Goal: Task Accomplishment & Management: Manage account settings

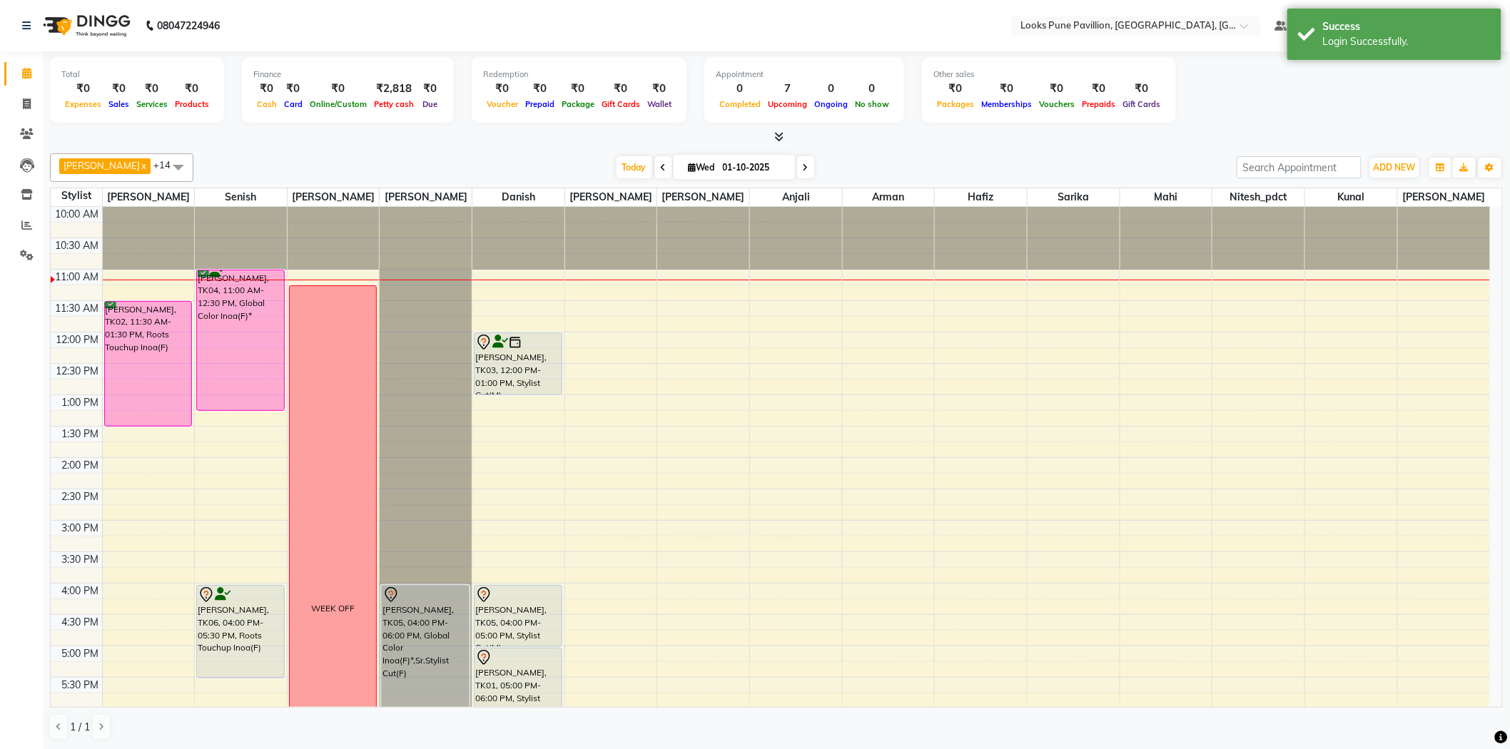
drag, startPoint x: 250, startPoint y: 361, endPoint x: 240, endPoint y: 397, distance: 37.0
click at [240, 397] on div "LISA, TK04, 11:00 AM-12:30 PM, Global Color Inoa(F)* anuja, TK06, 04:00 PM-05:3…" at bounding box center [241, 615] width 92 height 816
click at [619, 160] on span "Today" at bounding box center [634, 167] width 36 height 22
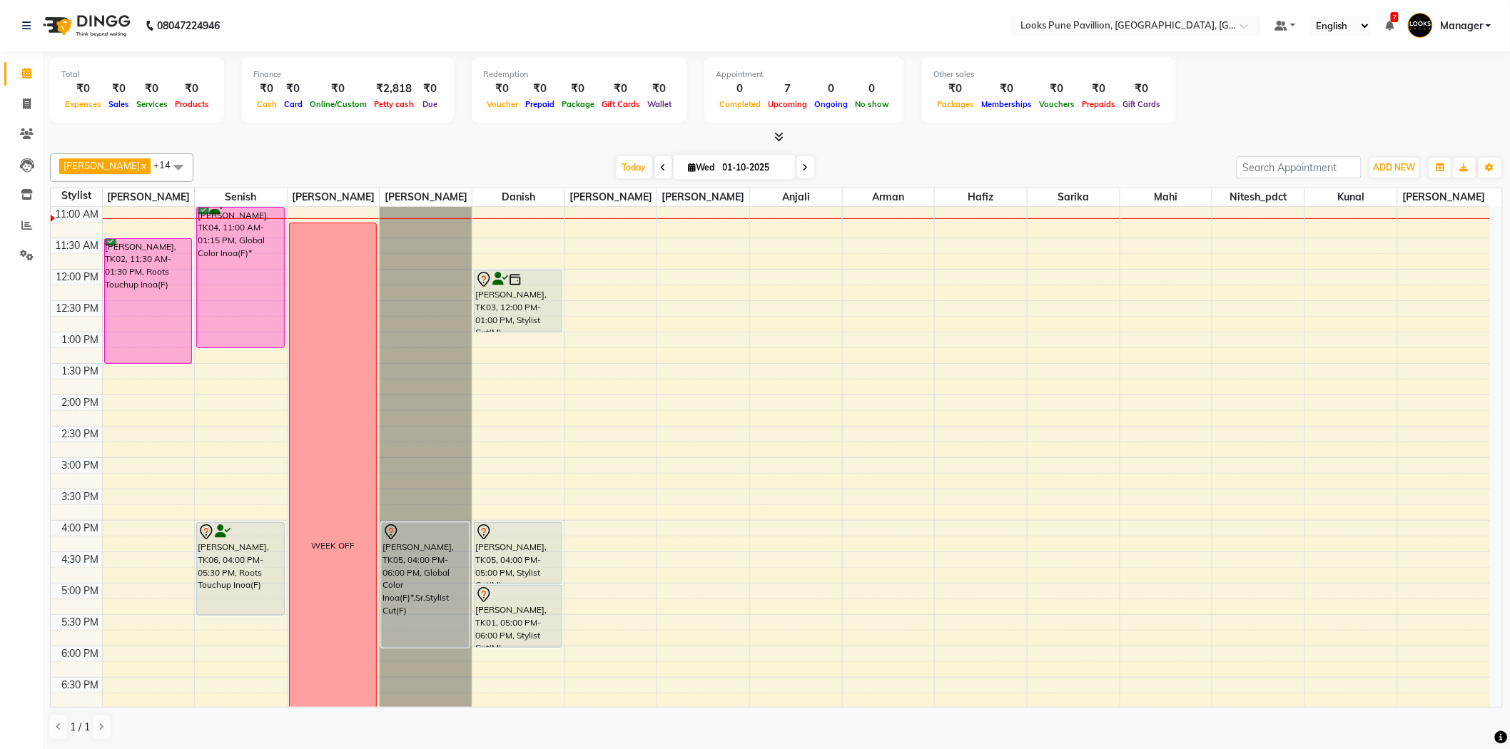
click at [803, 166] on icon at bounding box center [806, 167] width 6 height 9
type input "02-10-2025"
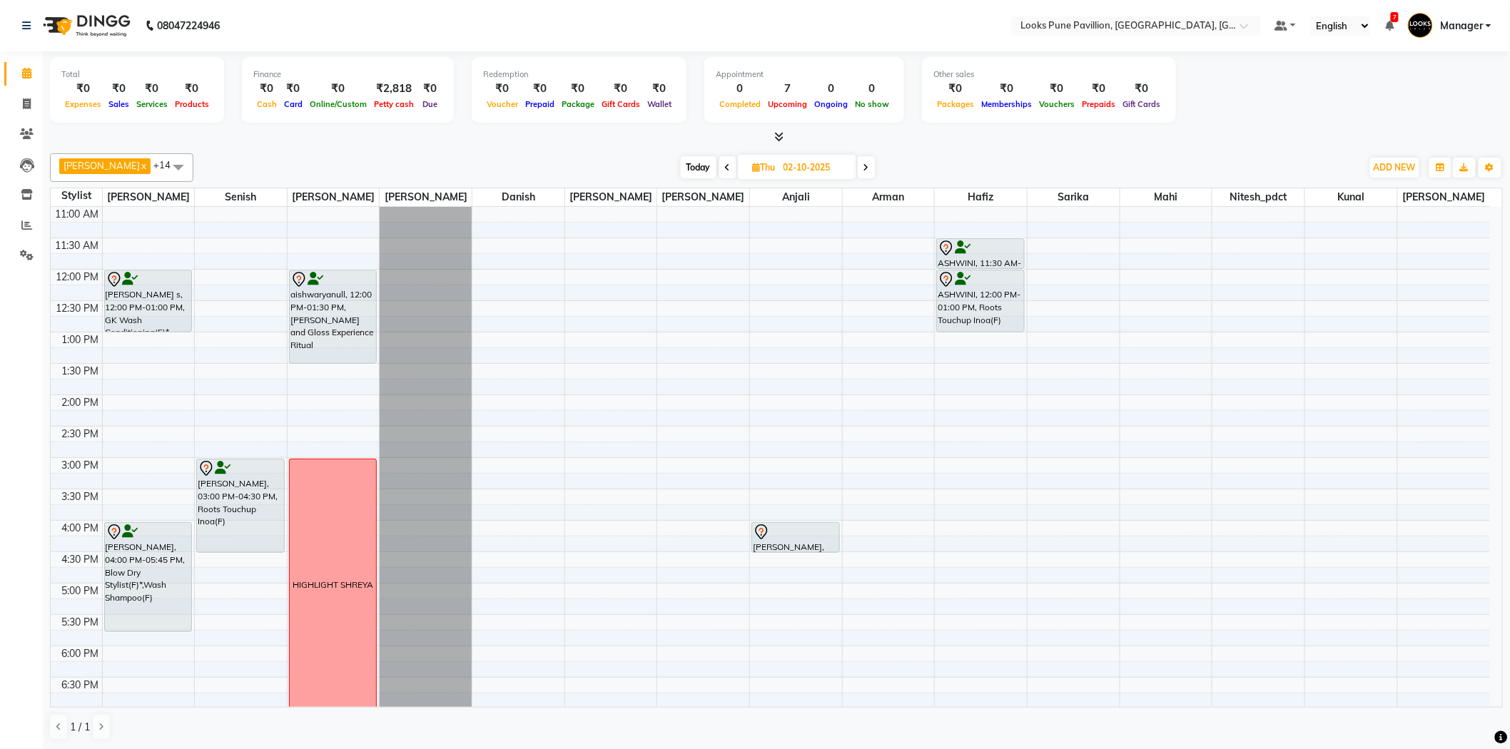
scroll to position [0, 0]
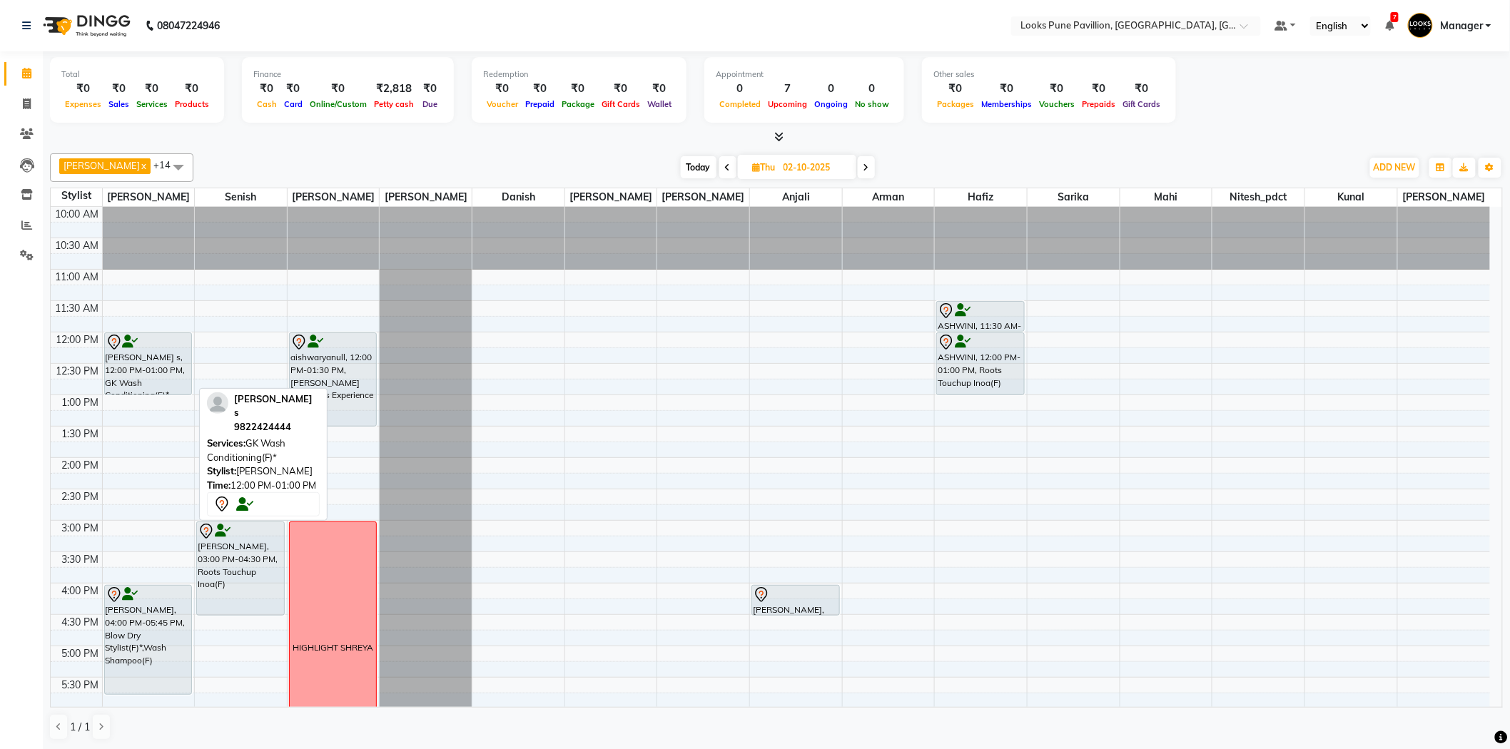
click at [137, 387] on div "Prachi s, 12:00 PM-01:00 PM, GK Wash Conditioning(F)*" at bounding box center [148, 363] width 86 height 61
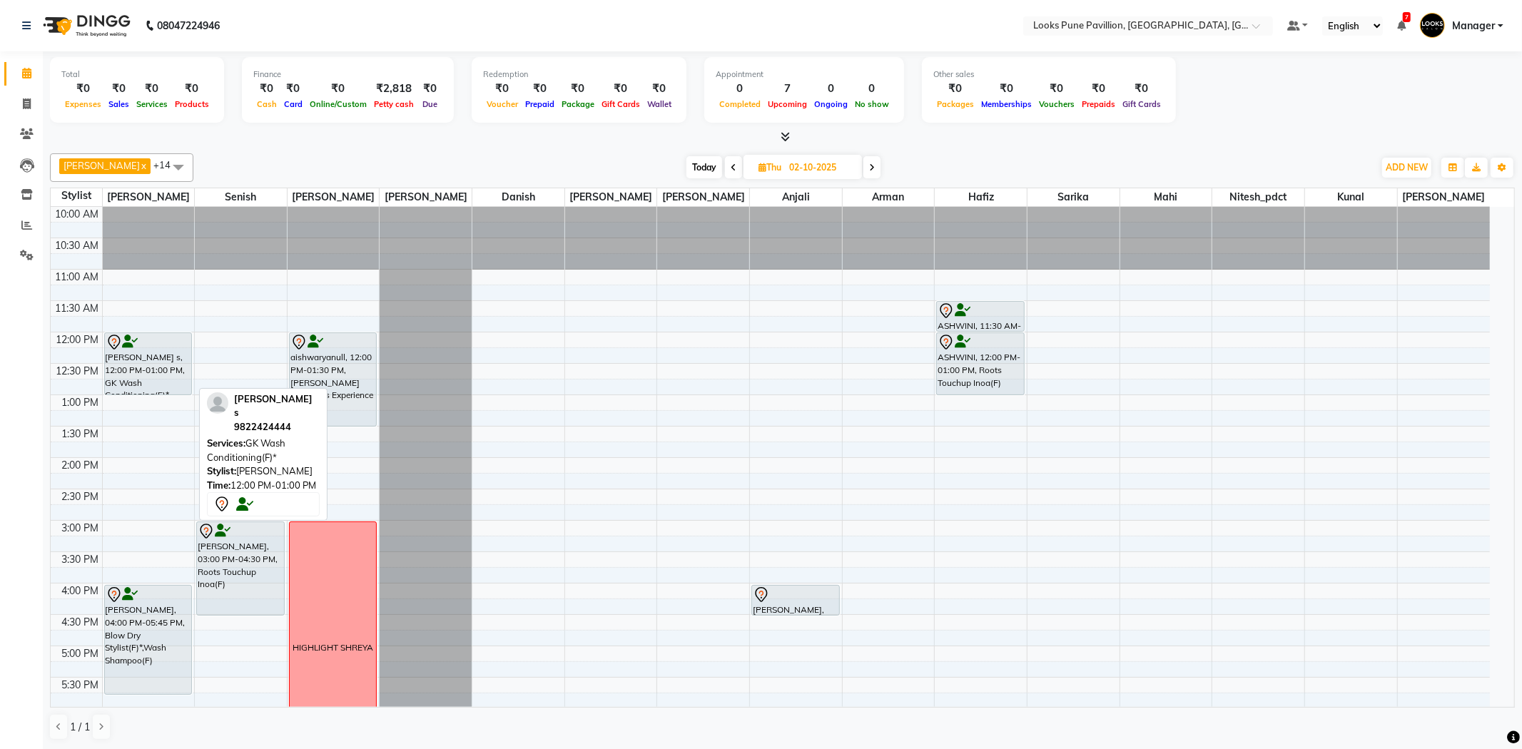
select select "7"
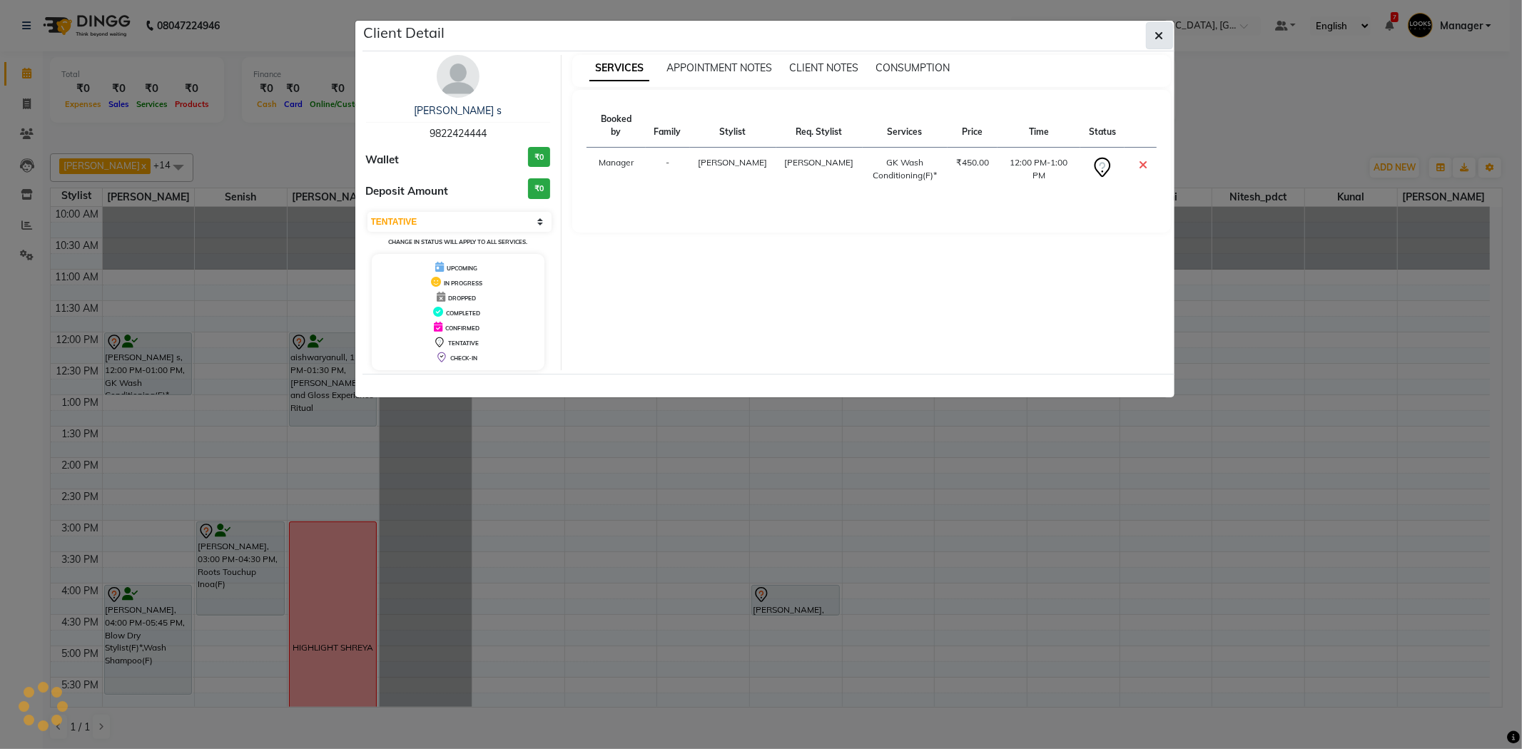
click at [1159, 26] on button "button" at bounding box center [1159, 35] width 27 height 27
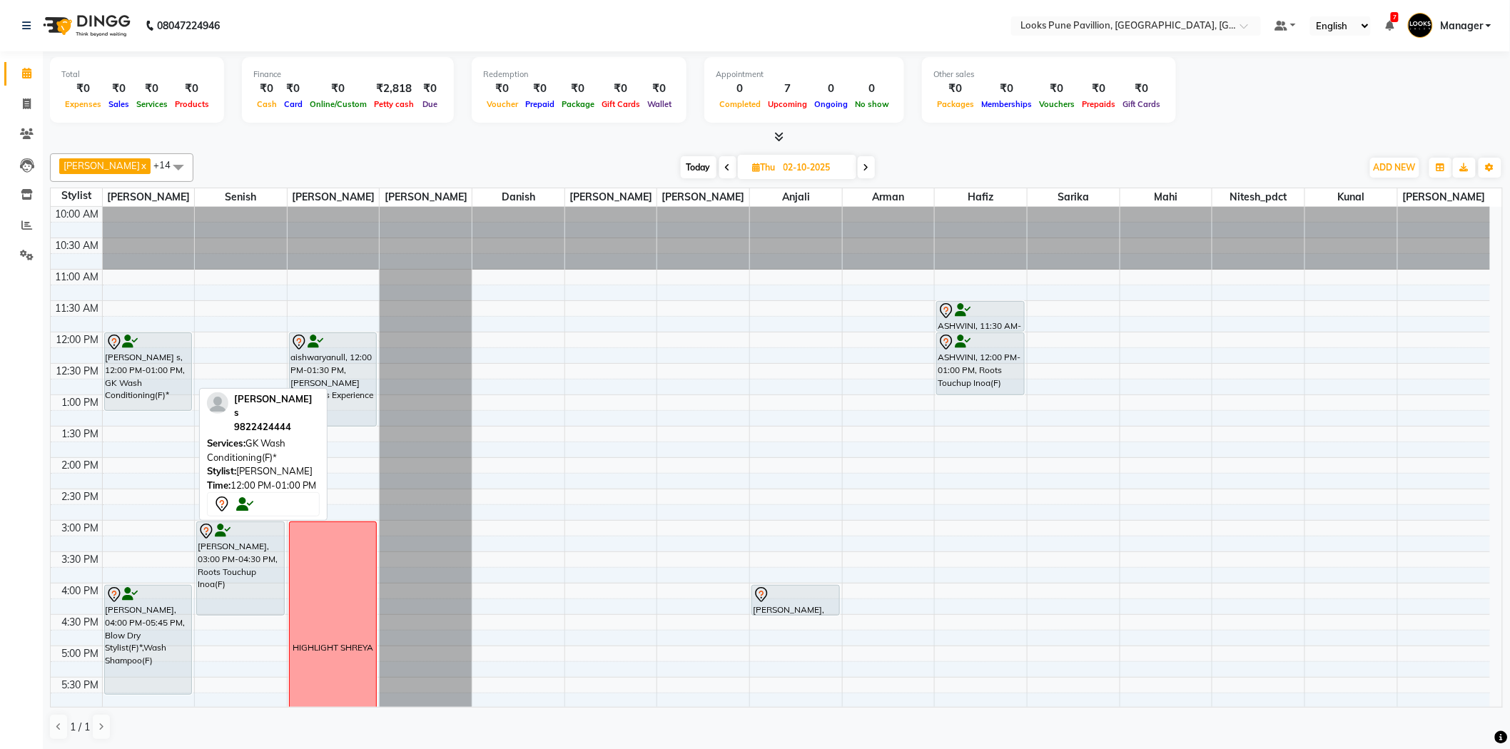
click at [148, 402] on div "Prachi s, 12:00 PM-01:00 PM, GK Wash Conditioning(F)* usha patil, 04:00 PM-05:4…" at bounding box center [149, 615] width 92 height 816
click at [858, 167] on span at bounding box center [866, 167] width 17 height 22
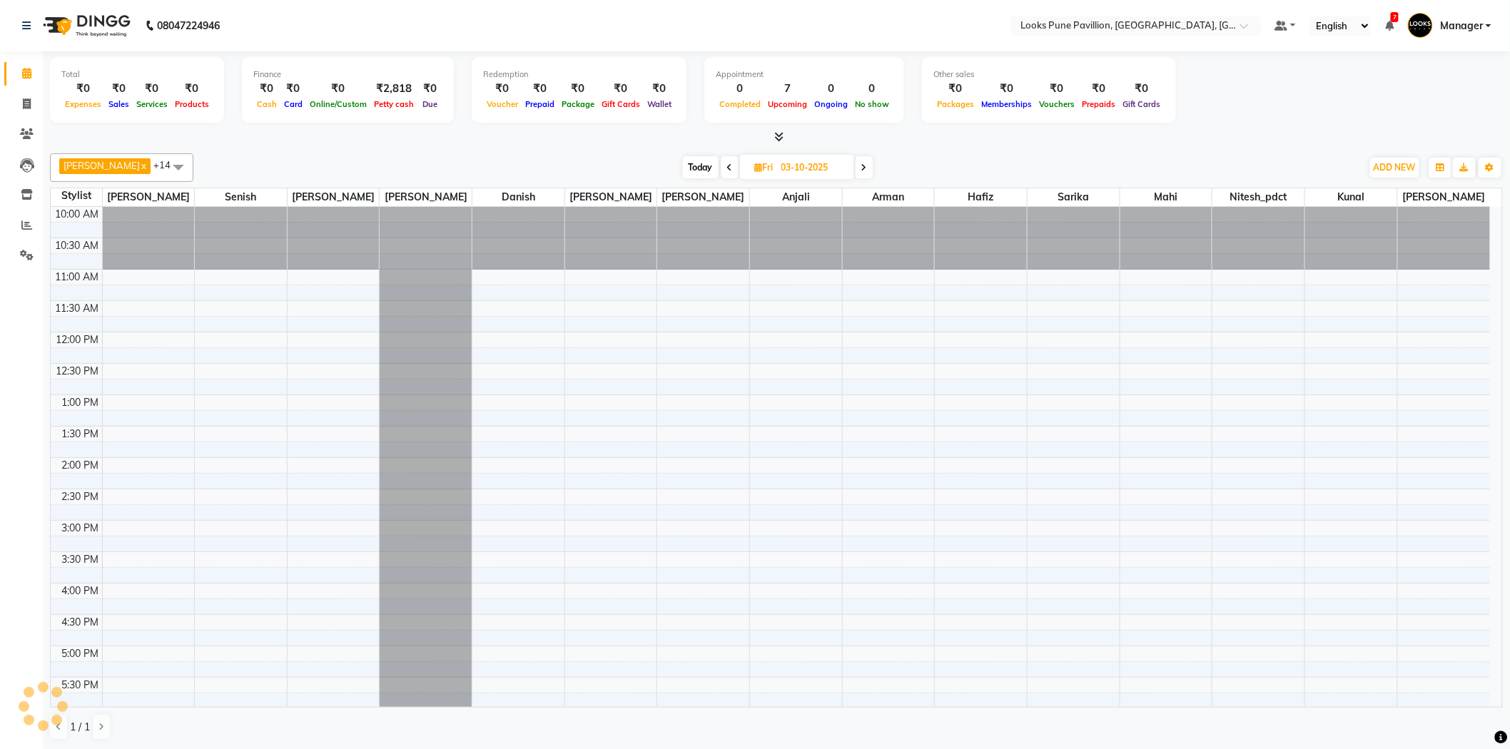
scroll to position [63, 0]
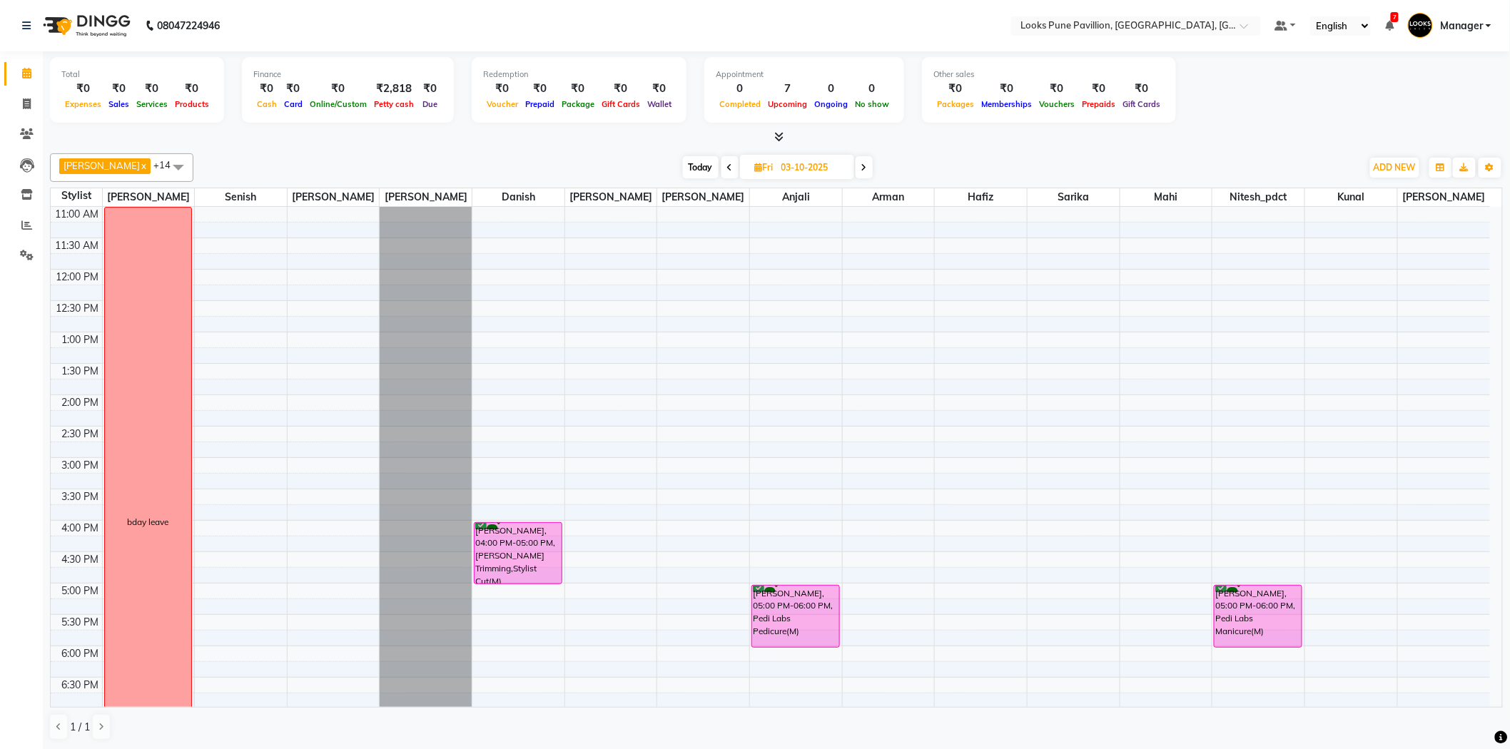
click at [855, 167] on span at bounding box center [863, 167] width 17 height 22
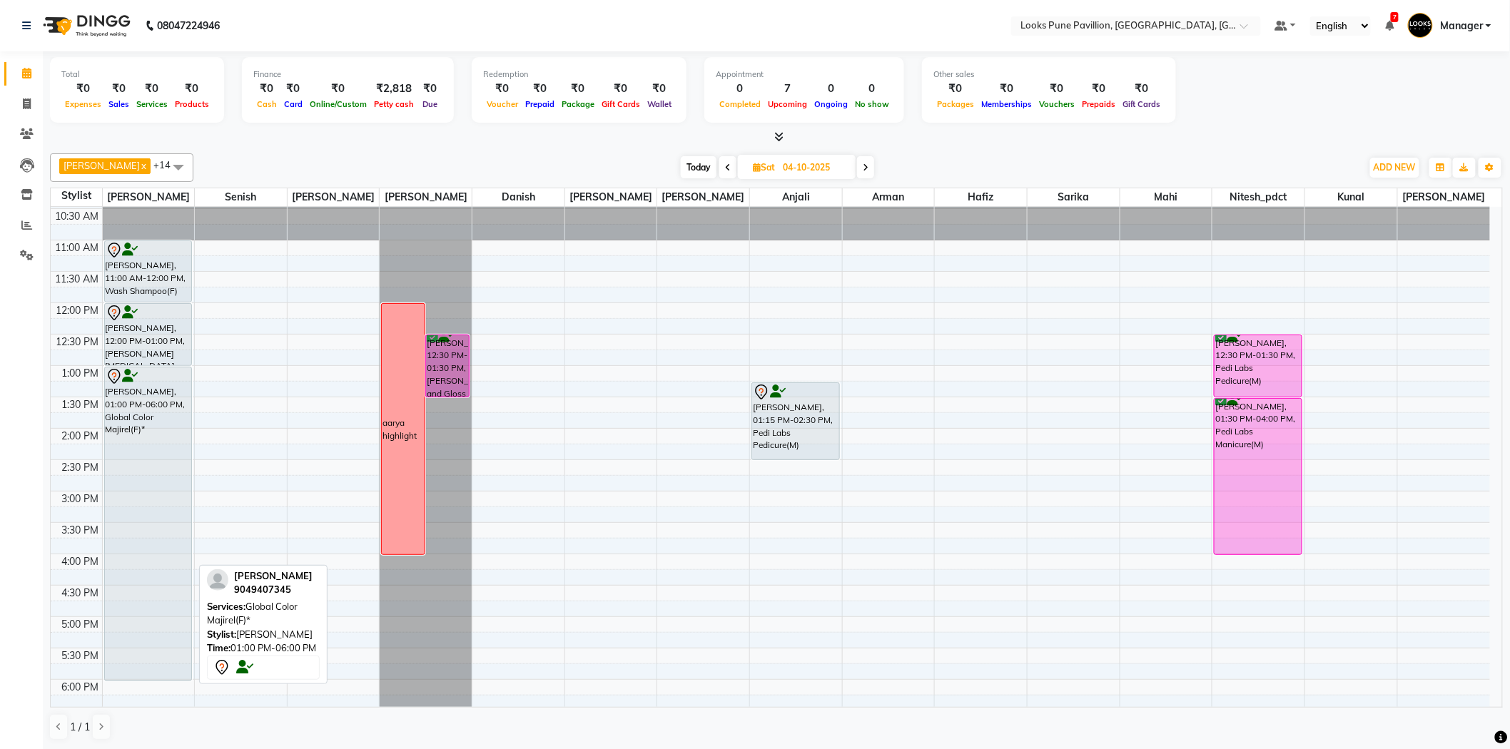
scroll to position [0, 0]
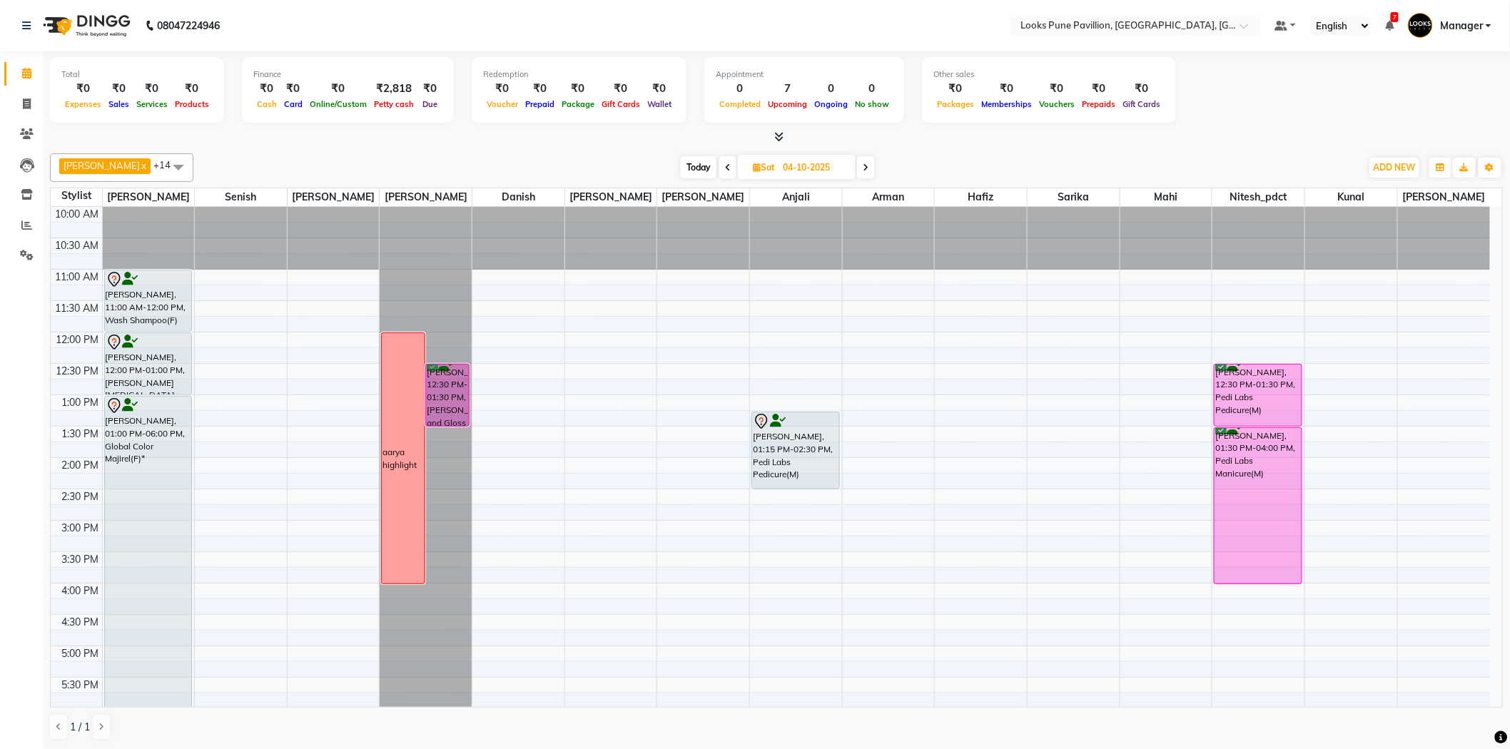
click at [857, 175] on span at bounding box center [865, 167] width 17 height 22
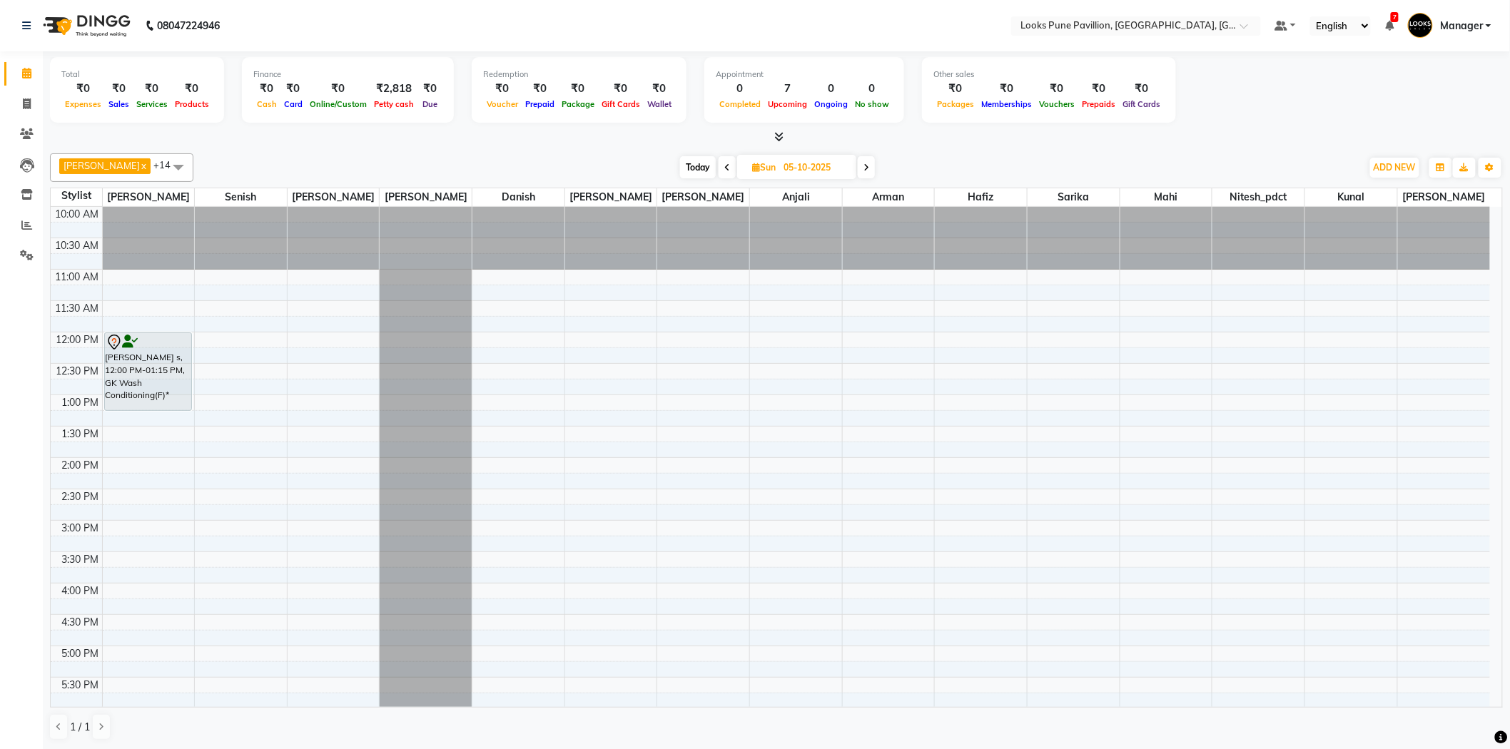
click at [680, 164] on span "Today" at bounding box center [698, 167] width 36 height 22
type input "01-10-2025"
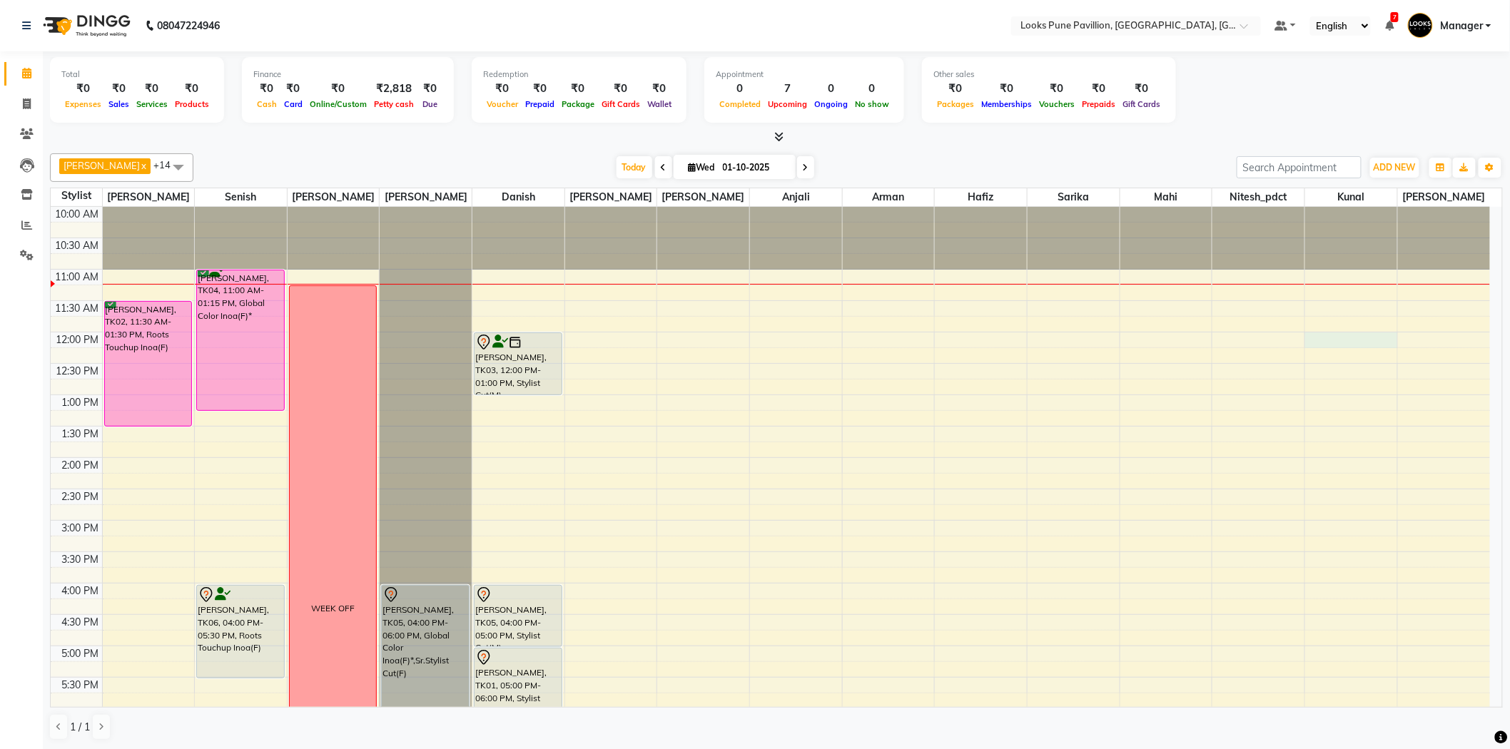
click at [1332, 342] on div "10:00 AM 10:30 AM 11:00 AM 11:30 AM 12:00 PM 12:30 PM 1:00 PM 1:30 PM 2:00 PM 2…" at bounding box center [770, 615] width 1439 height 816
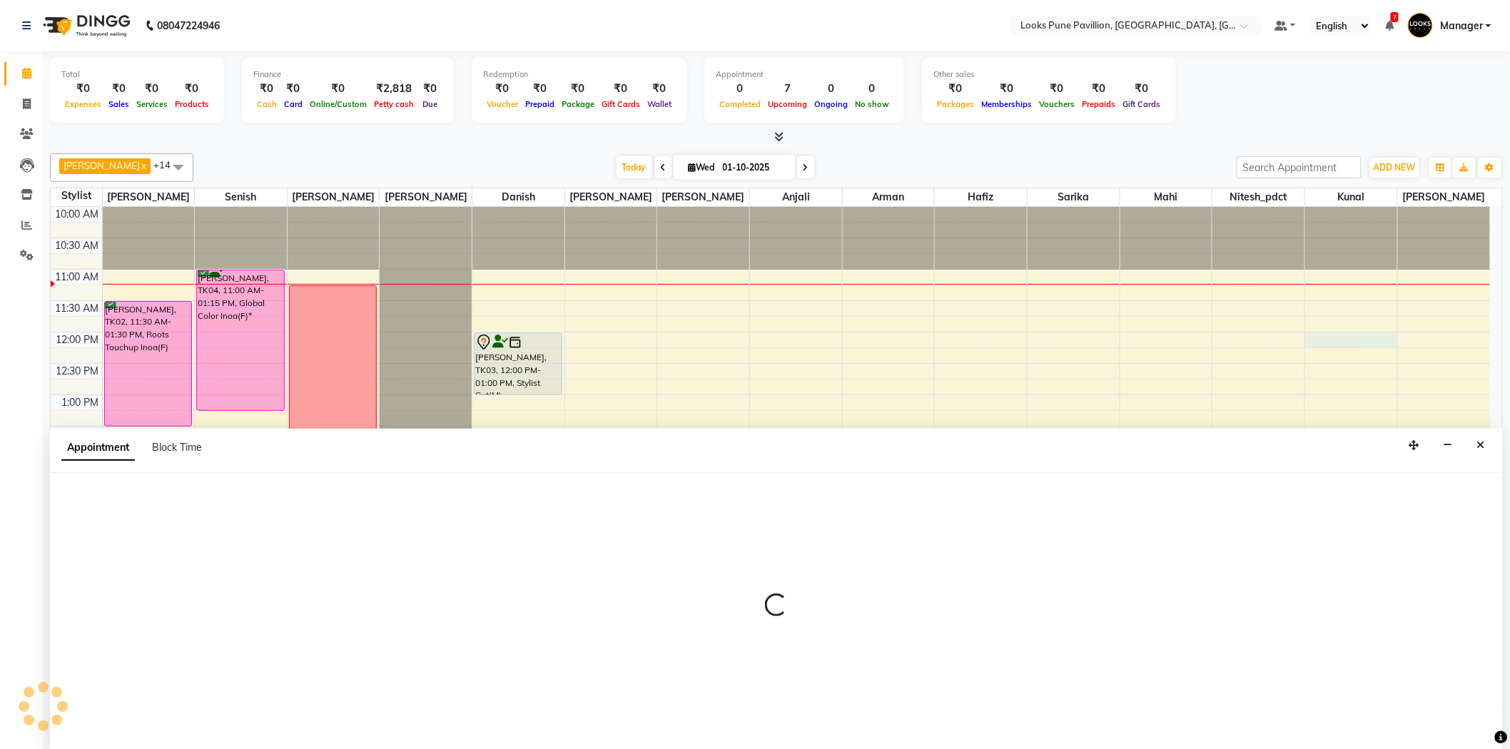
scroll to position [1, 0]
select select "91656"
select select "tentative"
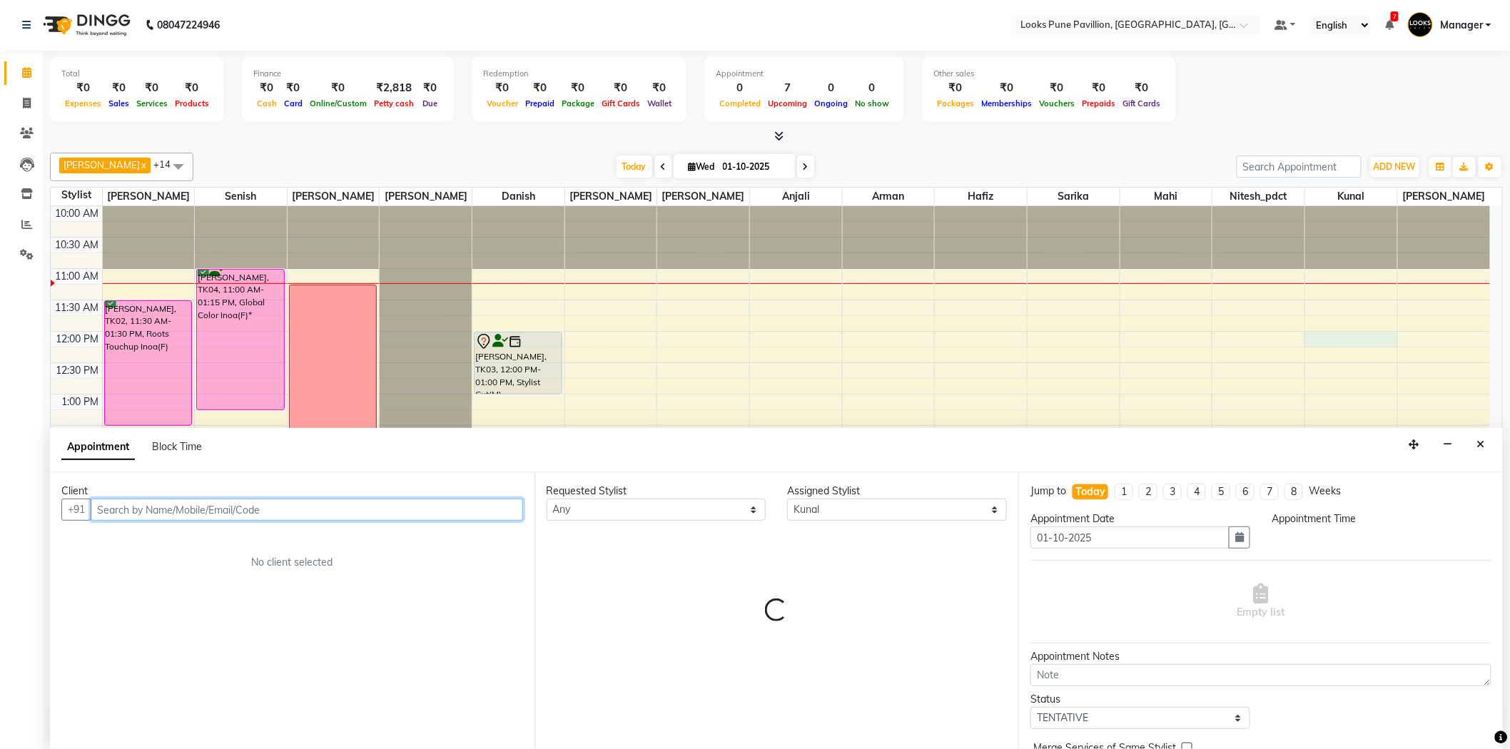
select select "720"
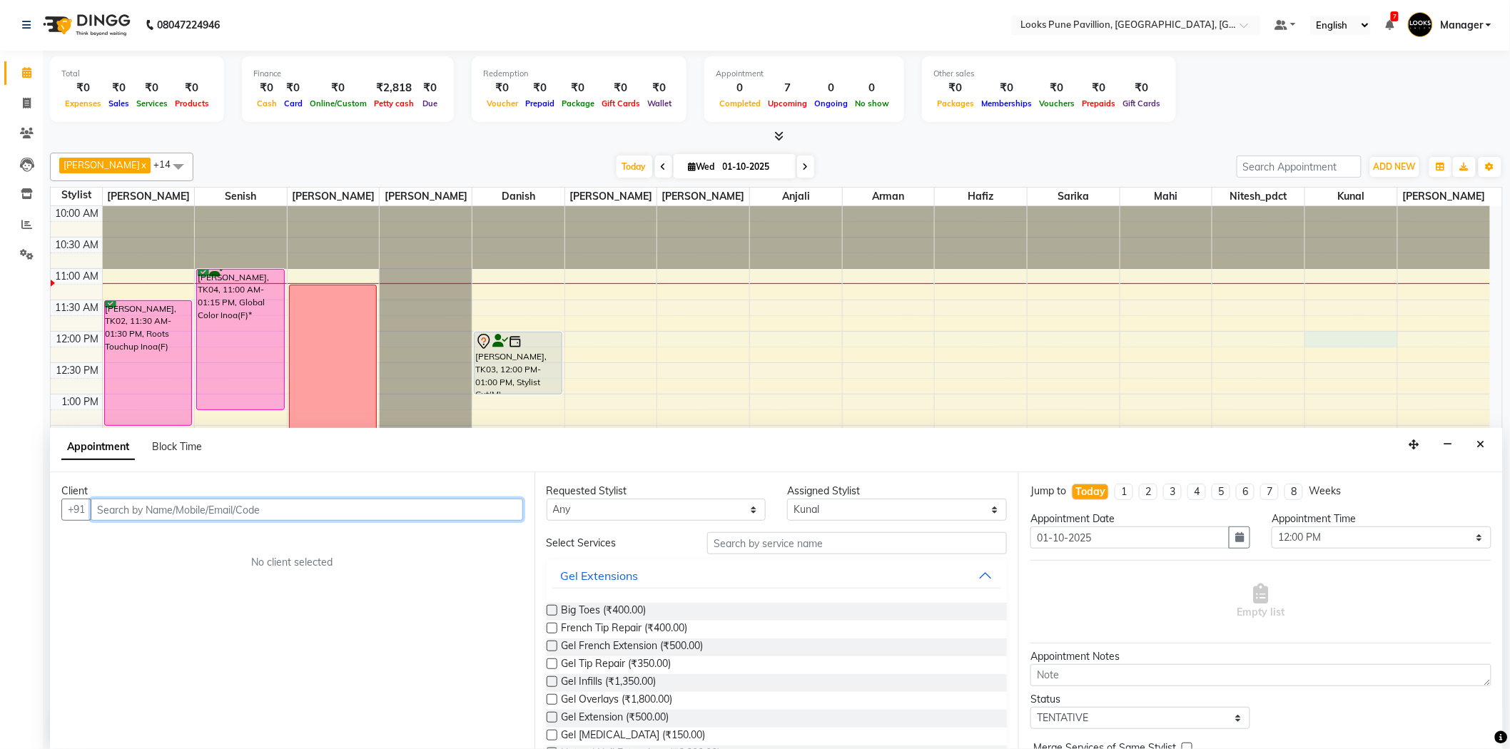
click at [214, 516] on input "text" at bounding box center [307, 510] width 432 height 22
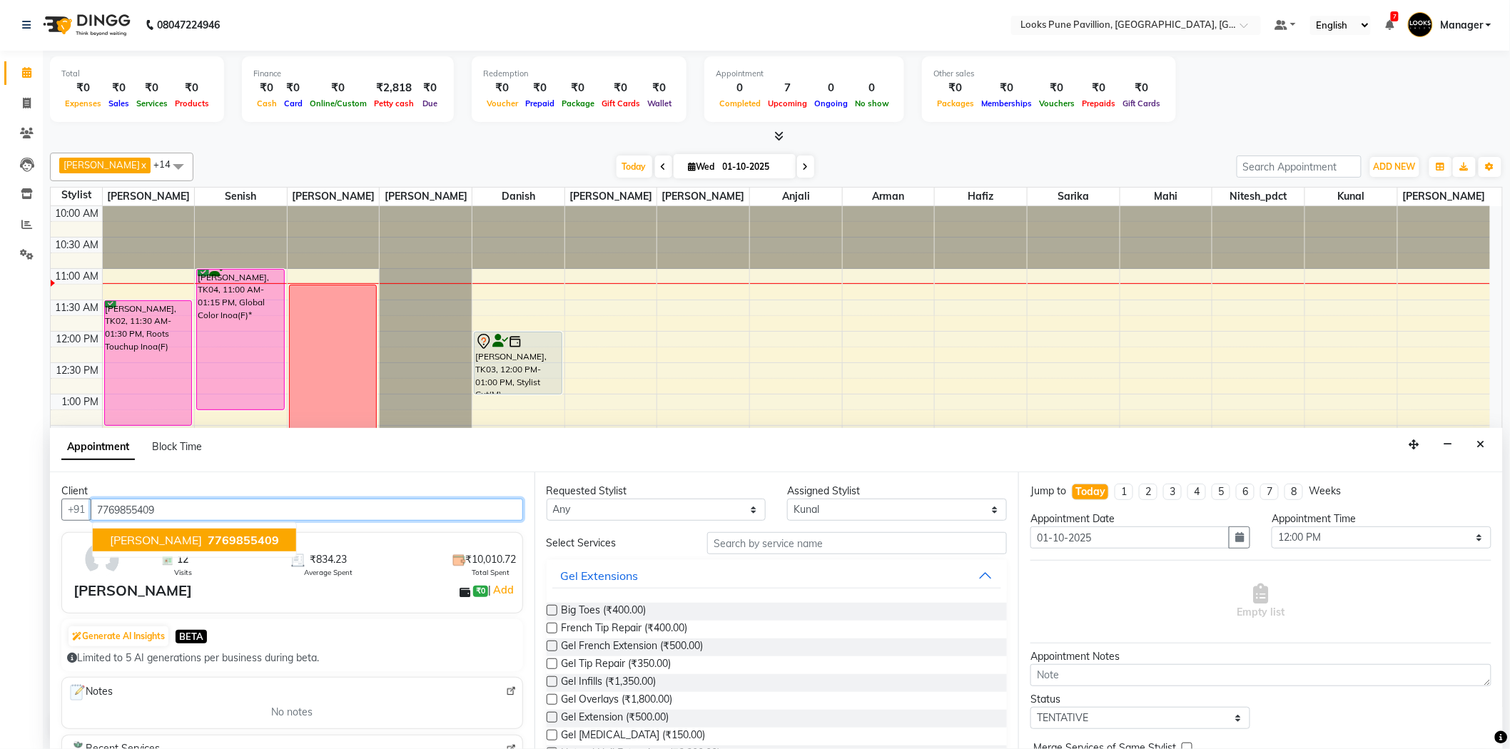
click at [208, 538] on span "7769855409" at bounding box center [243, 540] width 71 height 14
type input "7769855409"
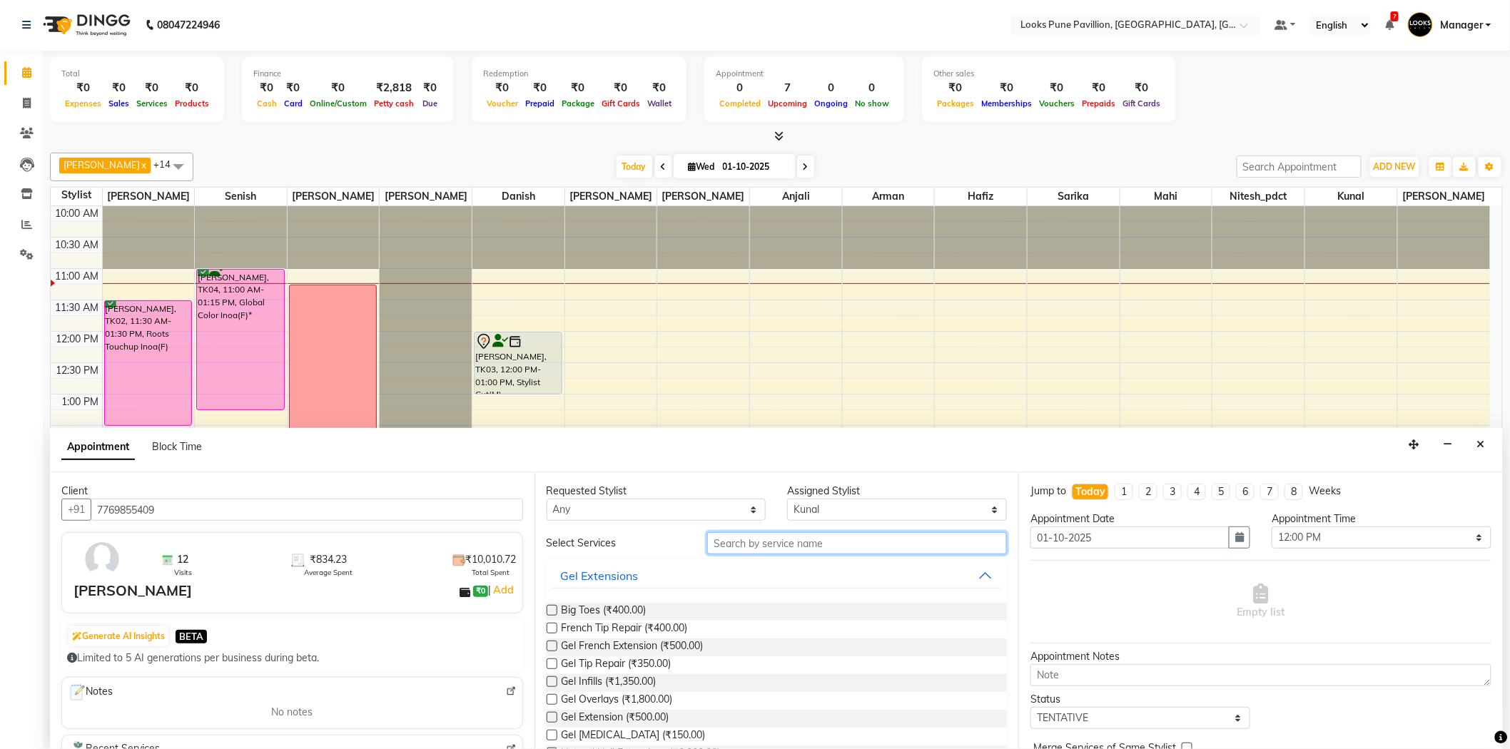
click at [757, 547] on input "text" at bounding box center [857, 543] width 300 height 22
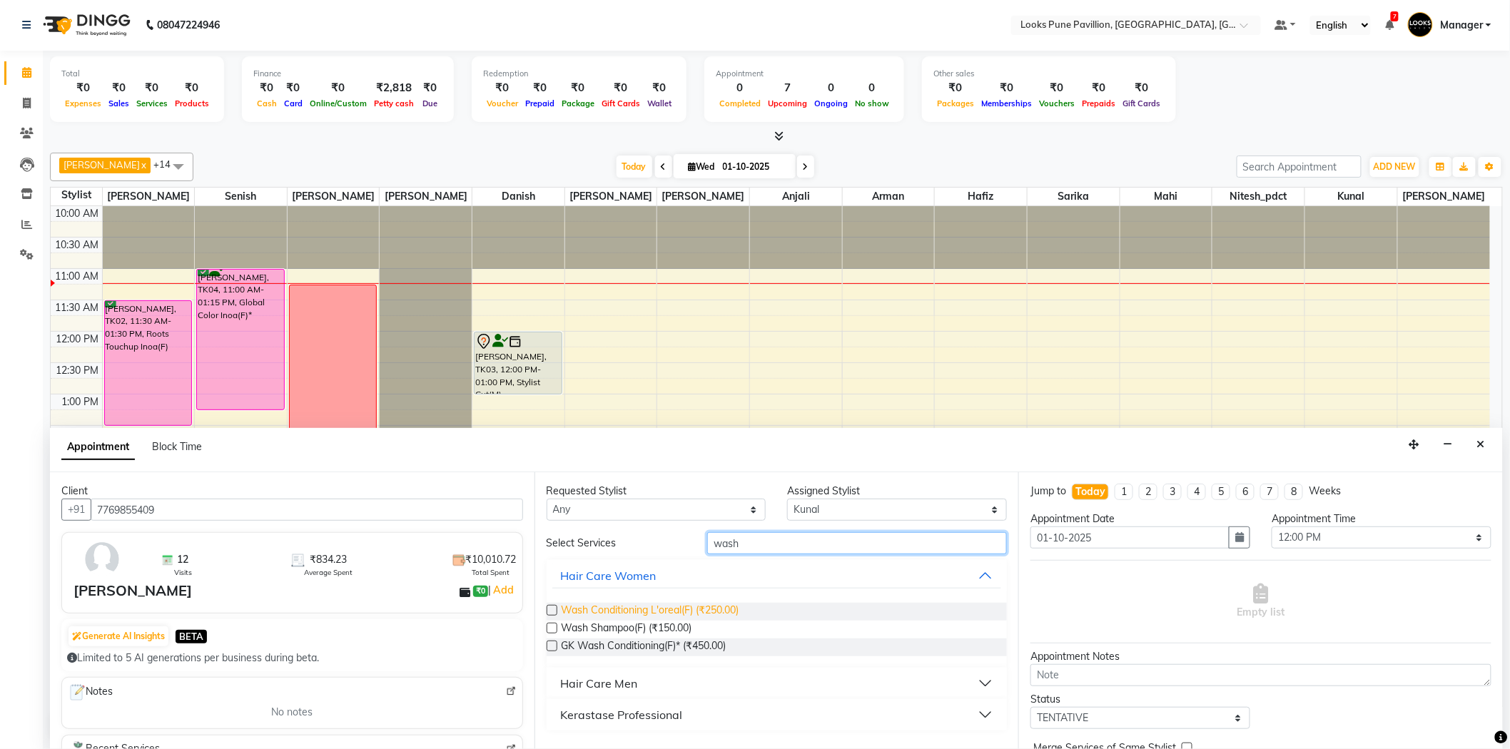
type input "wash"
click at [584, 616] on span "Wash Conditioning L'oreal(F) (₹250.00)" at bounding box center [651, 612] width 178 height 18
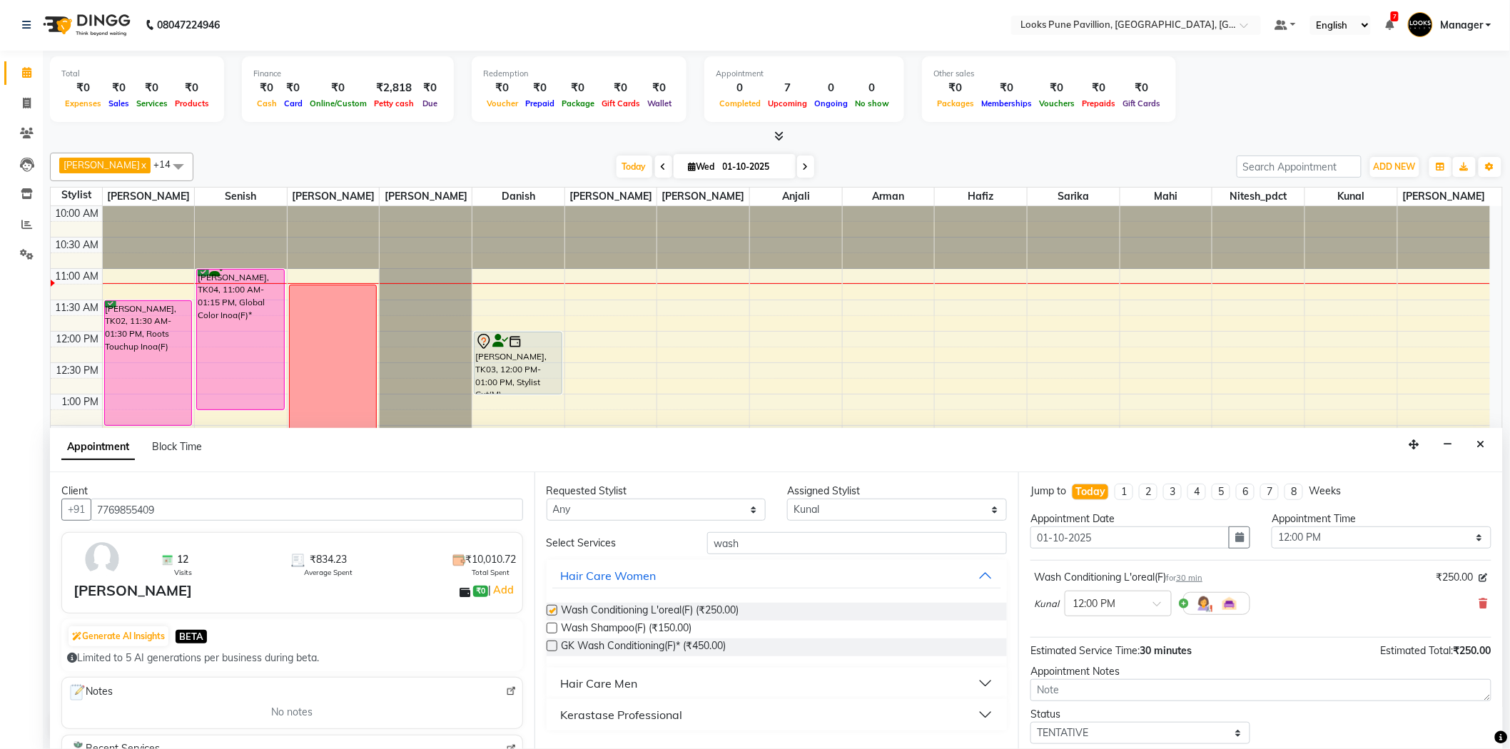
checkbox input "false"
click at [761, 543] on input "wash" at bounding box center [857, 543] width 300 height 22
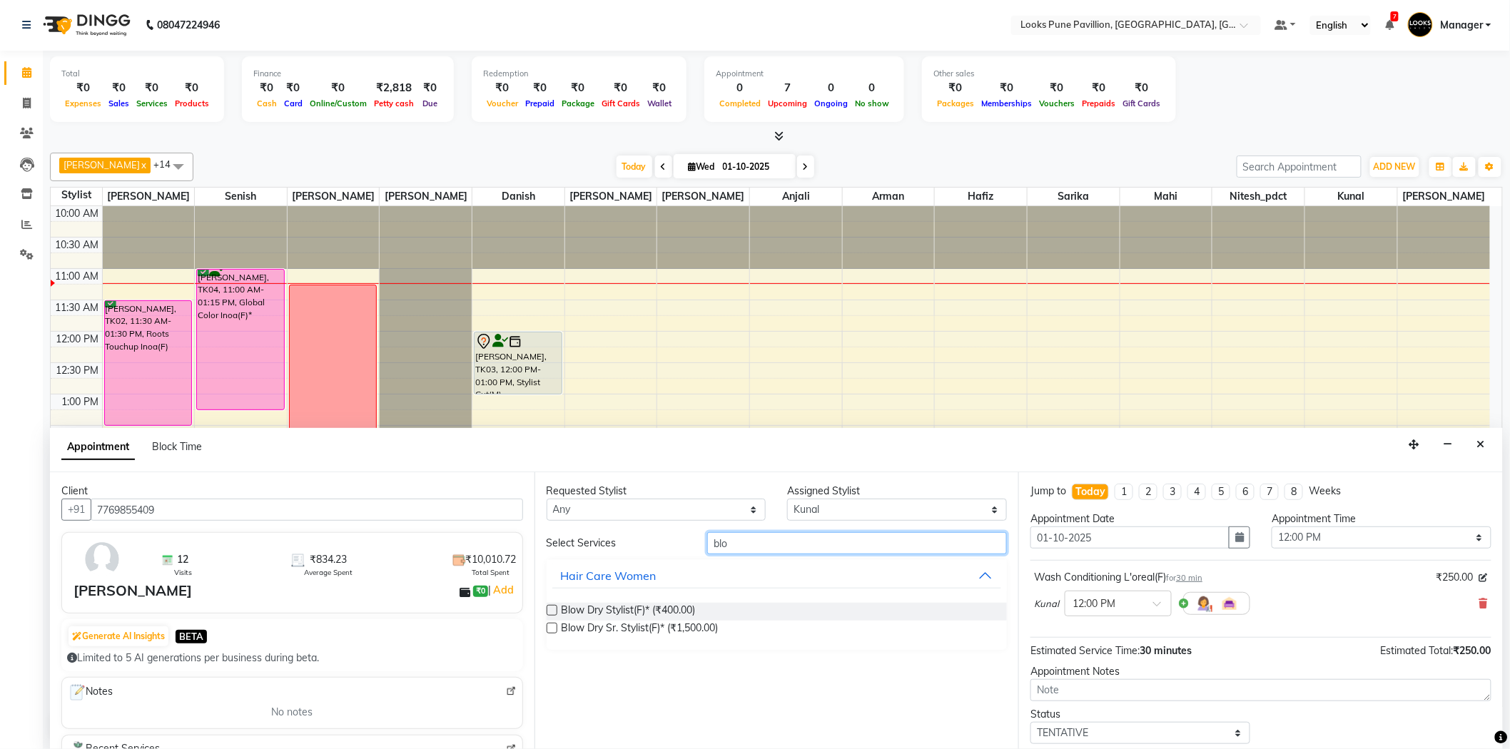
type input "blo"
click at [549, 610] on label at bounding box center [552, 610] width 11 height 11
click at [549, 610] on input "checkbox" at bounding box center [551, 611] width 9 height 9
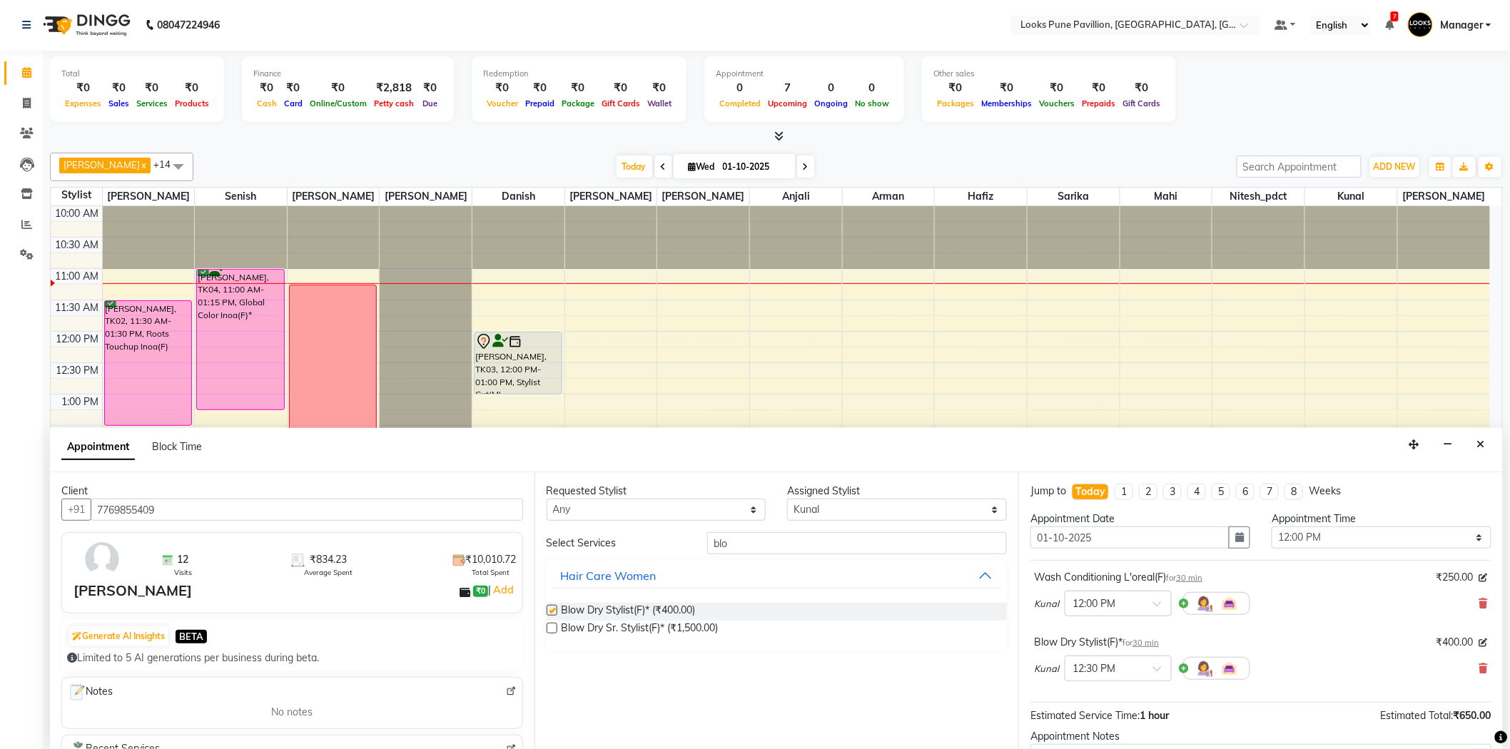
checkbox input "false"
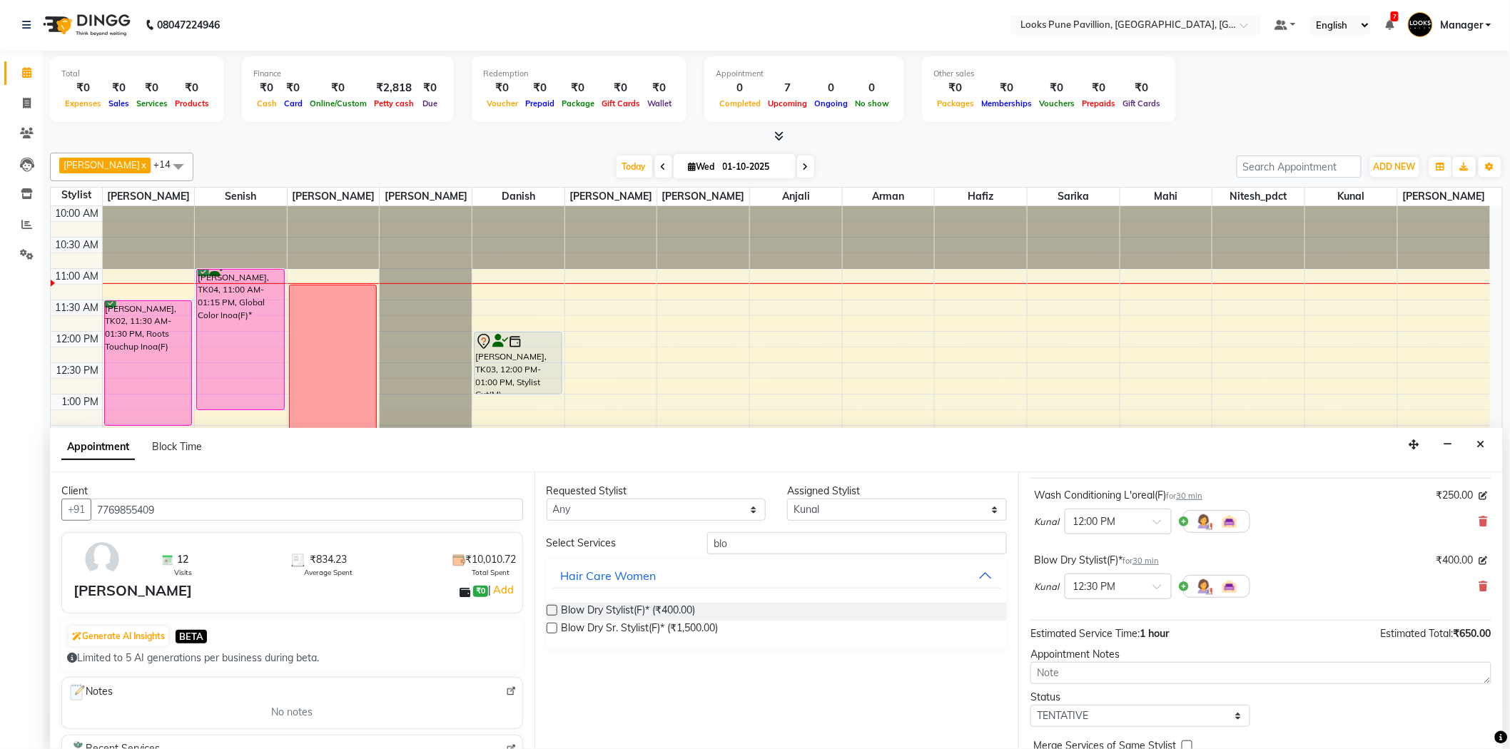
scroll to position [150, 0]
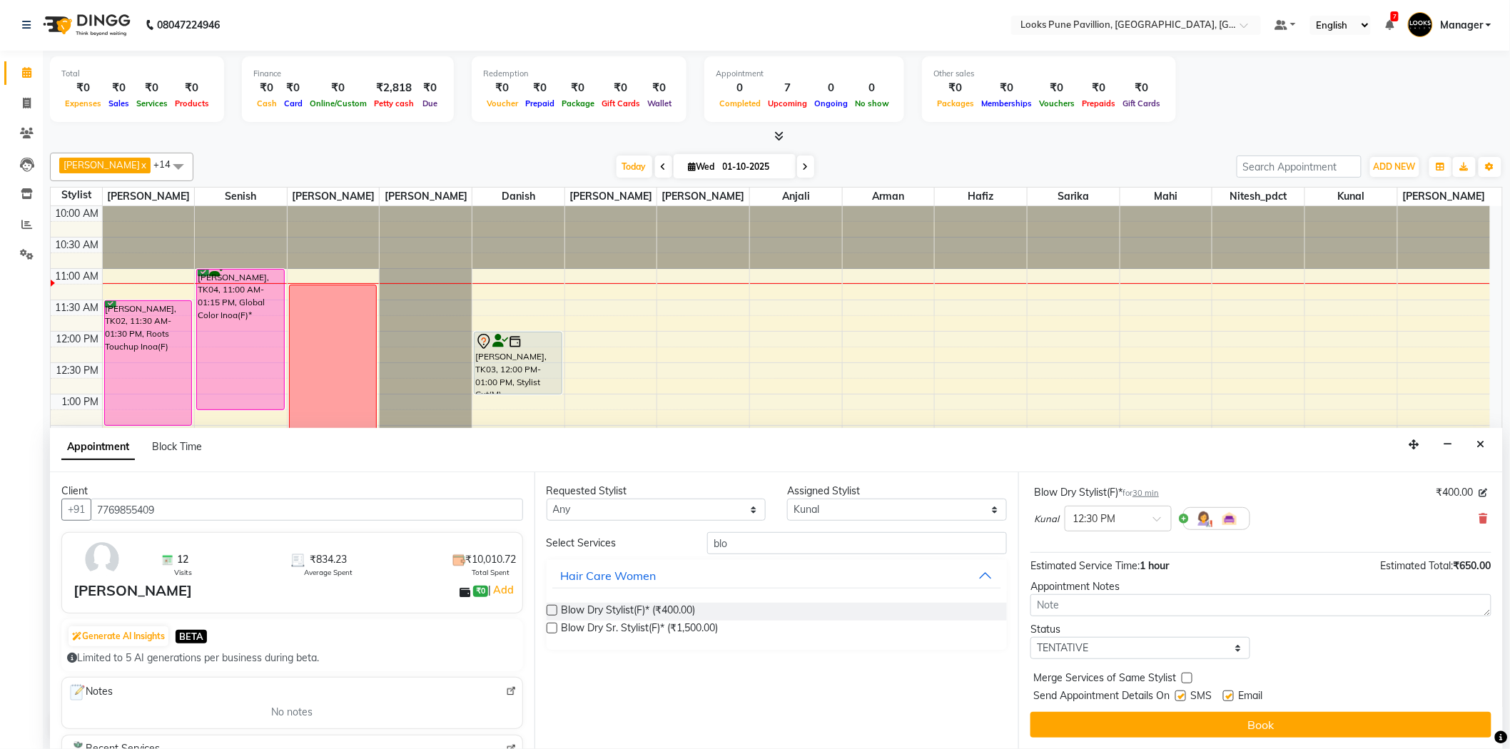
click at [1147, 738] on div "Jump to Today 1 2 3 4 5 6 7 8 Weeks Appointment Date 01-10-2025 Appointment Tim…" at bounding box center [1260, 610] width 484 height 277
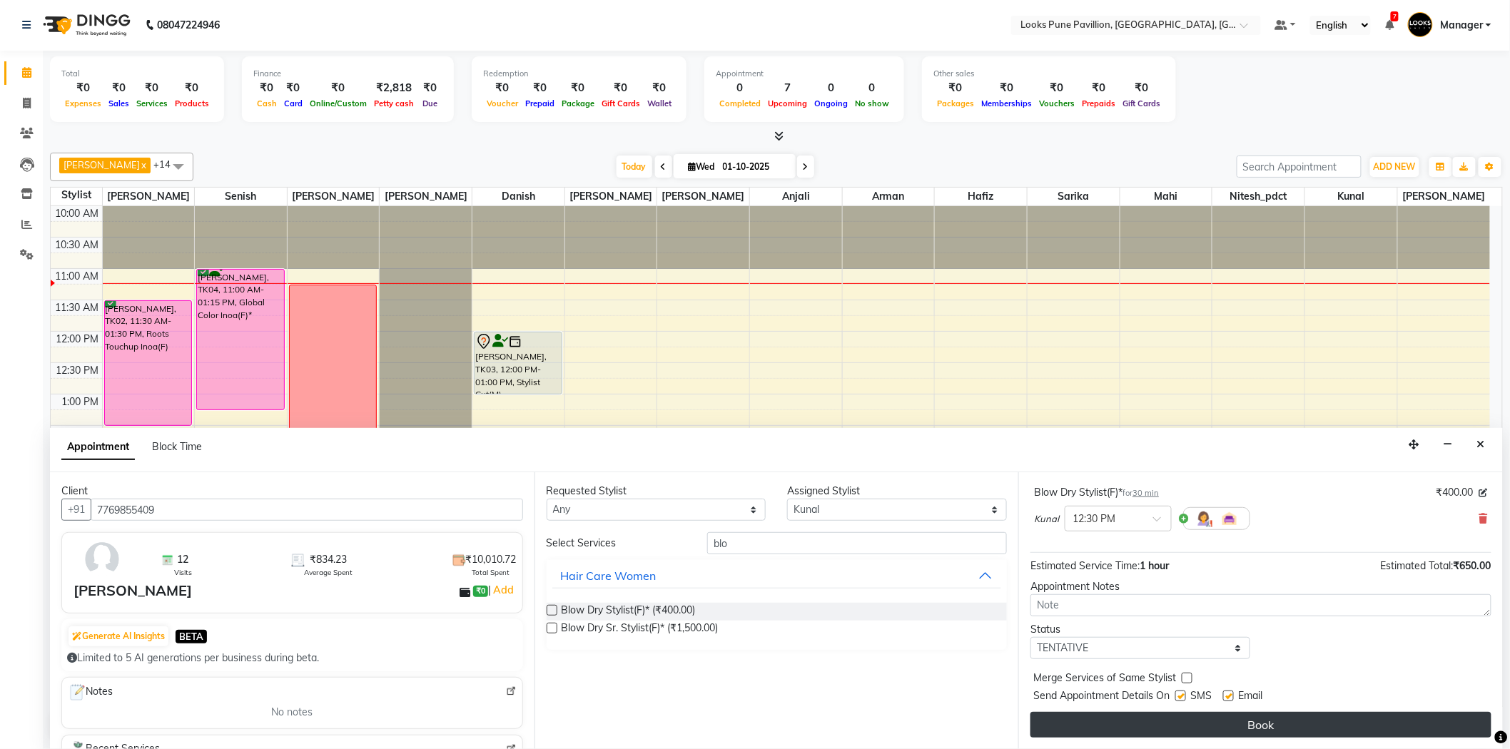
click at [1151, 731] on button "Book" at bounding box center [1260, 725] width 461 height 26
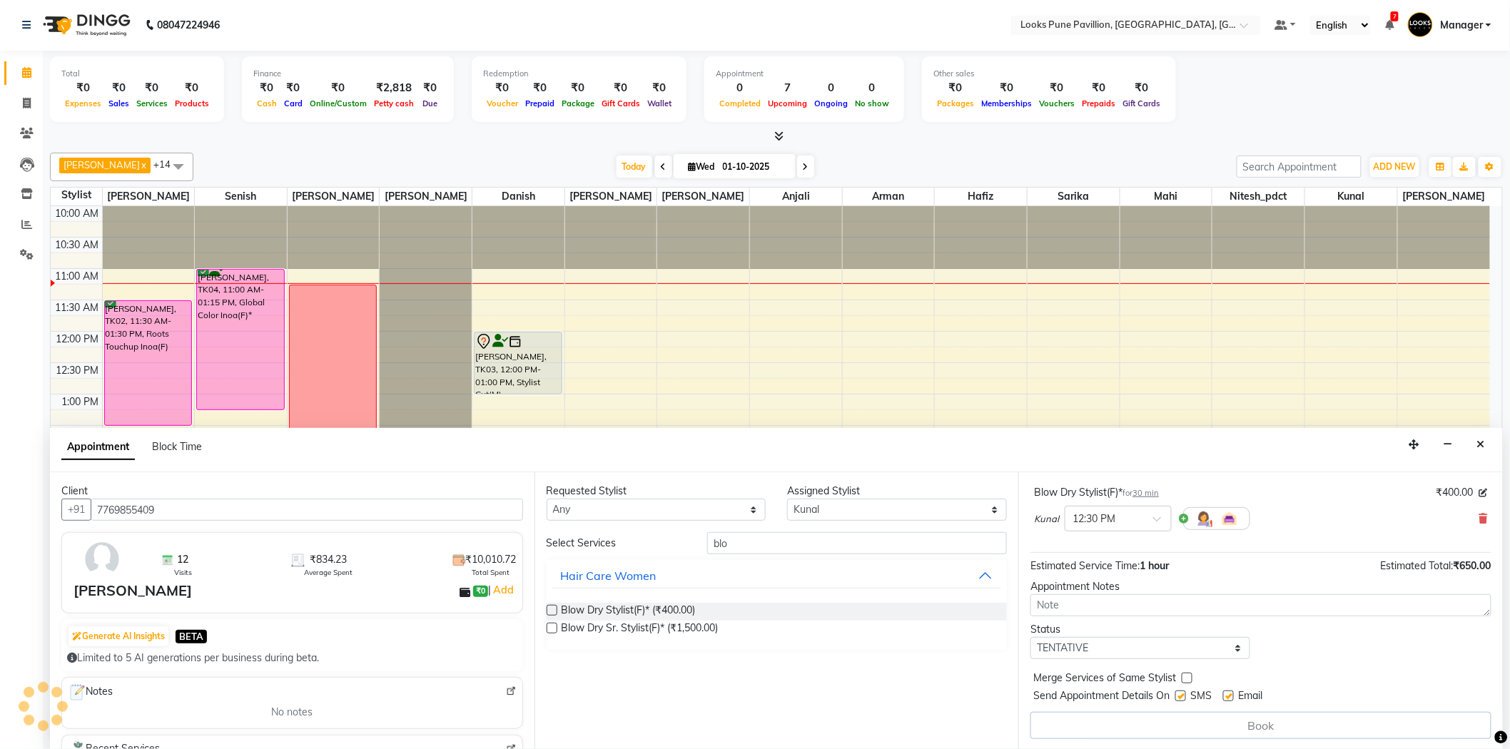
scroll to position [0, 0]
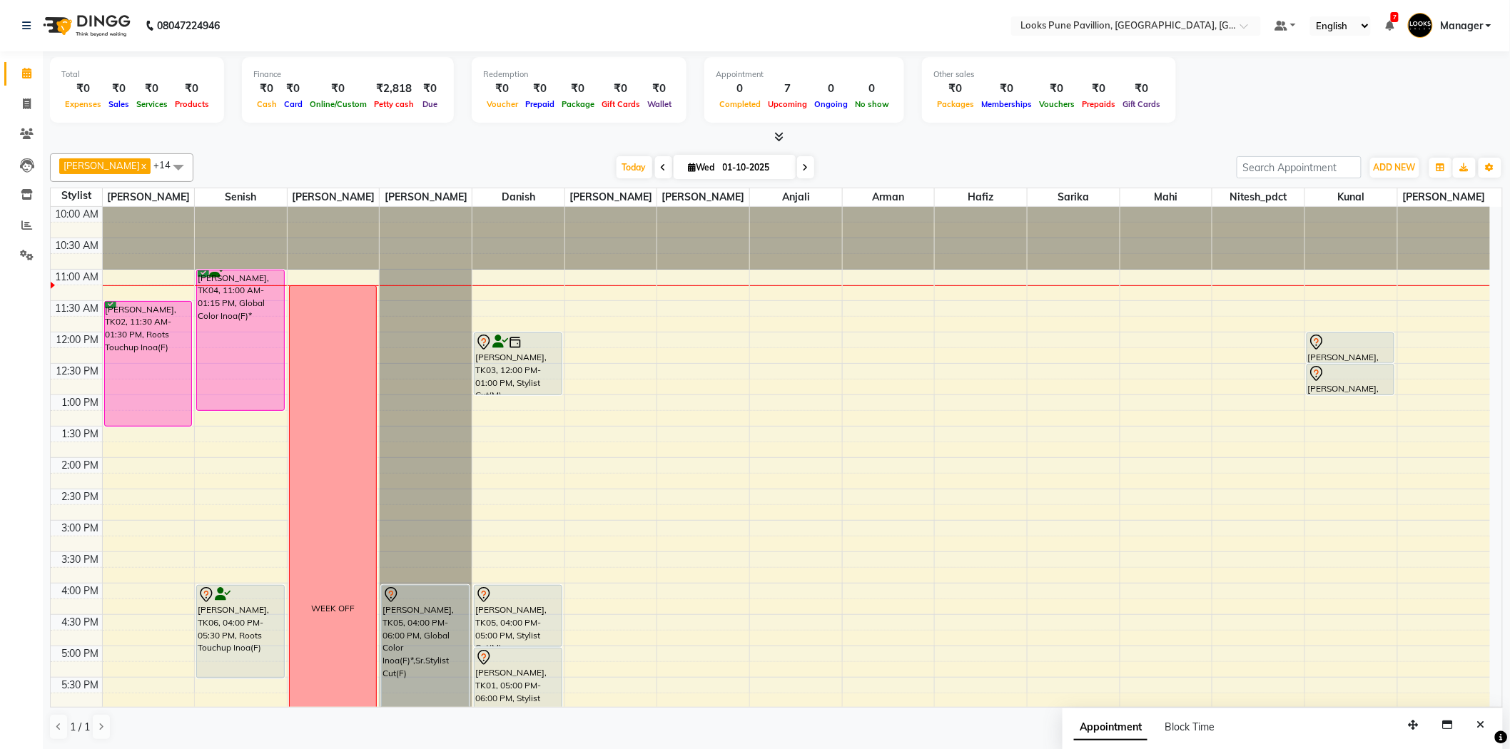
drag, startPoint x: 1151, startPoint y: 731, endPoint x: 395, endPoint y: 137, distance: 960.9
click at [395, 137] on div at bounding box center [776, 137] width 1453 height 15
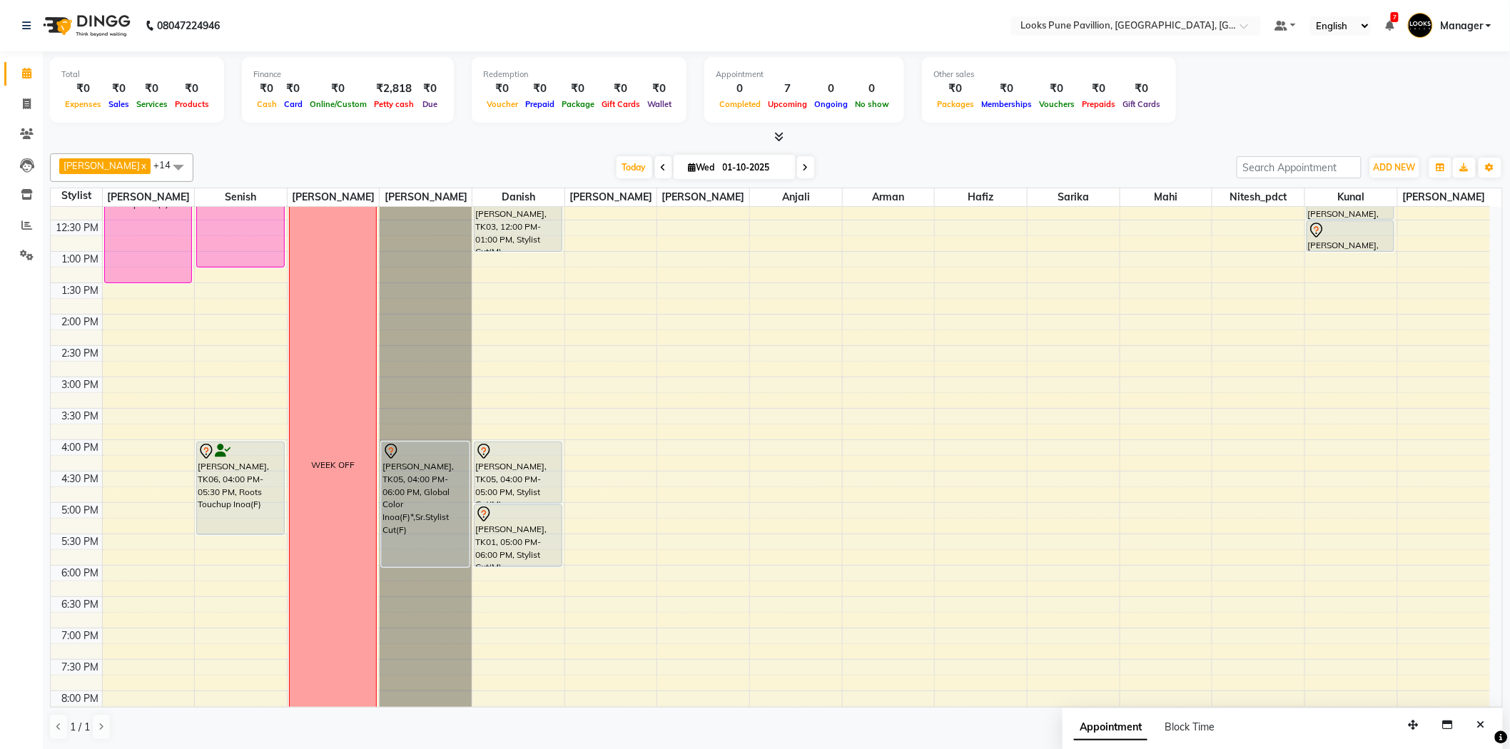
scroll to position [318, 0]
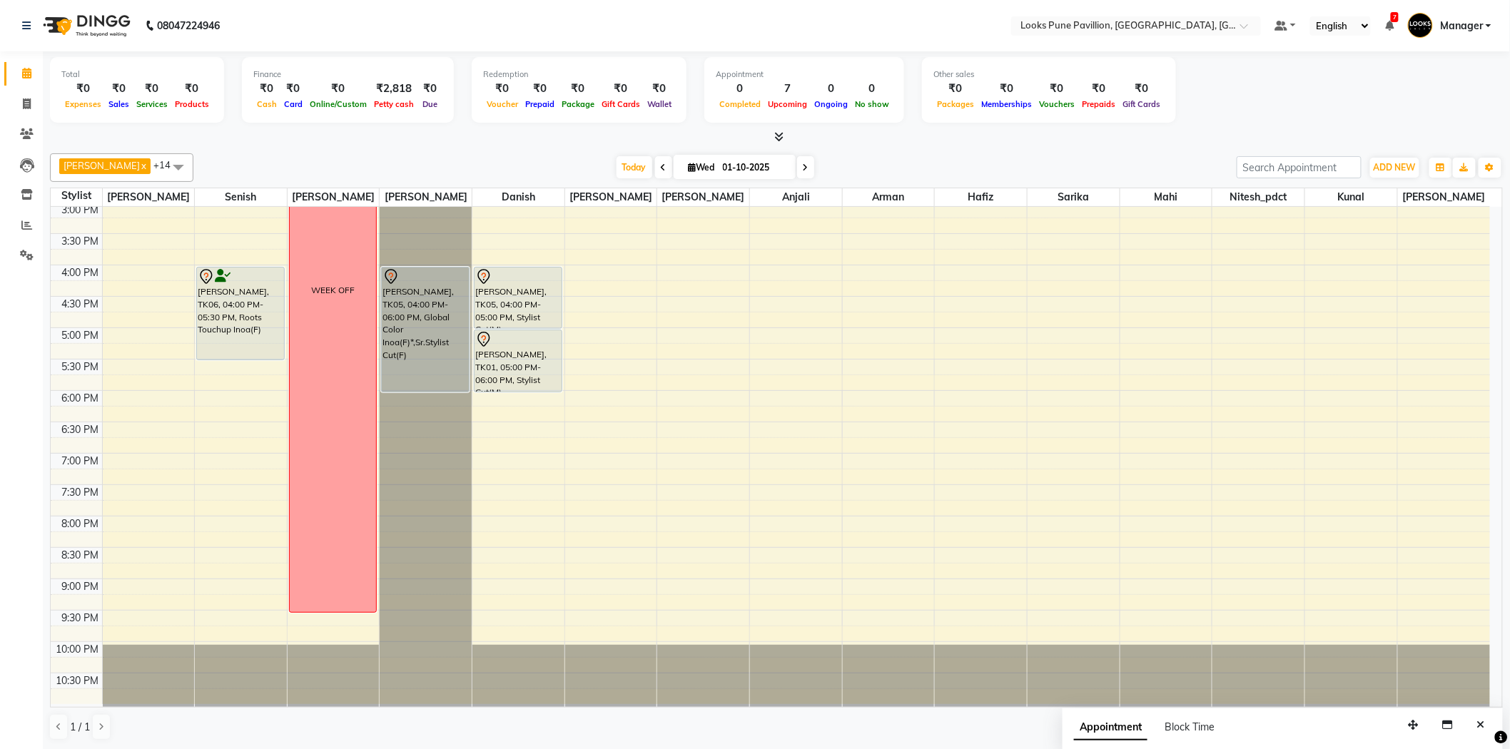
click at [1236, 181] on div "Alisha x Anjali x Arman x Christy x Danish x Mahi x Nitesh_pdct x Pragati x Ras…" at bounding box center [776, 167] width 1453 height 29
click at [1200, 176] on div "Today Wed 01-10-2025" at bounding box center [714, 167] width 1029 height 21
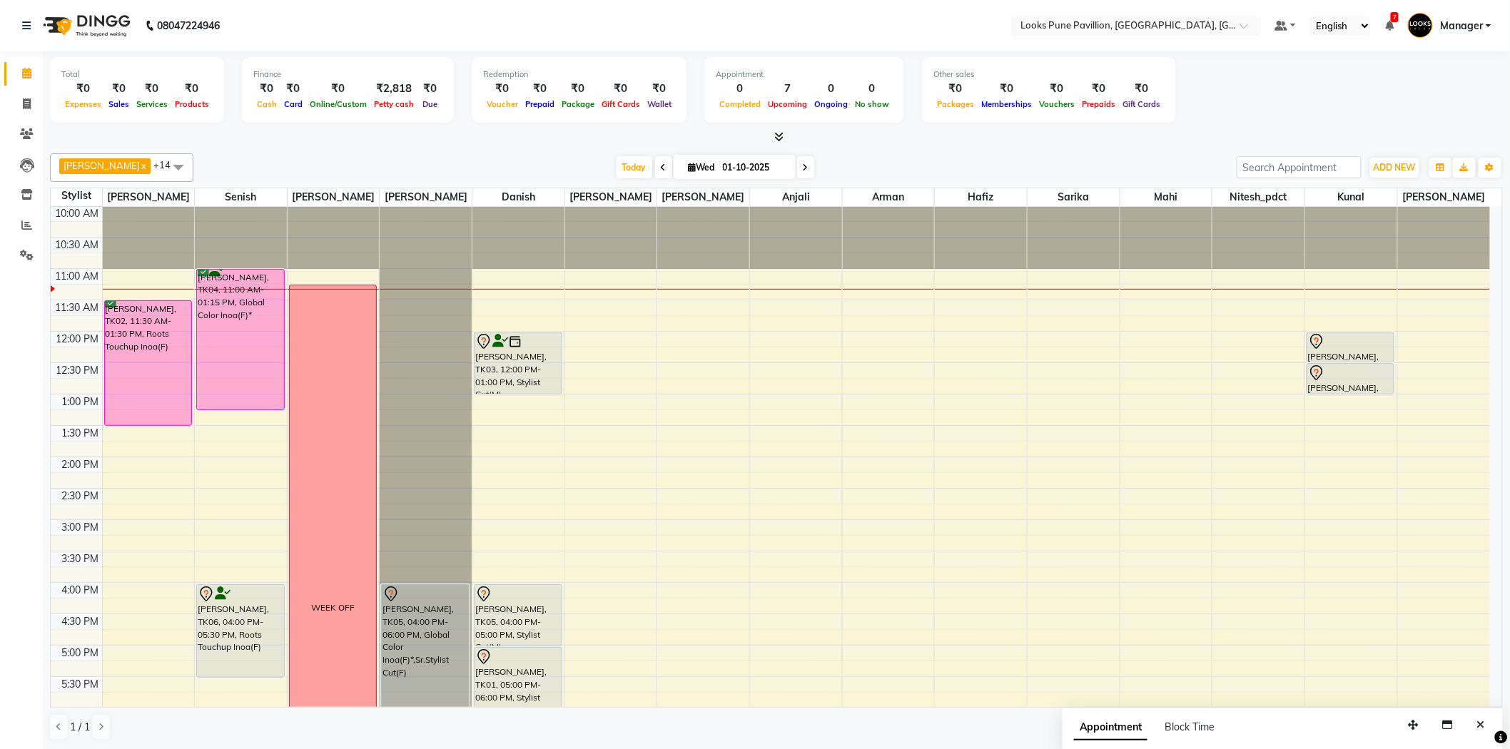
scroll to position [0, 0]
click at [586, 340] on div "10:00 AM 10:30 AM 11:00 AM 11:30 AM 12:00 PM 12:30 PM 1:00 PM 1:30 PM 2:00 PM 2…" at bounding box center [770, 615] width 1439 height 816
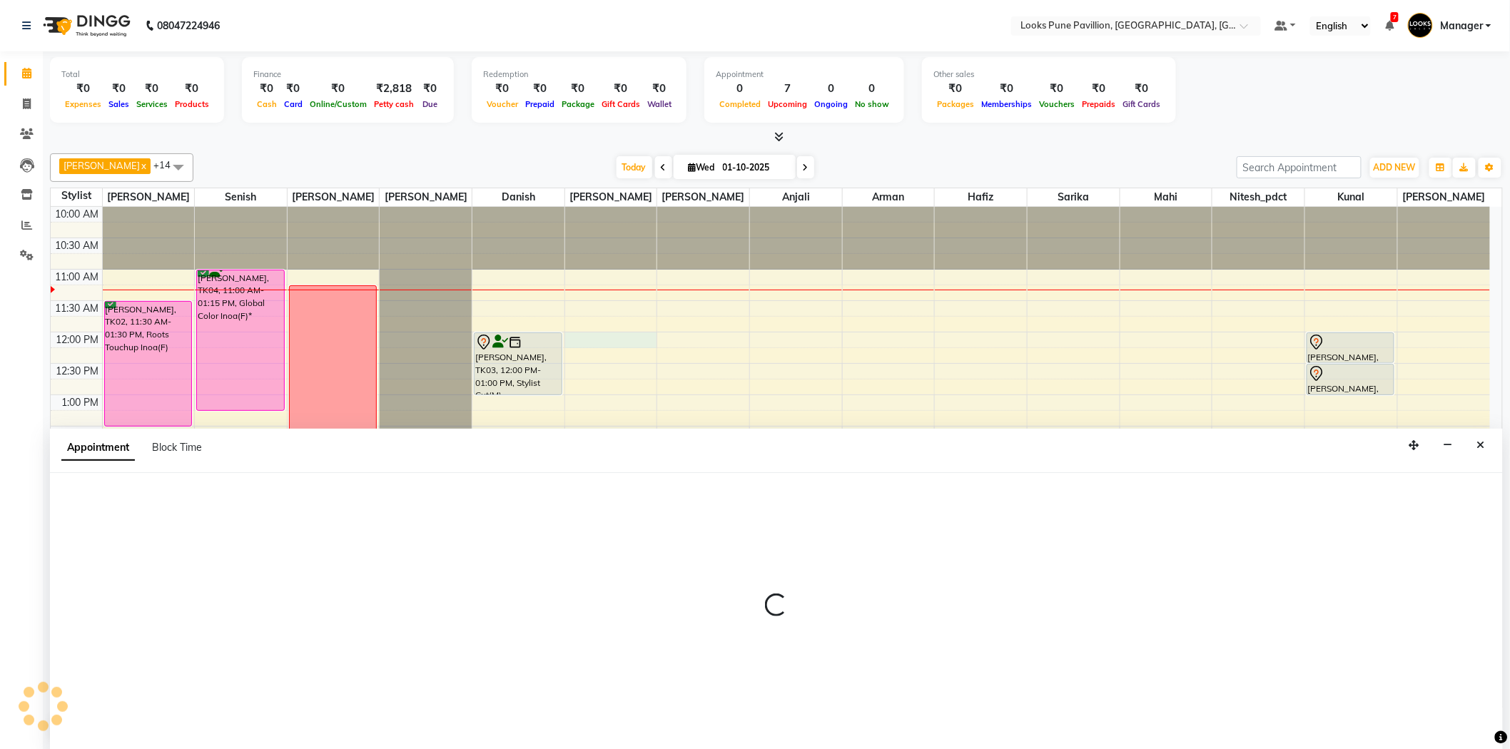
scroll to position [1, 0]
select select "43076"
select select "tentative"
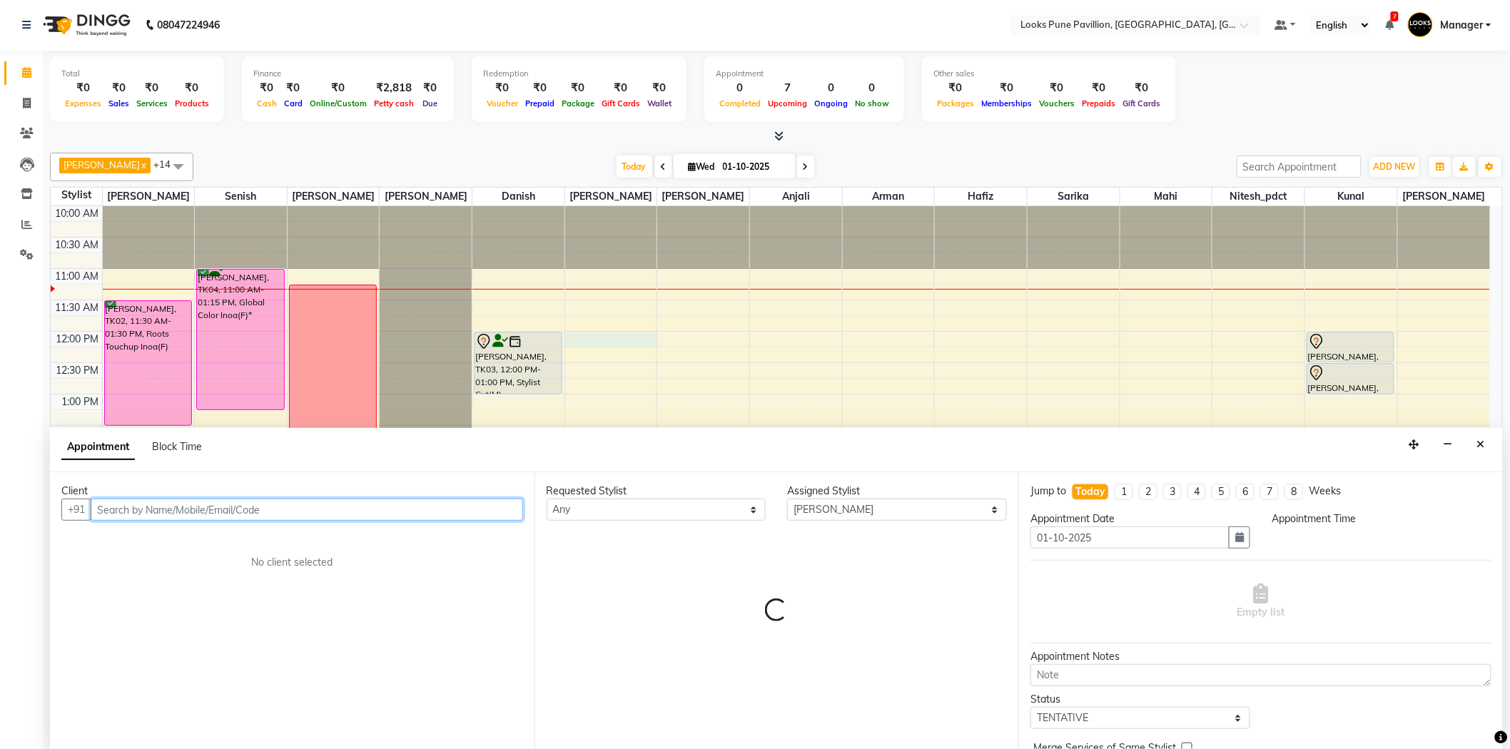
select select "720"
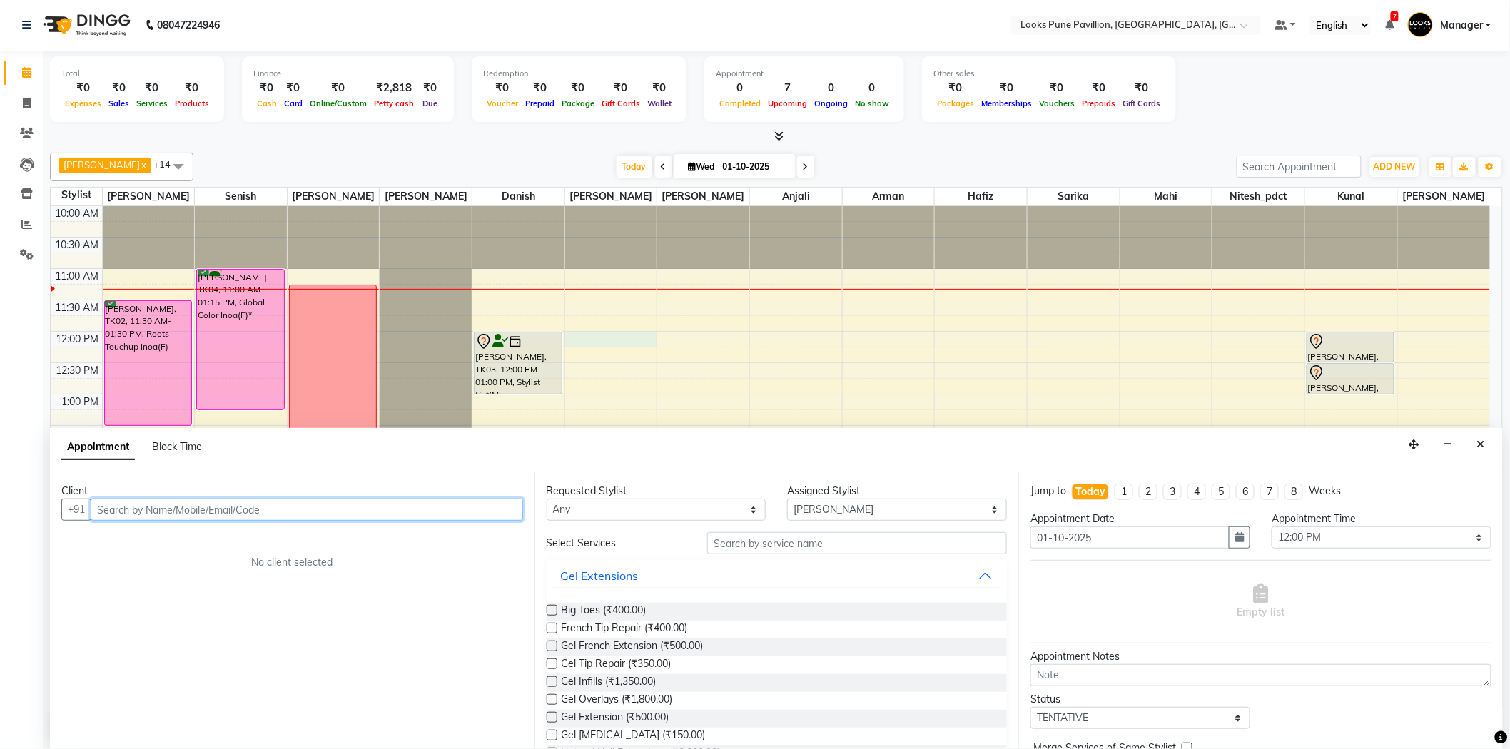
click at [327, 500] on input "text" at bounding box center [307, 510] width 432 height 22
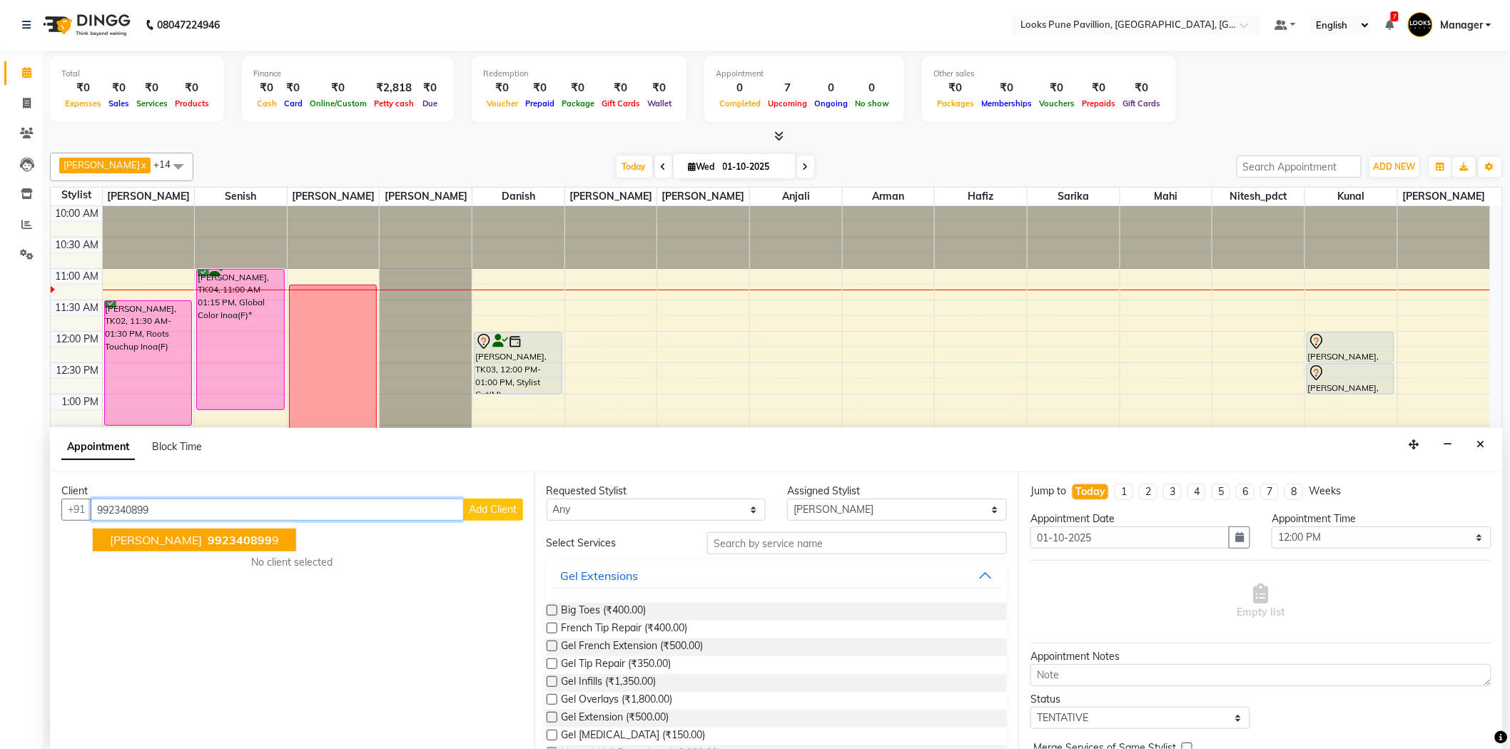
click at [229, 529] on button "Bhagyashree 992340899 9" at bounding box center [194, 540] width 203 height 23
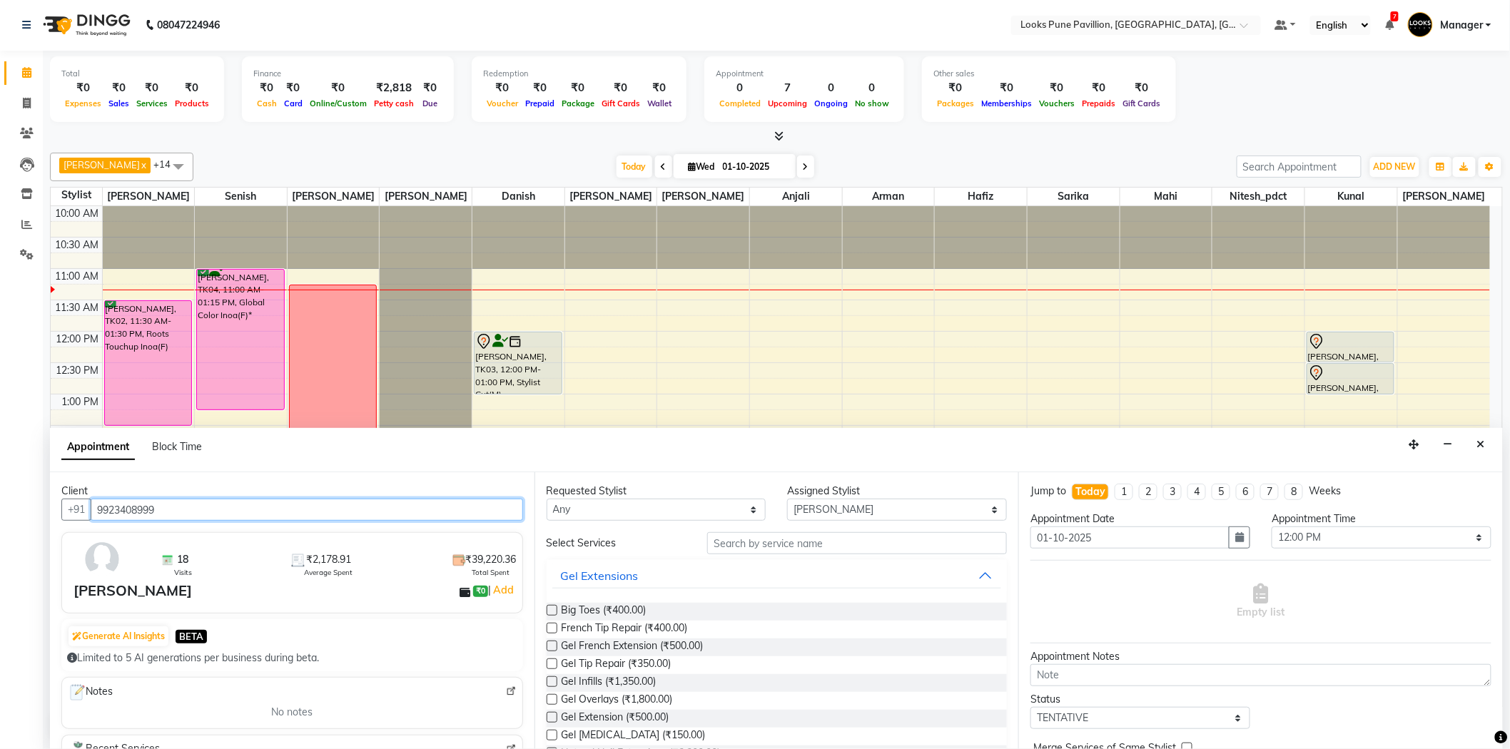
type input "9923408999"
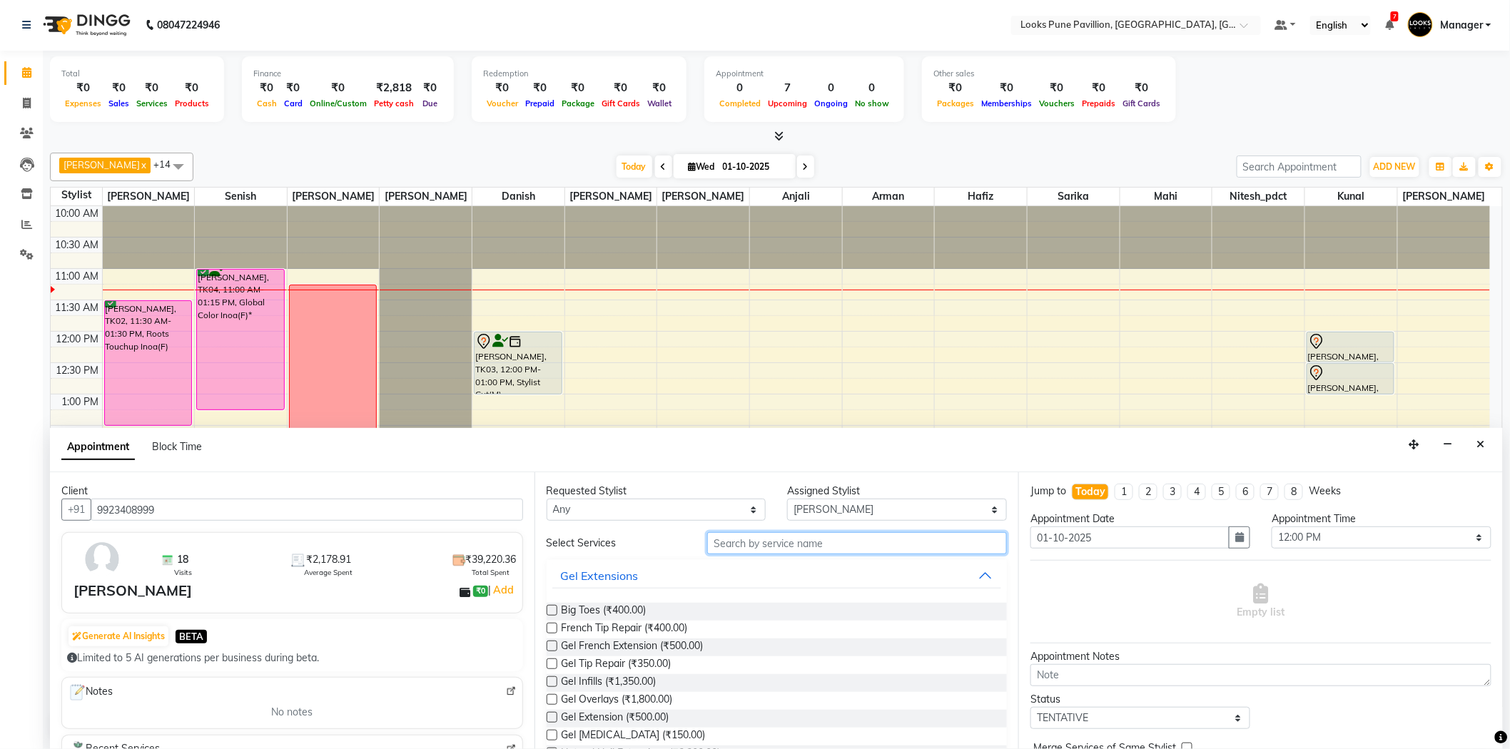
click at [769, 537] on input "text" at bounding box center [857, 543] width 300 height 22
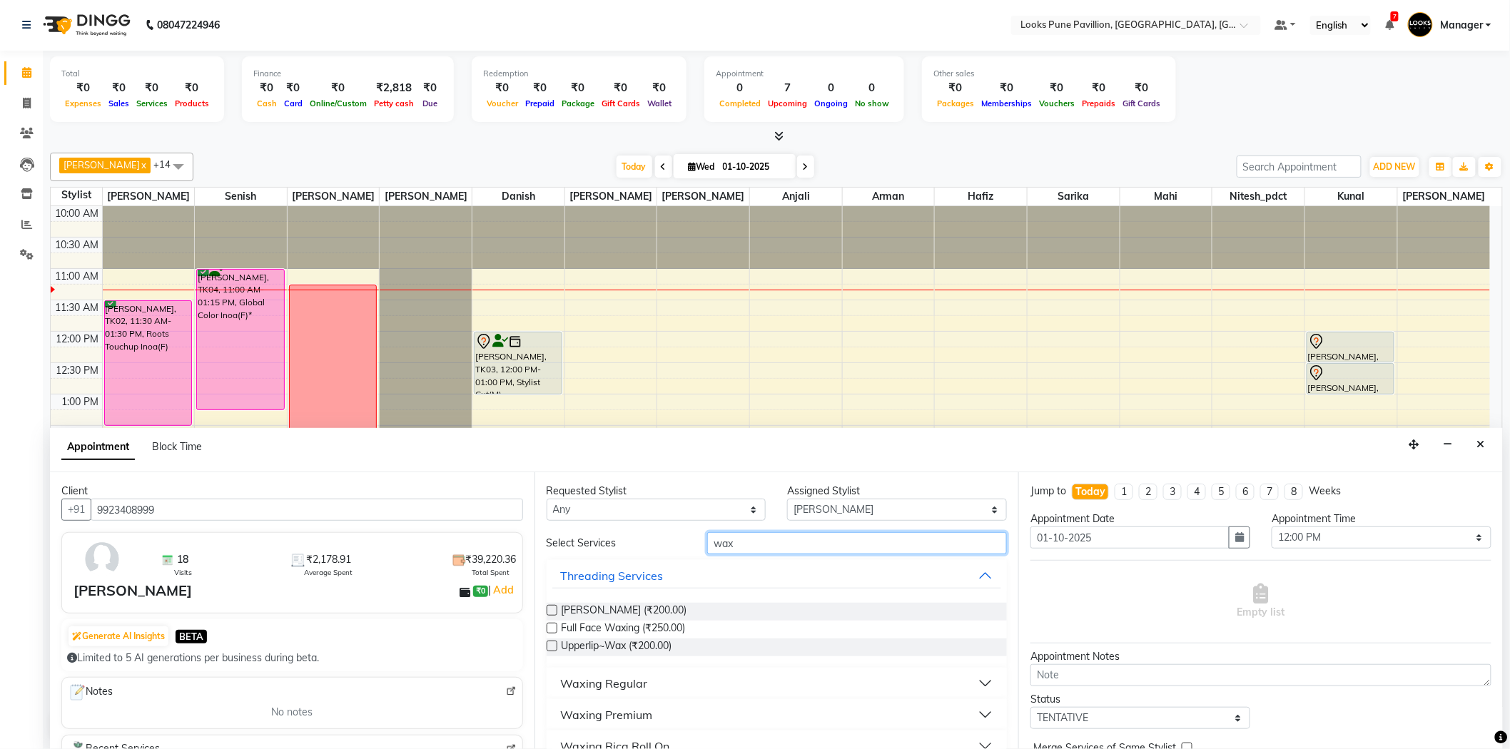
type input "wax"
click at [631, 675] on div "Waxing Regular" at bounding box center [604, 683] width 87 height 17
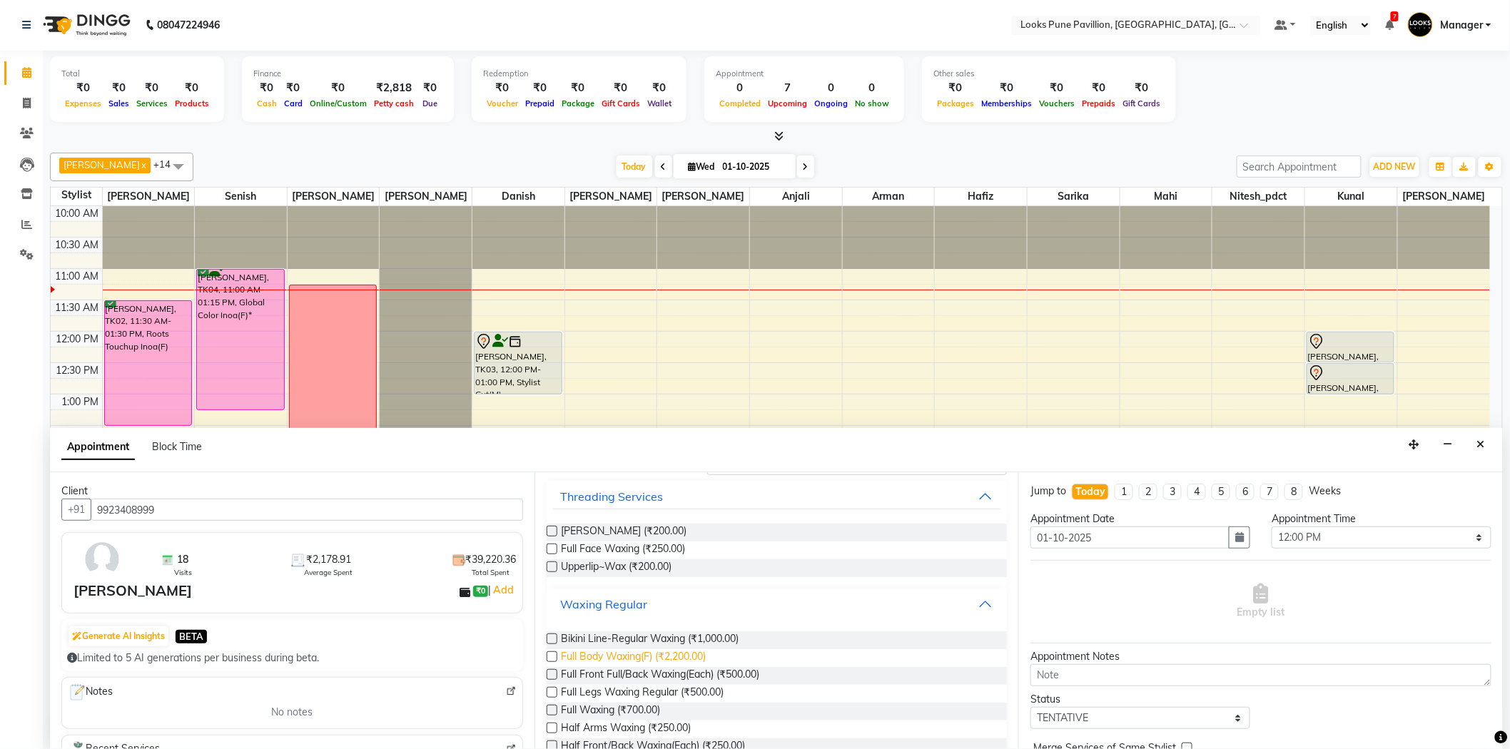
scroll to position [158, 0]
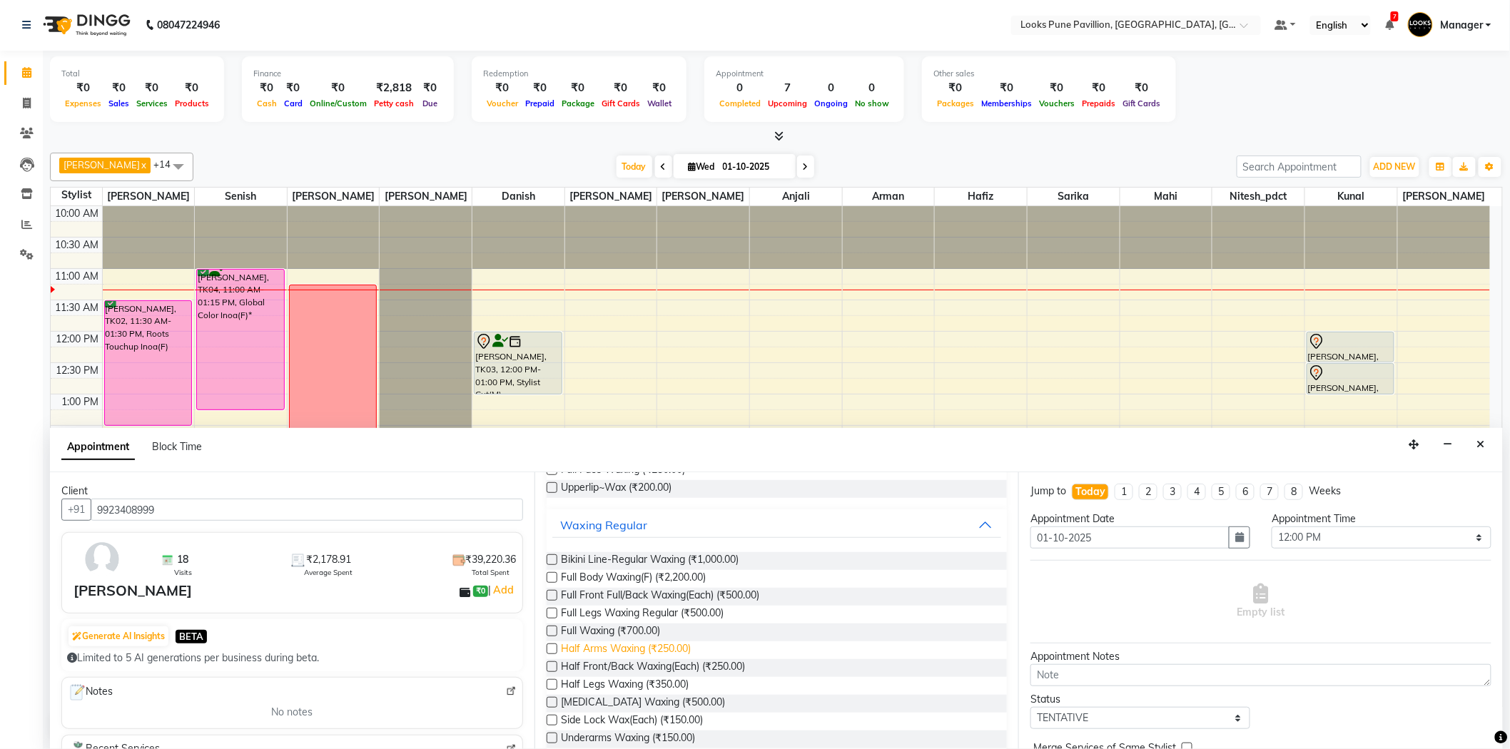
click at [605, 655] on span "Half Arms Waxing (₹250.00)" at bounding box center [627, 650] width 130 height 18
checkbox input "false"
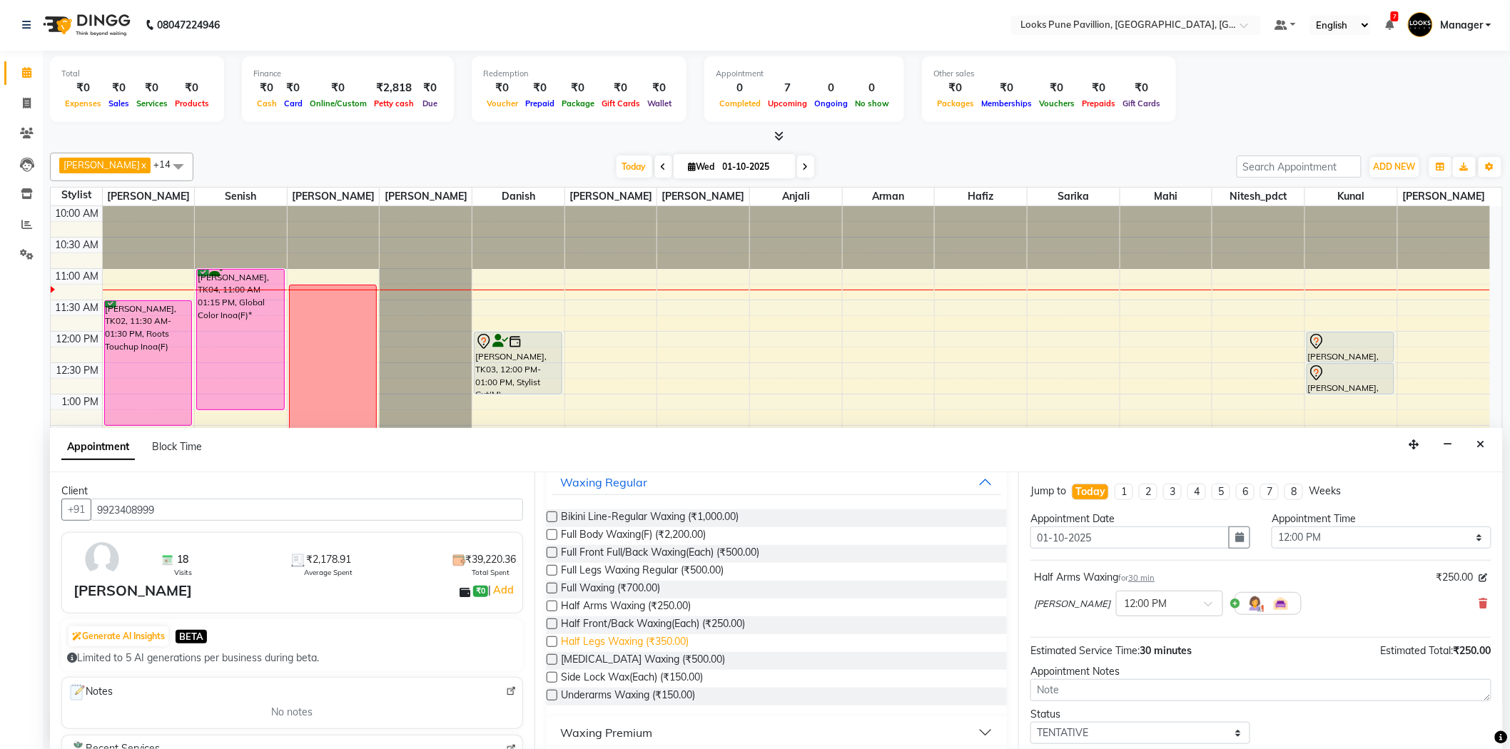
scroll to position [238, 0]
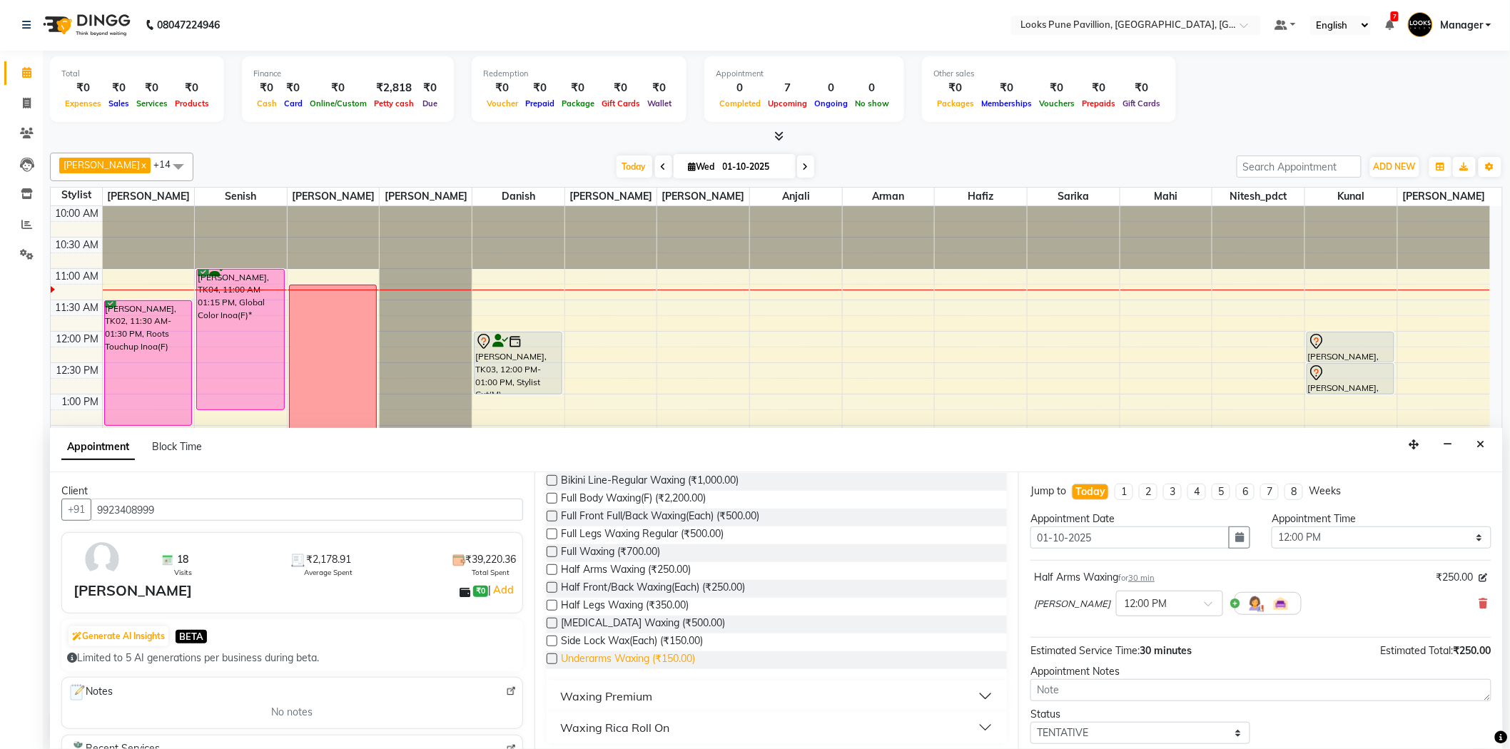
click at [653, 664] on span "Underarms Waxing (₹150.00)" at bounding box center [629, 660] width 134 height 18
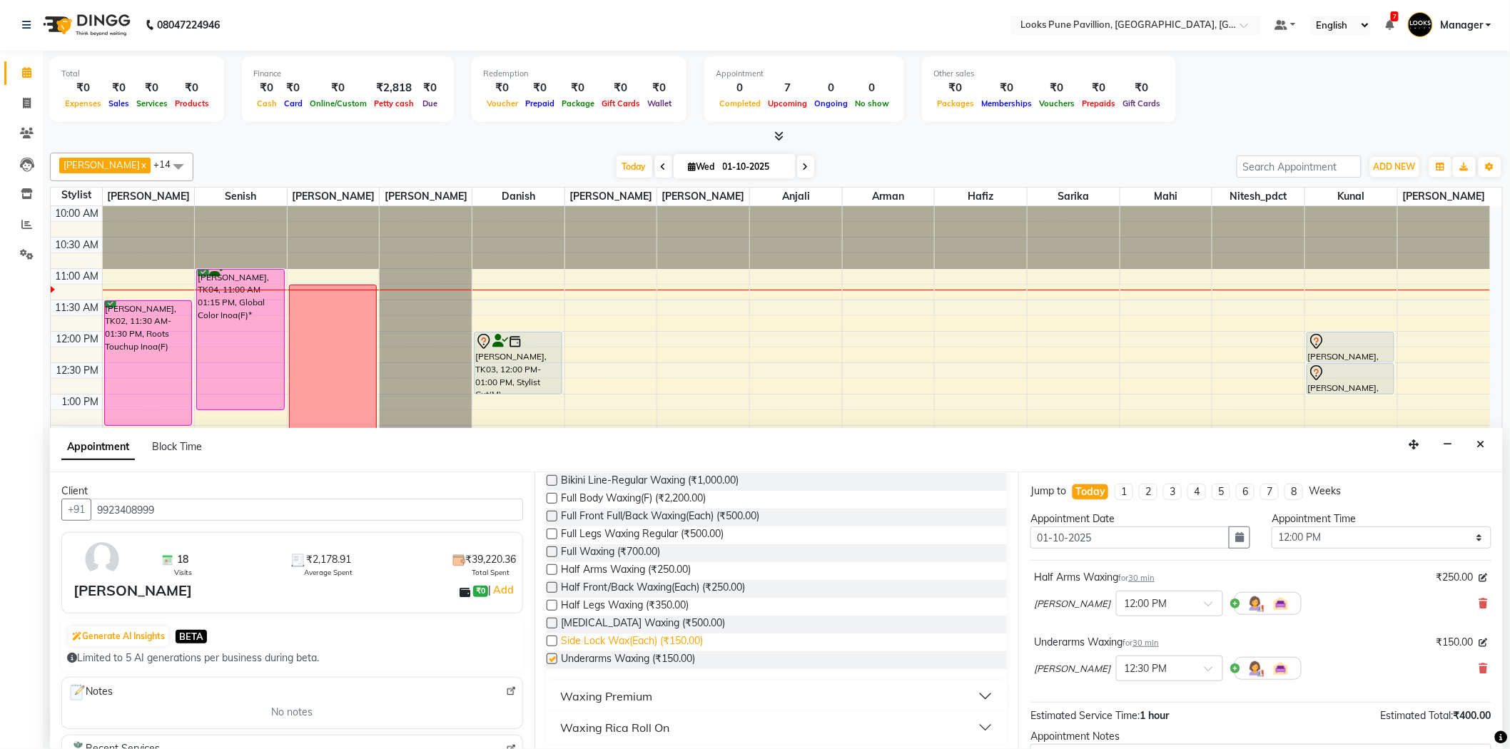
checkbox input "false"
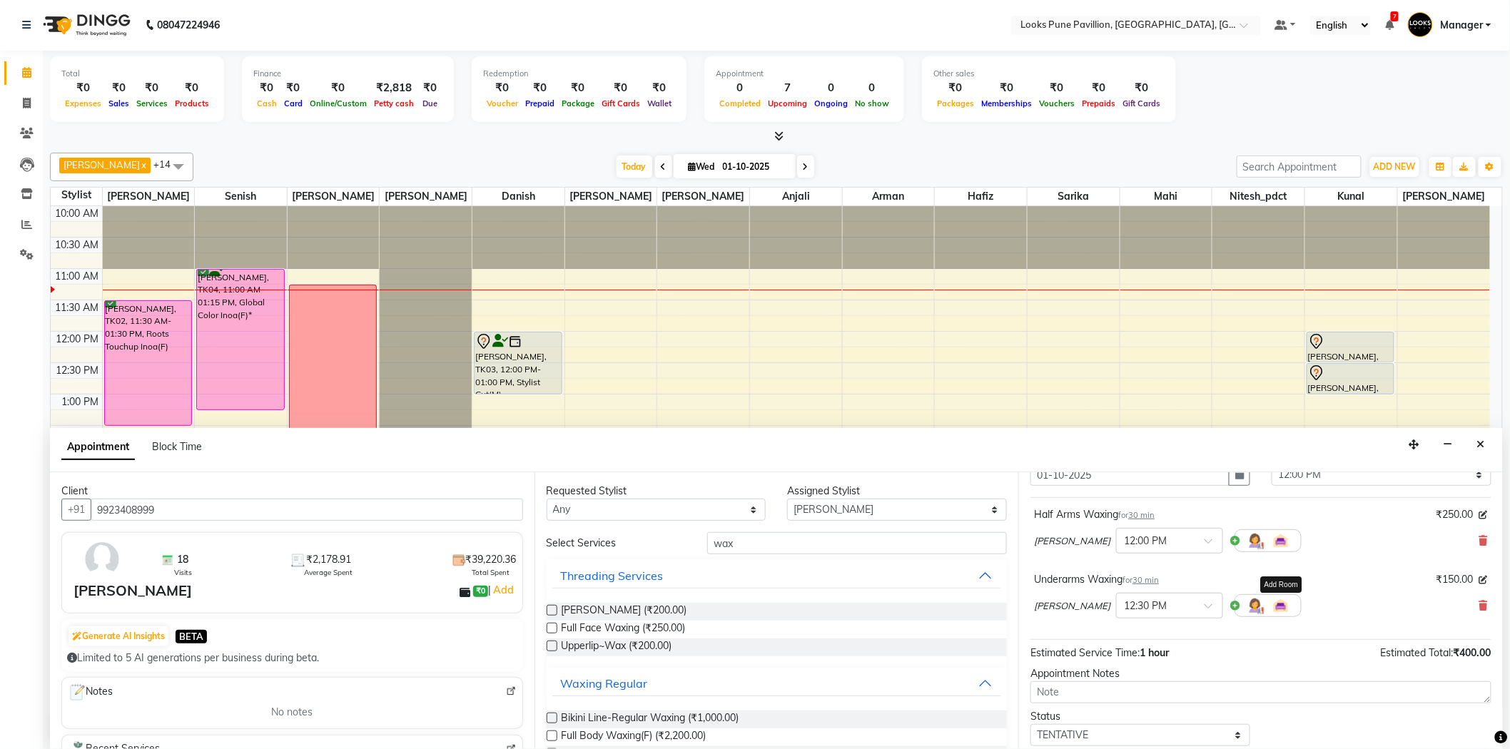
scroll to position [150, 0]
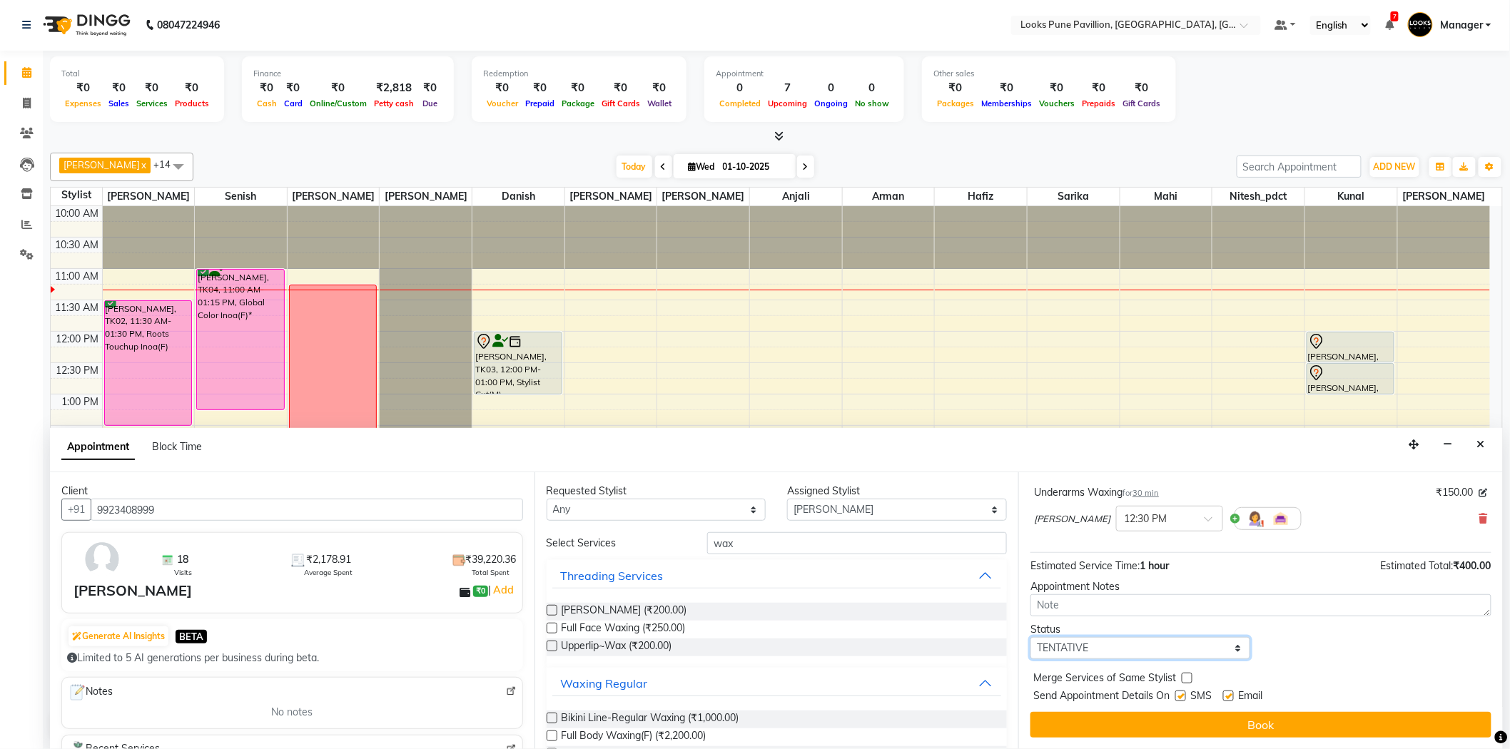
click at [1125, 653] on select "Select TENTATIVE CONFIRM CHECK-IN UPCOMING" at bounding box center [1140, 648] width 220 height 22
select select "confirm booking"
click at [1030, 637] on select "Select TENTATIVE CONFIRM CHECK-IN UPCOMING" at bounding box center [1140, 648] width 220 height 22
click at [1186, 674] on label at bounding box center [1187, 678] width 11 height 11
click at [1186, 675] on input "checkbox" at bounding box center [1186, 679] width 9 height 9
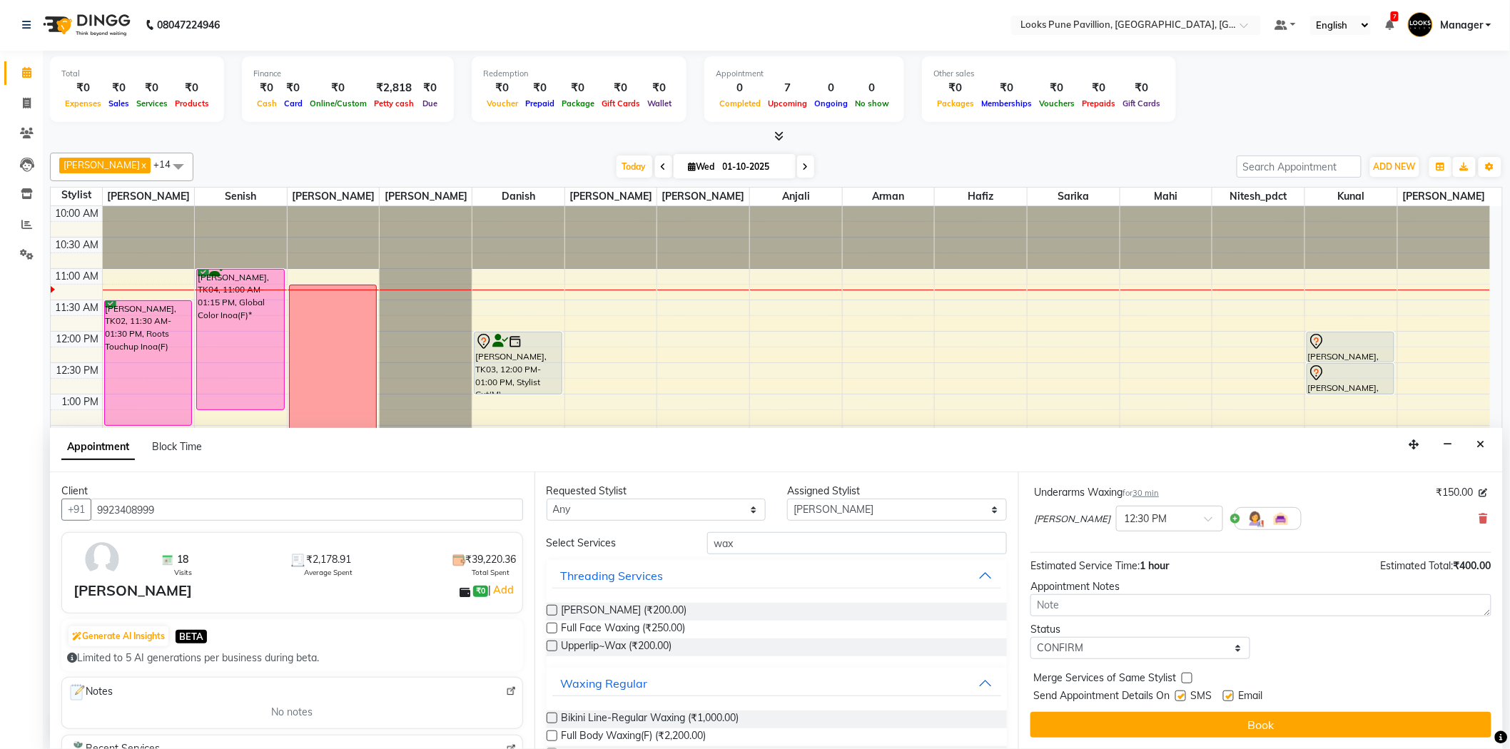
checkbox input "true"
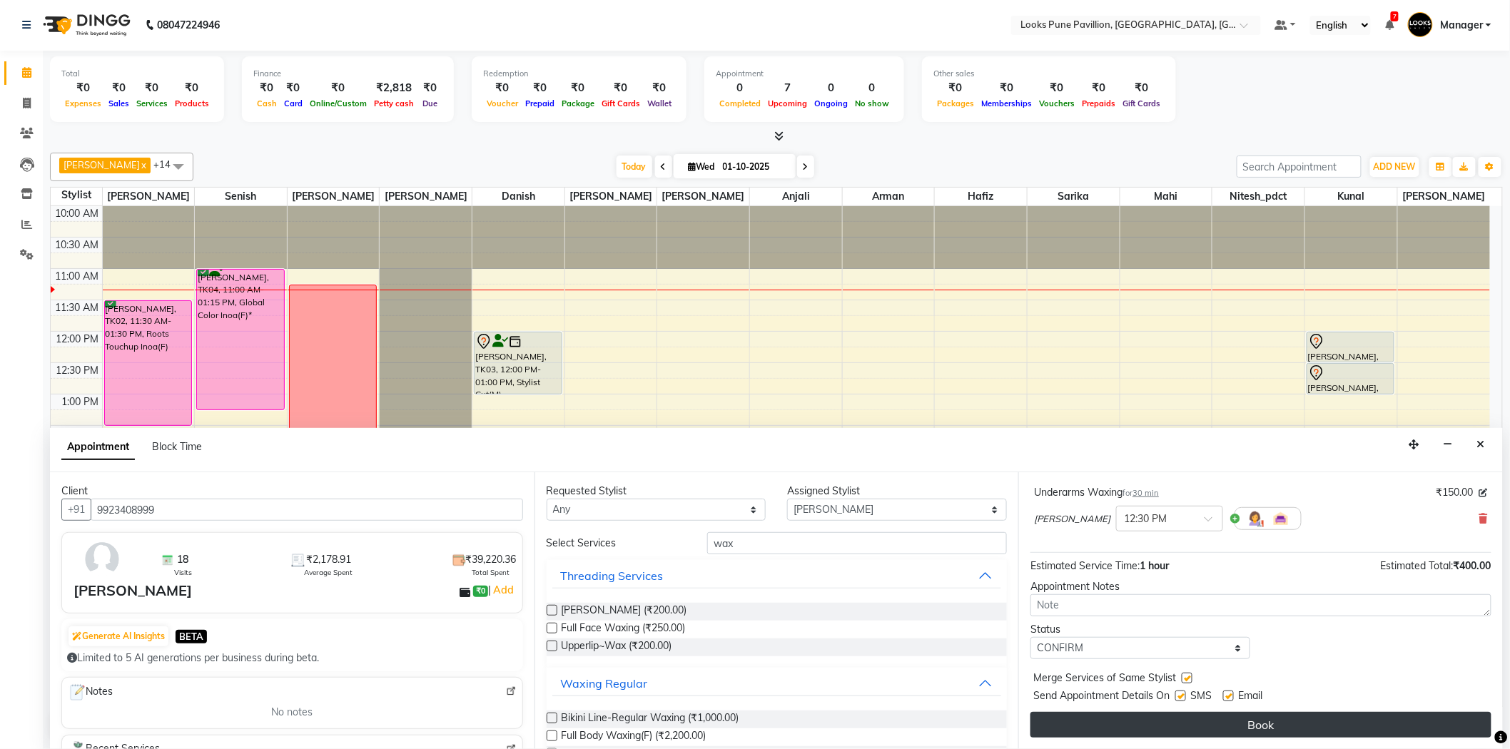
click at [1190, 724] on button "Book" at bounding box center [1260, 725] width 461 height 26
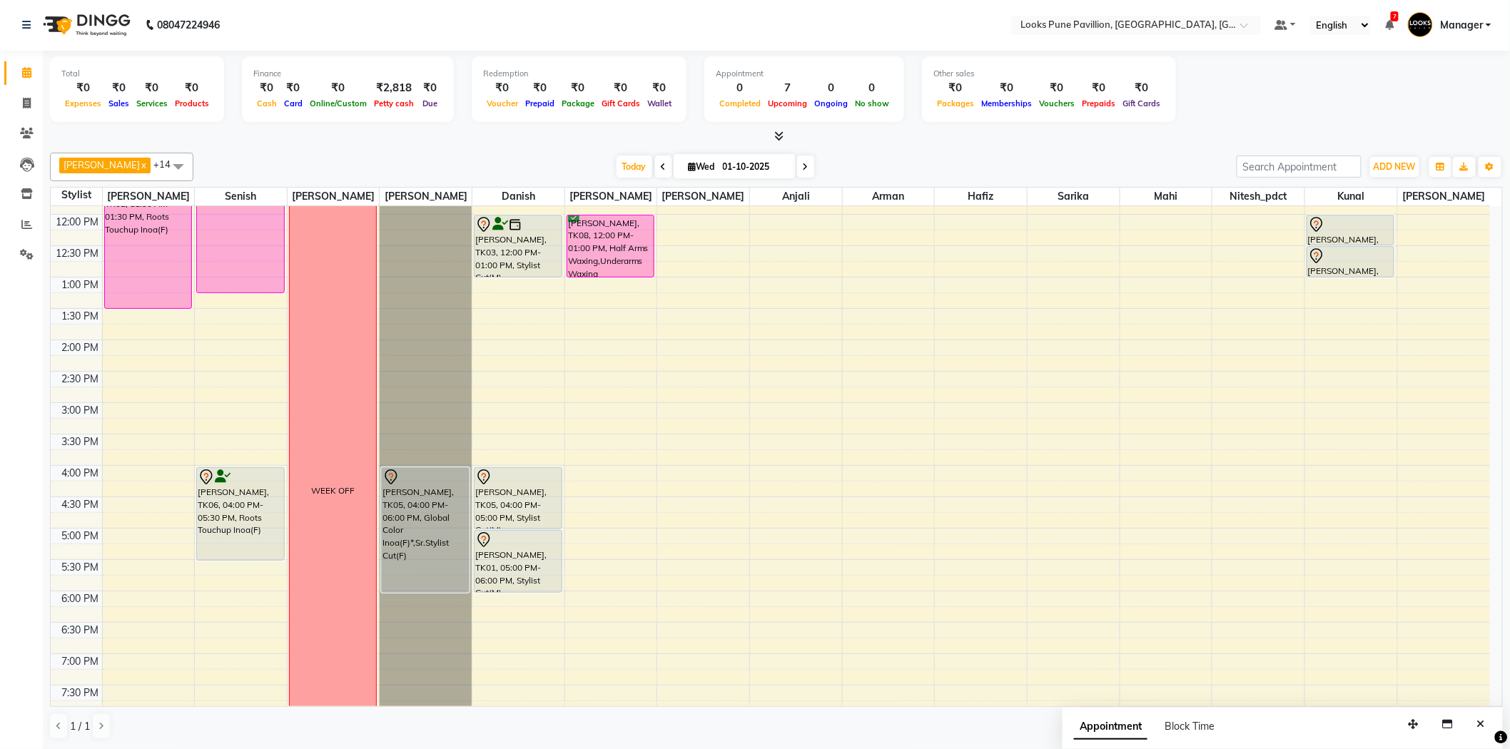
scroll to position [238, 0]
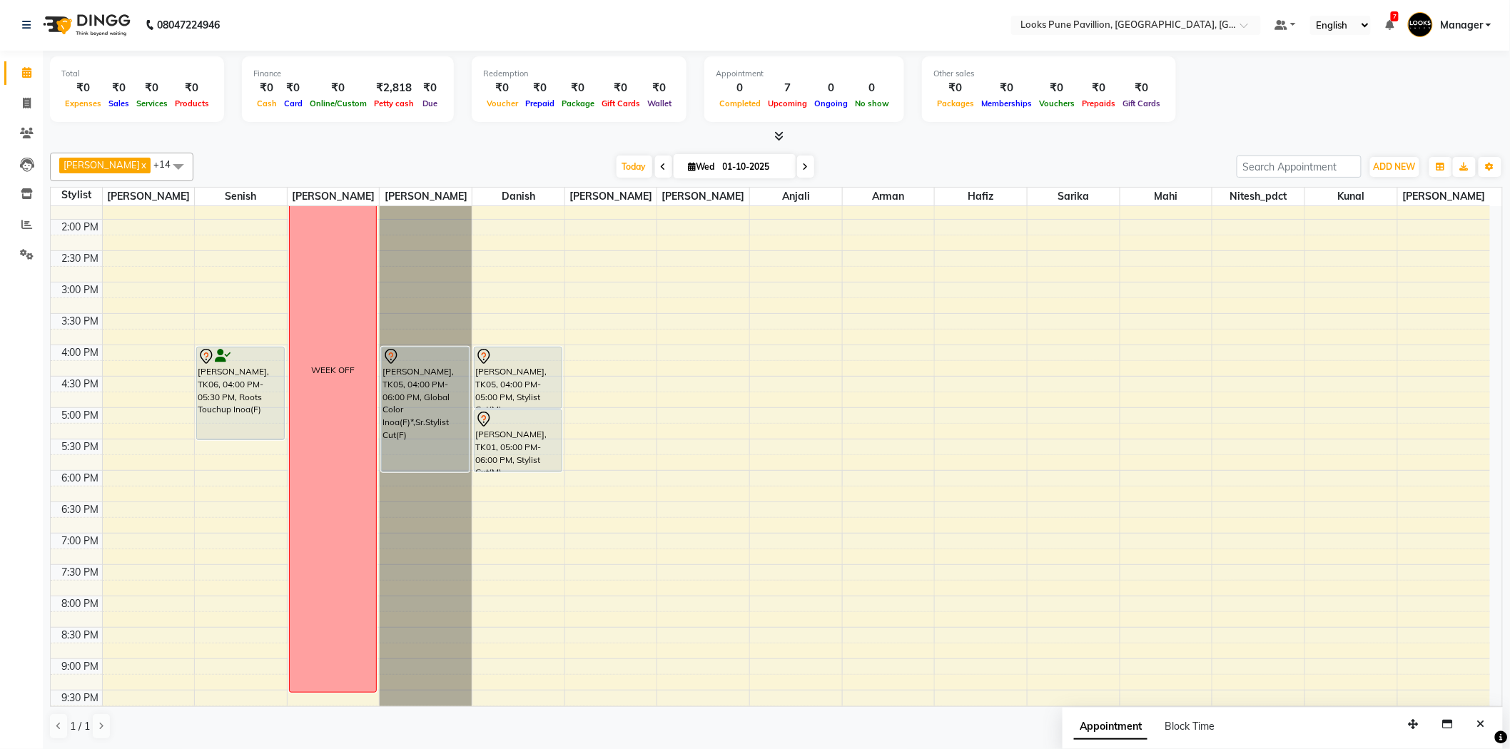
click at [497, 482] on div "10:00 AM 10:30 AM 11:00 AM 11:30 AM 12:00 PM 12:30 PM 1:00 PM 1:30 PM 2:00 PM 2…" at bounding box center [770, 377] width 1439 height 816
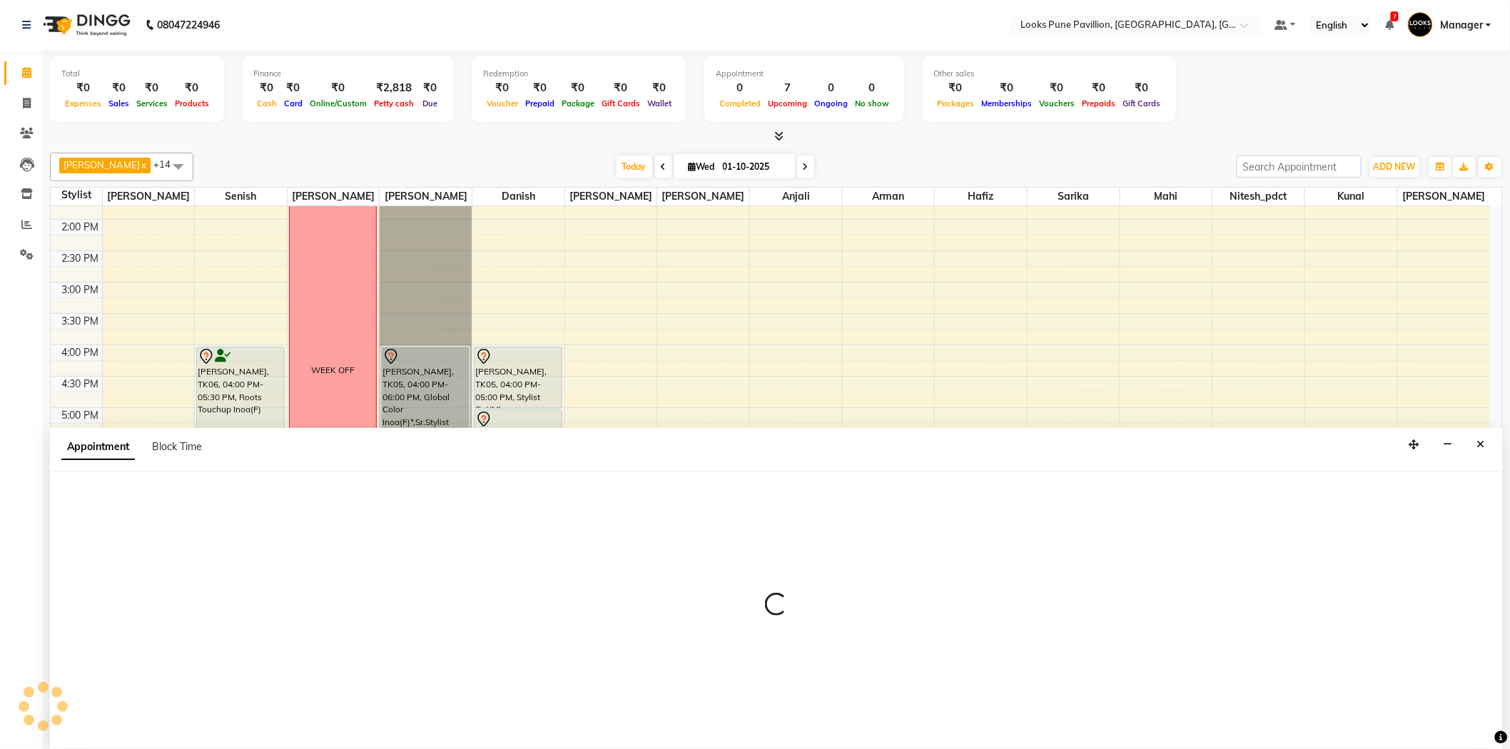
select select "43073"
select select "1080"
select select "tentative"
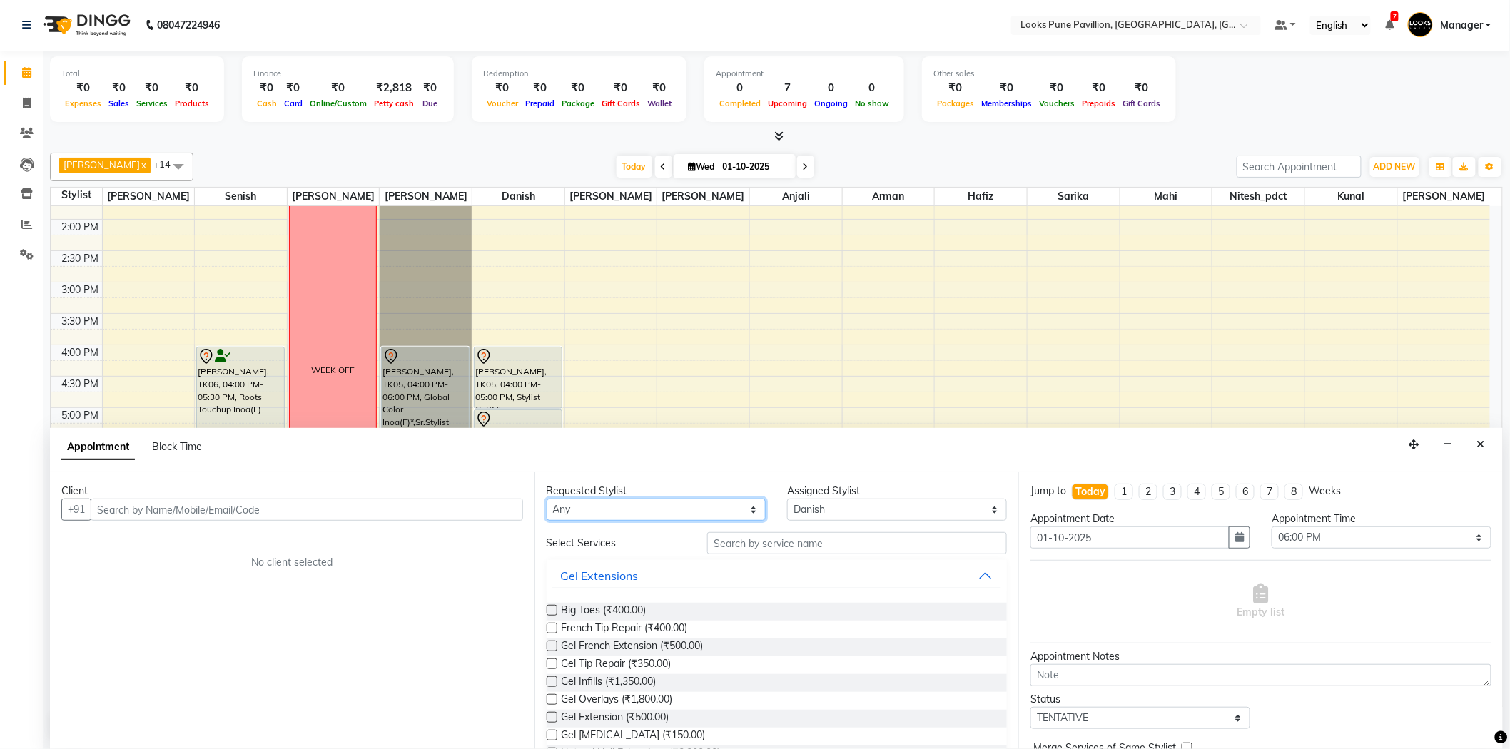
click at [622, 504] on select "Any Alisha Anjali Arif Arman Christy Danish Eli Gloria Hafiz Hussain_pdct Inaya…" at bounding box center [657, 510] width 220 height 22
select select "43073"
click at [547, 499] on select "Any Alisha Anjali Arif Arman Christy Danish Eli Gloria Hafiz Hussain_pdct Inaya…" at bounding box center [657, 510] width 220 height 22
click at [753, 537] on input "text" at bounding box center [857, 543] width 300 height 22
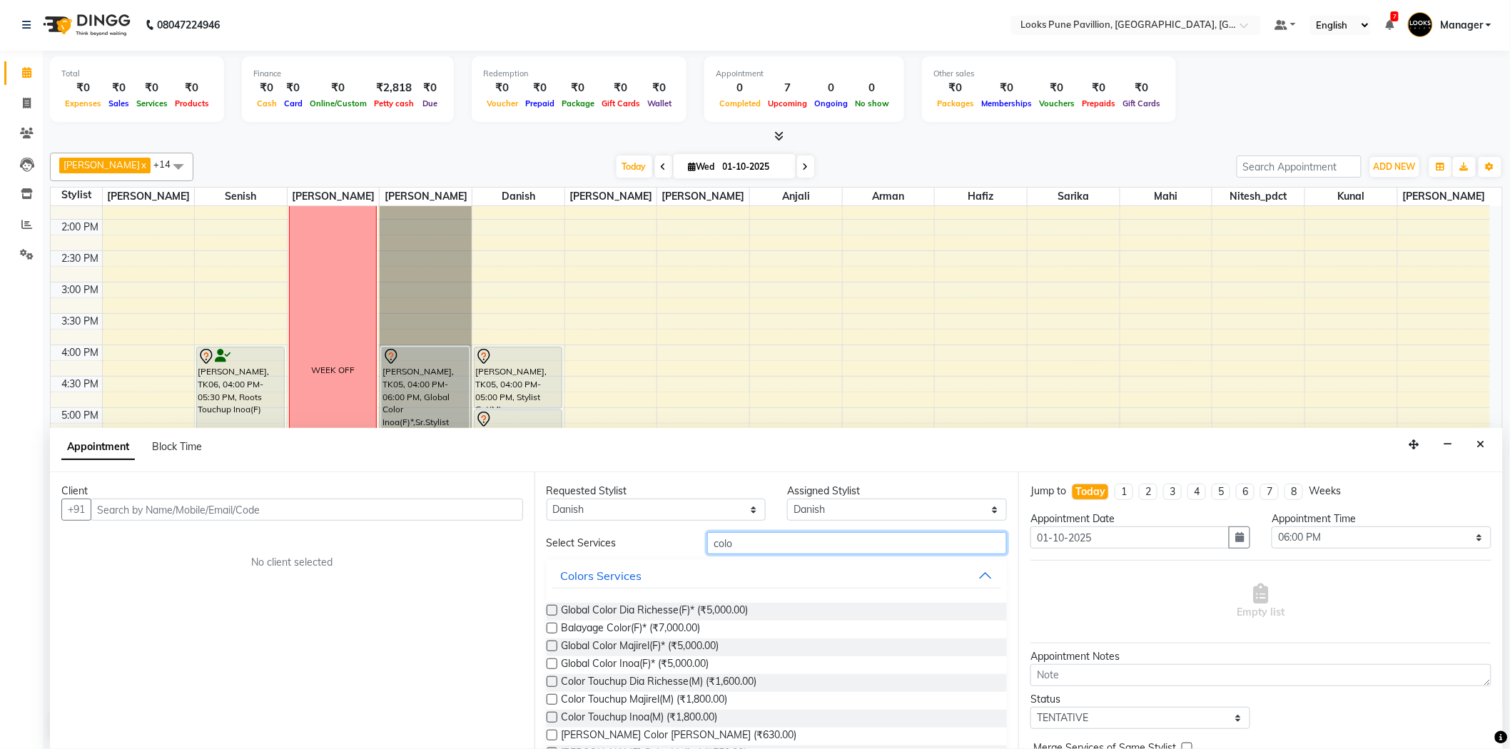
type input "colo"
click at [553, 716] on label at bounding box center [552, 717] width 11 height 11
click at [553, 716] on input "checkbox" at bounding box center [551, 718] width 9 height 9
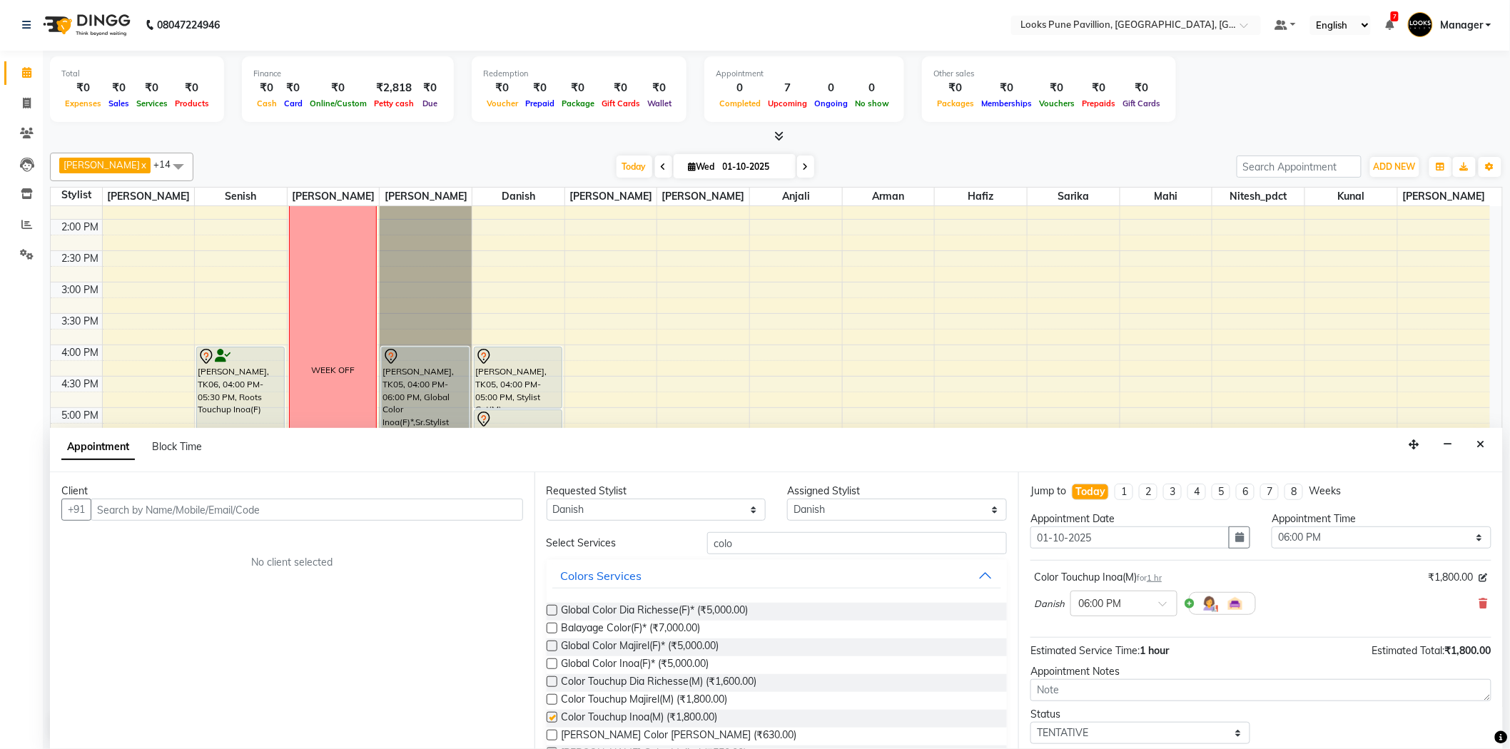
checkbox input "false"
click at [744, 540] on input "colo" at bounding box center [857, 543] width 300 height 22
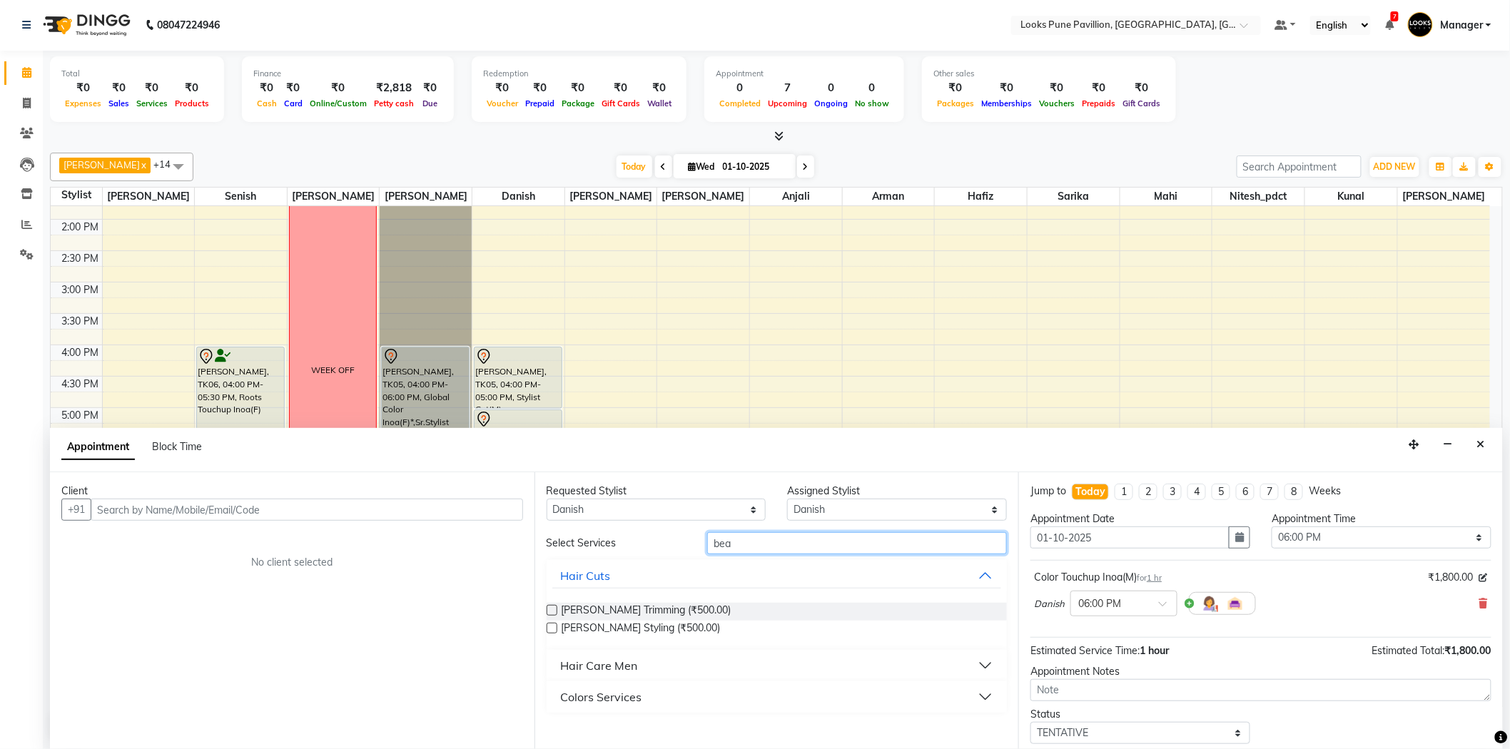
type input "bea"
click at [585, 664] on div "Hair Care Men" at bounding box center [599, 665] width 77 height 17
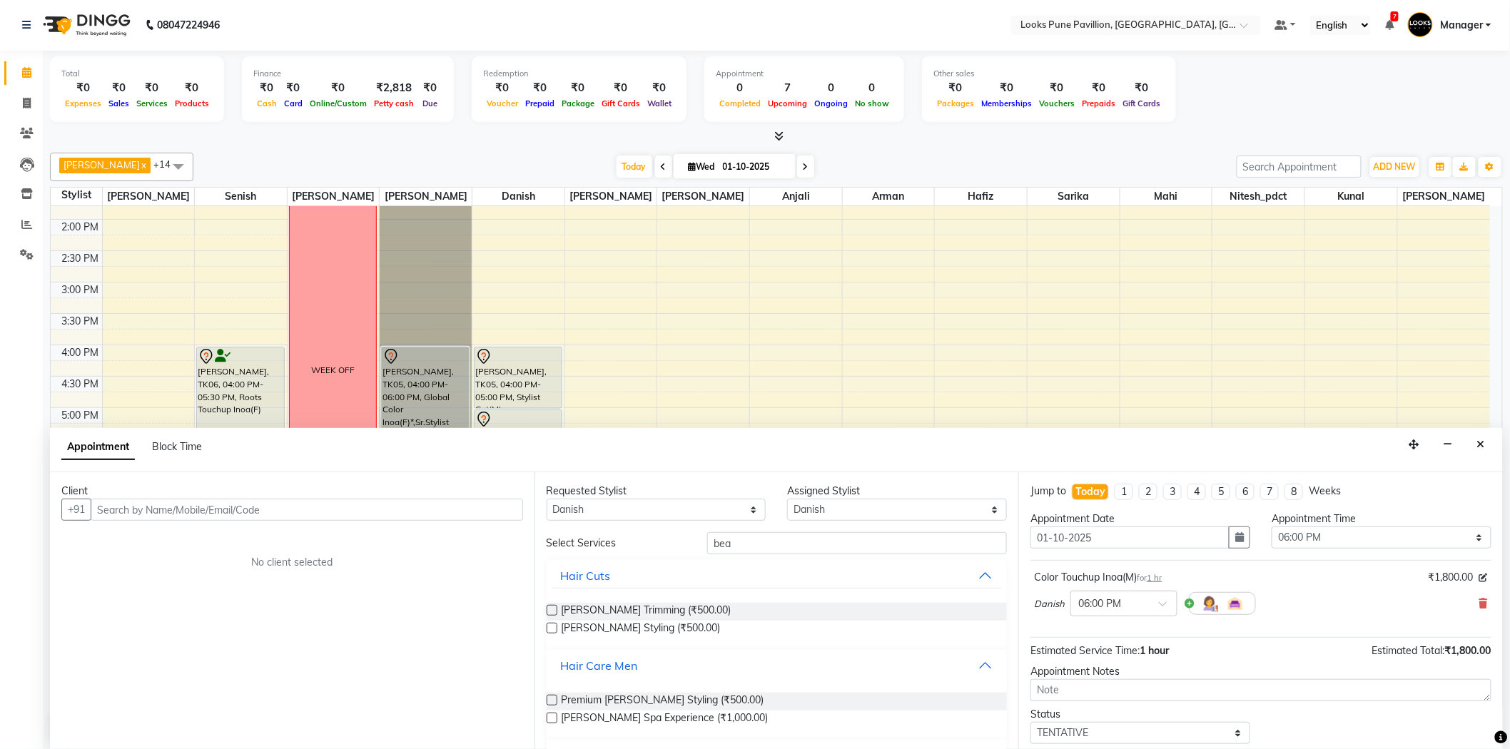
scroll to position [33, 0]
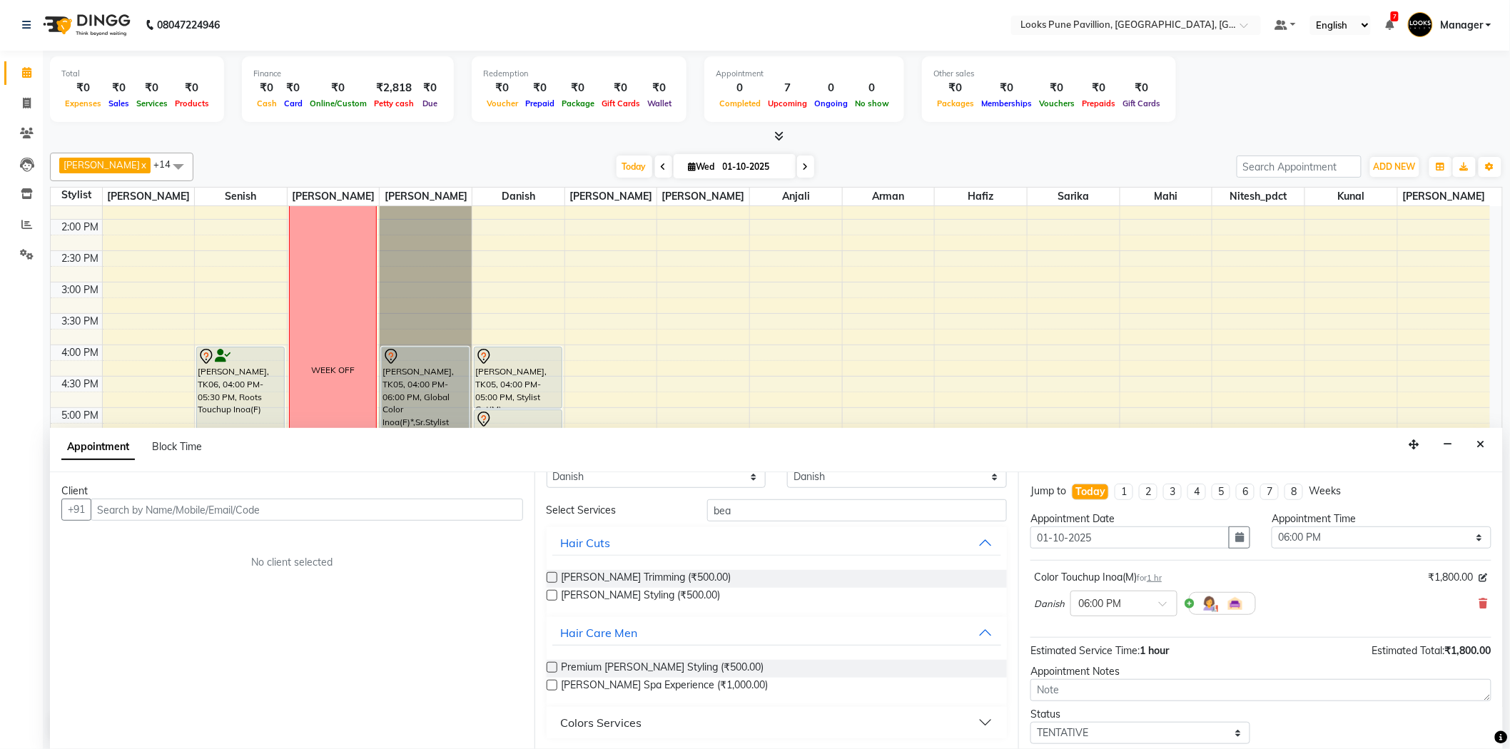
click at [614, 714] on div "Colors Services" at bounding box center [601, 722] width 81 height 17
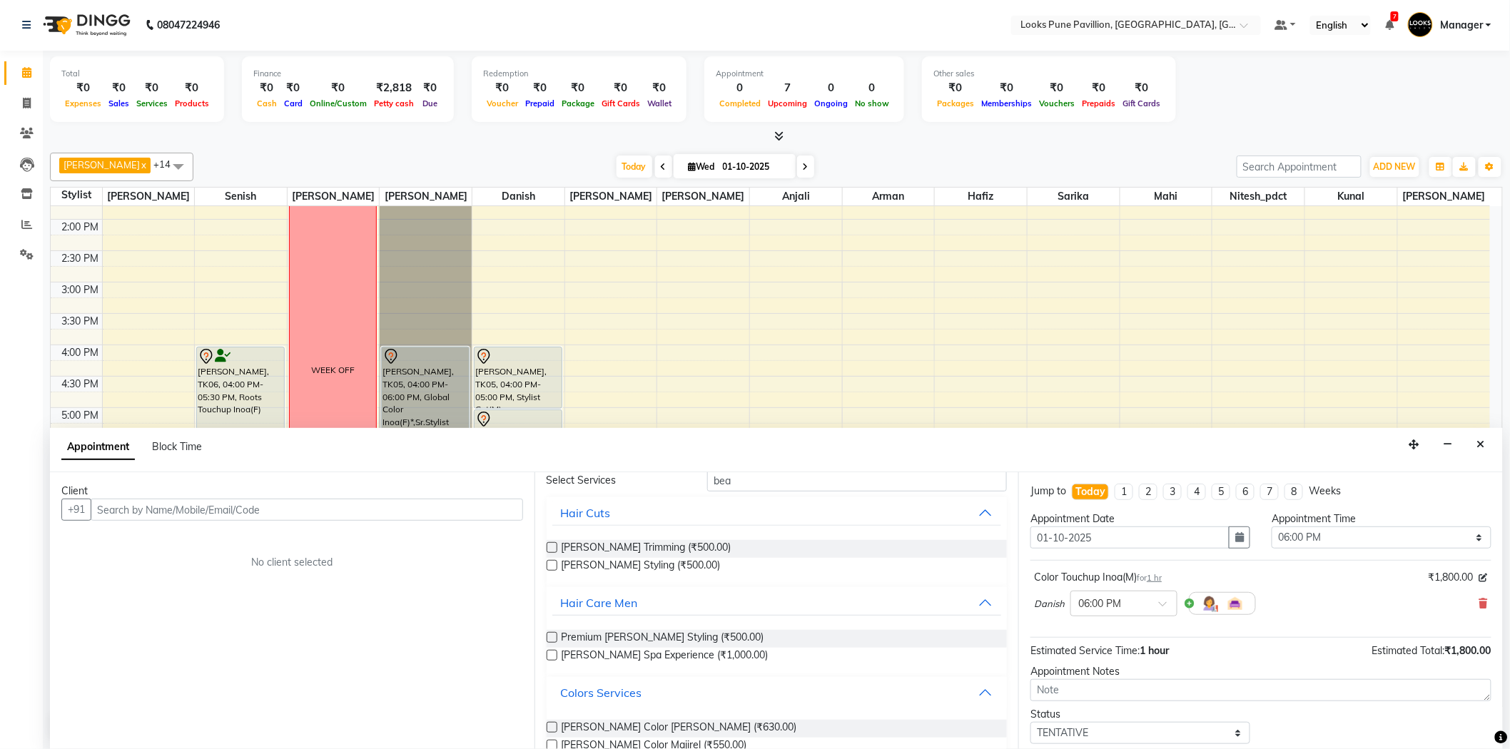
scroll to position [91, 0]
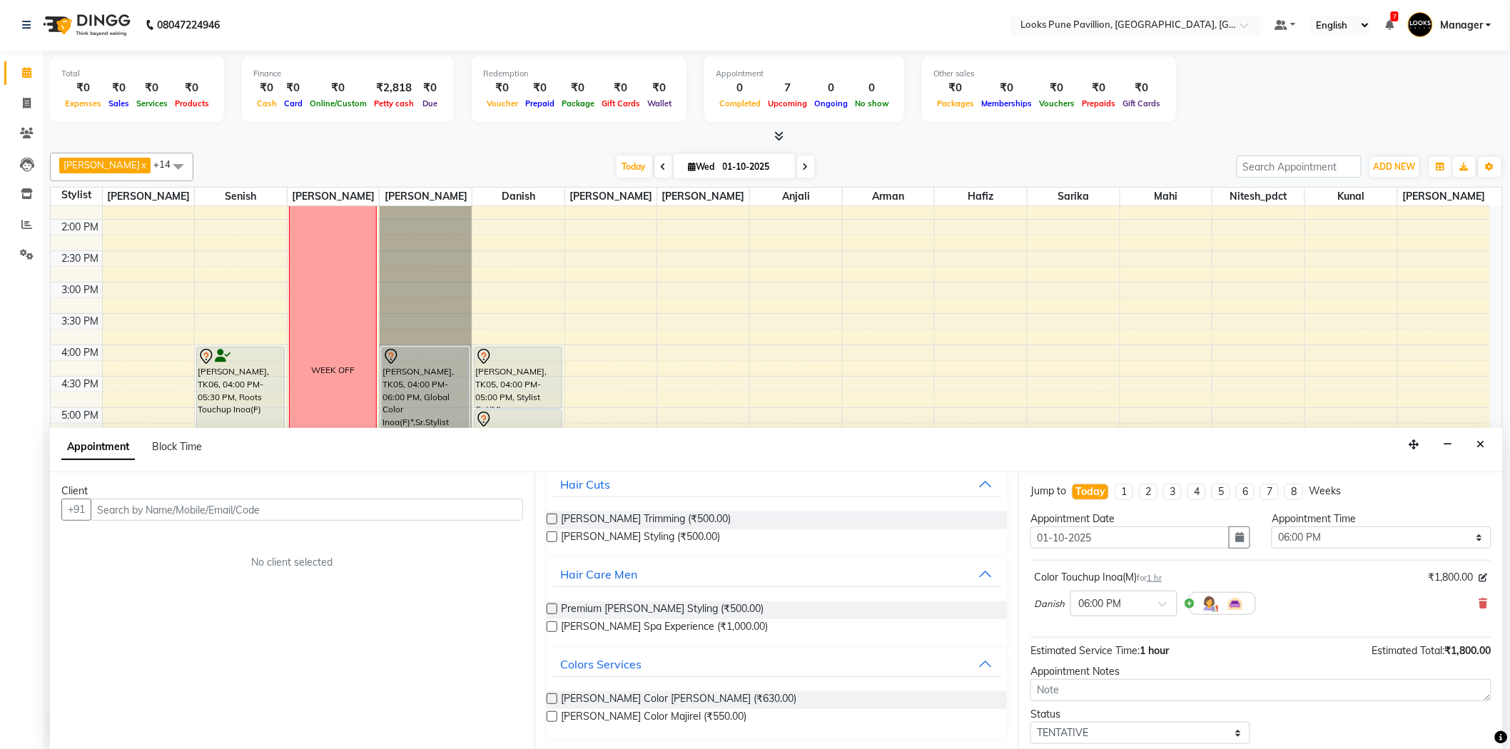
click at [547, 696] on label at bounding box center [552, 699] width 11 height 11
click at [547, 696] on input "checkbox" at bounding box center [551, 700] width 9 height 9
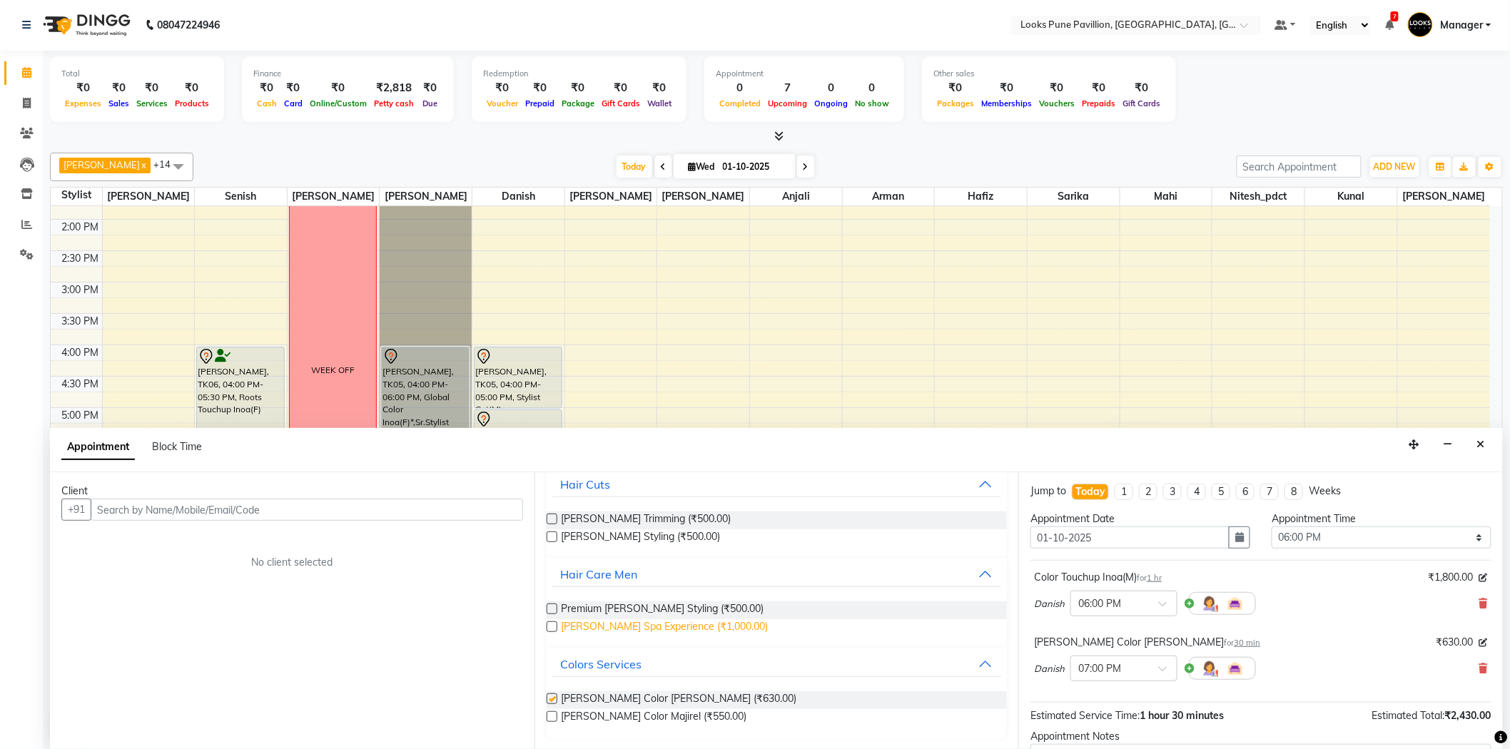
scroll to position [53, 0]
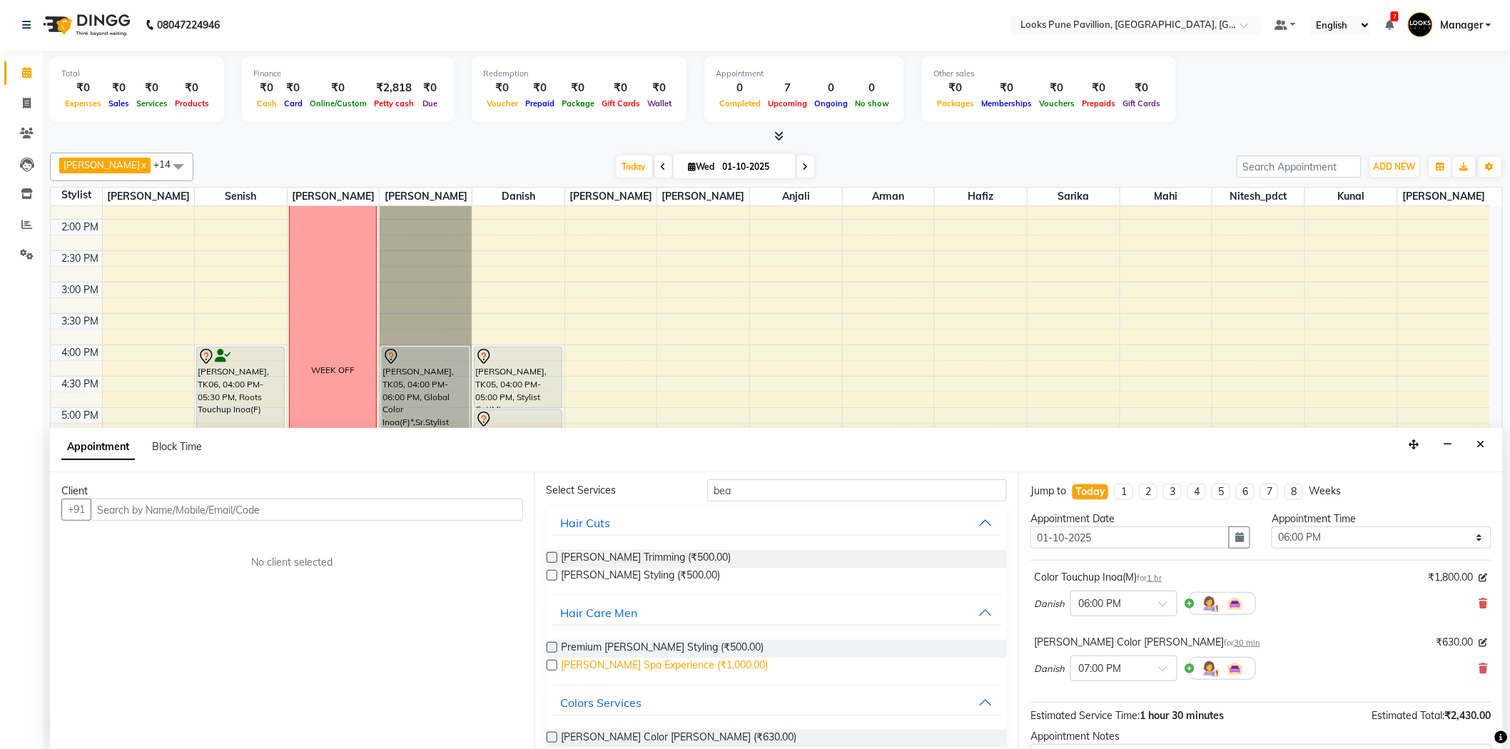
checkbox input "false"
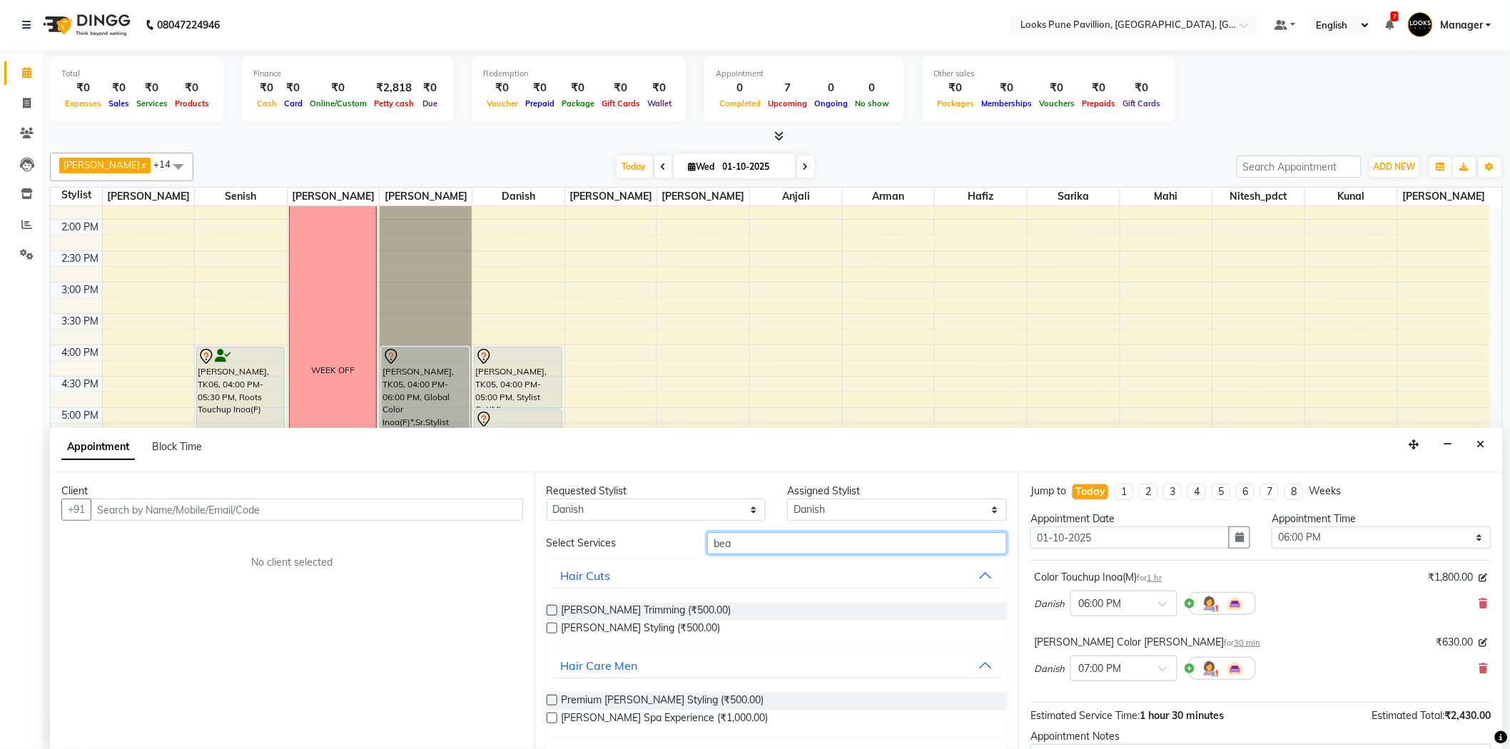
click at [736, 543] on input "bea" at bounding box center [857, 543] width 300 height 22
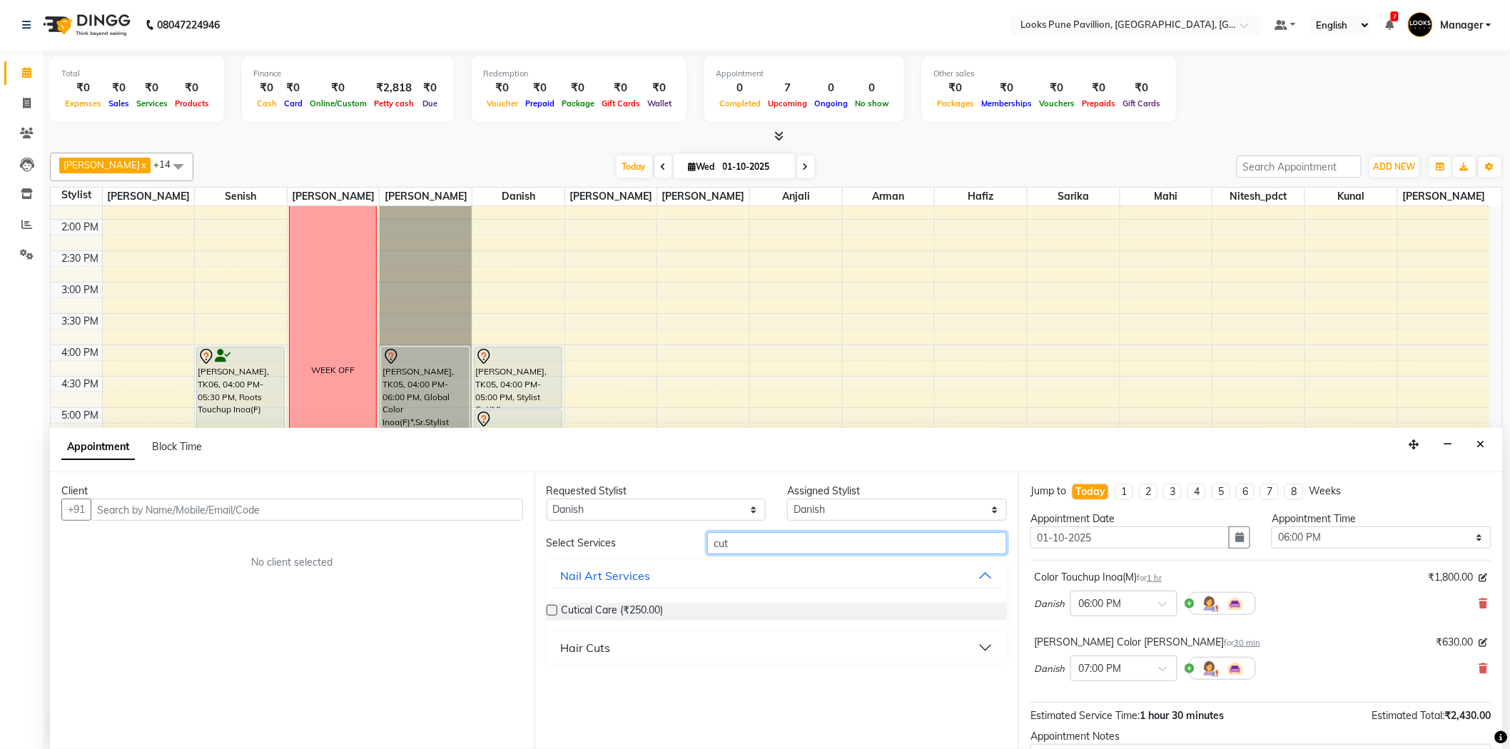
type input "cut"
click at [569, 644] on div "Hair Cuts" at bounding box center [586, 647] width 50 height 17
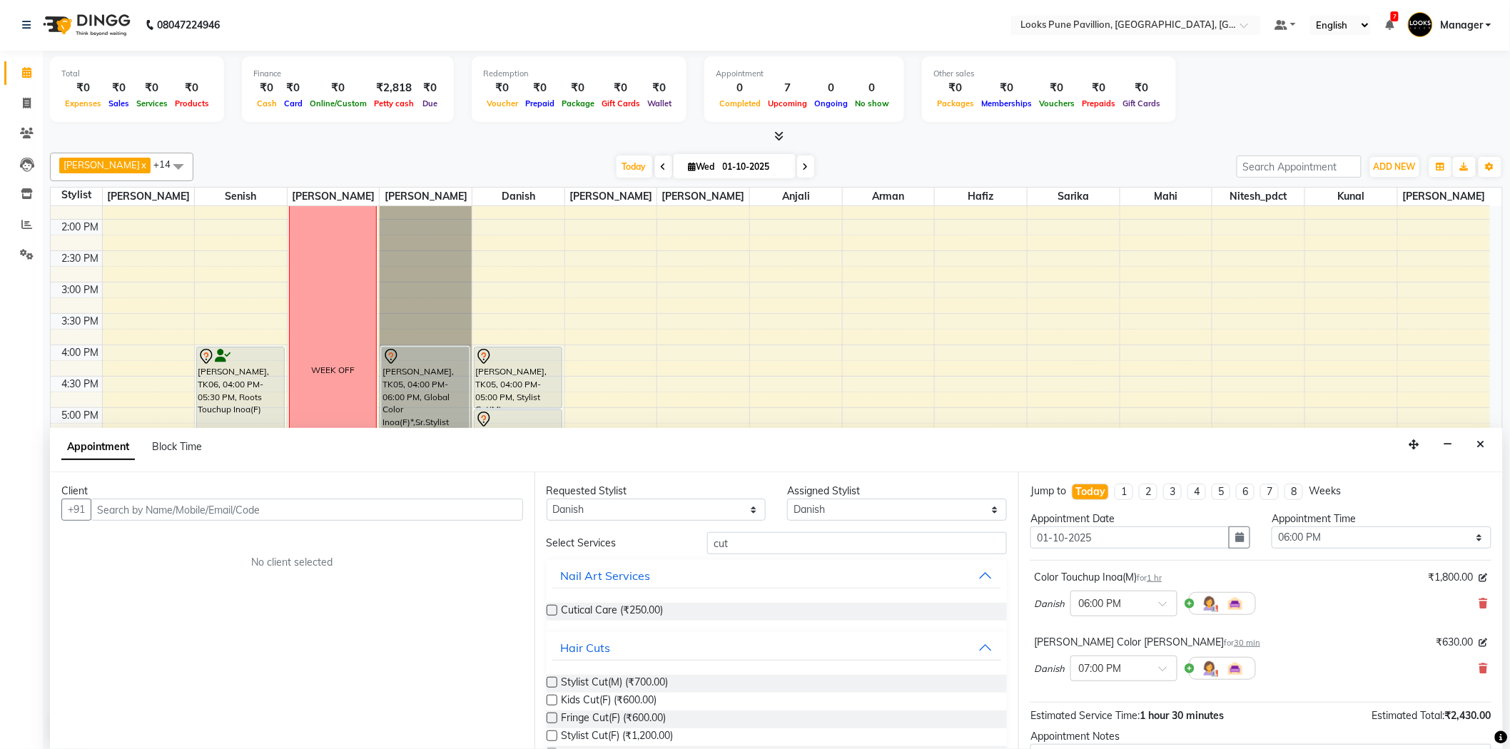
click at [553, 682] on label at bounding box center [552, 682] width 11 height 11
click at [553, 682] on input "checkbox" at bounding box center [551, 683] width 9 height 9
checkbox input "false"
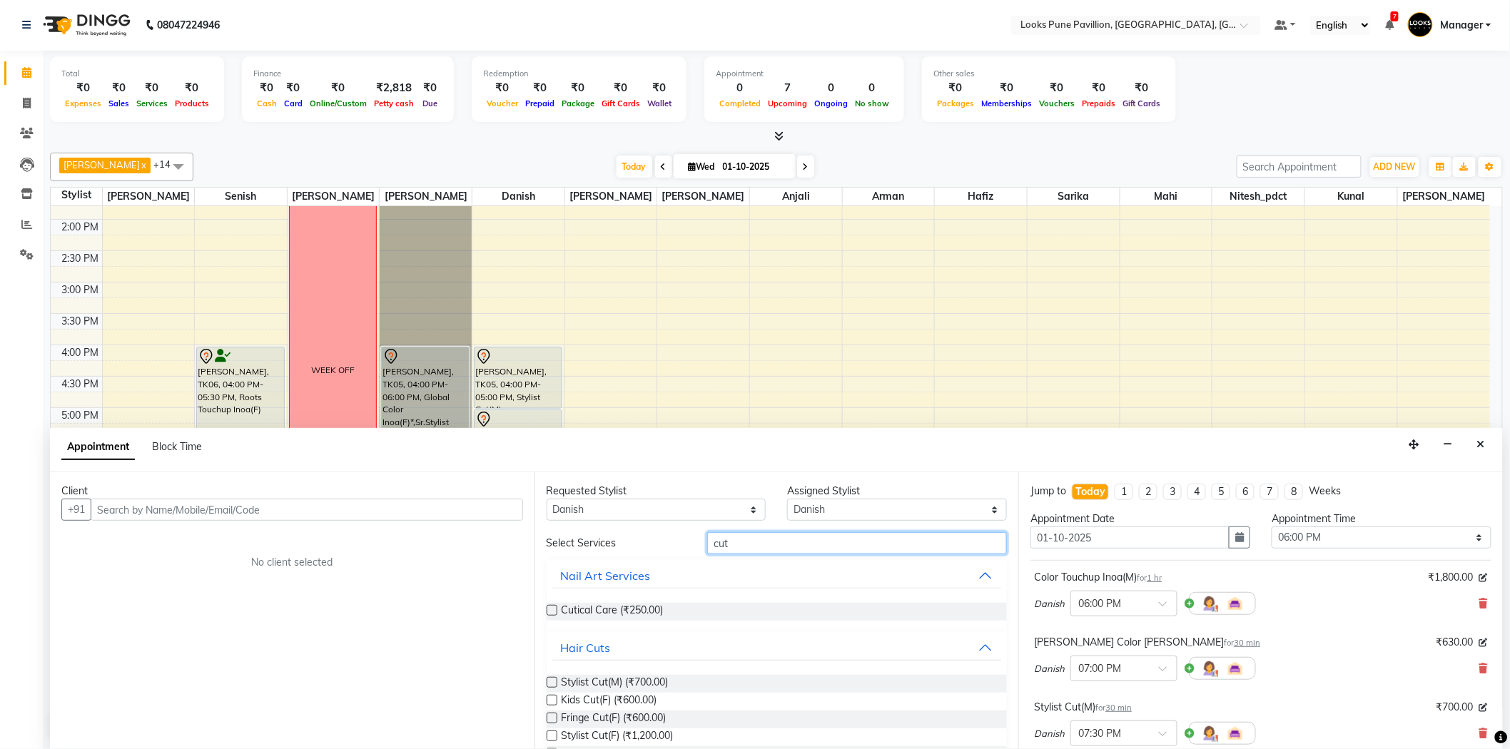
click at [729, 547] on input "cut" at bounding box center [857, 543] width 300 height 22
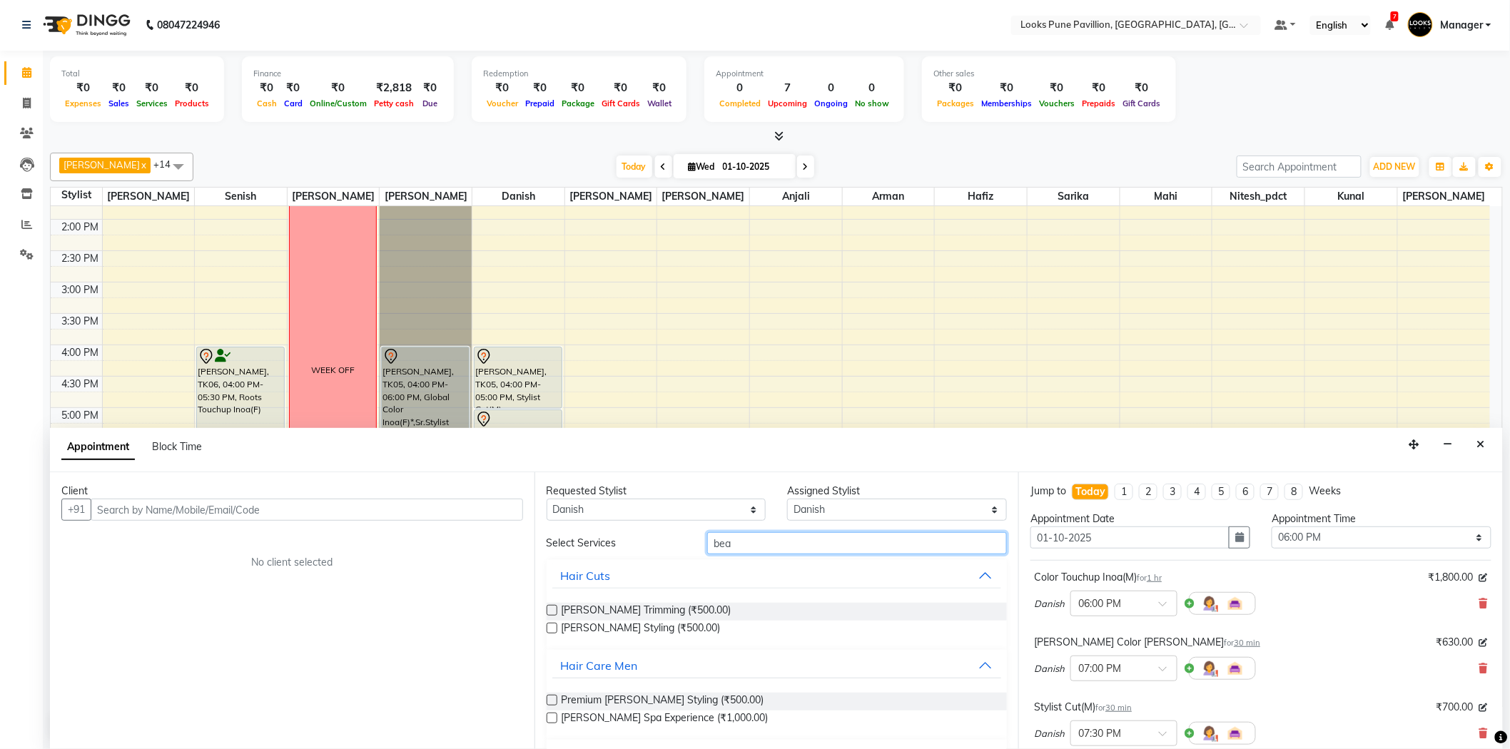
type input "bea"
click at [552, 606] on label at bounding box center [552, 610] width 11 height 11
click at [552, 607] on input "checkbox" at bounding box center [551, 611] width 9 height 9
checkbox input "false"
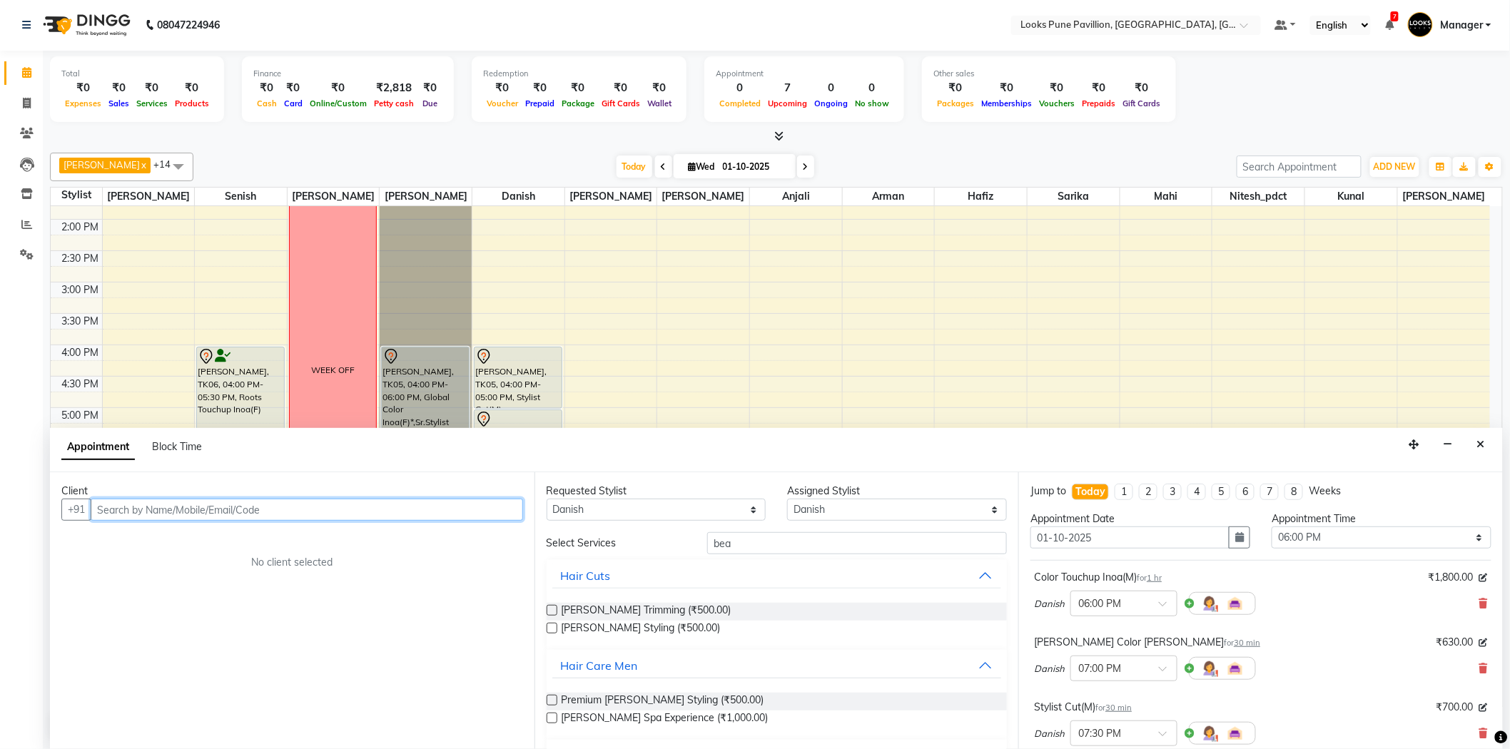
click at [427, 509] on input "text" at bounding box center [307, 510] width 432 height 22
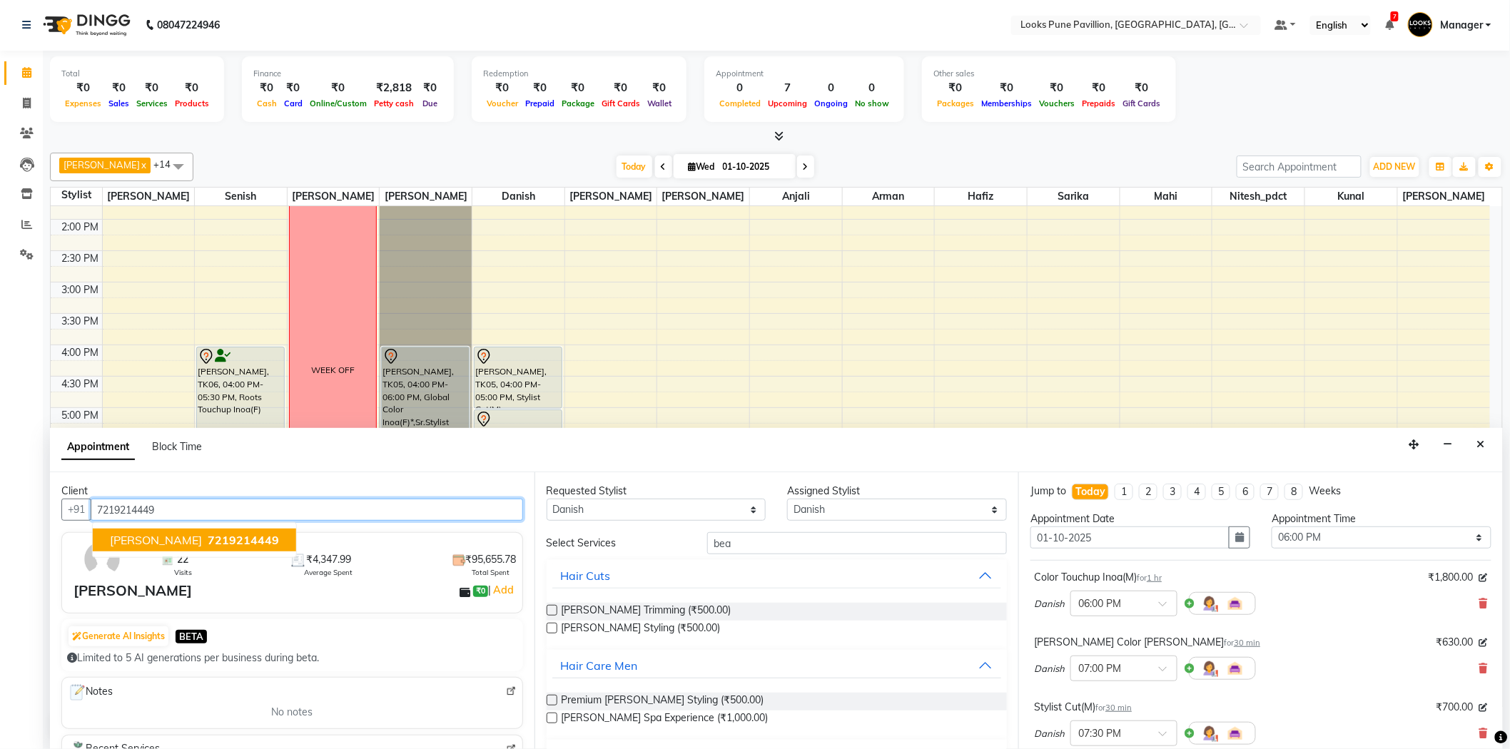
click at [233, 533] on button "Shrikant 7219214449" at bounding box center [194, 540] width 203 height 23
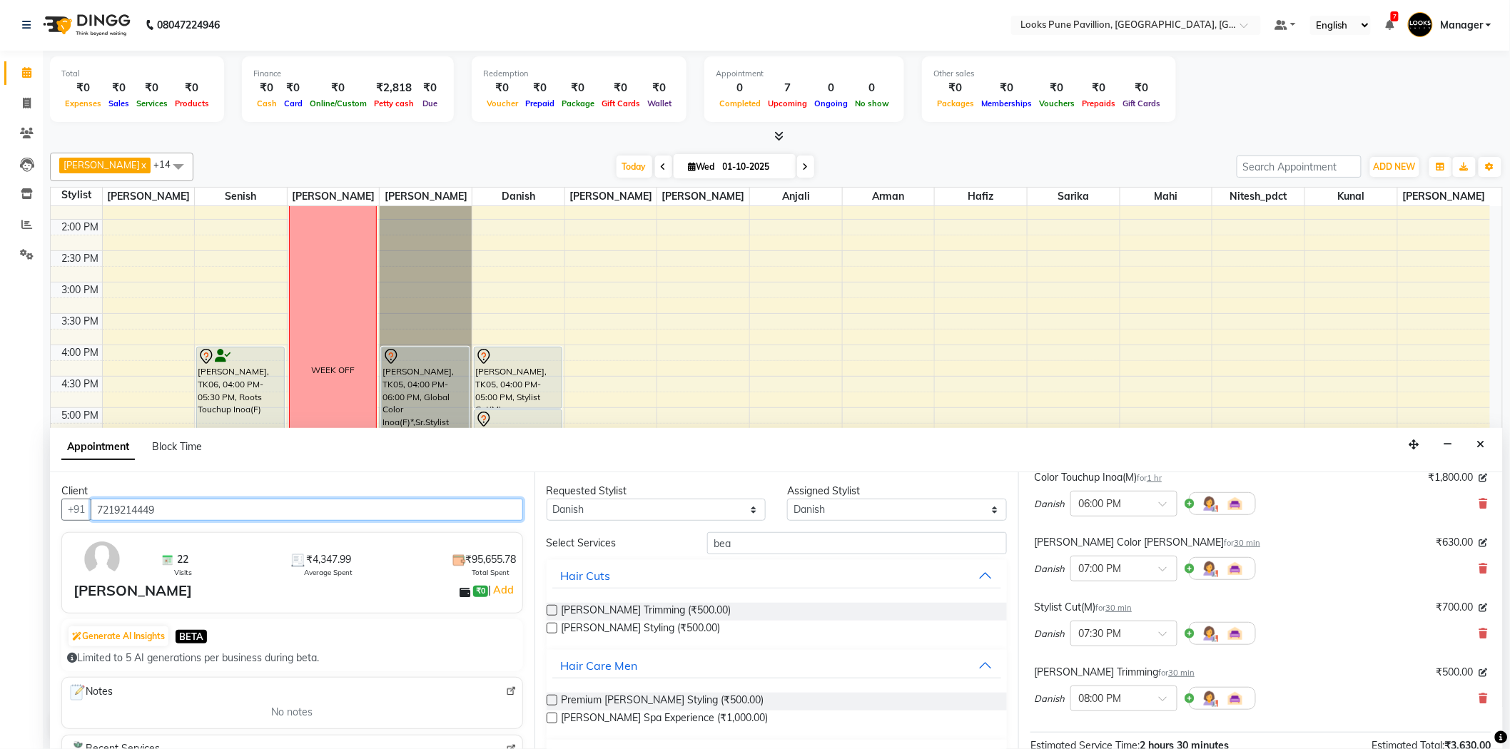
scroll to position [280, 0]
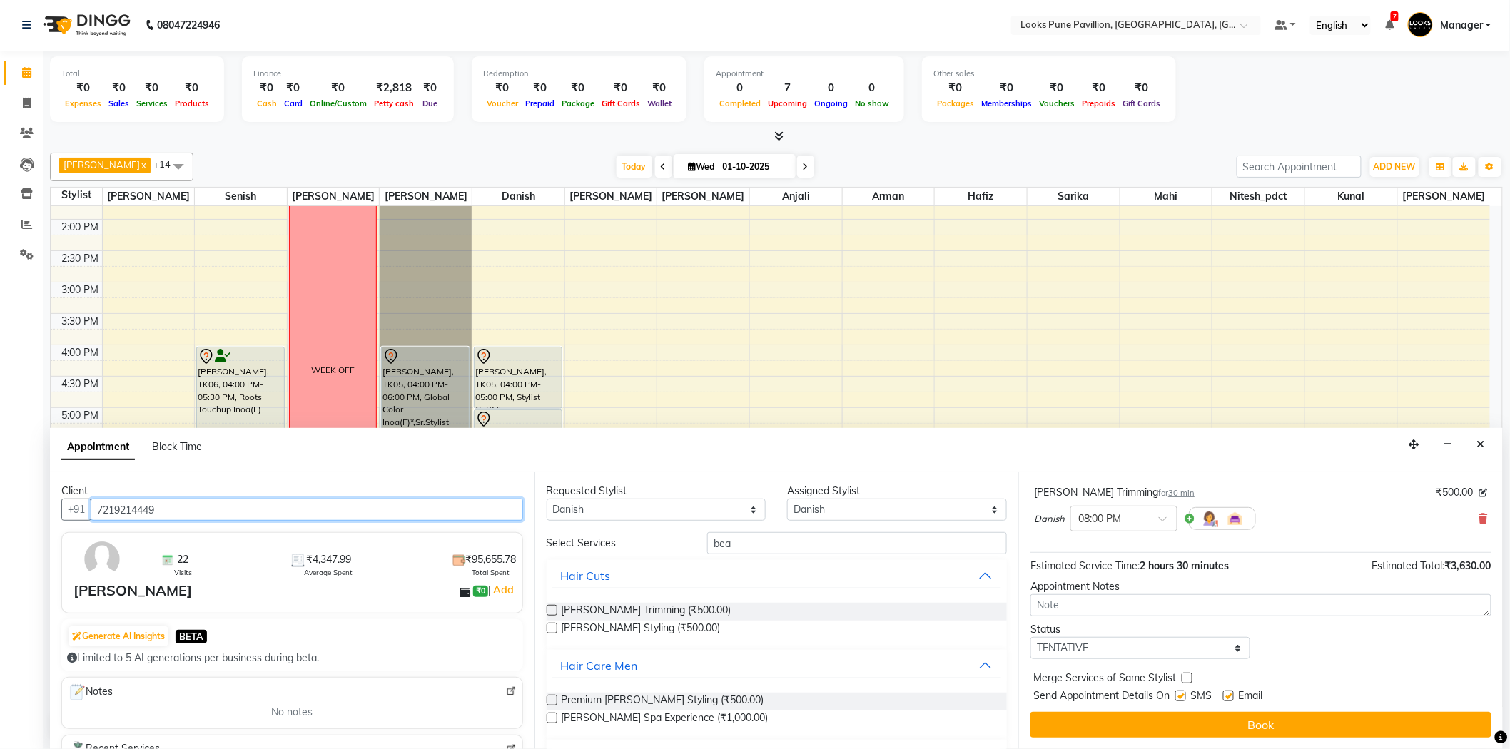
type input "7219214449"
click at [1174, 678] on span "Merge Services of Same Stylist" at bounding box center [1104, 680] width 143 height 18
click at [1185, 673] on label at bounding box center [1187, 678] width 11 height 11
click at [1185, 675] on input "checkbox" at bounding box center [1186, 679] width 9 height 9
checkbox input "true"
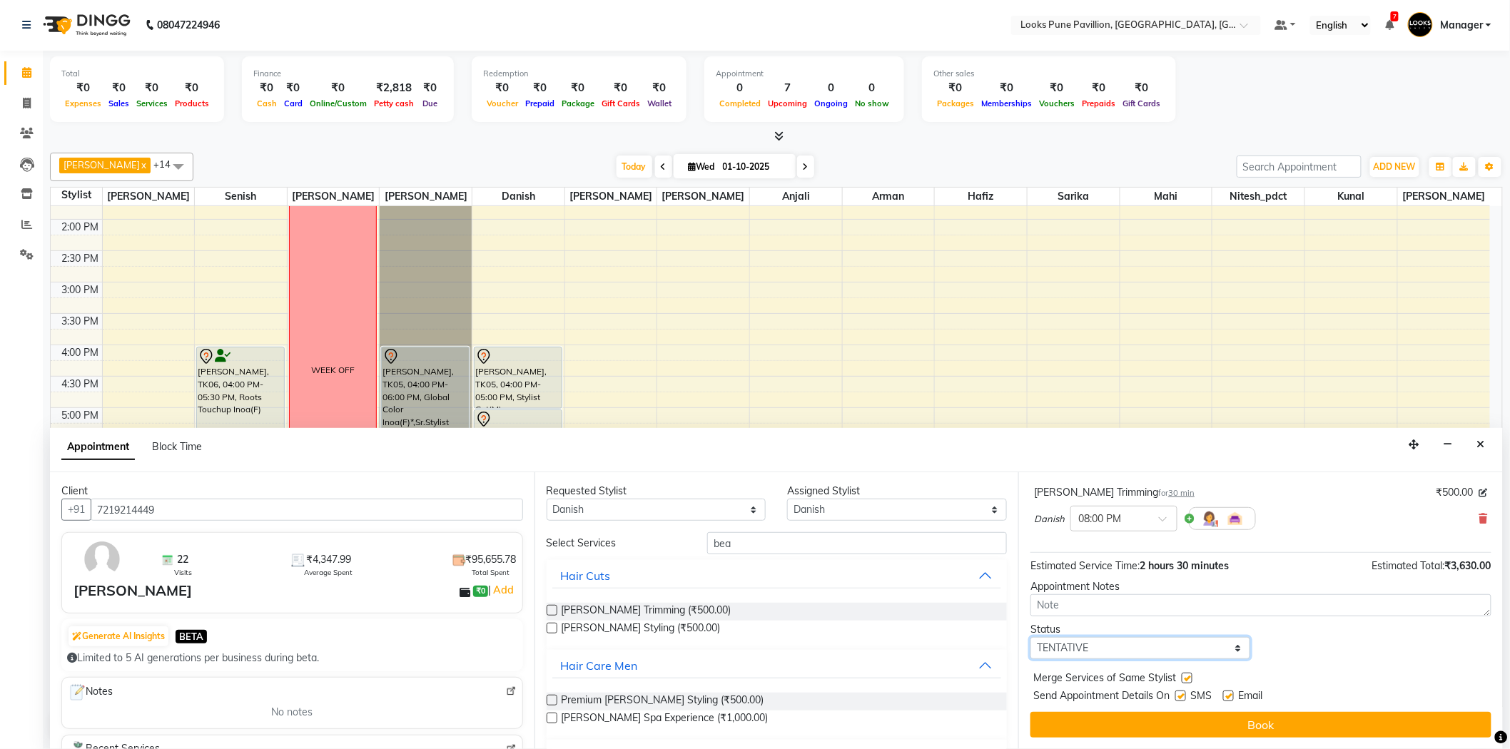
click at [1167, 641] on select "Select TENTATIVE CONFIRM CHECK-IN UPCOMING" at bounding box center [1140, 648] width 220 height 22
select select "confirm booking"
click at [1030, 637] on select "Select TENTATIVE CONFIRM CHECK-IN UPCOMING" at bounding box center [1140, 648] width 220 height 22
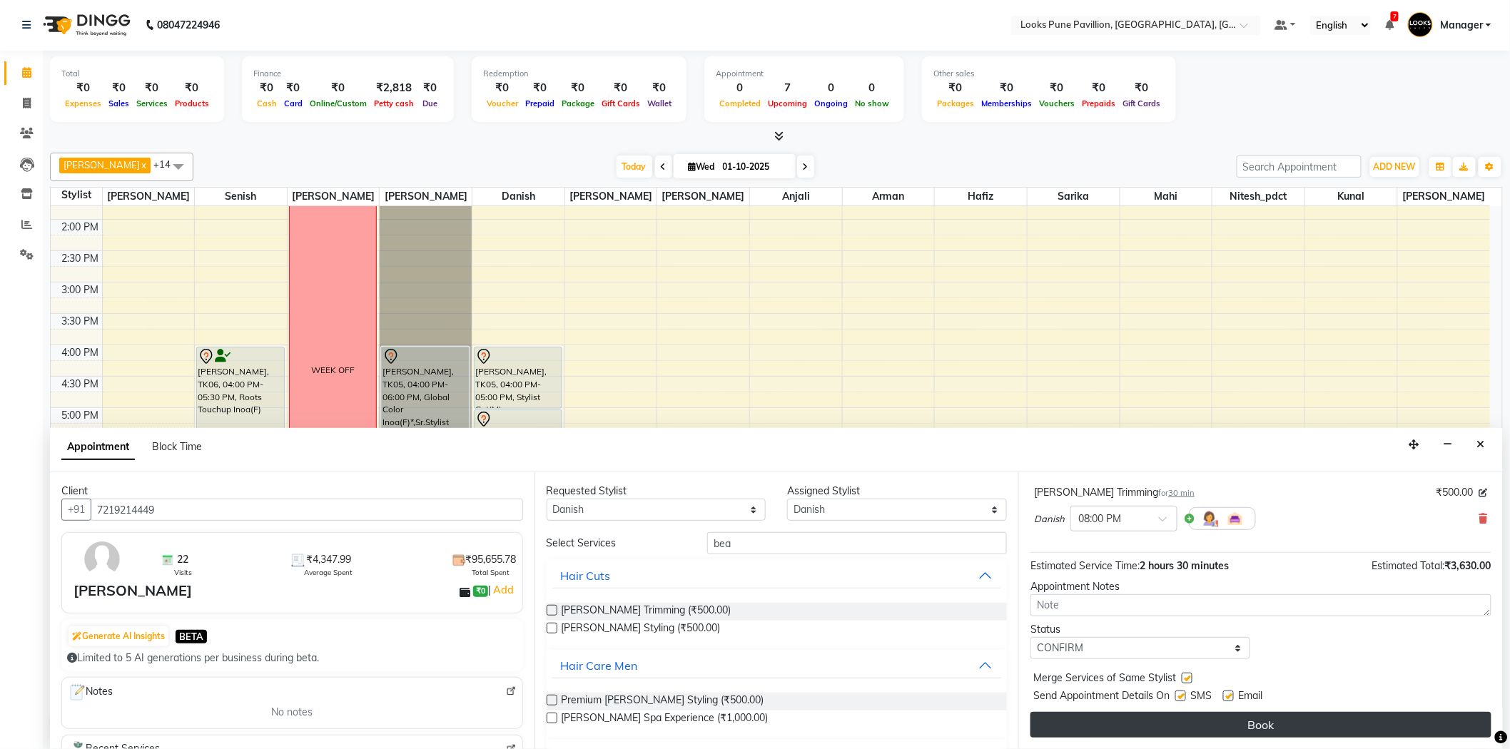
click at [1185, 715] on button "Book" at bounding box center [1260, 725] width 461 height 26
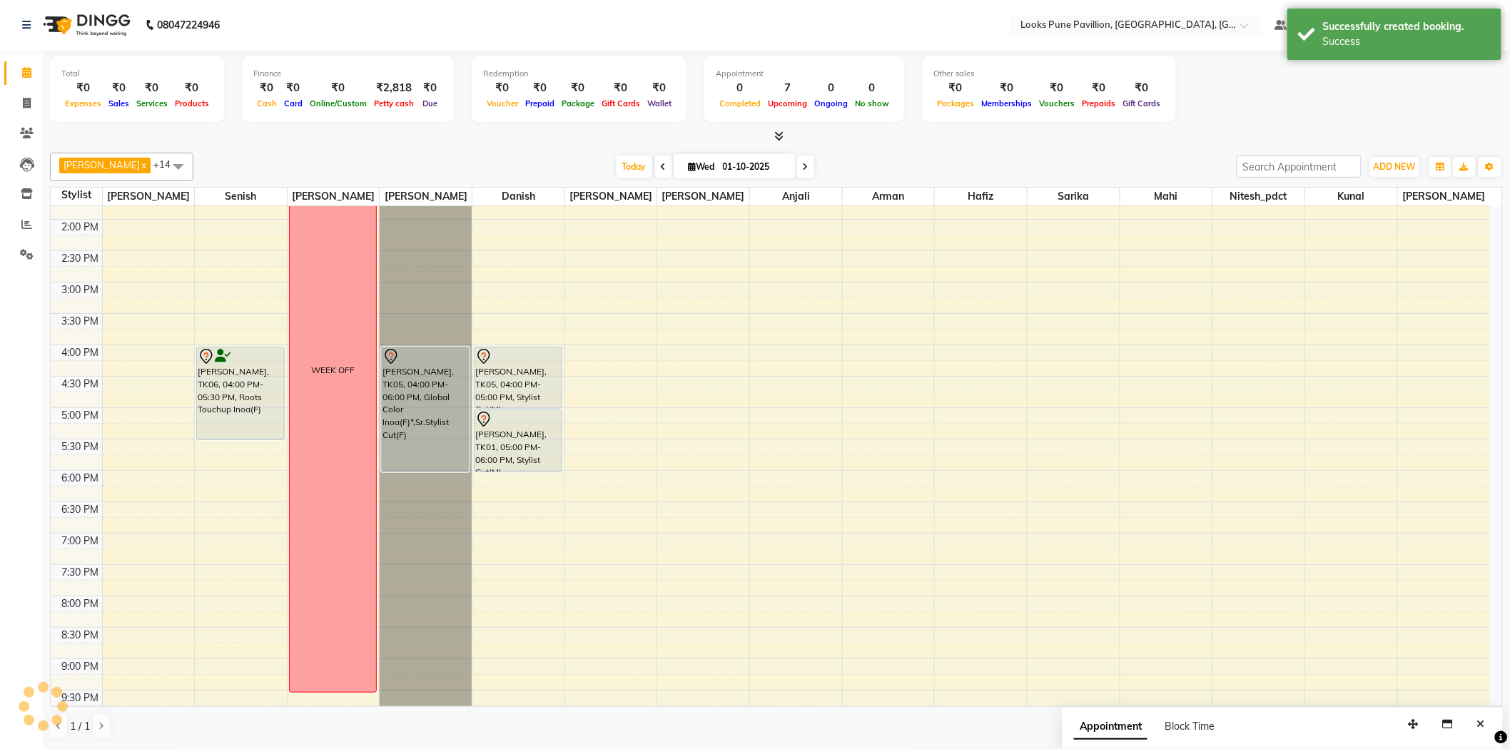
scroll to position [0, 0]
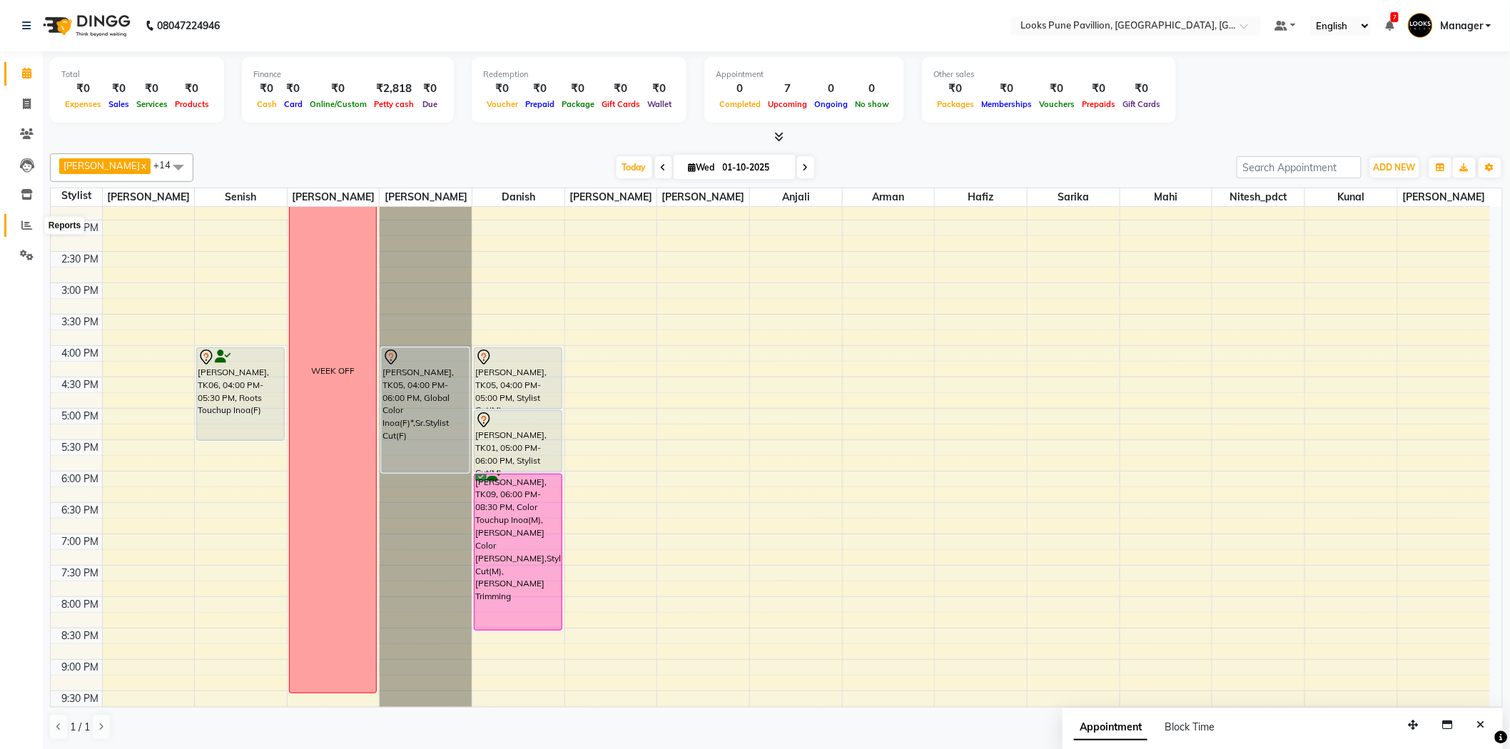
drag, startPoint x: 14, startPoint y: 218, endPoint x: 17, endPoint y: 205, distance: 12.5
click at [14, 218] on span at bounding box center [26, 226] width 25 height 16
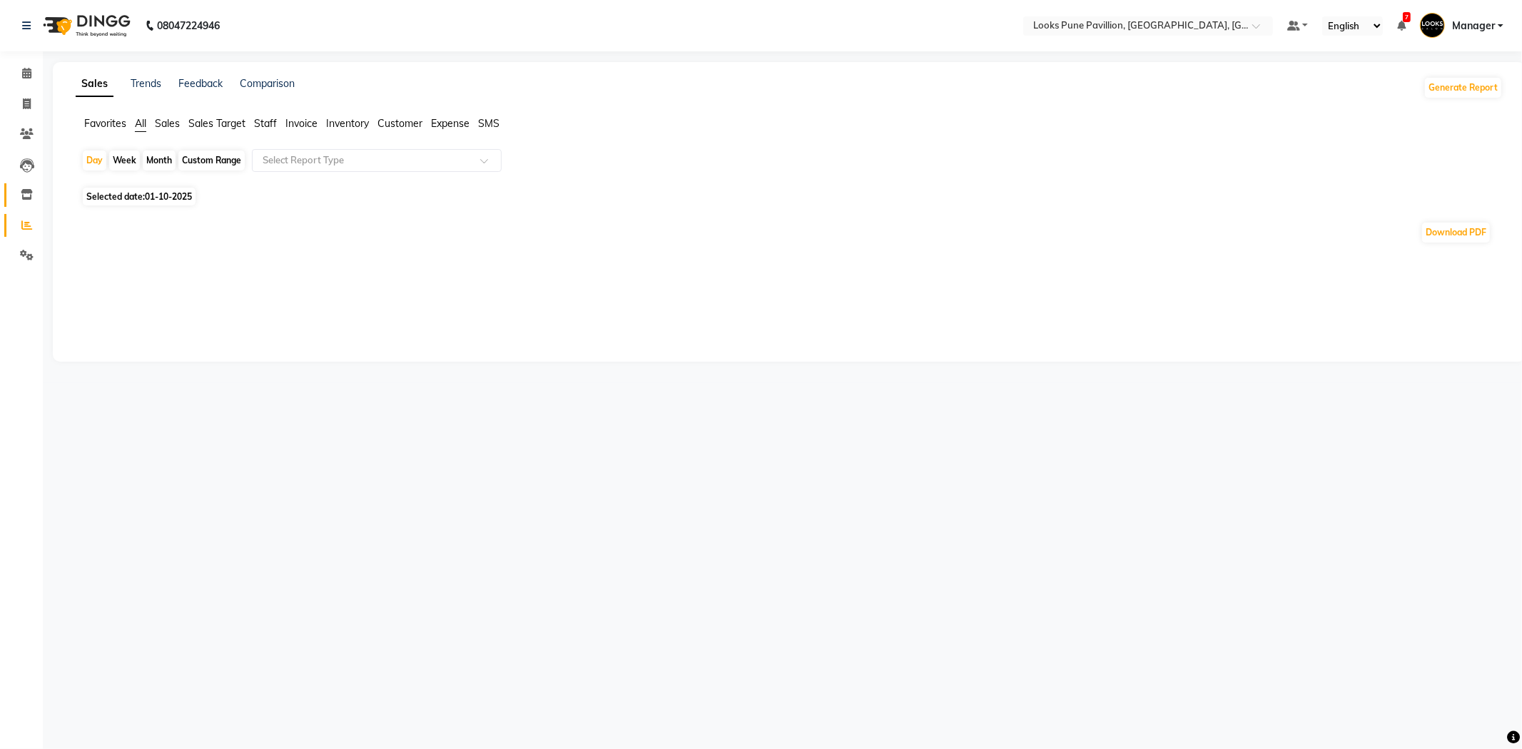
click at [21, 186] on link "Inventory" at bounding box center [21, 195] width 34 height 24
select select
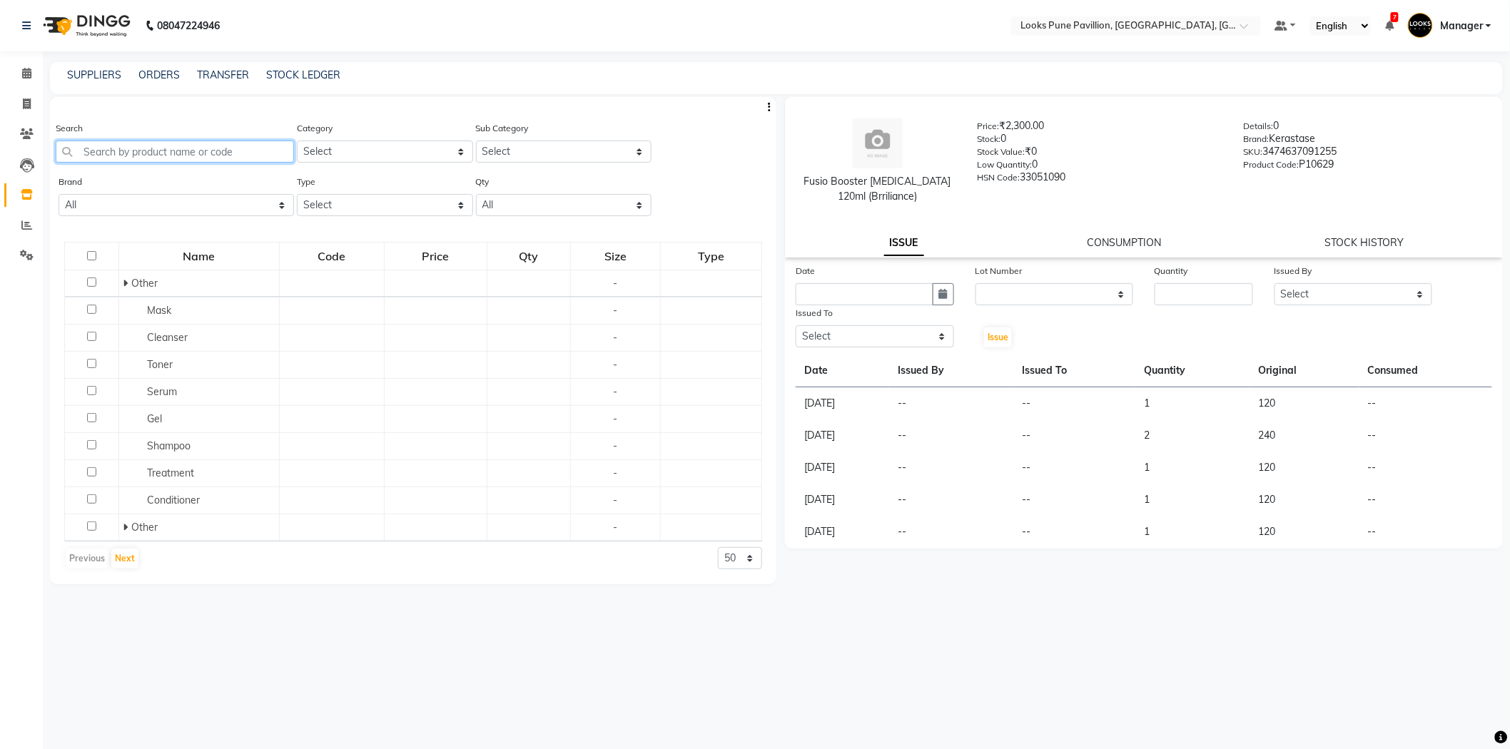
click at [136, 153] on input "text" at bounding box center [175, 152] width 238 height 22
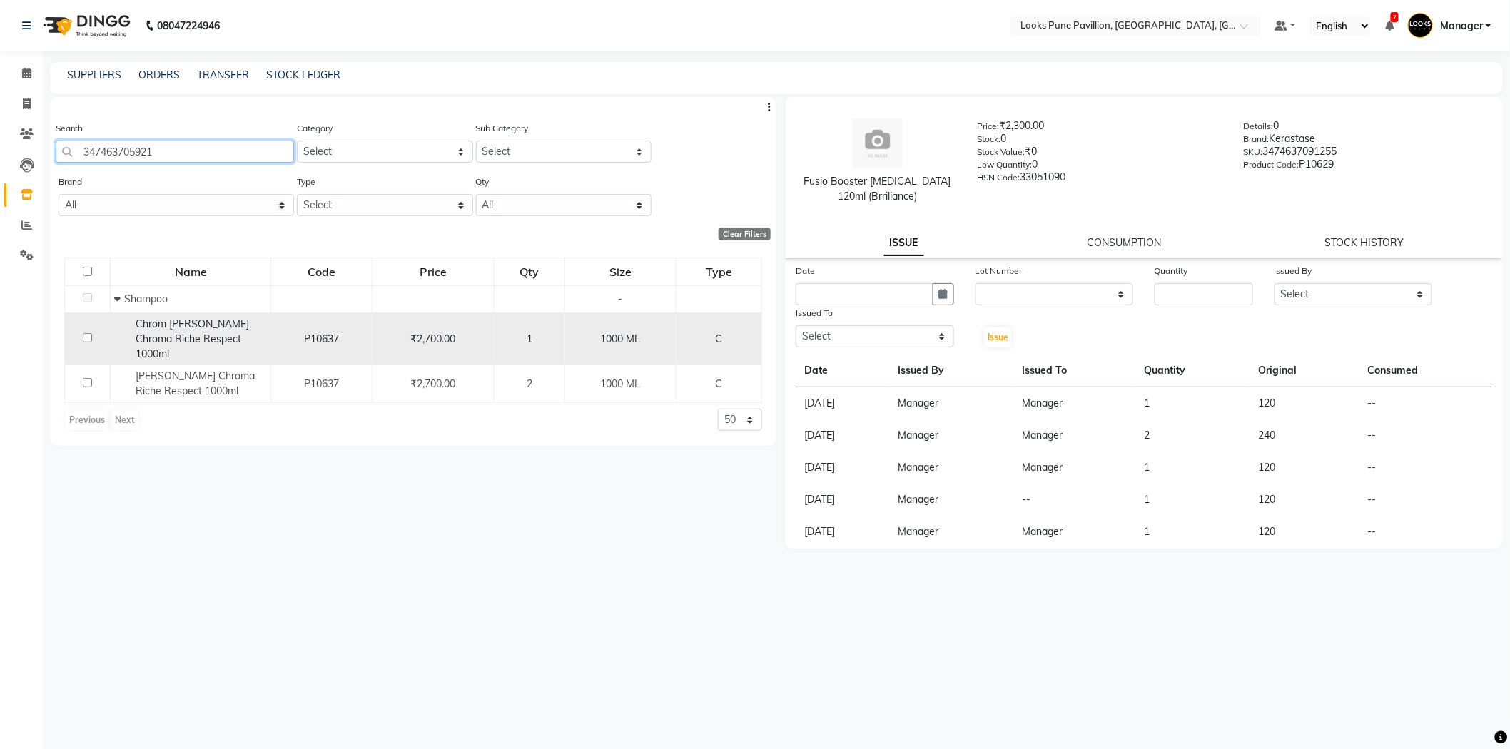
type input "347463705921"
click at [81, 323] on td at bounding box center [88, 339] width 46 height 53
click at [83, 333] on input "checkbox" at bounding box center [87, 337] width 9 height 9
checkbox input "true"
select select
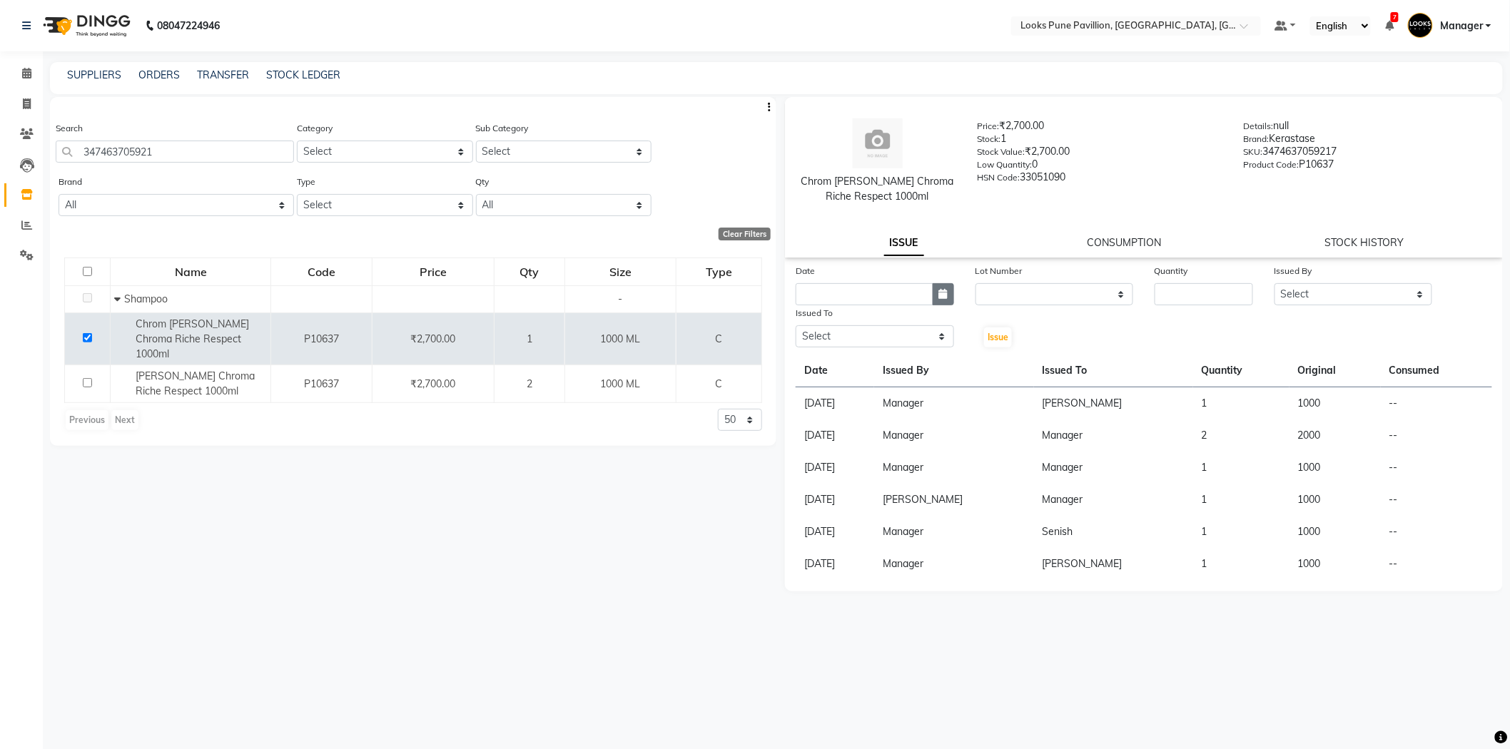
click at [948, 302] on button "button" at bounding box center [943, 294] width 21 height 22
select select "10"
select select "2025"
click at [863, 365] on div "1" at bounding box center [856, 368] width 23 height 23
type input "01-10-2025"
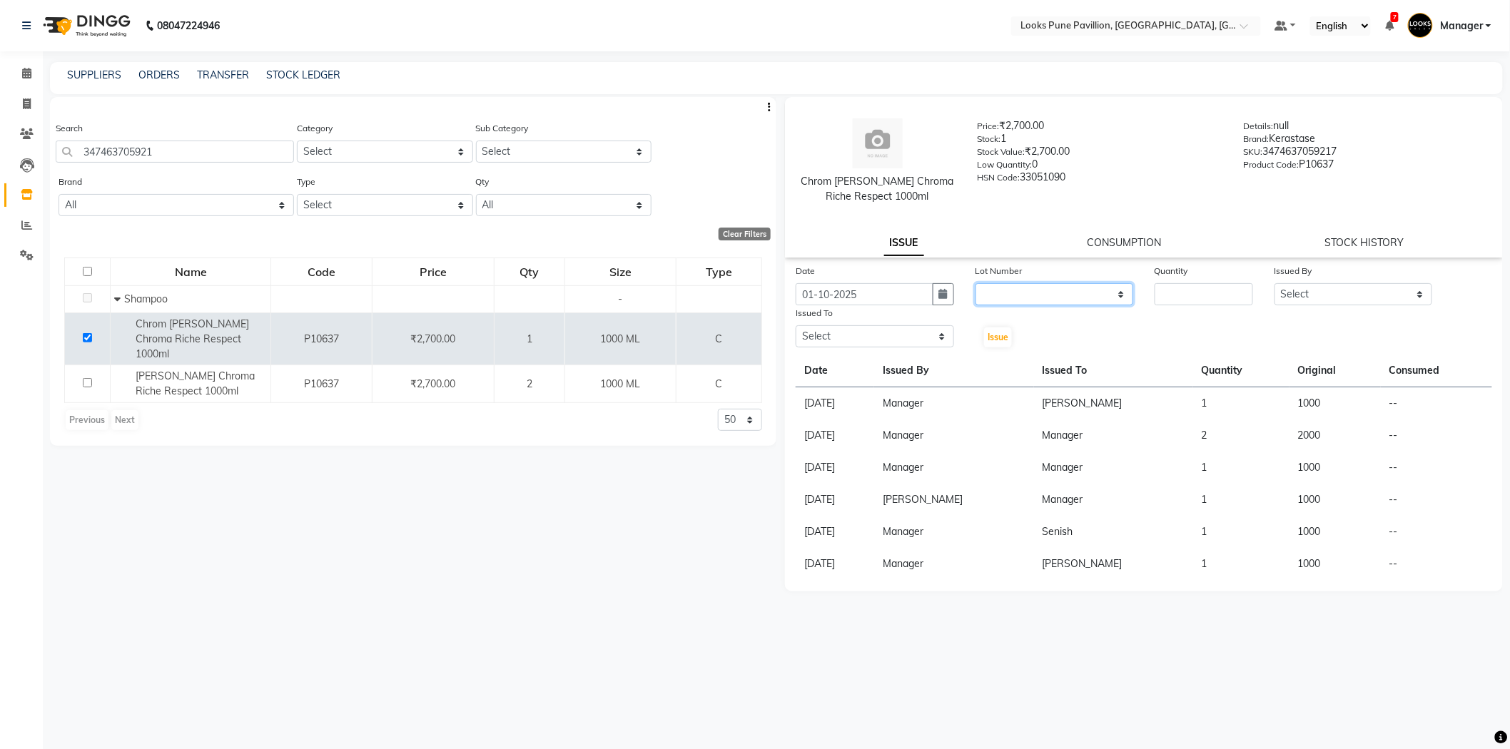
click at [1045, 289] on select "None" at bounding box center [1054, 294] width 158 height 22
select select "0: null"
click at [975, 283] on select "None" at bounding box center [1054, 294] width 158 height 22
click at [1184, 295] on input "number" at bounding box center [1203, 294] width 98 height 22
type input "1"
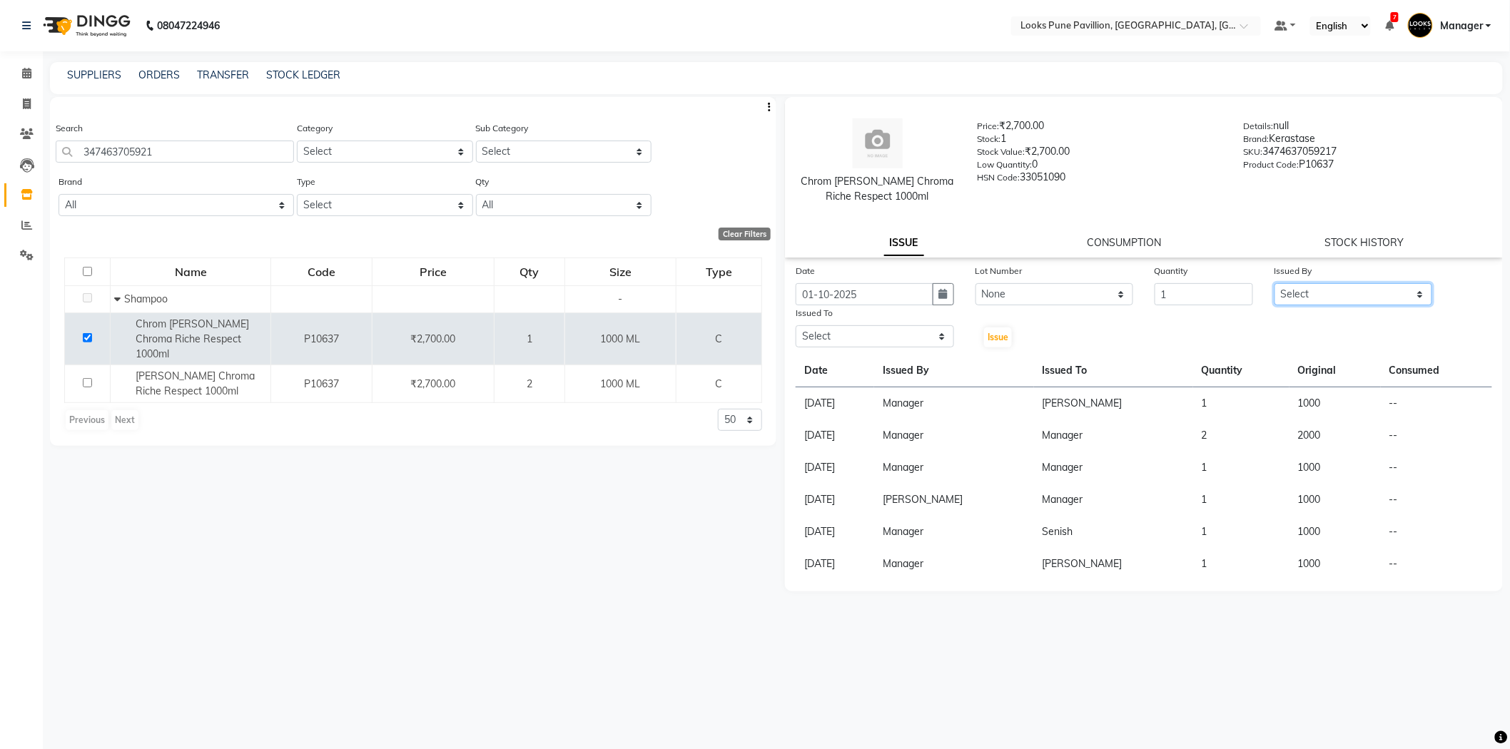
click at [1361, 293] on select "Select Alisha Anjali Arif Arman Christy Danish Eli Gloria Hafiz Hussain_pdct In…" at bounding box center [1353, 294] width 158 height 22
select select "43030"
click at [1274, 283] on select "Select Alisha Anjali Arif Arman Christy Danish Eli Gloria Hafiz Hussain_pdct In…" at bounding box center [1353, 294] width 158 height 22
click at [875, 322] on div "Issued To" at bounding box center [875, 315] width 158 height 20
click at [873, 328] on select "Select Alisha Anjali Arif Arman Christy Danish Eli Gloria Hafiz Hussain_pdct In…" at bounding box center [875, 336] width 158 height 22
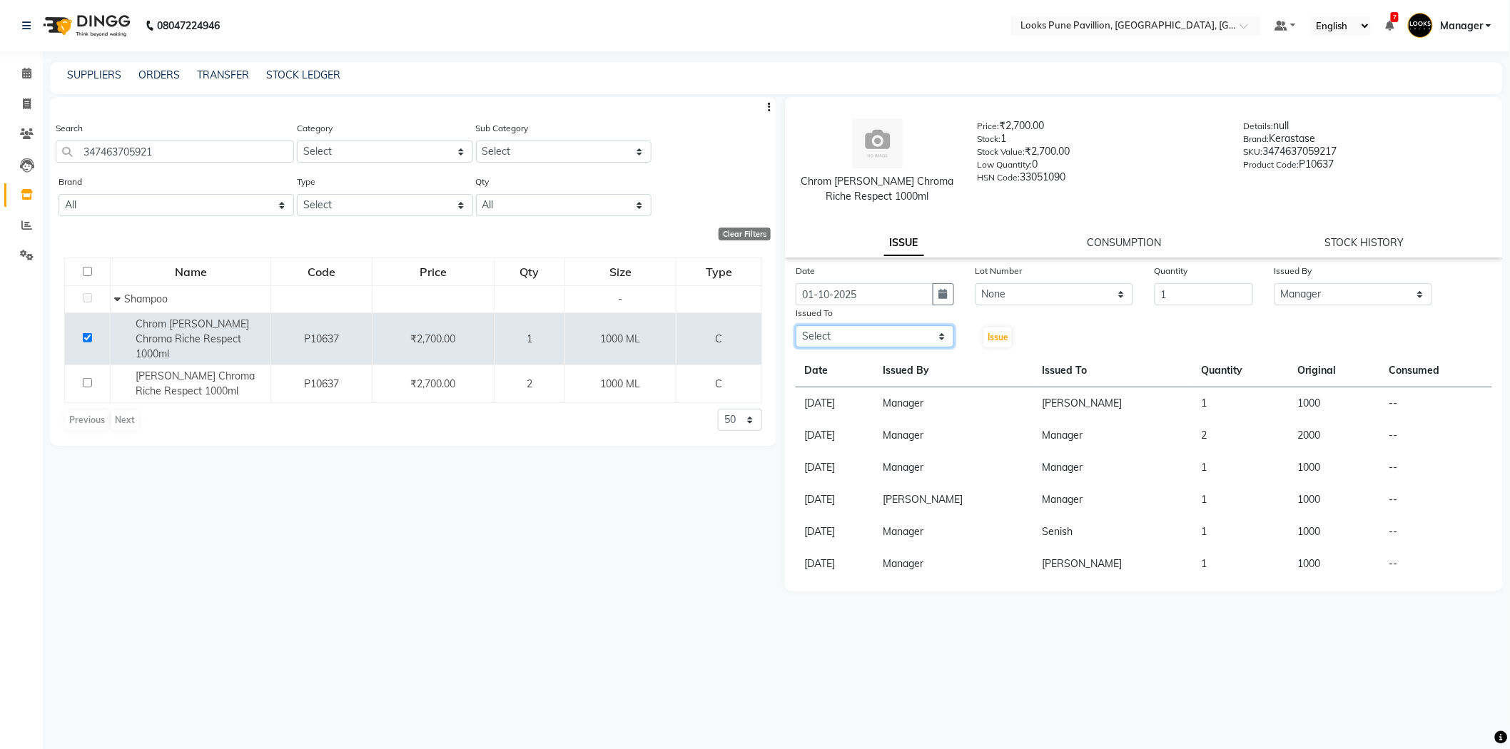
select select "43068"
click at [796, 325] on select "Select Alisha Anjali Arif Arman Christy Danish Eli Gloria Hafiz Hussain_pdct In…" at bounding box center [875, 336] width 158 height 22
click at [1005, 337] on span "Issue" at bounding box center [997, 337] width 21 height 11
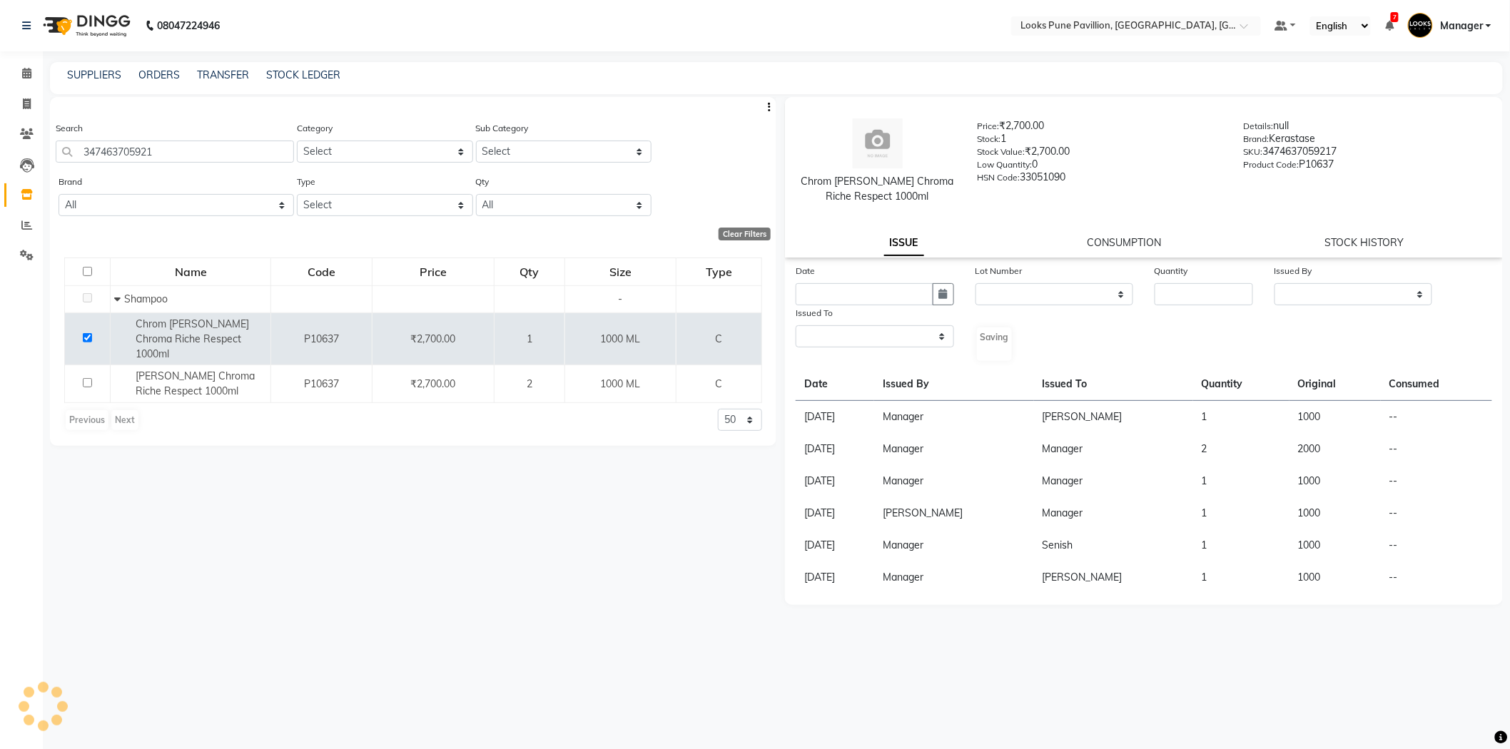
select select
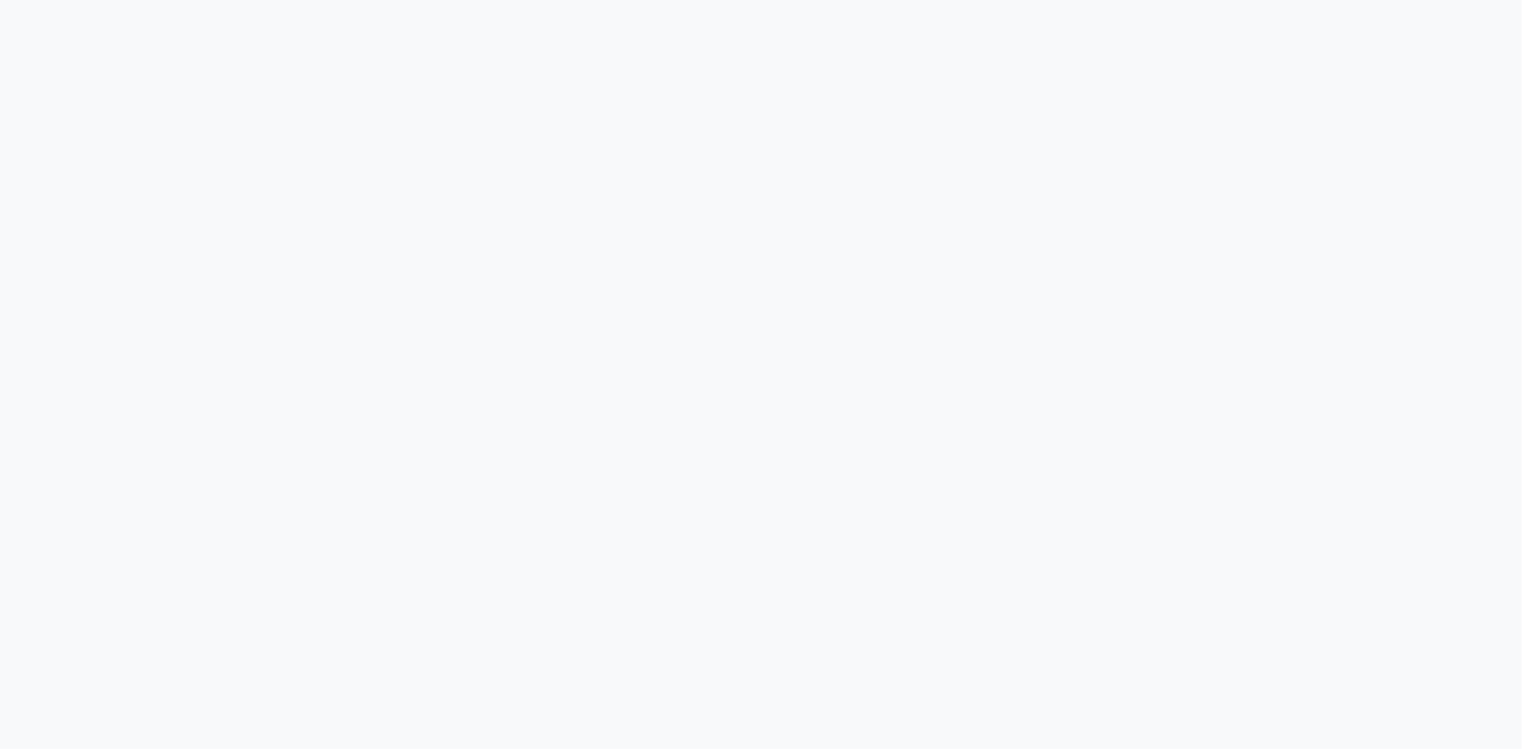
select select
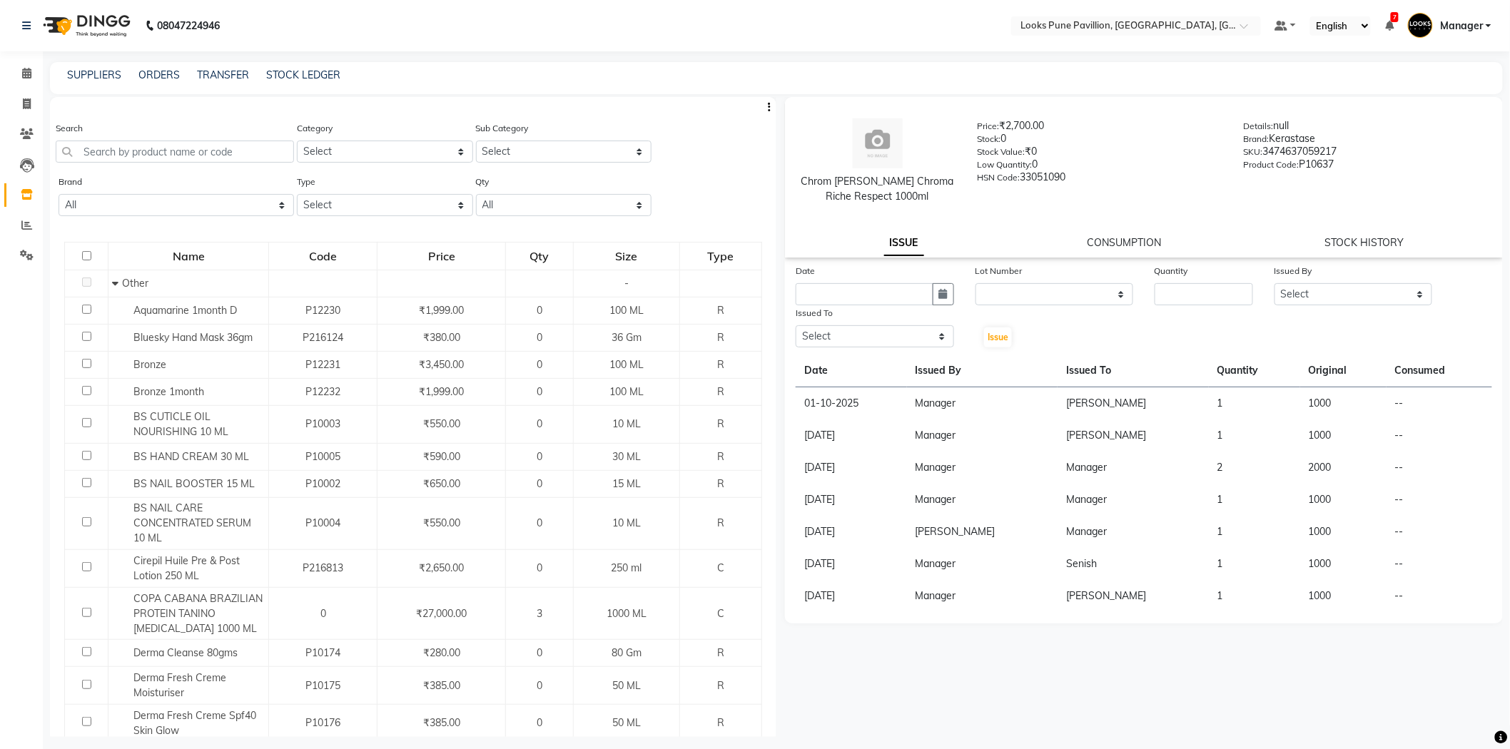
click at [91, 29] on img at bounding box center [85, 26] width 98 height 40
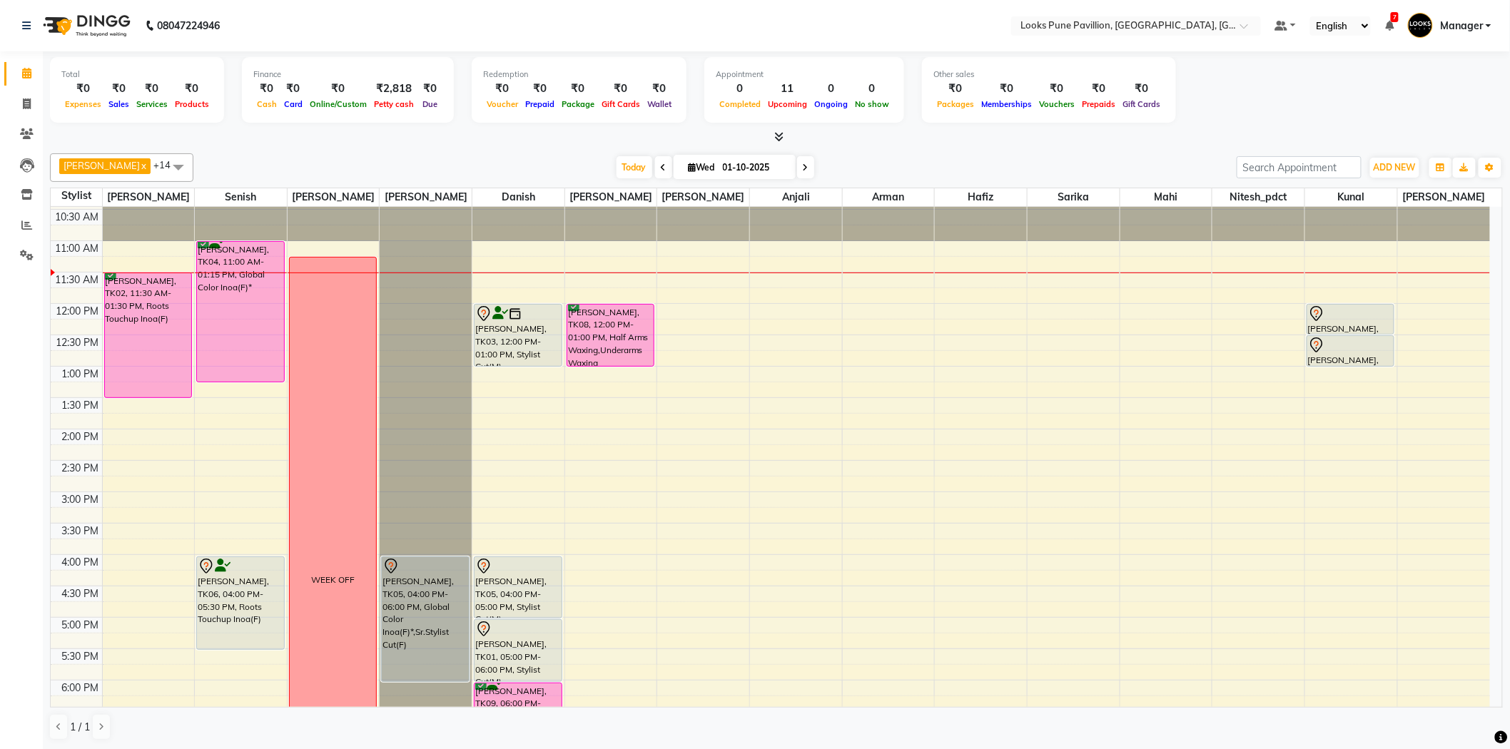
scroll to position [79, 0]
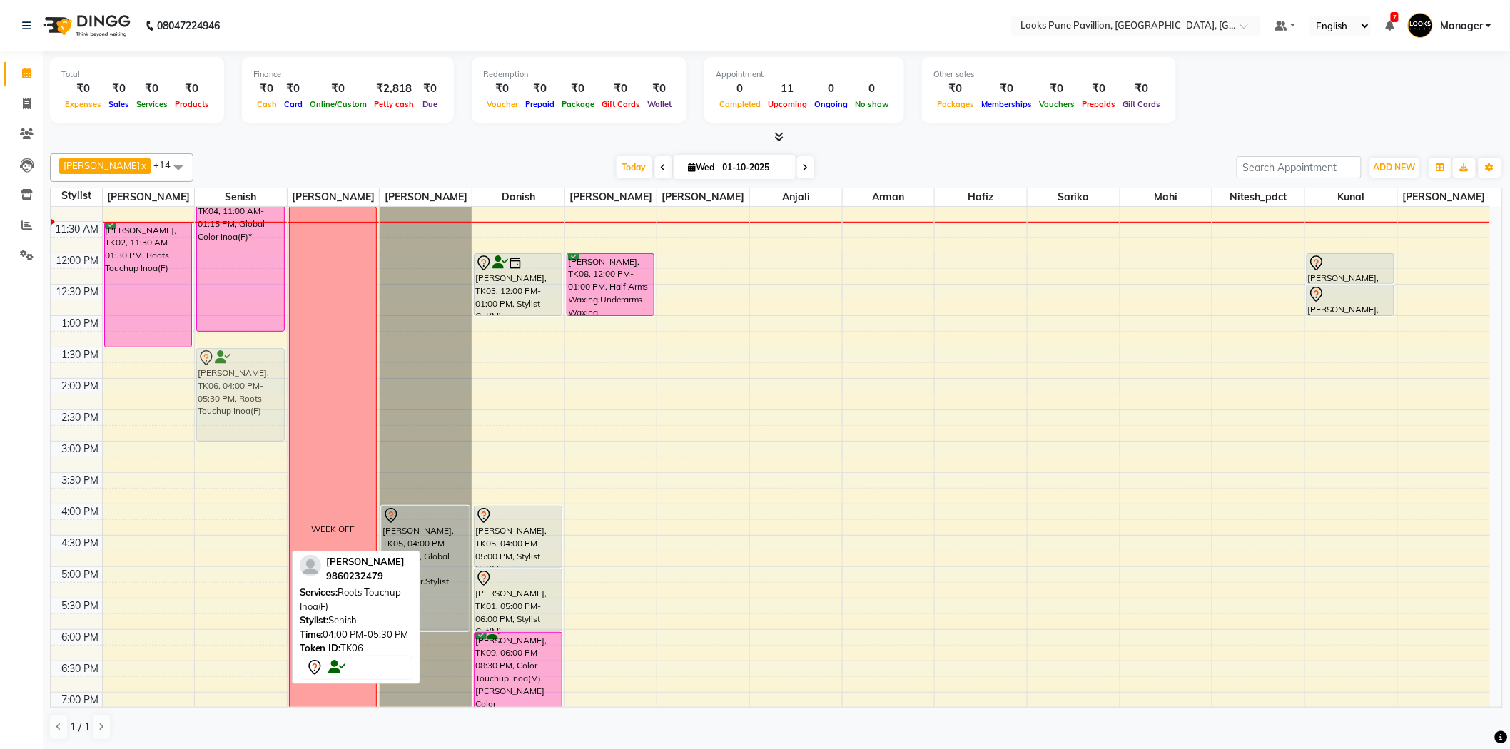
drag, startPoint x: 246, startPoint y: 572, endPoint x: 255, endPoint y: 410, distance: 162.2
click at [255, 410] on div "LISA, TK04, 11:00 AM-01:15 PM, Global Color Inoa(F)* anuja, TK06, 04:00 PM-05:3…" at bounding box center [241, 536] width 92 height 816
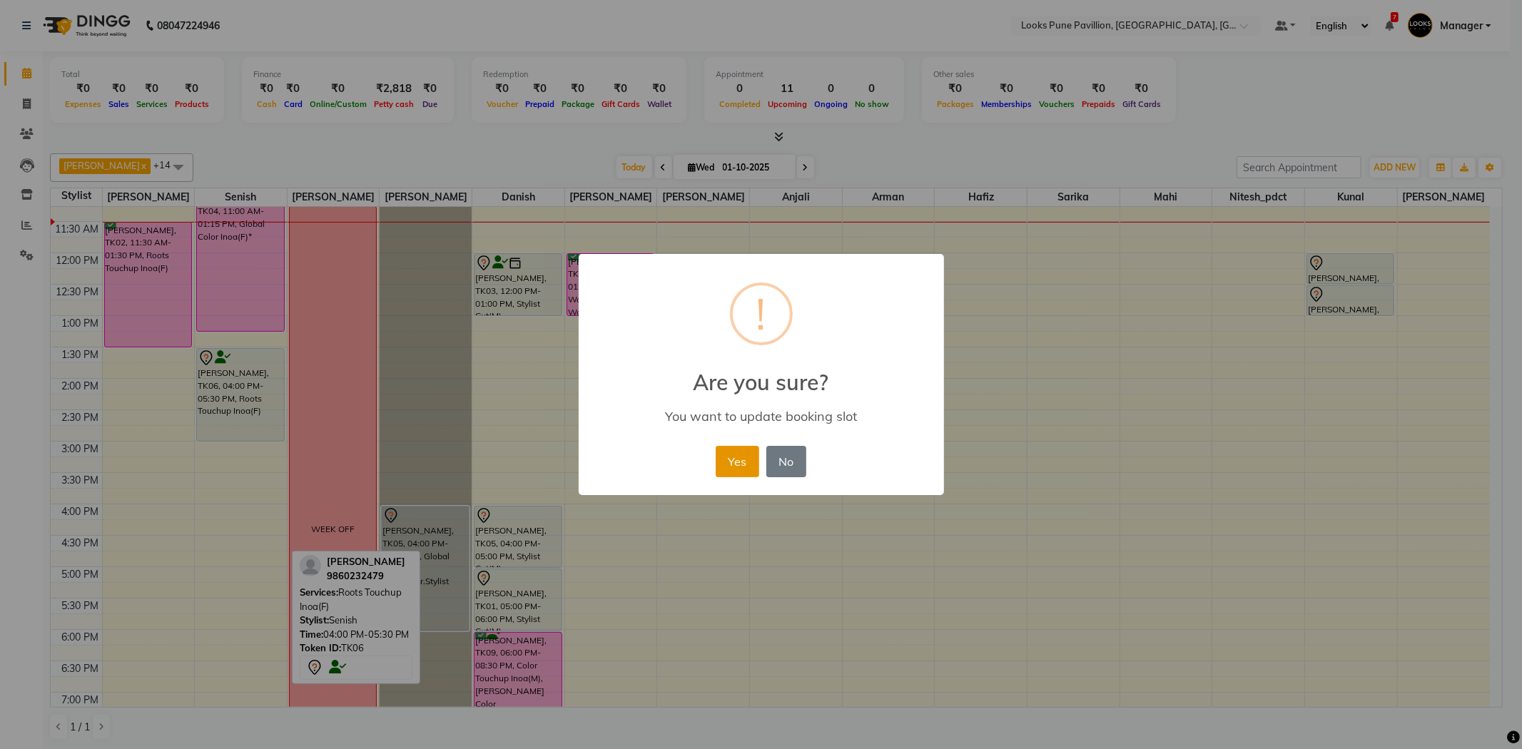
click at [743, 458] on button "Yes" at bounding box center [738, 461] width 44 height 31
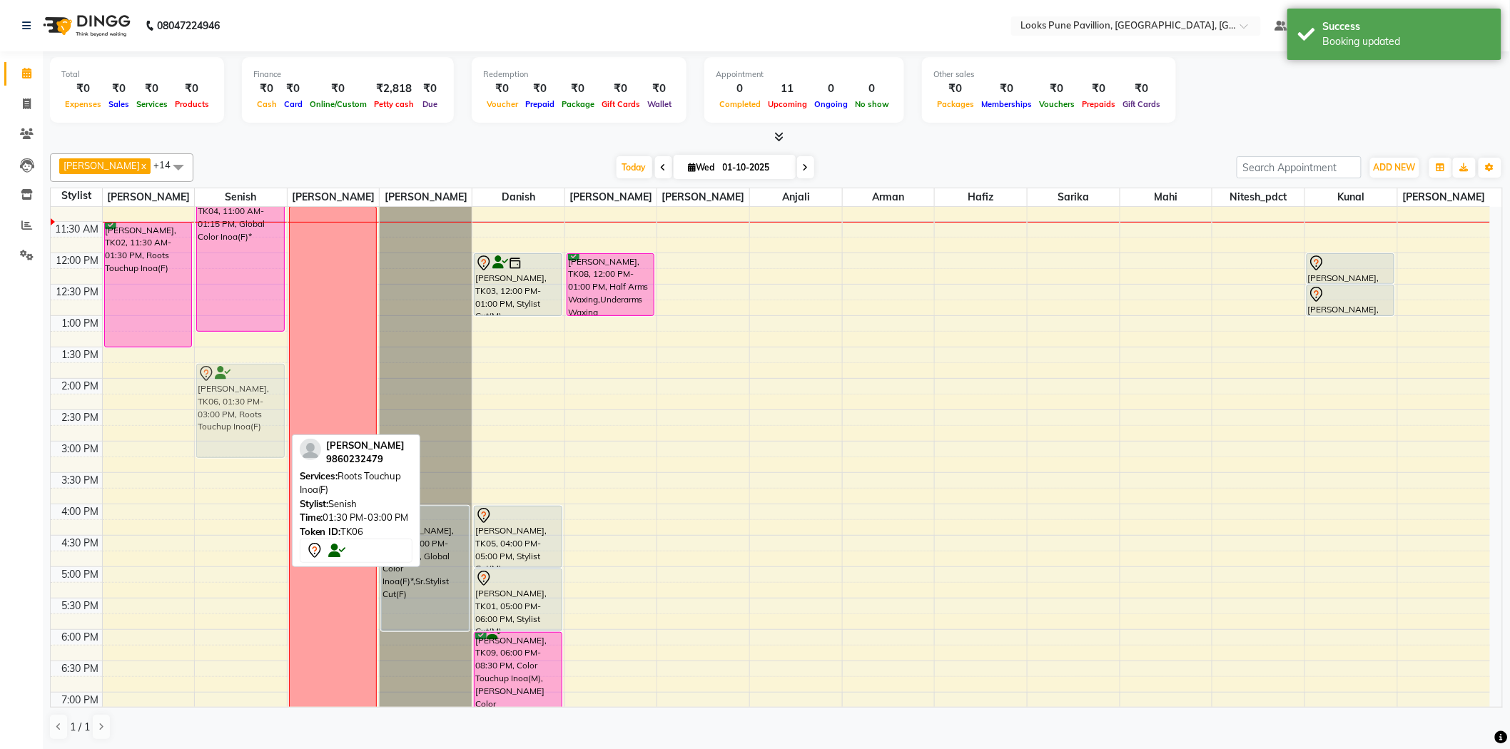
drag, startPoint x: 223, startPoint y: 382, endPoint x: 225, endPoint y: 395, distance: 13.2
click at [225, 395] on div "LISA, TK04, 11:00 AM-01:15 PM, Global Color Inoa(F)* anuja, TK06, 01:30 PM-03:0…" at bounding box center [241, 536] width 92 height 816
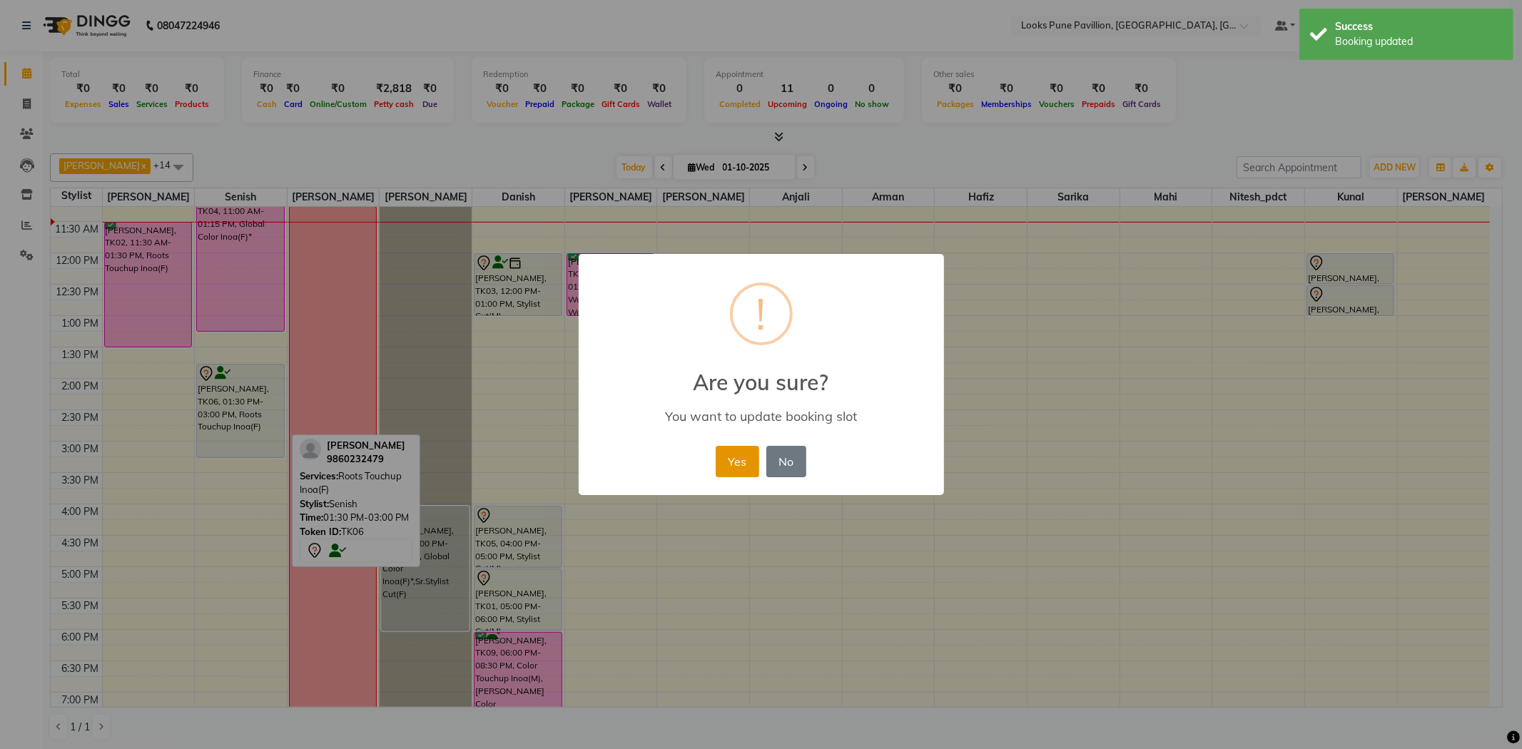
click at [735, 464] on button "Yes" at bounding box center [738, 461] width 44 height 31
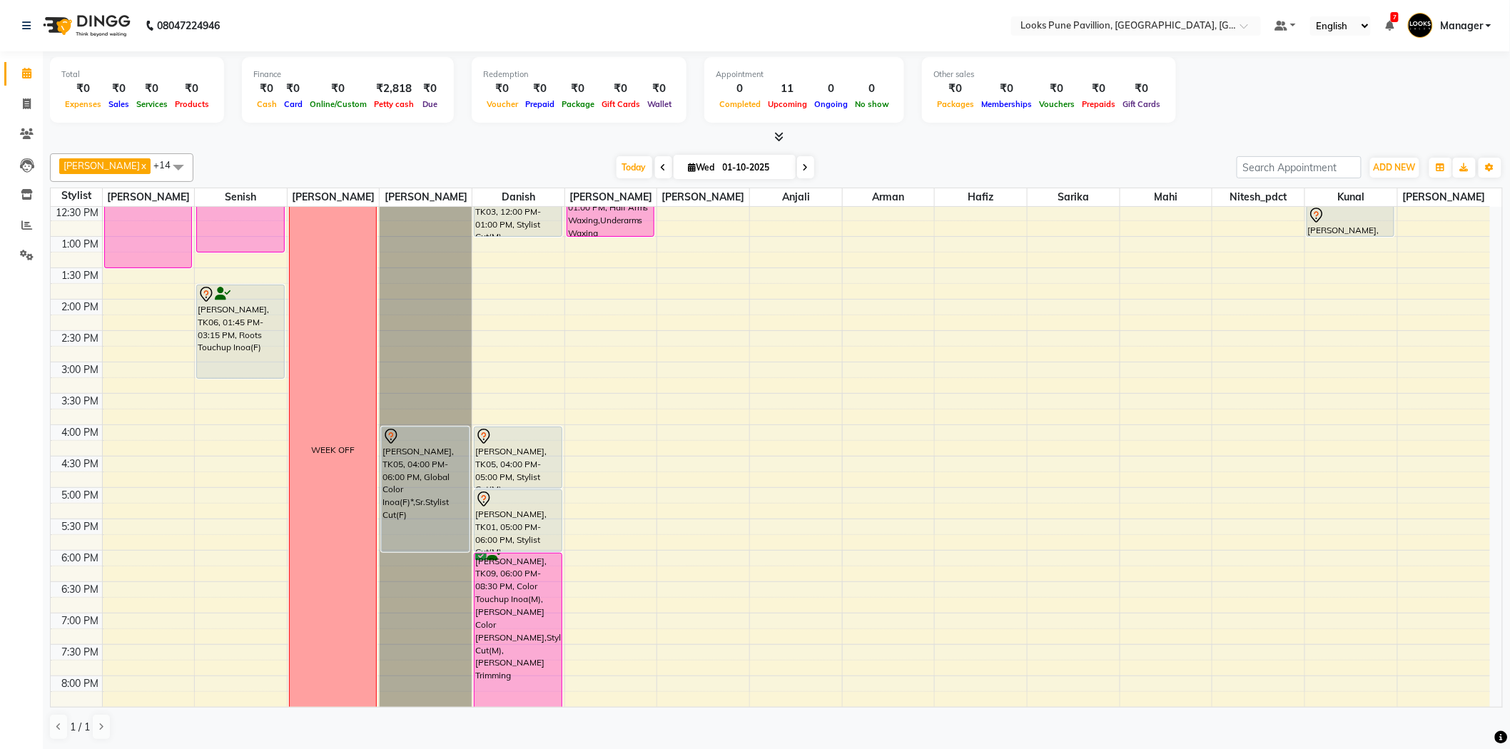
scroll to position [0, 0]
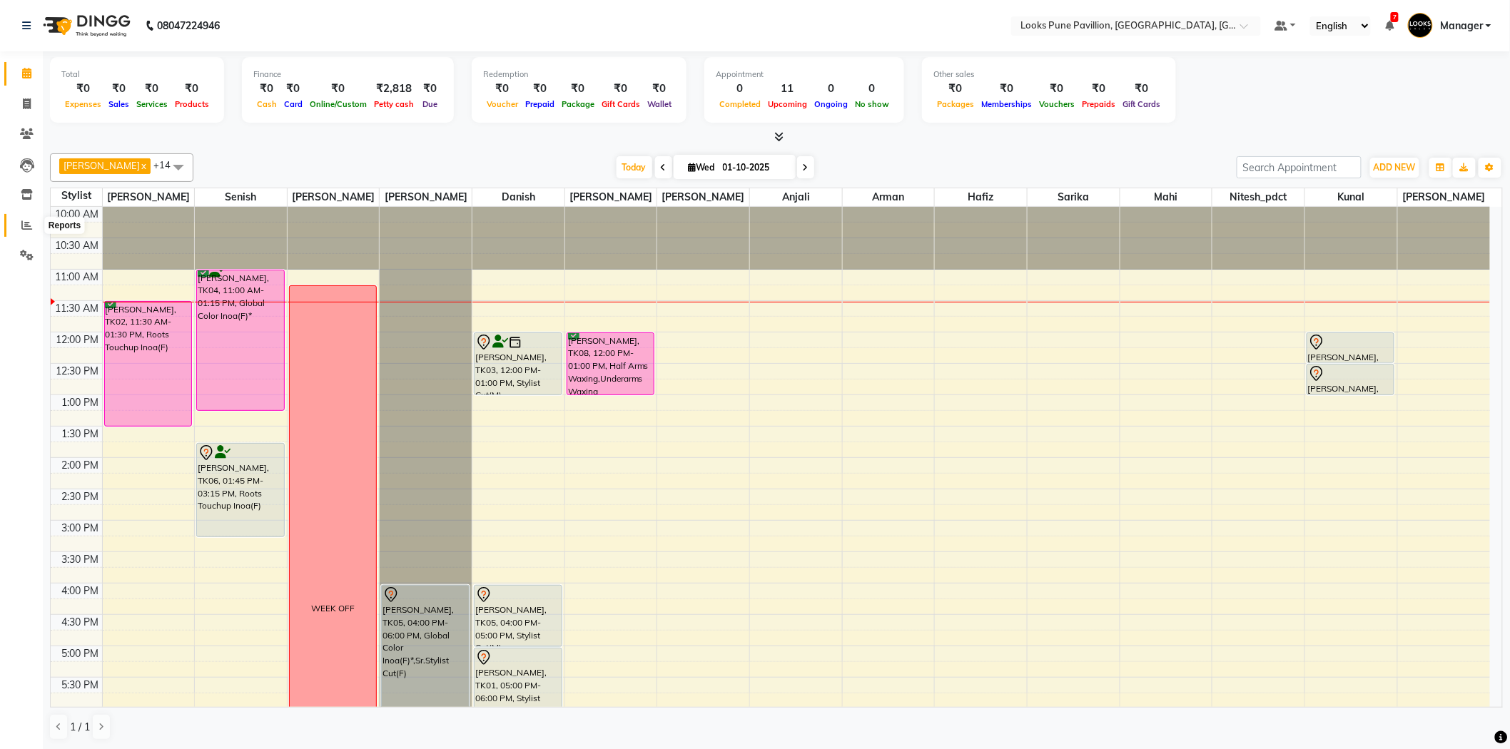
click at [29, 229] on icon at bounding box center [26, 225] width 11 height 11
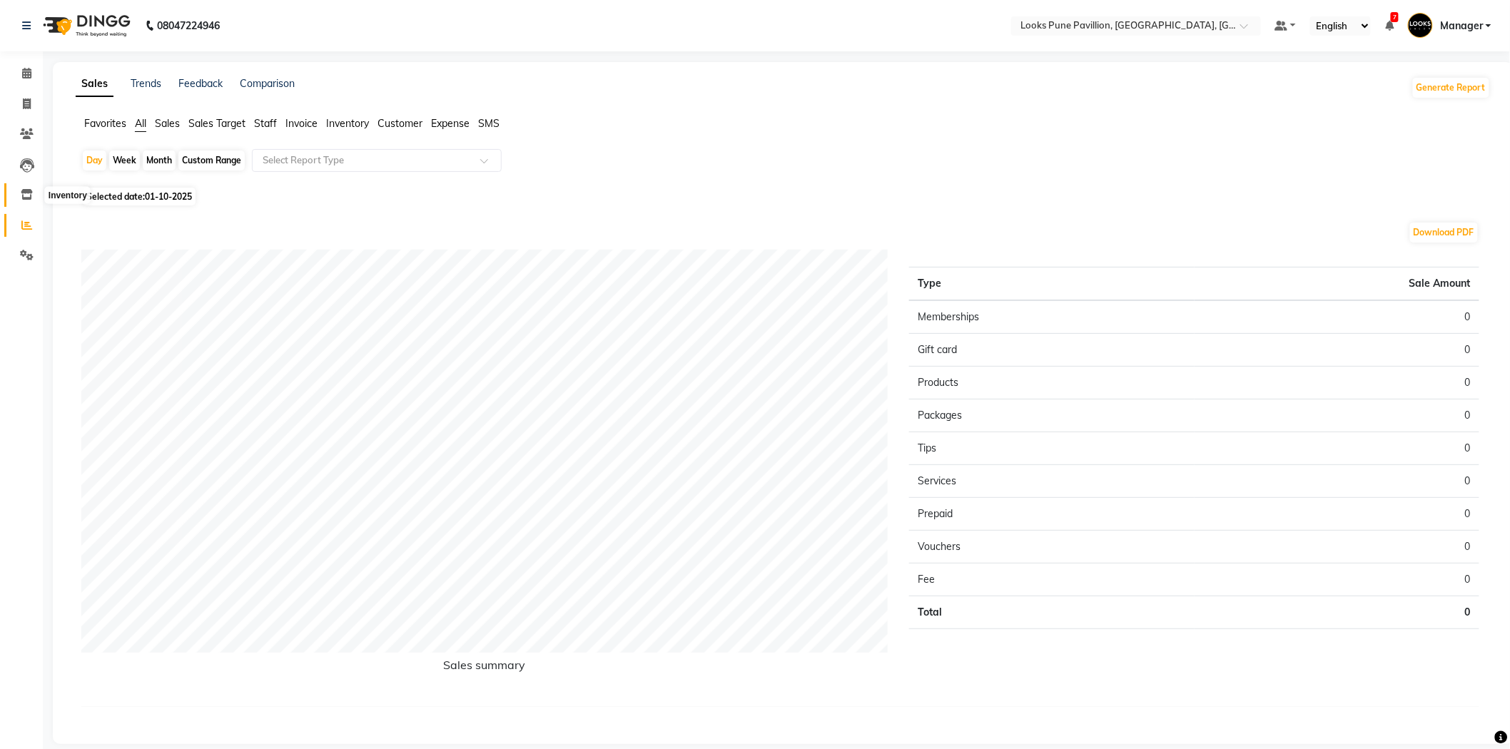
click at [23, 196] on icon at bounding box center [27, 194] width 12 height 11
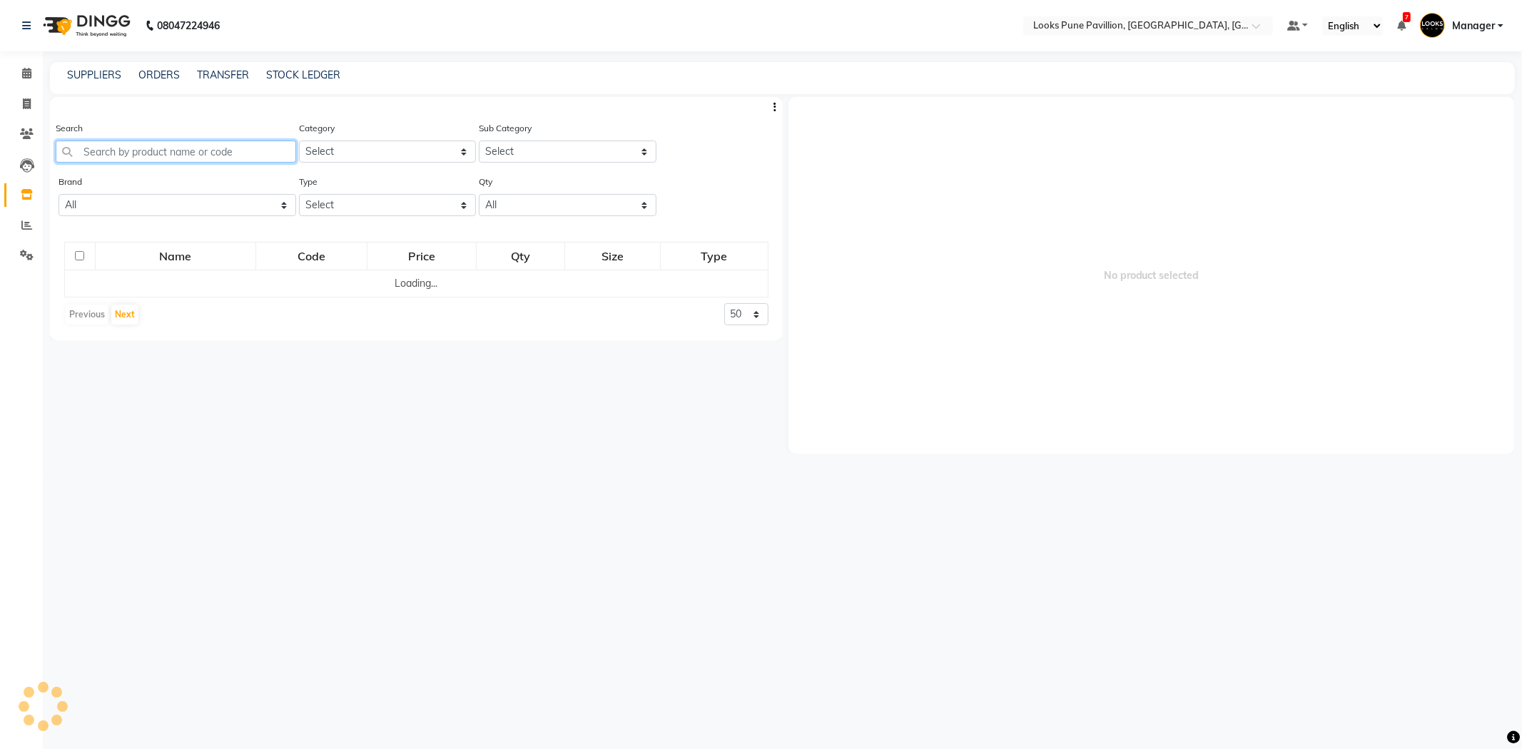
click at [163, 144] on input "text" at bounding box center [176, 152] width 240 height 22
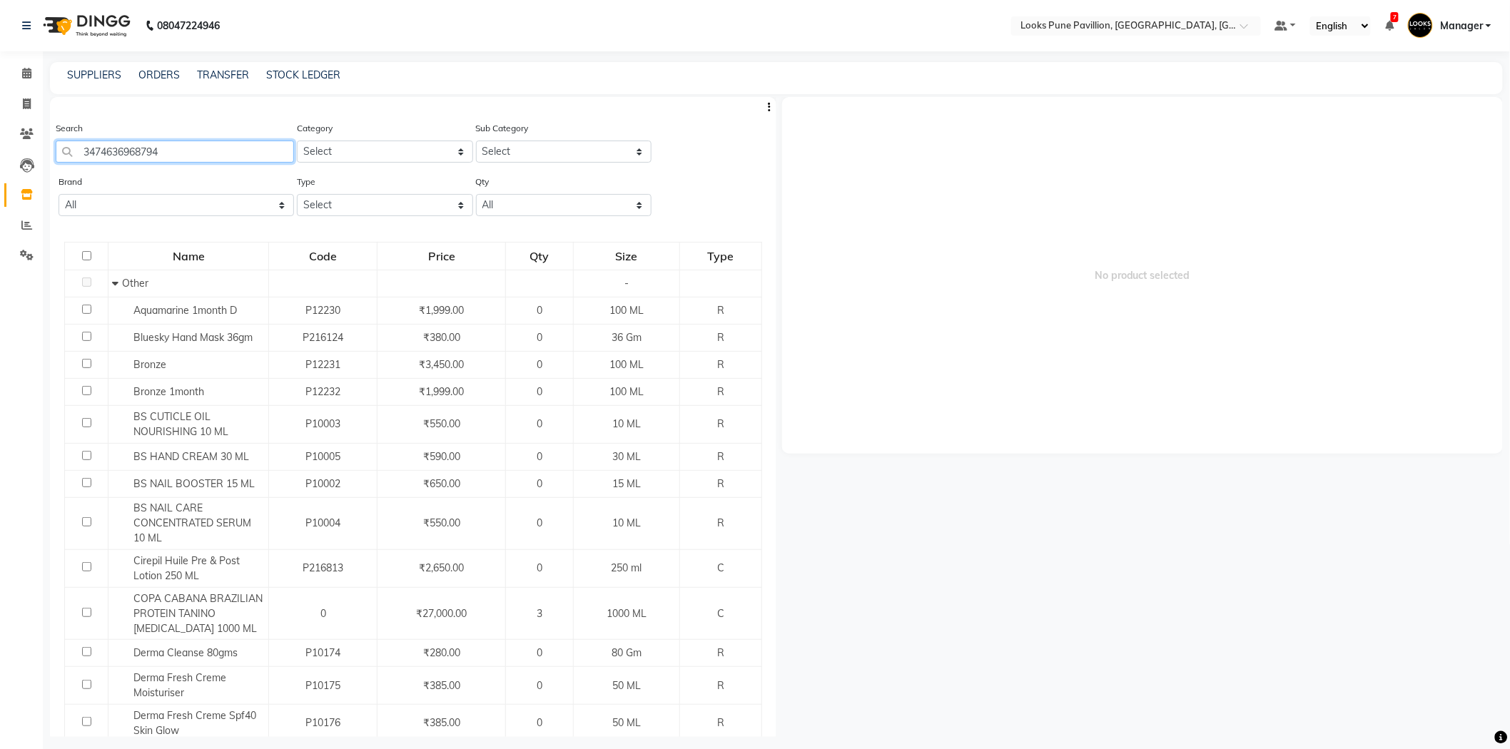
type input "3474636968794"
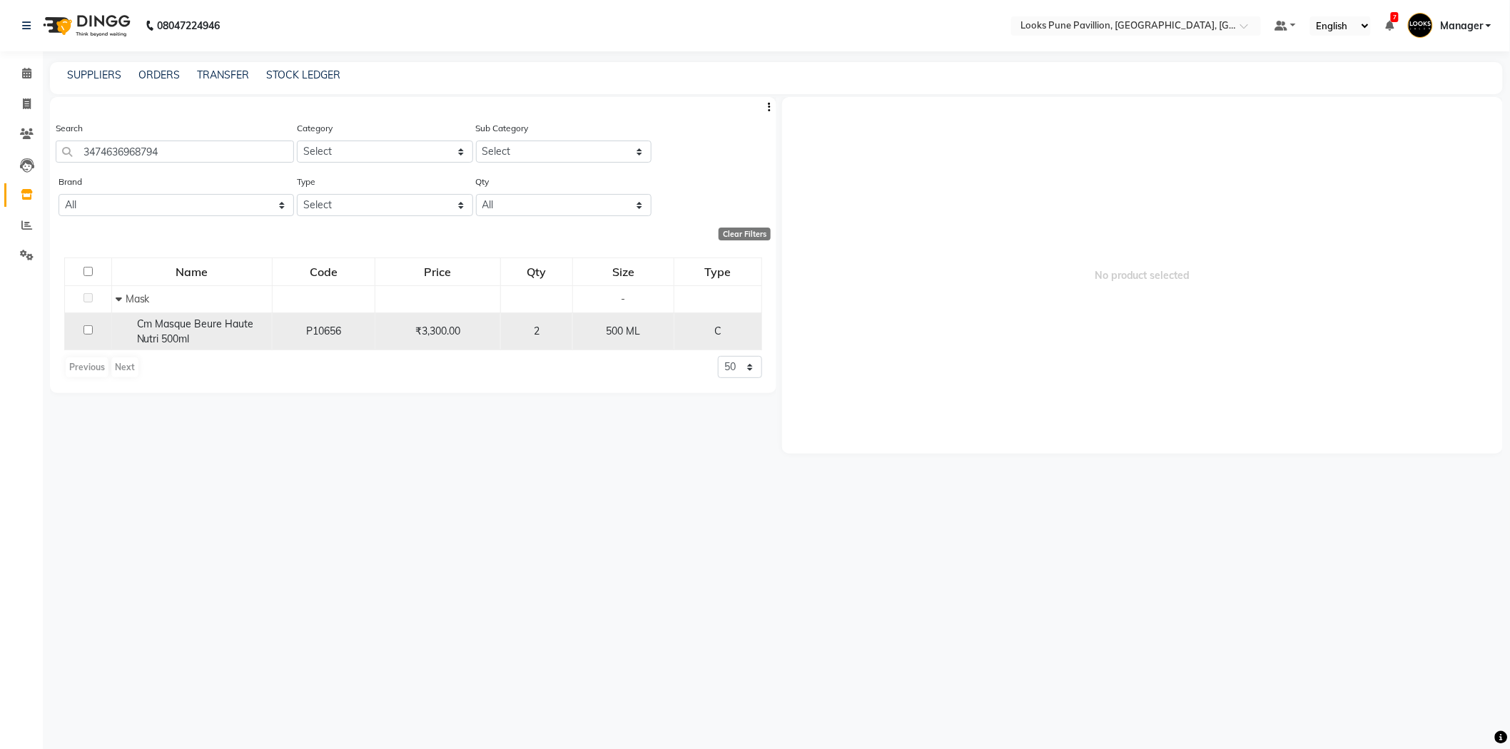
click at [88, 330] on input "checkbox" at bounding box center [87, 329] width 9 height 9
checkbox input "true"
select select
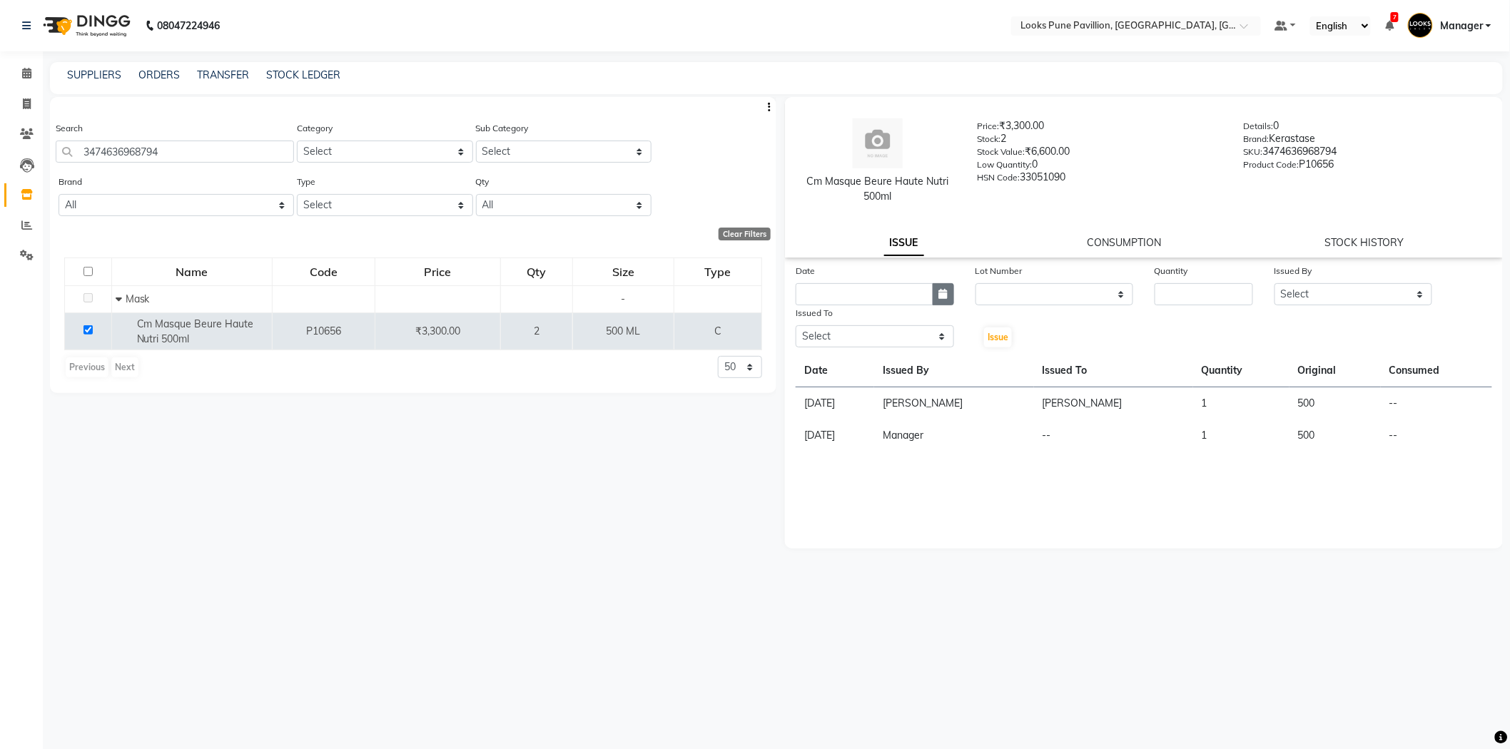
click at [943, 303] on button "button" at bounding box center [943, 294] width 21 height 22
select select "10"
select select "2025"
click at [851, 372] on div "1" at bounding box center [856, 368] width 23 height 23
type input "01-10-2025"
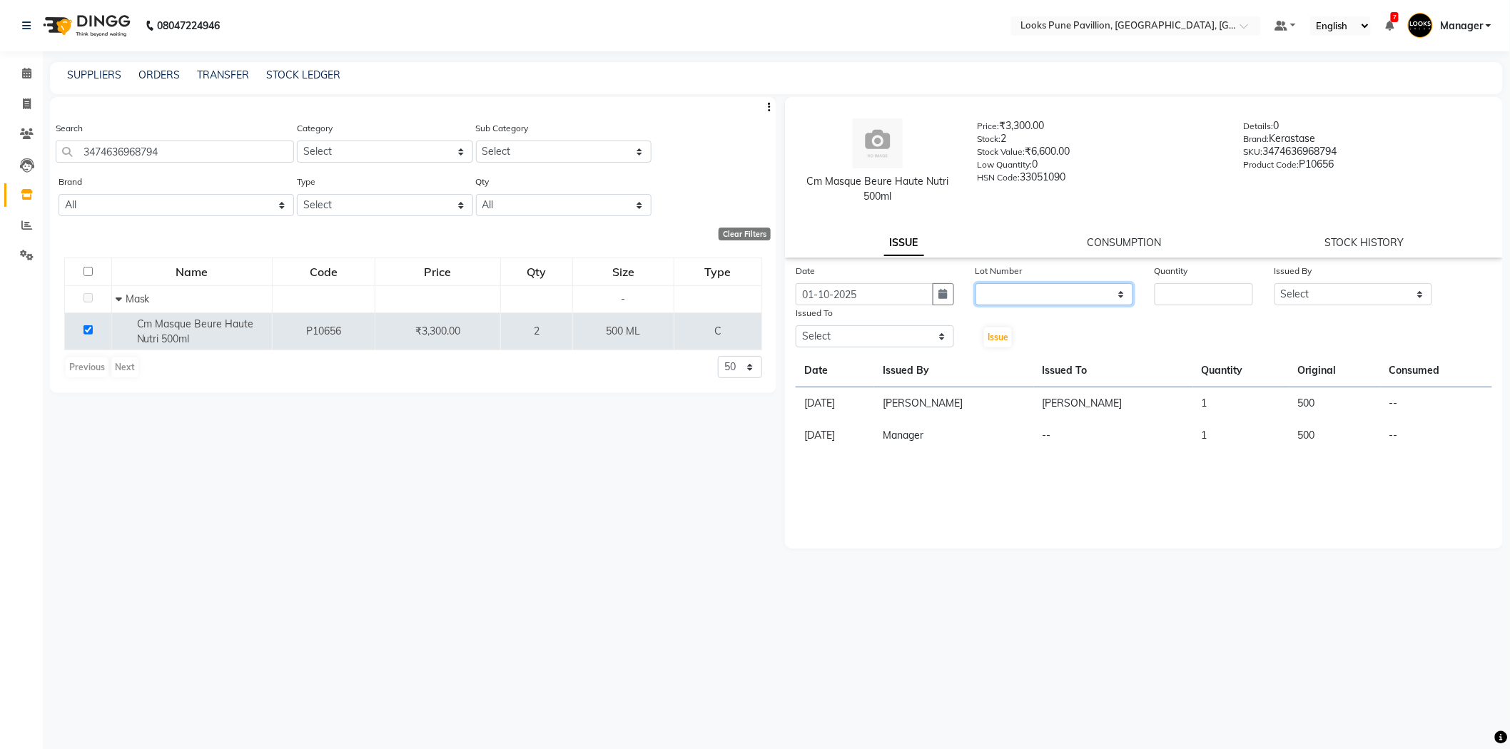
click at [1047, 300] on select "None" at bounding box center [1054, 294] width 158 height 22
select select "0: null"
click at [975, 283] on select "None" at bounding box center [1054, 294] width 158 height 22
click at [1160, 295] on input "number" at bounding box center [1203, 294] width 98 height 22
type input "1"
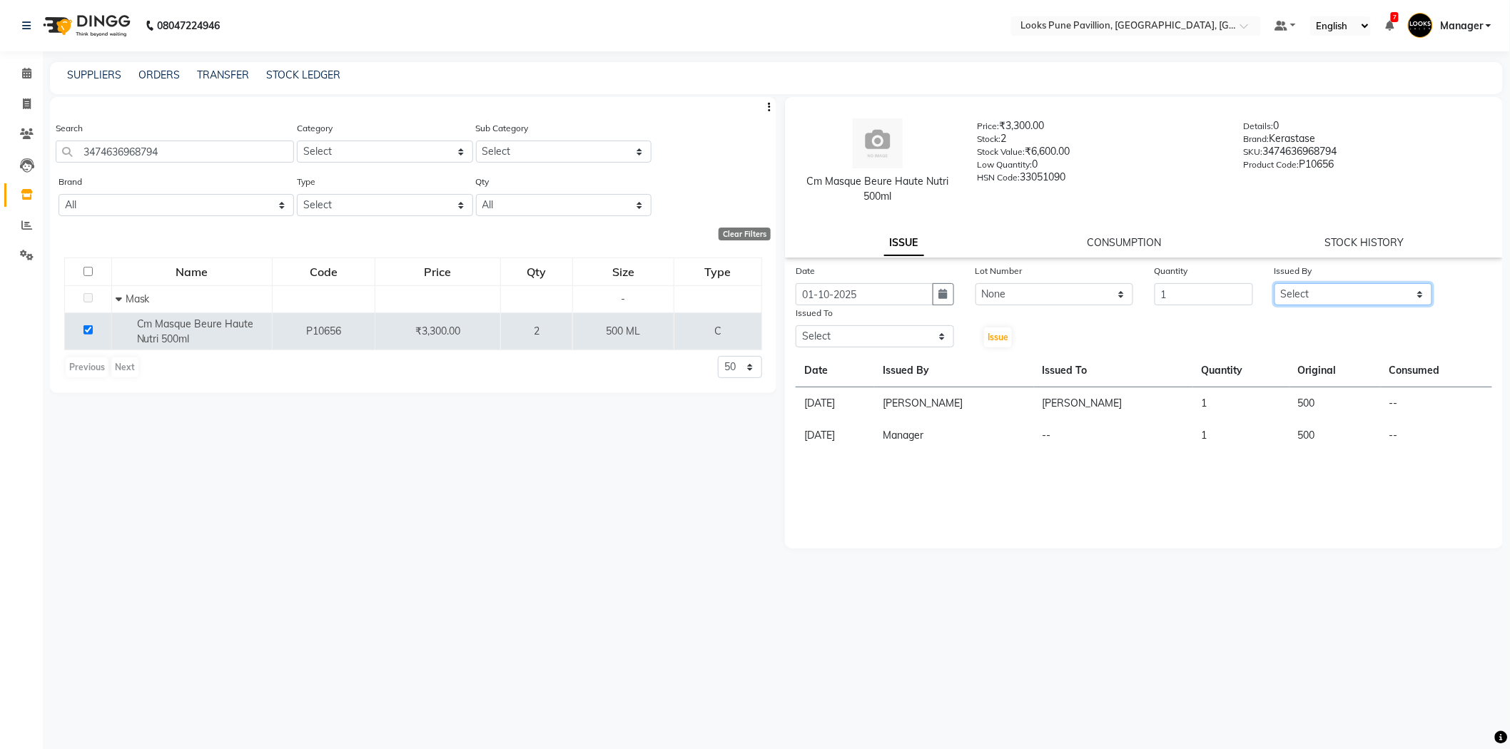
click at [1308, 305] on select "Select [PERSON_NAME] [PERSON_NAME] [PERSON_NAME] Danish [PERSON_NAME] [PERSON_N…" at bounding box center [1353, 294] width 158 height 22
select select "43030"
click at [1274, 283] on select "Select [PERSON_NAME] [PERSON_NAME] [PERSON_NAME] Danish [PERSON_NAME] [PERSON_N…" at bounding box center [1353, 294] width 158 height 22
click at [866, 337] on select "Select [PERSON_NAME] [PERSON_NAME] [PERSON_NAME] Danish [PERSON_NAME] [PERSON_N…" at bounding box center [875, 336] width 158 height 22
select select "43068"
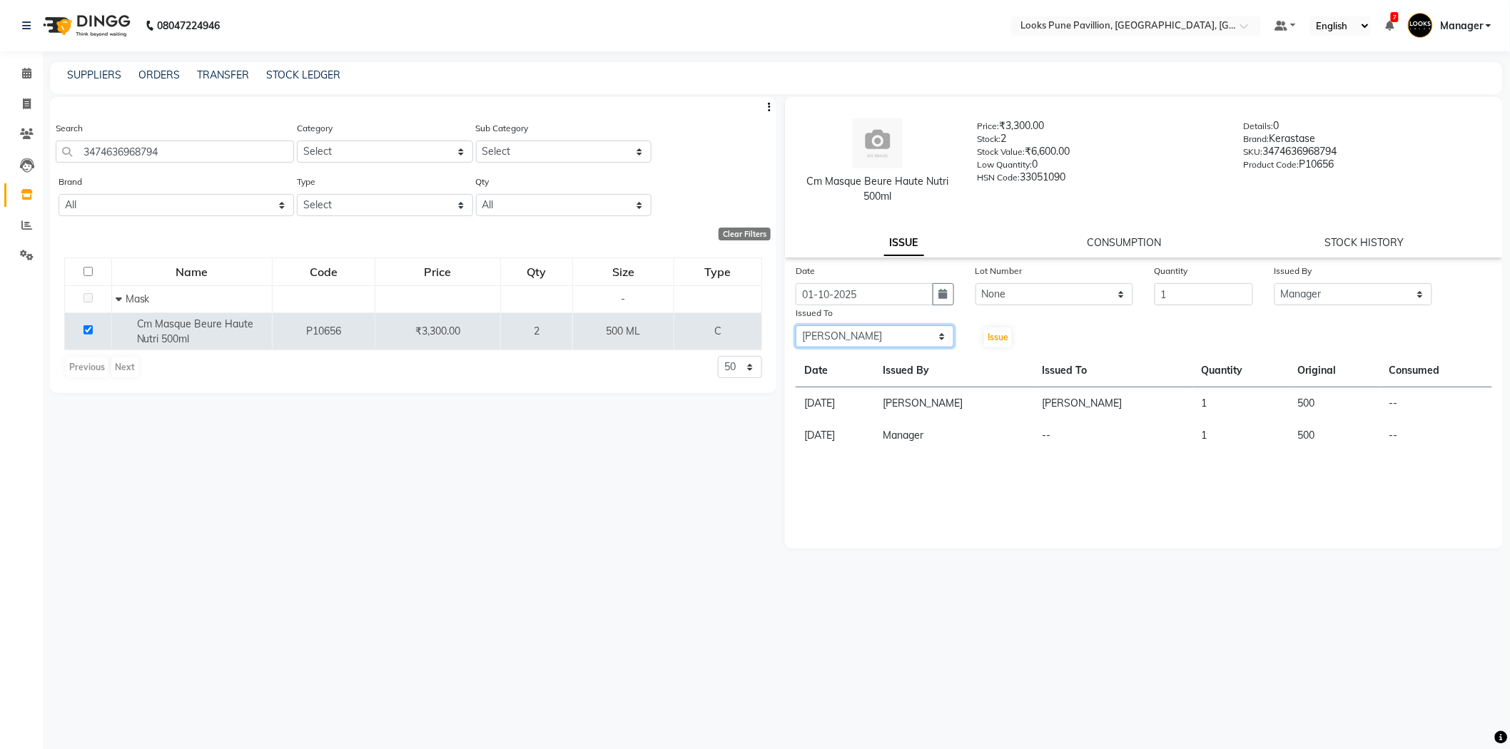
click at [796, 325] on select "Select [PERSON_NAME] [PERSON_NAME] [PERSON_NAME] Danish [PERSON_NAME] [PERSON_N…" at bounding box center [875, 336] width 158 height 22
click at [1006, 336] on span "Issue" at bounding box center [997, 337] width 21 height 11
select select
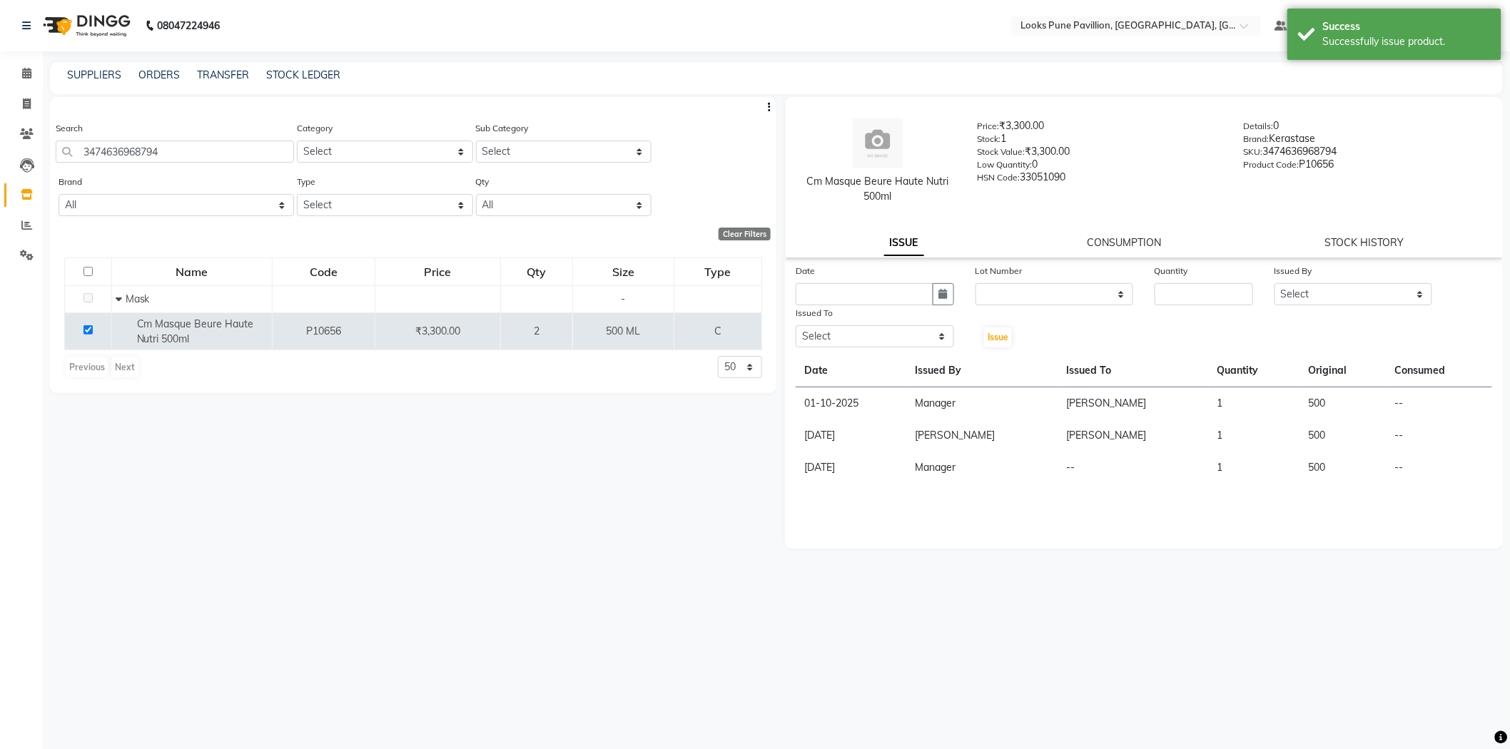
drag, startPoint x: 111, startPoint y: 23, endPoint x: 103, endPoint y: 15, distance: 11.1
click at [111, 23] on img at bounding box center [85, 26] width 98 height 40
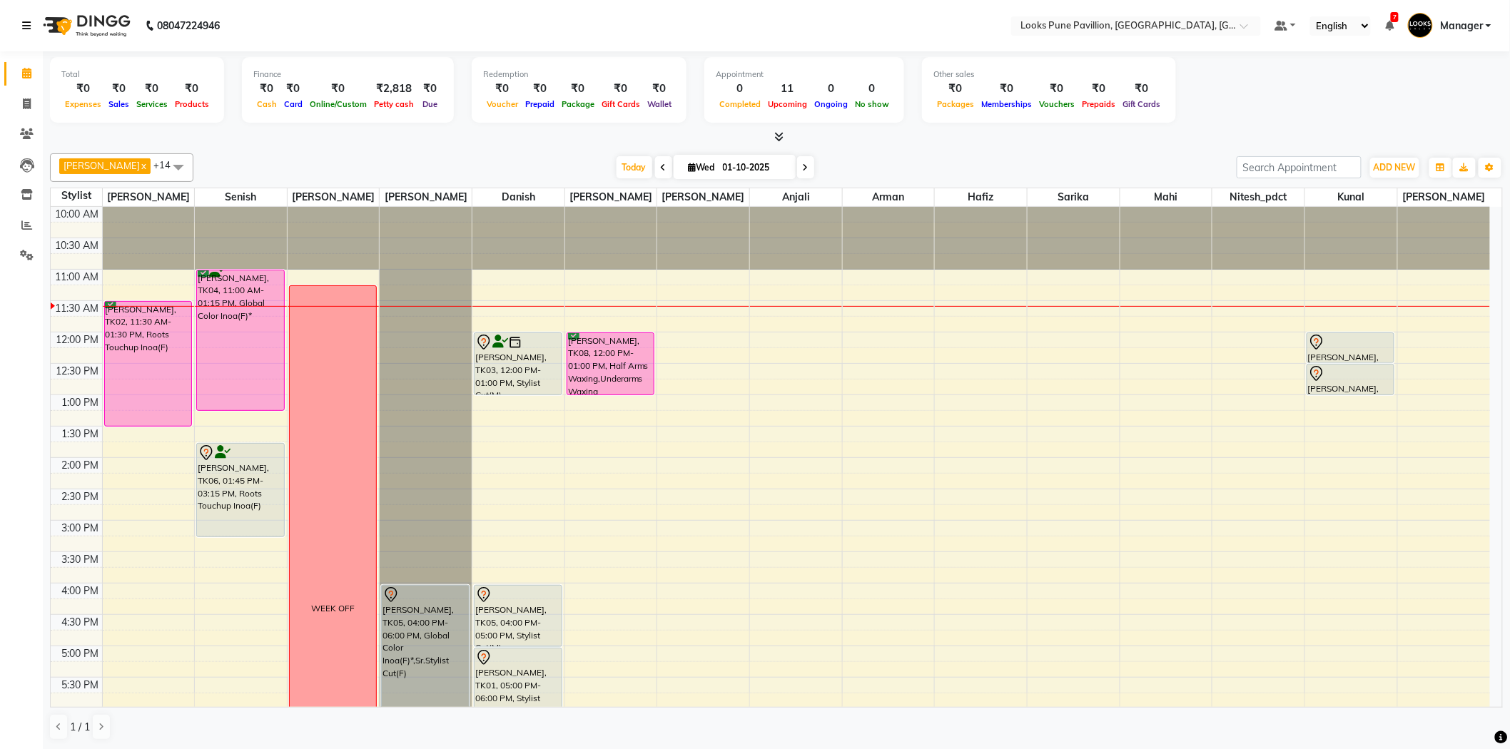
click at [956, 403] on div "10:00 AM 10:30 AM 11:00 AM 11:30 AM 12:00 PM 12:30 PM 1:00 PM 1:30 PM 2:00 PM 2…" at bounding box center [770, 615] width 1439 height 816
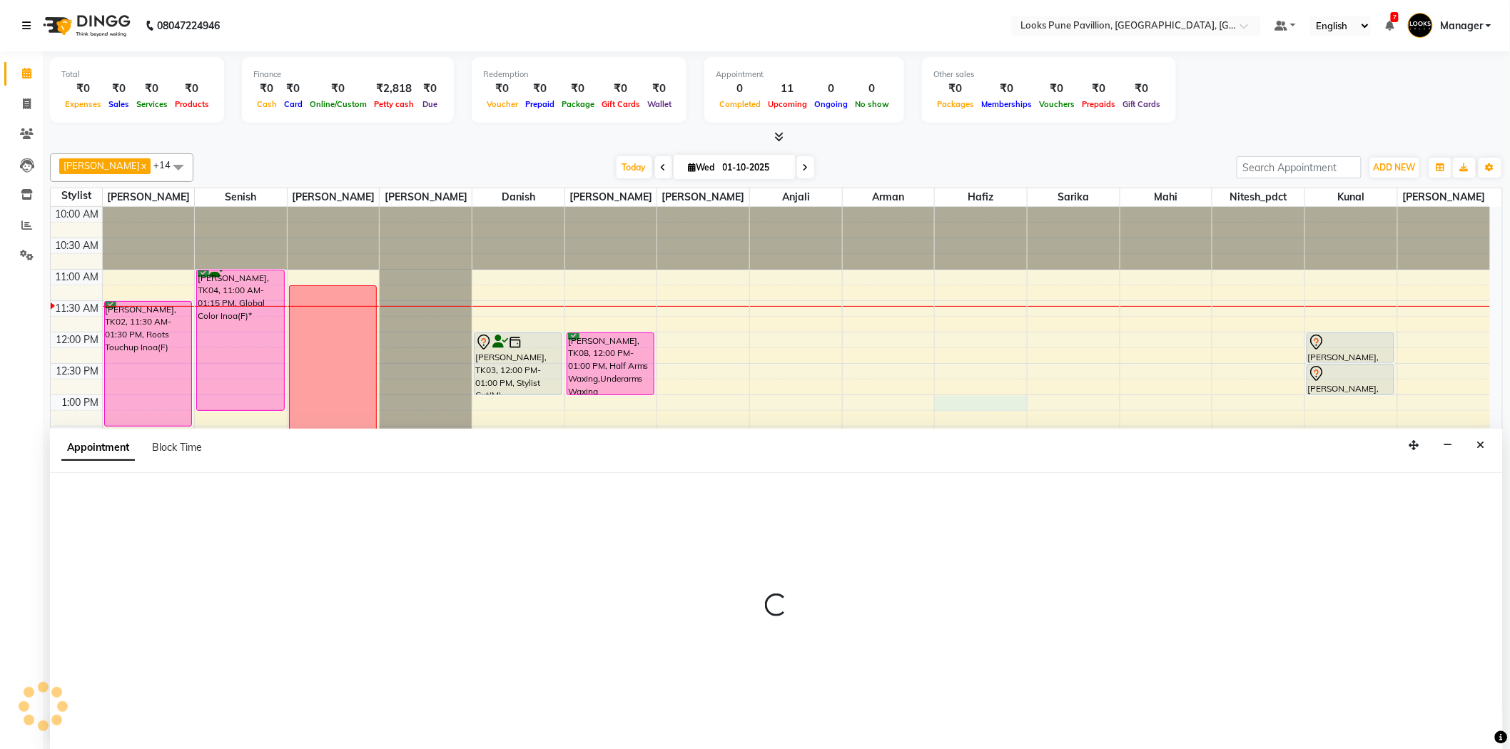
scroll to position [1, 0]
select select "52172"
select select "tentative"
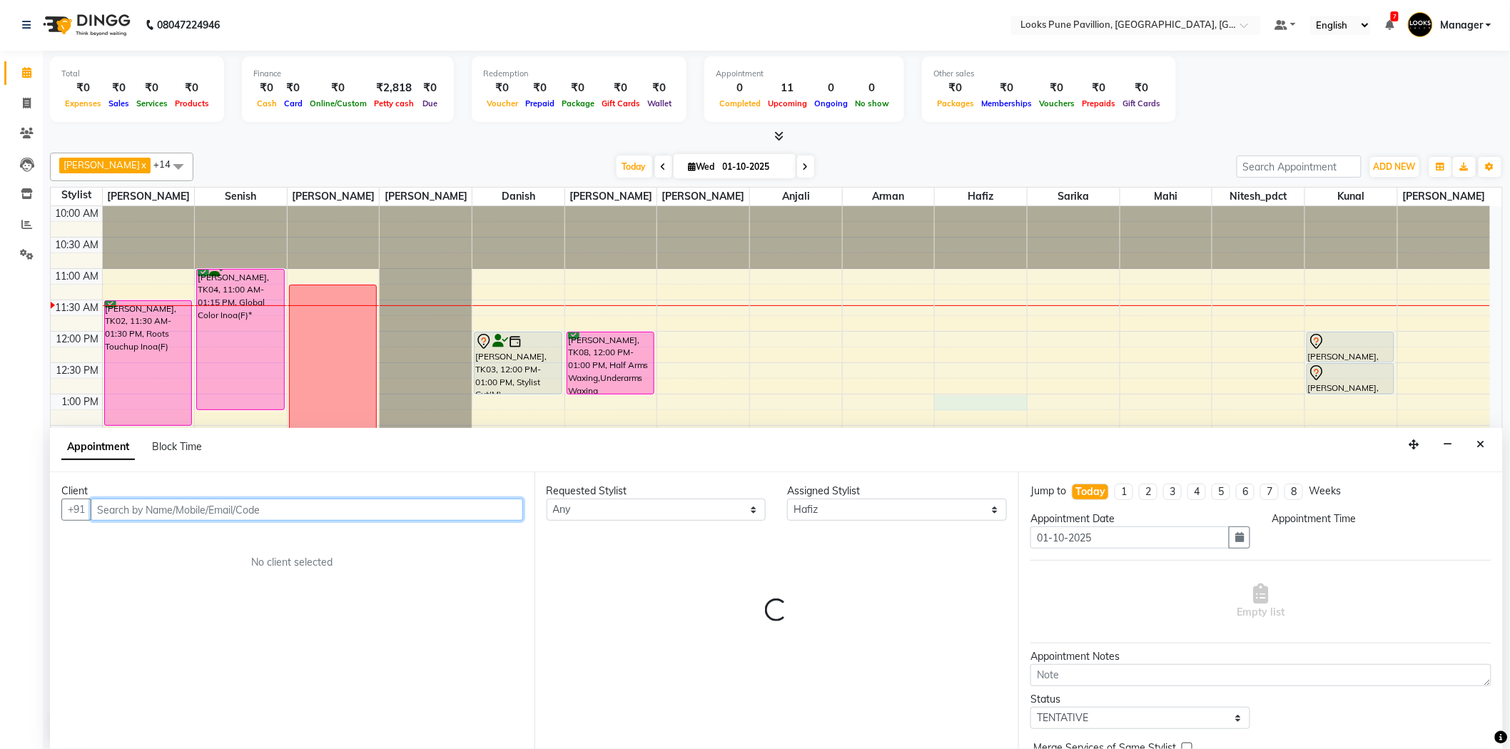
select select "780"
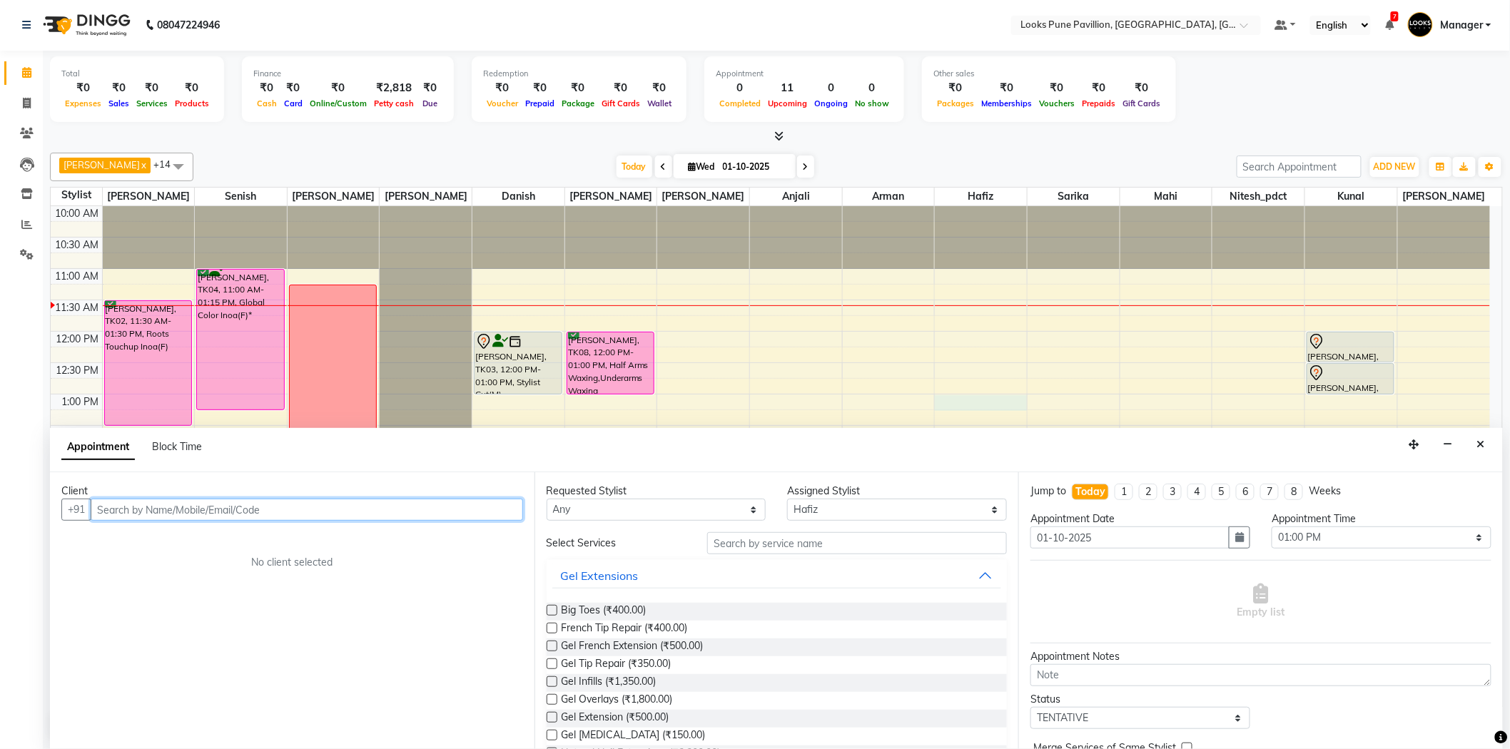
click at [317, 517] on input "text" at bounding box center [307, 510] width 432 height 22
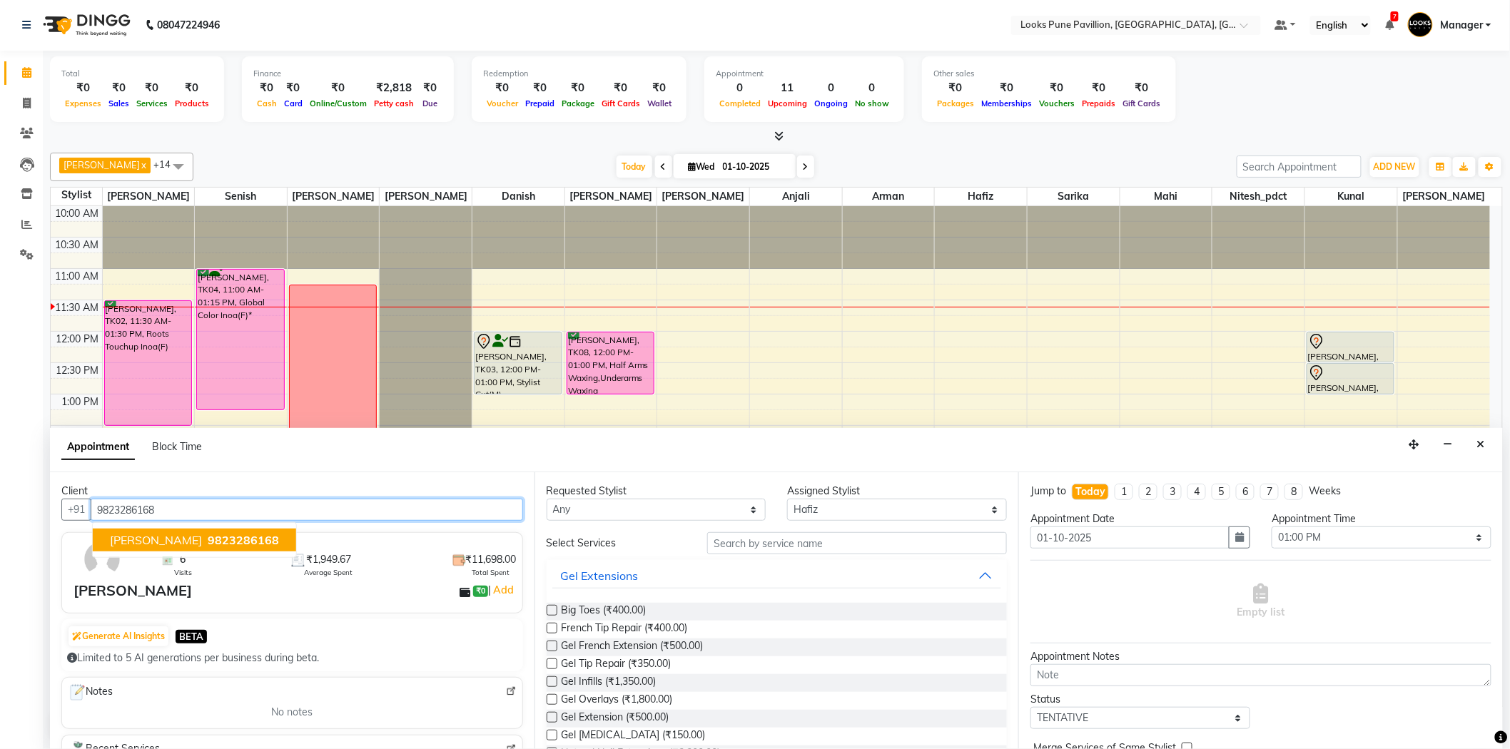
drag, startPoint x: 163, startPoint y: 541, endPoint x: 200, endPoint y: 543, distance: 37.9
click at [208, 541] on span "9823286168" at bounding box center [243, 540] width 71 height 14
type input "9823286168"
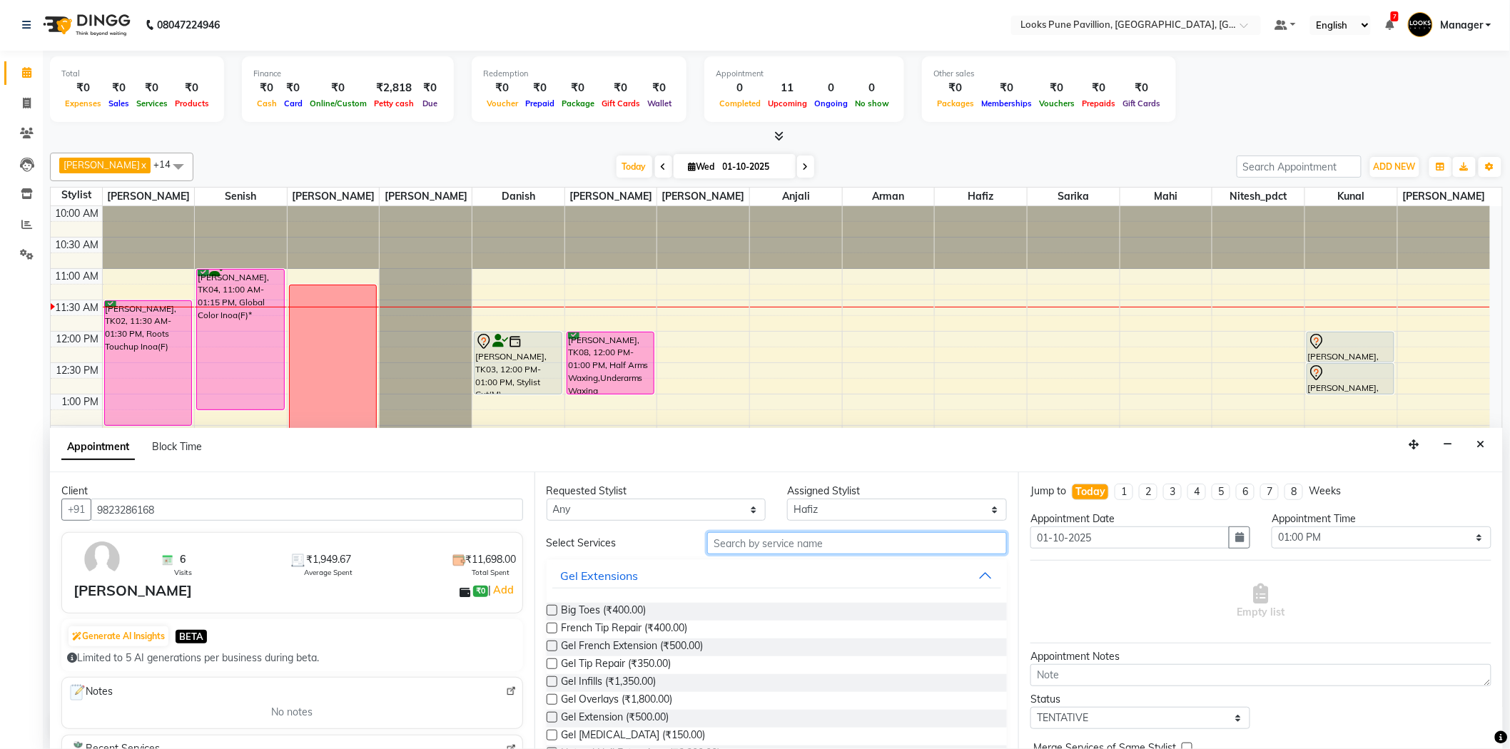
click at [741, 532] on input "text" at bounding box center [857, 543] width 300 height 22
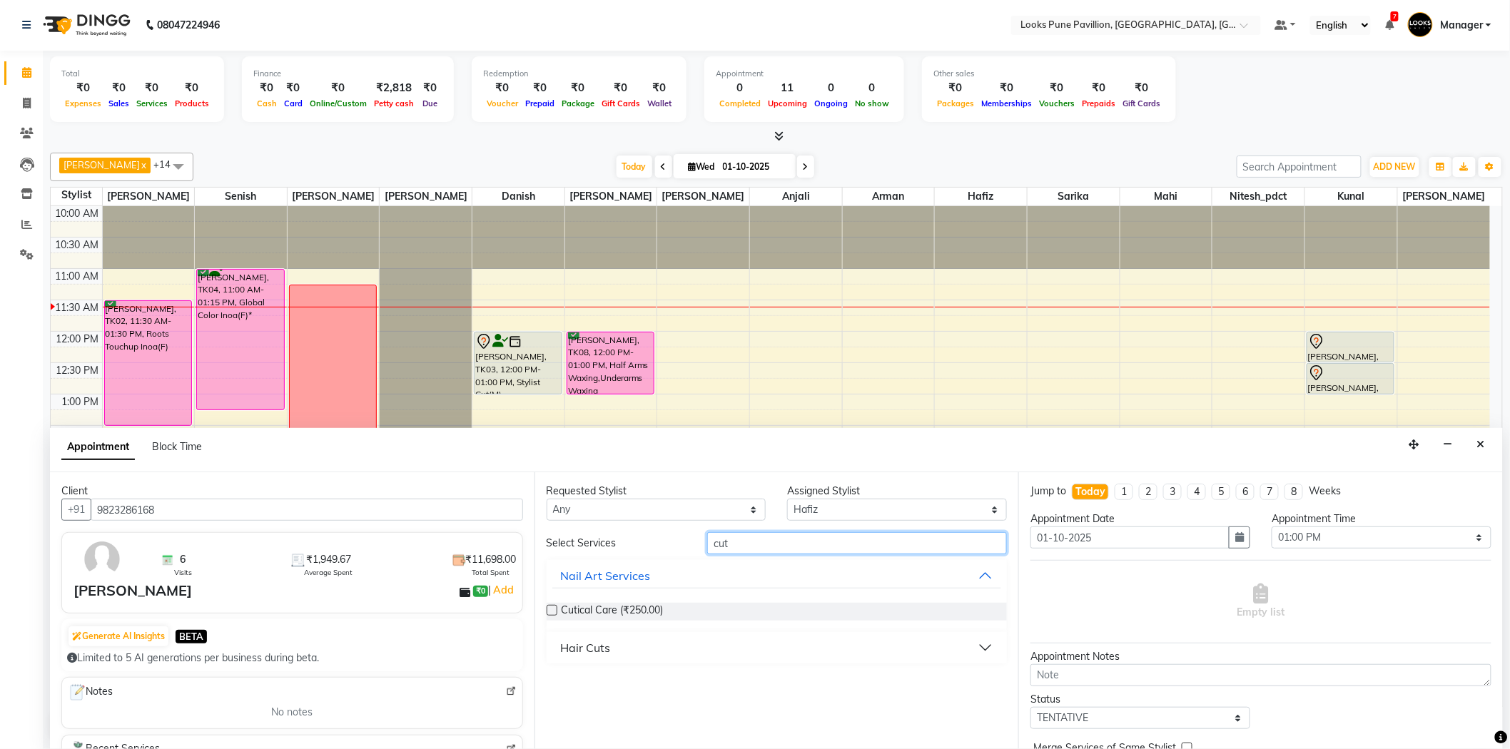
type input "cut"
click at [596, 656] on button "Hair Cuts" at bounding box center [776, 648] width 449 height 26
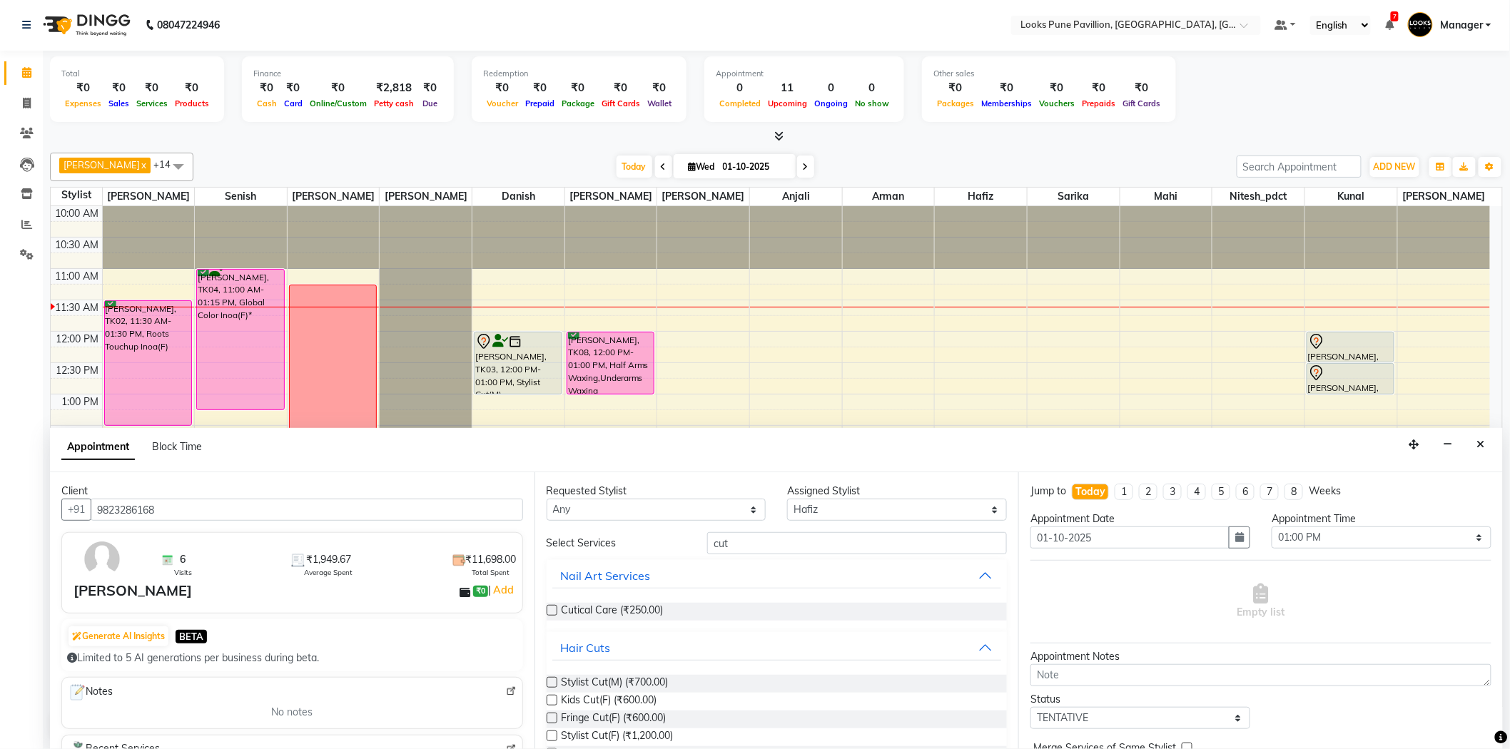
click at [551, 686] on label at bounding box center [552, 682] width 11 height 11
click at [551, 686] on input "checkbox" at bounding box center [551, 683] width 9 height 9
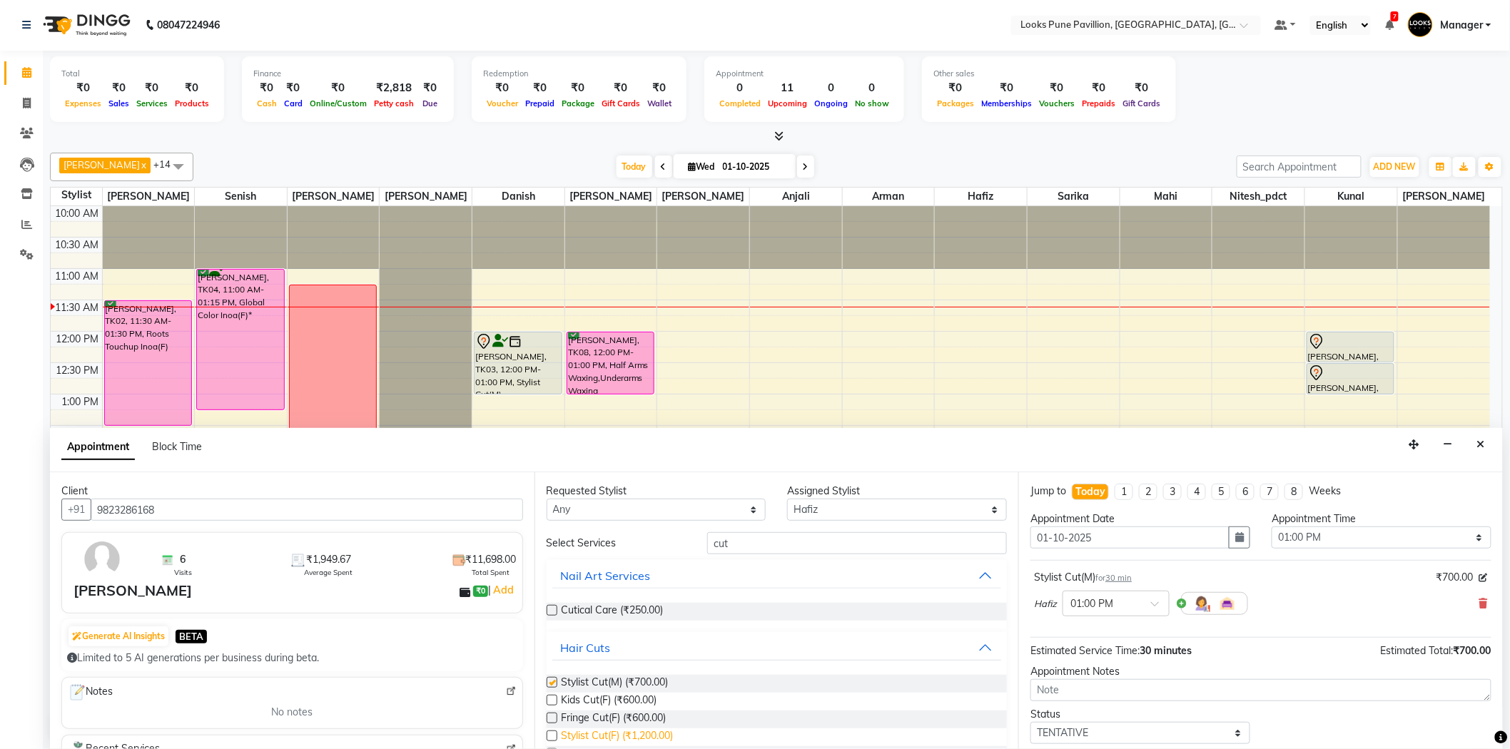
checkbox input "false"
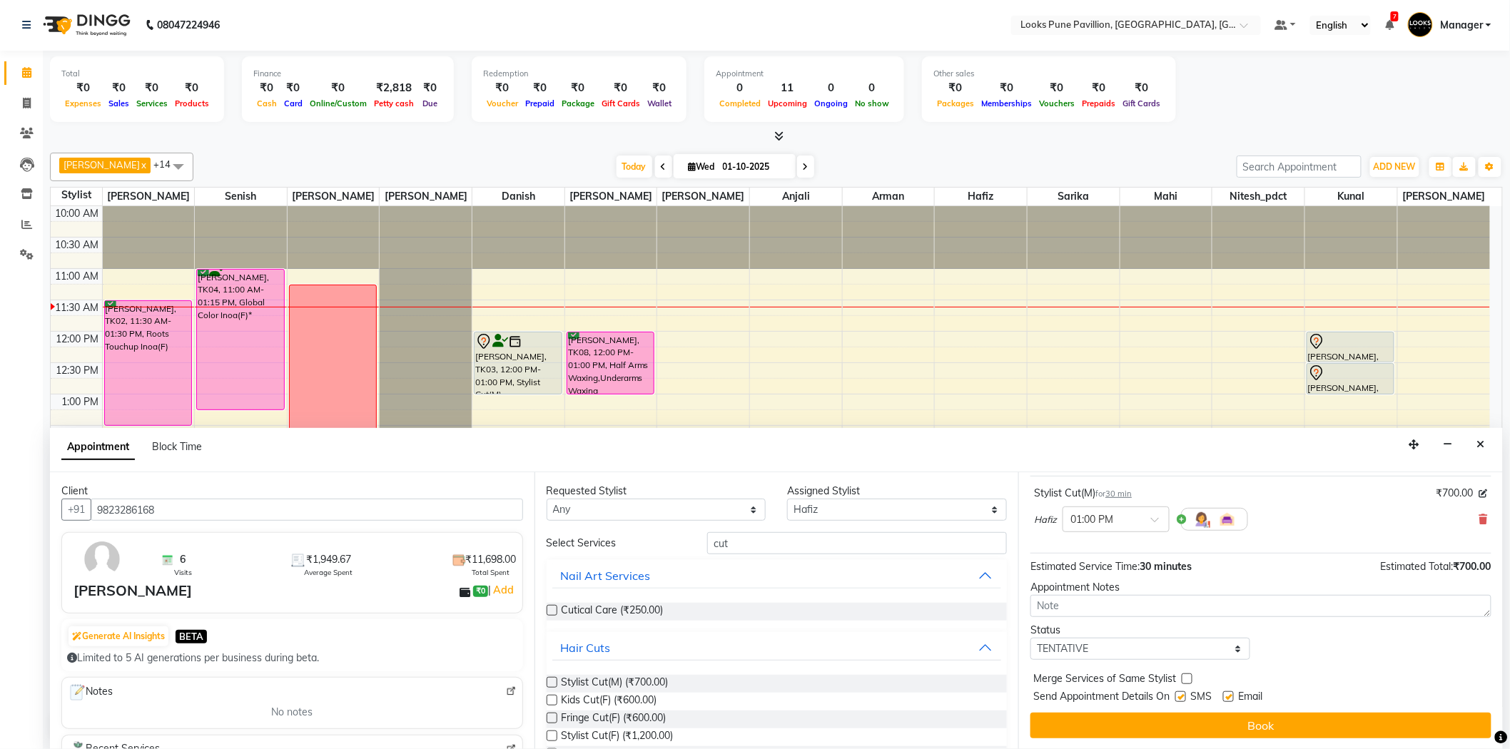
click at [1262, 704] on span "Email" at bounding box center [1250, 698] width 24 height 18
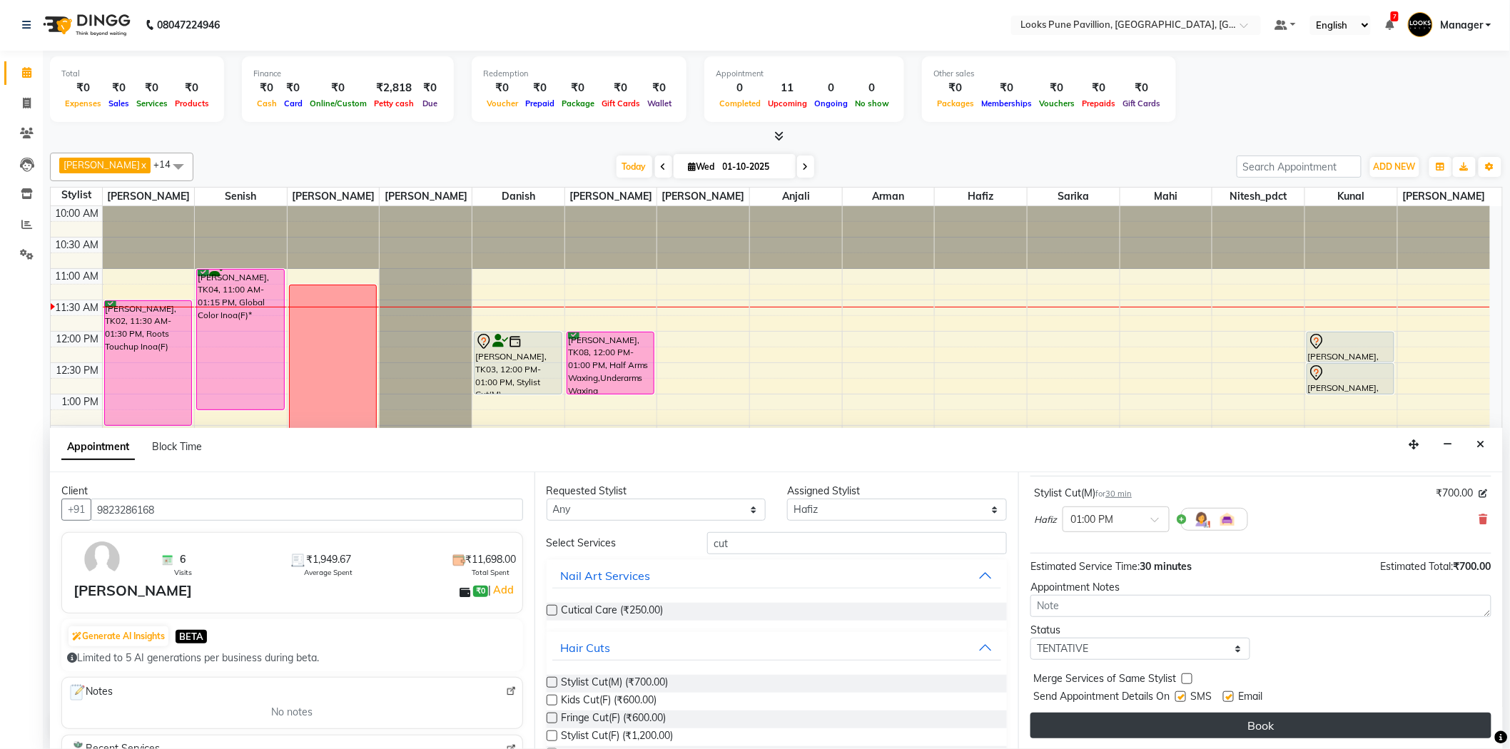
click at [1241, 723] on button "Book" at bounding box center [1260, 726] width 461 height 26
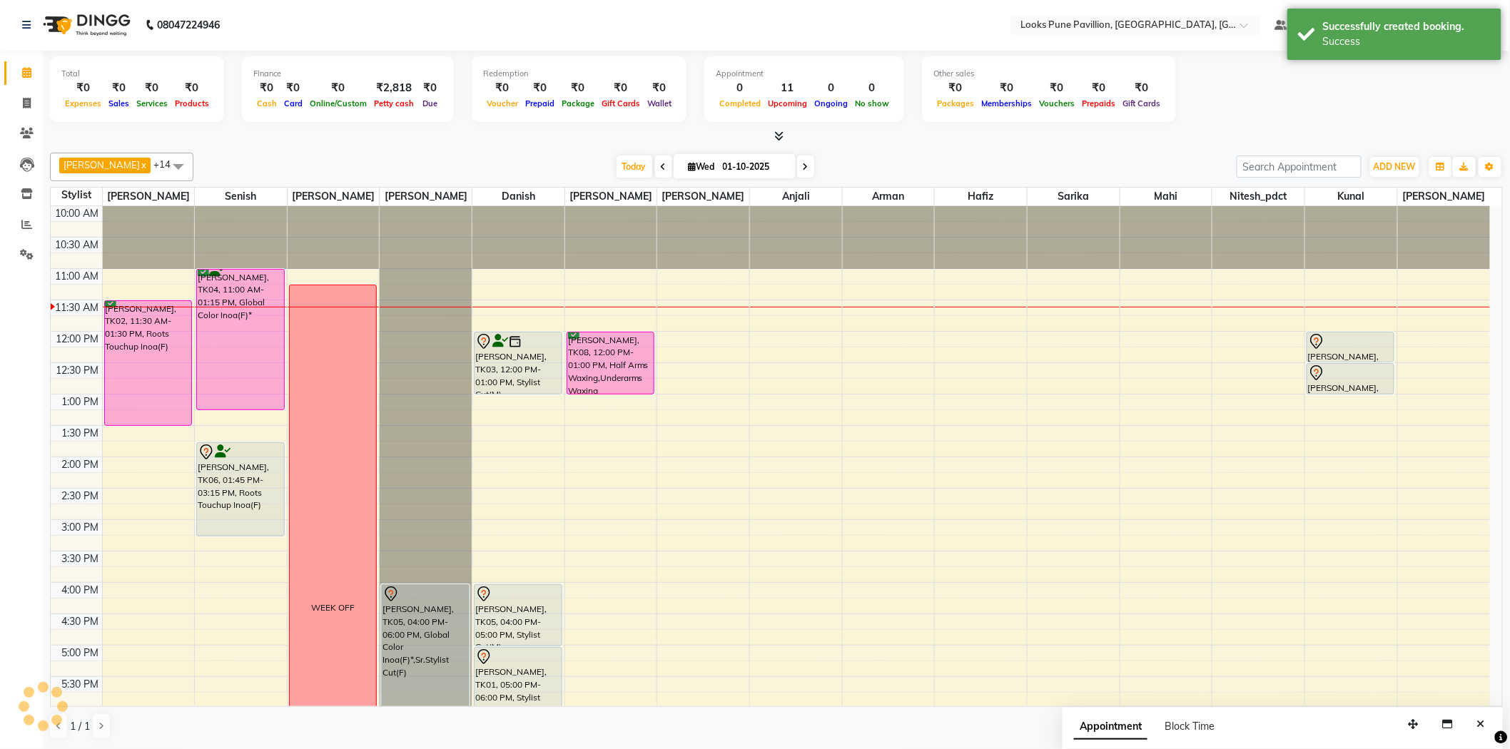
scroll to position [0, 0]
drag, startPoint x: 975, startPoint y: 426, endPoint x: 976, endPoint y: 457, distance: 30.7
click at [976, 457] on div "Shardhul, TK10, 01:00 PM-01:30 PM, Stylist Cut(M) Shardhul, TK10, 01:00 PM-01:3…" at bounding box center [981, 615] width 92 height 816
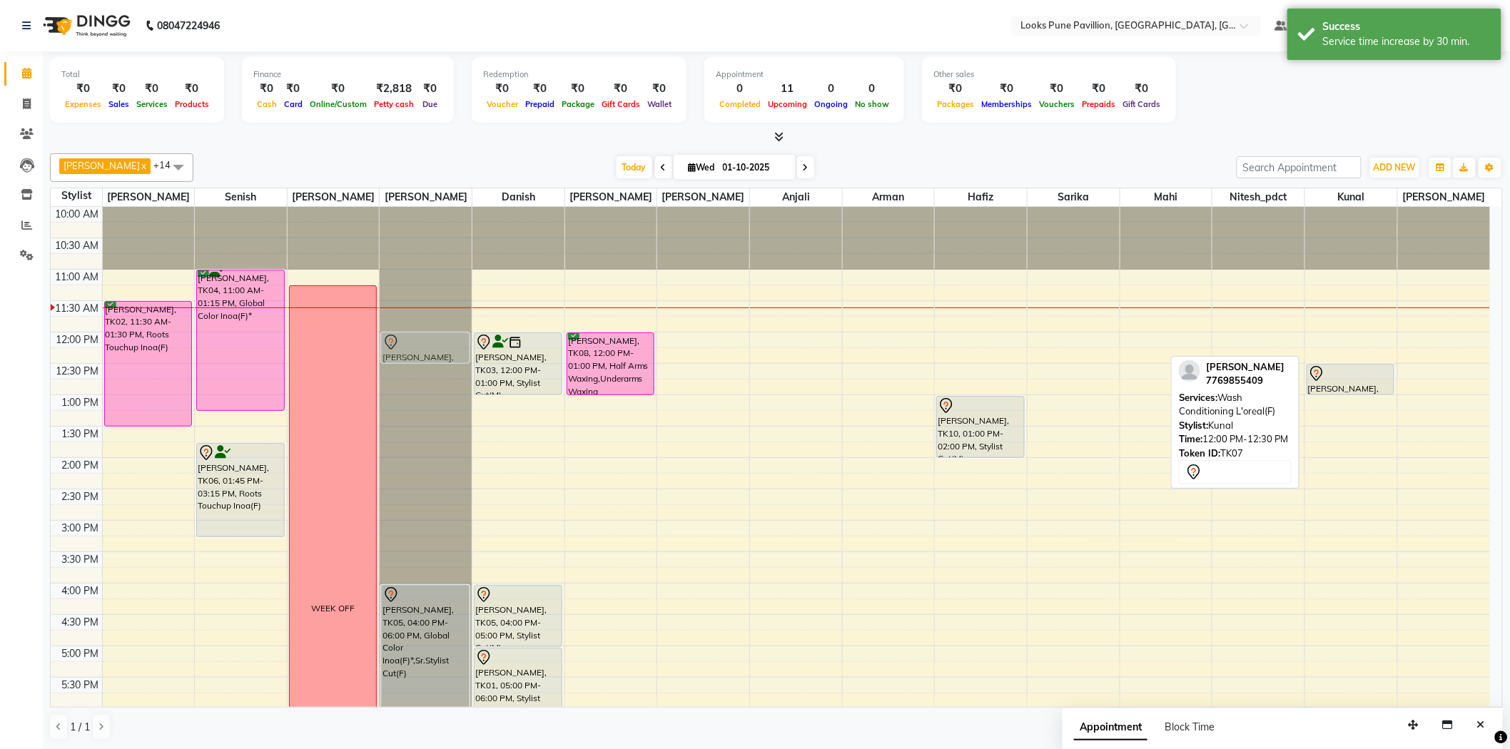
drag, startPoint x: 1360, startPoint y: 339, endPoint x: 400, endPoint y: 339, distance: 959.6
click at [400, 339] on tr "pooja walia, TK02, 11:30 AM-01:30 PM, Roots Touchup Inoa(F) LISA, TK04, 11:00 A…" at bounding box center [770, 615] width 1439 height 816
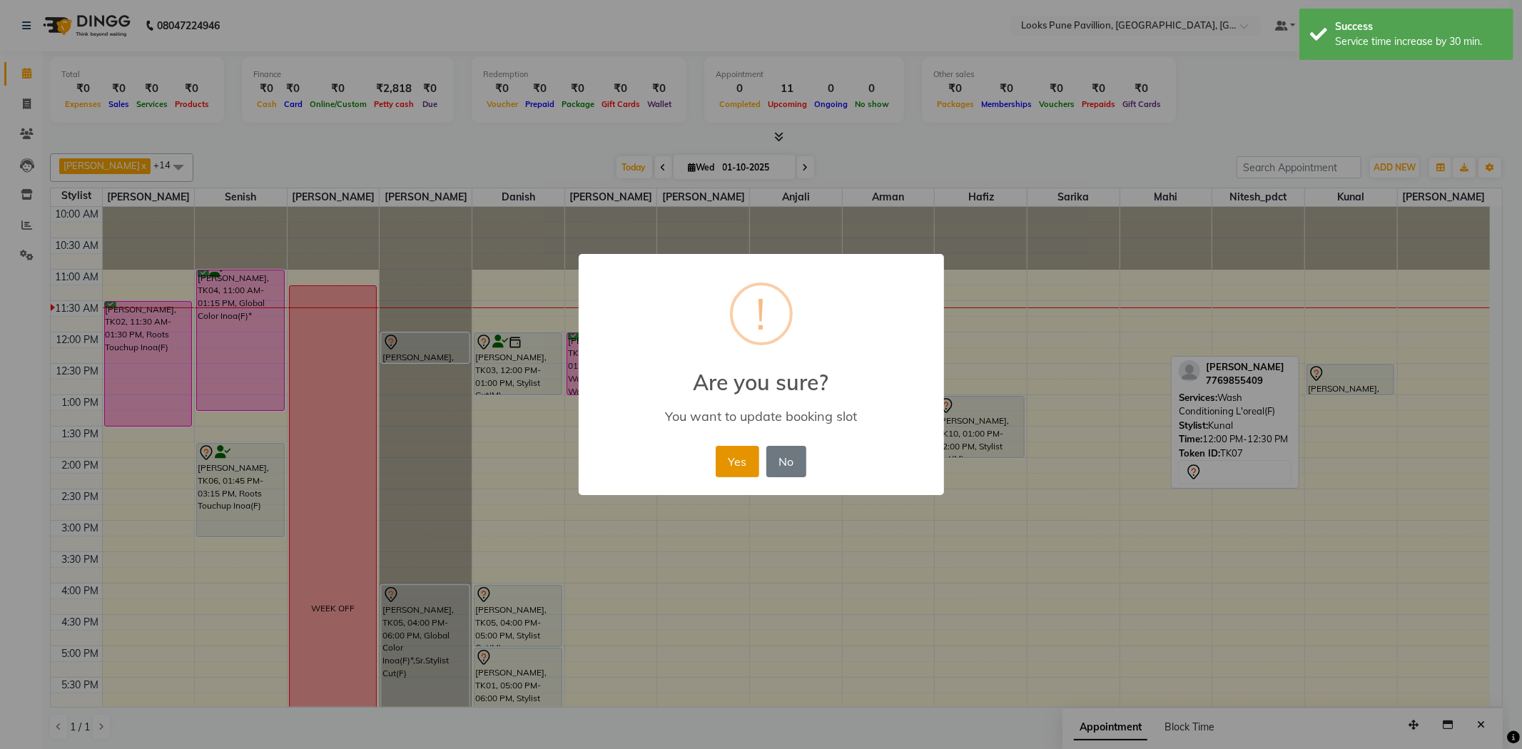
click at [748, 462] on button "Yes" at bounding box center [738, 461] width 44 height 31
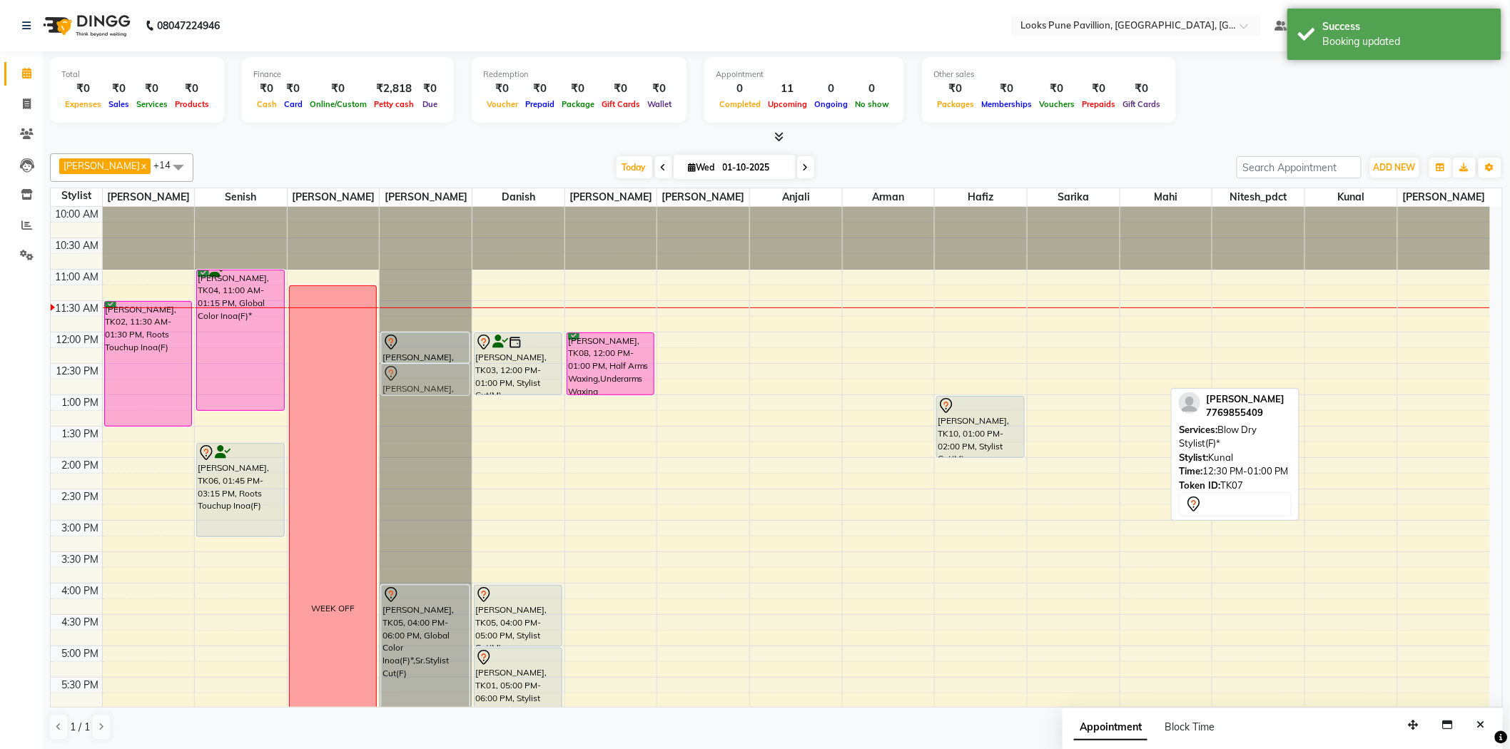
drag, startPoint x: 1361, startPoint y: 385, endPoint x: 457, endPoint y: 383, distance: 903.3
click at [457, 383] on tr "pooja walia, TK02, 11:30 AM-01:30 PM, Roots Touchup Inoa(F) LISA, TK04, 11:00 A…" at bounding box center [770, 615] width 1439 height 816
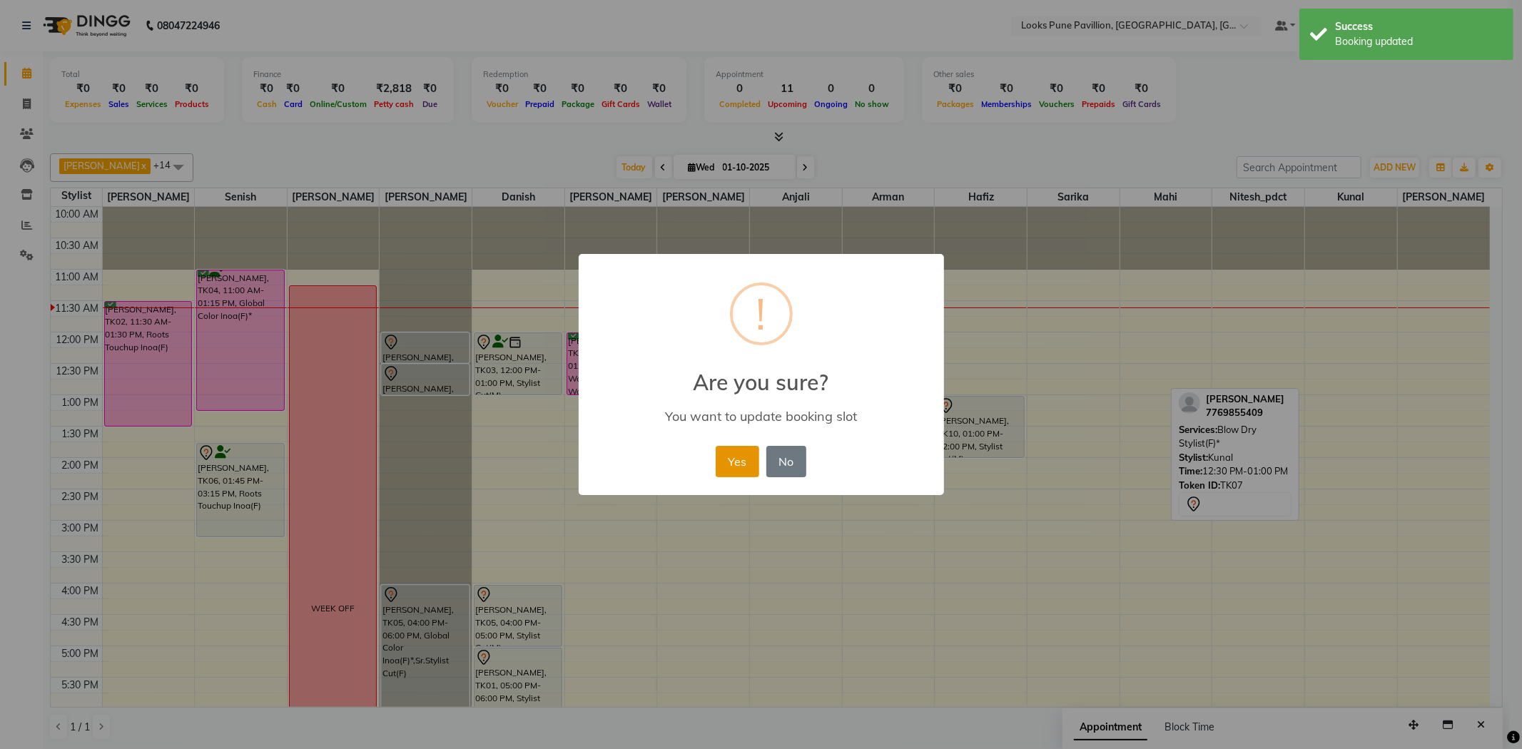
drag, startPoint x: 735, startPoint y: 458, endPoint x: 999, endPoint y: 415, distance: 267.6
click at [738, 458] on button "Yes" at bounding box center [738, 461] width 44 height 31
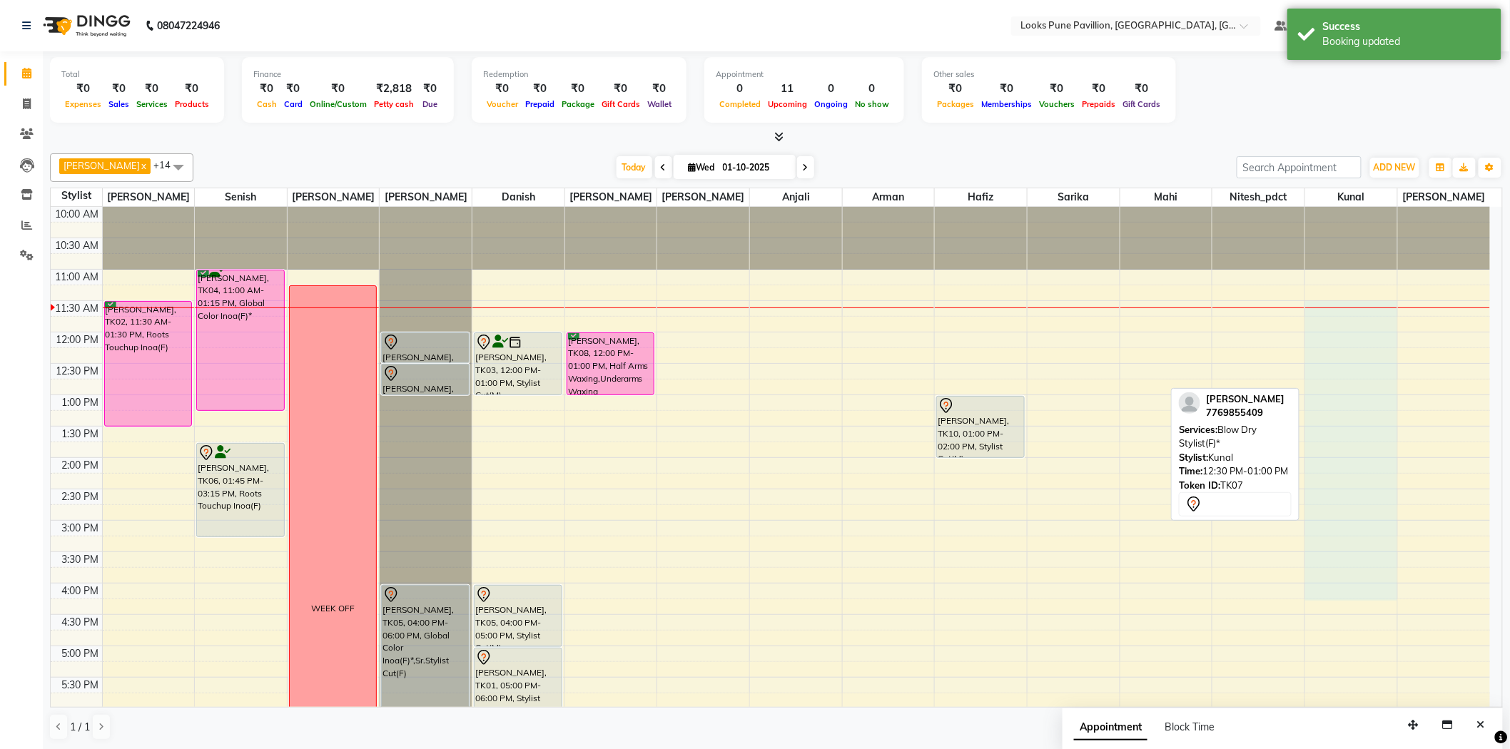
drag, startPoint x: 1361, startPoint y: 303, endPoint x: 1387, endPoint y: 592, distance: 290.2
click at [1387, 595] on div "10:00 AM 10:30 AM 11:00 AM 11:30 AM 12:00 PM 12:30 PM 1:00 PM 1:30 PM 2:00 PM 2…" at bounding box center [770, 615] width 1439 height 816
select select "91656"
select select "690"
select select "tentative"
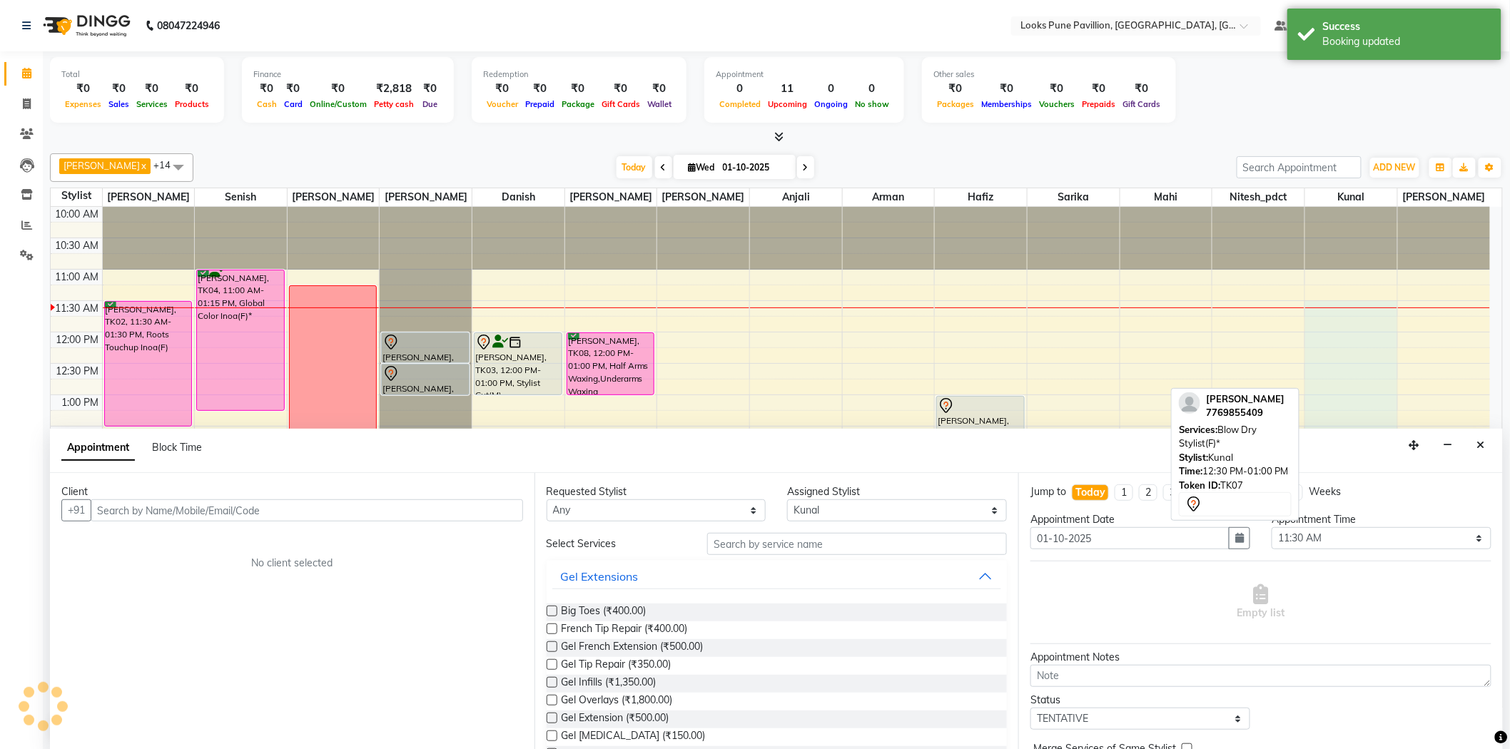
scroll to position [1, 0]
click at [183, 446] on span "Block Time" at bounding box center [177, 446] width 50 height 13
select select "91656"
select select "690"
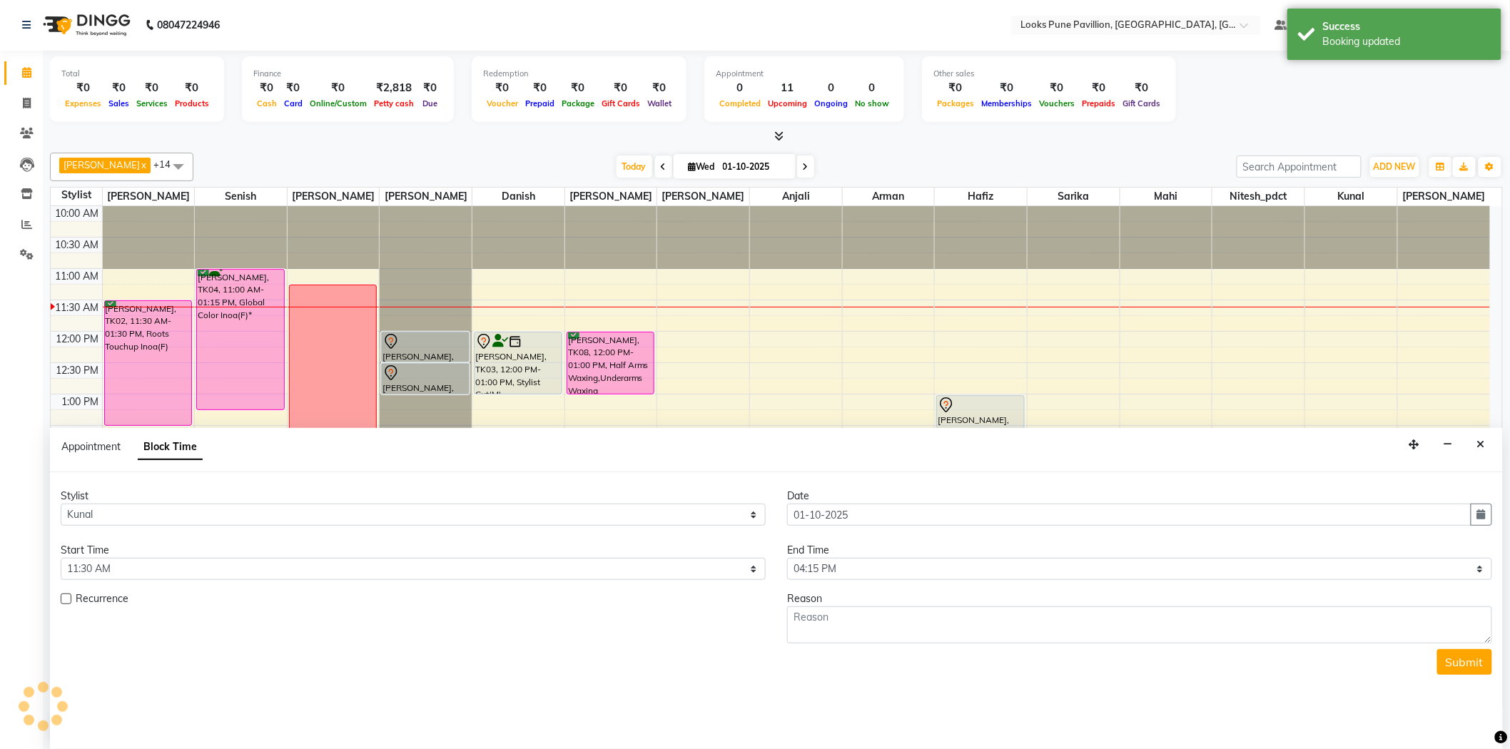
scroll to position [63, 0]
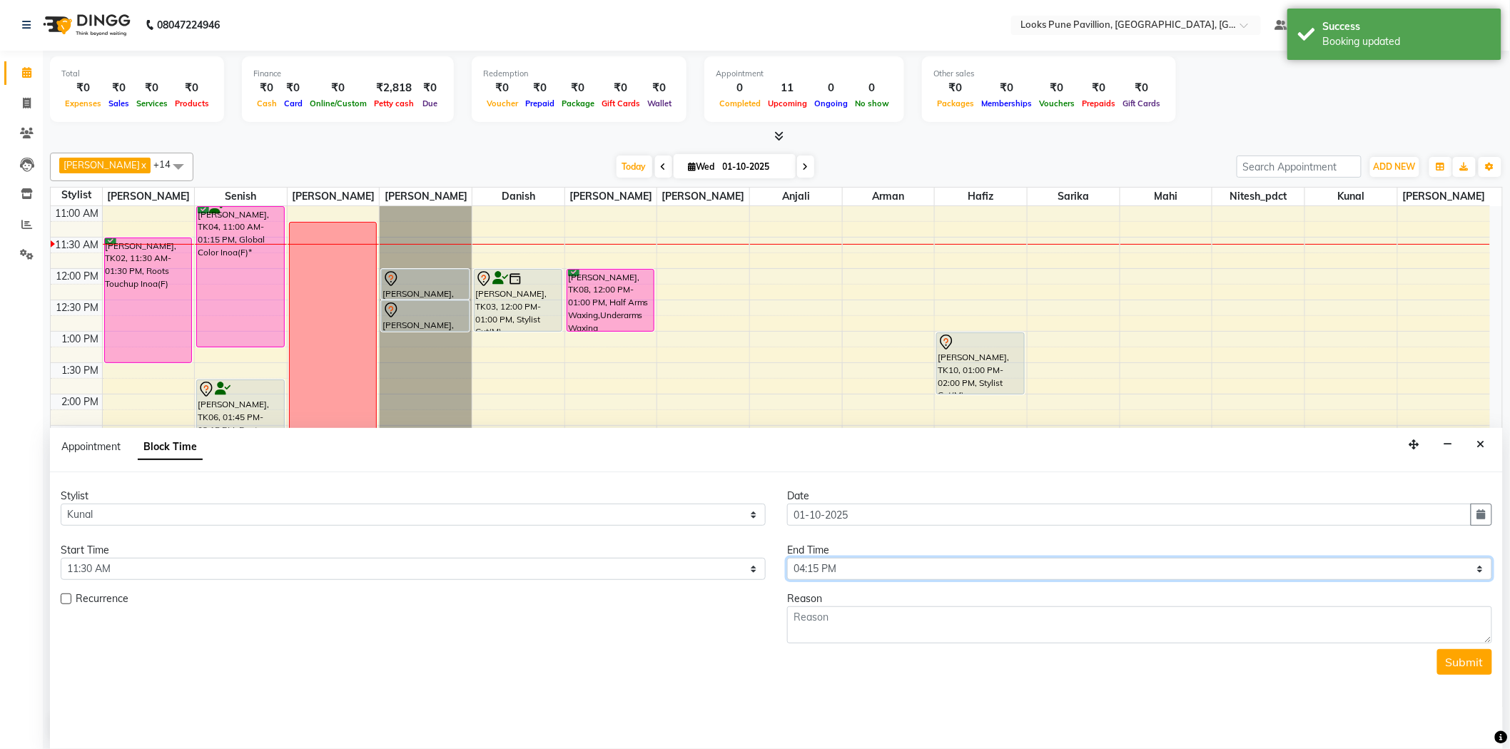
click at [846, 572] on select "Select 11:00 AM 11:15 AM 11:30 AM 11:45 AM 12:00 PM 12:15 PM 12:30 PM 12:45 PM …" at bounding box center [1139, 569] width 705 height 22
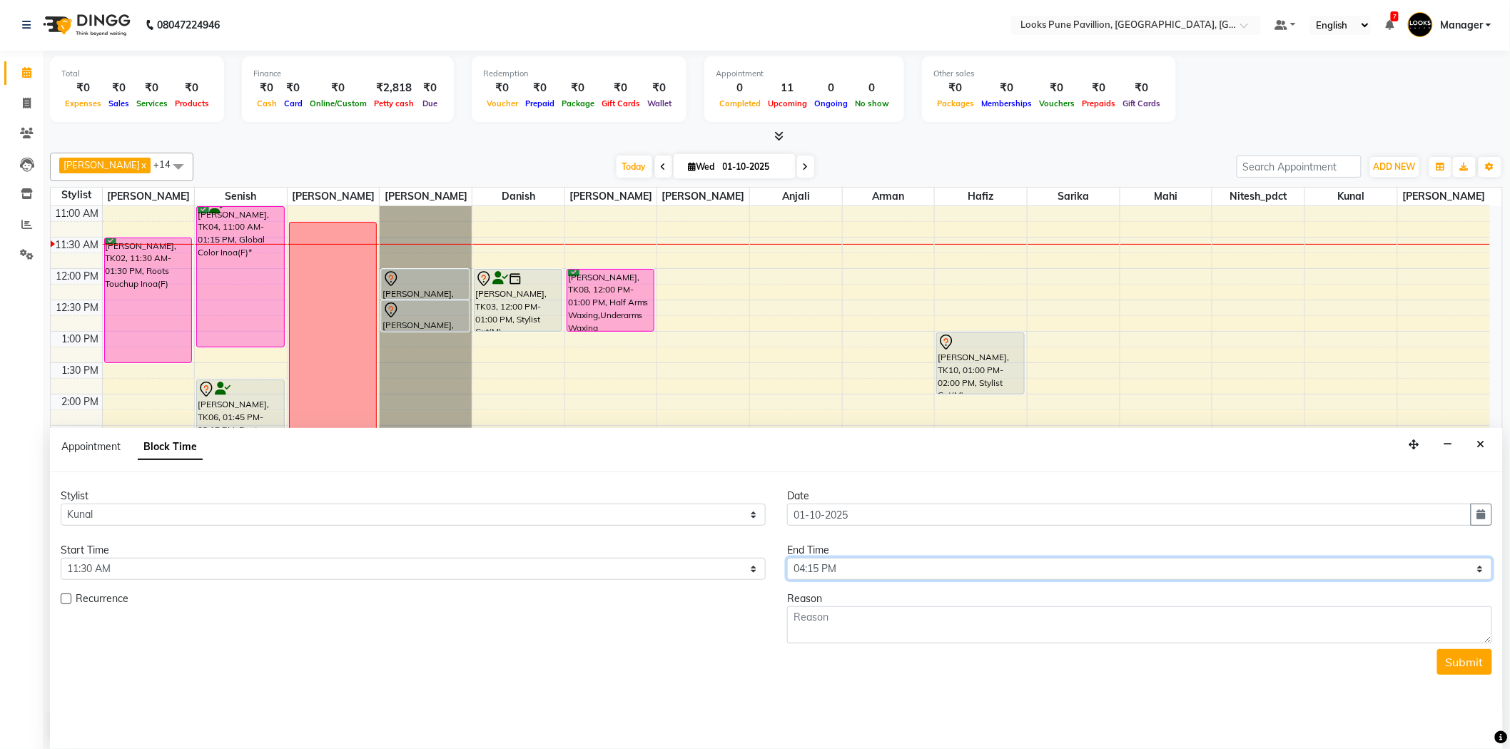
select select "1260"
click at [787, 558] on select "Select 11:00 AM 11:15 AM 11:30 AM 11:45 AM 12:00 PM 12:15 PM 12:30 PM 12:45 PM …" at bounding box center [1139, 569] width 705 height 22
click at [833, 616] on textarea at bounding box center [1139, 624] width 705 height 37
type textarea "Week off"
click at [1484, 662] on button "Submit" at bounding box center [1464, 662] width 55 height 26
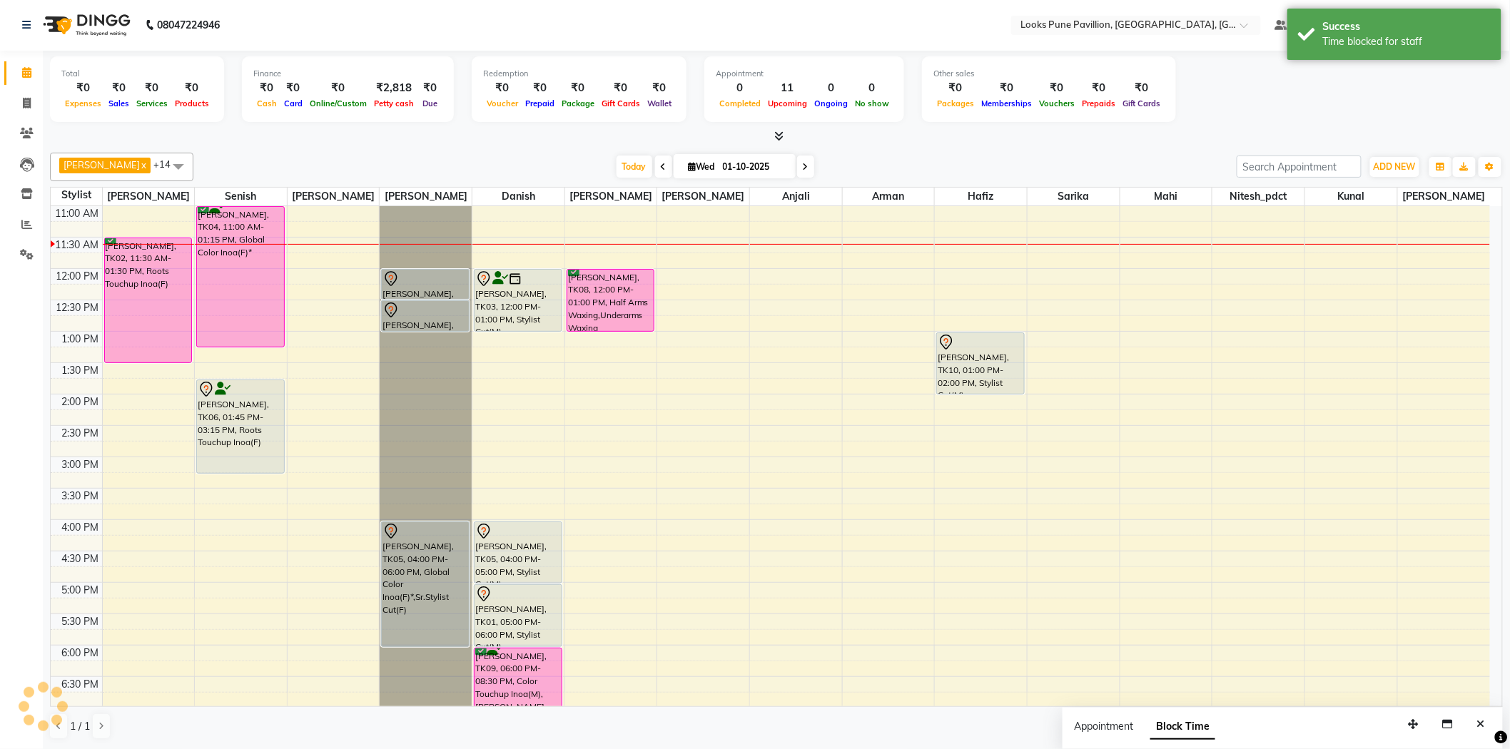
scroll to position [0, 0]
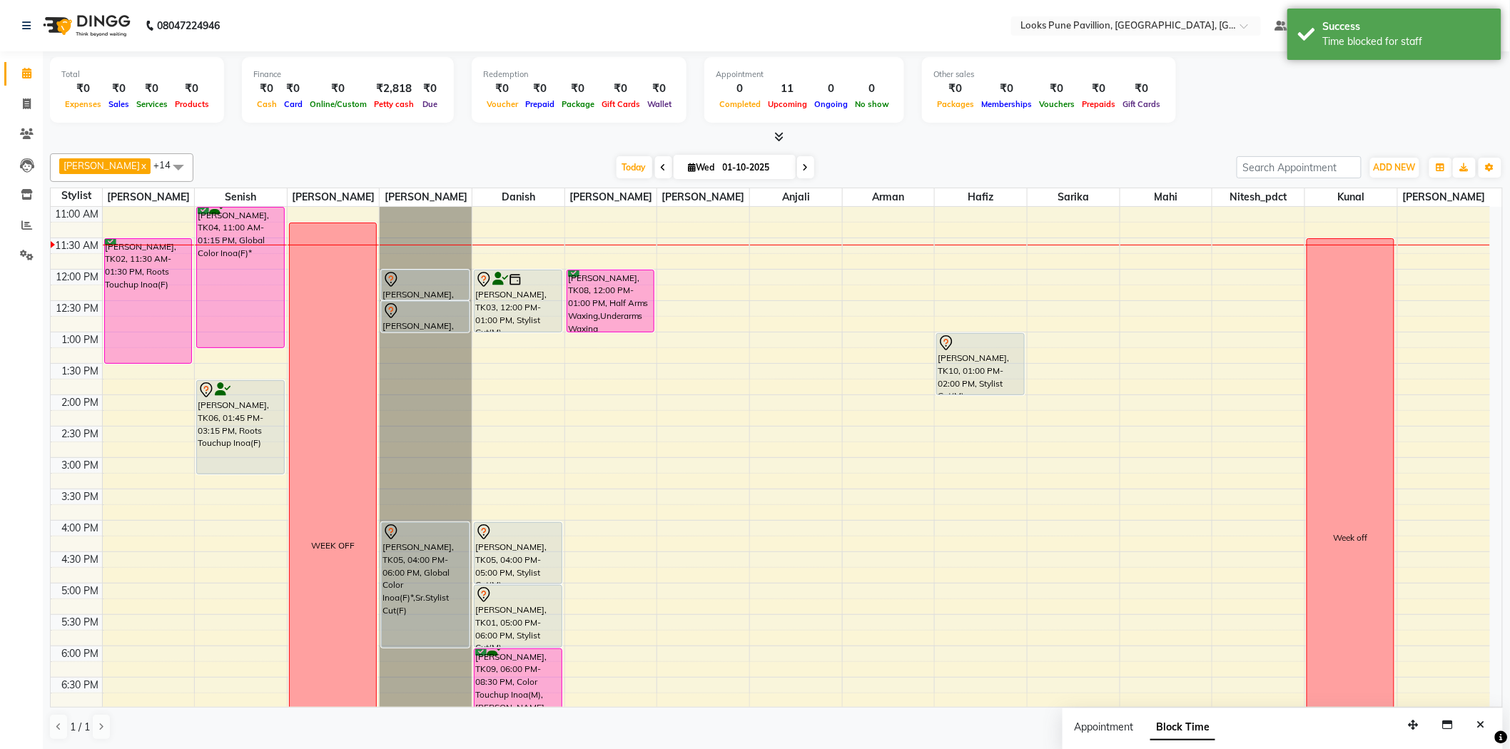
drag, startPoint x: 1428, startPoint y: 205, endPoint x: 1463, endPoint y: 651, distance: 446.6
click at [1463, 651] on tbody "10:00 AM 10:30 AM 11:00 AM 11:30 AM 12:00 PM 12:30 PM 1:00 PM 1:30 PM 2:00 PM 2…" at bounding box center [770, 552] width 1439 height 816
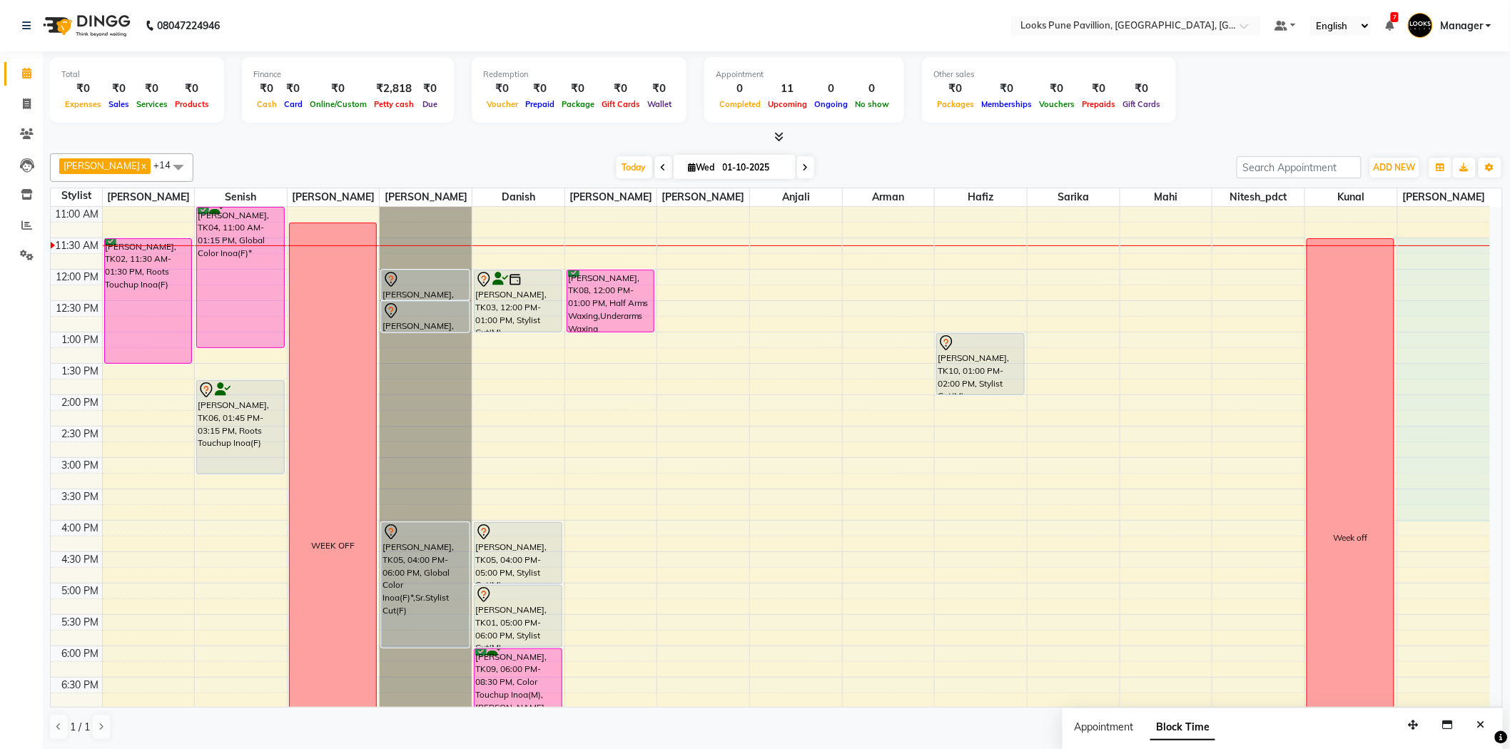
drag, startPoint x: 1449, startPoint y: 253, endPoint x: 1440, endPoint y: 508, distance: 255.6
click at [1440, 508] on div "10:00 AM 10:30 AM 11:00 AM 11:30 AM 12:00 PM 12:30 PM 1:00 PM 1:30 PM 2:00 PM 2…" at bounding box center [770, 552] width 1439 height 816
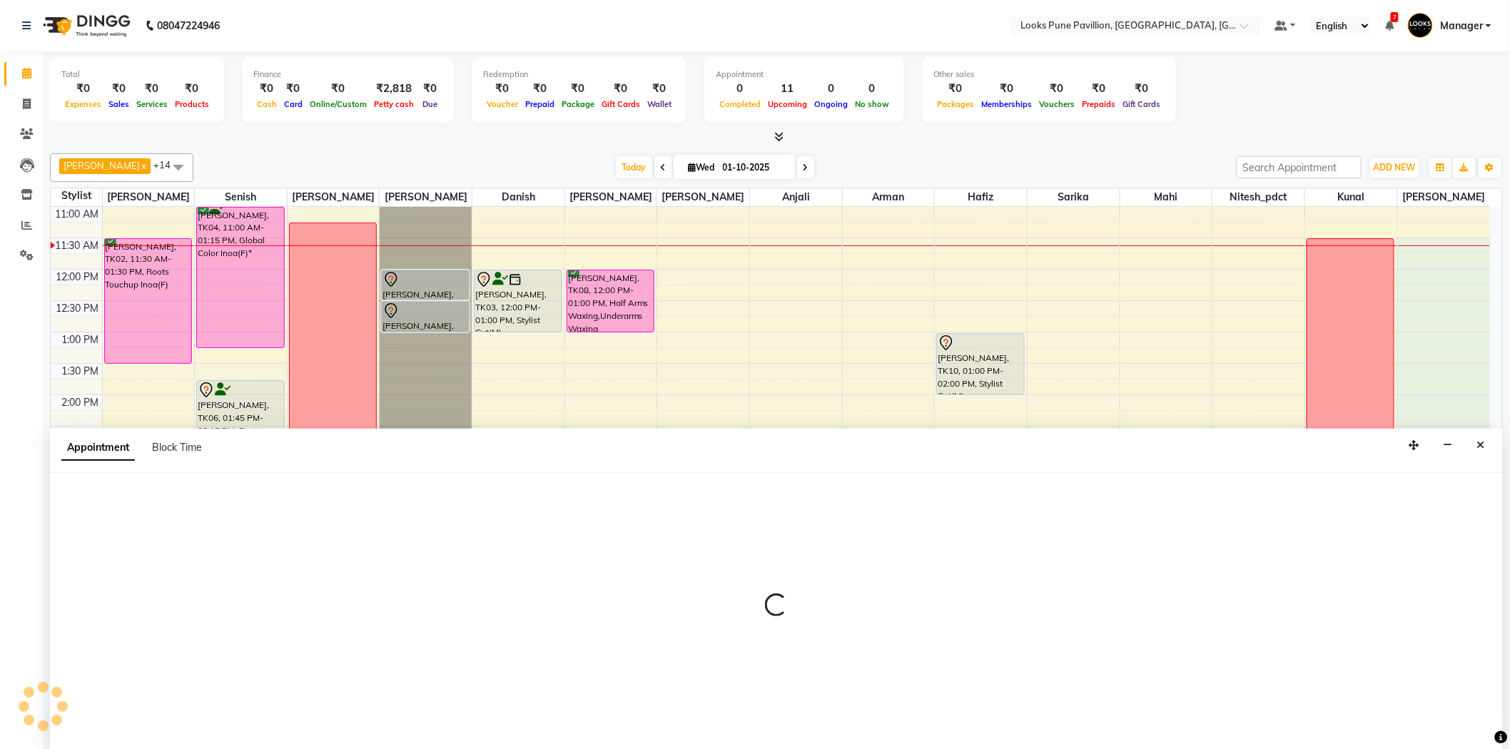
scroll to position [1, 0]
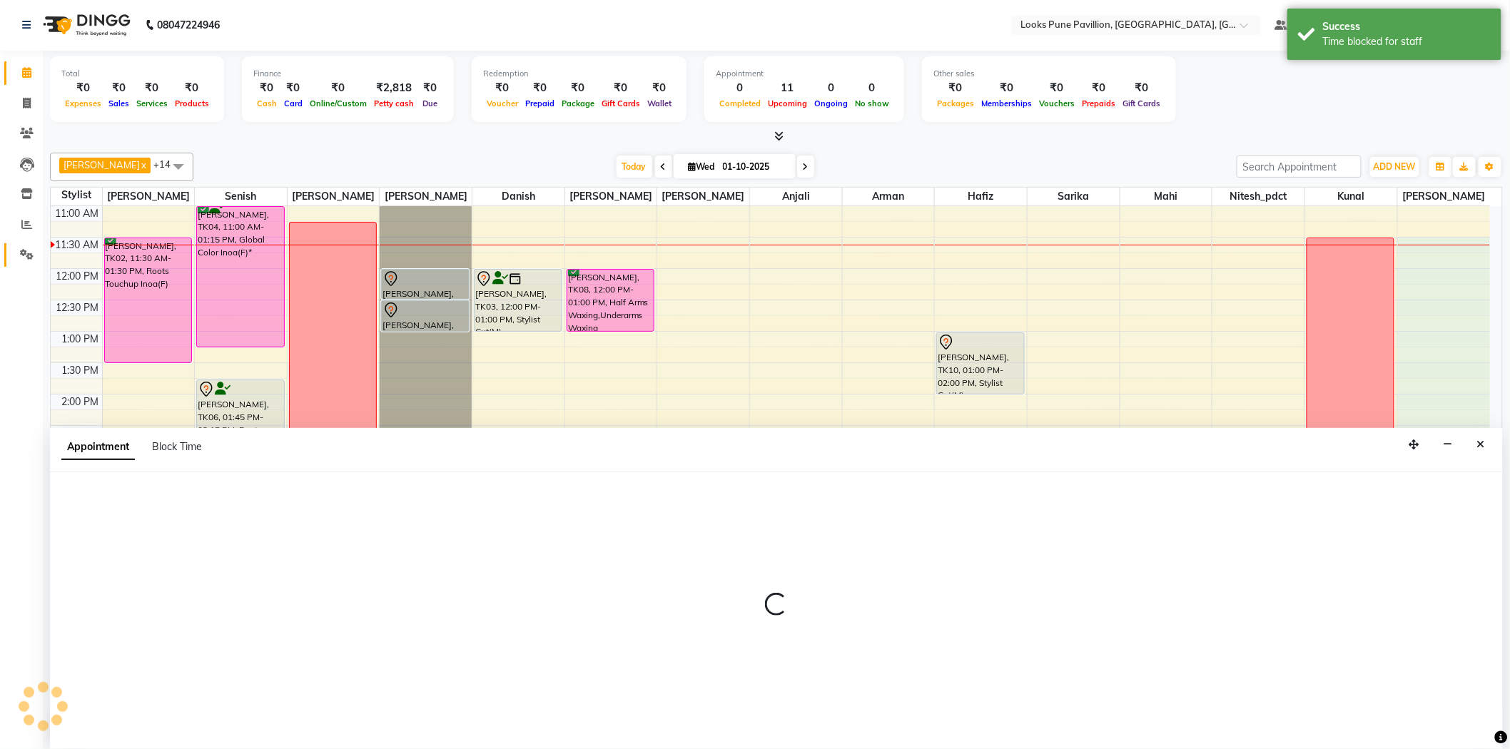
select select "91657"
select select "tentative"
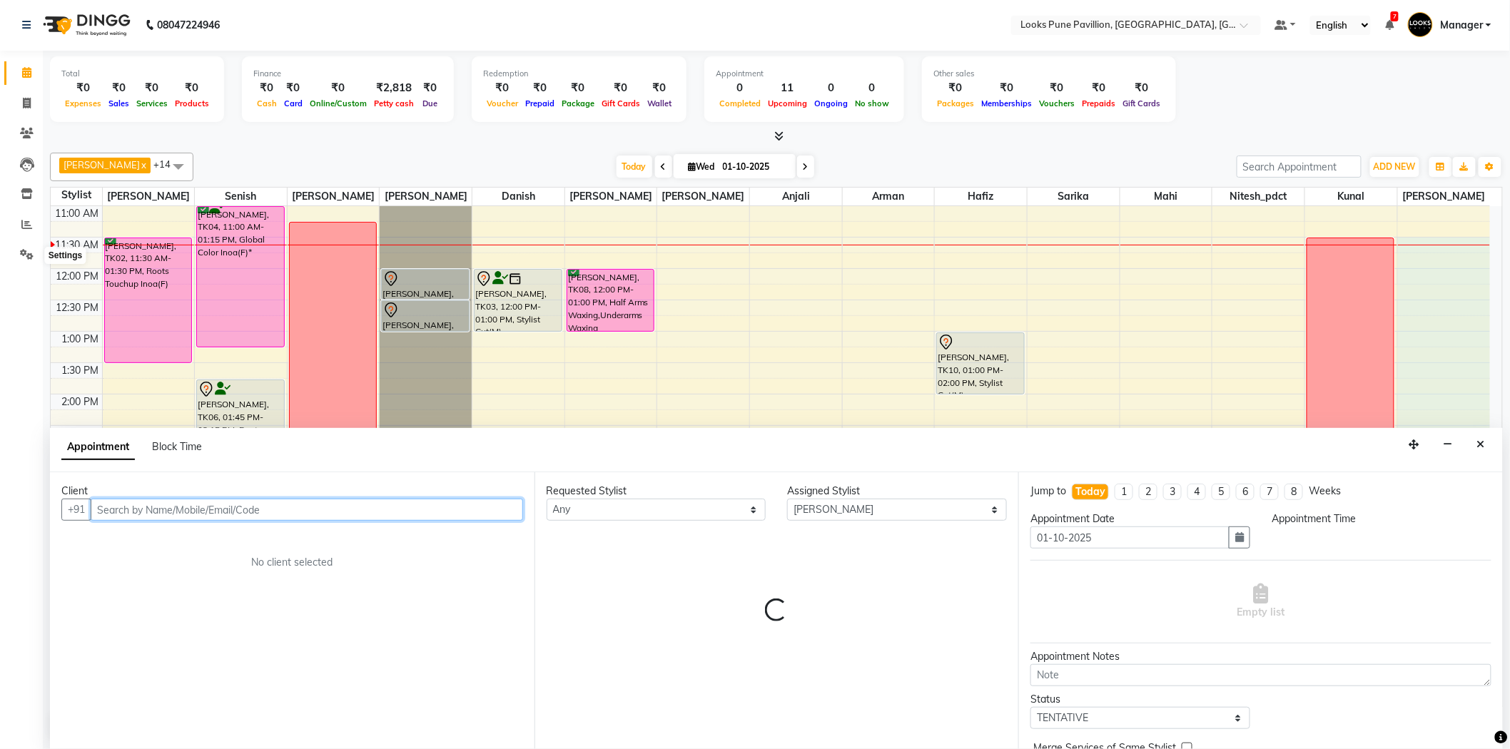
select select "690"
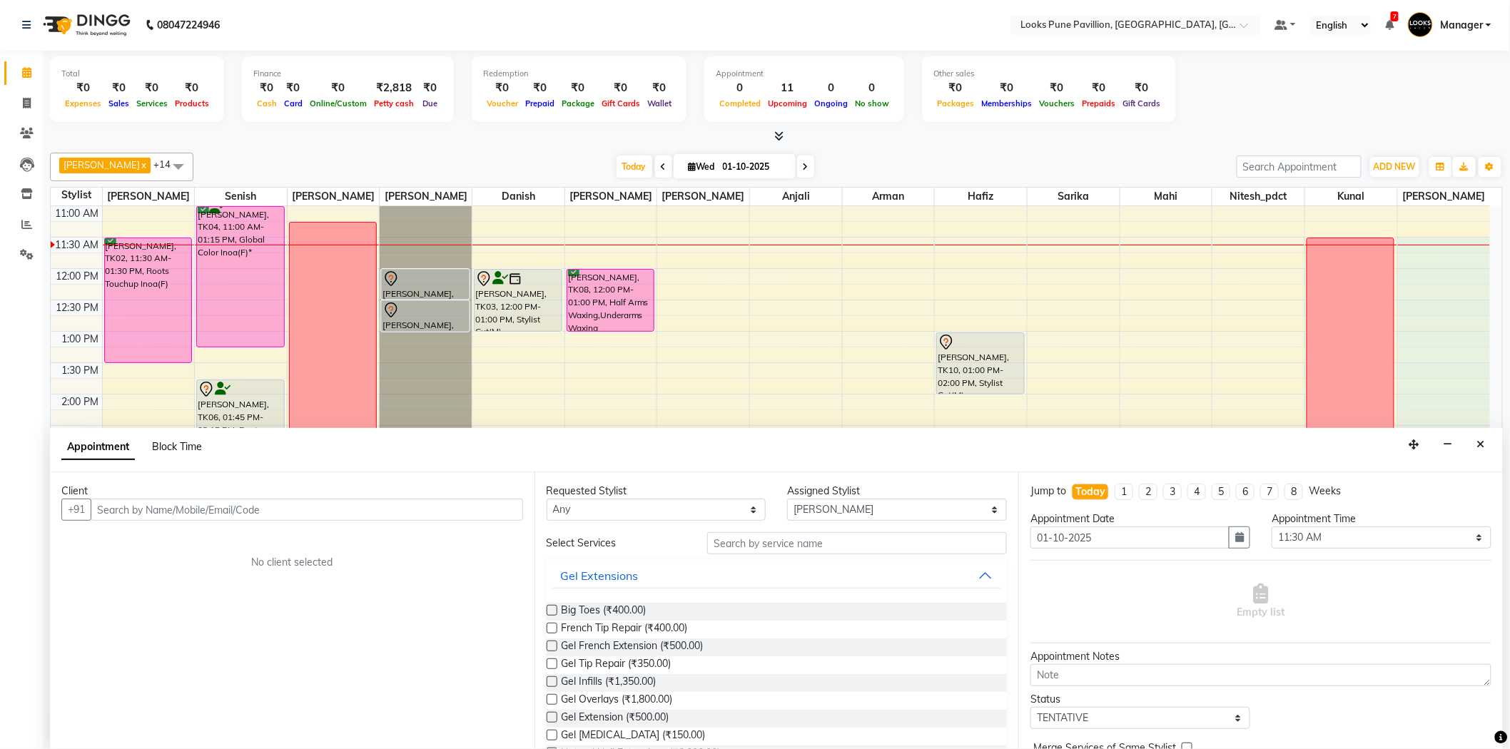
drag, startPoint x: 182, startPoint y: 442, endPoint x: 186, endPoint y: 454, distance: 12.6
click at [182, 442] on span "Block Time" at bounding box center [177, 446] width 50 height 13
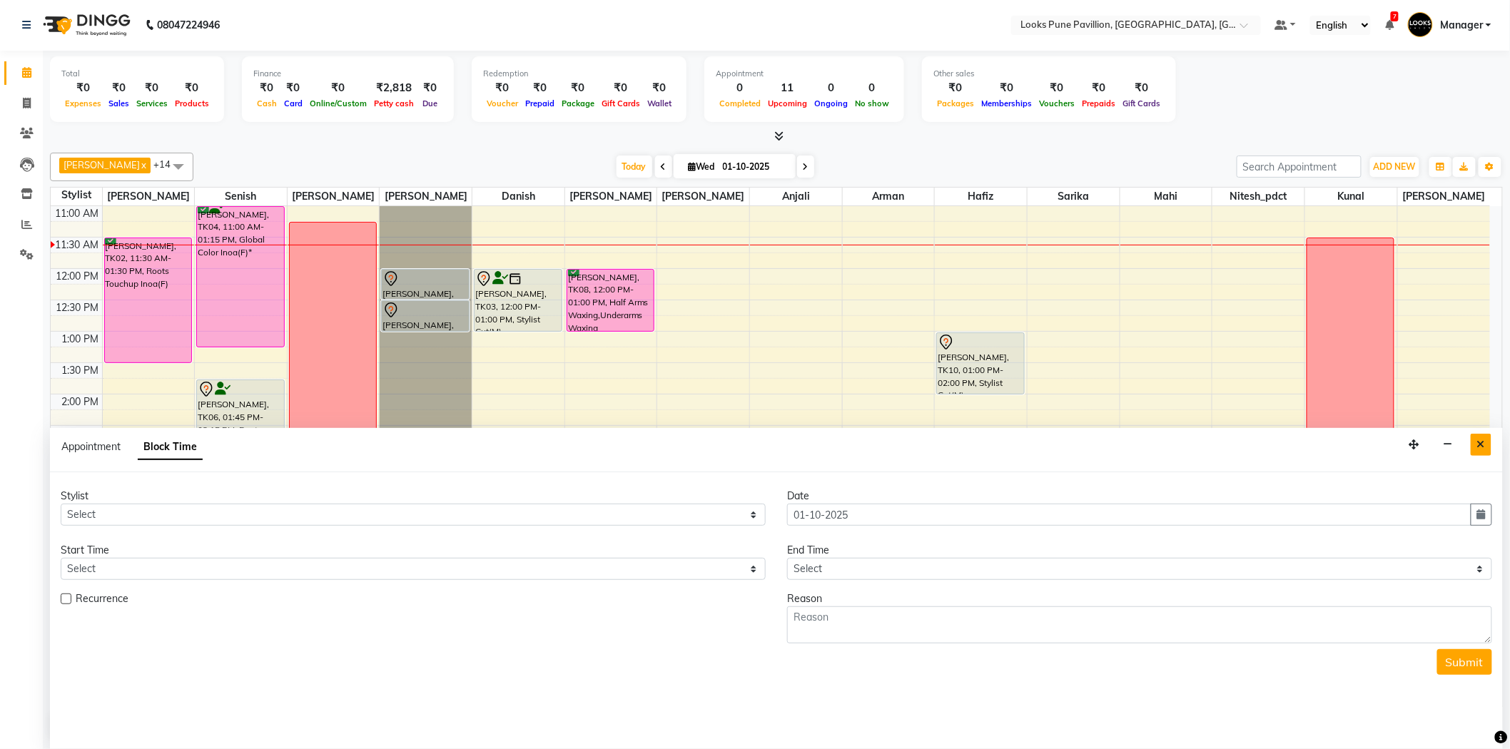
click at [1479, 446] on icon "Close" at bounding box center [1481, 445] width 8 height 10
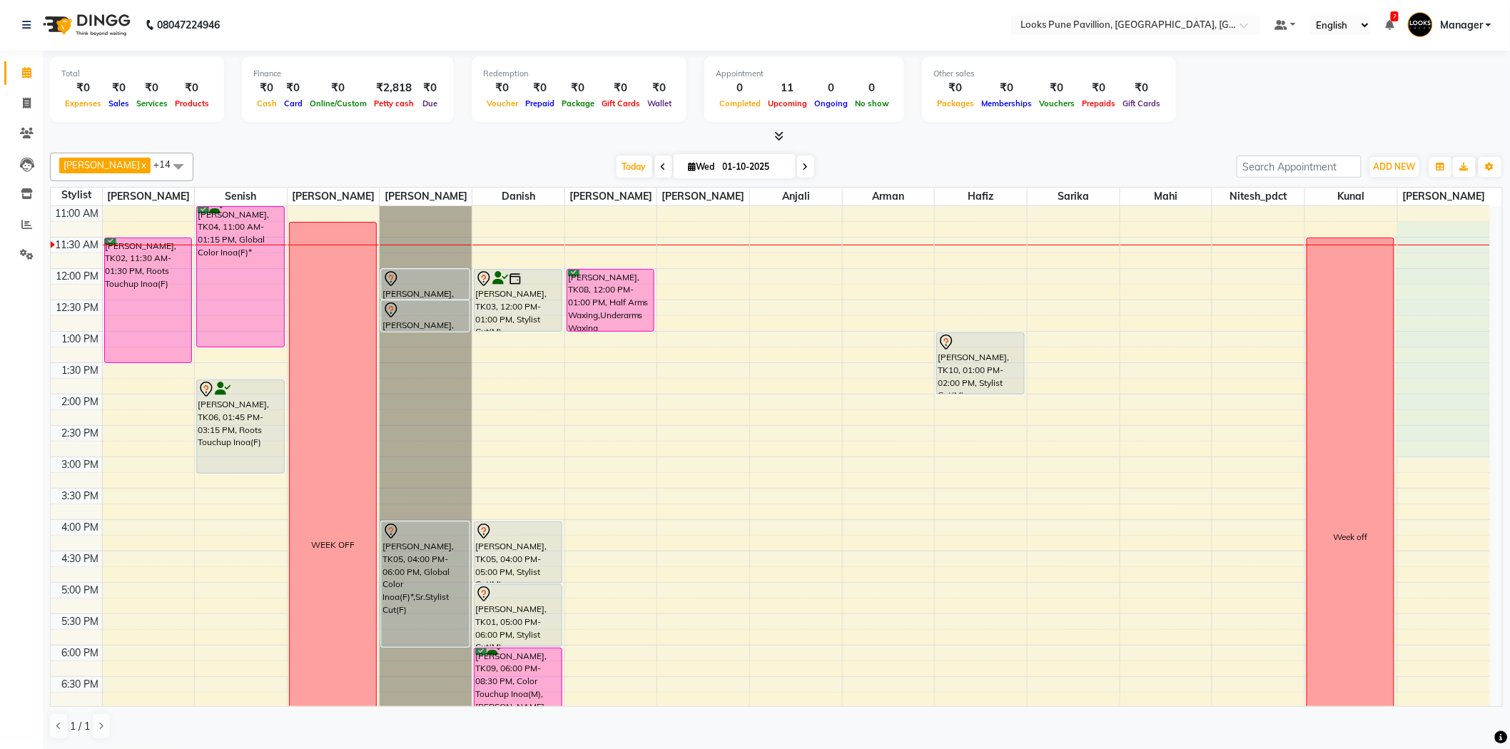
drag, startPoint x: 1431, startPoint y: 228, endPoint x: 1431, endPoint y: 445, distance: 216.2
click at [1431, 446] on div "10:00 AM 10:30 AM 11:00 AM 11:30 AM 12:00 PM 12:30 PM 1:00 PM 1:30 PM 2:00 PM 2…" at bounding box center [770, 551] width 1439 height 816
select select "91657"
select select "675"
select select "tentative"
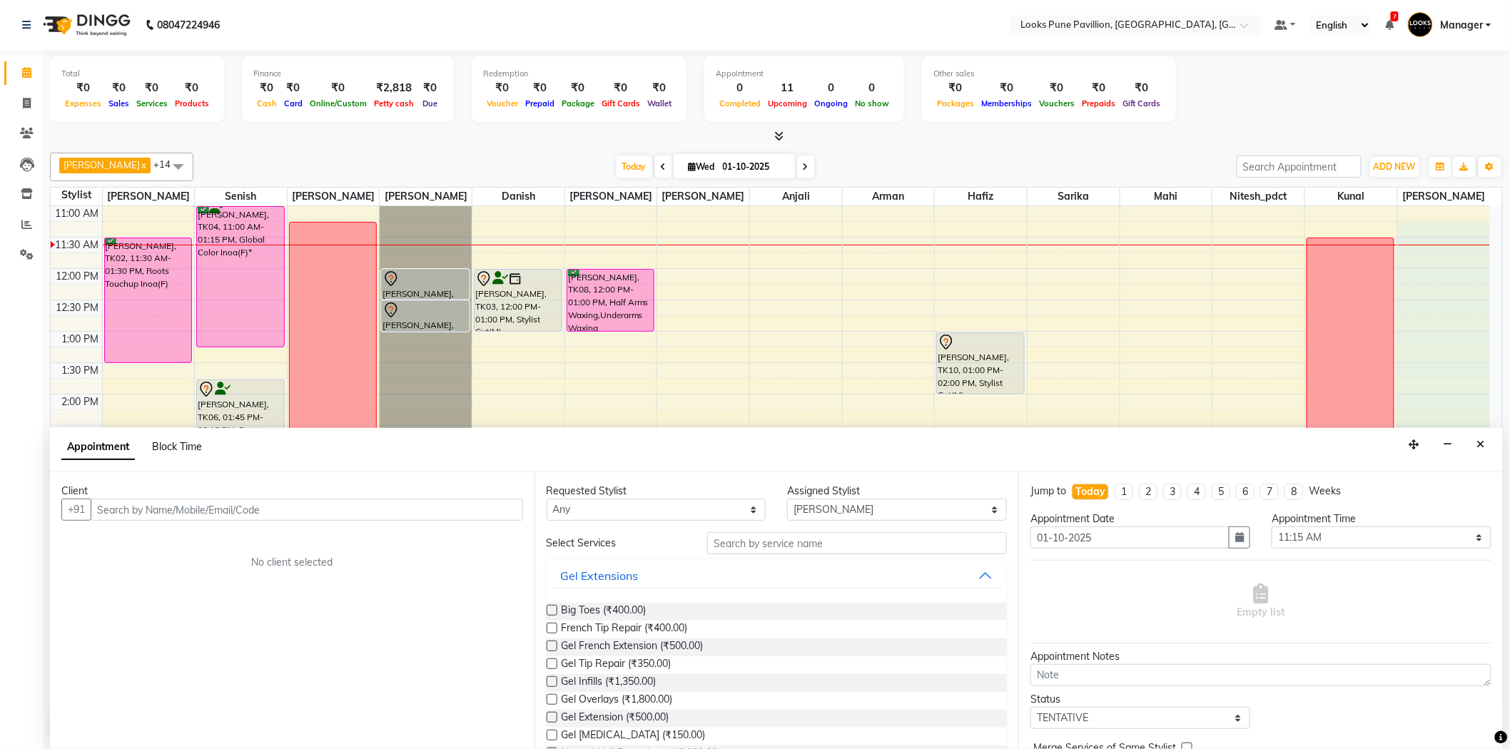
click at [168, 445] on span "Block Time" at bounding box center [177, 446] width 50 height 13
select select "91657"
select select "675"
select select "900"
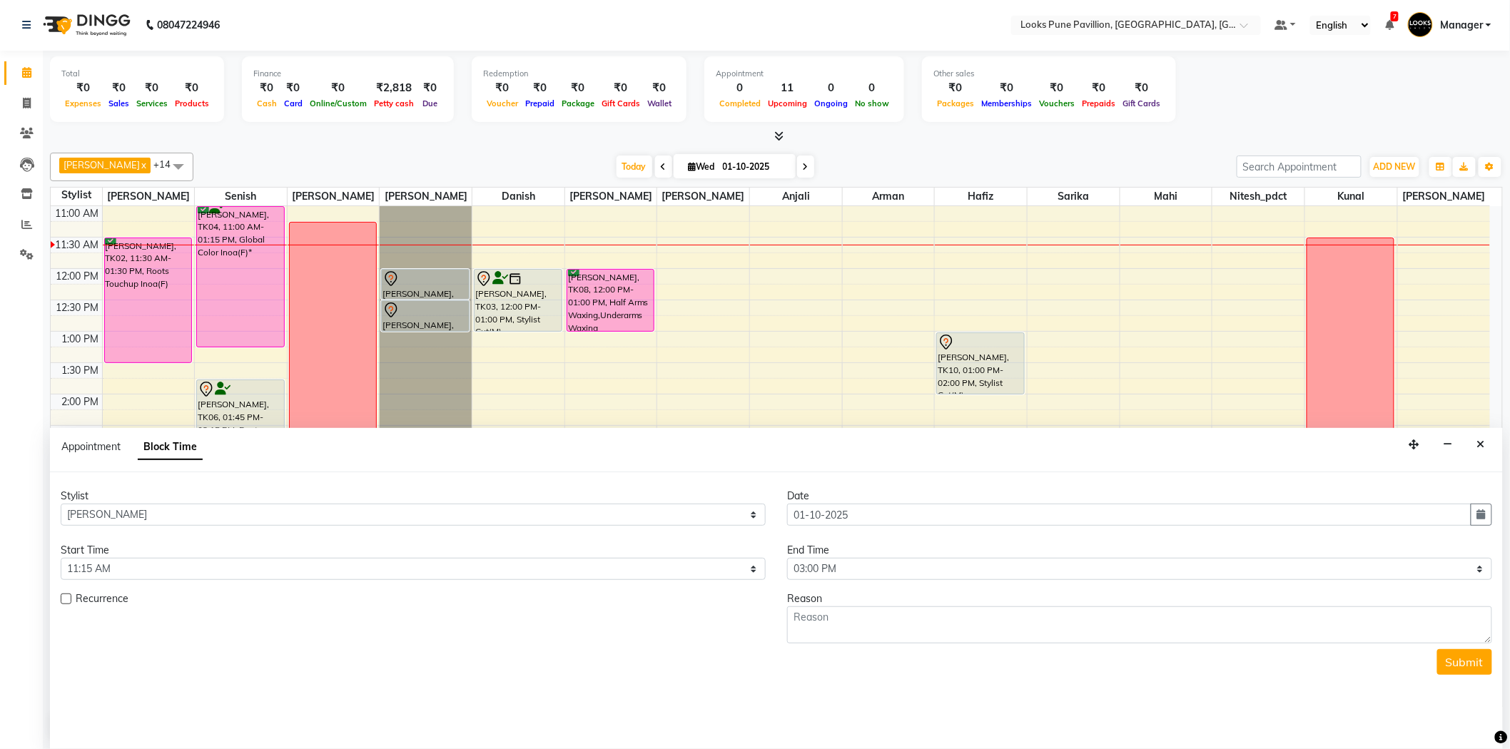
scroll to position [63, 0]
click at [244, 566] on select "Select 11:00 AM 11:15 AM 11:30 AM 11:45 AM 12:00 PM 12:15 PM 12:30 PM 12:45 PM …" at bounding box center [413, 569] width 705 height 22
select select "660"
click at [61, 558] on select "Select 11:00 AM 11:15 AM 11:30 AM 11:45 AM 12:00 PM 12:15 PM 12:30 PM 12:45 PM …" at bounding box center [413, 569] width 705 height 22
click at [1015, 567] on select "Select 11:00 AM 11:15 AM 11:30 AM 11:45 AM 12:00 PM 12:15 PM 12:30 PM 12:45 PM …" at bounding box center [1139, 569] width 705 height 22
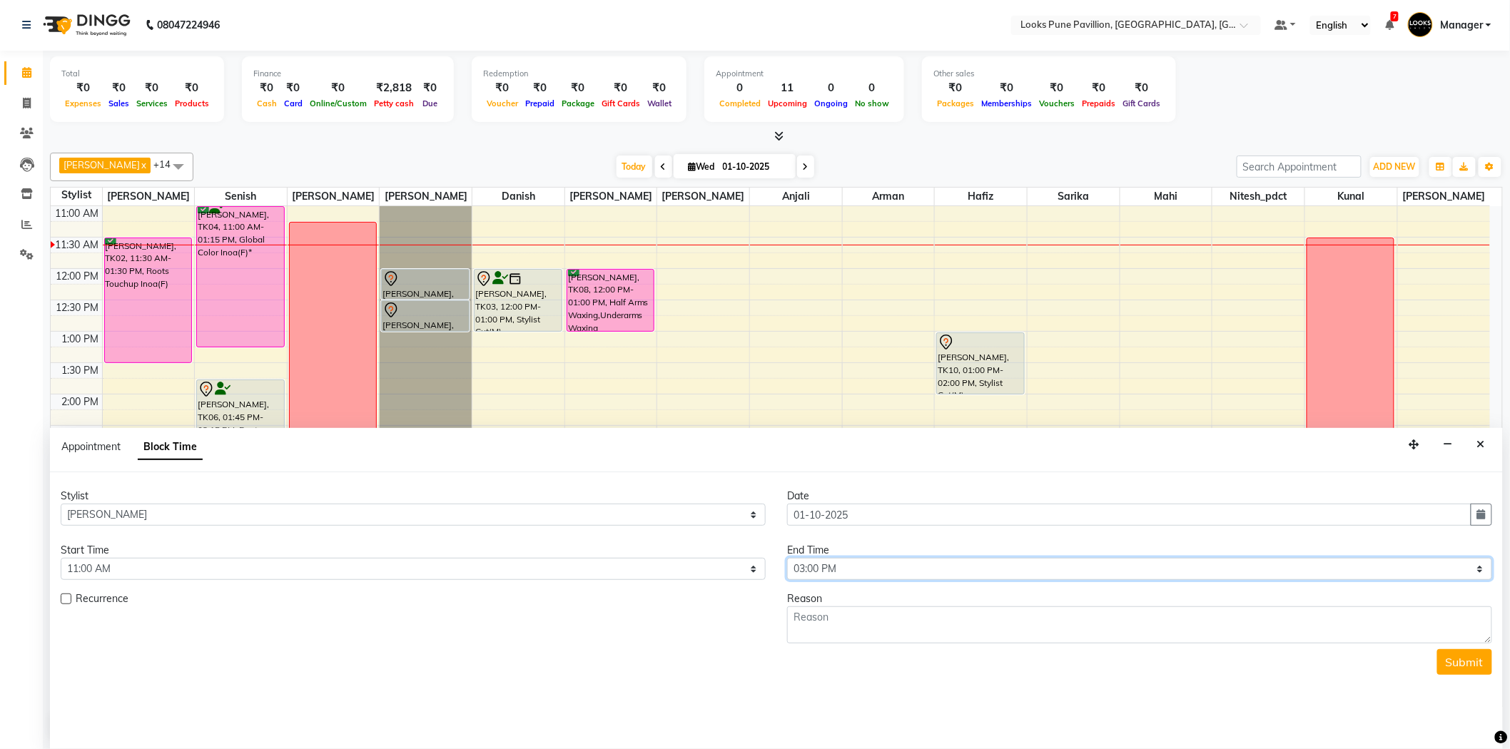
select select "1260"
click at [787, 558] on select "Select 11:00 AM 11:15 AM 11:30 AM 11:45 AM 12:00 PM 12:15 PM 12:30 PM 12:45 PM …" at bounding box center [1139, 569] width 705 height 22
click at [808, 624] on textarea at bounding box center [1139, 624] width 705 height 37
type textarea "Weekoff"
click at [1467, 655] on button "Submit" at bounding box center [1464, 662] width 55 height 26
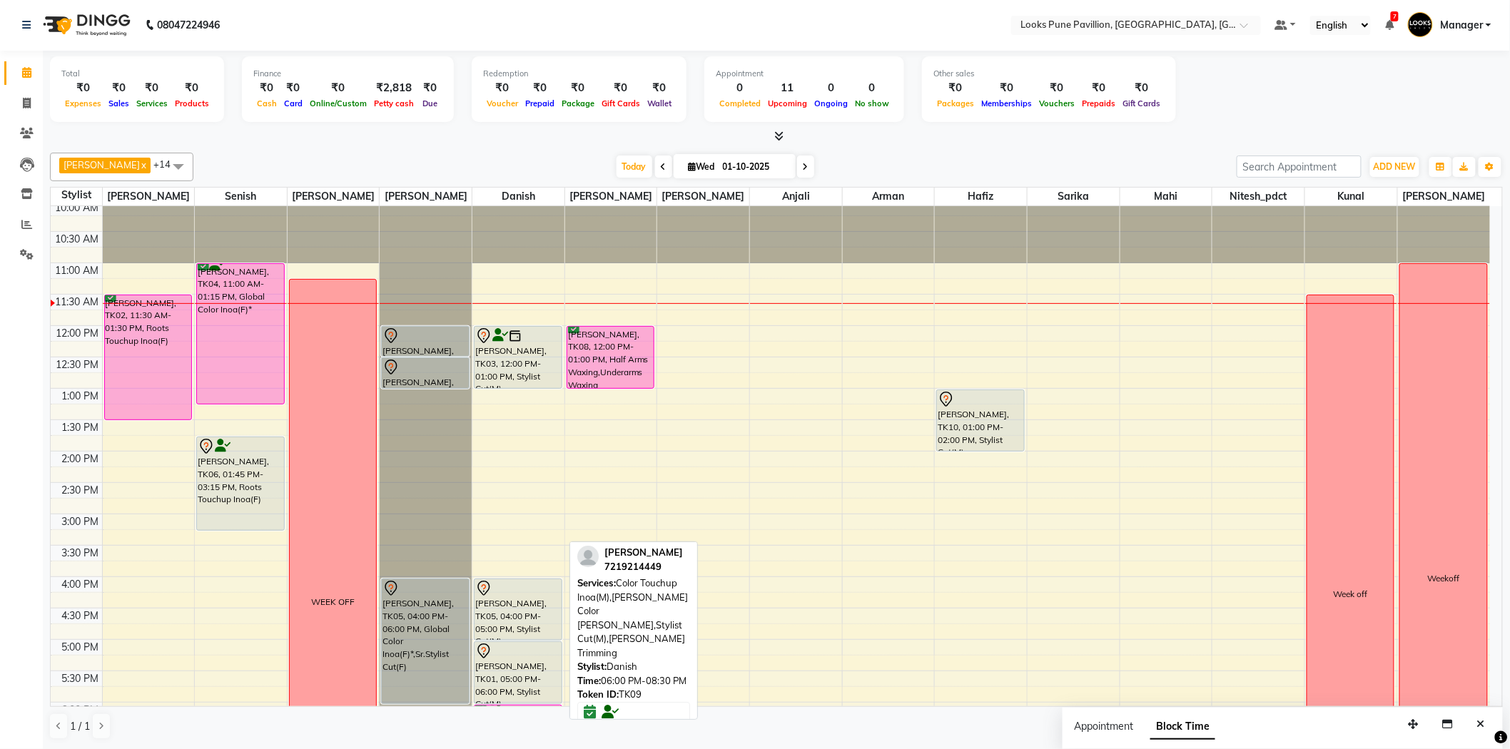
scroll to position [1, 0]
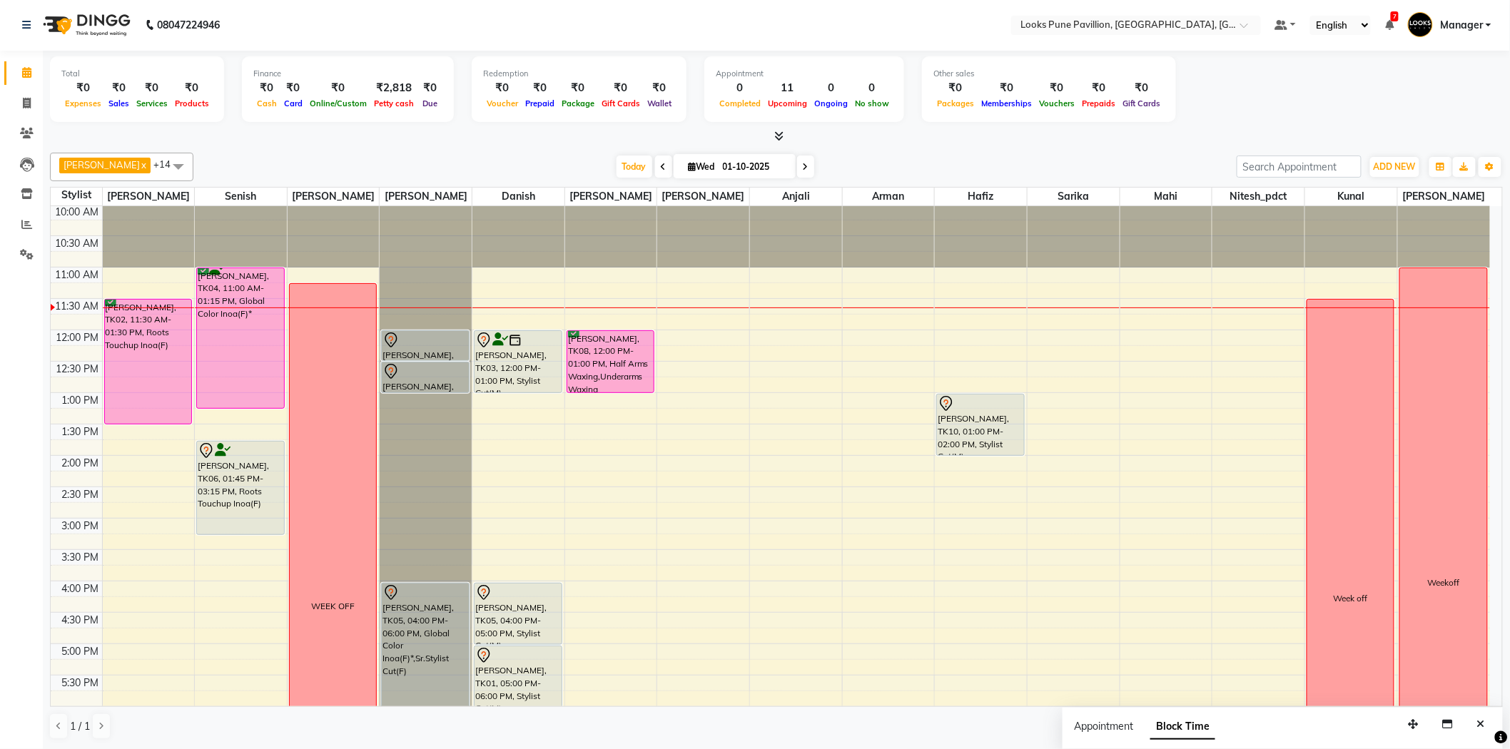
click at [797, 164] on span at bounding box center [805, 167] width 17 height 22
type input "02-10-2025"
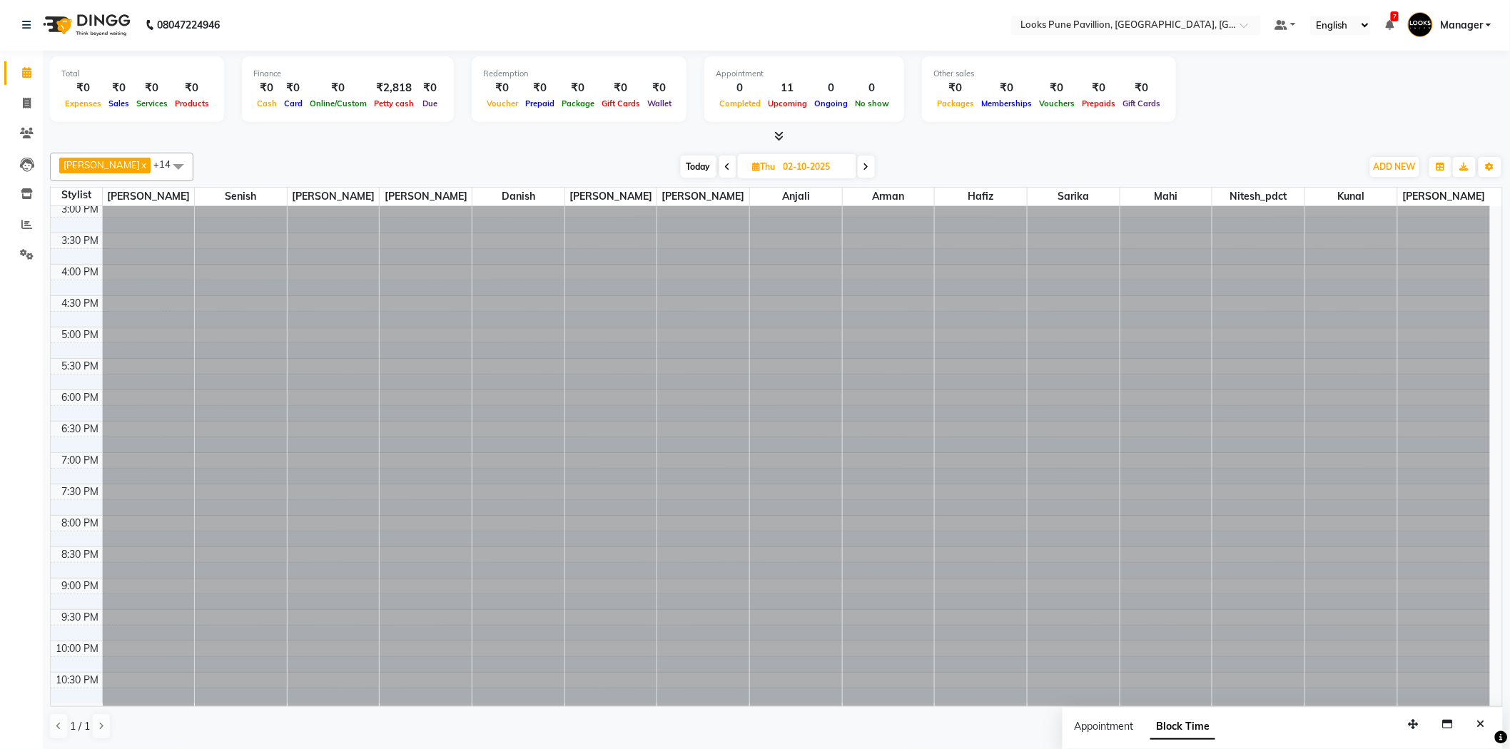
scroll to position [0, 0]
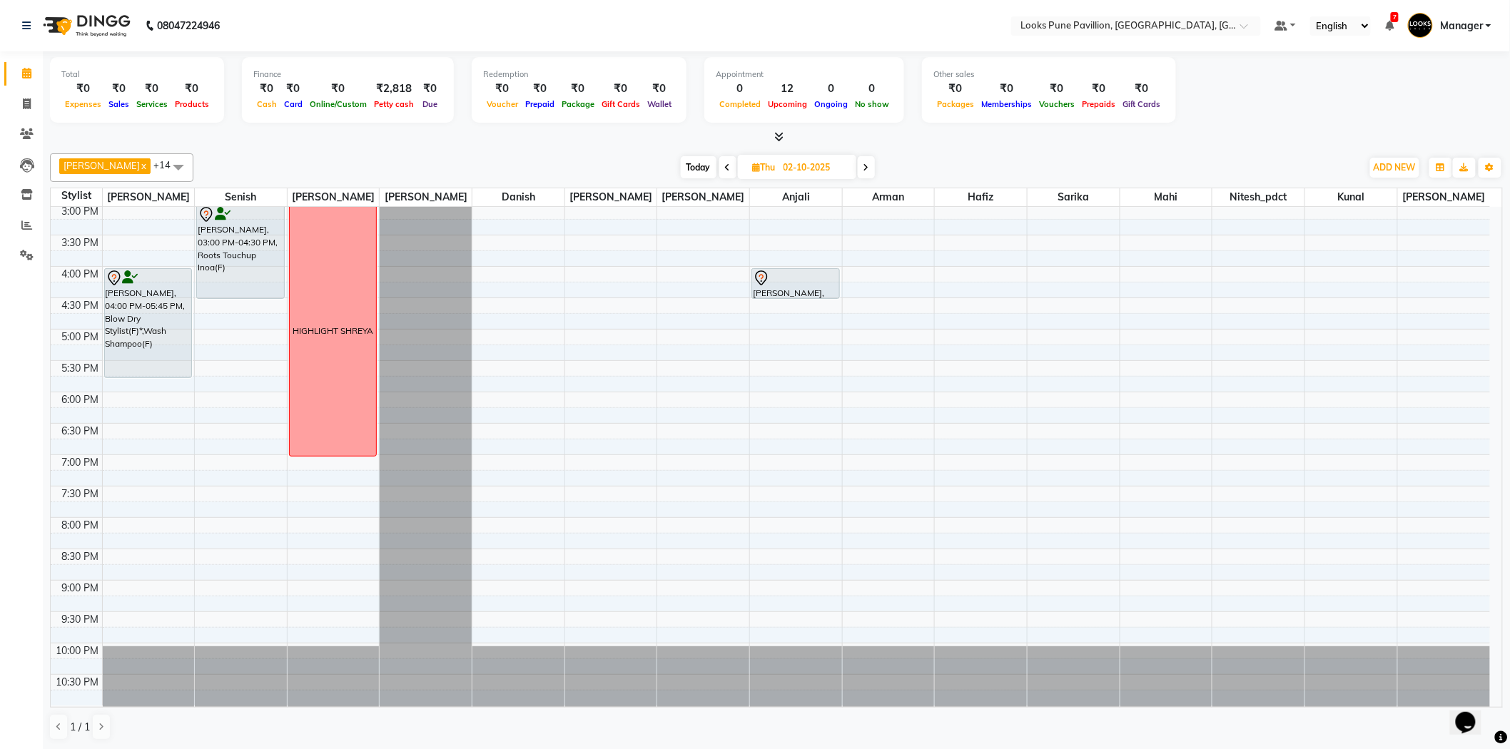
scroll to position [158, 0]
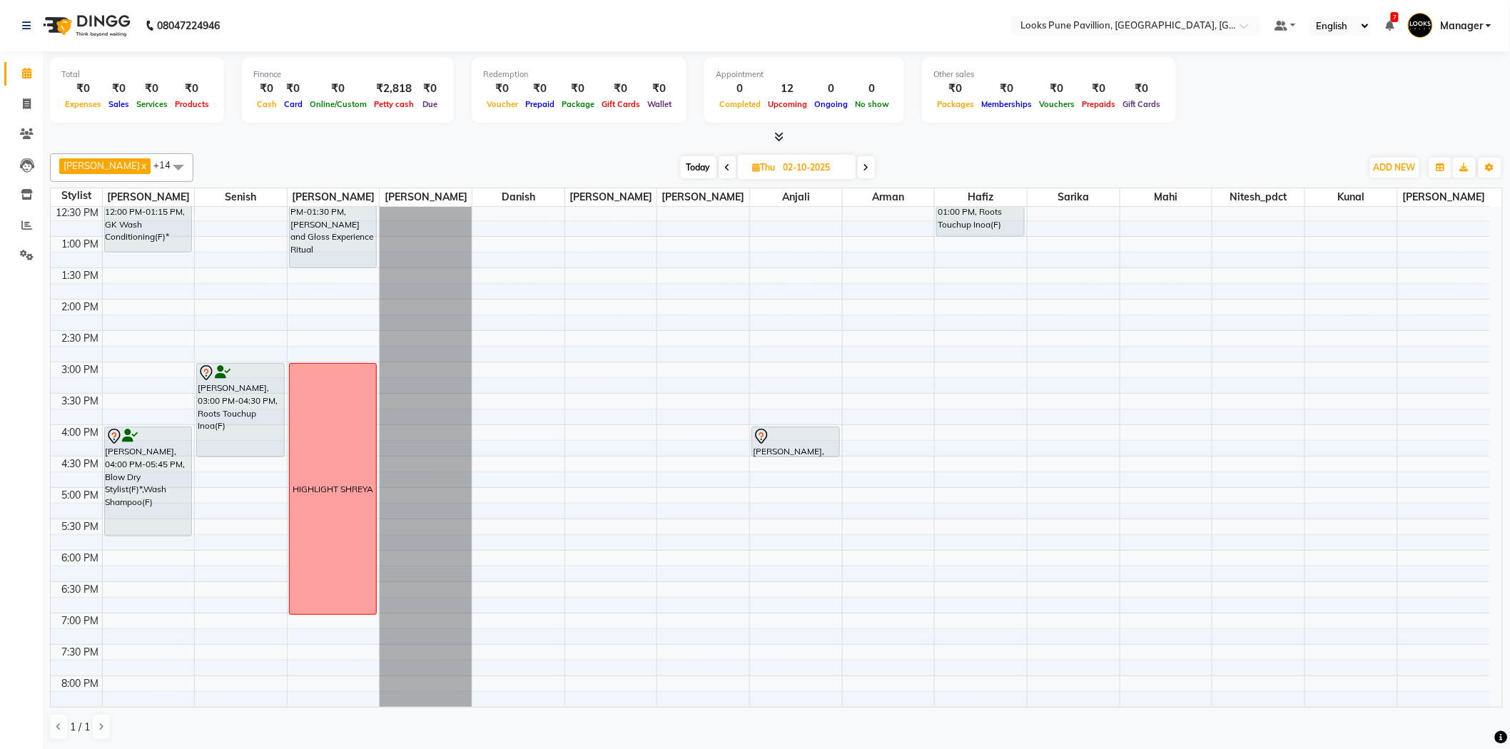
click at [515, 372] on div "10:00 AM 10:30 AM 11:00 AM 11:30 AM 12:00 PM 12:30 PM 1:00 PM 1:30 PM 2:00 PM 2…" at bounding box center [770, 457] width 1439 height 816
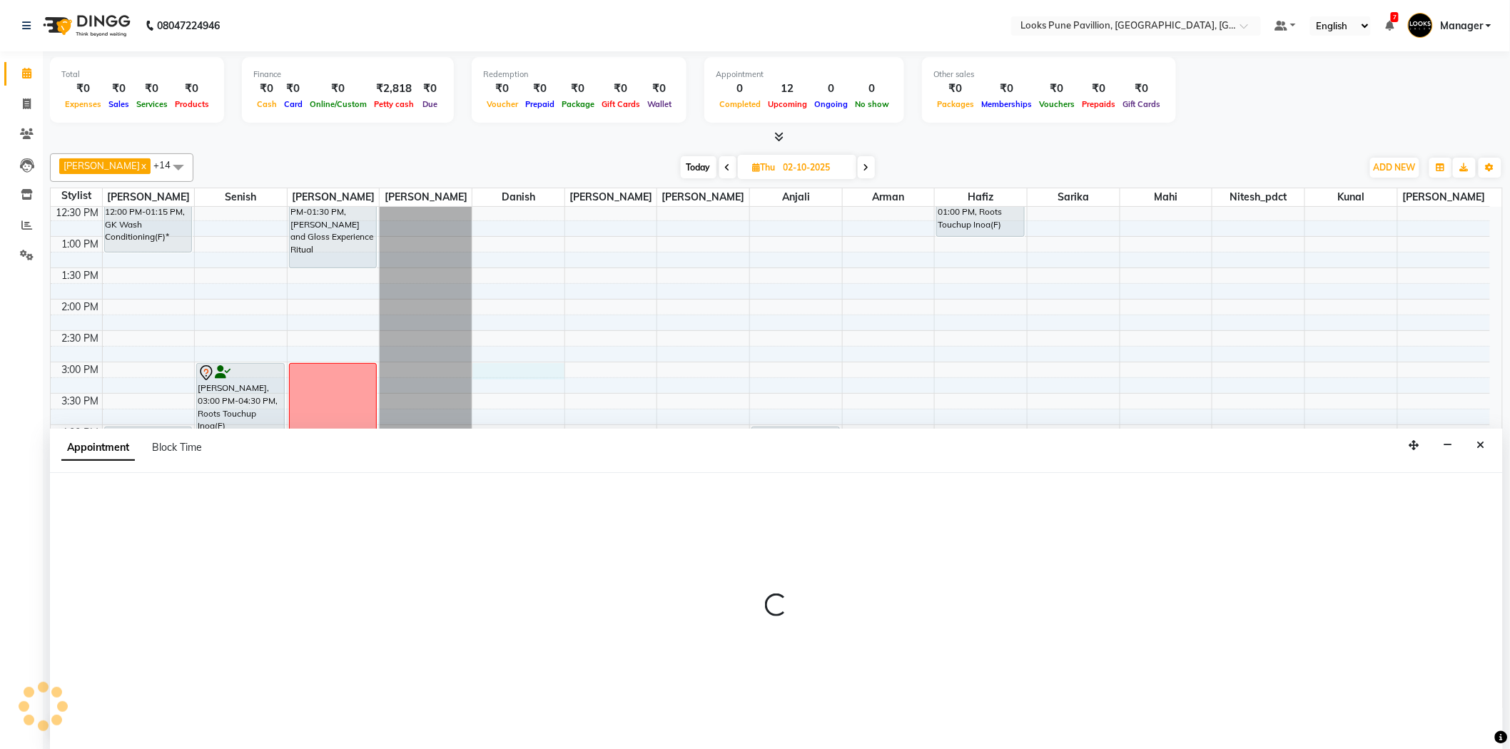
scroll to position [1, 0]
select select "43073"
select select "900"
select select "tentative"
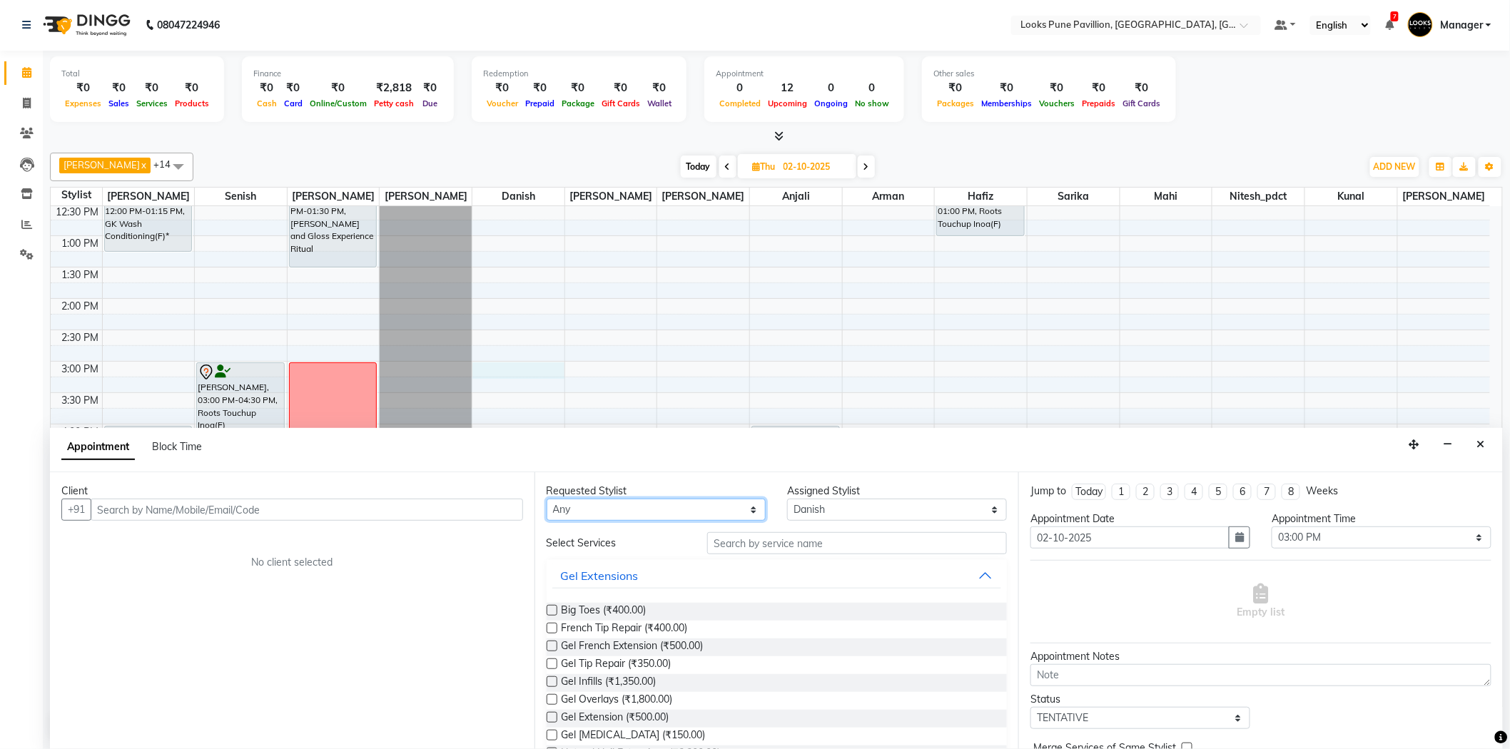
click at [692, 518] on select "Any [PERSON_NAME] [PERSON_NAME] [PERSON_NAME] Danish [PERSON_NAME] [PERSON_NAME…" at bounding box center [657, 510] width 220 height 22
select select "43073"
click at [547, 499] on select "Any [PERSON_NAME] [PERSON_NAME] [PERSON_NAME] Danish [PERSON_NAME] [PERSON_NAME…" at bounding box center [657, 510] width 220 height 22
click at [804, 548] on input "text" at bounding box center [857, 543] width 300 height 22
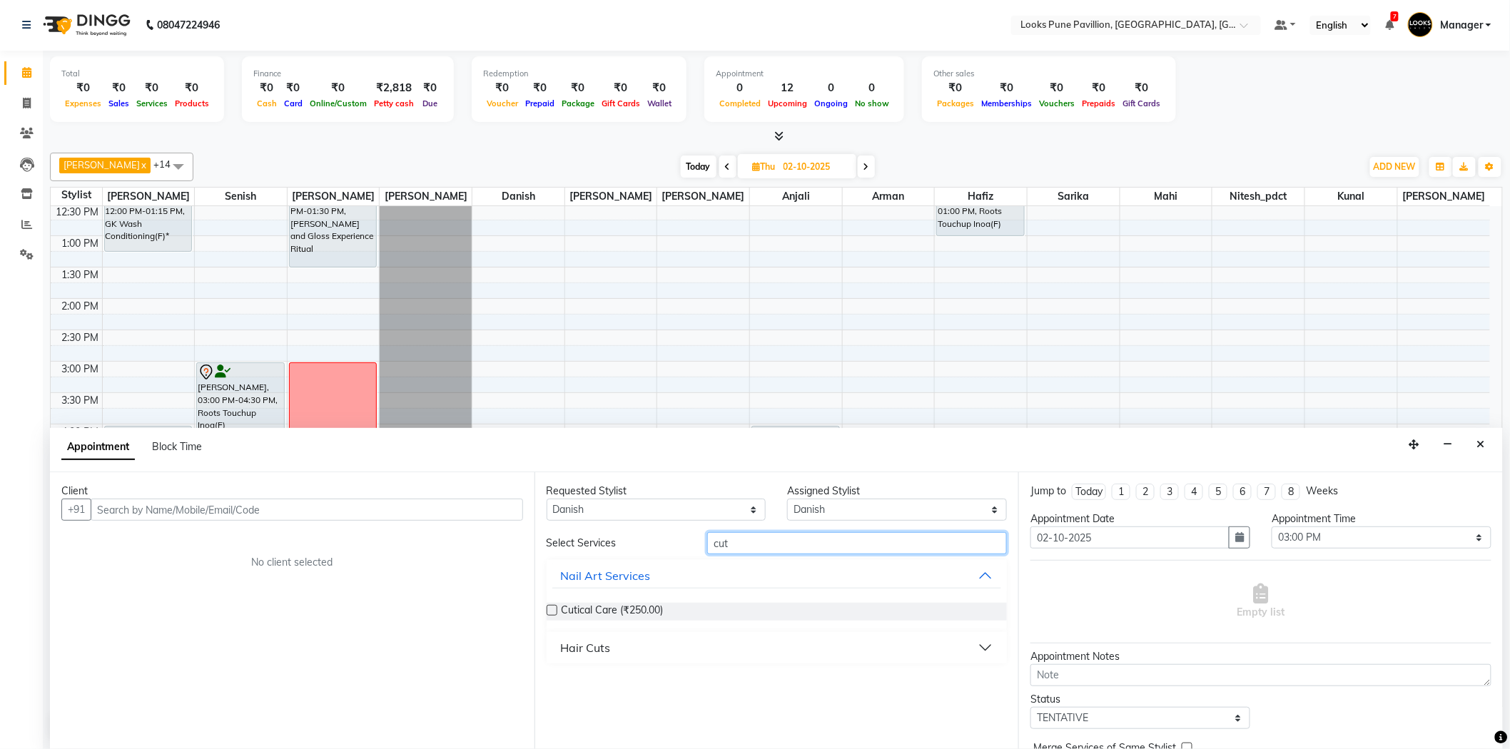
type input "cut"
click at [614, 646] on button "Hair Cuts" at bounding box center [776, 648] width 449 height 26
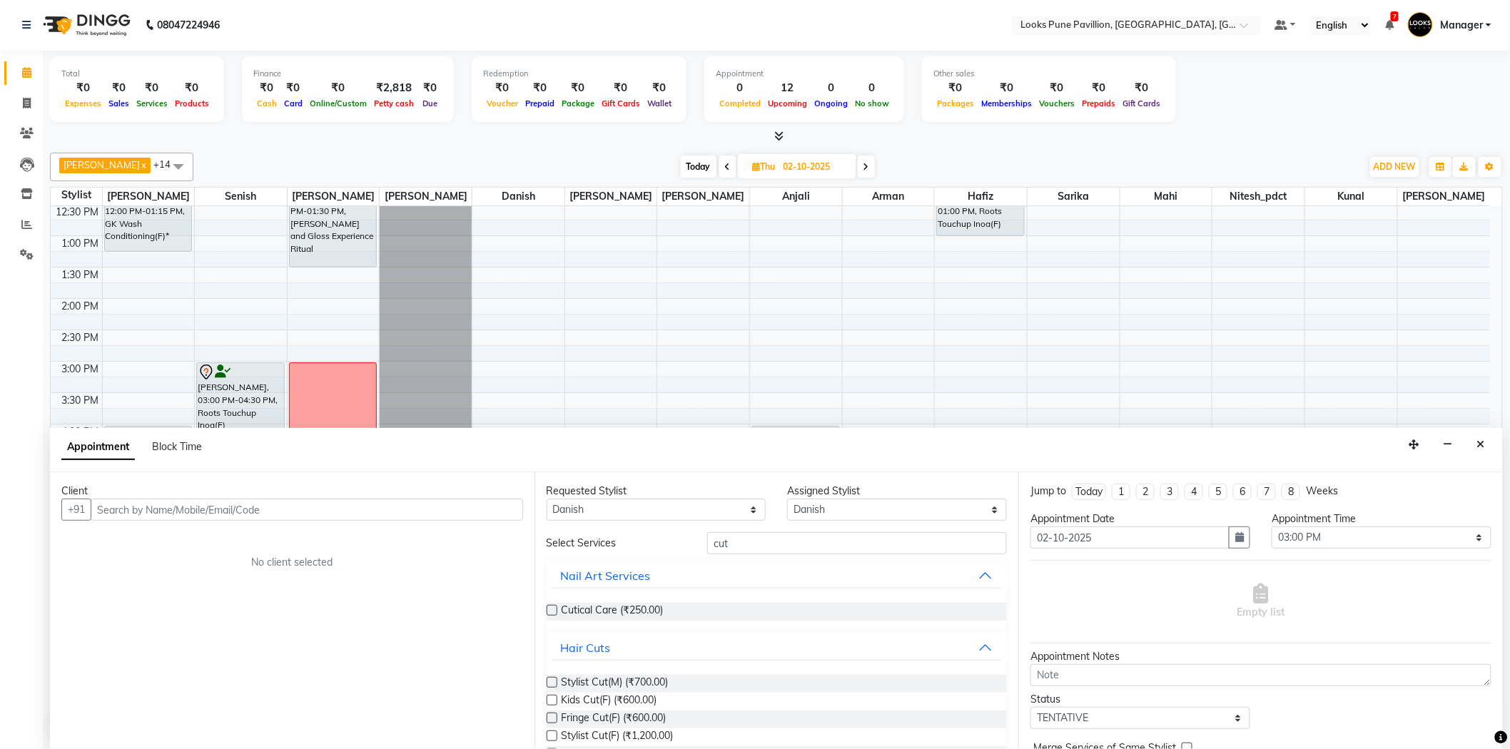
click at [1294, 524] on div "Appointment Time" at bounding box center [1381, 519] width 220 height 15
click at [1295, 529] on select "Select 11:00 AM 11:15 AM 11:30 AM 11:45 AM 12:00 PM 12:15 PM 12:30 PM 12:45 PM …" at bounding box center [1381, 538] width 220 height 22
select select "840"
click at [1271, 527] on select "Select 11:00 AM 11:15 AM 11:30 AM 11:45 AM 12:00 PM 12:15 PM 12:30 PM 12:45 PM …" at bounding box center [1381, 538] width 220 height 22
click at [907, 540] on input "cut" at bounding box center [857, 543] width 300 height 22
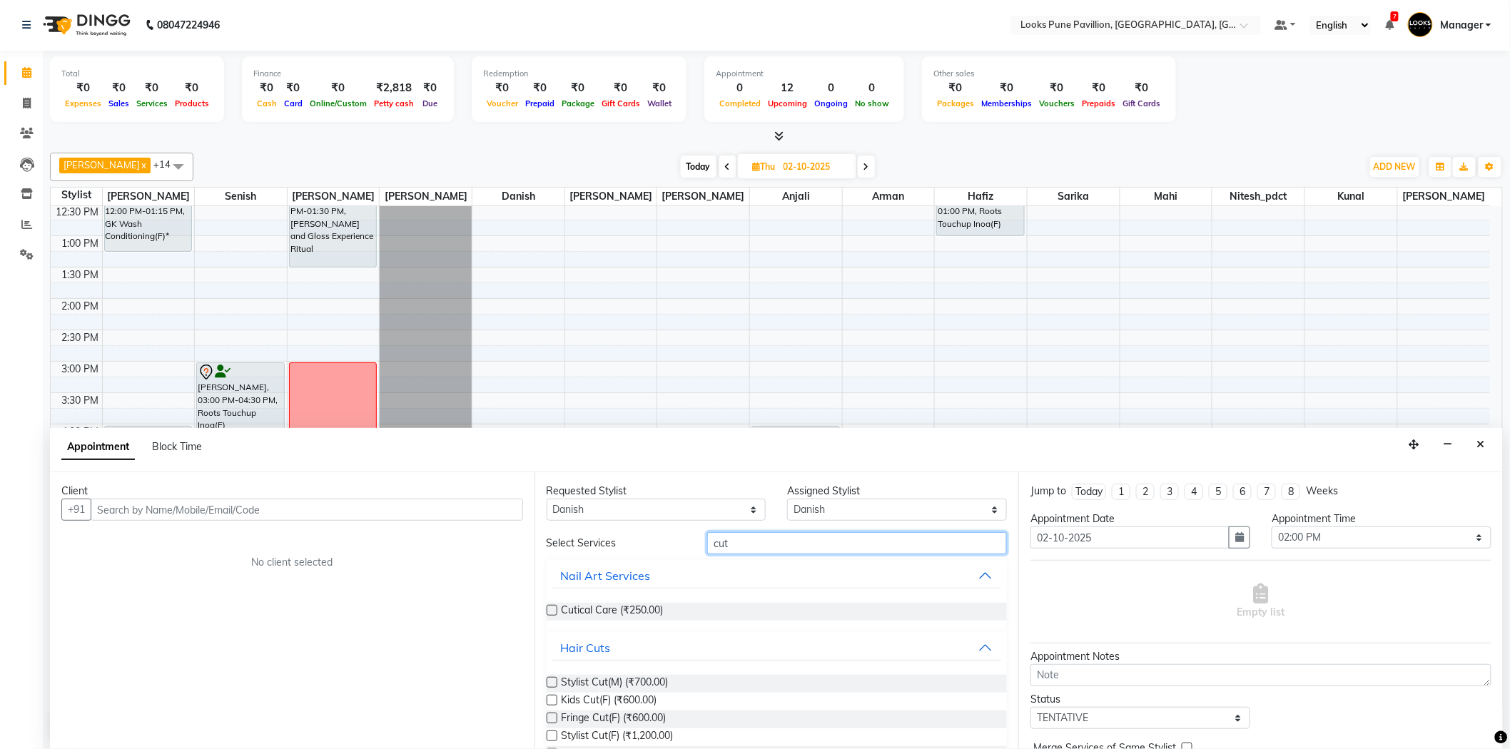
type input "cut"
click at [548, 679] on label at bounding box center [552, 682] width 11 height 11
click at [548, 679] on input "checkbox" at bounding box center [551, 683] width 9 height 9
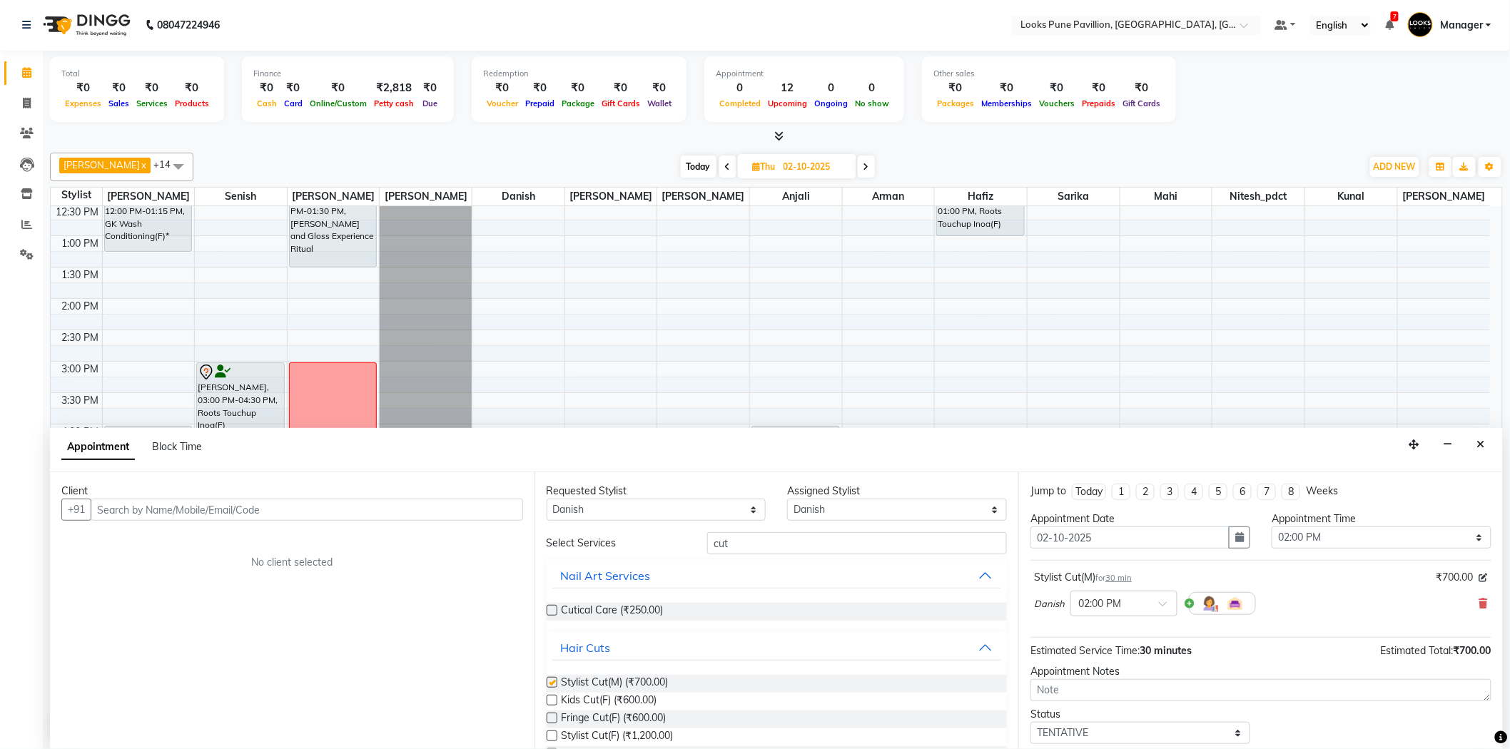
checkbox input "false"
click at [788, 540] on input "cut" at bounding box center [857, 543] width 300 height 22
type input "c"
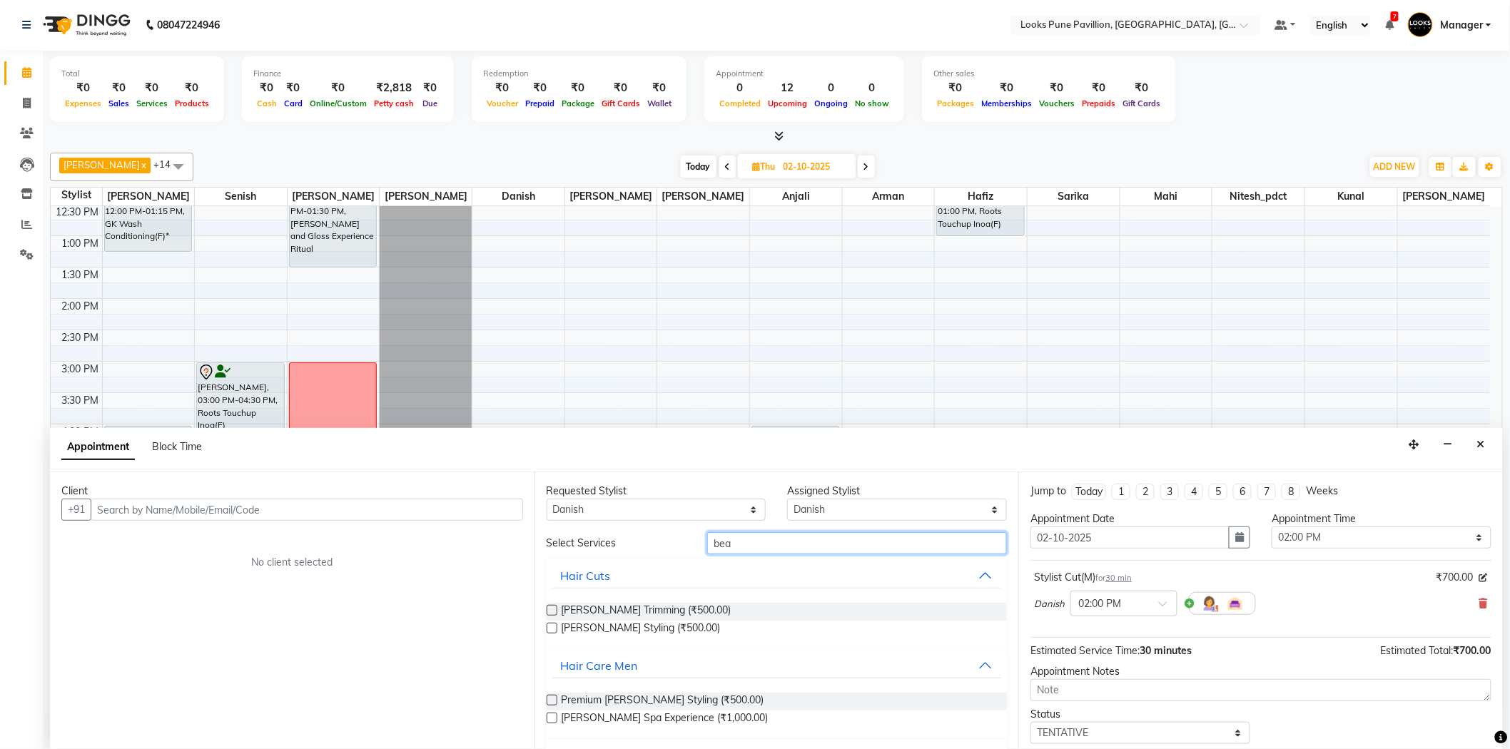
type input "bea"
click at [554, 609] on label at bounding box center [552, 610] width 11 height 11
click at [554, 609] on input "checkbox" at bounding box center [551, 611] width 9 height 9
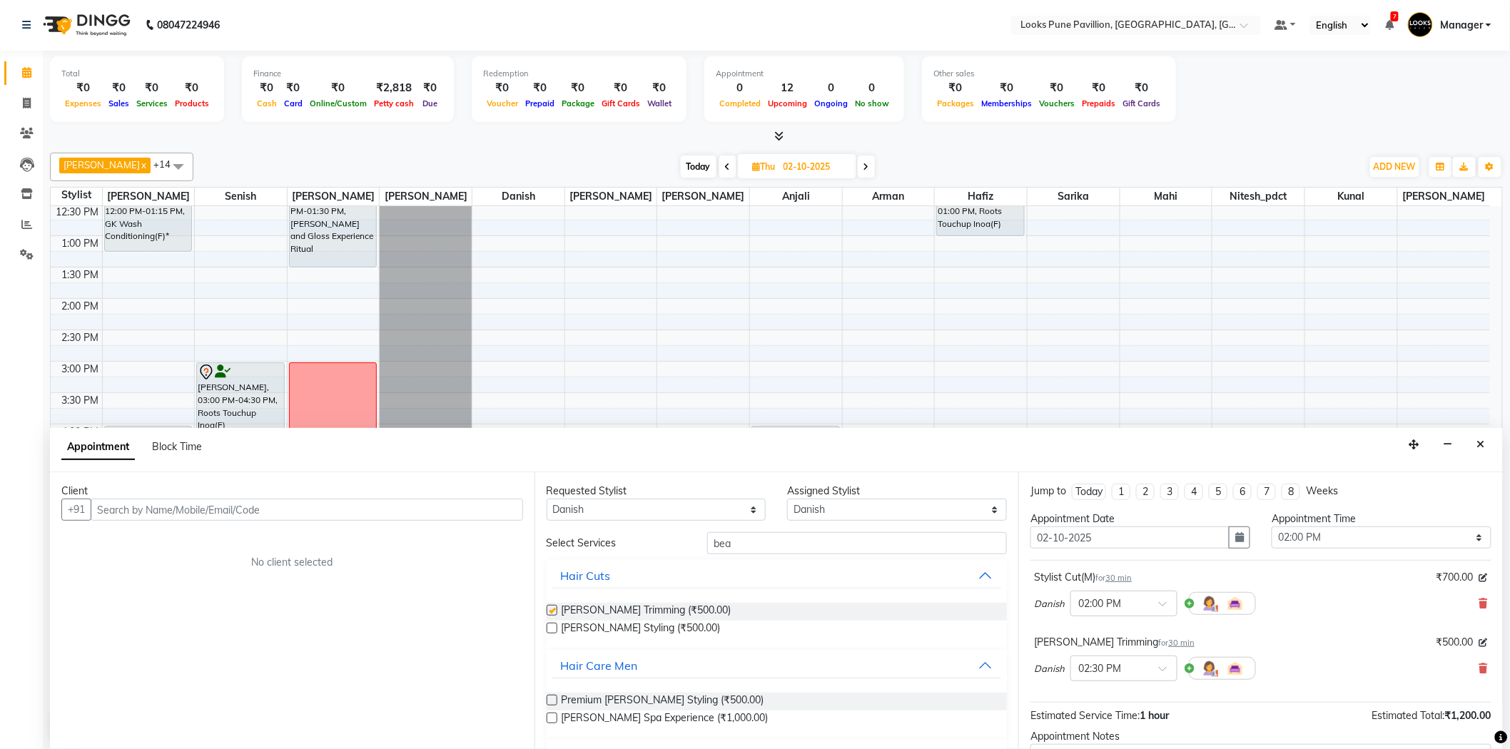
checkbox input "false"
click at [335, 514] on input "text" at bounding box center [307, 510] width 432 height 22
click at [268, 517] on input "text" at bounding box center [307, 510] width 432 height 22
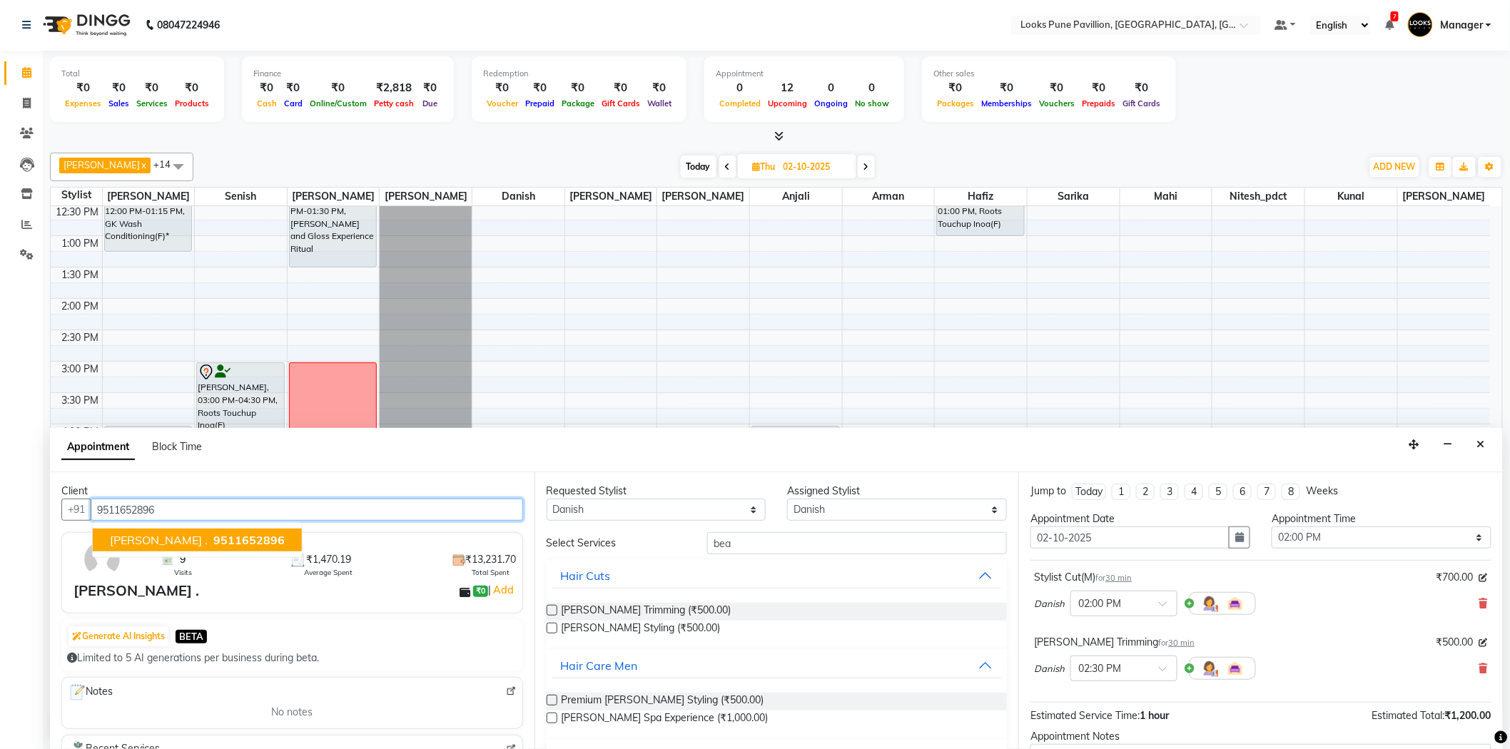
click at [158, 529] on button "[PERSON_NAME] . 9511652896" at bounding box center [197, 540] width 209 height 23
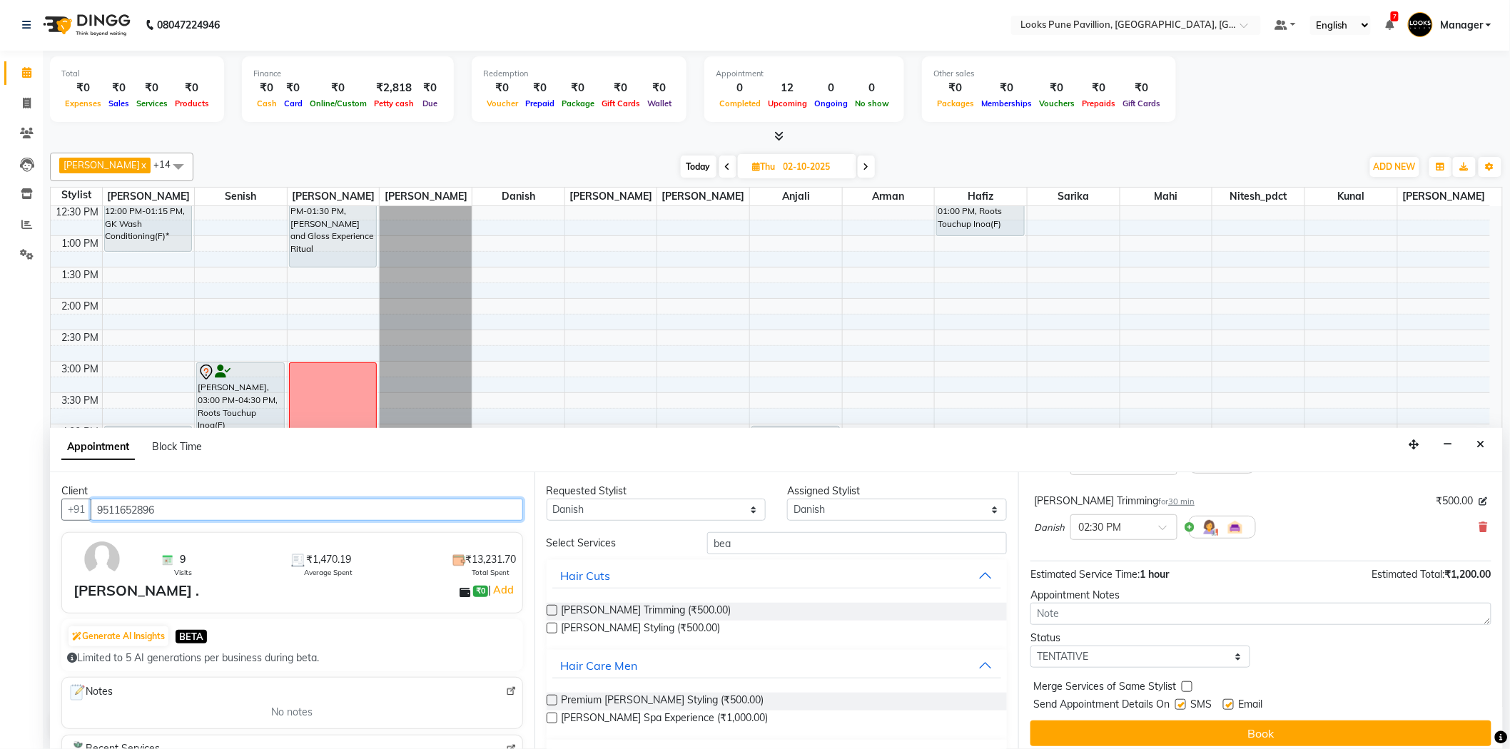
scroll to position [150, 0]
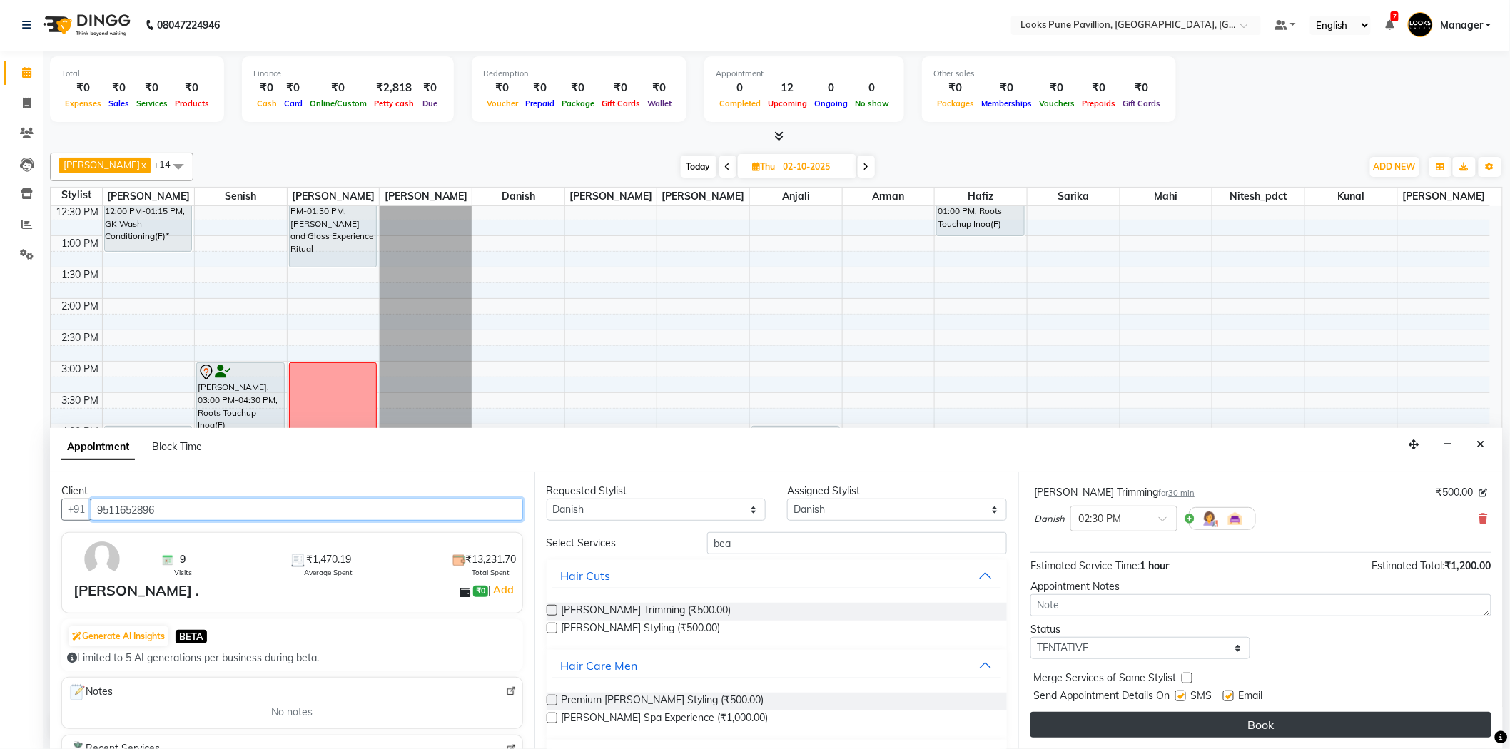
type input "9511652896"
click at [1221, 719] on button "Book" at bounding box center [1260, 725] width 461 height 26
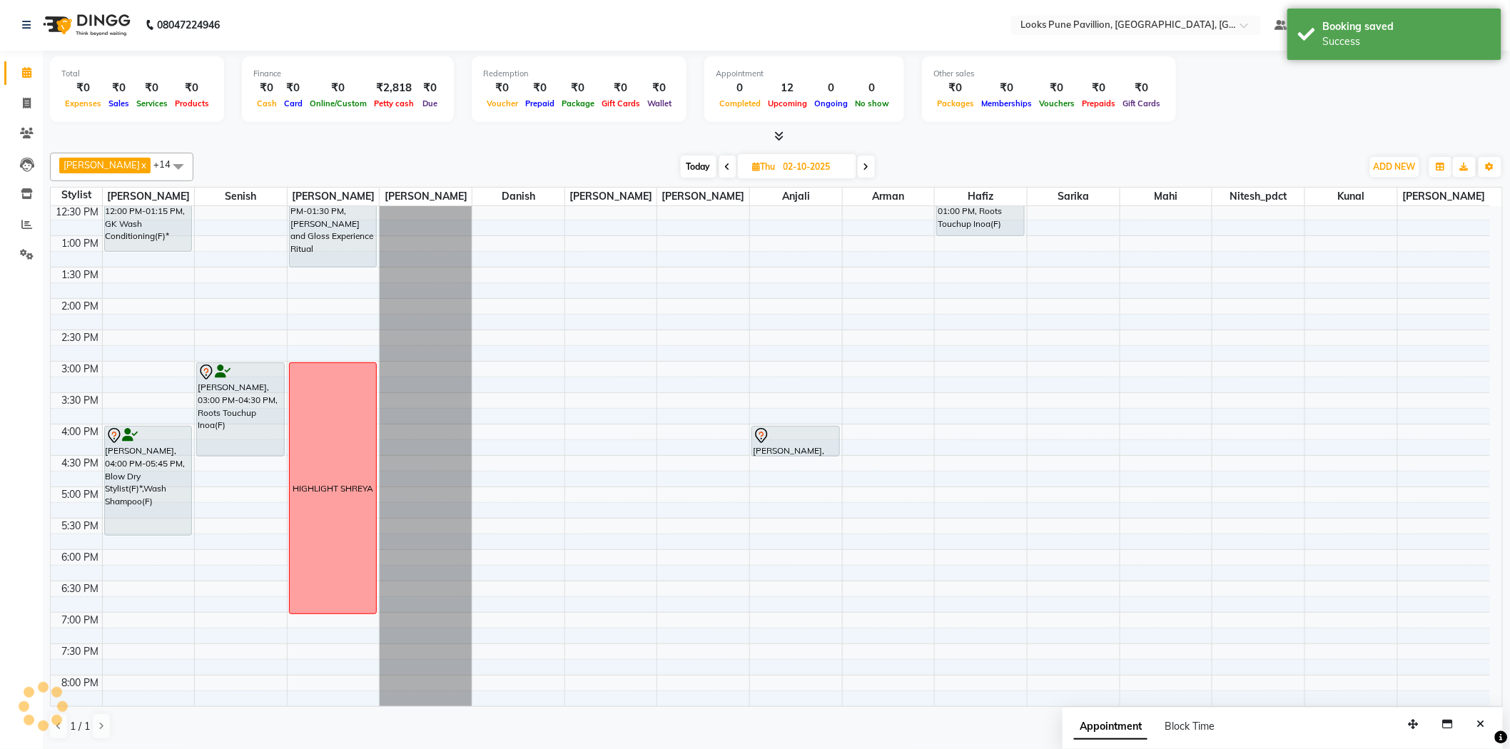
scroll to position [0, 0]
click at [681, 166] on span "Today" at bounding box center [699, 167] width 36 height 22
type input "01-10-2025"
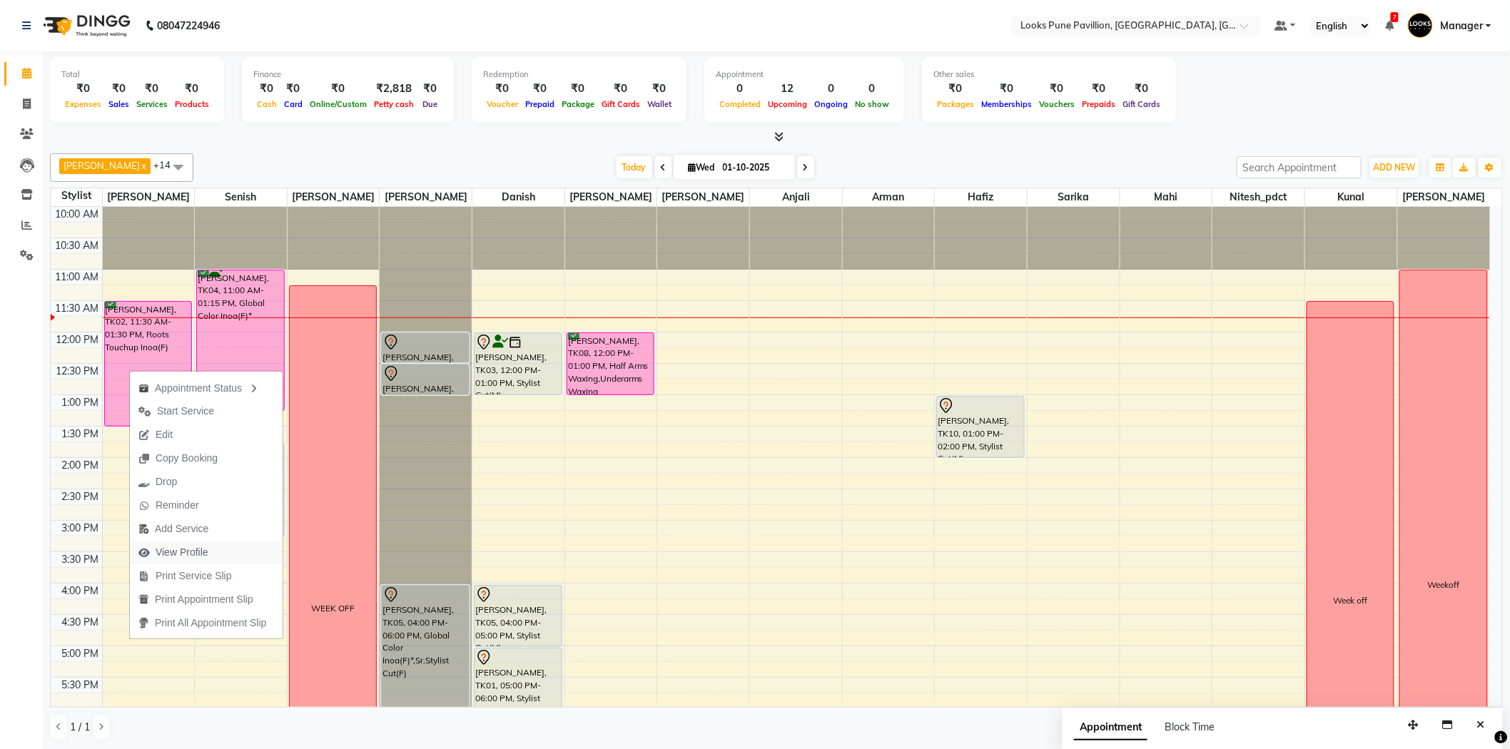
click at [200, 551] on span "View Profile" at bounding box center [182, 552] width 53 height 15
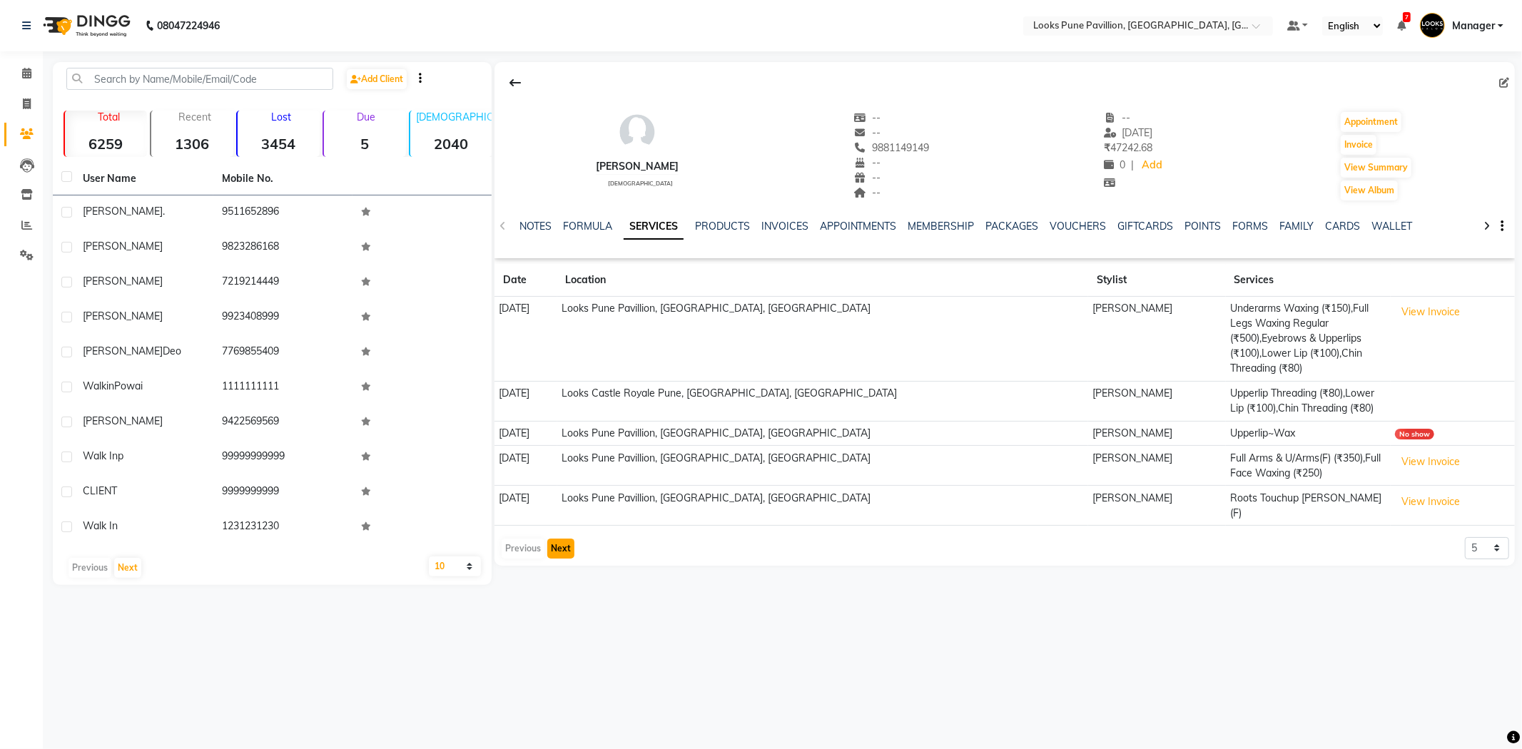
click at [561, 539] on button "Next" at bounding box center [560, 549] width 27 height 20
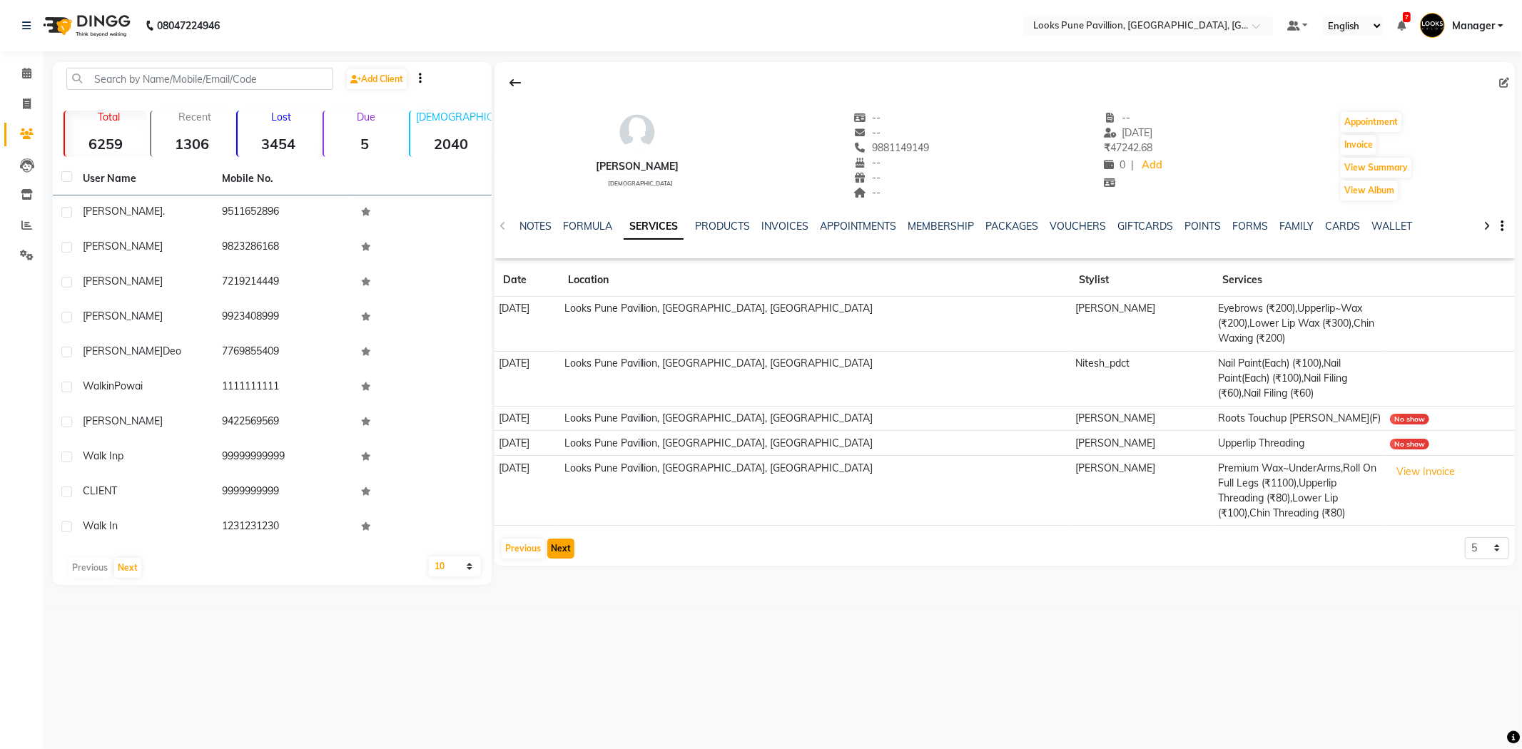
click at [557, 539] on button "Next" at bounding box center [560, 549] width 27 height 20
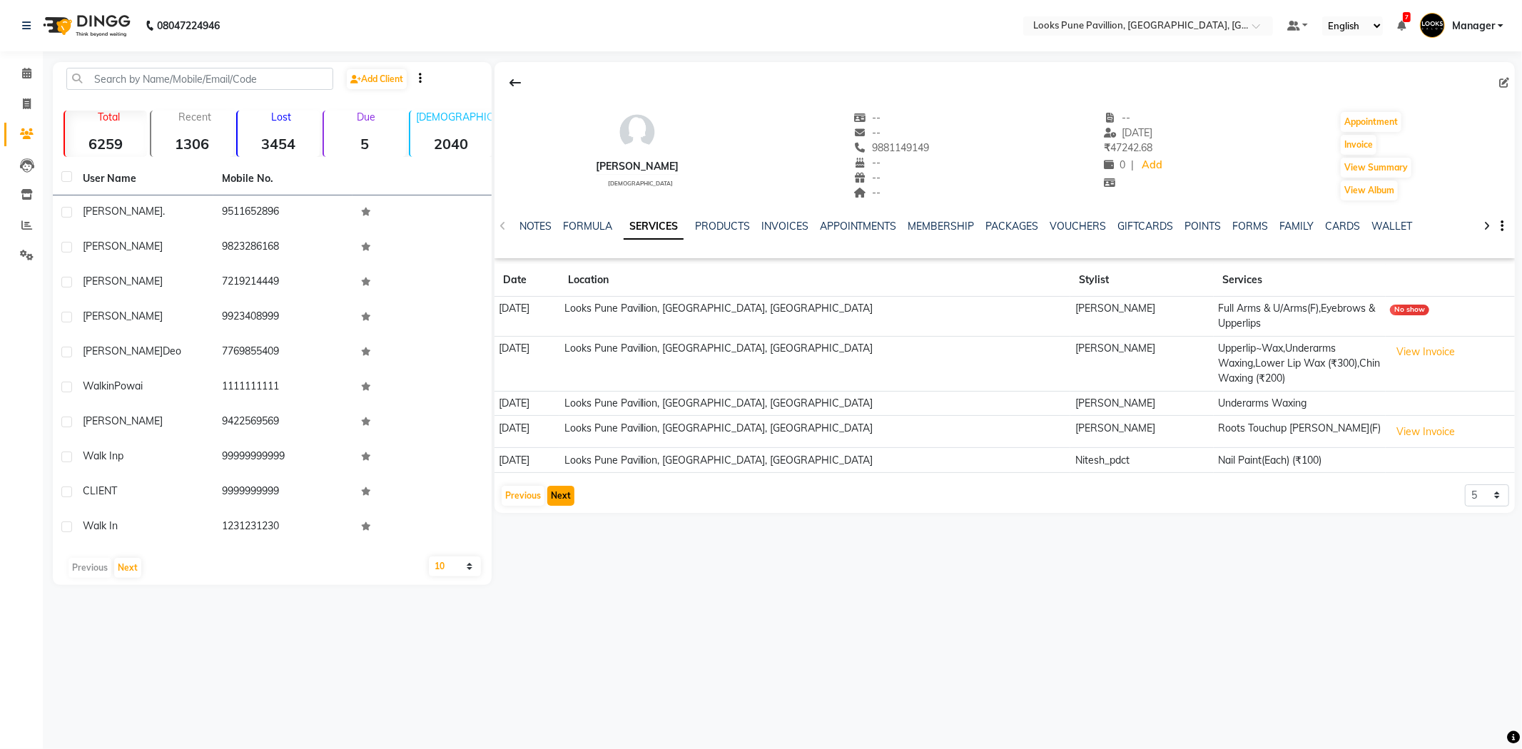
click at [555, 486] on button "Next" at bounding box center [560, 496] width 27 height 20
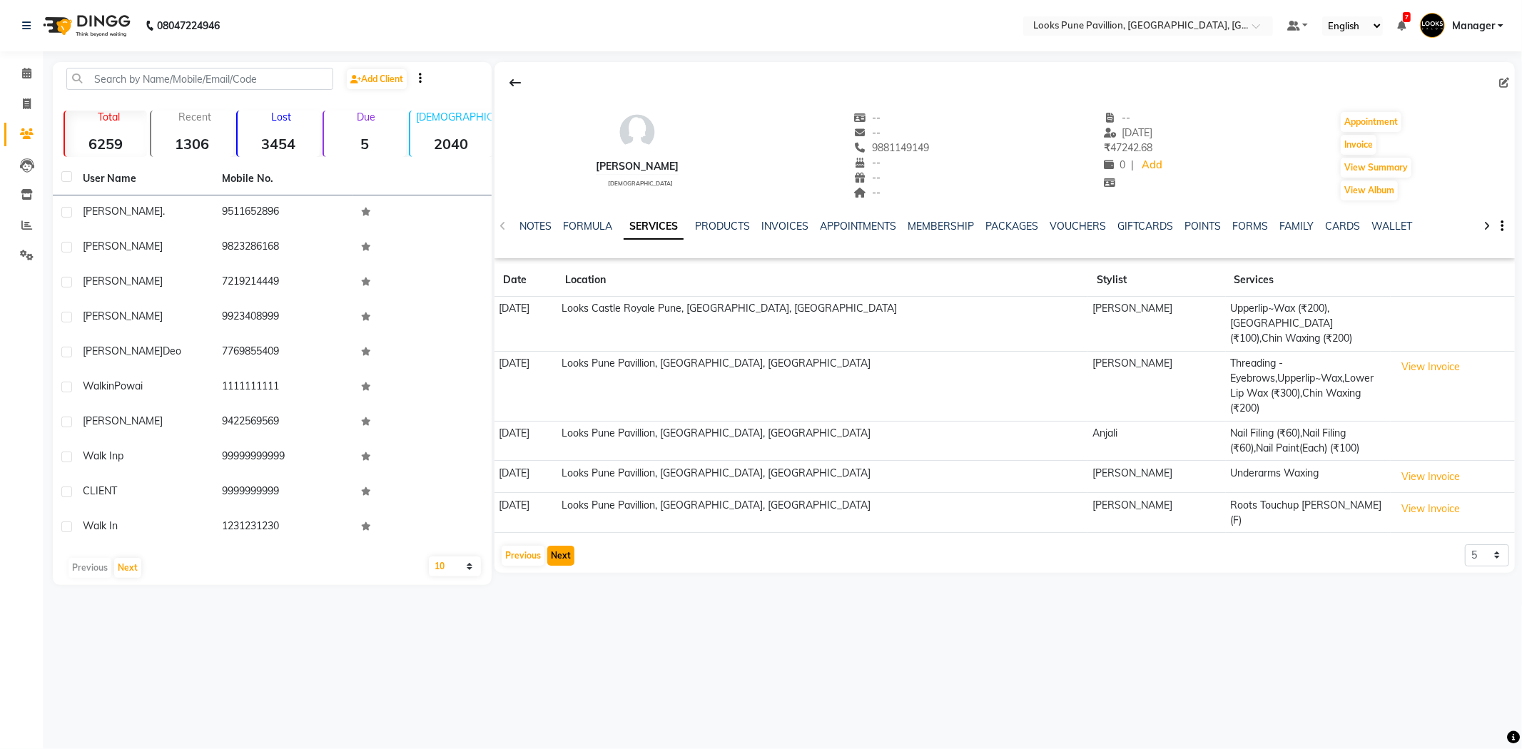
click at [557, 546] on button "Next" at bounding box center [560, 556] width 27 height 20
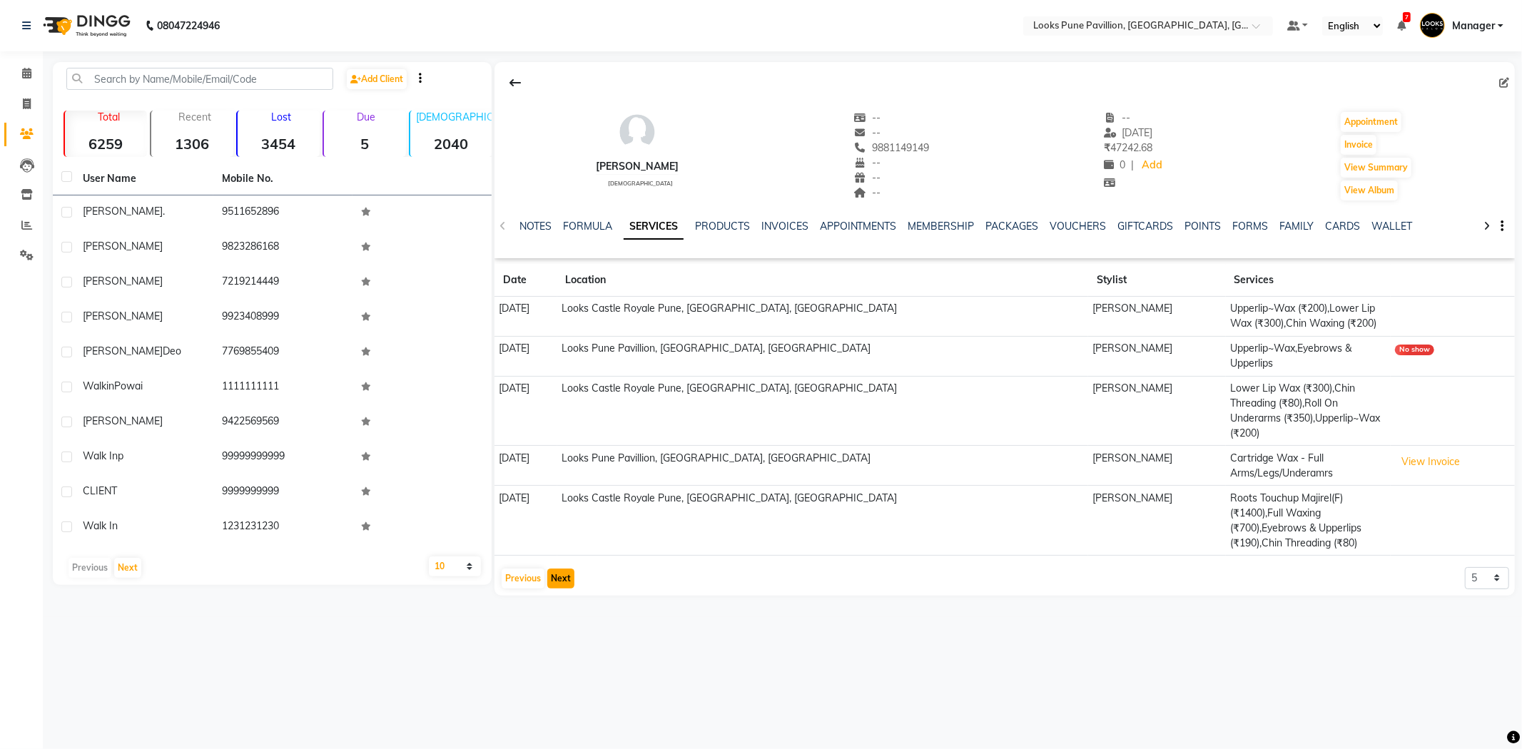
click at [557, 569] on button "Next" at bounding box center [560, 579] width 27 height 20
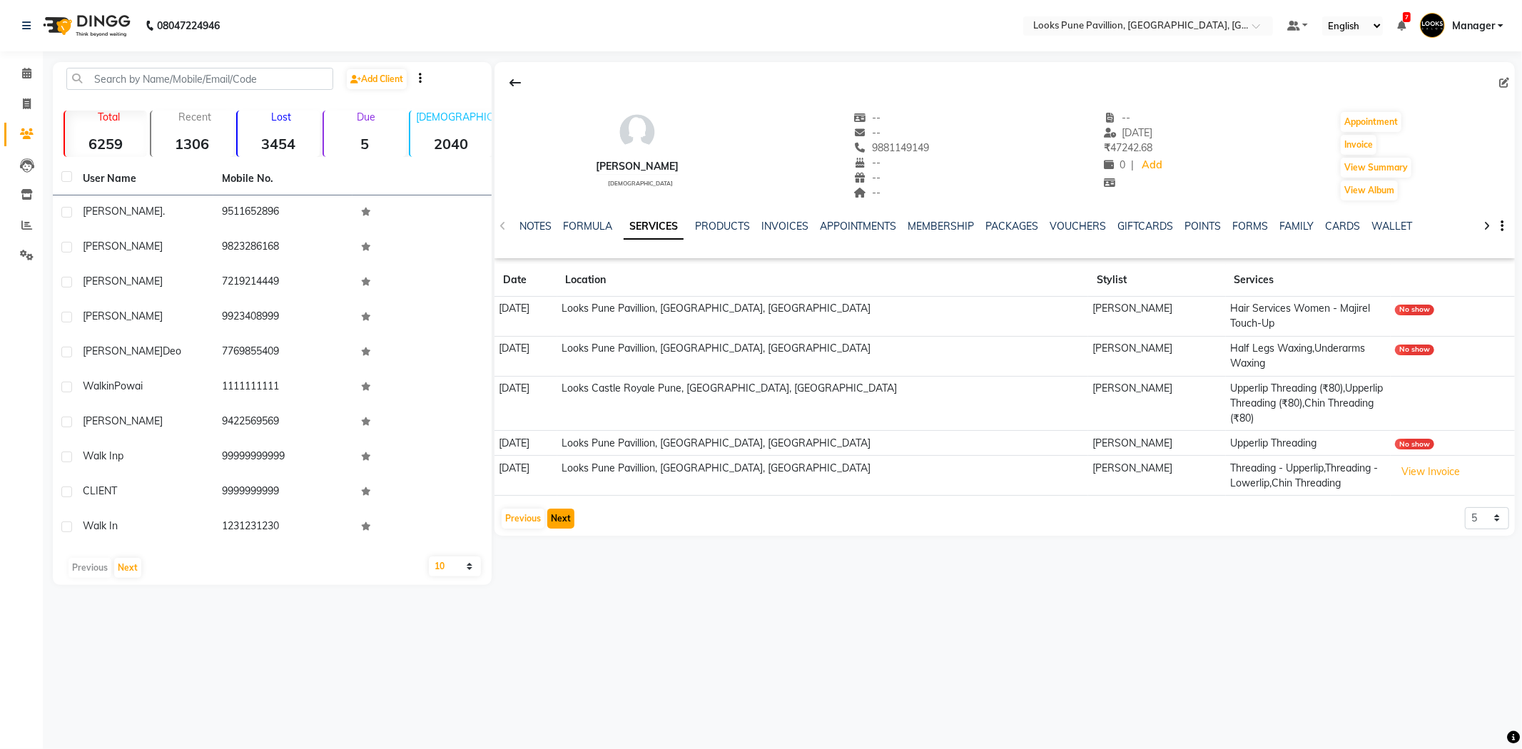
click at [569, 509] on button "Next" at bounding box center [560, 519] width 27 height 20
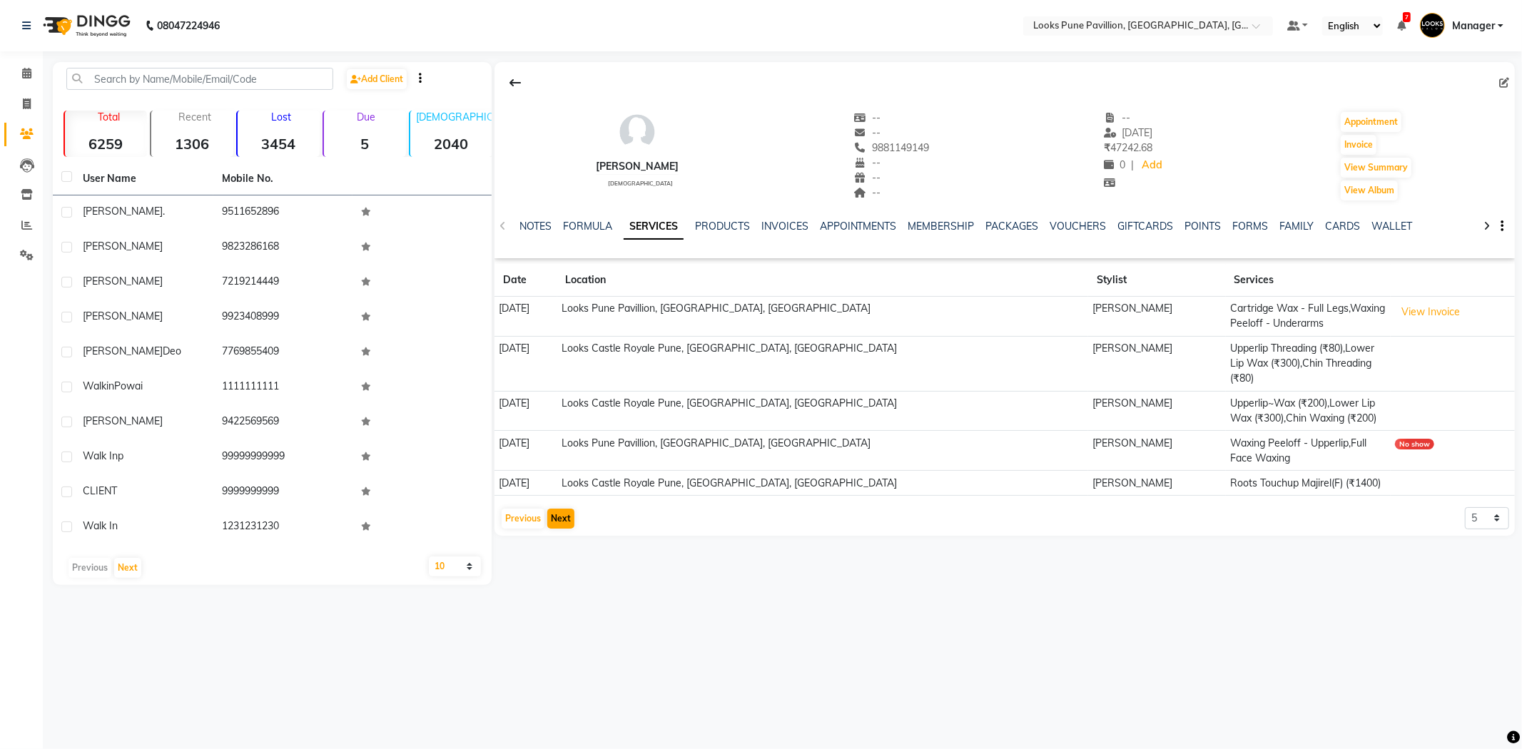
click at [569, 507] on div "Previous Next" at bounding box center [538, 518] width 76 height 23
click at [567, 509] on button "Next" at bounding box center [560, 519] width 27 height 20
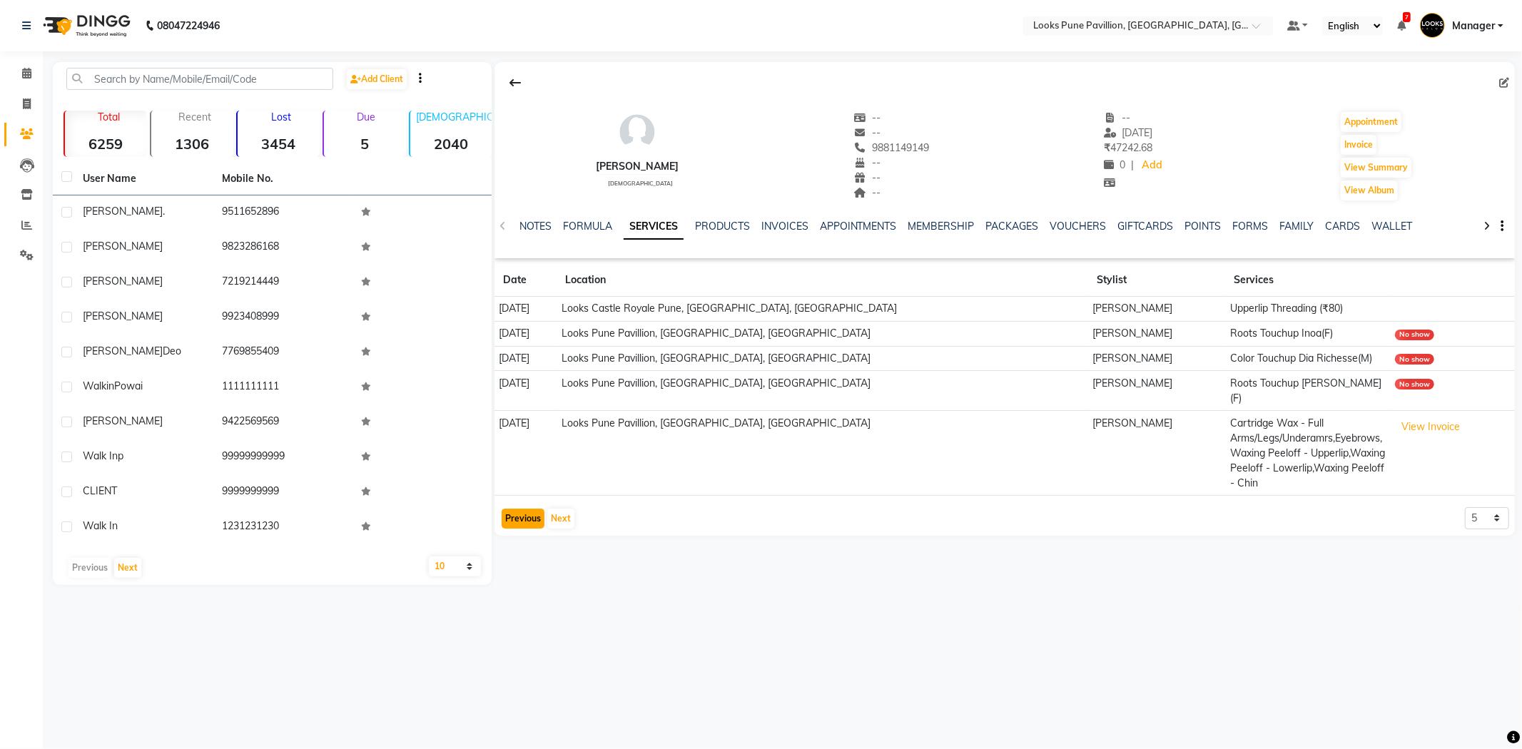
click at [504, 509] on button "Previous" at bounding box center [523, 519] width 43 height 20
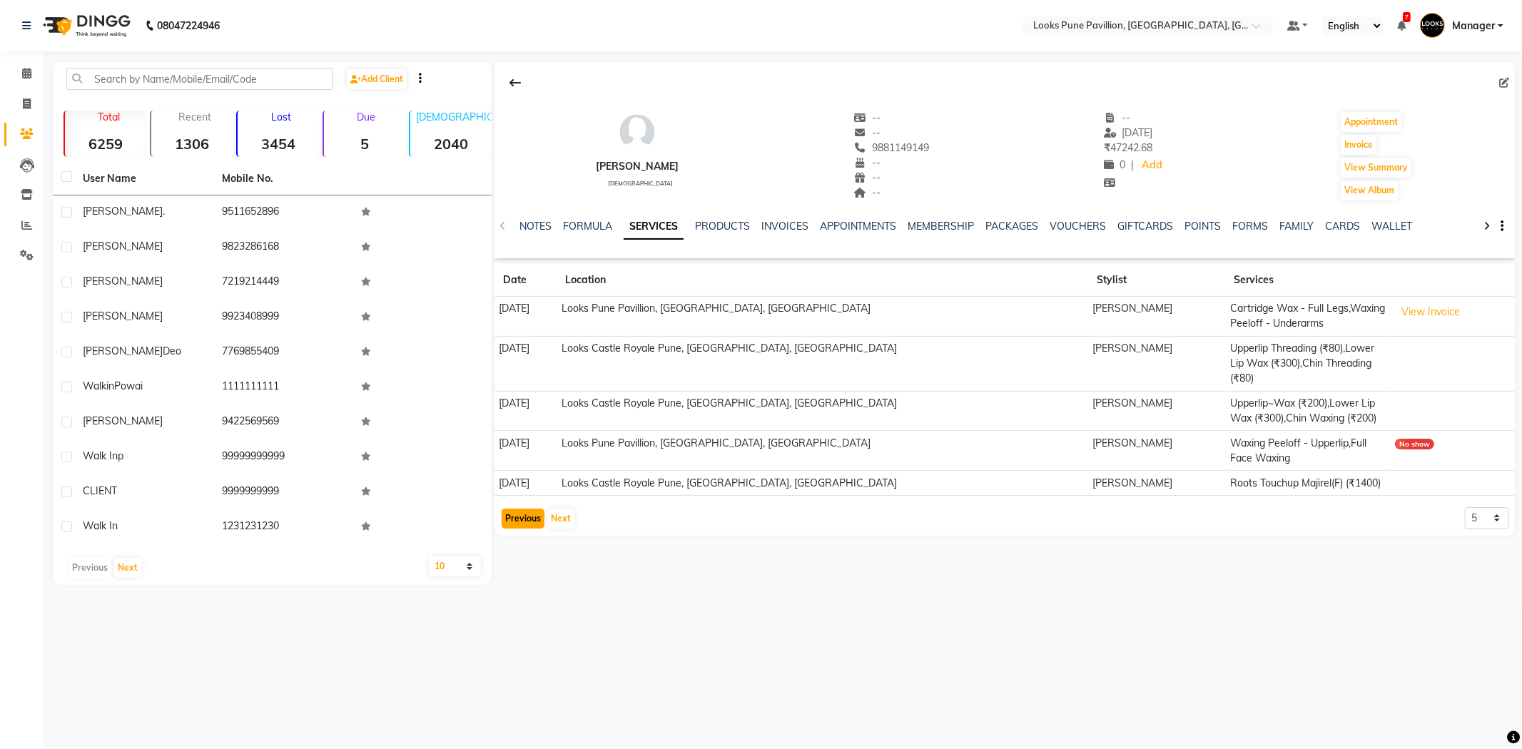
click at [504, 509] on button "Previous" at bounding box center [523, 519] width 43 height 20
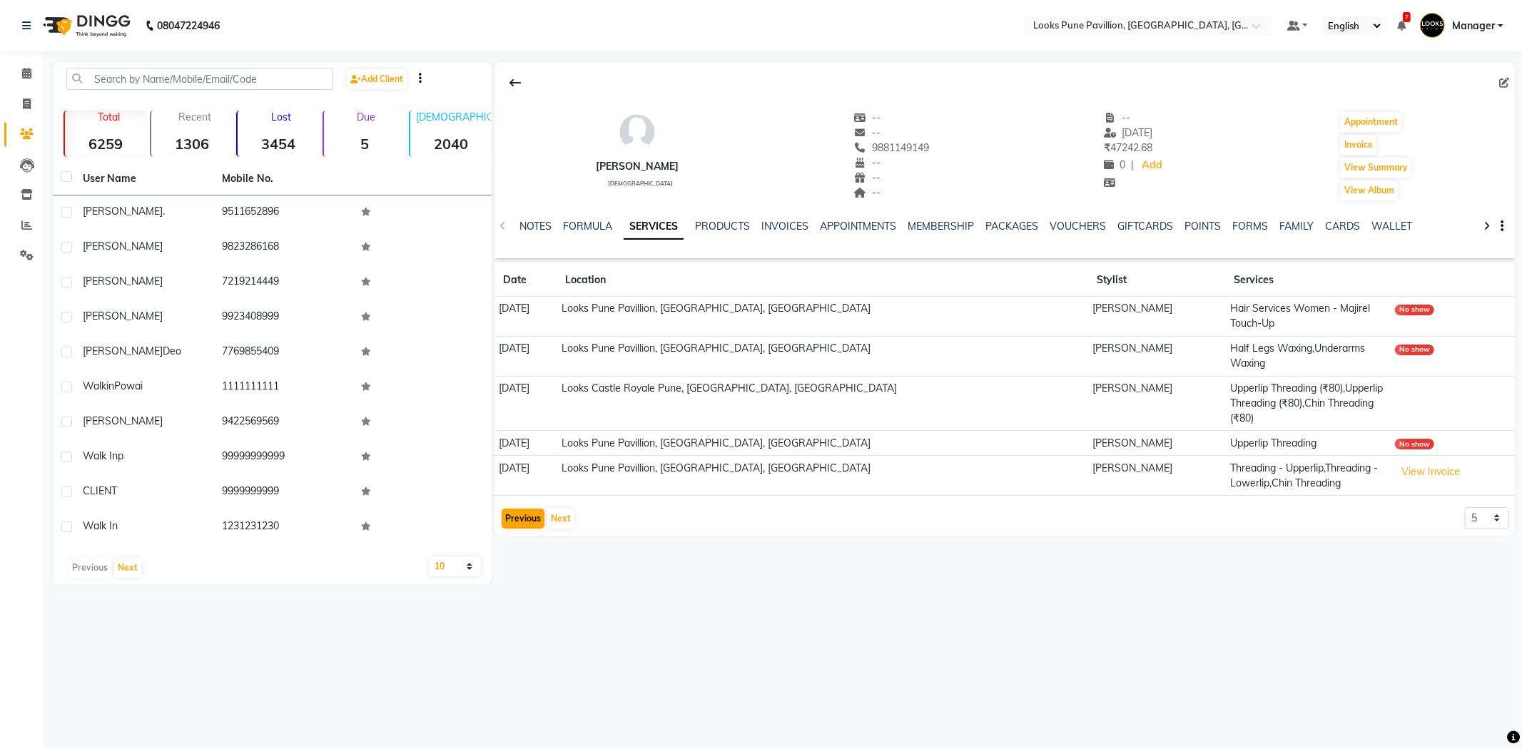
click at [504, 489] on div "pooja walia female -- -- 9881149149 -- -- -- -- 30-09-2025 ₹ 47242.68 0 | Add A…" at bounding box center [1004, 299] width 1020 height 474
click at [516, 509] on button "Previous" at bounding box center [523, 519] width 43 height 20
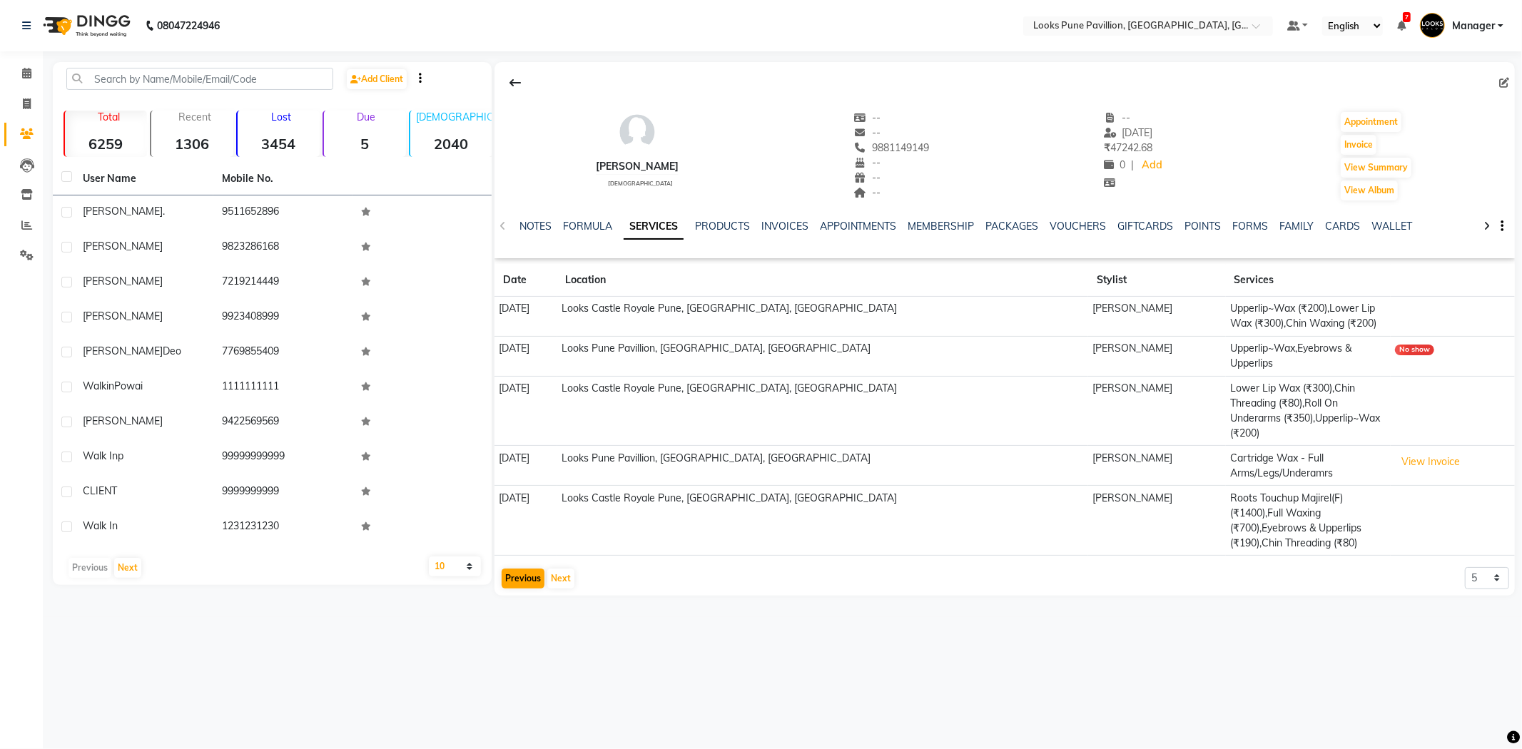
click at [516, 486] on td "23-12-2024" at bounding box center [525, 521] width 63 height 70
click at [522, 569] on button "Previous" at bounding box center [523, 579] width 43 height 20
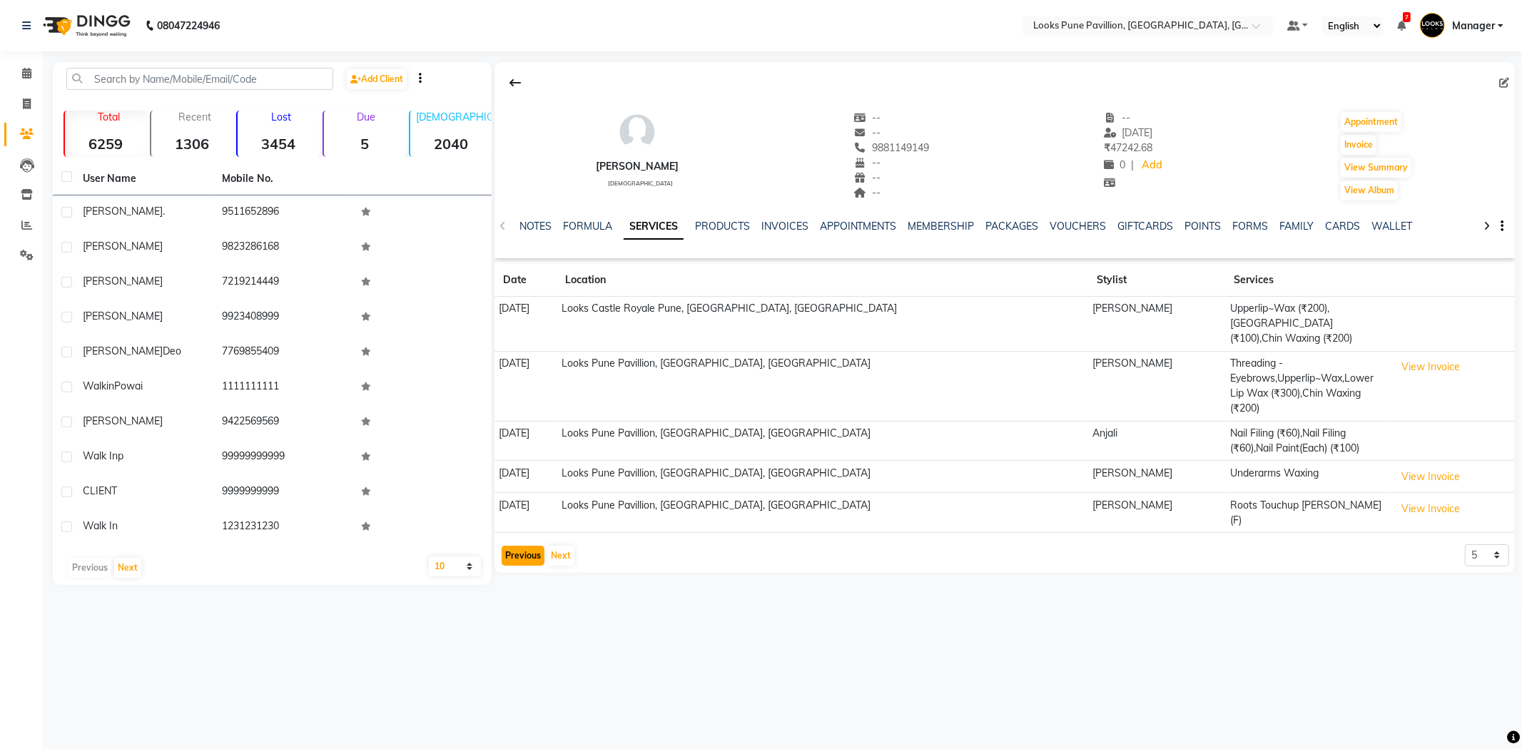
click at [519, 546] on button "Previous" at bounding box center [523, 556] width 43 height 20
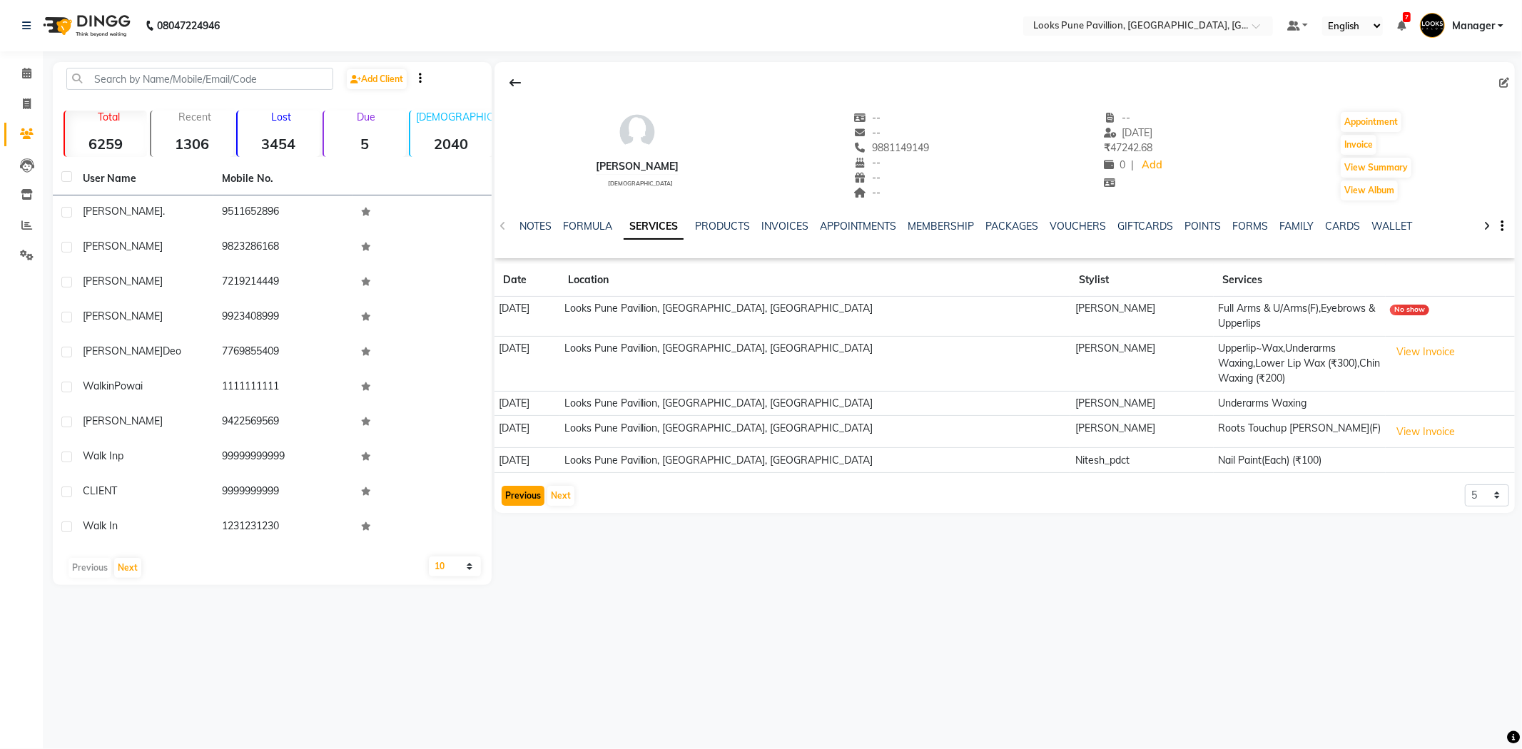
click at [526, 486] on button "Previous" at bounding box center [523, 496] width 43 height 20
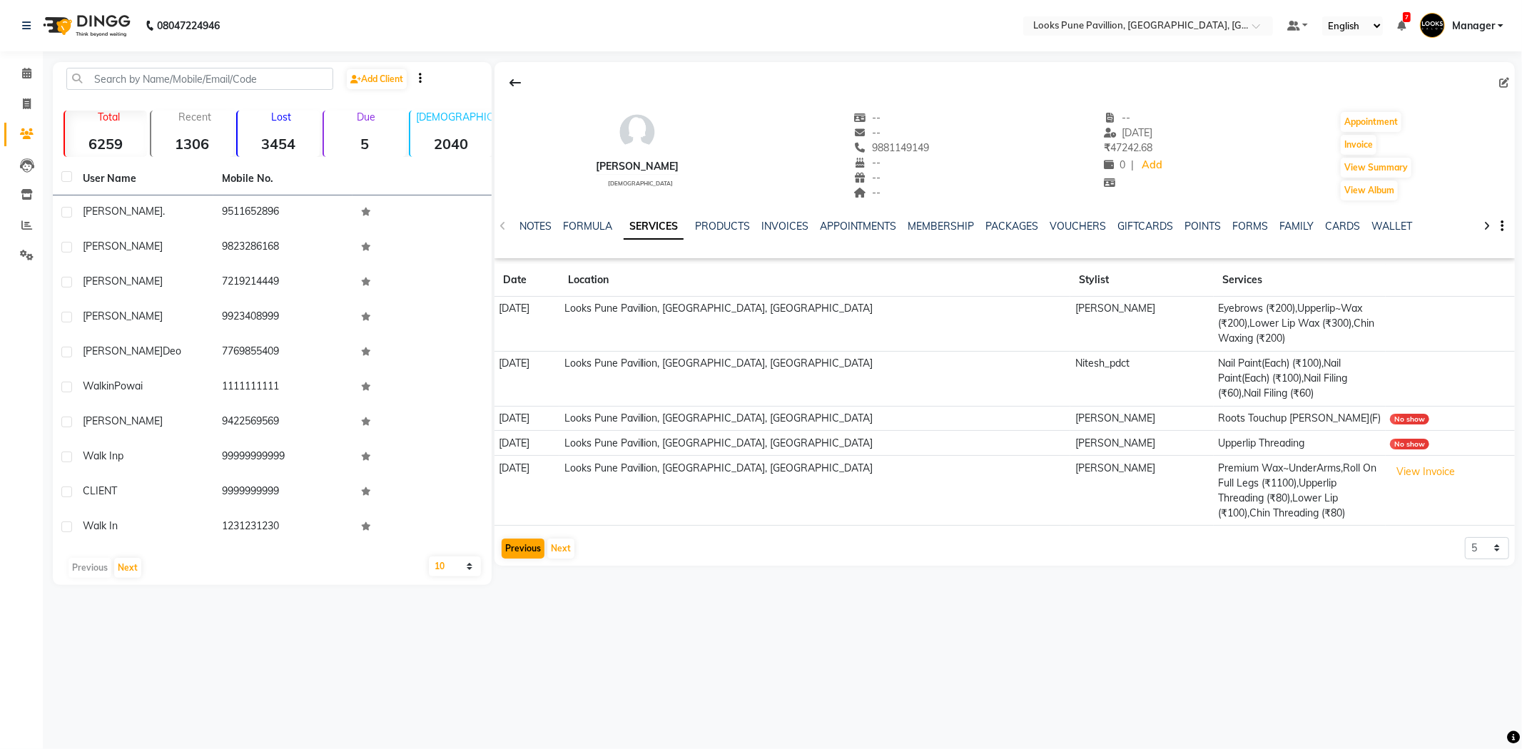
click at [526, 480] on td "06-07-2025" at bounding box center [527, 491] width 66 height 70
click at [123, 26] on img at bounding box center [85, 26] width 98 height 40
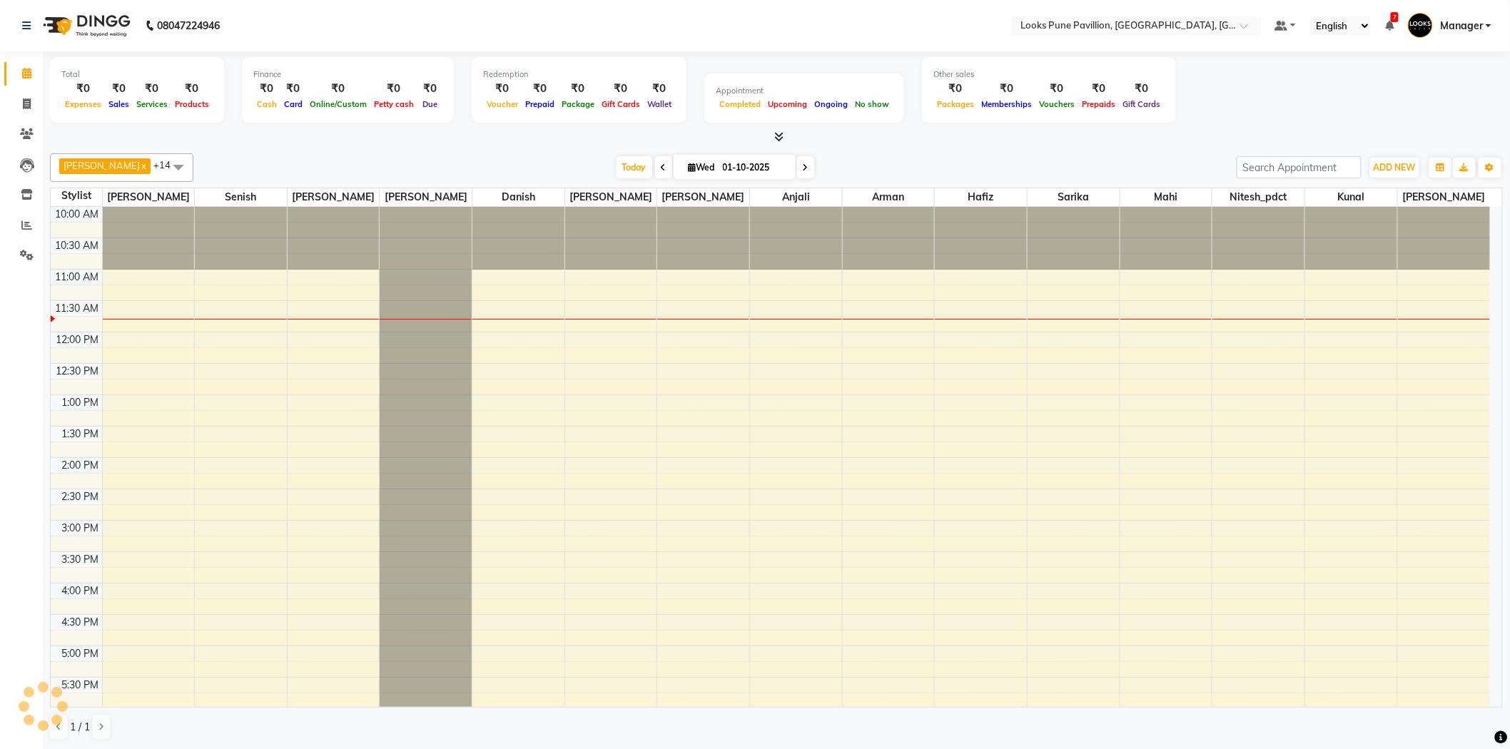
scroll to position [63, 0]
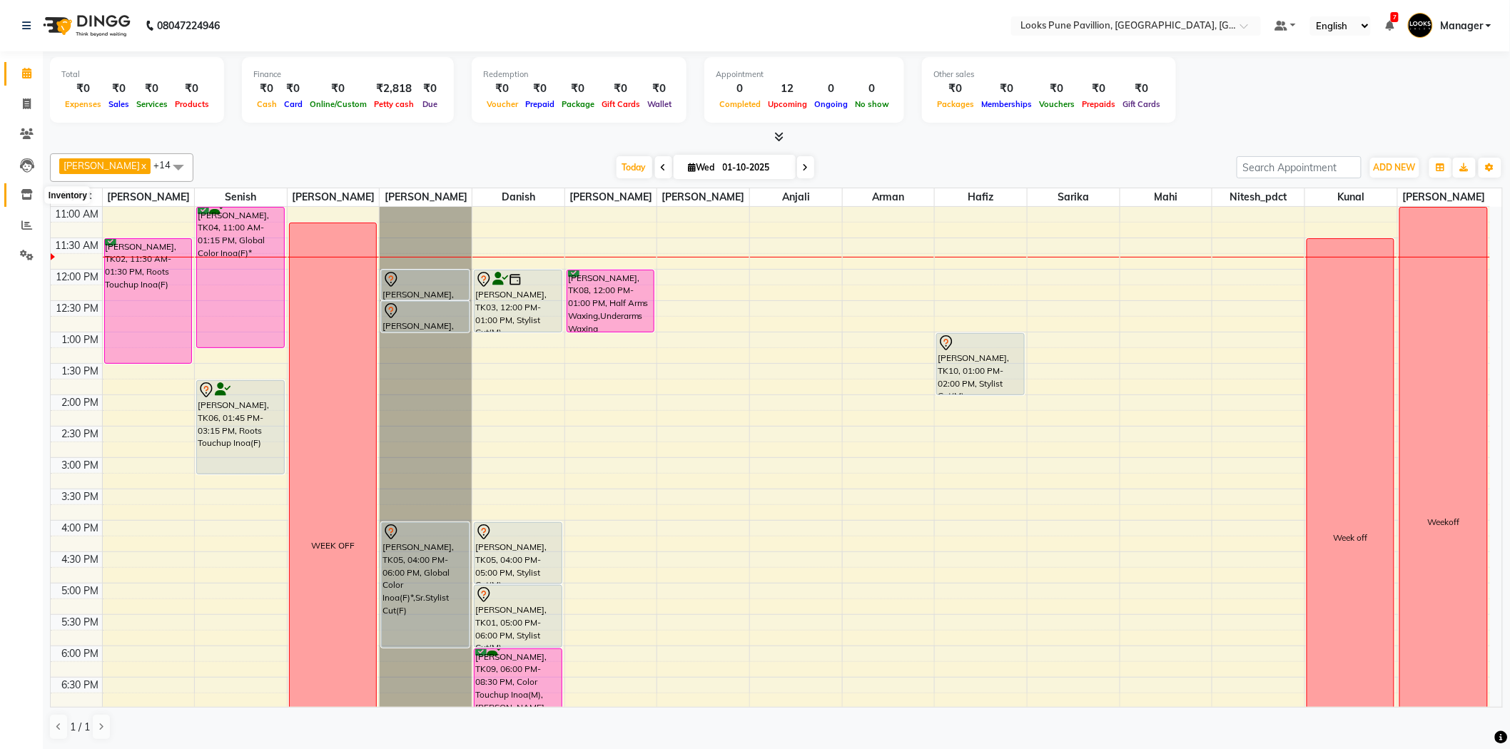
click at [26, 200] on icon at bounding box center [27, 194] width 12 height 11
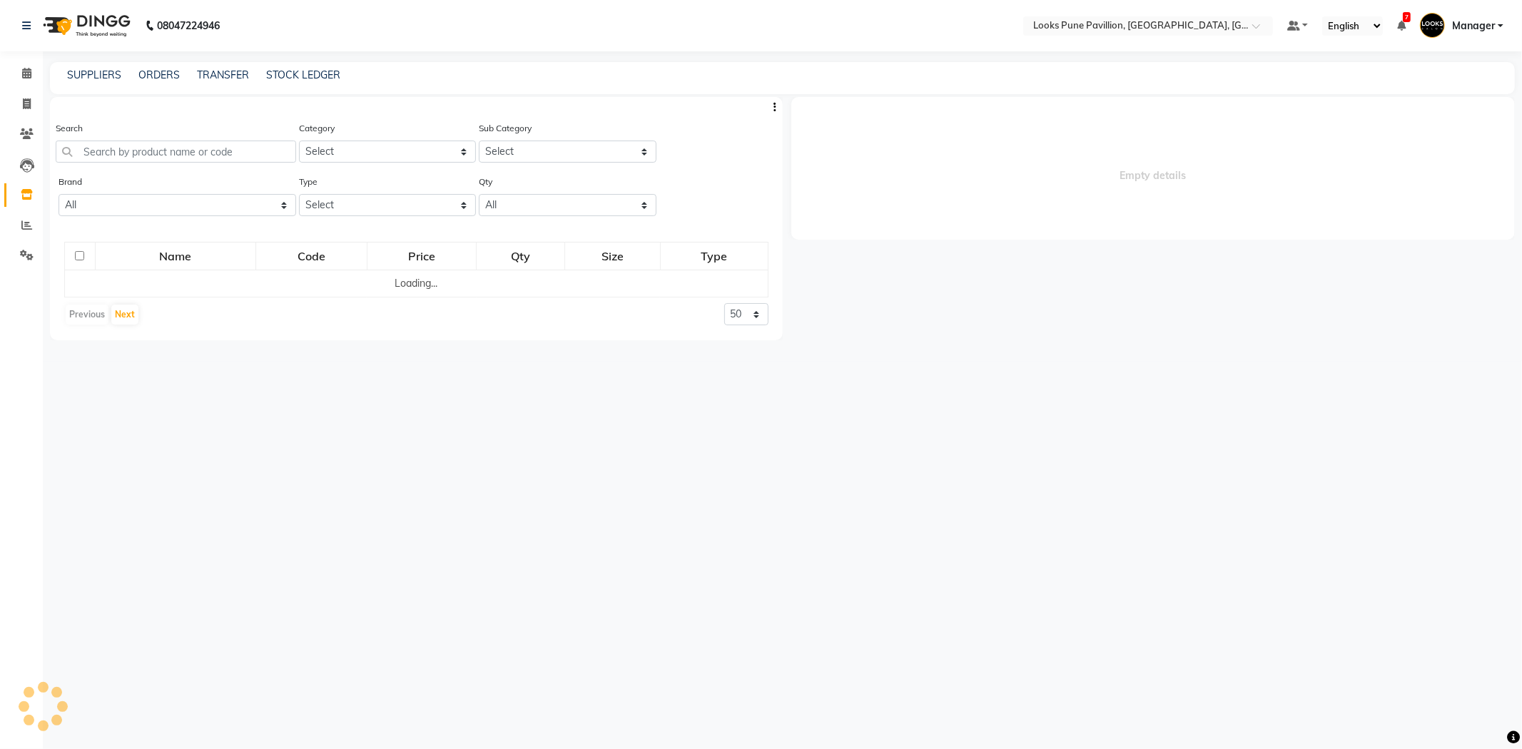
select select
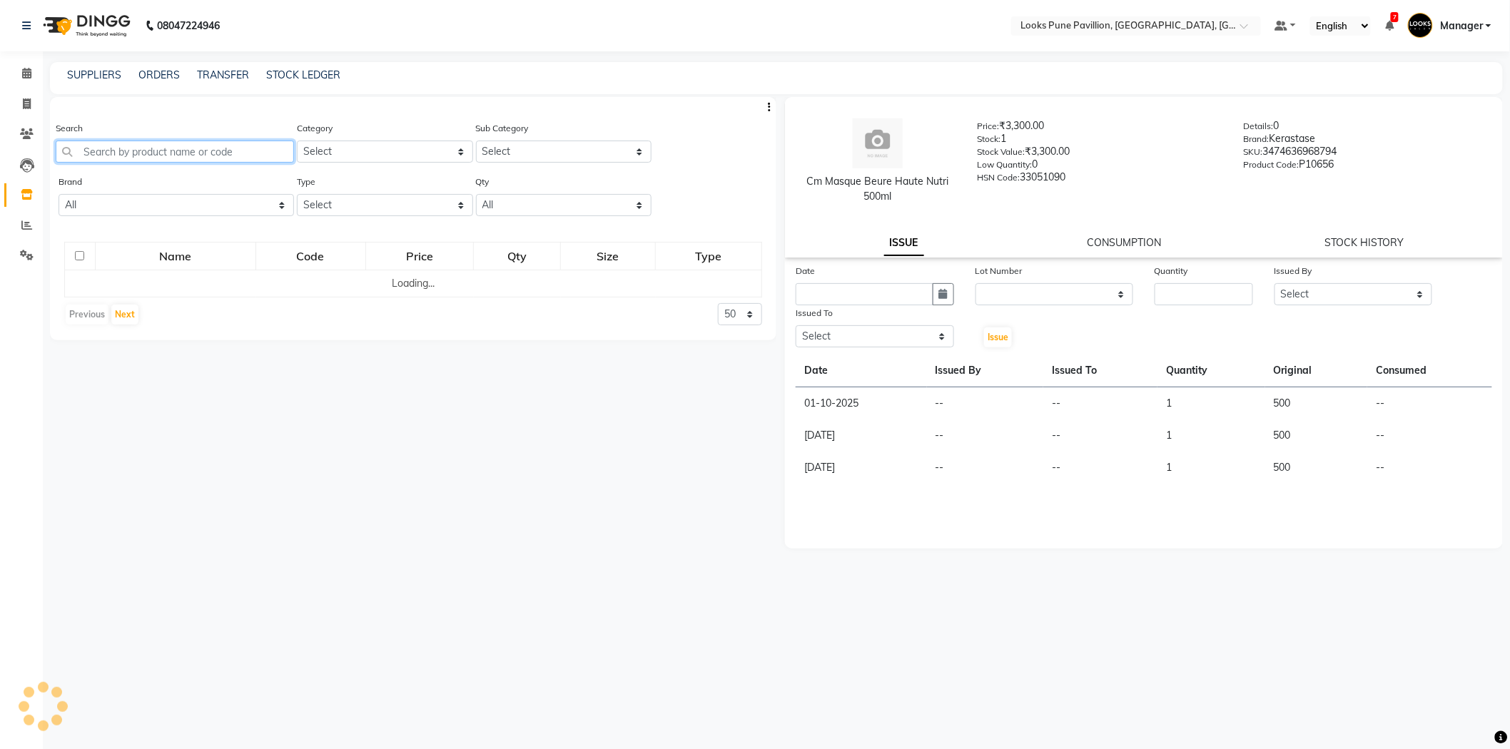
click at [148, 151] on input "text" at bounding box center [175, 152] width 238 height 22
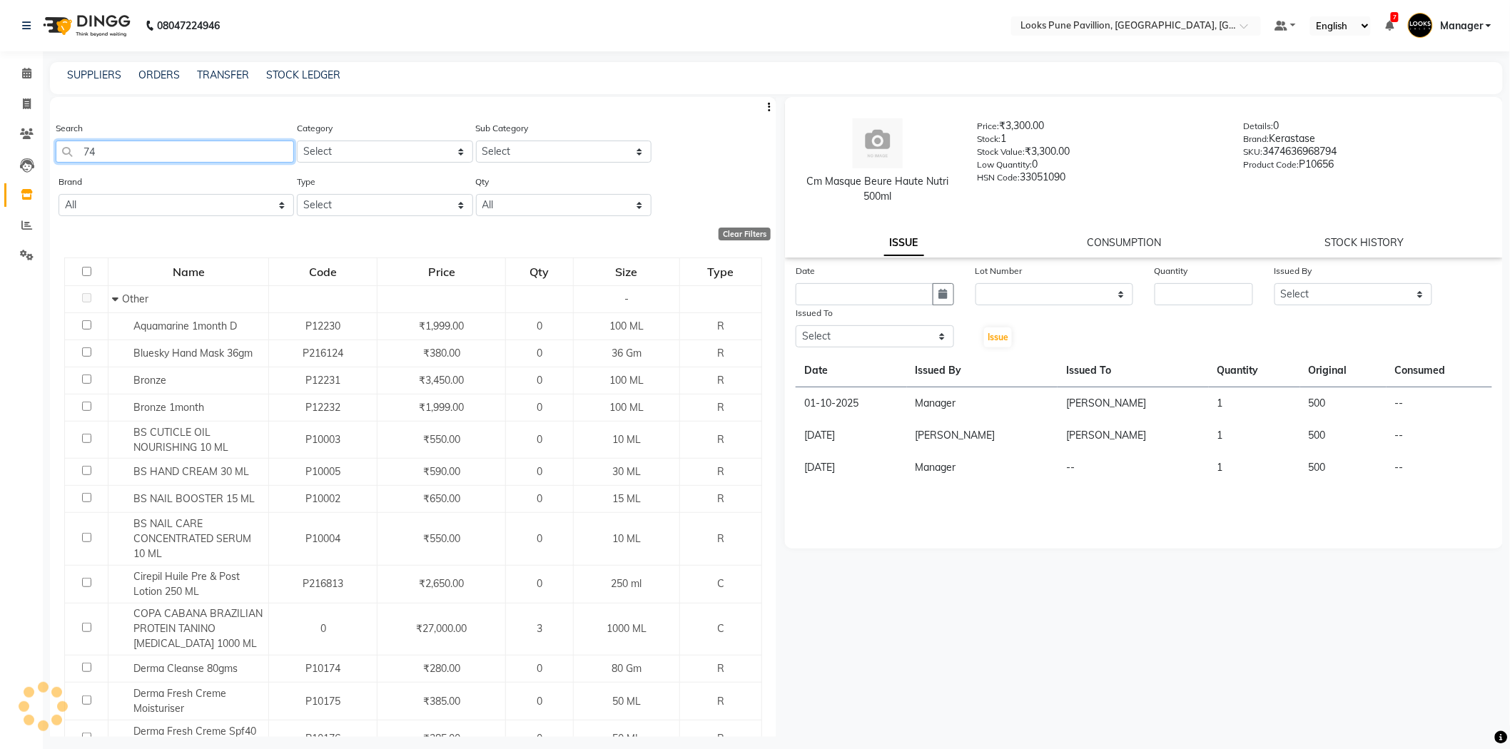
type input "7"
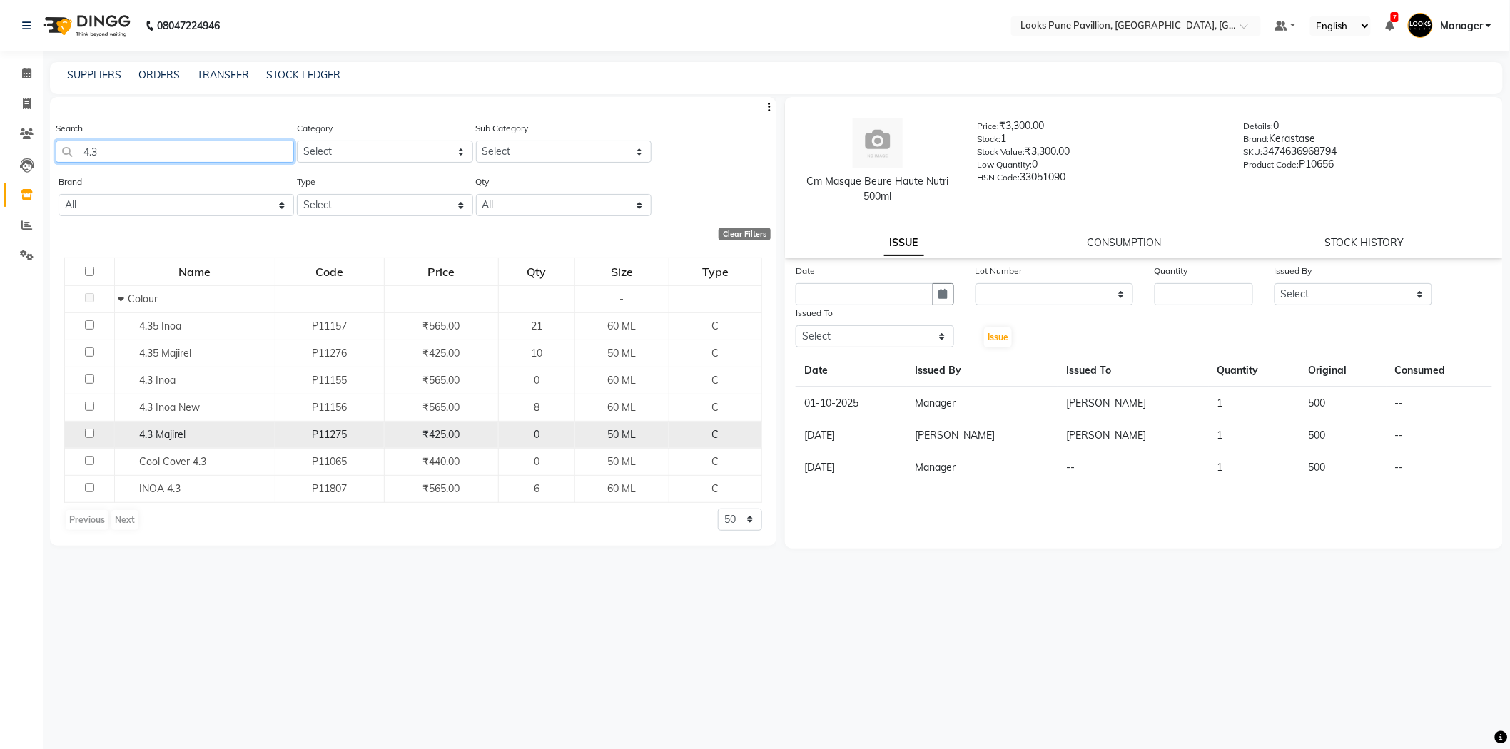
type input "4.3"
click at [89, 440] on td at bounding box center [90, 434] width 50 height 27
click at [91, 436] on input "checkbox" at bounding box center [89, 433] width 9 height 9
checkbox input "true"
select select
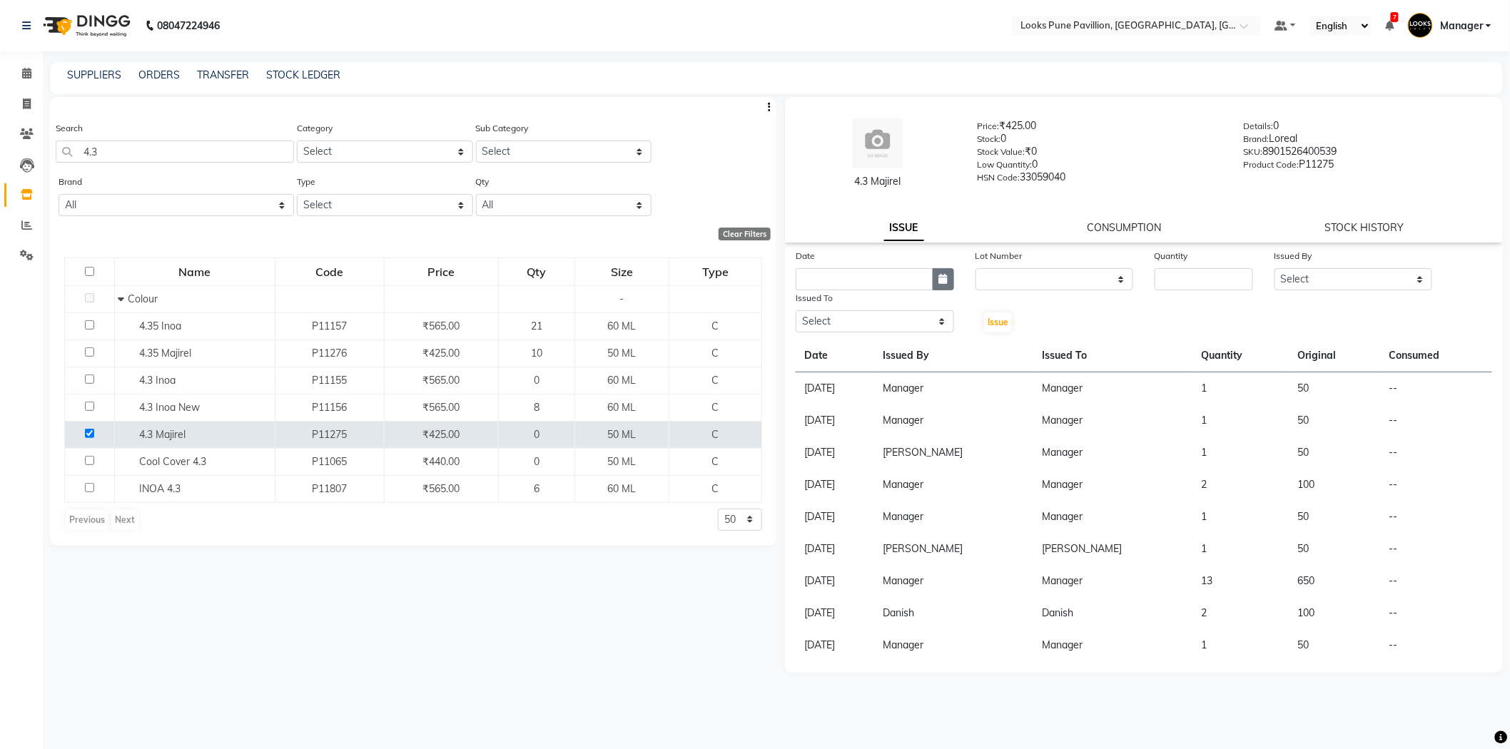
click at [948, 282] on button "button" at bounding box center [943, 279] width 21 height 22
select select "10"
select select "2025"
click at [855, 360] on div "1" at bounding box center [856, 353] width 23 height 23
type input "01-10-2025"
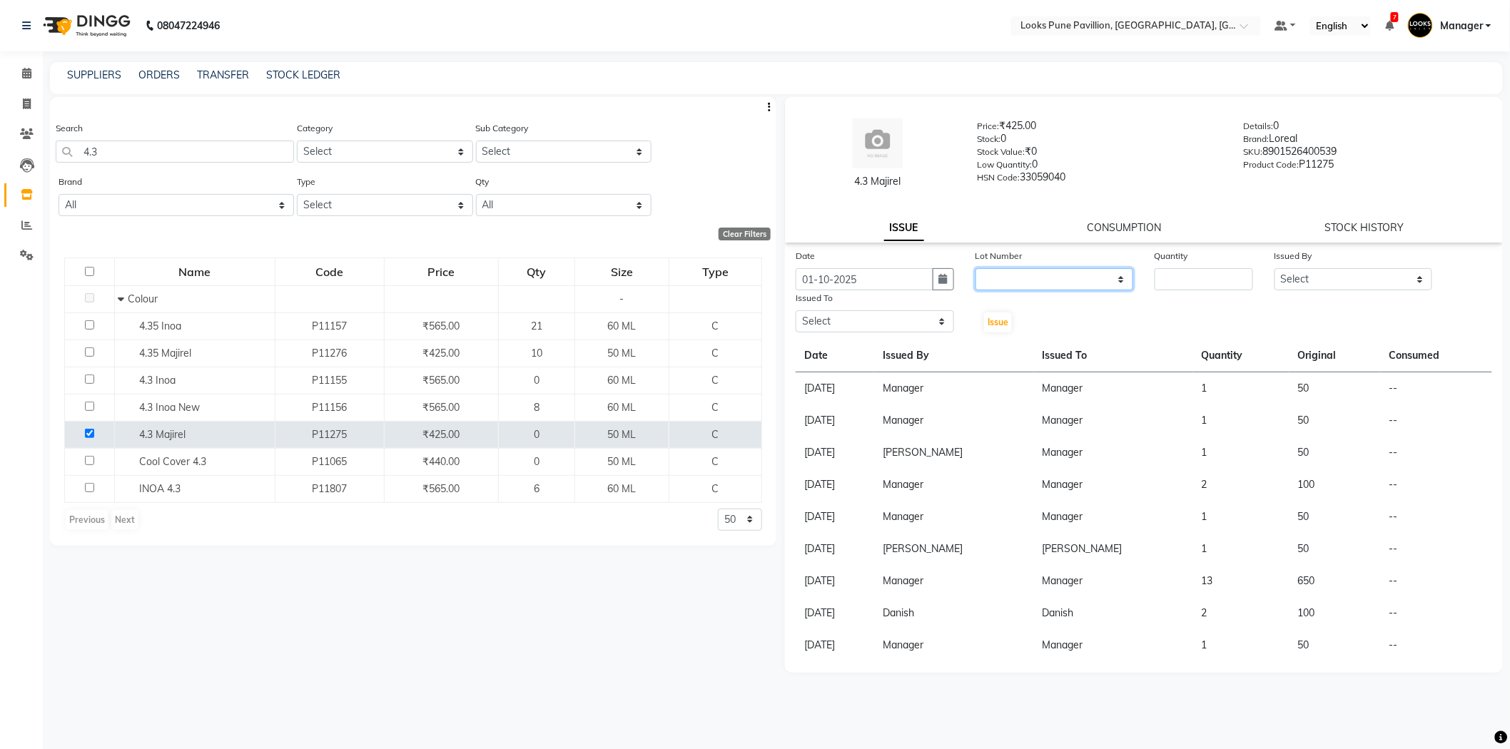
click at [995, 277] on select "None" at bounding box center [1054, 279] width 158 height 22
select select "0: null"
click at [975, 268] on select "None" at bounding box center [1054, 279] width 158 height 22
click at [1169, 283] on input "number" at bounding box center [1203, 279] width 98 height 22
type input "1"
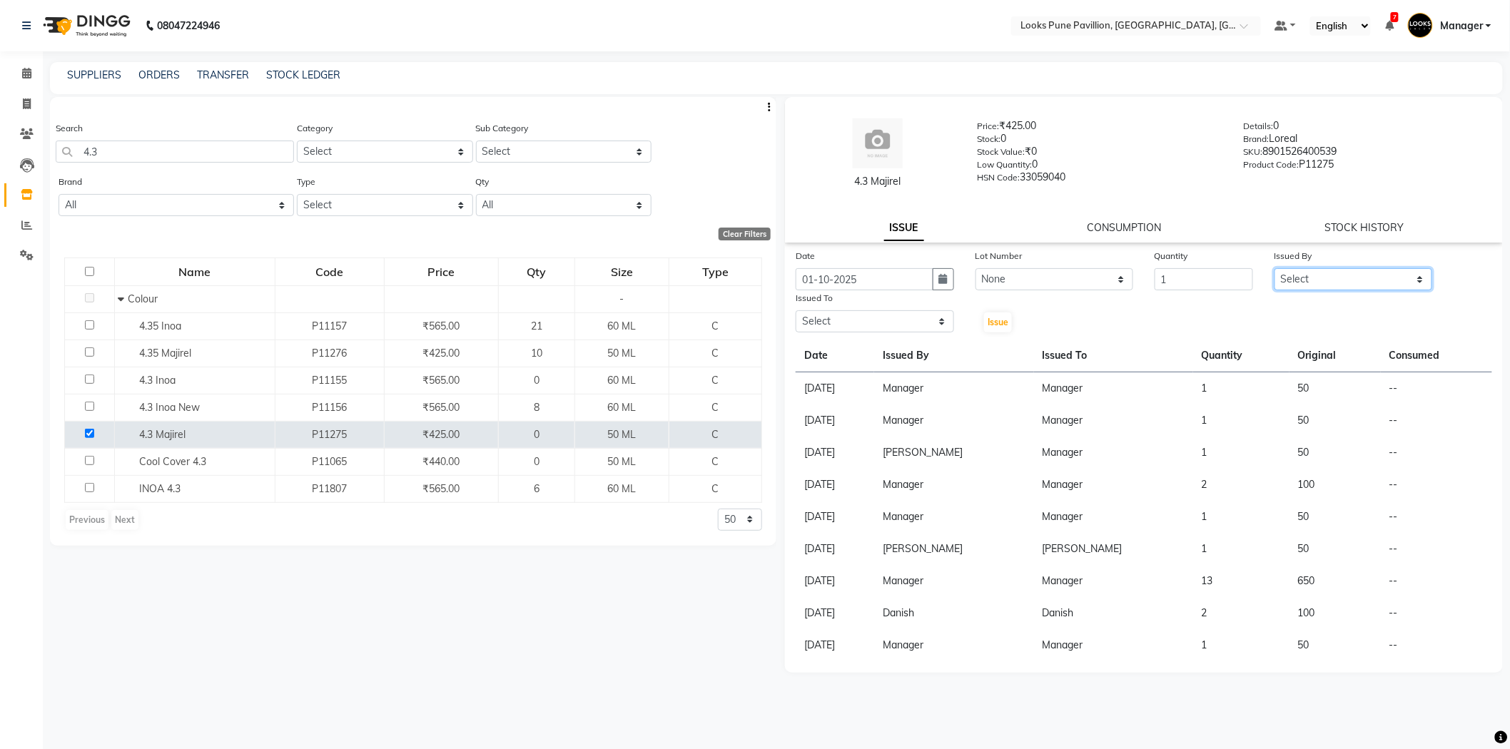
click at [1294, 271] on select "Select Alisha Anjali Arif Arman Christy Danish Eli Gloria Hafiz Hussain_pdct In…" at bounding box center [1353, 279] width 158 height 22
select select "43030"
click at [1274, 268] on select "Select Alisha Anjali Arif Arman Christy Danish Eli Gloria Hafiz Hussain_pdct In…" at bounding box center [1353, 279] width 158 height 22
click at [898, 330] on select "Select Alisha Anjali Arif Arman Christy Danish Eli Gloria Hafiz Hussain_pdct In…" at bounding box center [875, 321] width 158 height 22
select select "43030"
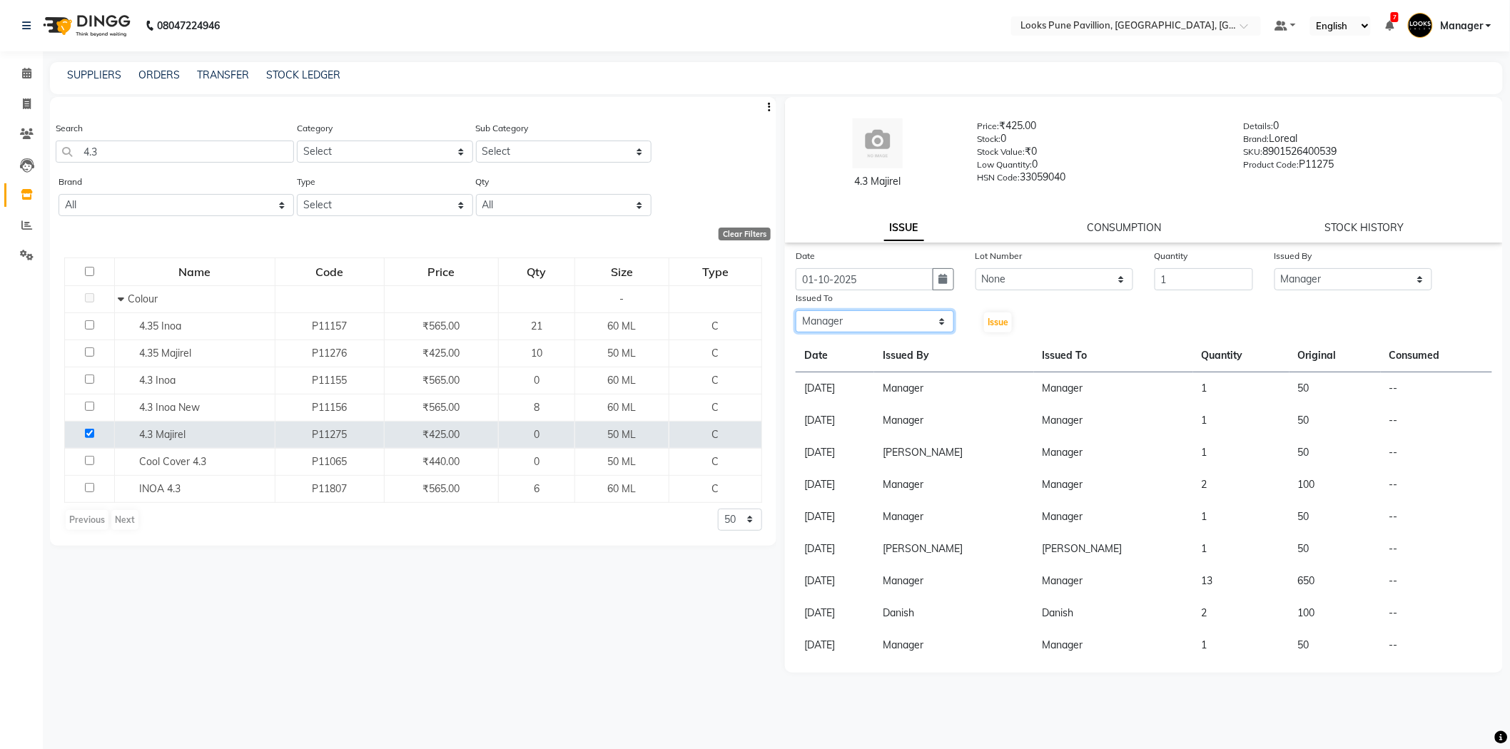
click at [796, 310] on select "Select Alisha Anjali Arif Arman Christy Danish Eli Gloria Hafiz Hussain_pdct In…" at bounding box center [875, 321] width 158 height 22
click at [984, 316] on button "Issue" at bounding box center [998, 323] width 28 height 20
select select
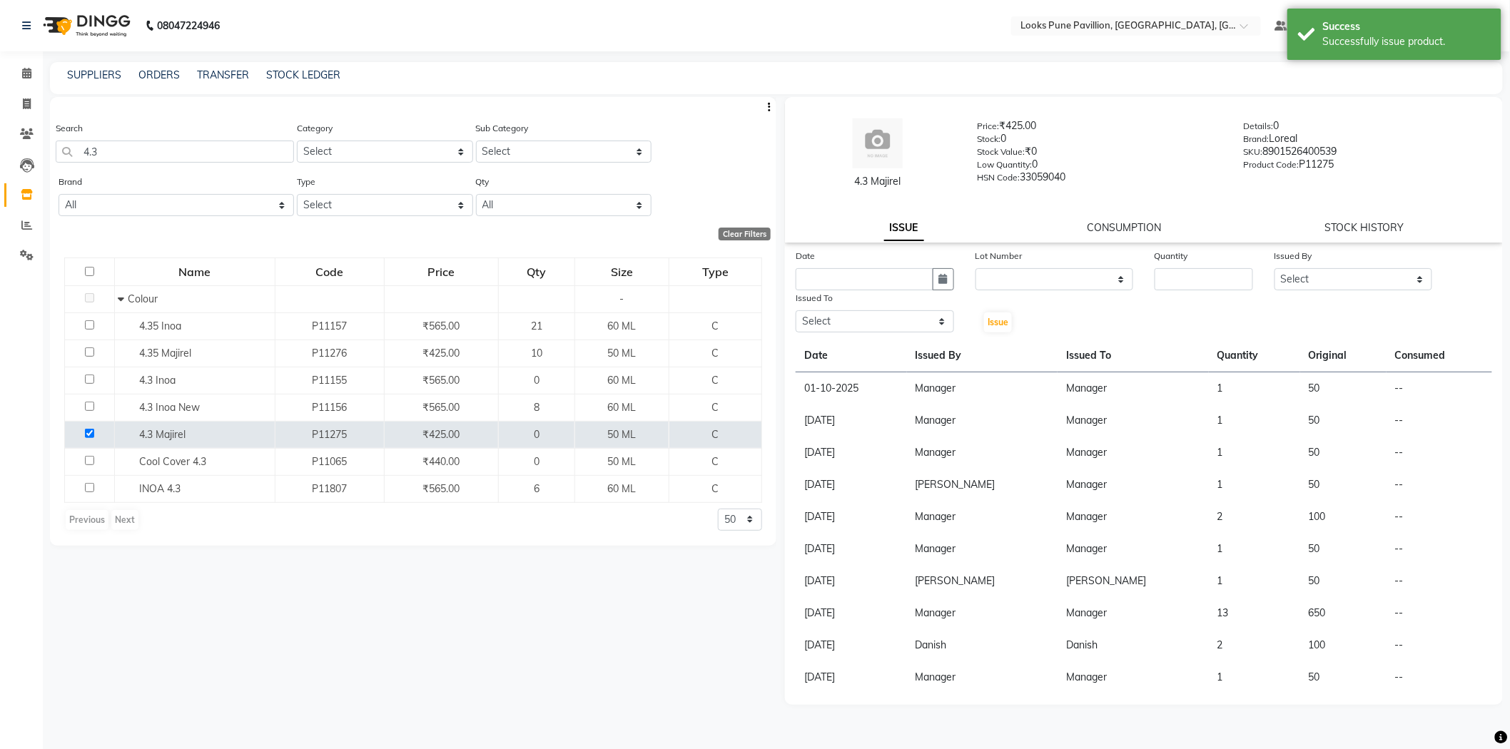
click at [117, 19] on img at bounding box center [85, 26] width 98 height 40
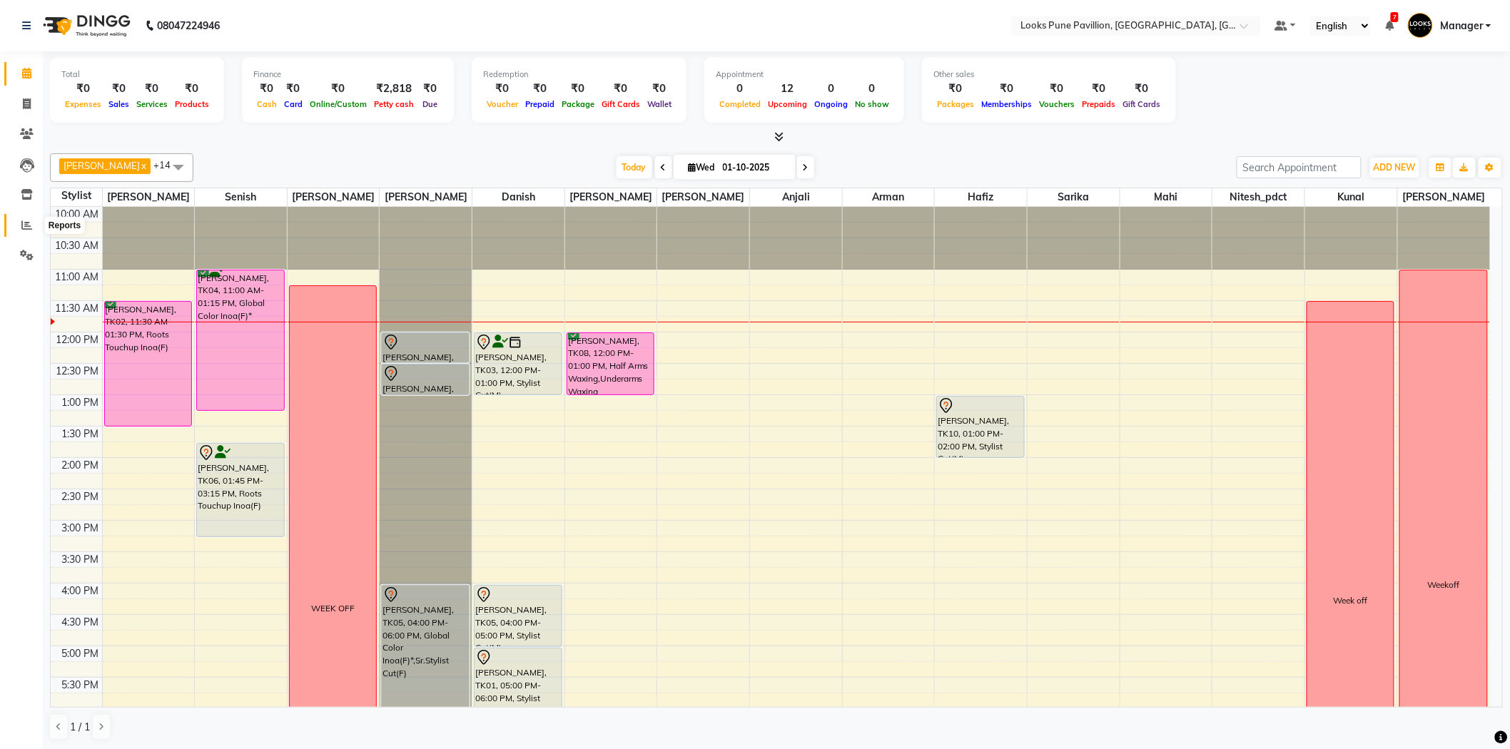
click at [22, 220] on icon at bounding box center [26, 225] width 11 height 11
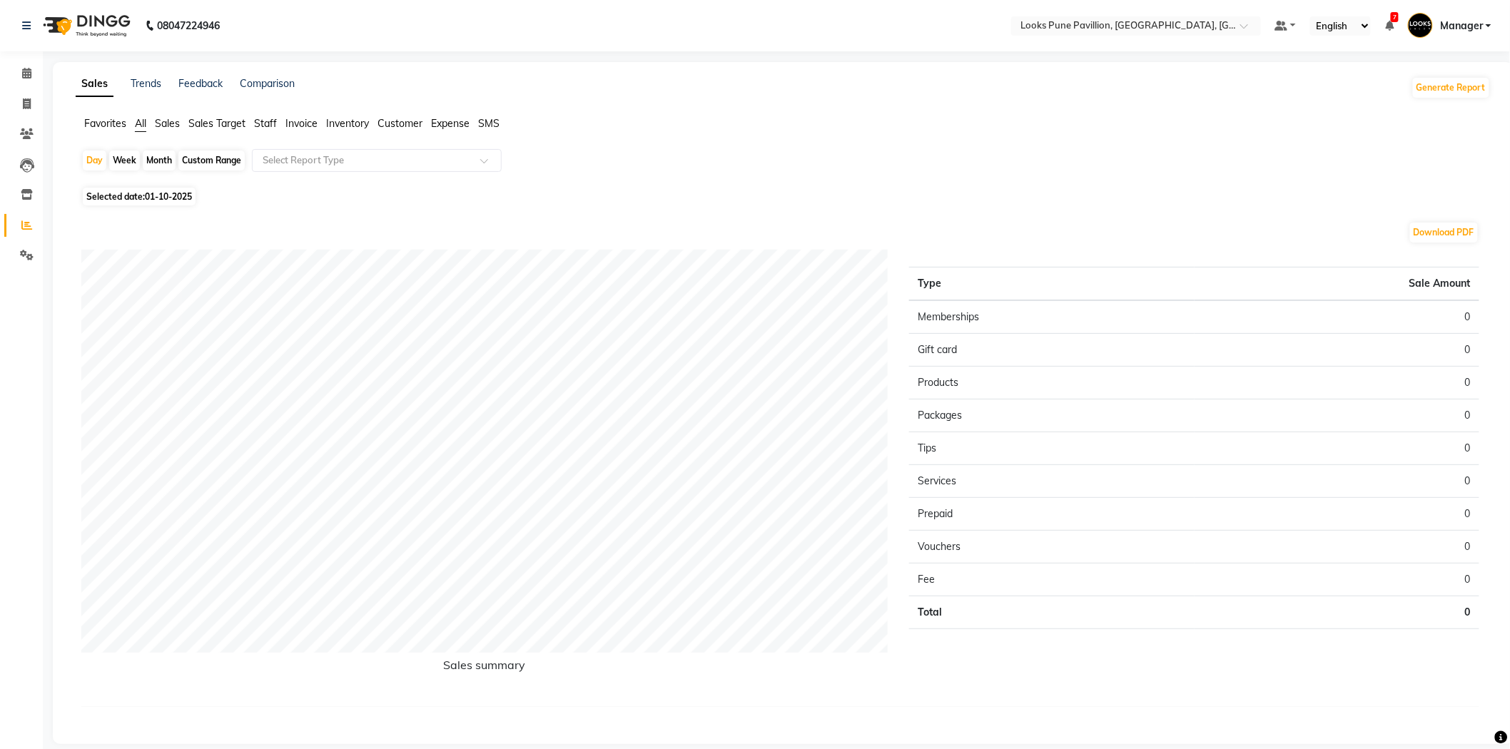
click at [141, 197] on span "Selected date: [DATE]" at bounding box center [139, 197] width 113 height 18
select select "10"
select select "2025"
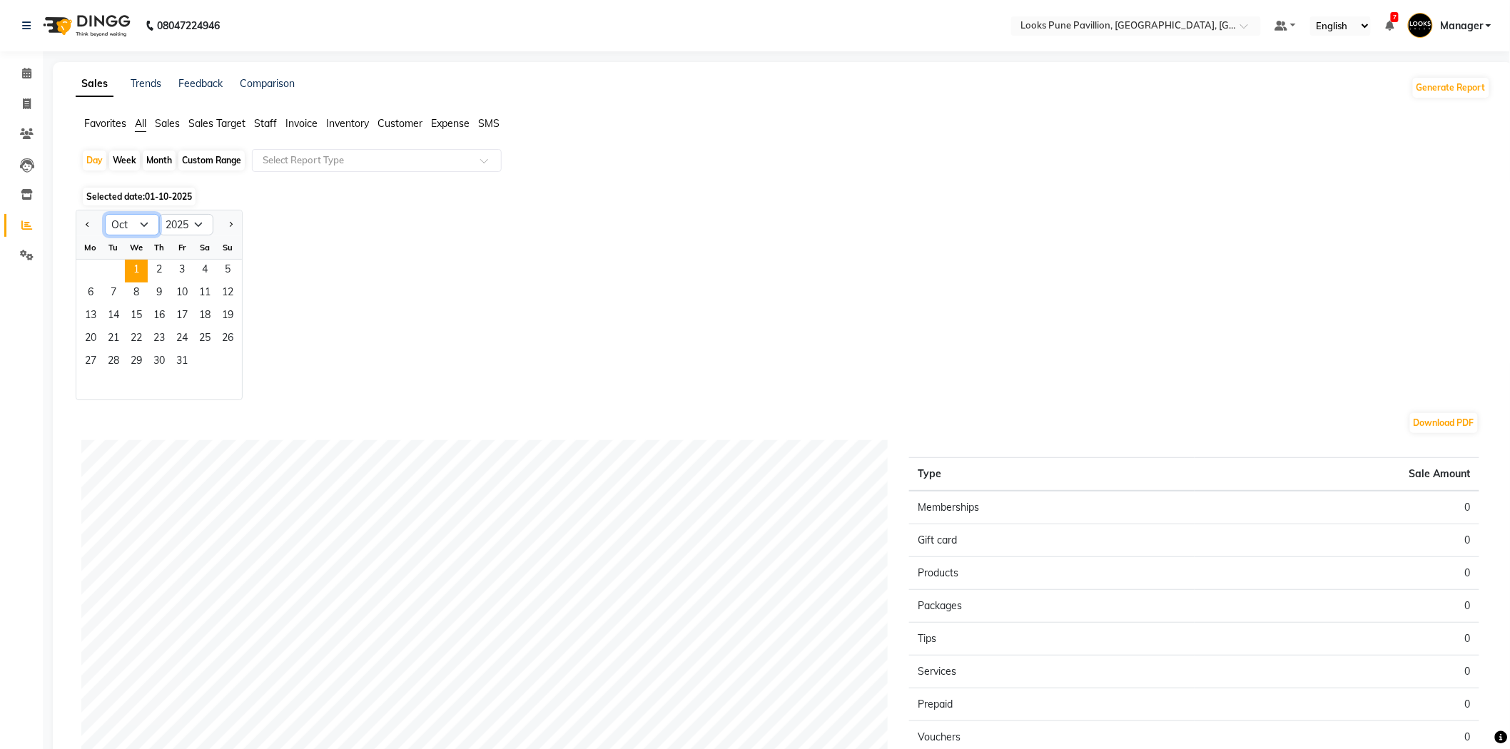
click at [138, 223] on select "Jan Feb Mar Apr May Jun [DATE] Aug Sep Oct Nov Dec" at bounding box center [132, 224] width 54 height 21
select select "9"
click at [105, 214] on select "Jan Feb Mar Apr May Jun [DATE] Aug Sep Oct Nov Dec" at bounding box center [132, 224] width 54 height 21
click at [118, 367] on span "30" at bounding box center [113, 362] width 23 height 23
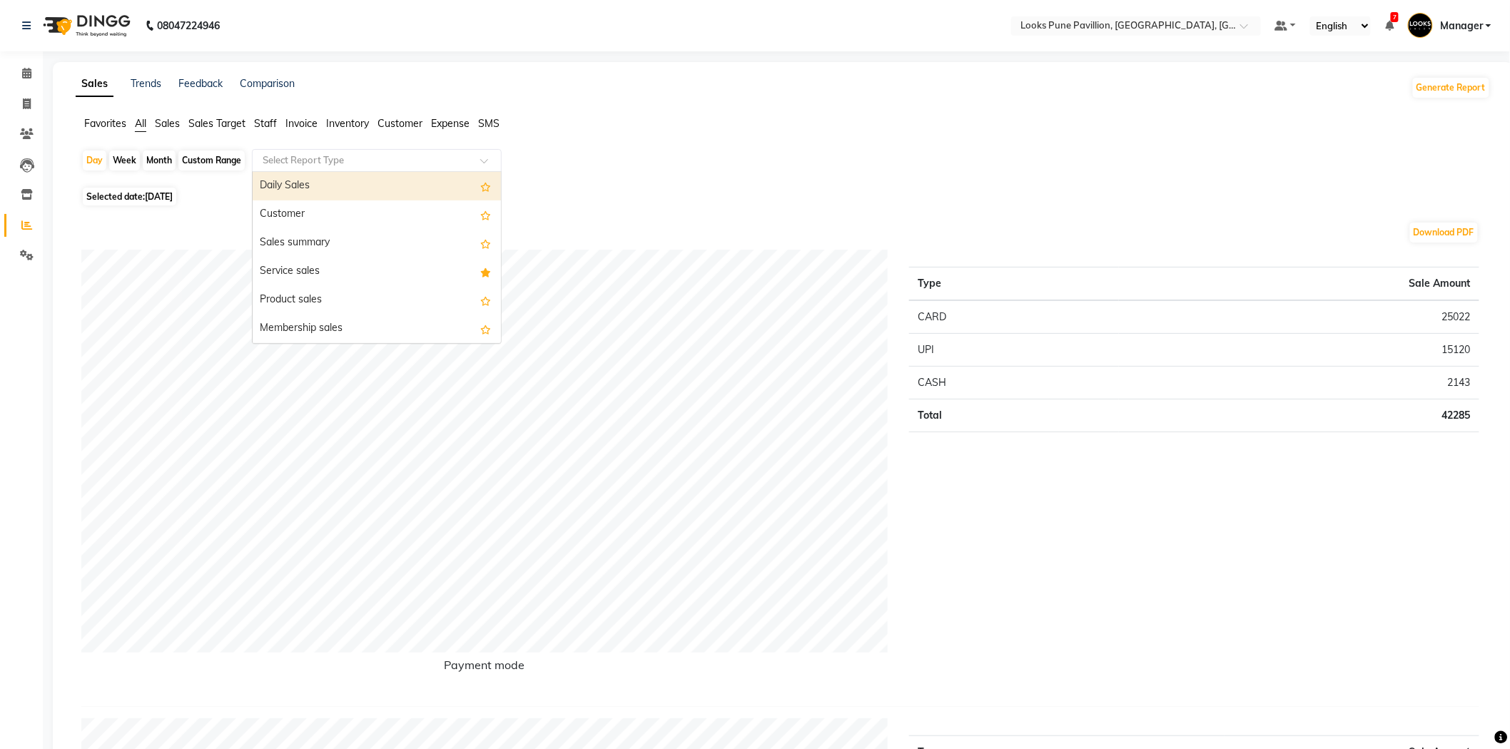
click at [315, 155] on input "text" at bounding box center [362, 160] width 205 height 14
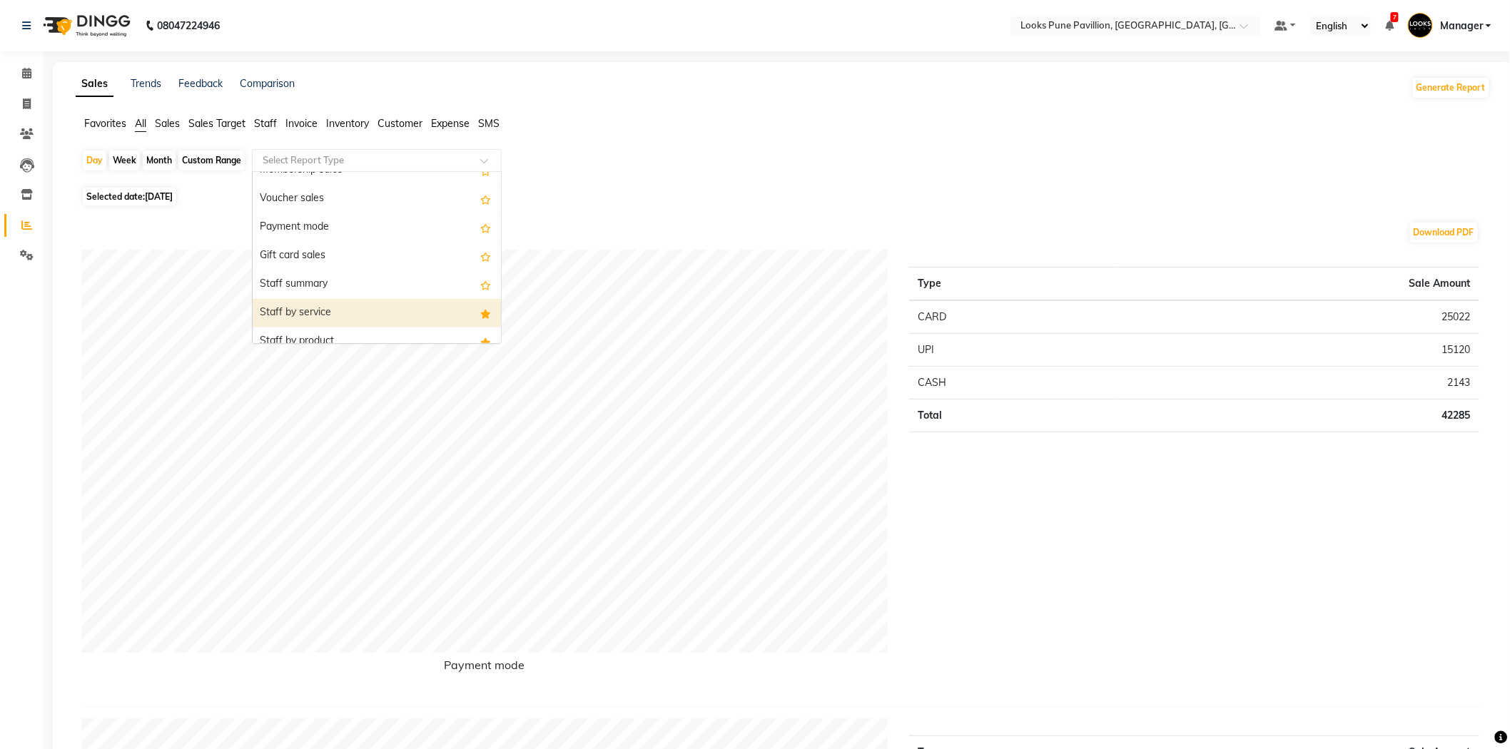
click at [324, 305] on div "Staff by service" at bounding box center [377, 313] width 248 height 29
select select "full_report"
select select "csv"
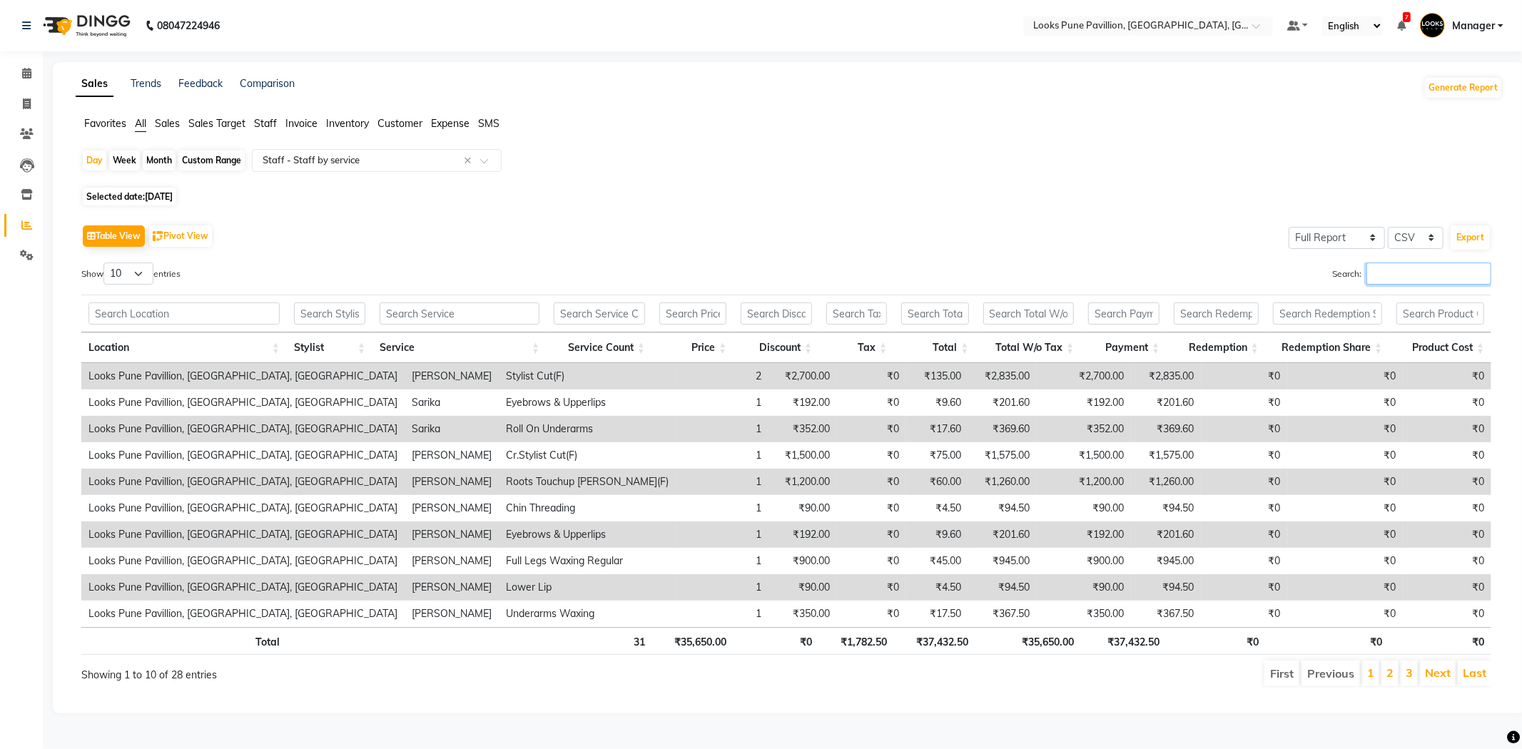
click at [1394, 280] on input "Search:" at bounding box center [1428, 274] width 125 height 22
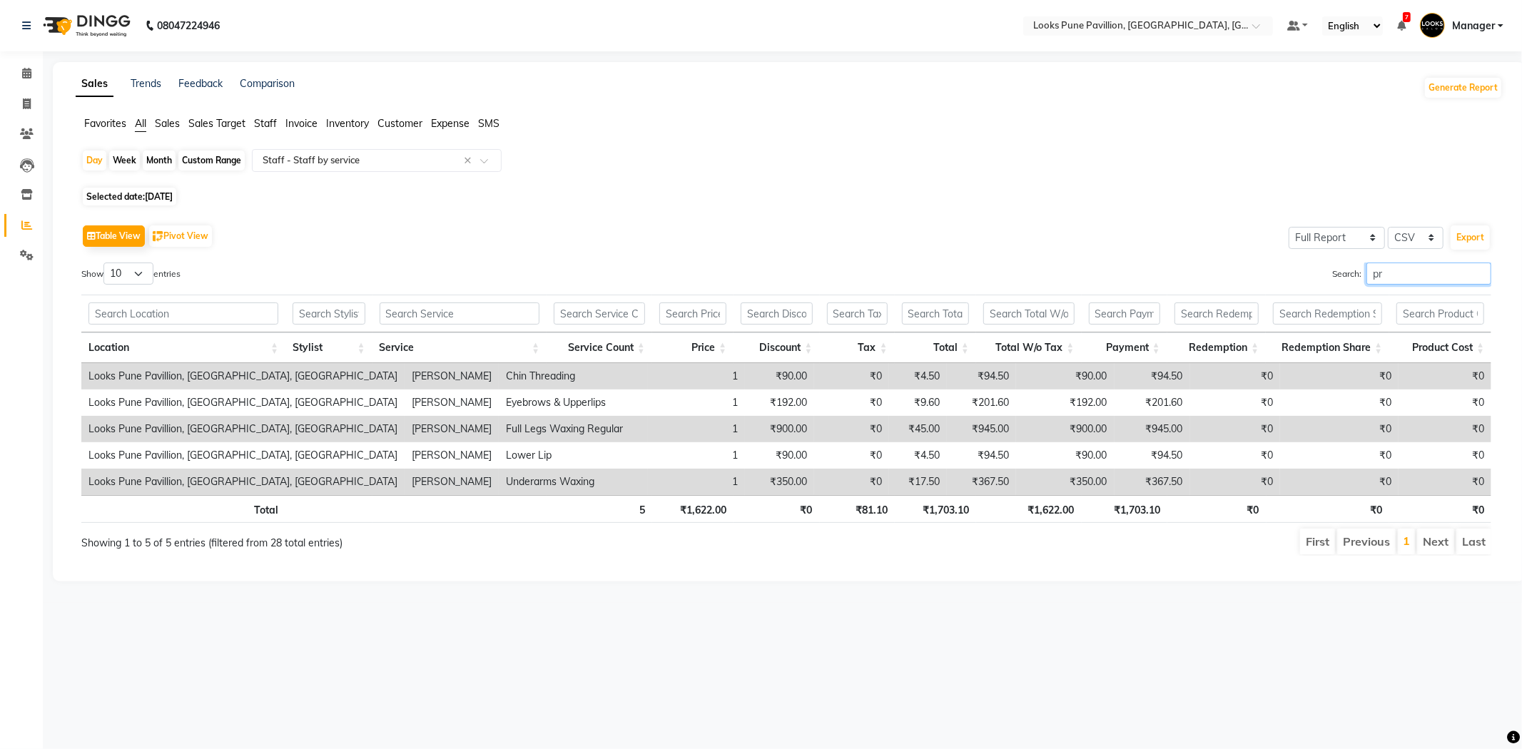
type input "p"
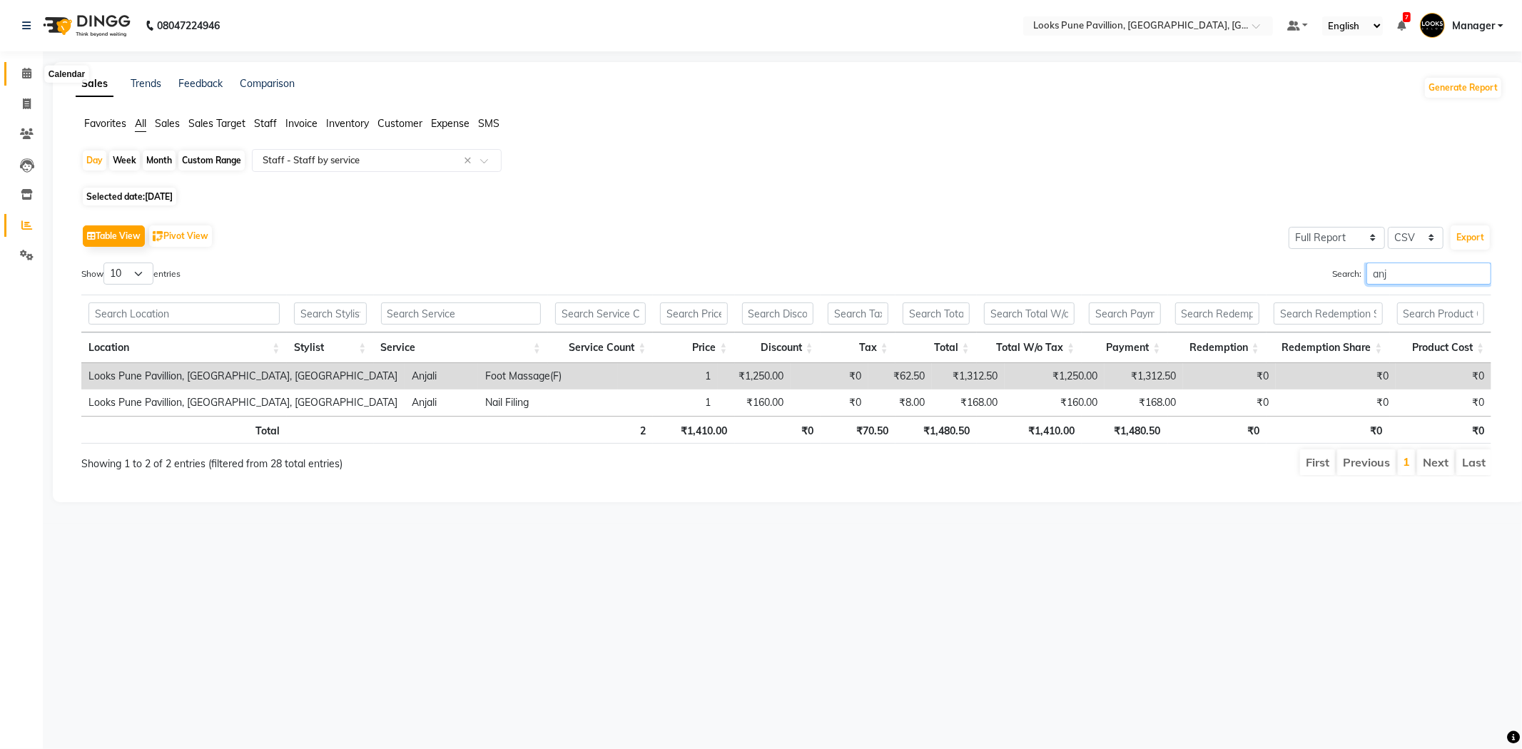
type input "anj"
click at [32, 81] on span at bounding box center [26, 74] width 25 height 16
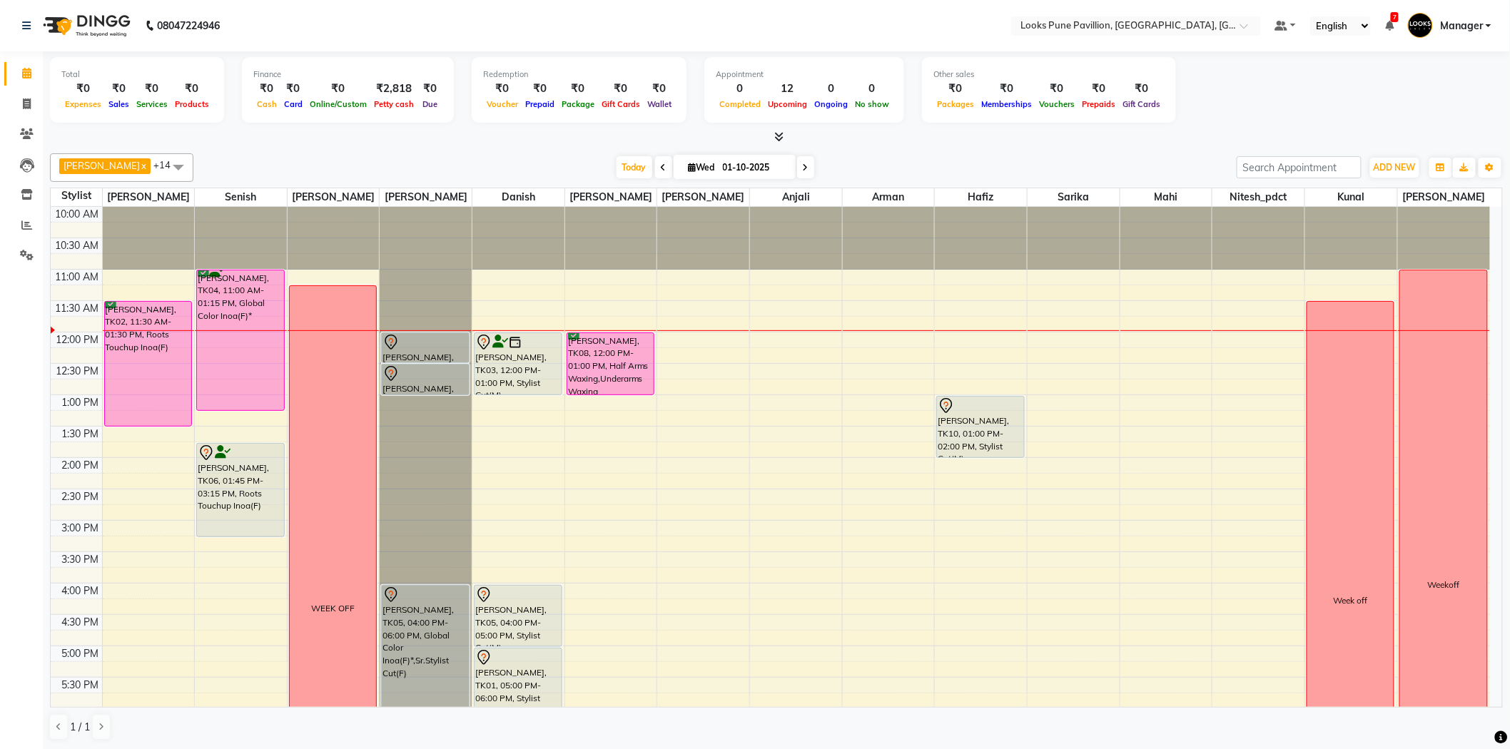
click at [797, 168] on span at bounding box center [805, 167] width 17 height 22
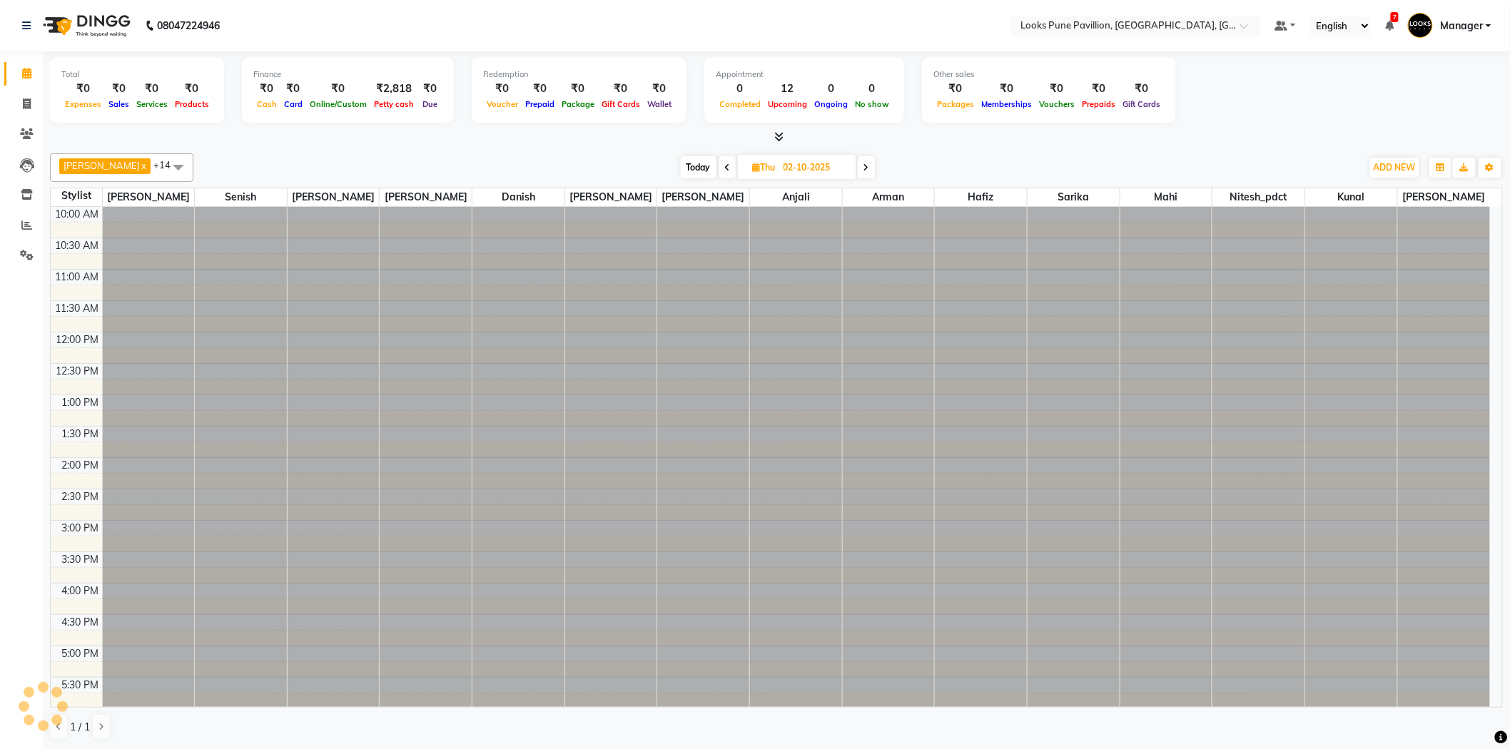
scroll to position [63, 0]
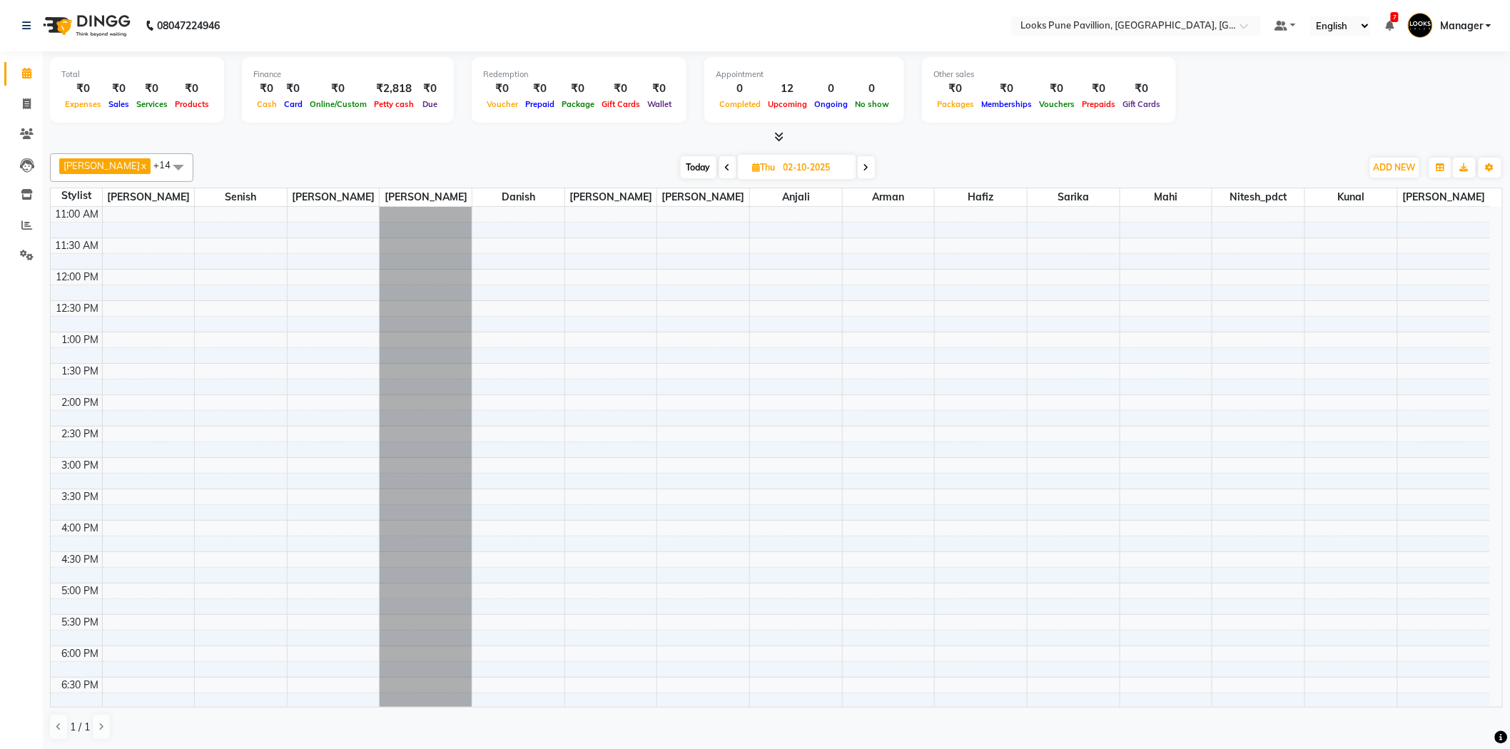
click at [839, 168] on div "Today Thu 02-10-2025" at bounding box center [777, 167] width 197 height 21
click at [863, 168] on icon at bounding box center [866, 167] width 6 height 9
type input "03-10-2025"
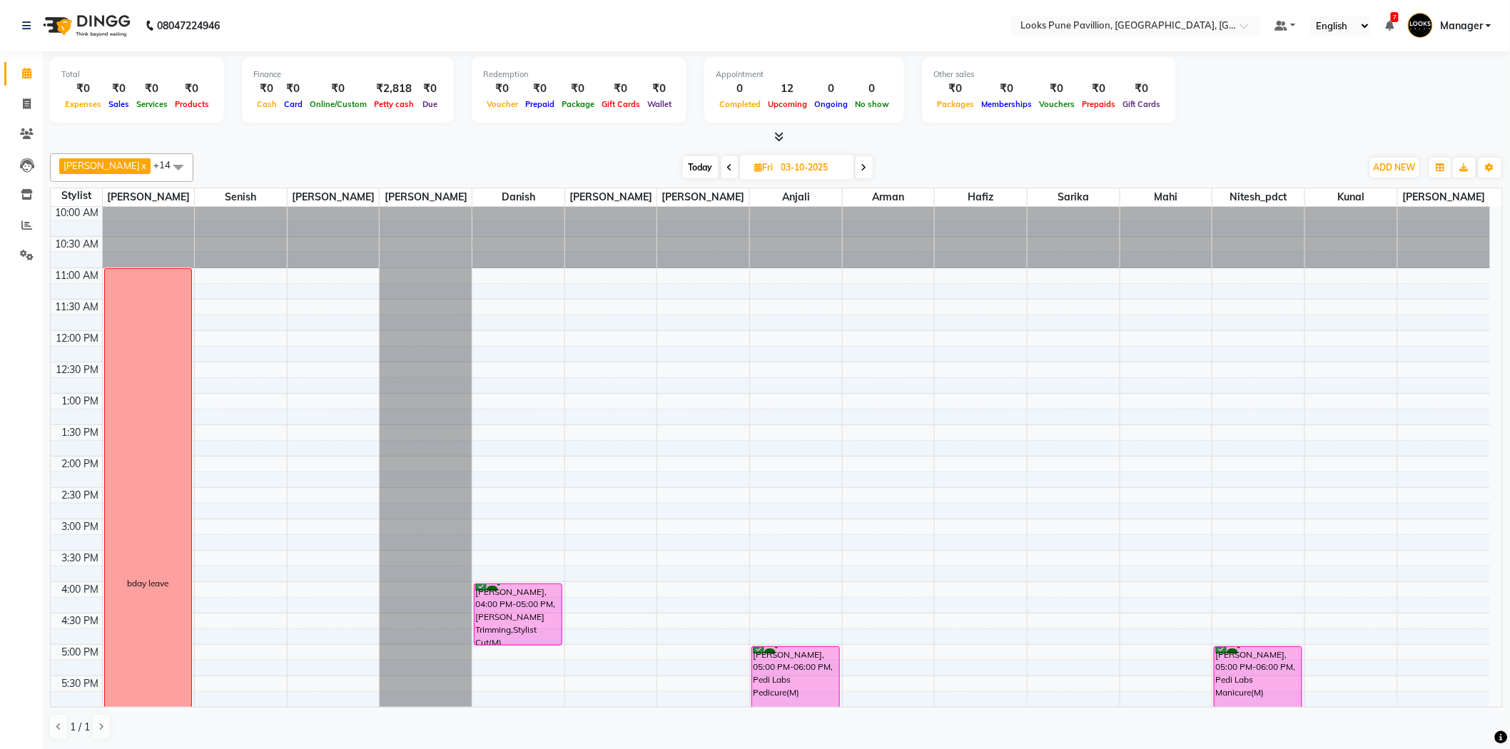
scroll to position [0, 0]
click at [323, 346] on div "10:00 AM 10:30 AM 11:00 AM 11:30 AM 12:00 PM 12:30 PM 1:00 PM 1:30 PM 2:00 PM 2…" at bounding box center [770, 615] width 1439 height 816
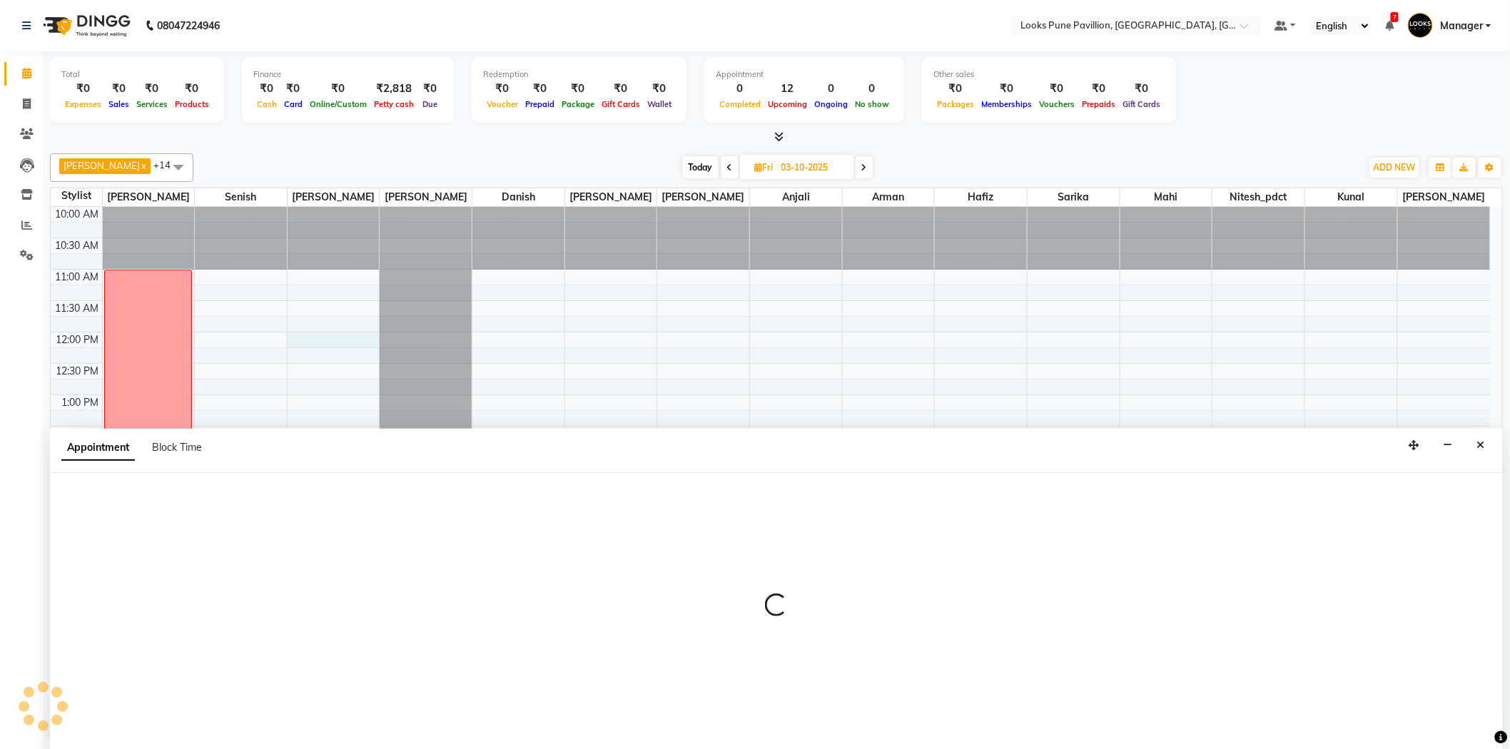
scroll to position [1, 0]
select select "43070"
select select "720"
select select "tentative"
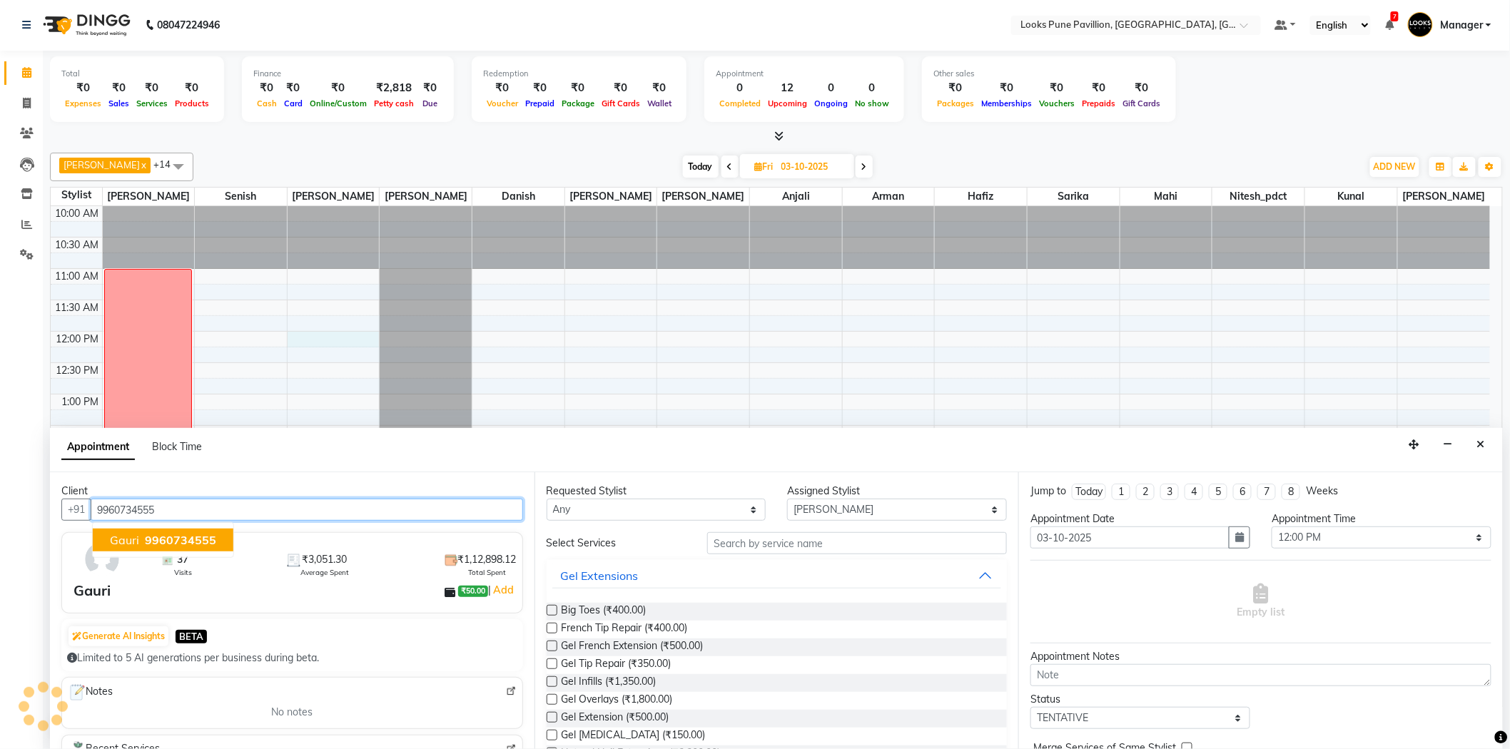
click at [153, 539] on span "9960734555" at bounding box center [180, 540] width 71 height 14
type input "9960734555"
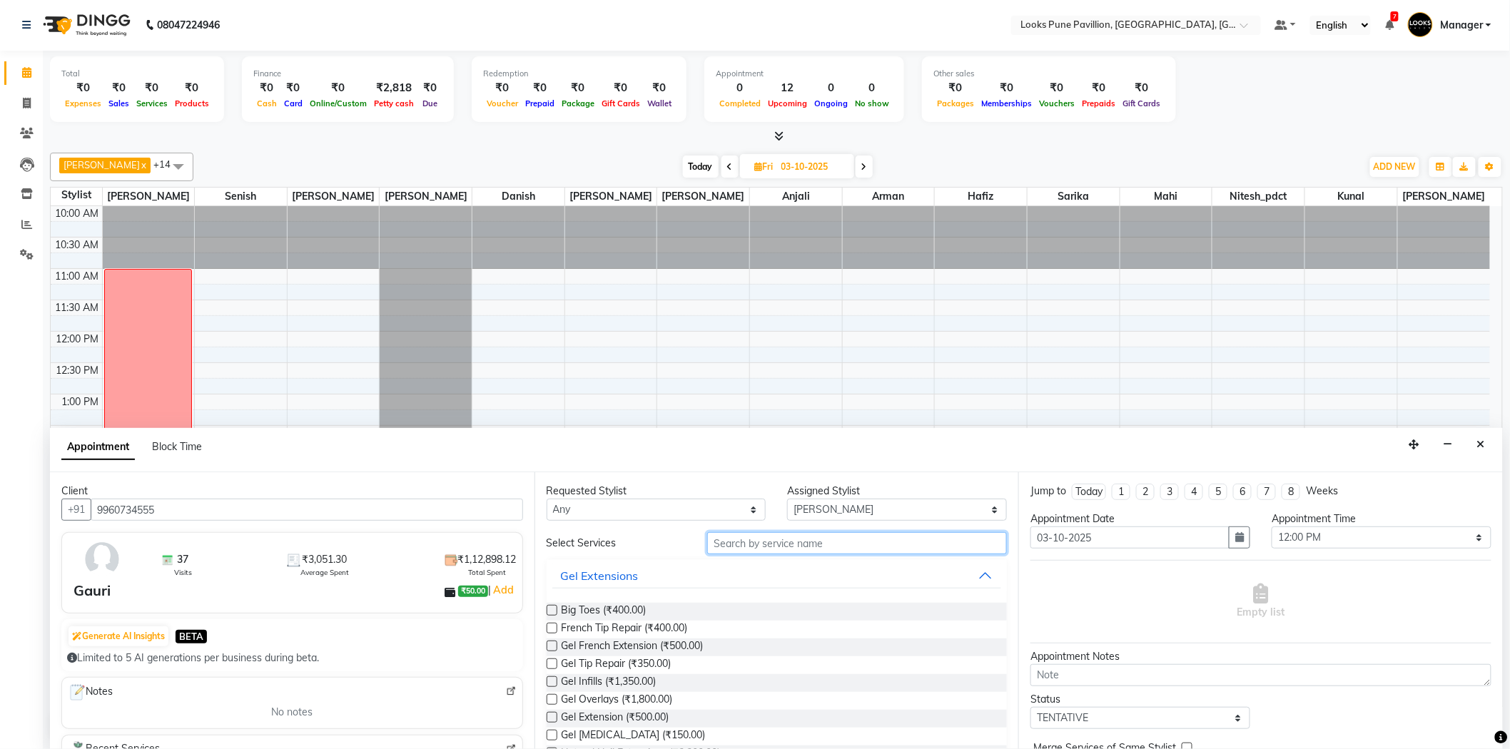
click at [738, 550] on input "text" at bounding box center [857, 543] width 300 height 22
type input "root to"
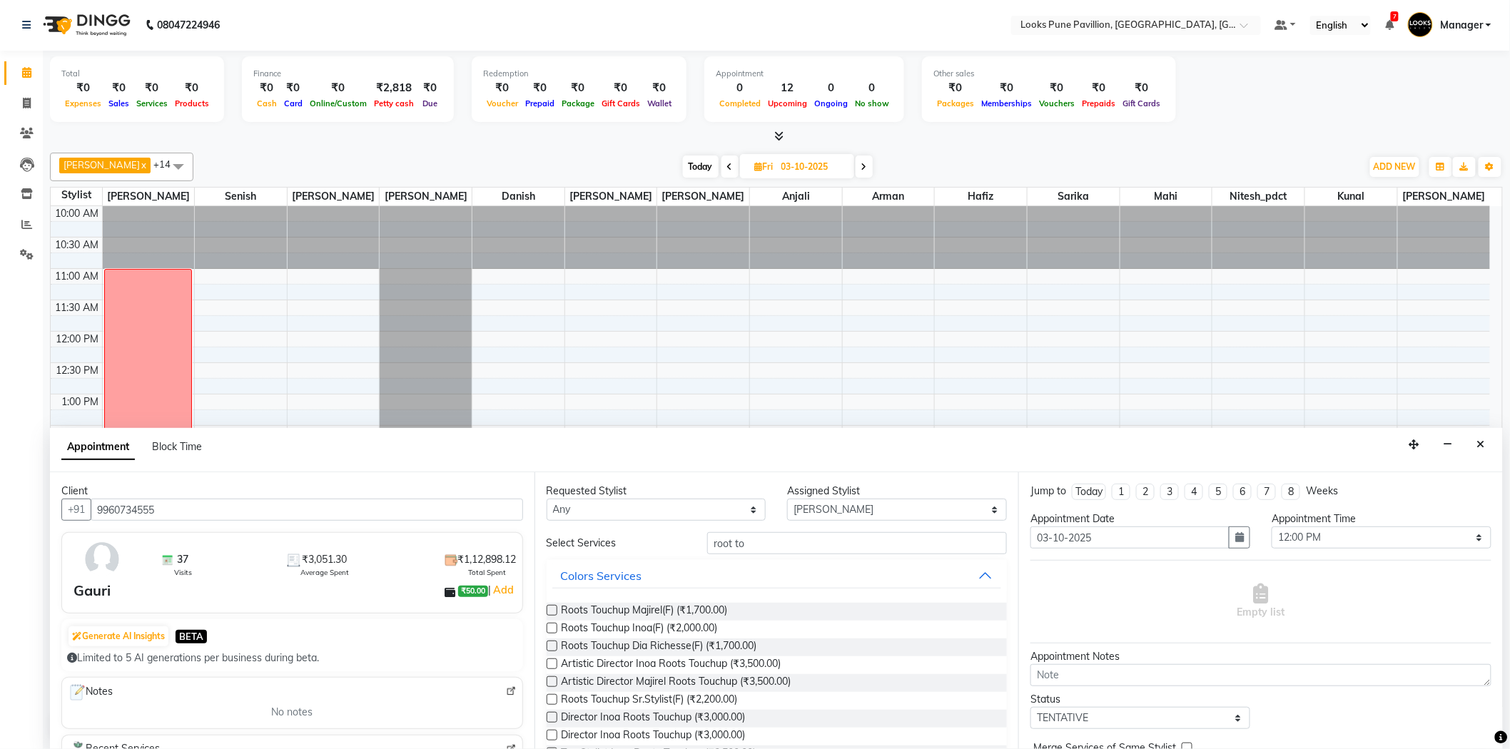
click at [553, 629] on label at bounding box center [552, 628] width 11 height 11
click at [553, 629] on input "checkbox" at bounding box center [551, 629] width 9 height 9
checkbox input "false"
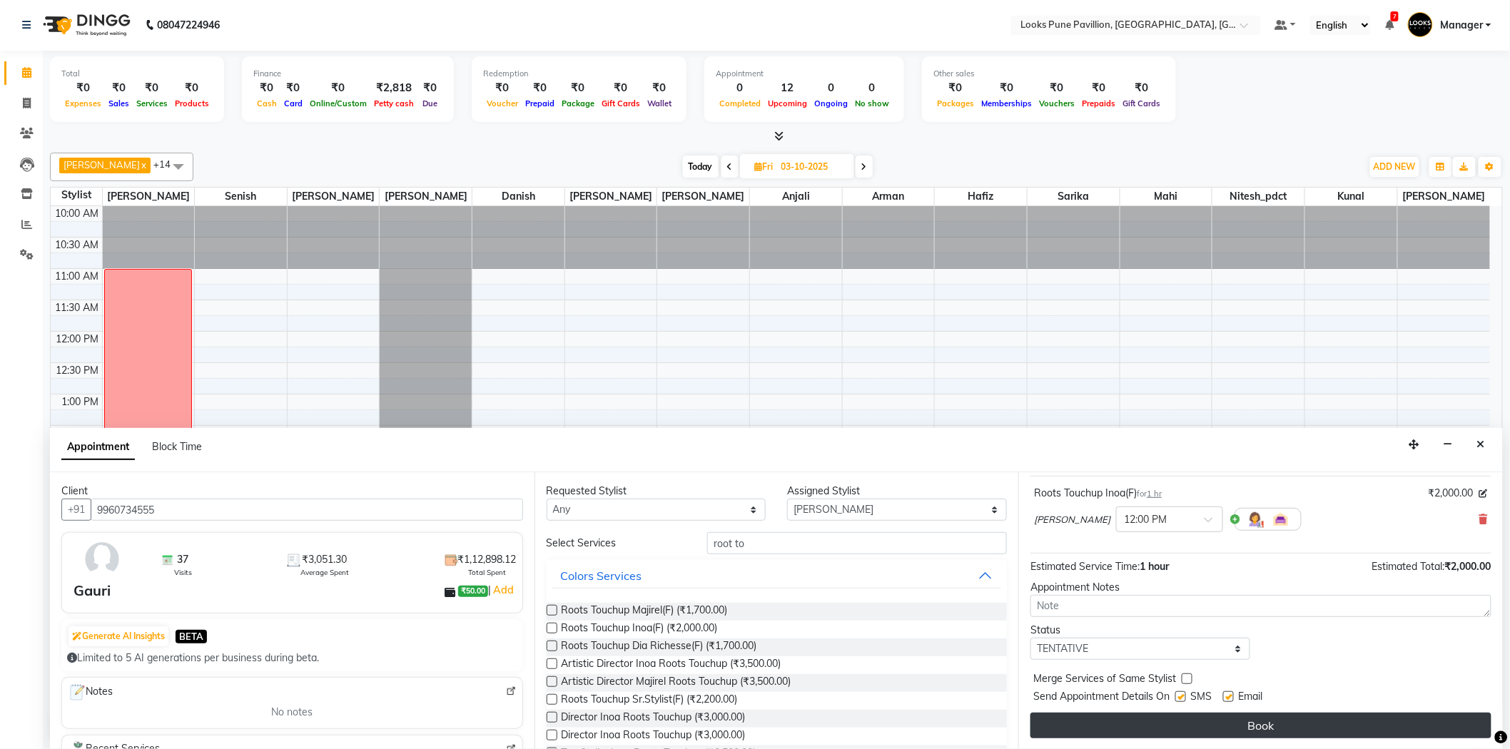
click at [1185, 728] on button "Book" at bounding box center [1260, 726] width 461 height 26
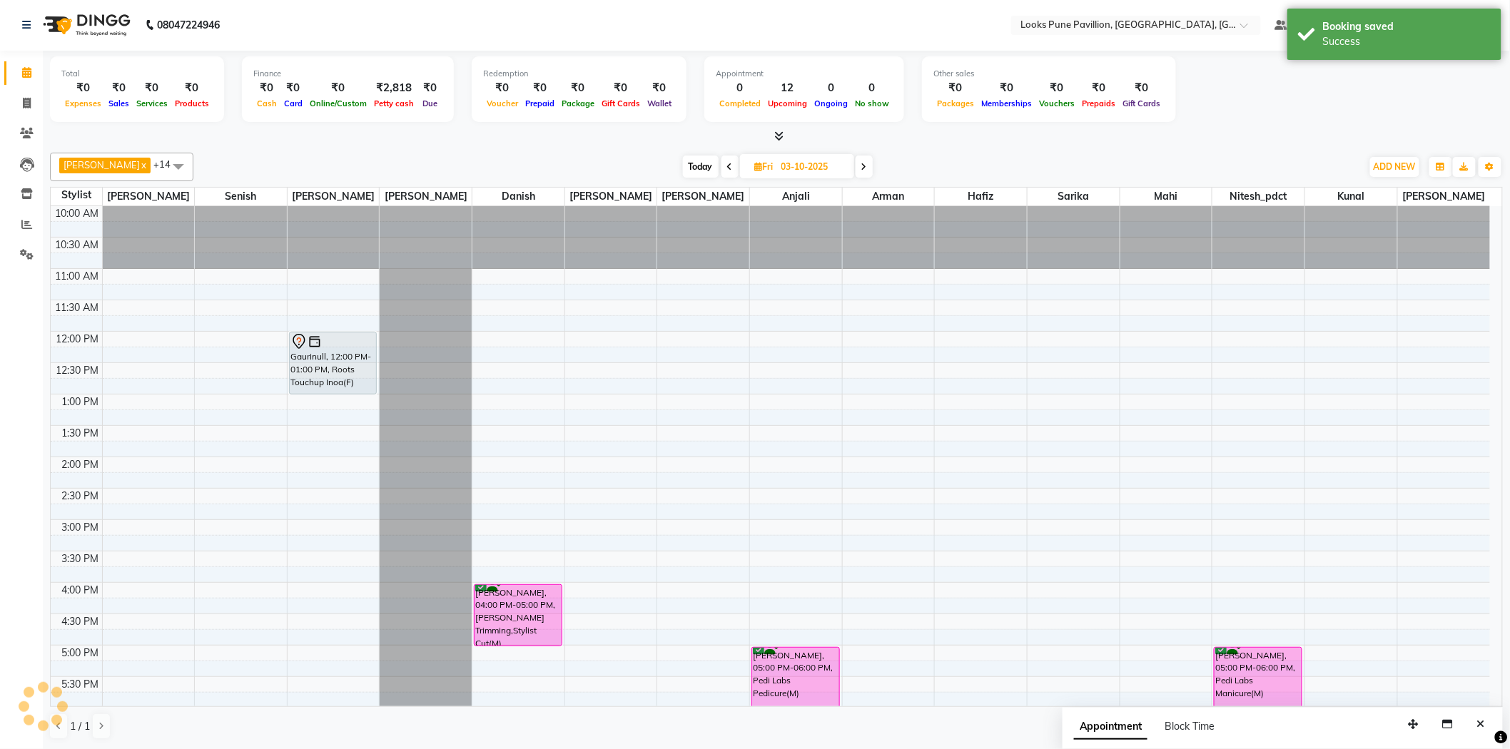
scroll to position [0, 0]
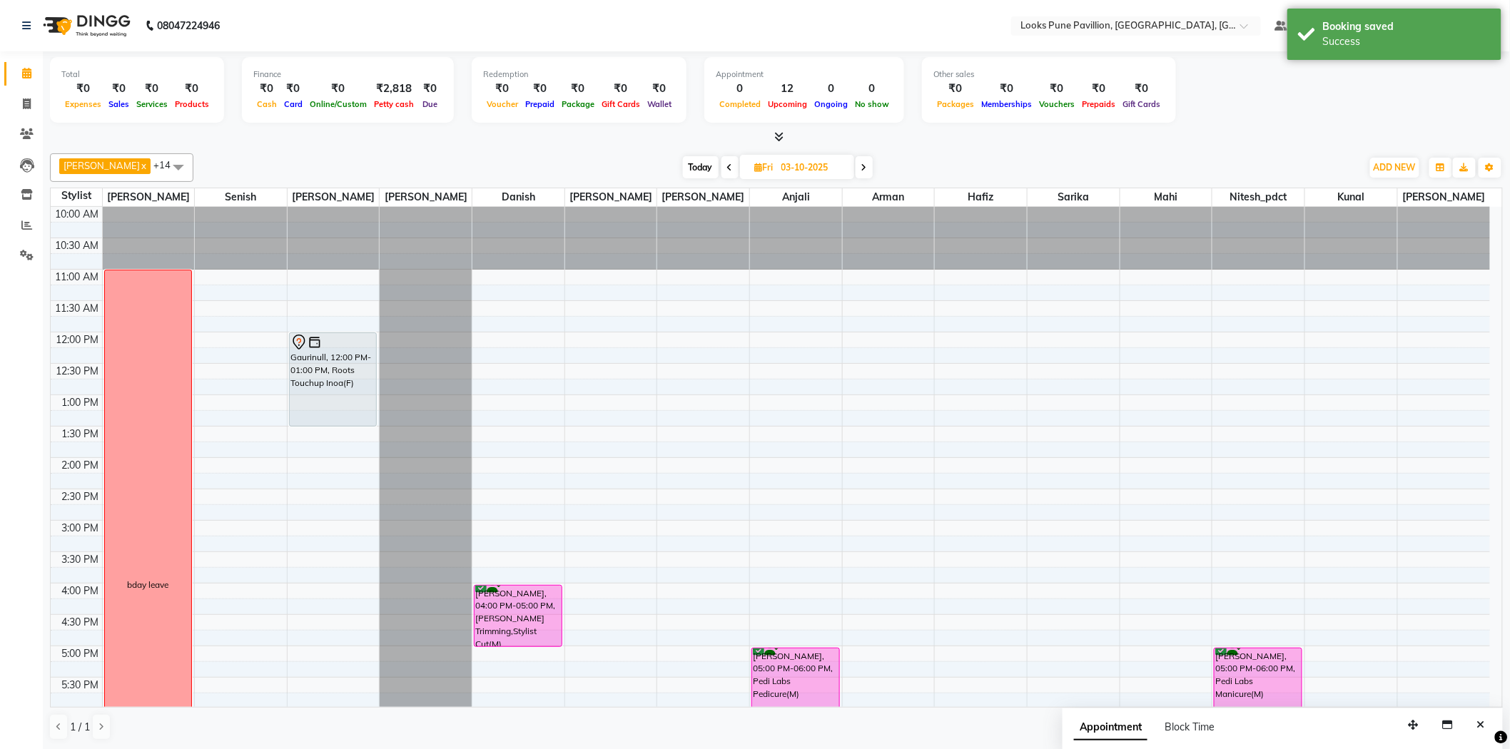
drag, startPoint x: 322, startPoint y: 395, endPoint x: 325, endPoint y: 415, distance: 20.9
click at [325, 423] on div "Gaurinull, 12:00 PM-01:00 PM, Roots Touchup Inoa(F) Gaurinull, 12:00 PM-01:00 P…" at bounding box center [334, 615] width 92 height 816
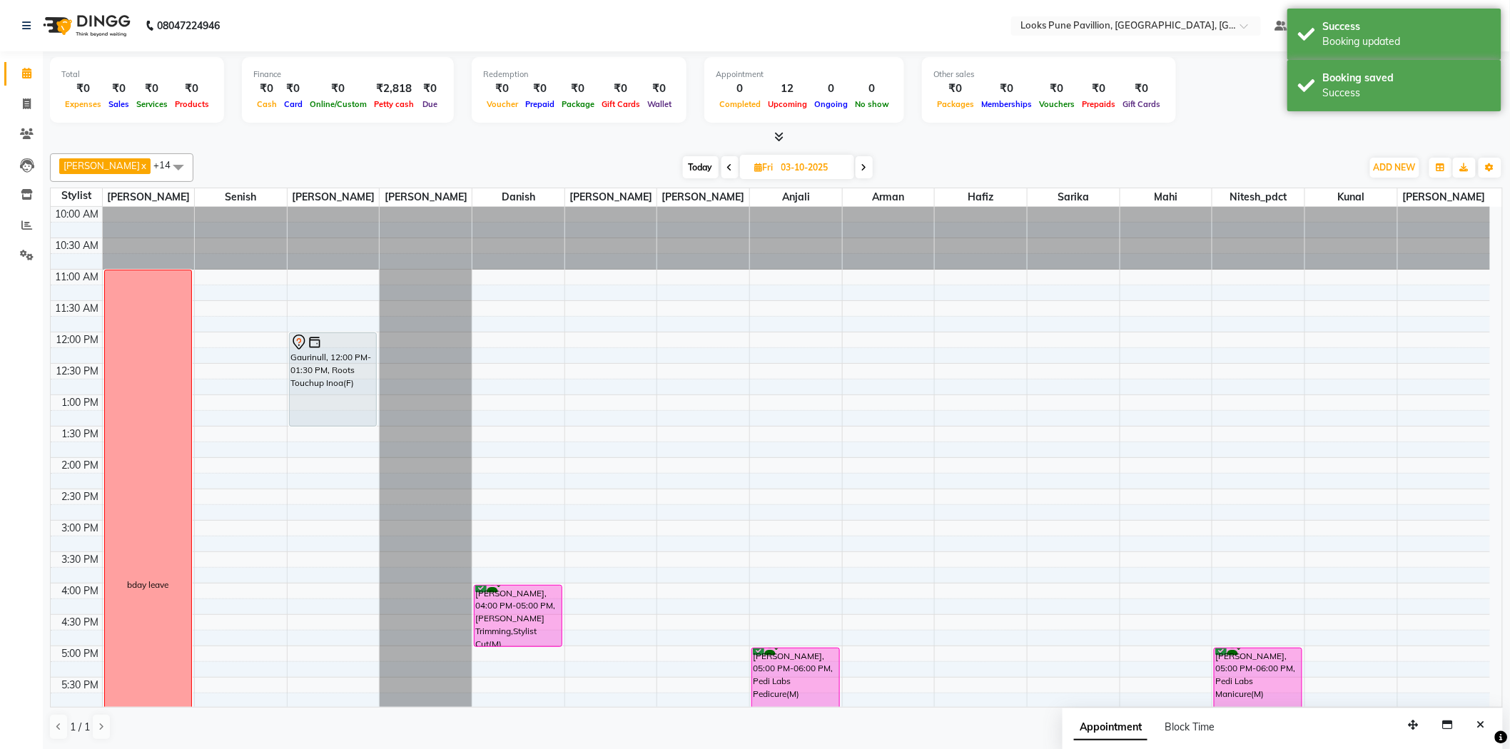
click at [683, 168] on span "Today" at bounding box center [701, 167] width 36 height 22
type input "01-10-2025"
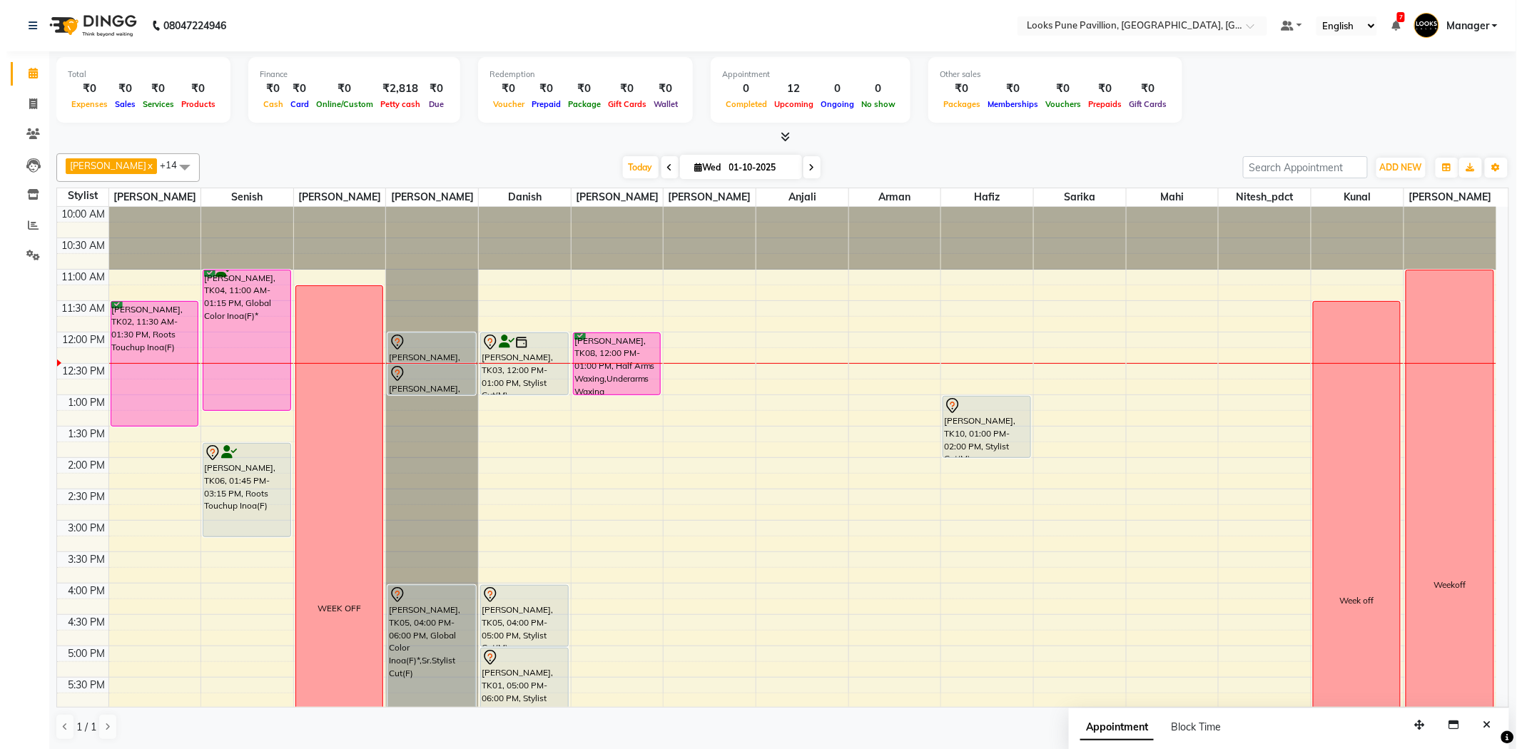
scroll to position [1, 0]
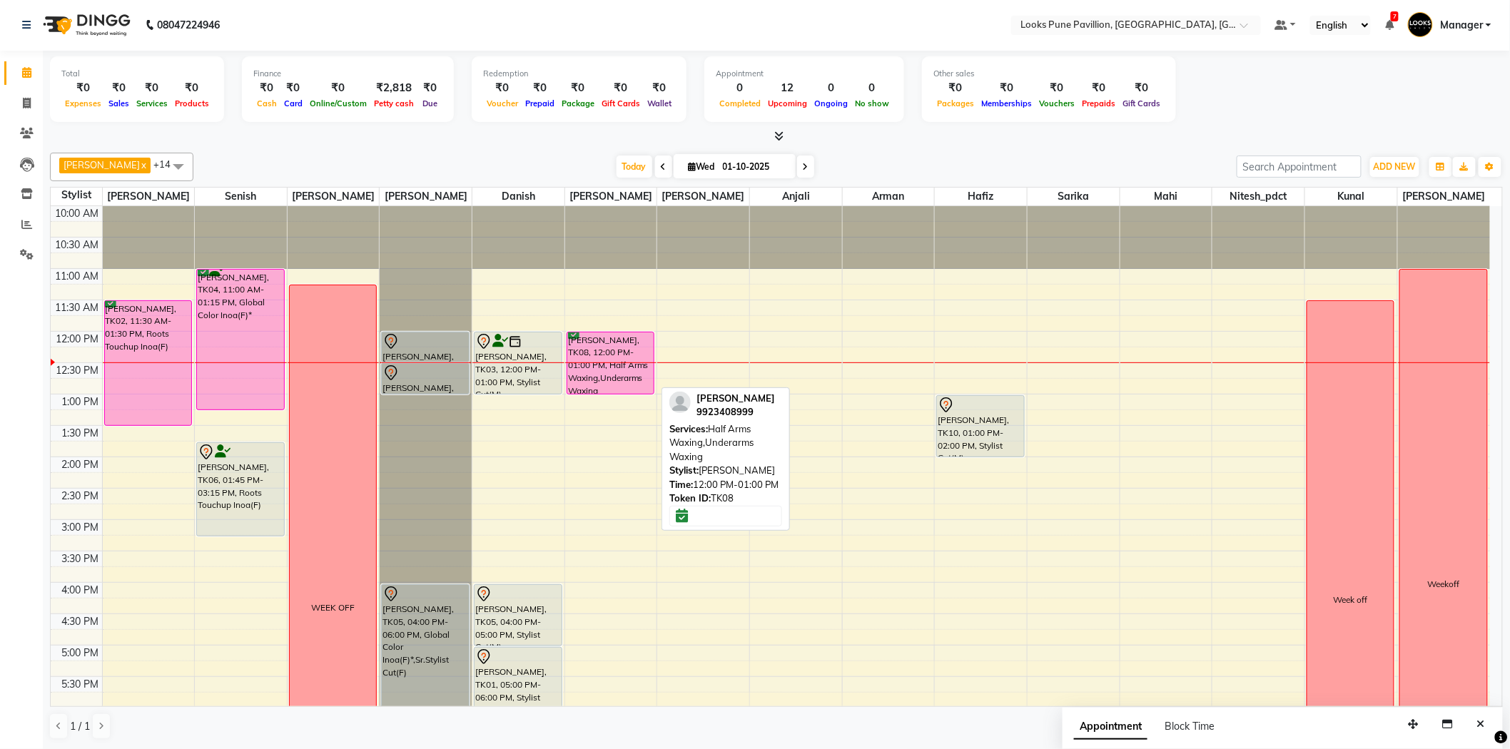
click at [614, 358] on div "Bhagyashree, TK08, 12:00 PM-01:00 PM, Half Arms Waxing,Underarms Waxing" at bounding box center [610, 362] width 86 height 61
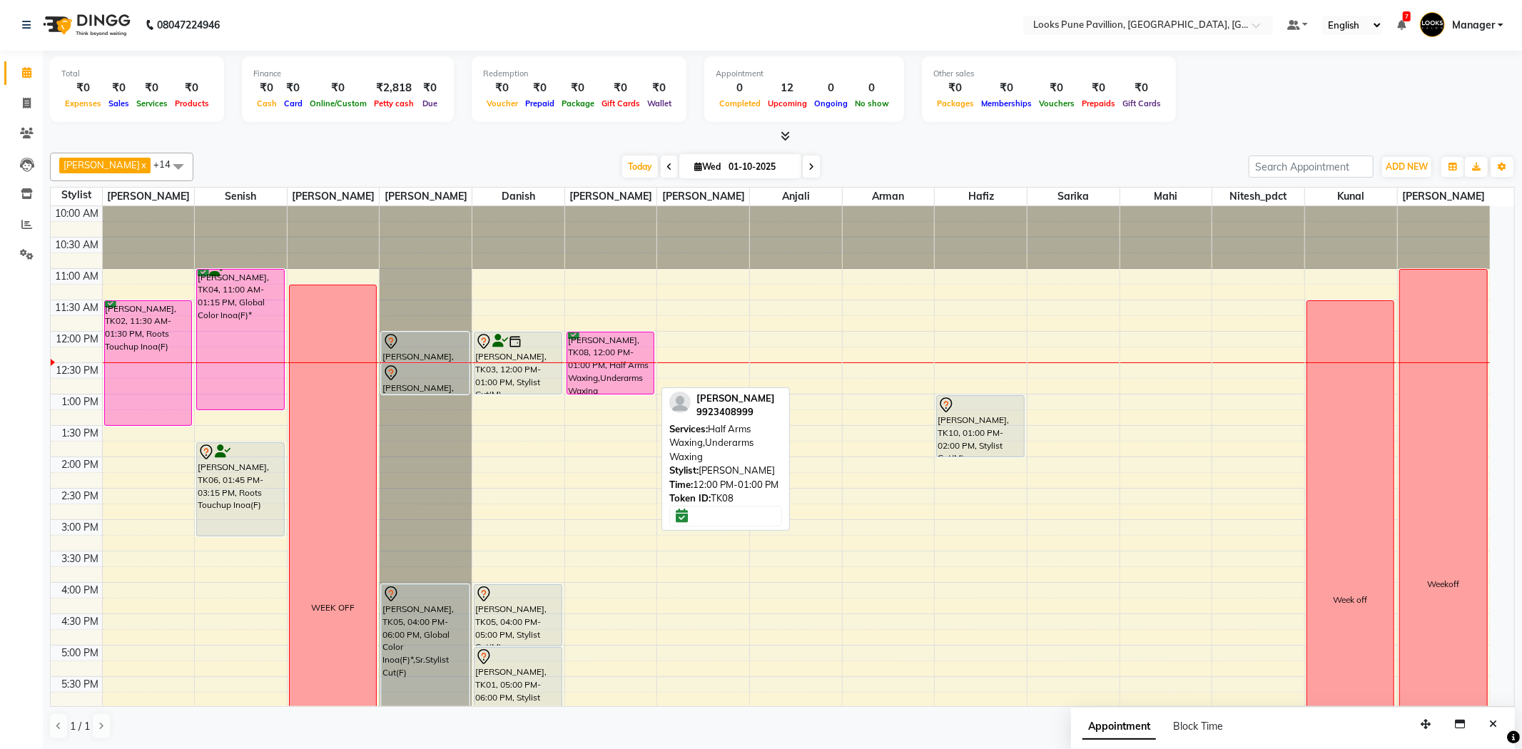
select select "6"
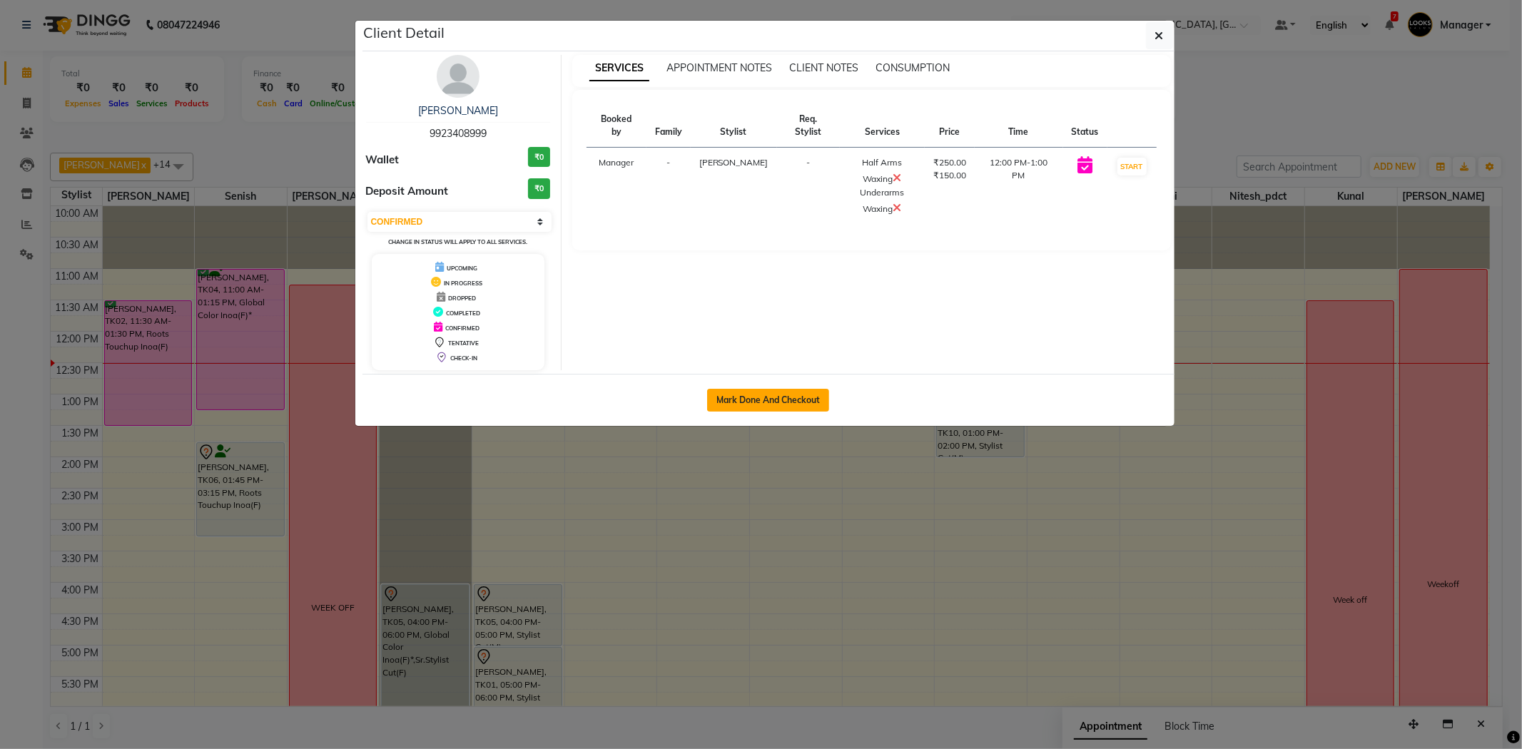
click at [773, 390] on button "Mark Done And Checkout" at bounding box center [768, 400] width 122 height 23
select select "service"
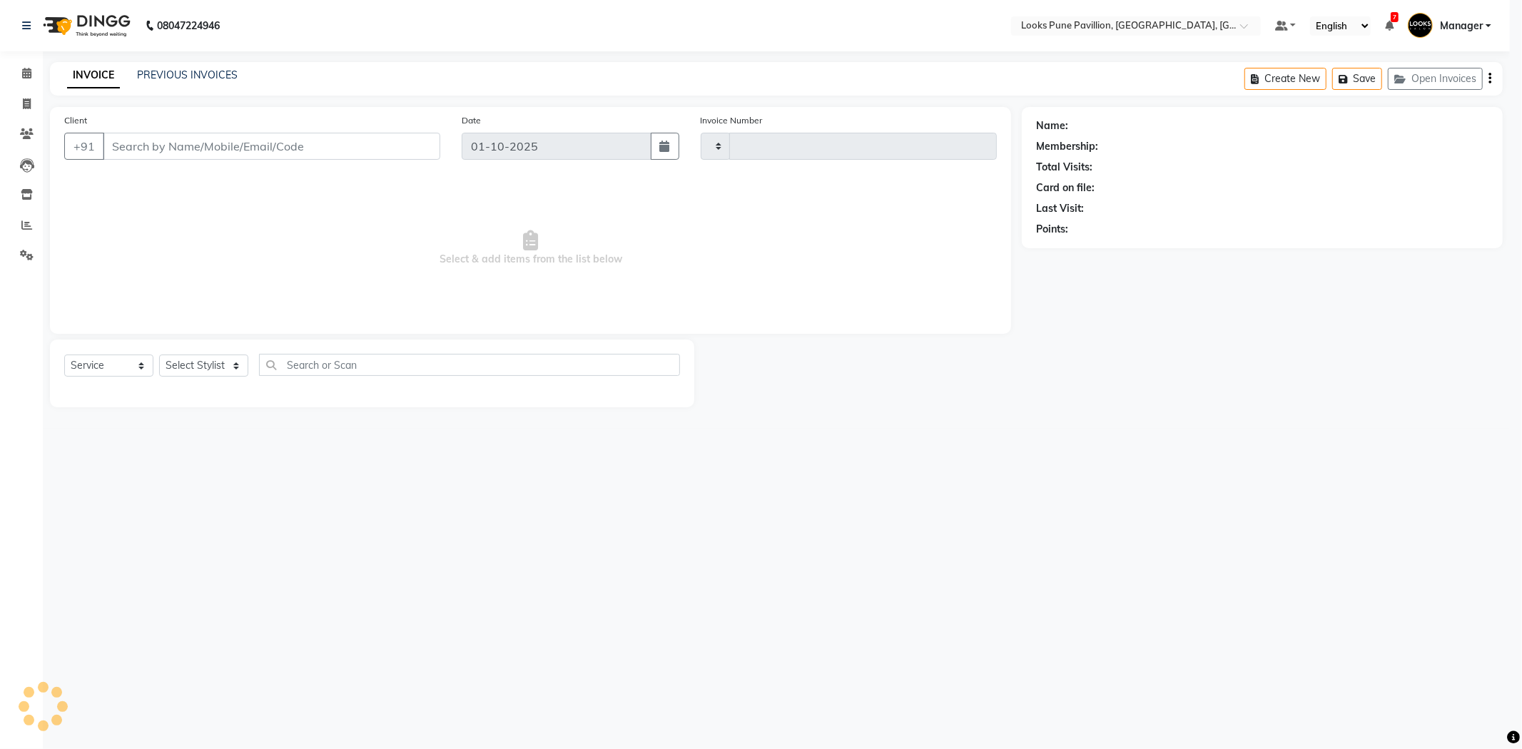
select select "3"
type input "5004"
select select "6002"
type input "9923408999"
select select "43076"
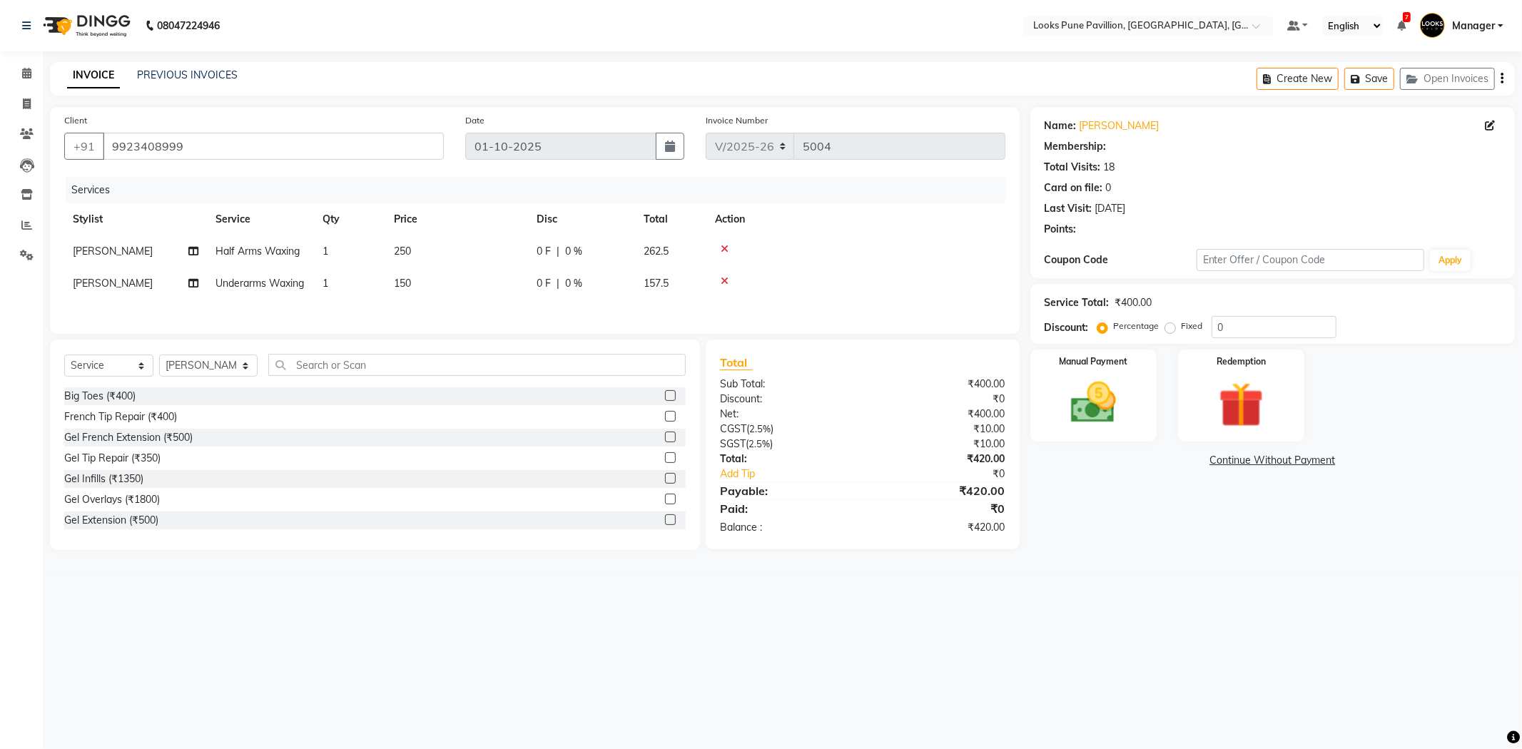
select select "1: Object"
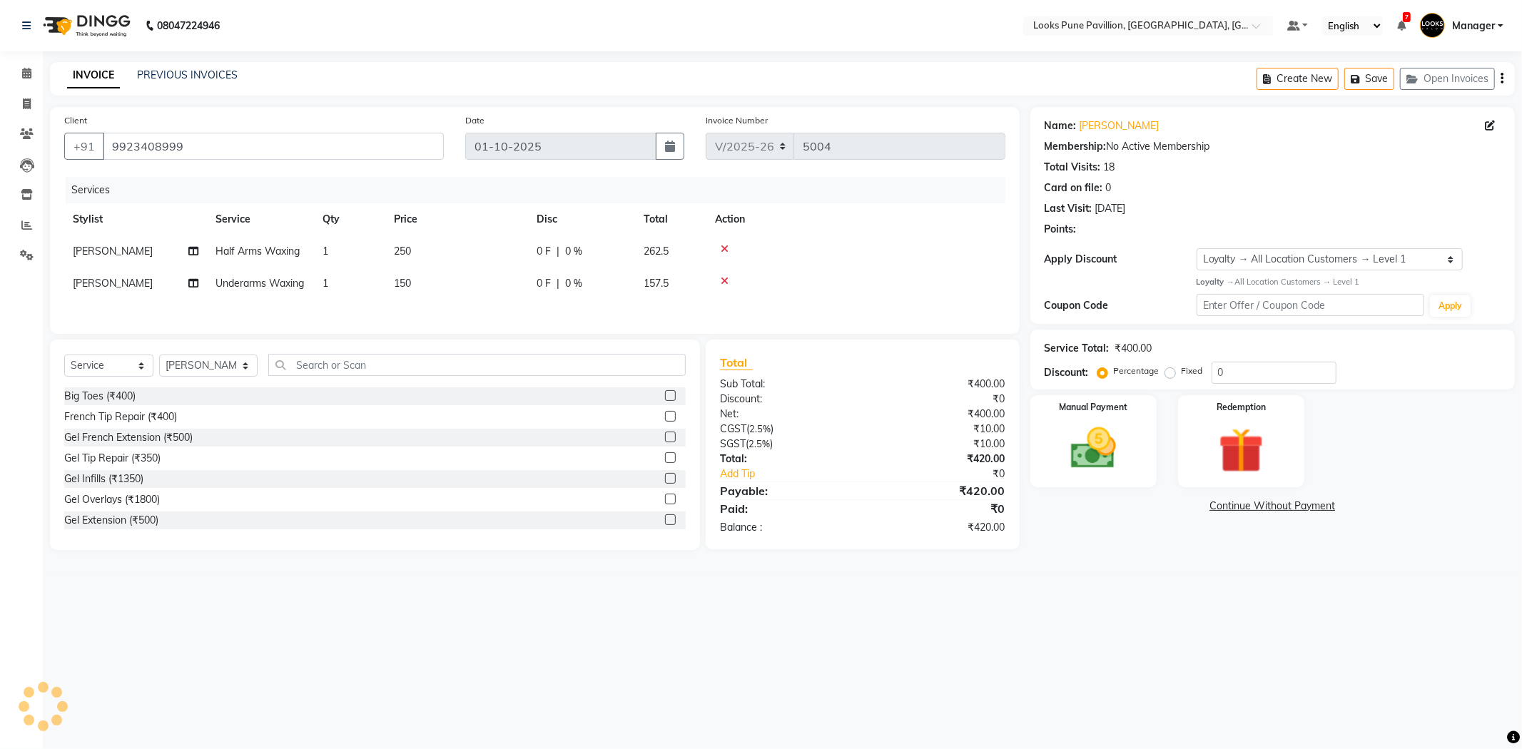
click at [434, 253] on td "250" at bounding box center [456, 251] width 143 height 32
select select "43076"
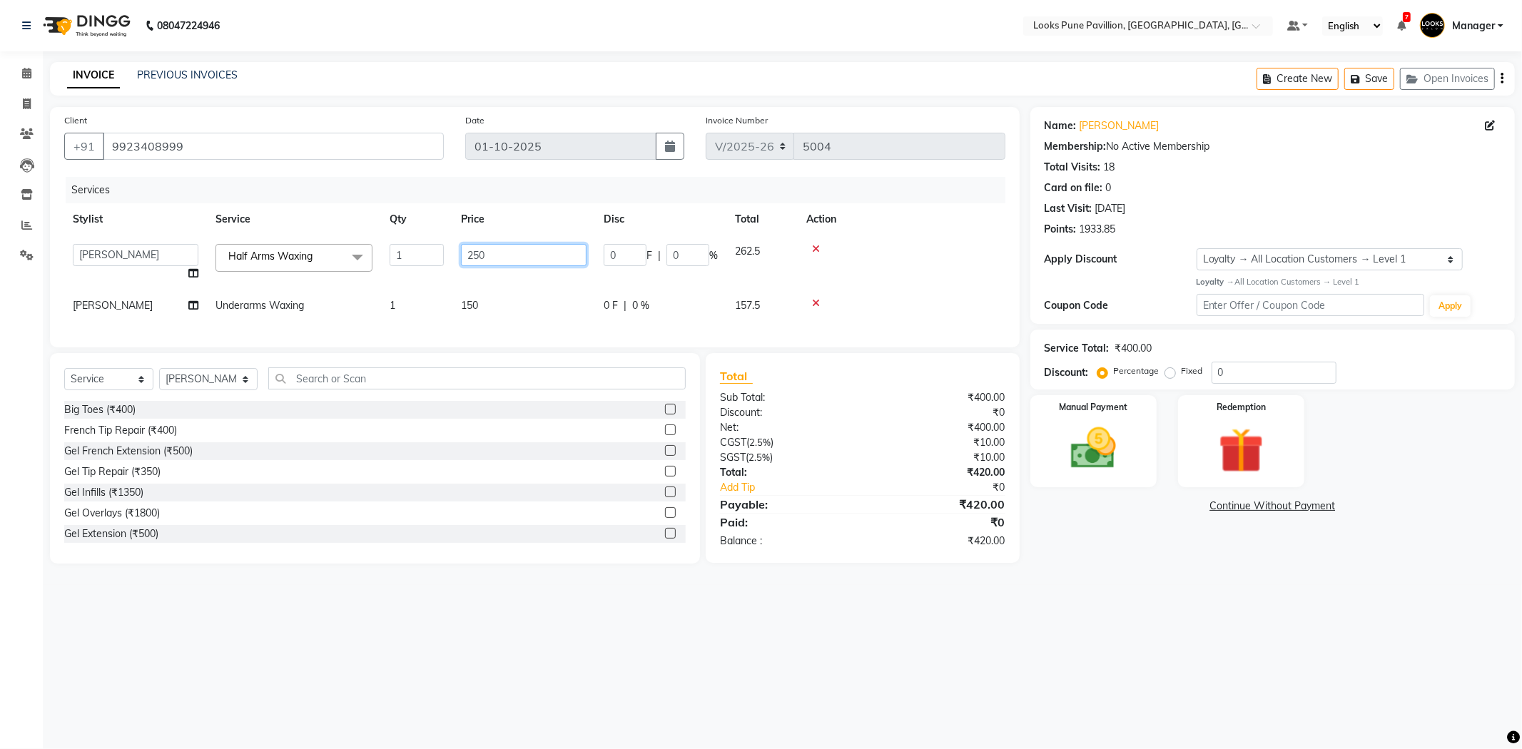
click at [495, 265] on input "250" at bounding box center [524, 255] width 126 height 22
type input "750"
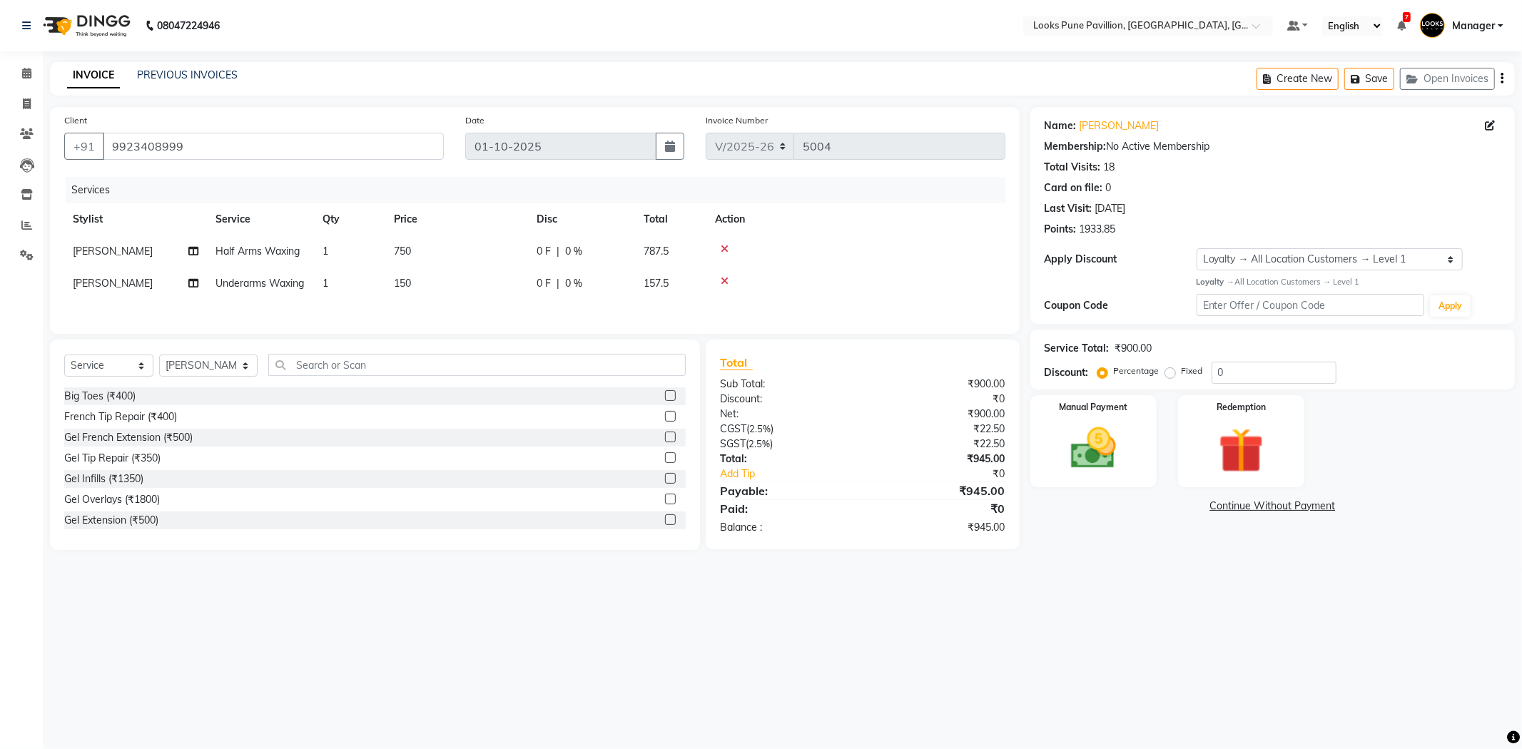
click at [505, 298] on td "150" at bounding box center [456, 284] width 143 height 32
select select "43076"
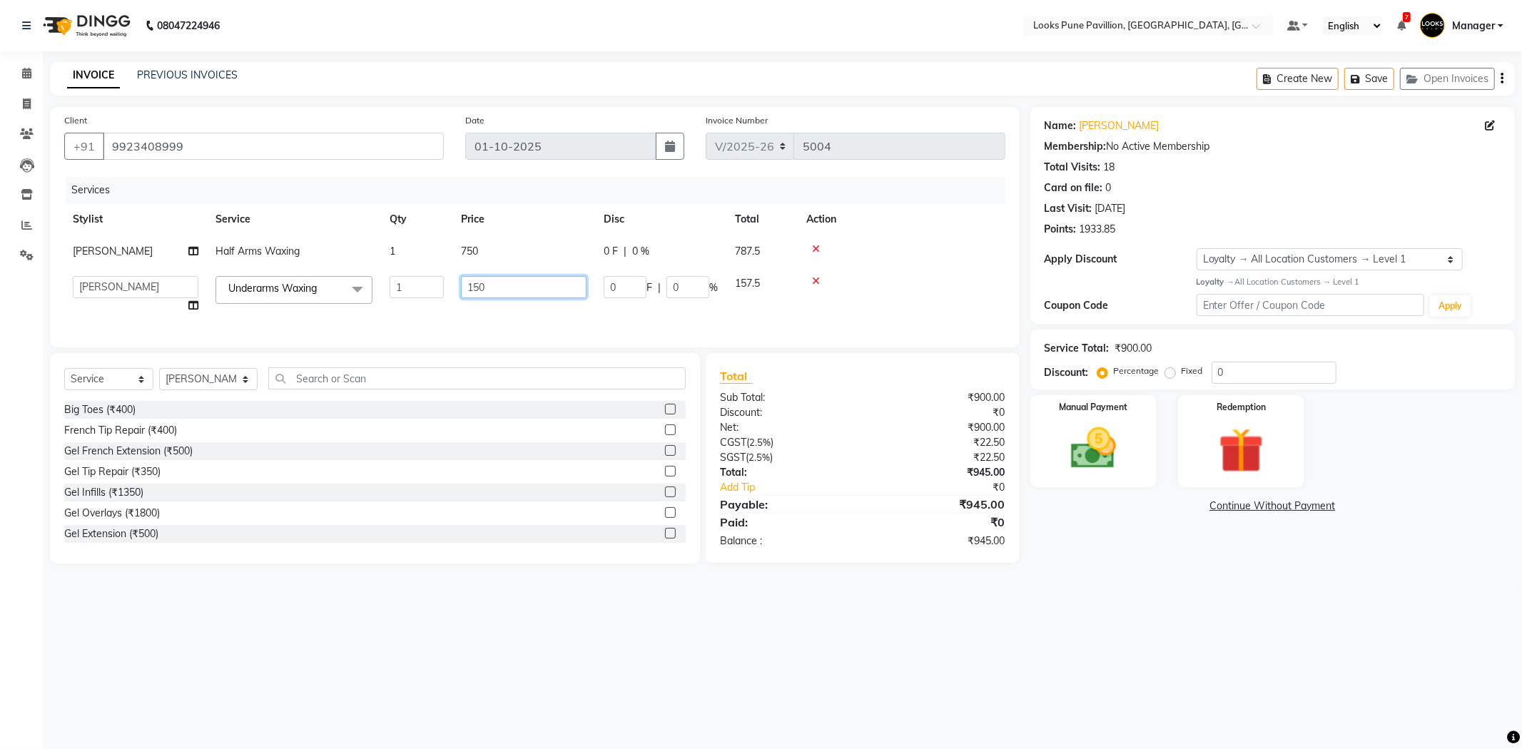
click at [554, 288] on input "150" at bounding box center [524, 287] width 126 height 22
type input "350"
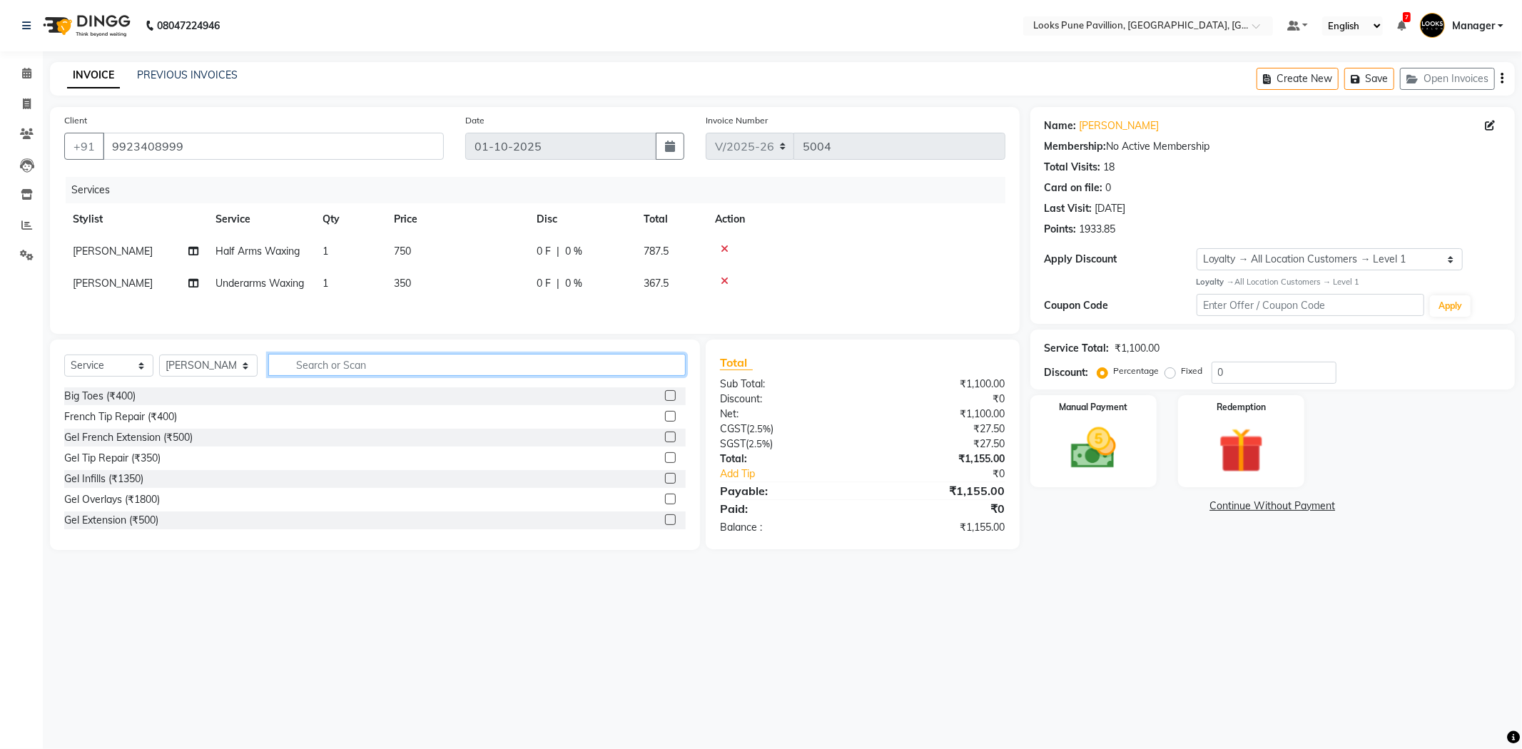
click at [295, 376] on input "text" at bounding box center [476, 365] width 417 height 22
type input "eye"
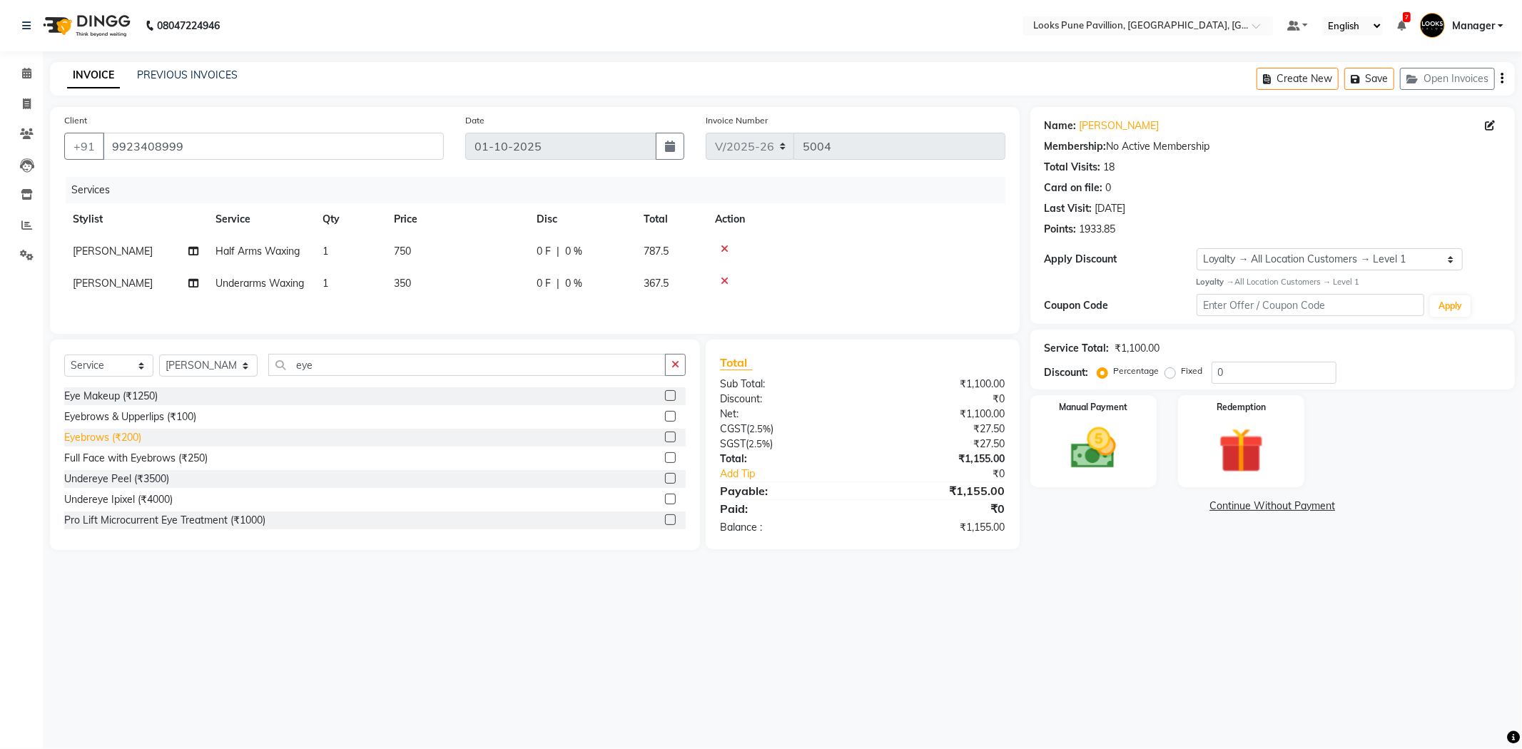
click at [100, 445] on div "Eyebrows (₹200)" at bounding box center [102, 437] width 77 height 15
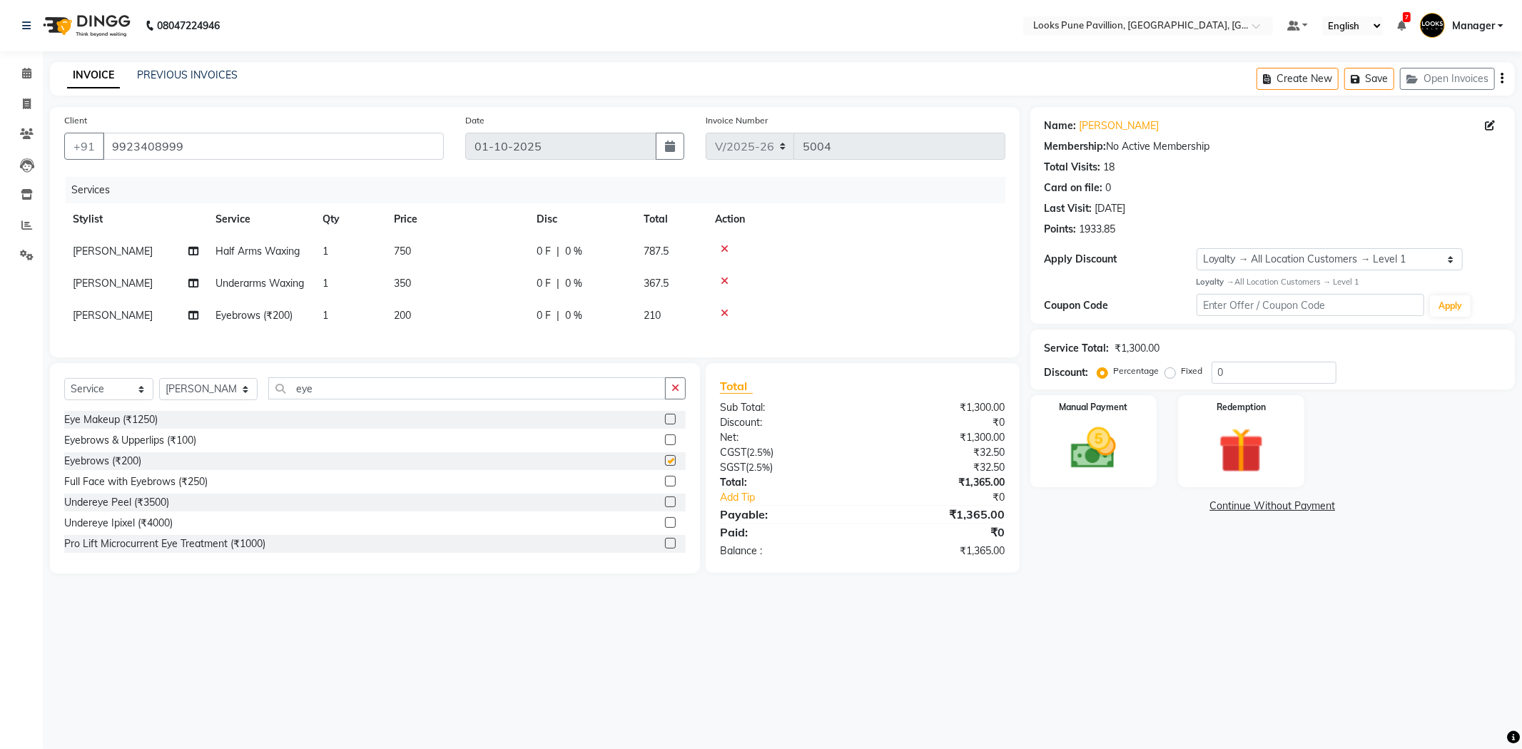
checkbox input "false"
click at [472, 324] on td "200" at bounding box center [456, 316] width 143 height 32
select select "43076"
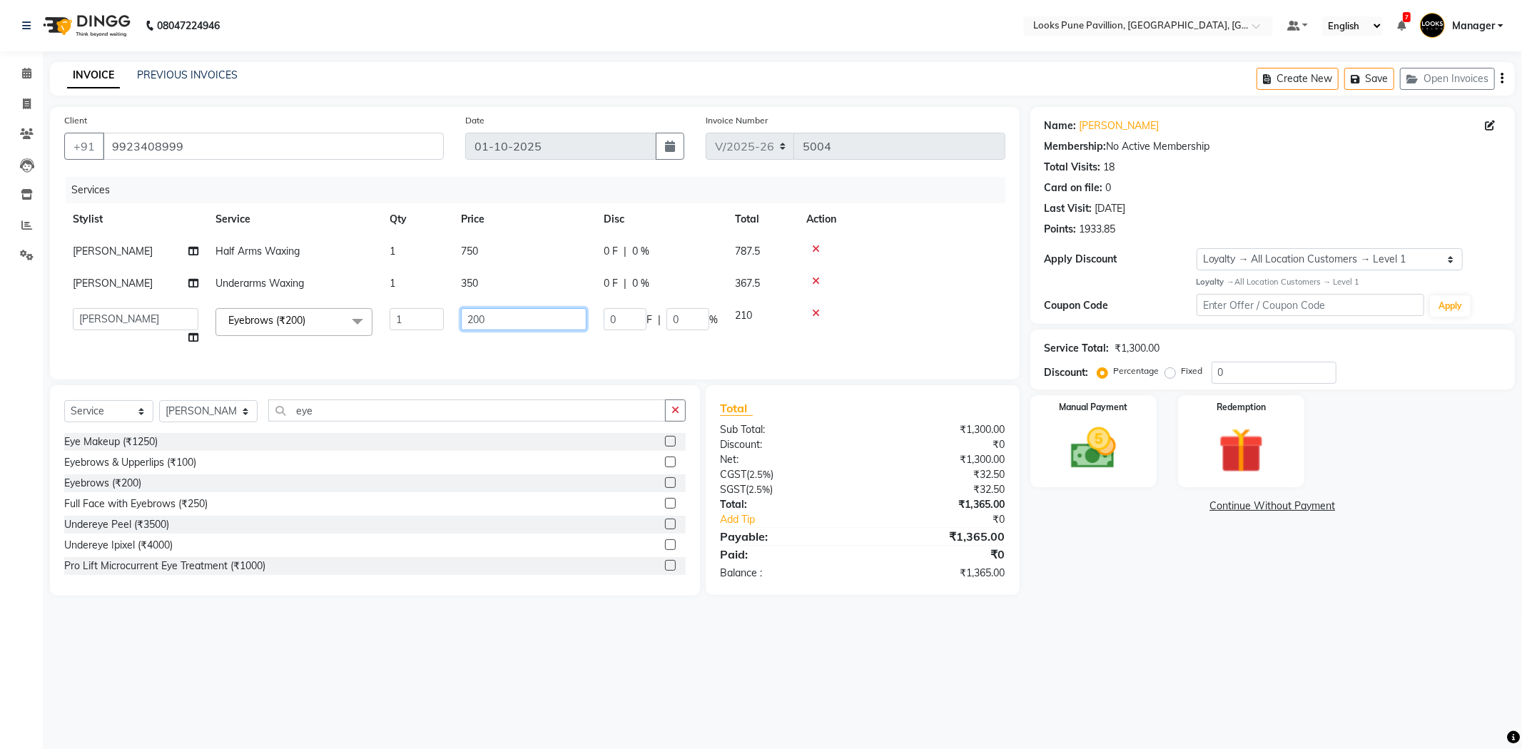
click at [492, 322] on input "200" at bounding box center [524, 319] width 126 height 22
click at [493, 322] on input "200" at bounding box center [524, 319] width 126 height 22
click at [493, 321] on input "200" at bounding box center [524, 319] width 126 height 22
type input "102"
click at [517, 342] on td "102" at bounding box center [523, 327] width 143 height 54
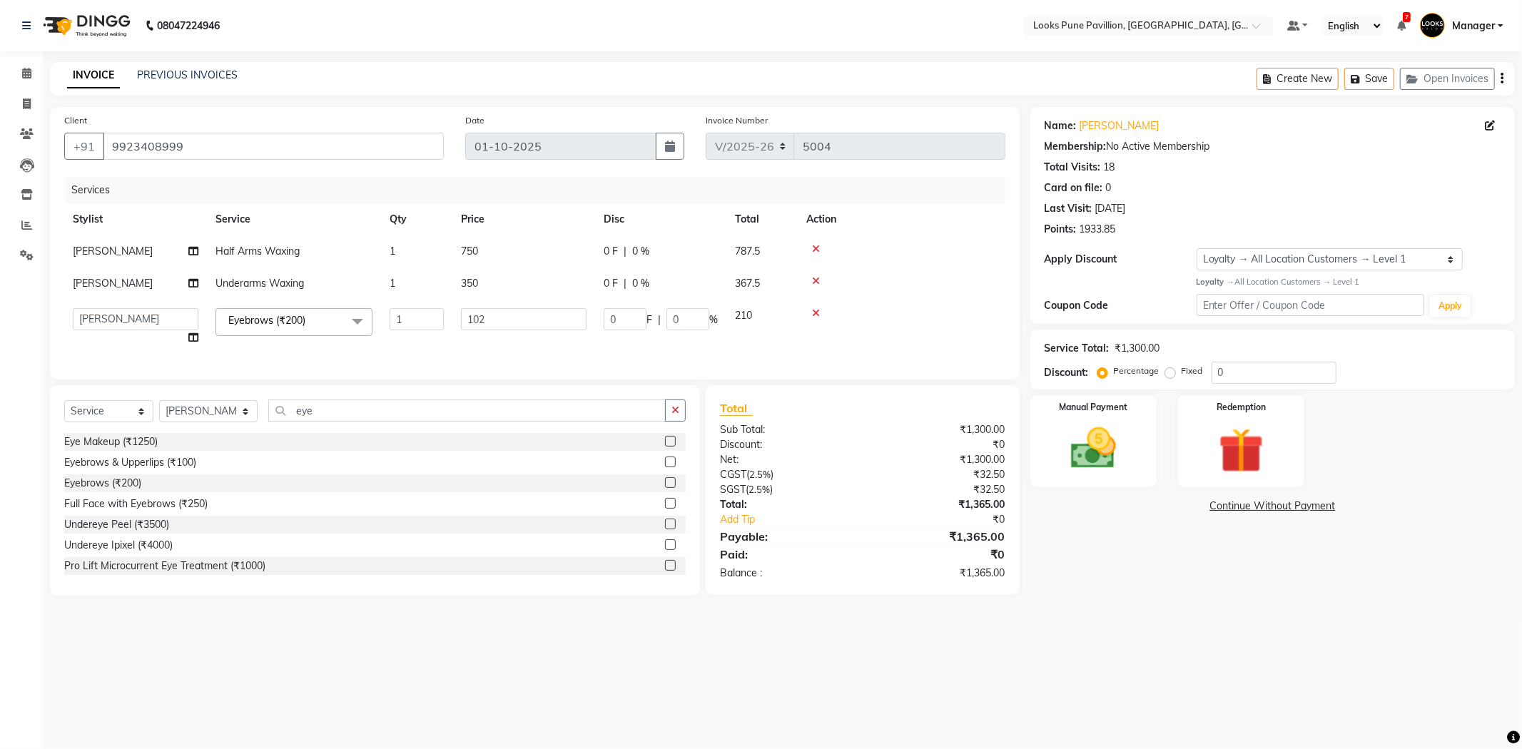
select select "43076"
click at [229, 422] on select "Select Stylist Alisha Anjali Arif Arman Christy Danish Eli Gloria Hafiz Hussain…" at bounding box center [208, 411] width 98 height 22
select select "43069"
click at [159, 412] on select "Select Stylist Alisha Anjali Arif Arman Christy Danish Eli Gloria Hafiz Hussain…" at bounding box center [208, 411] width 98 height 22
click at [334, 422] on input "eye" at bounding box center [466, 411] width 397 height 22
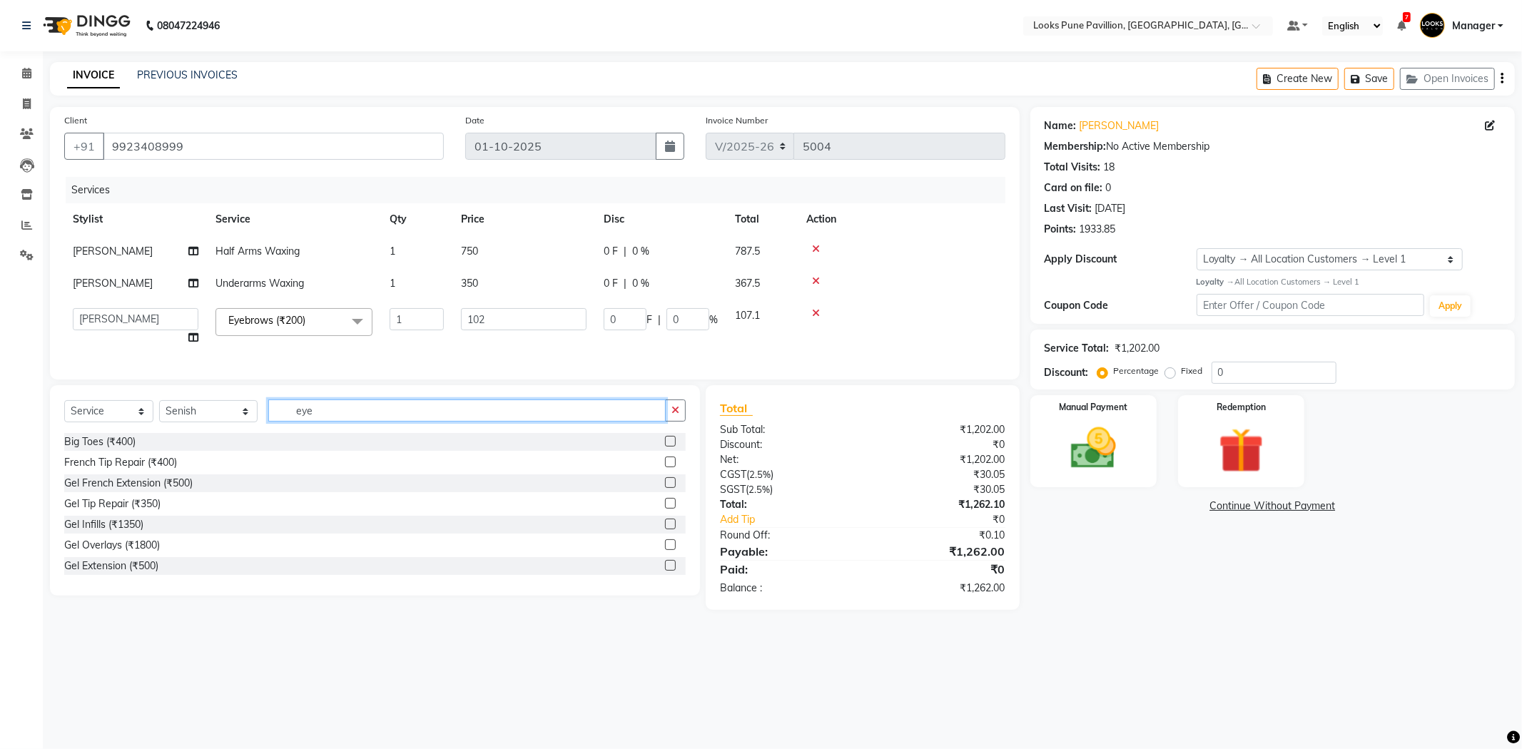
click at [334, 422] on input "eye" at bounding box center [466, 411] width 397 height 22
click at [333, 422] on input "eye" at bounding box center [466, 411] width 397 height 22
click at [129, 411] on div "Select Service Product Membership Package Voucher Prepaid Gift Card Select Styl…" at bounding box center [374, 417] width 621 height 34
click at [131, 433] on div "Select Service Product Membership Package Voucher Prepaid Gift Card Select Styl…" at bounding box center [374, 417] width 621 height 34
click at [138, 422] on select "Select Service Product Membership Package Voucher Prepaid Gift Card" at bounding box center [108, 411] width 89 height 22
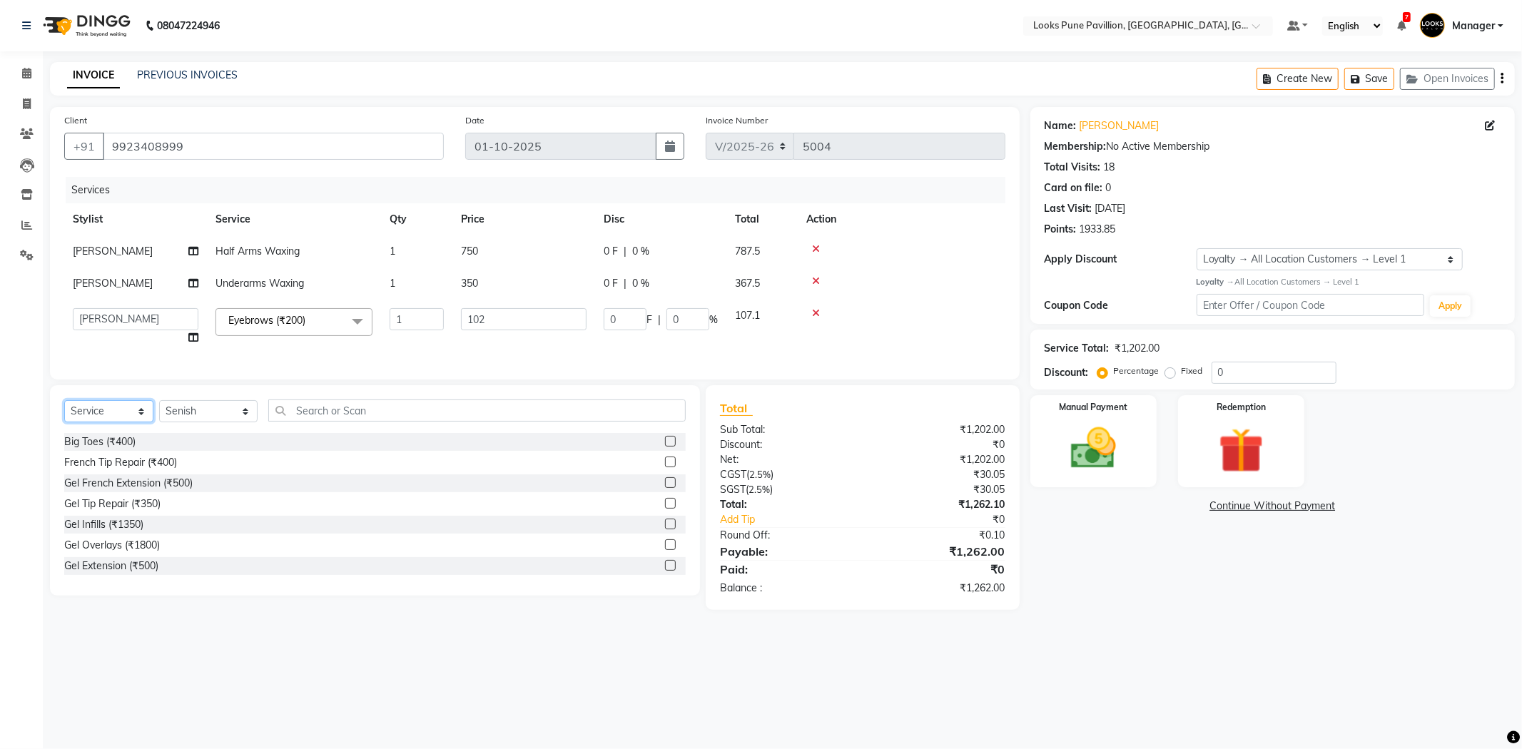
select select "product"
click at [64, 412] on select "Select Service Product Membership Package Voucher Prepaid Gift Card" at bounding box center [108, 411] width 89 height 22
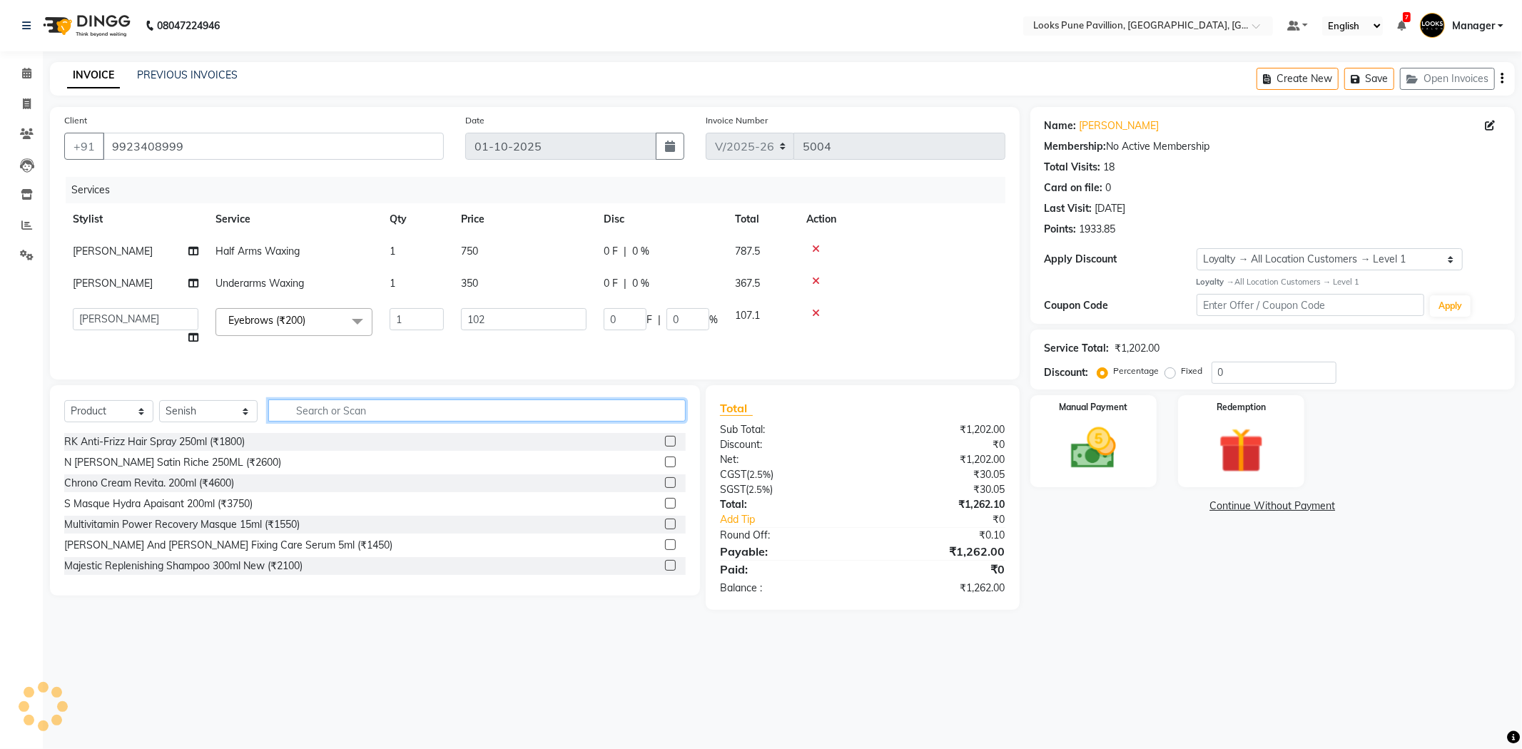
click at [328, 422] on input "text" at bounding box center [476, 411] width 417 height 22
type input "3474637215149"
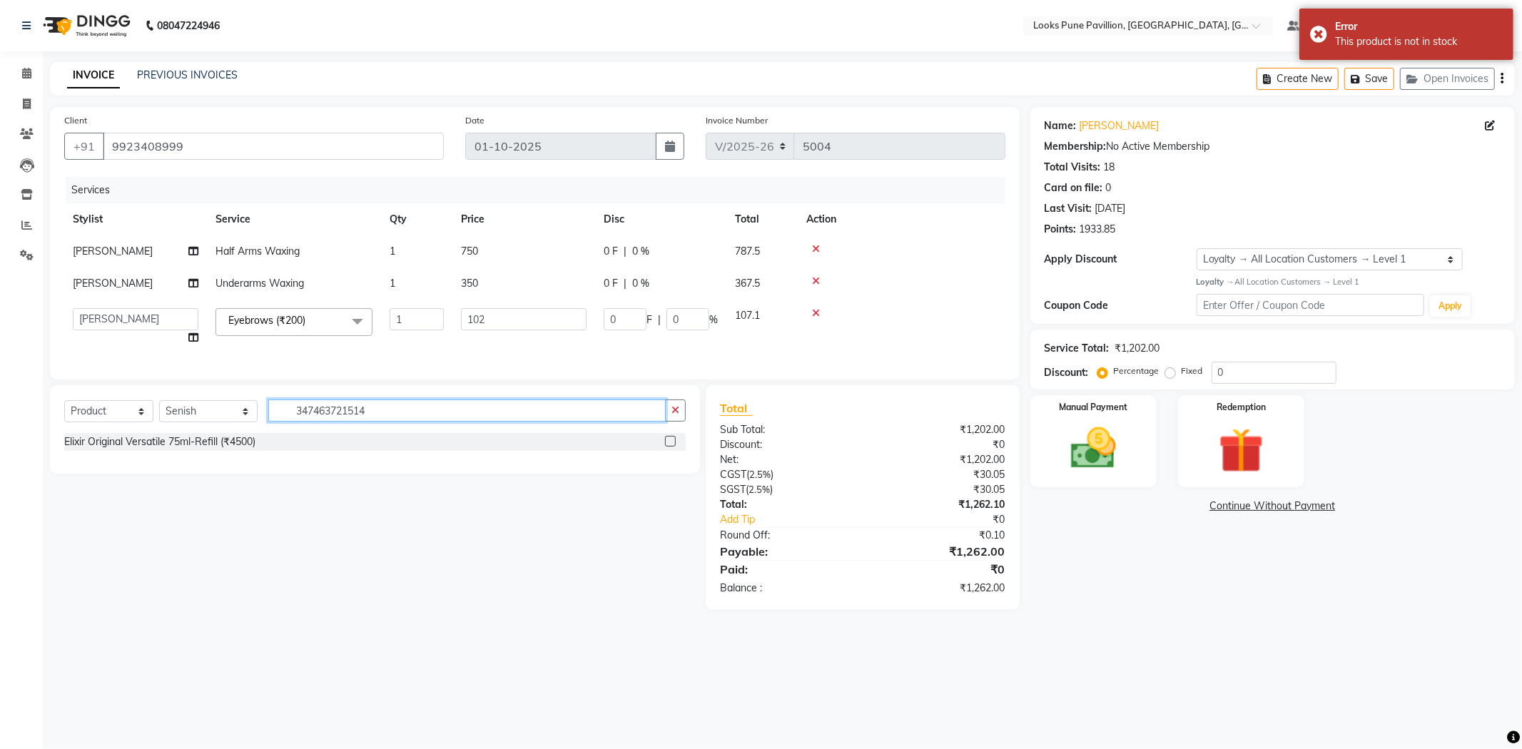
type input "3474637215149"
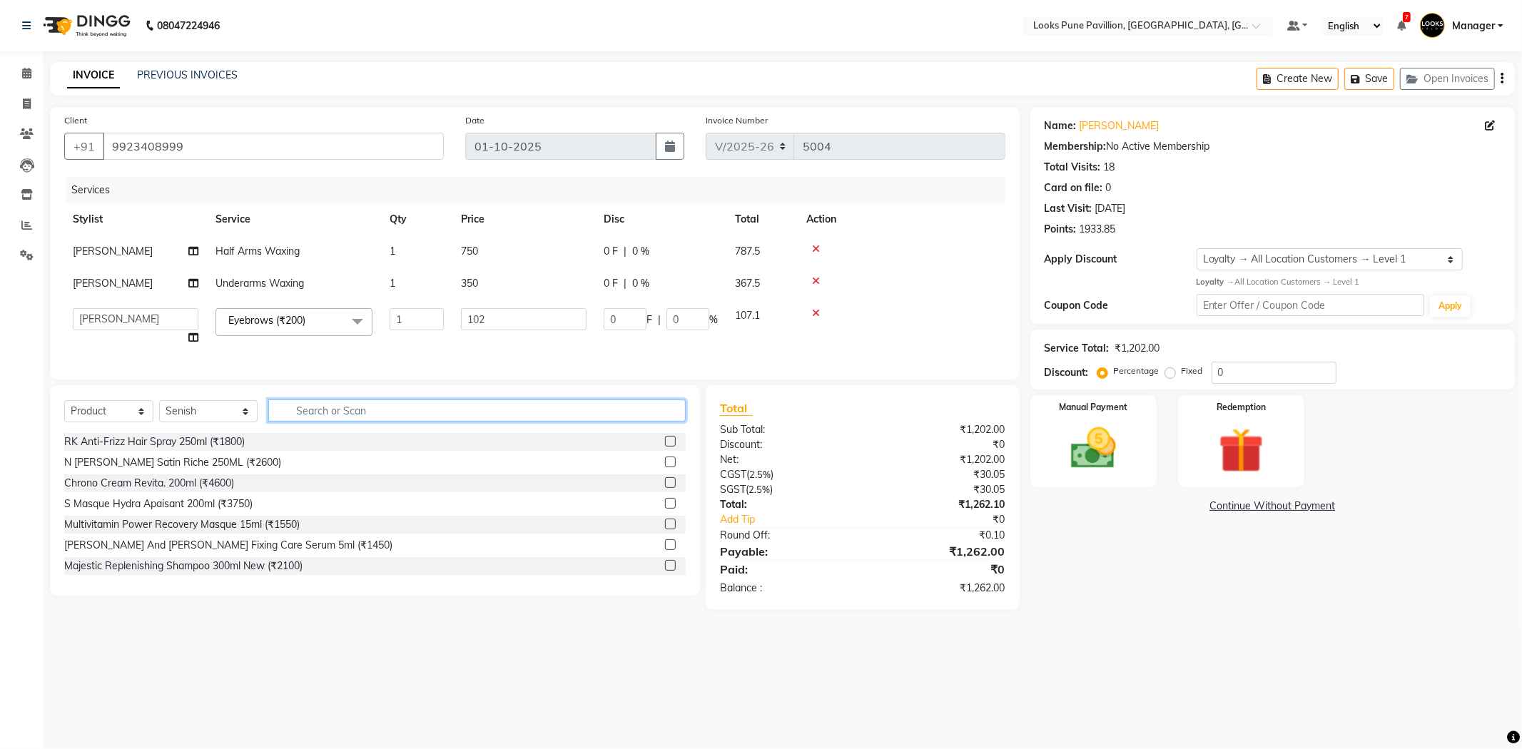
click at [469, 419] on input "text" at bounding box center [476, 411] width 417 height 22
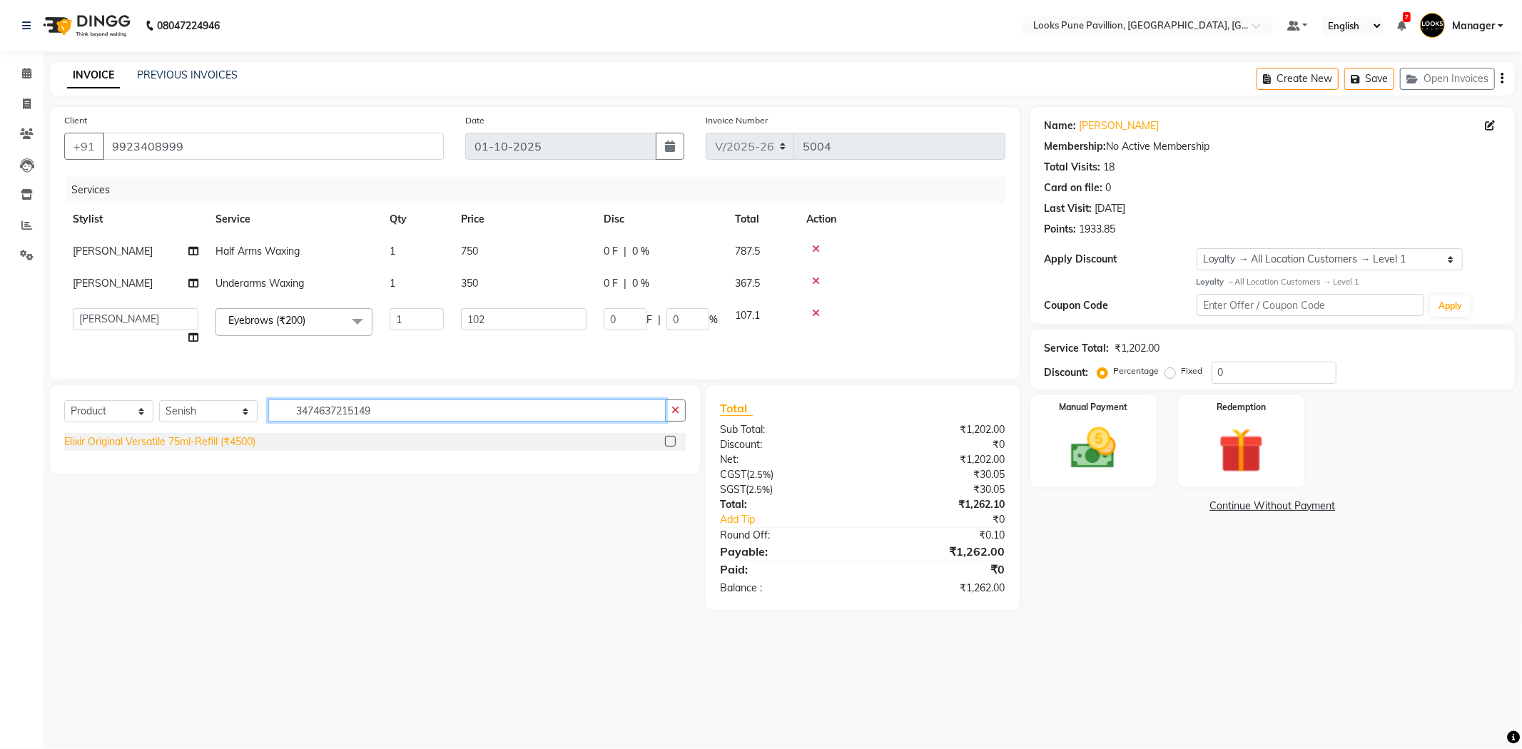
type input "3474637215149"
click at [101, 449] on div "Elixir Original Versatile 75ml-Refill (₹4500)" at bounding box center [159, 442] width 191 height 15
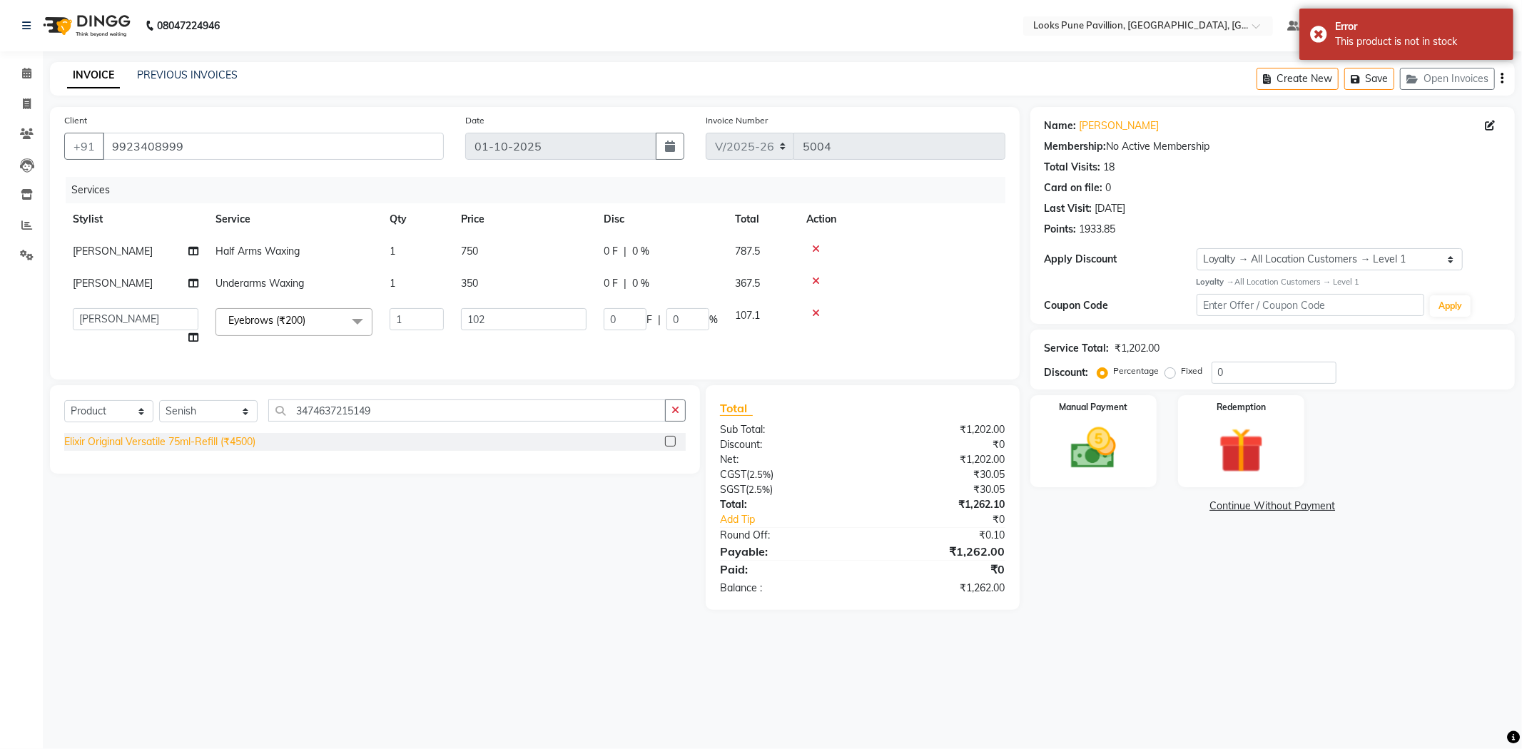
click at [191, 449] on div "Elixir Original Versatile 75ml-Refill (₹4500)" at bounding box center [159, 442] width 191 height 15
checkbox input "false"
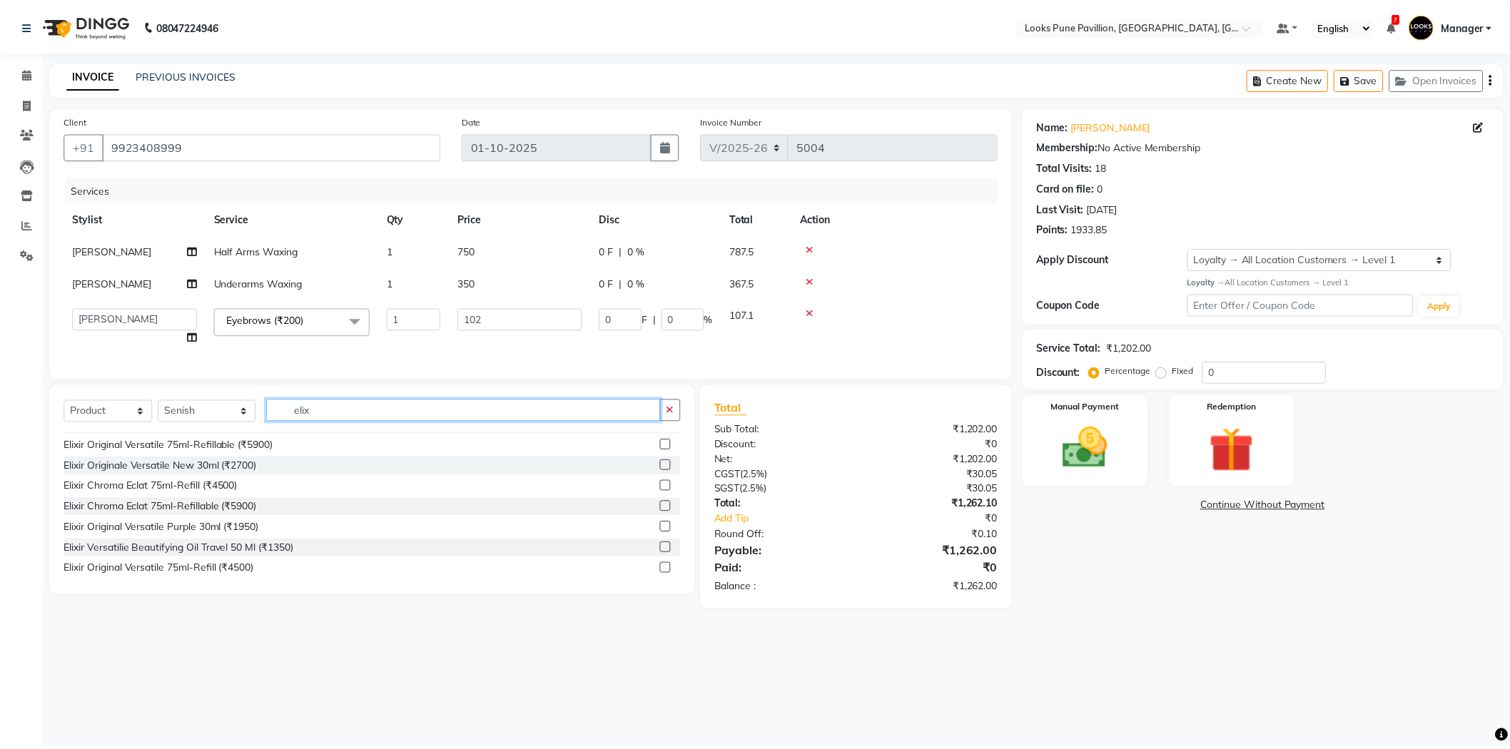
scroll to position [270, 0]
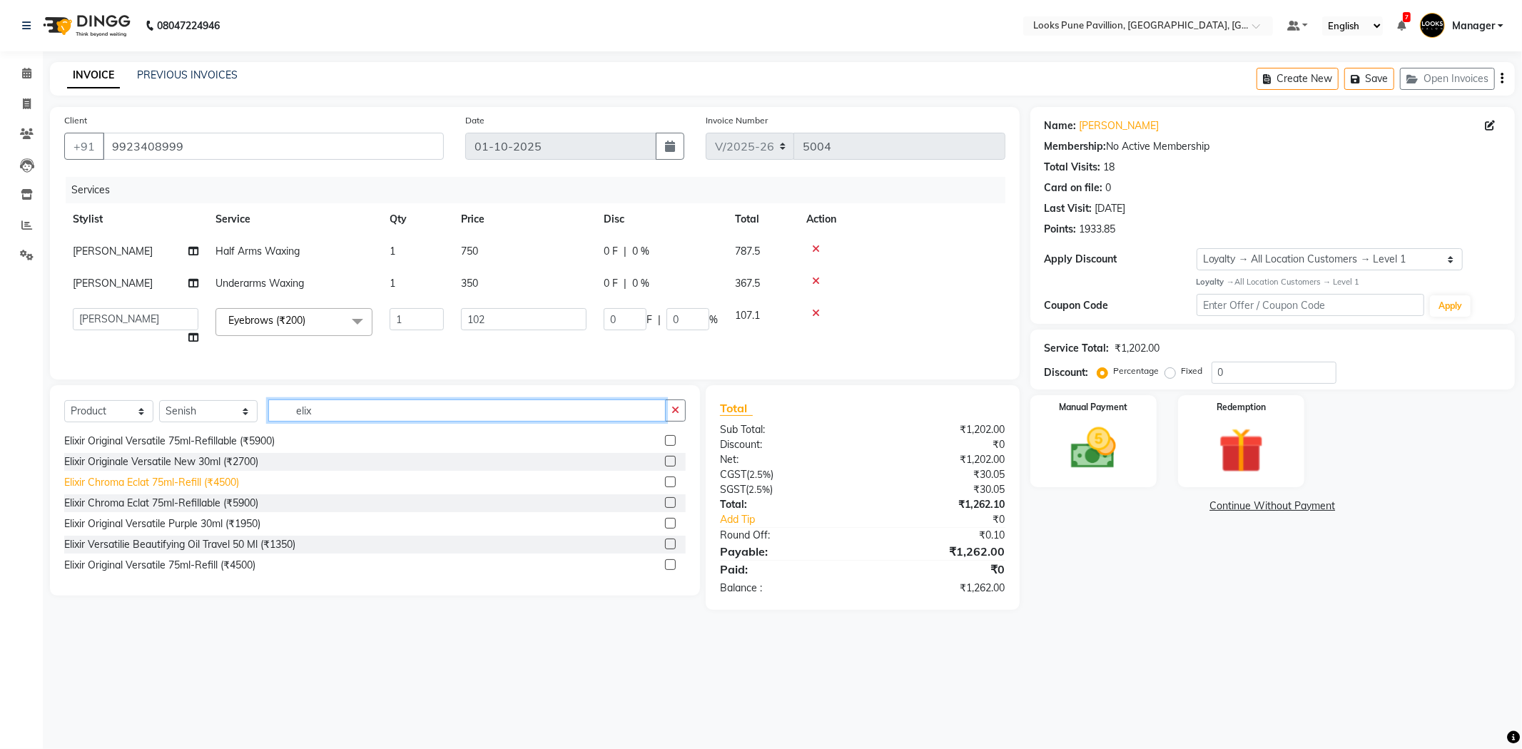
type input "elix"
click at [182, 490] on div "Elixir Chroma Eclat 75ml-Refill (₹4500)" at bounding box center [151, 482] width 175 height 15
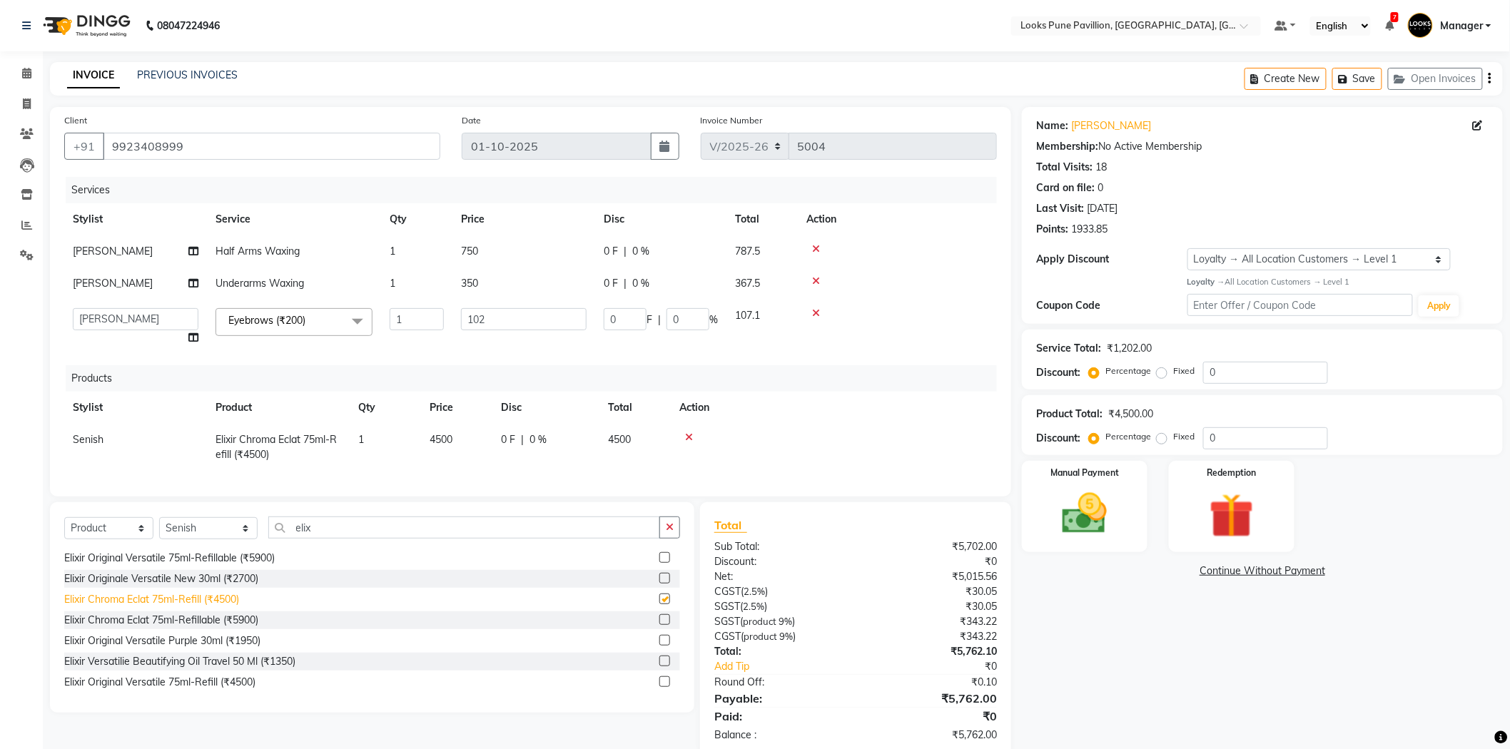
checkbox input "false"
click at [488, 454] on td "4500" at bounding box center [456, 447] width 71 height 47
select select "43069"
click at [848, 464] on td at bounding box center [846, 444] width 302 height 41
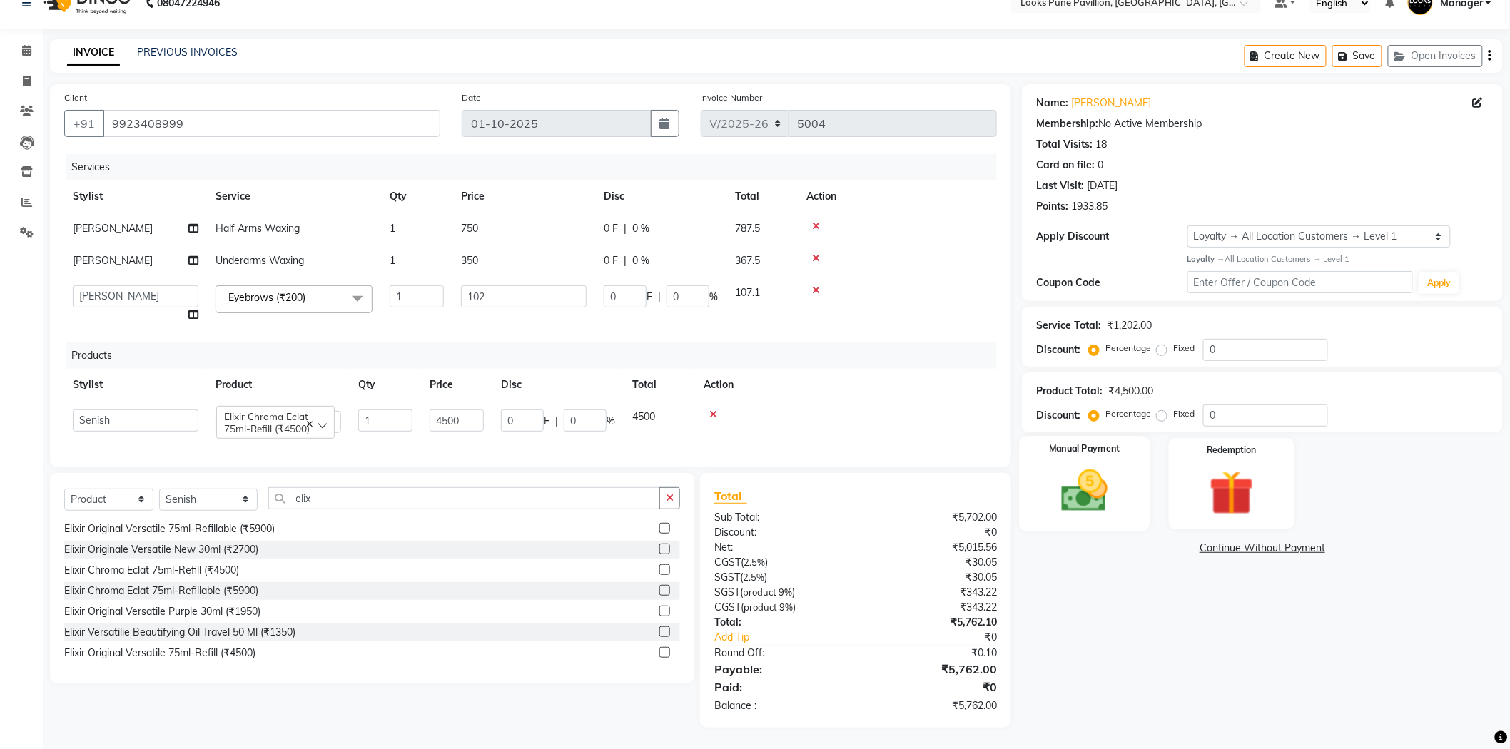
click at [1109, 474] on img at bounding box center [1085, 491] width 76 height 54
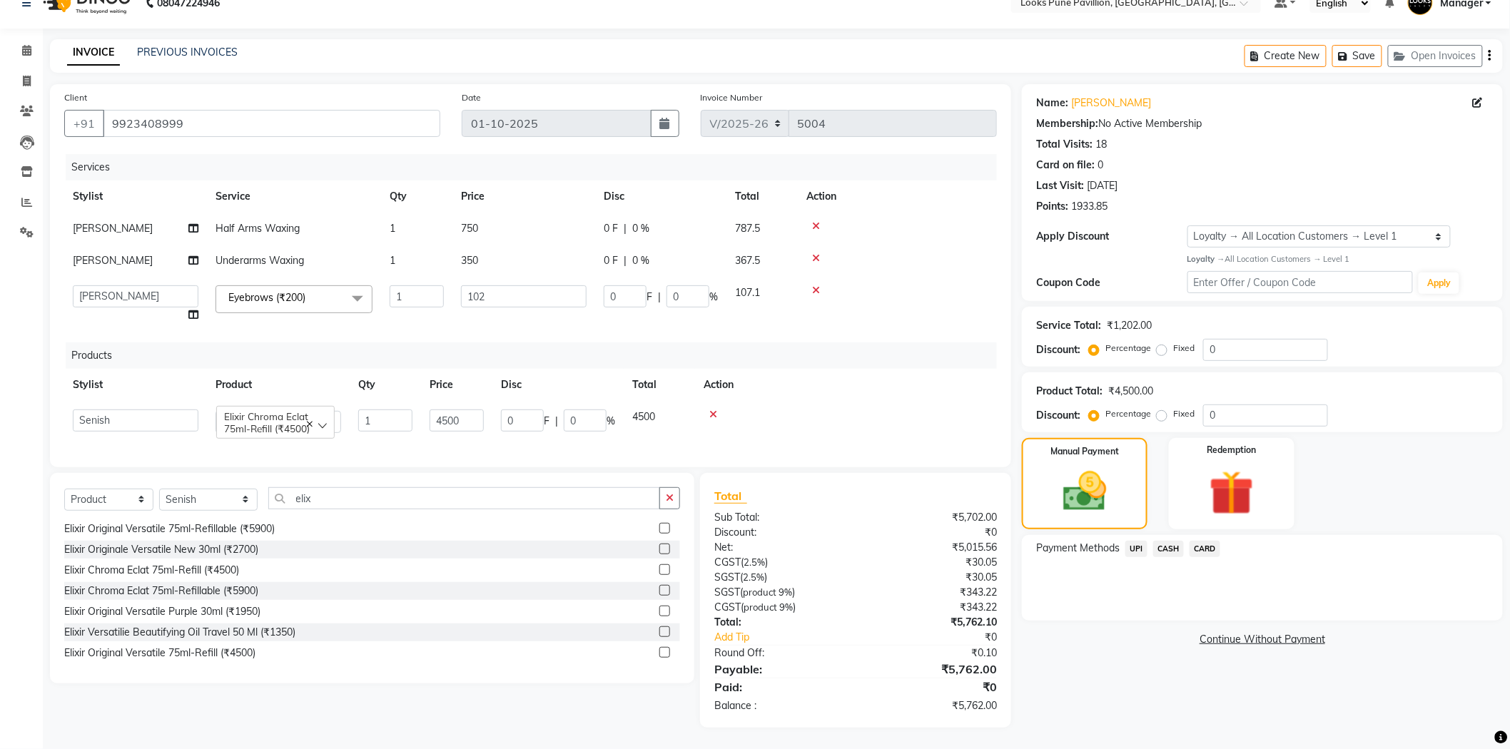
click at [1164, 541] on span "CASH" at bounding box center [1168, 549] width 31 height 16
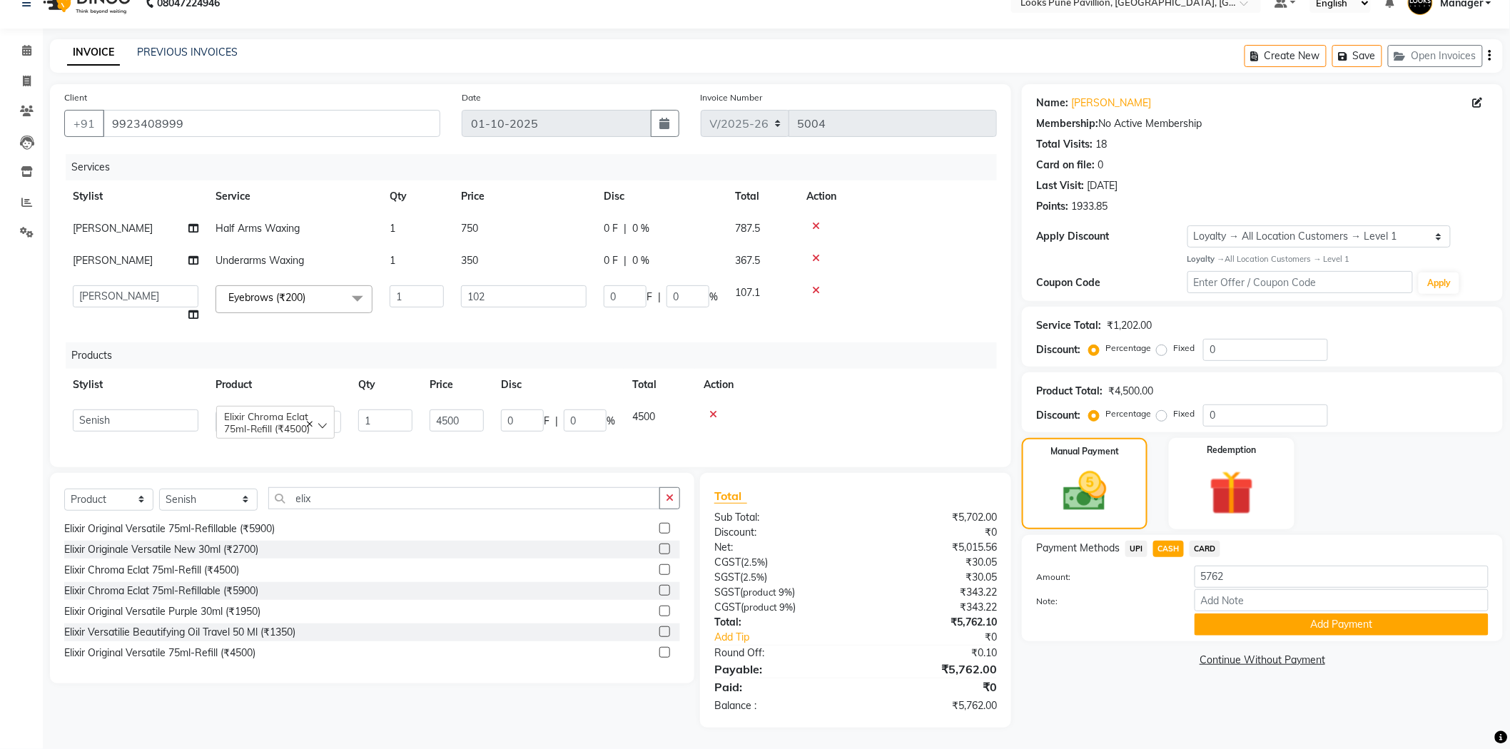
click at [1323, 599] on div "Note:" at bounding box center [1262, 601] width 474 height 24
click at [1303, 599] on div "Note:" at bounding box center [1262, 601] width 474 height 24
click at [1300, 616] on button "Add Payment" at bounding box center [1341, 625] width 294 height 22
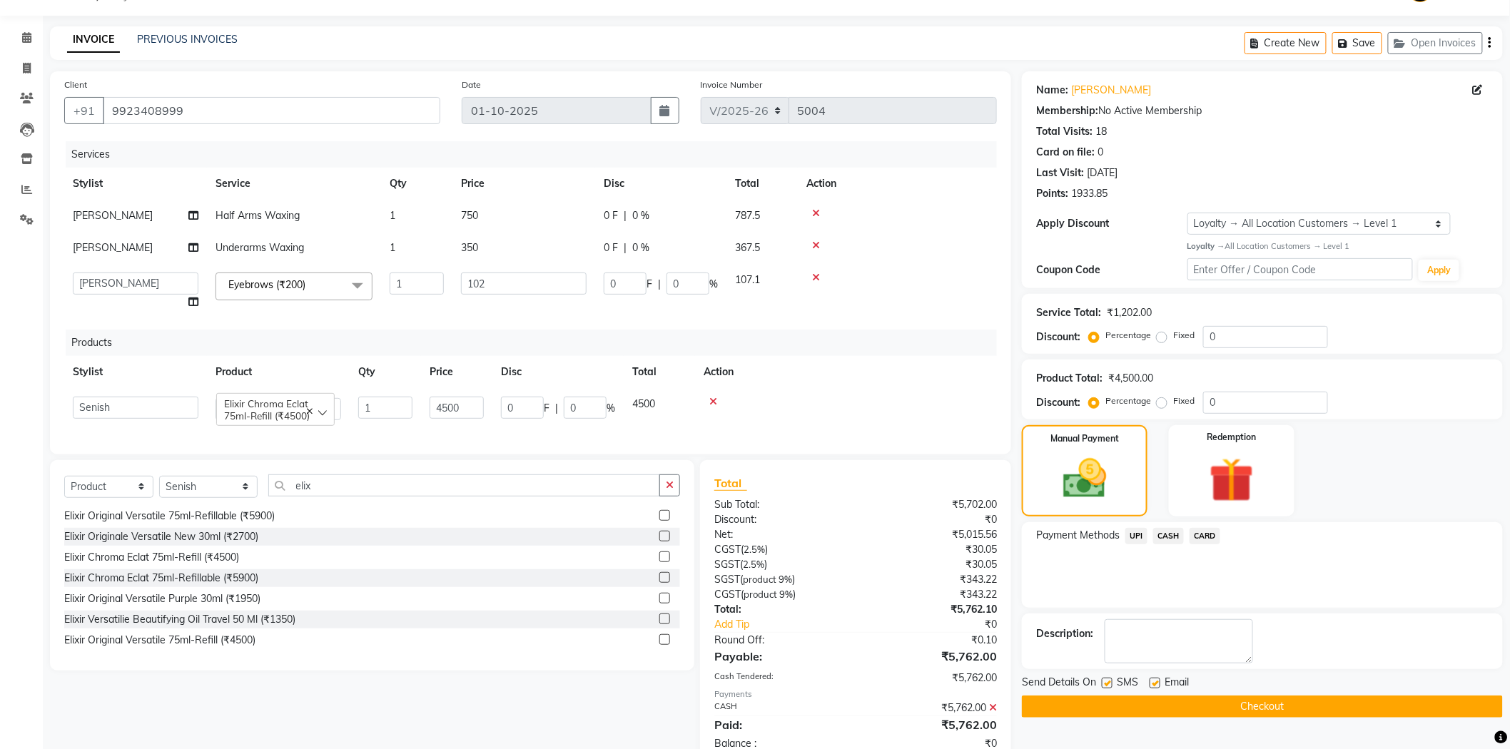
click at [1240, 713] on button "Checkout" at bounding box center [1262, 707] width 481 height 22
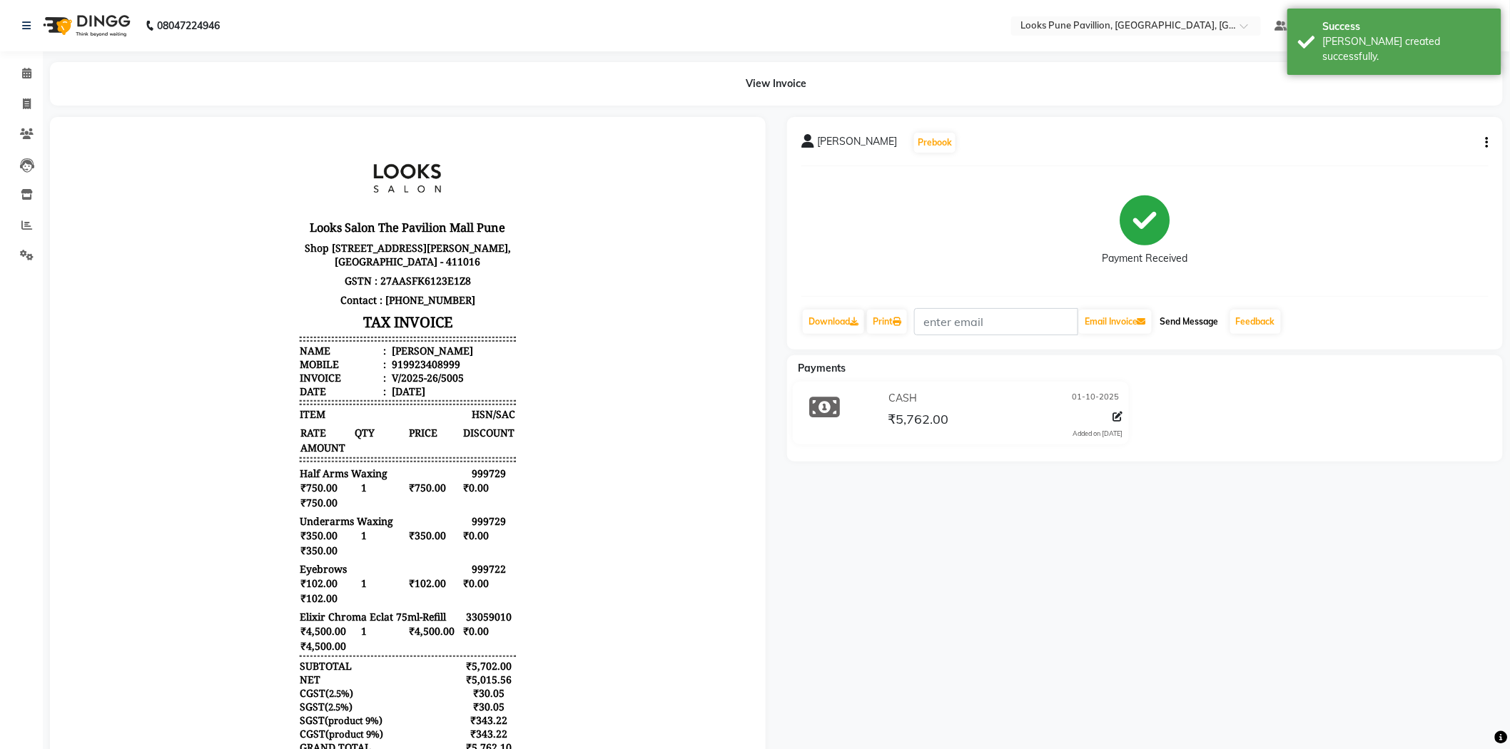
click at [1224, 325] on button "Send Message" at bounding box center [1189, 322] width 70 height 24
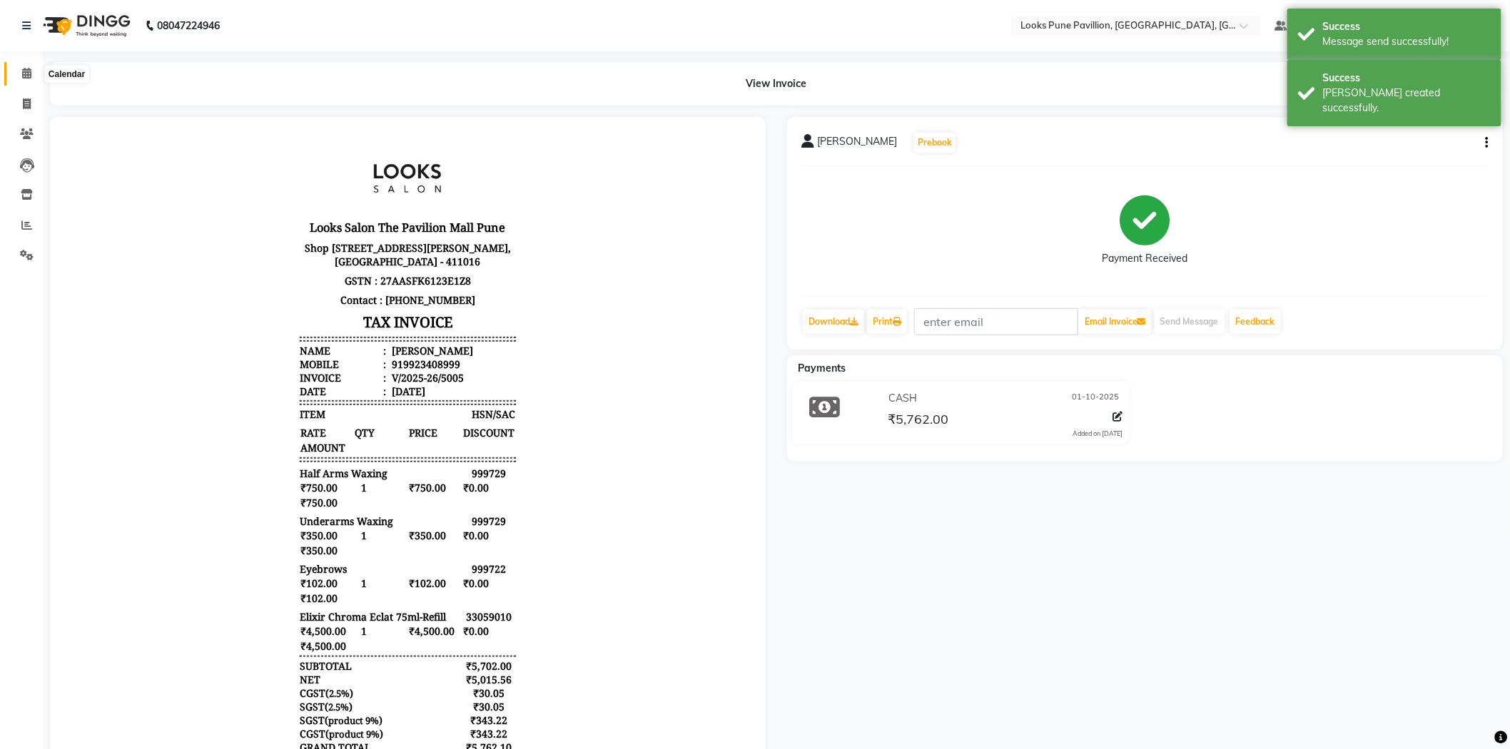
click at [14, 70] on span at bounding box center [26, 74] width 25 height 16
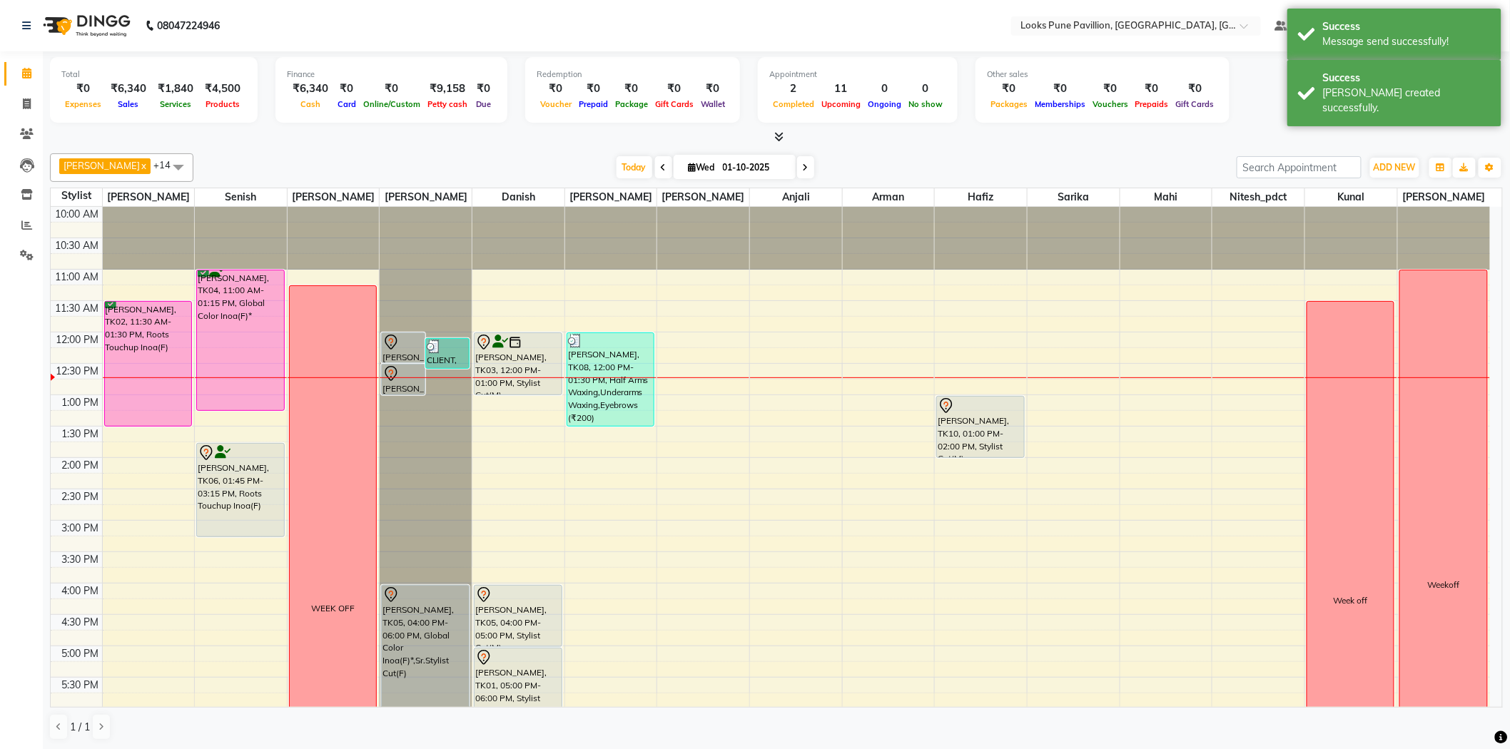
click at [15, 70] on span at bounding box center [26, 74] width 25 height 16
click at [619, 173] on span "Today" at bounding box center [634, 167] width 36 height 22
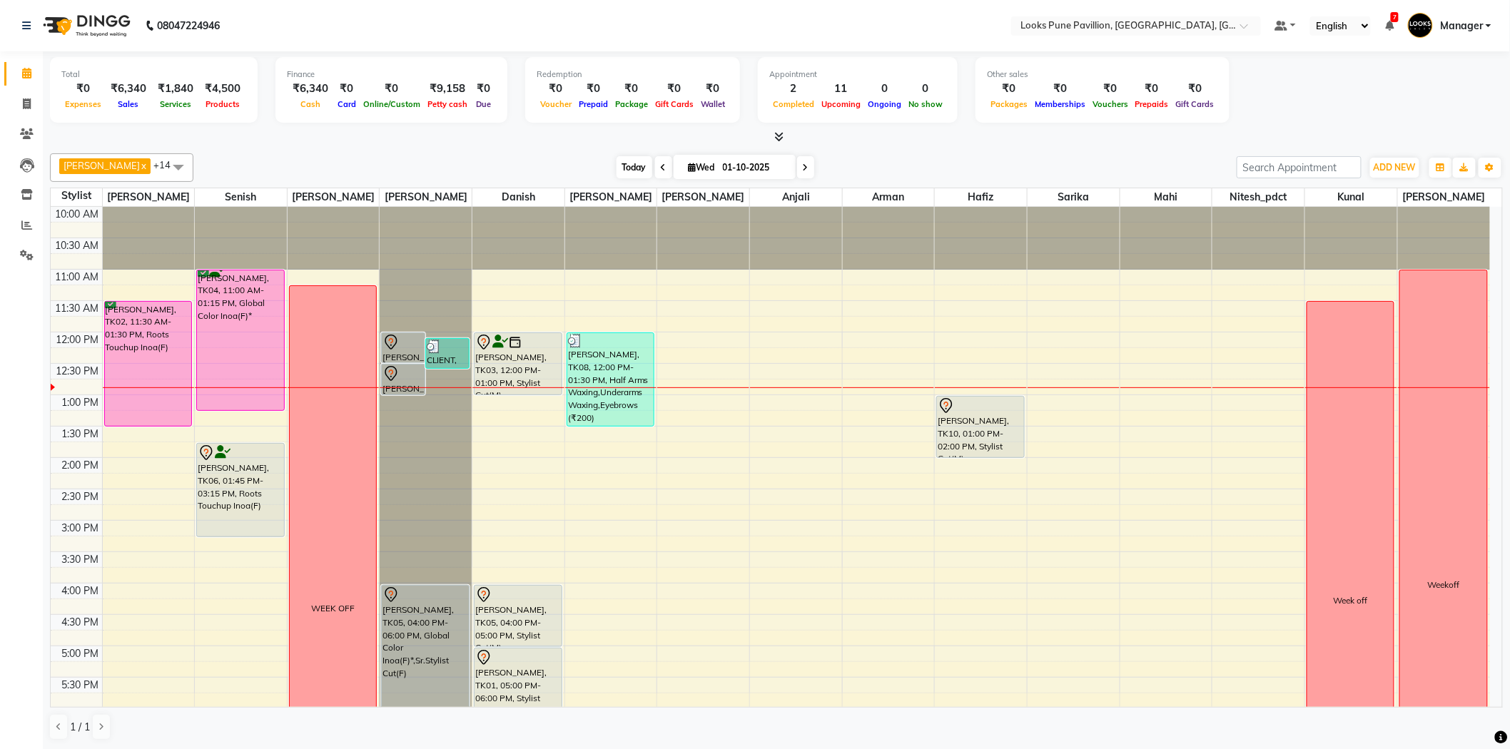
click at [617, 165] on span "Today" at bounding box center [634, 167] width 36 height 22
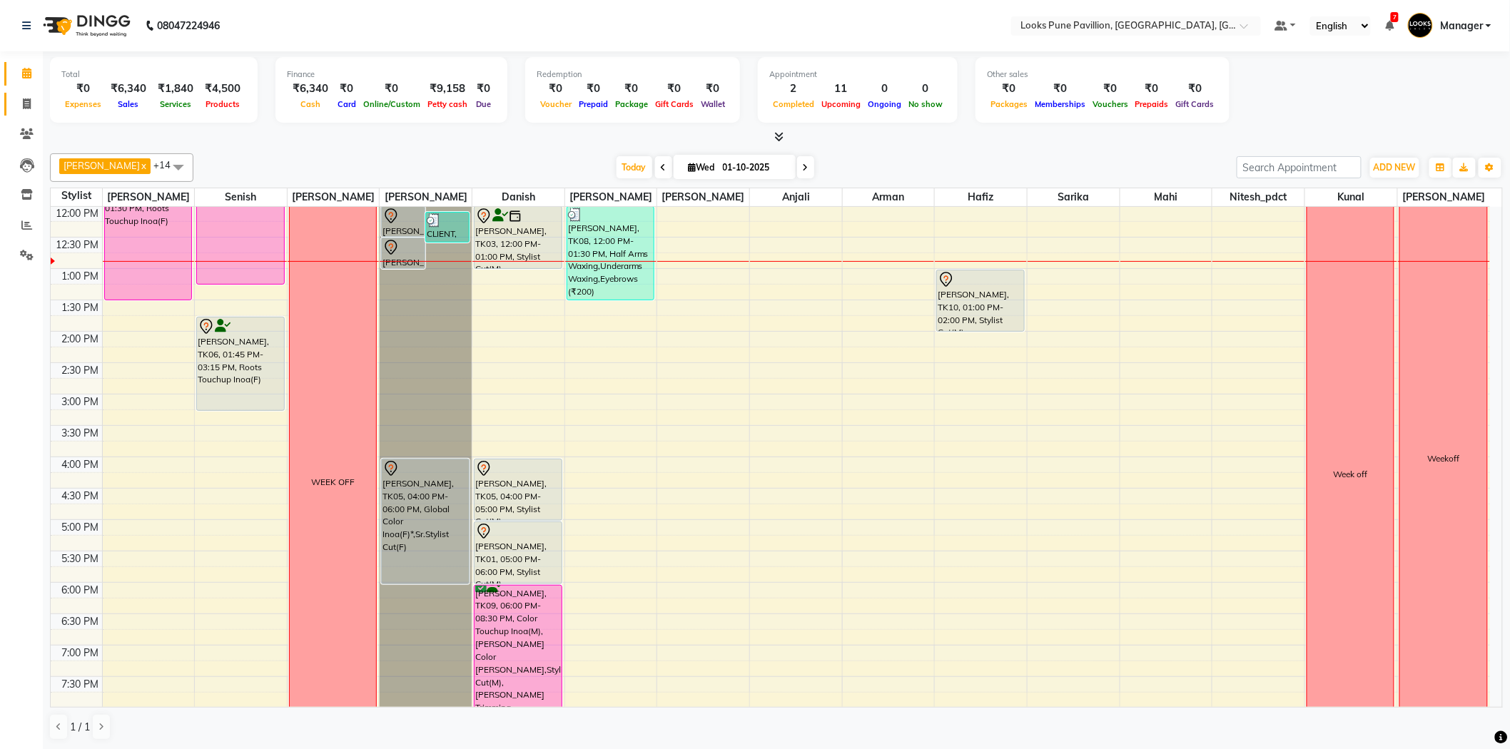
click at [30, 94] on link "Invoice" at bounding box center [21, 105] width 34 height 24
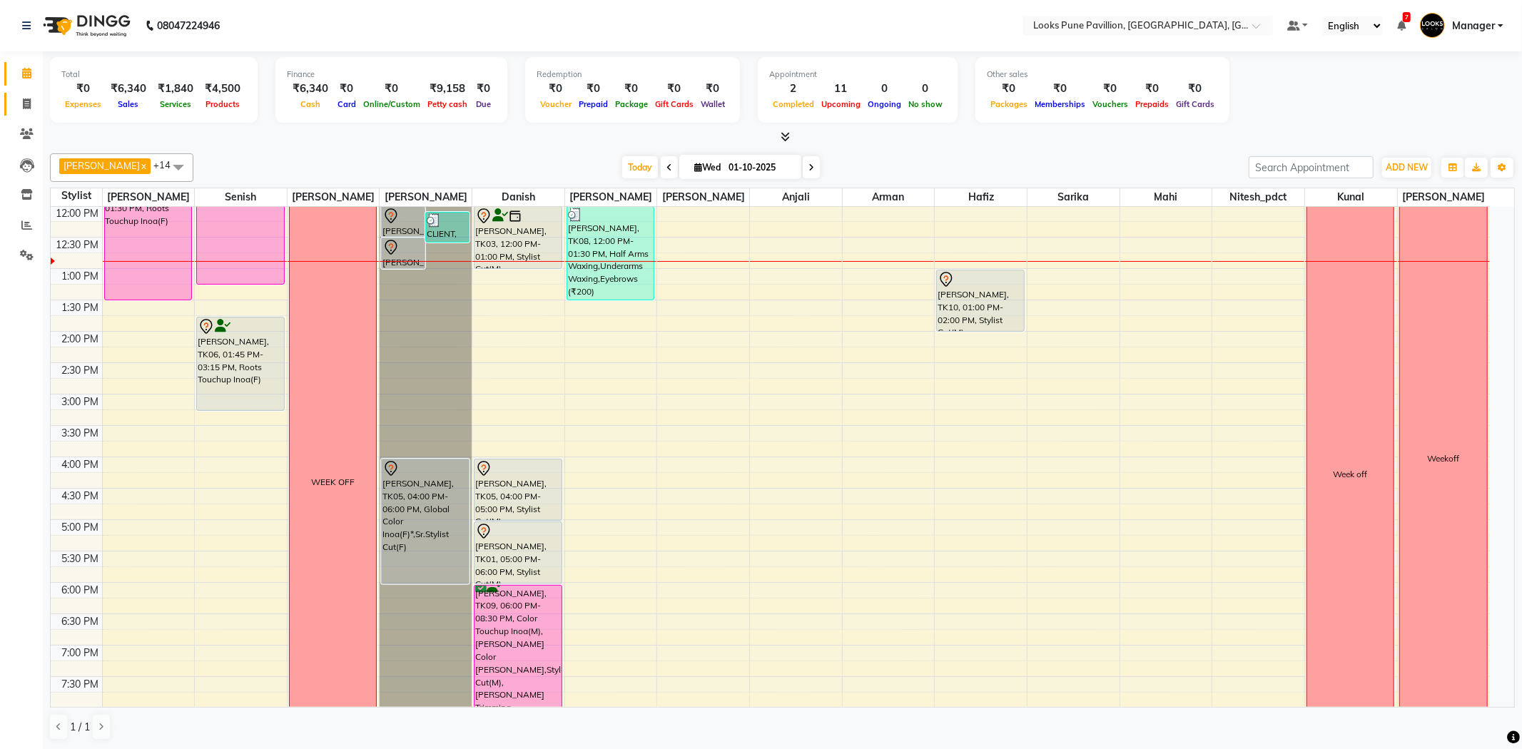
select select "6002"
select select "service"
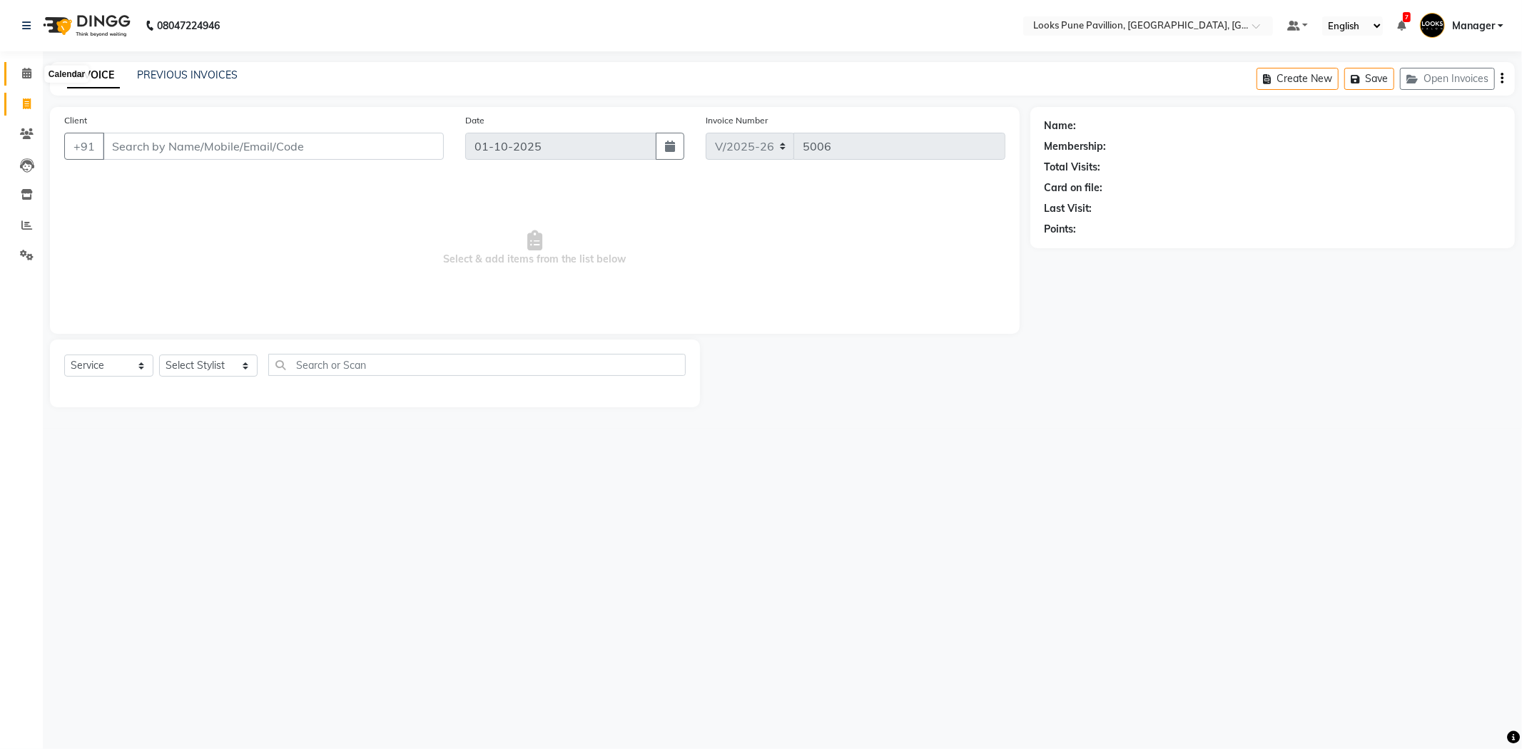
click at [26, 70] on icon at bounding box center [26, 73] width 9 height 11
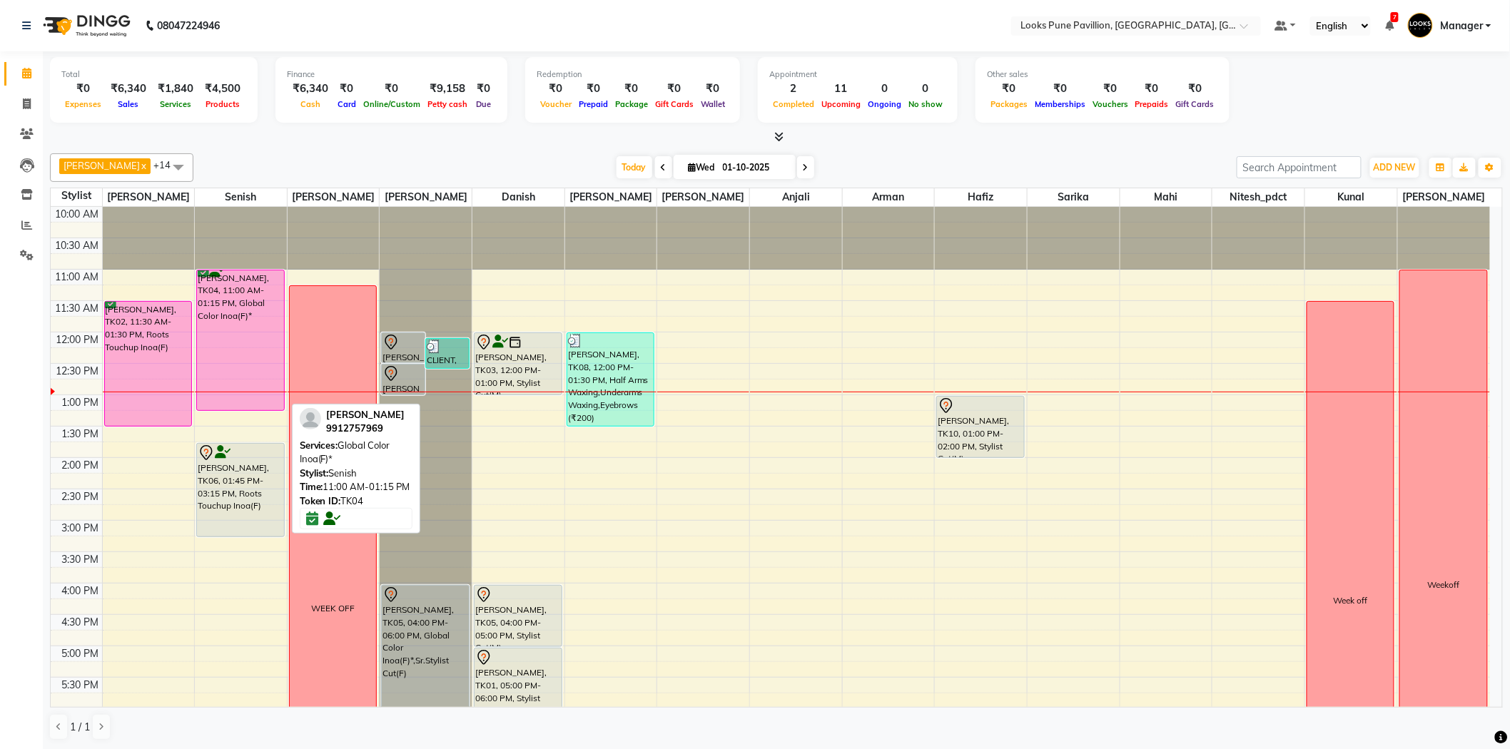
click at [223, 295] on div "[PERSON_NAME], TK04, 11:00 AM-01:15 PM, Global Color Inoa(F)*" at bounding box center [240, 340] width 86 height 140
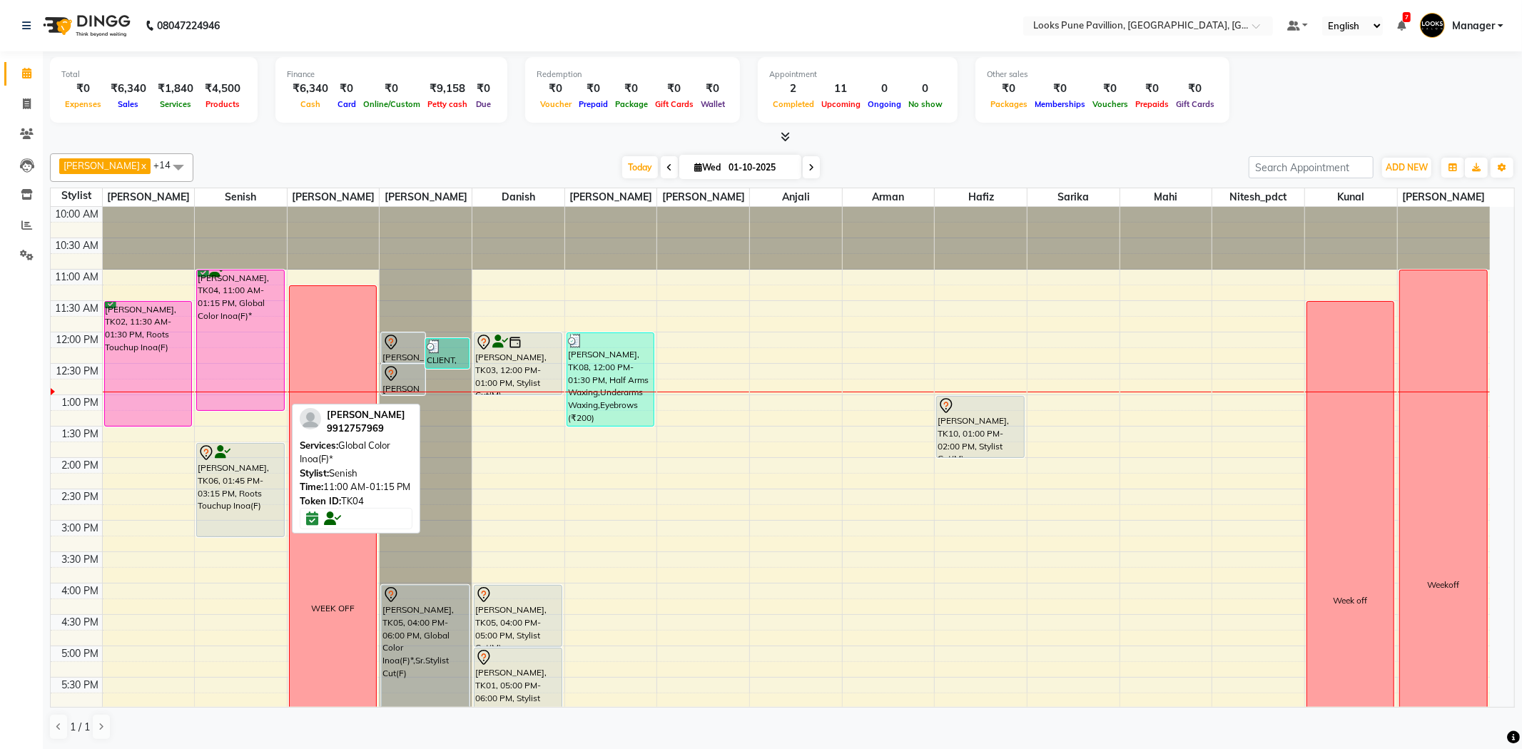
select select "6"
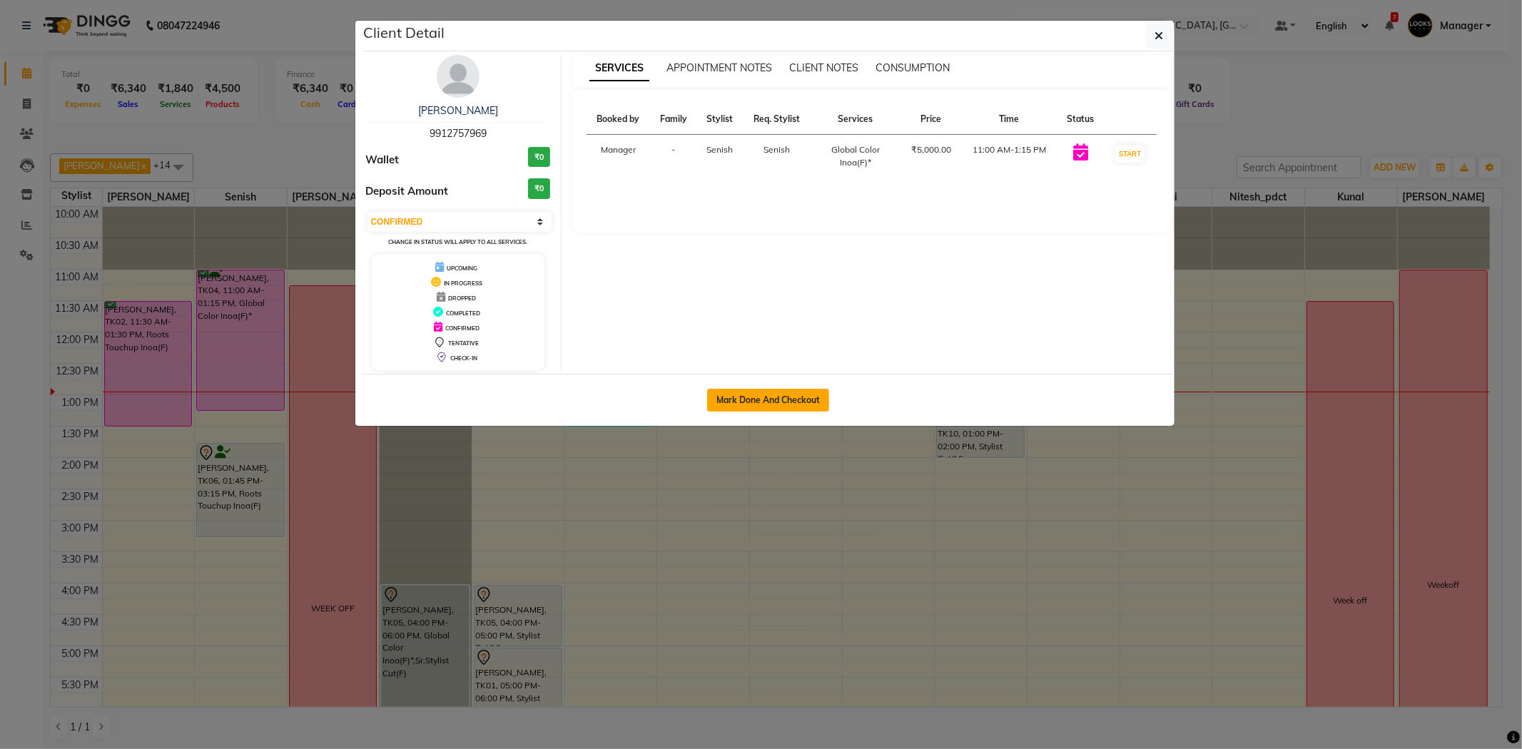
click at [766, 403] on button "Mark Done And Checkout" at bounding box center [768, 400] width 122 height 23
select select "service"
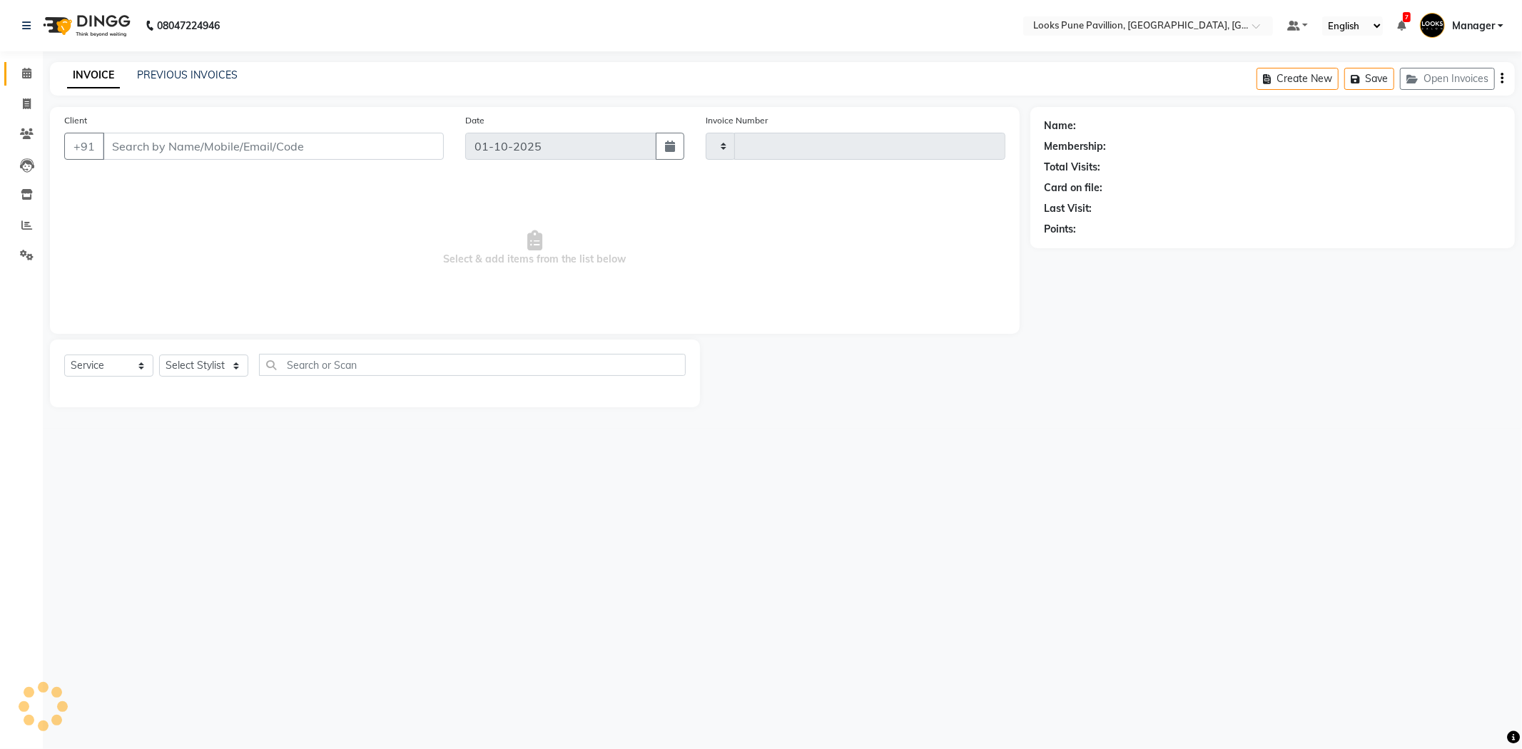
type input "5006"
select select "6002"
type input "9912757969"
select select "43069"
select select "1: Object"
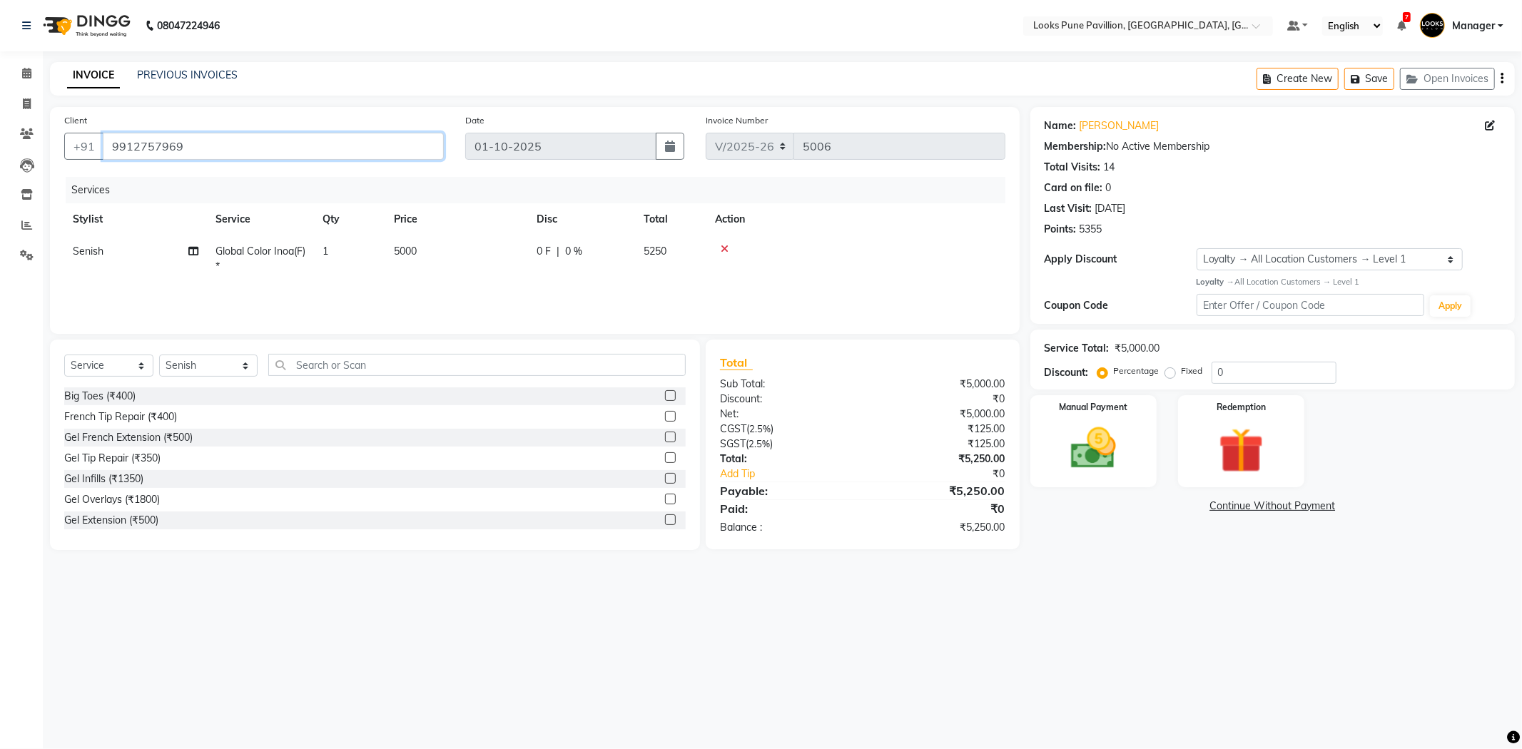
click at [180, 146] on input "9912757969" at bounding box center [273, 146] width 341 height 27
click at [34, 76] on span at bounding box center [26, 74] width 25 height 16
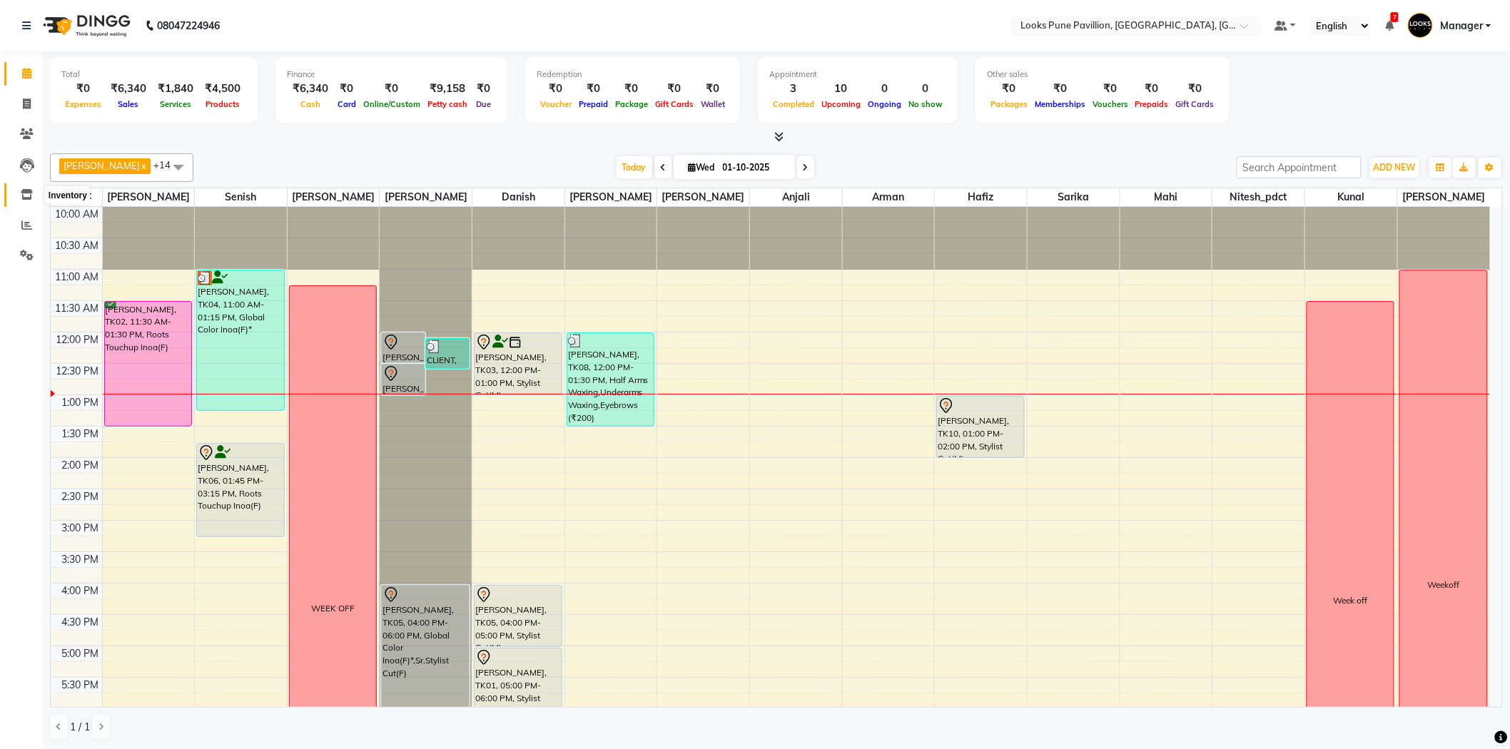
click at [38, 200] on span at bounding box center [26, 195] width 25 height 16
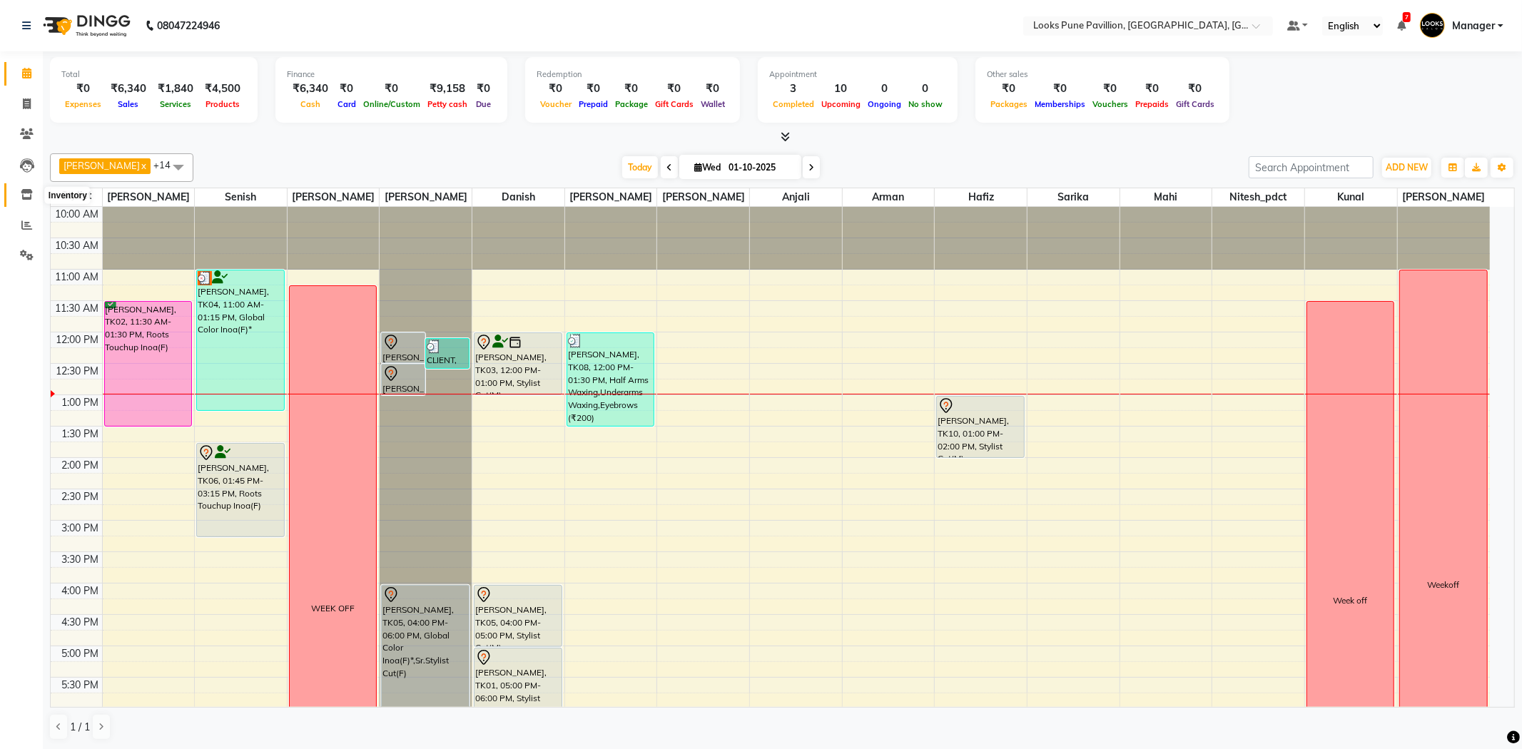
select select
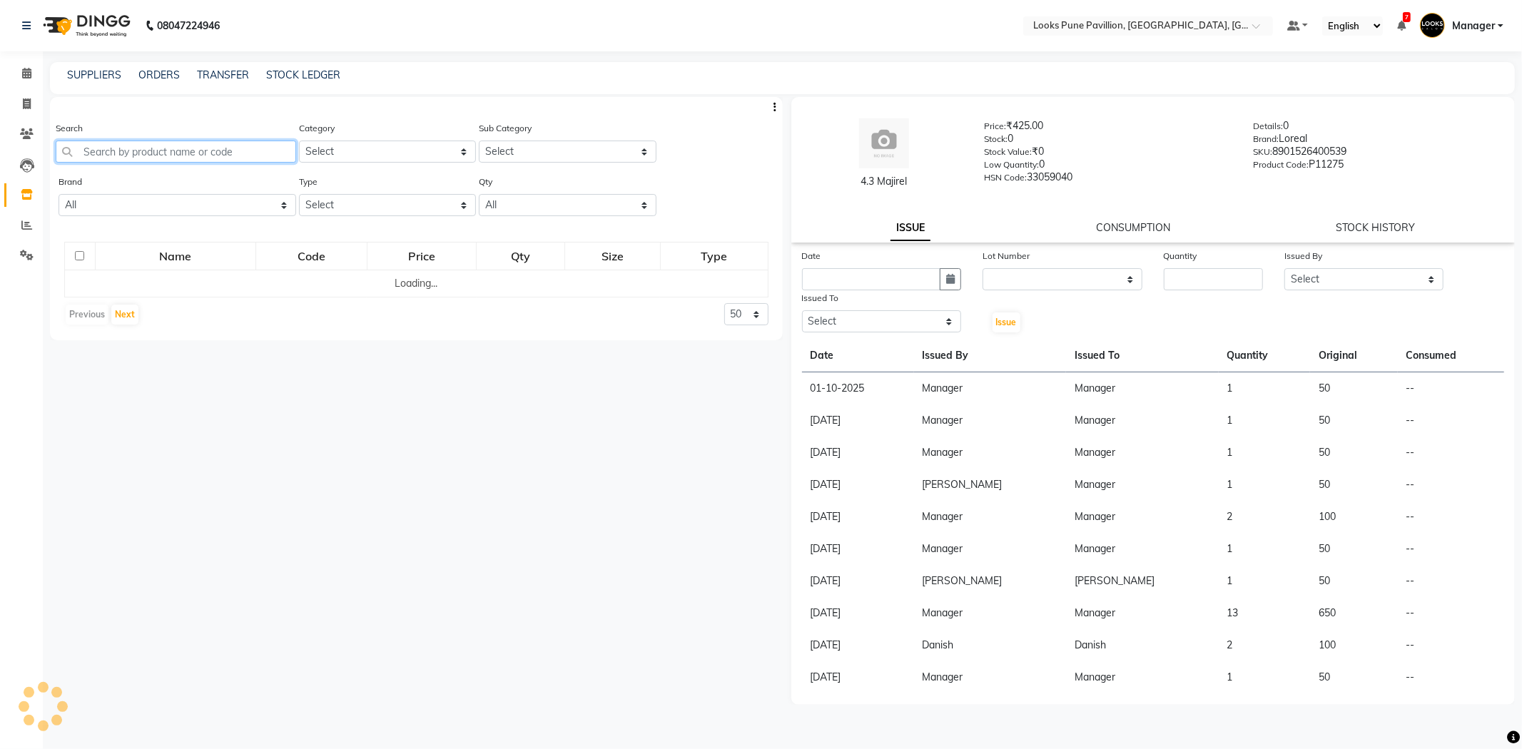
click at [151, 148] on input "text" at bounding box center [176, 152] width 240 height 22
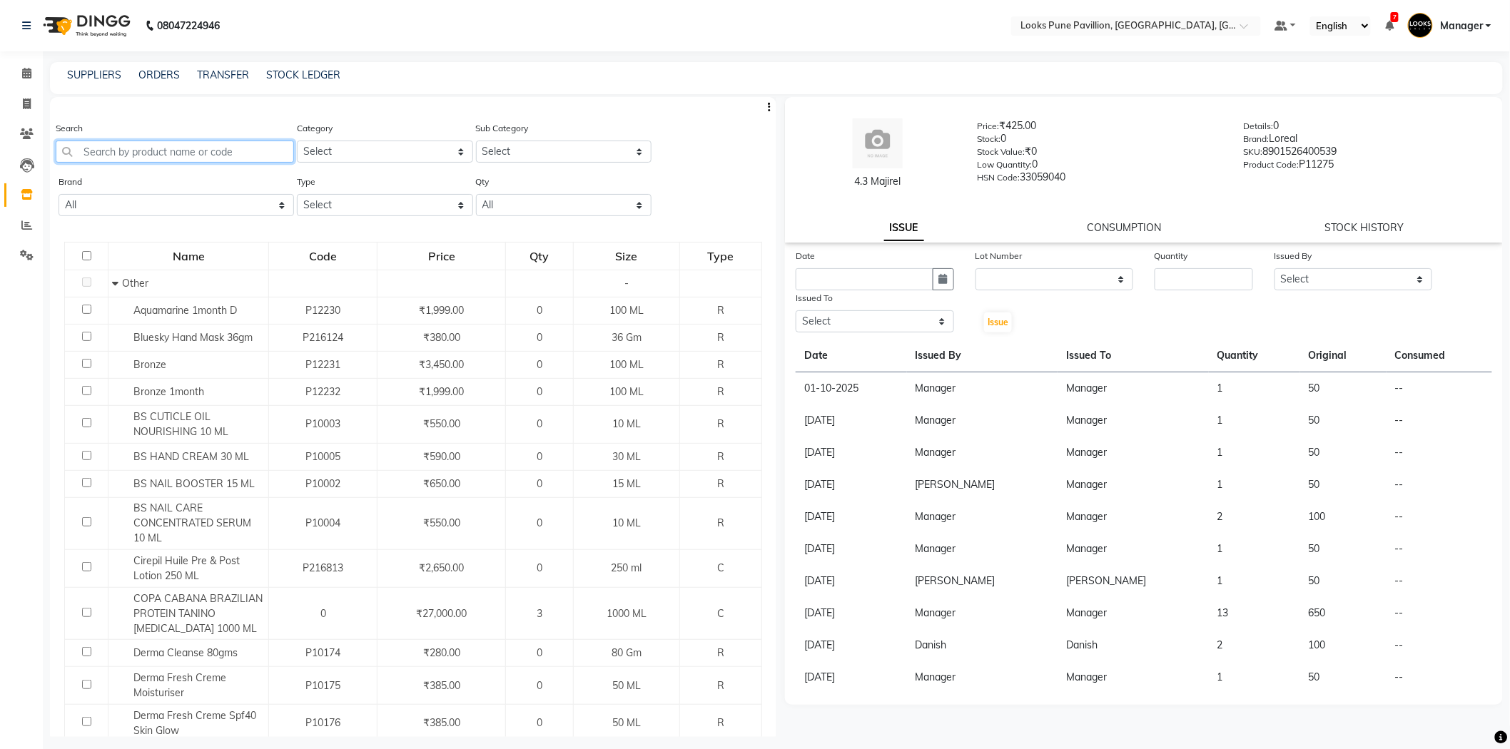
click at [158, 156] on input "text" at bounding box center [175, 152] width 238 height 22
click at [29, 70] on icon at bounding box center [26, 73] width 9 height 11
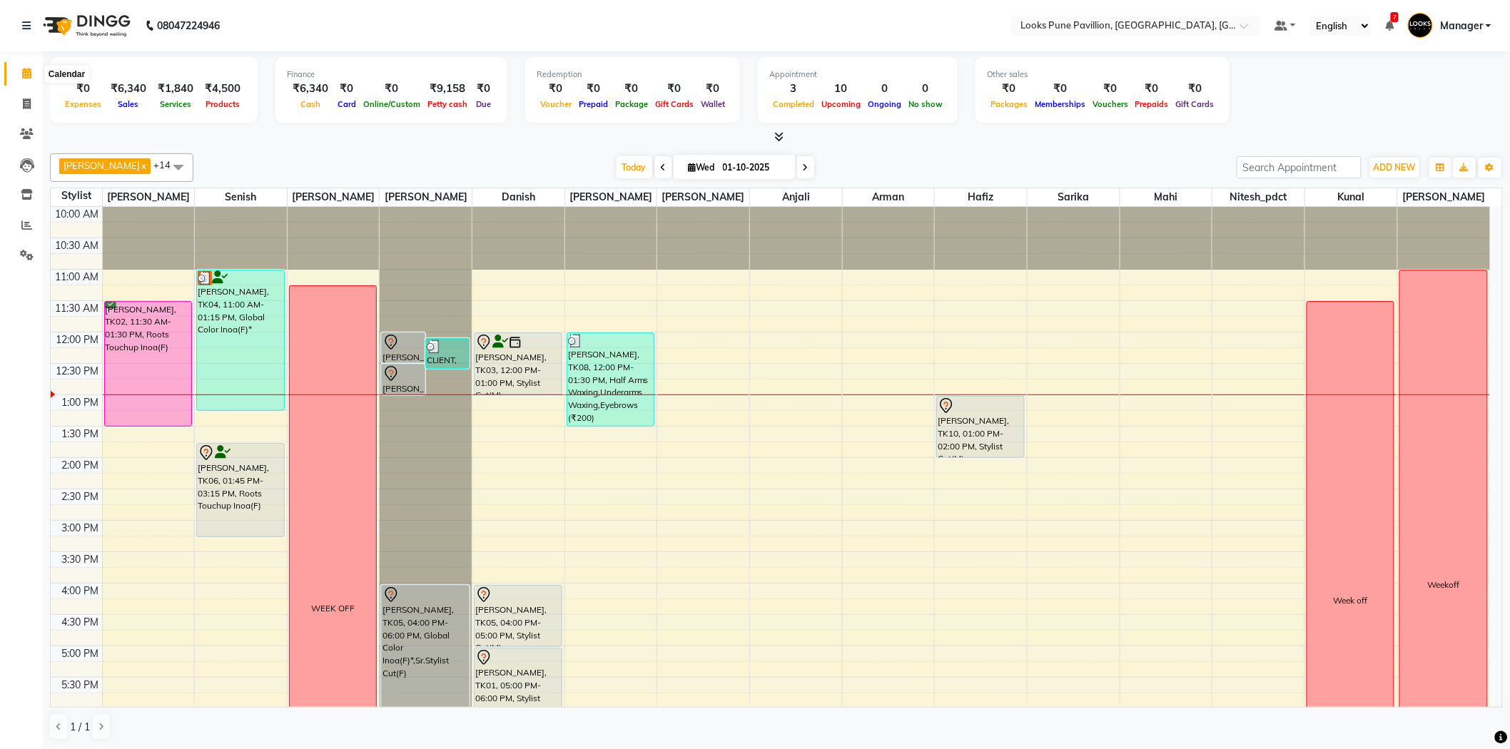
click at [20, 76] on span at bounding box center [26, 74] width 25 height 16
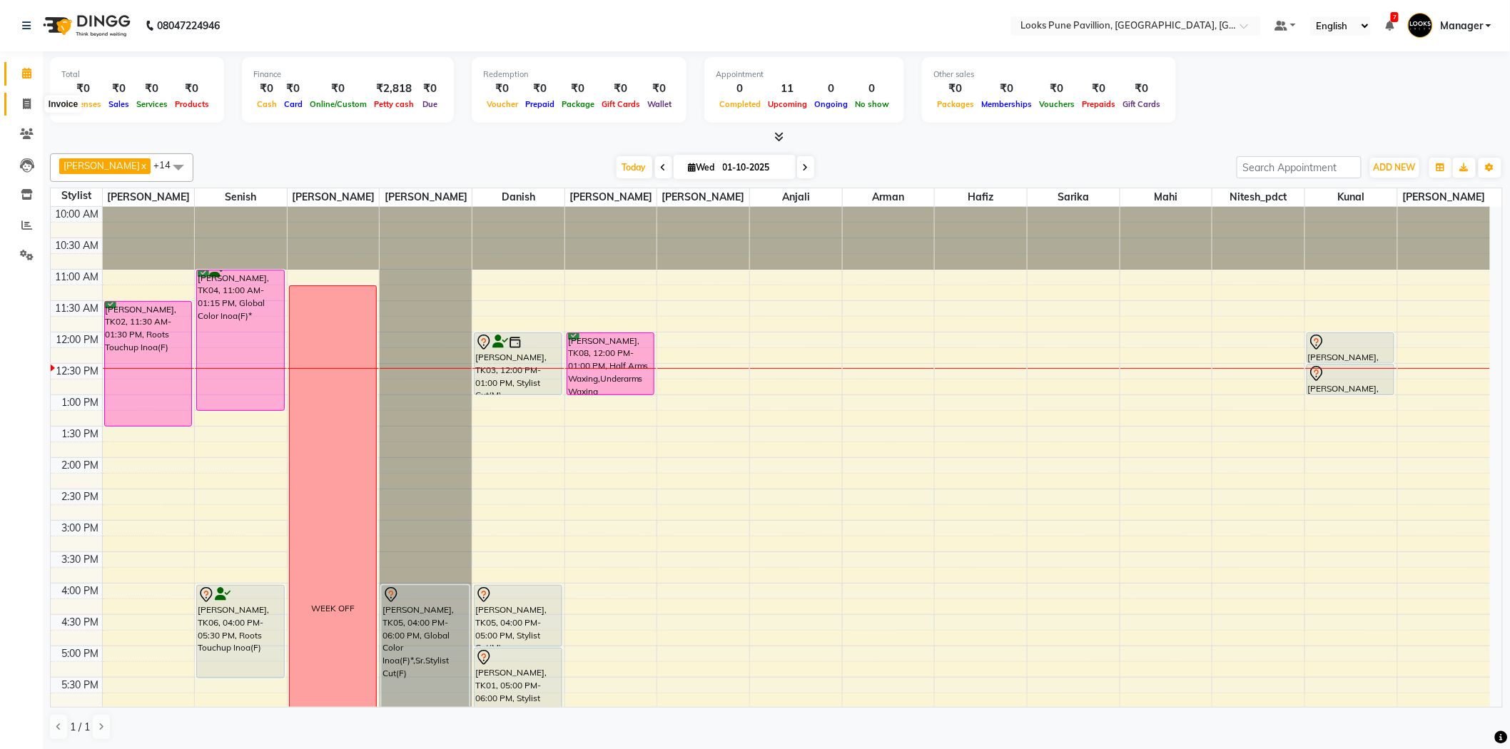
click at [34, 103] on span at bounding box center [26, 104] width 25 height 16
select select "6002"
select select "service"
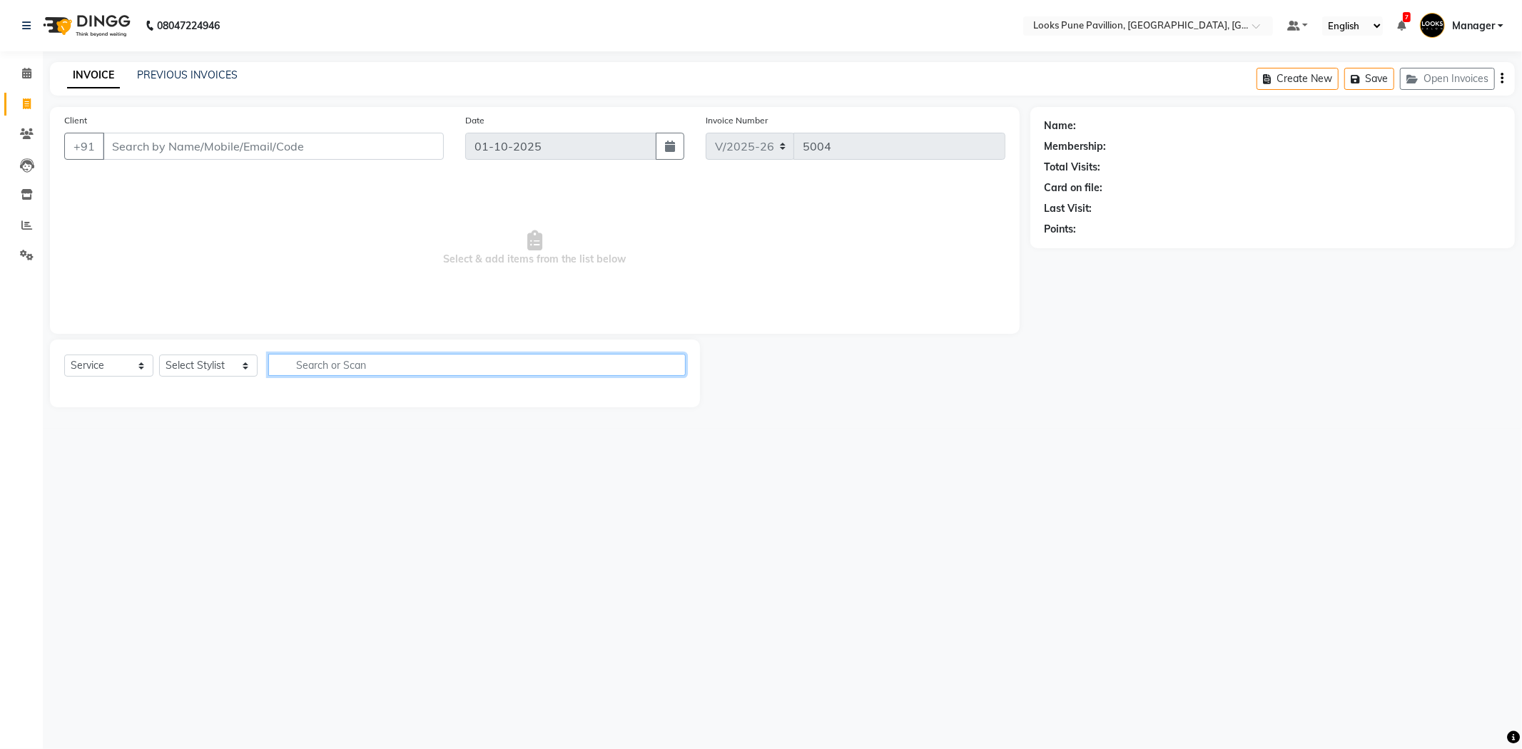
click at [514, 366] on input "text" at bounding box center [476, 365] width 417 height 22
type input "c"
type input "wash"
click at [125, 359] on select "Select Service Product Membership Package Voucher Prepaid Gift Card" at bounding box center [108, 366] width 89 height 22
click at [64, 355] on select "Select Service Product Membership Package Voucher Prepaid Gift Card" at bounding box center [108, 366] width 89 height 22
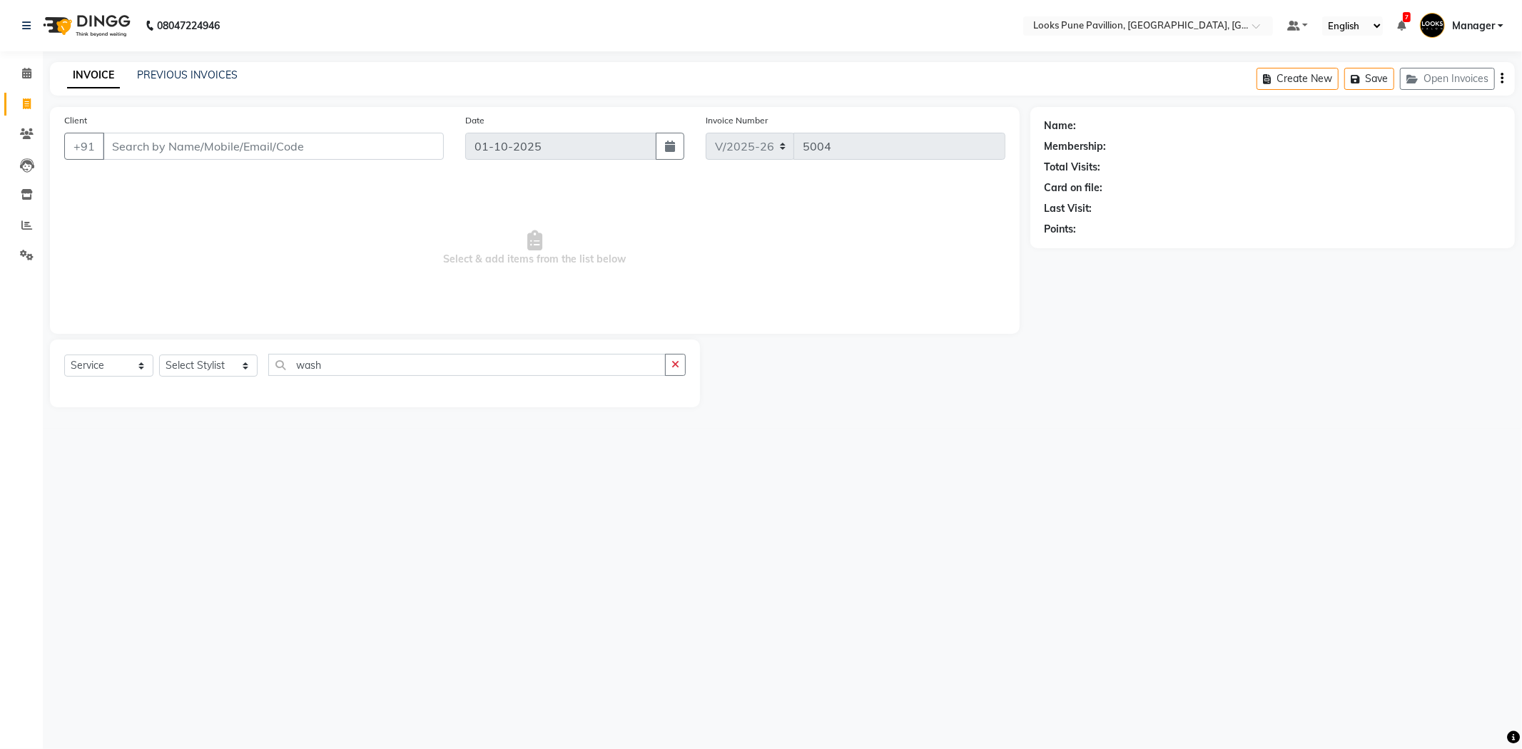
click at [80, 400] on div "Select Service Product Membership Package Voucher Prepaid Gift Card Select Styl…" at bounding box center [375, 374] width 650 height 68
click at [230, 367] on select "Select Stylist [PERSON_NAME] [PERSON_NAME] [PERSON_NAME] [DEMOGRAPHIC_DATA] [PE…" at bounding box center [208, 366] width 98 height 22
select select "43072"
click at [159, 355] on select "Select Stylist [PERSON_NAME] [PERSON_NAME] [PERSON_NAME] [DEMOGRAPHIC_DATA] [PE…" at bounding box center [208, 366] width 98 height 22
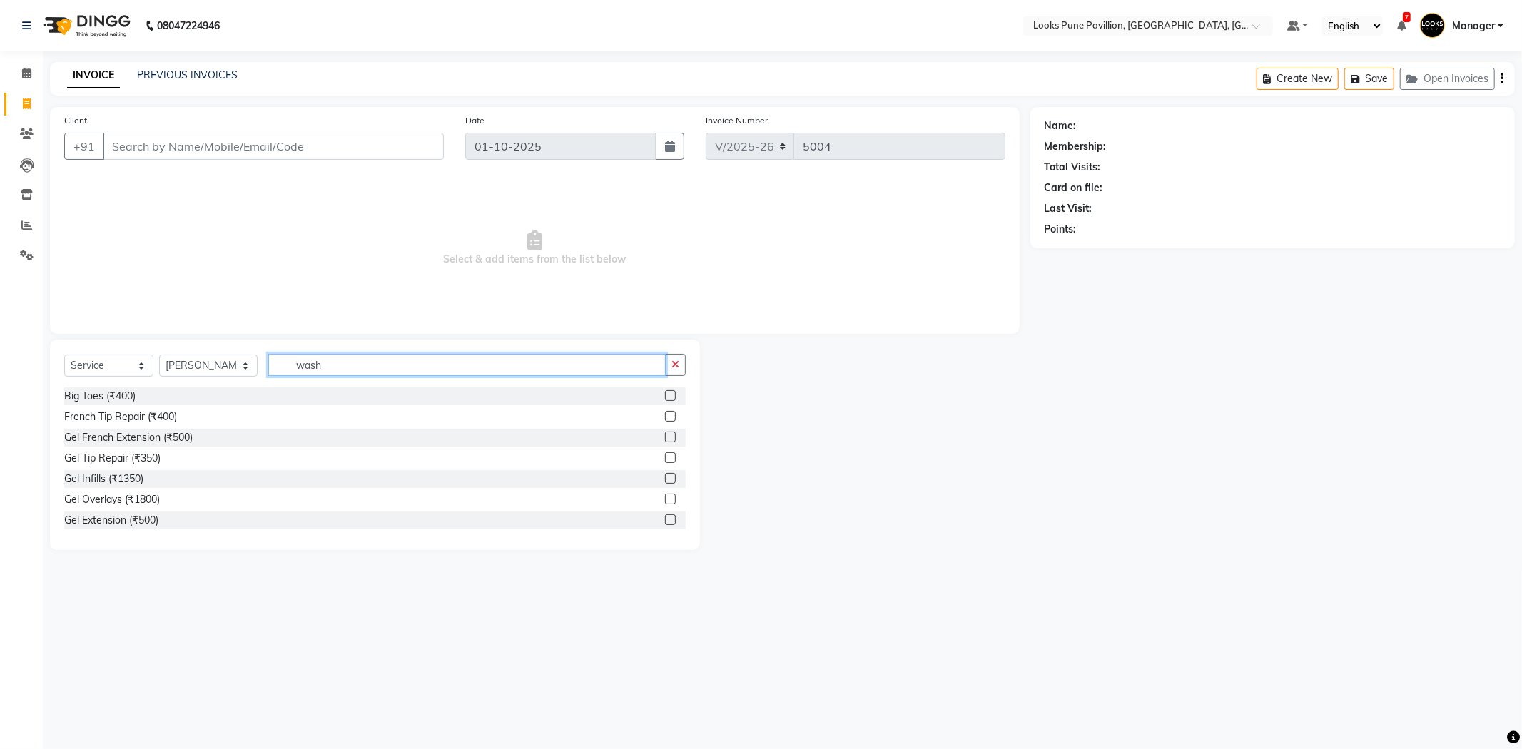
click at [310, 357] on input "wash" at bounding box center [466, 365] width 397 height 22
type input "was"
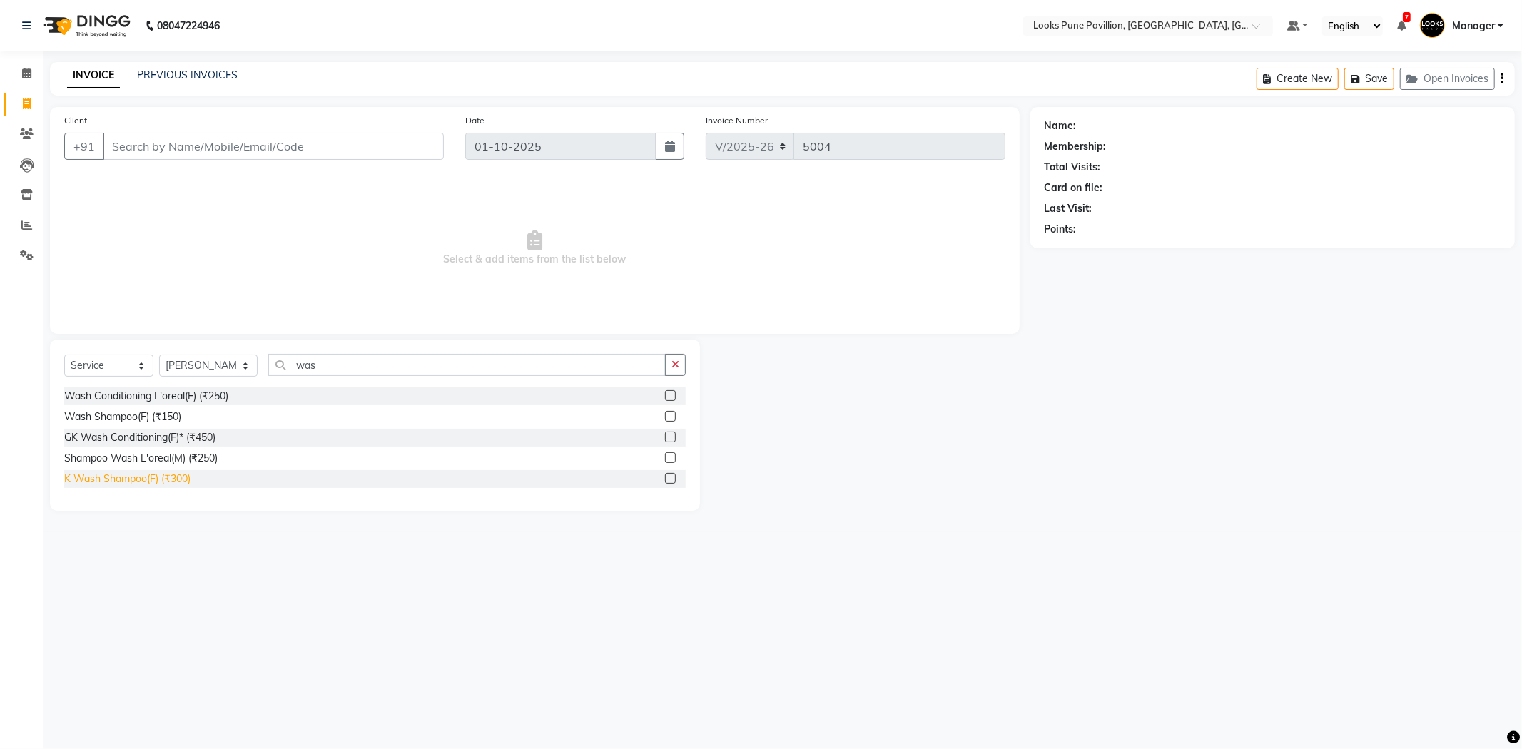
click at [132, 477] on div "K Wash Shampoo(F) (₹300)" at bounding box center [127, 479] width 126 height 15
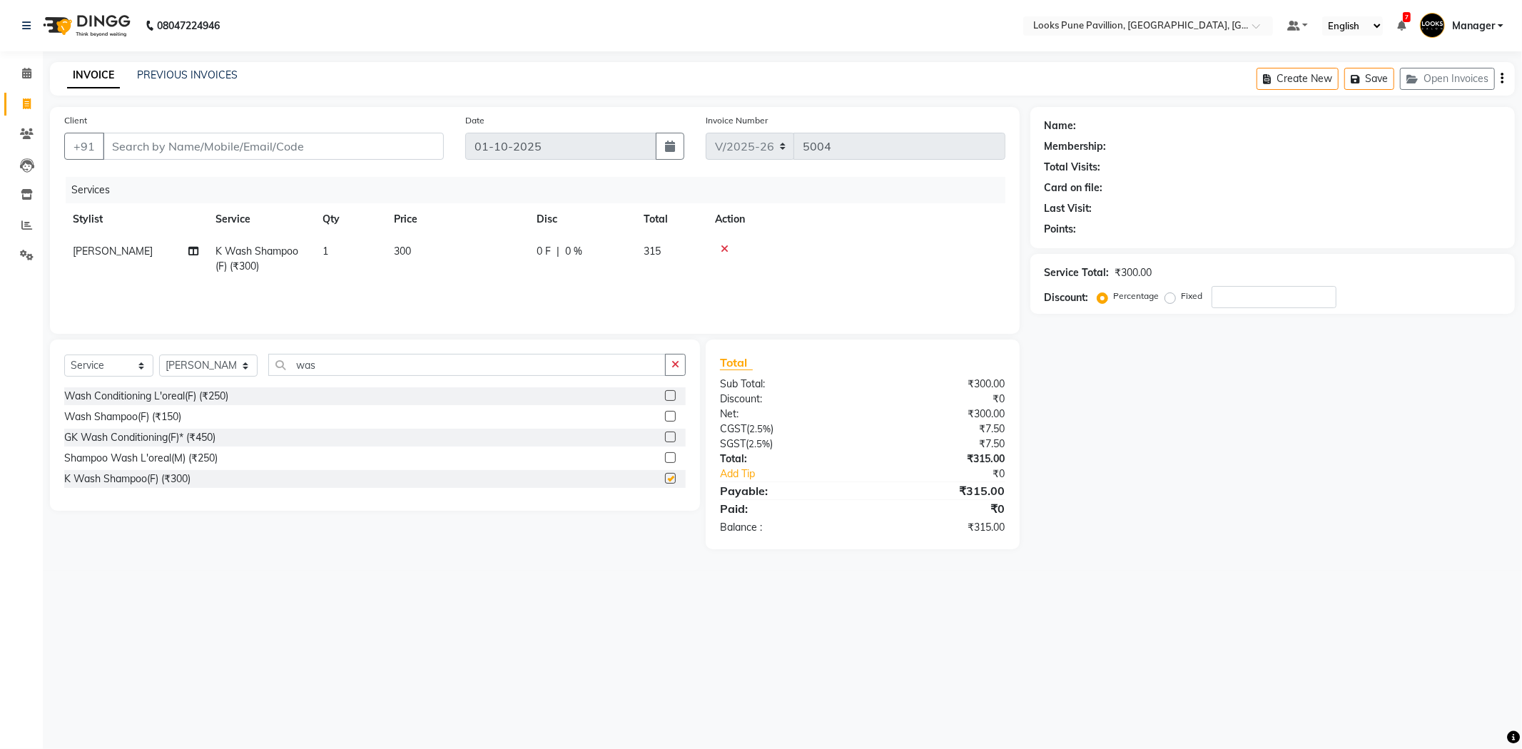
checkbox input "false"
click at [425, 250] on td "300" at bounding box center [456, 258] width 143 height 47
select select "43072"
click at [519, 260] on input "300" at bounding box center [524, 255] width 126 height 22
type input "3"
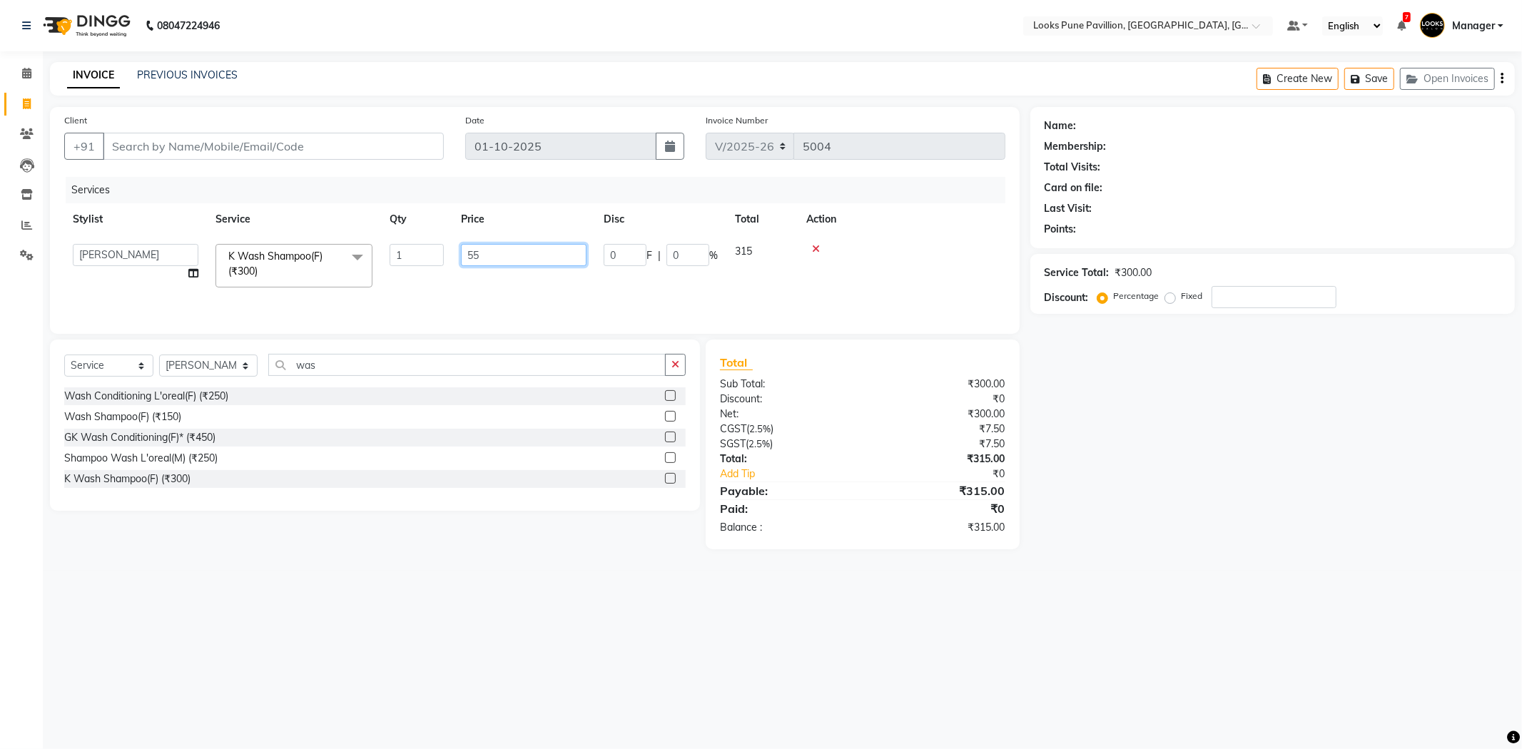
type input "550"
click at [887, 258] on td at bounding box center [855, 258] width 299 height 47
click at [410, 140] on input "Client" at bounding box center [273, 146] width 341 height 27
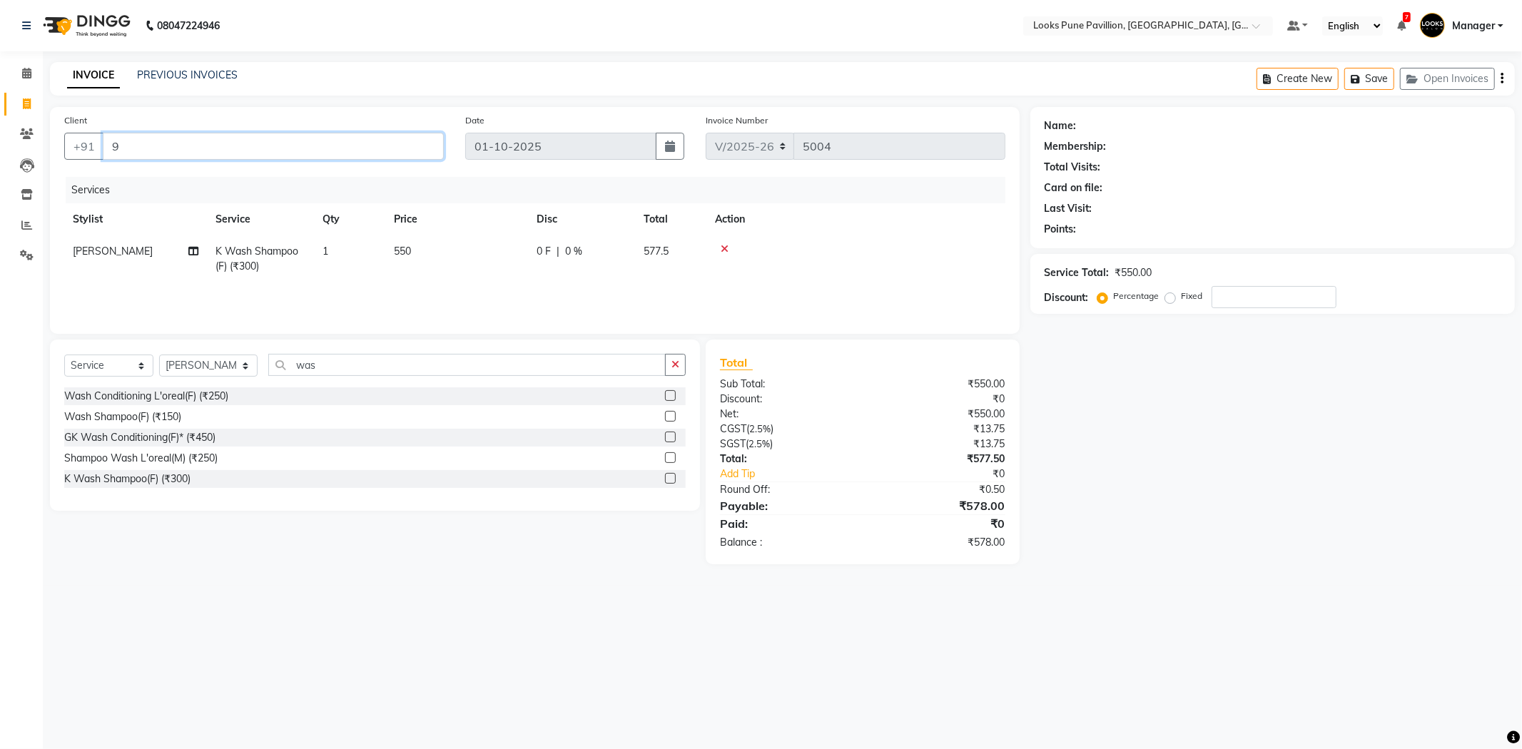
type input "98"
type input "0"
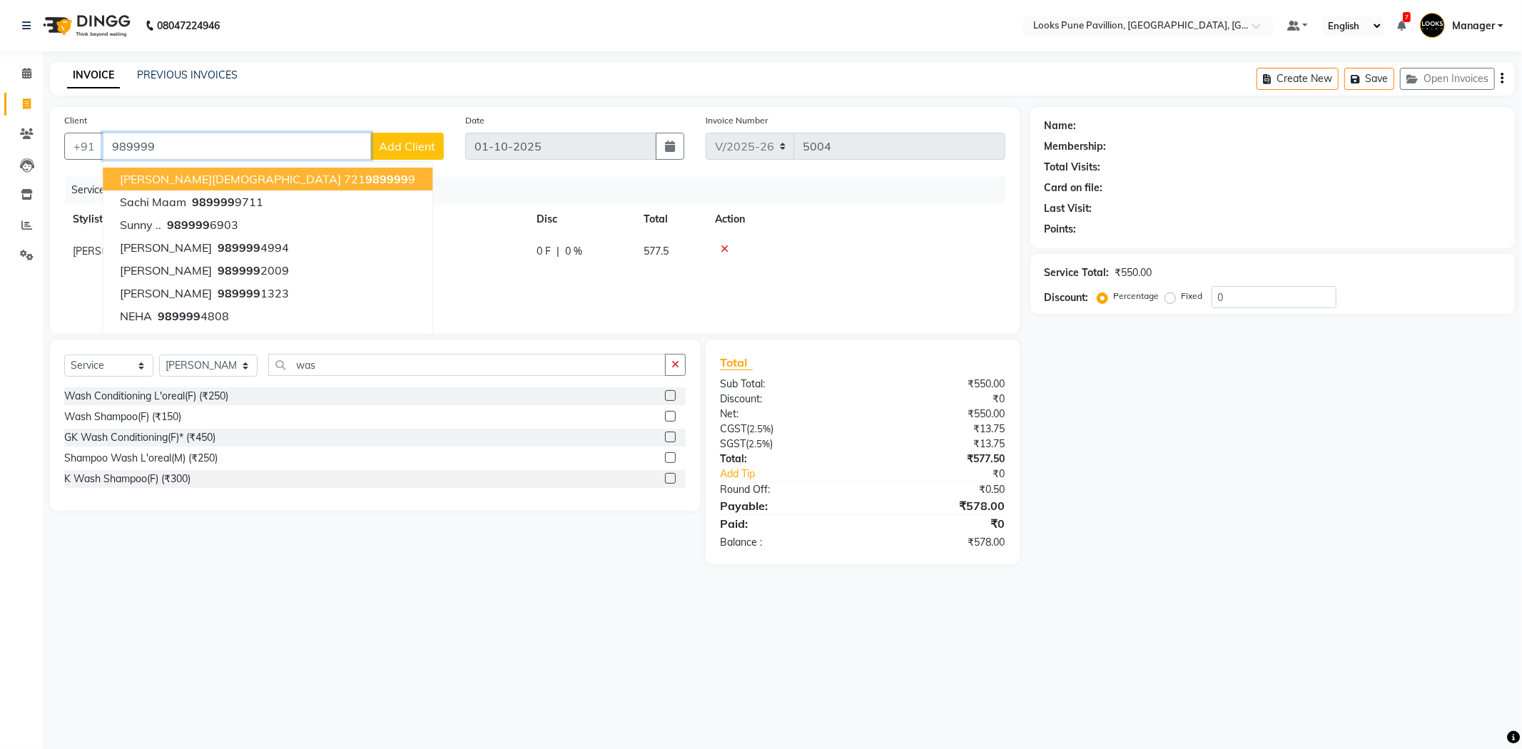
drag, startPoint x: 1019, startPoint y: 786, endPoint x: 196, endPoint y: 151, distance: 1039.7
click at [196, 151] on input "989999" at bounding box center [237, 146] width 268 height 27
type input "9"
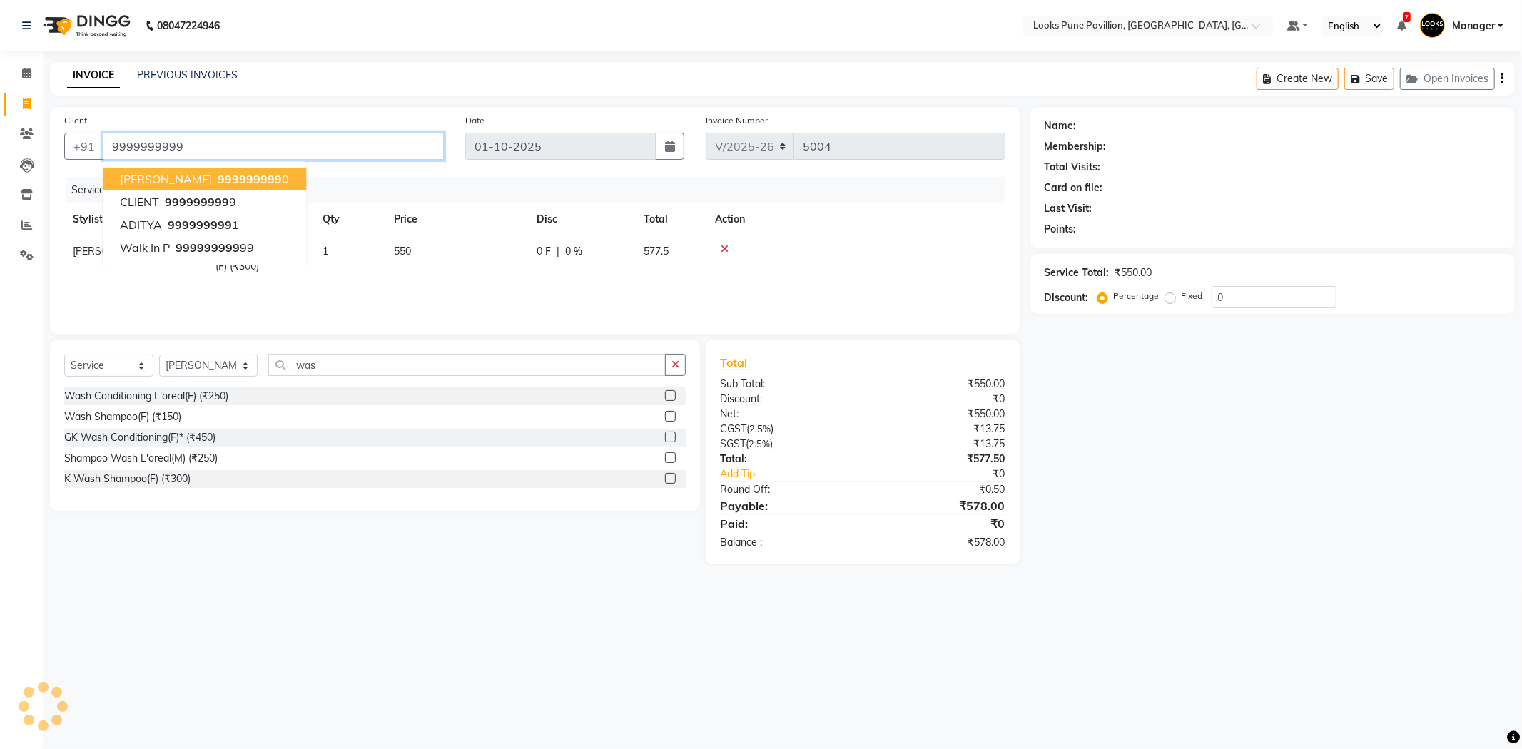
type input "9999999999"
select select "1: Object"
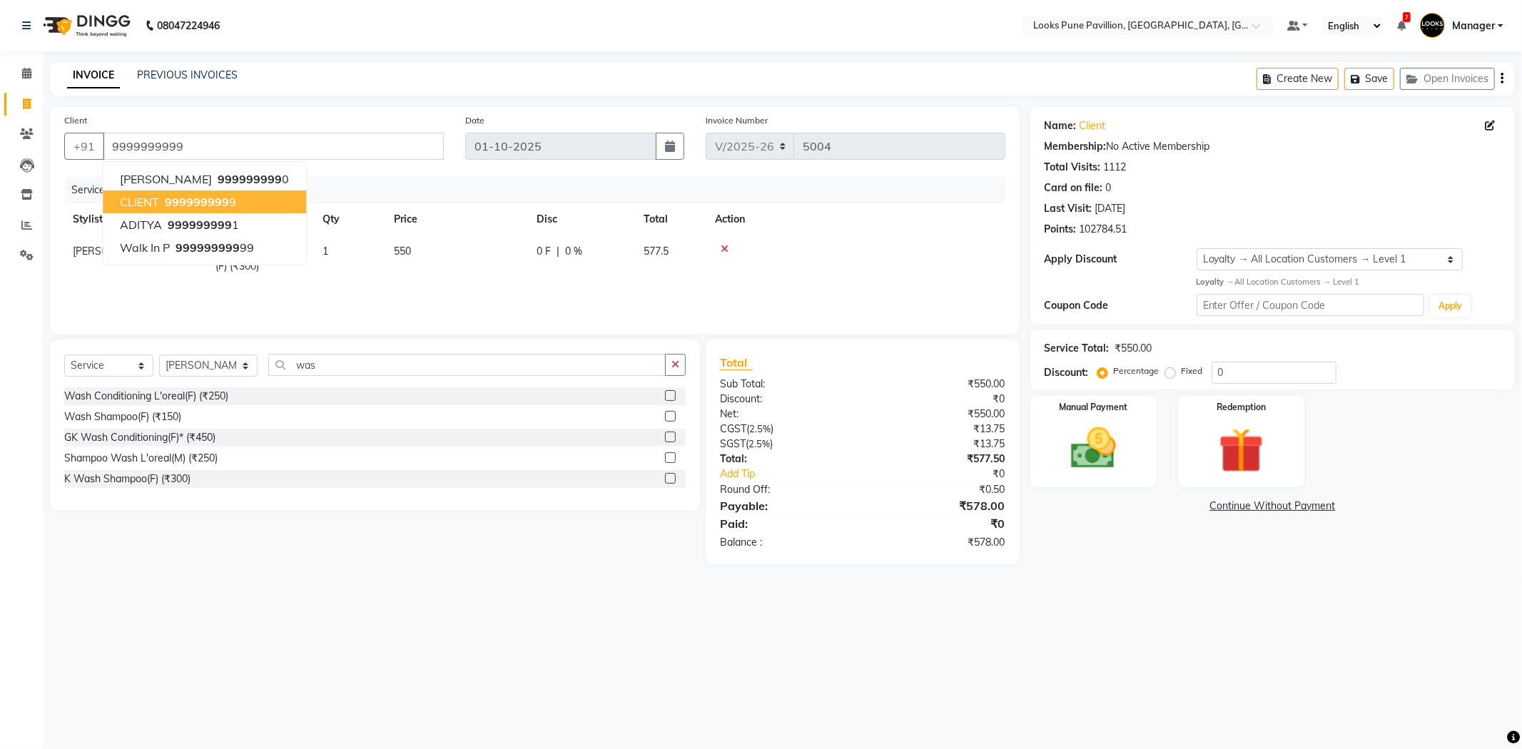
click at [209, 195] on span "999999999" at bounding box center [197, 202] width 64 height 14
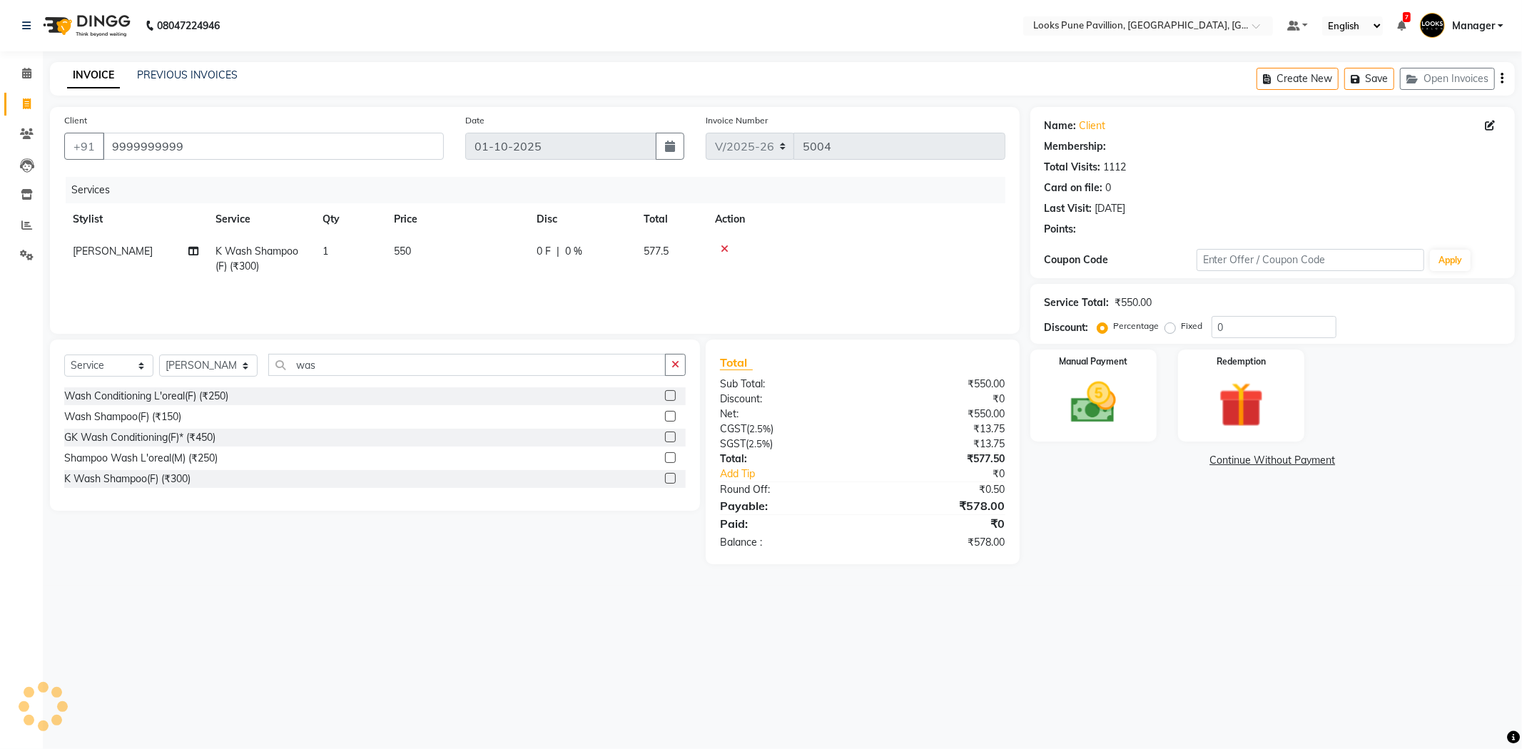
select select "1: Object"
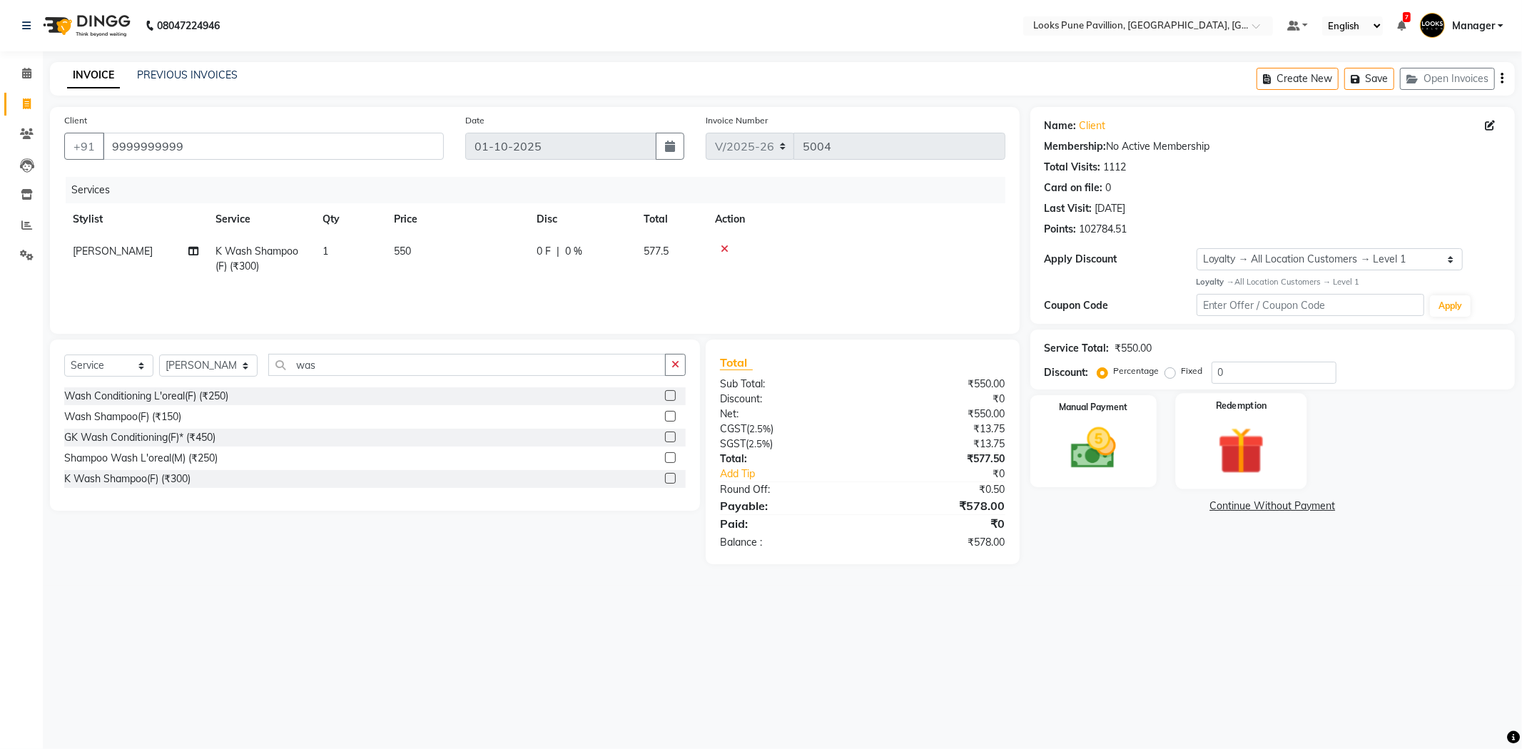
click at [1224, 423] on img at bounding box center [1241, 451] width 76 height 59
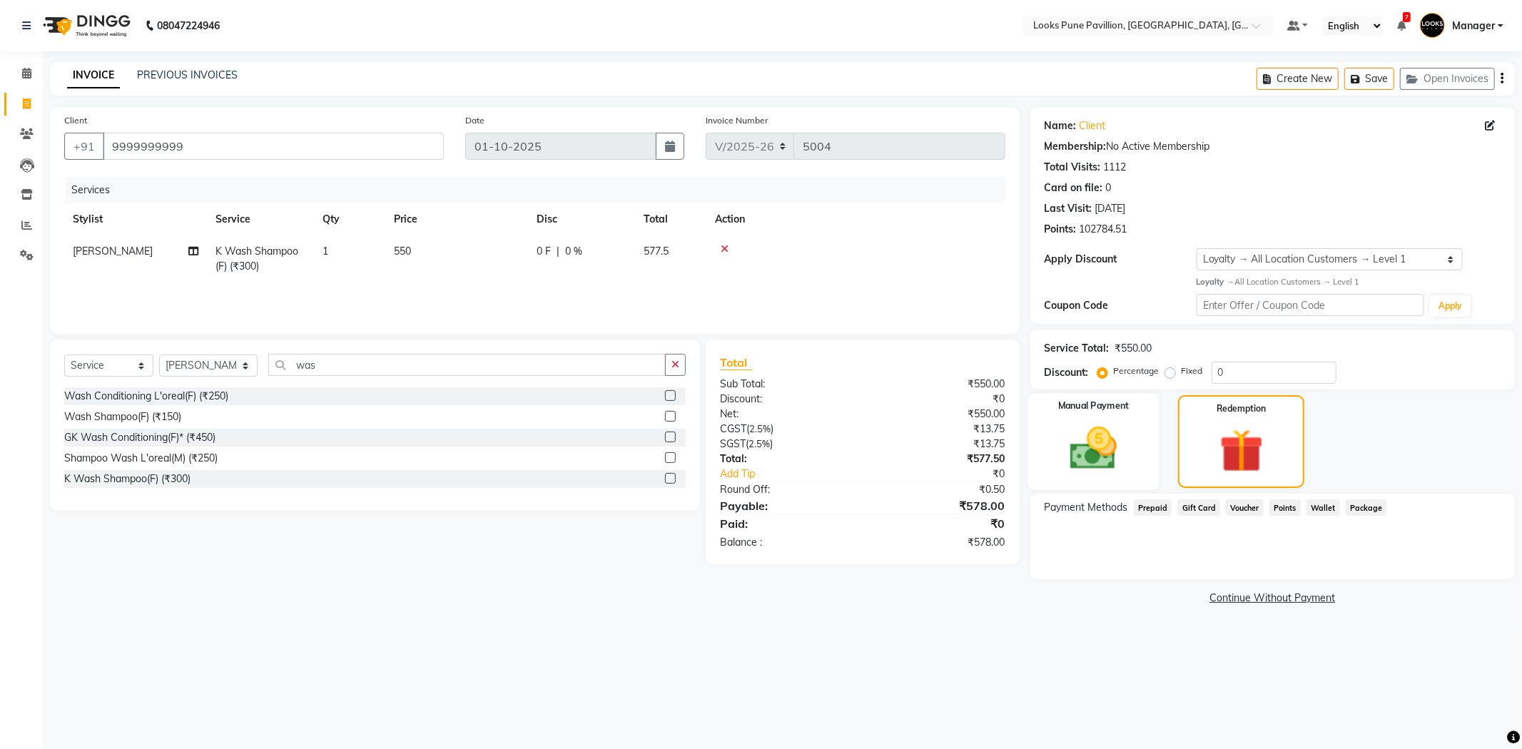
click at [1103, 459] on img at bounding box center [1093, 449] width 76 height 54
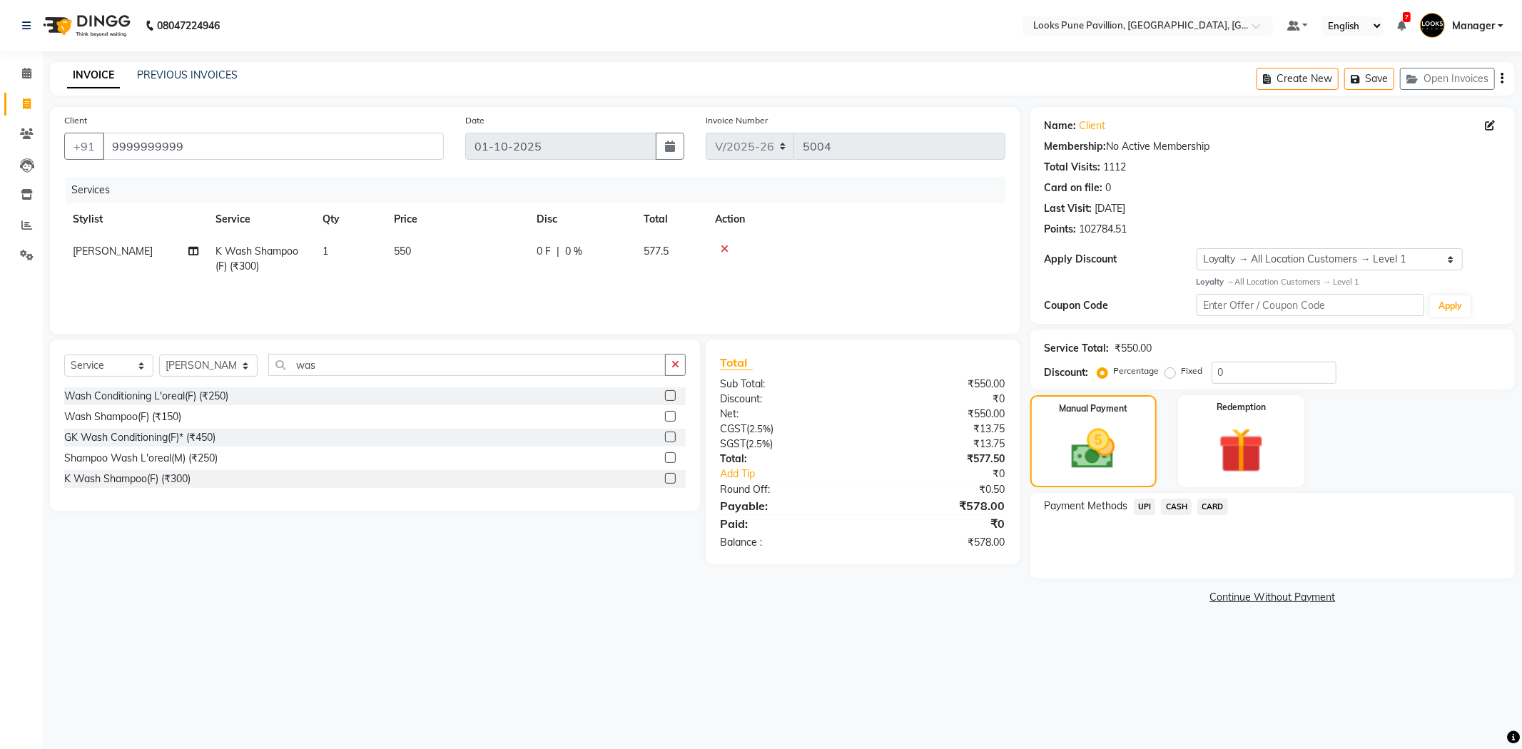
click at [1182, 503] on span "CASH" at bounding box center [1176, 507] width 31 height 16
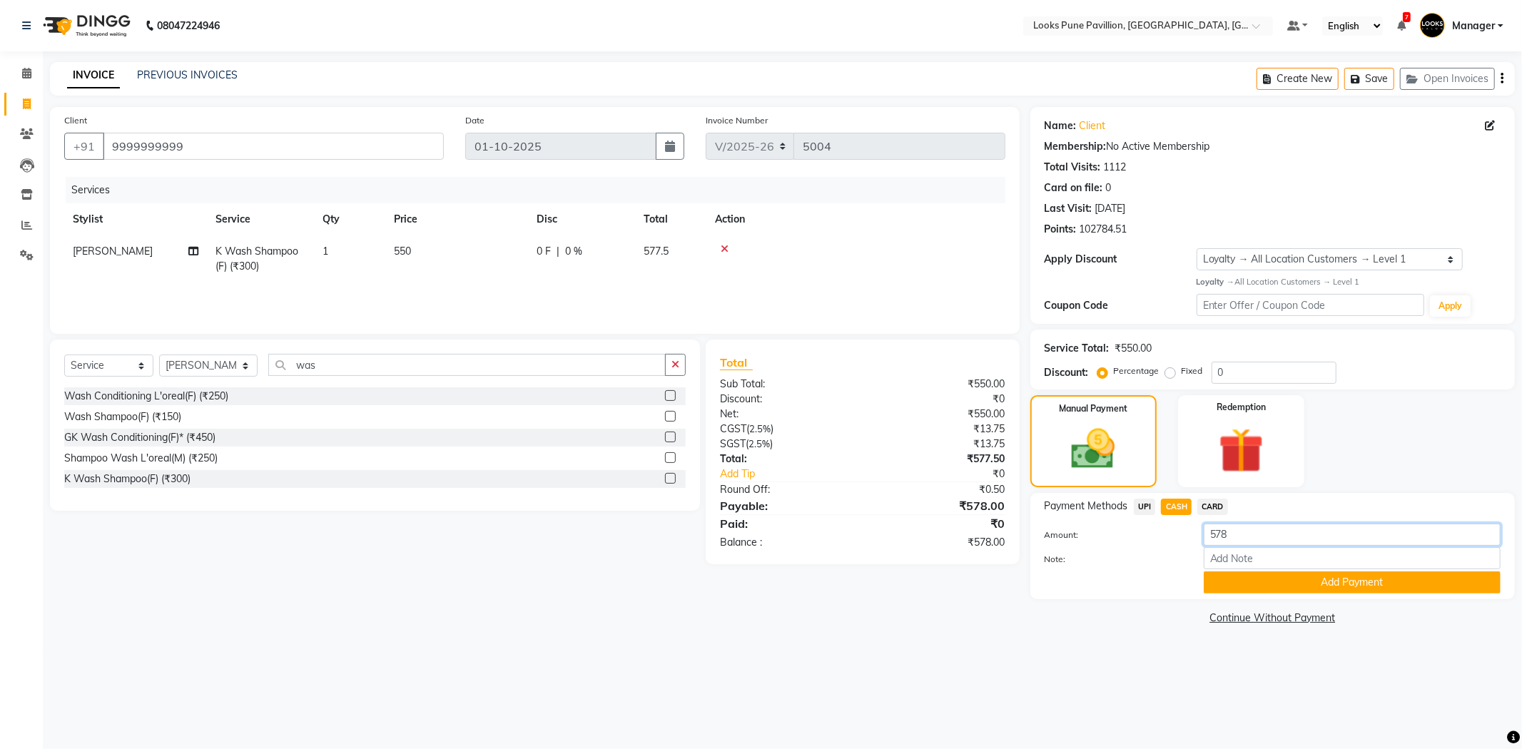
click at [1281, 536] on input "578" at bounding box center [1352, 535] width 297 height 22
type input "5"
type input "1000"
click at [1365, 702] on div "08047224946 Select Location × Looks Pune Pavillion, Pune, Maharashtra Default P…" at bounding box center [761, 374] width 1522 height 749
click at [1291, 586] on button "Add Payment" at bounding box center [1352, 583] width 297 height 22
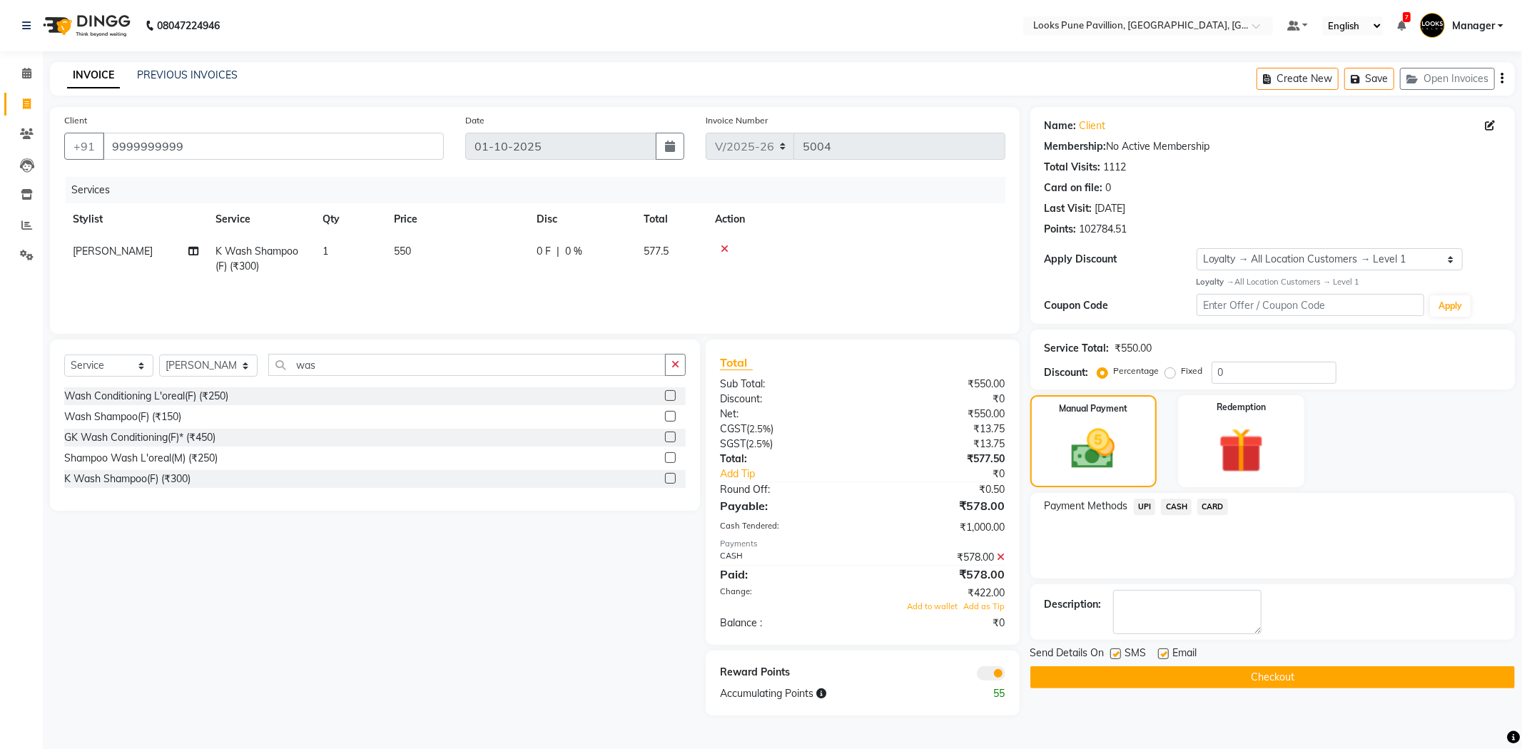
click at [1241, 671] on button "Checkout" at bounding box center [1272, 677] width 484 height 22
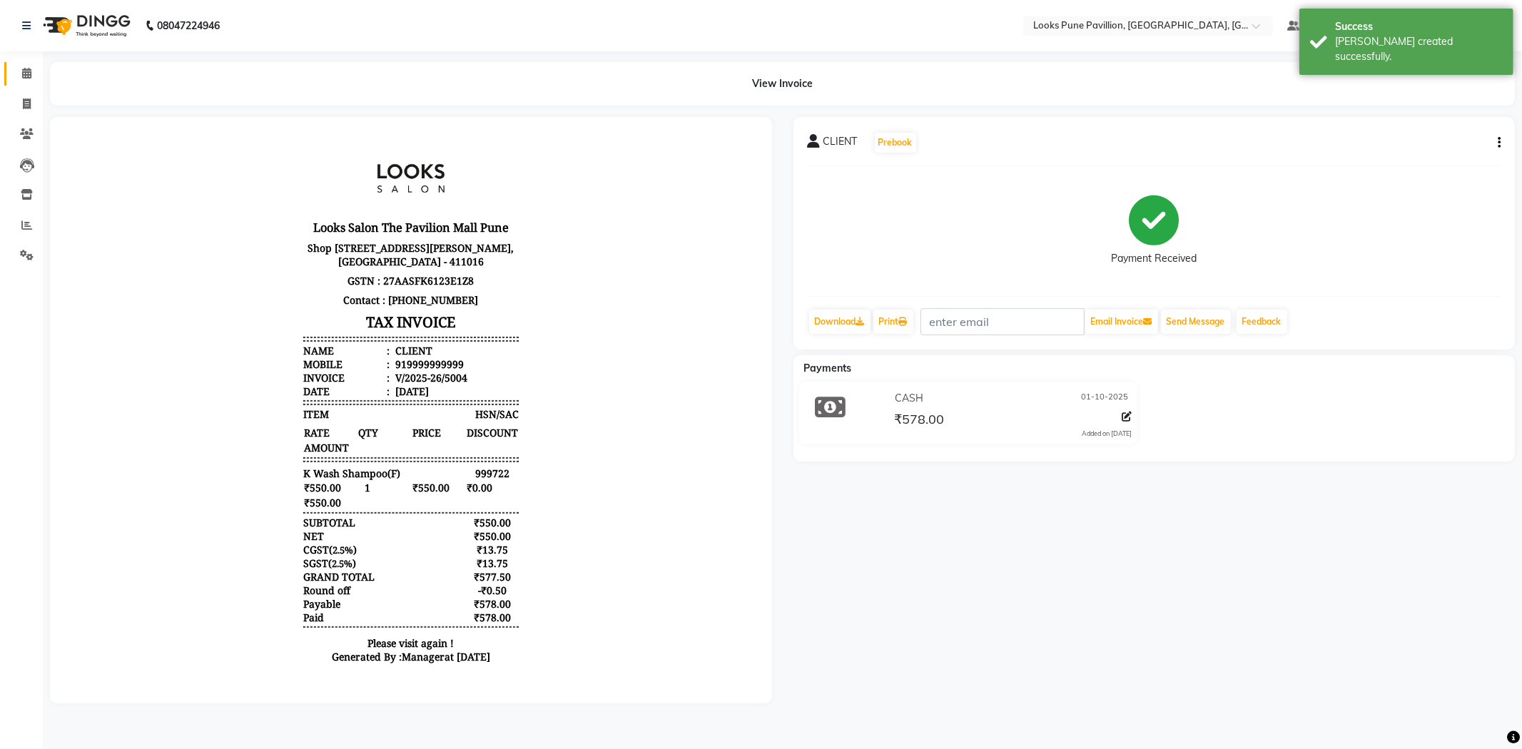
click at [31, 82] on link "Calendar" at bounding box center [21, 74] width 34 height 24
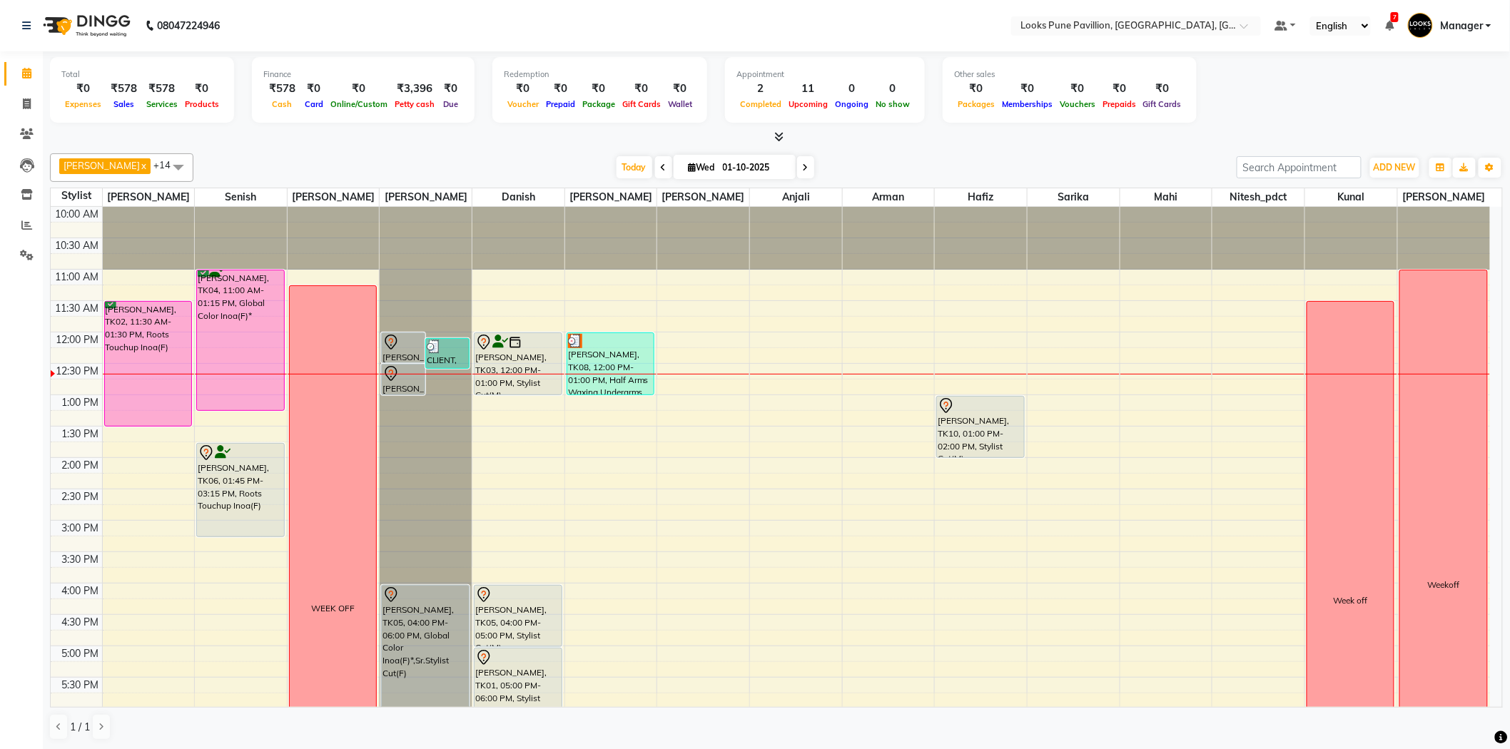
click at [773, 167] on div "Today Wed 01-10-2025" at bounding box center [715, 167] width 200 height 21
click at [803, 168] on icon at bounding box center [806, 167] width 6 height 9
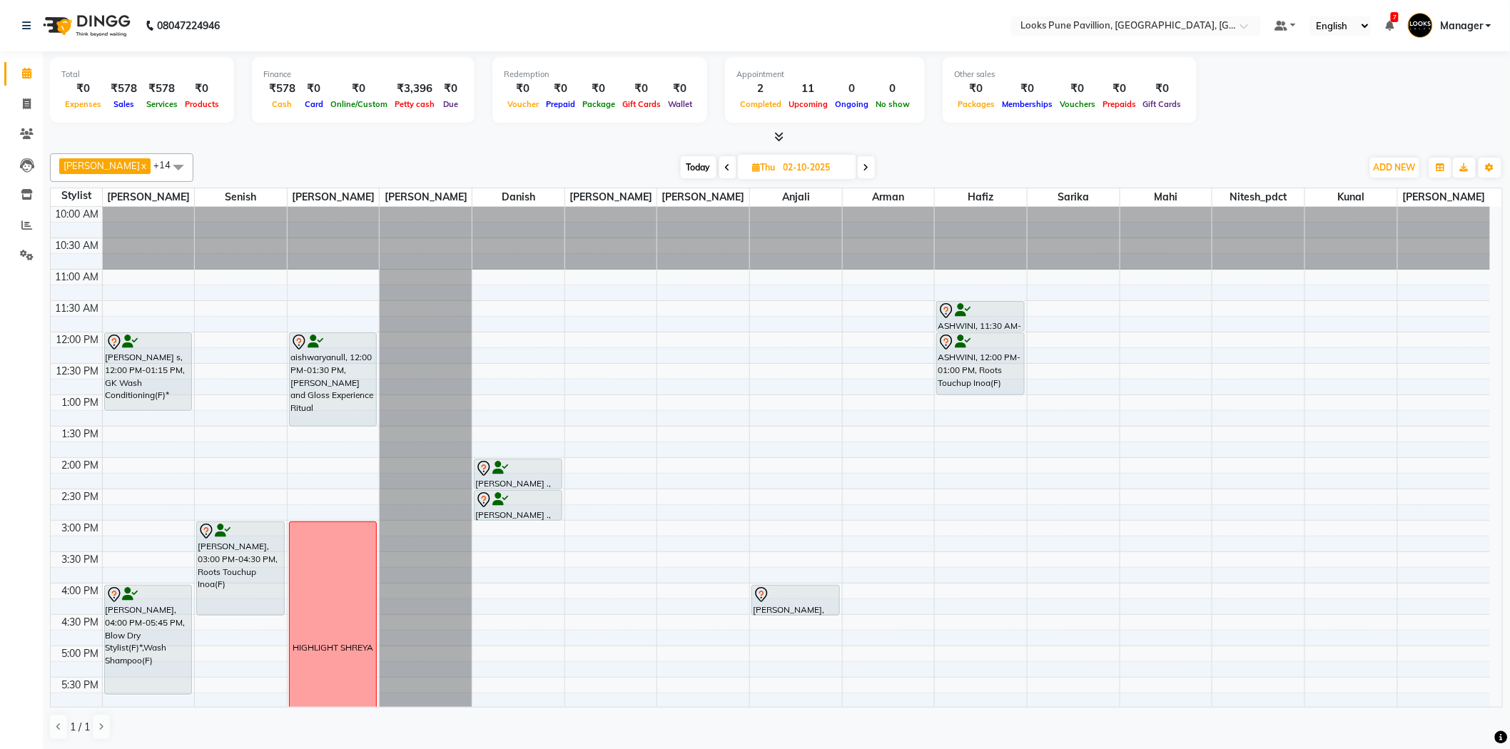
click at [681, 165] on span "Today" at bounding box center [699, 167] width 36 height 22
type input "01-10-2025"
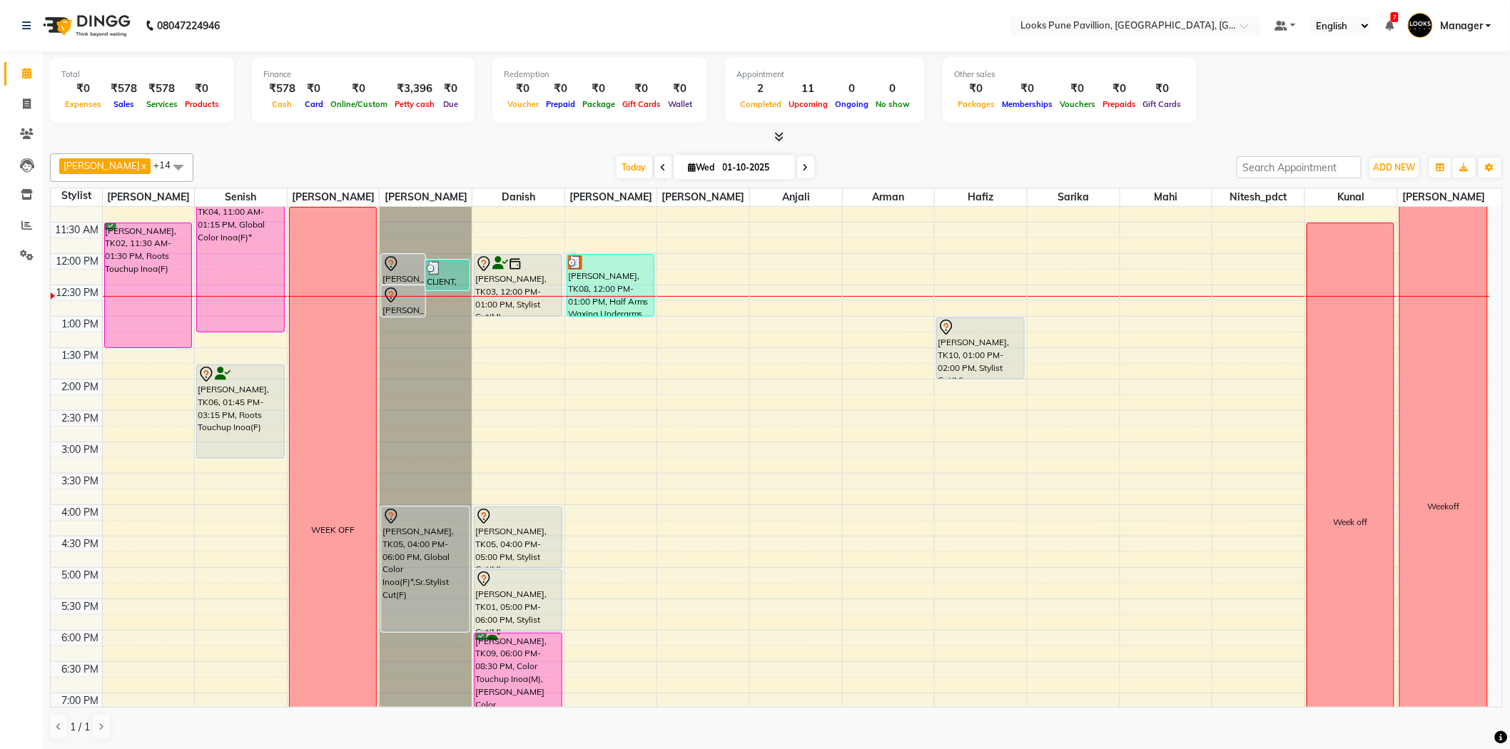
scroll to position [79, 0]
click at [23, 108] on icon at bounding box center [27, 103] width 8 height 11
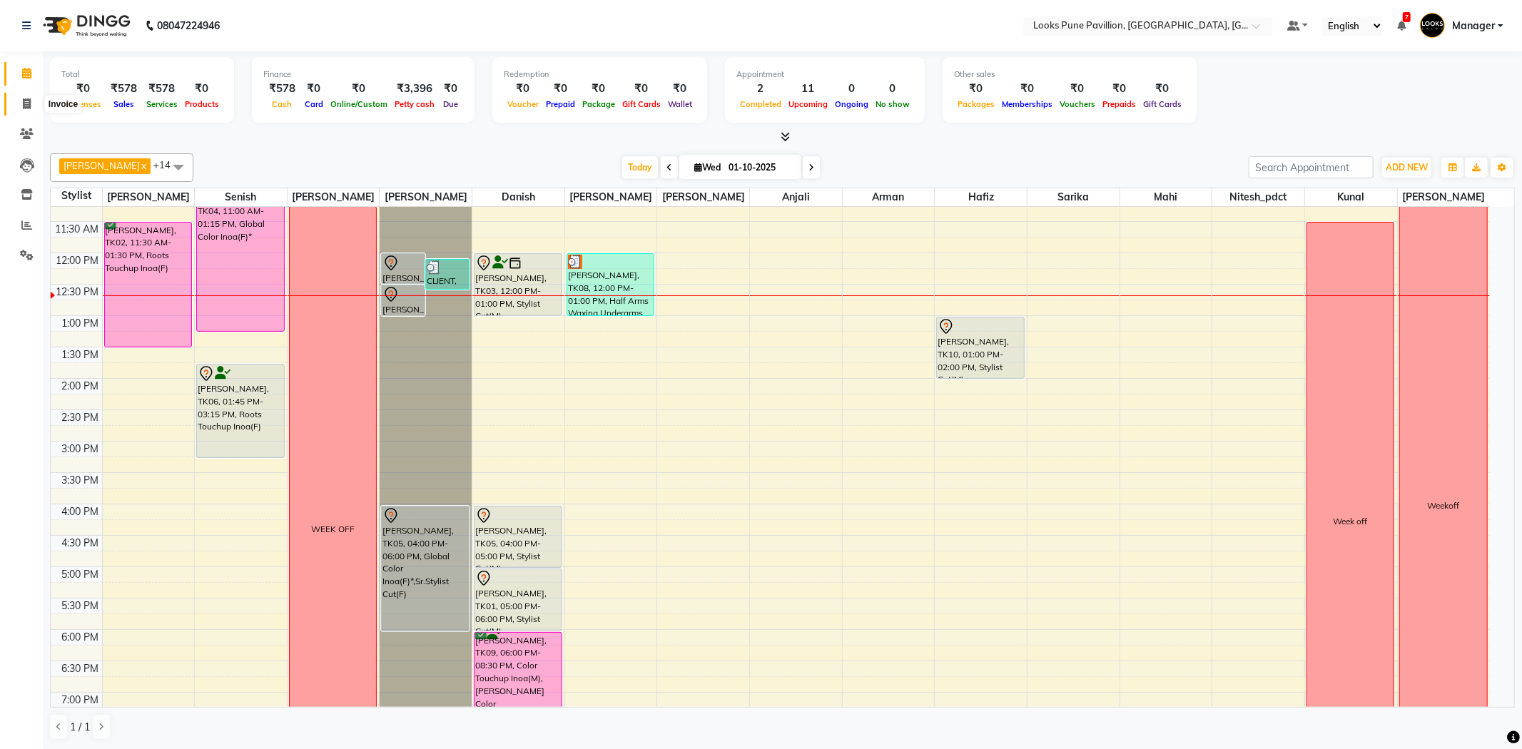
select select "6002"
select select "service"
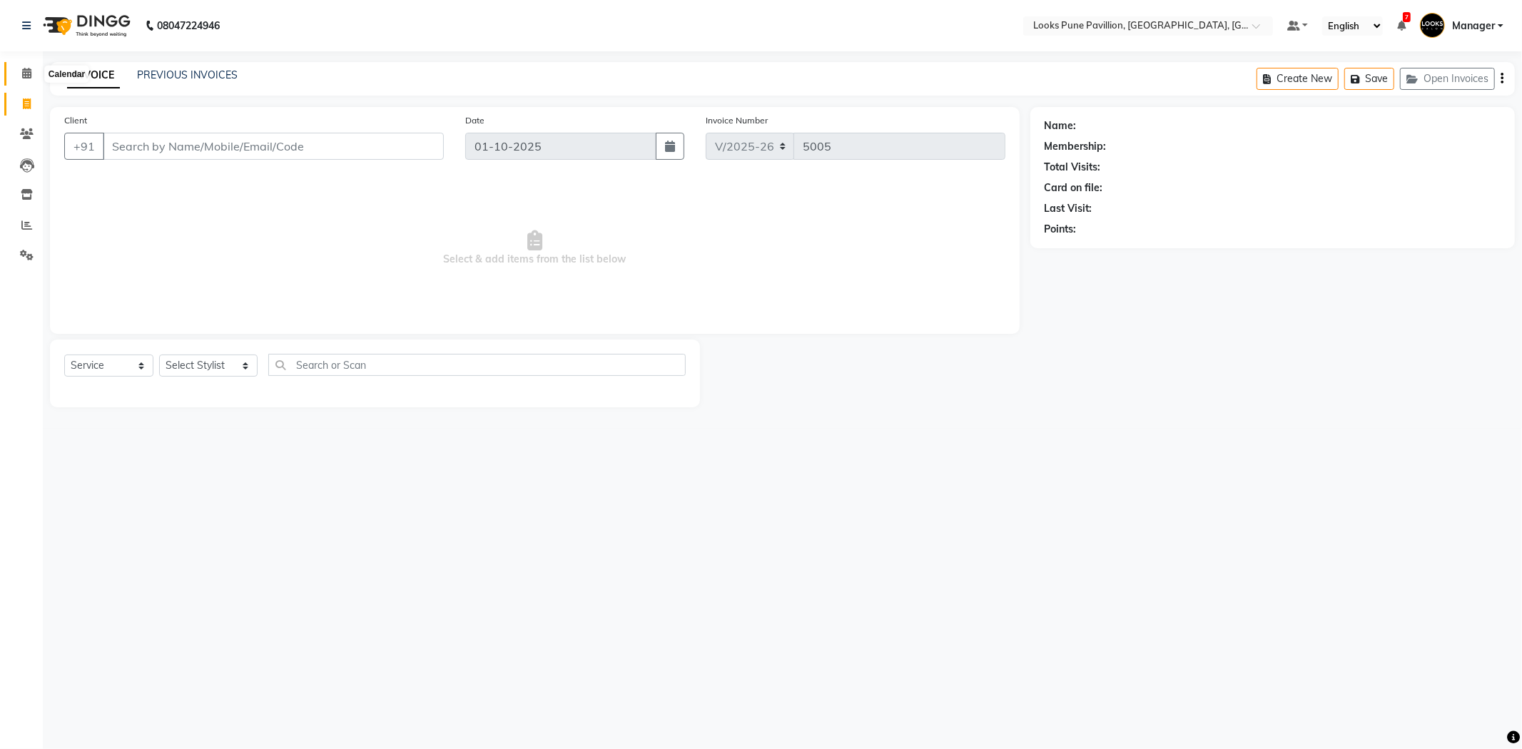
click at [22, 71] on icon at bounding box center [26, 73] width 9 height 11
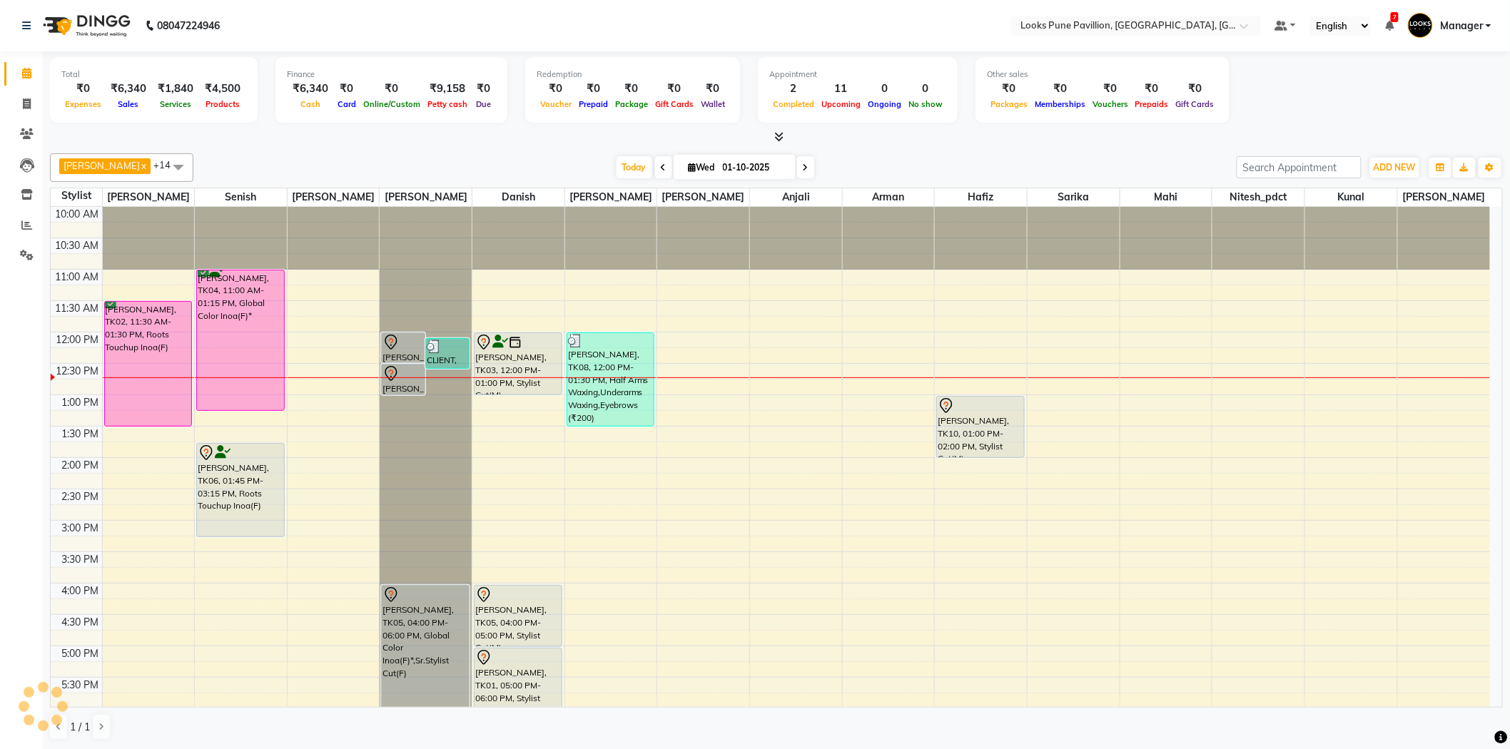
scroll to position [126, 0]
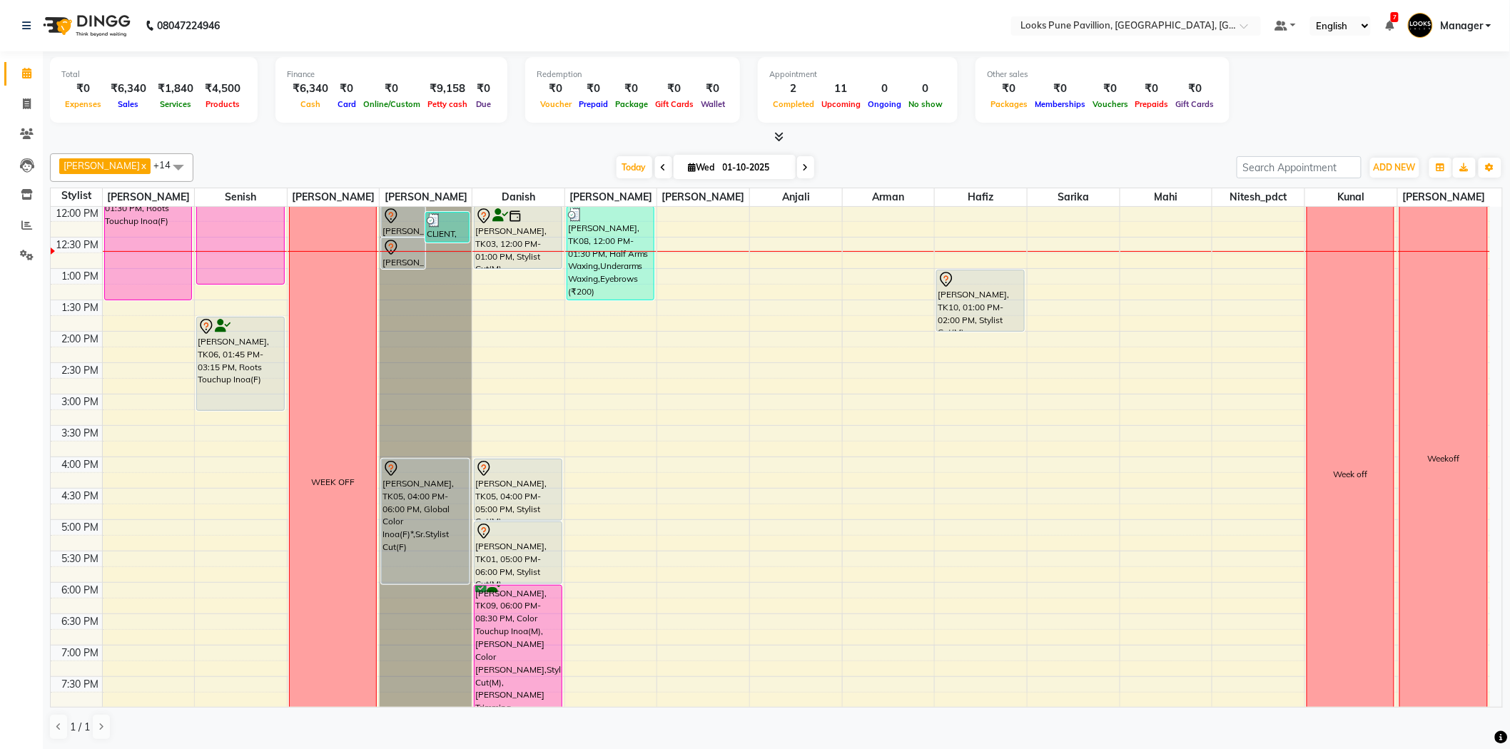
click at [22, 71] on icon at bounding box center [26, 73] width 9 height 11
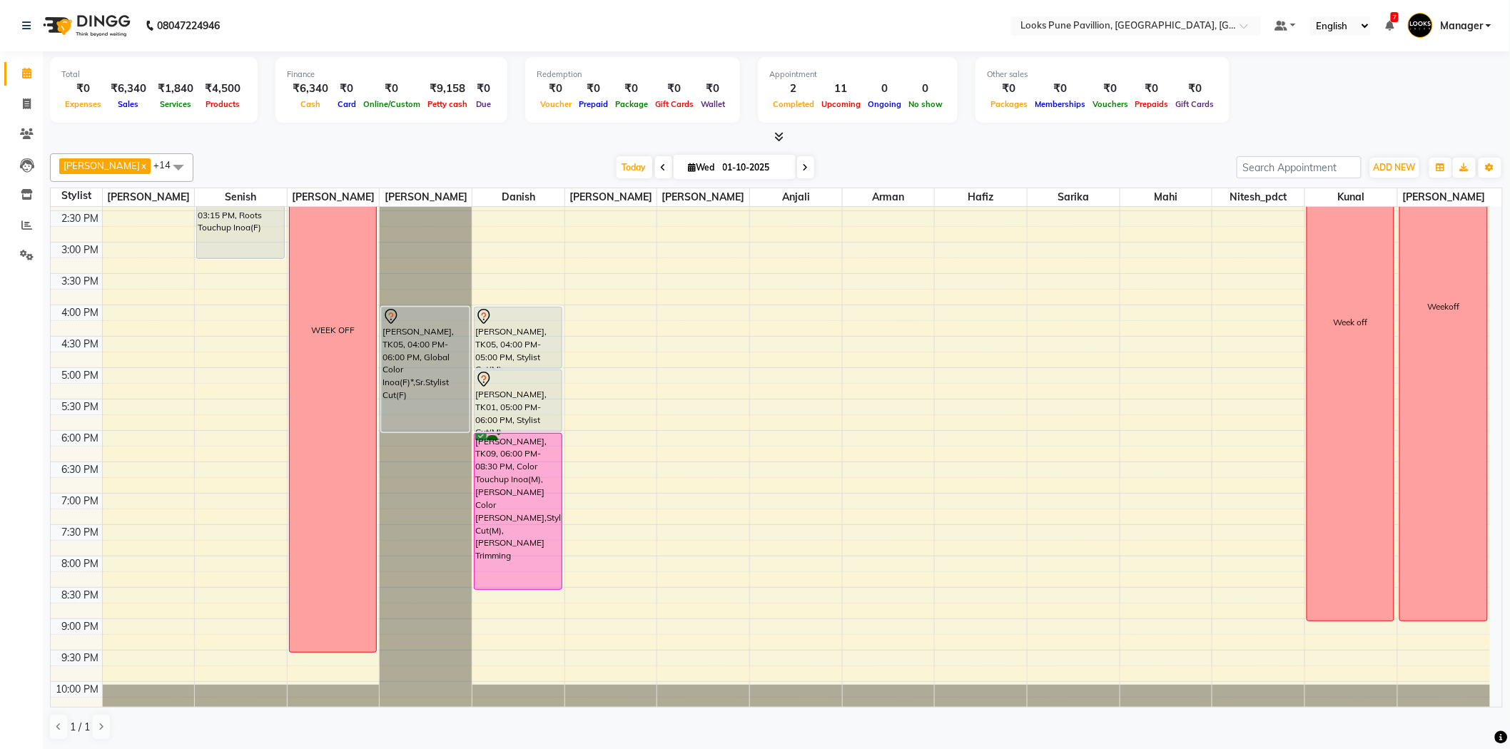
scroll to position [317, 0]
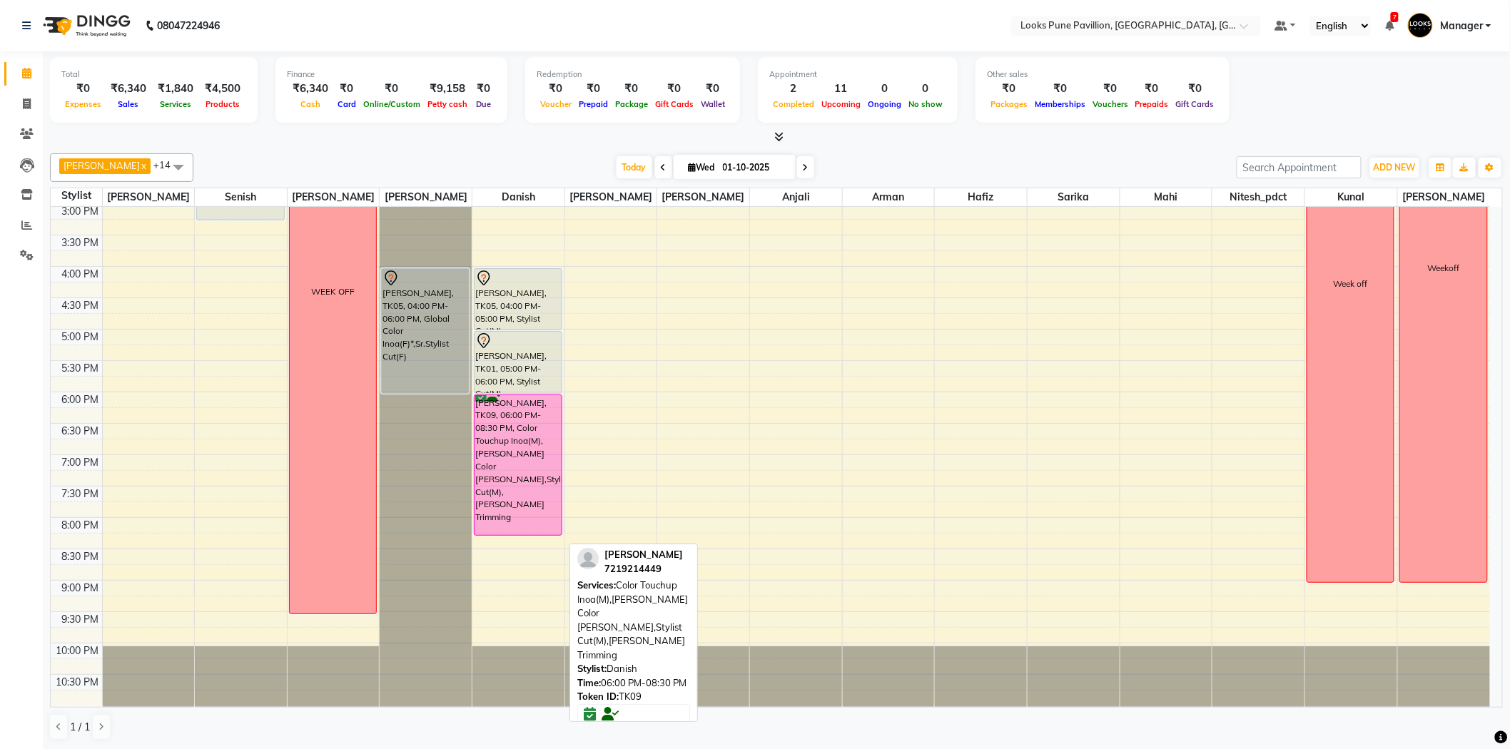
drag, startPoint x: 503, startPoint y: 549, endPoint x: 504, endPoint y: 531, distance: 18.6
click at [504, 531] on div "vishwajeet, TK03, 12:00 PM-01:00 PM, Stylist Cut(M) Aishwarya, TK05, 04:00 PM-0…" at bounding box center [518, 298] width 92 height 816
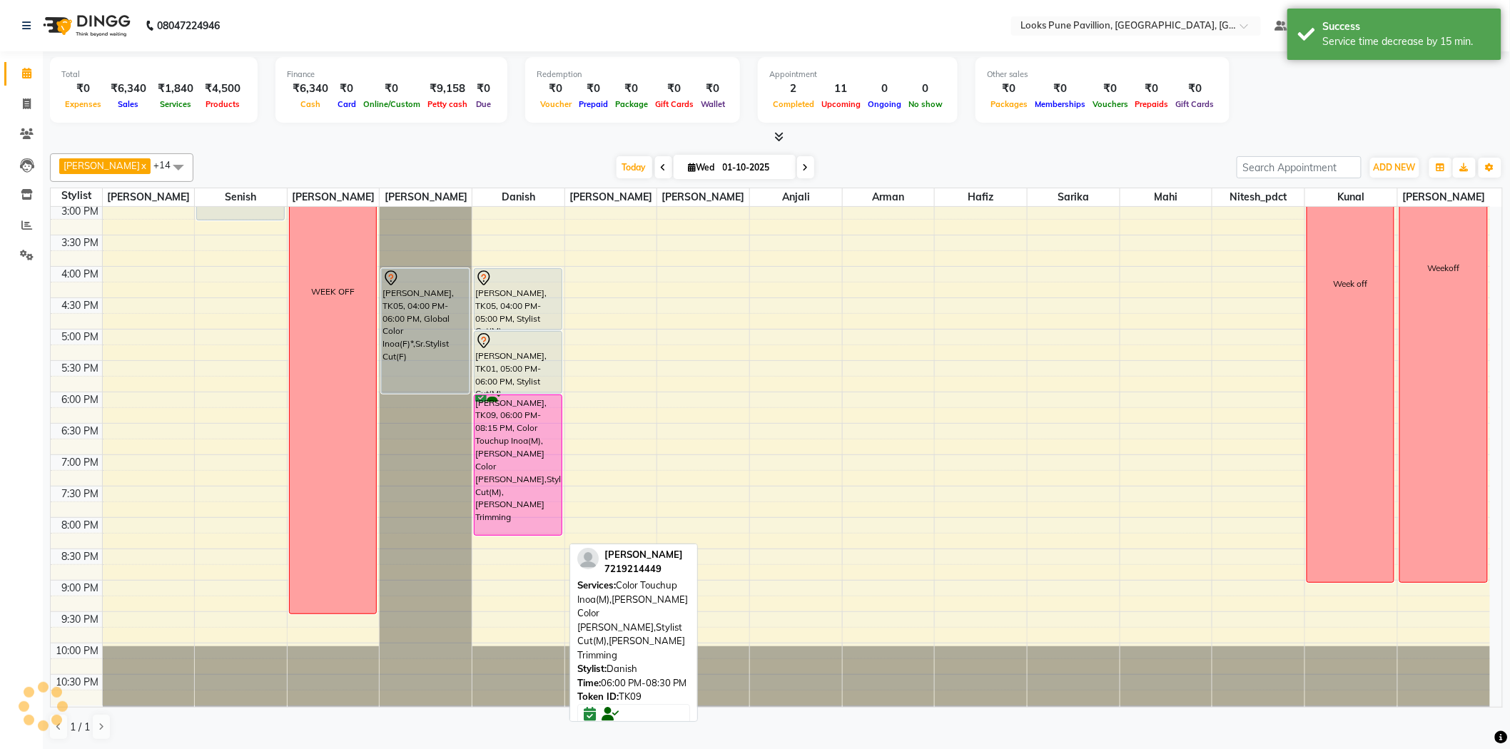
click at [504, 543] on div "10:00 AM 10:30 AM 11:00 AM 11:30 AM 12:00 PM 12:30 PM 1:00 PM 1:30 PM 2:00 PM 2…" at bounding box center [770, 298] width 1439 height 816
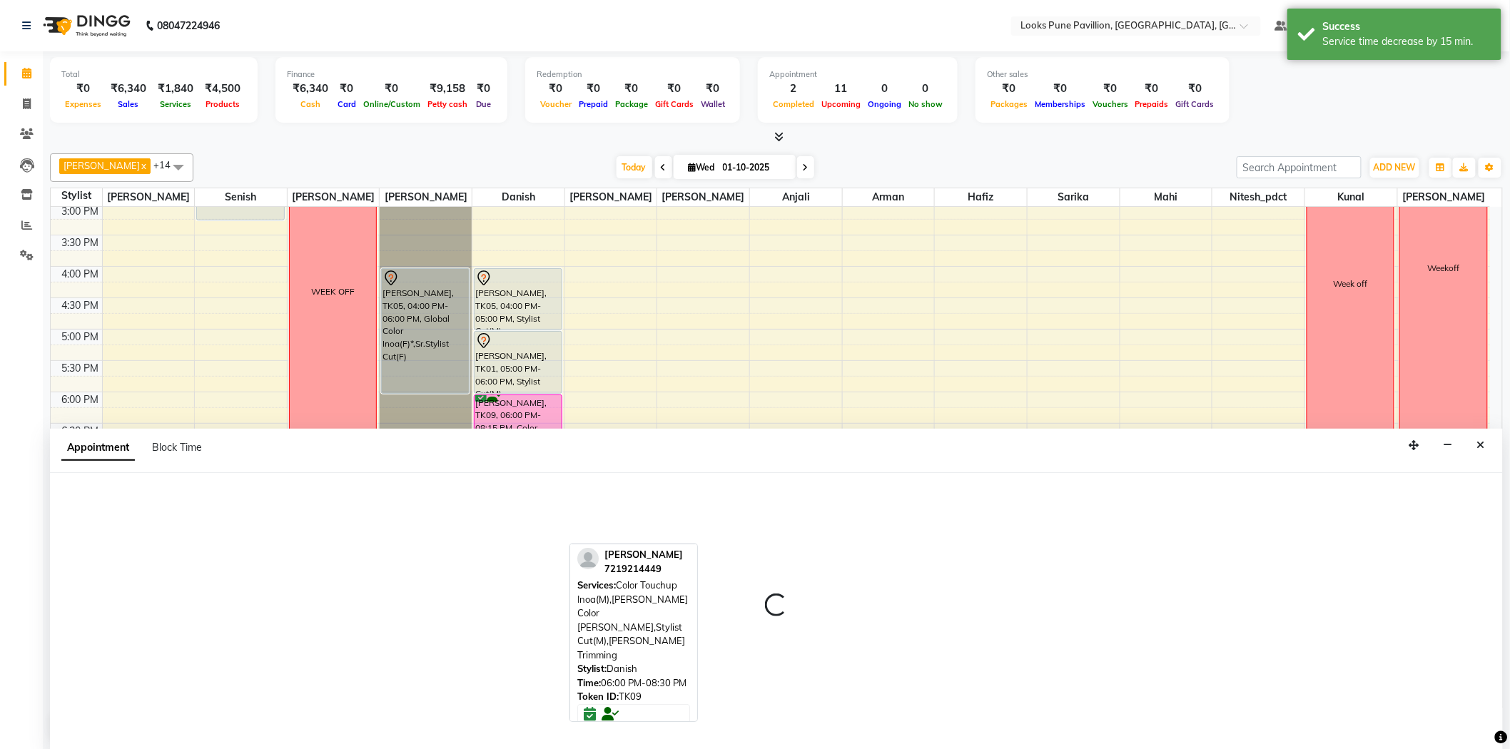
scroll to position [1, 0]
select select "43073"
select select "1215"
select select "tentative"
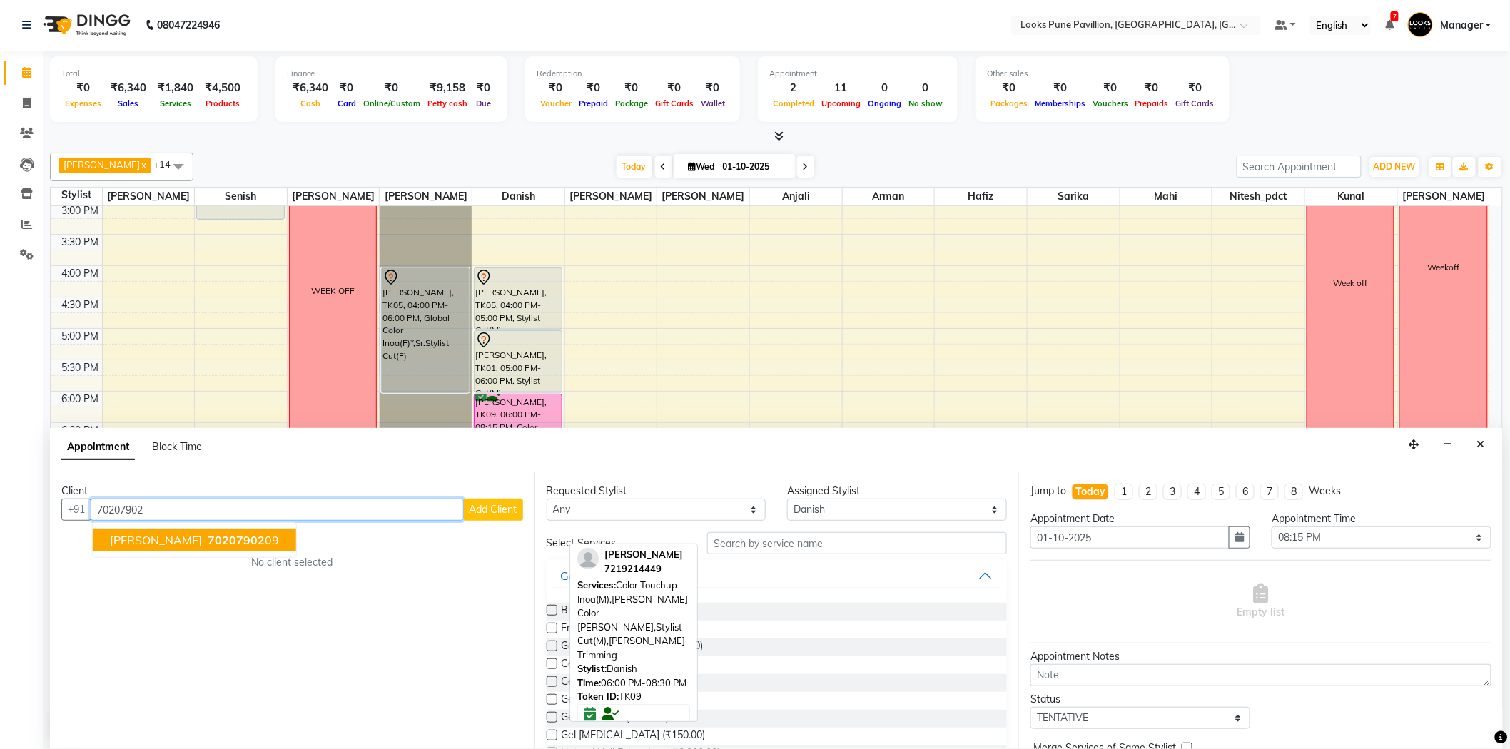
click at [208, 546] on span "70207902" at bounding box center [236, 540] width 57 height 14
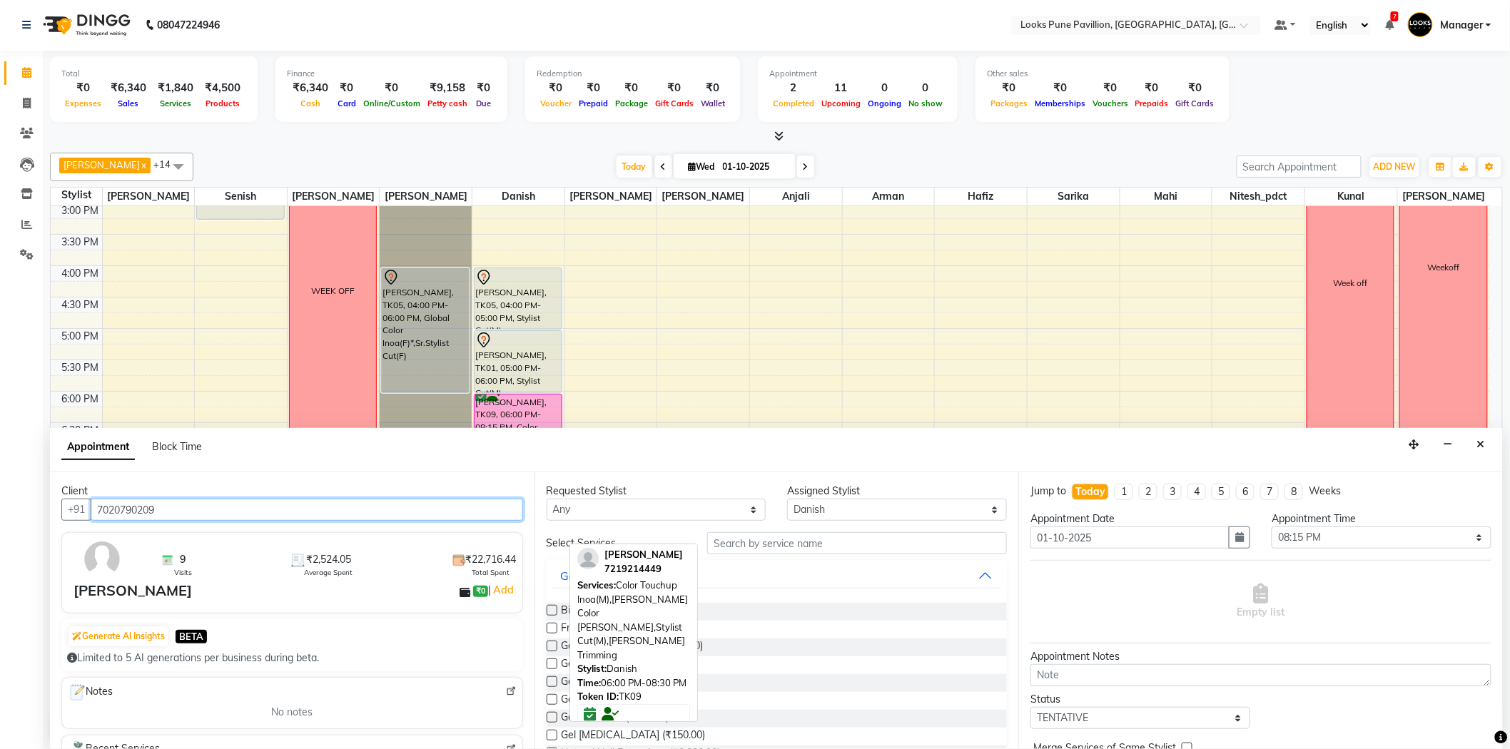
type input "7020790209"
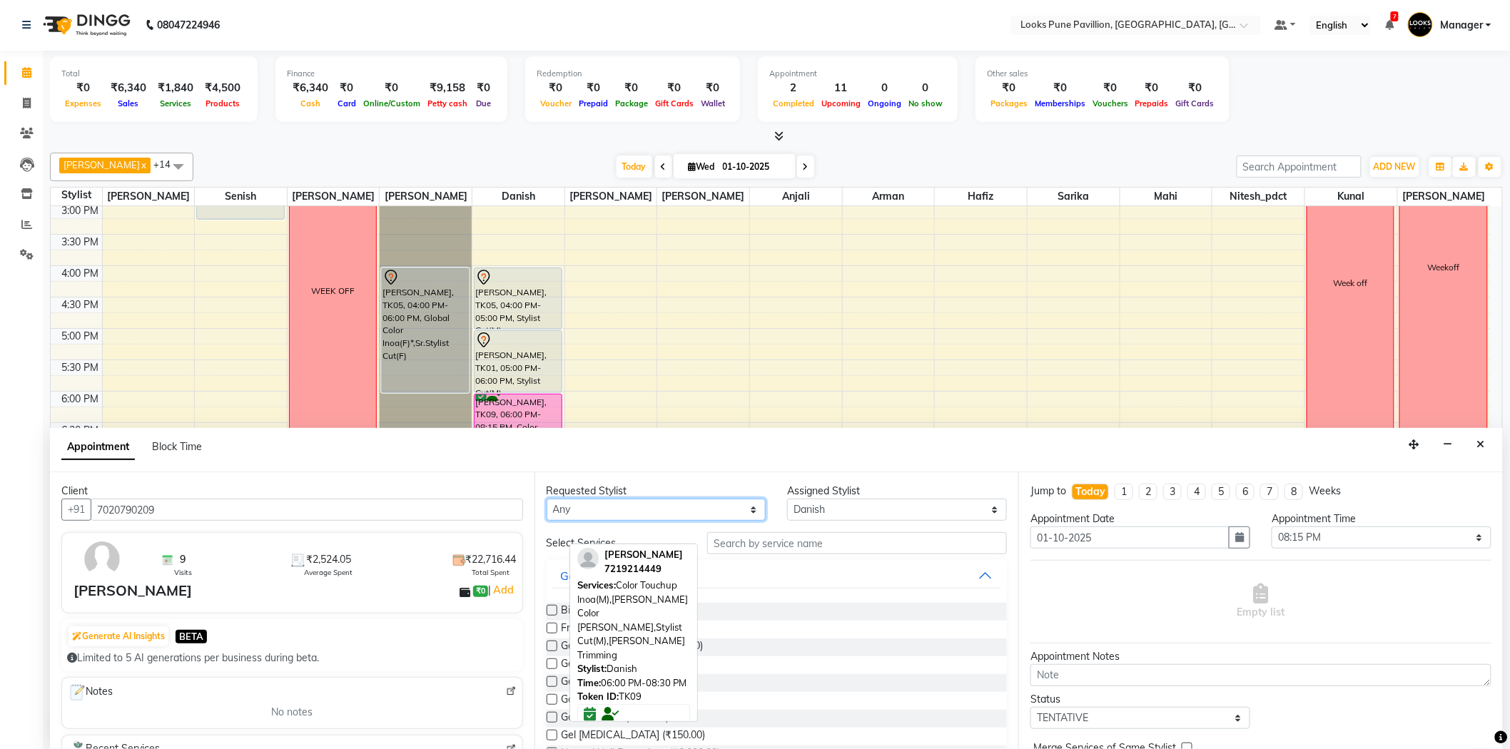
click at [596, 509] on select "Any Alisha Anjali Arif Arman Christy Danish Eli Gloria Hafiz Hussain_pdct Inaya…" at bounding box center [657, 510] width 220 height 22
select select "43073"
click at [547, 499] on select "Any Alisha Anjali Arif Arman Christy Danish Eli Gloria Hafiz Hussain_pdct Inaya…" at bounding box center [657, 510] width 220 height 22
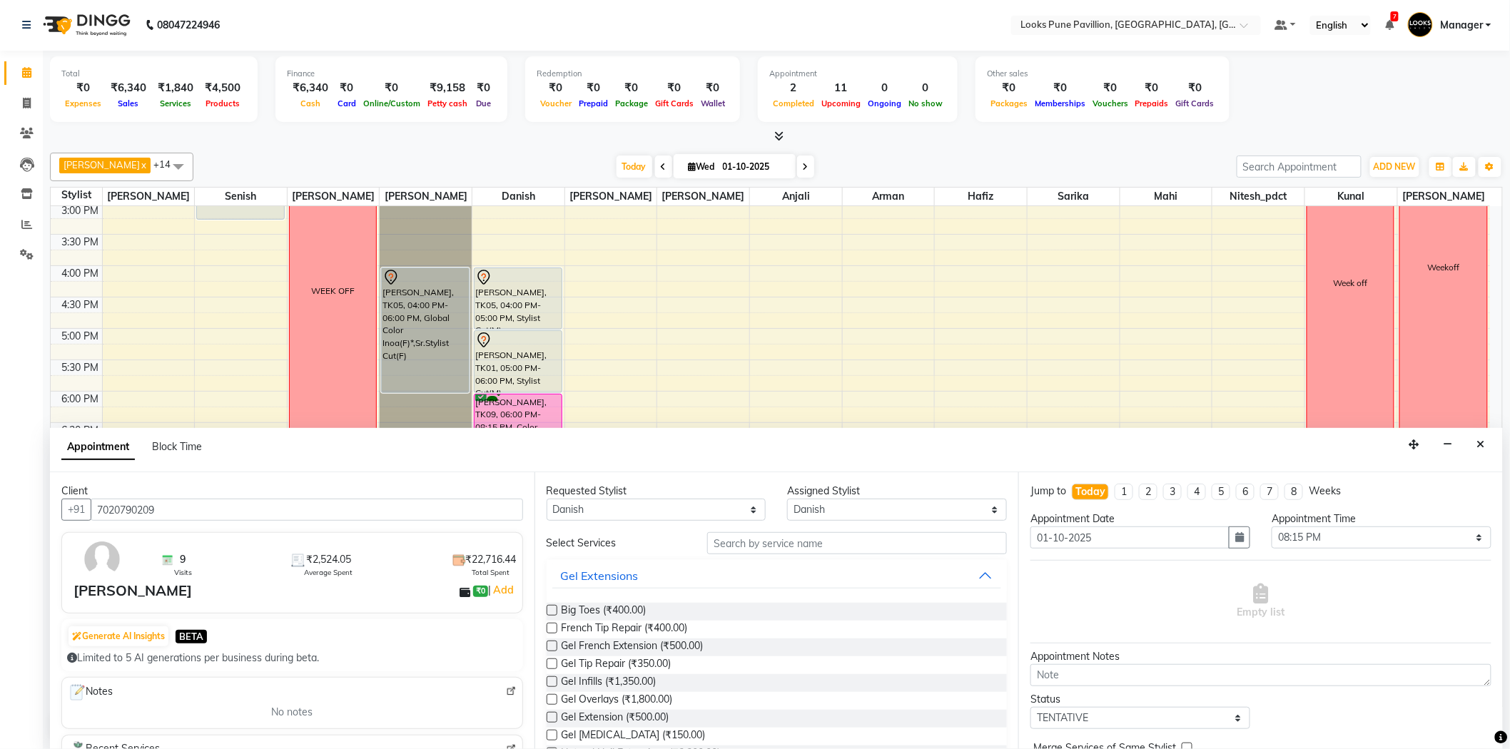
click at [776, 527] on div "Requested Stylist Any Alisha Anjali Arif Arman Christy Danish Eli Gloria Hafiz …" at bounding box center [776, 610] width 484 height 277
click at [758, 549] on input "text" at bounding box center [857, 543] width 300 height 22
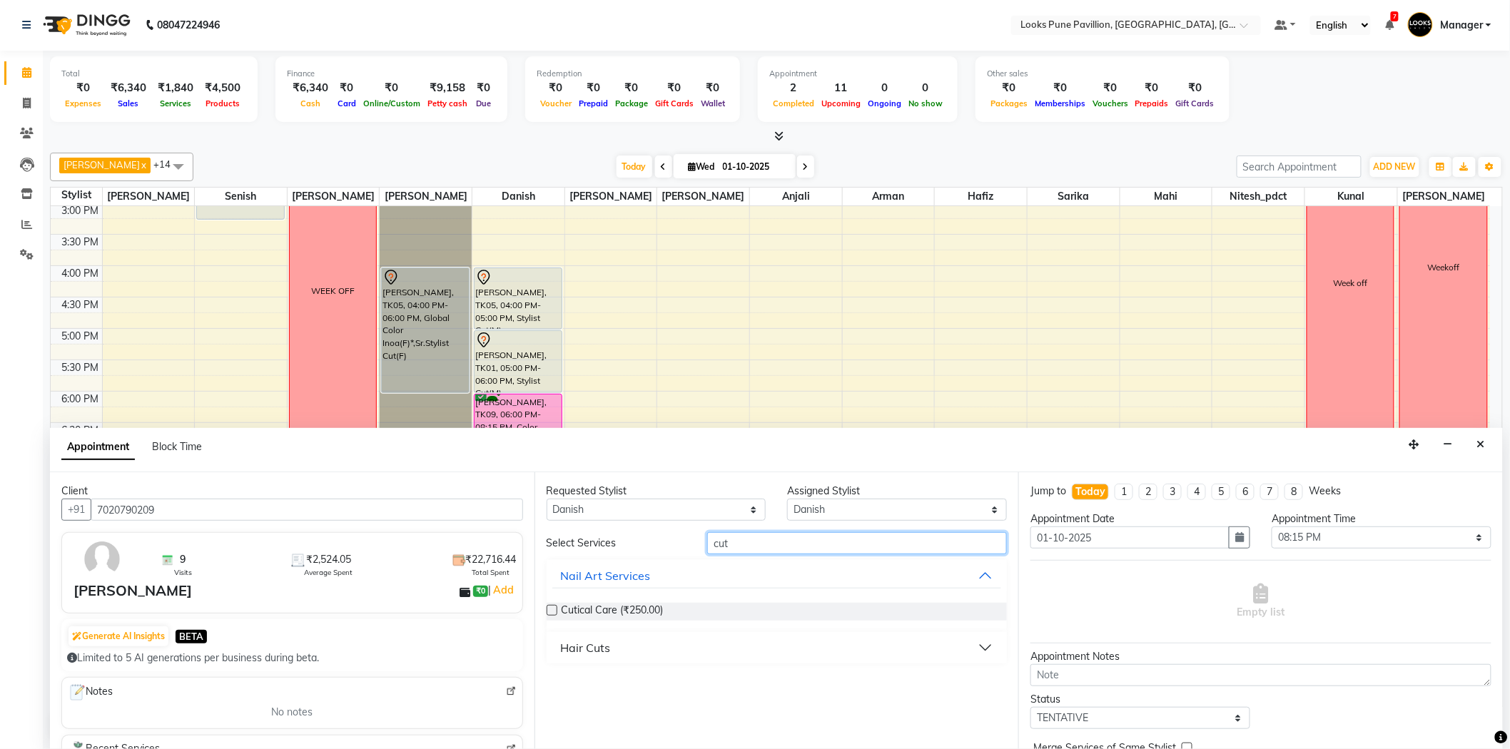
type input "cut"
click at [582, 647] on div "Hair Cuts" at bounding box center [586, 647] width 50 height 17
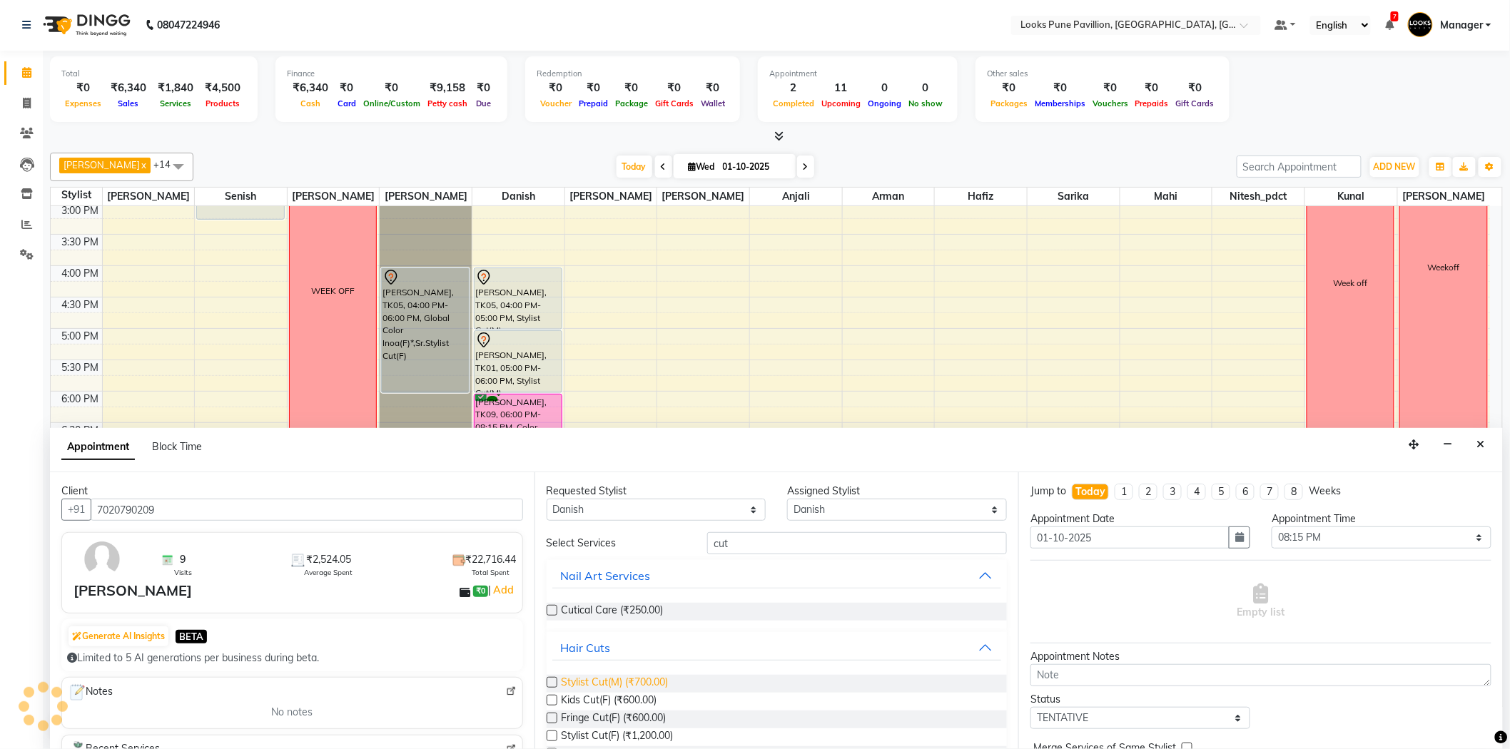
click at [638, 685] on span "Stylist Cut(M) (₹700.00)" at bounding box center [615, 684] width 107 height 18
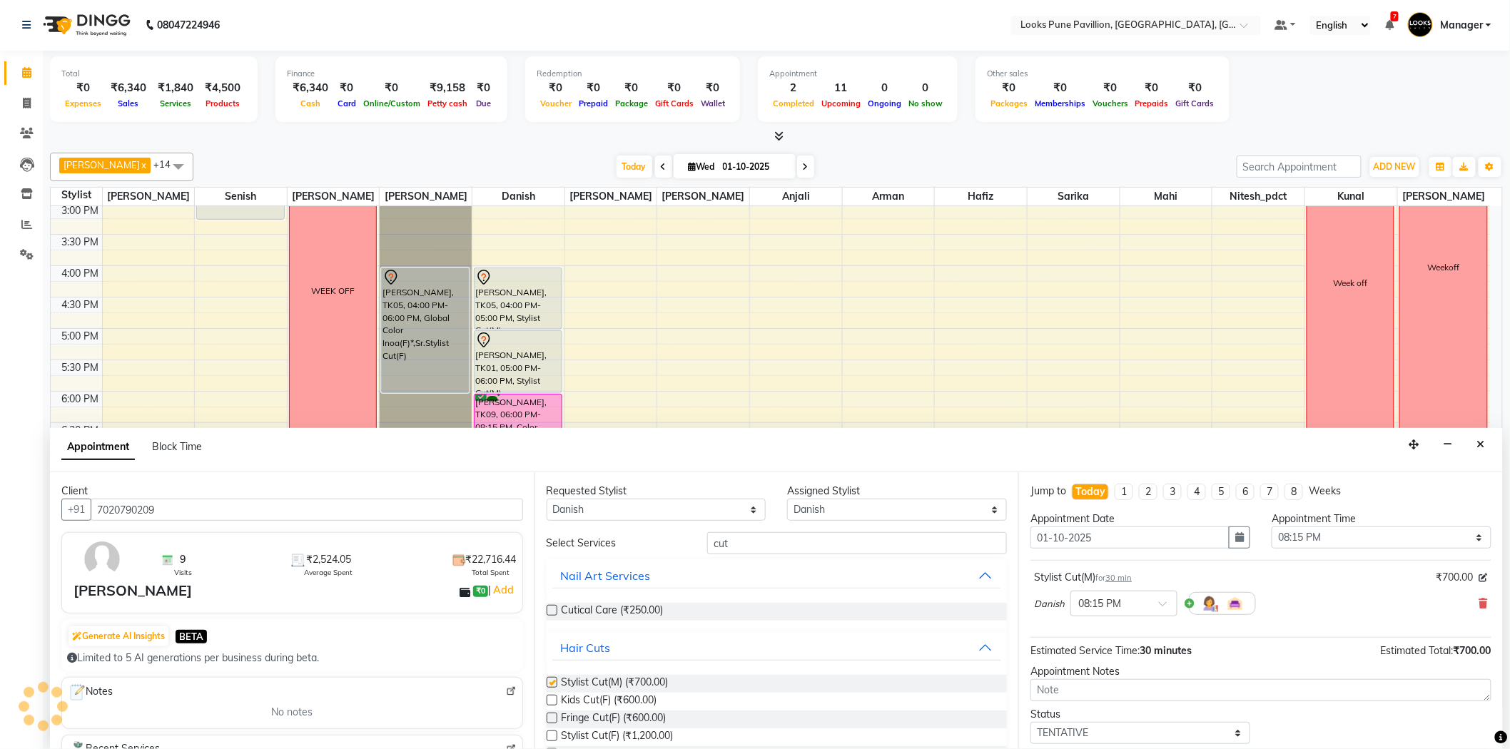
checkbox input "false"
click at [788, 539] on input "cut" at bounding box center [857, 543] width 300 height 22
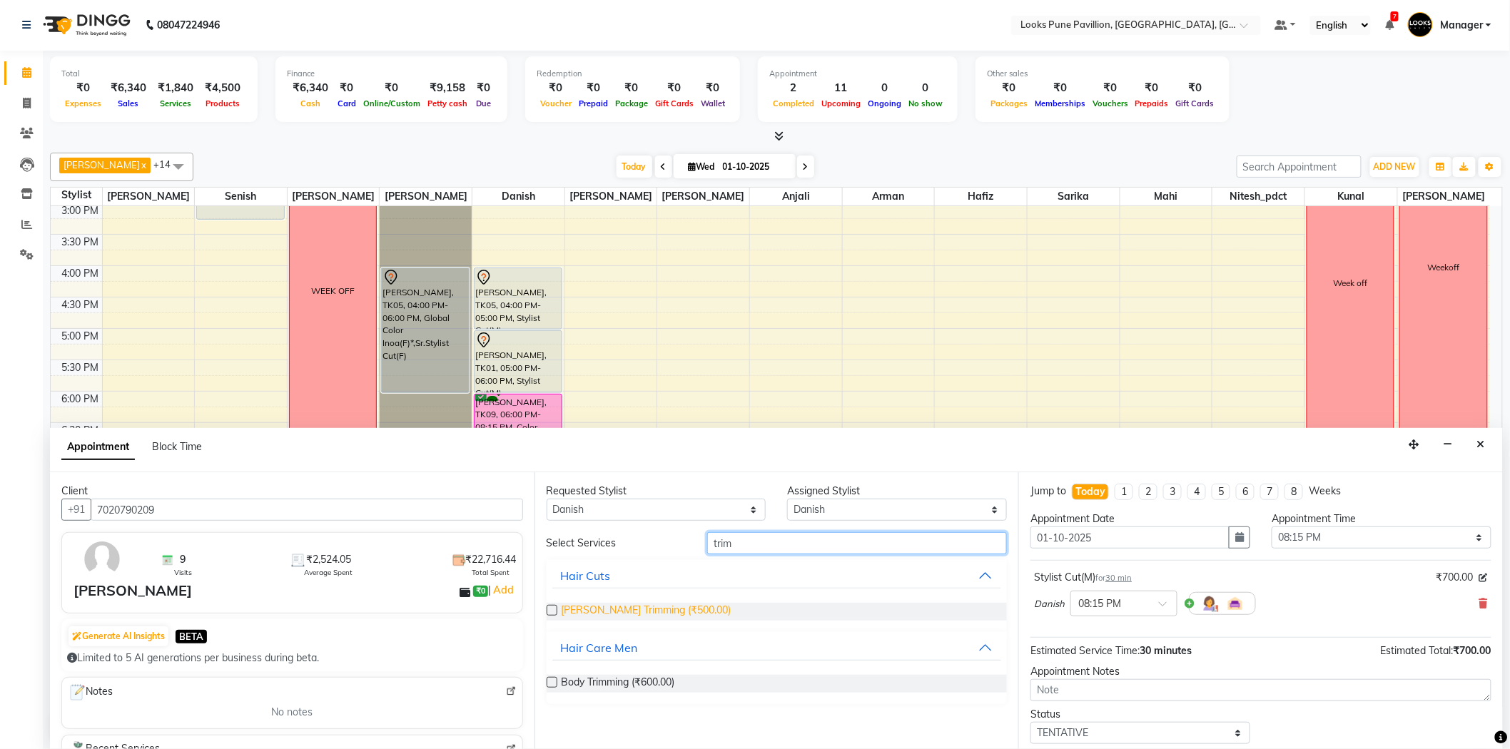
type input "trim"
click at [606, 609] on span "Beard Trimming (₹500.00)" at bounding box center [647, 612] width 170 height 18
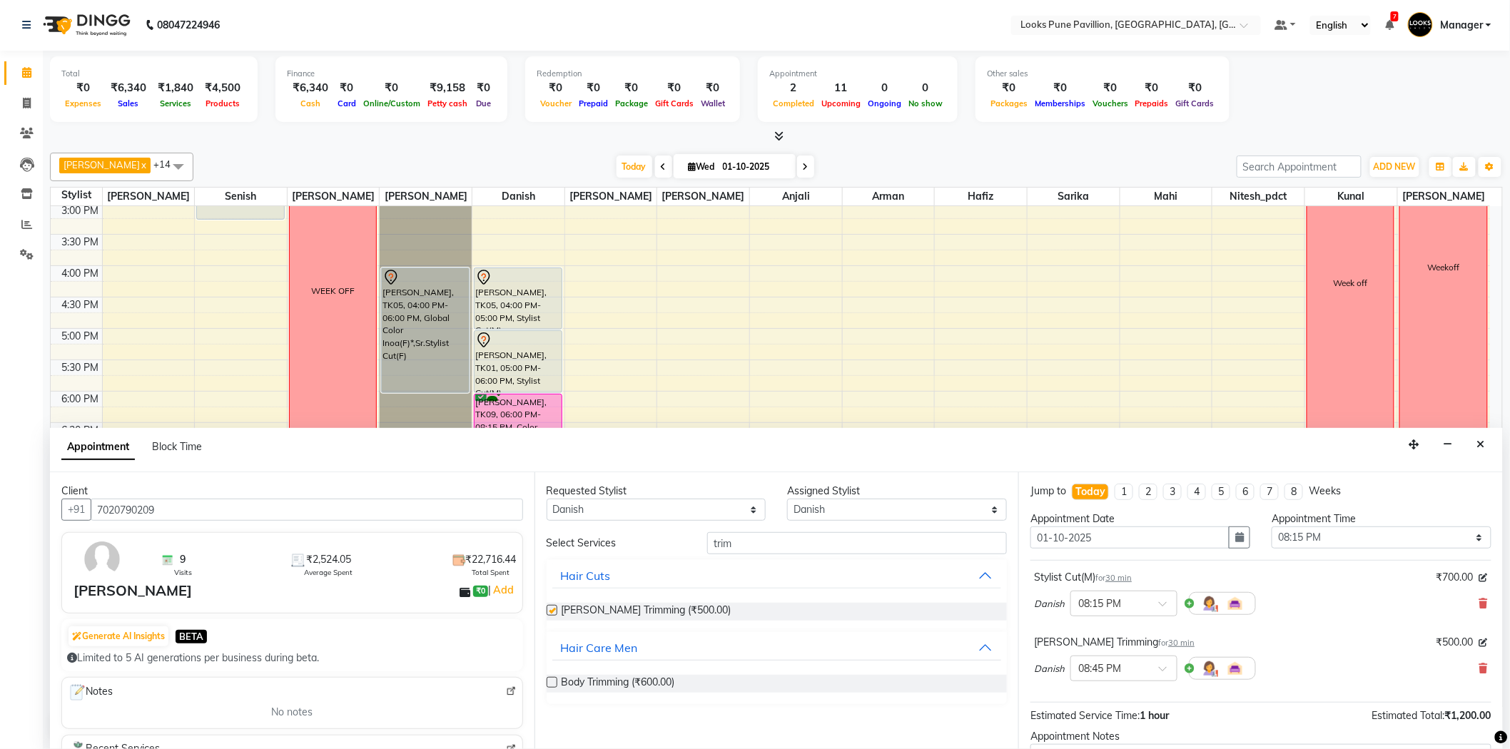
checkbox input "false"
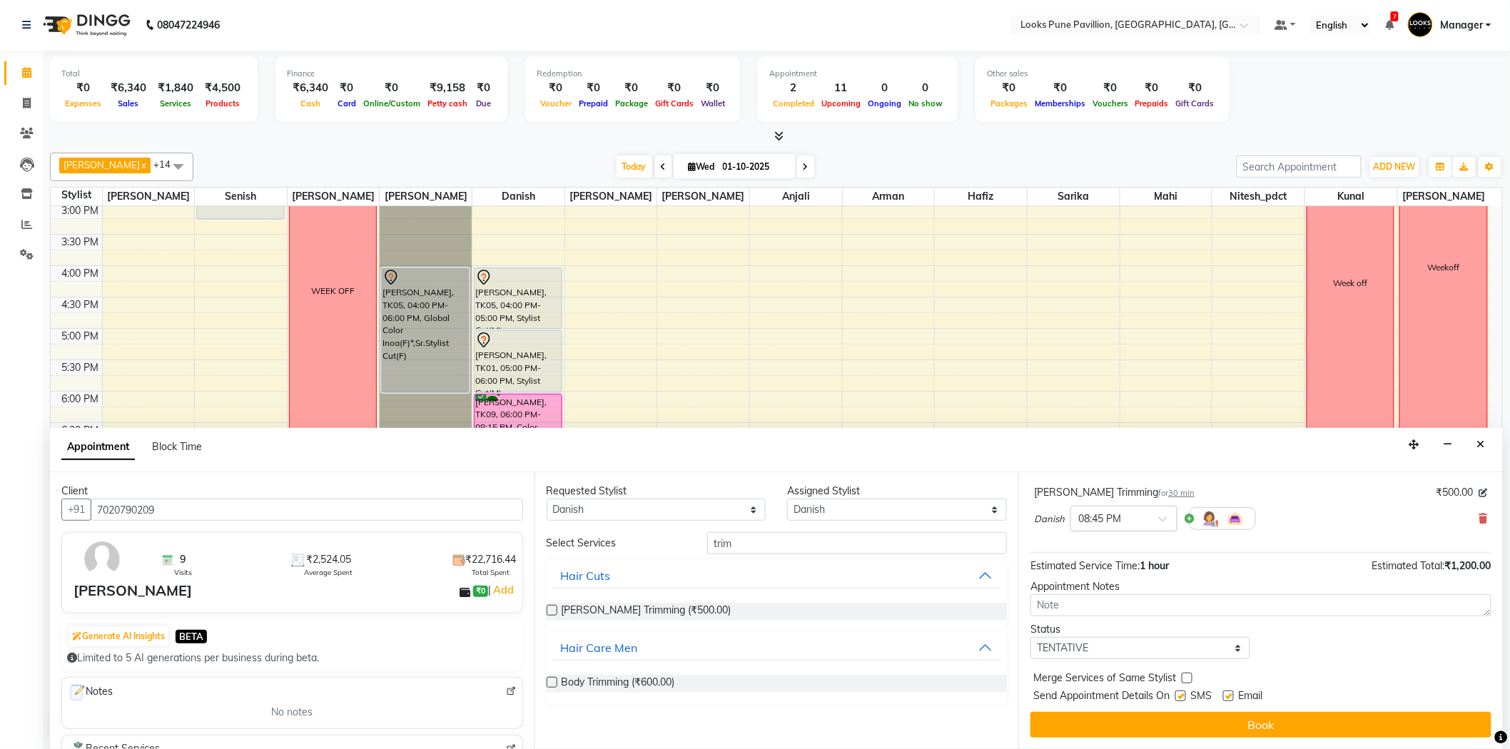
click at [1145, 530] on ng-select "× 08:45 PM" at bounding box center [1123, 519] width 107 height 26
click at [1123, 597] on div "08:30 PM" at bounding box center [1124, 607] width 106 height 26
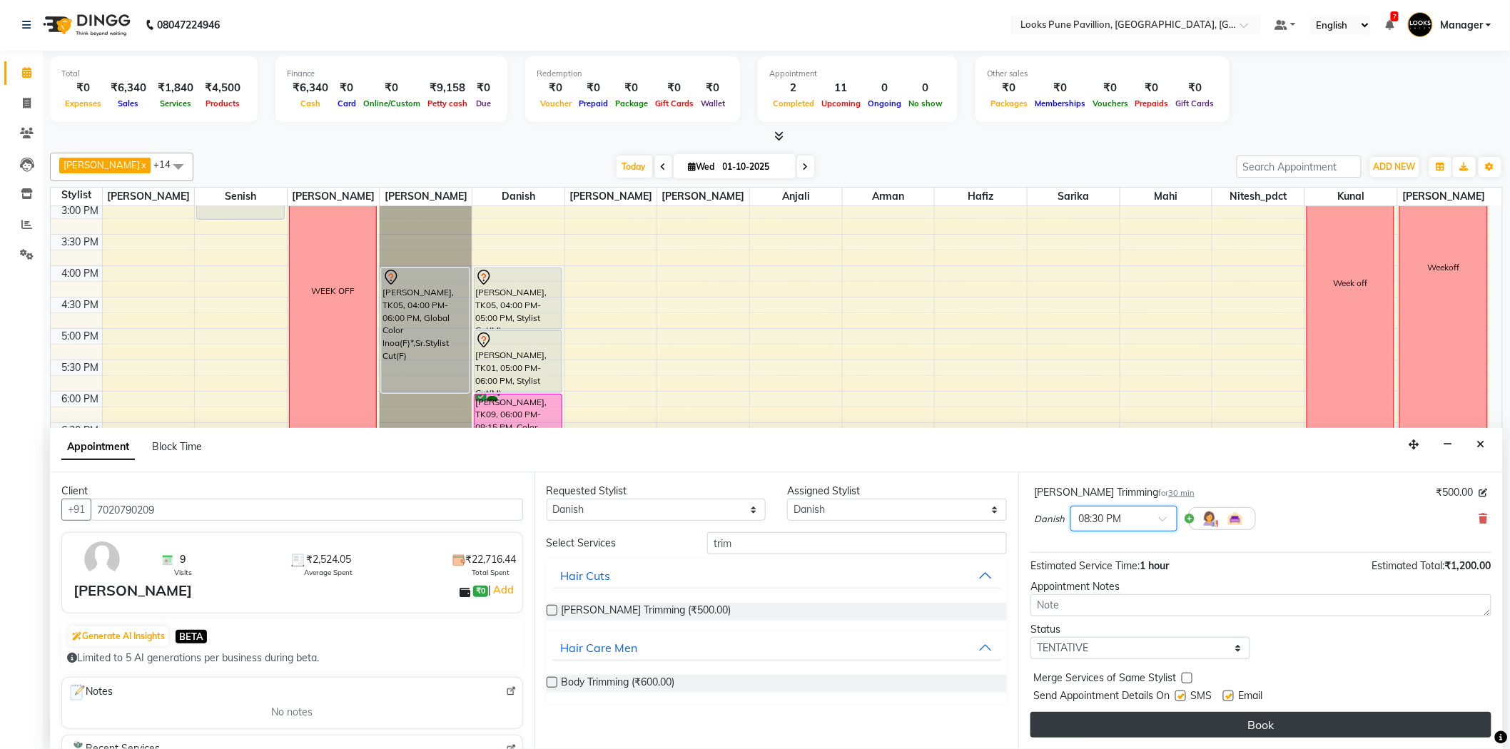
click at [1147, 713] on button "Book" at bounding box center [1260, 725] width 461 height 26
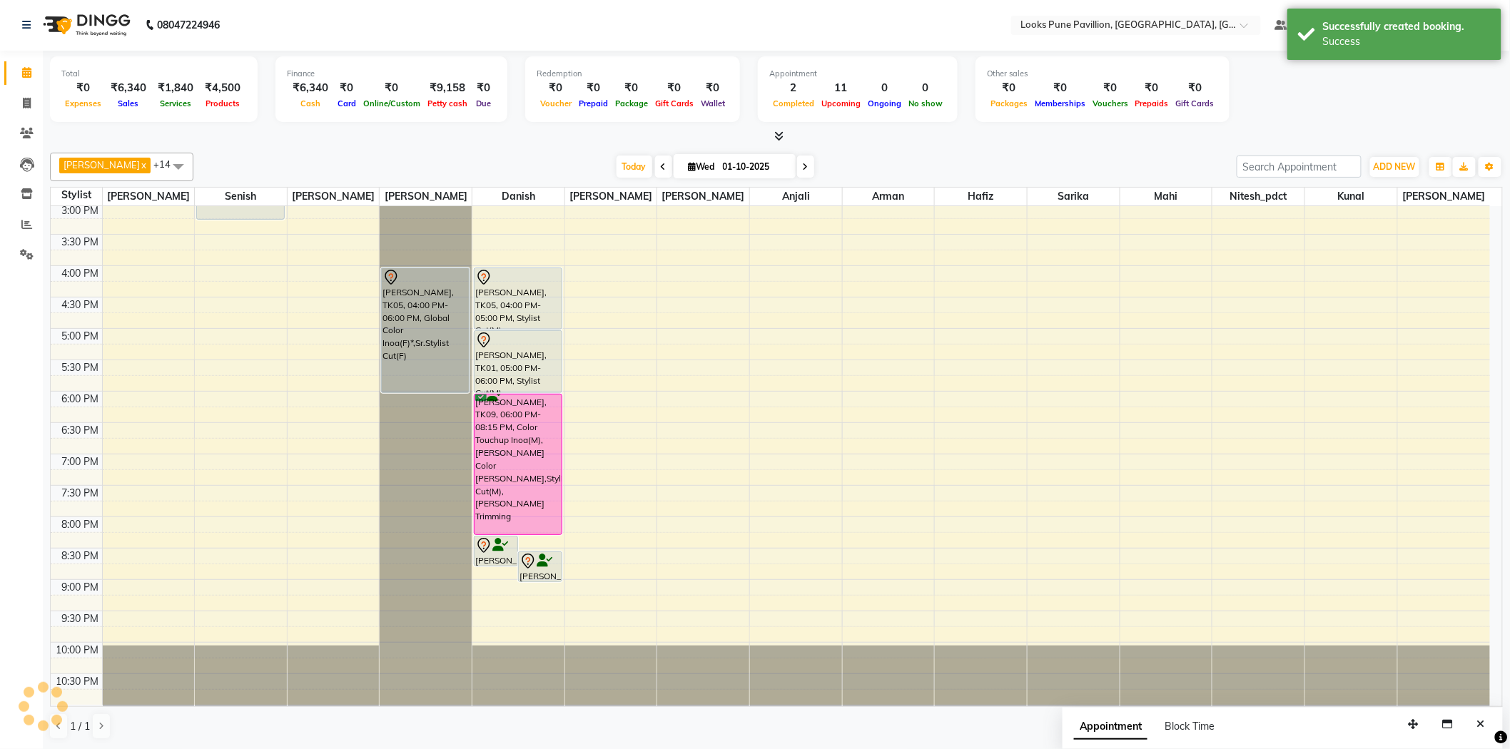
scroll to position [0, 0]
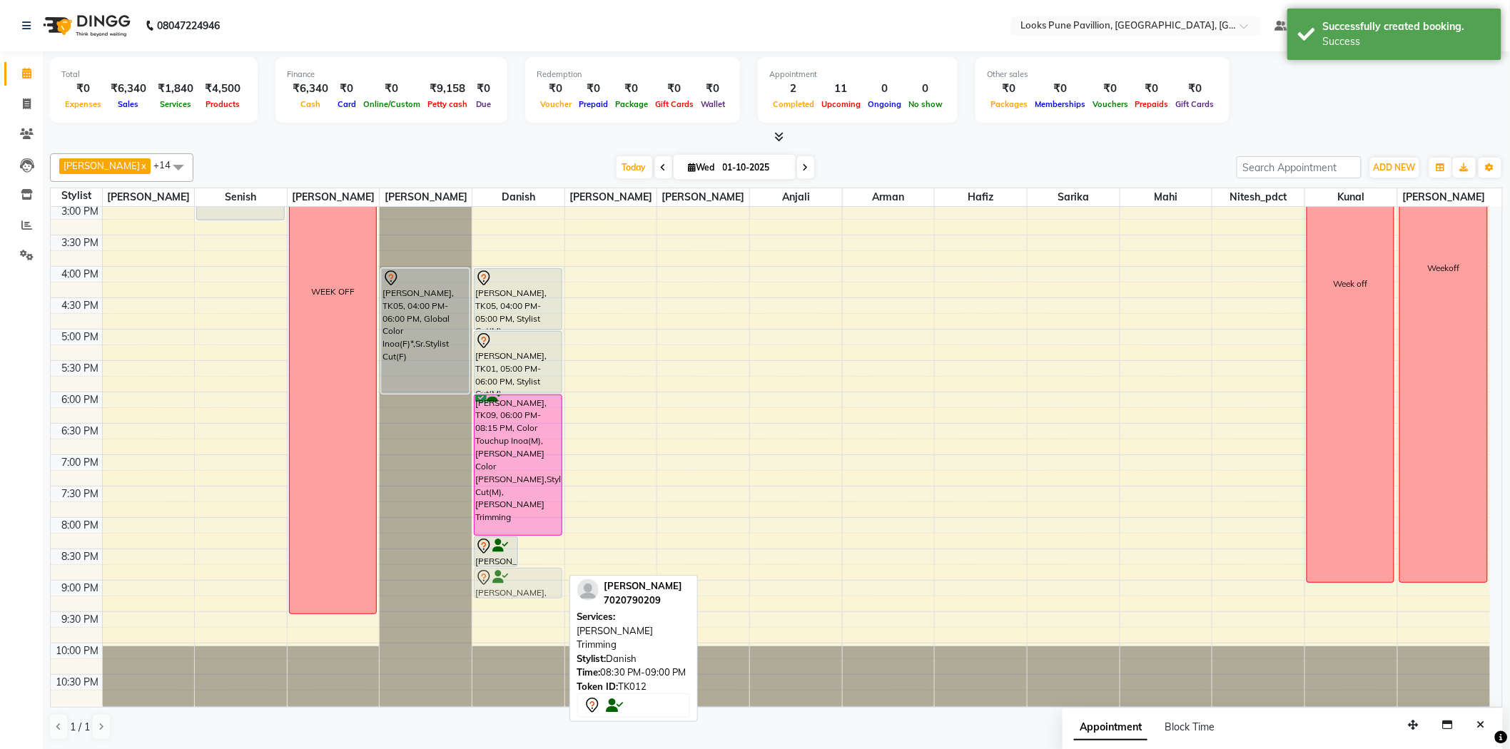
click at [530, 579] on div "Venketesh, TK12, 08:15 PM-08:45 PM, Stylist Cut(M) Venketesh, TK12, 08:30 PM-09…" at bounding box center [518, 298] width 92 height 816
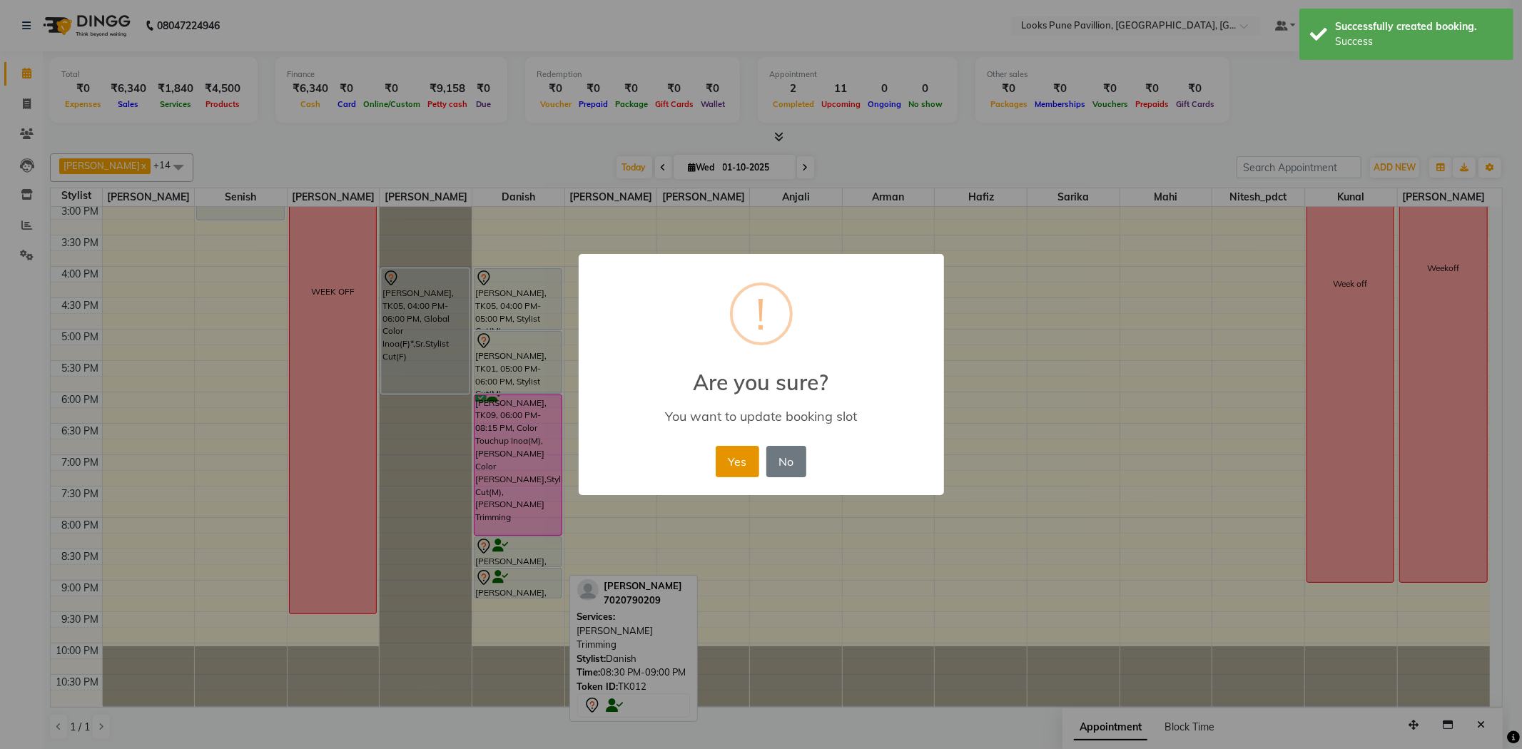
click at [731, 461] on button "Yes" at bounding box center [738, 461] width 44 height 31
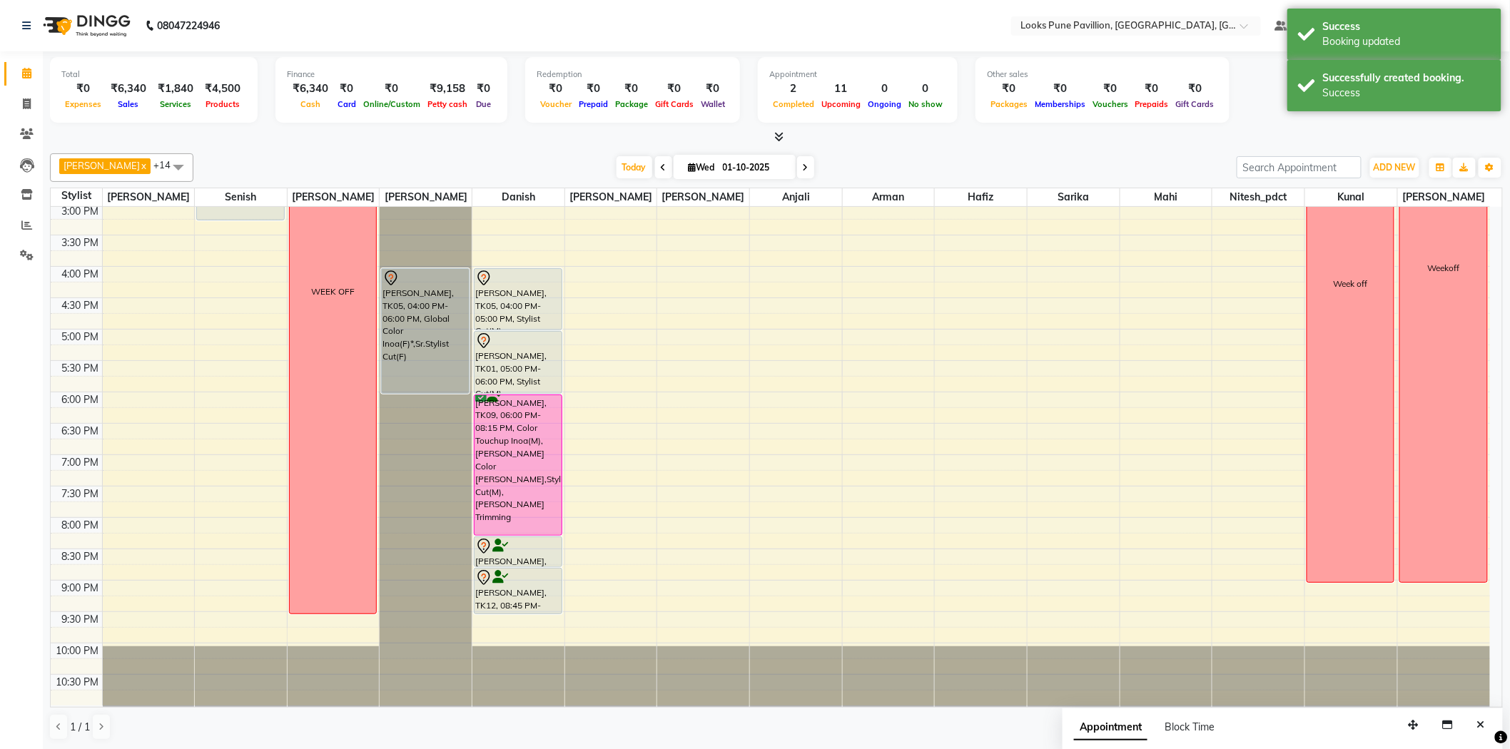
click at [487, 601] on div "vishwajeet, TK03, 12:00 PM-01:00 PM, Stylist Cut(M) Aishwarya, TK05, 04:00 PM-0…" at bounding box center [518, 298] width 92 height 816
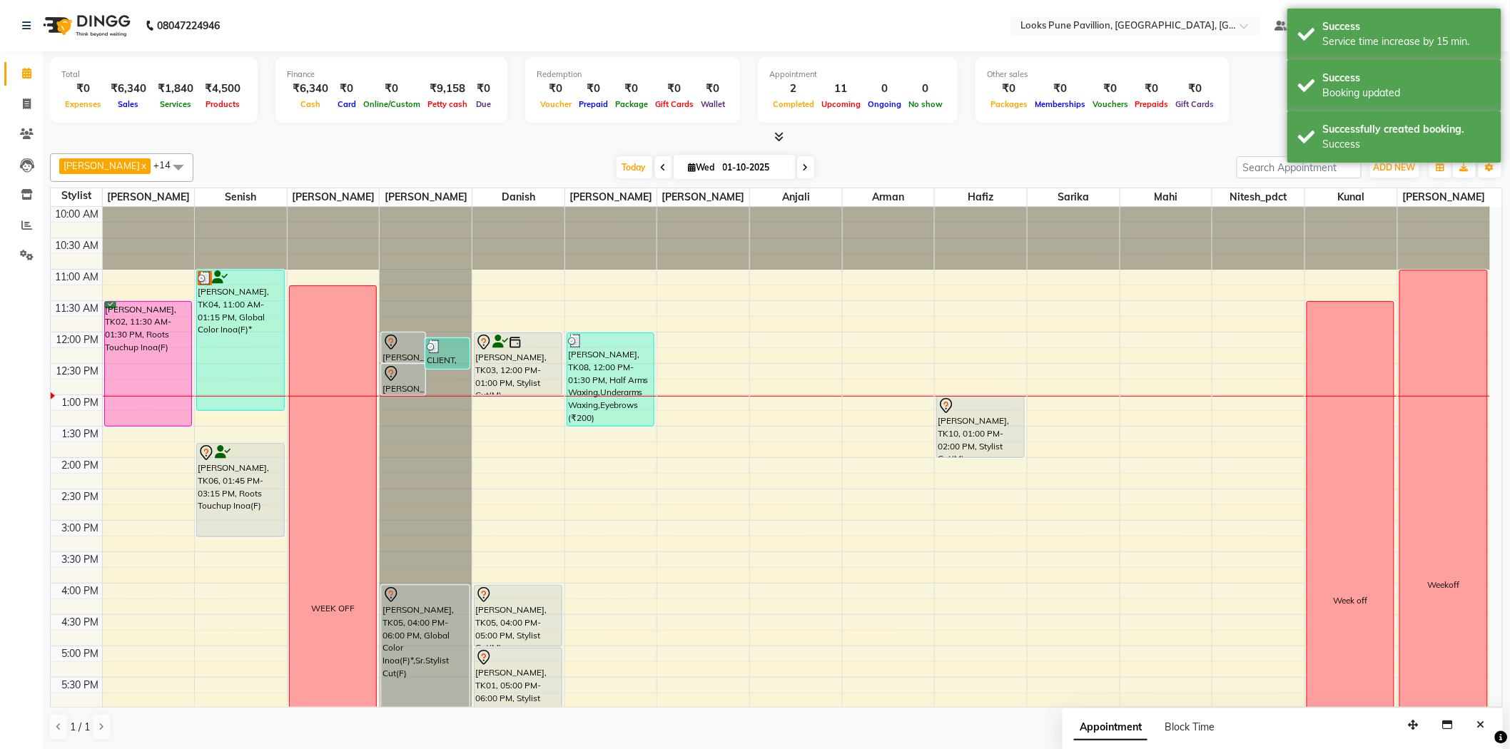
drag, startPoint x: 609, startPoint y: 173, endPoint x: 606, endPoint y: 181, distance: 7.4
click at [616, 174] on span "Today" at bounding box center [634, 167] width 36 height 22
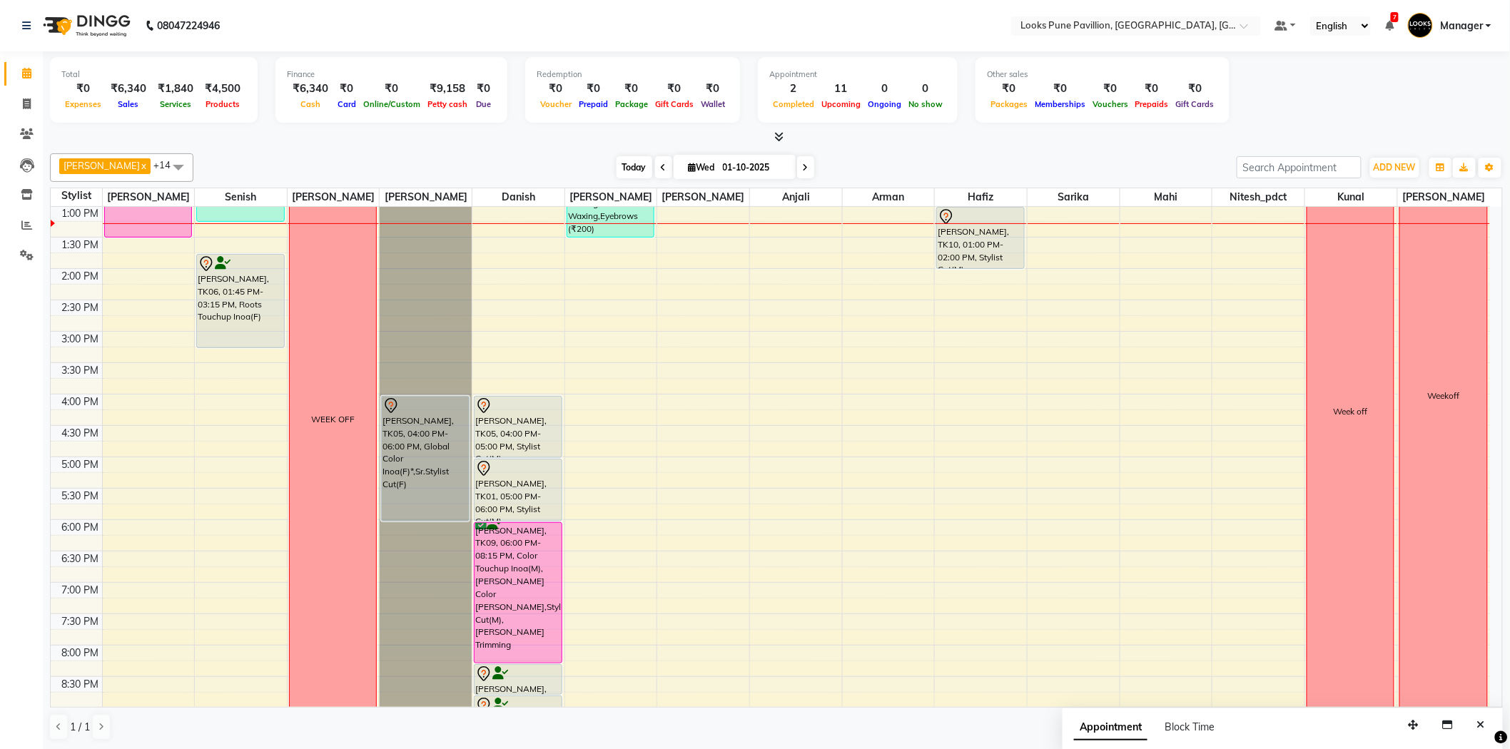
click at [616, 168] on span "Today" at bounding box center [634, 167] width 36 height 22
click at [131, 409] on div "10:00 AM 10:30 AM 11:00 AM 11:30 AM 12:00 PM 12:30 PM 1:00 PM 1:30 PM 2:00 PM 2…" at bounding box center [770, 426] width 1439 height 816
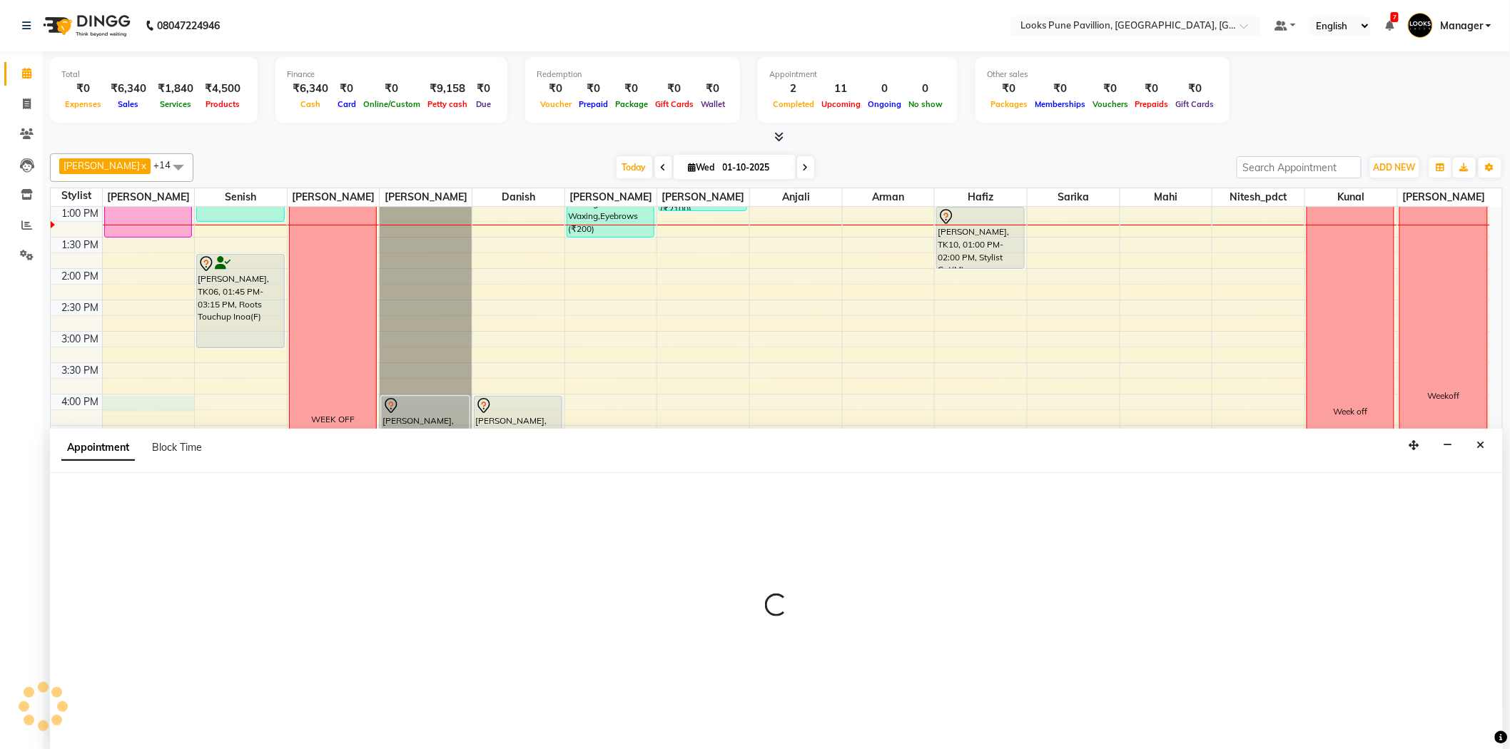
scroll to position [1, 0]
select select "43068"
select select "960"
select select "tentative"
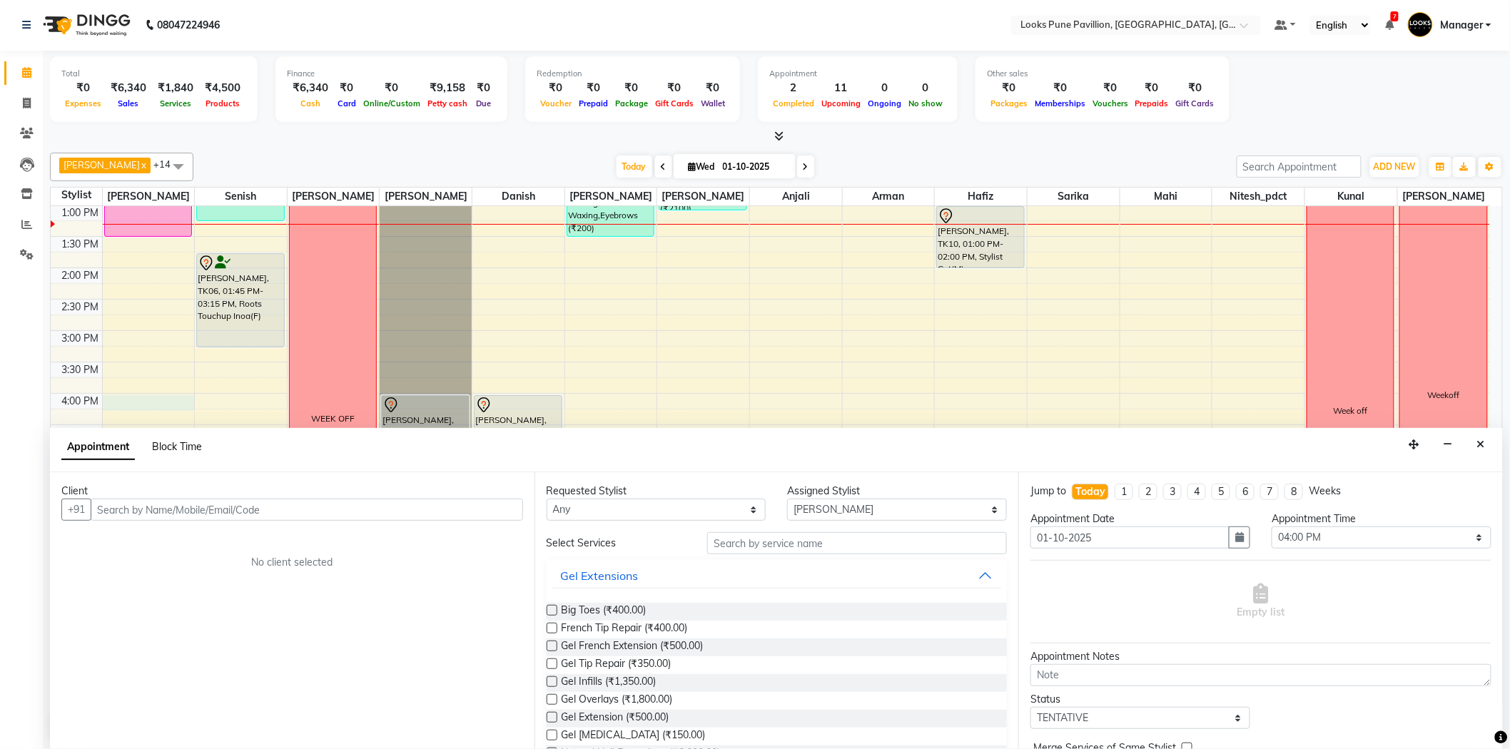
click at [188, 443] on span "Block Time" at bounding box center [177, 446] width 50 height 13
select select "43068"
select select "960"
select select "975"
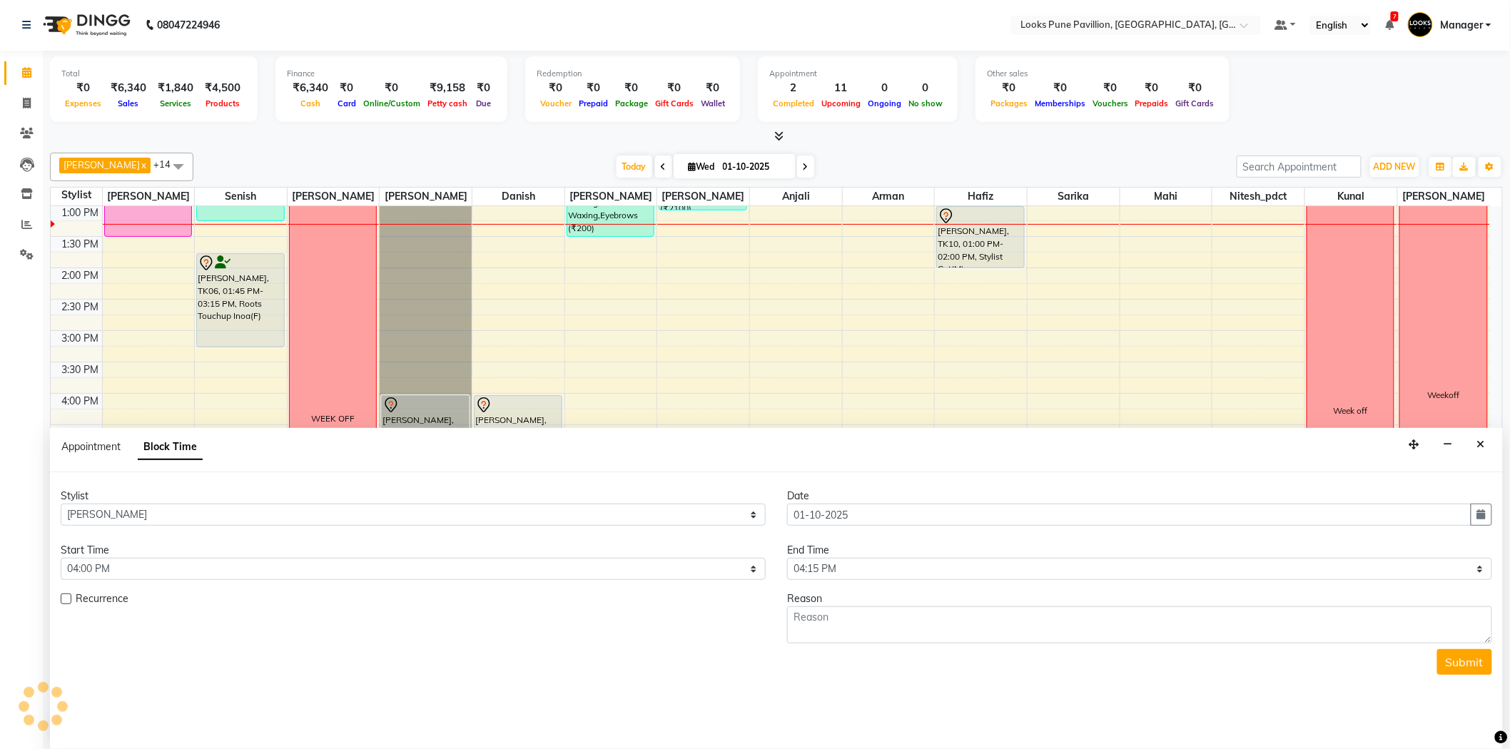
scroll to position [189, 0]
click at [823, 604] on div "Reason" at bounding box center [1139, 598] width 705 height 15
click at [825, 617] on textarea at bounding box center [1139, 624] width 705 height 37
click at [848, 615] on textarea "8305699781" at bounding box center [1139, 624] width 705 height 37
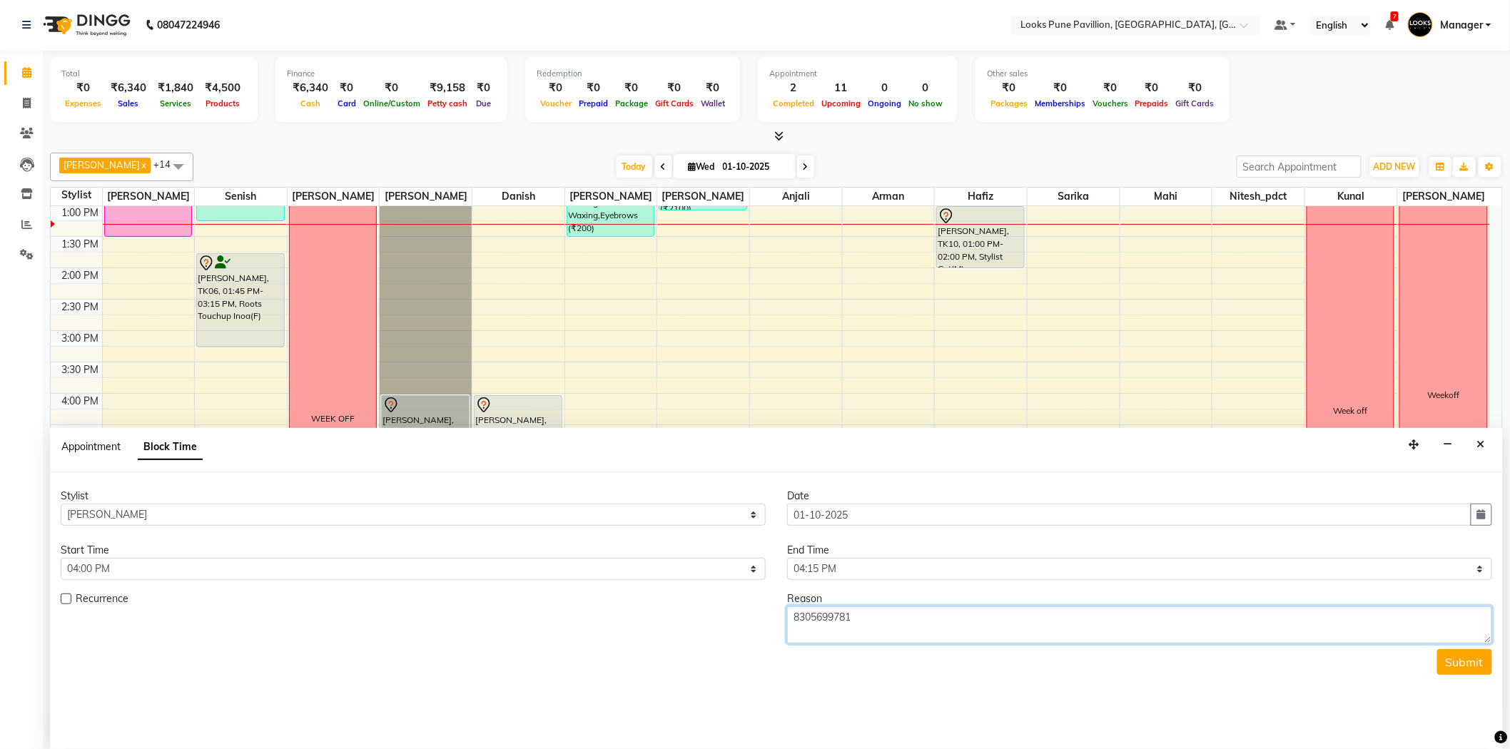
type textarea "8305699781"
click at [116, 440] on span "Appointment" at bounding box center [90, 446] width 59 height 13
select select "tentative"
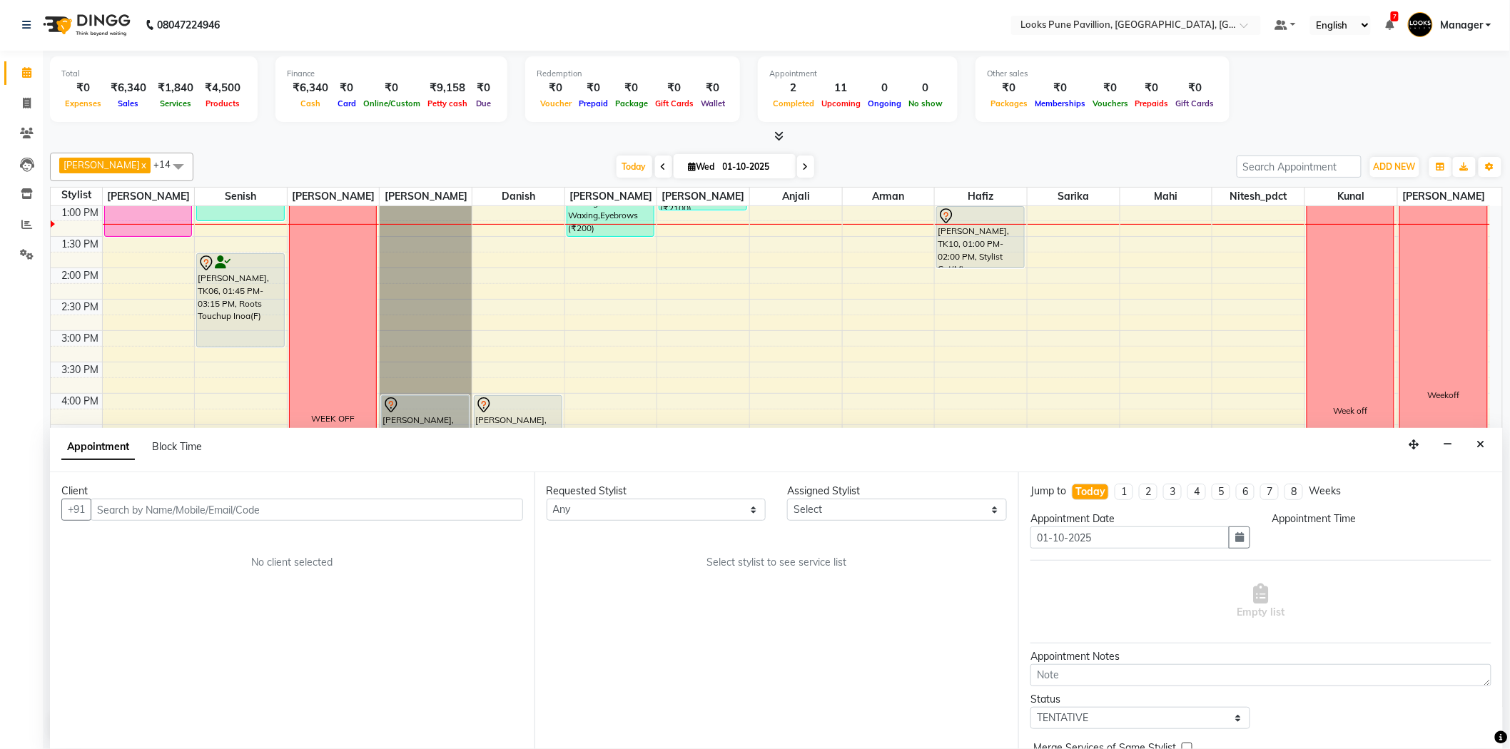
click at [229, 495] on div "Client" at bounding box center [292, 491] width 462 height 15
click at [228, 517] on input "text" at bounding box center [307, 510] width 432 height 22
paste input "8305699781"
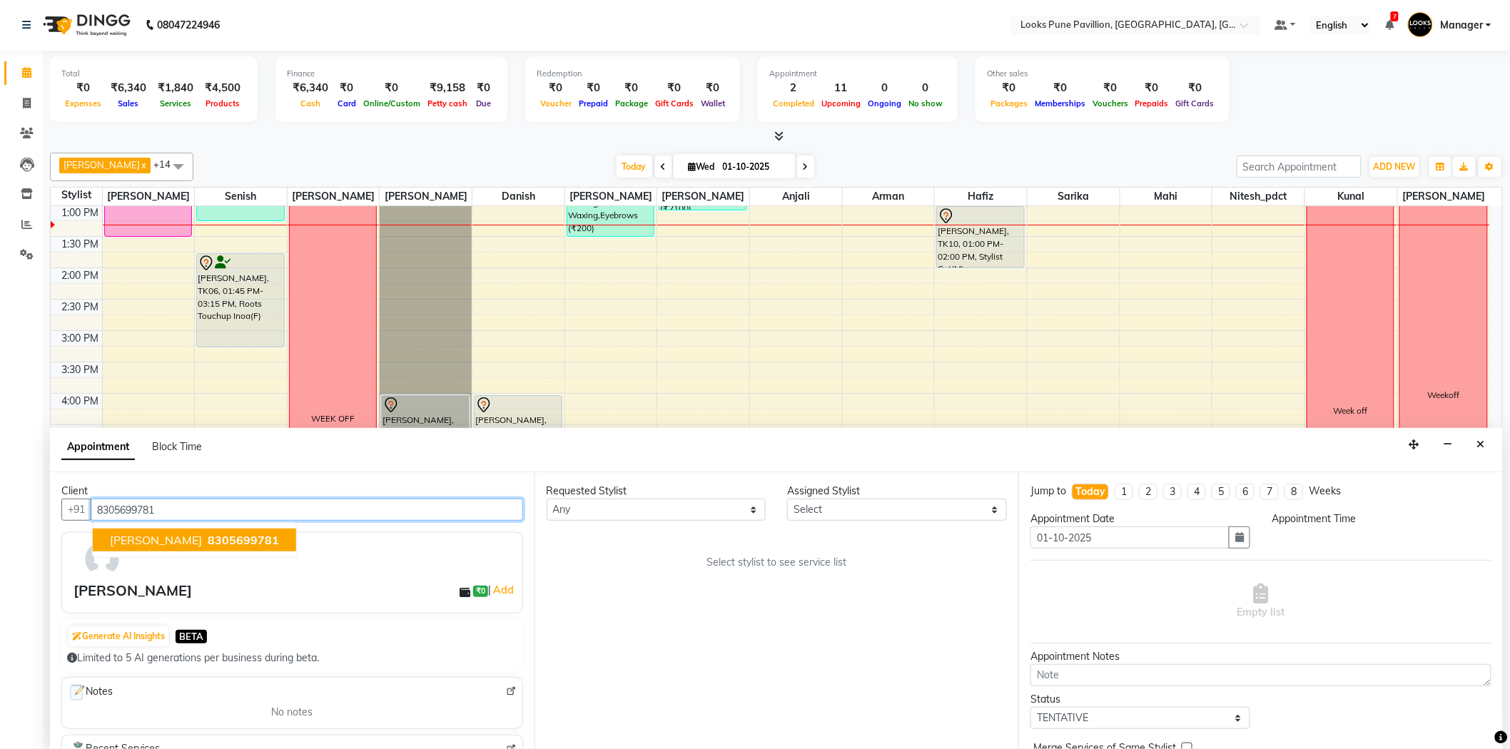
click at [139, 536] on span "zoya khan" at bounding box center [156, 540] width 92 height 14
type input "8305699781"
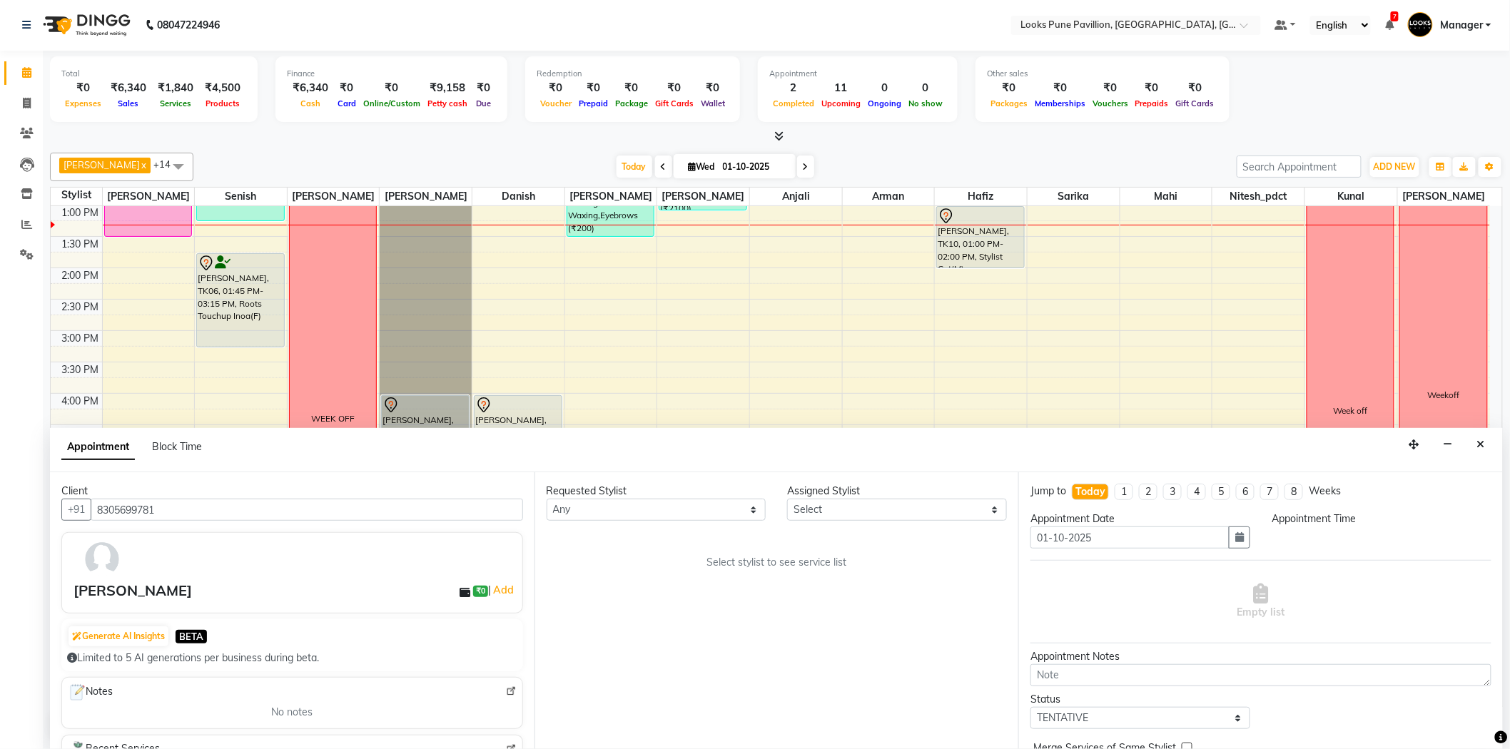
click at [849, 494] on div "Assigned Stylist" at bounding box center [897, 491] width 220 height 15
click at [843, 508] on select "Select Alisha Anjali Arif Arman Christy Danish Eli Gloria Hafiz Hussain_pdct In…" at bounding box center [897, 510] width 220 height 22
select select "43068"
click at [787, 499] on select "Select Alisha Anjali Arif Arman Christy Danish Eli Gloria Hafiz Hussain_pdct In…" at bounding box center [897, 510] width 220 height 22
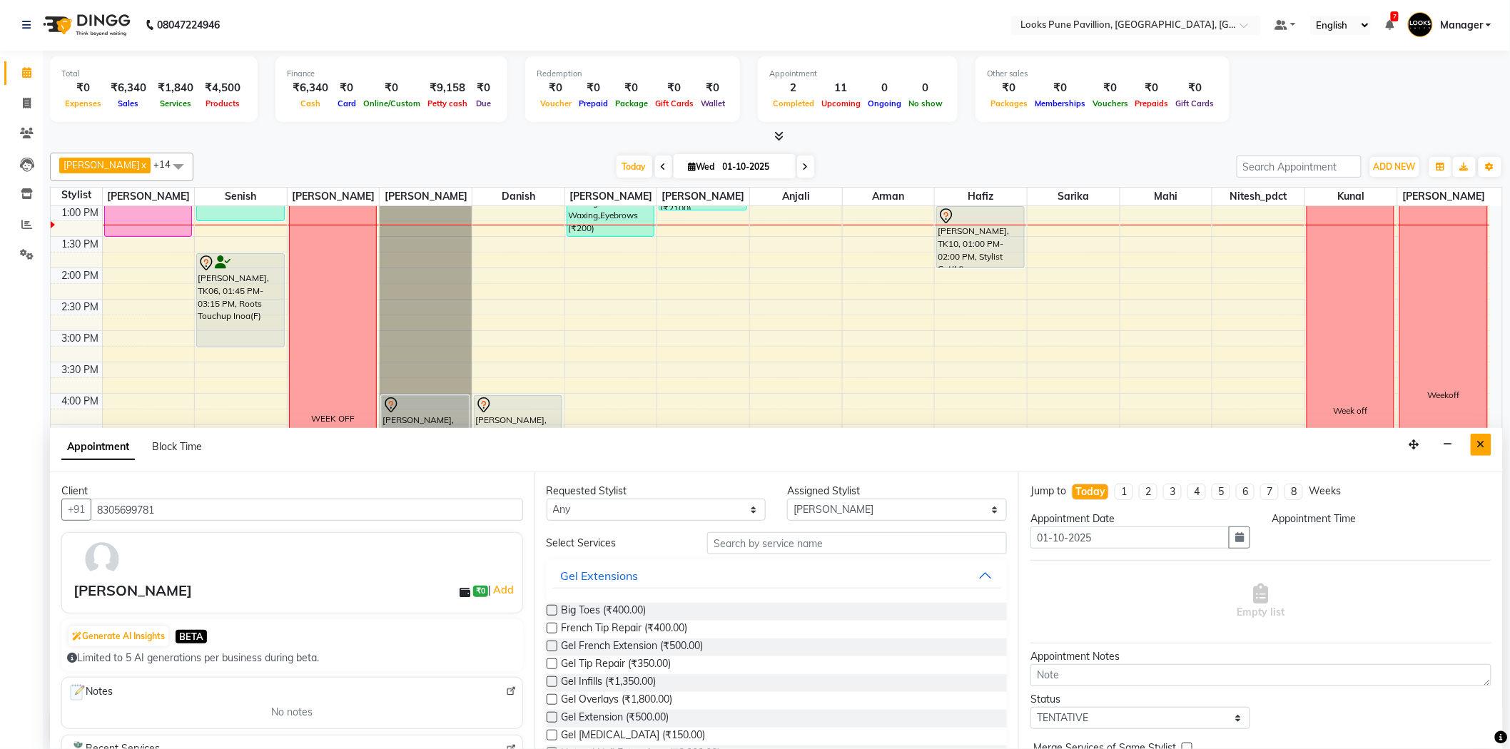
click at [1481, 436] on button "Close" at bounding box center [1481, 445] width 21 height 22
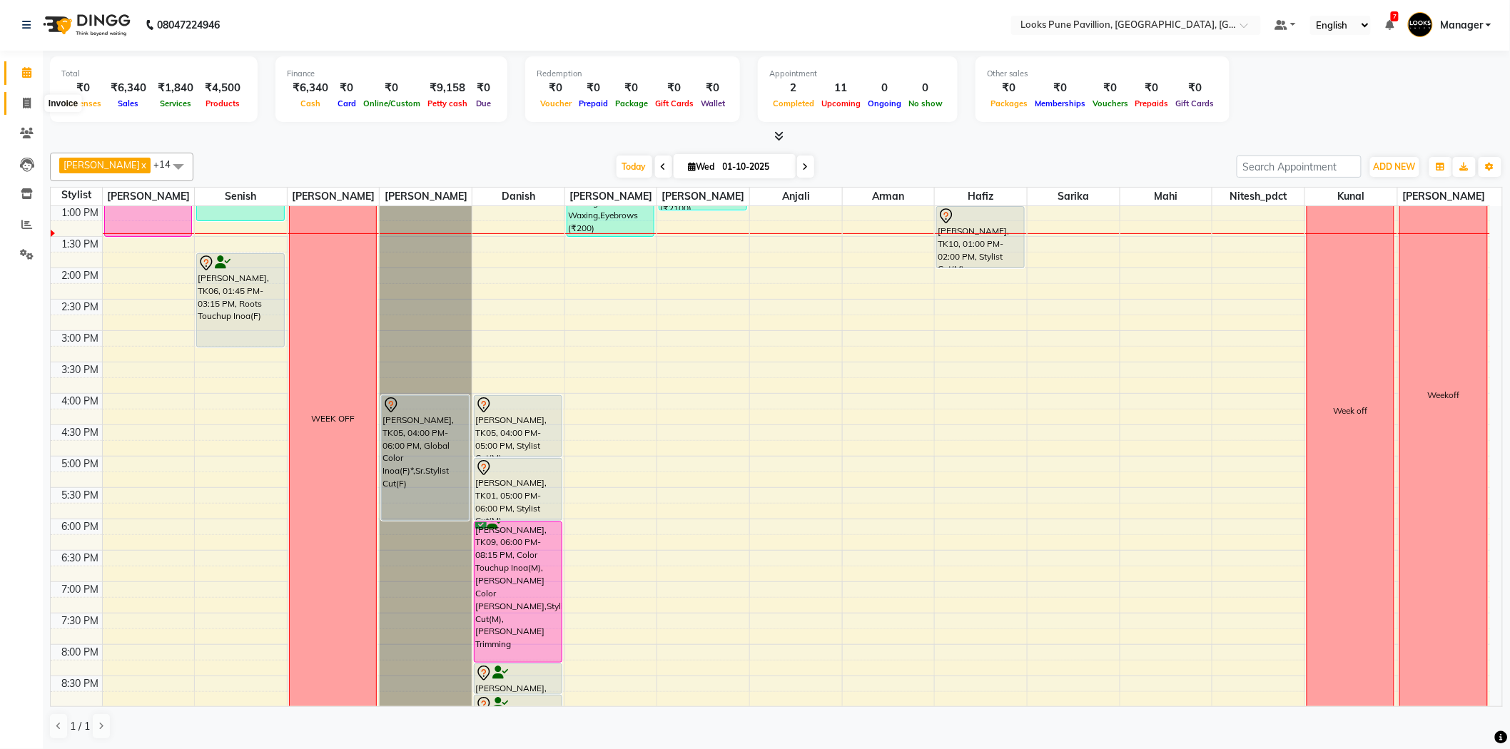
click at [26, 100] on icon at bounding box center [27, 103] width 8 height 11
select select "service"
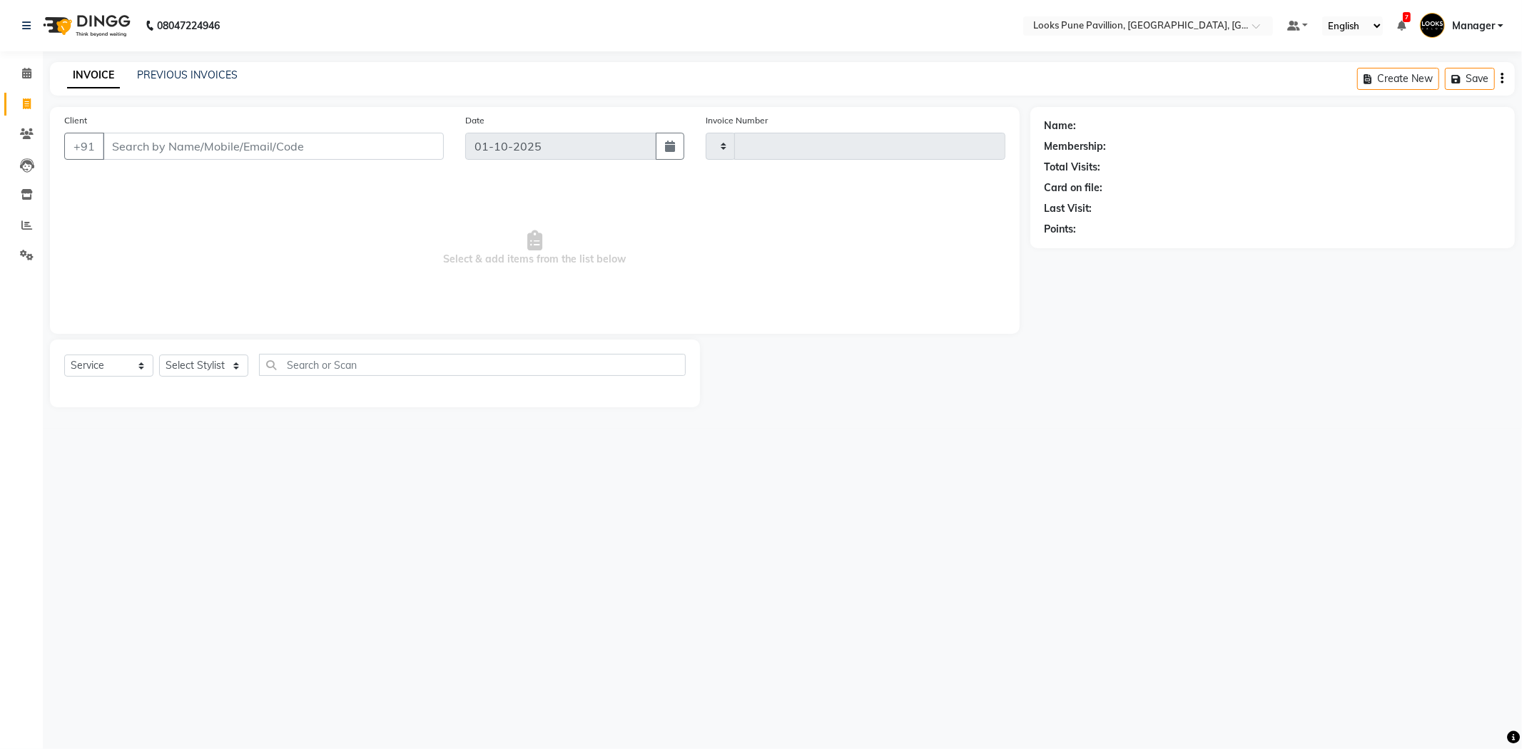
type input "5007"
select select "6002"
click at [166, 345] on div "Select Service Product Membership Package Voucher Prepaid Gift Card Select Styl…" at bounding box center [375, 374] width 650 height 68
click at [186, 369] on select "Select Stylist" at bounding box center [203, 366] width 89 height 22
select select "43072"
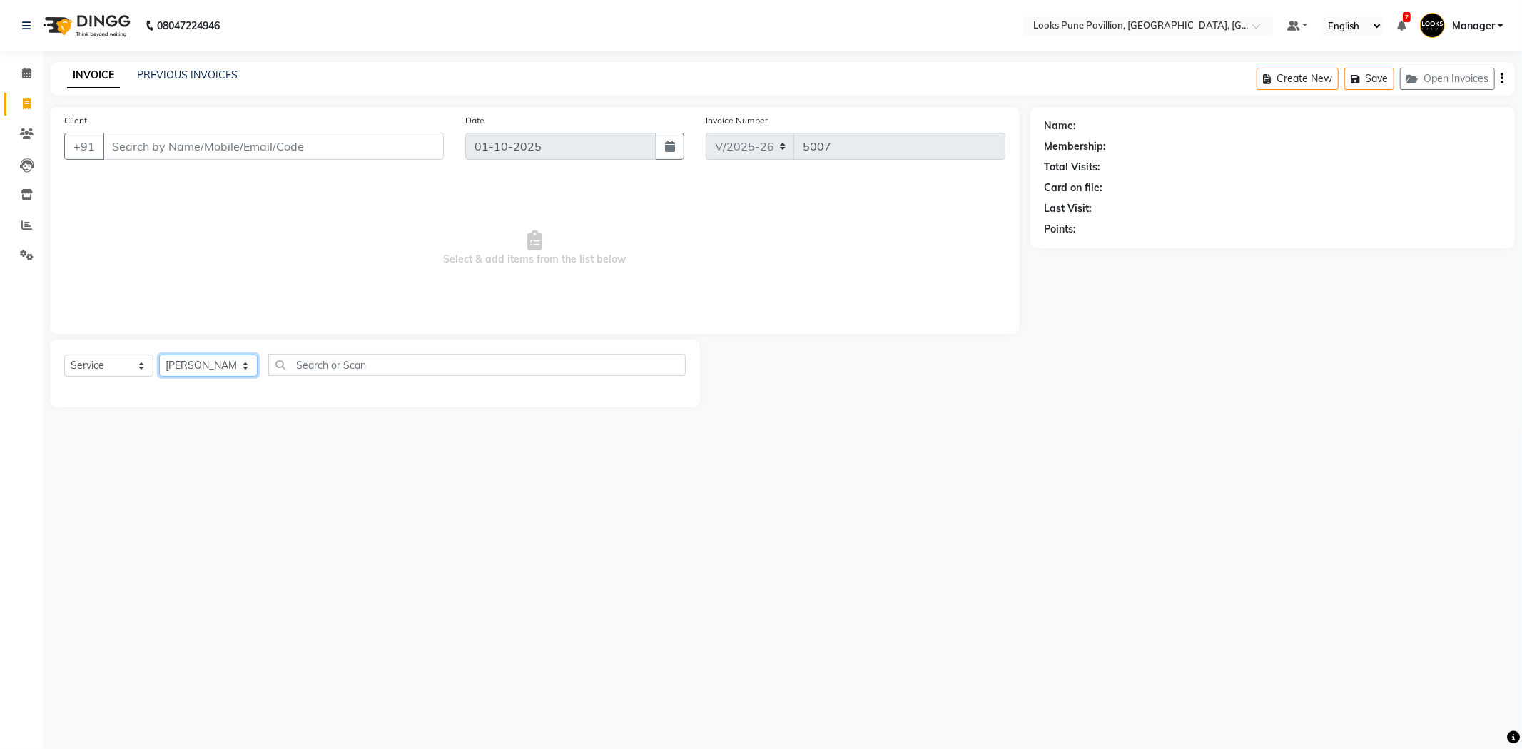
click at [159, 355] on select "Select Stylist [PERSON_NAME] [PERSON_NAME] [PERSON_NAME] [DEMOGRAPHIC_DATA] [PE…" at bounding box center [208, 366] width 98 height 22
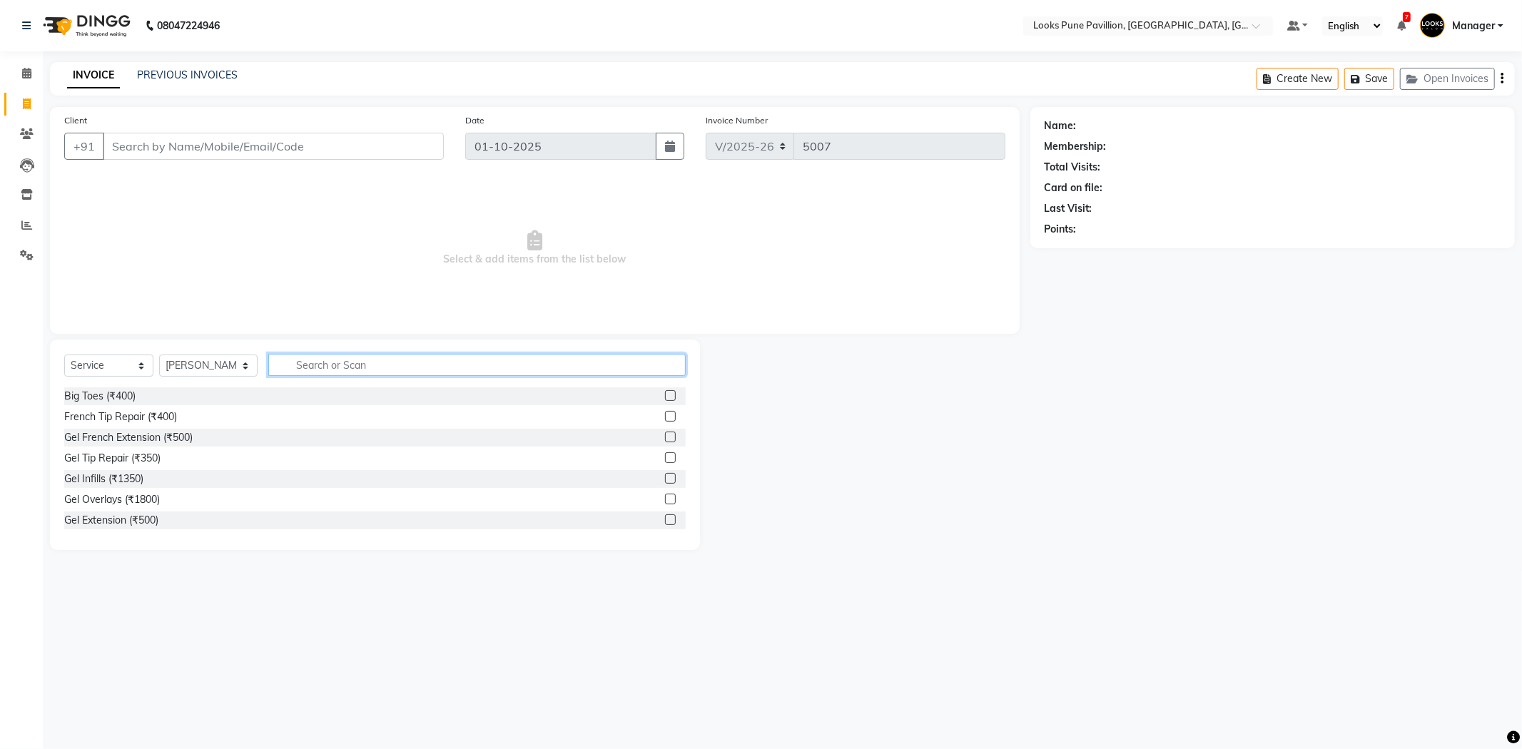
click at [328, 367] on input "text" at bounding box center [476, 365] width 417 height 22
type input "r"
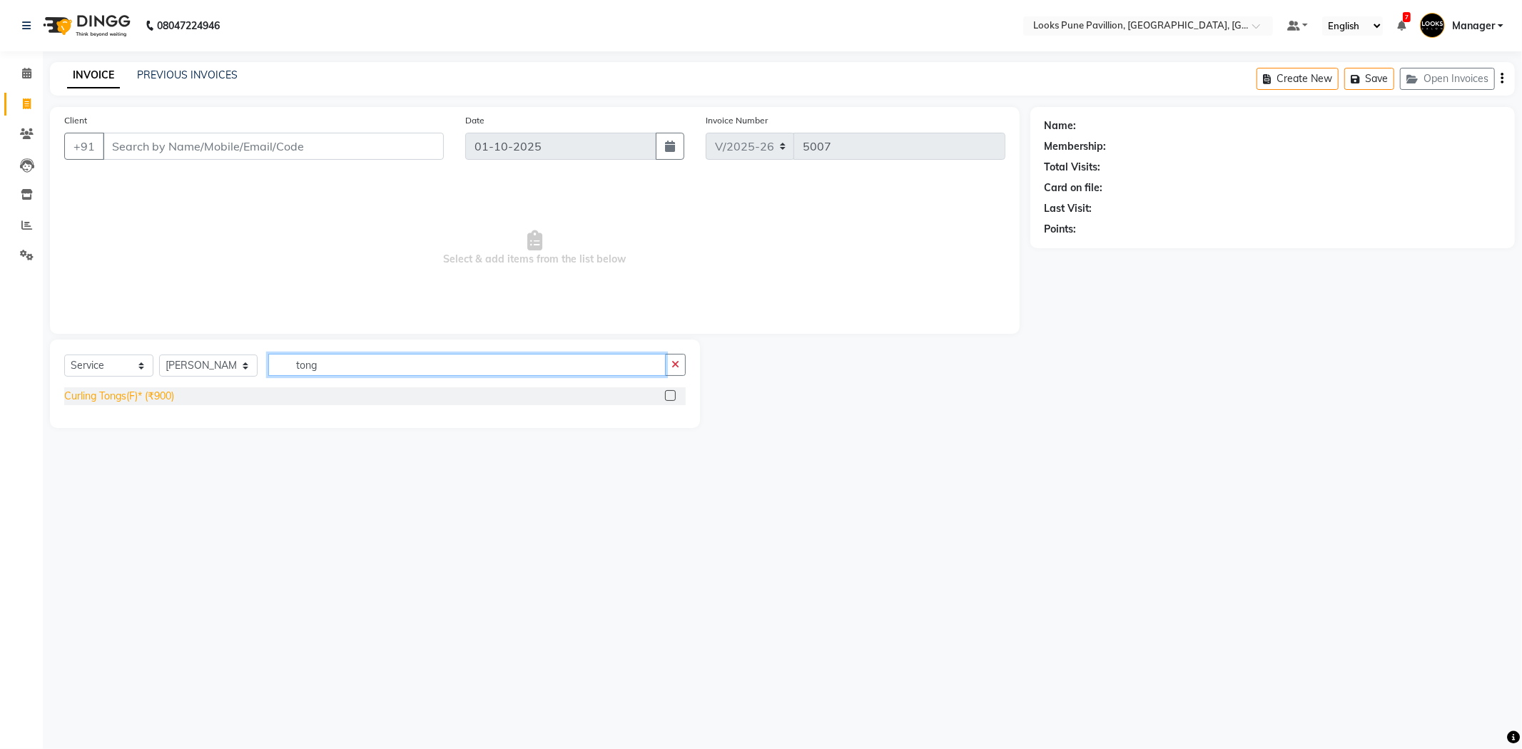
type input "tong"
drag, startPoint x: 84, startPoint y: 396, endPoint x: 101, endPoint y: 390, distance: 17.6
click at [86, 395] on div "Curling Tongs(F)* (₹900)" at bounding box center [119, 396] width 110 height 15
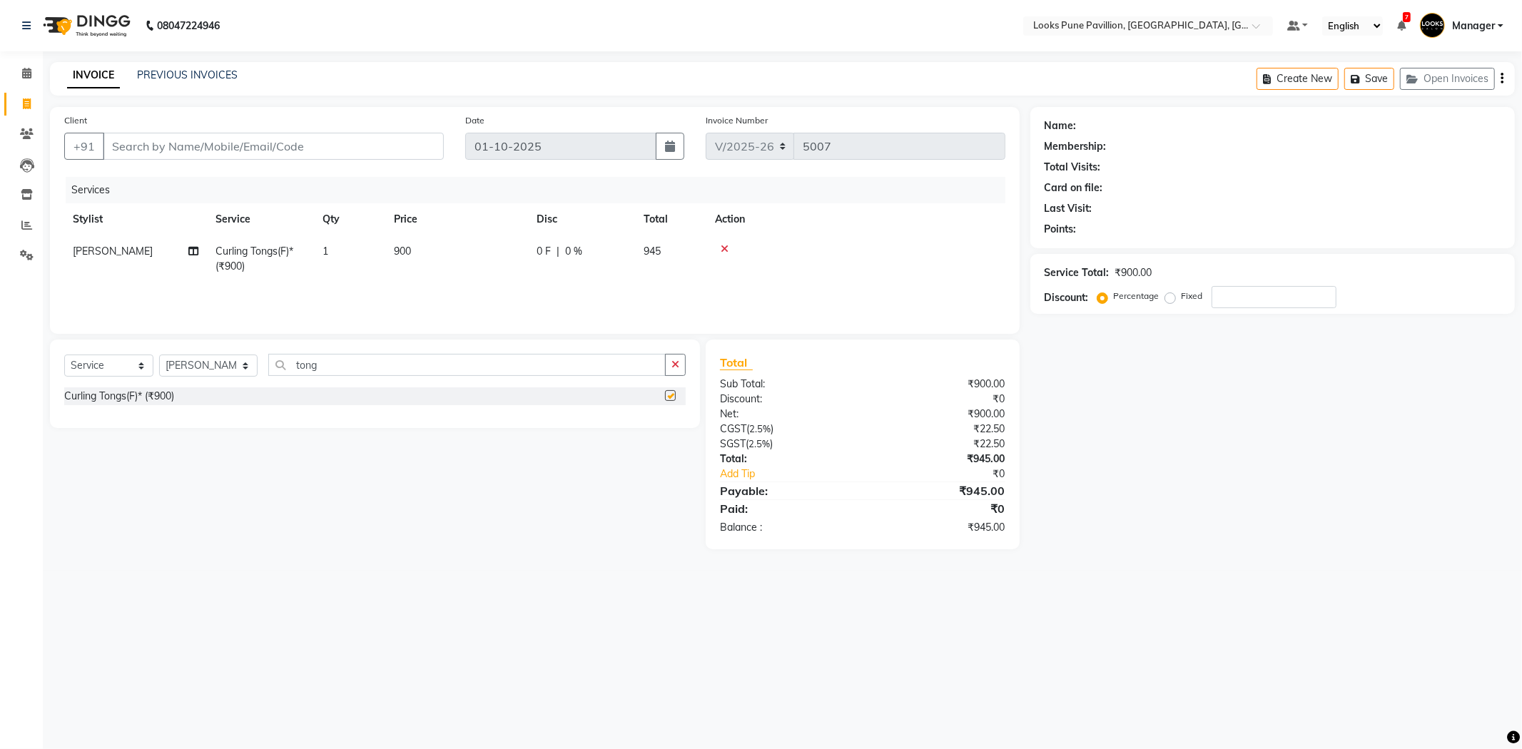
checkbox input "false"
click at [467, 263] on td "900" at bounding box center [456, 258] width 143 height 47
select select "43072"
drag, startPoint x: 482, startPoint y: 260, endPoint x: 466, endPoint y: 263, distance: 15.8
click at [466, 263] on input "900" at bounding box center [524, 255] width 126 height 22
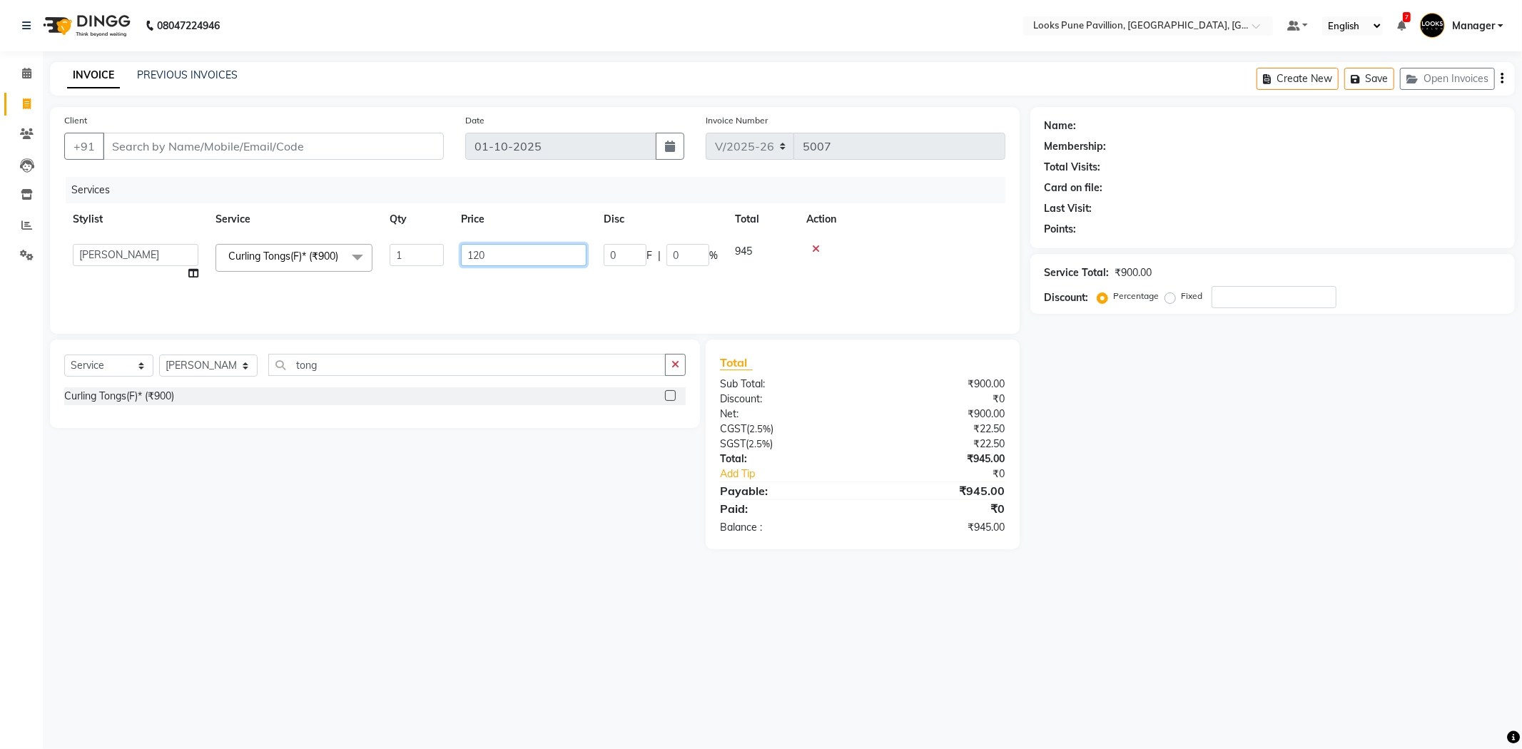
type input "1200"
click at [507, 489] on div "Select Service Product Membership Package Voucher Prepaid Gift Card Select Styl…" at bounding box center [369, 445] width 661 height 210
drag, startPoint x: 507, startPoint y: 489, endPoint x: 421, endPoint y: 212, distance: 289.8
click at [507, 488] on div "Select Service Product Membership Package Voucher Prepaid Gift Card Select Styl…" at bounding box center [369, 445] width 661 height 210
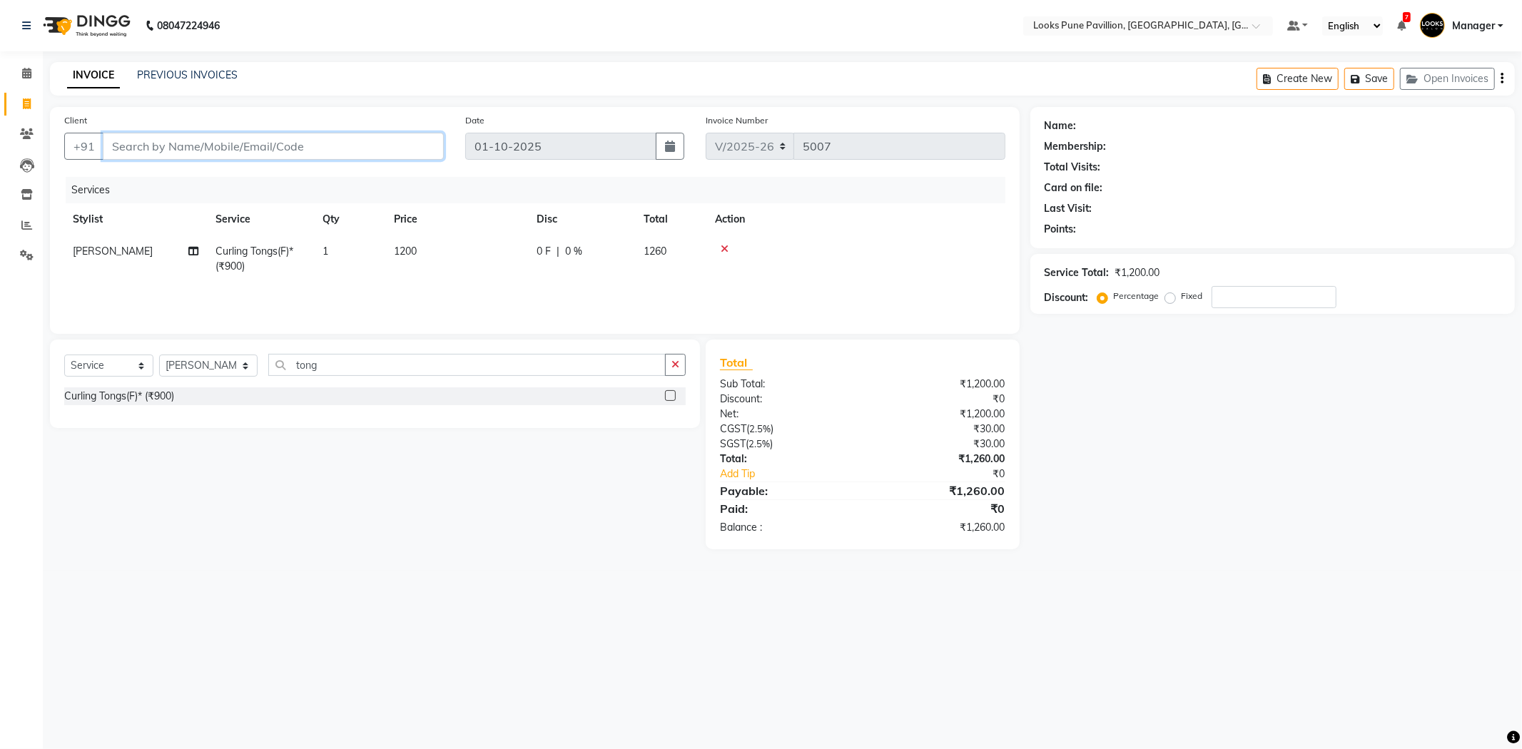
click at [237, 138] on input "Client" at bounding box center [273, 146] width 341 height 27
click at [237, 139] on input "Client" at bounding box center [273, 146] width 341 height 27
type input "7"
type input "0"
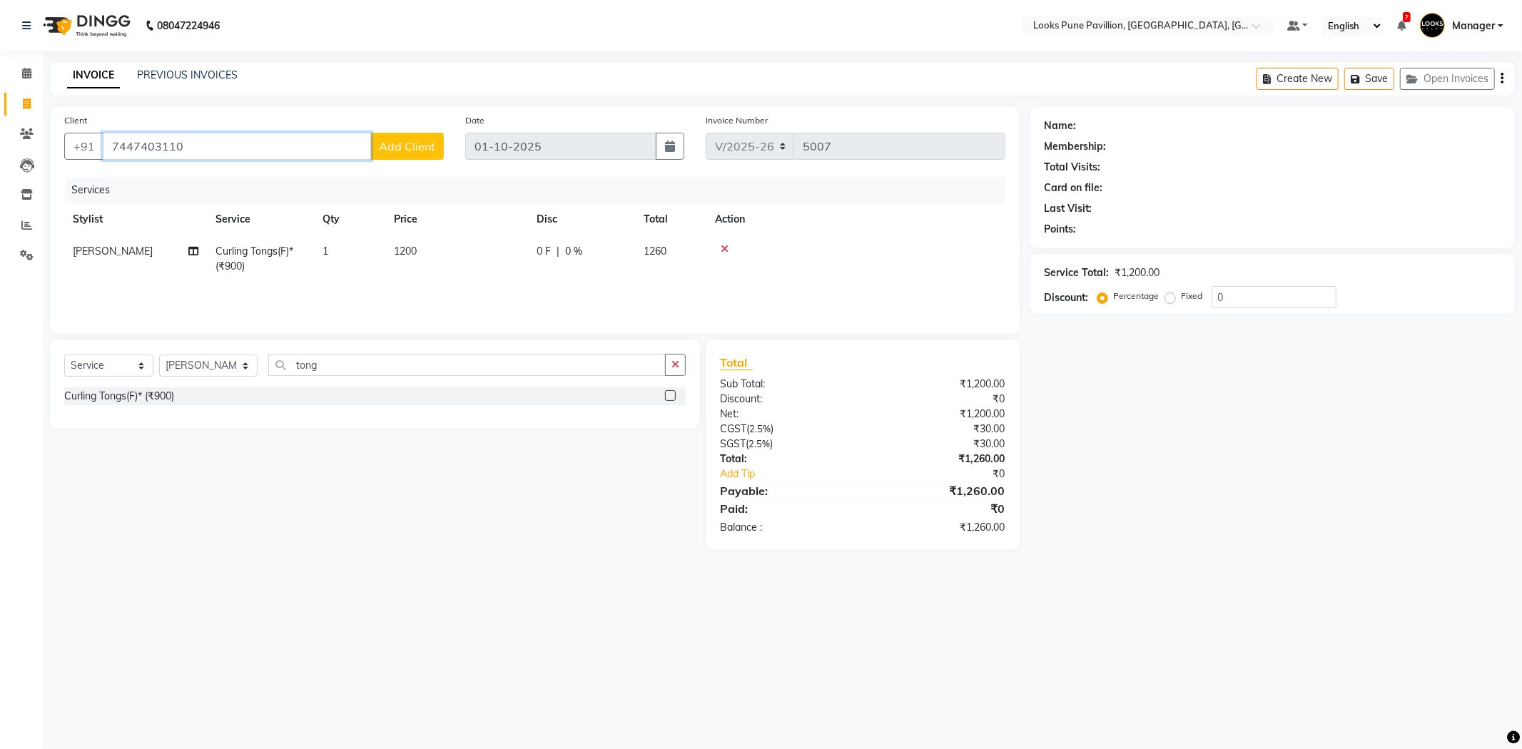
type input "7447403110"
click at [391, 143] on span "Add Client" at bounding box center [407, 146] width 56 height 14
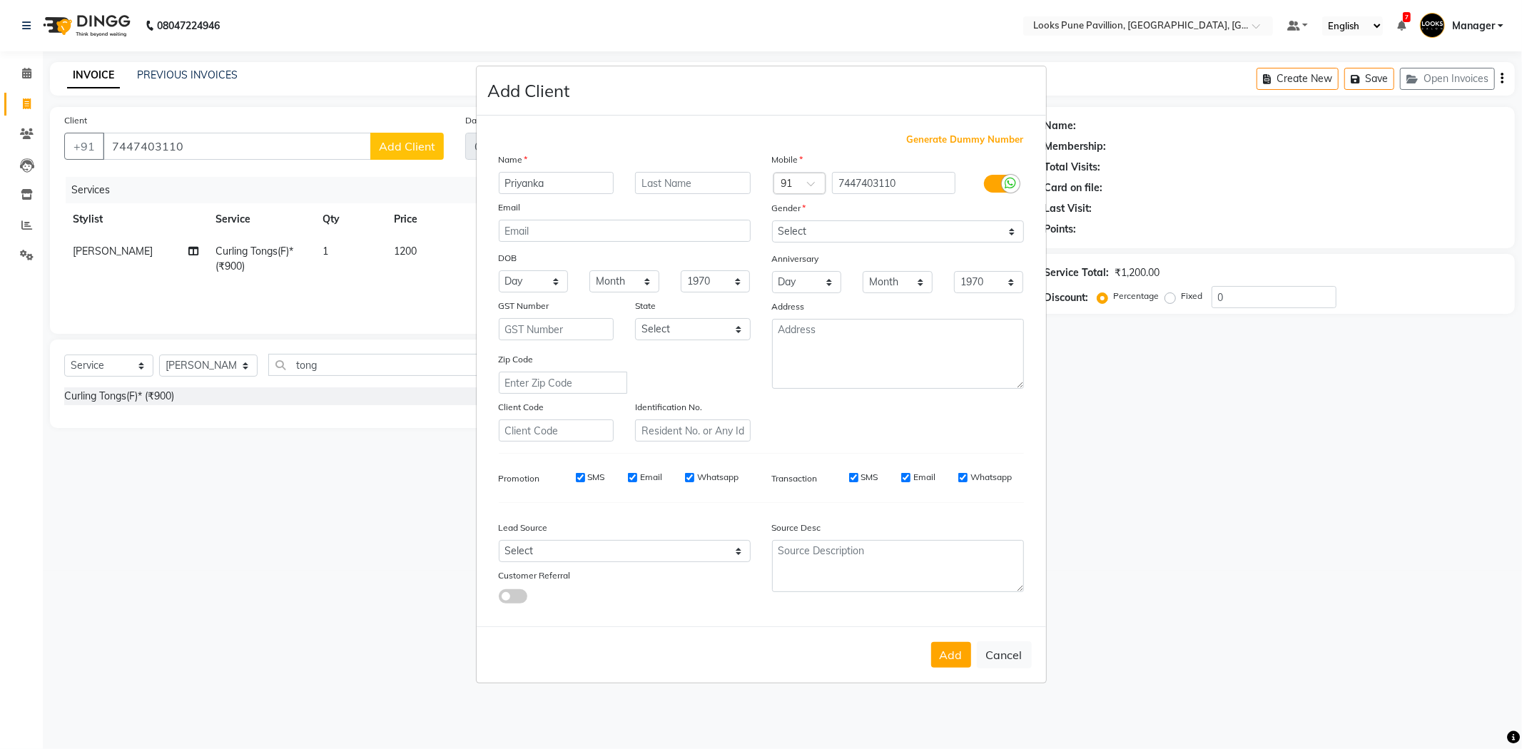
type input "Priyanka"
click at [831, 238] on select "Select Male Female Other Prefer Not To Say" at bounding box center [898, 231] width 252 height 22
select select "female"
click at [772, 220] on select "Select Male Female Other Prefer Not To Say" at bounding box center [898, 231] width 252 height 22
click at [940, 659] on button "Add" at bounding box center [951, 655] width 40 height 26
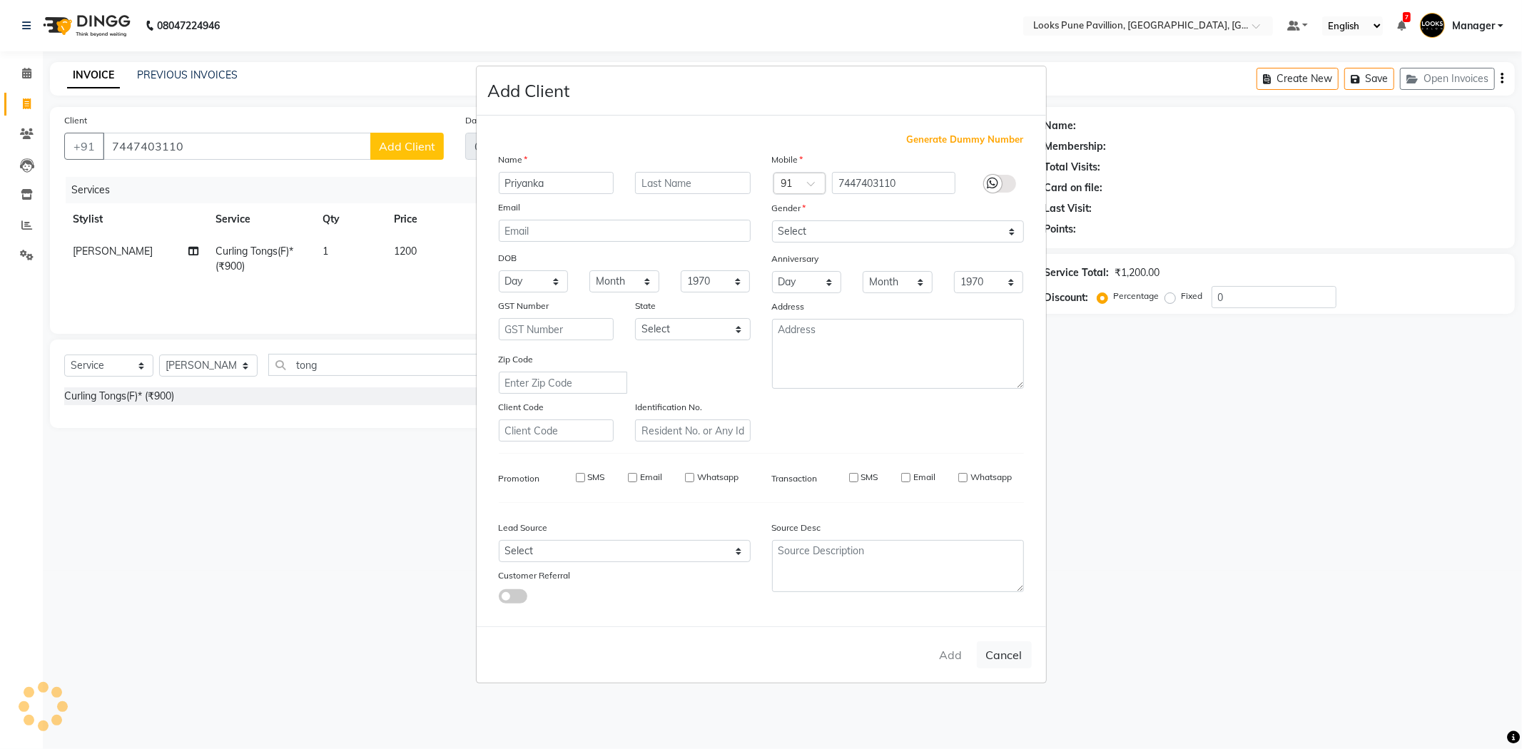
select select
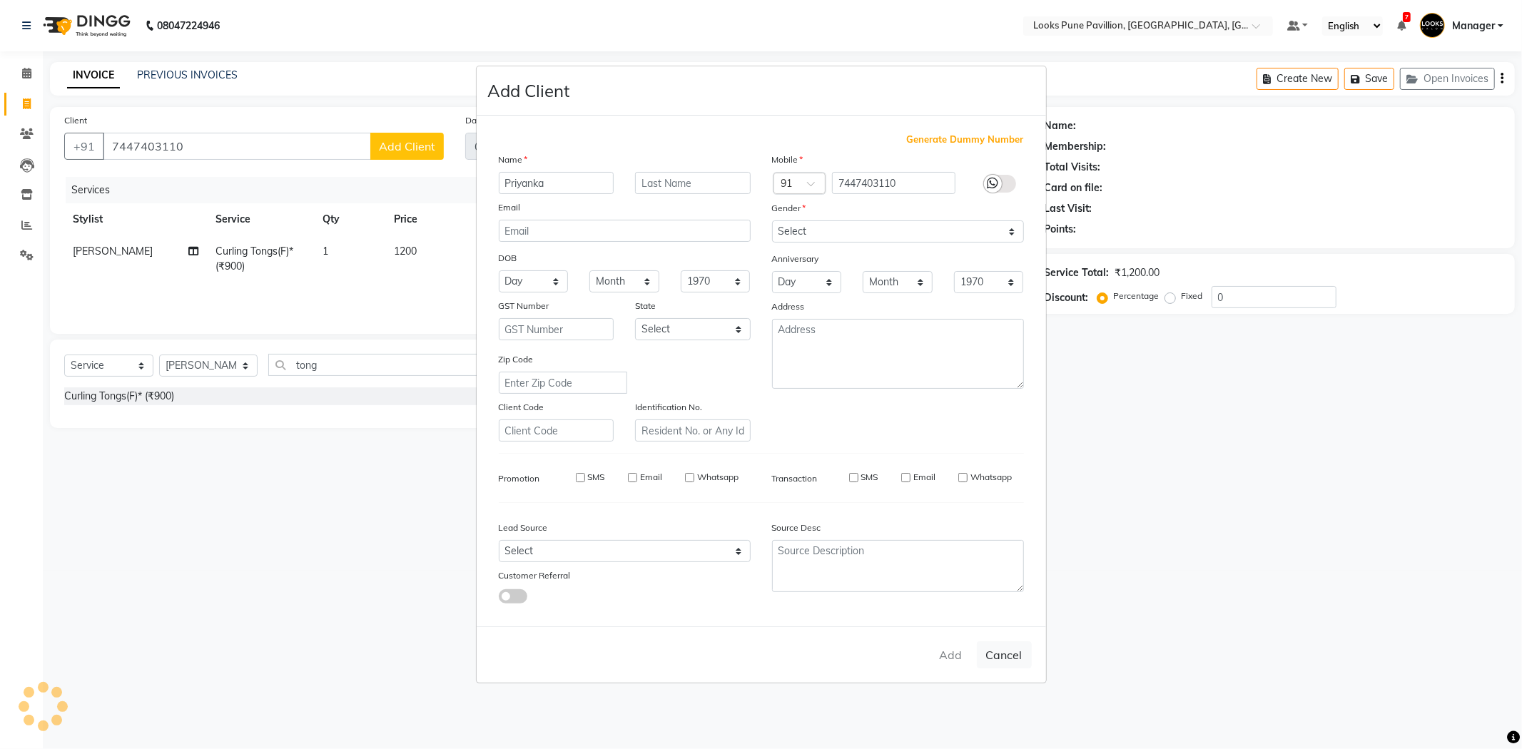
select select
checkbox input "false"
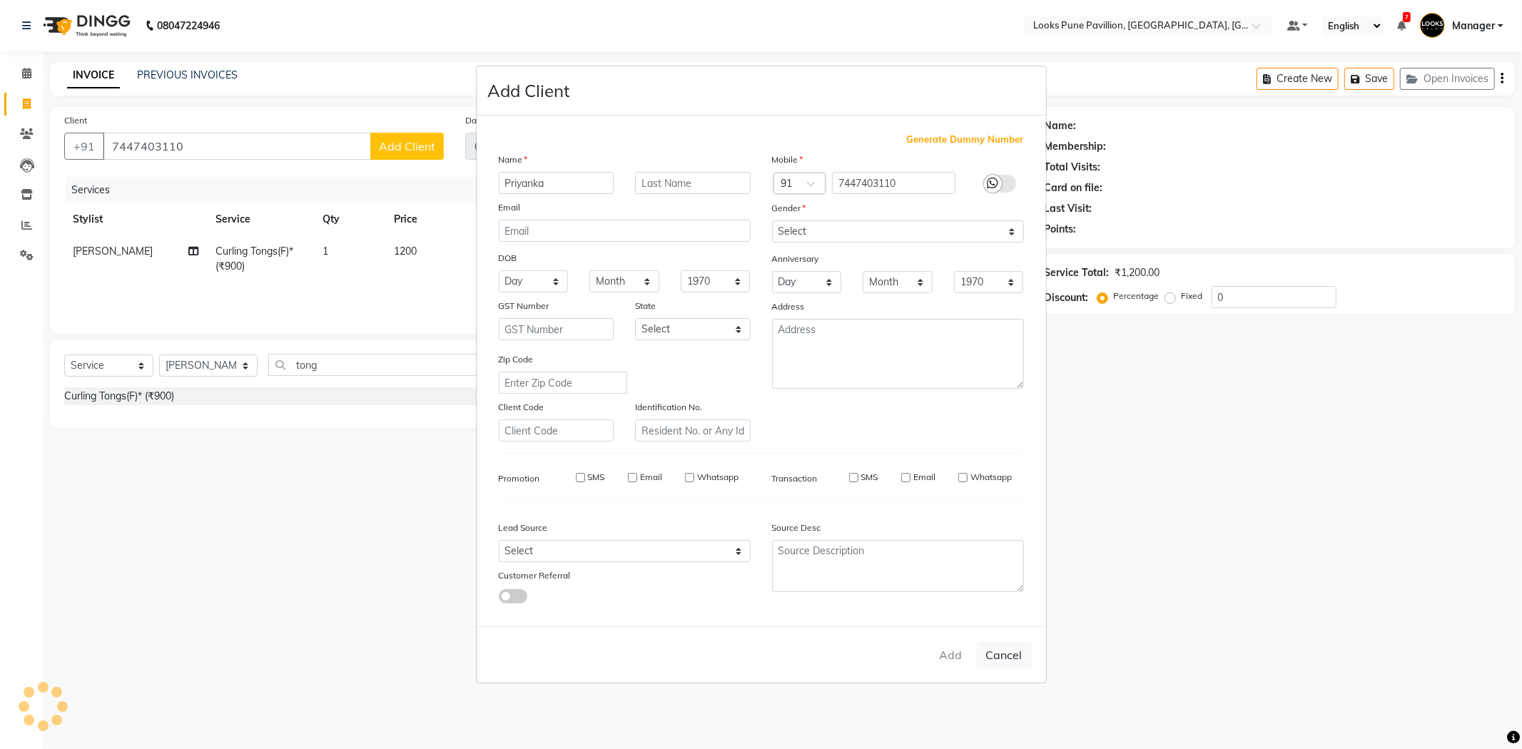
checkbox input "false"
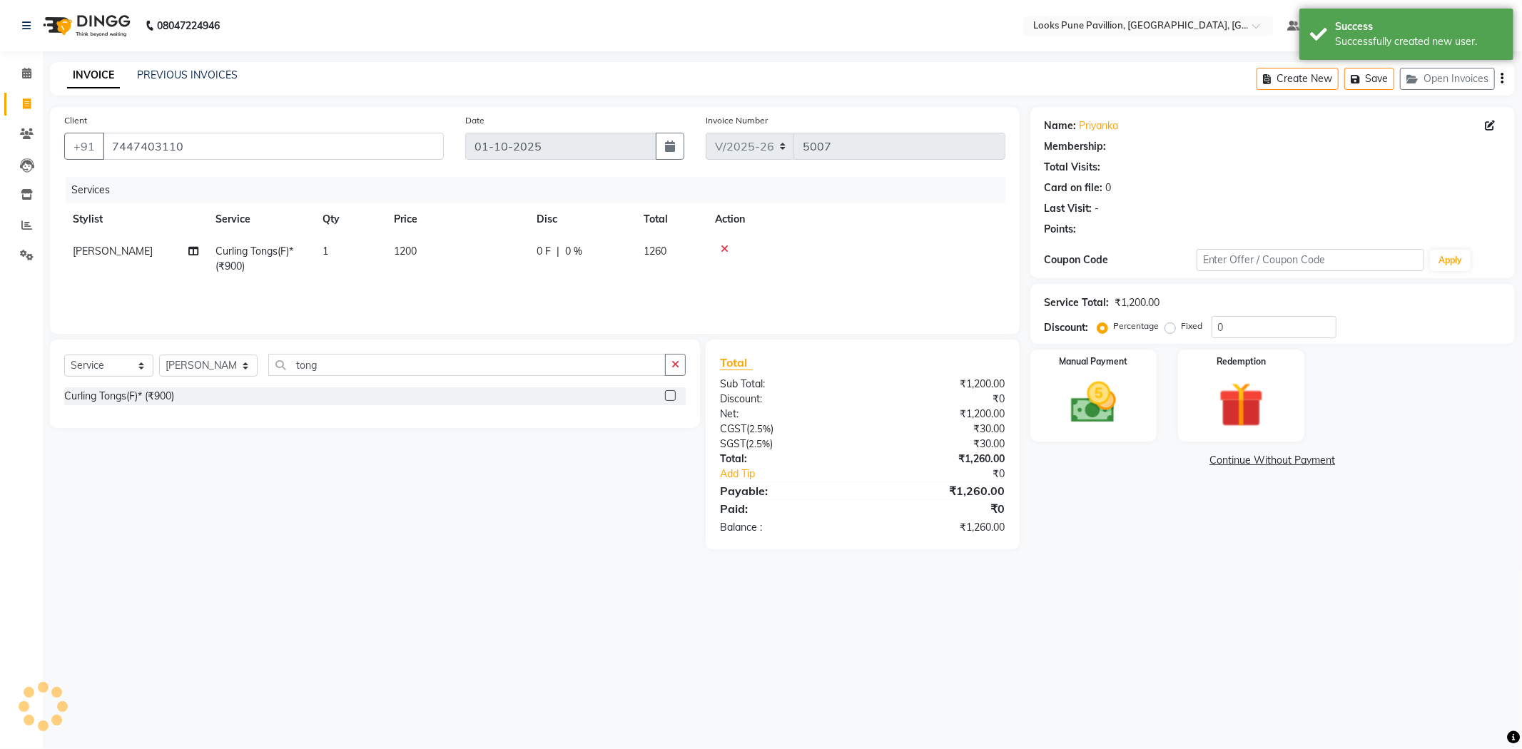
select select "1: Object"
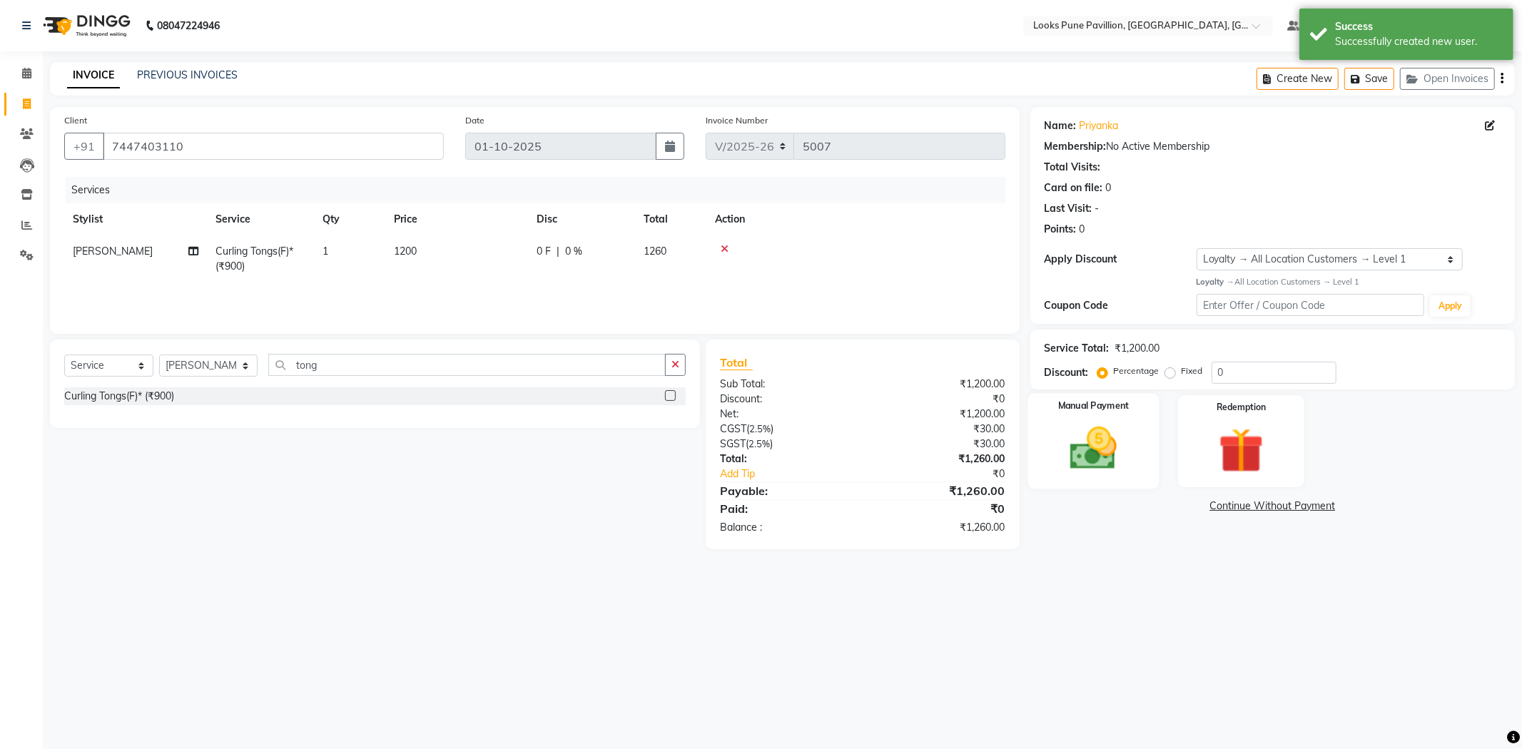
click at [1096, 452] on img at bounding box center [1093, 449] width 76 height 54
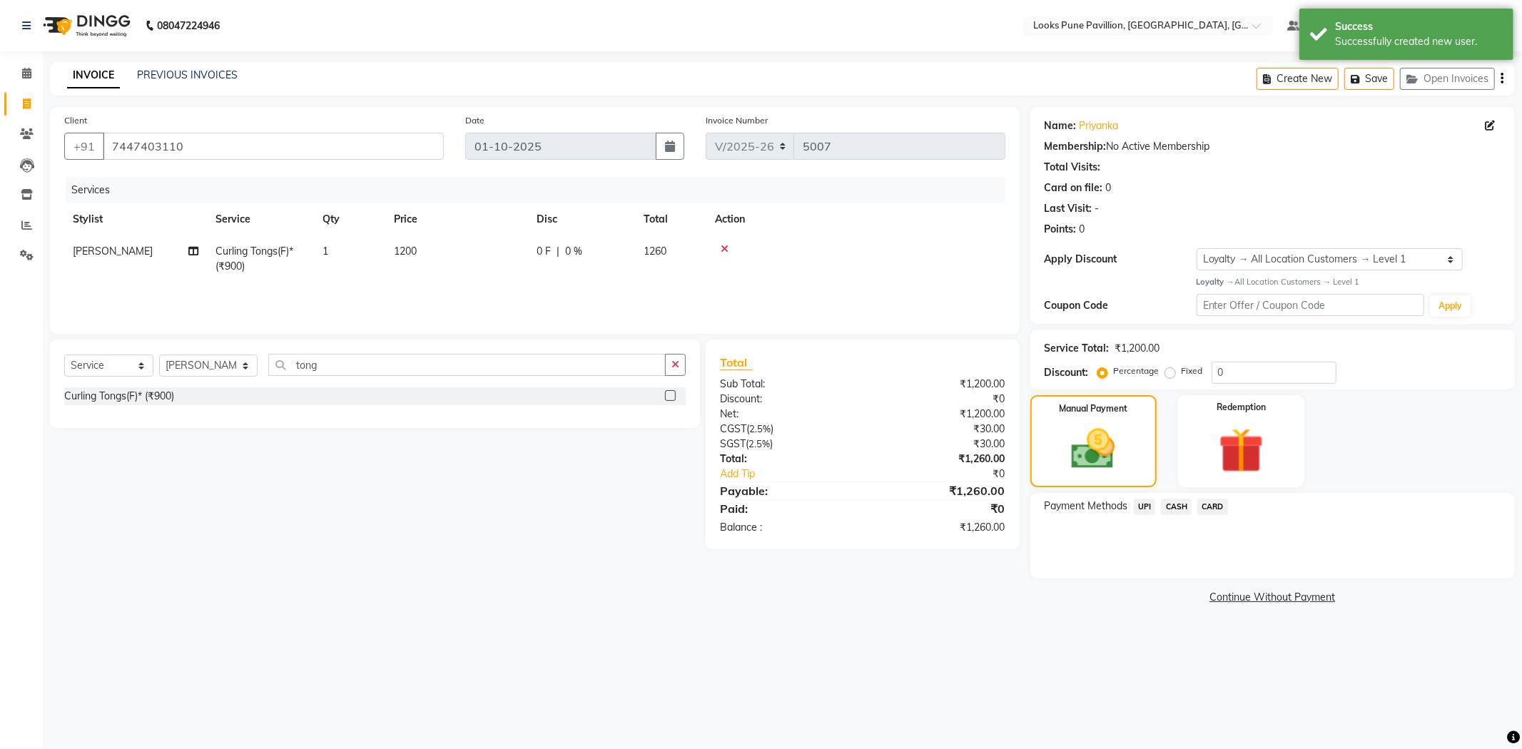
click at [1174, 509] on span "CASH" at bounding box center [1176, 507] width 31 height 16
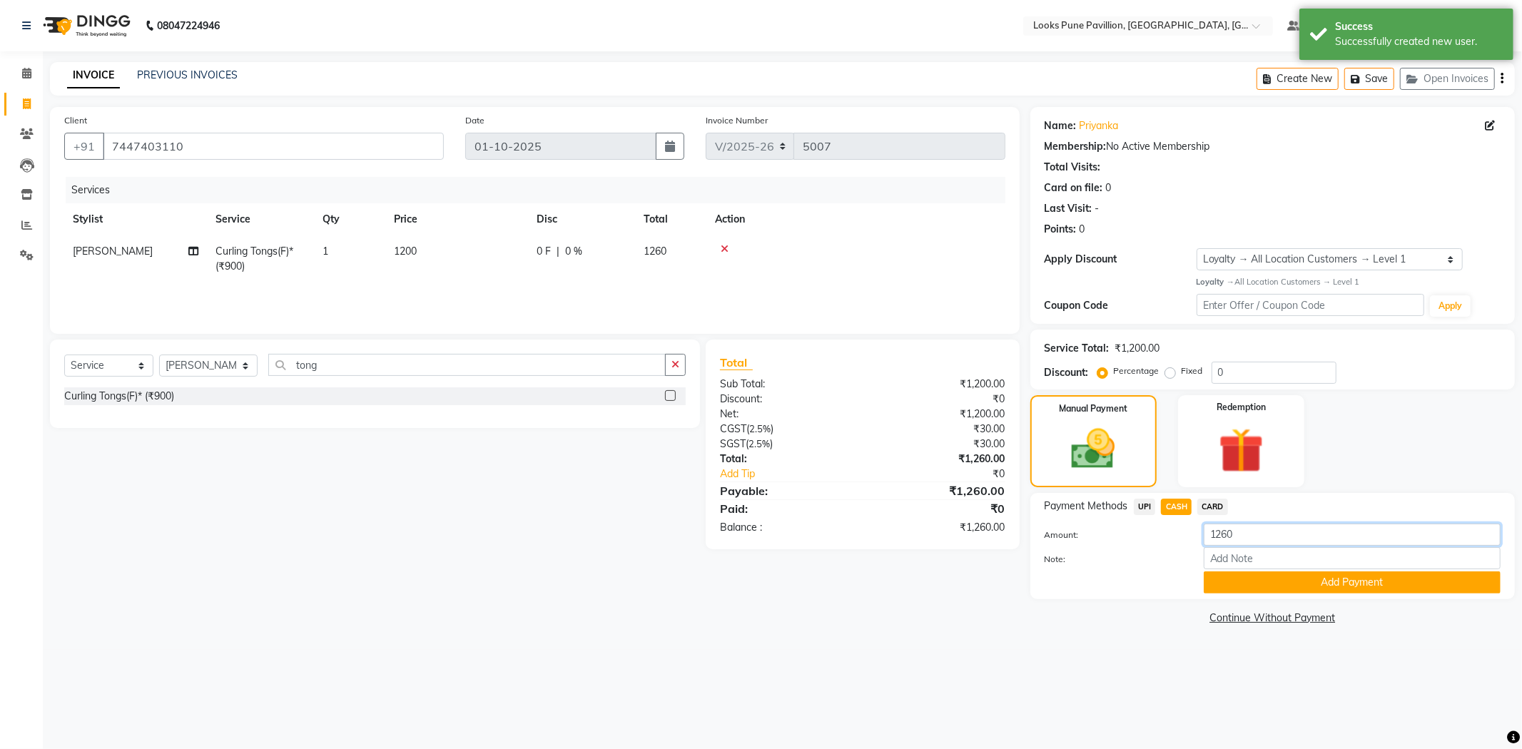
drag, startPoint x: 1231, startPoint y: 544, endPoint x: 1217, endPoint y: 537, distance: 15.3
click at [1217, 537] on input "1260" at bounding box center [1352, 535] width 297 height 22
type input "1500"
click at [1237, 580] on button "Add Payment" at bounding box center [1352, 583] width 297 height 22
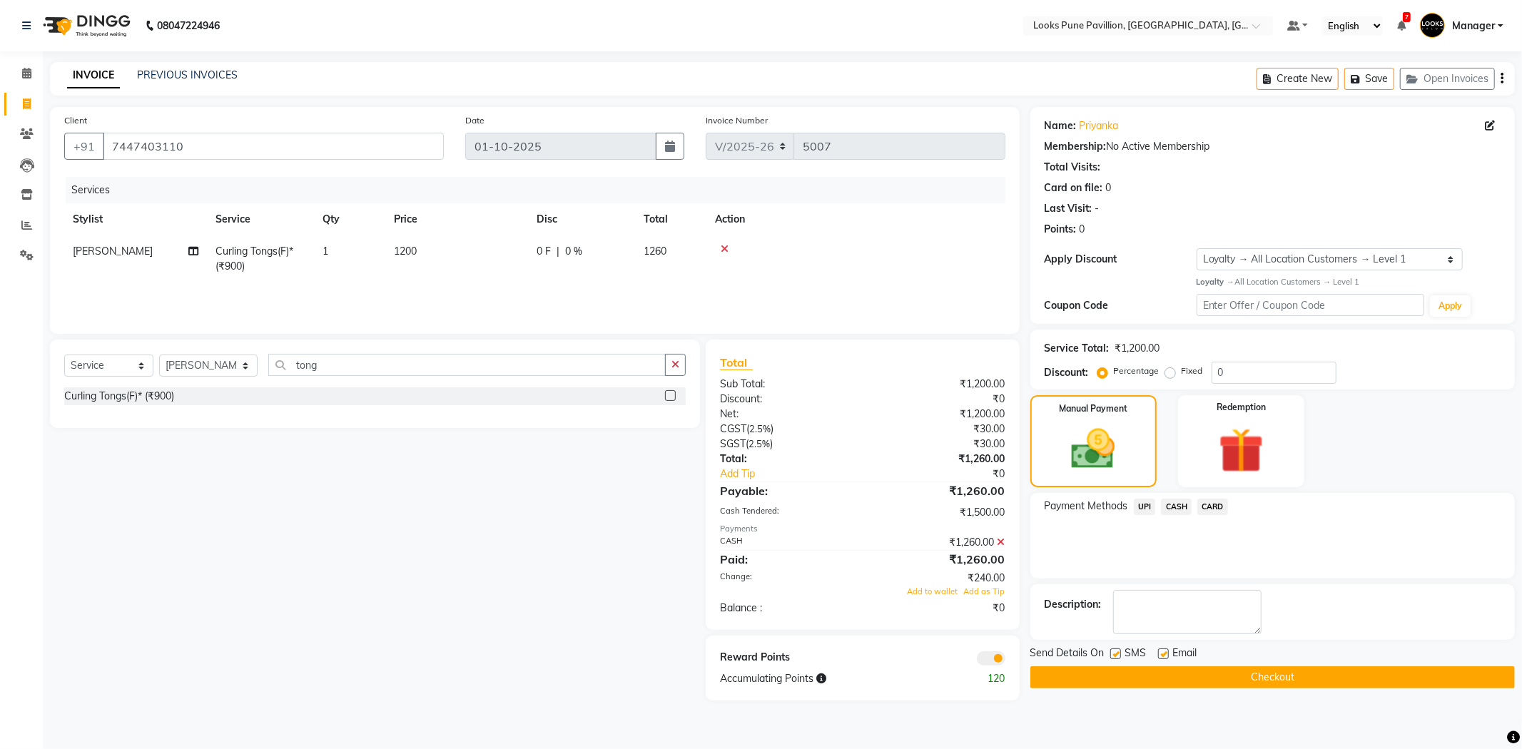
click at [1182, 683] on button "Checkout" at bounding box center [1272, 677] width 484 height 22
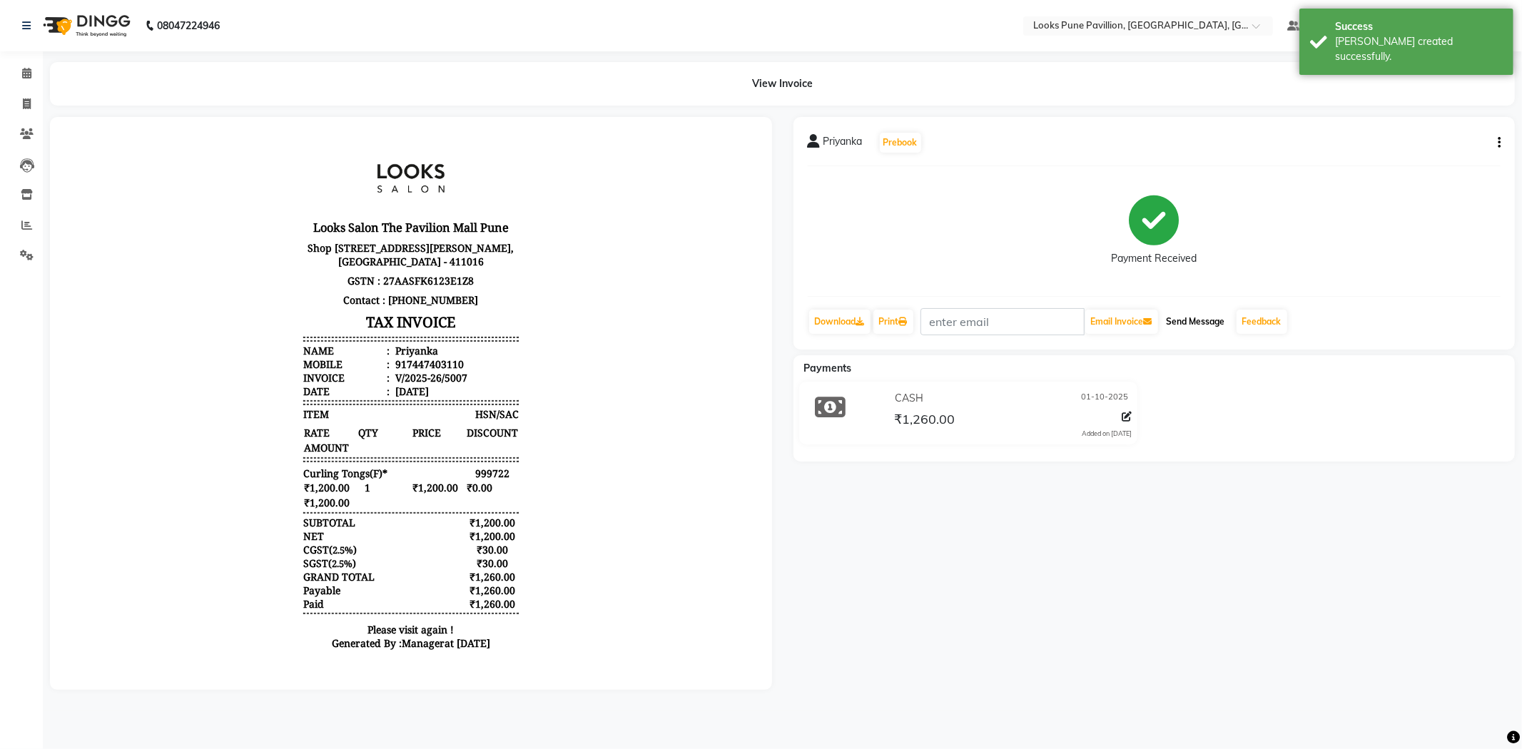
click at [1180, 327] on button "Send Message" at bounding box center [1196, 322] width 70 height 24
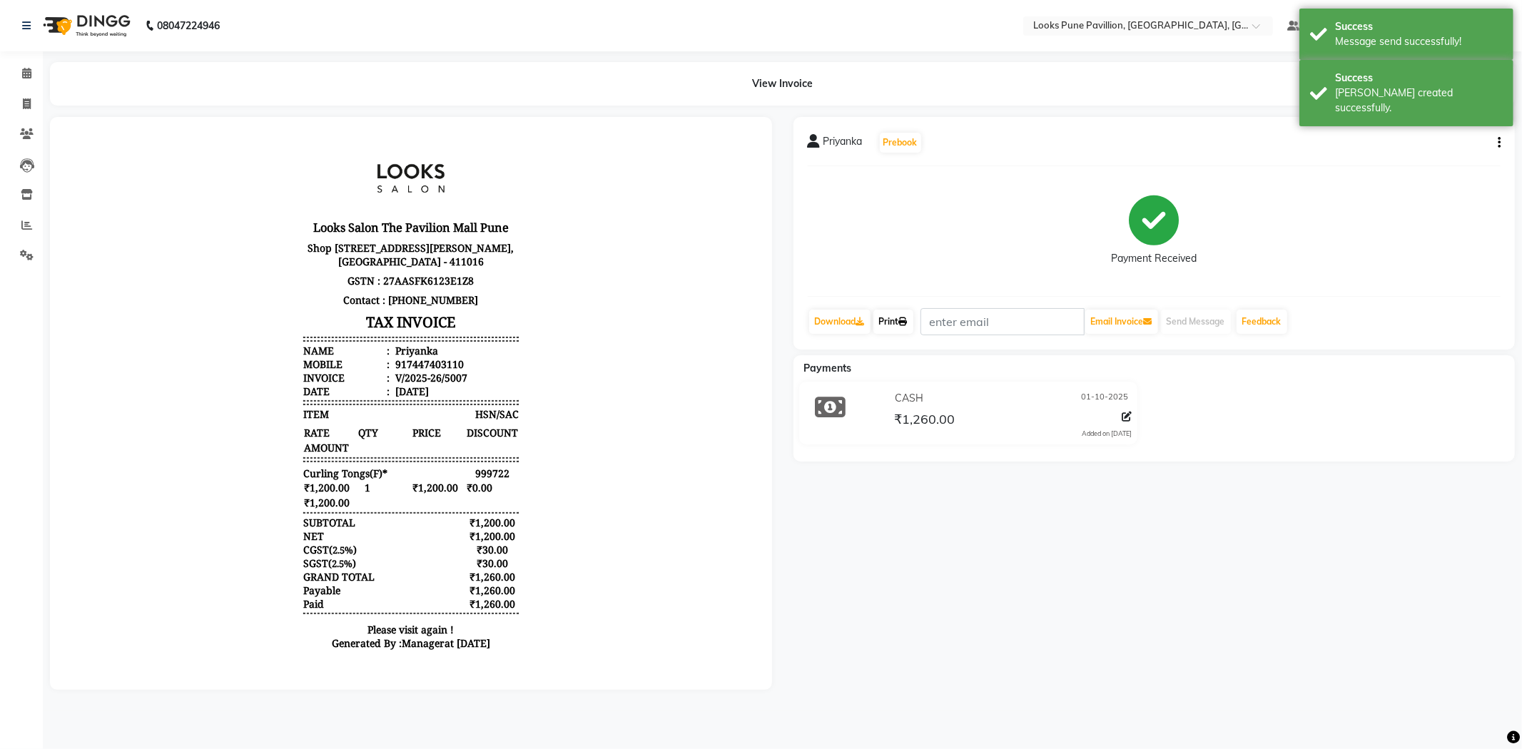
click at [899, 315] on link "Print" at bounding box center [893, 322] width 40 height 24
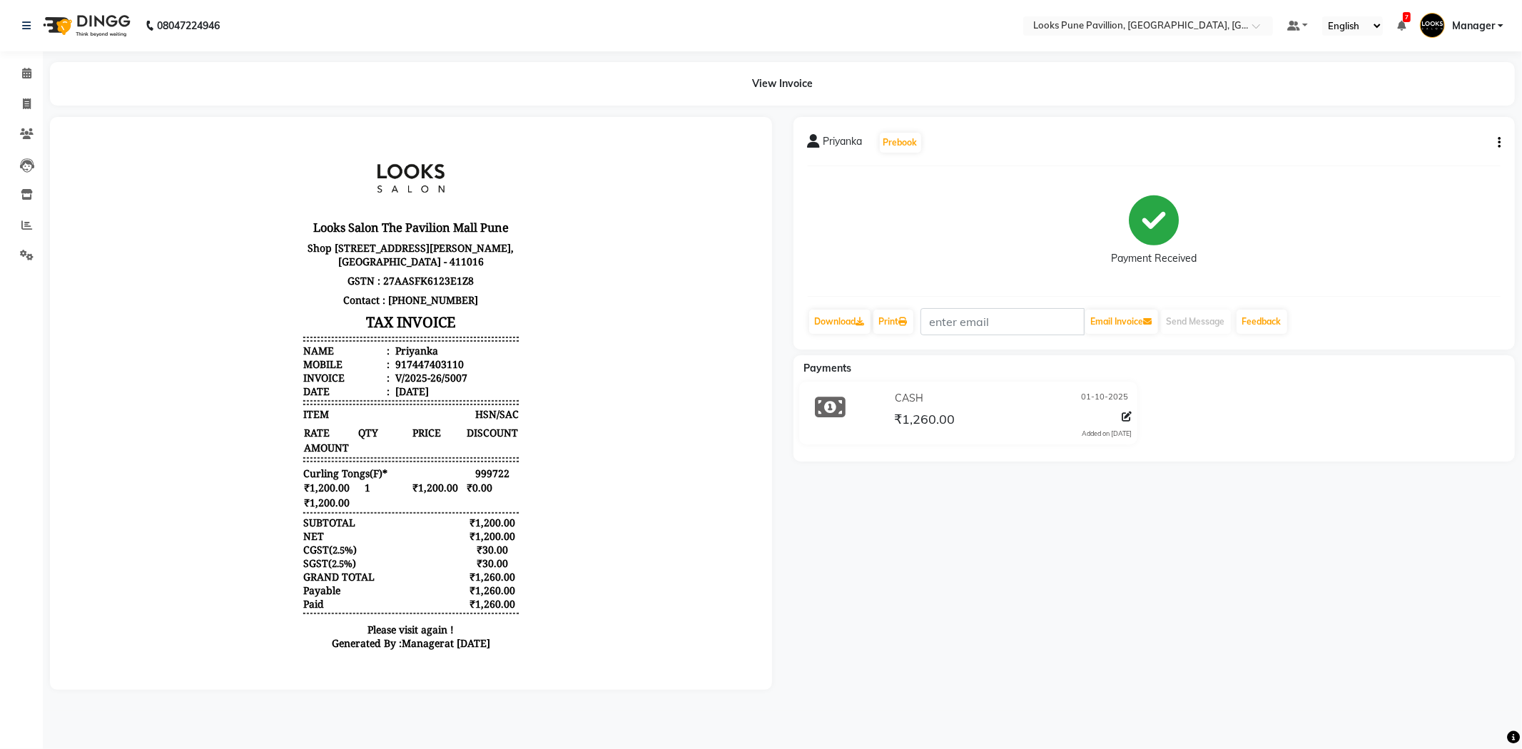
click at [108, 24] on img at bounding box center [85, 26] width 98 height 40
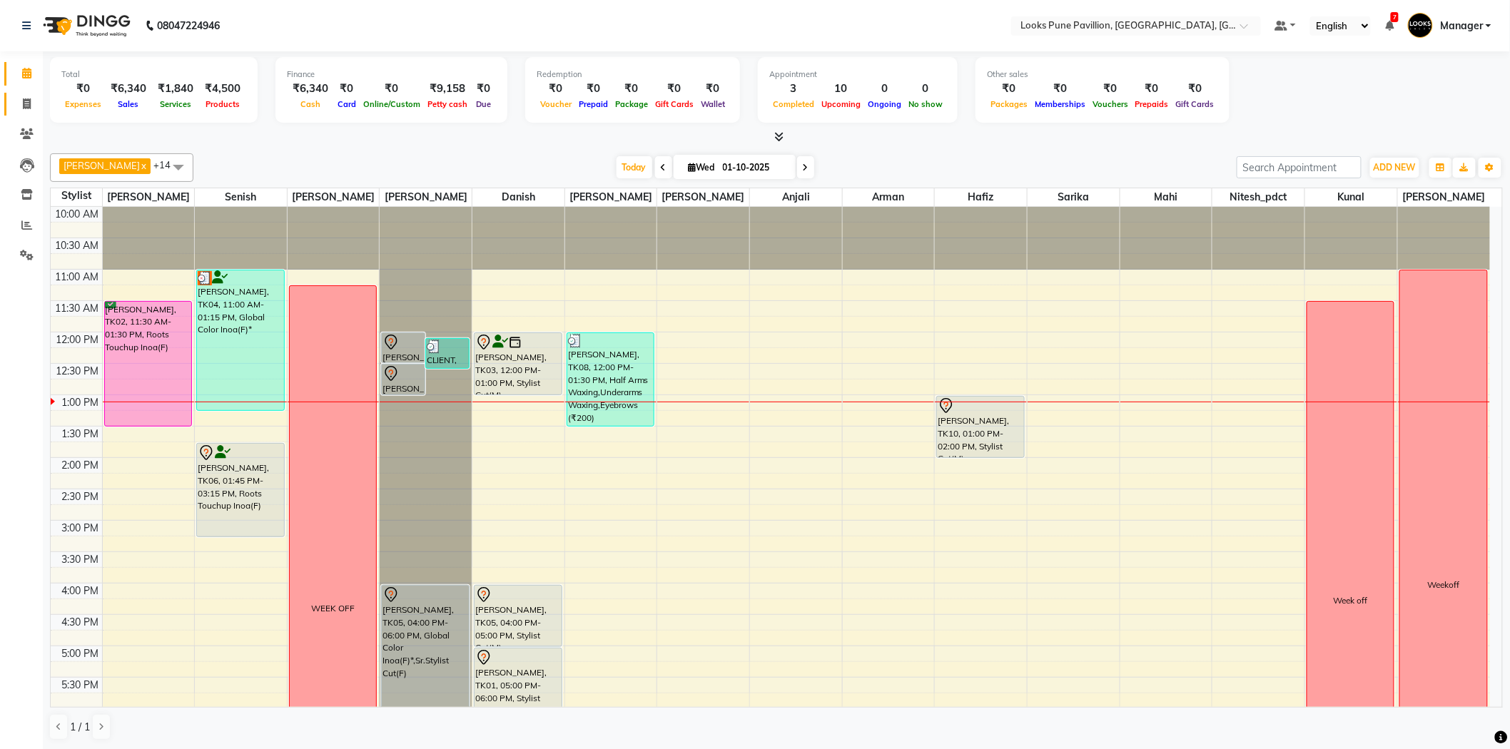
click at [37, 94] on link "Invoice" at bounding box center [21, 105] width 34 height 24
select select "service"
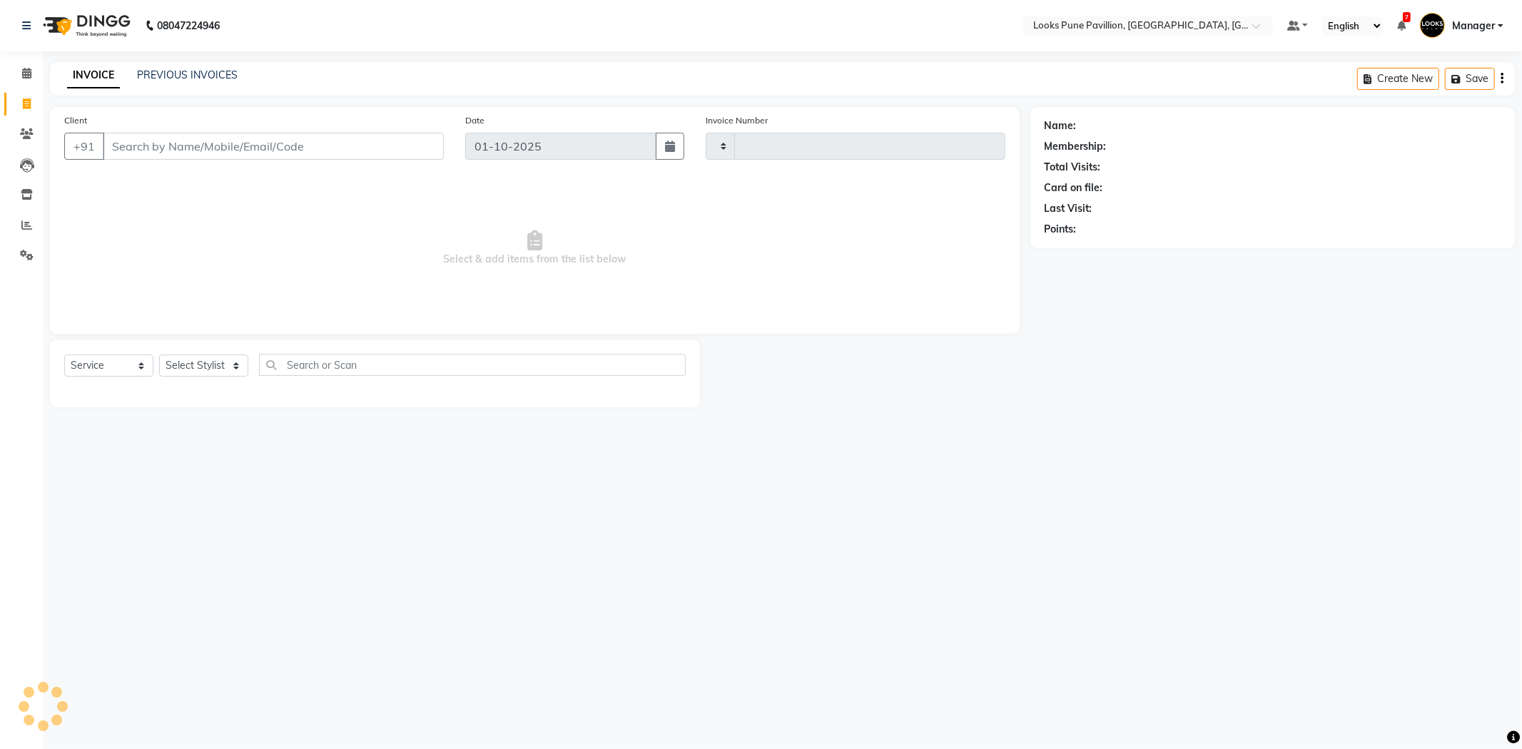
type input "5006"
select select "6002"
click at [159, 138] on input "Client" at bounding box center [273, 146] width 341 height 27
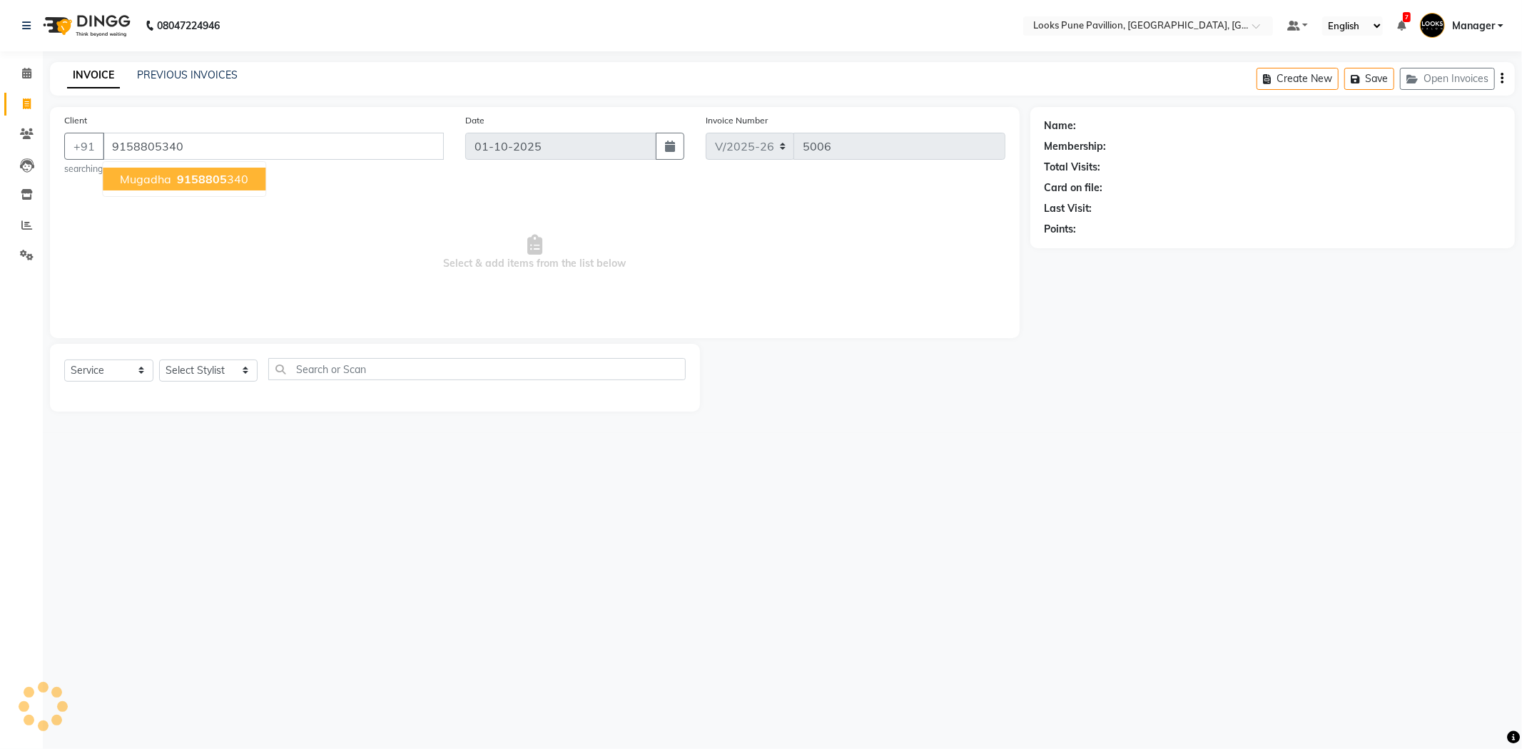
type input "9158805340"
select select "1: Object"
click at [151, 182] on span "mugadha" at bounding box center [145, 179] width 51 height 14
select select "1: Object"
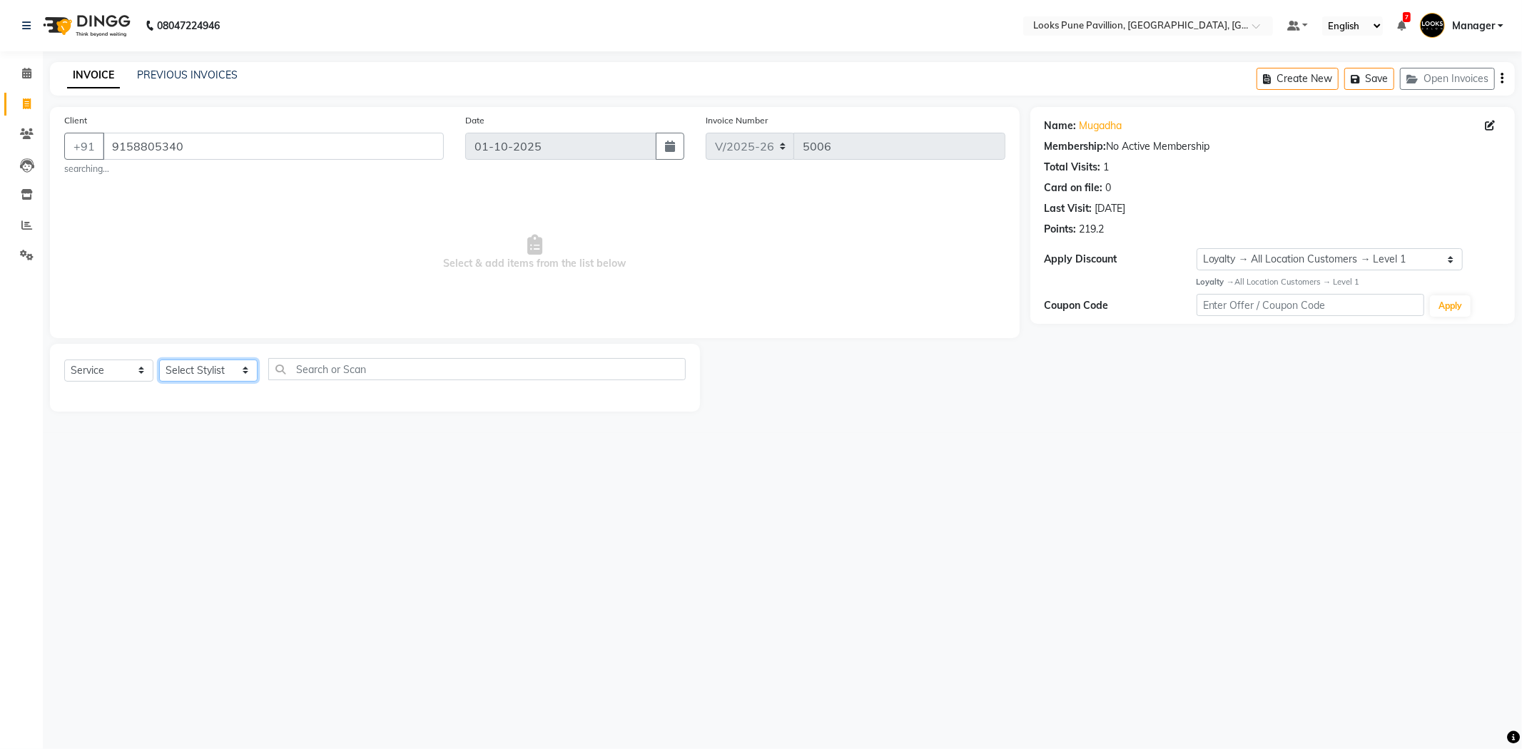
click at [208, 366] on select "Select Stylist [PERSON_NAME] [PERSON_NAME] [PERSON_NAME] [DEMOGRAPHIC_DATA] [PE…" at bounding box center [208, 371] width 98 height 22
select select "43078"
click at [159, 360] on select "Select Stylist [PERSON_NAME] [PERSON_NAME] [PERSON_NAME] [DEMOGRAPHIC_DATA] [PE…" at bounding box center [208, 371] width 98 height 22
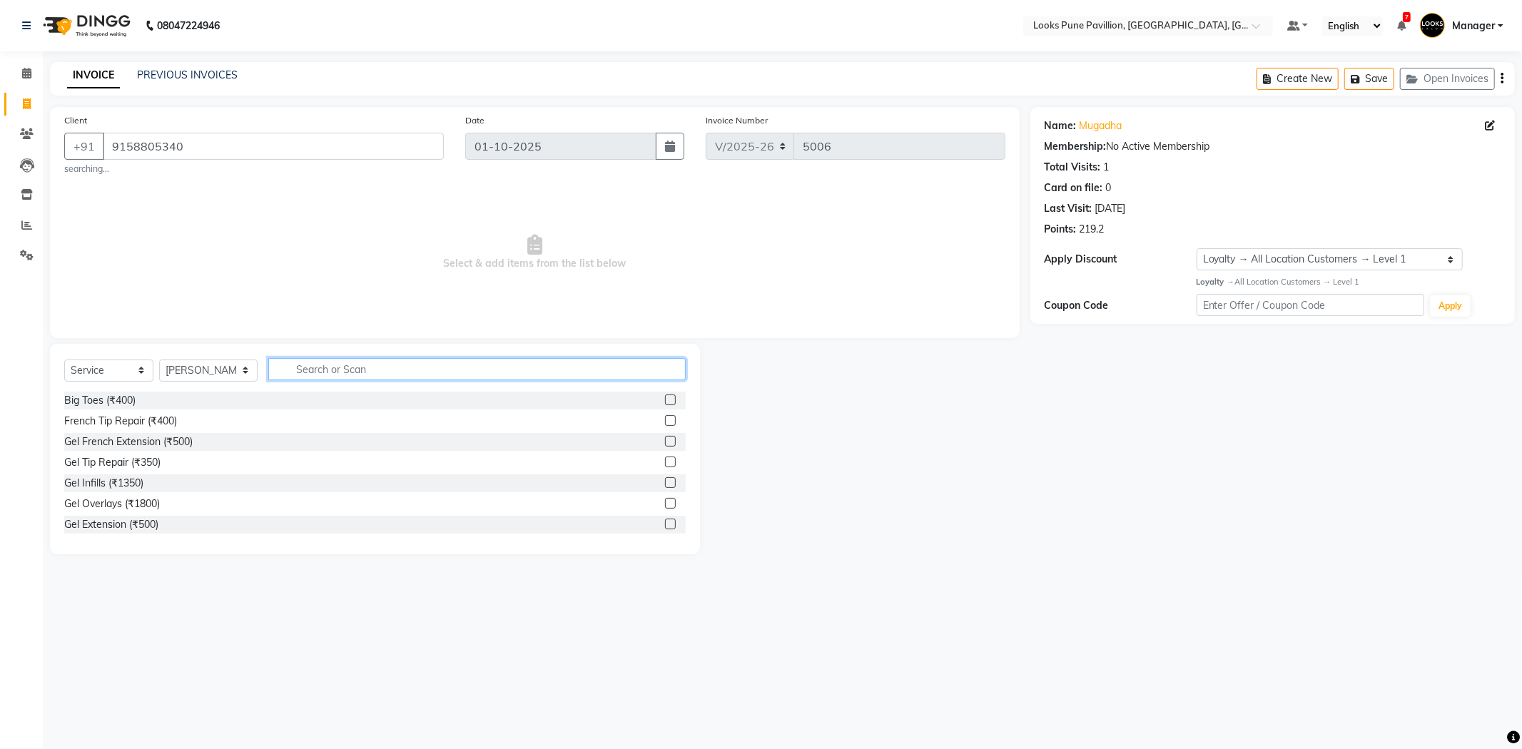
click at [282, 367] on input "text" at bounding box center [476, 369] width 417 height 22
type input "full"
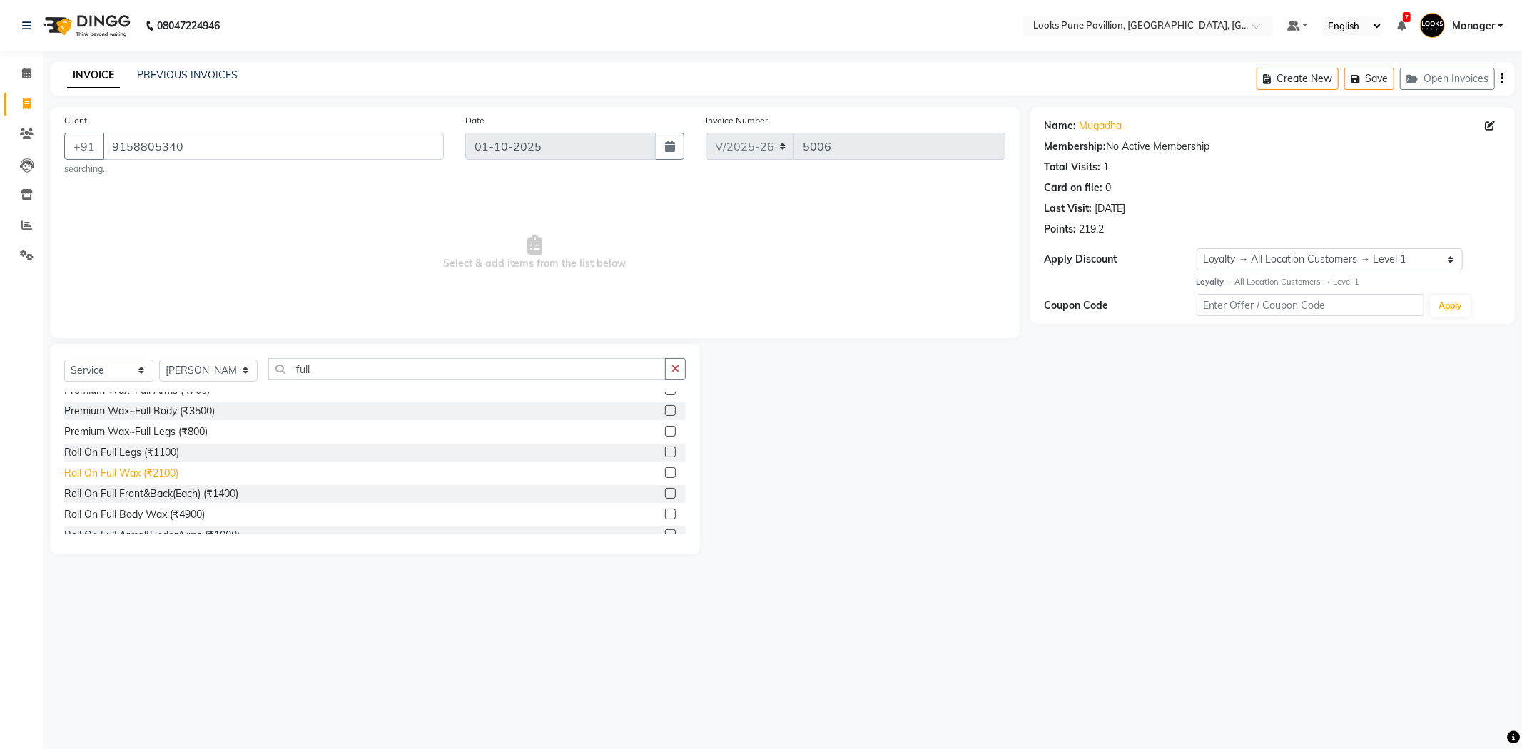
click at [120, 477] on div "Roll On Full Wax (₹2100)" at bounding box center [121, 473] width 114 height 15
checkbox input "false"
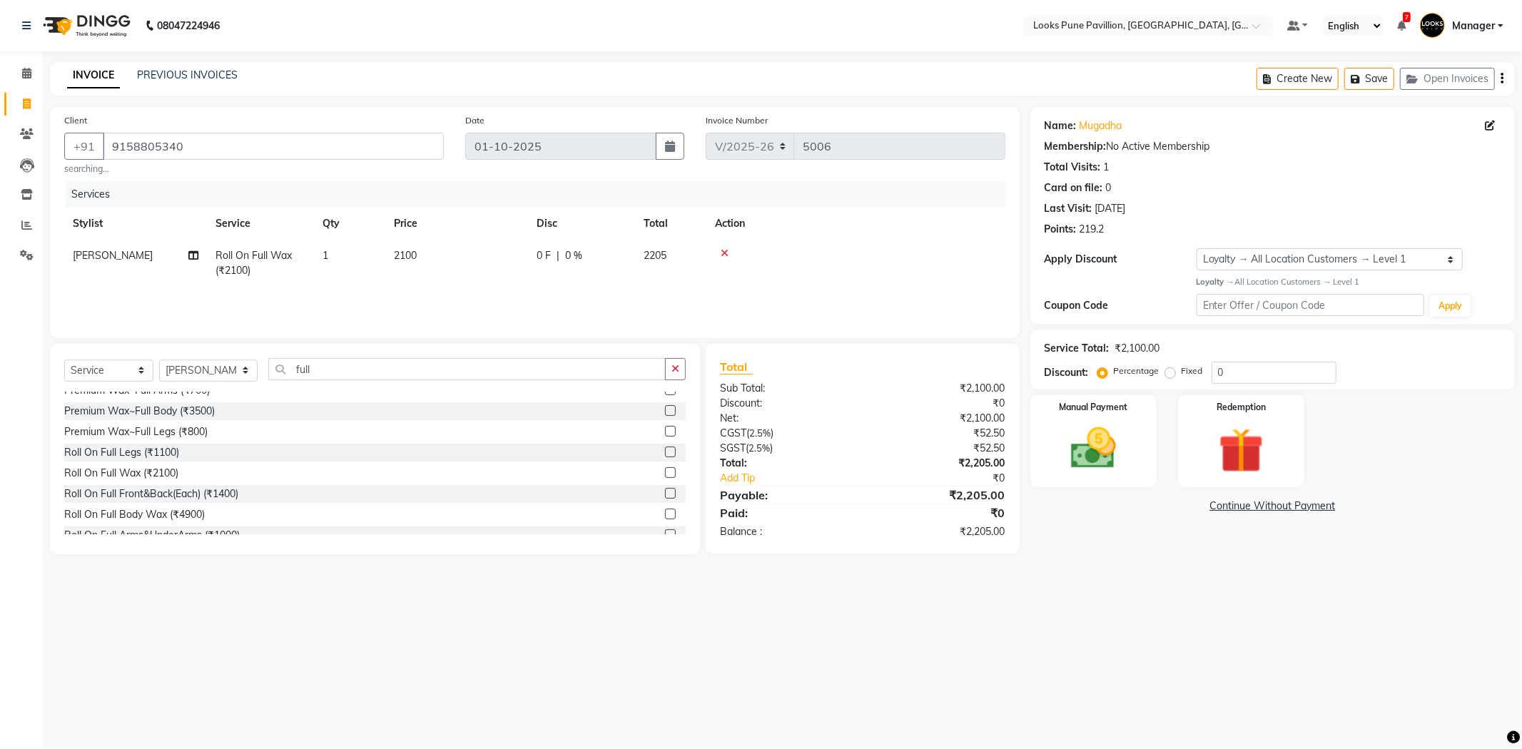
click at [527, 279] on td "2100" at bounding box center [456, 263] width 143 height 47
select select "43078"
drag, startPoint x: 524, startPoint y: 270, endPoint x: 449, endPoint y: 252, distance: 77.0
click at [449, 252] on tr "Alisha Anjali Arif Arman Christy Danish Eli Gloria Hafiz Hussain_pdct Inayat Ku…" at bounding box center [534, 270] width 941 height 61
type input "2000"
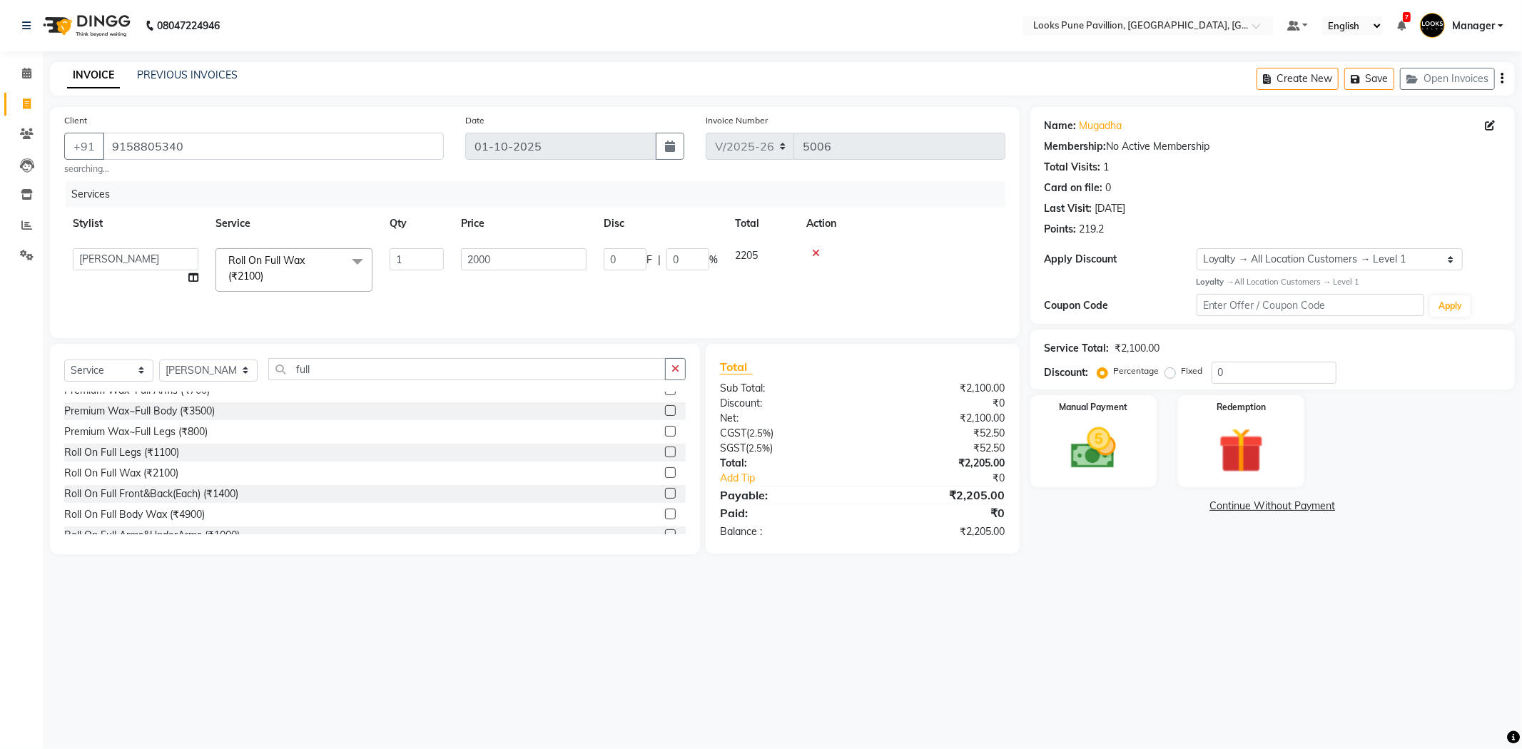
click at [876, 266] on td at bounding box center [902, 270] width 208 height 61
click at [1071, 388] on div "Service Total: ₹2,000.00 Discount: Percentage Fixed 0" at bounding box center [1272, 360] width 484 height 60
click at [1106, 430] on img at bounding box center [1093, 449] width 76 height 54
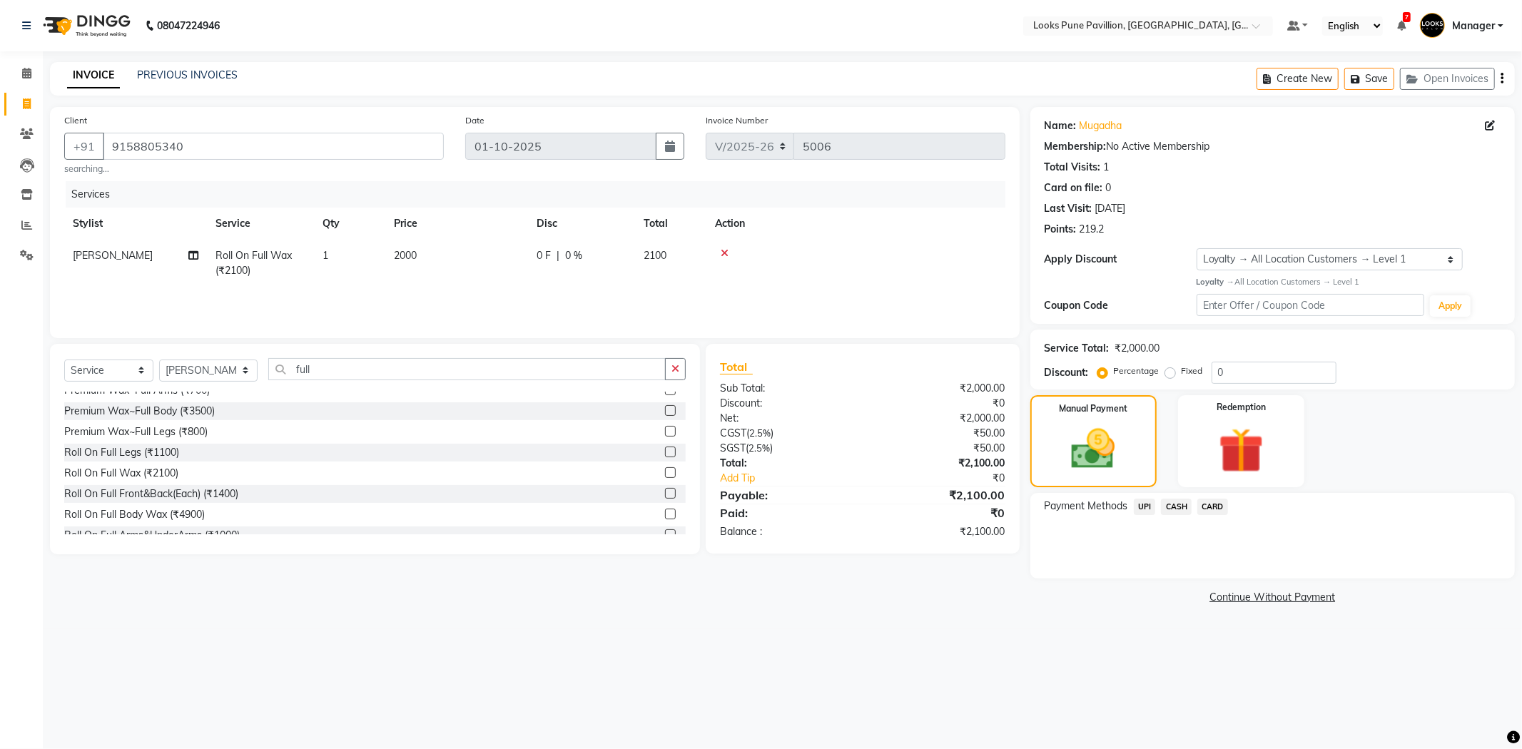
click at [1208, 504] on span "CARD" at bounding box center [1212, 507] width 31 height 16
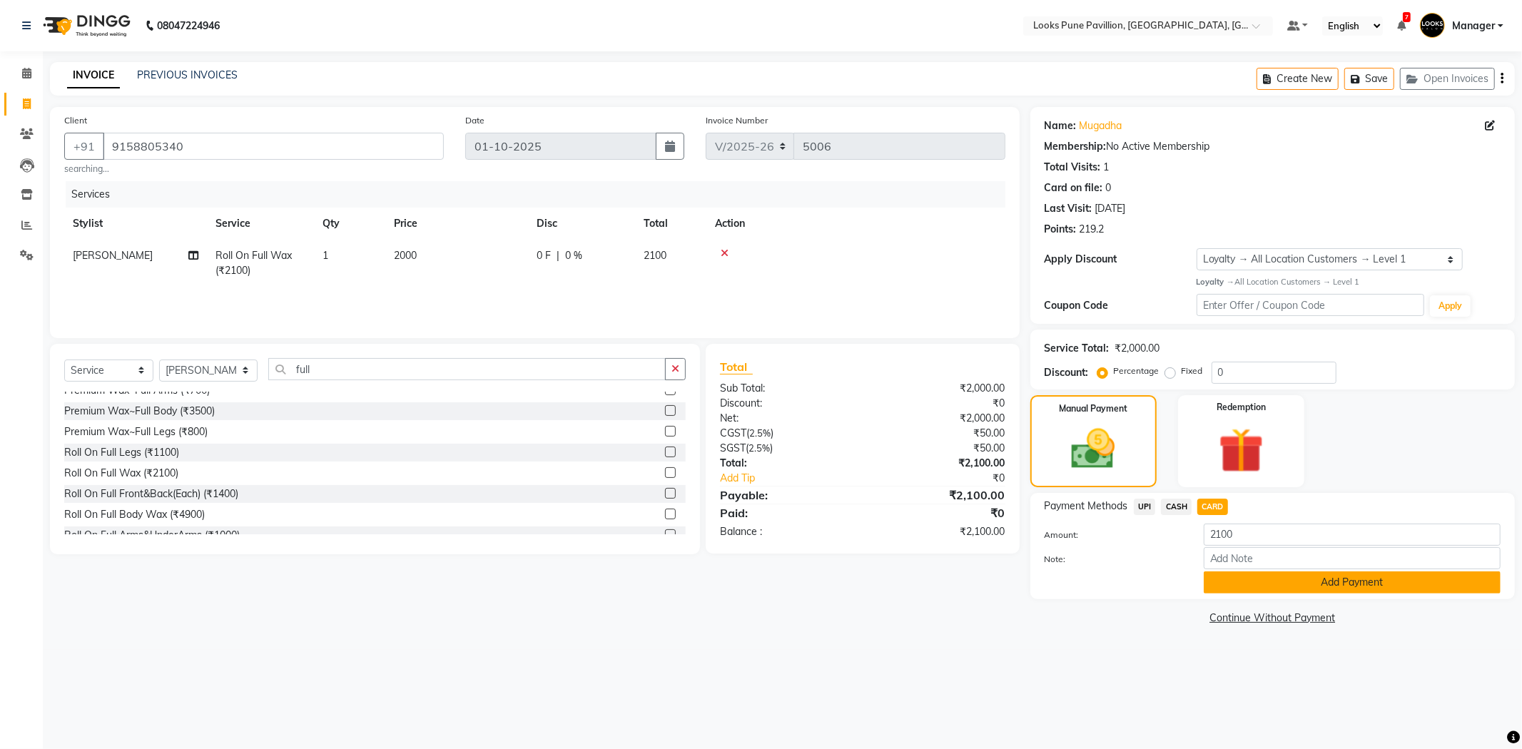
click at [1266, 588] on button "Add Payment" at bounding box center [1352, 583] width 297 height 22
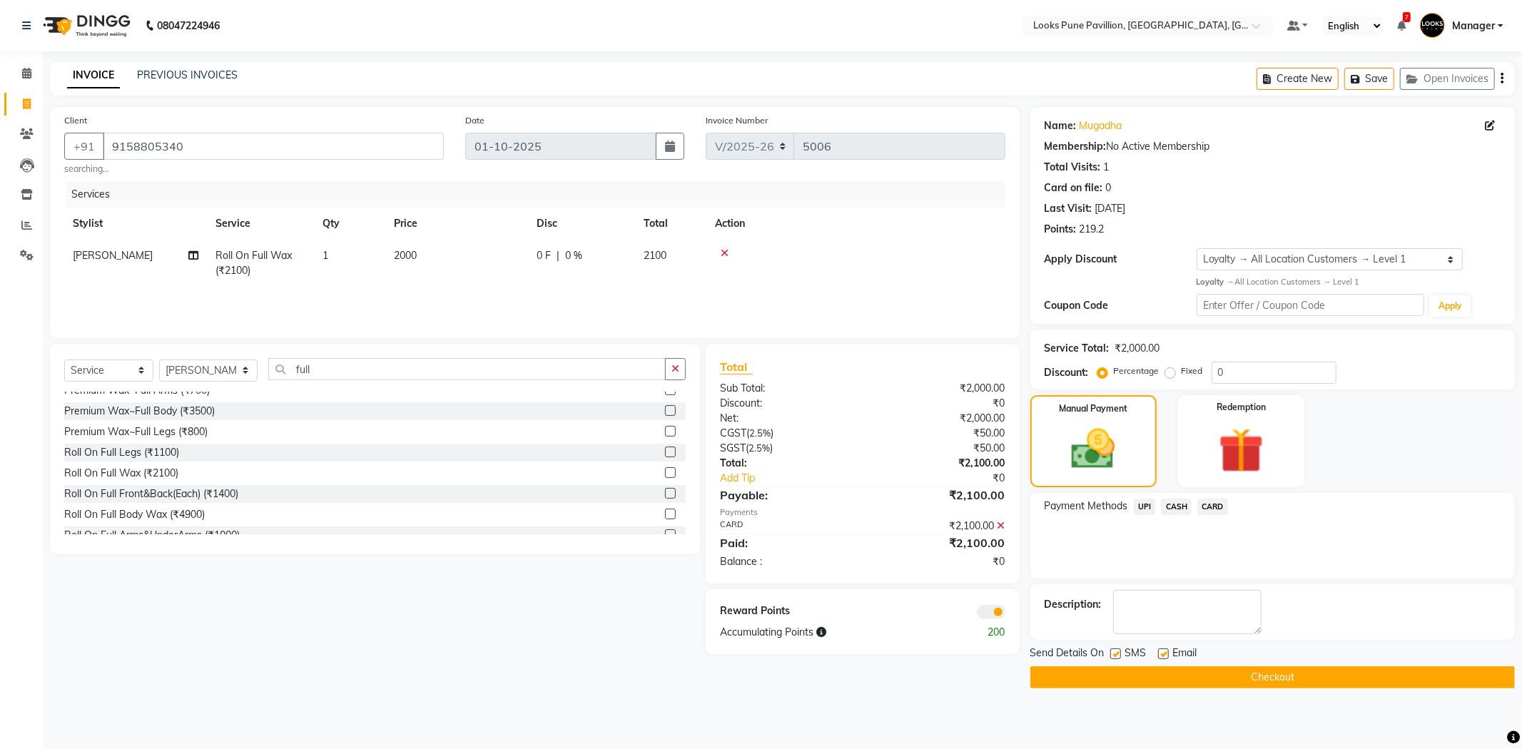
click at [1290, 671] on button "Checkout" at bounding box center [1272, 677] width 484 height 22
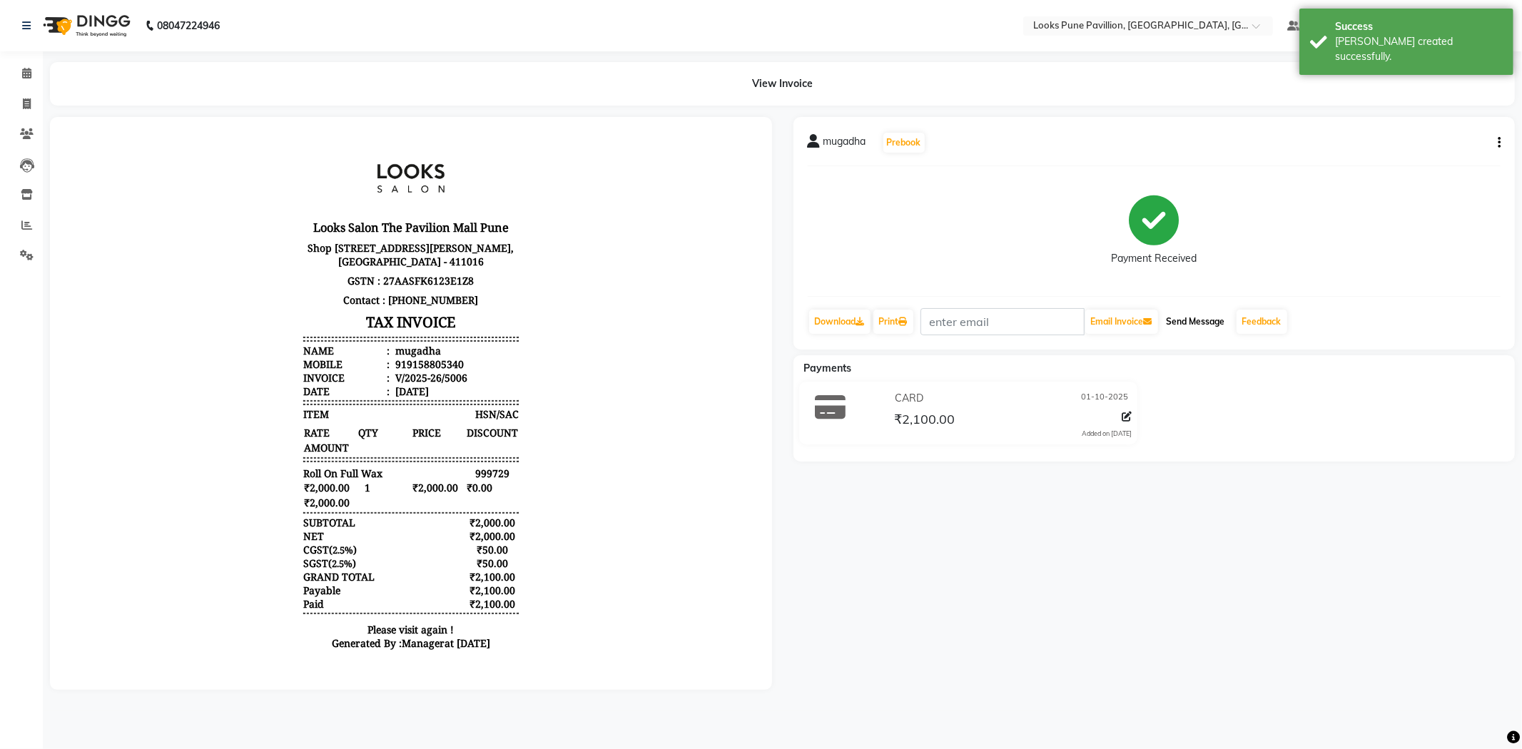
click at [1221, 314] on button "Send Message" at bounding box center [1196, 322] width 70 height 24
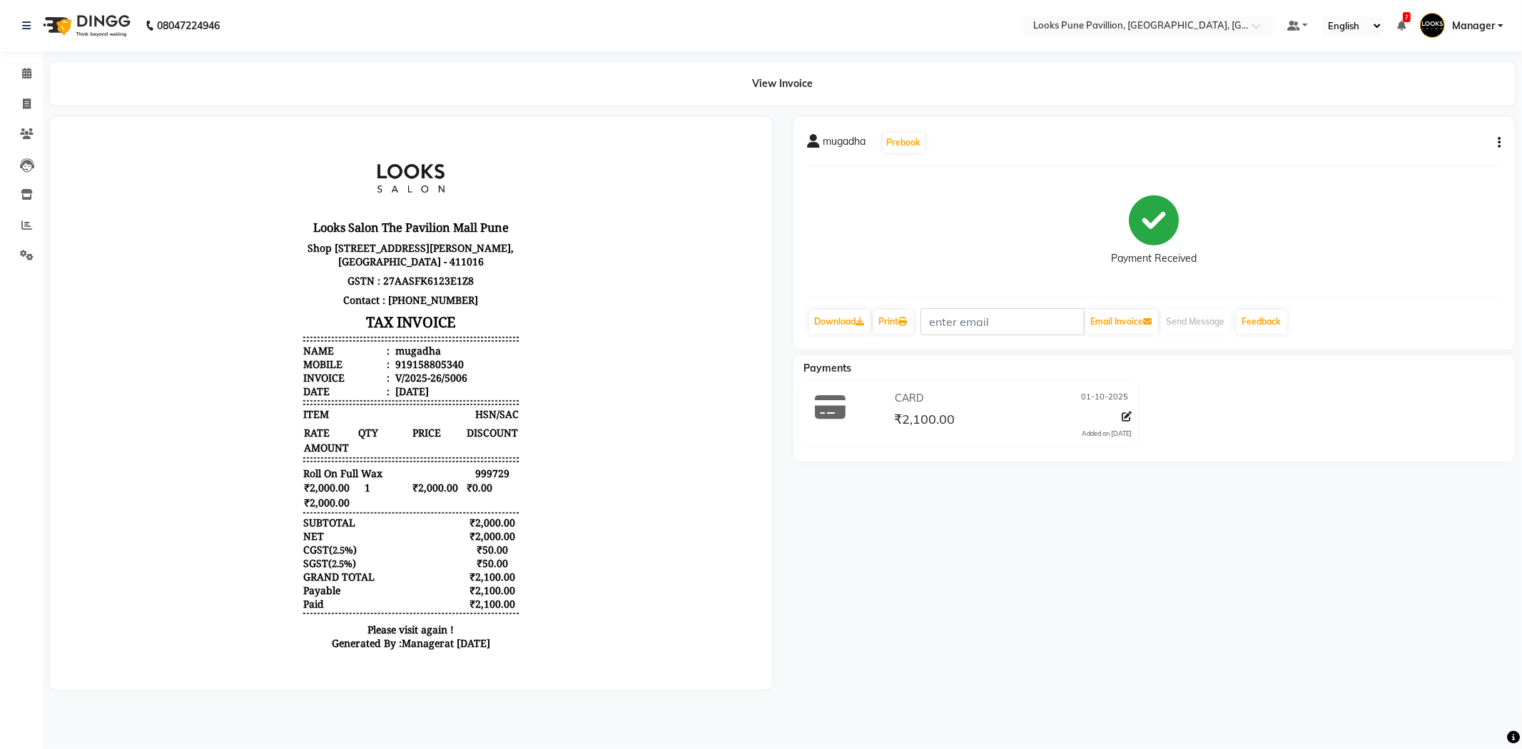
click at [98, 19] on img at bounding box center [85, 26] width 98 height 40
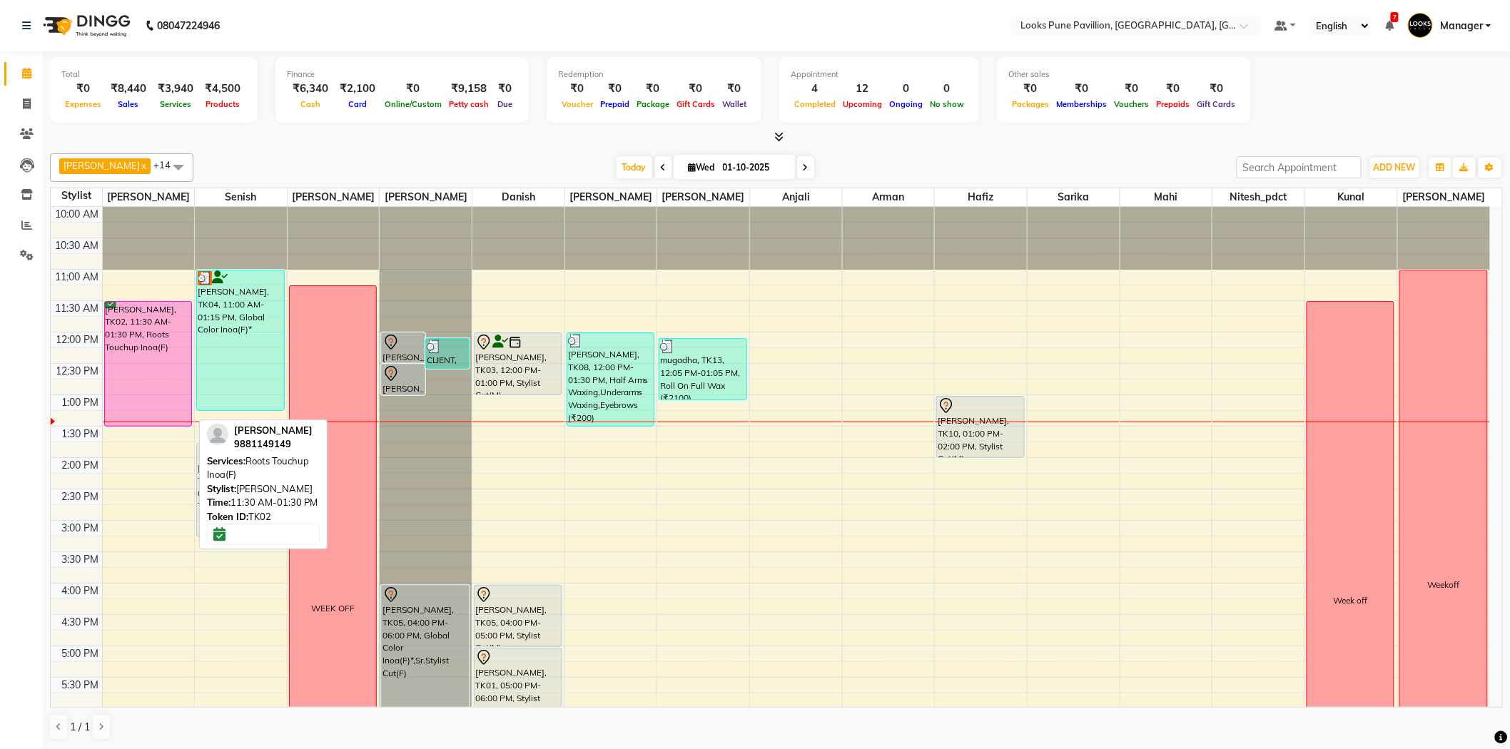
click at [148, 347] on div "[PERSON_NAME], TK02, 11:30 AM-01:30 PM, Roots Touchup Inoa(F)" at bounding box center [148, 364] width 86 height 124
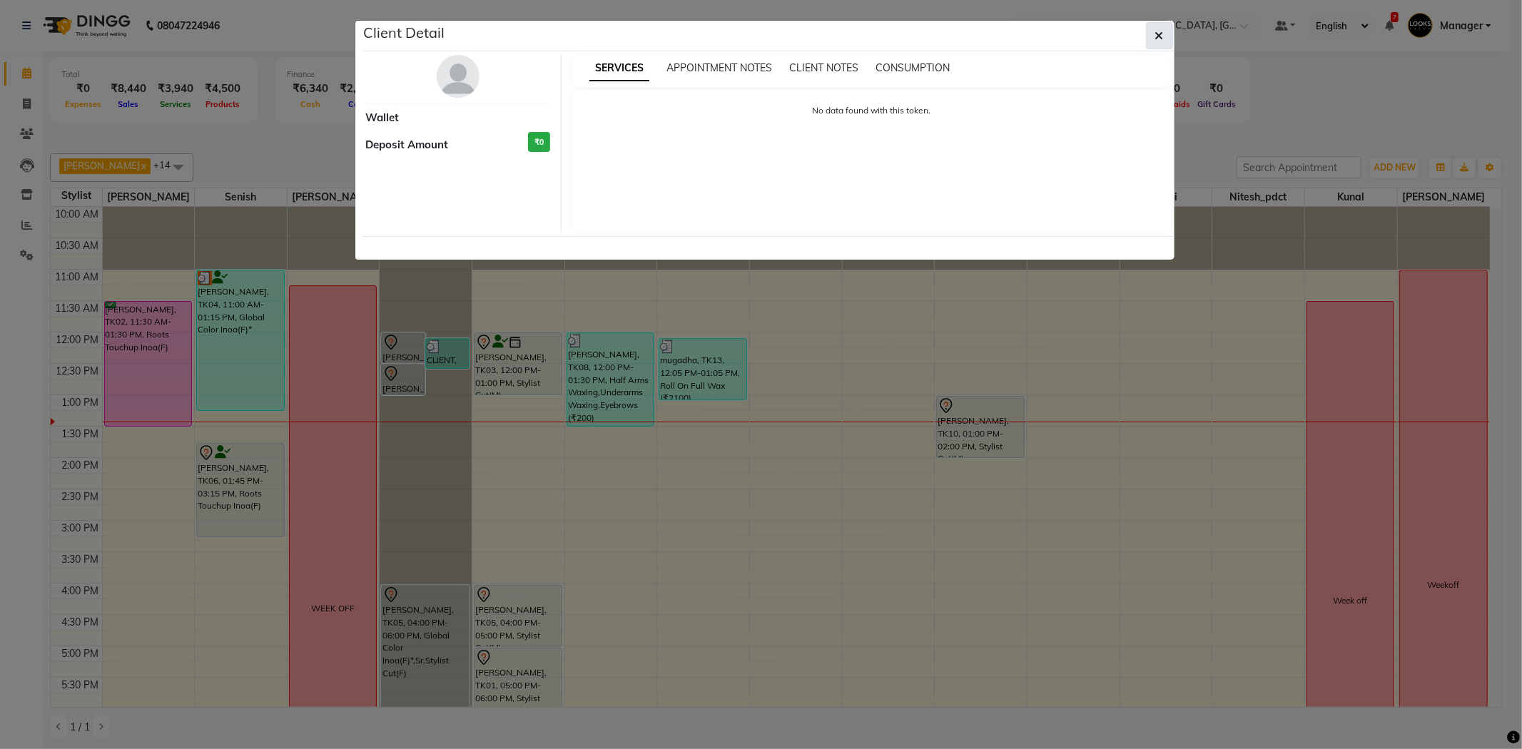
click at [1154, 41] on button "button" at bounding box center [1159, 35] width 27 height 27
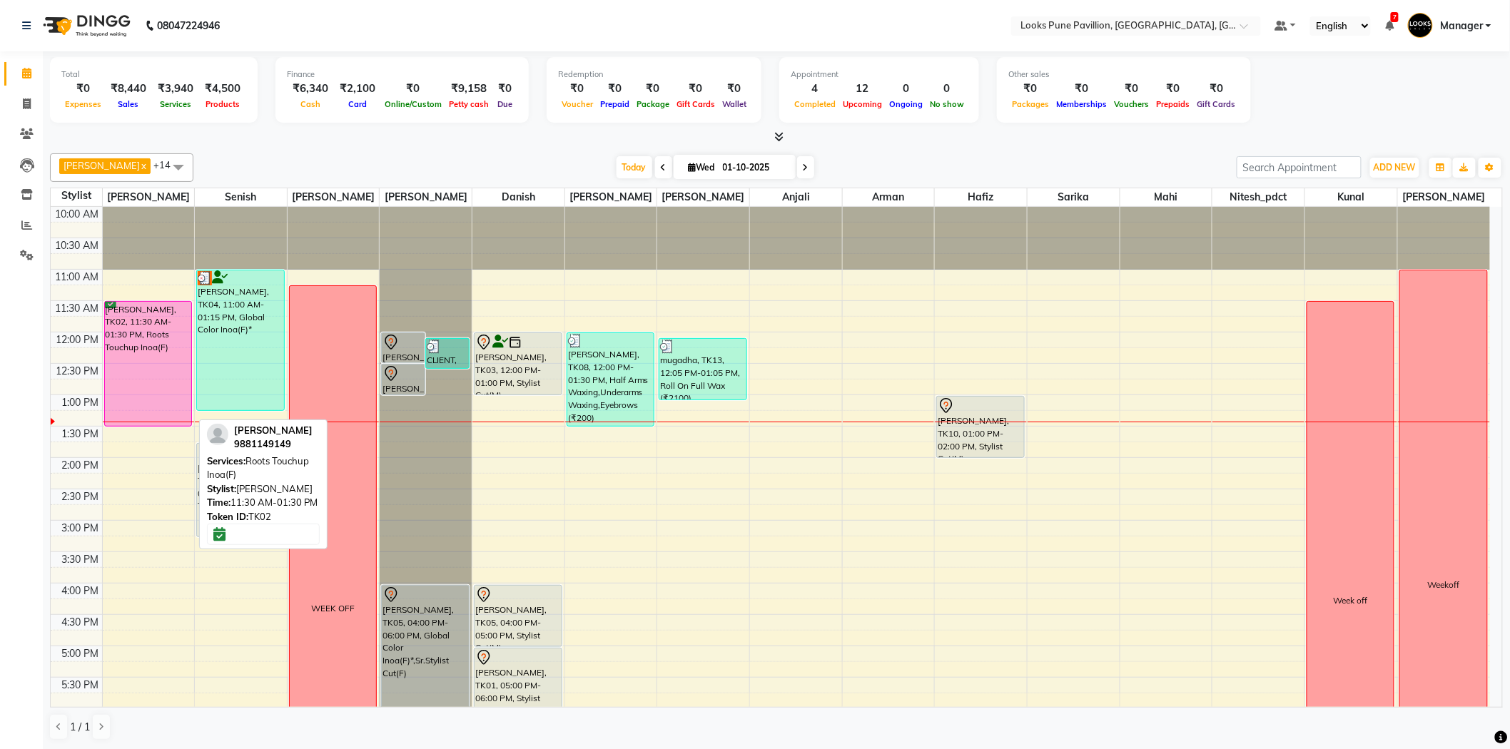
click at [128, 360] on div "[PERSON_NAME], TK02, 11:30 AM-01:30 PM, Roots Touchup Inoa(F)" at bounding box center [148, 364] width 86 height 124
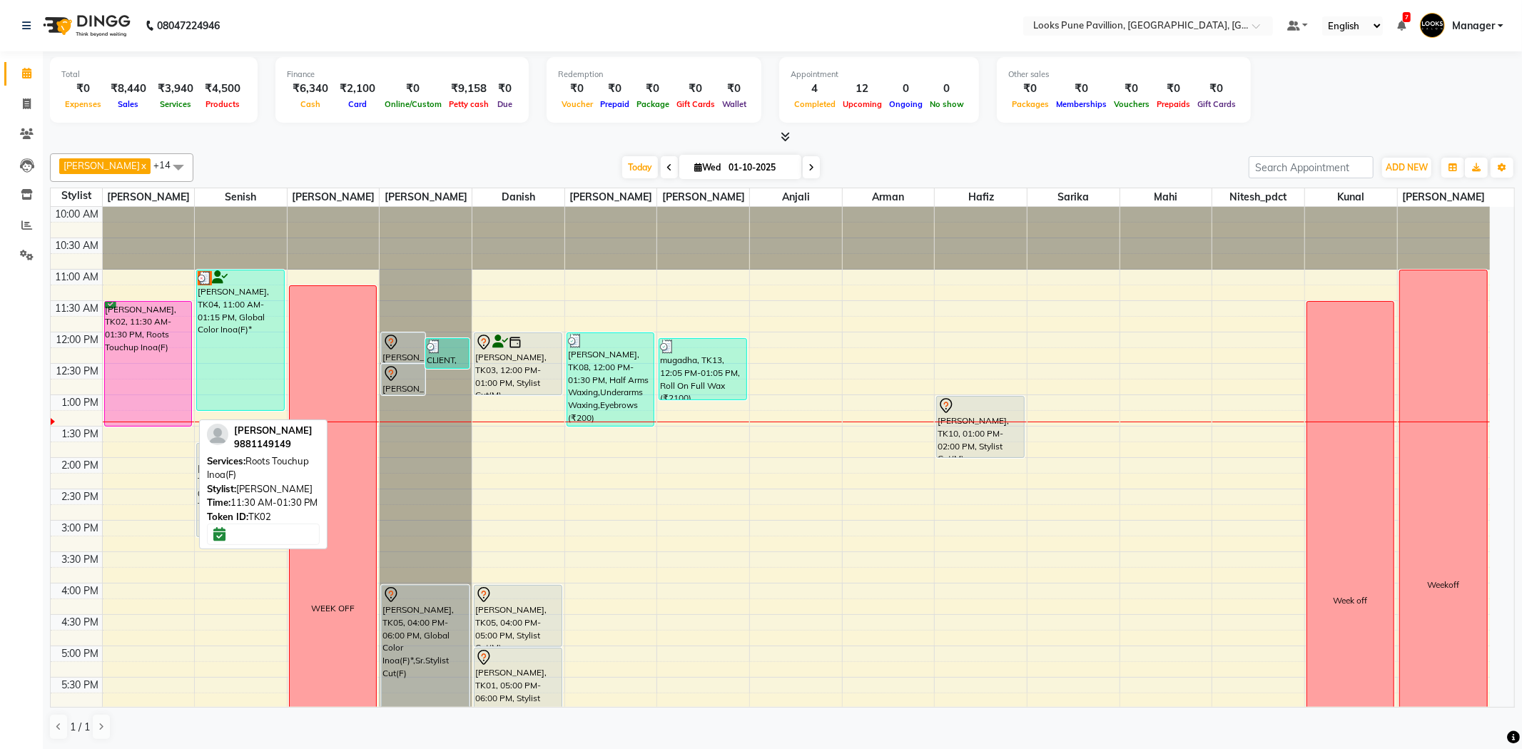
select select "6"
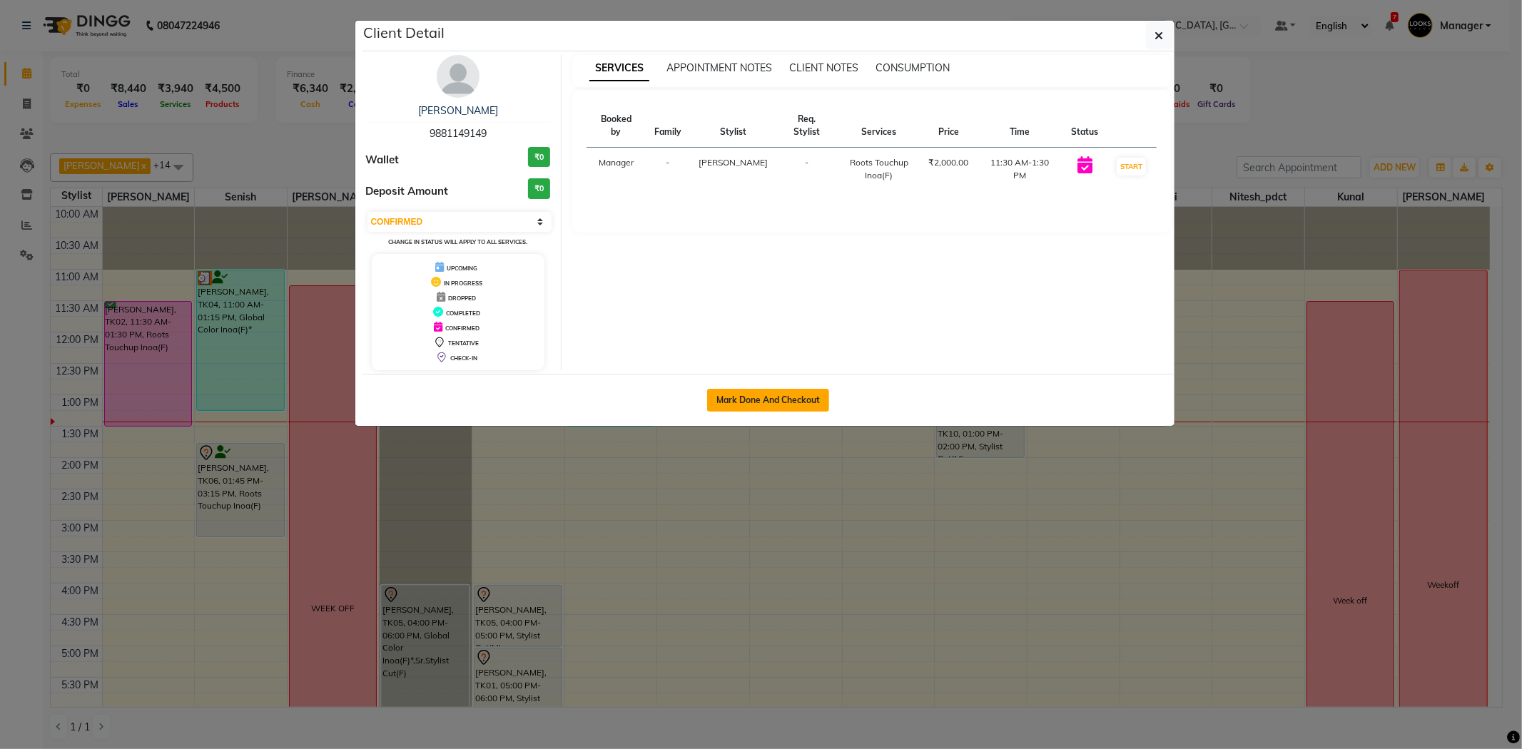
click at [719, 402] on button "Mark Done And Checkout" at bounding box center [768, 400] width 122 height 23
select select "6002"
select select "service"
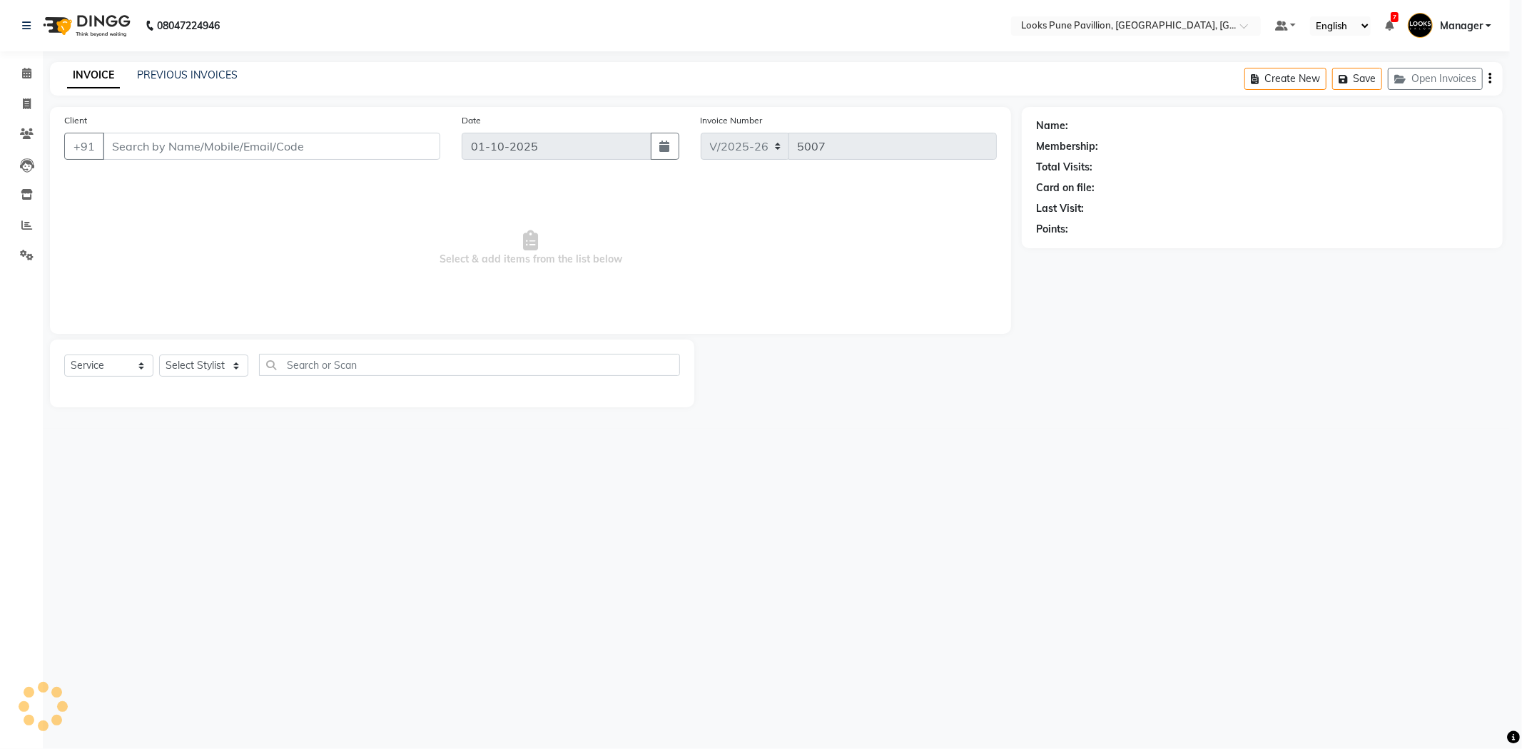
select select "3"
type input "9881149149"
select select "43068"
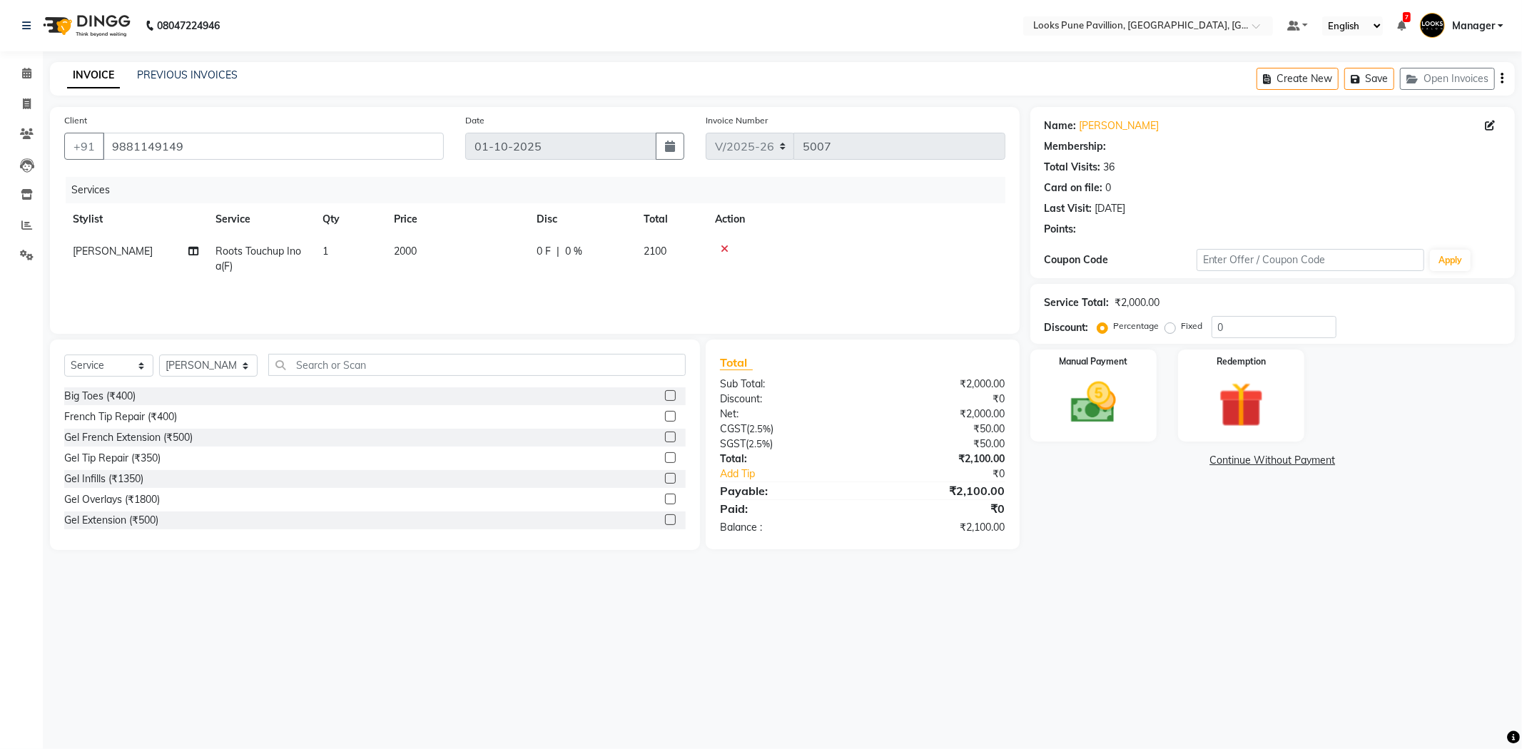
select select "1: Object"
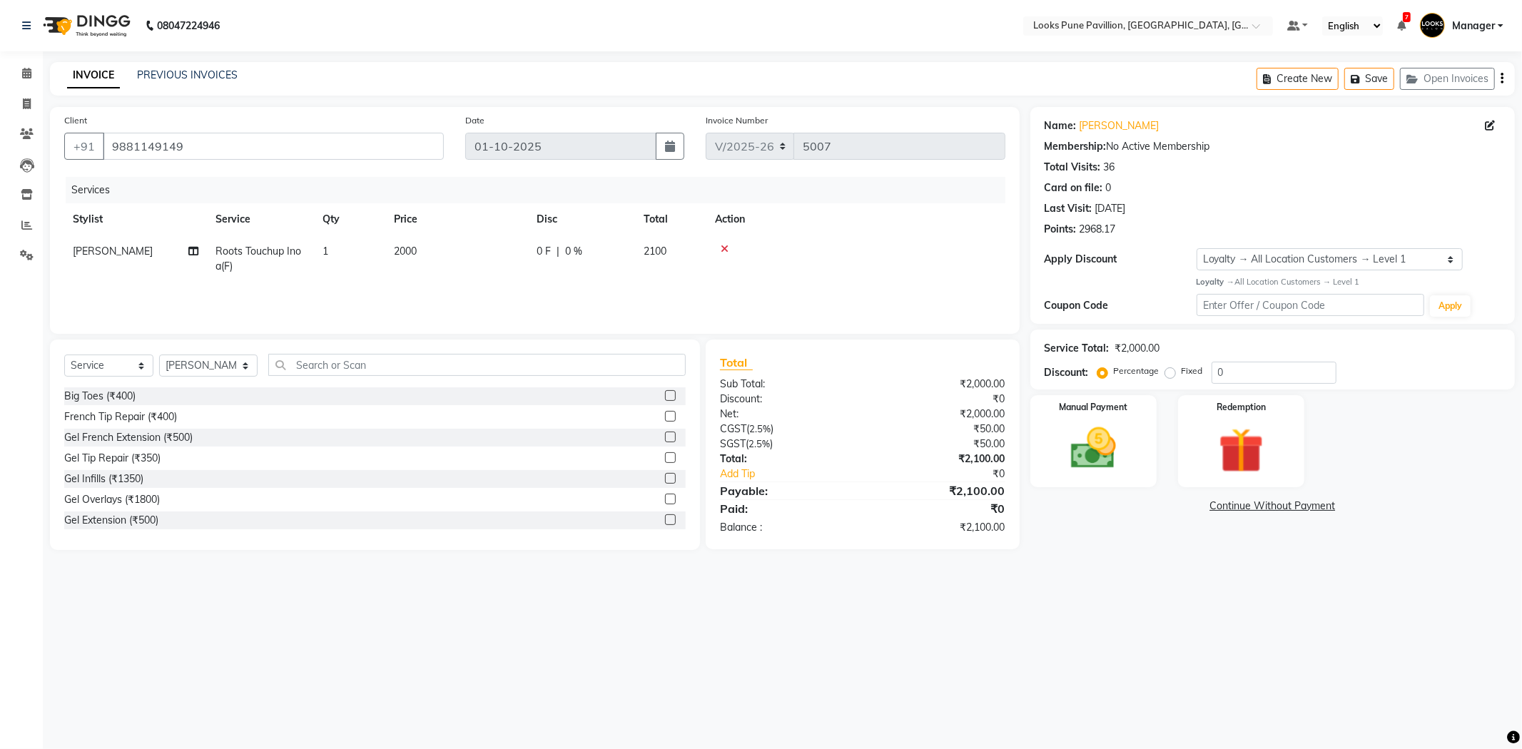
click at [430, 268] on td "2000" at bounding box center [456, 258] width 143 height 47
drag, startPoint x: 504, startPoint y: 255, endPoint x: 448, endPoint y: 253, distance: 55.7
click at [448, 253] on tr "Alisha Anjali Arif Arman Christy Danish Eli Gloria Hafiz Hussain_pdct Inayat Ku…" at bounding box center [534, 262] width 941 height 54
type input "1300"
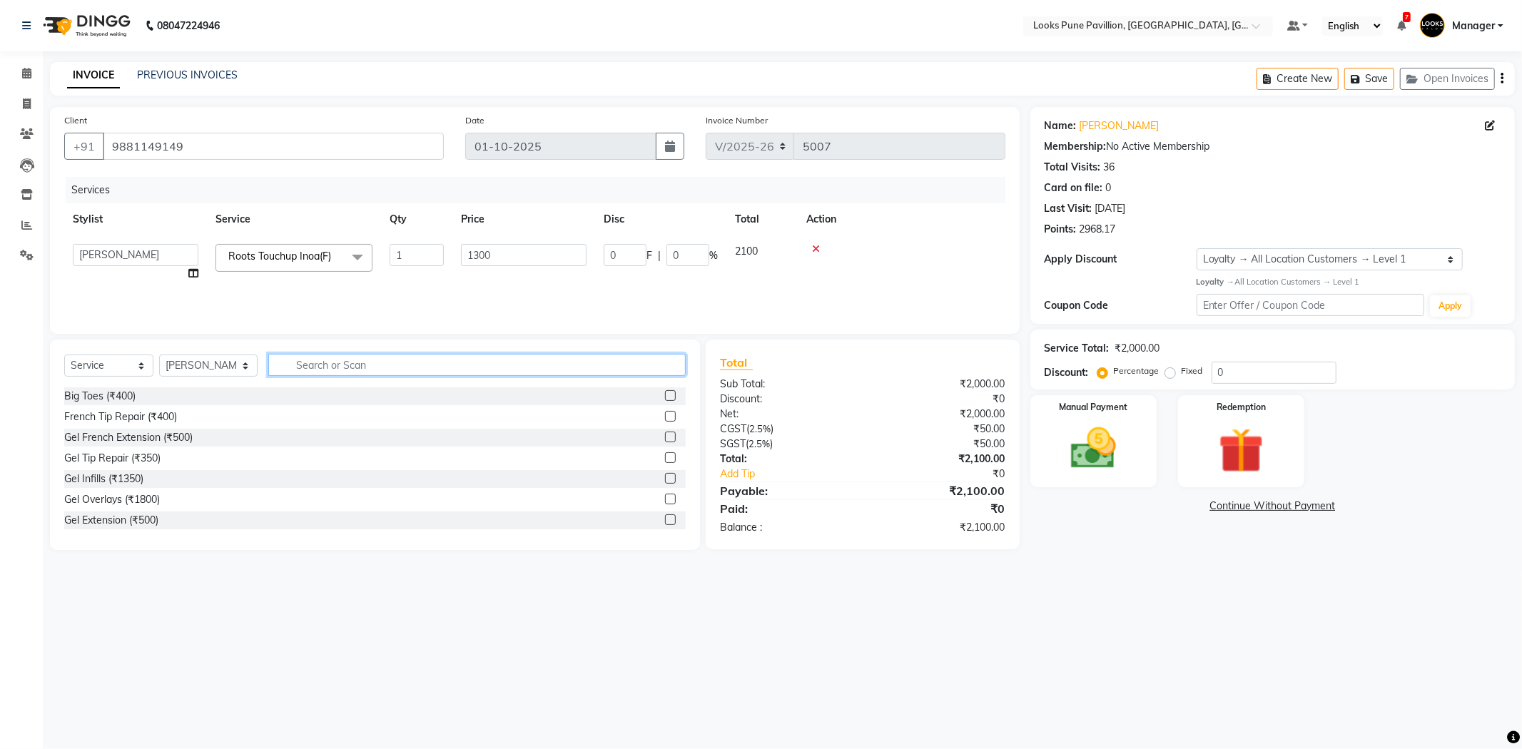
click at [338, 370] on input "text" at bounding box center [476, 365] width 417 height 22
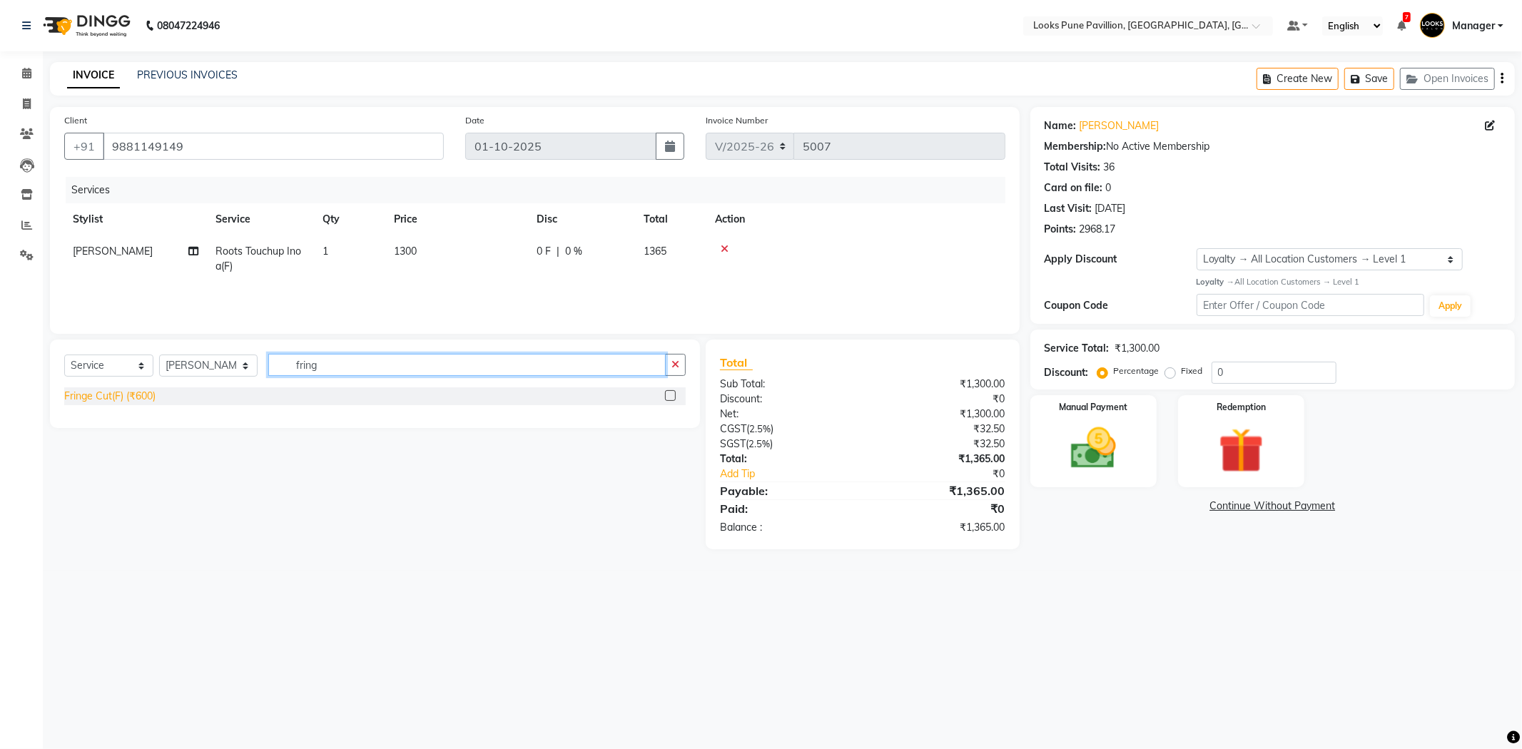
type input "fring"
click at [105, 397] on div "Fringe Cut(F) (₹600)" at bounding box center [109, 396] width 91 height 15
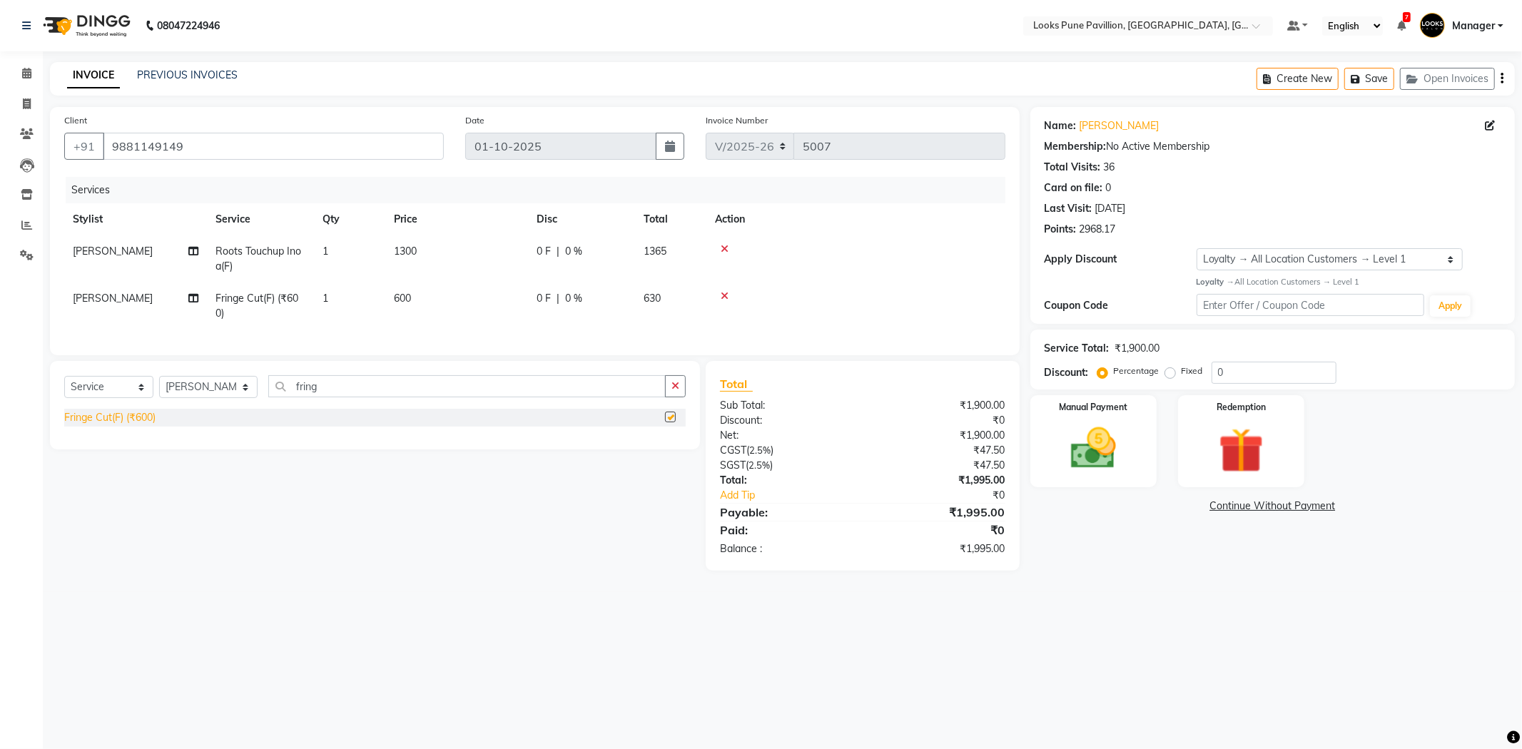
checkbox input "false"
click at [176, 393] on select "Select Stylist Alisha Anjali Arif Arman Christy Danish Eli Gloria Hafiz Hussain…" at bounding box center [208, 387] width 98 height 22
select select "76845"
click at [159, 388] on select "Select Stylist Alisha Anjali Arif Arman Christy Danish Eli Gloria Hafiz Hussain…" at bounding box center [208, 387] width 98 height 22
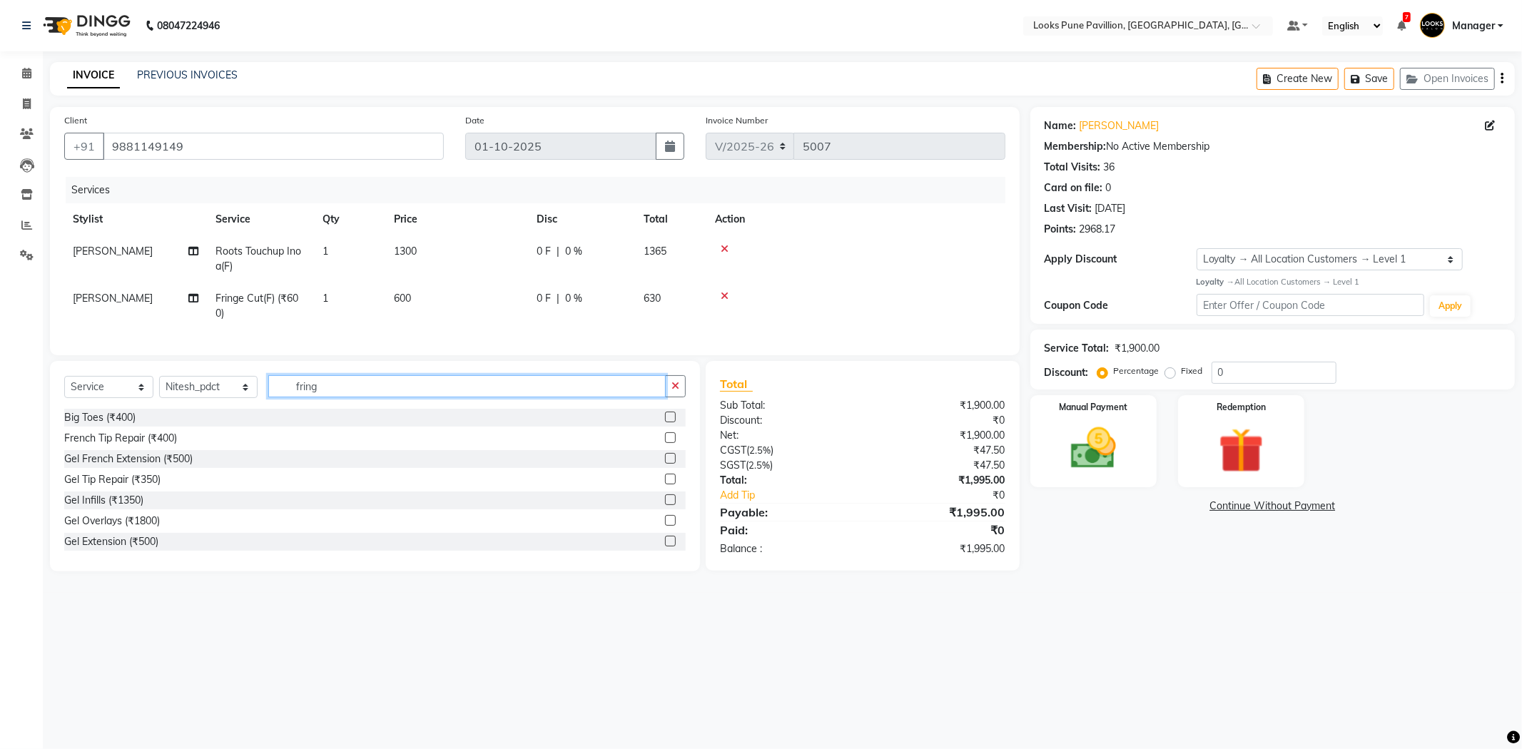
click at [325, 397] on input "fring" at bounding box center [466, 386] width 397 height 22
type input "ped"
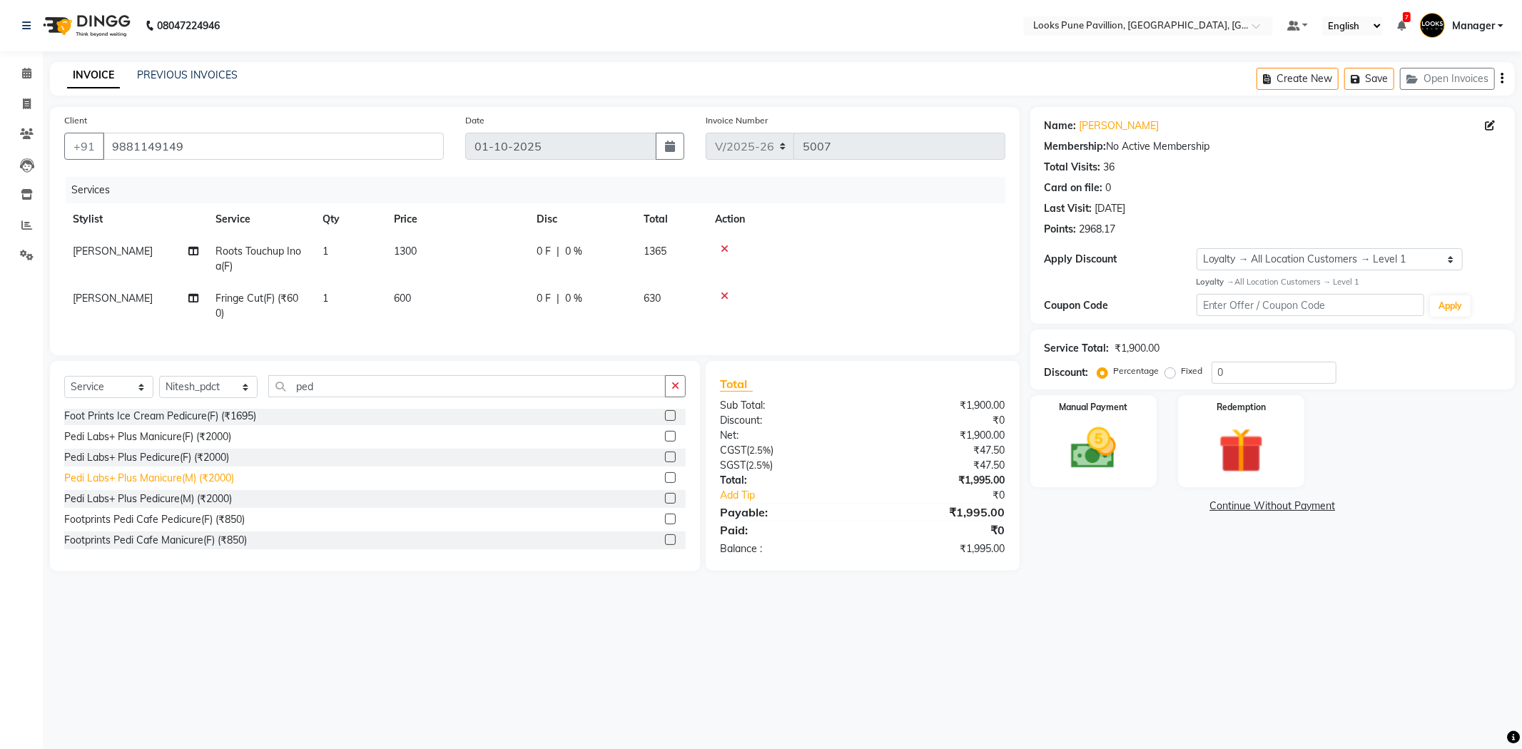
click at [151, 486] on div "Pedi Labs+ Plus Manicure(M) (₹2000)" at bounding box center [149, 478] width 170 height 15
checkbox input "false"
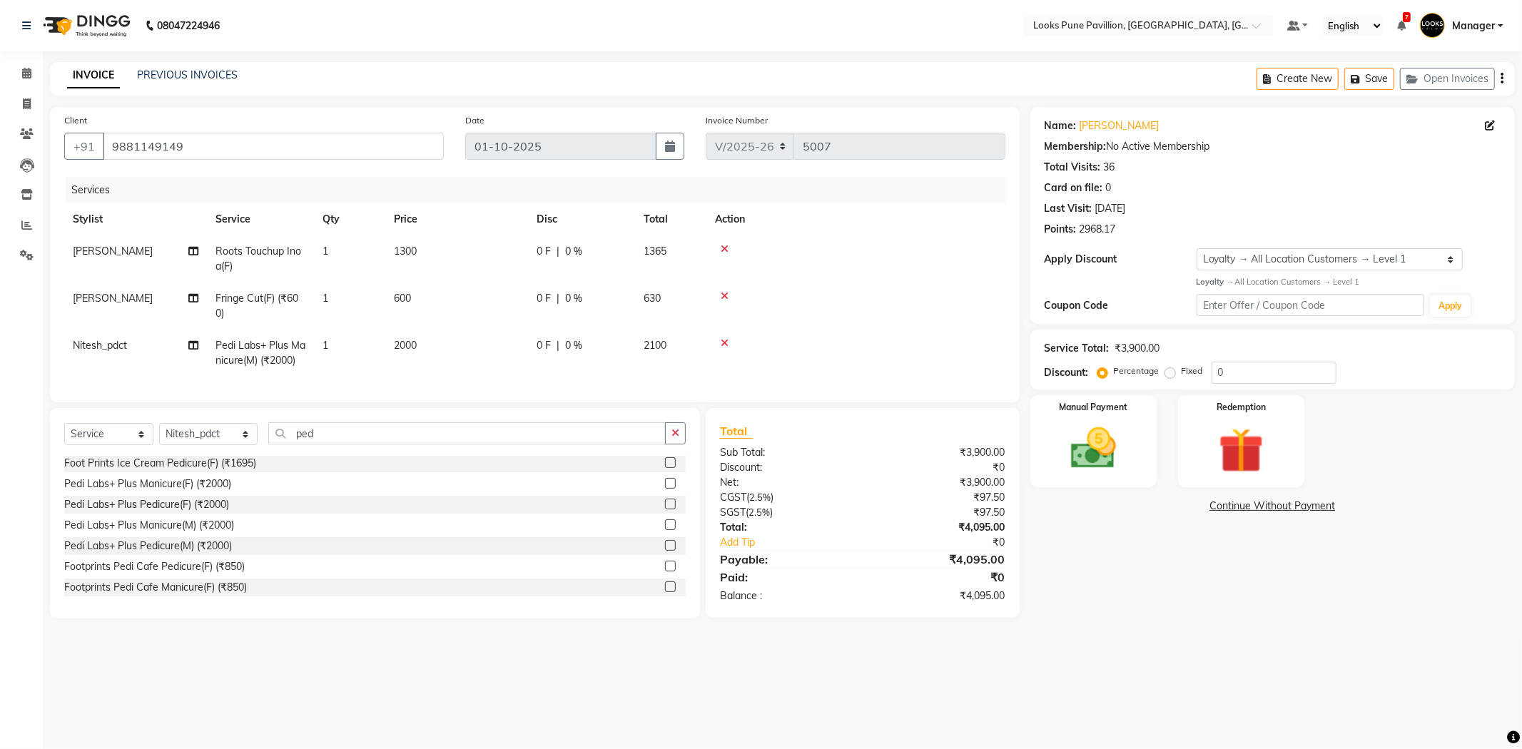
click at [439, 351] on td "2000" at bounding box center [456, 353] width 143 height 47
select select "76845"
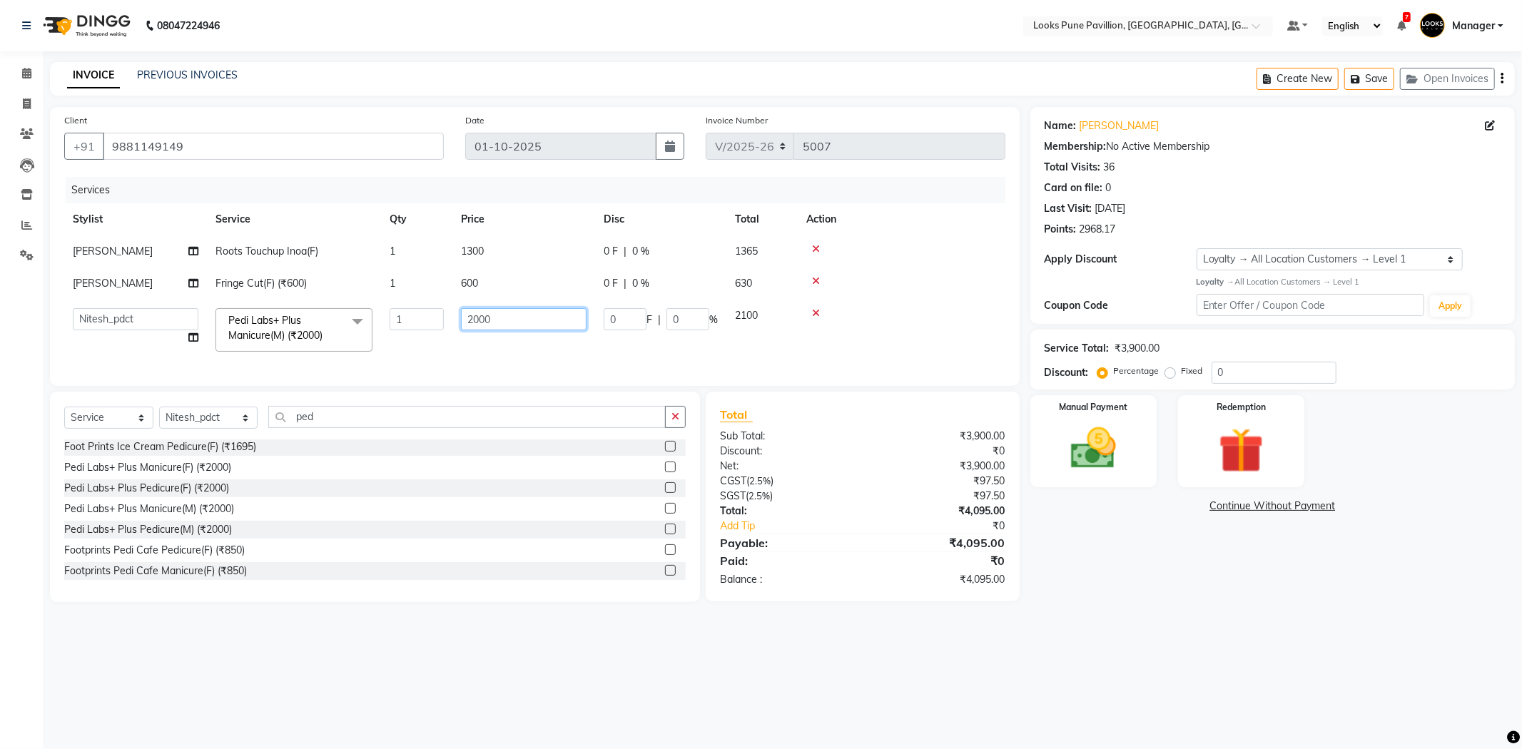
drag, startPoint x: 483, startPoint y: 325, endPoint x: 474, endPoint y: 326, distance: 9.4
click at [474, 326] on input "2000" at bounding box center [524, 319] width 126 height 22
click at [497, 327] on input "23.00" at bounding box center [524, 319] width 126 height 22
type input "200"
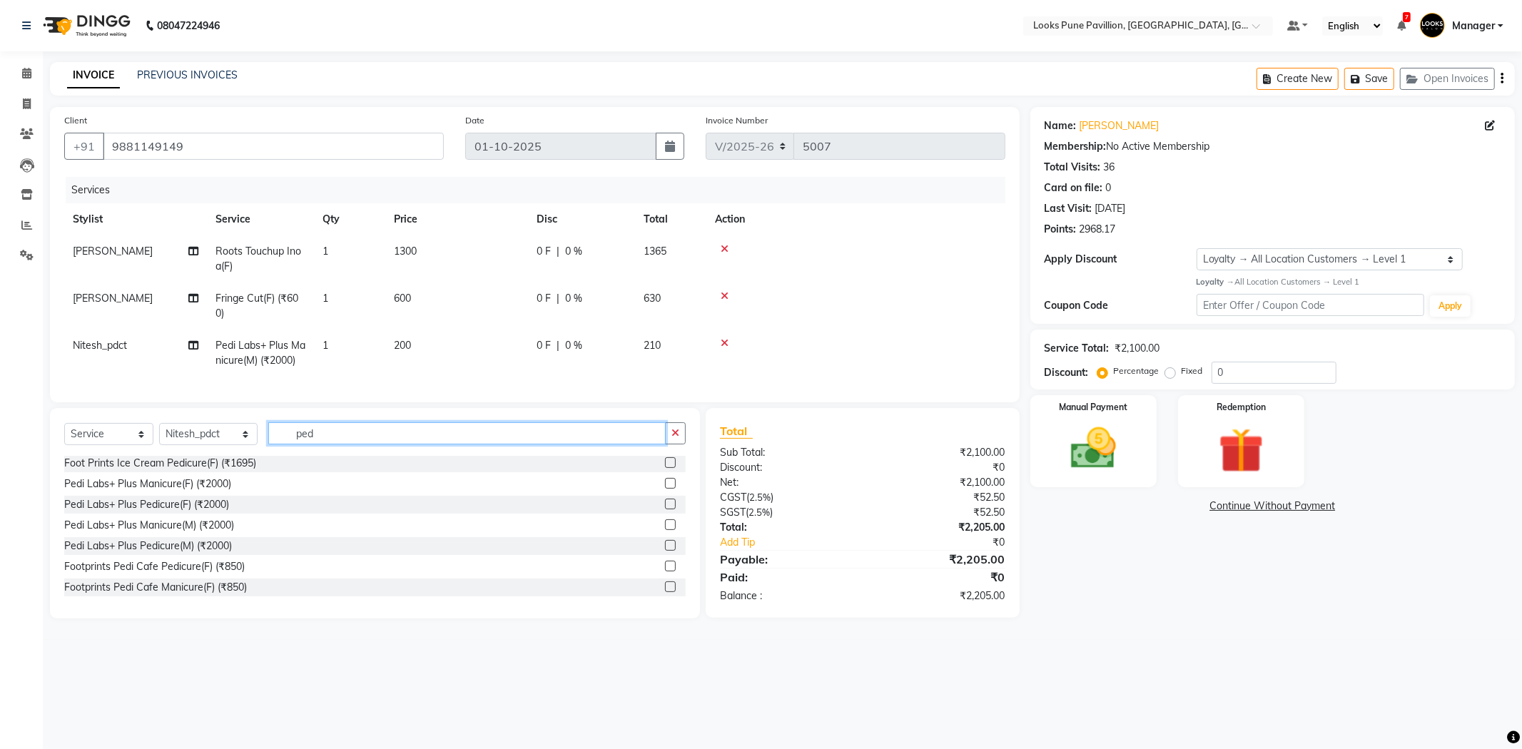
click at [337, 433] on input "ped" at bounding box center [466, 433] width 397 height 22
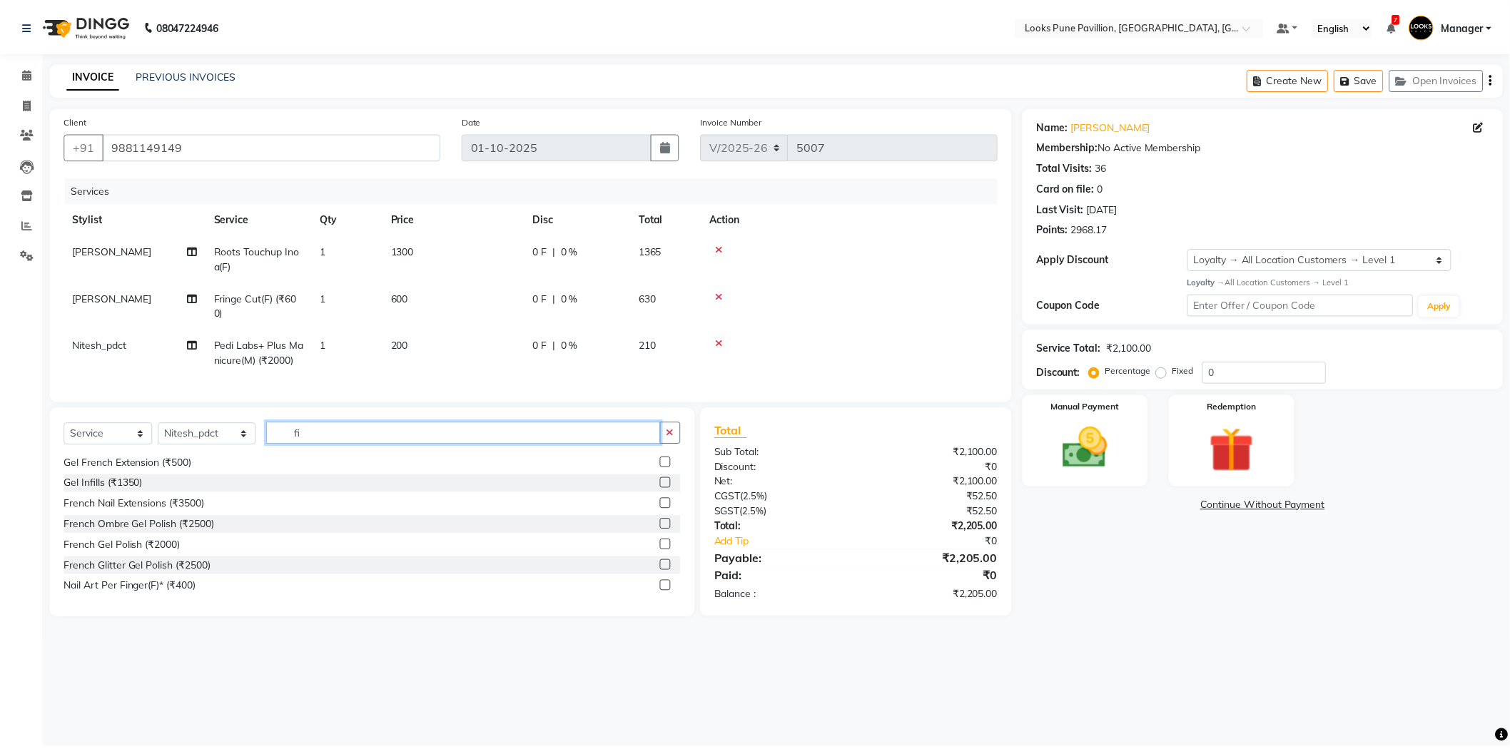
scroll to position [0, 0]
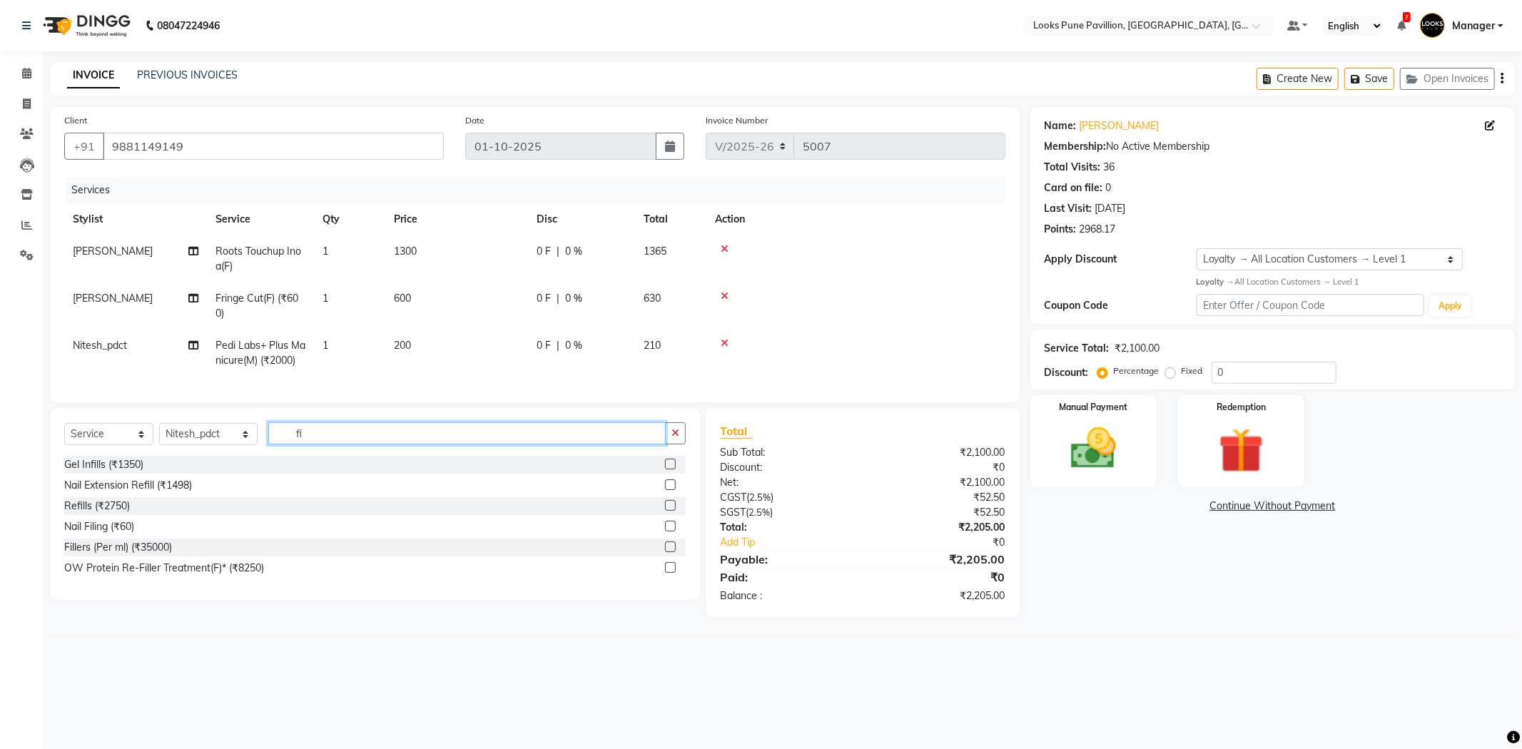
type input "f"
type input "pain"
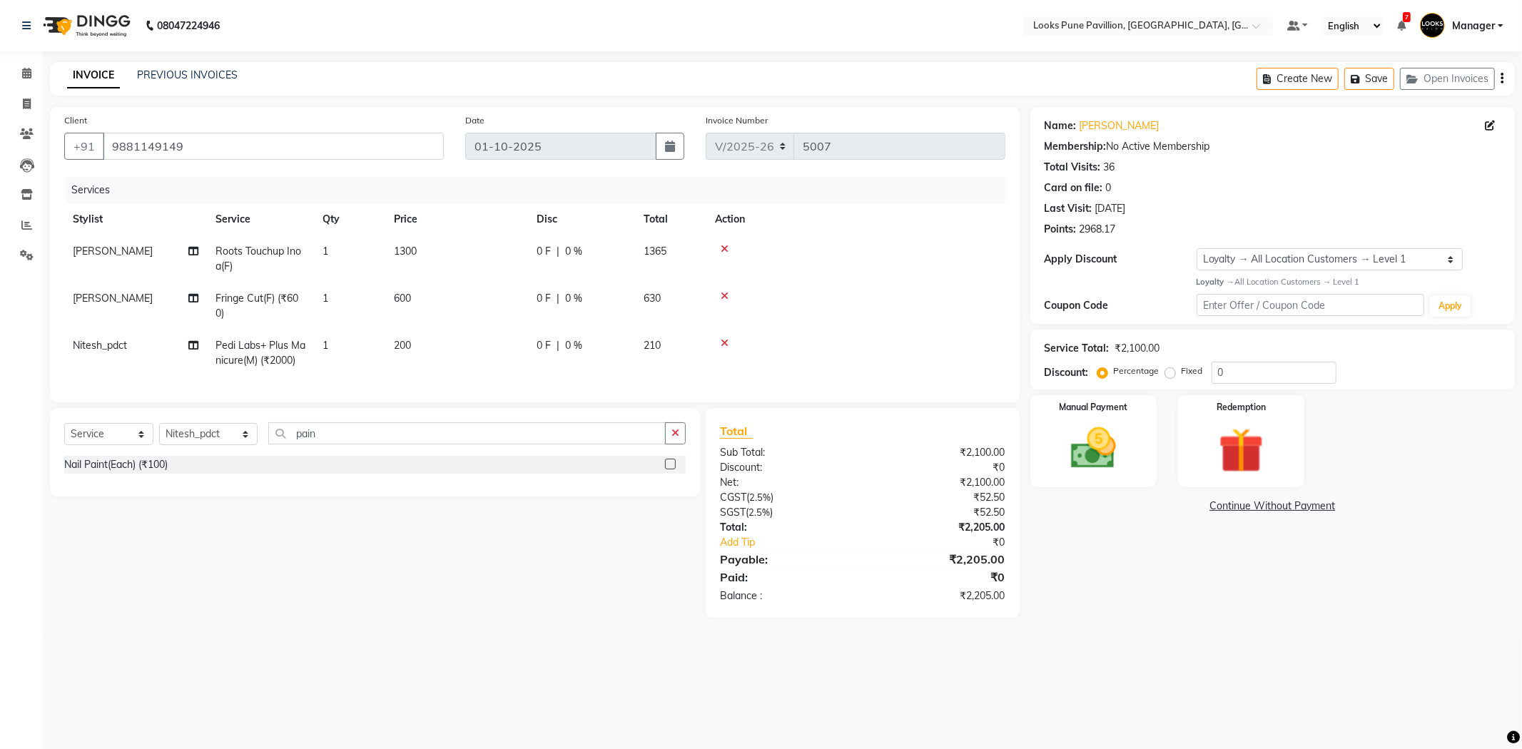
click at [171, 472] on div "Nail Paint(Each) (₹100)" at bounding box center [374, 465] width 621 height 18
click at [162, 472] on div "Nail Paint(Each) (₹100)" at bounding box center [115, 464] width 103 height 15
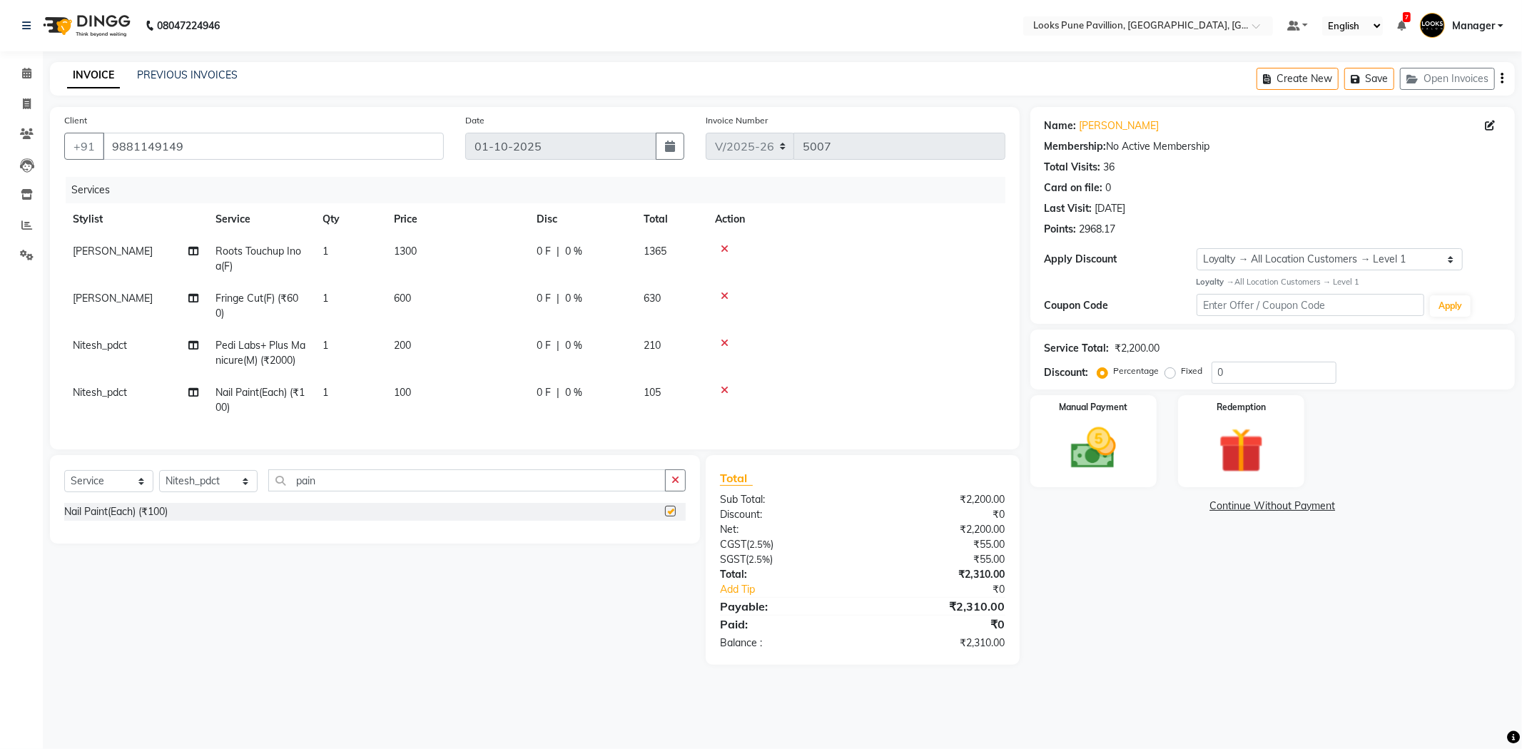
checkbox input "false"
click at [446, 350] on td "200" at bounding box center [456, 353] width 143 height 47
select select "76845"
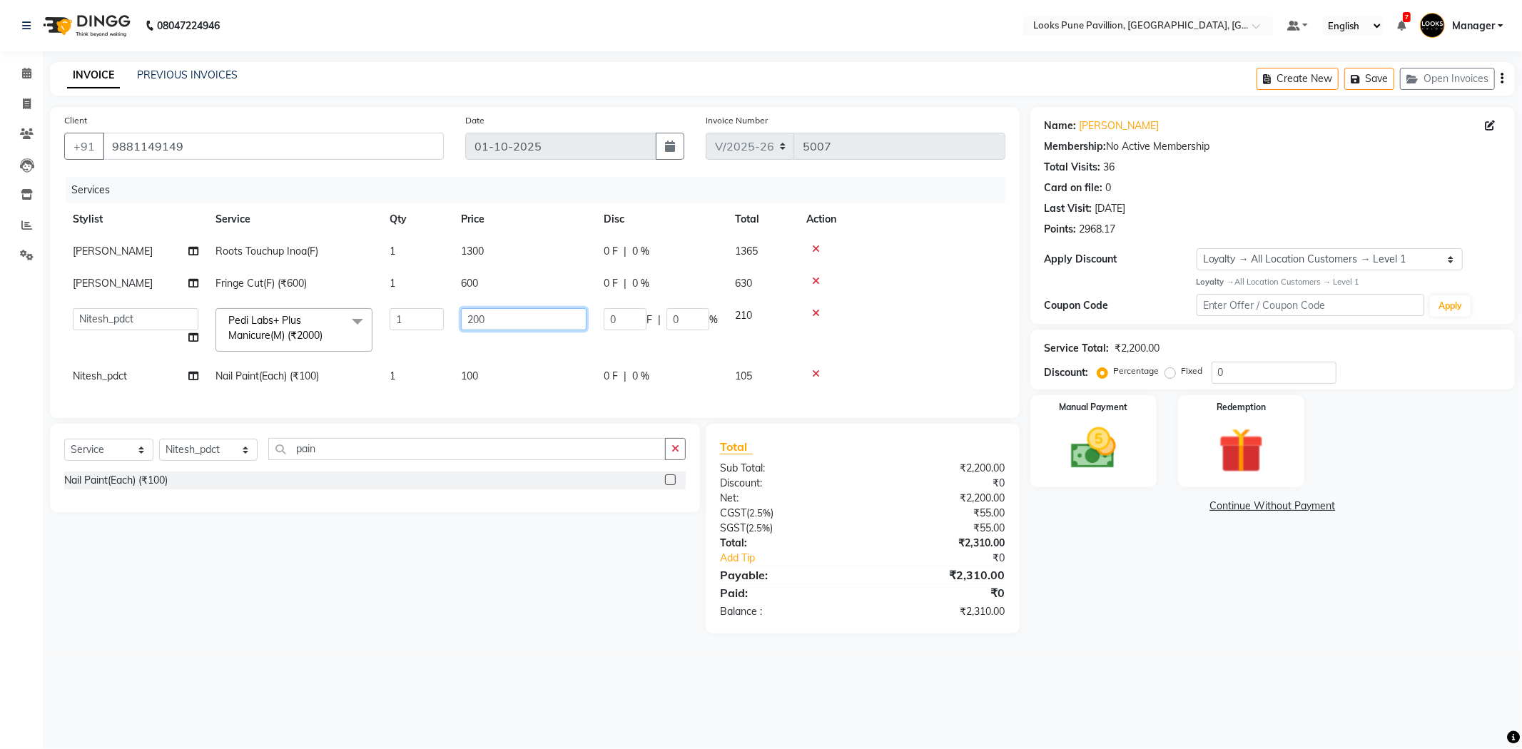
click at [479, 325] on input "200" at bounding box center [524, 319] width 126 height 22
type input "2000"
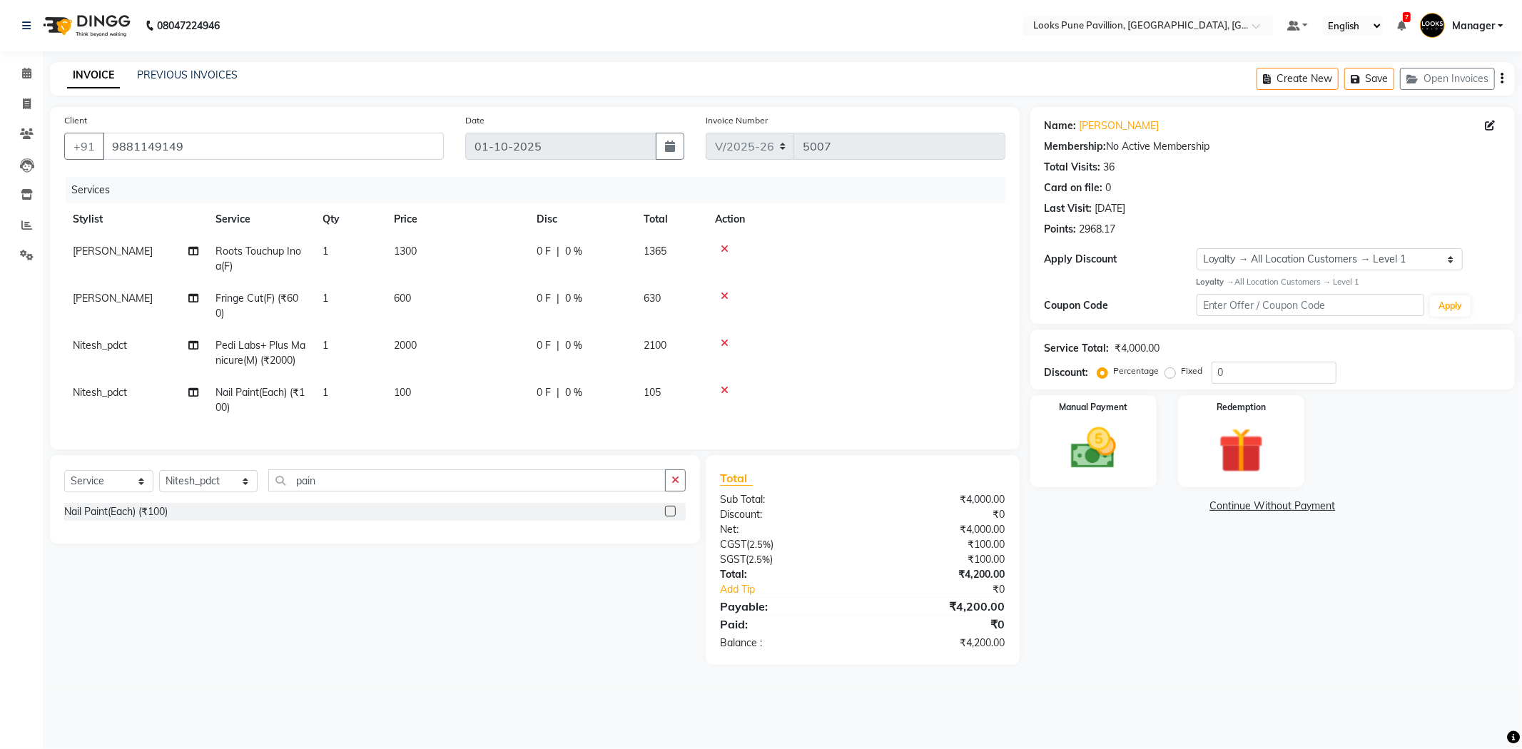
click at [495, 368] on tbody "Alisha Roots Touchup Inoa(F) 1 1300 0 F | 0 % 1365 Alisha Fringe Cut(F) (₹600) …" at bounding box center [534, 329] width 941 height 188
click at [482, 390] on td "100" at bounding box center [456, 400] width 143 height 47
select select "76845"
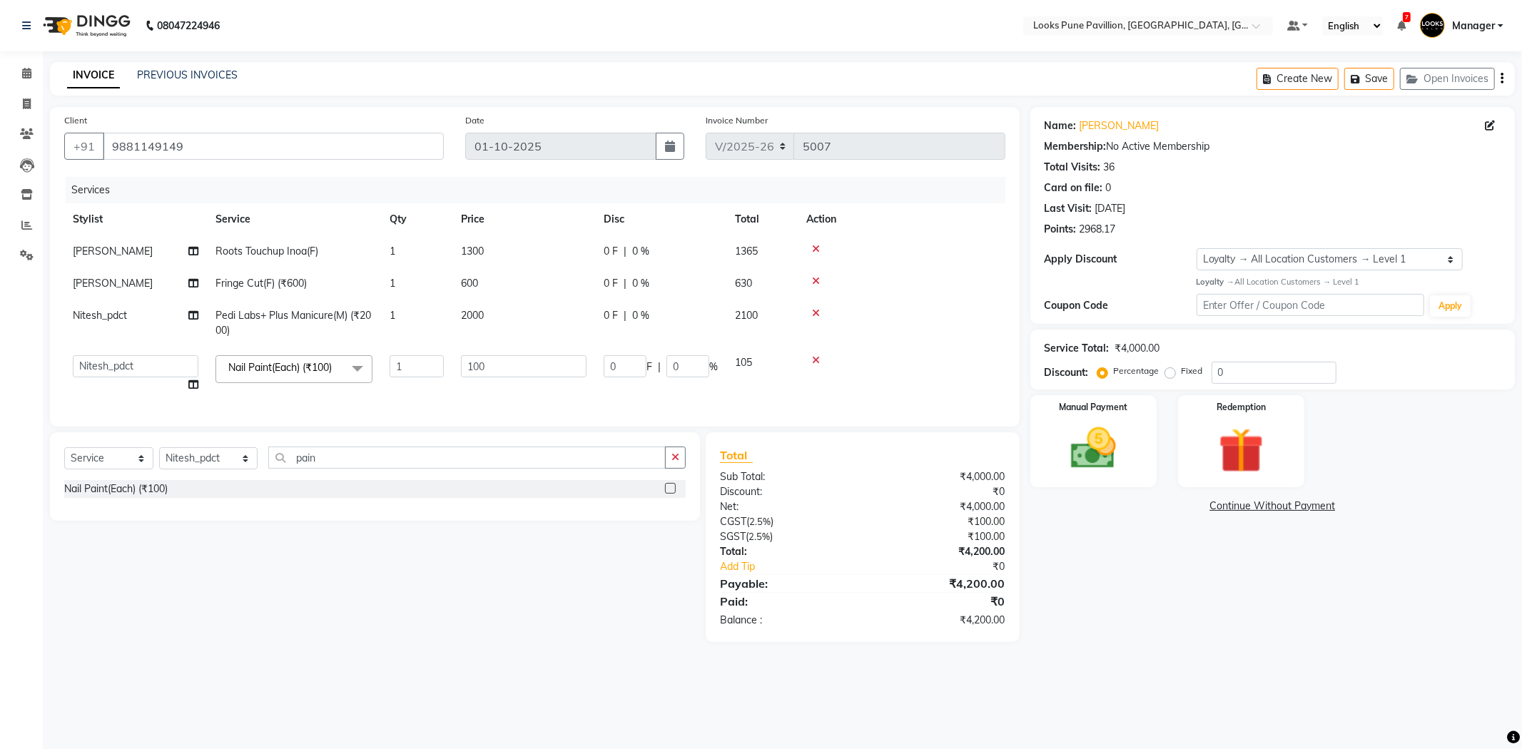
click at [482, 390] on td "100" at bounding box center [523, 374] width 143 height 54
click at [502, 375] on input "100" at bounding box center [524, 366] width 126 height 22
type input "1"
type input "300"
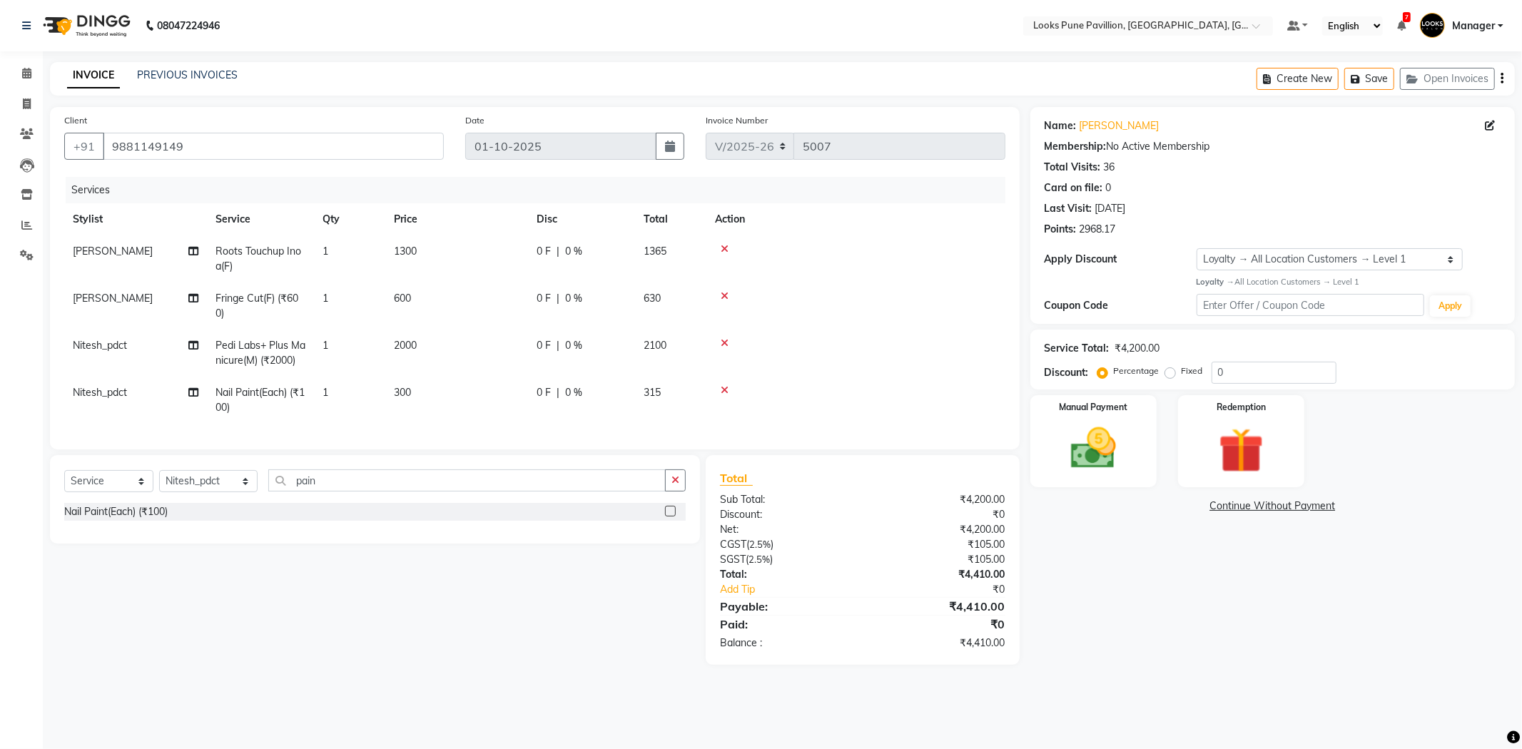
click at [397, 500] on div "Select Service Product Membership Package Voucher Prepaid Gift Card Select Styl…" at bounding box center [375, 499] width 650 height 88
click at [402, 298] on span "600" at bounding box center [402, 298] width 17 height 13
click at [493, 293] on td "600" at bounding box center [456, 306] width 143 height 47
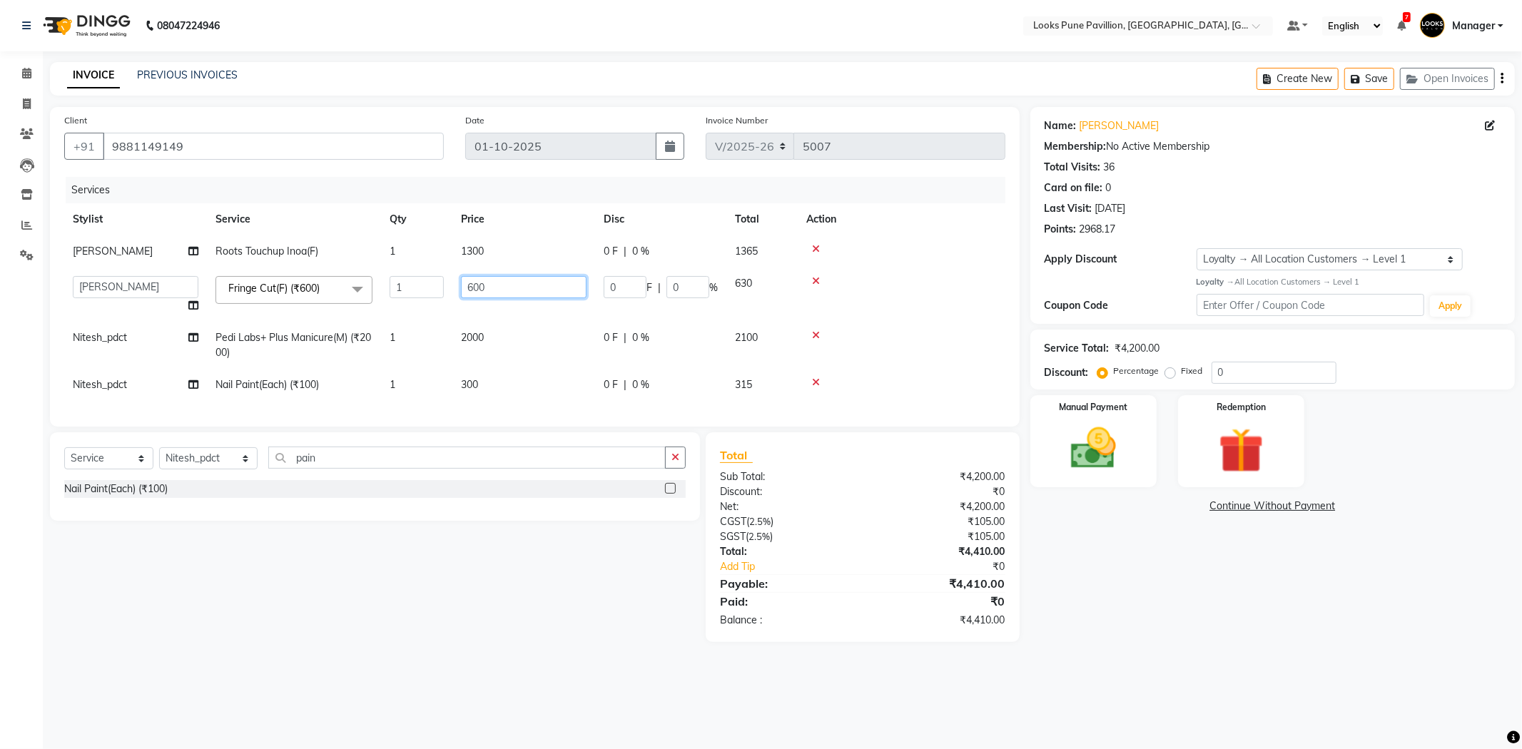
click at [488, 291] on input "600" at bounding box center [524, 287] width 126 height 22
type input "6"
type input ".3"
type input "350"
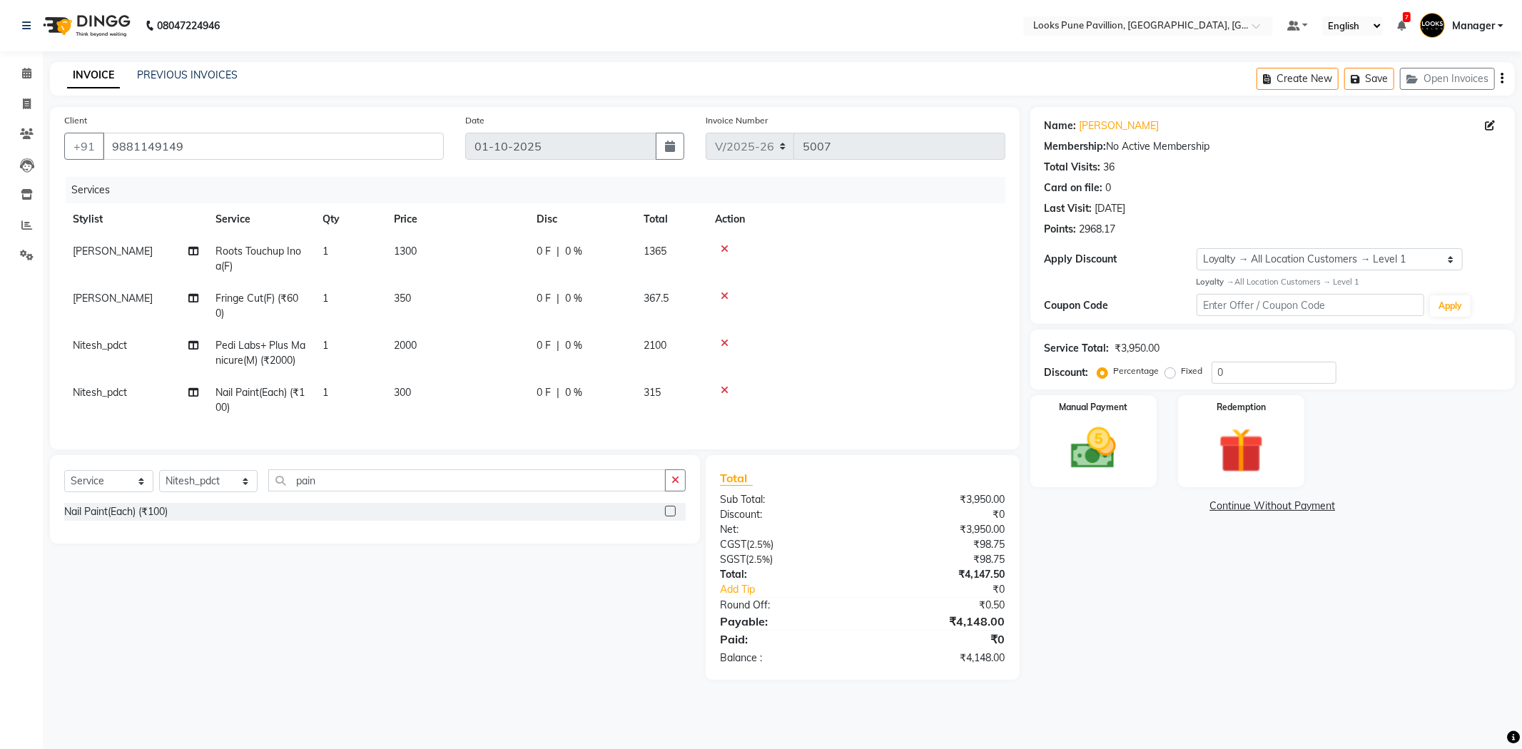
click at [482, 447] on div "Client +91 9881149149 Date 01-10-2025 Invoice Number V/2025 V/2025-26 5007 Serv…" at bounding box center [534, 393] width 991 height 573
click at [1310, 646] on div "Name: Pooja Walia Membership: No Active Membership Total Visits: 36 Card on fil…" at bounding box center [1277, 393] width 495 height 573
click at [415, 297] on td "350" at bounding box center [456, 306] width 143 height 47
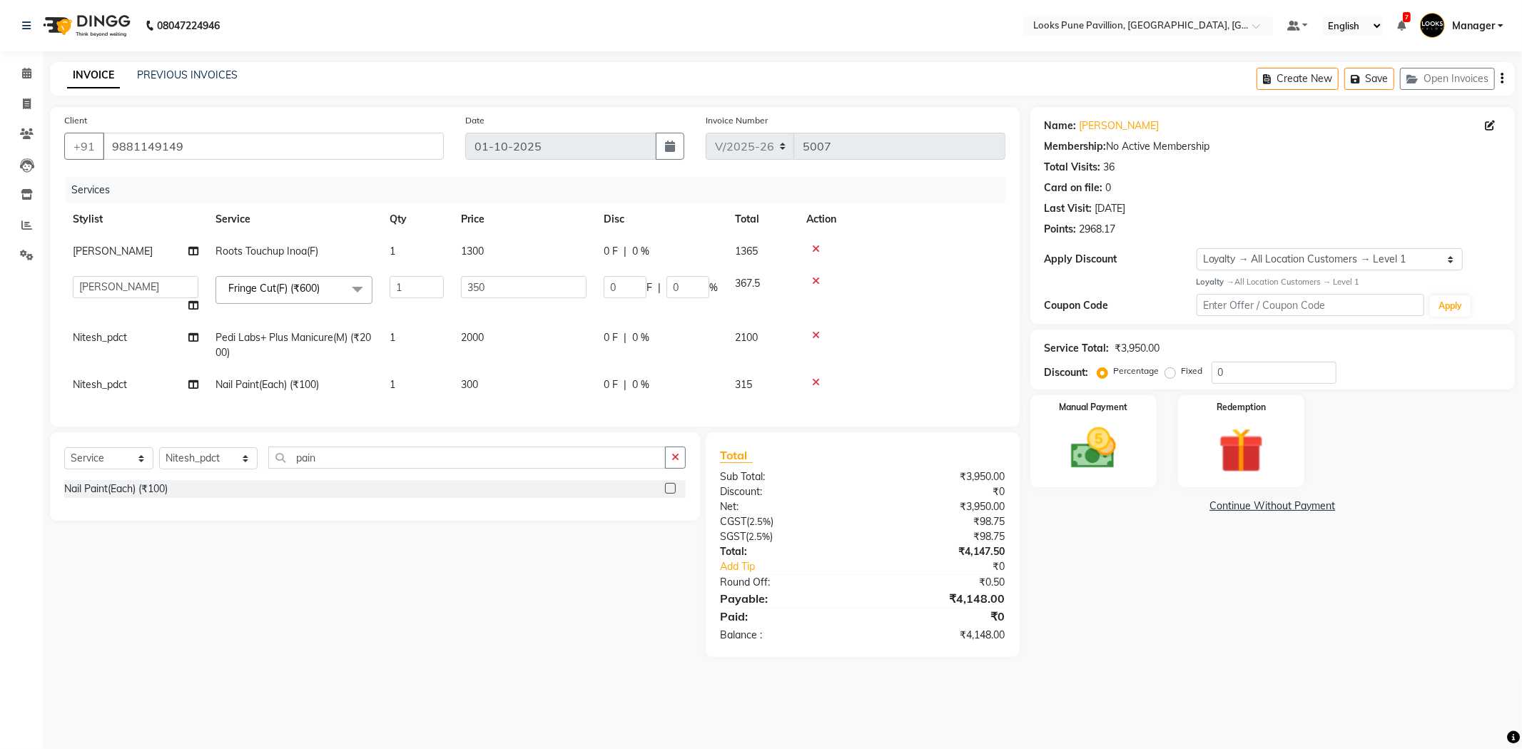
click at [464, 386] on span "300" at bounding box center [469, 384] width 17 height 13
select select "76845"
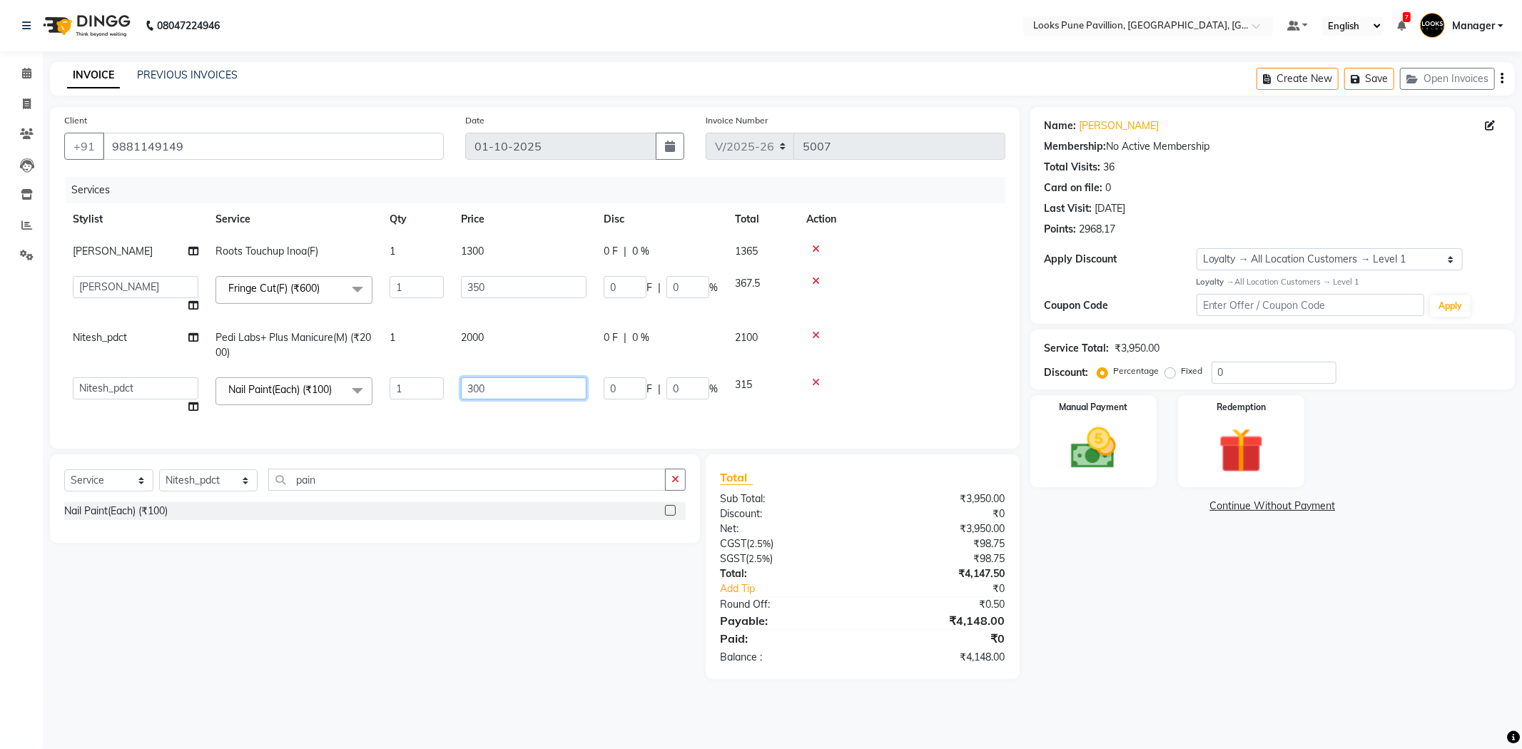
click at [494, 382] on input "300" at bounding box center [524, 388] width 126 height 22
type input "302"
click at [720, 609] on div "Total Sub Total: ₹3,950.00 Discount: ₹0 Net: ₹3,950.00 CGST ( 2.5% ) ₹98.75 SGS…" at bounding box center [862, 567] width 285 height 196
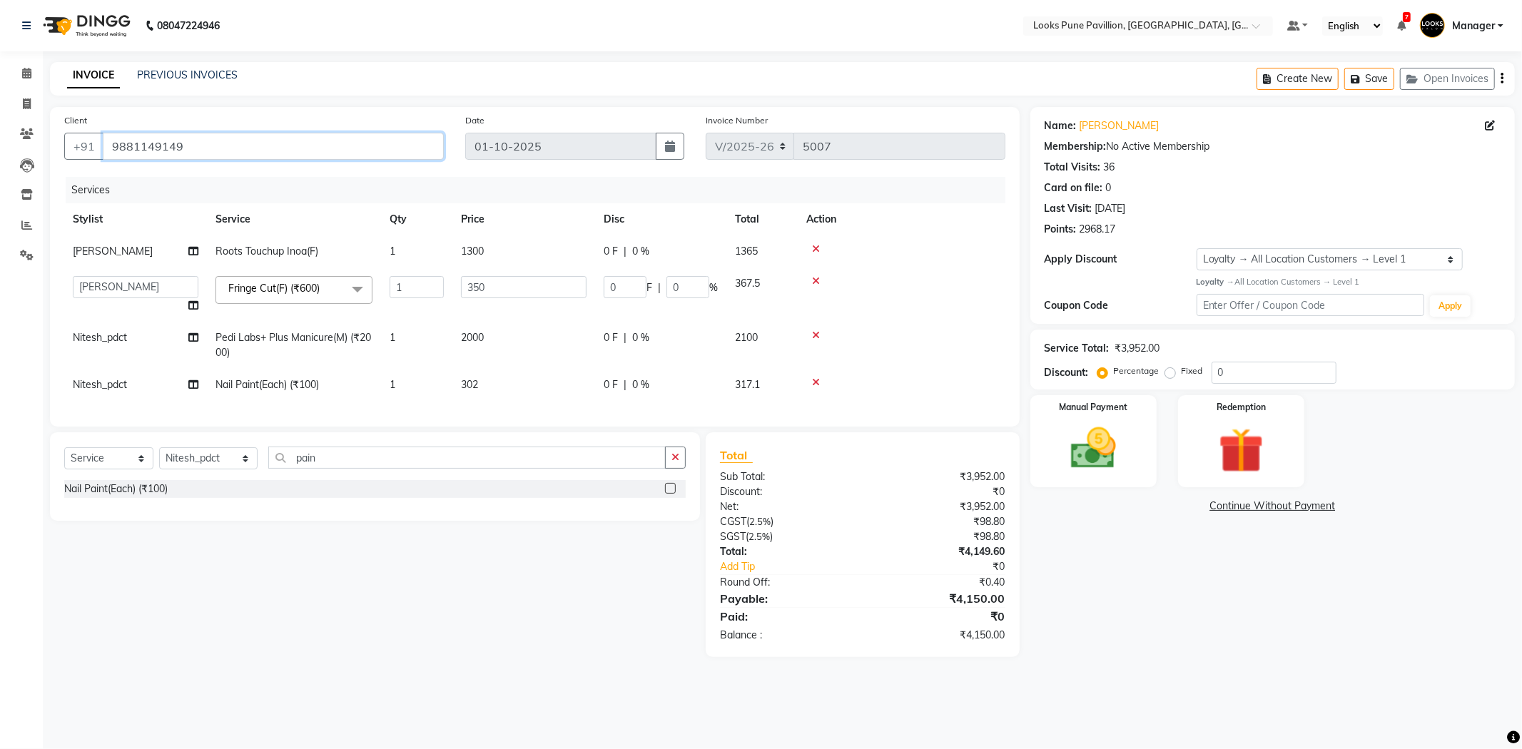
click at [271, 155] on input "9881149149" at bounding box center [273, 146] width 341 height 27
click at [472, 657] on div "Select Service Product Membership Package Voucher Prepaid Gift Card Select Styl…" at bounding box center [369, 544] width 661 height 225
click at [474, 589] on div "Select Service Product Membership Package Voucher Prepaid Gift Card Select Styl…" at bounding box center [369, 544] width 661 height 225
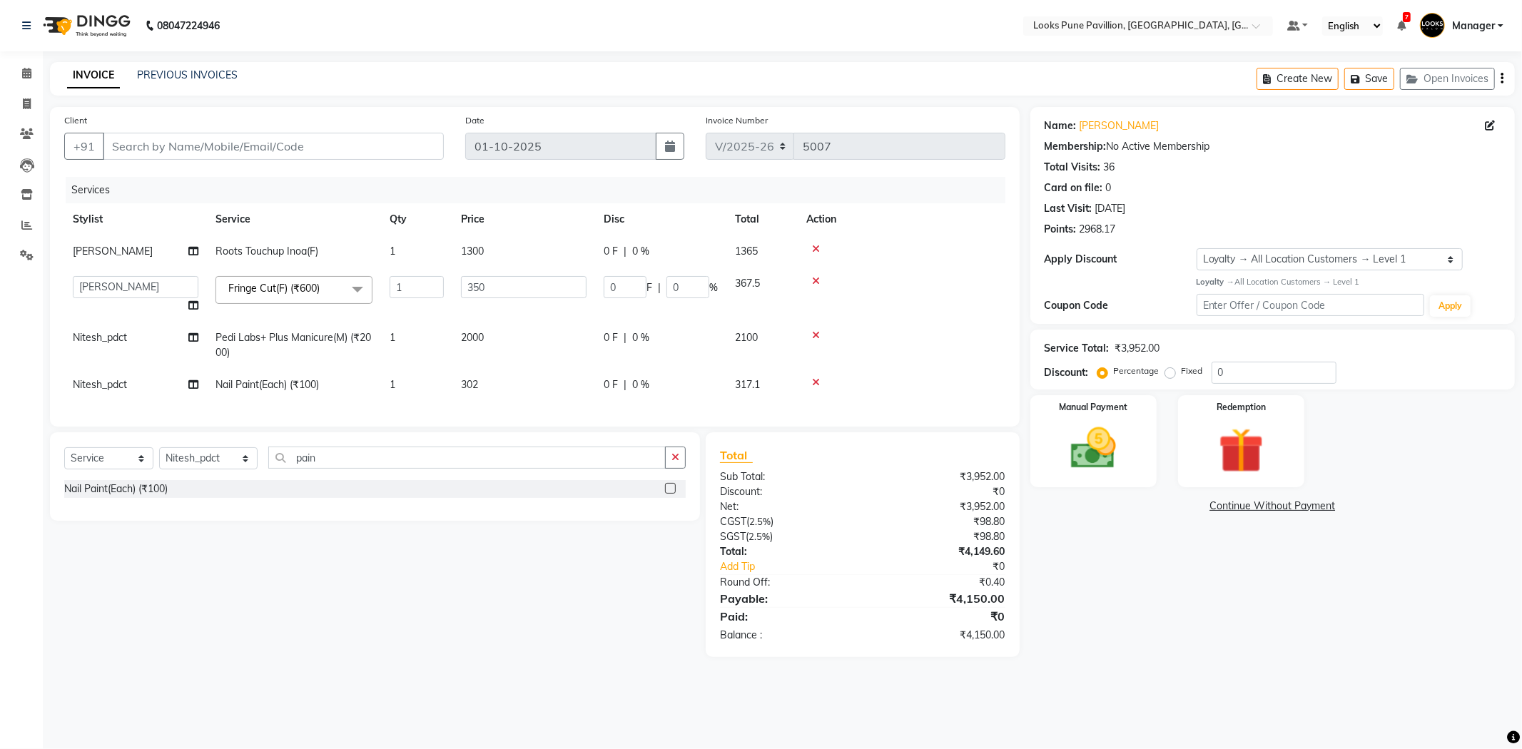
click at [815, 251] on icon at bounding box center [816, 249] width 8 height 10
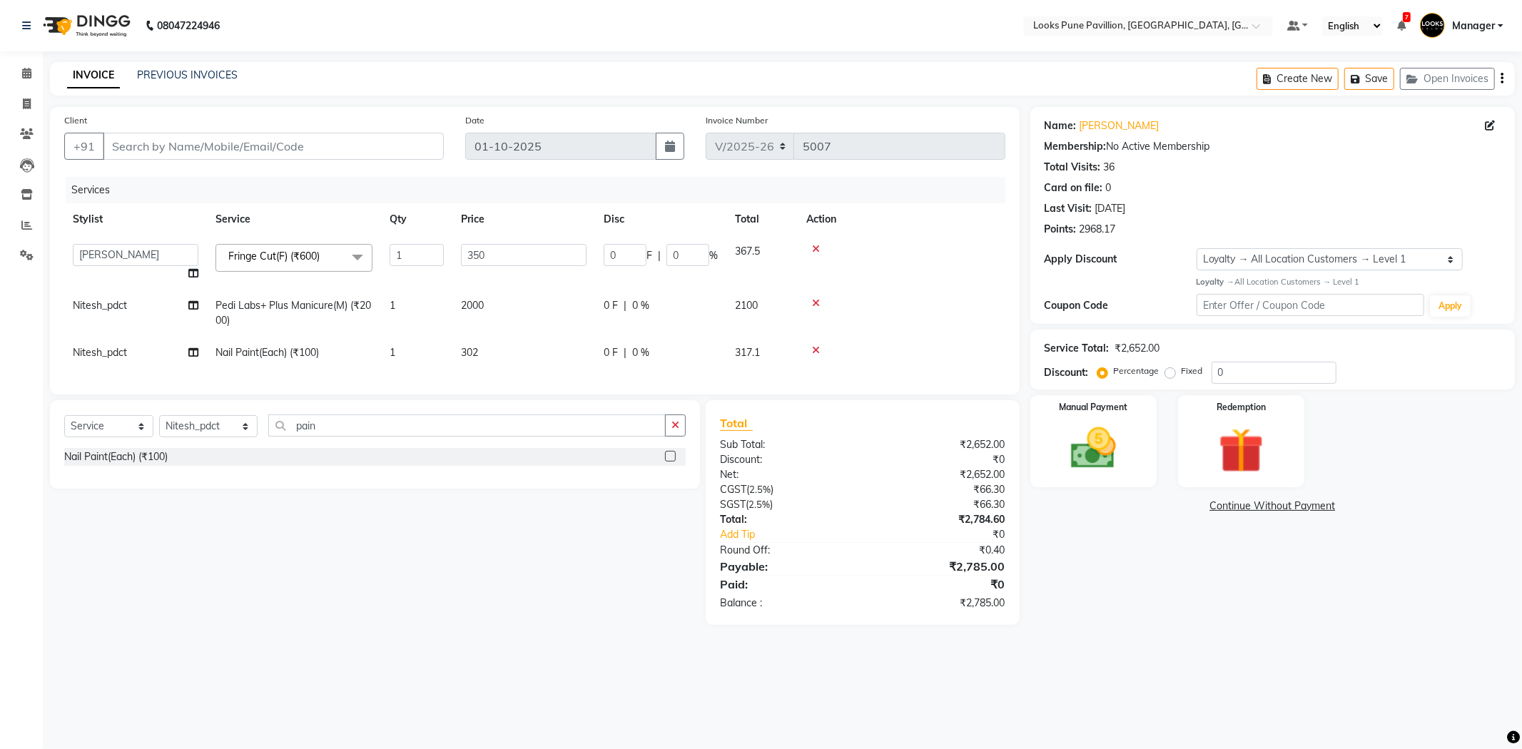
click at [815, 251] on icon at bounding box center [816, 249] width 8 height 10
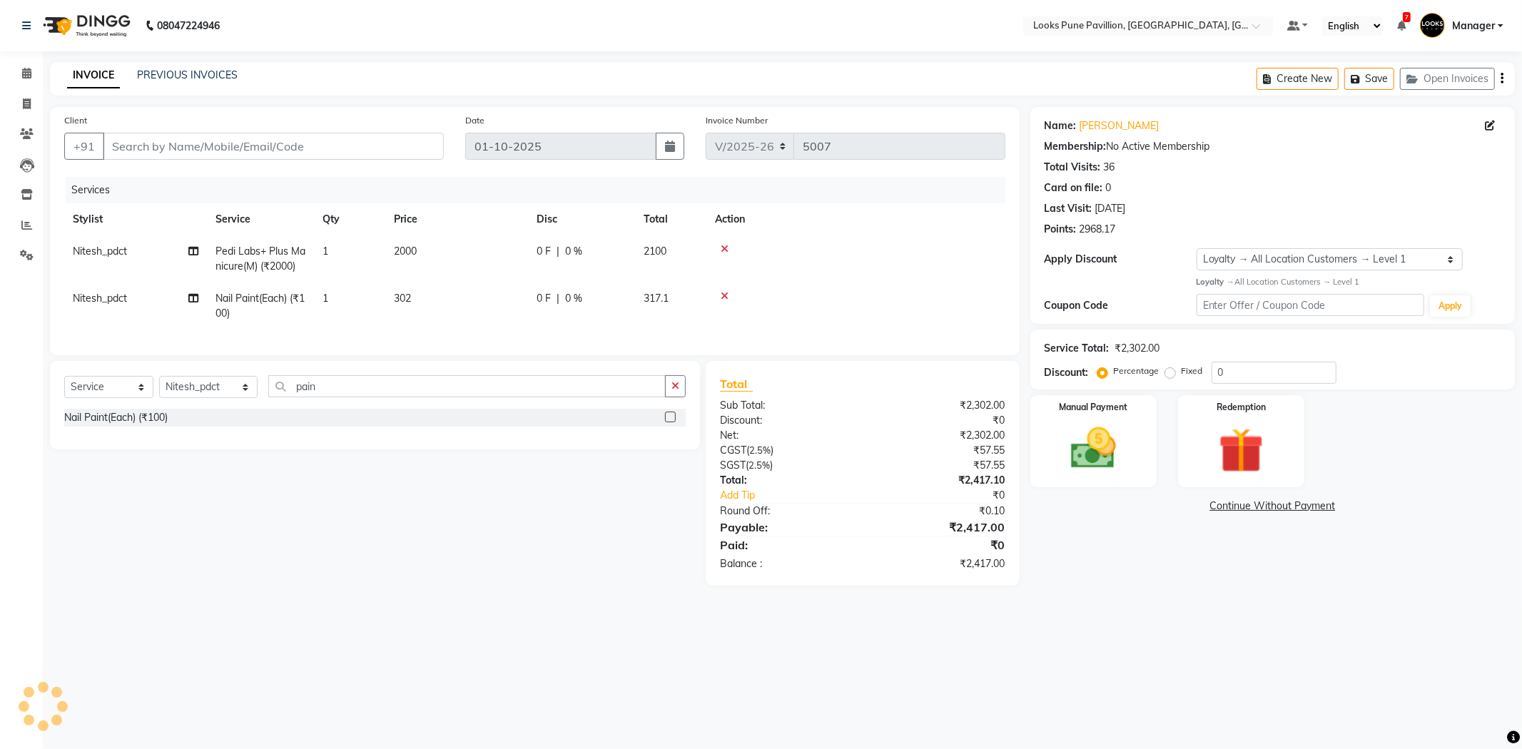
click at [815, 251] on div at bounding box center [856, 249] width 282 height 10
click at [721, 245] on icon at bounding box center [725, 249] width 8 height 10
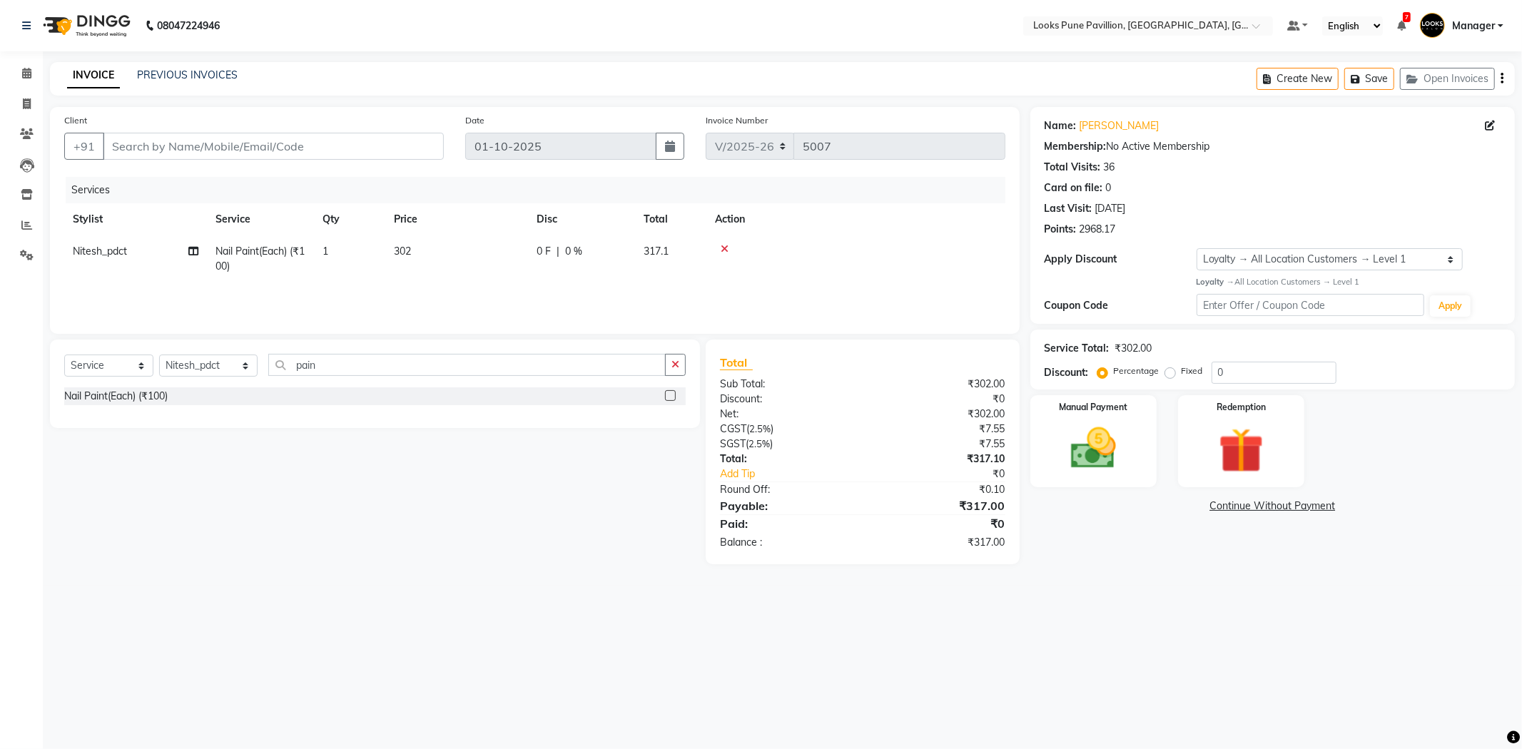
click at [721, 245] on icon at bounding box center [725, 249] width 8 height 10
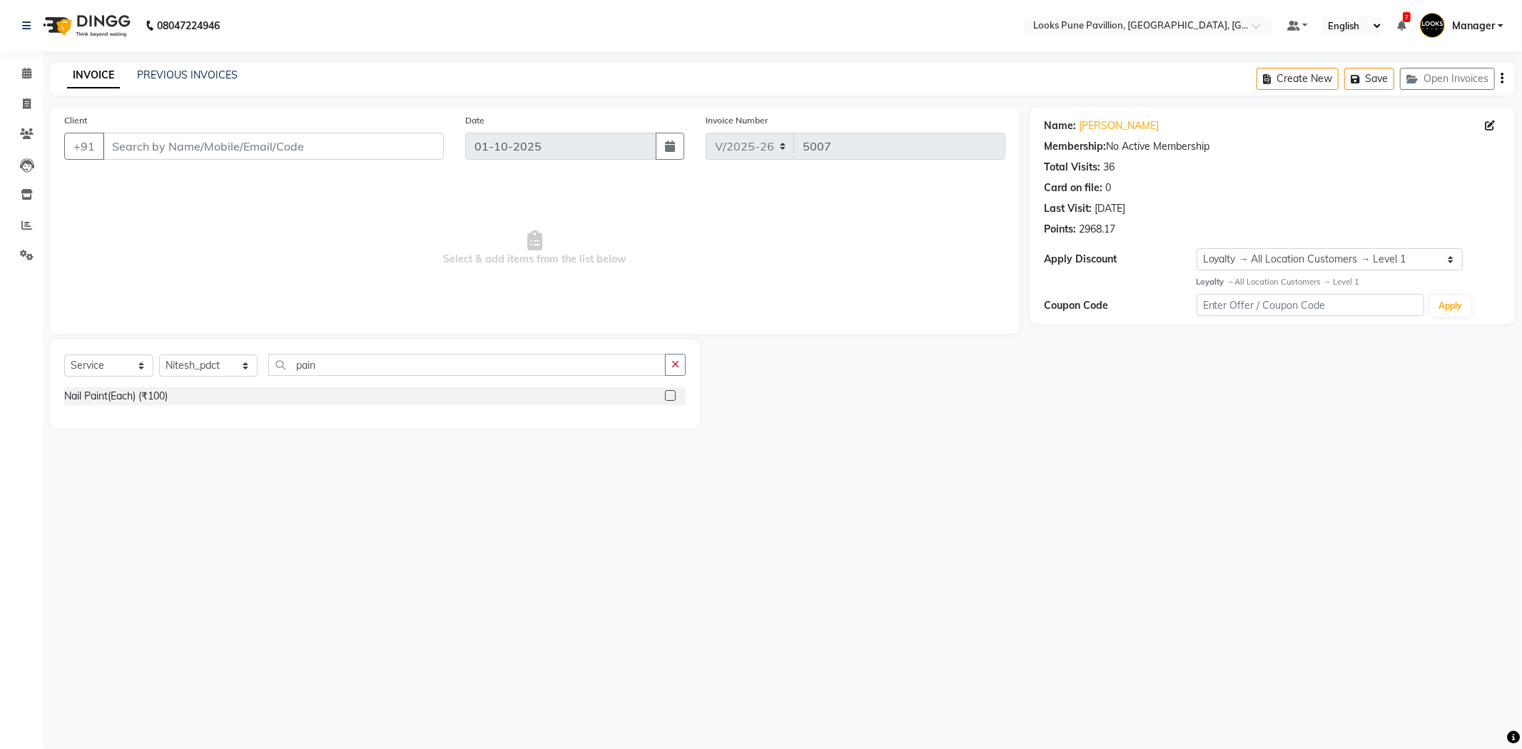
click at [122, 18] on img at bounding box center [85, 26] width 98 height 40
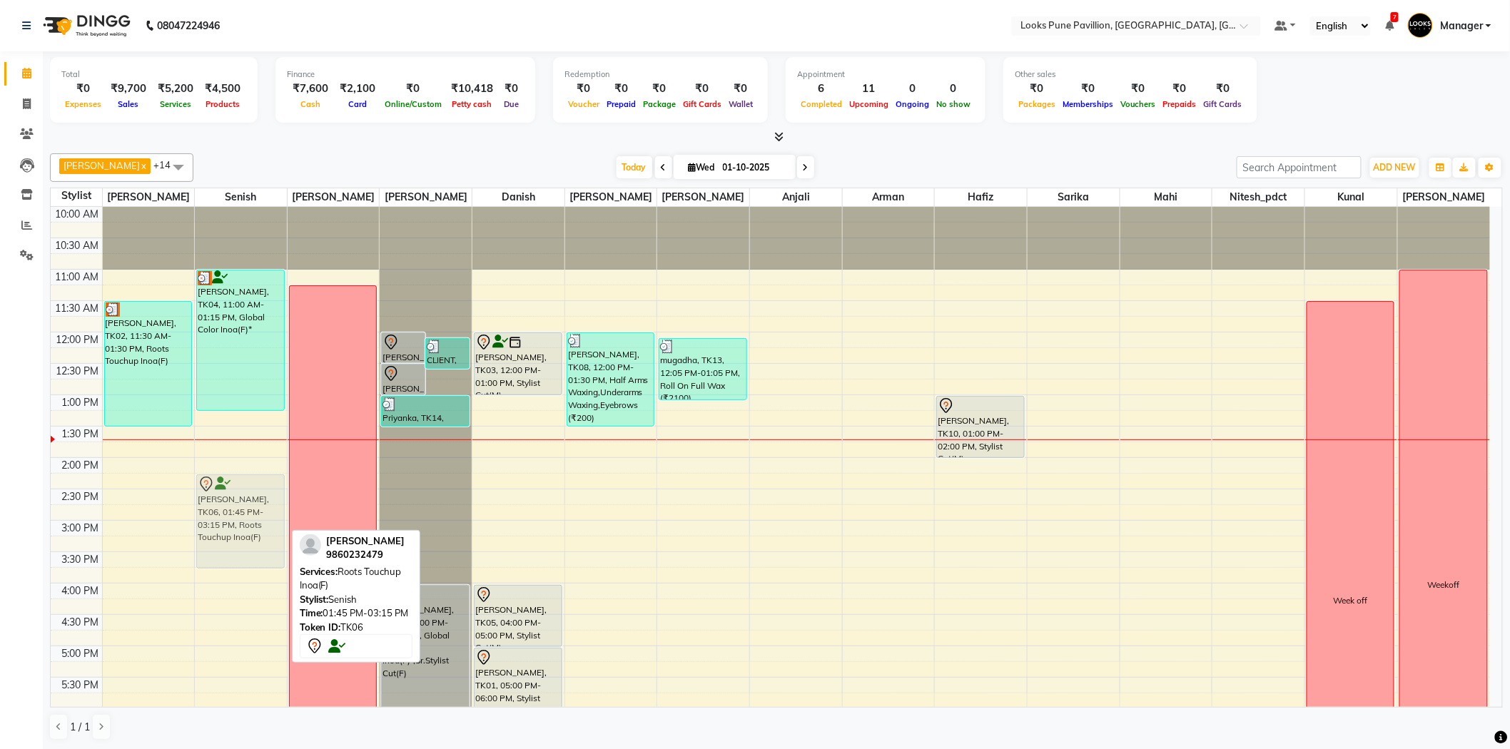
drag, startPoint x: 223, startPoint y: 462, endPoint x: 223, endPoint y: 488, distance: 26.4
click at [223, 488] on div "[PERSON_NAME], TK04, 11:00 AM-01:15 PM, Global Color Inoa(F)* [PERSON_NAME], TK…" at bounding box center [241, 615] width 92 height 816
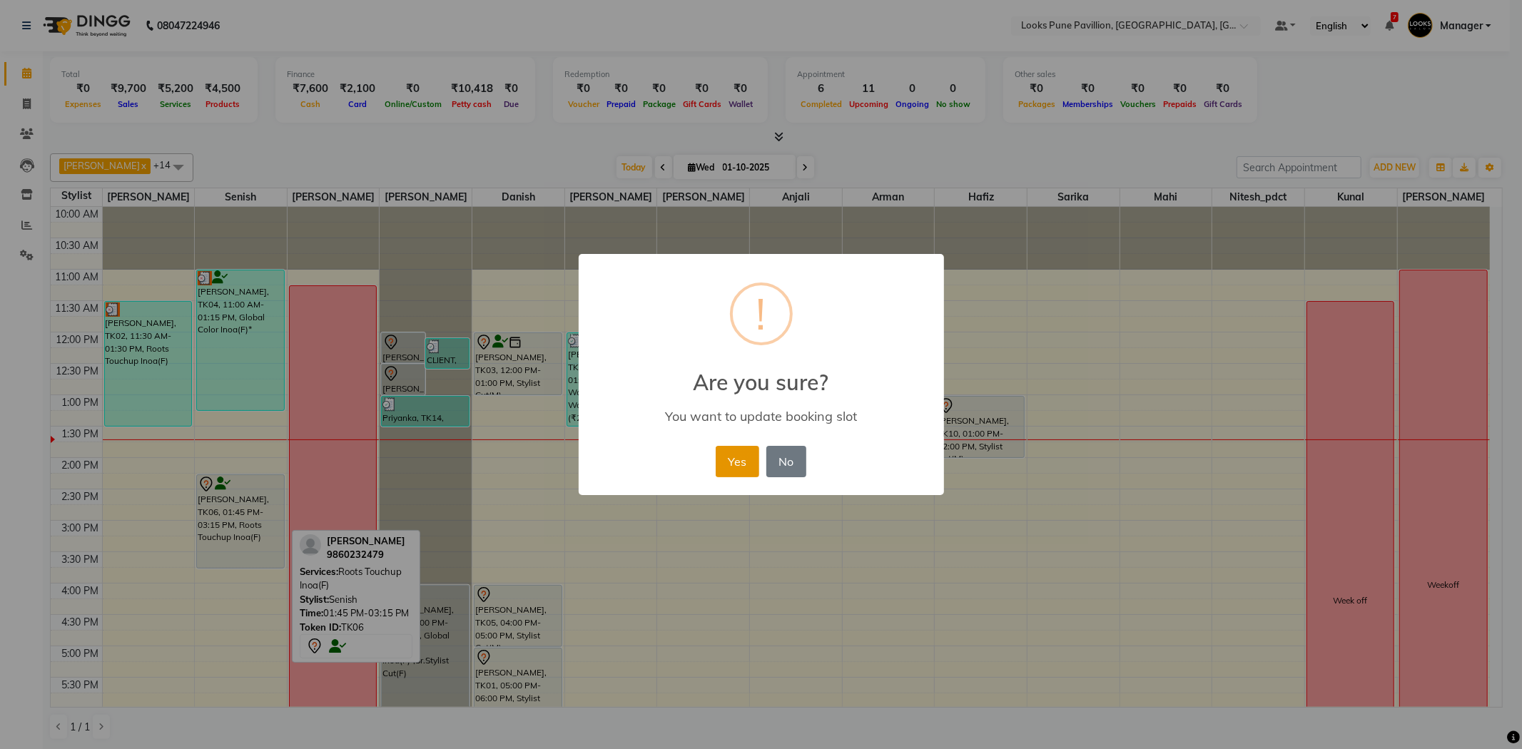
click at [752, 457] on button "Yes" at bounding box center [738, 461] width 44 height 31
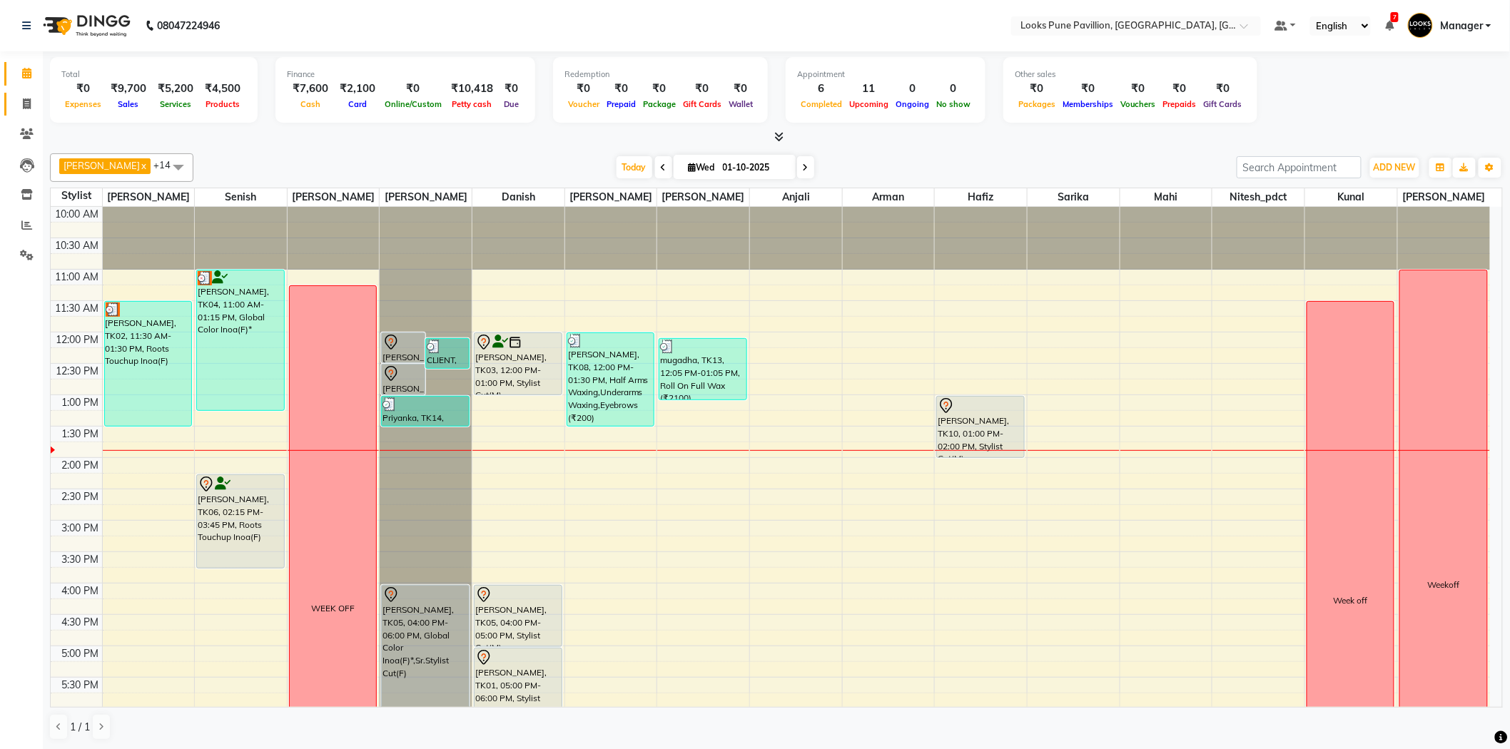
click at [24, 115] on link "Invoice" at bounding box center [21, 105] width 34 height 24
select select "6002"
select select "service"
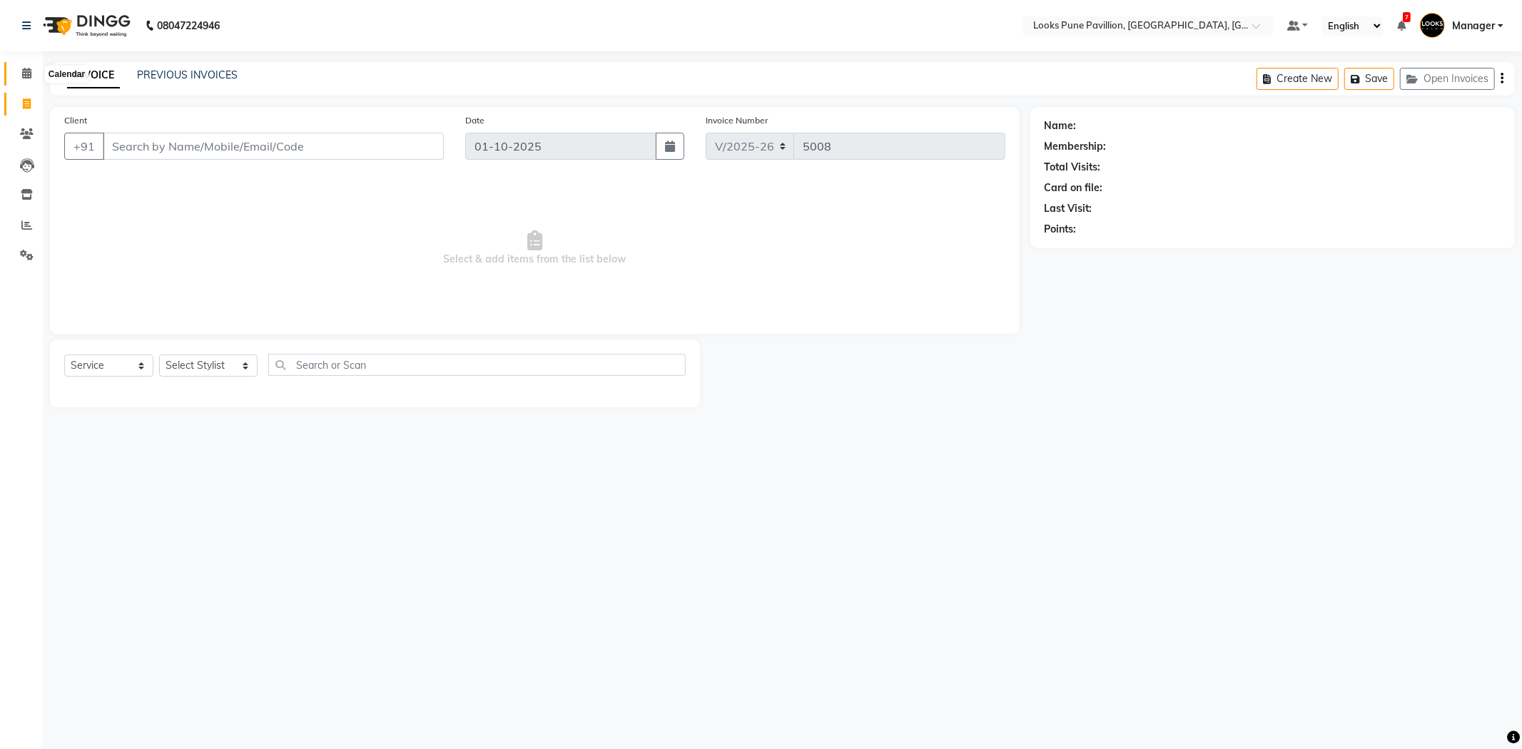
click at [16, 71] on span at bounding box center [26, 74] width 25 height 16
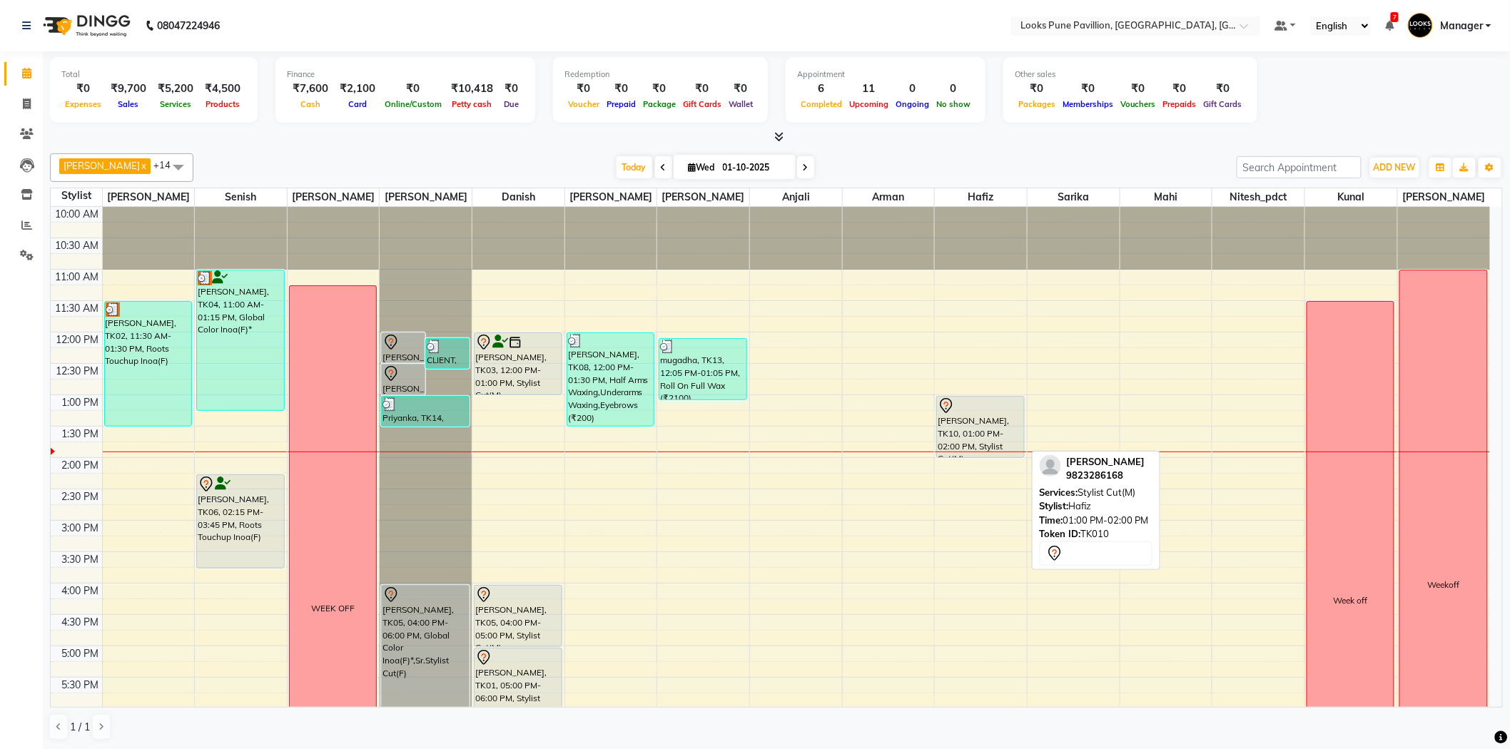
click at [1000, 427] on div "[PERSON_NAME], TK10, 01:00 PM-02:00 PM, Stylist Cut(M)" at bounding box center [980, 427] width 86 height 61
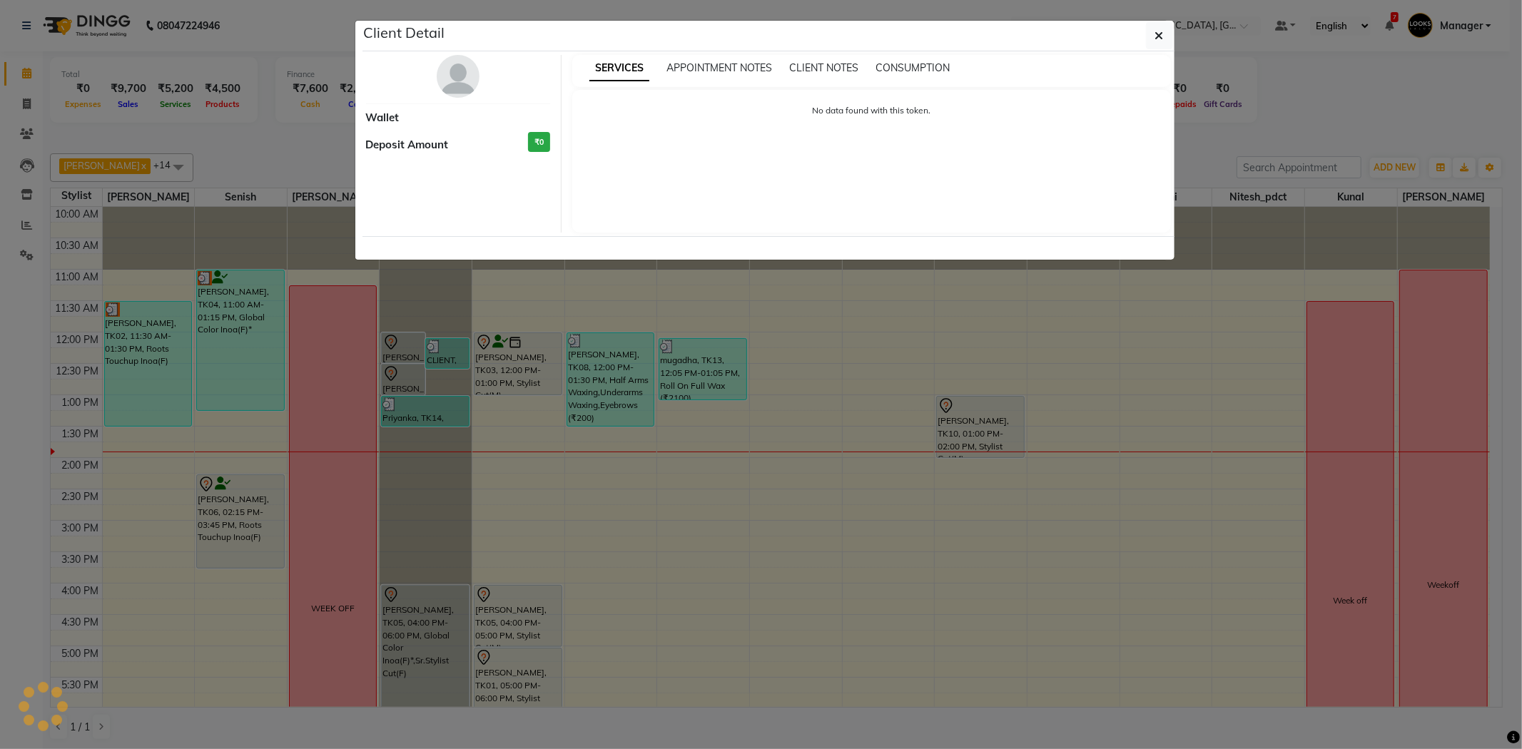
select select "7"
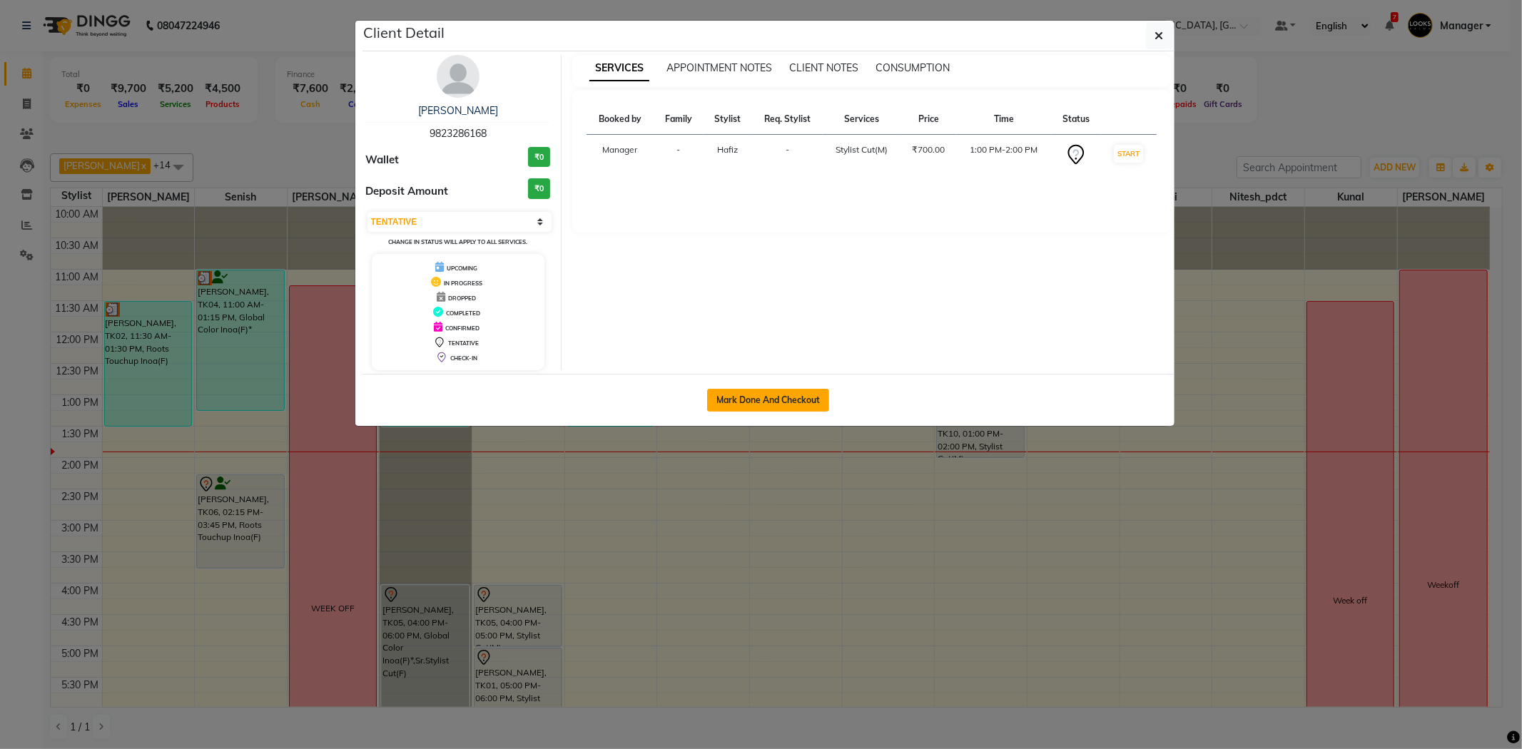
click at [766, 397] on button "Mark Done And Checkout" at bounding box center [768, 400] width 122 height 23
select select "6002"
select select "service"
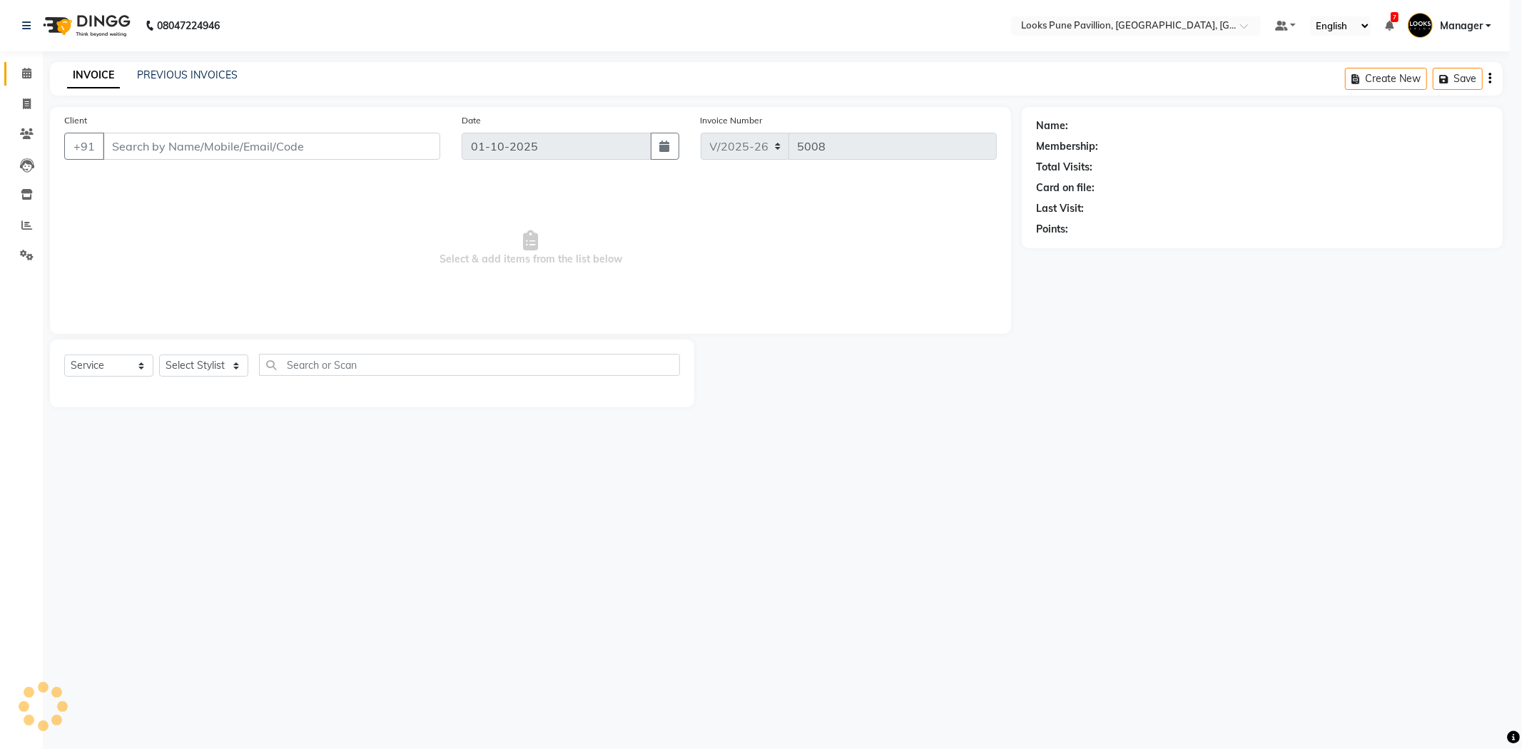
select select "3"
type input "9823286168"
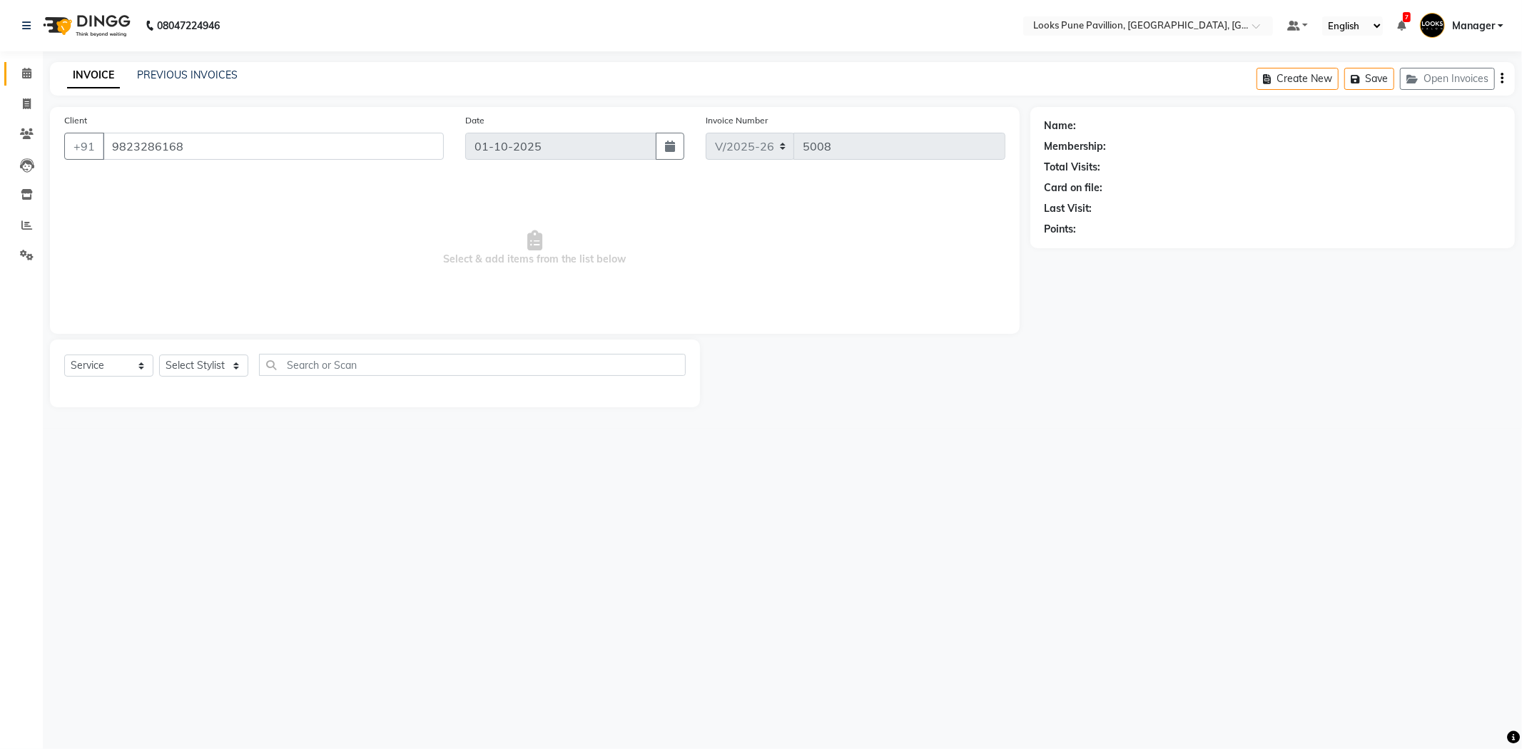
select select "52172"
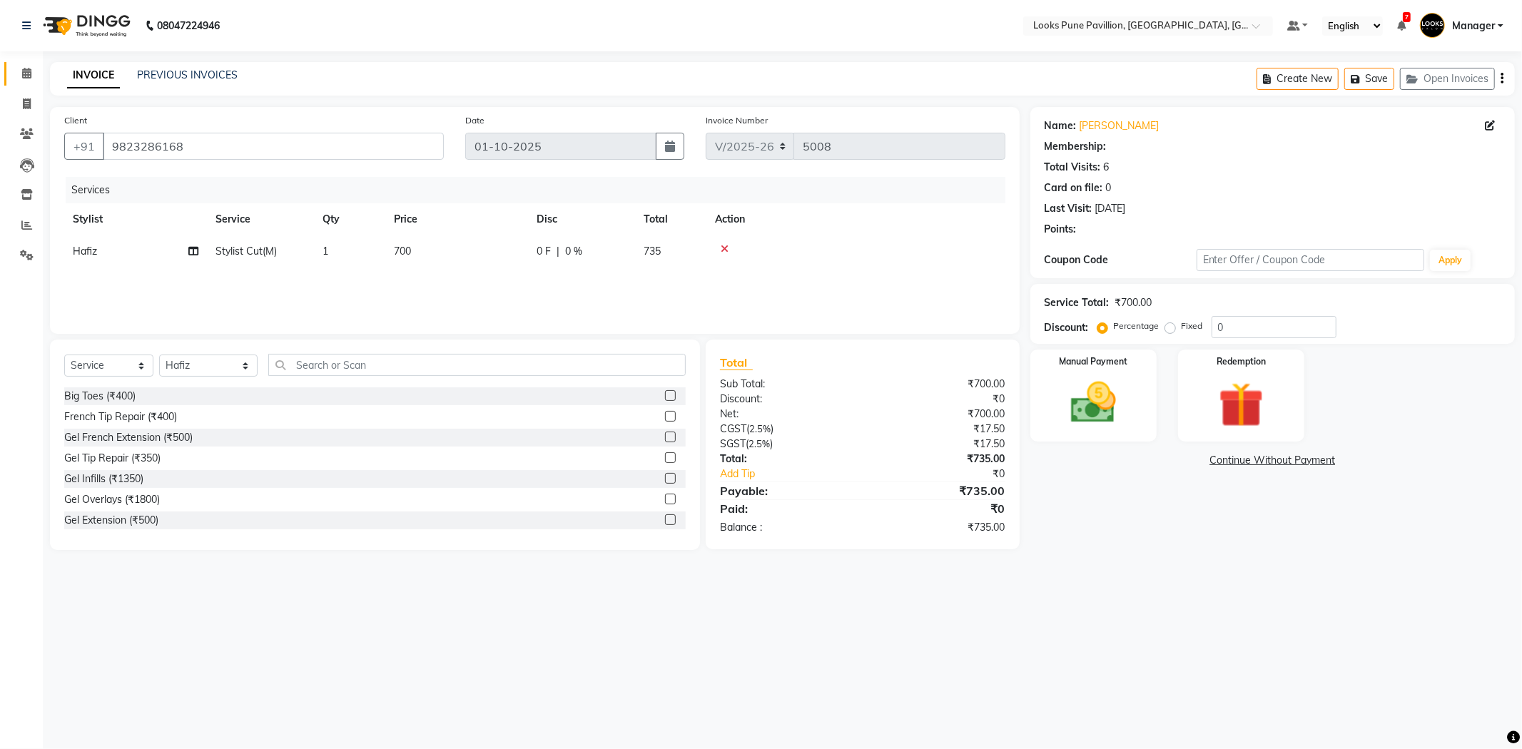
select select "1: Object"
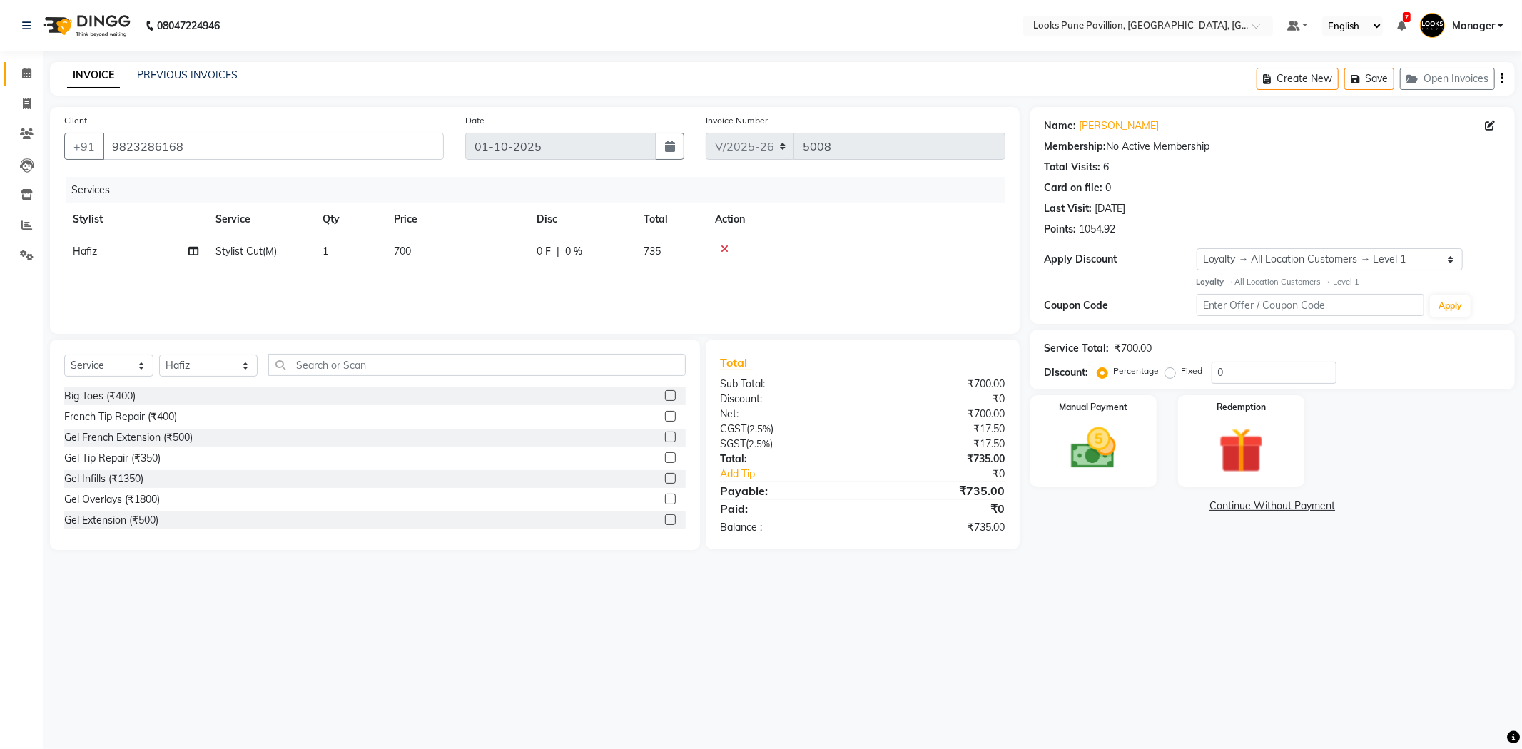
click at [18, 64] on link "Calendar" at bounding box center [21, 74] width 34 height 24
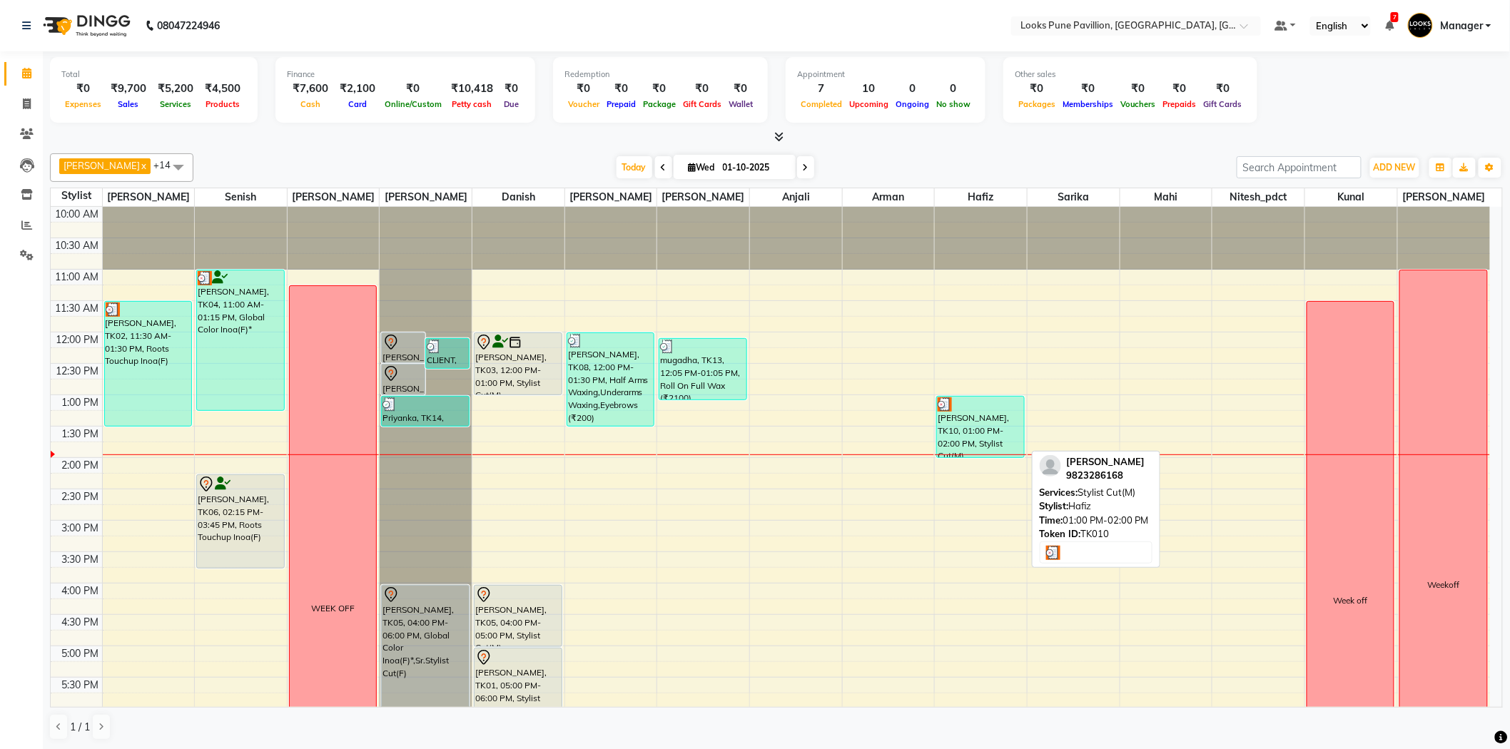
click at [1015, 420] on div "[PERSON_NAME], TK10, 01:00 PM-02:00 PM, Stylist Cut(M)" at bounding box center [980, 427] width 86 height 61
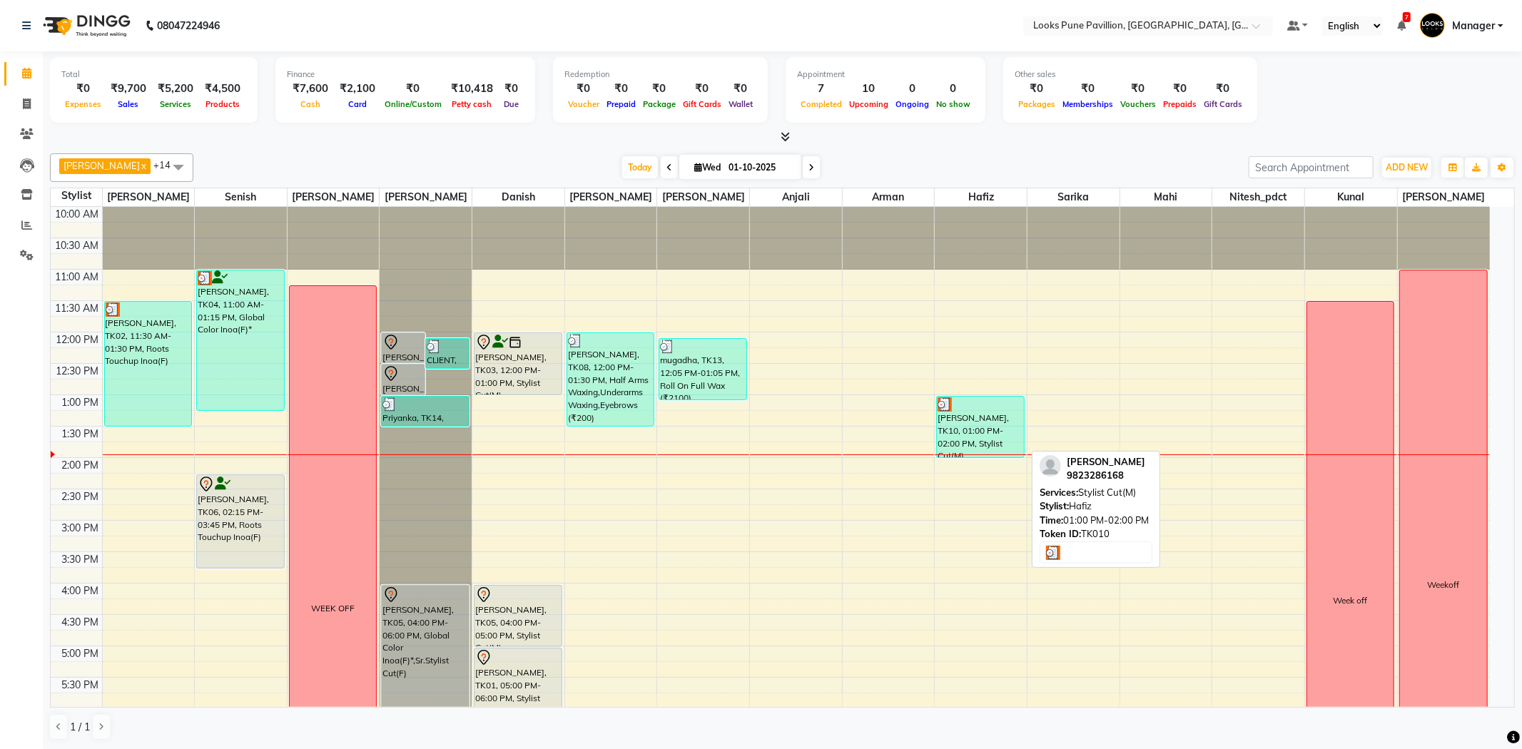
select select "3"
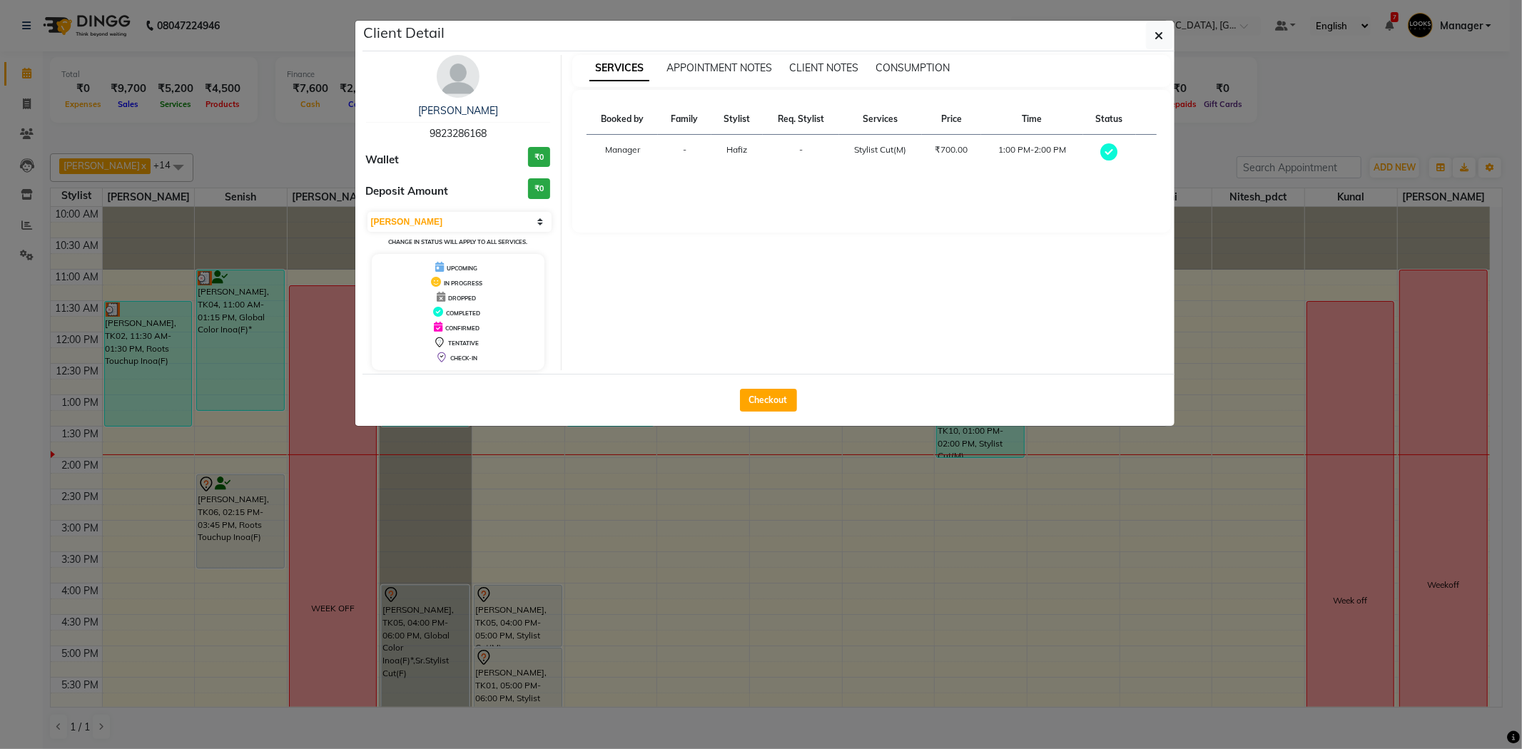
click at [488, 127] on div "[PERSON_NAME] 9823286168" at bounding box center [458, 122] width 185 height 38
click at [469, 133] on span "9823286168" at bounding box center [458, 133] width 57 height 13
copy span "9823286168"
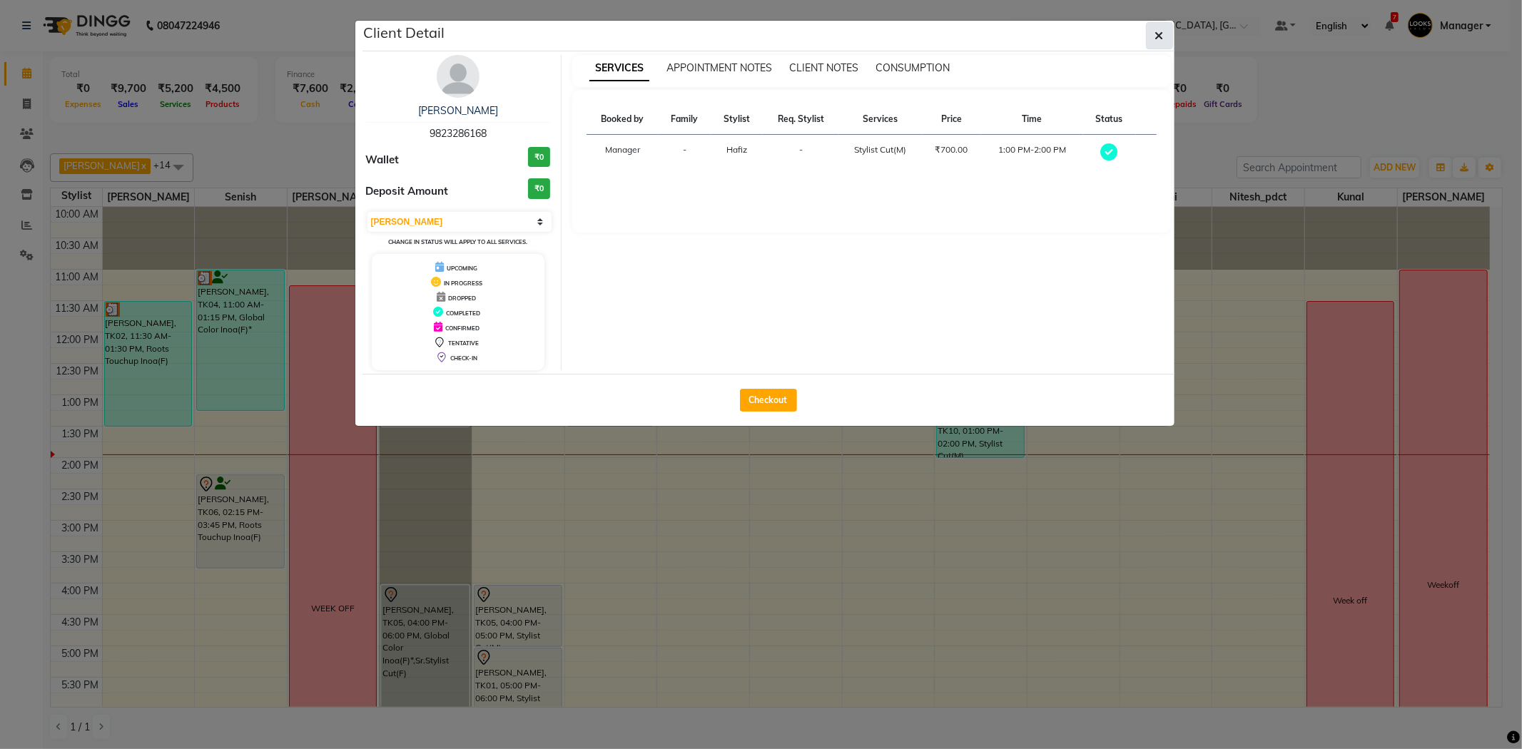
click at [1167, 33] on button "button" at bounding box center [1159, 35] width 27 height 27
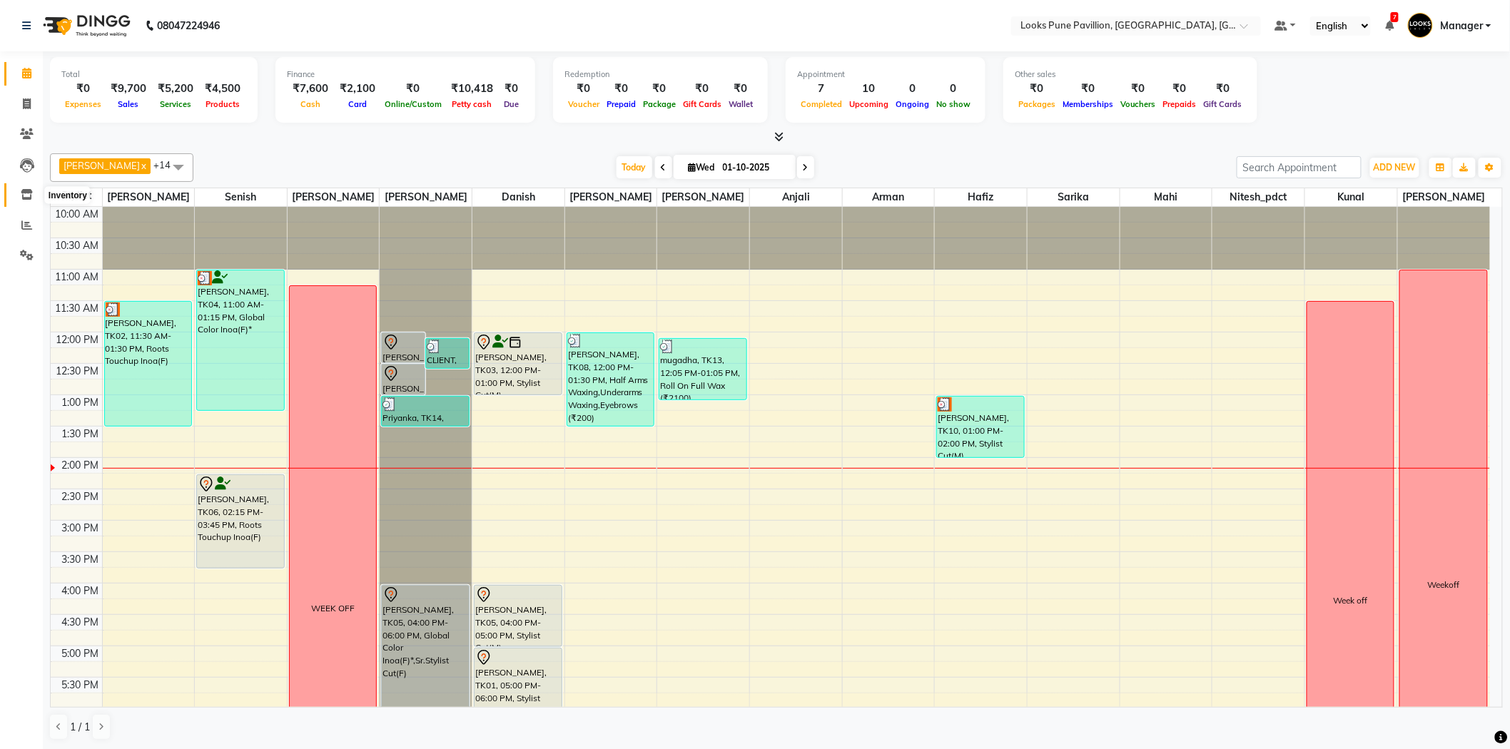
click at [24, 198] on icon at bounding box center [27, 194] width 12 height 11
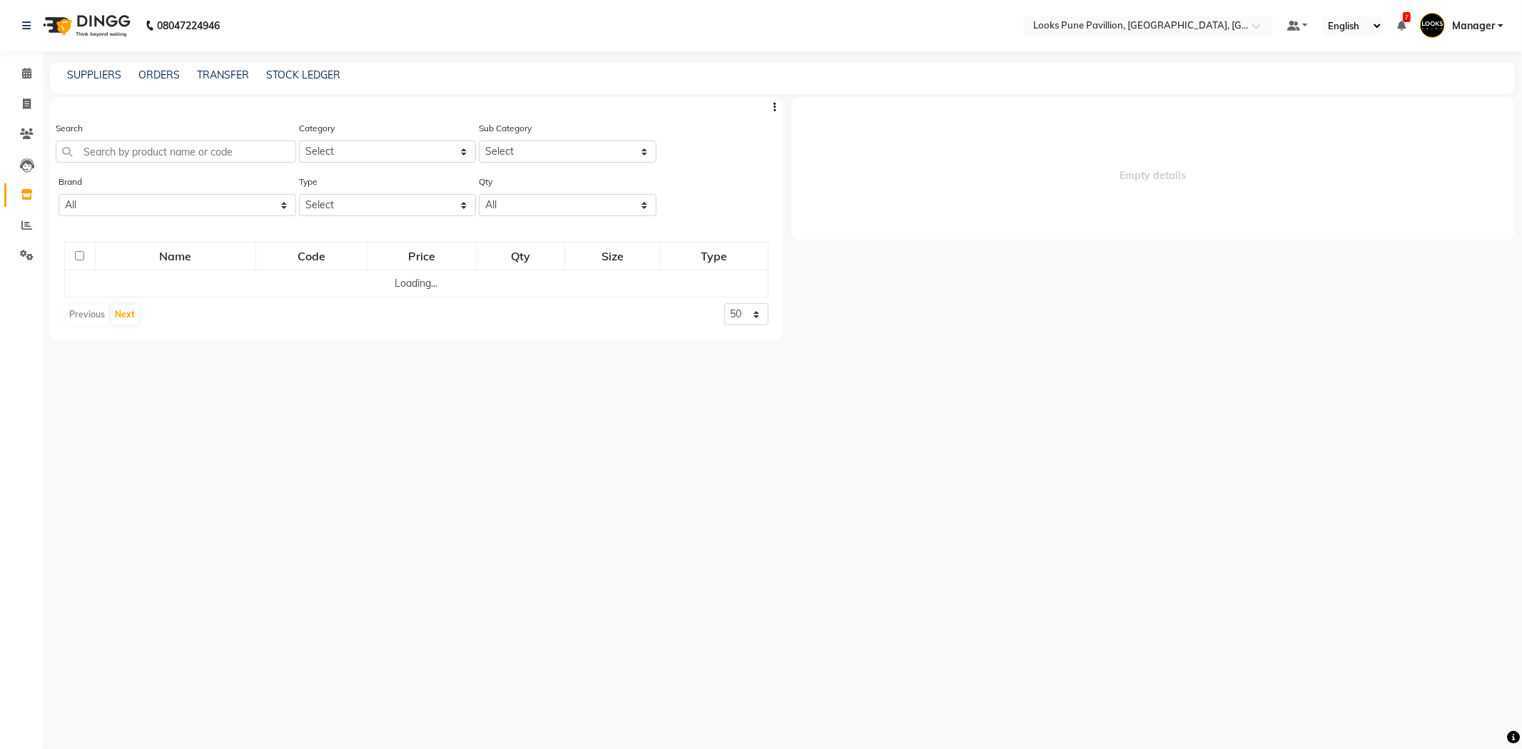
select select
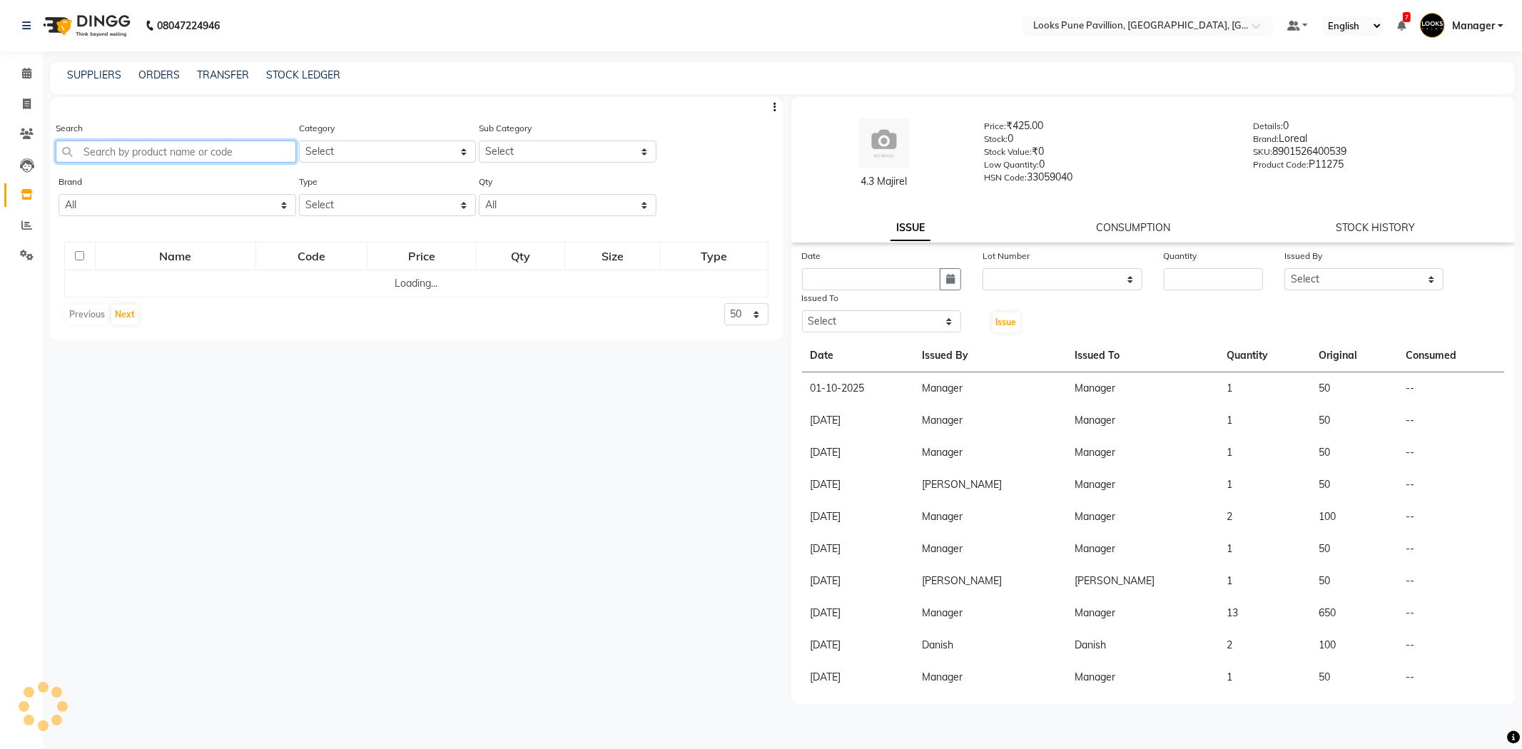
click at [198, 156] on input "text" at bounding box center [176, 152] width 240 height 22
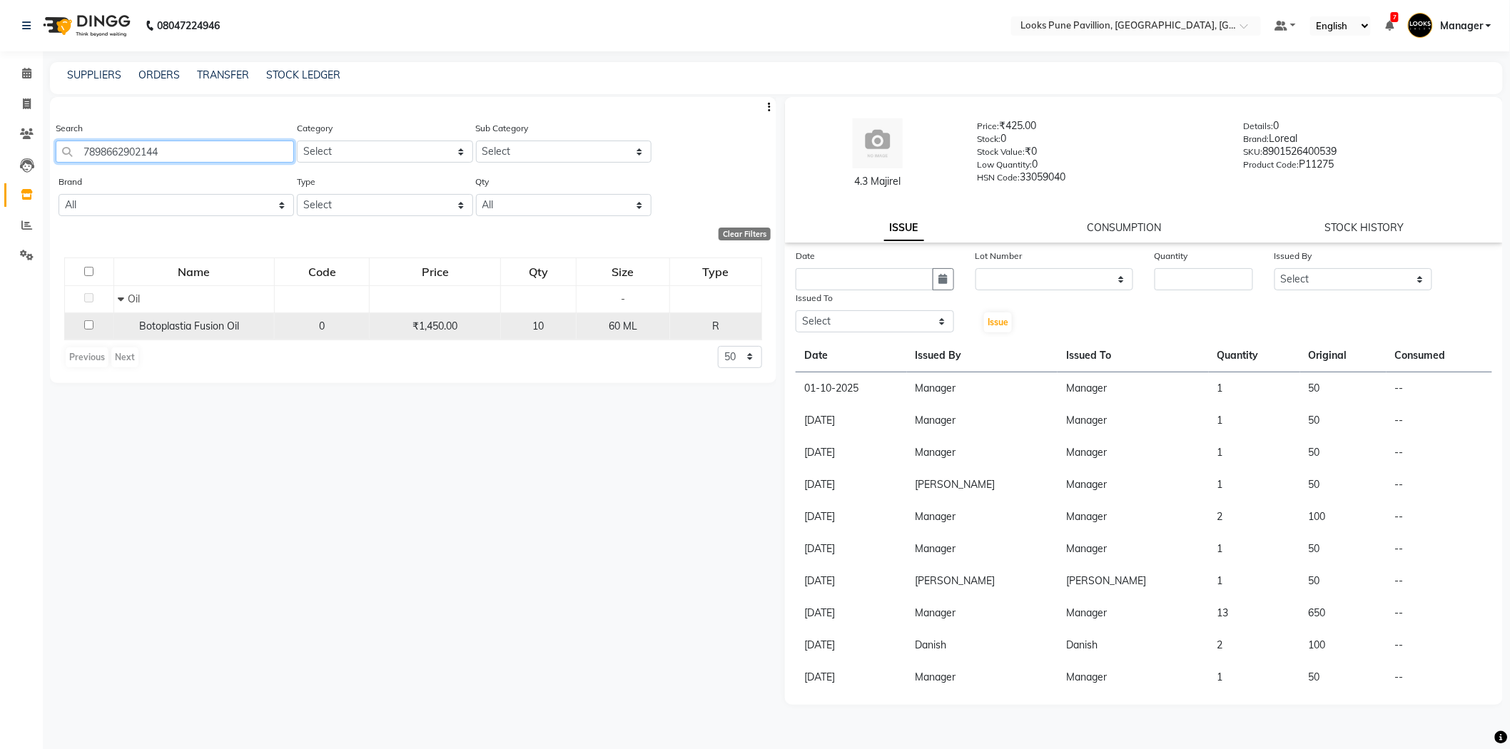
type input "7898662902144"
click at [90, 325] on input "checkbox" at bounding box center [88, 324] width 9 height 9
checkbox input "true"
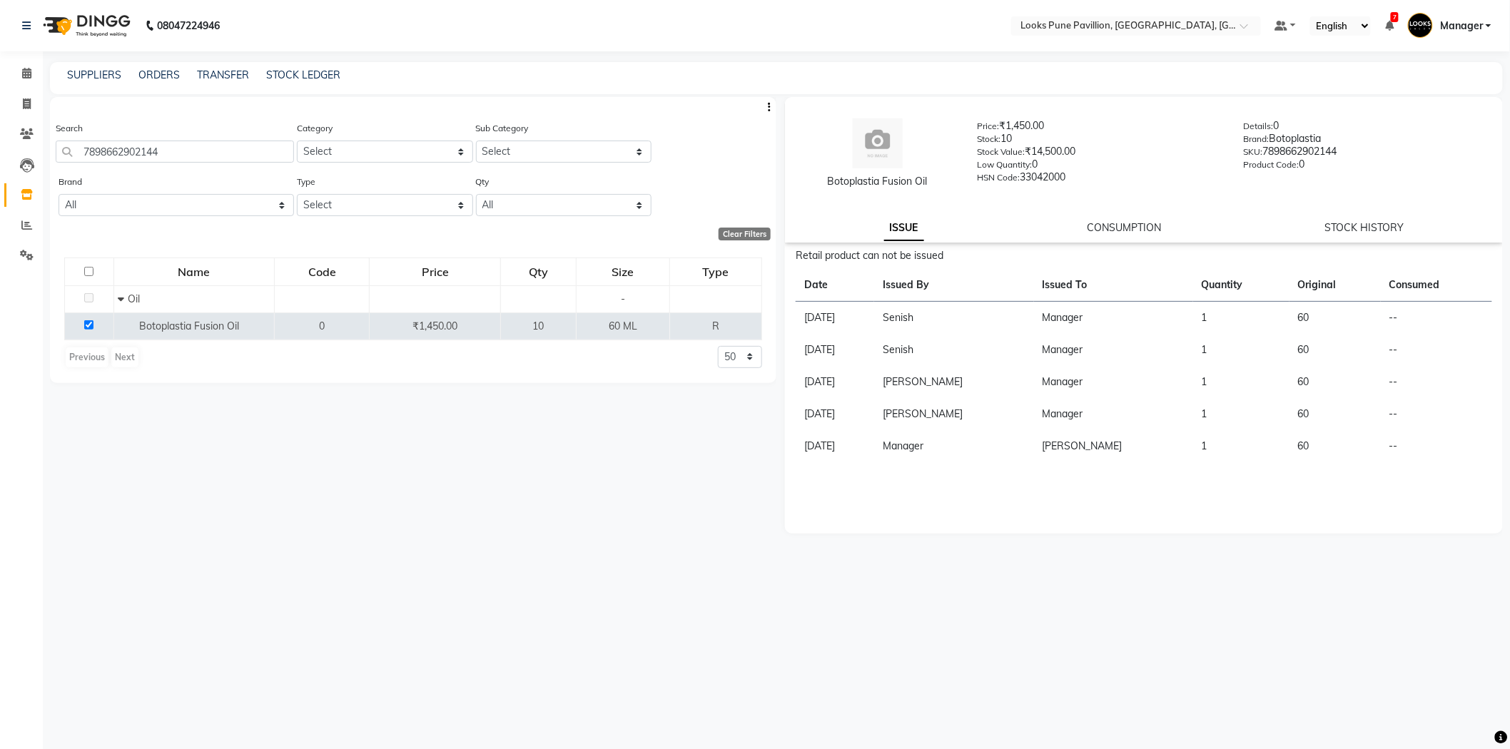
click at [1112, 218] on div "Botoplastia Fusion Oil Price: ₹1,450.00 Stock: 10 Stock Value: ₹14,500.00 Low Q…" at bounding box center [1144, 170] width 718 height 146
click at [1113, 224] on link "CONSUMPTION" at bounding box center [1124, 227] width 74 height 13
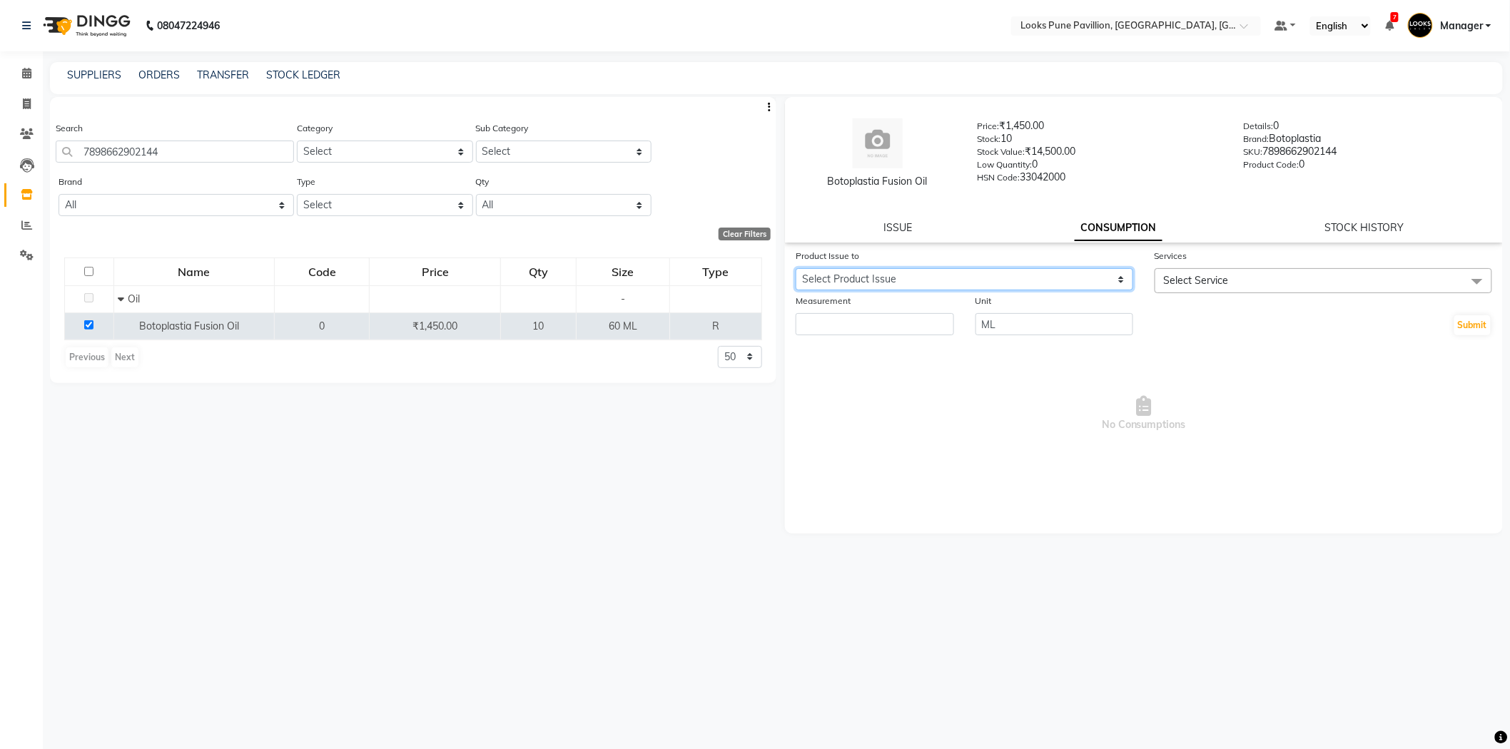
click at [1007, 278] on select "Select Product Issue [DATE], Issued to: Manager, Balance: 60 [DATE], Issued to:…" at bounding box center [964, 279] width 337 height 22
select select "745451"
click at [796, 268] on select "Select Product Issue [DATE], Issued to: Manager, Balance: 60 [DATE], Issued to:…" at bounding box center [964, 279] width 337 height 22
click at [1273, 282] on span "Select Service" at bounding box center [1322, 280] width 337 height 25
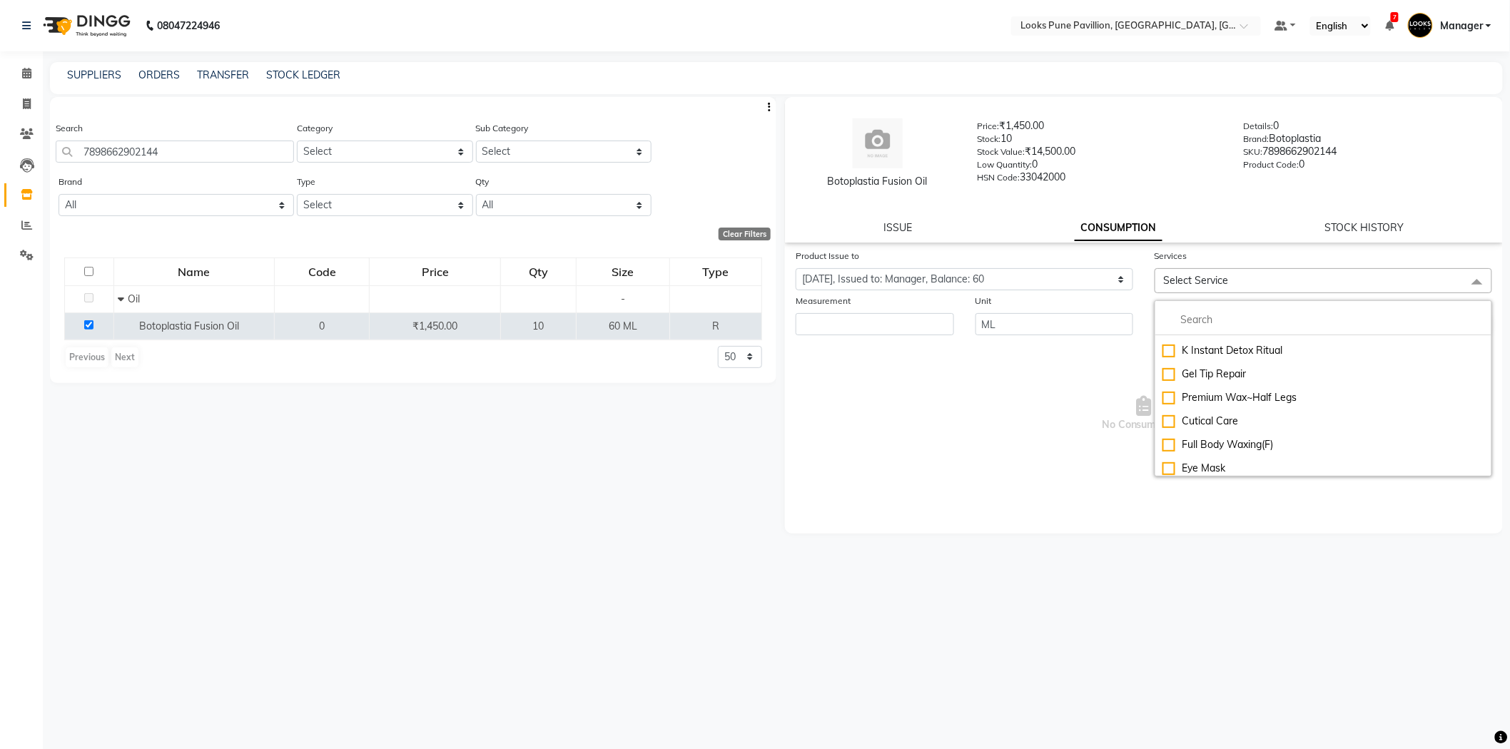
scroll to position [1109, 0]
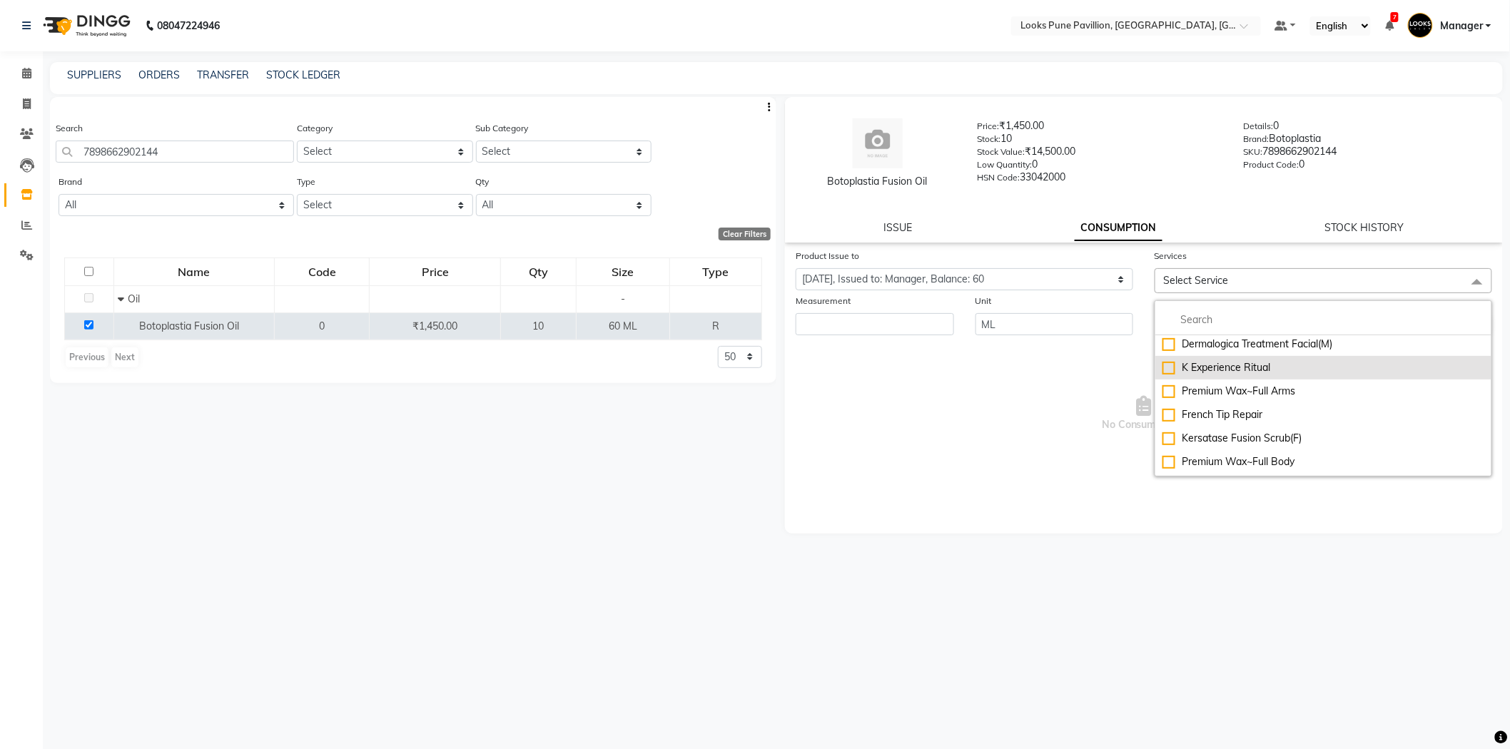
click at [1264, 365] on div "K Experience Ritual" at bounding box center [1323, 367] width 322 height 15
checkbox input "true"
click at [821, 390] on span "No Consumptions" at bounding box center [1144, 418] width 696 height 143
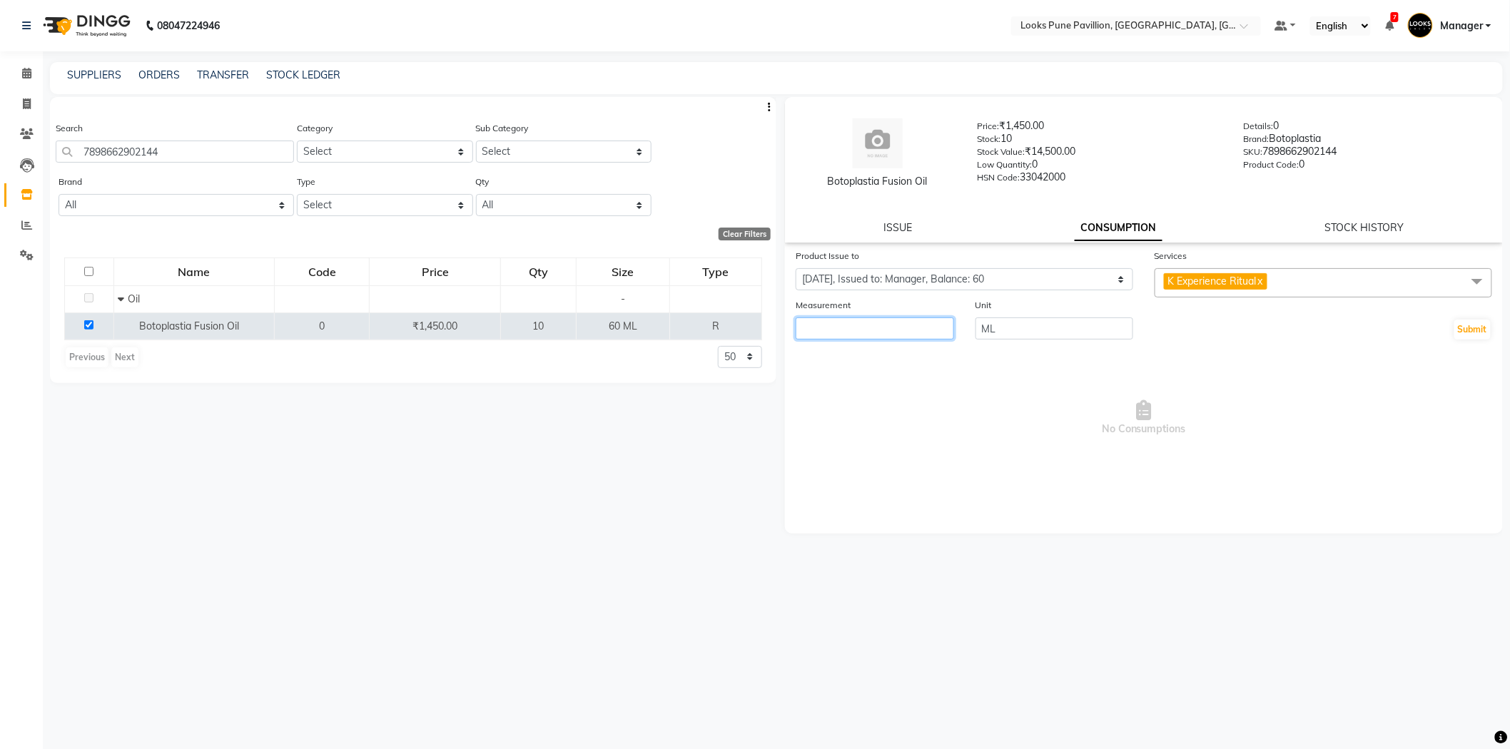
click at [880, 332] on input "number" at bounding box center [875, 329] width 158 height 22
type input "1"
type input "60"
click at [1390, 481] on span "No Consumptions" at bounding box center [1144, 418] width 696 height 143
click at [1471, 334] on button "Submit" at bounding box center [1472, 330] width 36 height 20
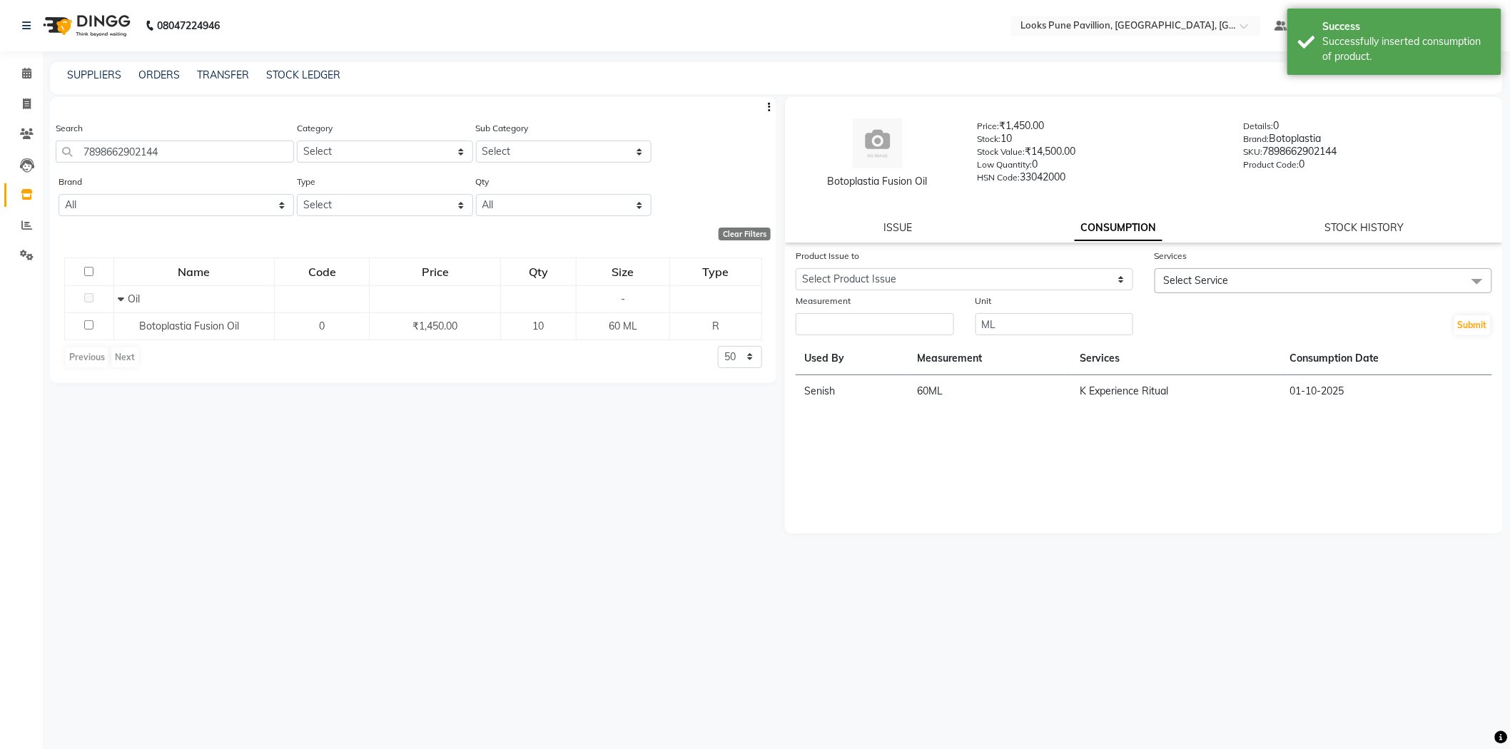
click at [19, 57] on div "Calendar Invoice Clients Leads Inventory Reports Settings Completed InProgress …" at bounding box center [96, 389] width 193 height 696
click at [22, 70] on icon at bounding box center [26, 73] width 9 height 11
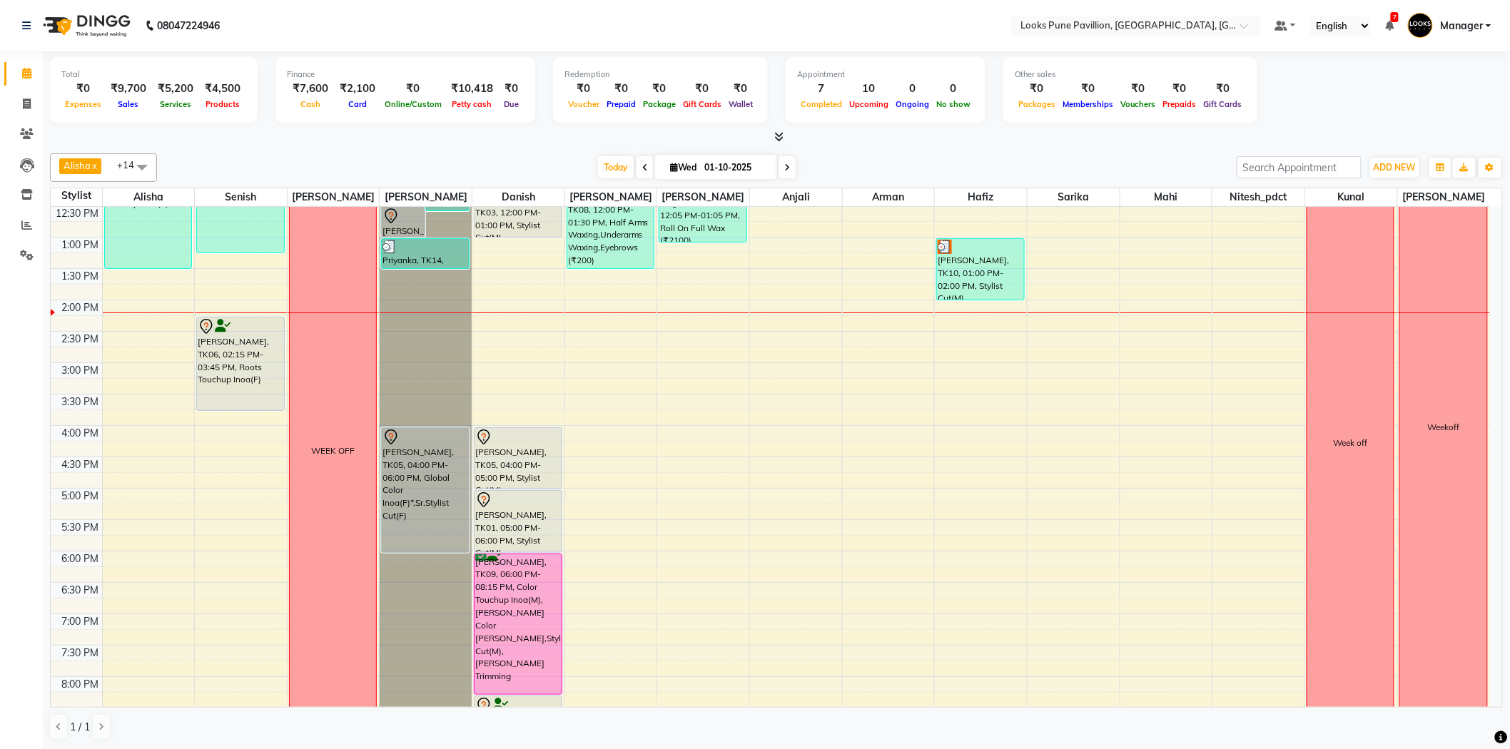
scroll to position [158, 0]
click at [792, 166] on div "[DATE] [DATE]" at bounding box center [696, 167] width 200 height 21
click at [788, 167] on span at bounding box center [786, 167] width 17 height 22
type input "02-10-2025"
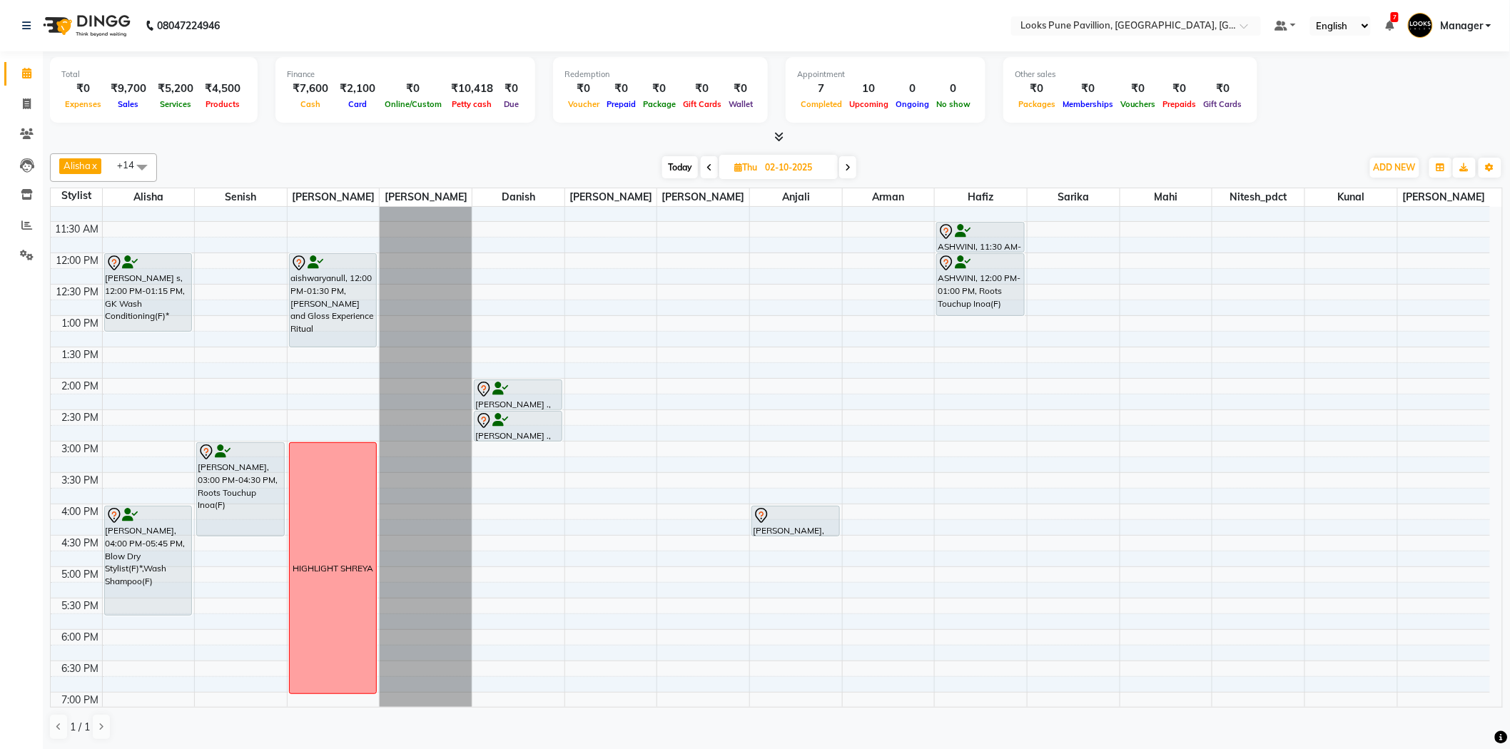
scroll to position [0, 0]
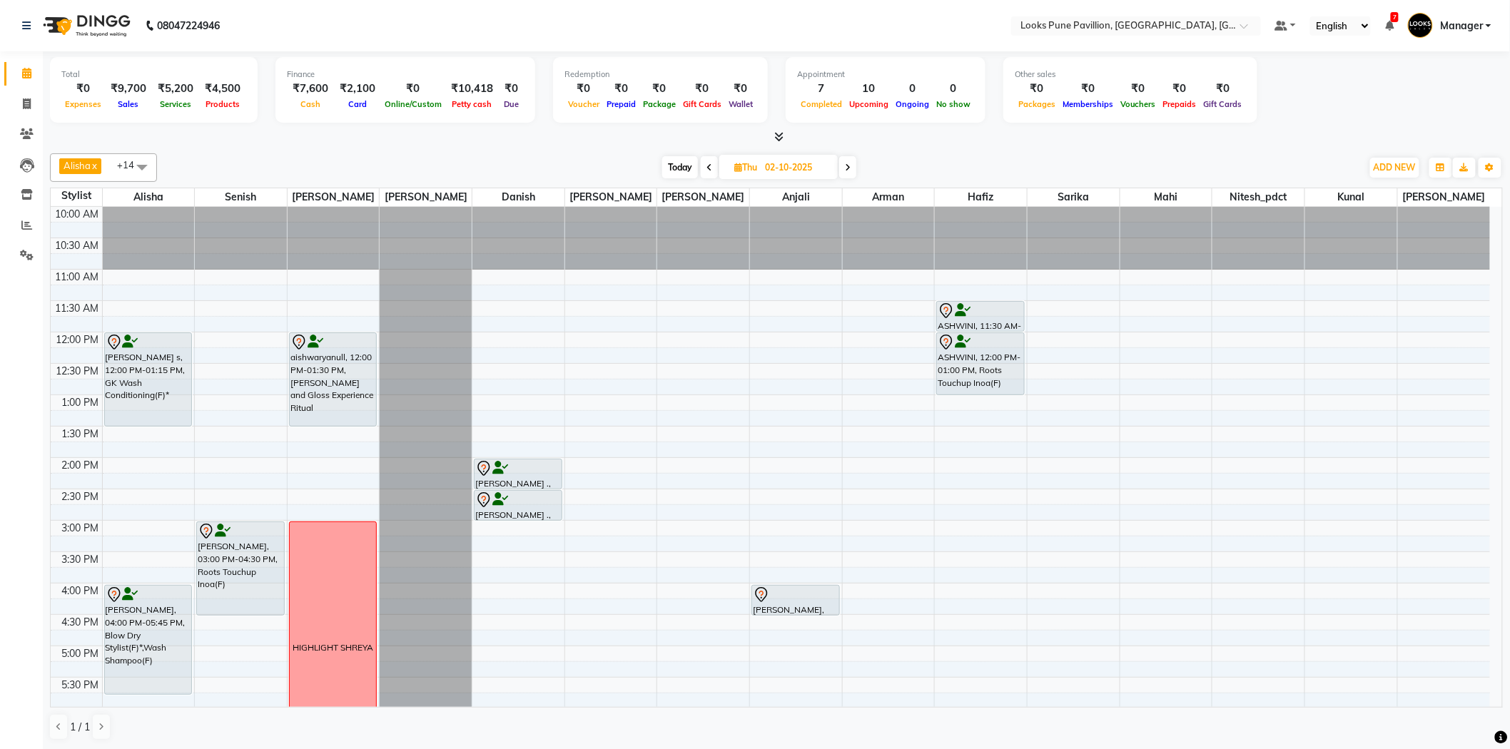
click at [169, 417] on div "[PERSON_NAME] s, 12:00 PM-01:15 PM, GK Wash Conditioning(F)* [PERSON_NAME], 04:…" at bounding box center [149, 615] width 92 height 816
click at [125, 275] on div "10:00 AM 10:30 AM 11:00 AM 11:30 AM 12:00 PM 12:30 PM 1:00 PM 1:30 PM 2:00 PM 2…" at bounding box center [770, 615] width 1439 height 816
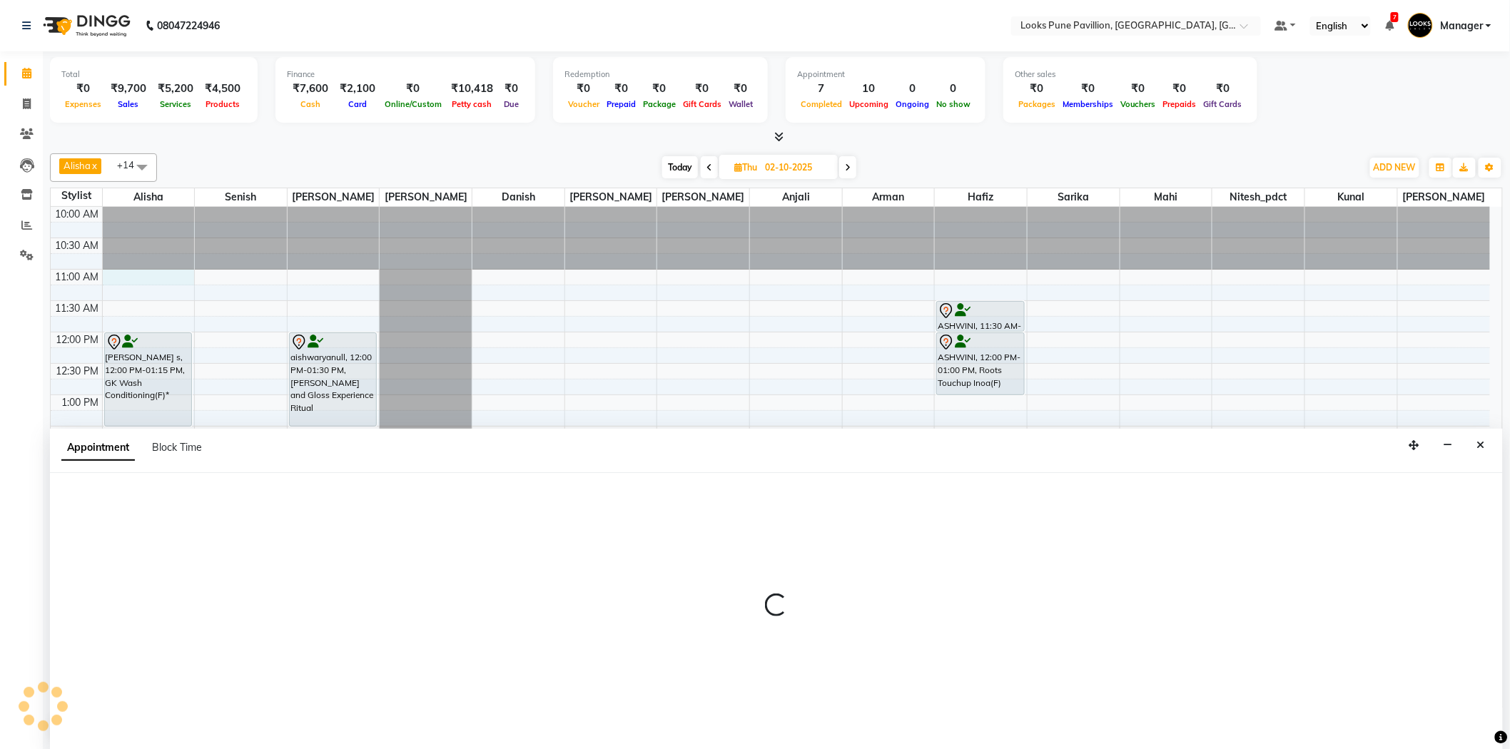
scroll to position [1, 0]
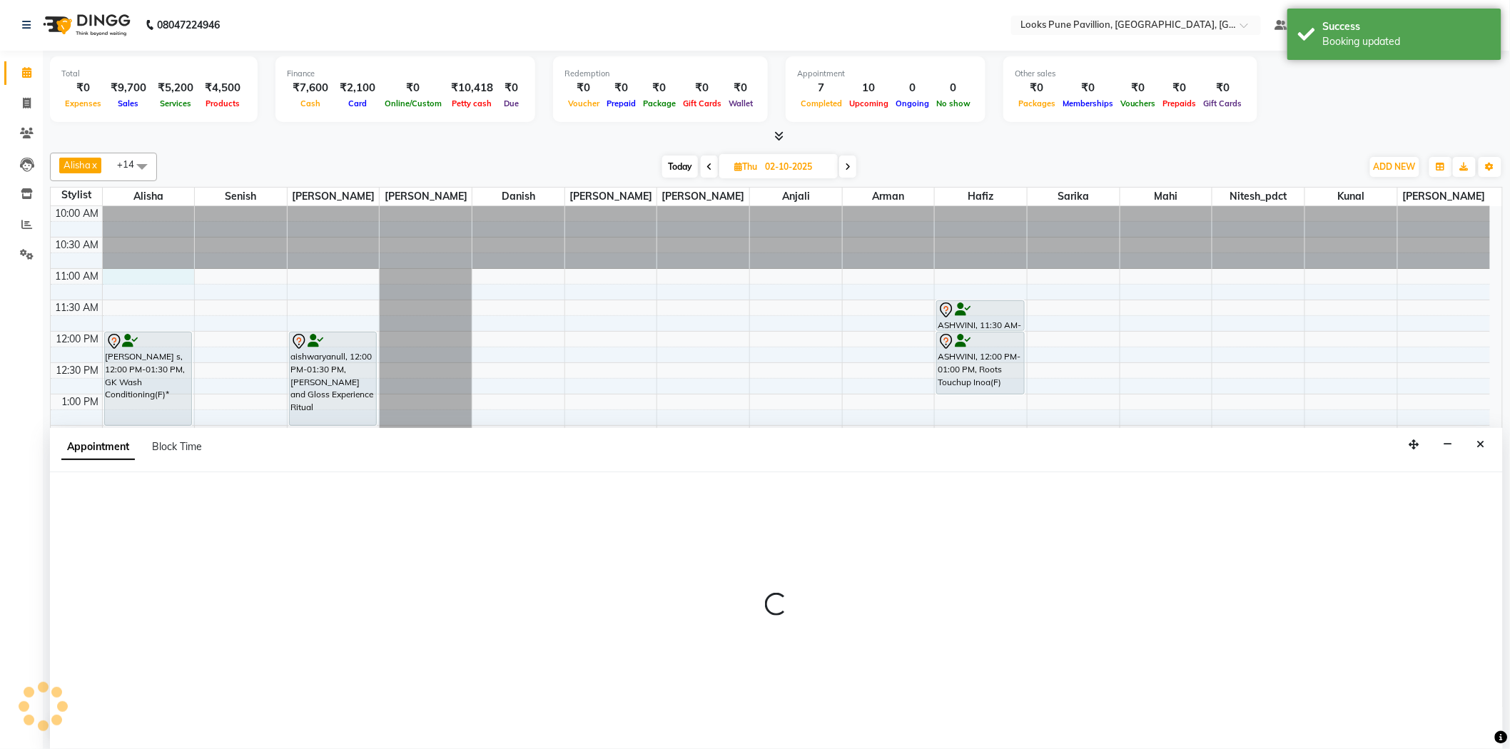
select select "43068"
select select "tentative"
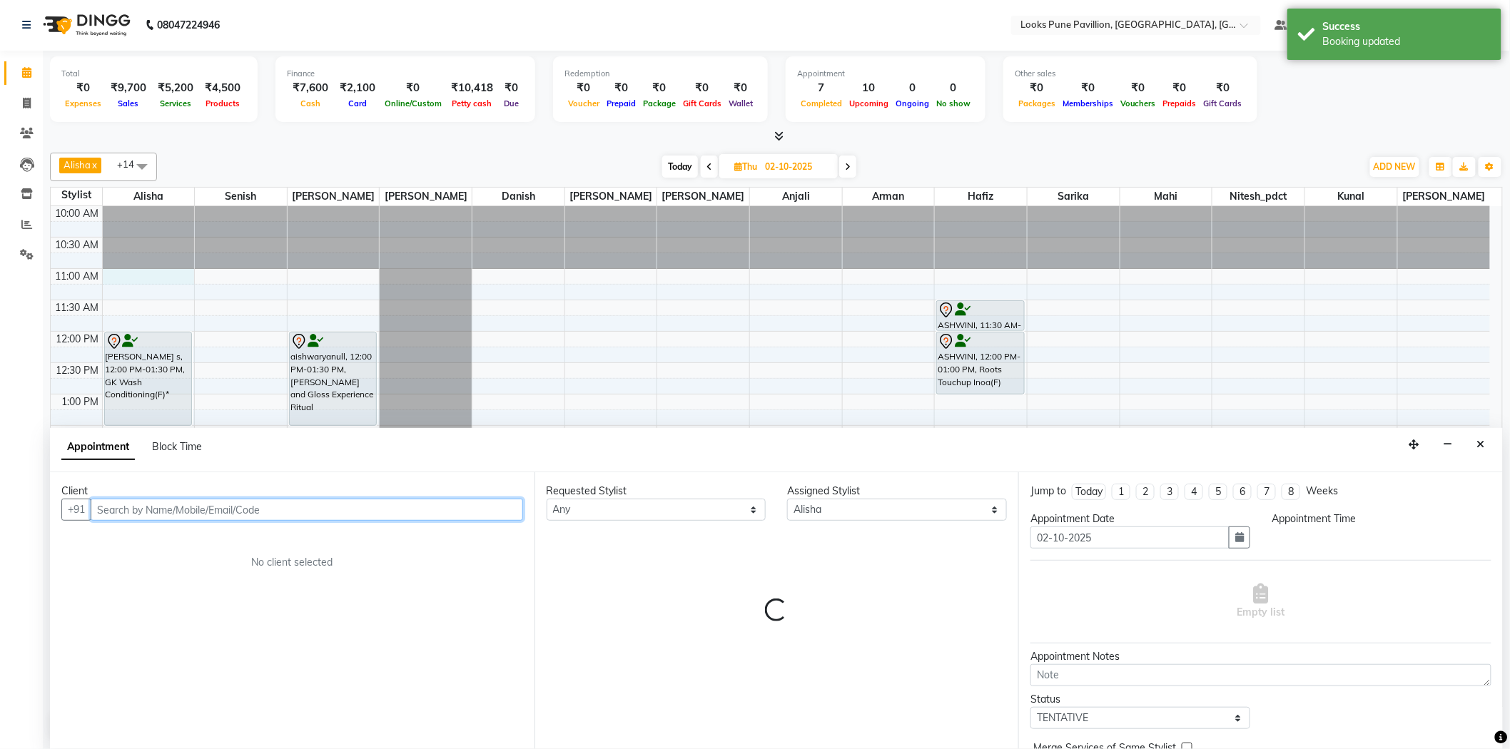
select select "660"
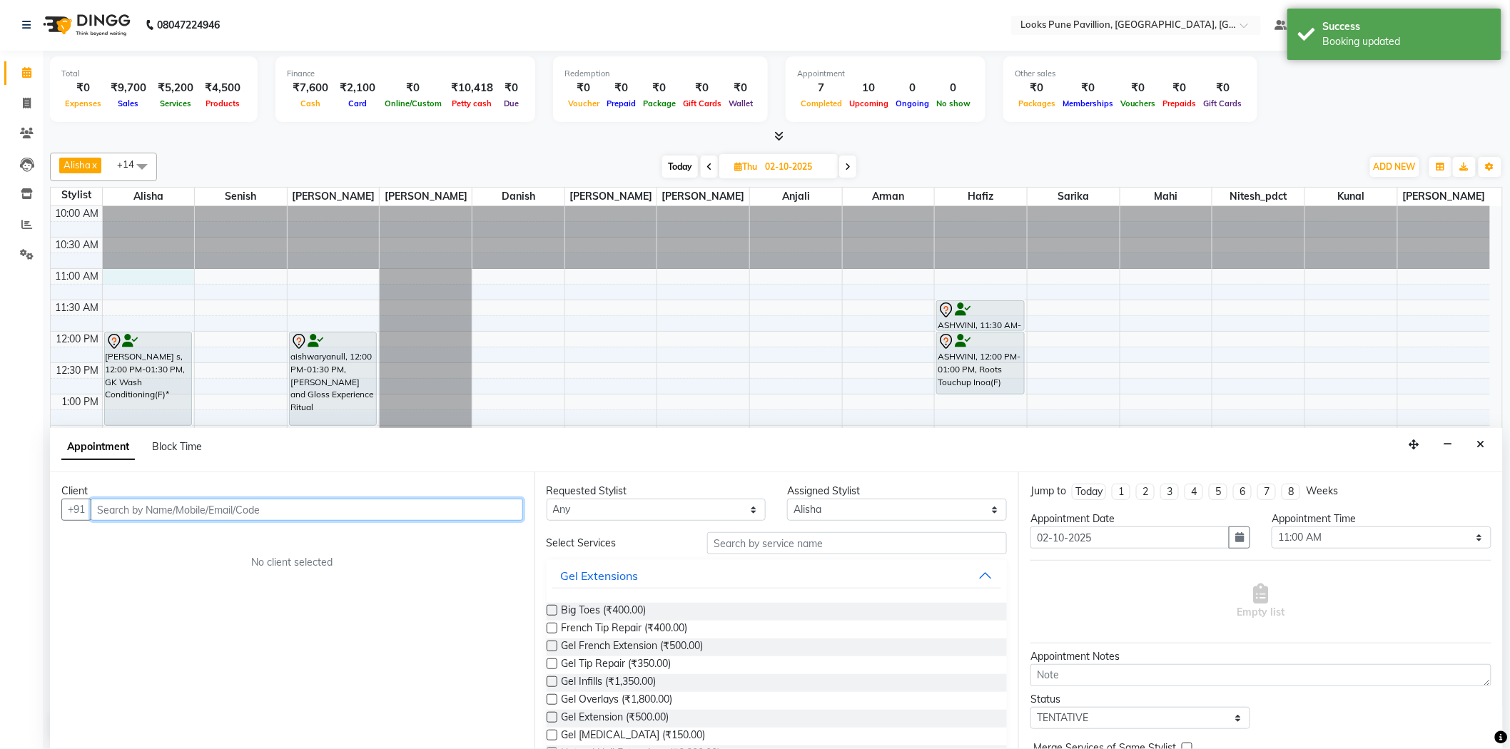
click at [271, 514] on input "text" at bounding box center [307, 510] width 432 height 22
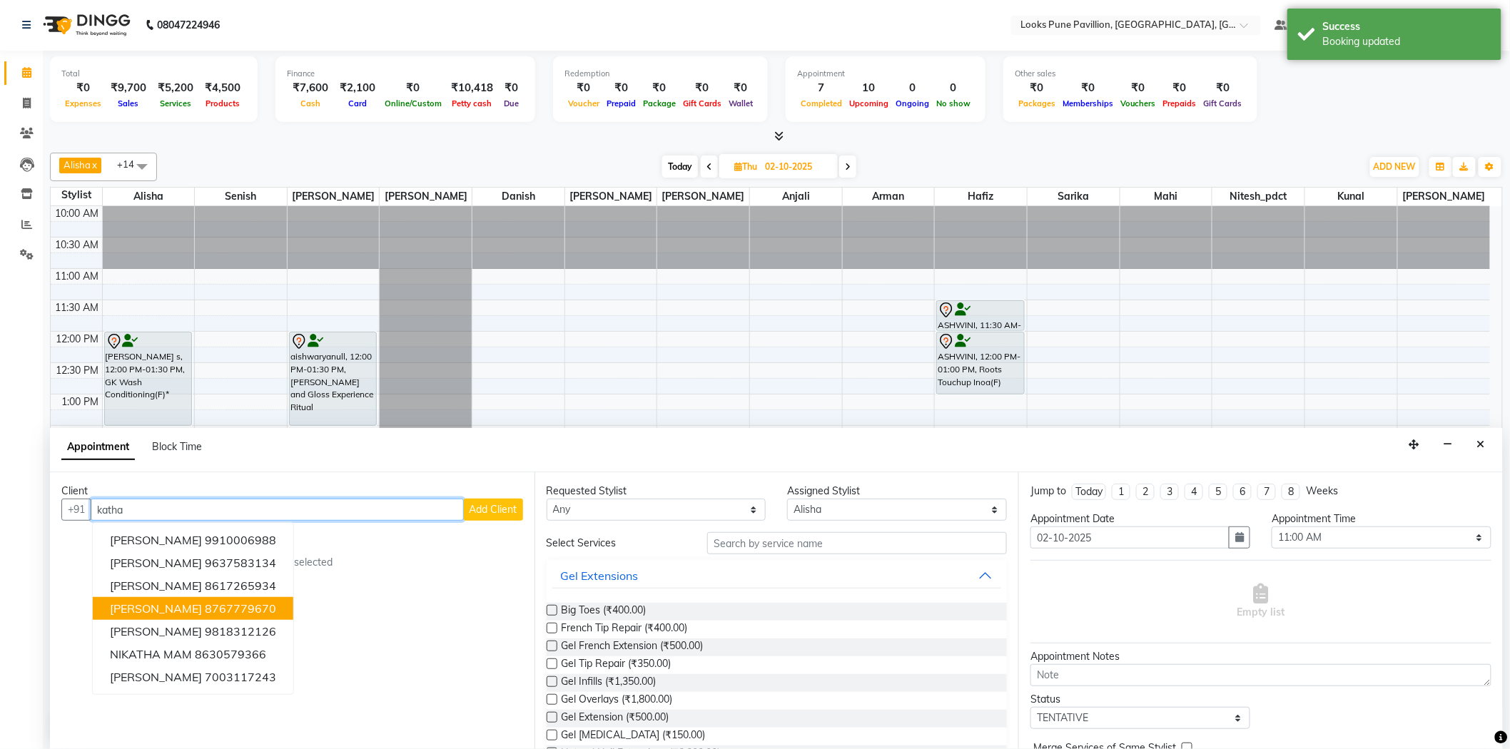
click at [210, 604] on ngb-highlight "8767779670" at bounding box center [240, 608] width 71 height 14
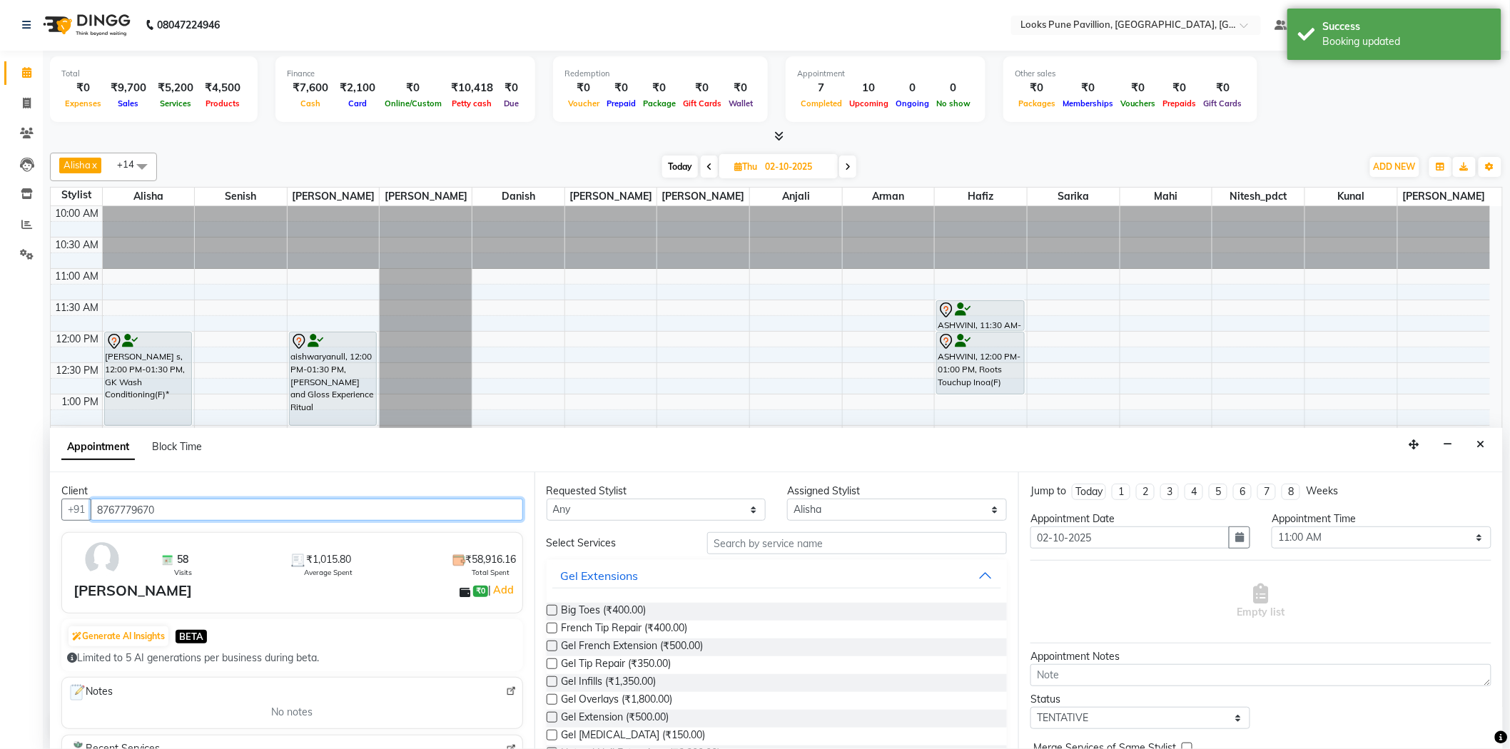
type input "8767779670"
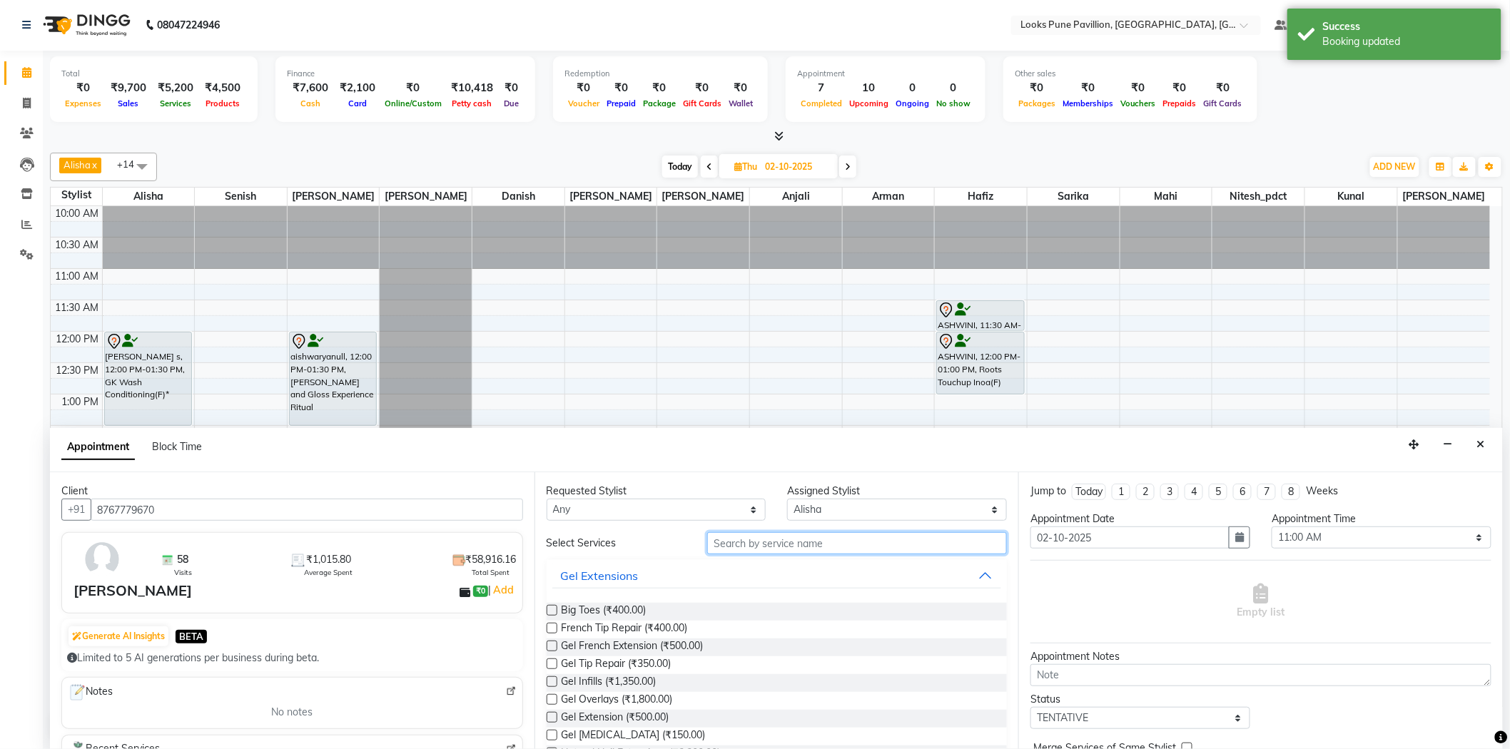
click at [711, 539] on input "text" at bounding box center [857, 543] width 300 height 22
click at [699, 507] on select "Any [PERSON_NAME] [PERSON_NAME] [PERSON_NAME] Danish [PERSON_NAME] [PERSON_NAME…" at bounding box center [657, 510] width 220 height 22
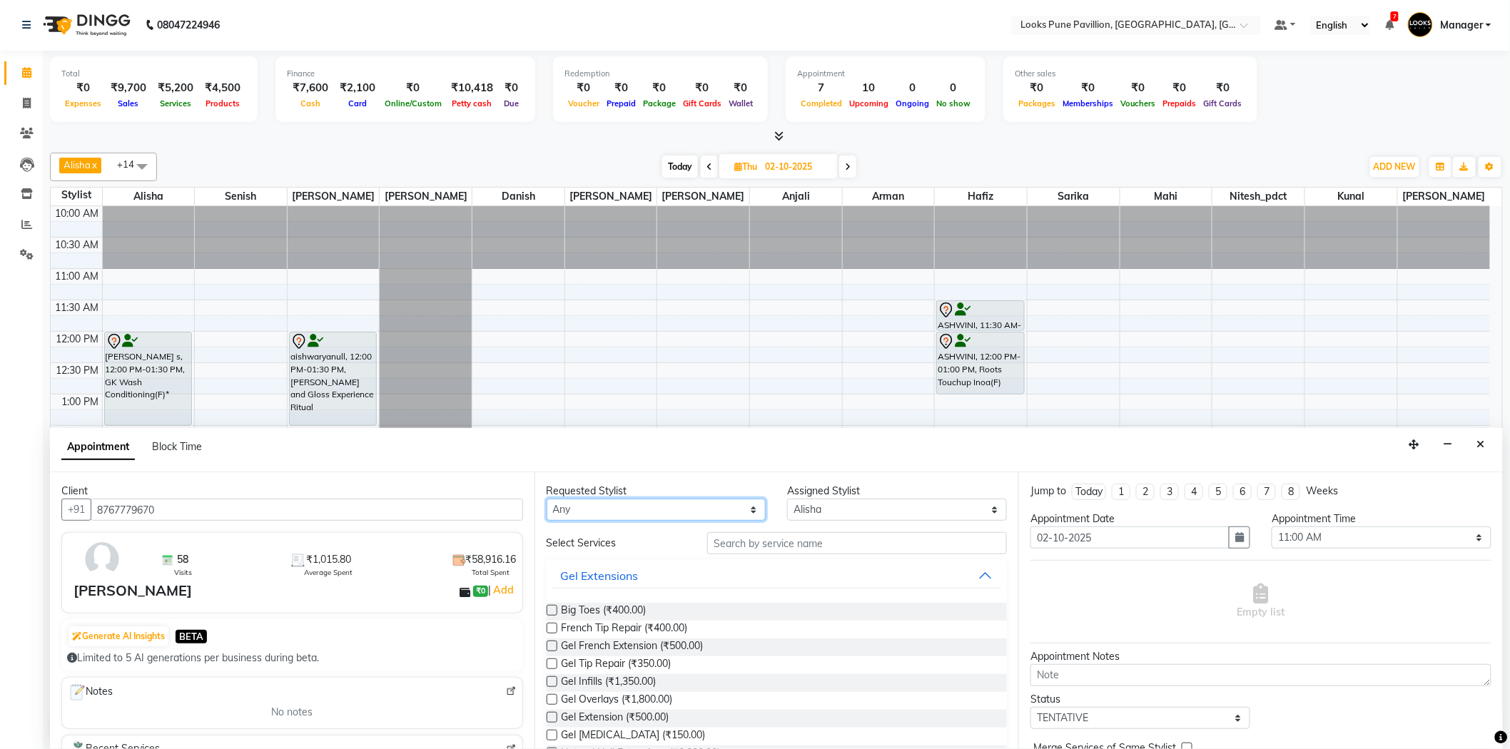
select select "43068"
click at [547, 499] on select "Any [PERSON_NAME] [PERSON_NAME] [PERSON_NAME] Danish [PERSON_NAME] [PERSON_NAME…" at bounding box center [657, 510] width 220 height 22
click at [774, 546] on input "text" at bounding box center [857, 543] width 300 height 22
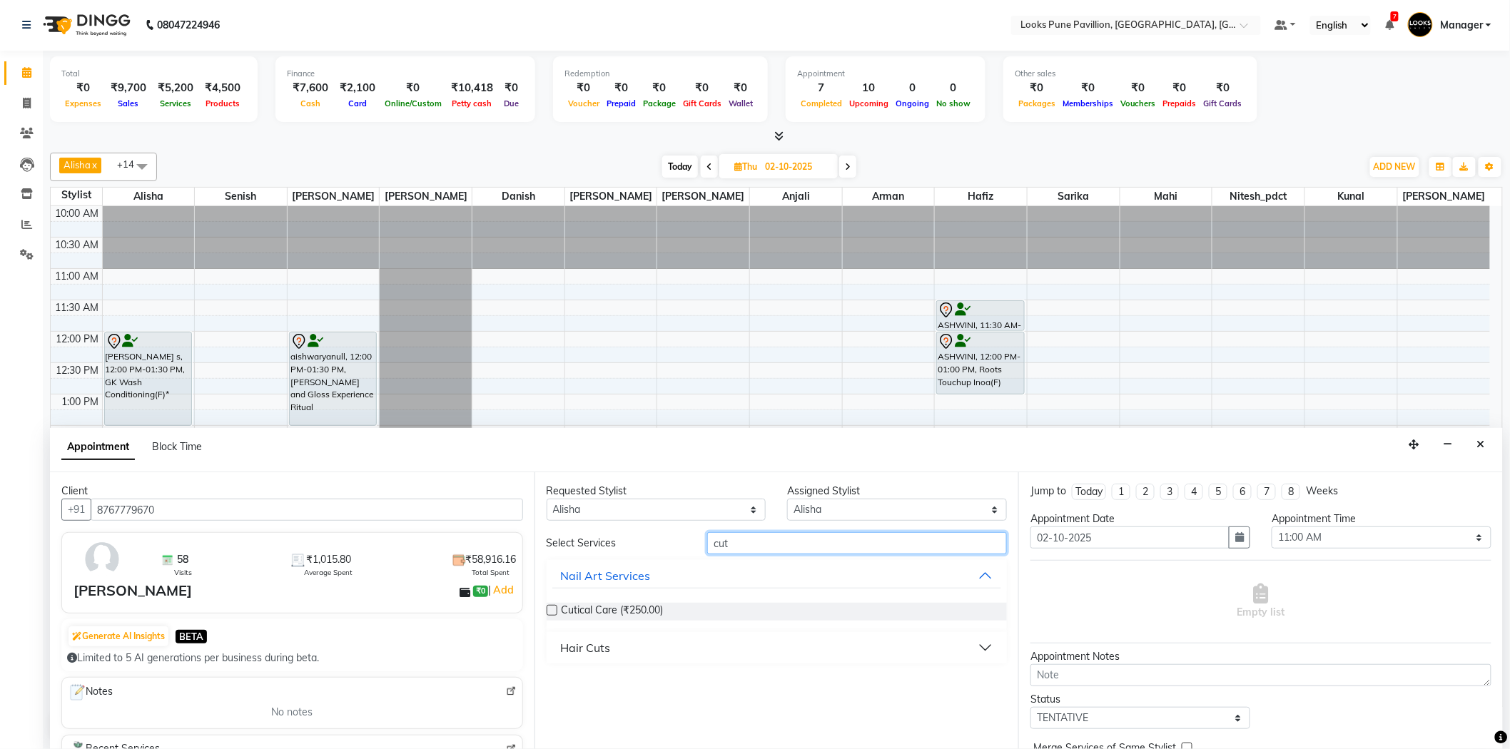
type input "cut"
click at [590, 652] on div "Hair Cuts" at bounding box center [586, 647] width 50 height 17
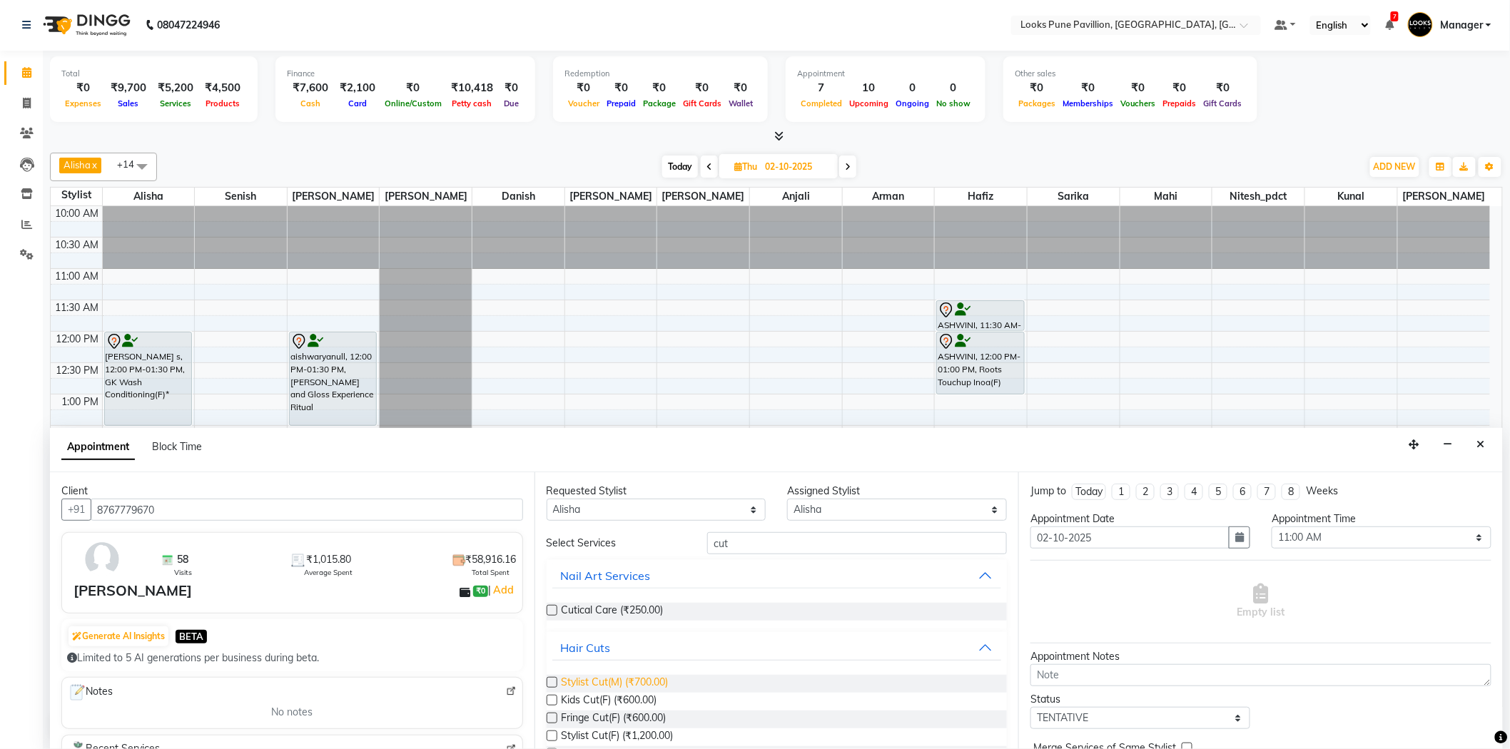
click at [616, 676] on span "Stylist Cut(M) (₹700.00)" at bounding box center [615, 684] width 107 height 18
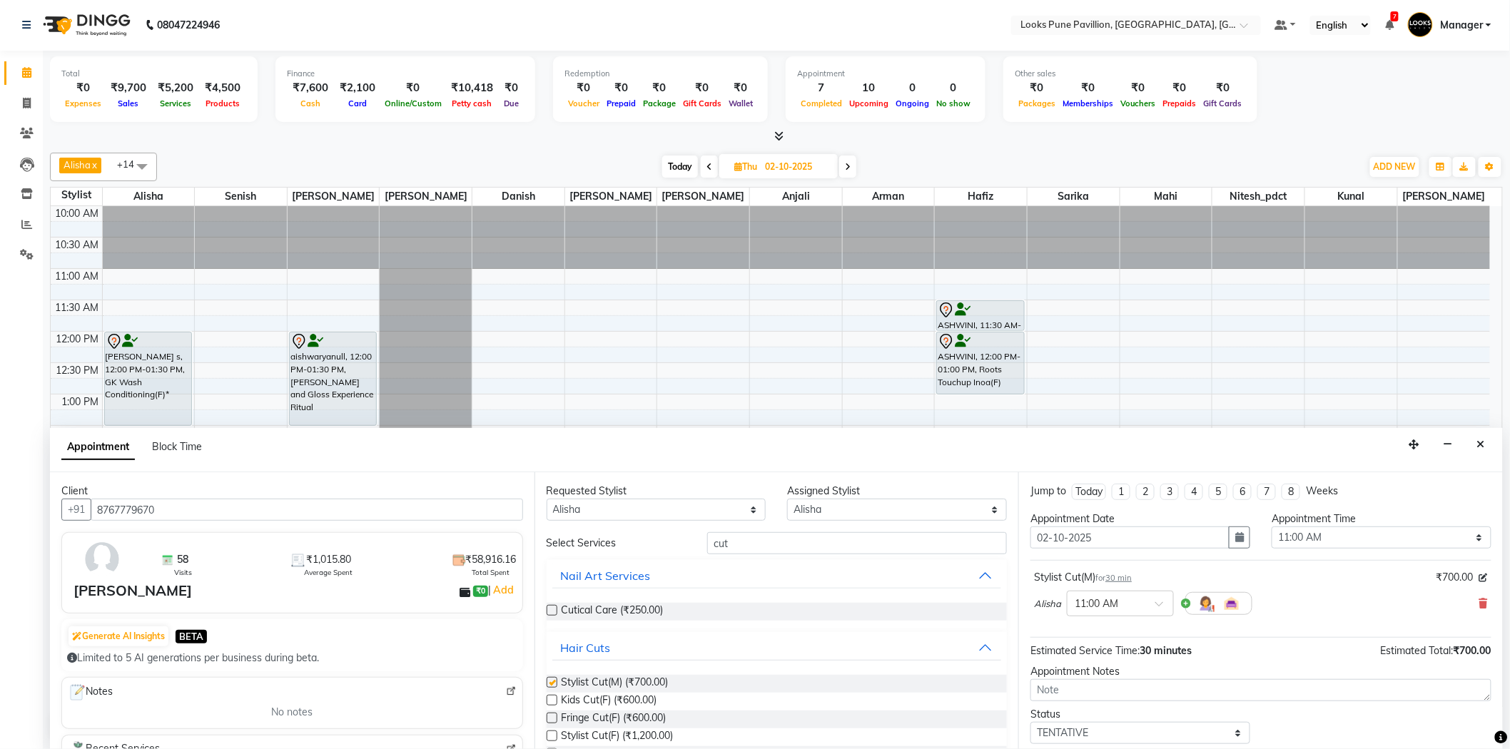
checkbox input "false"
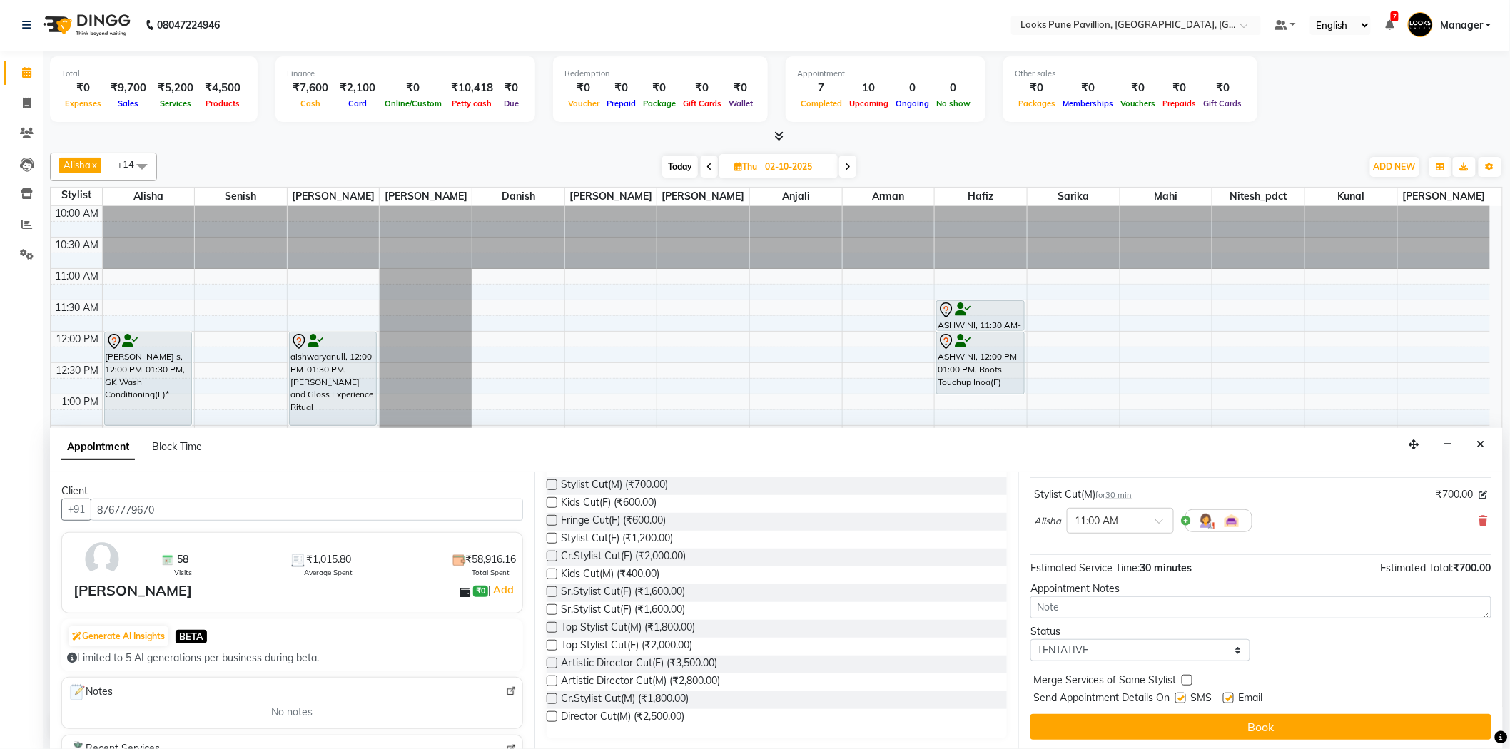
scroll to position [84, 0]
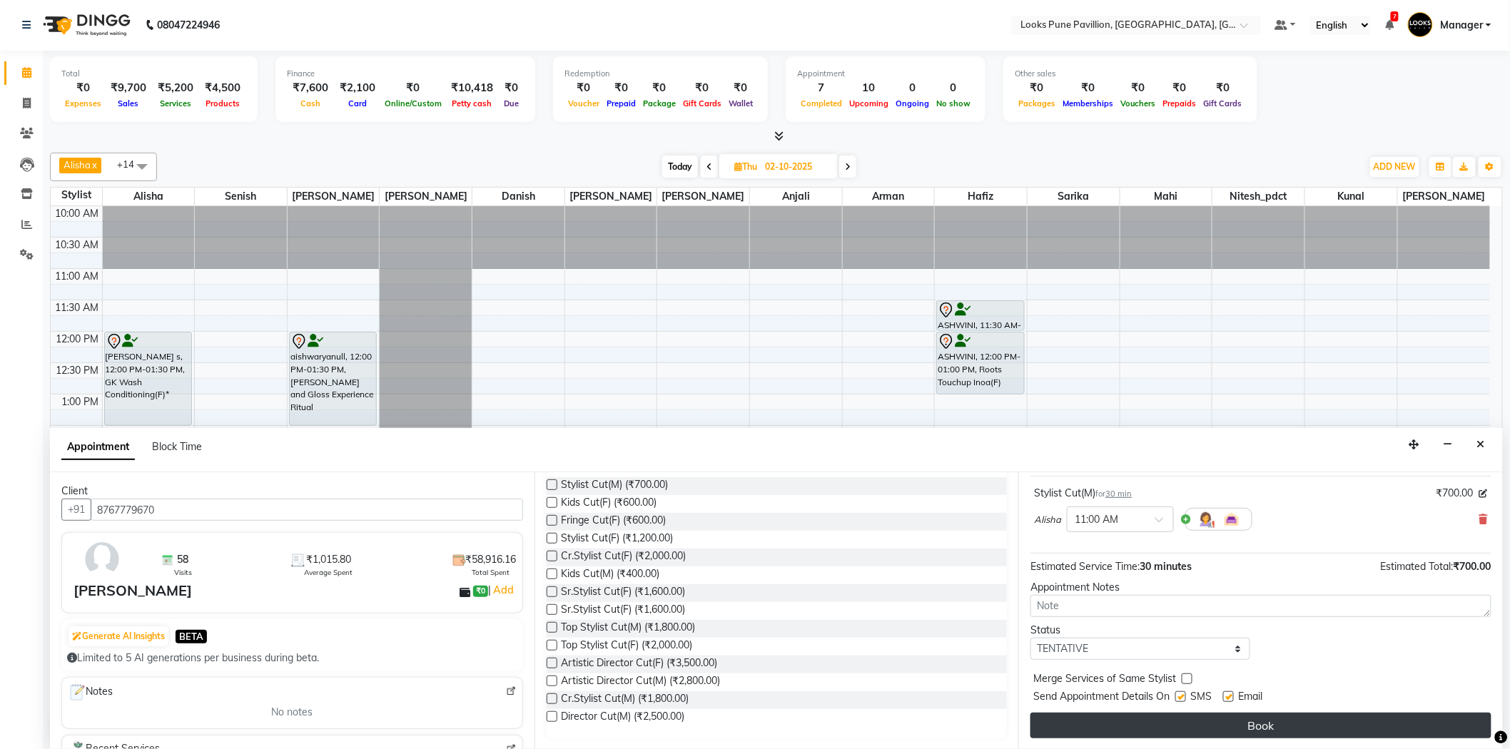
click at [1202, 735] on button "Book" at bounding box center [1260, 726] width 461 height 26
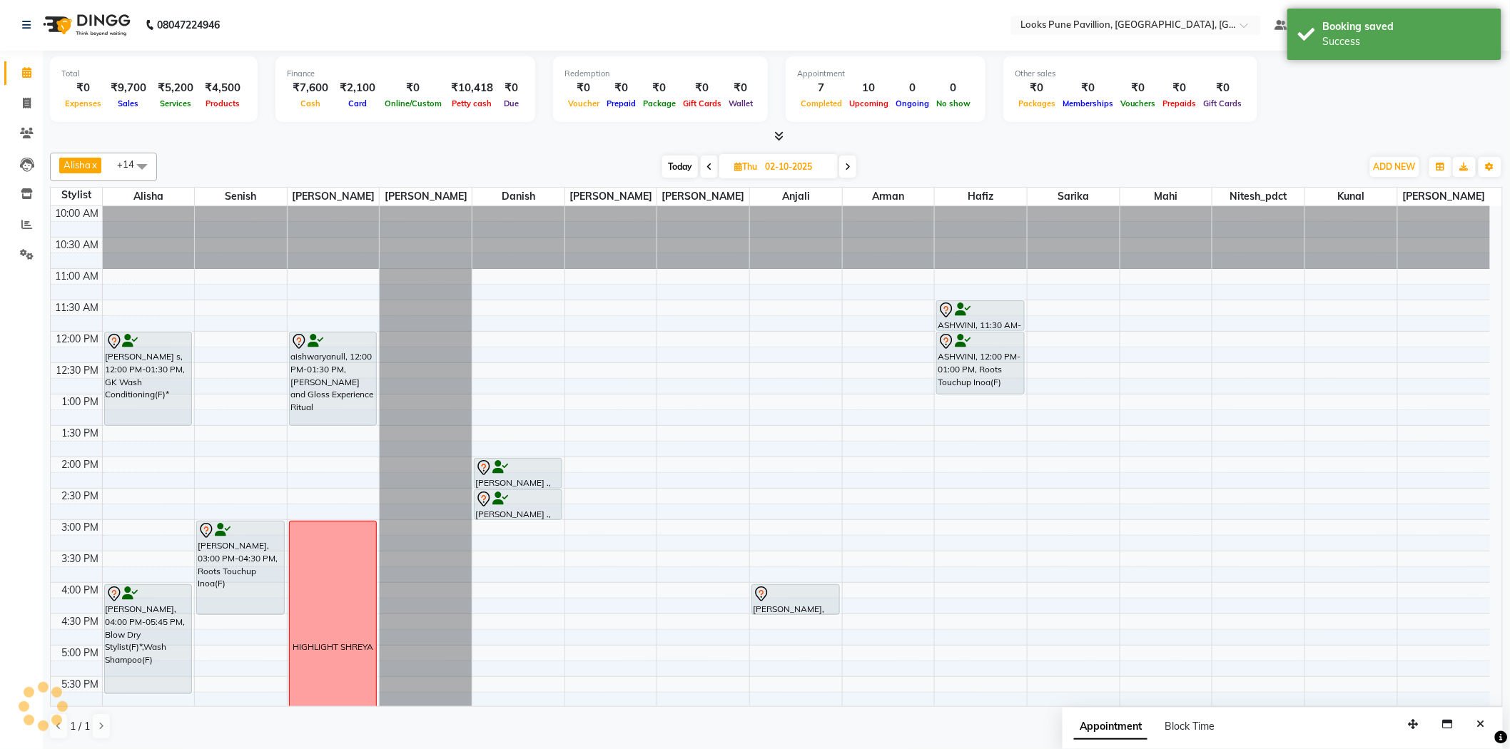
scroll to position [0, 0]
drag, startPoint x: 667, startPoint y: 166, endPoint x: 676, endPoint y: 181, distance: 16.6
click at [668, 166] on span "Today" at bounding box center [680, 167] width 36 height 22
type input "01-10-2025"
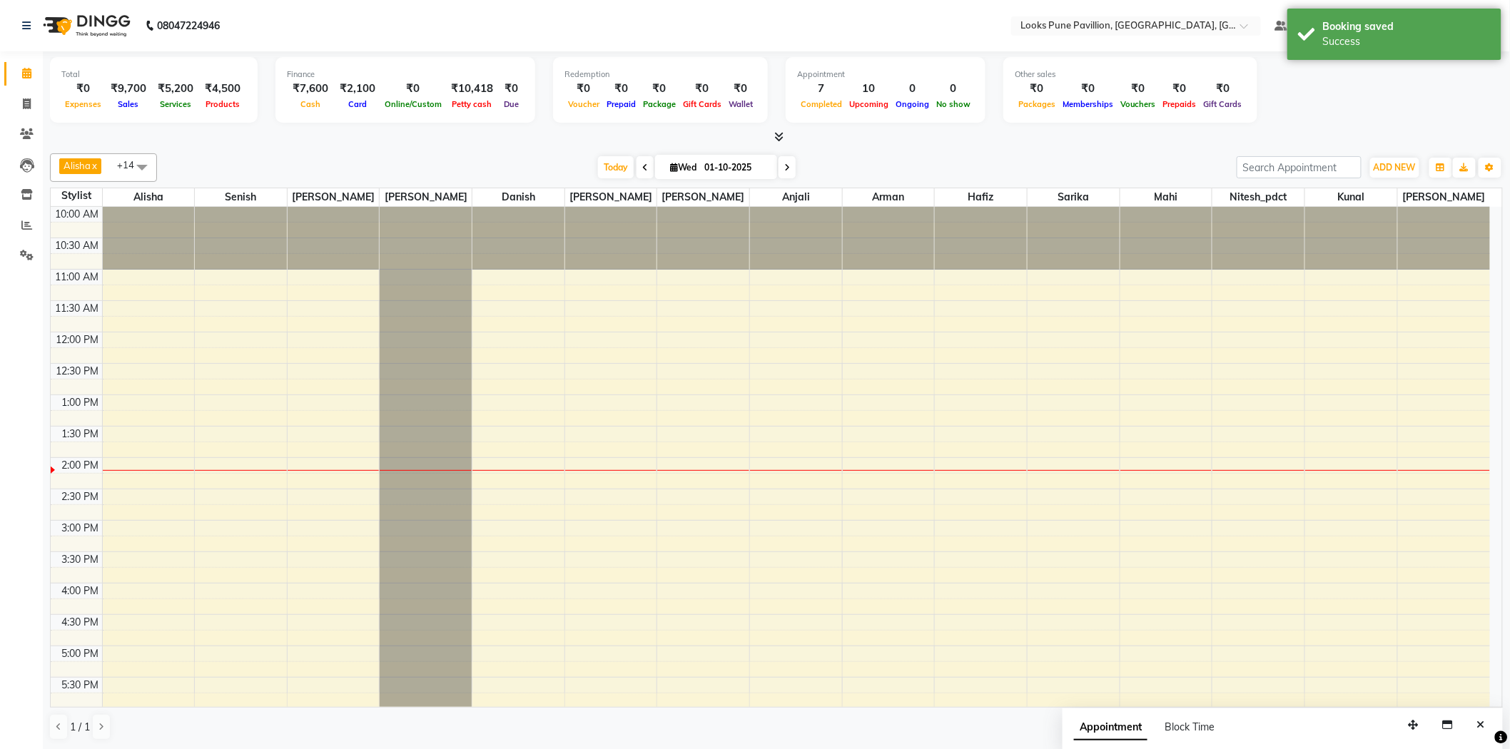
scroll to position [253, 0]
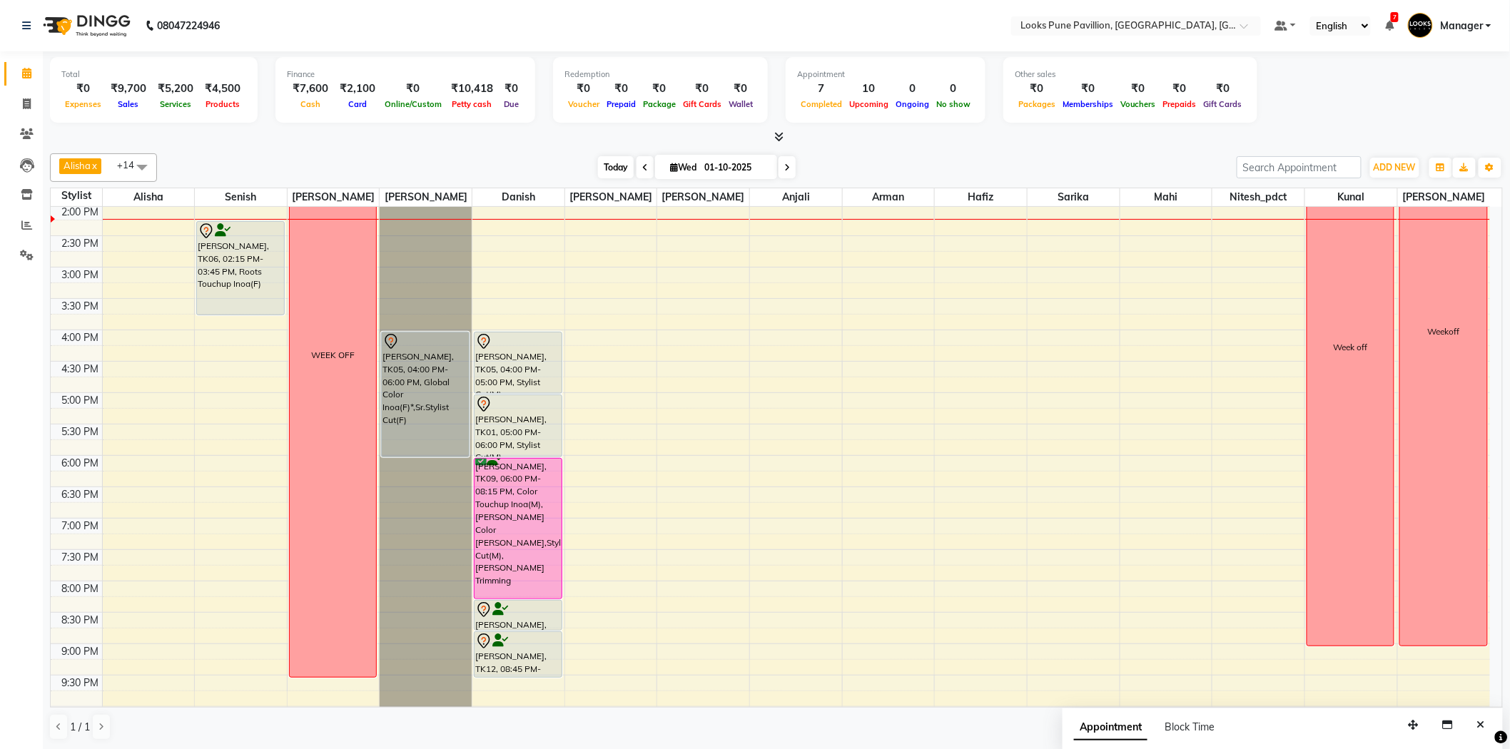
click at [618, 168] on span "Today" at bounding box center [616, 167] width 36 height 22
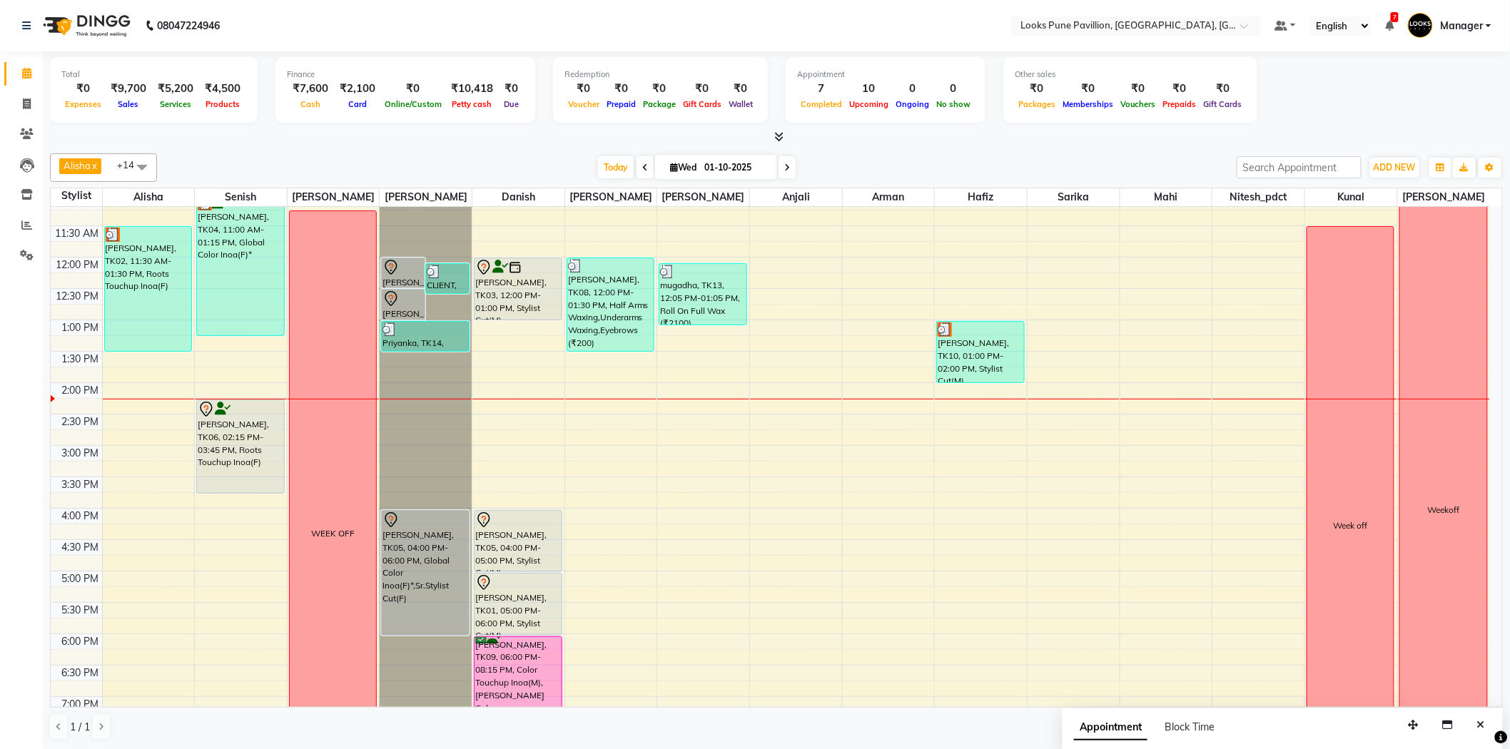
scroll to position [79, 0]
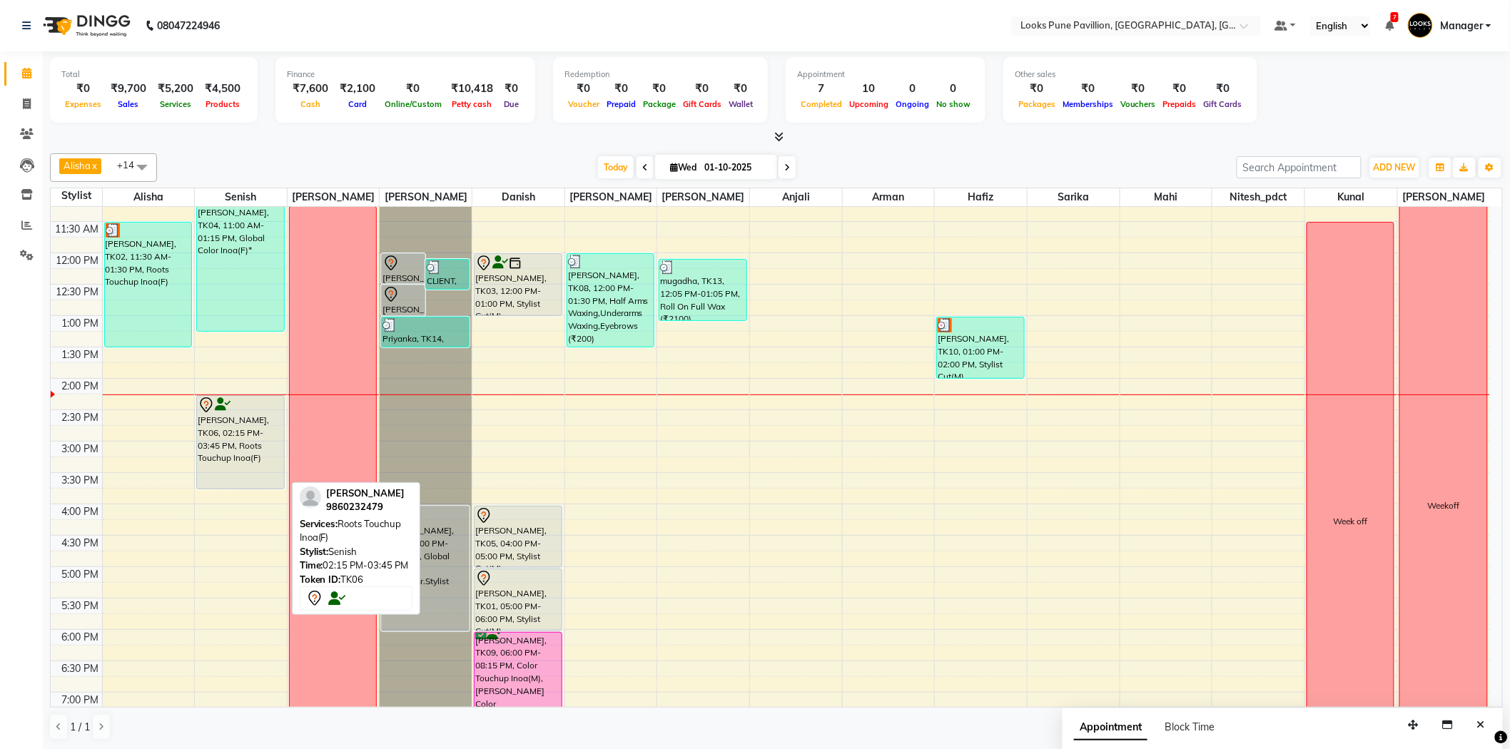
click at [213, 430] on div "[PERSON_NAME], TK06, 02:15 PM-03:45 PM, Roots Touchup Inoa(F)" at bounding box center [240, 442] width 86 height 93
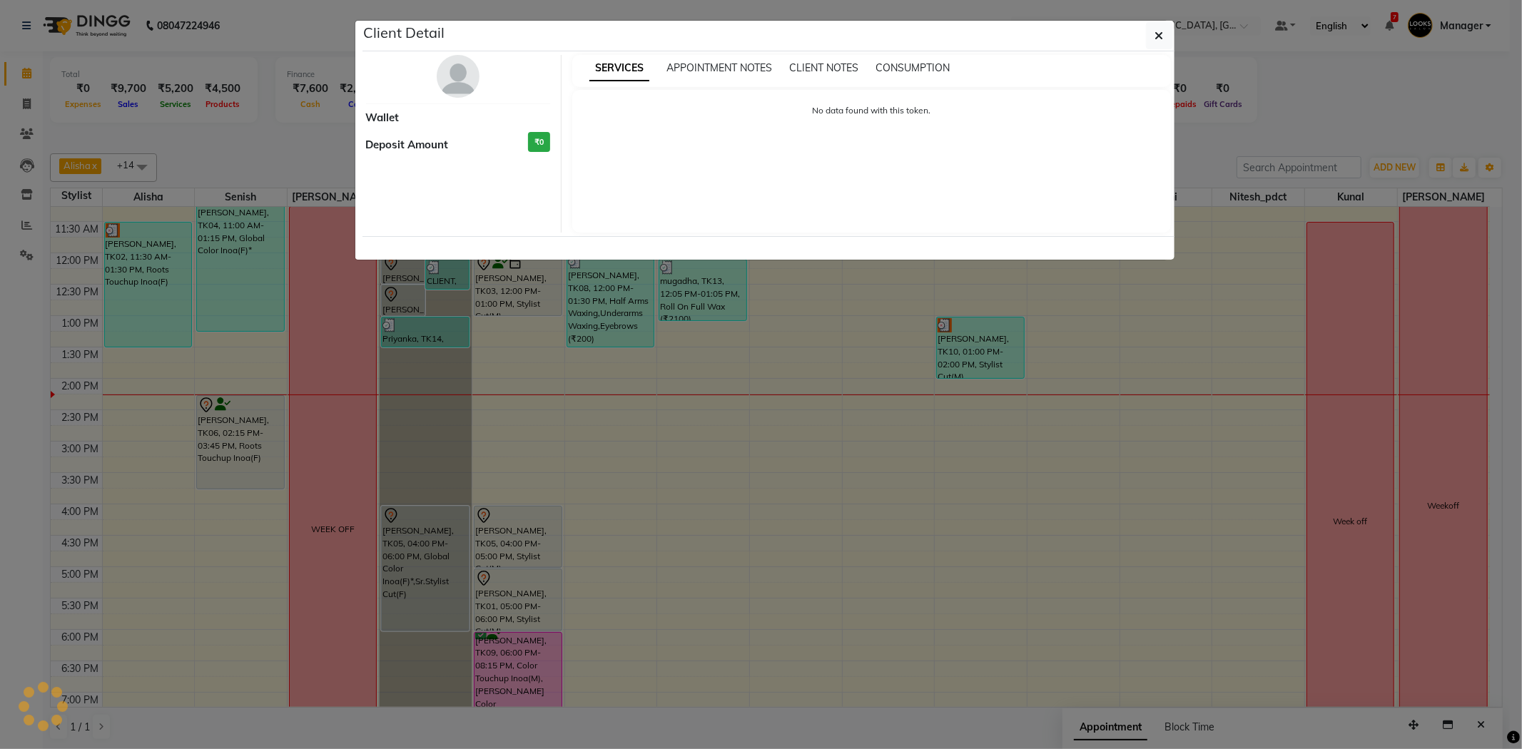
select select "7"
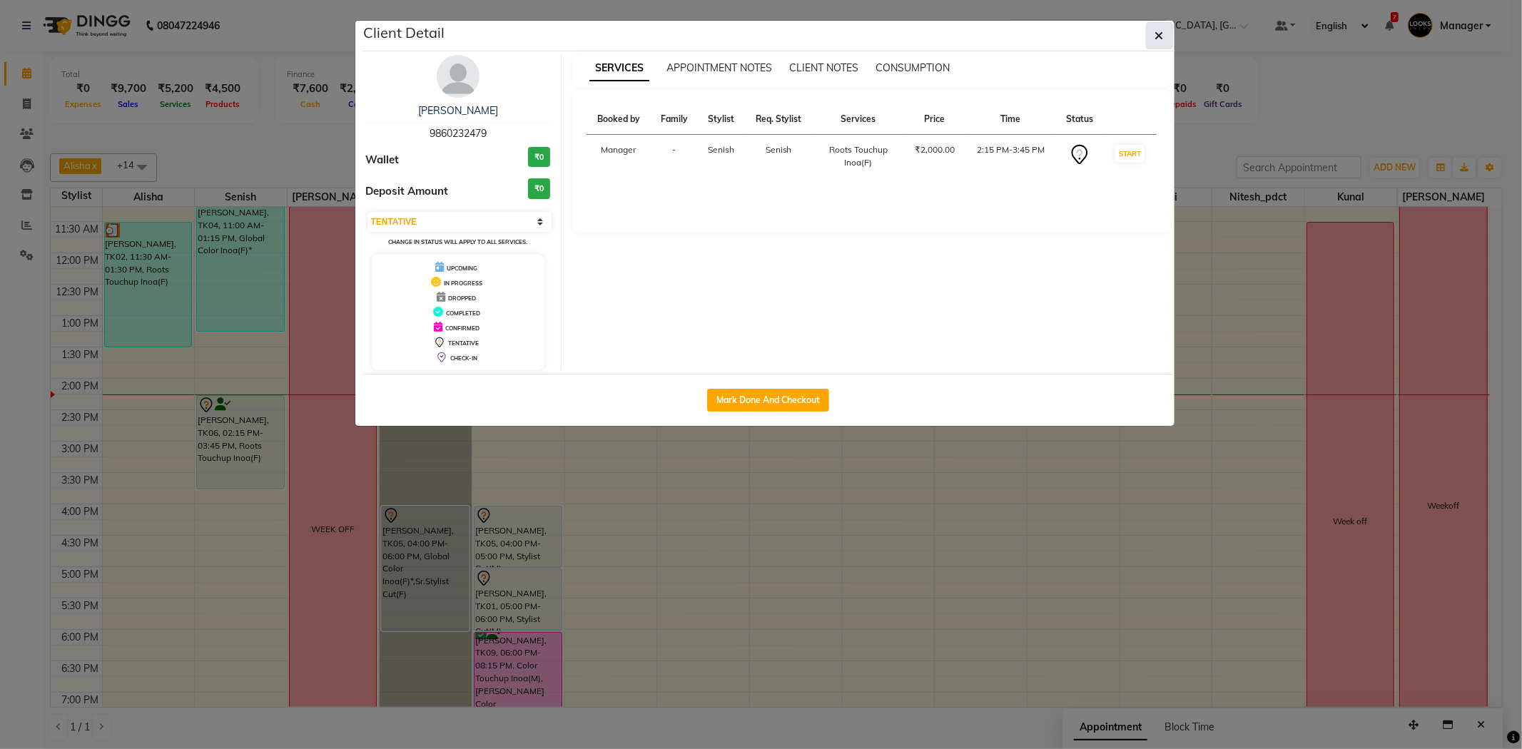
click at [1164, 33] on button "button" at bounding box center [1159, 35] width 27 height 27
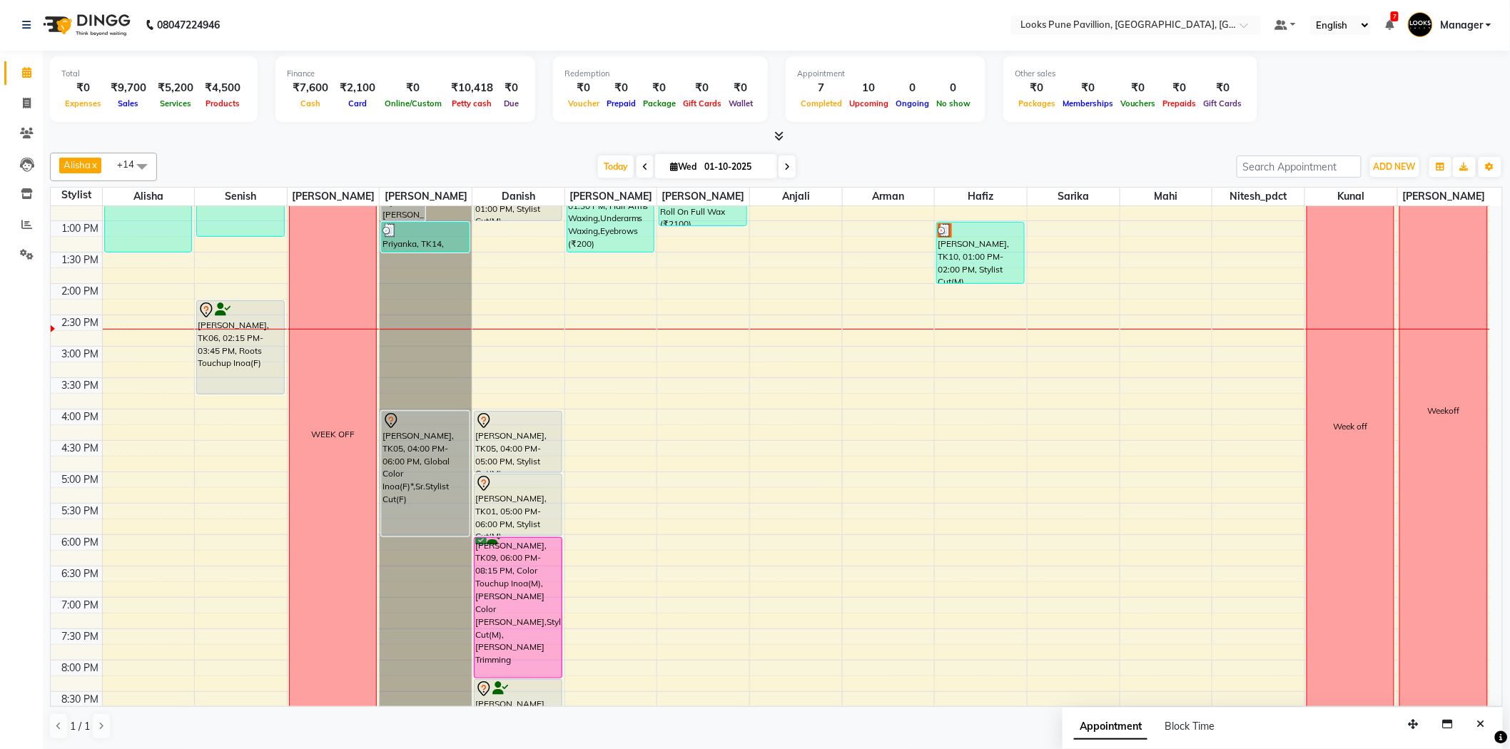
scroll to position [160, 0]
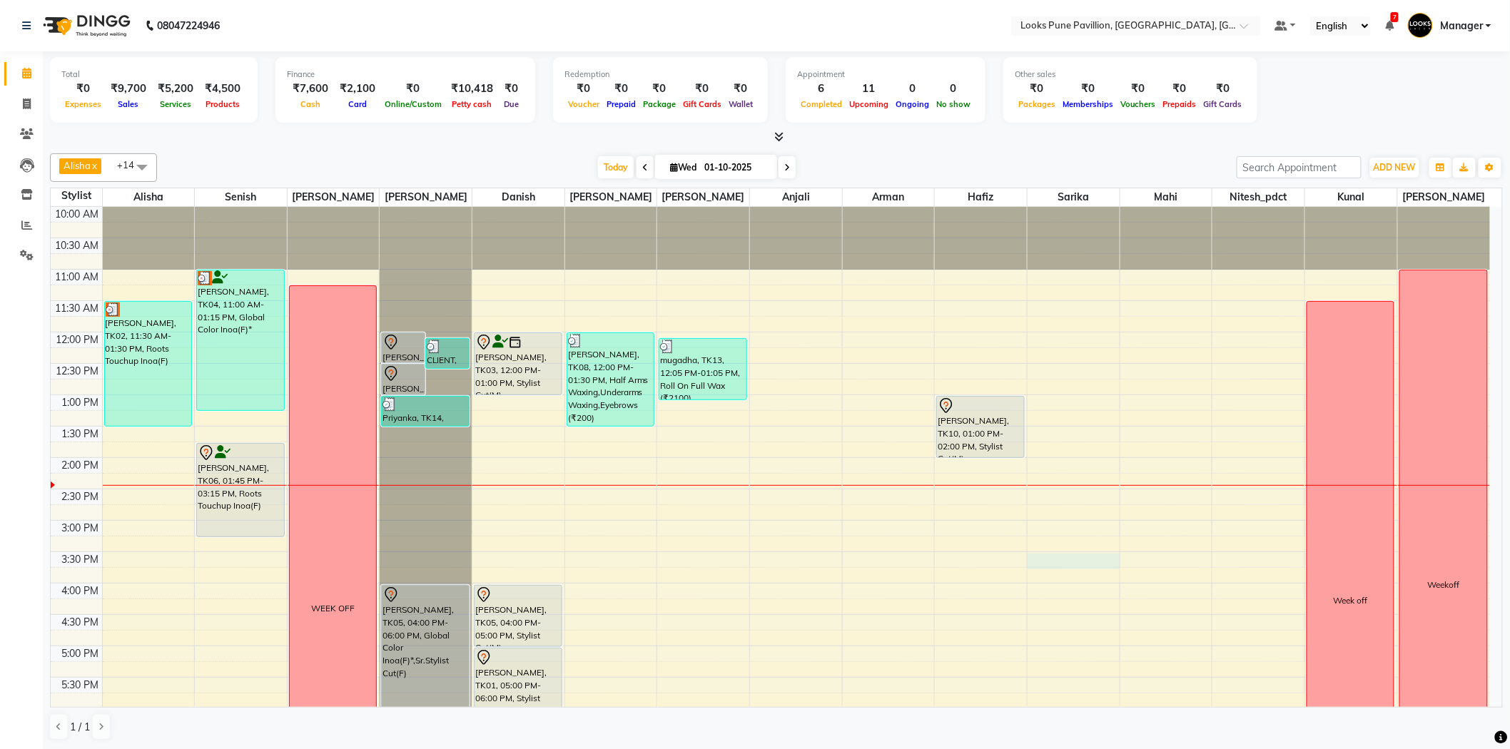
click at [1067, 555] on div "10:00 AM 10:30 AM 11:00 AM 11:30 AM 12:00 PM 12:30 PM 1:00 PM 1:30 PM 2:00 PM 2…" at bounding box center [770, 615] width 1439 height 816
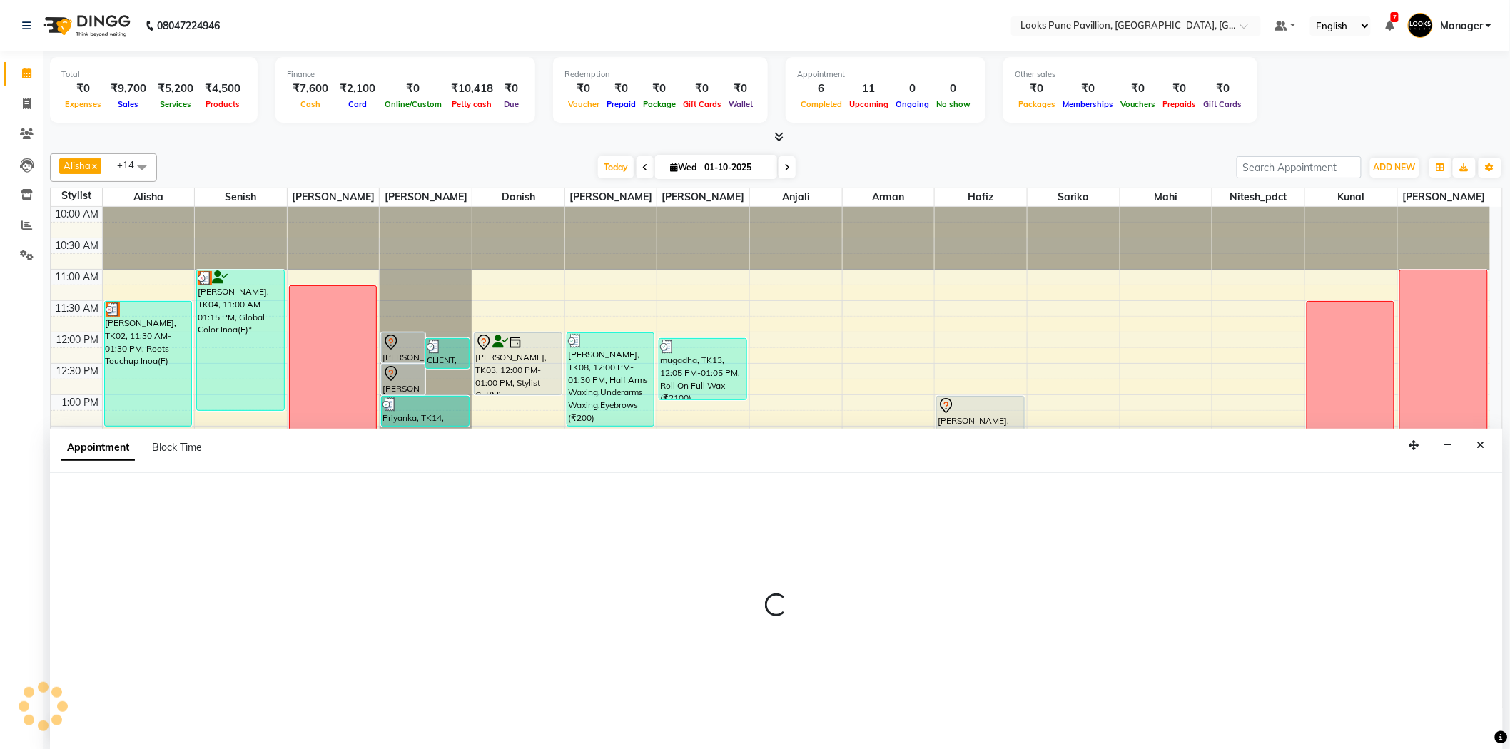
scroll to position [1, 0]
select select "59276"
select select "930"
select select "tentative"
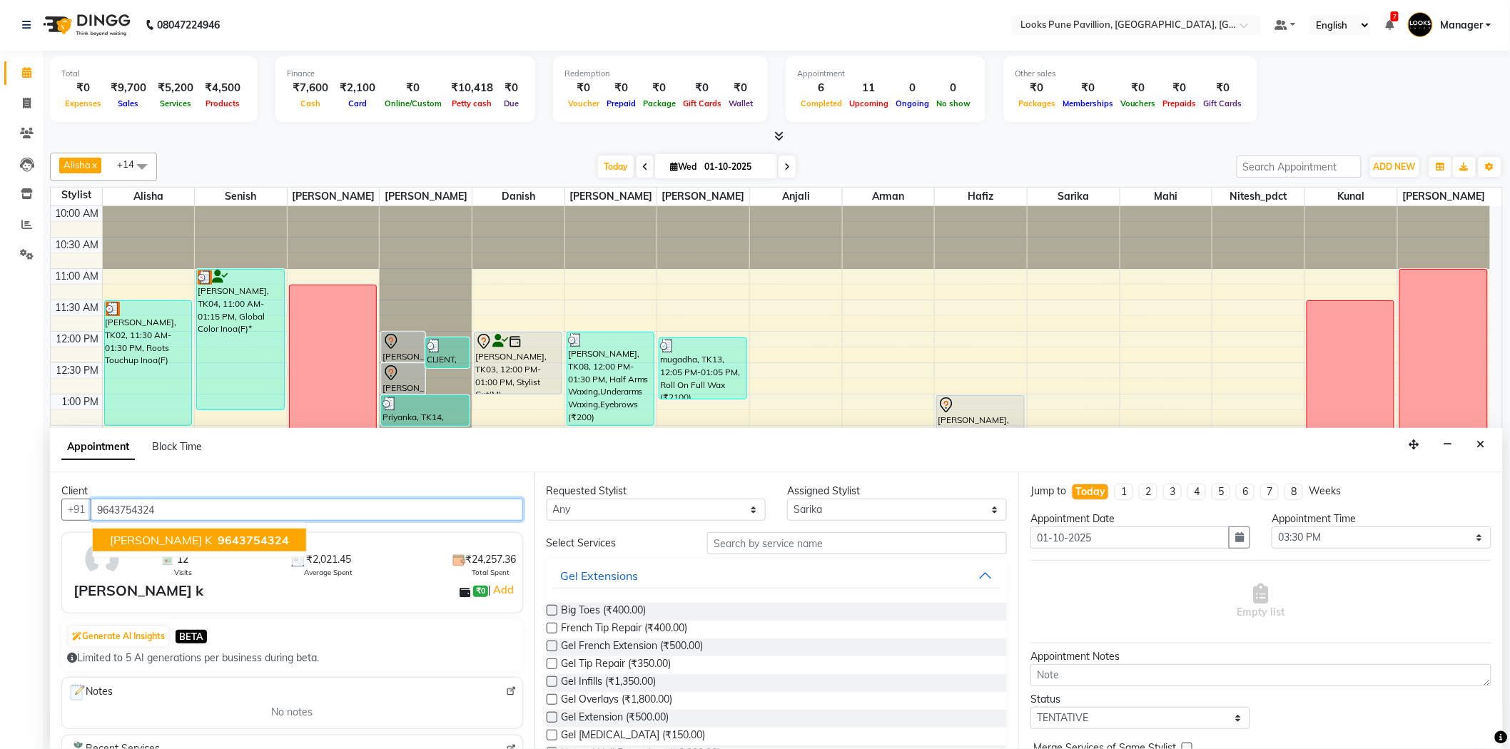
click at [232, 533] on span "9643754324" at bounding box center [253, 540] width 71 height 14
type input "9643754324"
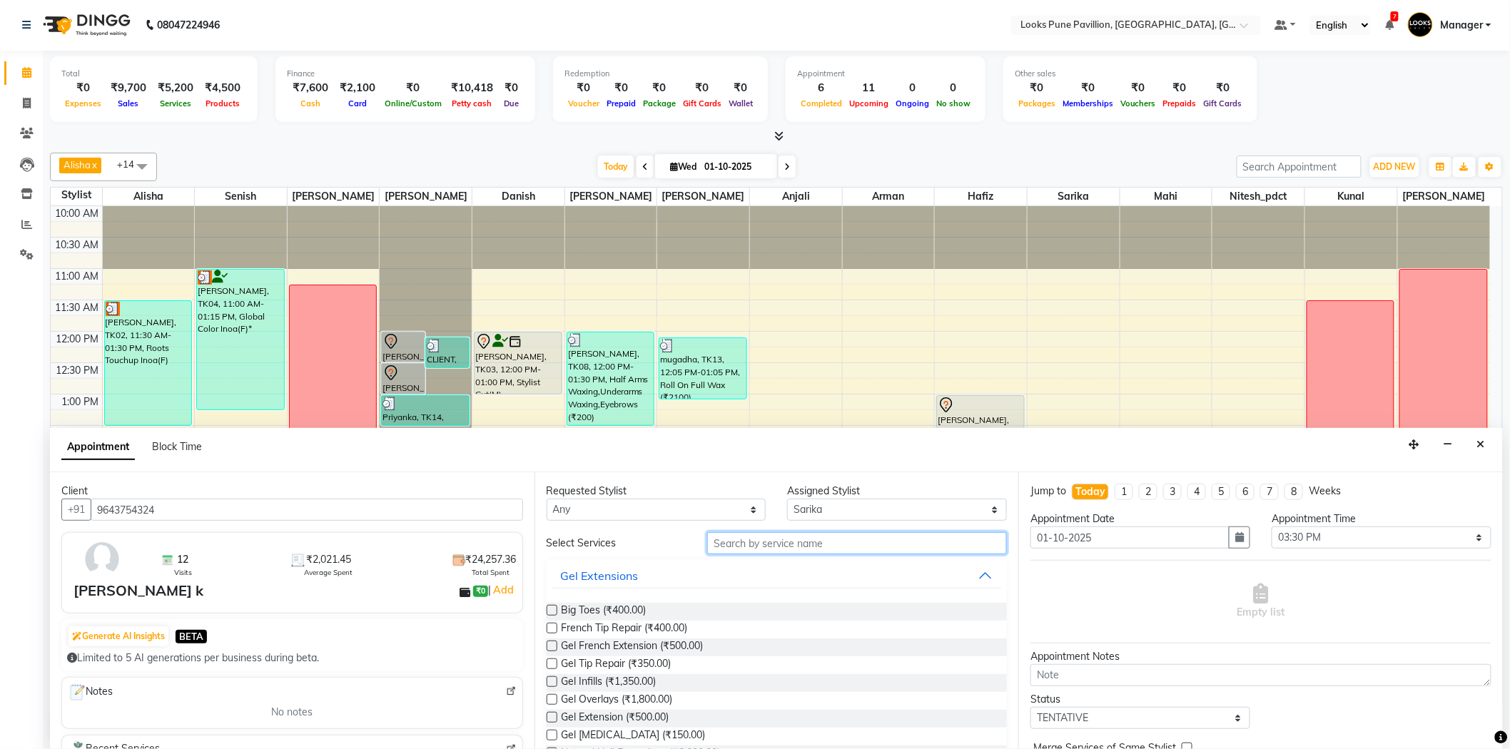
click at [813, 542] on input "text" at bounding box center [857, 543] width 300 height 22
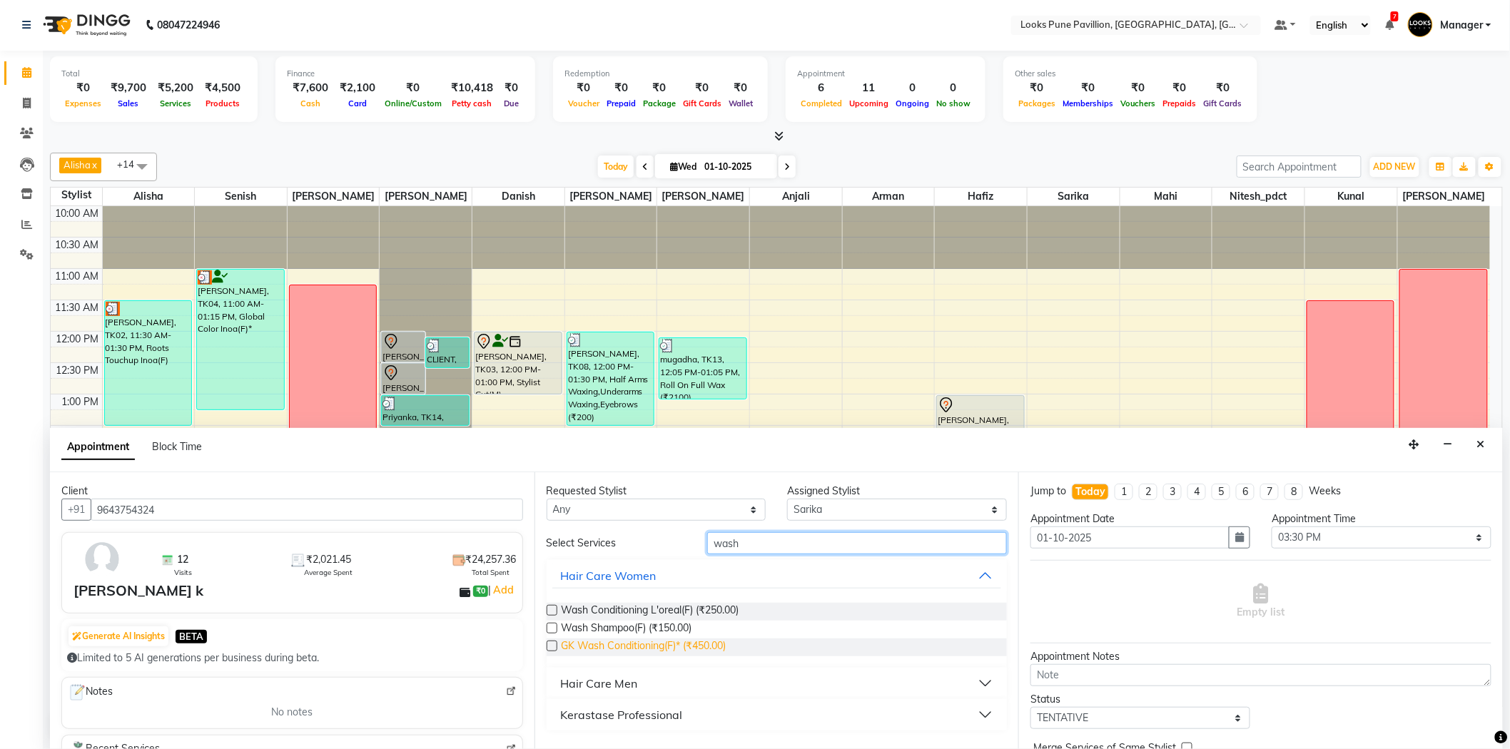
type input "wash"
click at [708, 646] on span "GK Wash Conditioning(F)* (₹450.00)" at bounding box center [644, 648] width 165 height 18
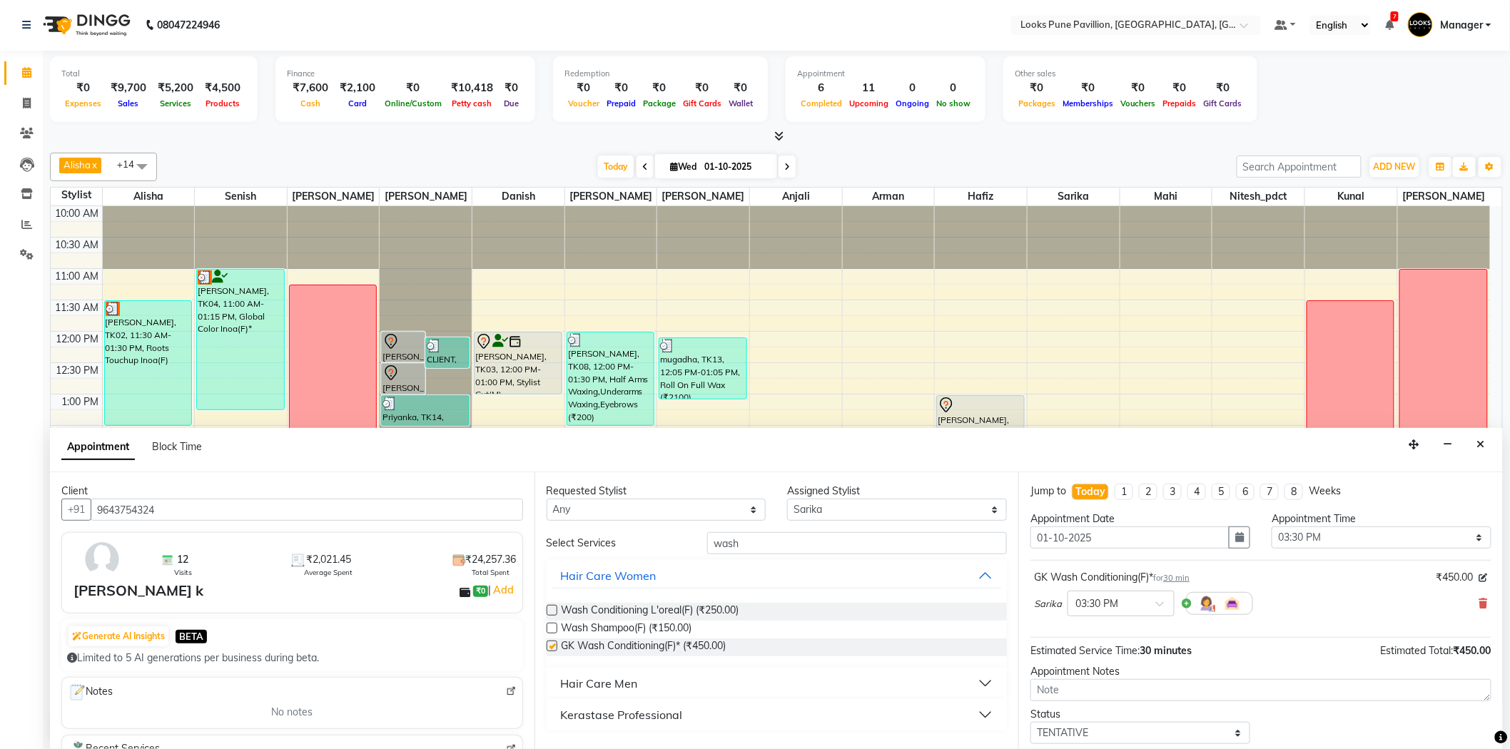
checkbox input "false"
click at [786, 535] on input "wash" at bounding box center [857, 543] width 300 height 22
type input "w"
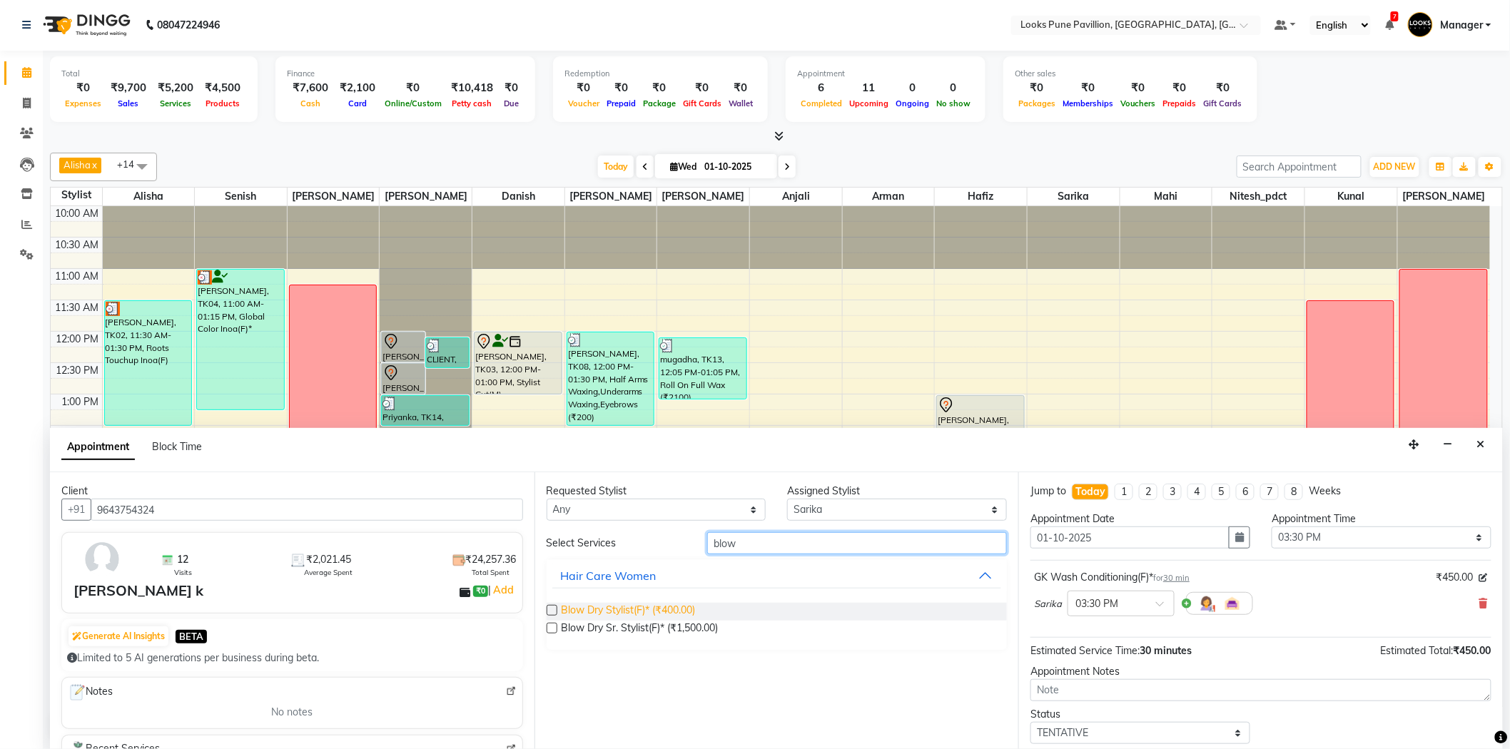
type input "blow"
click at [645, 614] on span "Blow Dry Stylist(F)* (₹400.00)" at bounding box center [629, 612] width 134 height 18
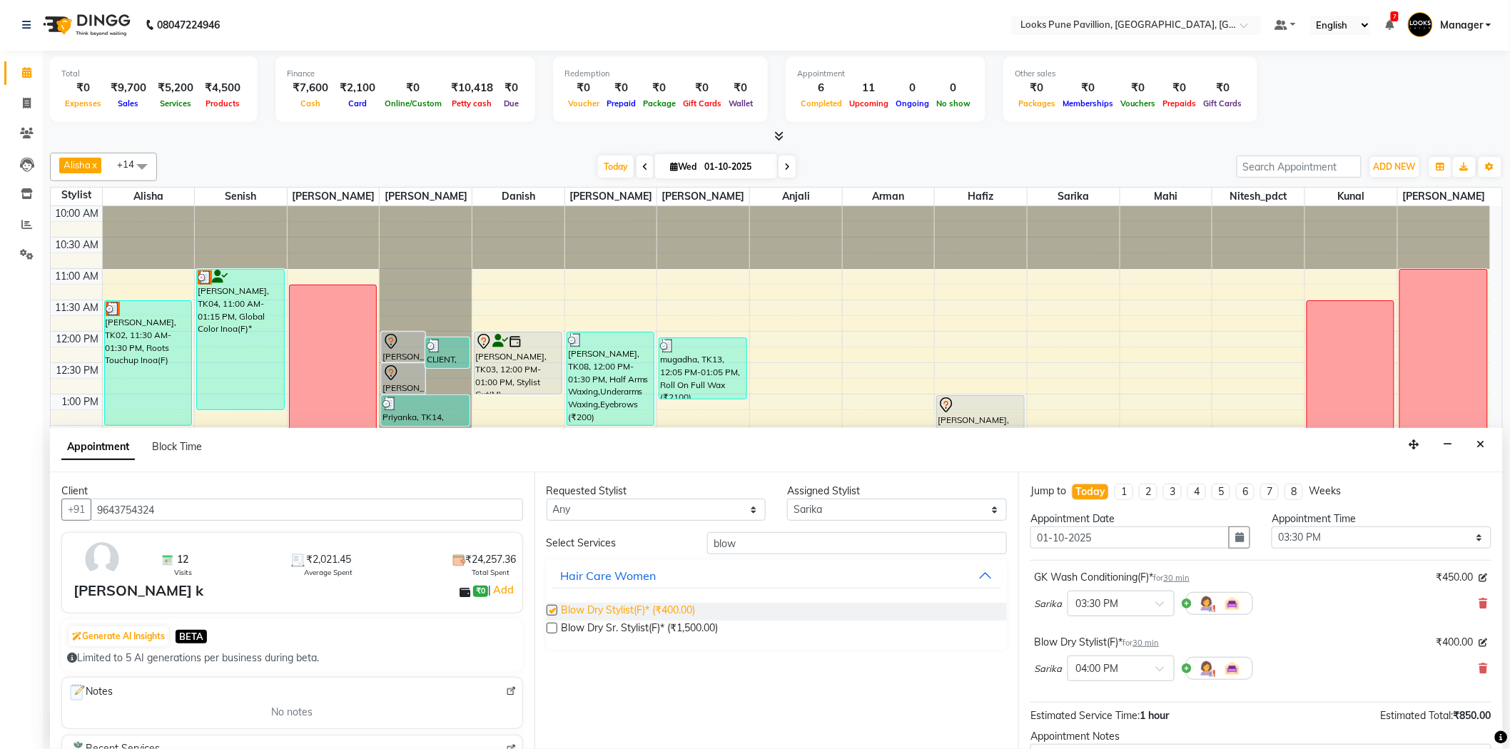
checkbox input "false"
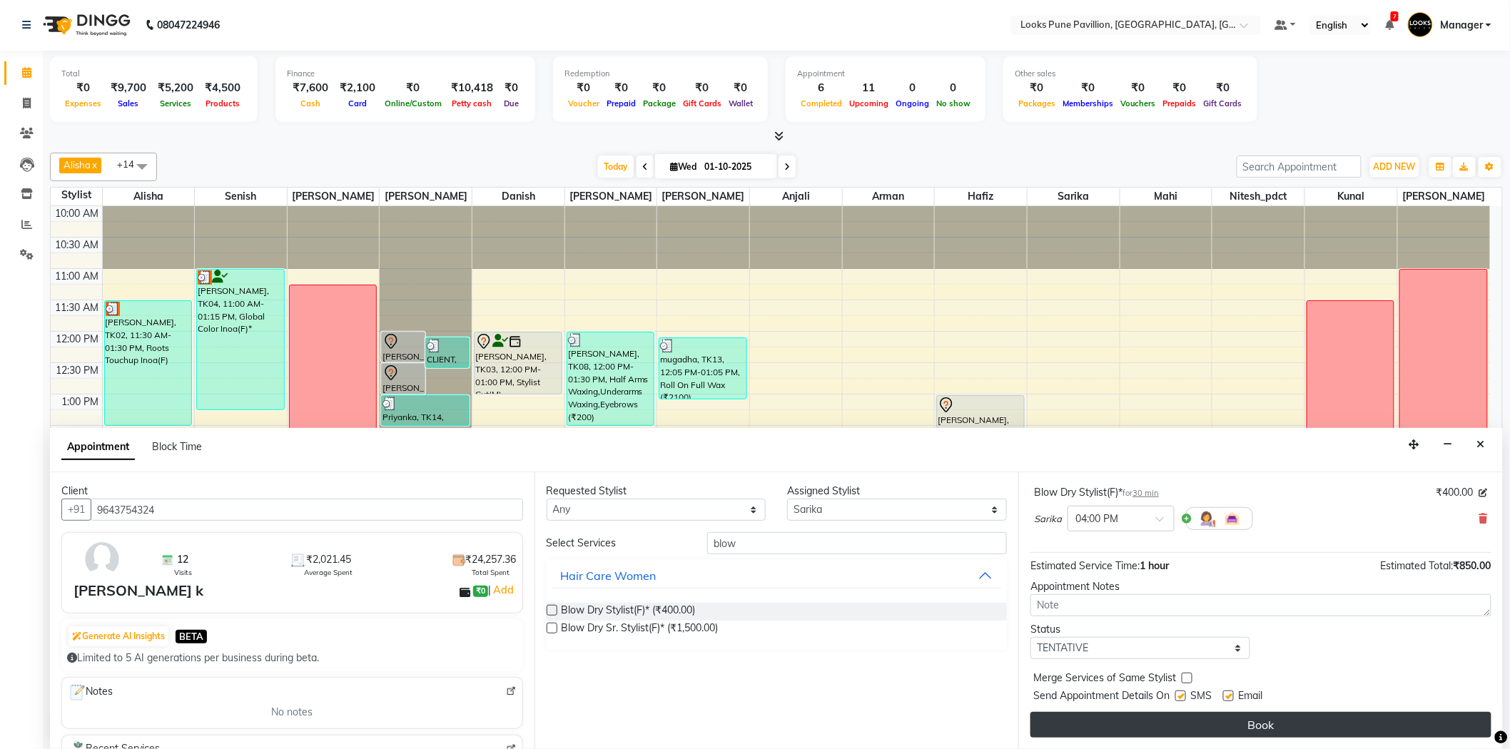
click at [1229, 726] on button "Book" at bounding box center [1260, 725] width 461 height 26
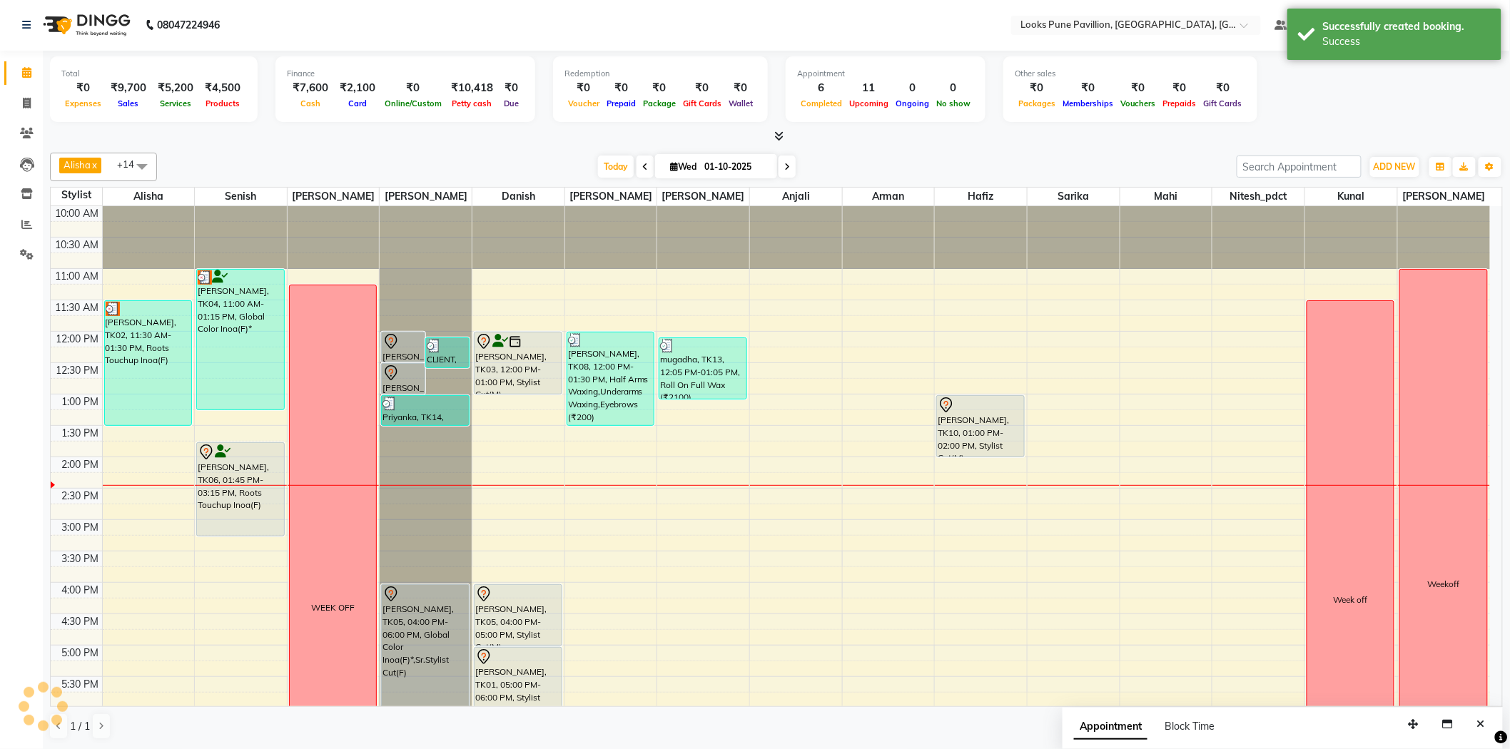
scroll to position [0, 0]
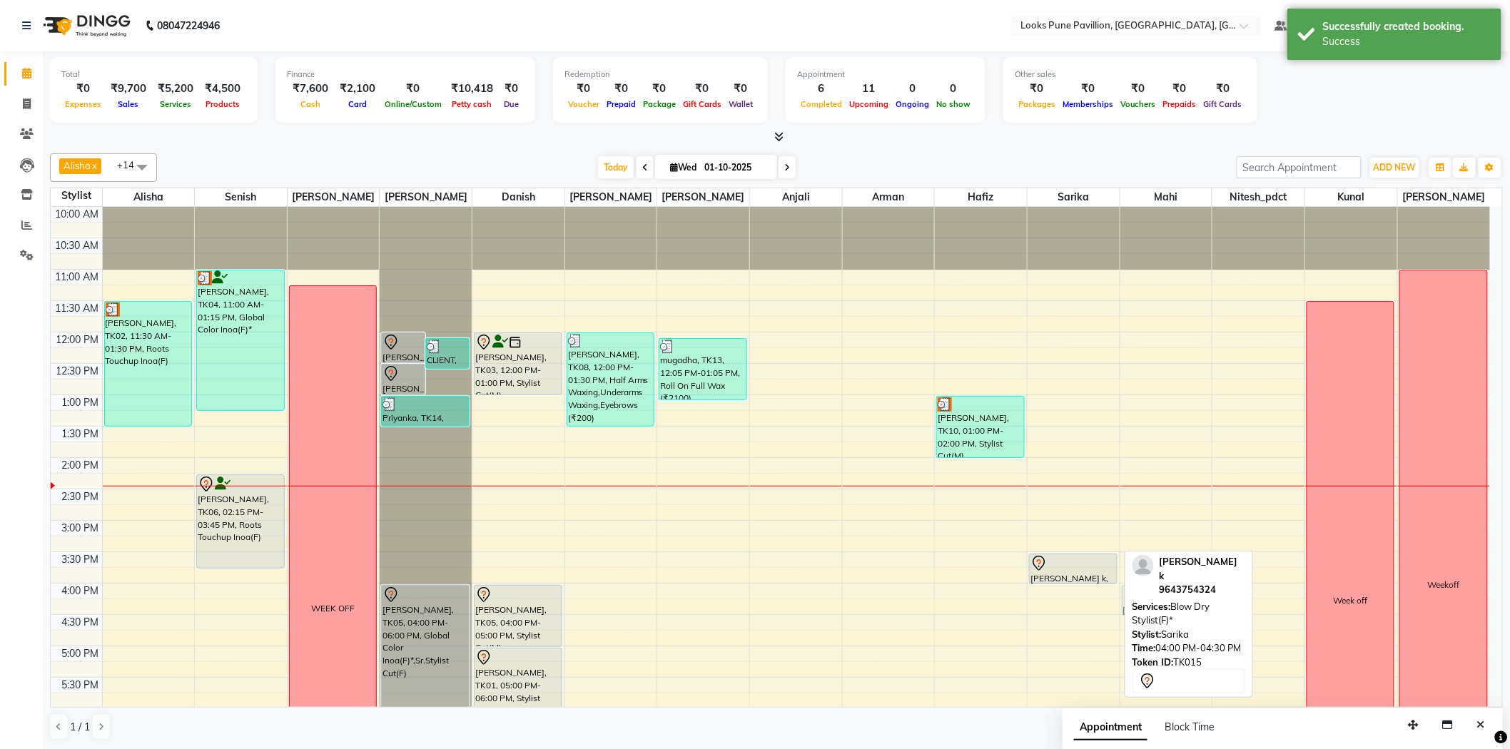
drag, startPoint x: 1067, startPoint y: 597, endPoint x: 1195, endPoint y: 594, distance: 127.7
click at [1195, 594] on div "[PERSON_NAME] x Anjali x [PERSON_NAME] x Danish x Mahi x Nitesh_pdct x [PERSON_…" at bounding box center [776, 447] width 1453 height 599
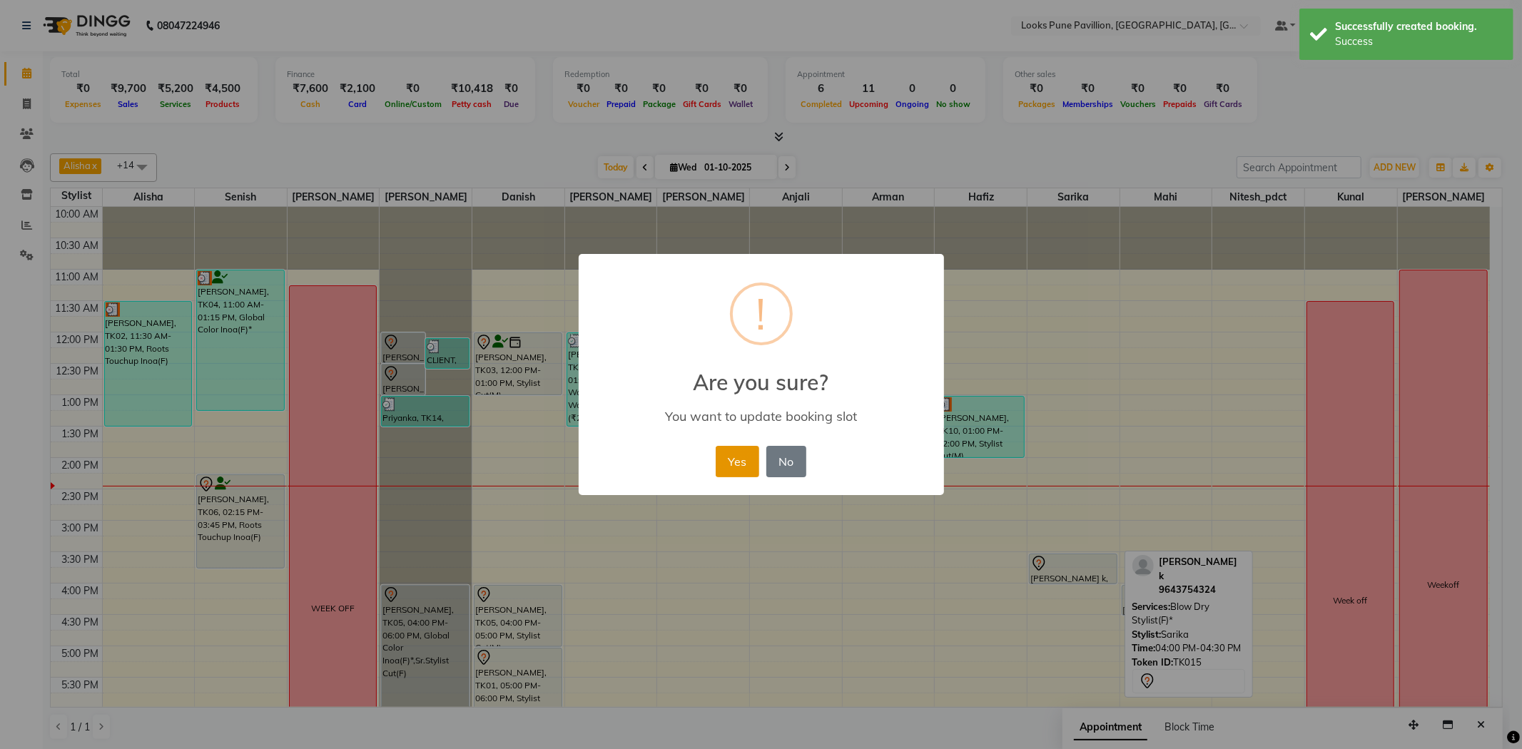
click at [739, 464] on button "Yes" at bounding box center [738, 461] width 44 height 31
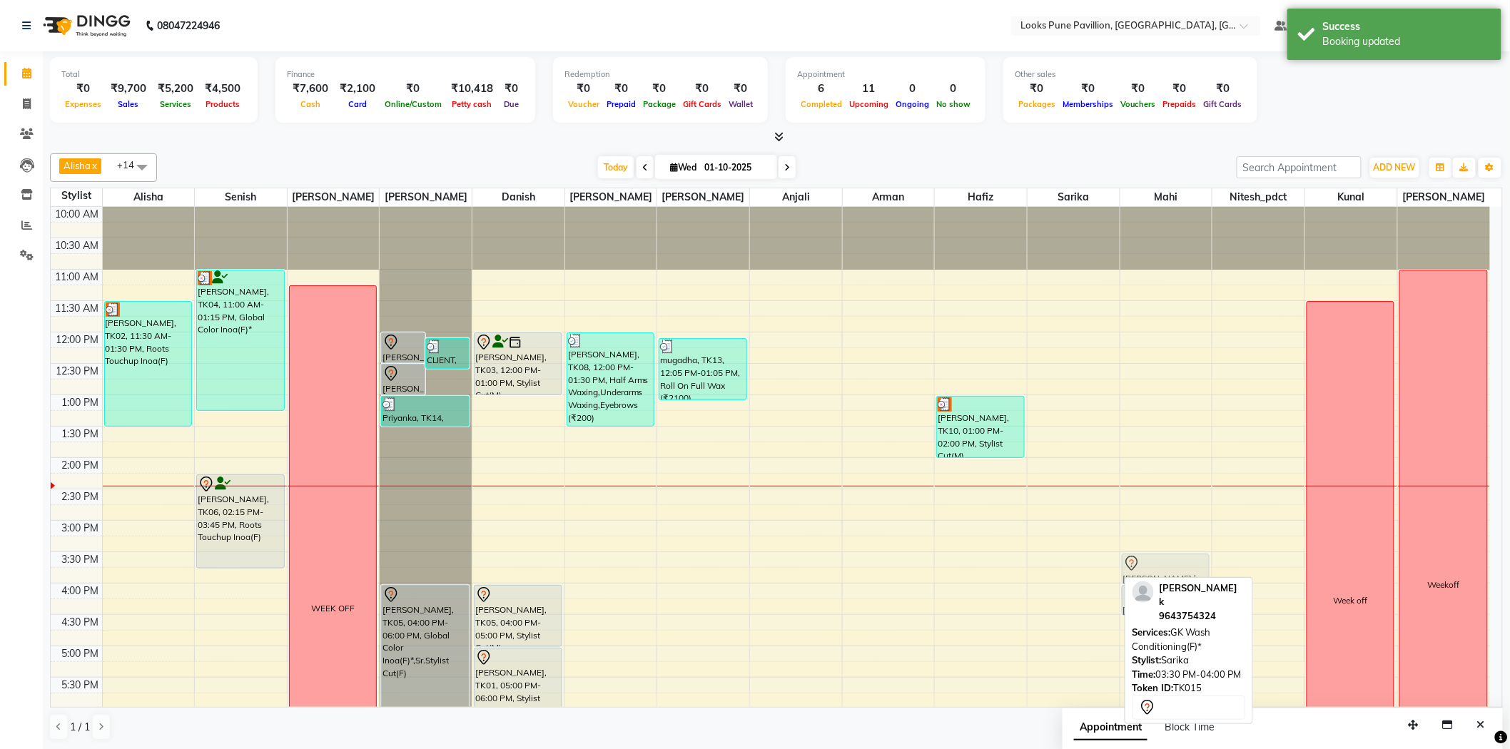
drag, startPoint x: 1089, startPoint y: 575, endPoint x: 1192, endPoint y: 569, distance: 103.7
click at [1193, 574] on tr "[PERSON_NAME], TK02, 11:30 AM-01:30 PM, Roots Touchup Inoa(F) [PERSON_NAME], TK…" at bounding box center [770, 615] width 1439 height 816
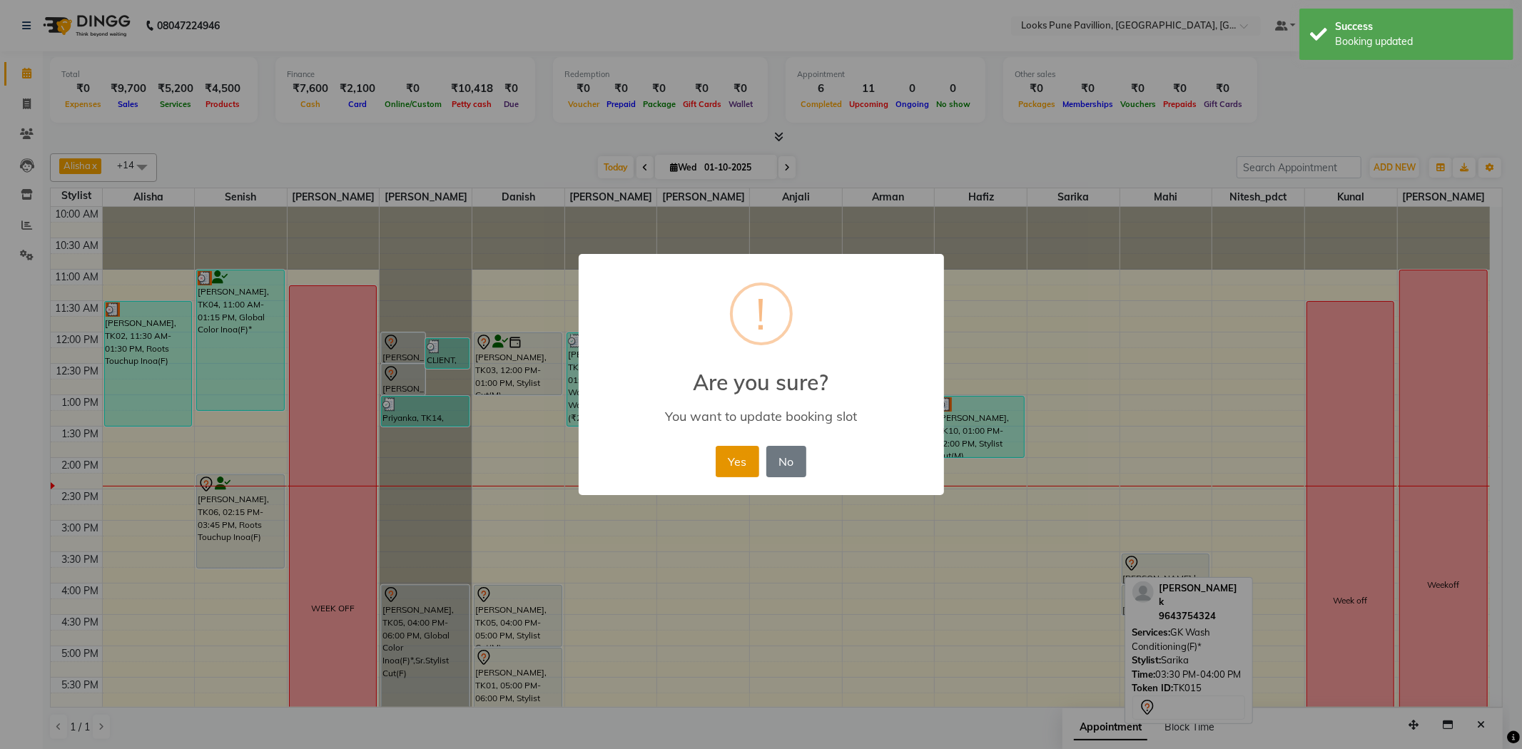
click at [743, 453] on button "Yes" at bounding box center [738, 461] width 44 height 31
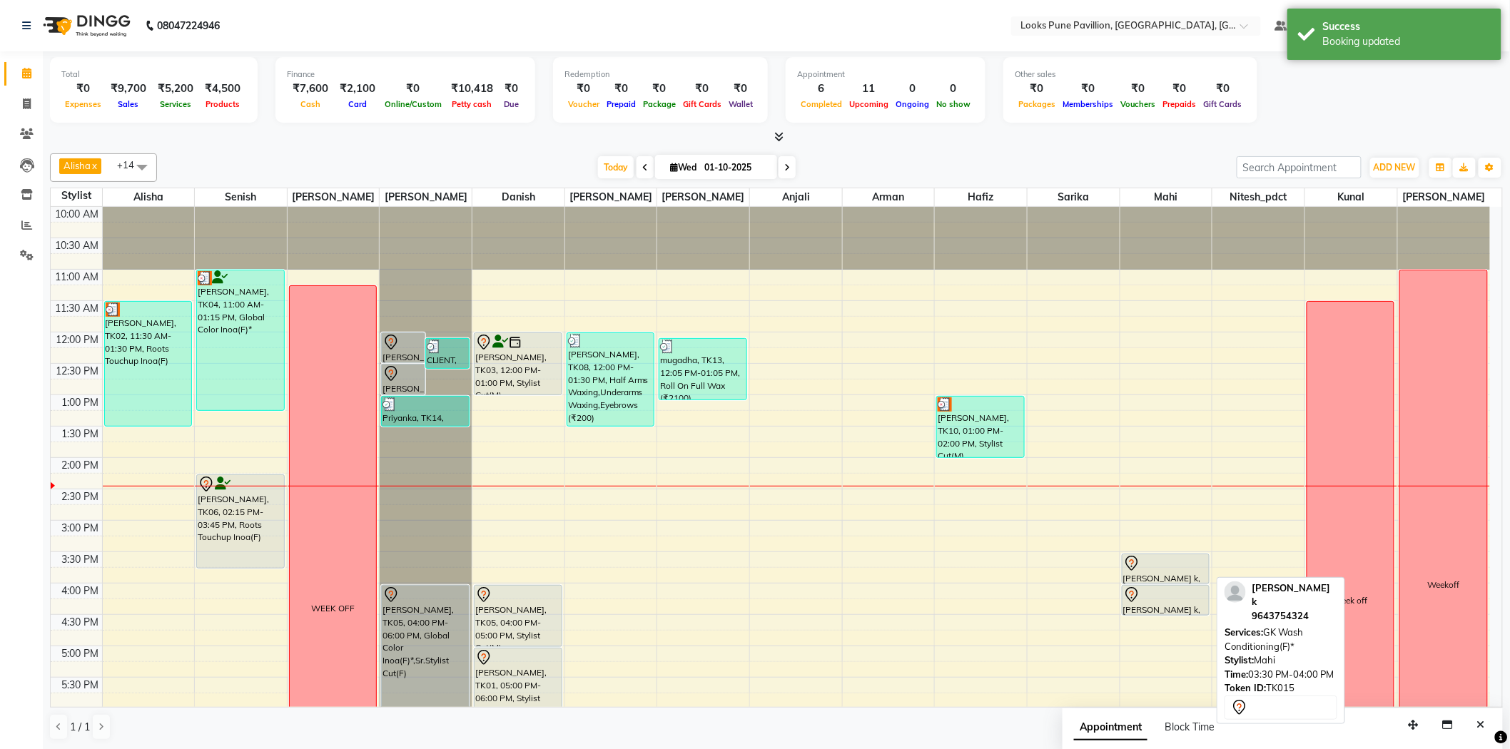
click at [1168, 581] on div at bounding box center [1165, 584] width 86 height 6
click at [1171, 559] on div at bounding box center [1165, 563] width 85 height 17
select select "7"
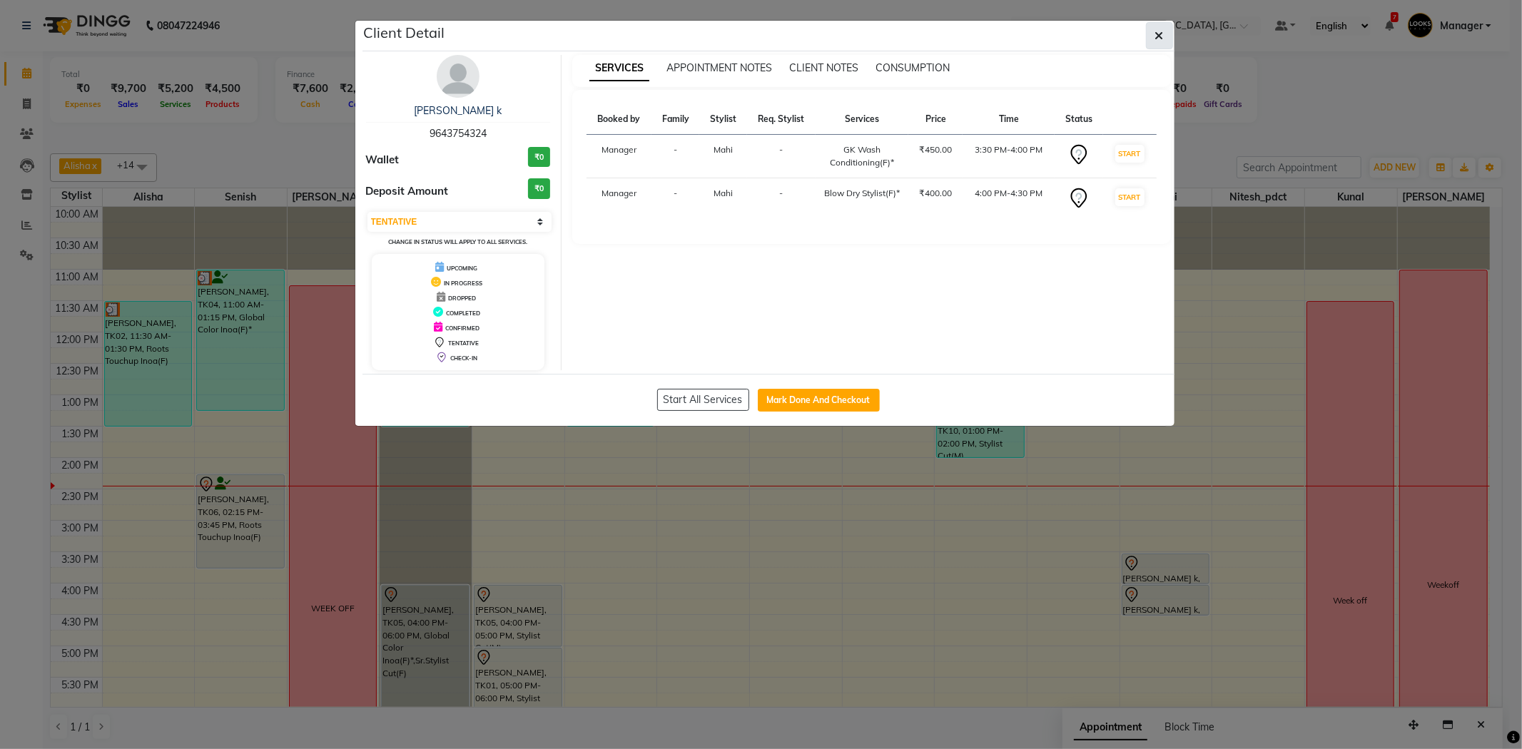
click at [1155, 32] on icon "button" at bounding box center [1159, 35] width 9 height 11
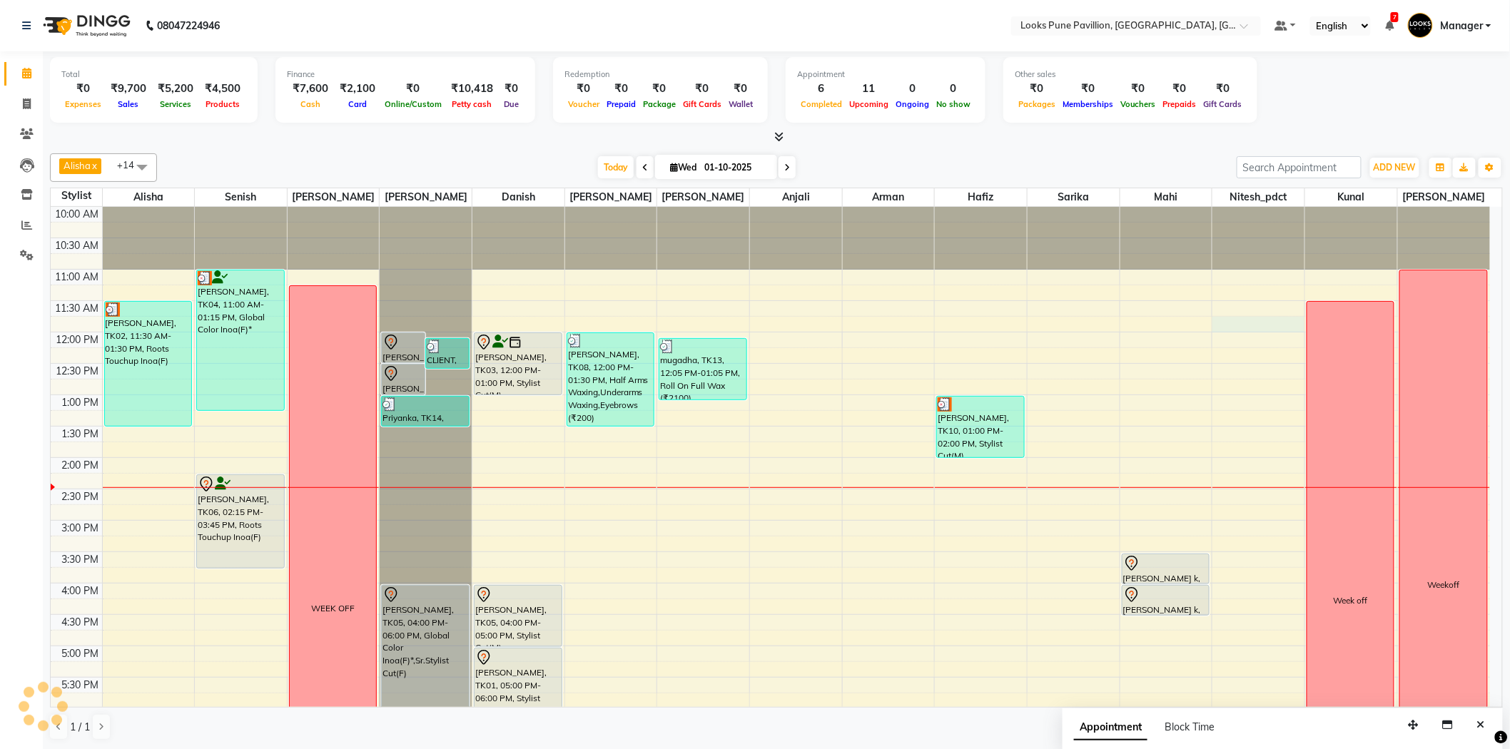
click at [1236, 323] on div "10:00 AM 10:30 AM 11:00 AM 11:30 AM 12:00 PM 12:30 PM 1:00 PM 1:30 PM 2:00 PM 2…" at bounding box center [770, 615] width 1439 height 816
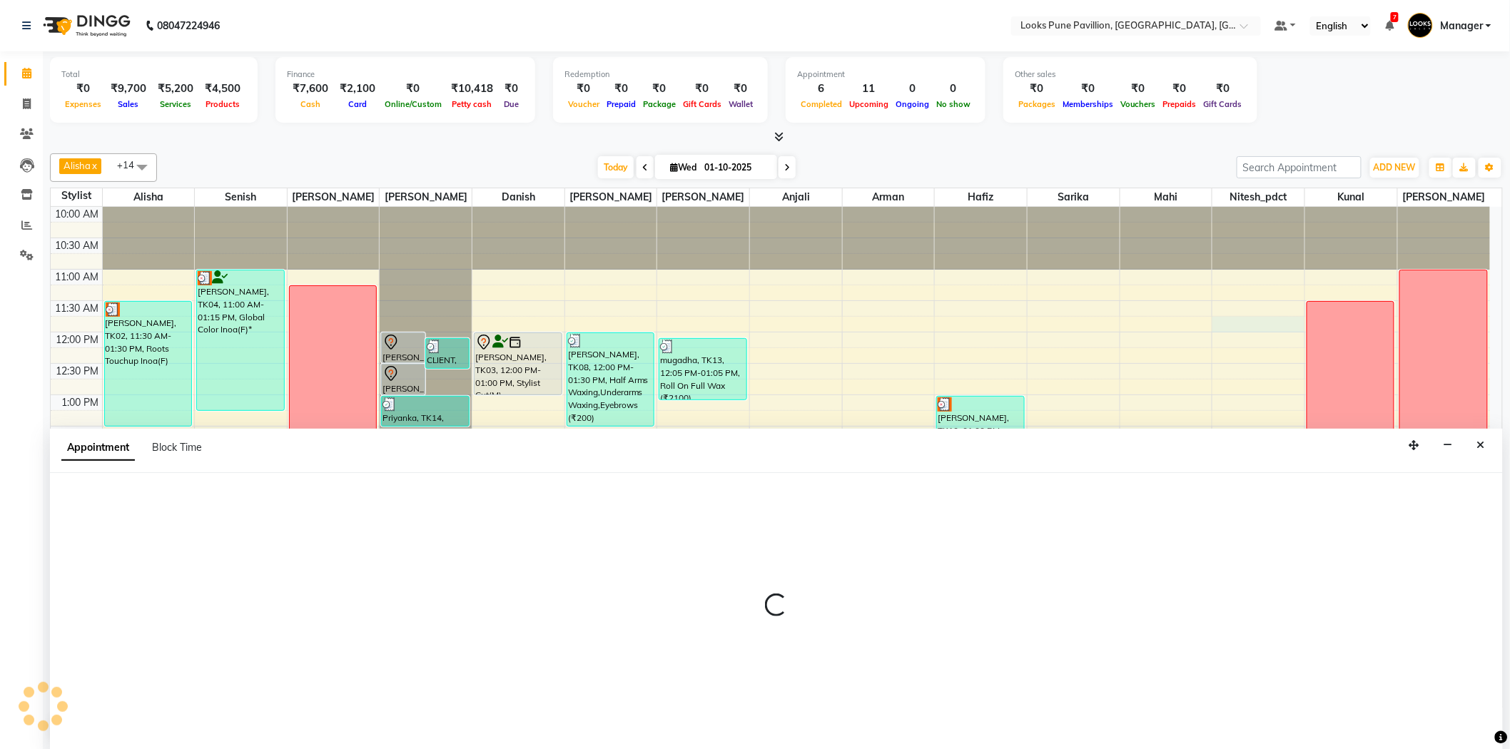
scroll to position [1, 0]
select select "76845"
select select "705"
select select "tentative"
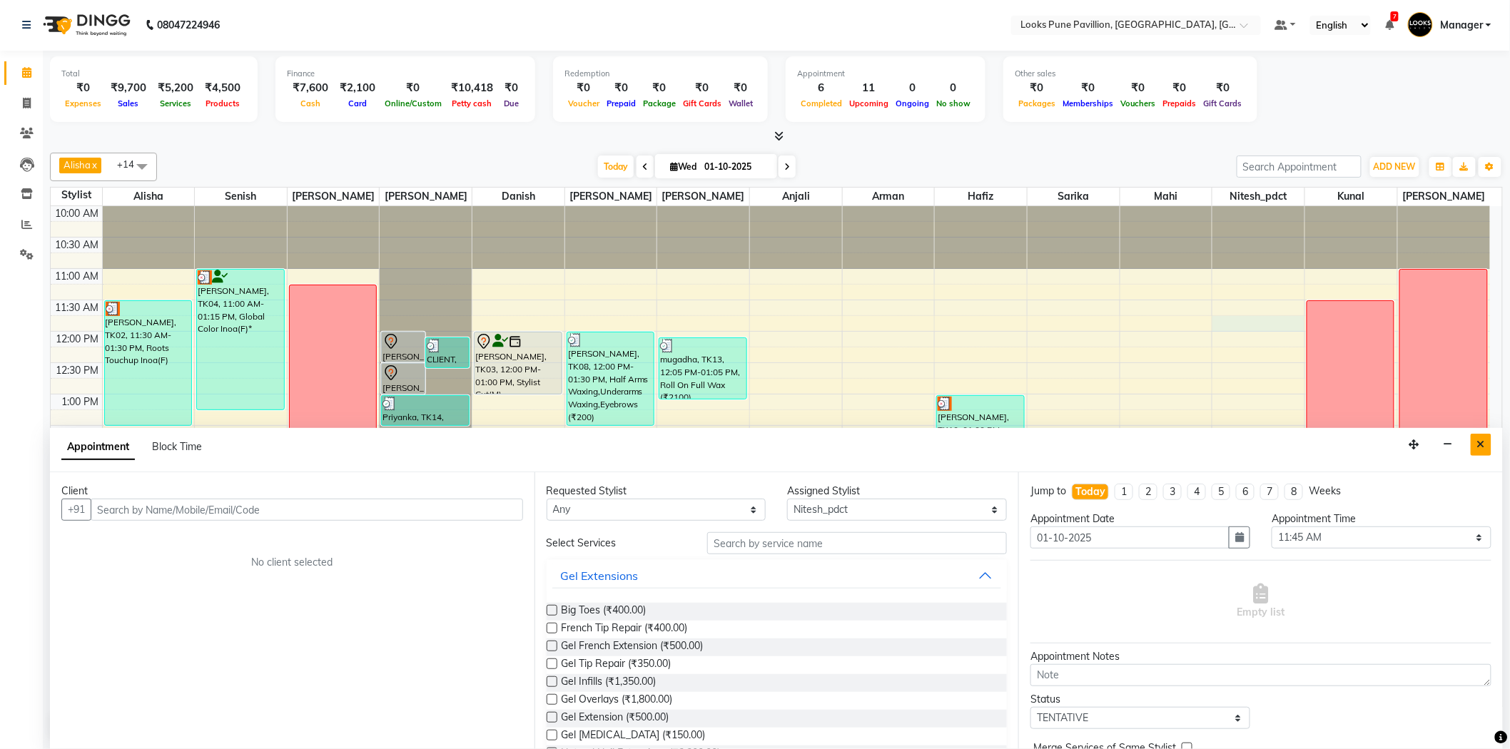
click at [1488, 443] on button "Close" at bounding box center [1481, 445] width 21 height 22
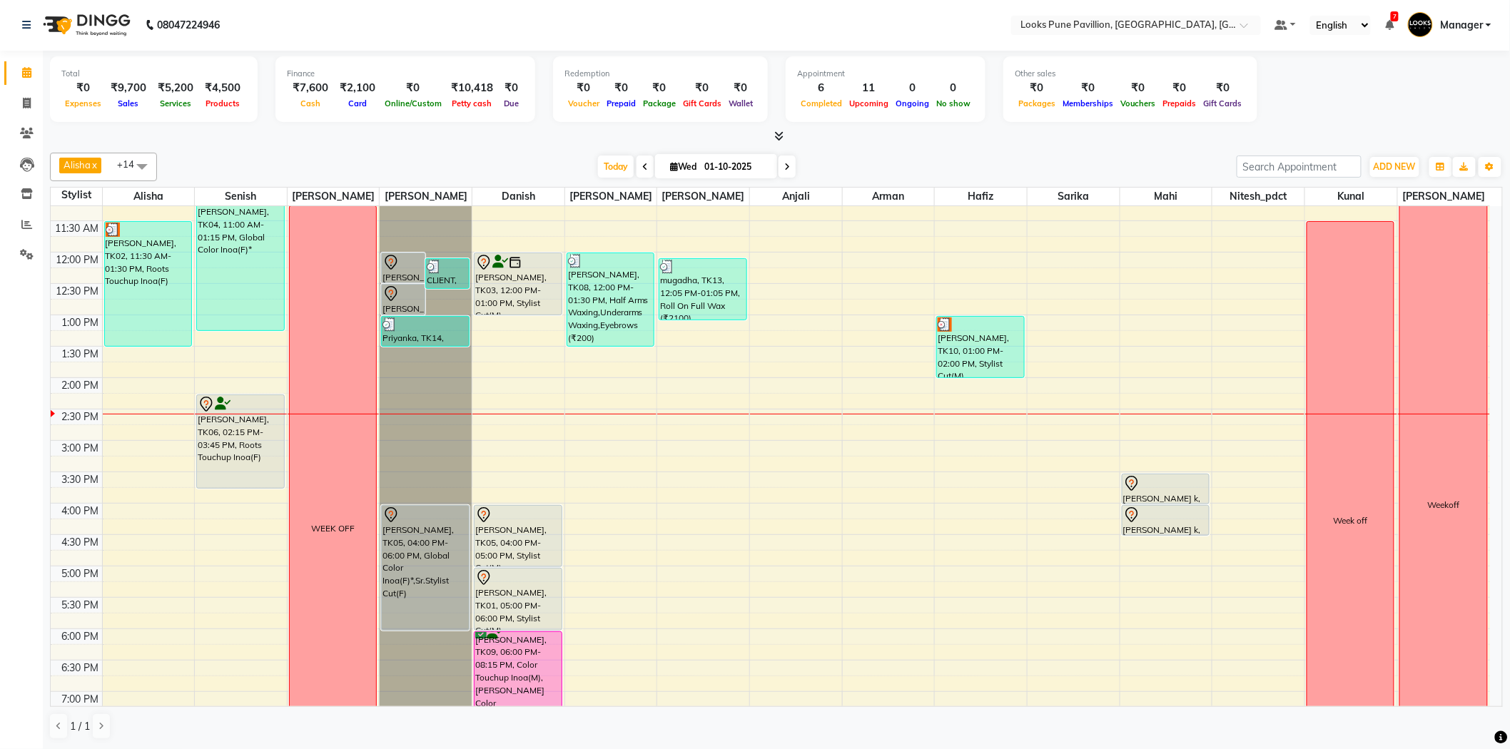
scroll to position [0, 0]
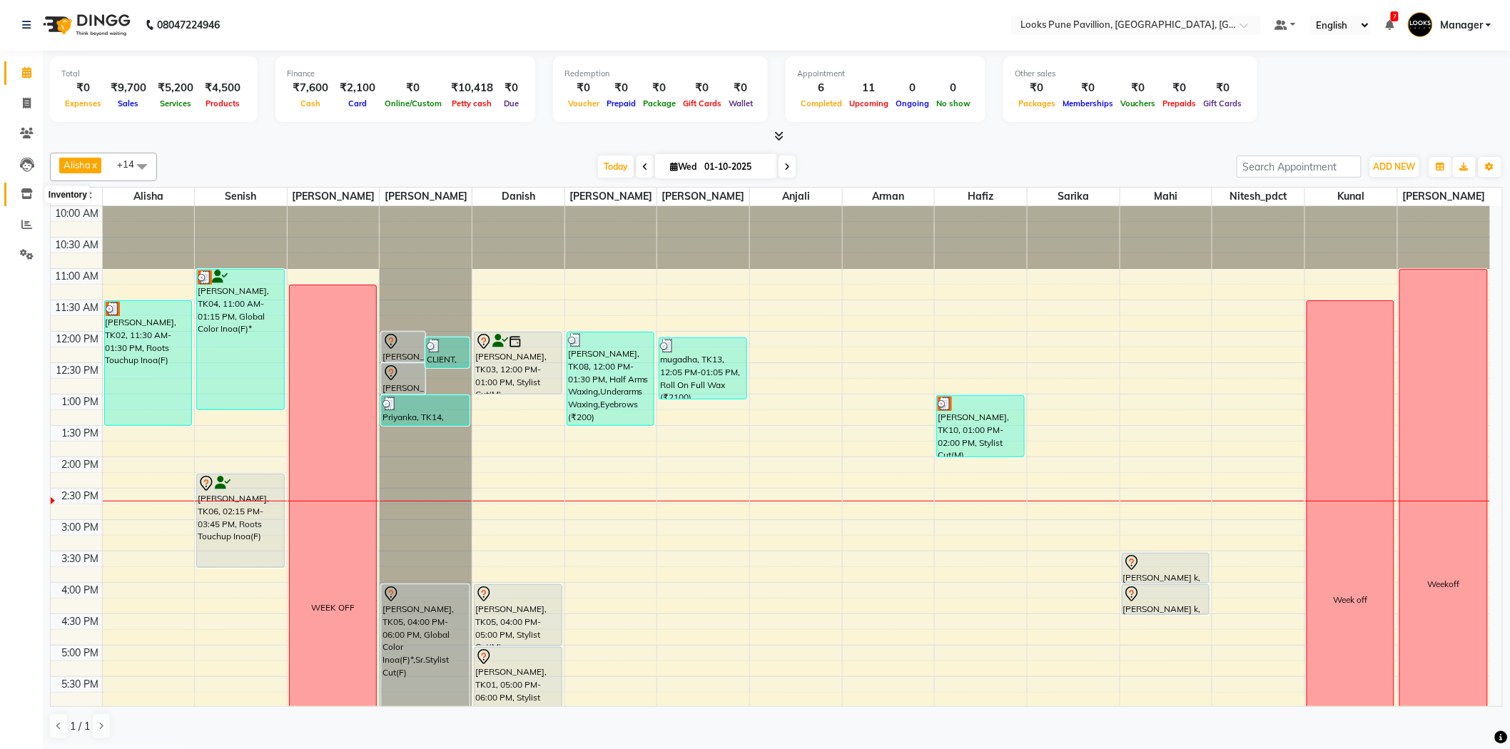
click at [31, 189] on icon at bounding box center [27, 193] width 12 height 11
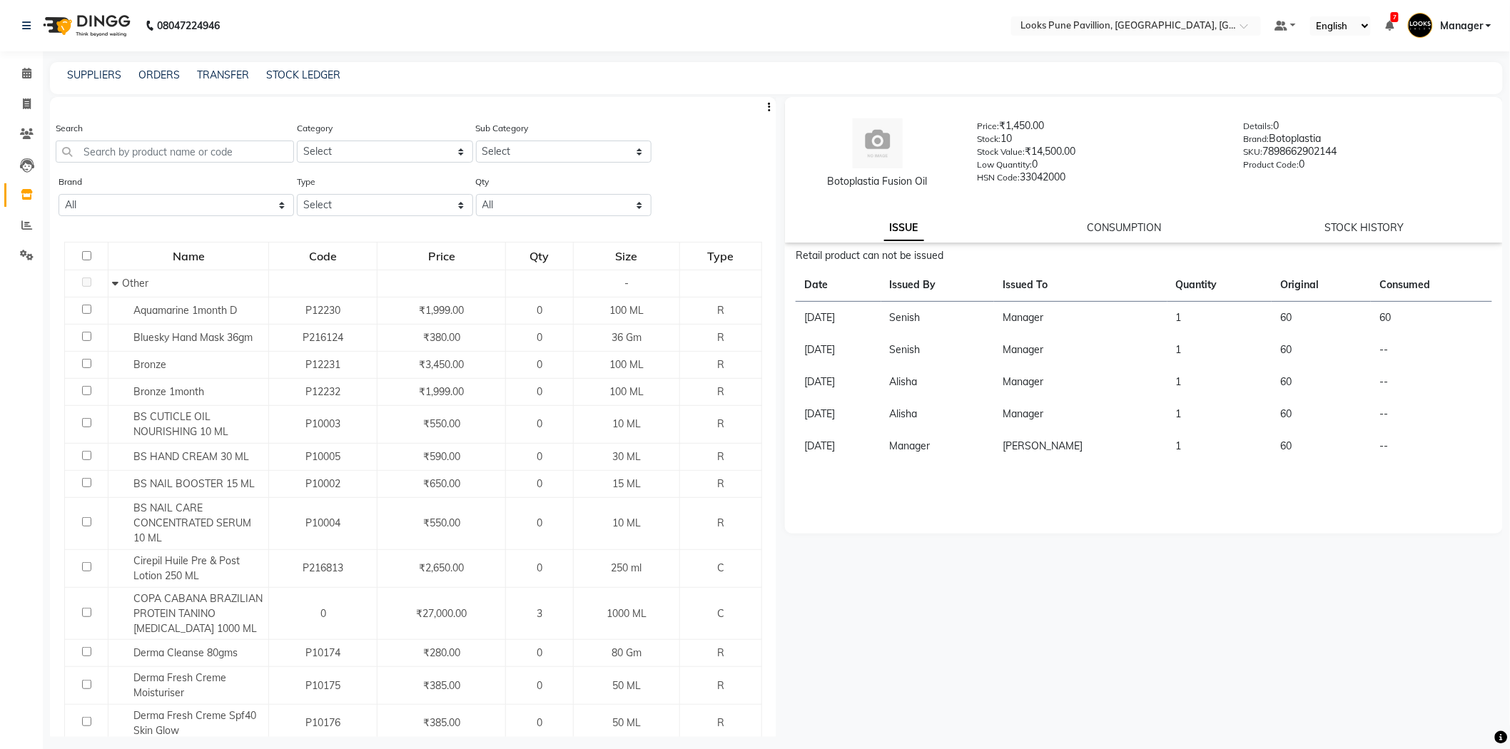
click at [25, 59] on li "Calendar" at bounding box center [21, 74] width 43 height 31
click at [29, 64] on li "Calendar" at bounding box center [21, 74] width 43 height 31
click at [25, 68] on icon at bounding box center [26, 73] width 9 height 11
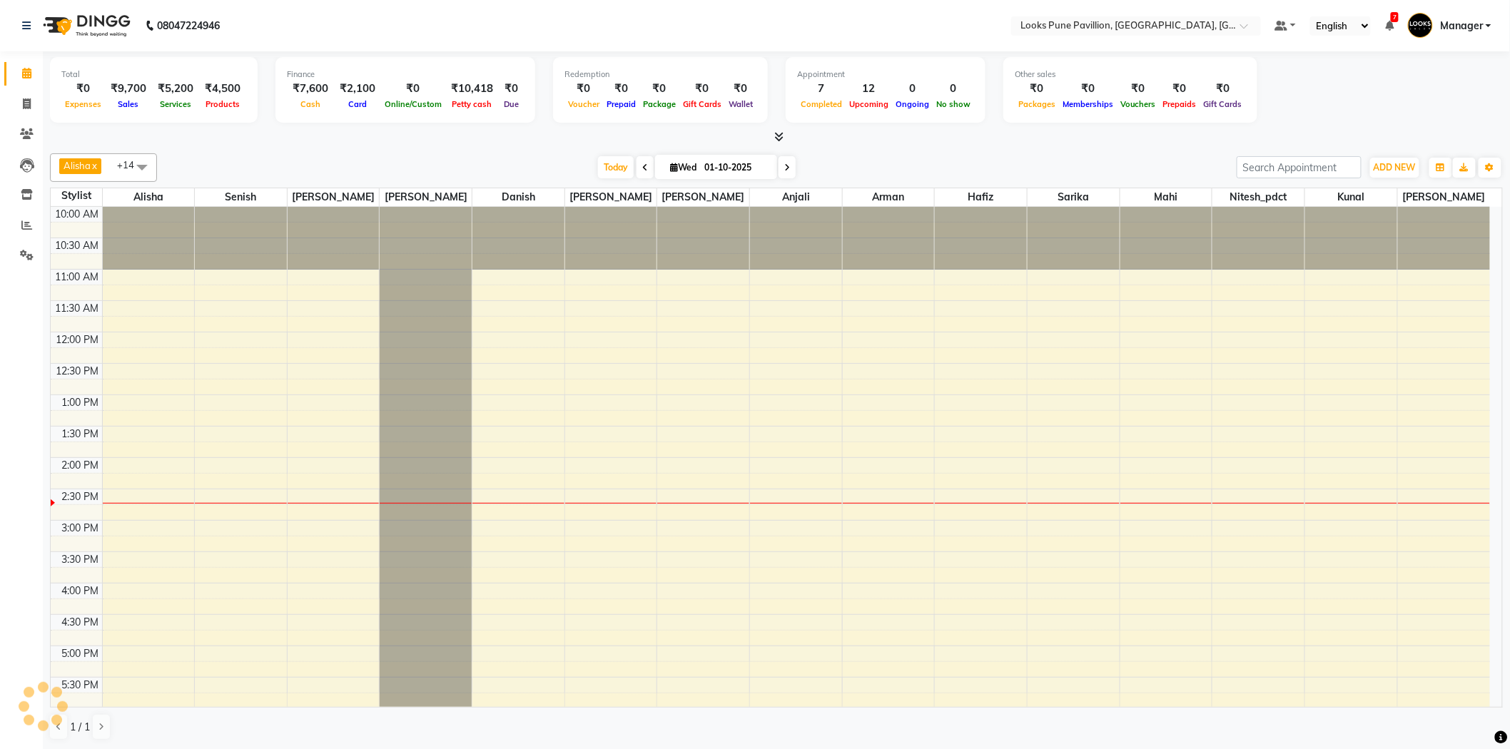
click at [40, 106] on li "Invoice" at bounding box center [21, 104] width 43 height 31
click at [39, 103] on li "Invoice" at bounding box center [21, 104] width 43 height 31
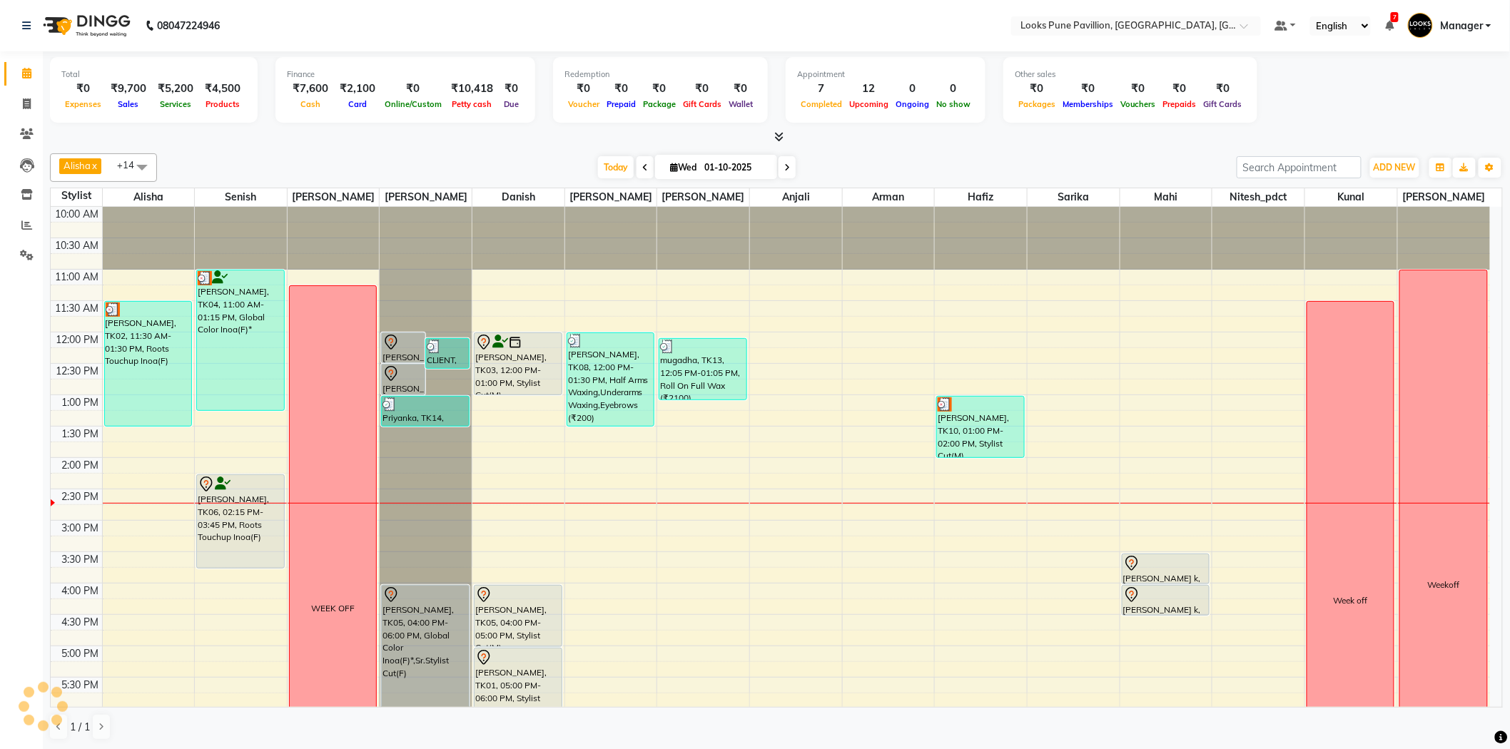
click at [39, 103] on li "Invoice" at bounding box center [21, 104] width 43 height 31
click at [36, 102] on span at bounding box center [26, 104] width 25 height 16
select select "service"
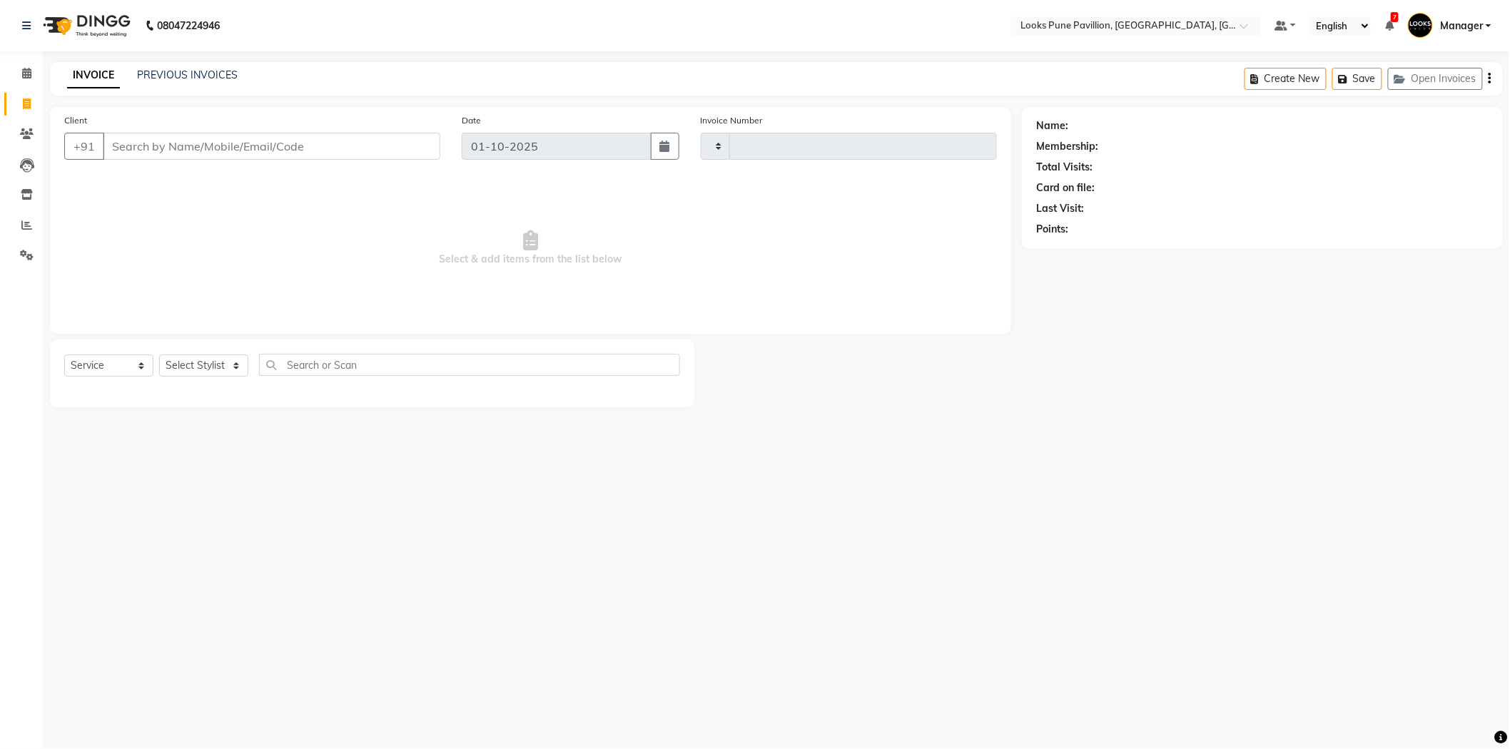
type input "5008"
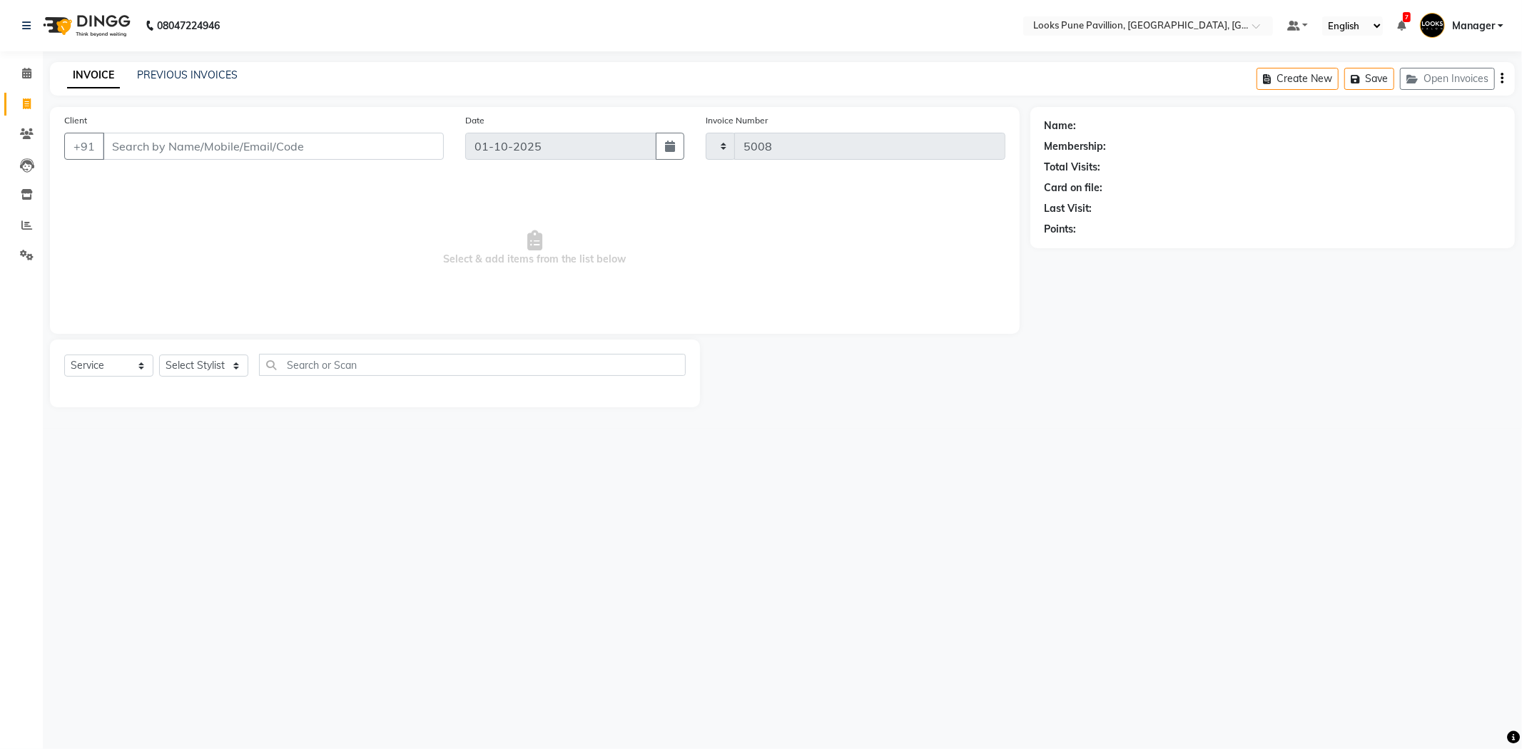
select select "6002"
click at [136, 143] on input "Client" at bounding box center [273, 146] width 341 height 27
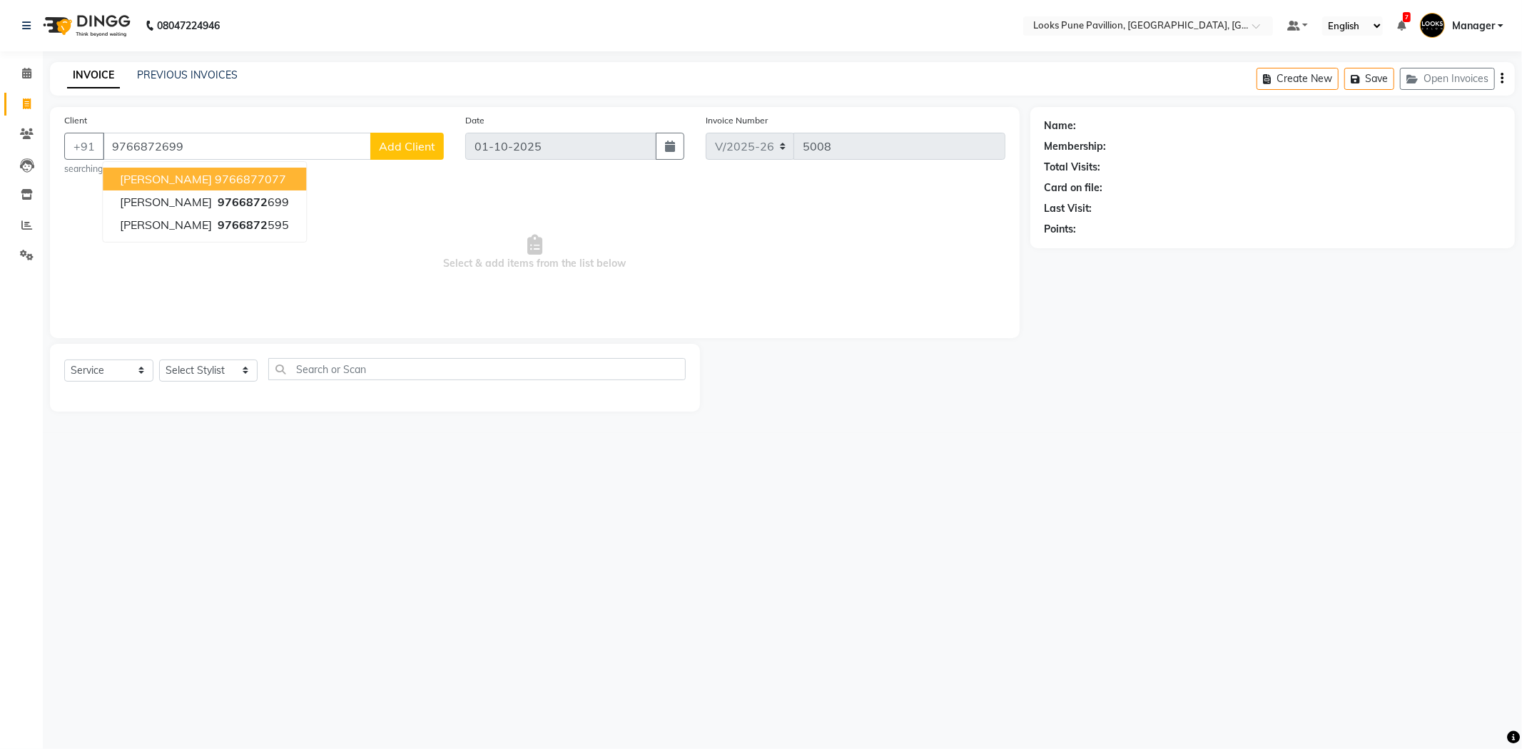
type input "9766872699"
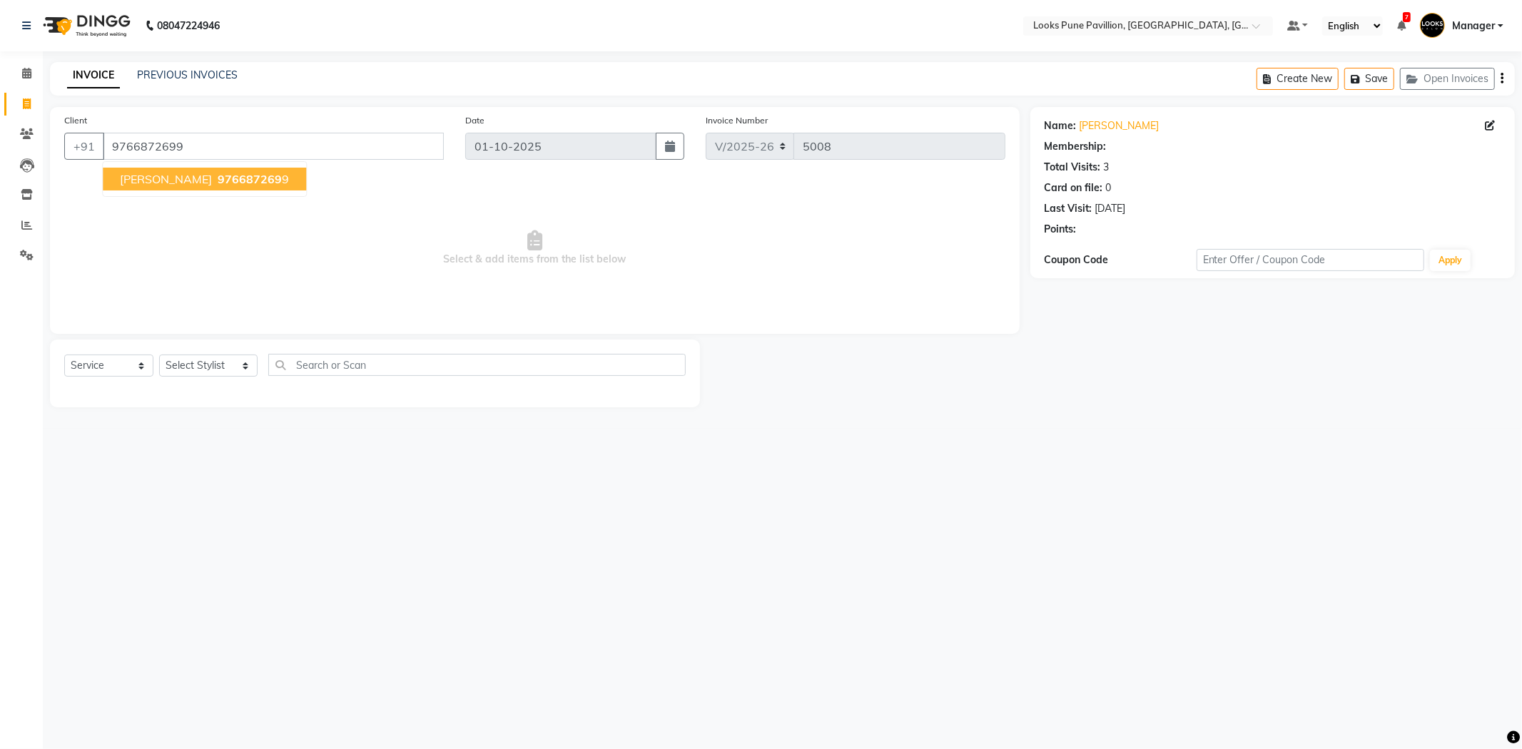
select select "1: Object"
click at [178, 165] on ngb-typeahead-window "[PERSON_NAME] 976687269 9" at bounding box center [204, 179] width 205 height 36
click at [178, 169] on button "[PERSON_NAME] 976687269 9" at bounding box center [204, 179] width 203 height 23
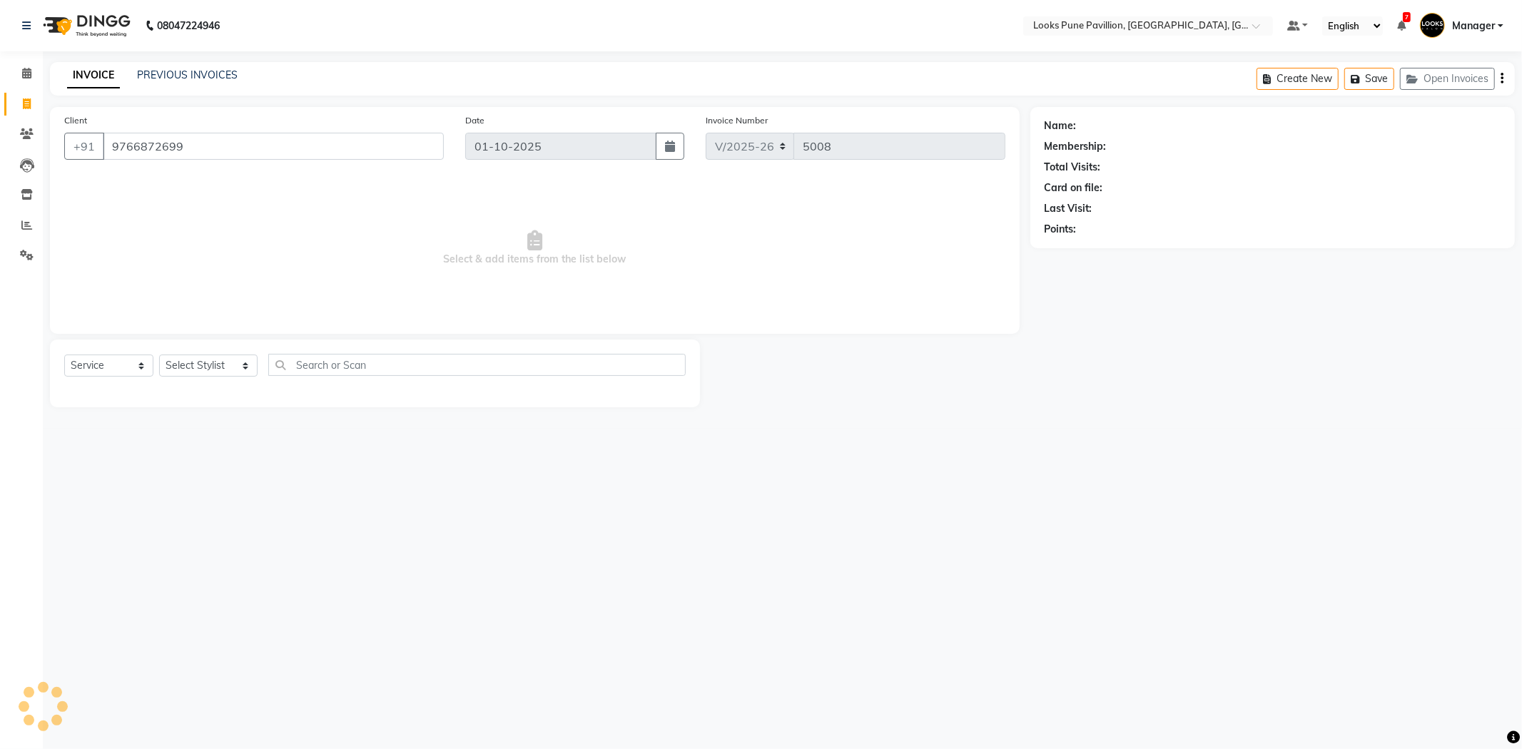
select select "1: Object"
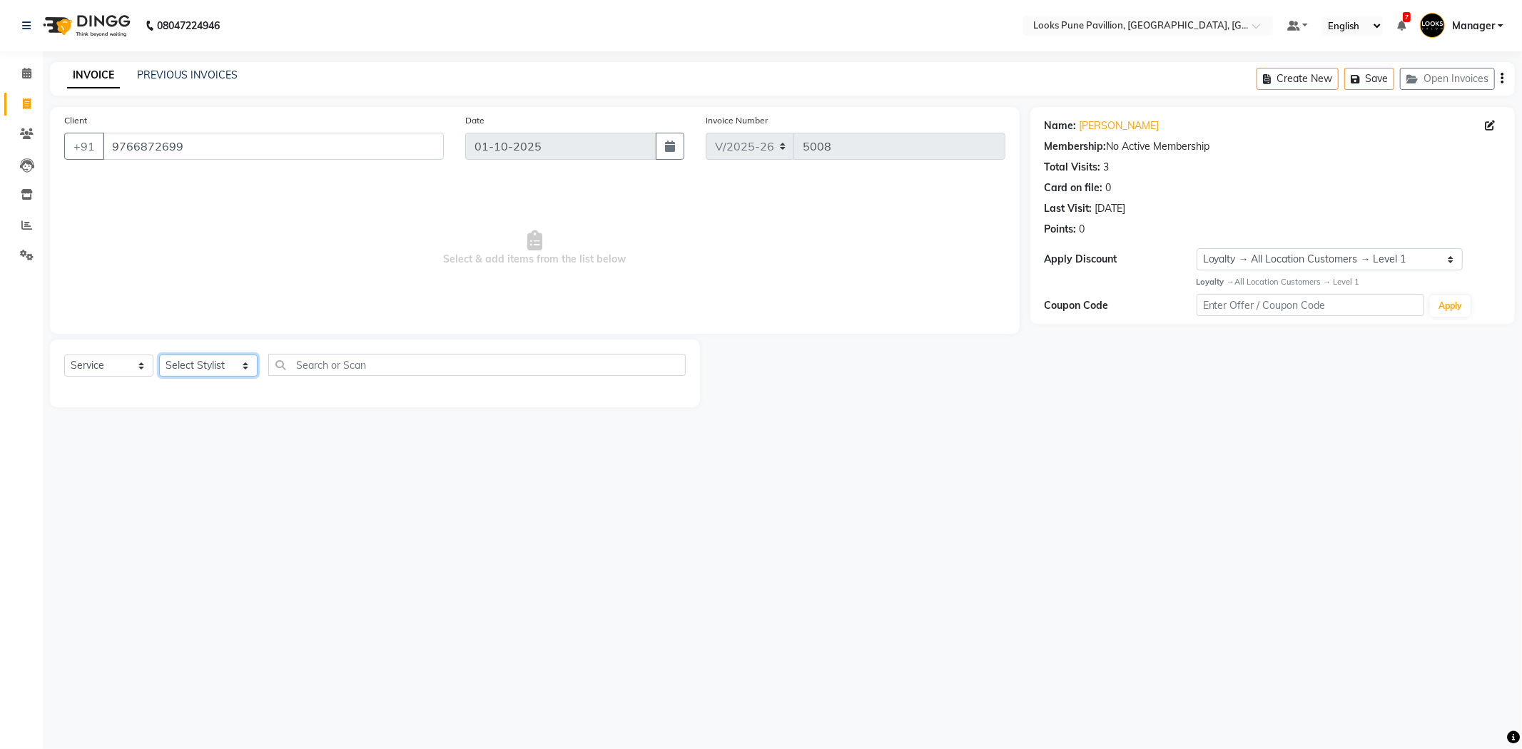
drag, startPoint x: 215, startPoint y: 357, endPoint x: 225, endPoint y: 390, distance: 34.1
click at [215, 357] on select "Select Stylist [PERSON_NAME] [PERSON_NAME] [PERSON_NAME] [DEMOGRAPHIC_DATA] [PE…" at bounding box center [208, 366] width 98 height 22
click at [184, 368] on select "Select Stylist [PERSON_NAME] [PERSON_NAME] [PERSON_NAME] [DEMOGRAPHIC_DATA] [PE…" at bounding box center [208, 366] width 98 height 22
select select "64709"
click at [159, 355] on select "Select Stylist [PERSON_NAME] [PERSON_NAME] [PERSON_NAME] [DEMOGRAPHIC_DATA] [PE…" at bounding box center [208, 366] width 98 height 22
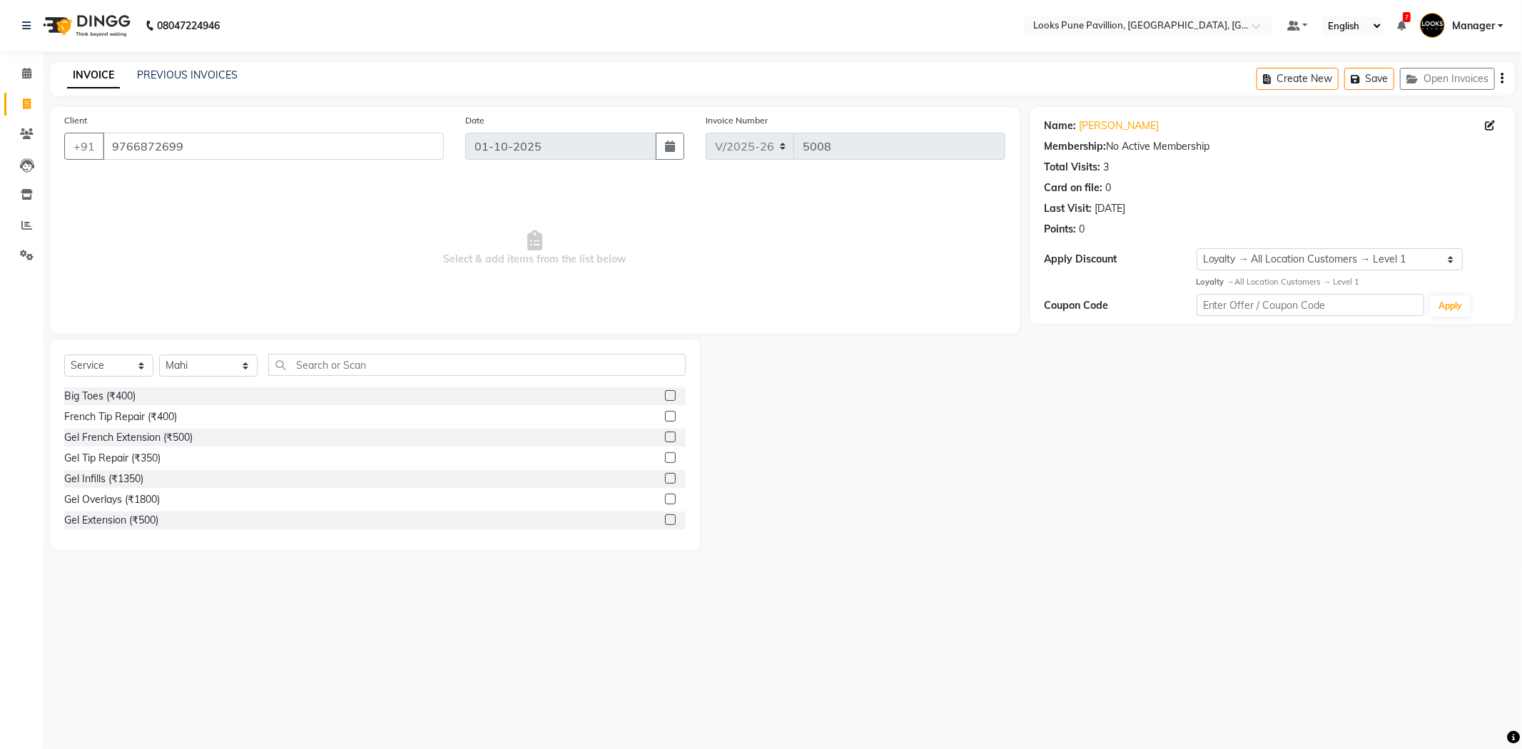
click at [280, 352] on div "Select Service Product Membership Package Voucher Prepaid Gift Card Select Styl…" at bounding box center [375, 445] width 650 height 210
click at [278, 380] on div "Select Service Product Membership Package Voucher Prepaid Gift Card Select Styl…" at bounding box center [374, 371] width 621 height 34
click at [282, 373] on input "text" at bounding box center [476, 365] width 417 height 22
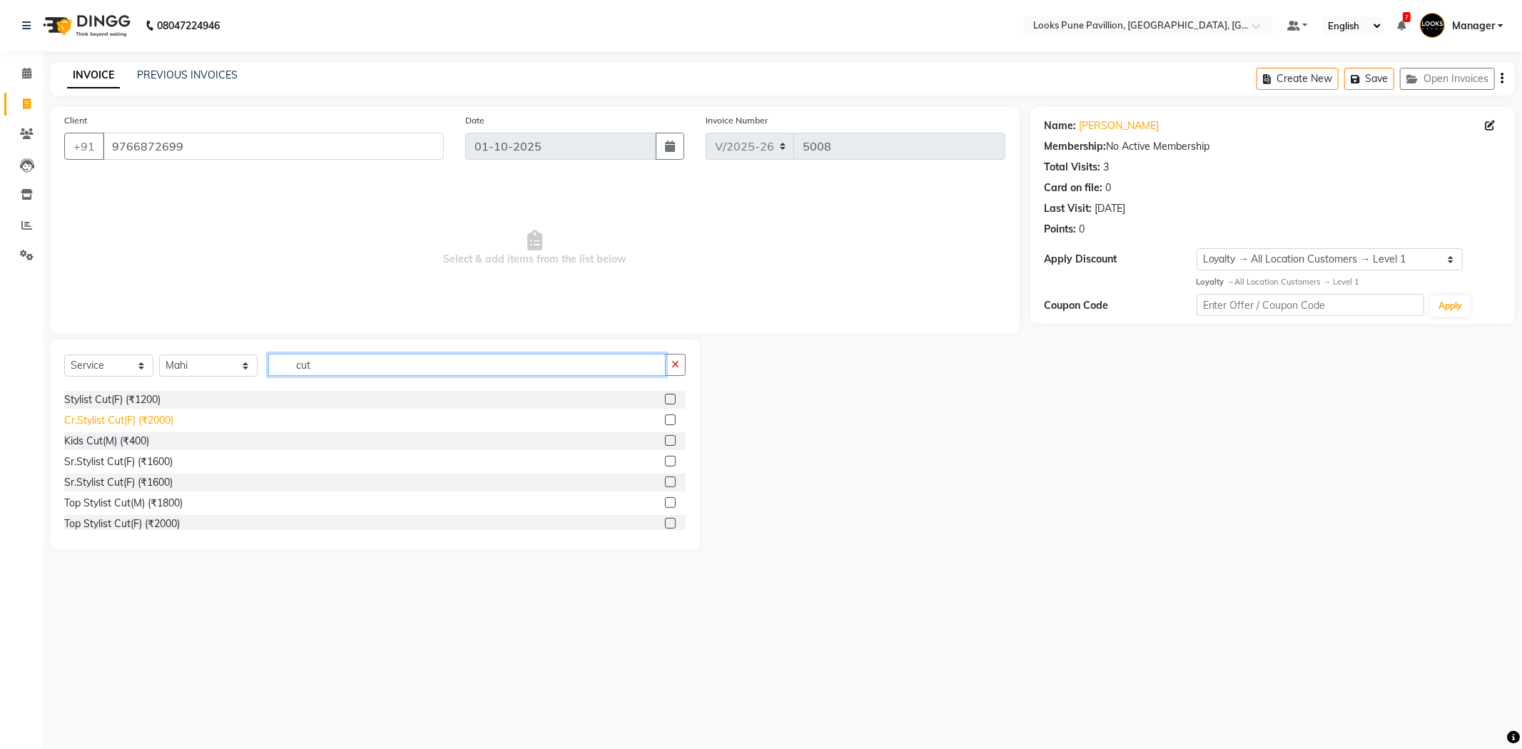
type input "cut"
click at [118, 418] on div "Cr.Stylist Cut(F) (₹2000)" at bounding box center [118, 420] width 109 height 15
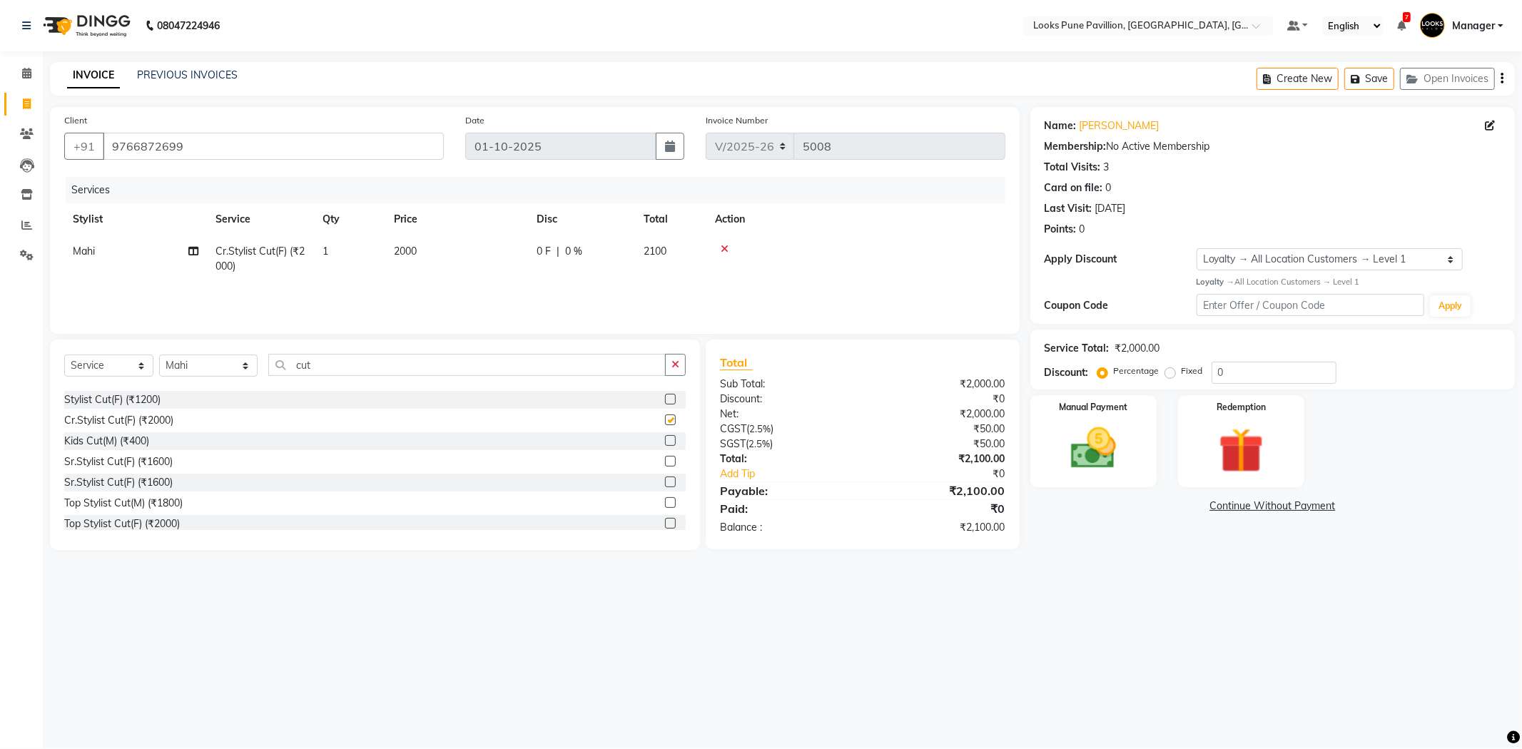
checkbox input "false"
click at [117, 475] on div "Sr.Stylist Cut(F) (₹1600)" at bounding box center [118, 482] width 108 height 15
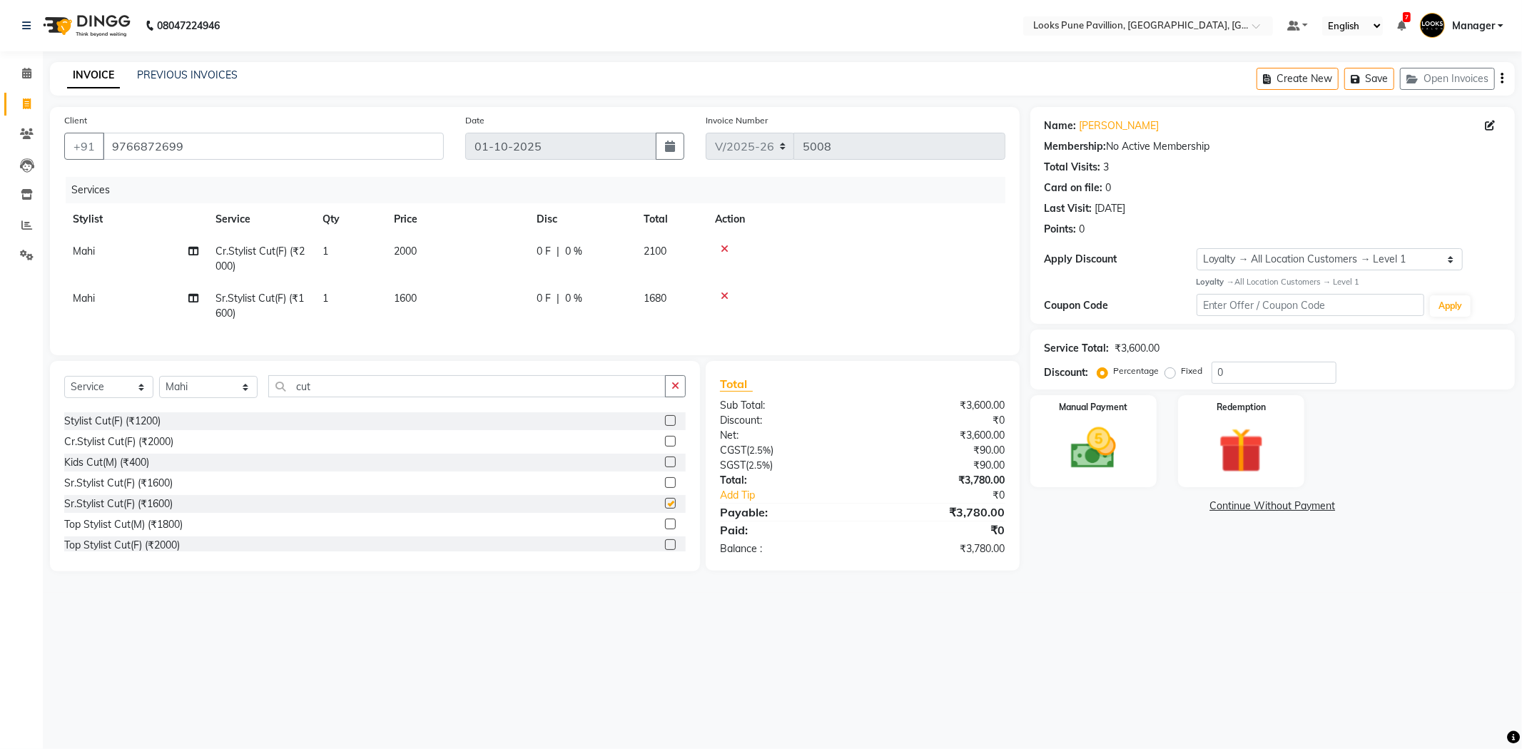
checkbox input "false"
click at [721, 245] on icon at bounding box center [725, 249] width 8 height 10
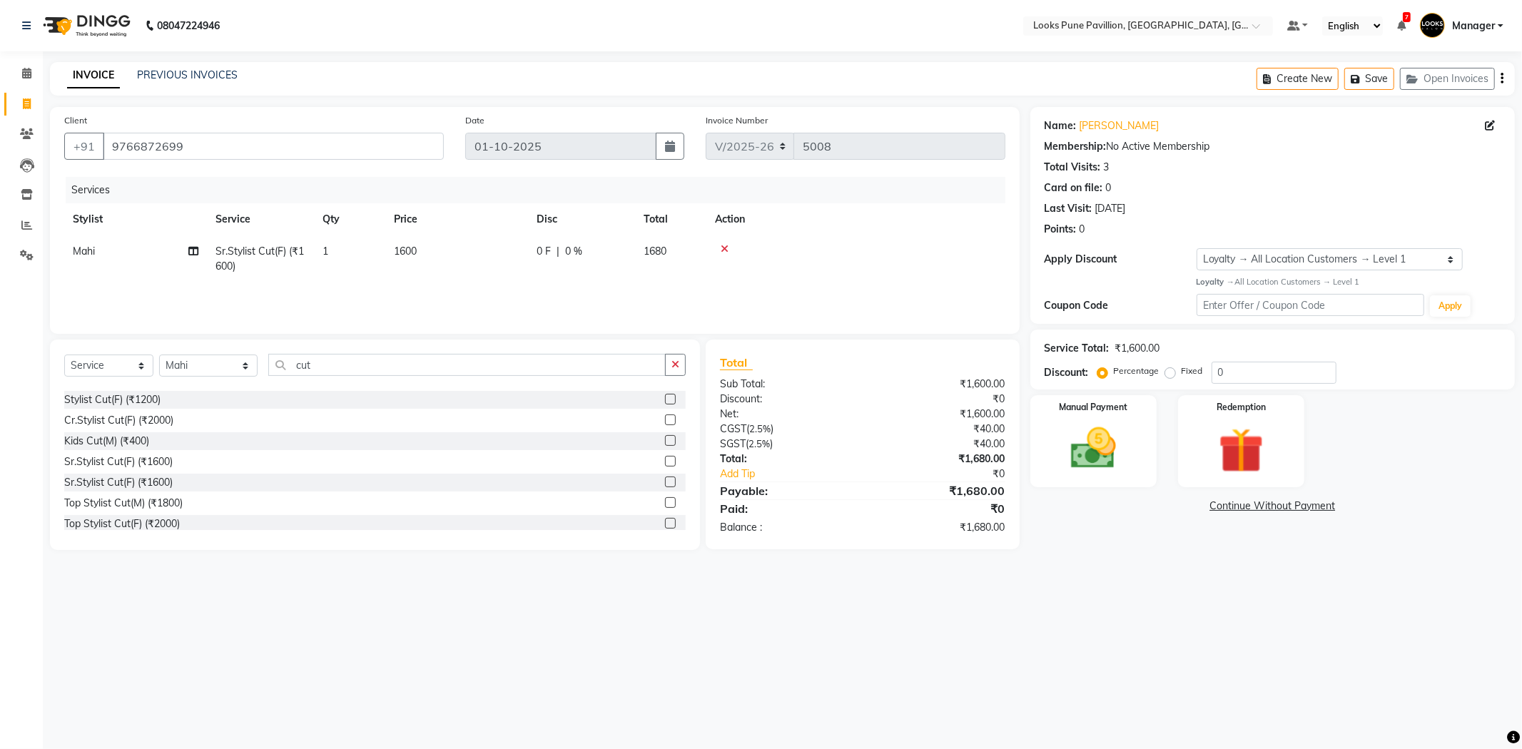
click at [491, 251] on td "1600" at bounding box center [456, 258] width 143 height 47
select select "64709"
drag, startPoint x: 491, startPoint y: 250, endPoint x: 441, endPoint y: 251, distance: 50.0
click at [441, 251] on tr "[PERSON_NAME] [PERSON_NAME] [PERSON_NAME] [DEMOGRAPHIC_DATA] [PERSON_NAME] [PER…" at bounding box center [534, 262] width 941 height 54
click at [474, 247] on input "1600" at bounding box center [524, 255] width 126 height 22
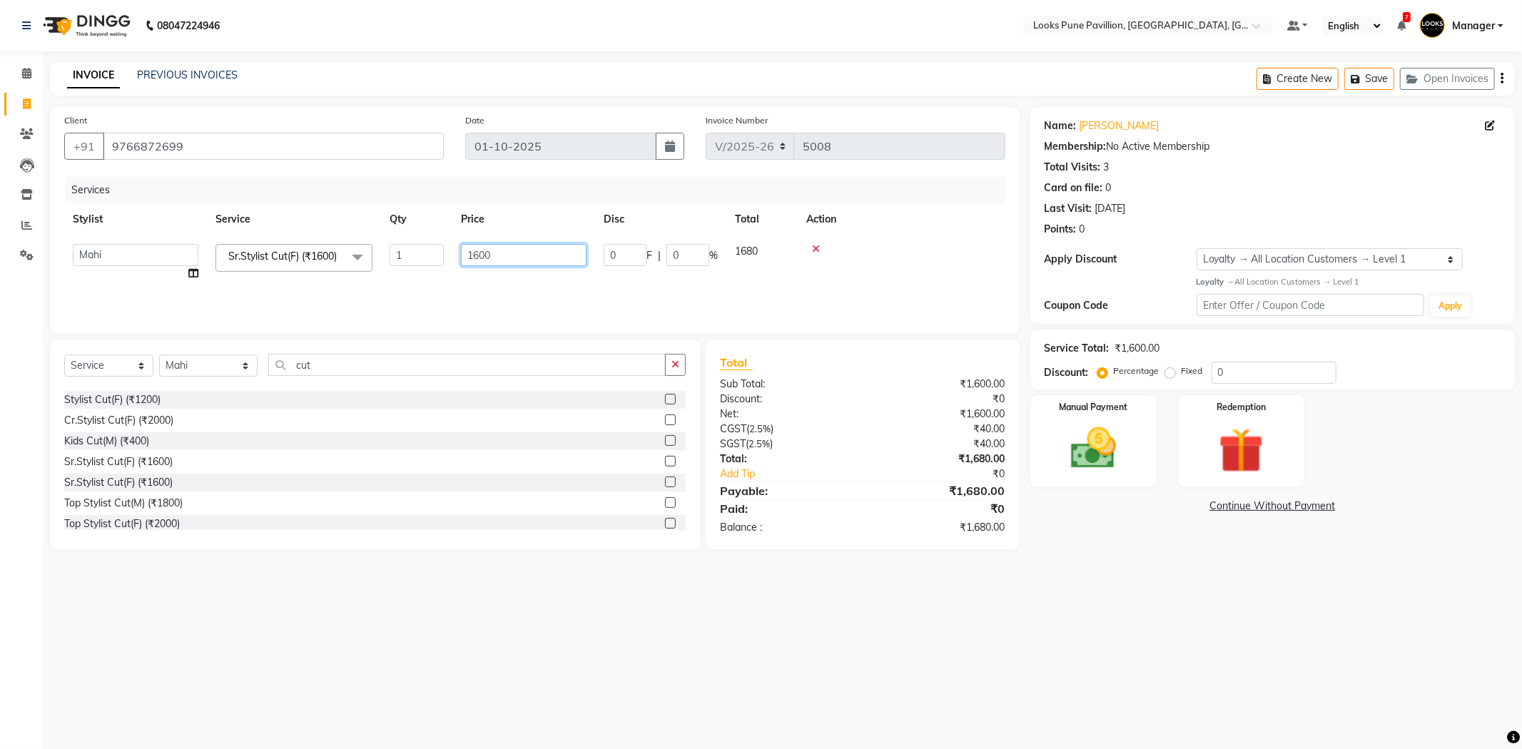
click at [474, 247] on input "1600" at bounding box center [524, 255] width 126 height 22
type input "1500"
click at [203, 357] on select "Select Stylist [PERSON_NAME] [PERSON_NAME] [PERSON_NAME] [DEMOGRAPHIC_DATA] [PE…" at bounding box center [208, 366] width 98 height 22
select select "59276"
click at [159, 355] on select "Select Stylist [PERSON_NAME] [PERSON_NAME] [PERSON_NAME] [DEMOGRAPHIC_DATA] [PE…" at bounding box center [208, 366] width 98 height 22
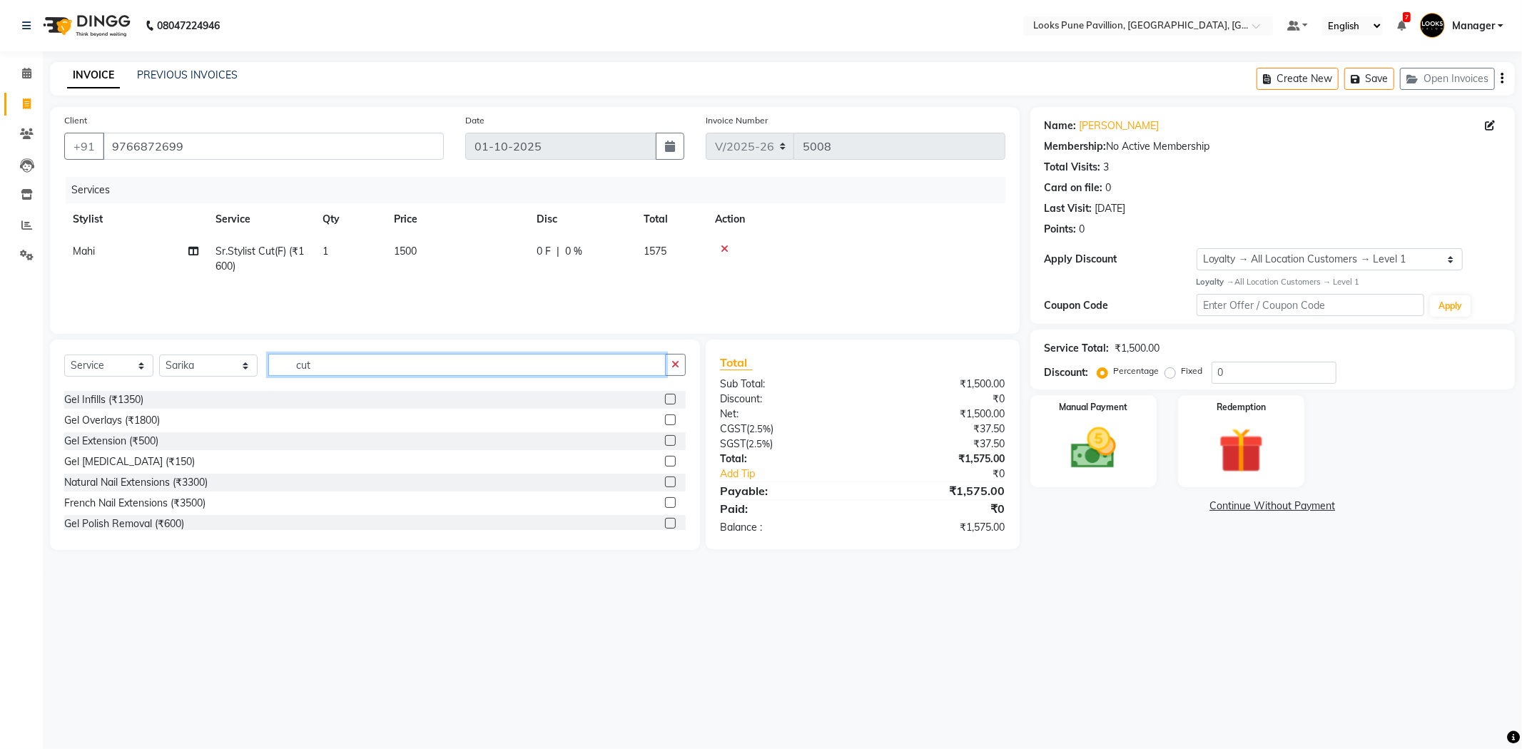
click at [331, 362] on input "cut" at bounding box center [466, 365] width 397 height 22
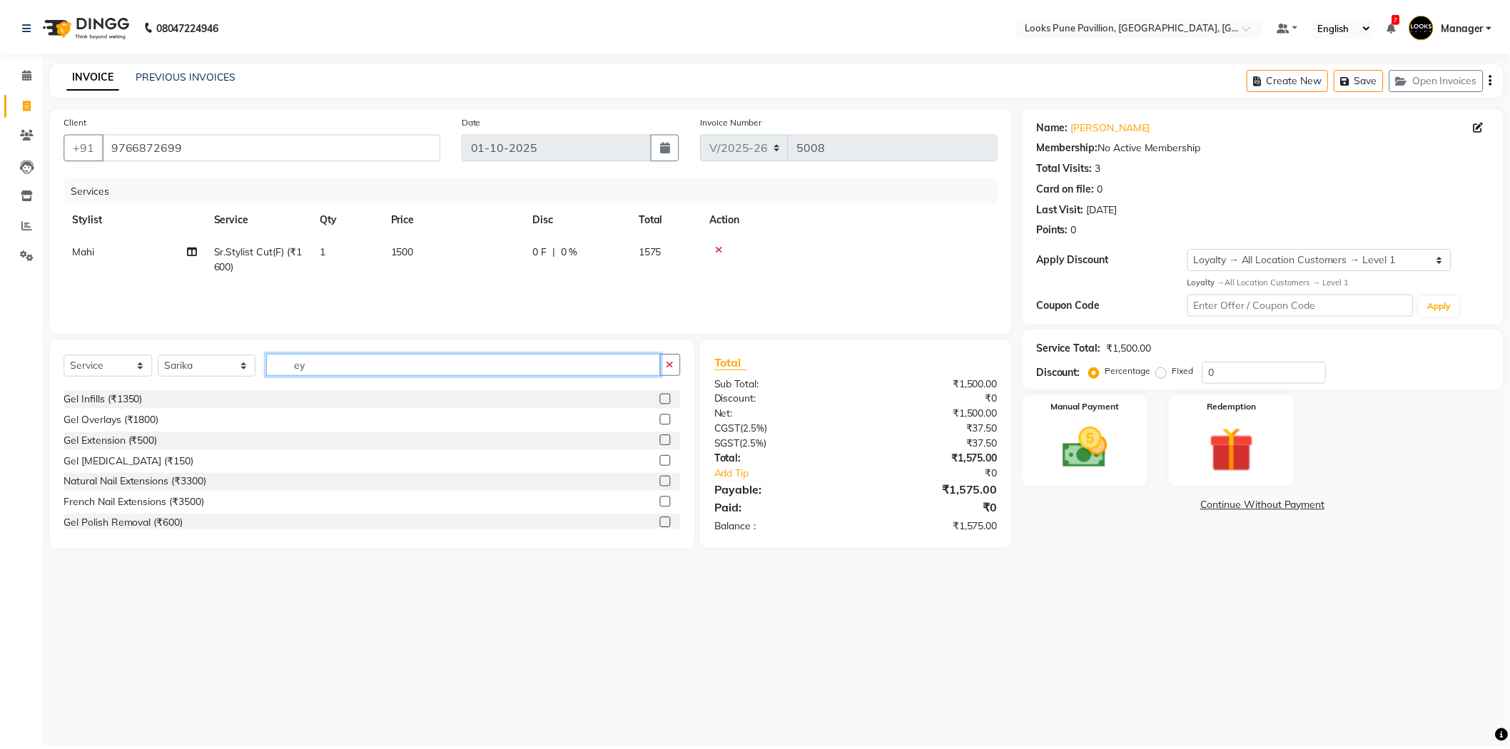
scroll to position [23, 0]
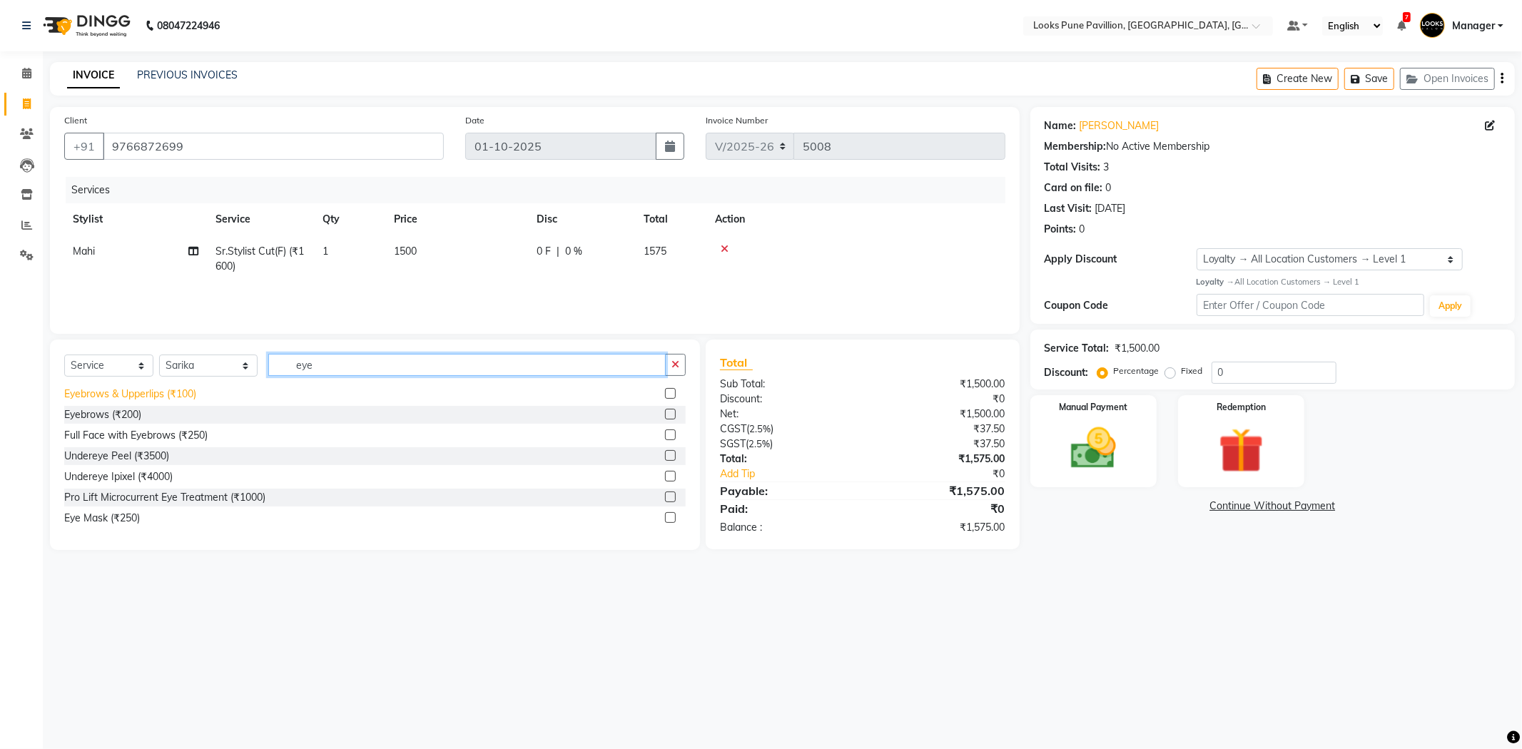
type input "eye"
click at [126, 395] on div "Eyebrows & Upperlips (₹100)" at bounding box center [130, 394] width 132 height 15
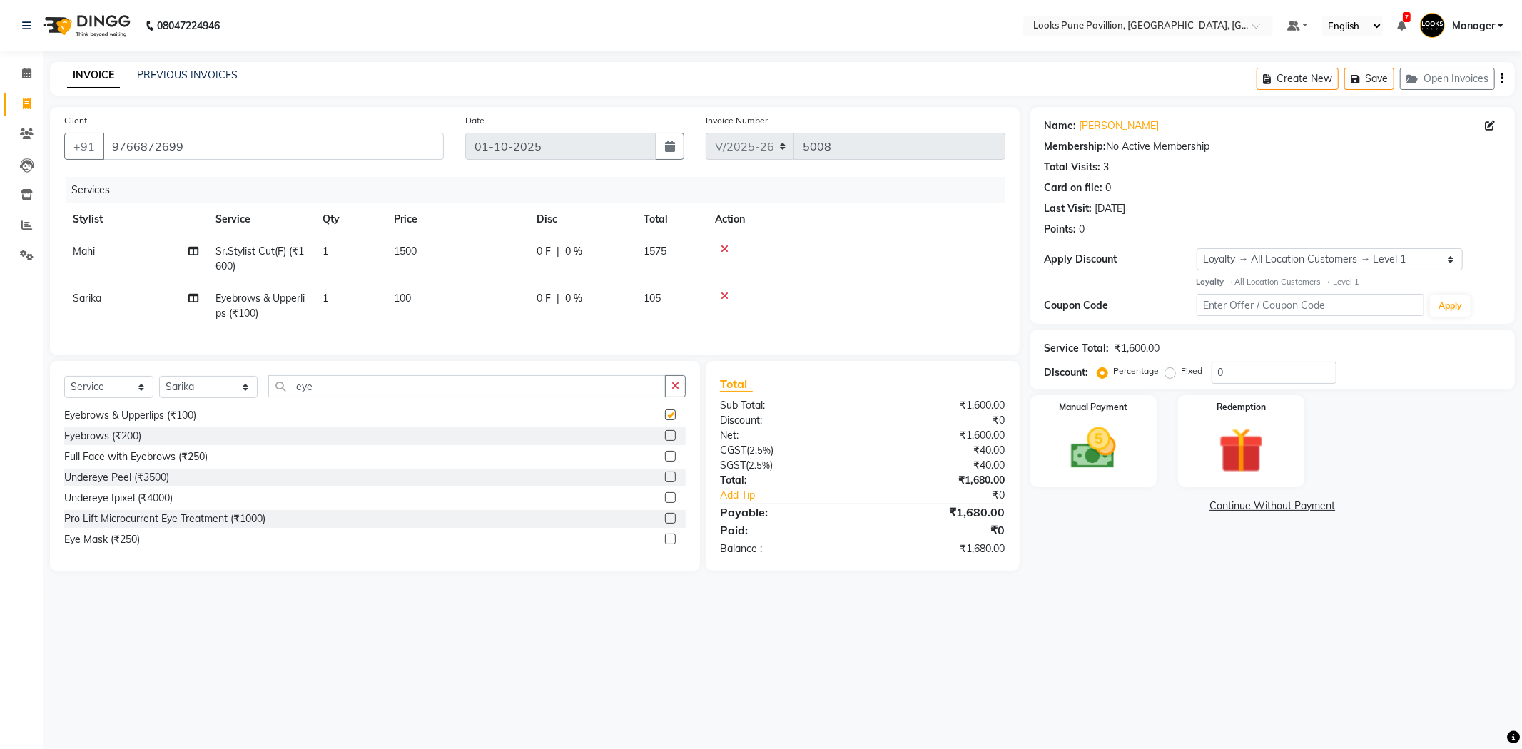
checkbox input "false"
click at [445, 315] on td "100" at bounding box center [456, 306] width 143 height 47
select select "59276"
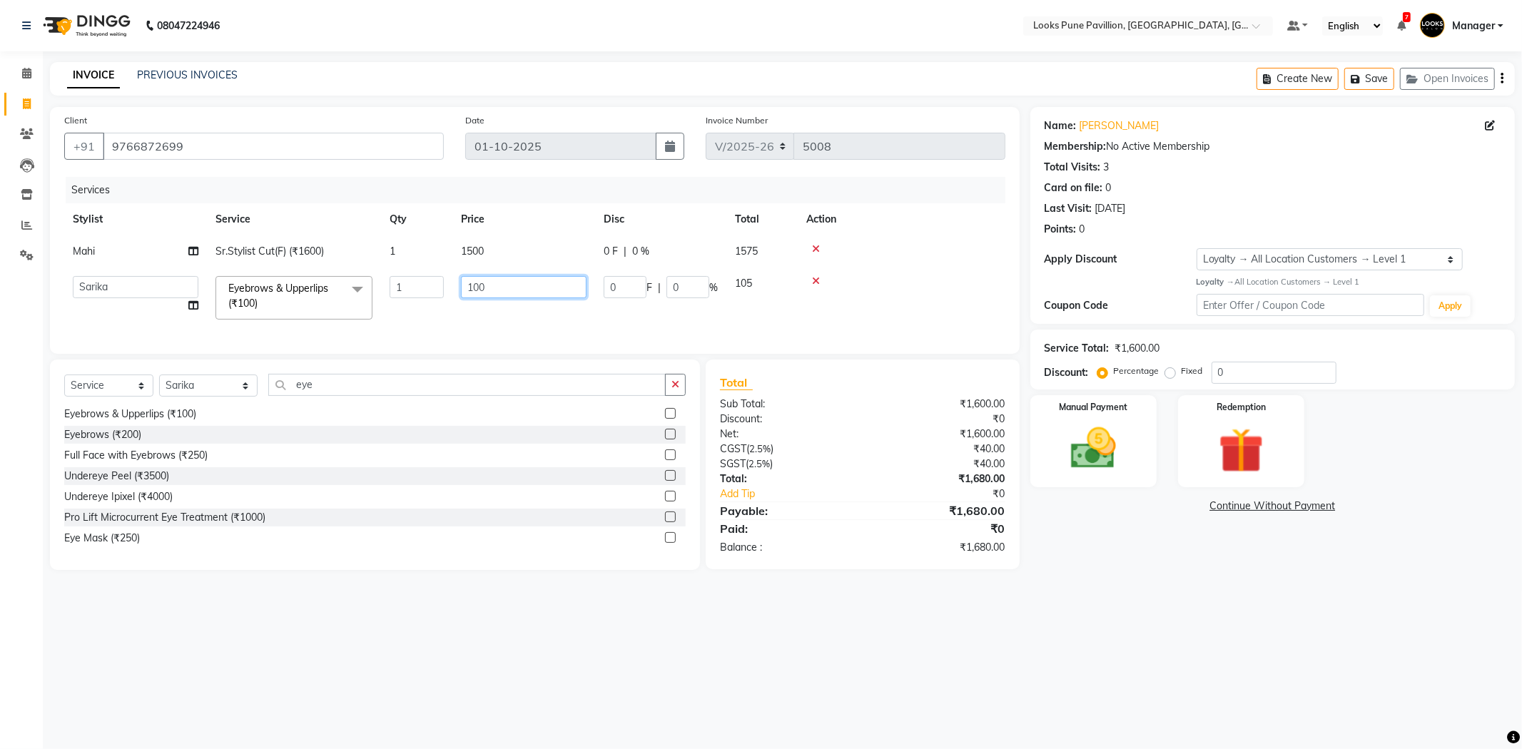
drag, startPoint x: 509, startPoint y: 295, endPoint x: 255, endPoint y: 293, distance: 253.3
click at [255, 293] on tr "[PERSON_NAME] [PERSON_NAME] [PERSON_NAME] Danish [PERSON_NAME] [PERSON_NAME] Hu…" at bounding box center [534, 298] width 941 height 61
type input "192"
click at [1125, 612] on div "08047224946 Select Location × Looks Pune Pavillion, [GEOGRAPHIC_DATA], [GEOGRAP…" at bounding box center [761, 374] width 1522 height 749
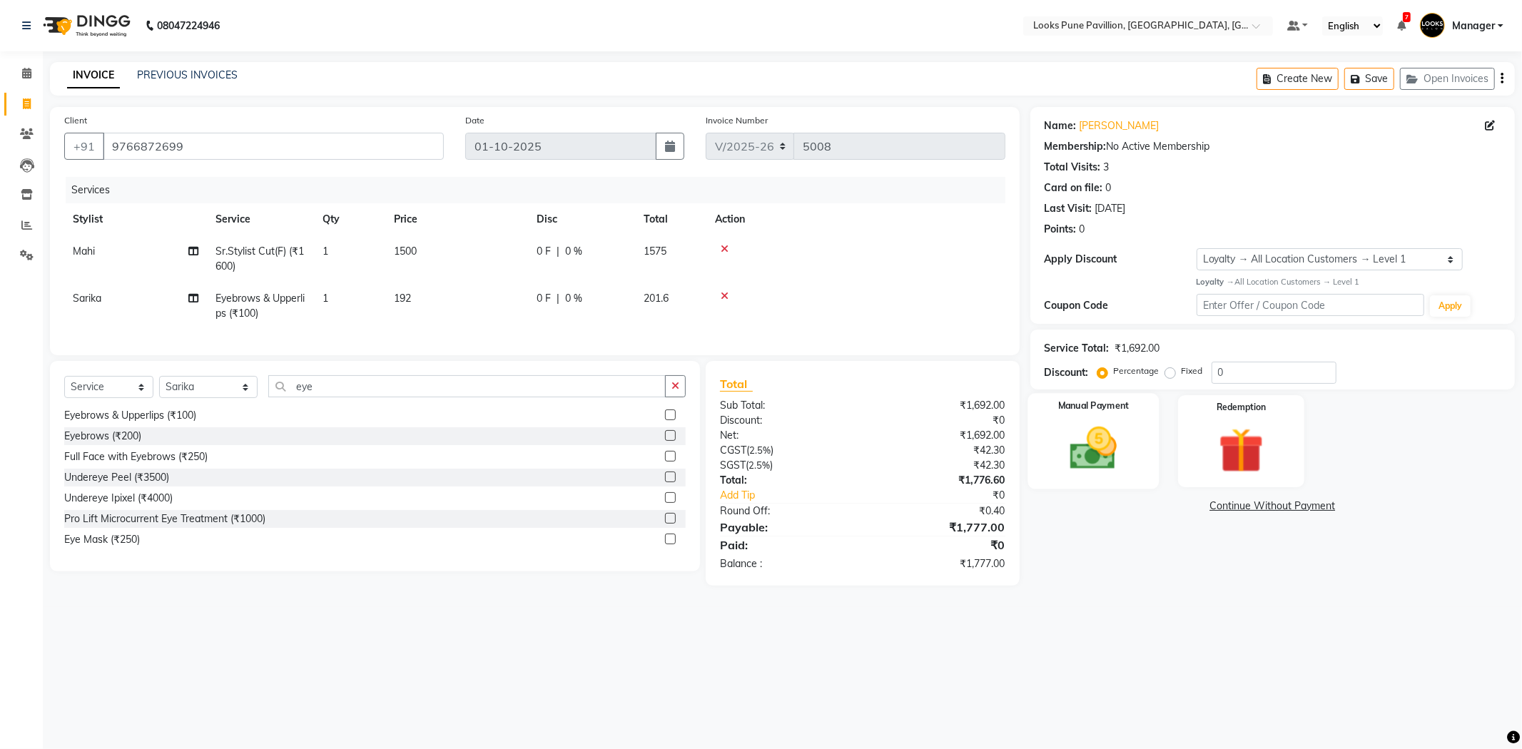
click at [1075, 431] on img at bounding box center [1093, 449] width 76 height 54
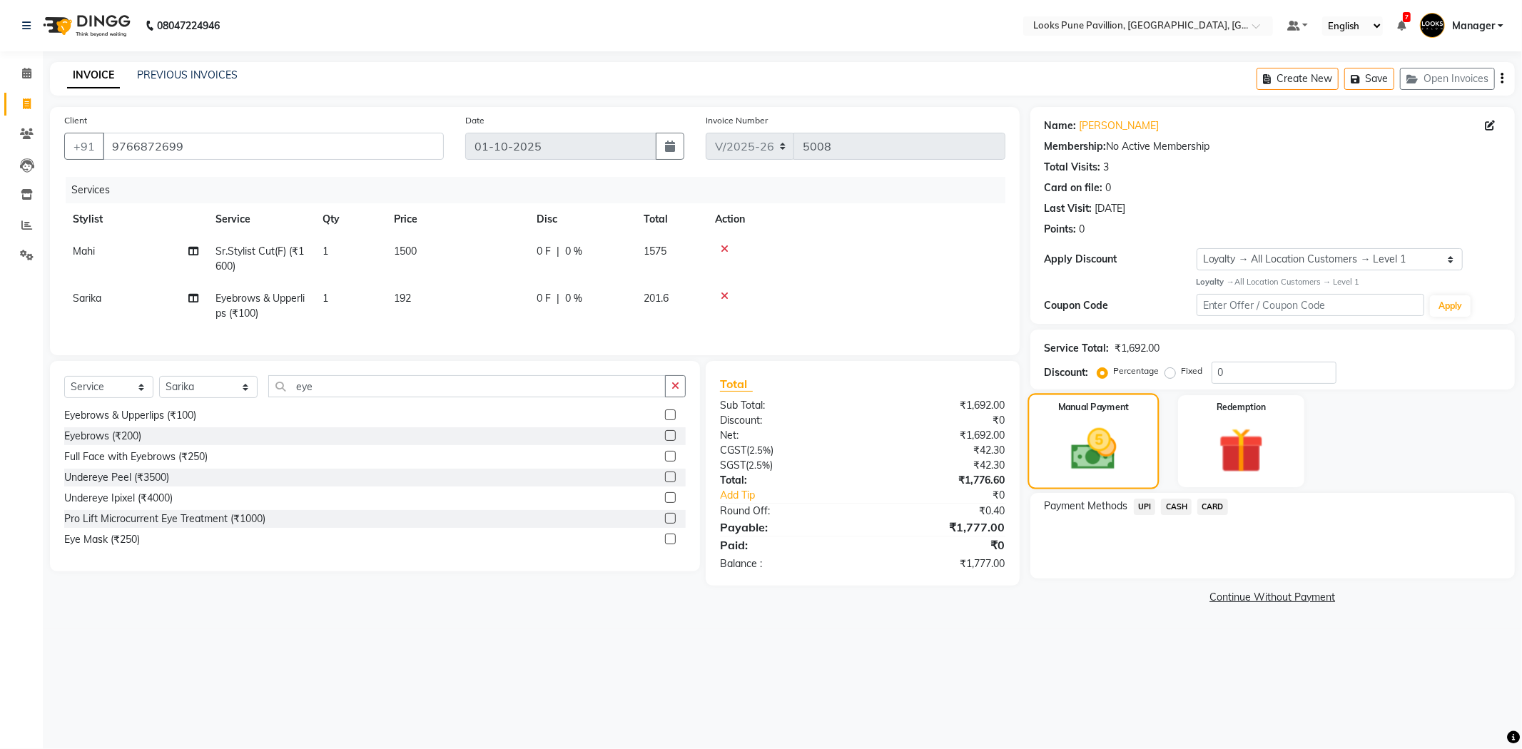
click at [1076, 432] on img at bounding box center [1093, 449] width 74 height 53
click at [1146, 514] on span "UPI" at bounding box center [1145, 507] width 22 height 16
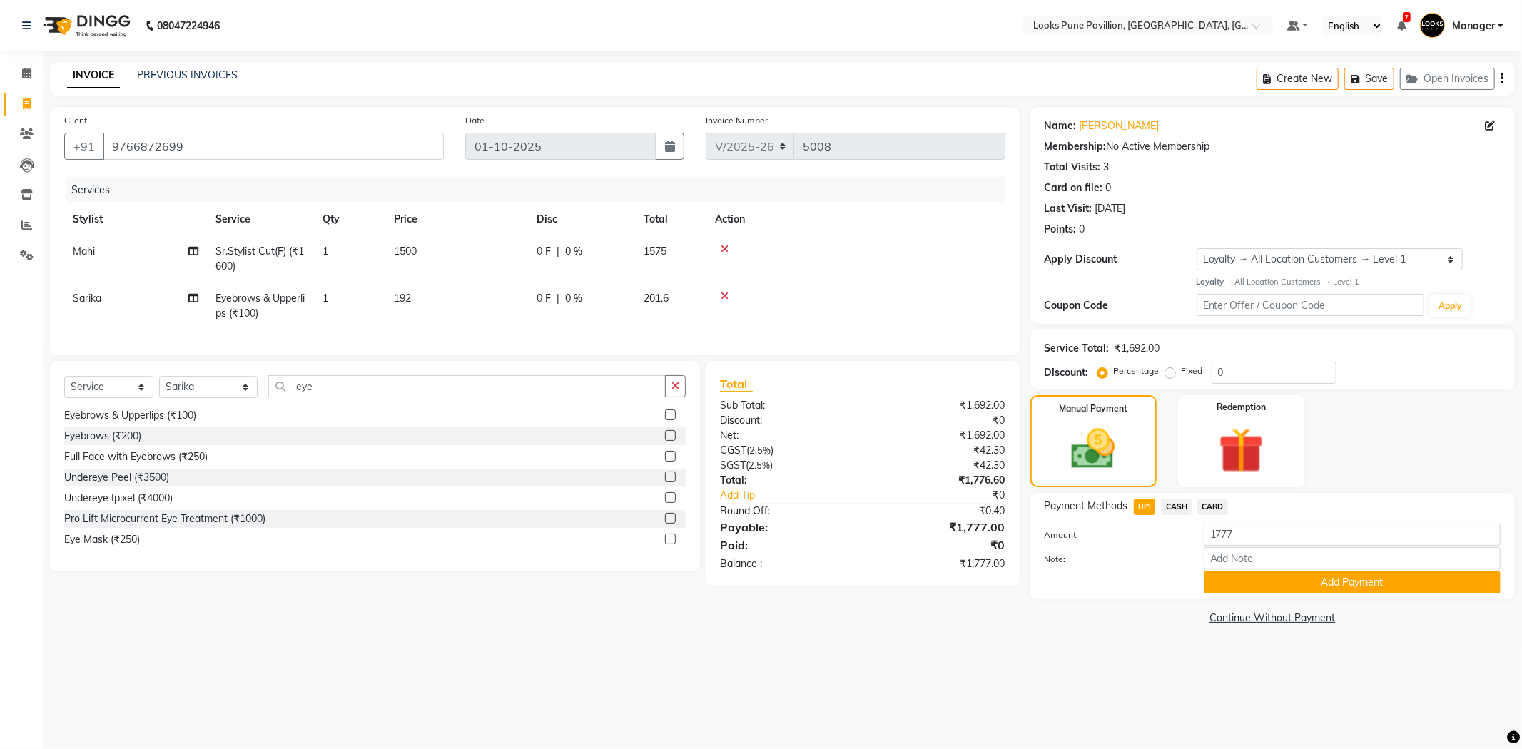
click at [1286, 596] on div "Payment Methods UPI CASH CARD Amount: 1777 Note: Add Payment" at bounding box center [1272, 546] width 484 height 106
click at [1290, 594] on div "Payment Methods UPI CASH CARD Amount: 1777 Note: Add Payment" at bounding box center [1272, 546] width 484 height 106
click at [1311, 583] on button "Add Payment" at bounding box center [1352, 583] width 297 height 22
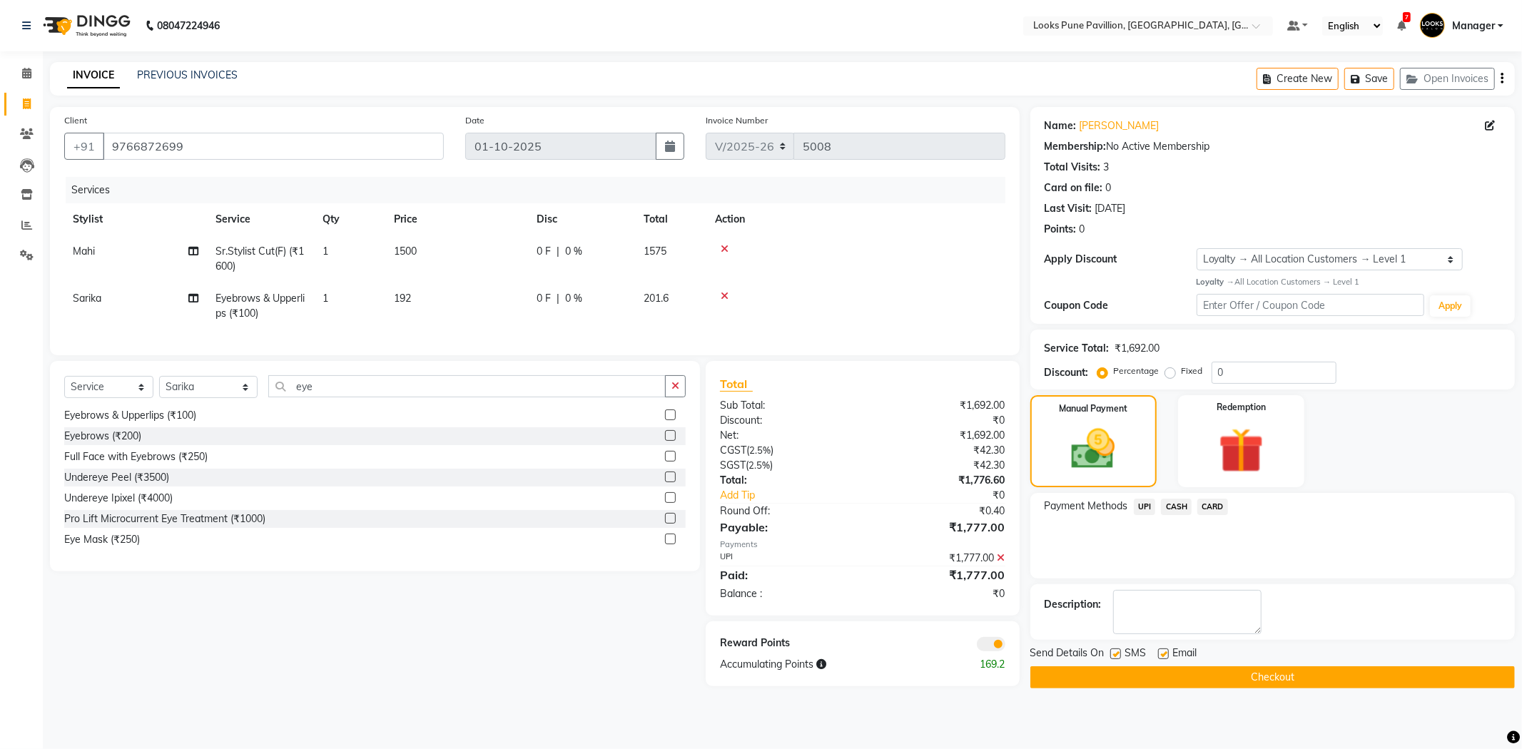
drag, startPoint x: 1311, startPoint y: 611, endPoint x: 1306, endPoint y: 629, distance: 19.2
click at [1306, 629] on div "Description:" at bounding box center [1273, 612] width 456 height 44
click at [1251, 675] on button "Checkout" at bounding box center [1272, 677] width 484 height 22
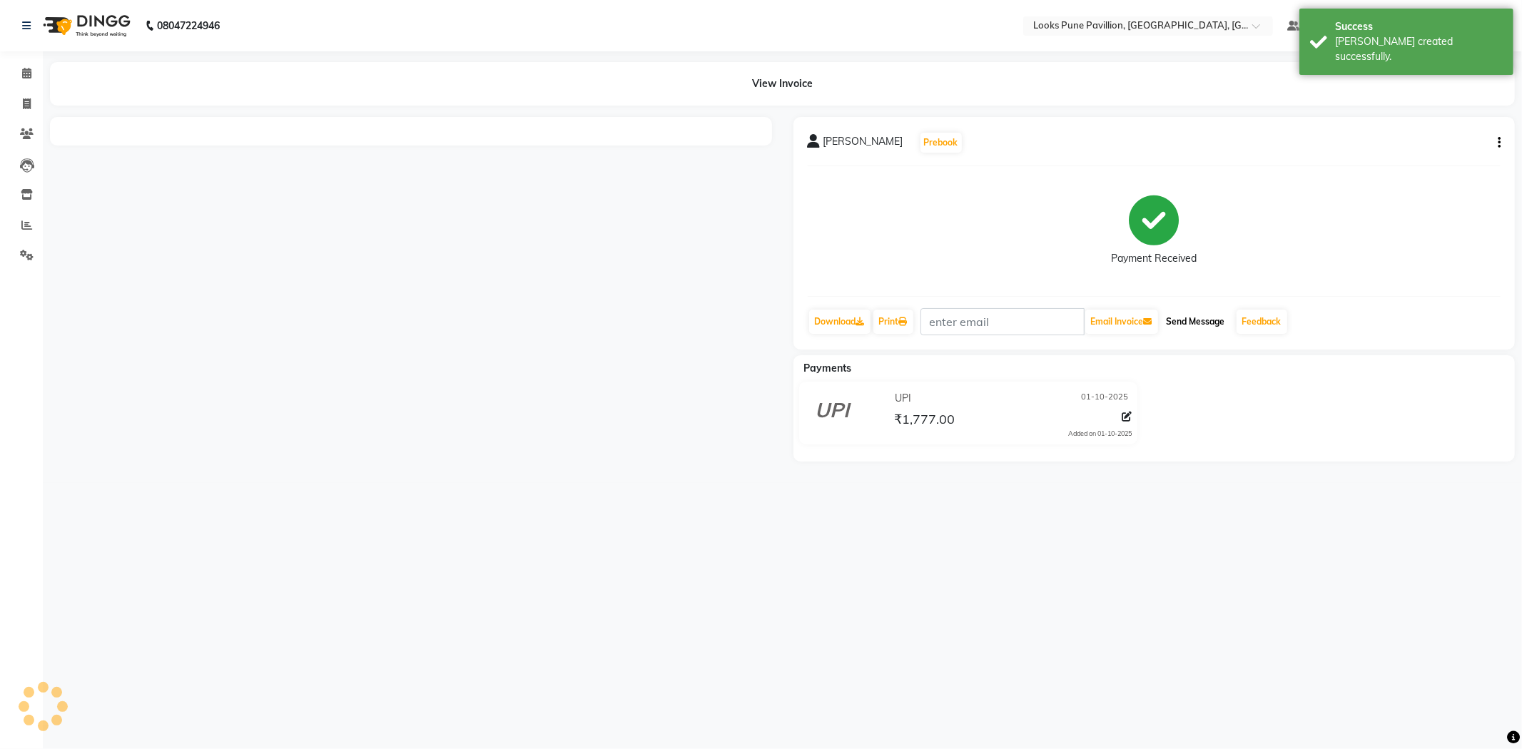
click at [1195, 318] on button "Send Message" at bounding box center [1196, 322] width 70 height 24
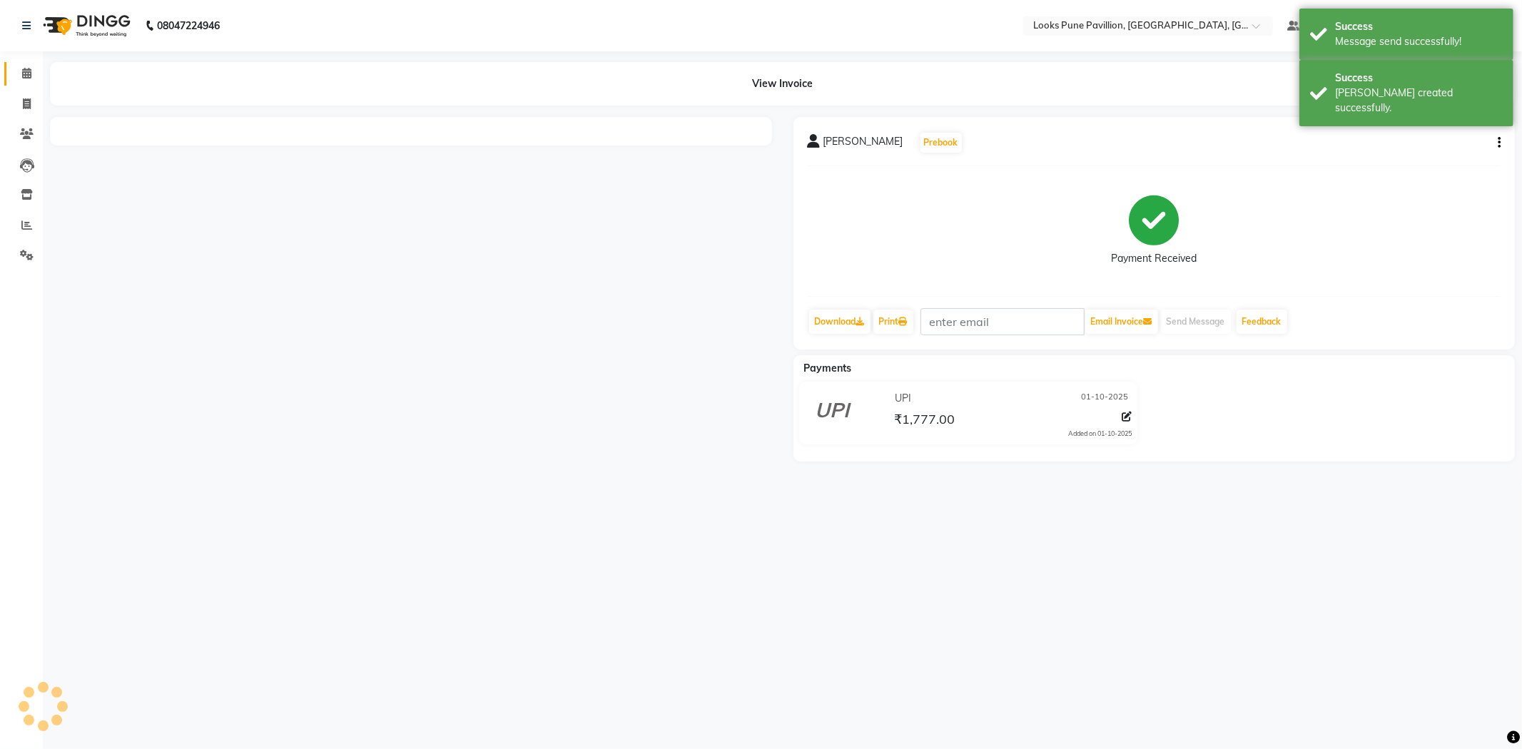
click at [11, 74] on link "Calendar" at bounding box center [21, 74] width 34 height 24
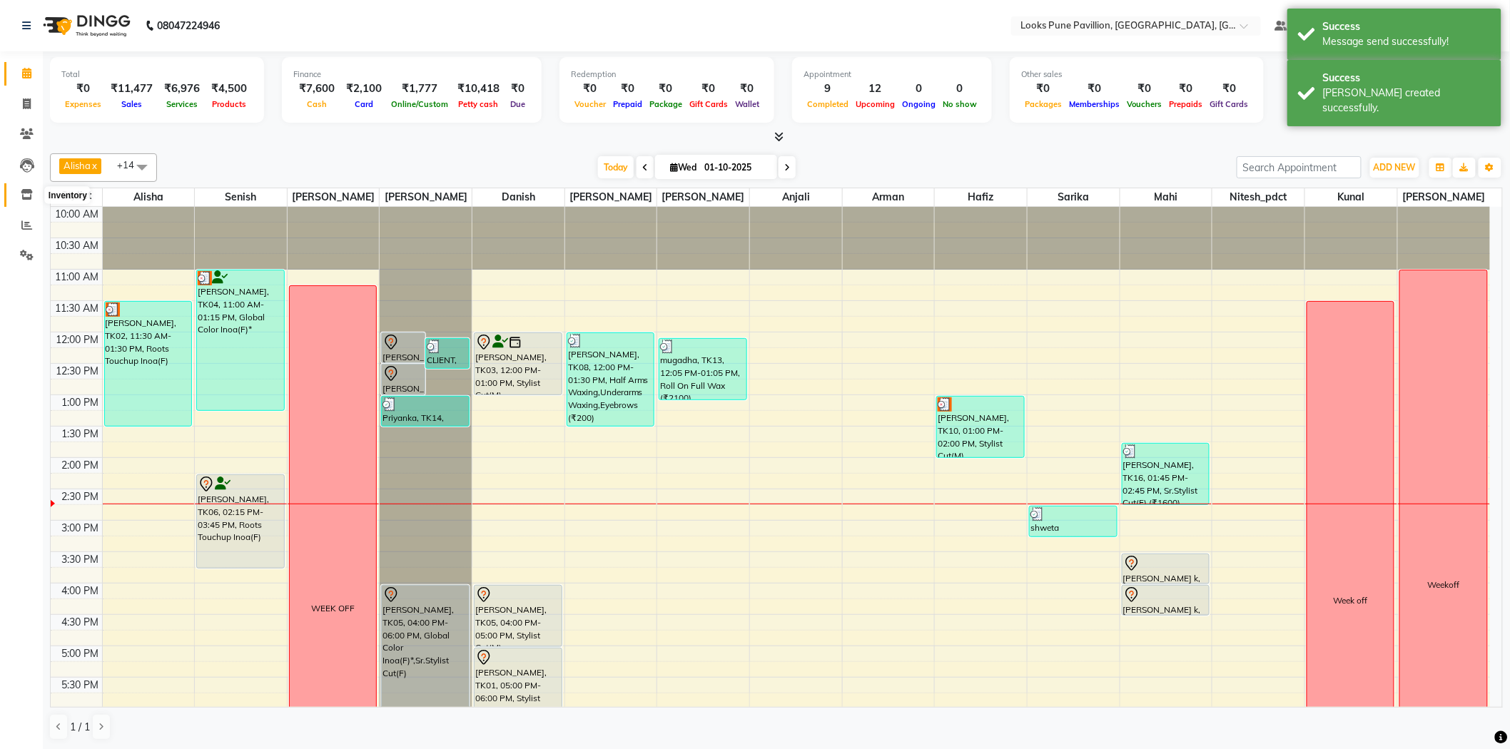
click at [31, 198] on icon at bounding box center [27, 194] width 12 height 11
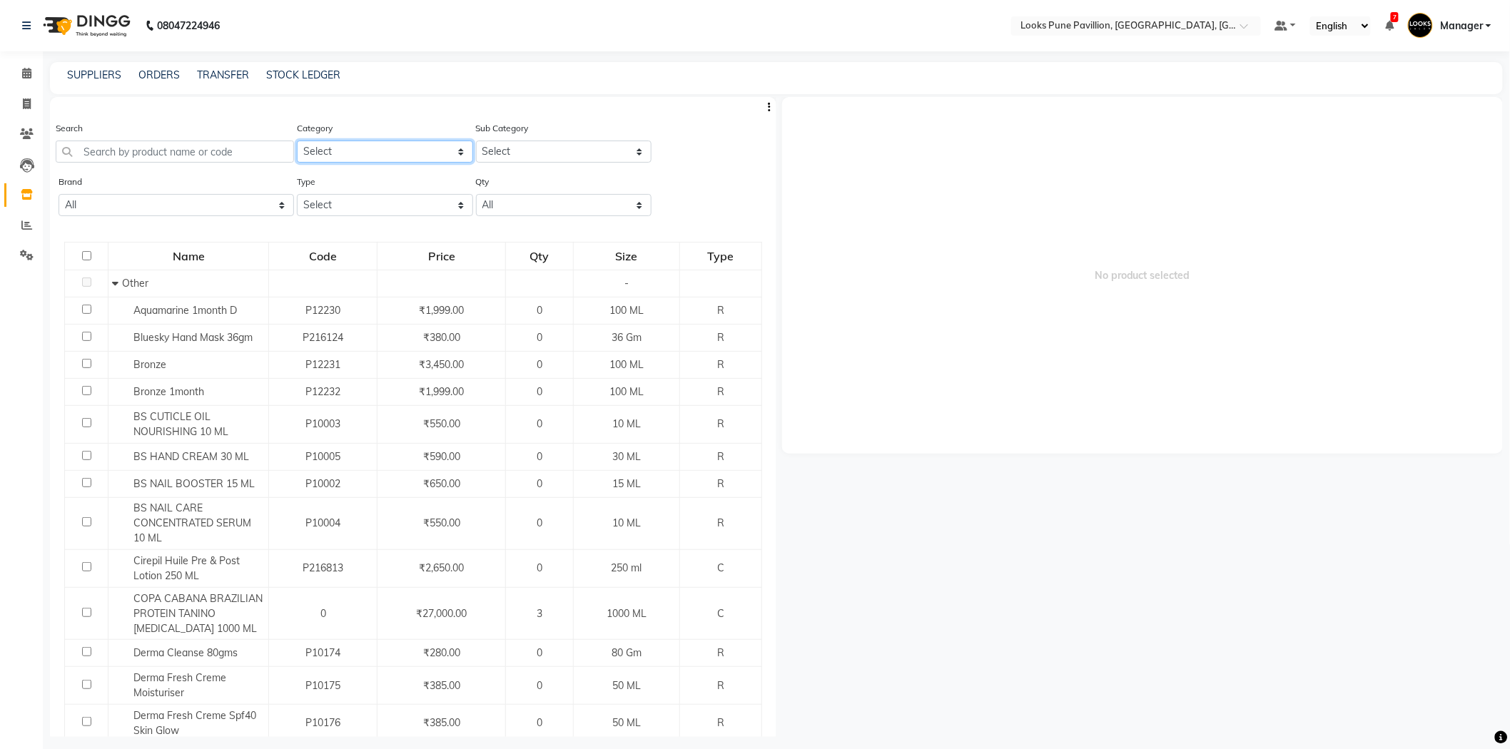
click at [421, 151] on select "Select Skin Personal Care Hair Threading Loreal Bio Top Cons. Bio Top Retail Co…" at bounding box center [385, 152] width 176 height 22
click at [151, 152] on input "text" at bounding box center [175, 152] width 238 height 22
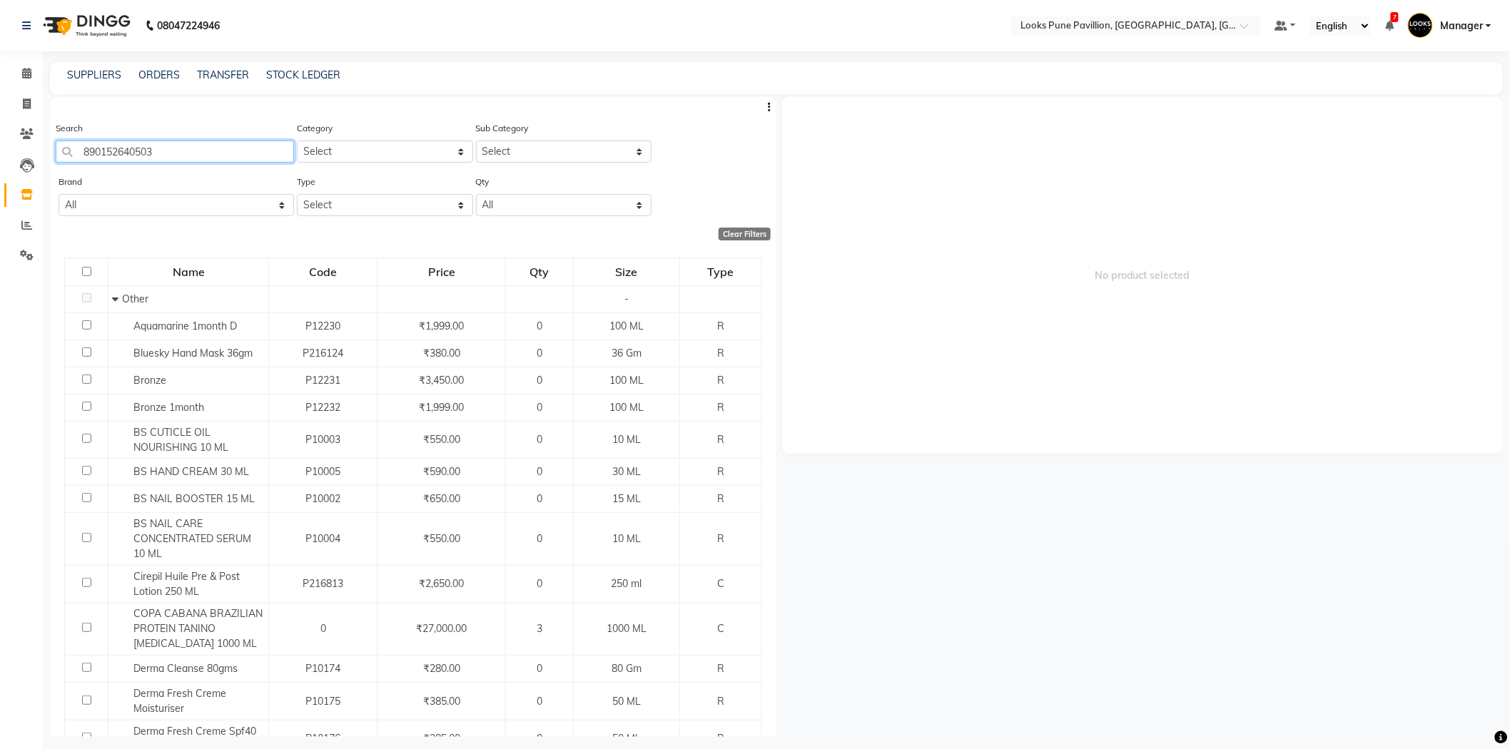
type input "8901526405039"
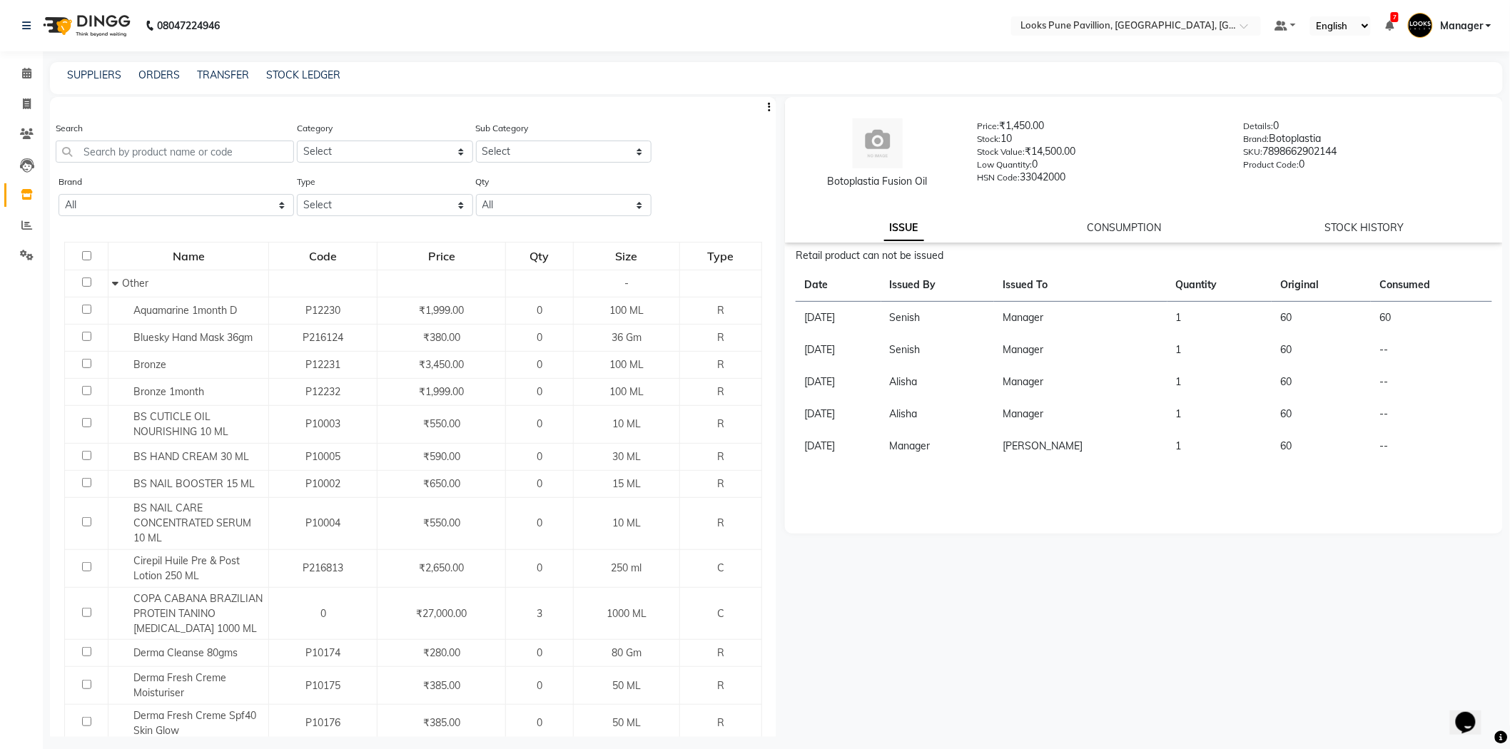
click at [133, 136] on div "Search" at bounding box center [175, 142] width 238 height 42
click at [130, 144] on input "text" at bounding box center [175, 152] width 238 height 22
type input "8901526405039"
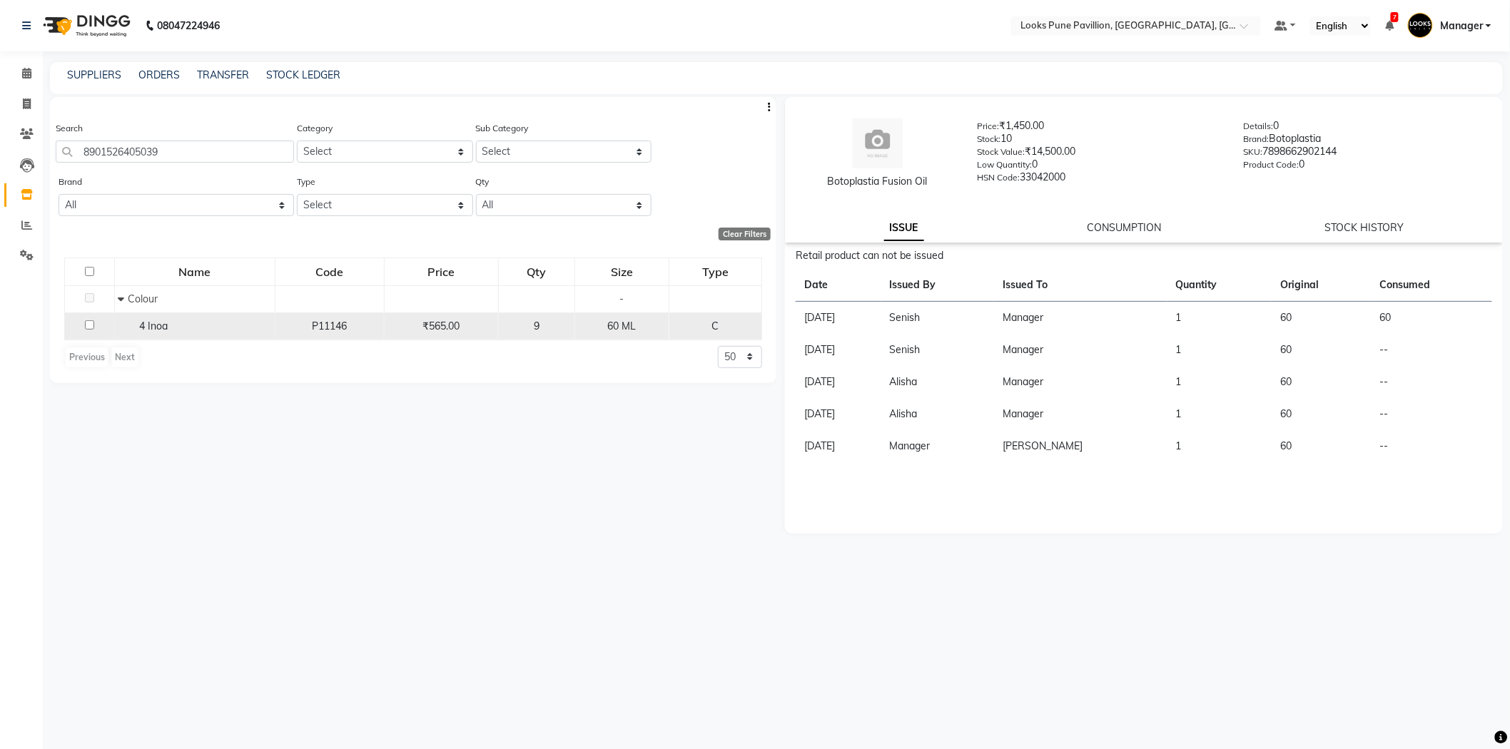
click at [151, 330] on span "4 Inoa" at bounding box center [153, 326] width 29 height 13
select select
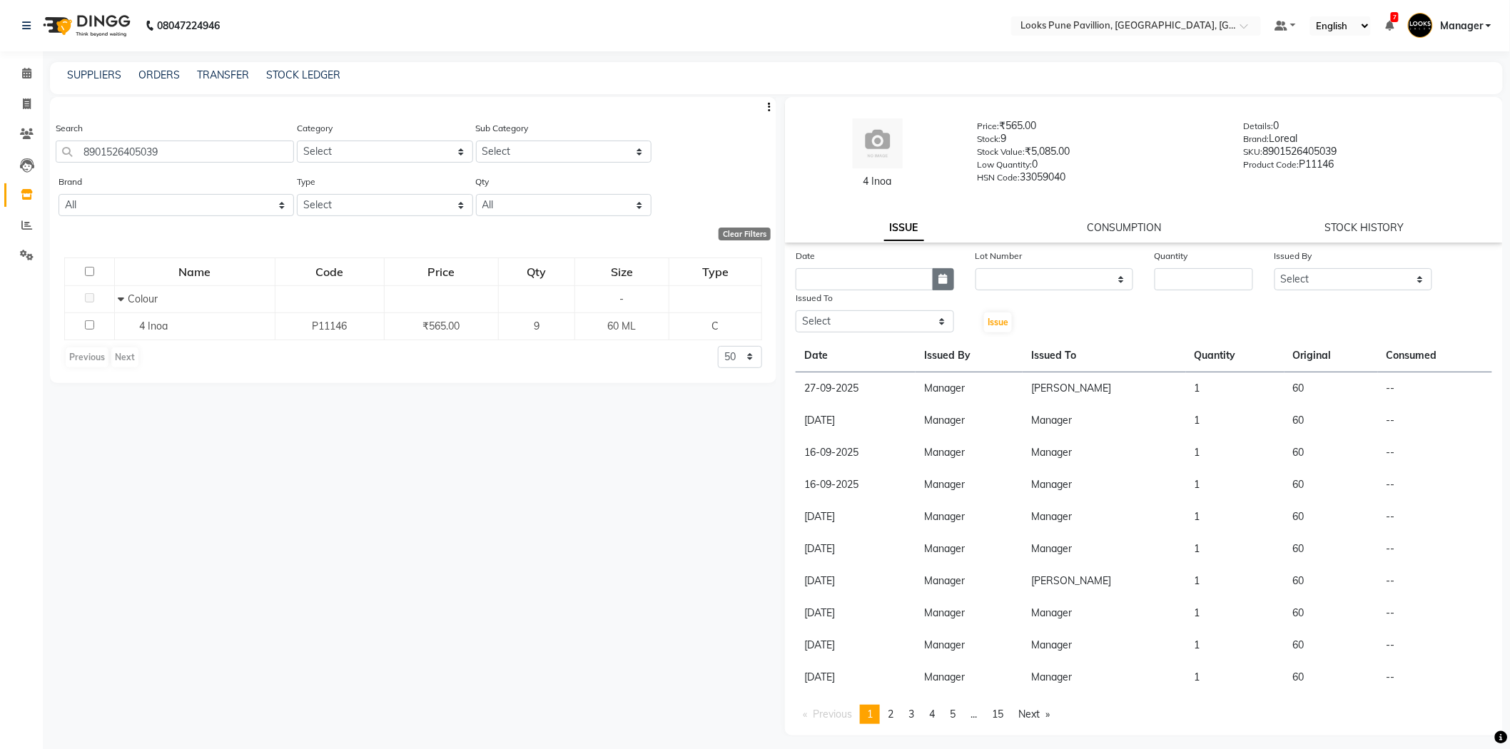
click at [952, 283] on button "button" at bounding box center [943, 279] width 21 height 22
select select "10"
select select "2025"
click at [854, 346] on div "1" at bounding box center [856, 353] width 23 height 23
type input "01-10-2025"
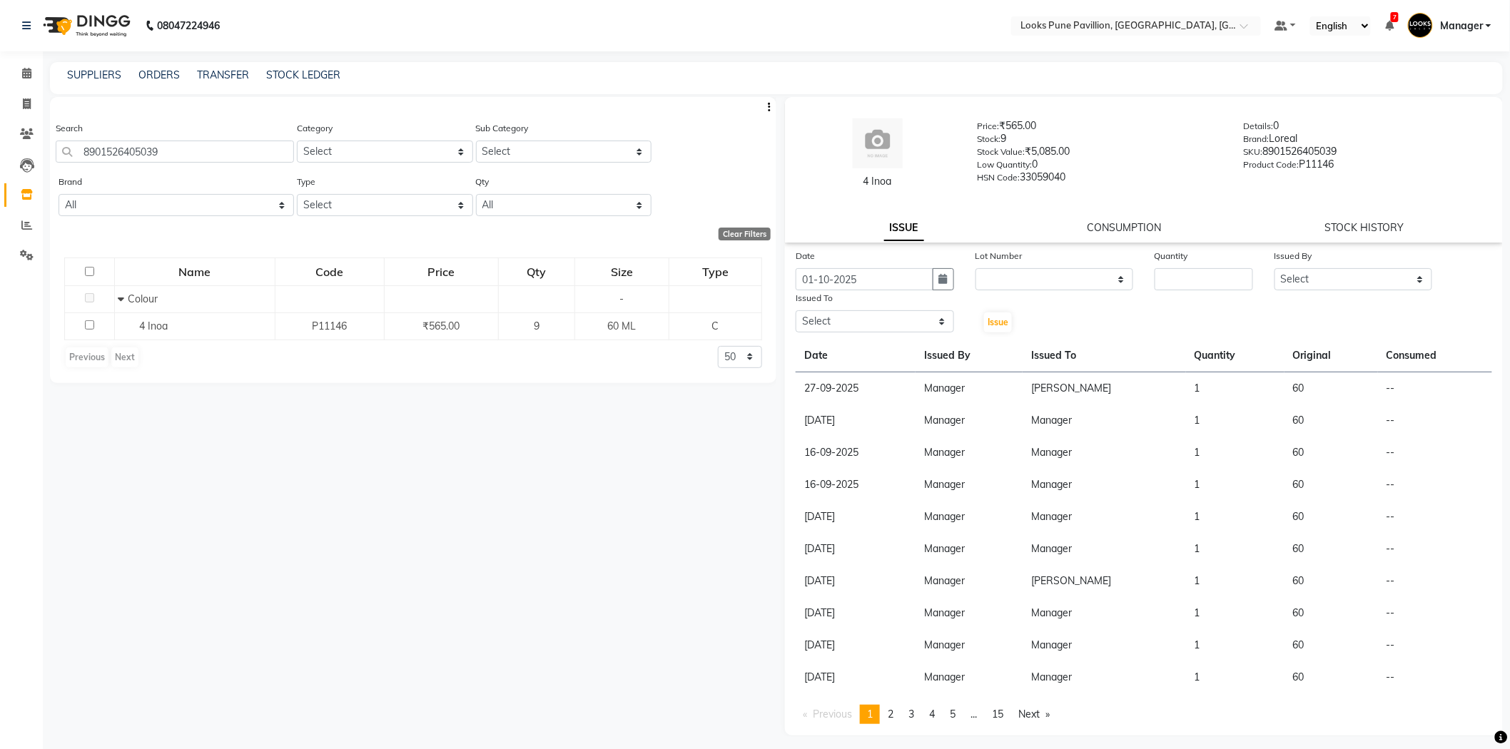
click at [1203, 265] on div "Quantity" at bounding box center [1203, 258] width 98 height 20
click at [1197, 280] on input "number" at bounding box center [1203, 279] width 98 height 22
type input "1"
click at [1393, 276] on select "Select Alisha Anjali Arif Arman Christy Danish Eli Gloria Hafiz Hussain_pdct In…" at bounding box center [1353, 279] width 158 height 22
select select "43030"
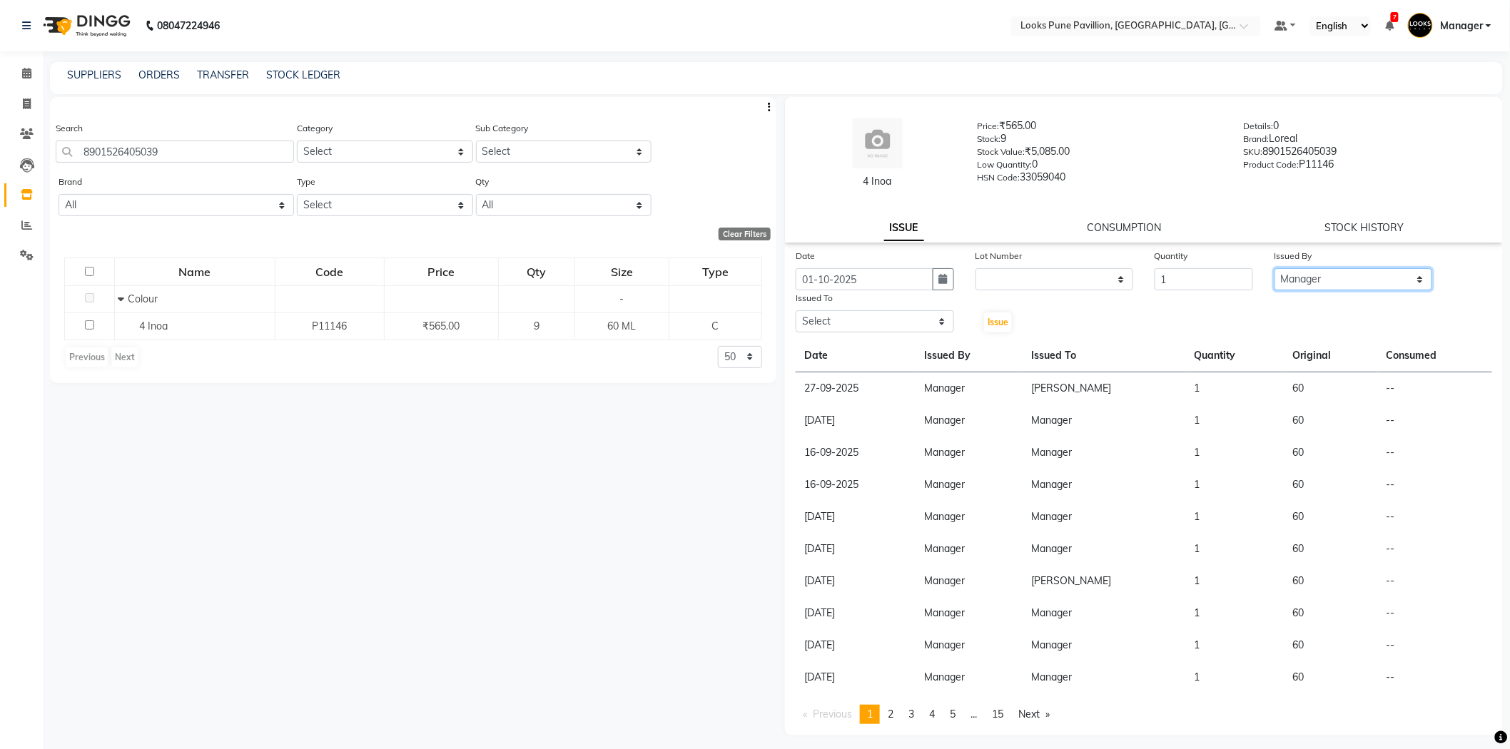
click at [1274, 268] on select "Select Alisha Anjali Arif Arman Christy Danish Eli Gloria Hafiz Hussain_pdct In…" at bounding box center [1353, 279] width 158 height 22
click at [876, 314] on select "Select Alisha Anjali Arif Arman Christy Danish Eli Gloria Hafiz Hussain_pdct In…" at bounding box center [875, 321] width 158 height 22
select select "43068"
click at [796, 310] on select "Select Alisha Anjali Arif Arman Christy Danish Eli Gloria Hafiz Hussain_pdct In…" at bounding box center [875, 321] width 158 height 22
click at [996, 326] on span "Issue" at bounding box center [997, 322] width 21 height 11
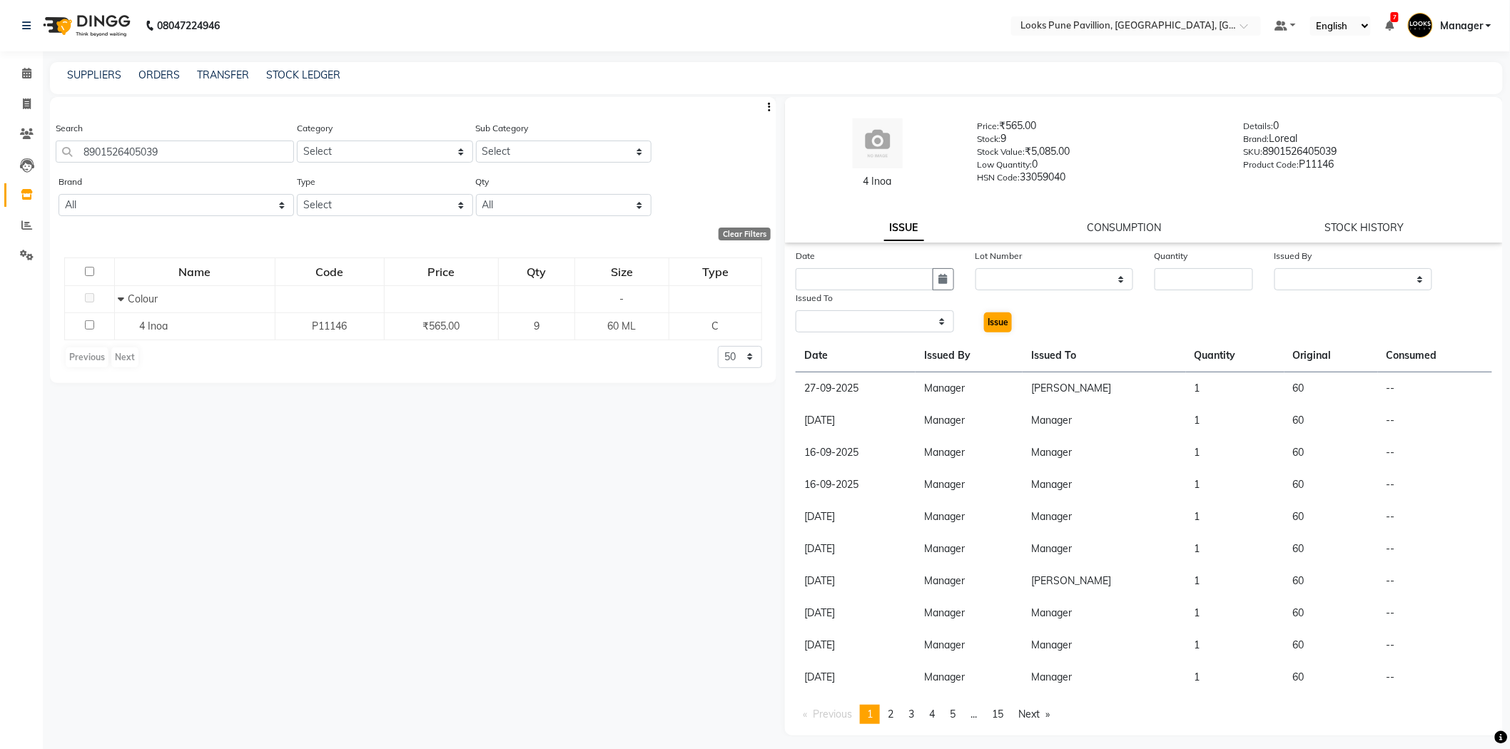
select select
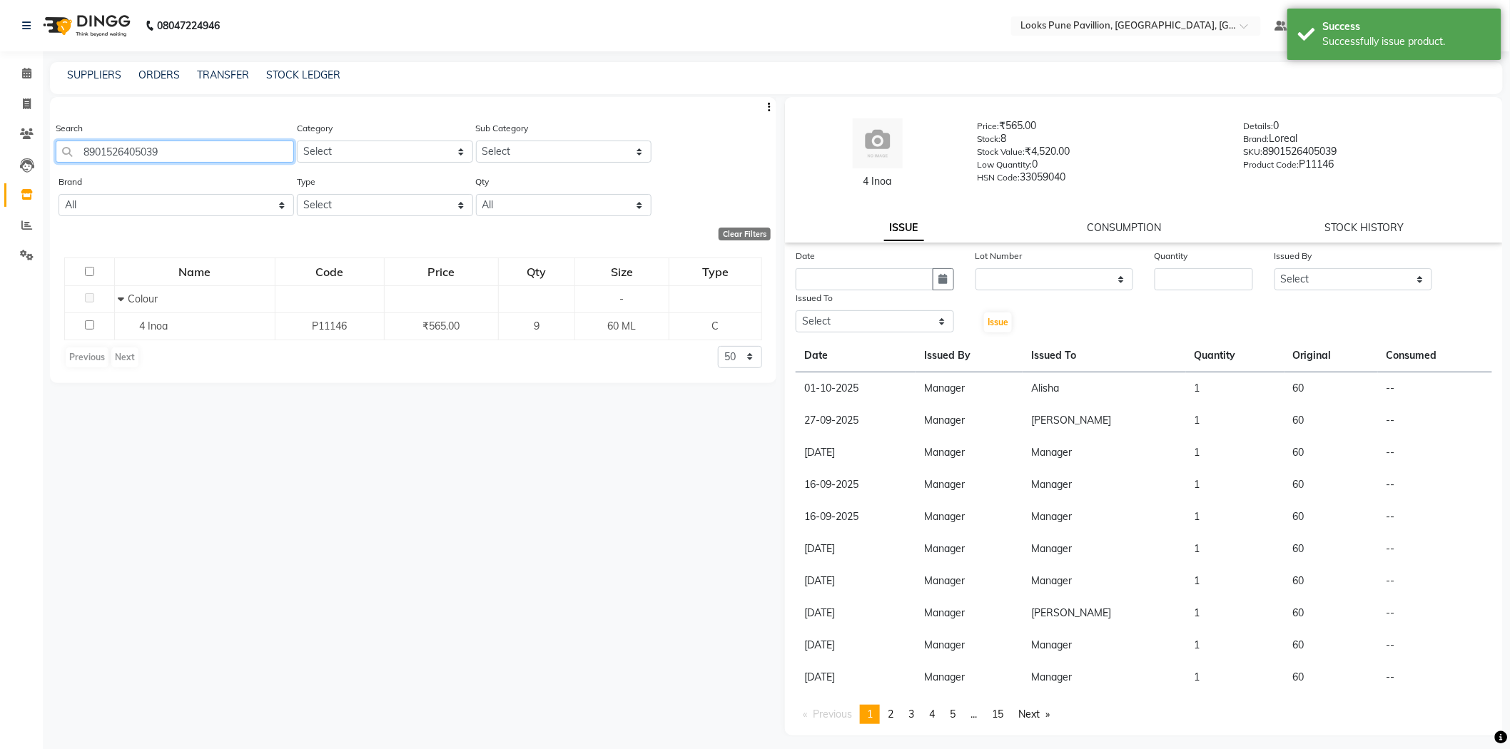
click at [260, 150] on input "8901526405039" at bounding box center [175, 152] width 238 height 22
type input "8"
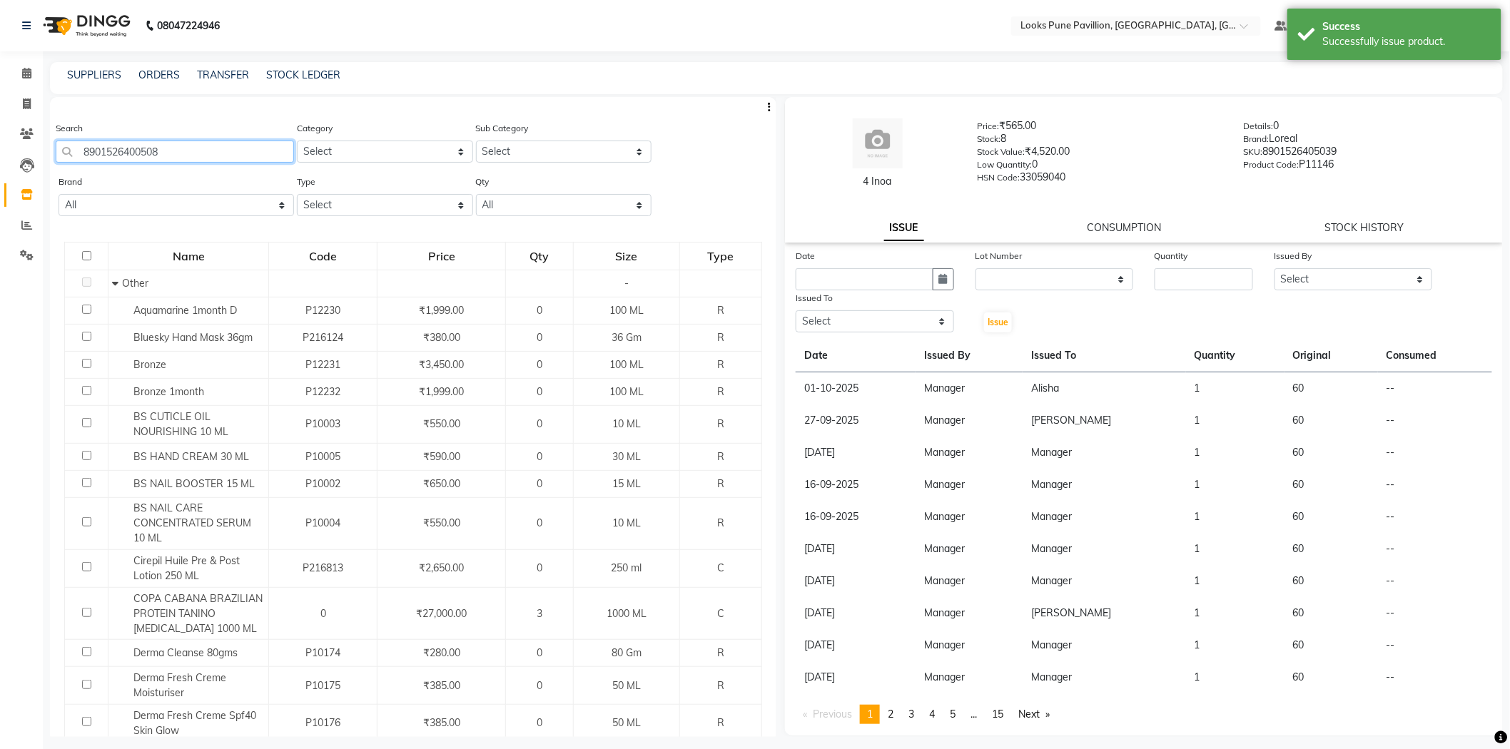
type input "8901526400508"
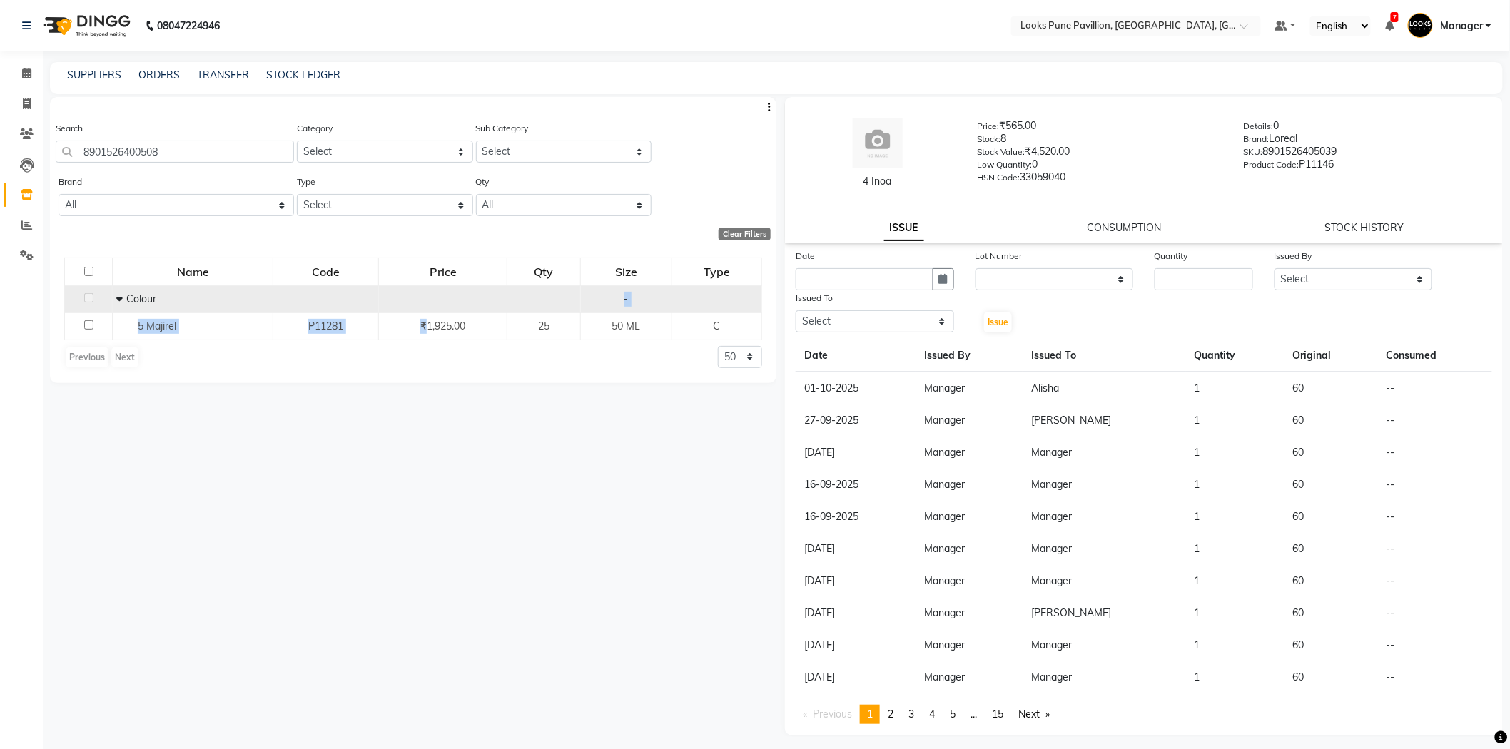
drag, startPoint x: 430, startPoint y: 316, endPoint x: 434, endPoint y: 302, distance: 14.9
click at [434, 307] on tbody "Colour - 5 Majirel P11281 ₹1,925.00 25 50 ML C" at bounding box center [413, 312] width 697 height 54
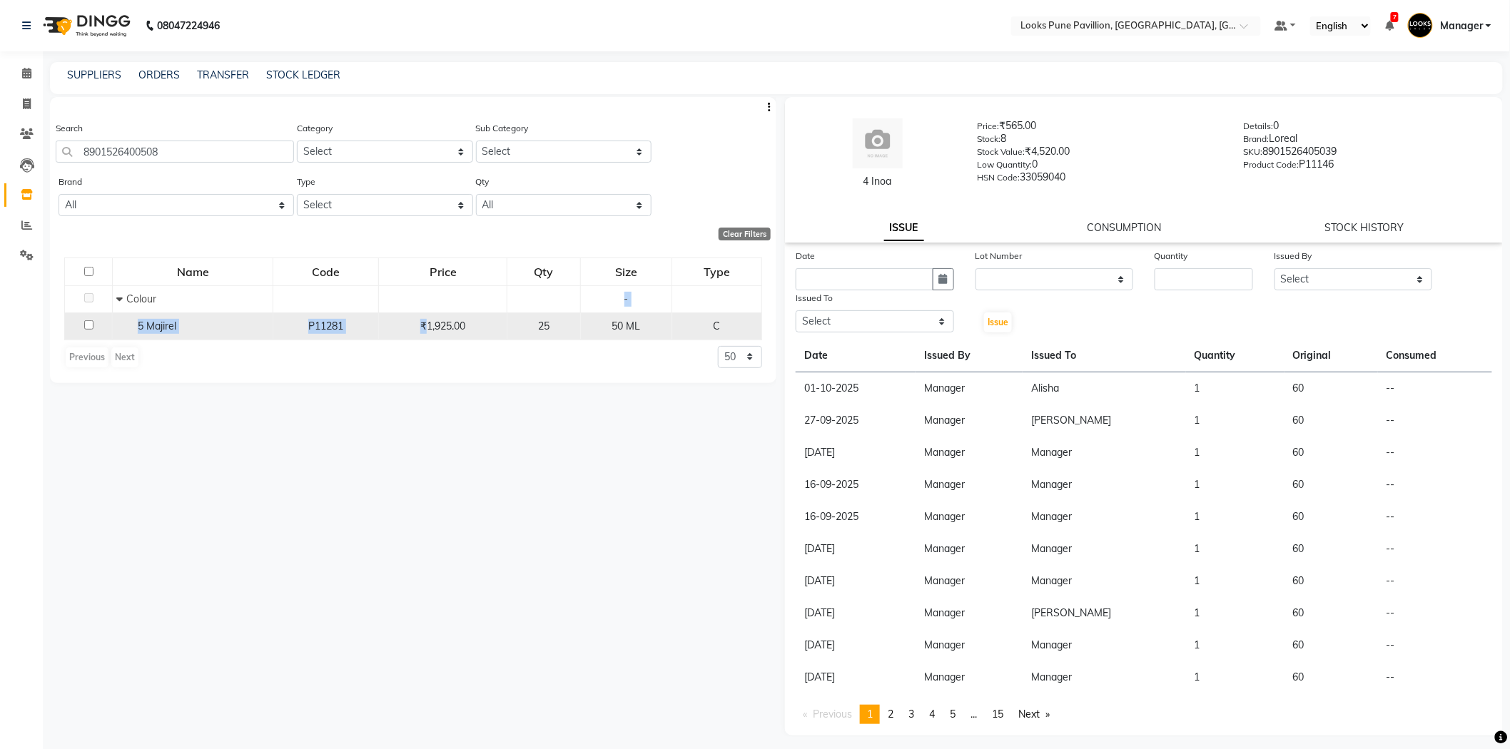
click at [84, 325] on input "checkbox" at bounding box center [88, 324] width 9 height 9
checkbox input "true"
select select
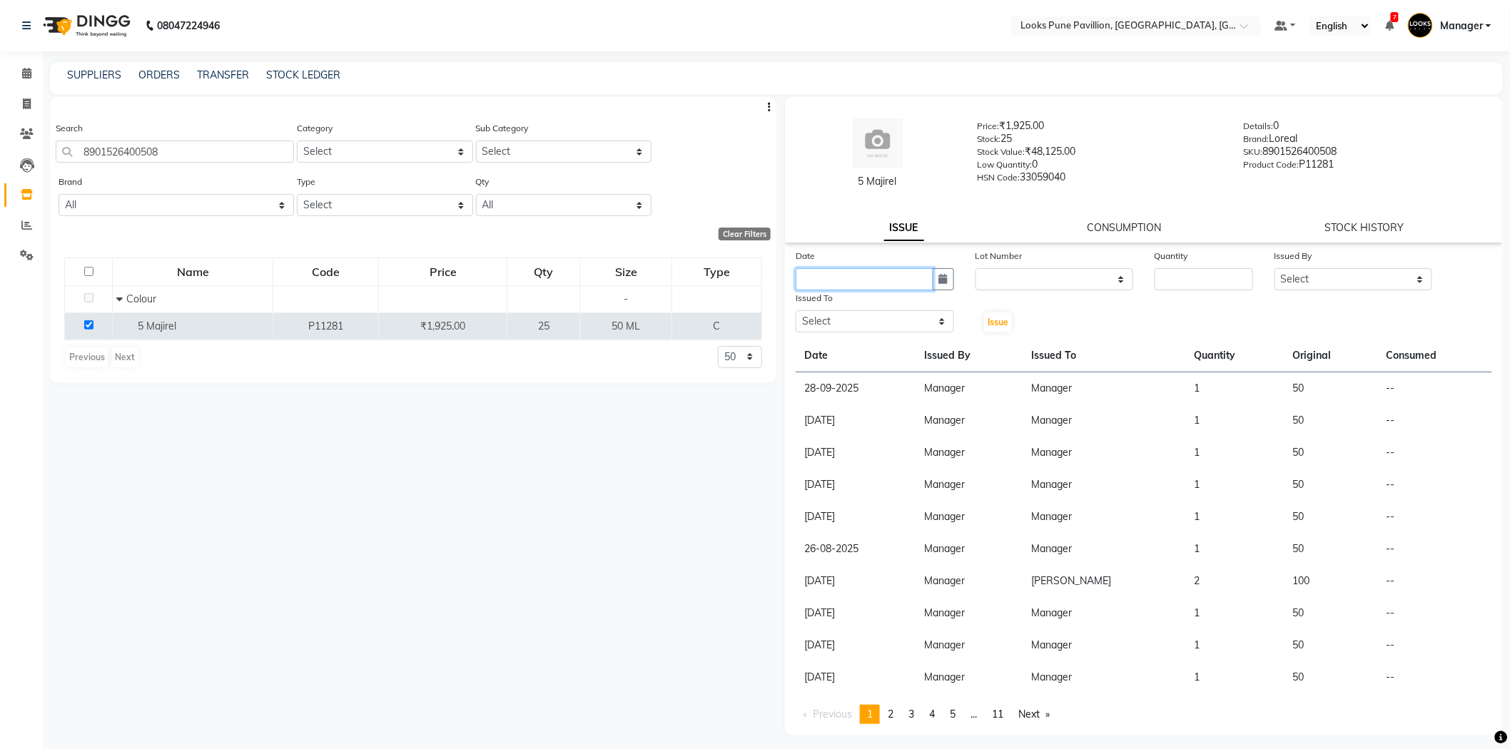
click at [910, 286] on input "text" at bounding box center [865, 279] width 138 height 22
select select "10"
select select "2025"
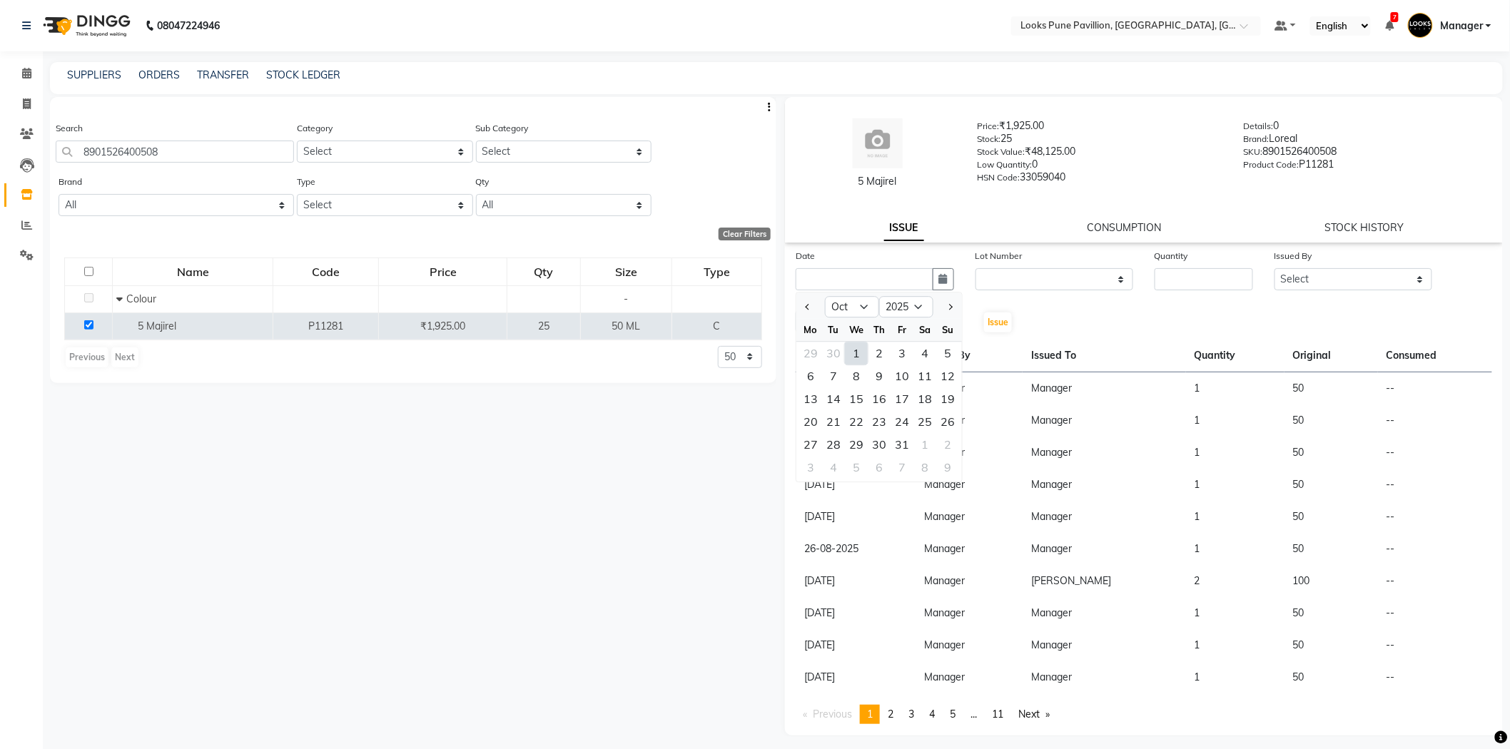
click at [855, 357] on div "1" at bounding box center [856, 353] width 23 height 23
type input "01-10-2025"
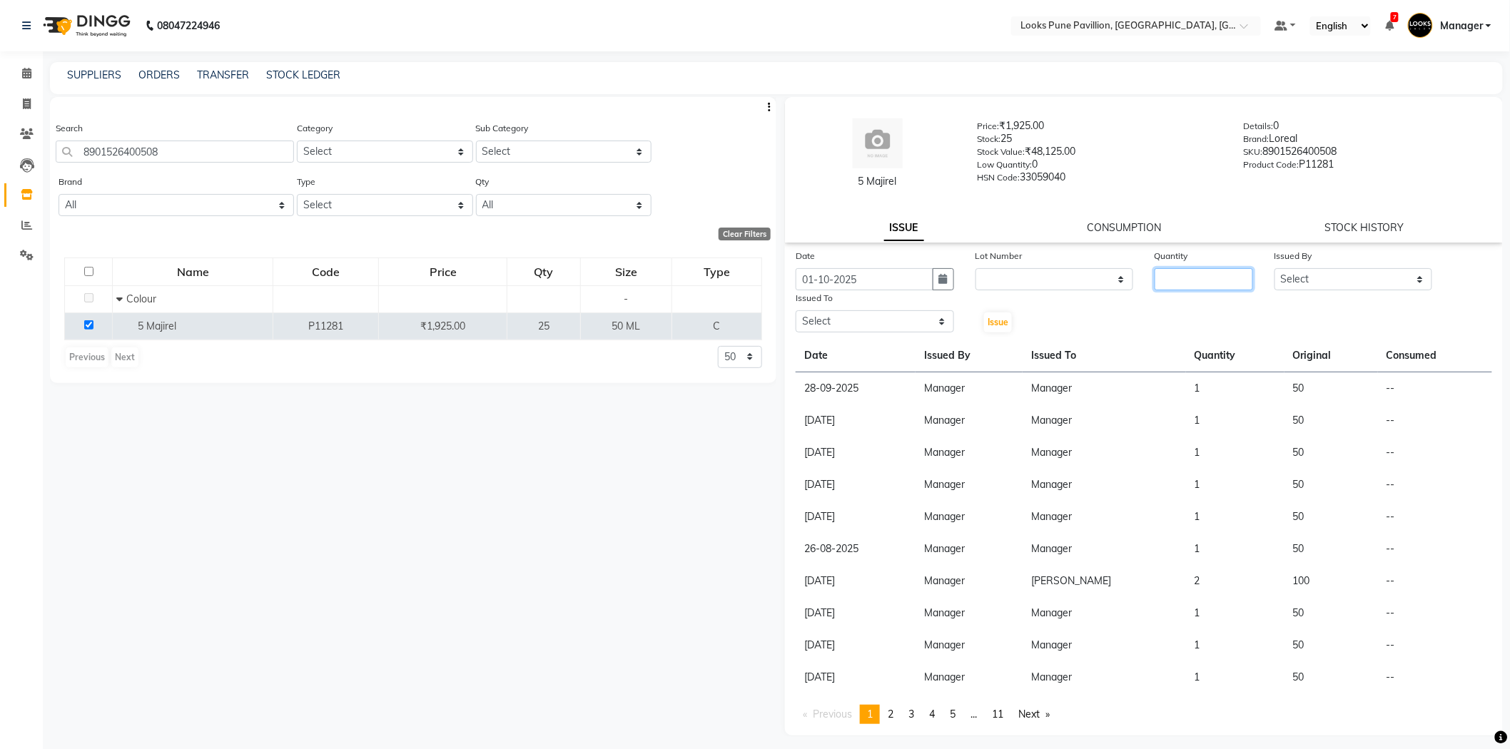
click at [1189, 282] on input "number" at bounding box center [1203, 279] width 98 height 22
type input "1"
drag, startPoint x: 1402, startPoint y: 282, endPoint x: 1385, endPoint y: 273, distance: 19.5
click at [1392, 275] on select "Select Alisha Anjali Arif Arman Christy Danish Eli Gloria Hafiz Hussain_pdct In…" at bounding box center [1353, 279] width 158 height 22
select select "43030"
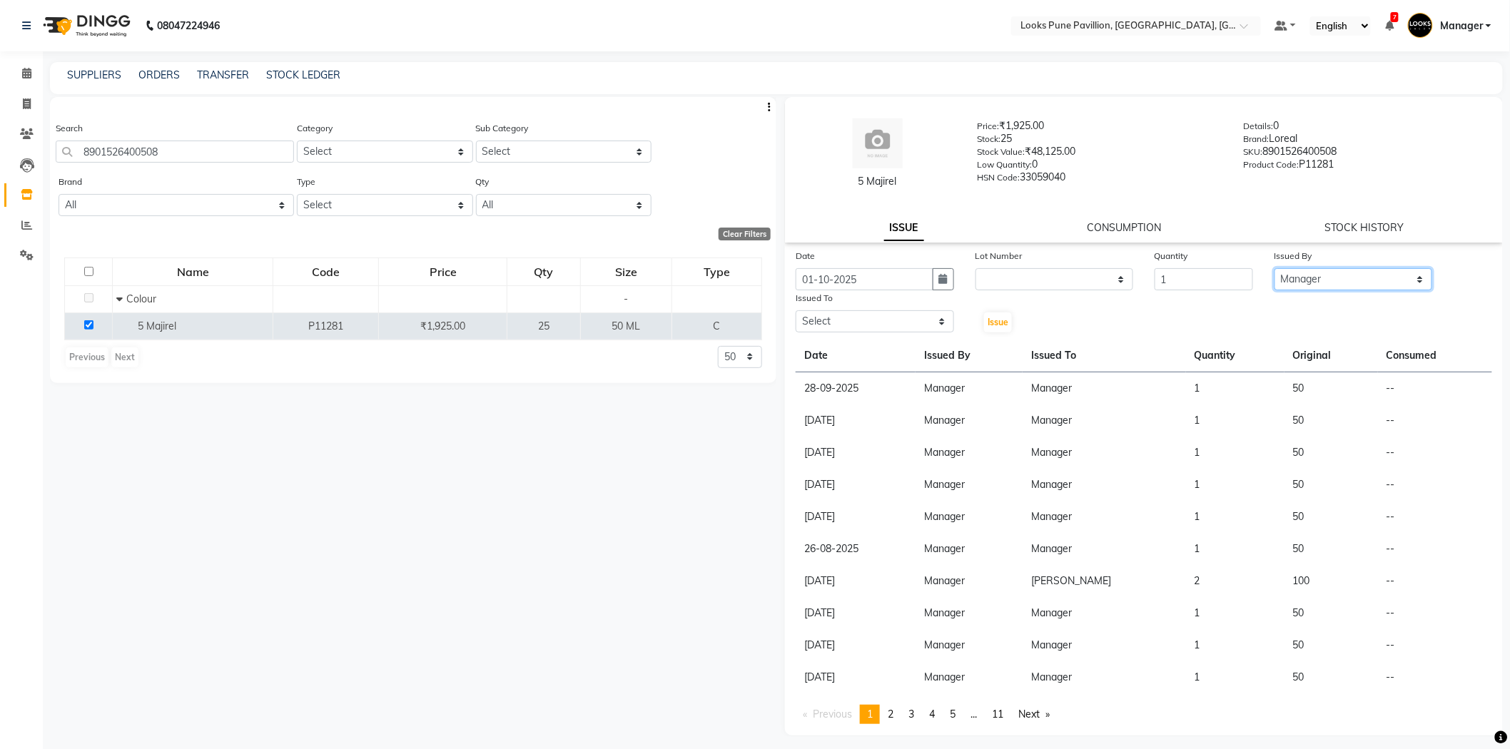
click at [1274, 268] on select "Select Alisha Anjali Arif Arman Christy Danish Eli Gloria Hafiz Hussain_pdct In…" at bounding box center [1353, 279] width 158 height 22
click at [858, 312] on select "Select Alisha Anjali Arif Arman Christy Danish Eli Gloria Hafiz Hussain_pdct In…" at bounding box center [875, 321] width 158 height 22
select select "43069"
click at [796, 310] on select "Select Alisha Anjali Arif Arman Christy Danish Eli Gloria Hafiz Hussain_pdct In…" at bounding box center [875, 321] width 158 height 22
click at [987, 317] on span "Issue" at bounding box center [997, 322] width 21 height 11
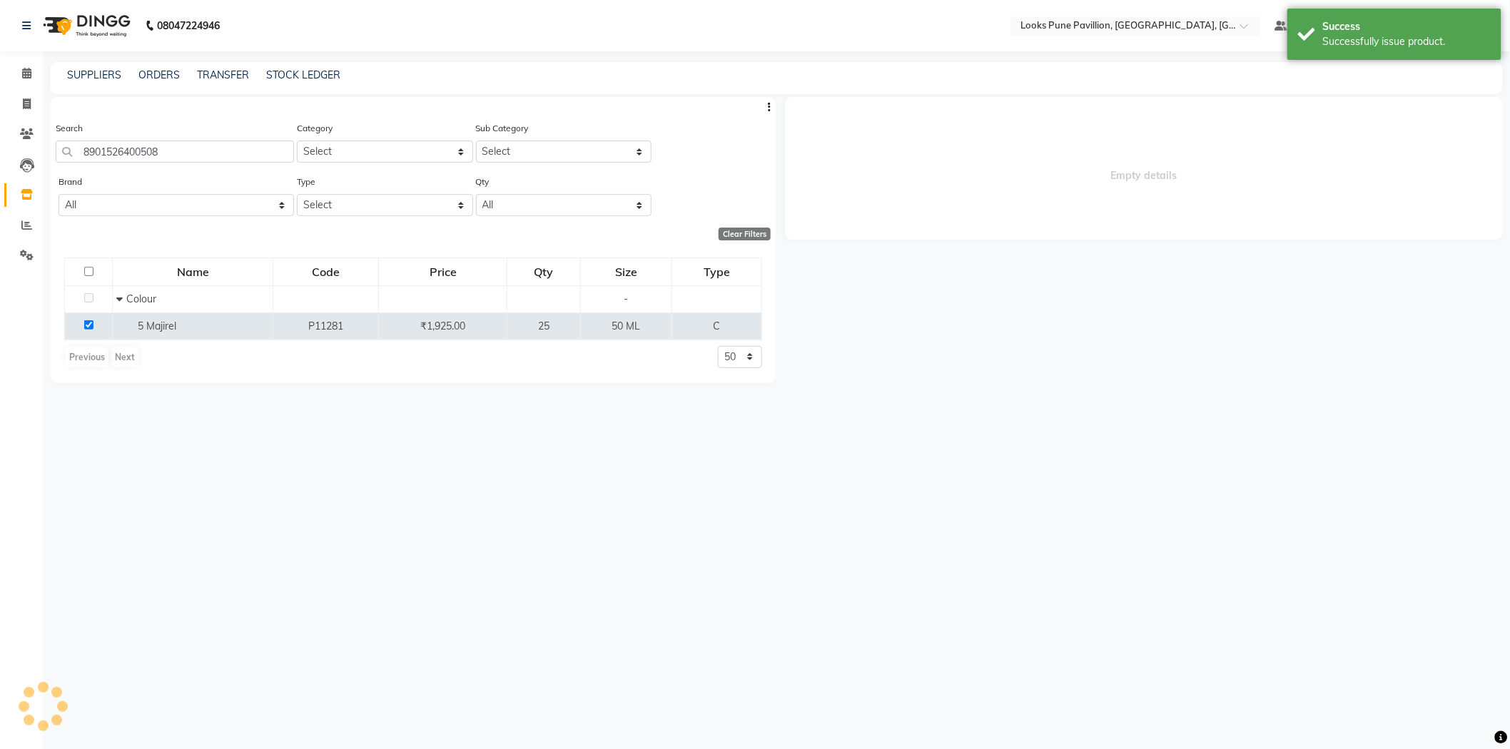
select select
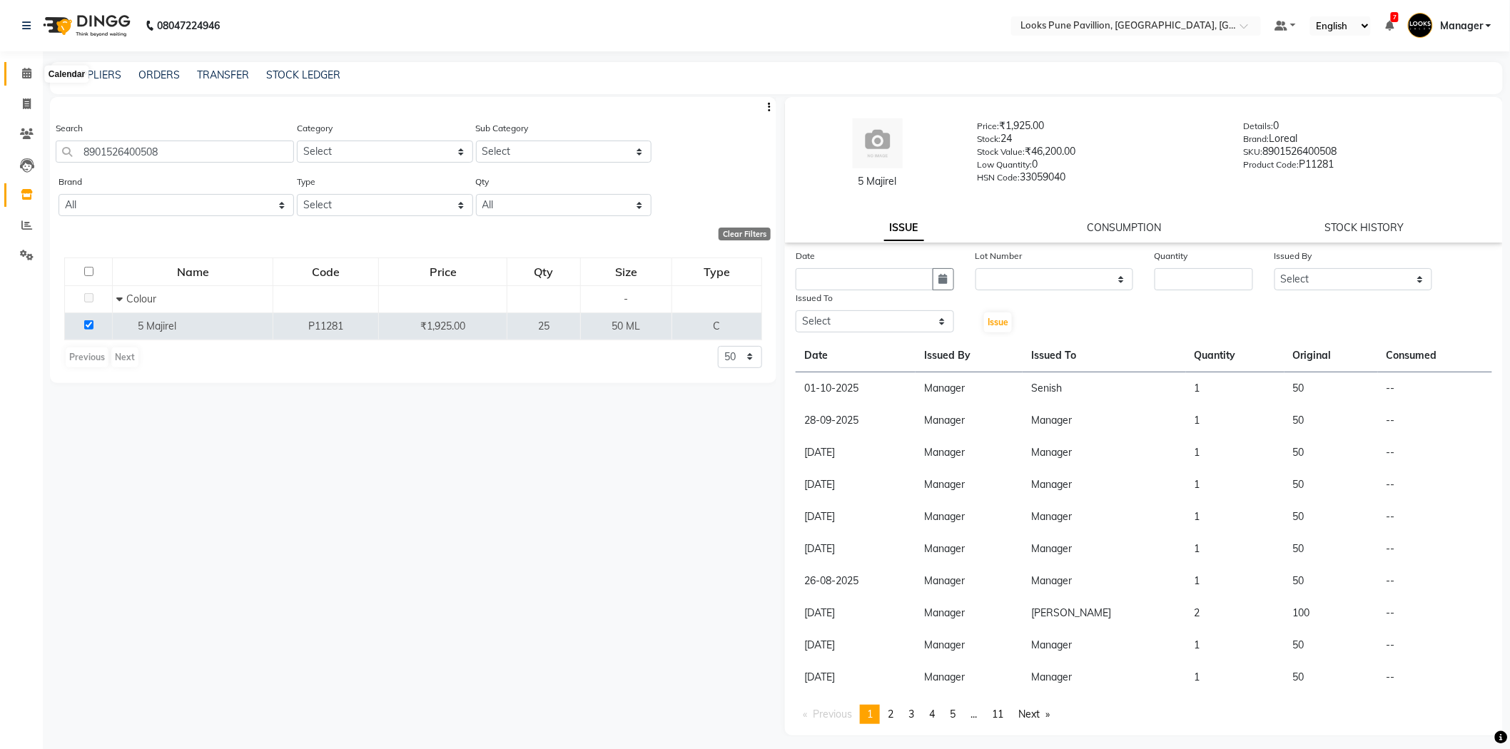
click at [26, 77] on icon at bounding box center [26, 73] width 9 height 11
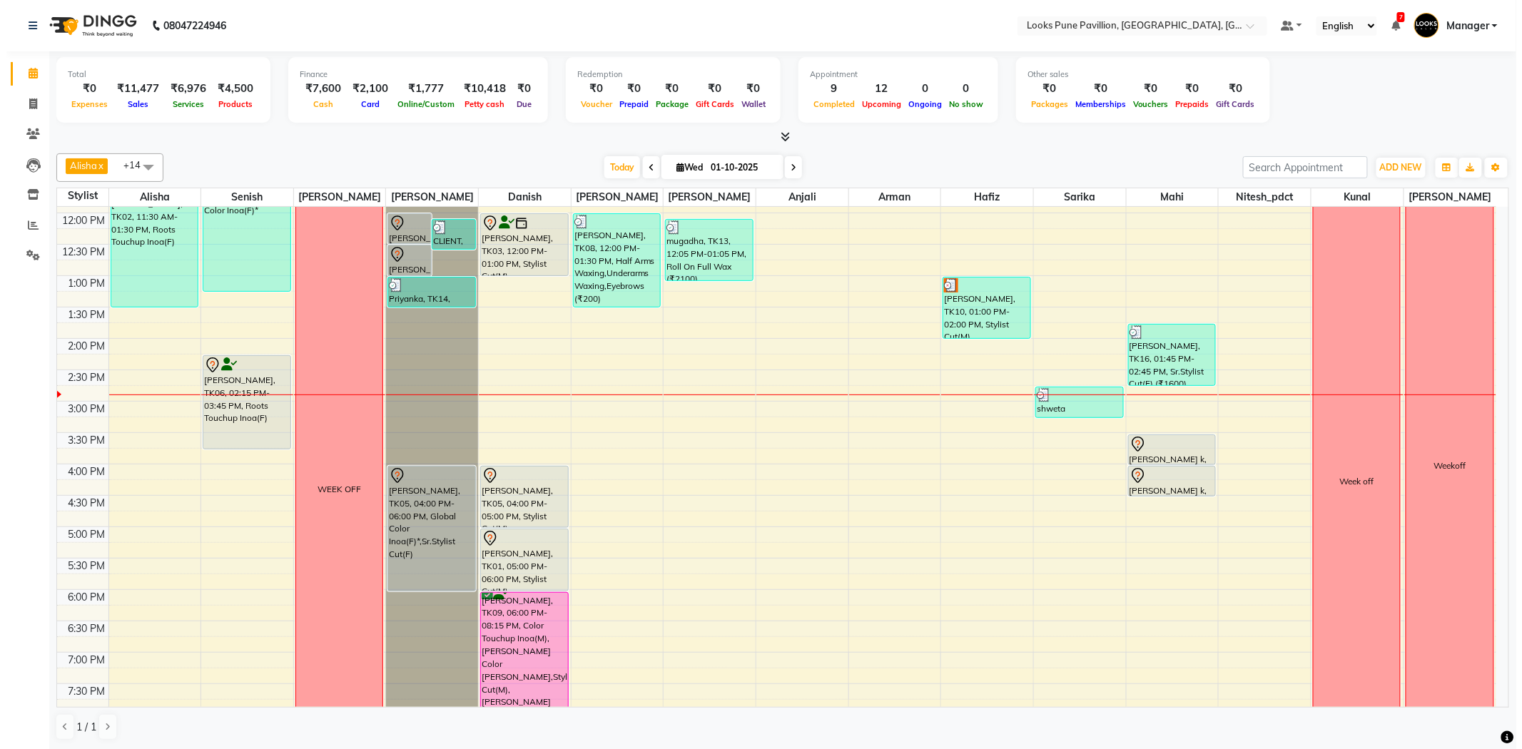
scroll to position [81, 0]
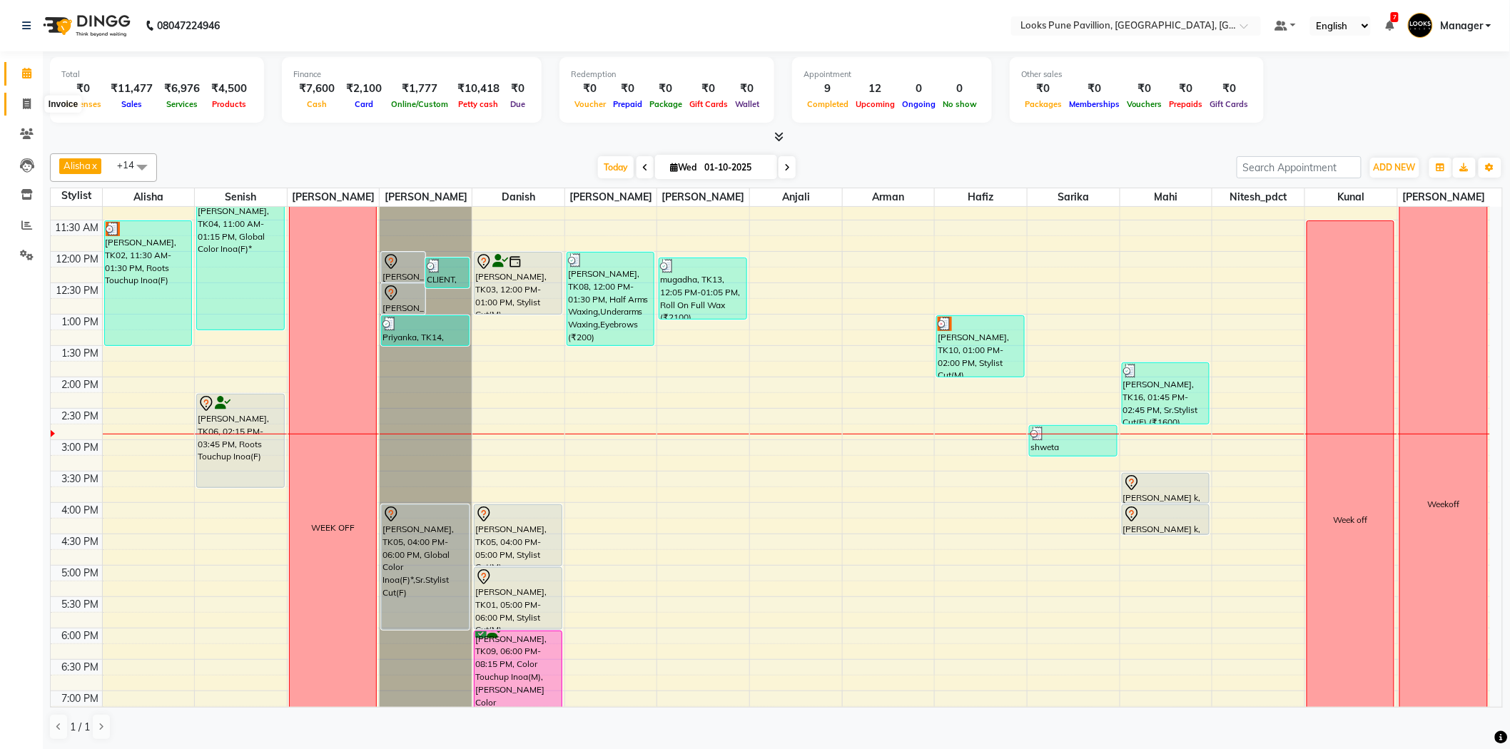
click at [19, 100] on span at bounding box center [26, 104] width 25 height 16
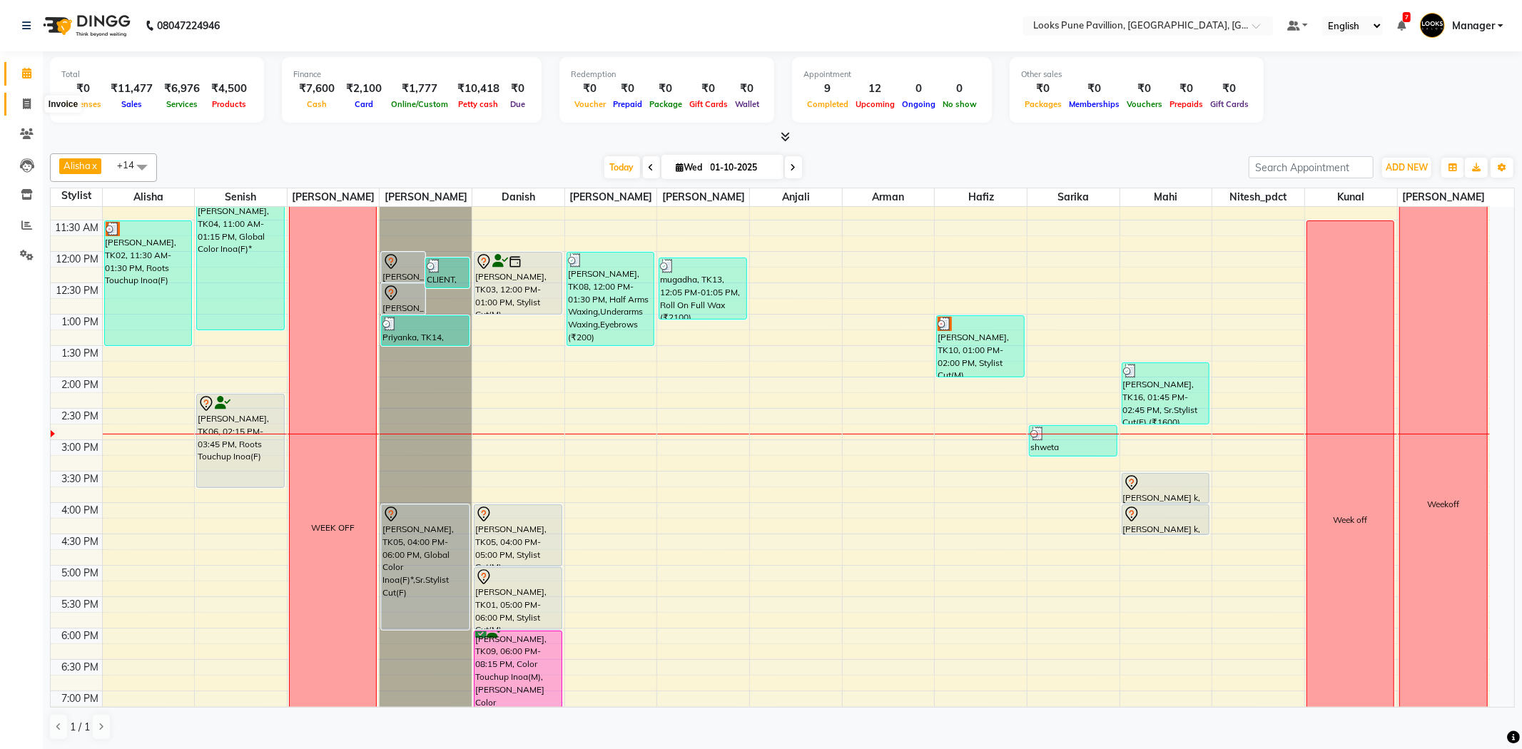
select select "6002"
select select "service"
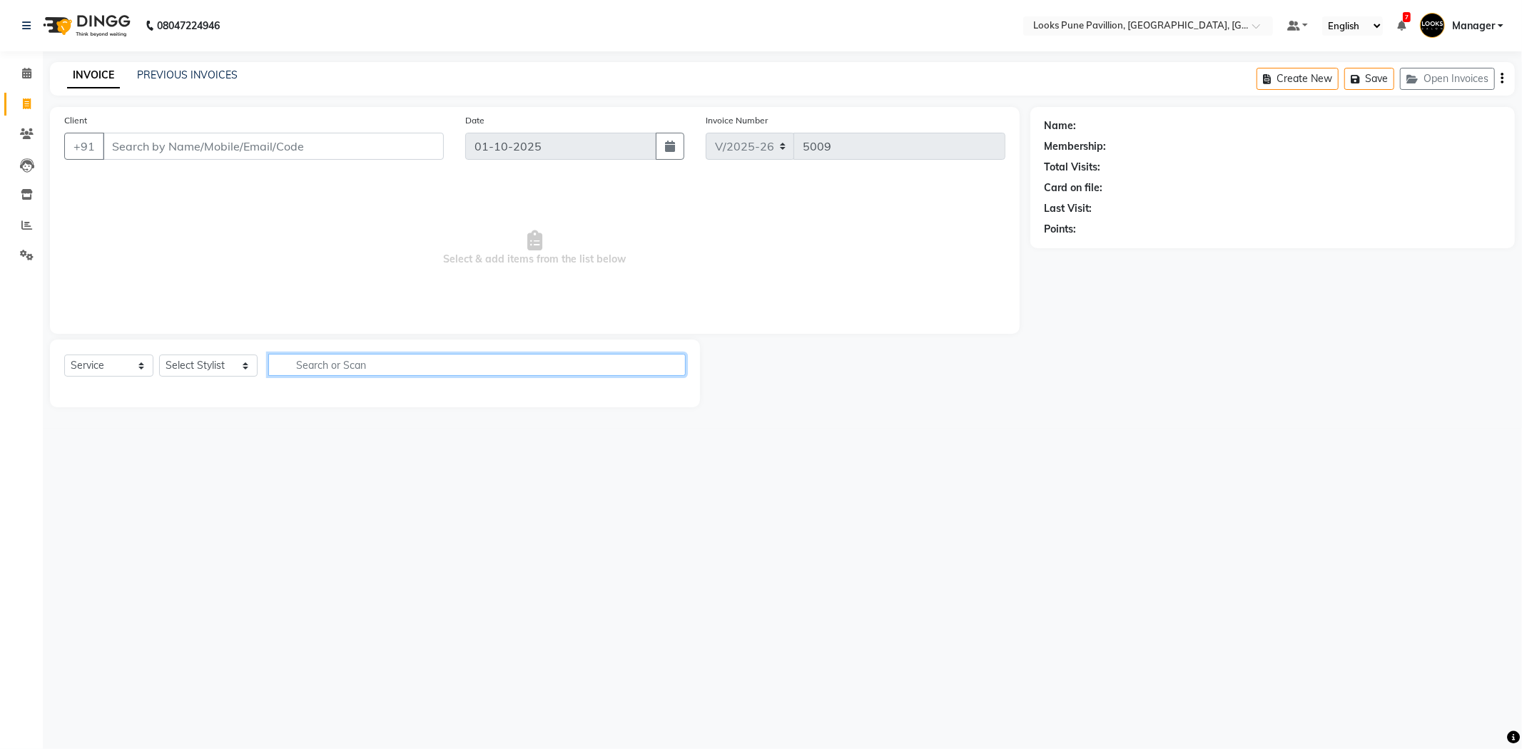
click at [382, 357] on input "text" at bounding box center [476, 365] width 417 height 22
click at [195, 364] on select "Select Stylist Alisha Anjali Arif Arman Christy Danish Eli Gloria Hafiz Hussain…" at bounding box center [208, 366] width 98 height 22
select select "43068"
click at [159, 355] on select "Select Stylist Alisha Anjali Arif Arman Christy Danish Eli Gloria Hafiz Hussain…" at bounding box center [208, 366] width 98 height 22
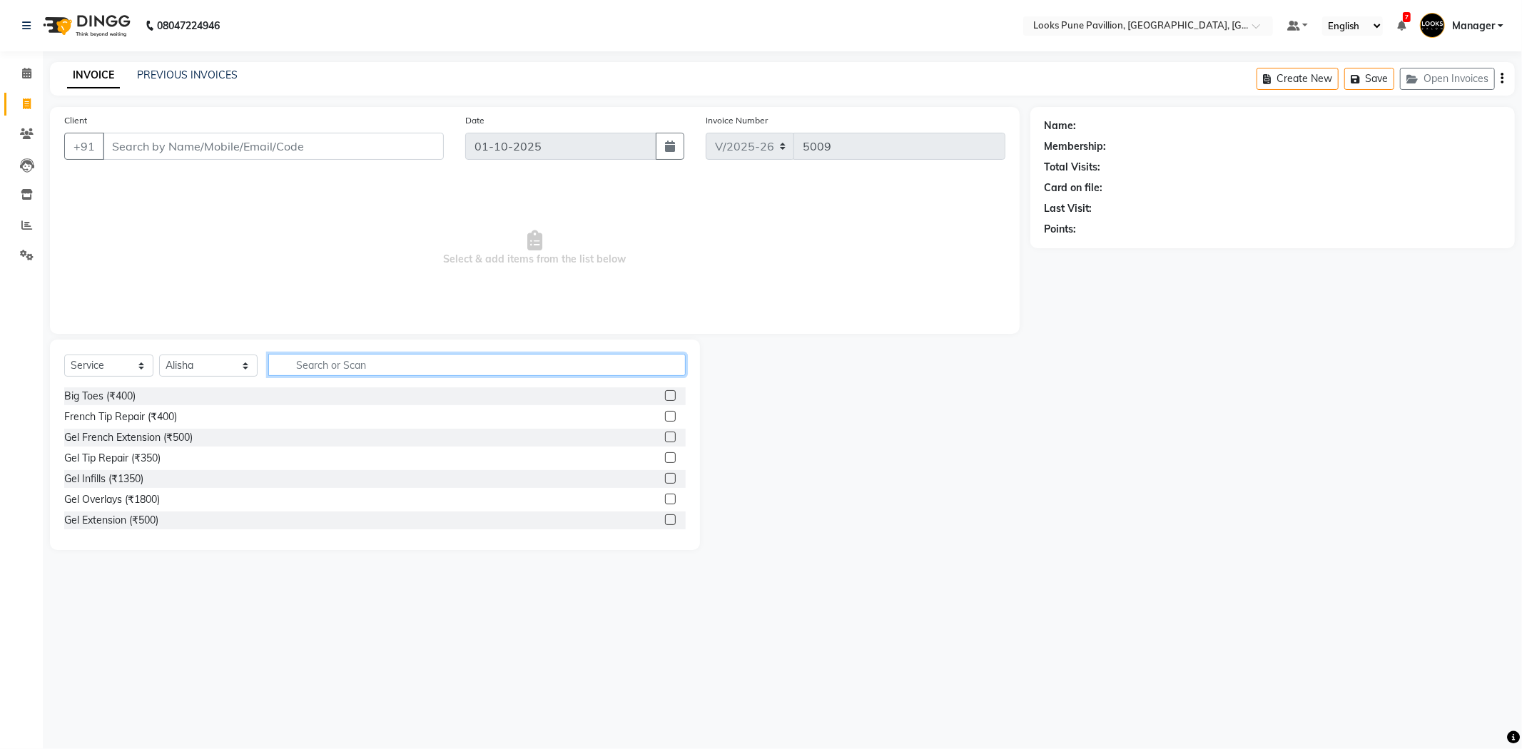
click at [379, 368] on input "text" at bounding box center [476, 365] width 417 height 22
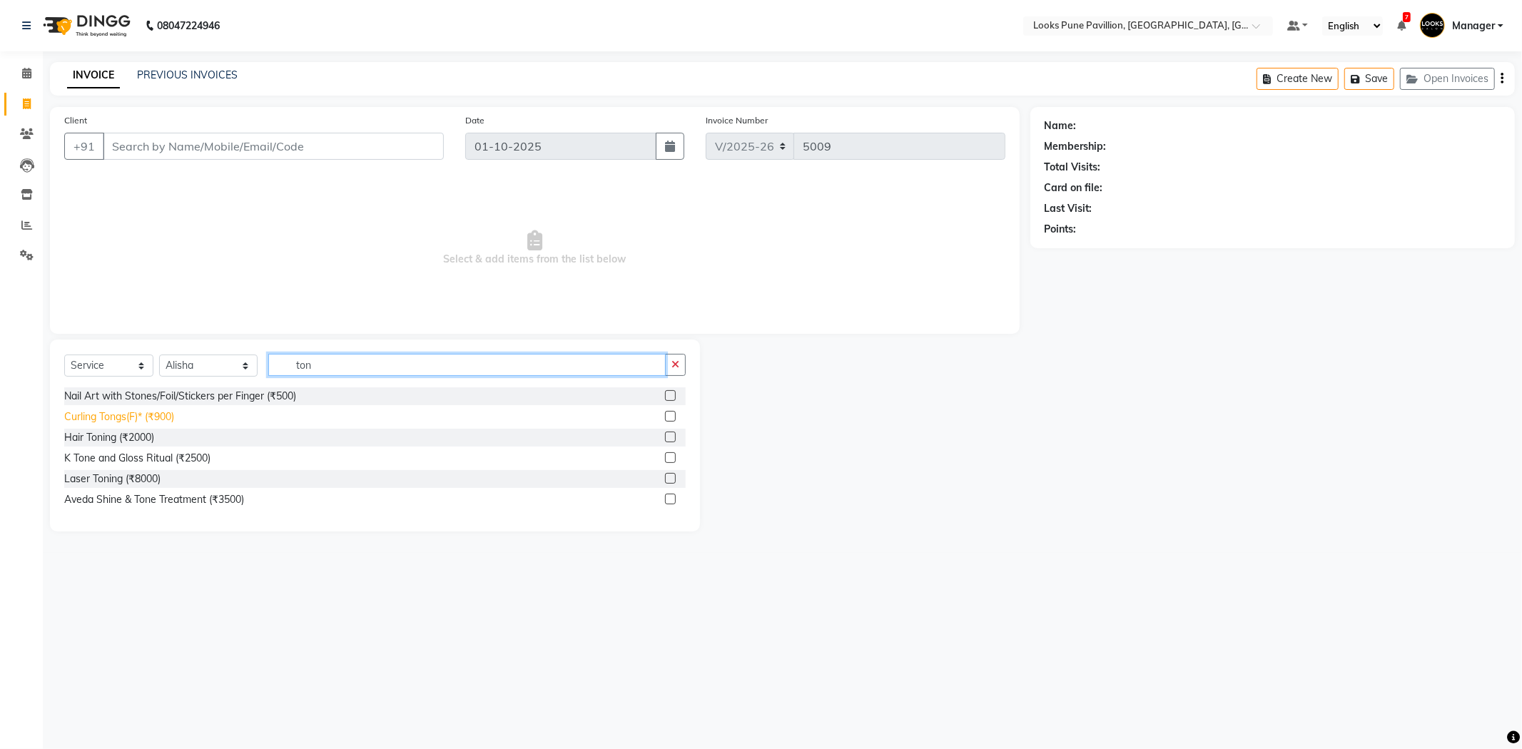
type input "ton"
click at [157, 410] on div "Curling Tongs(F)* (₹900)" at bounding box center [119, 417] width 110 height 15
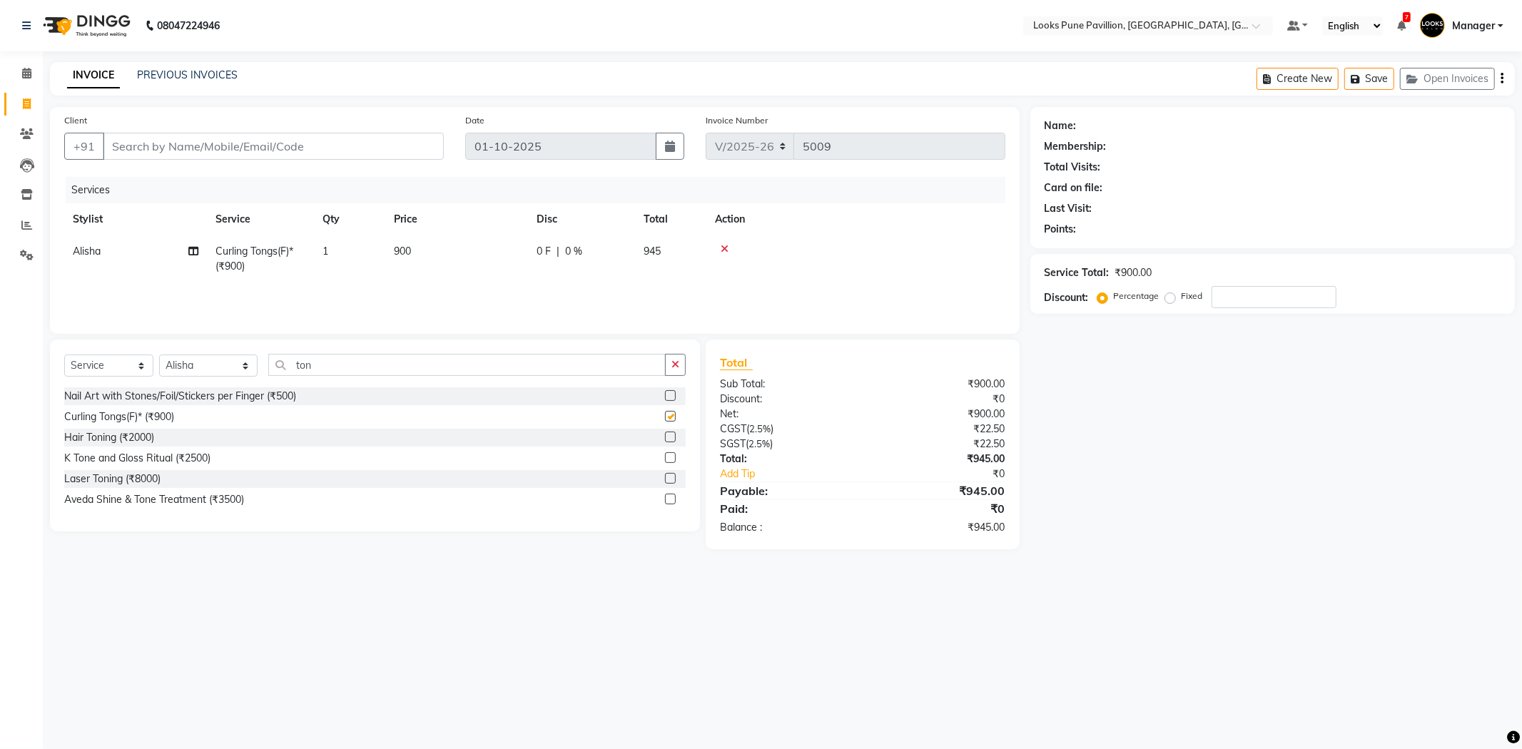
checkbox input "false"
click at [415, 248] on td "900" at bounding box center [456, 258] width 143 height 47
click at [524, 265] on input "900" at bounding box center [524, 255] width 126 height 22
type input "9"
type input "1600"
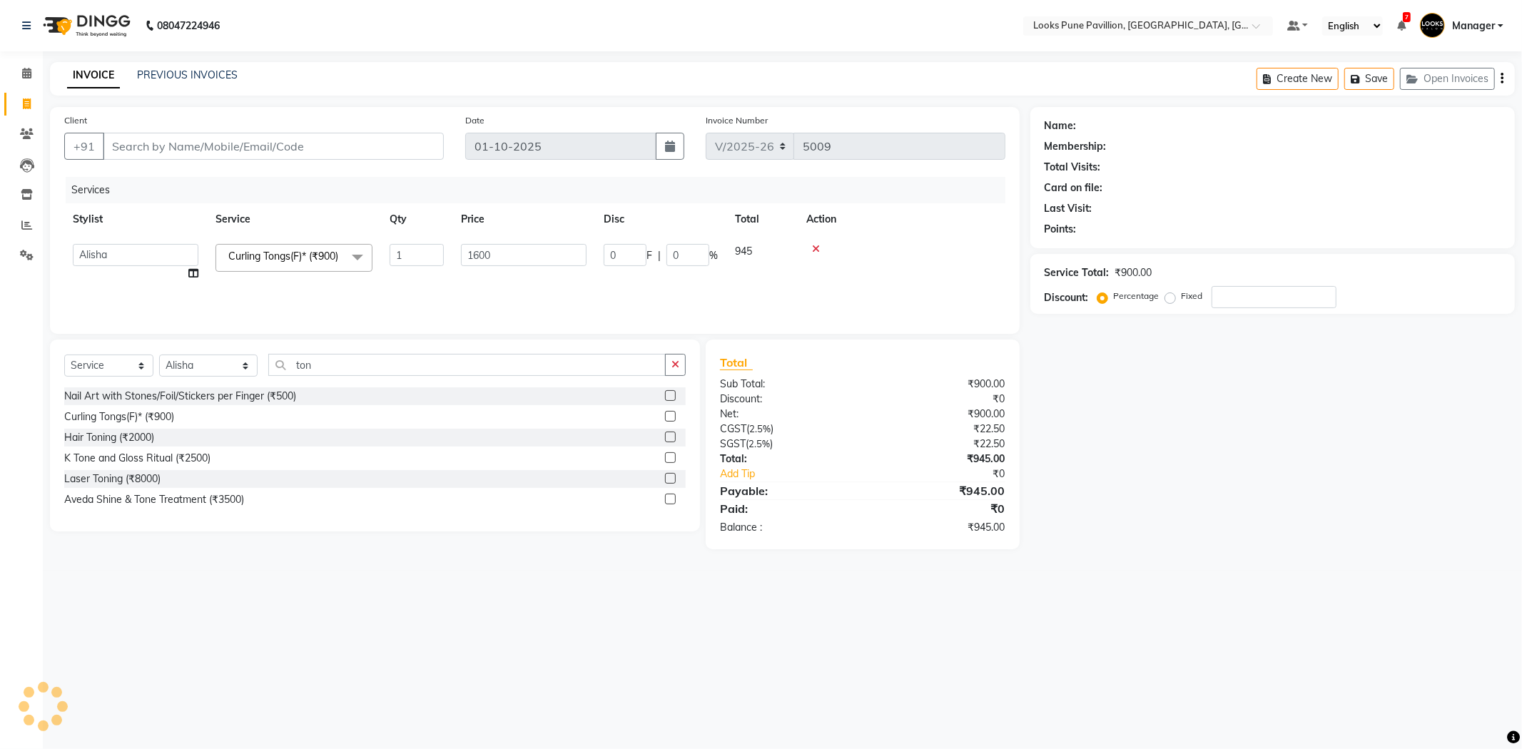
click at [1066, 427] on div "Name: Membership: Total Visits: Card on file: Last Visit: Points: Service Total…" at bounding box center [1277, 328] width 495 height 442
click at [230, 141] on input "Client" at bounding box center [273, 146] width 341 height 27
type input "8"
type input "0"
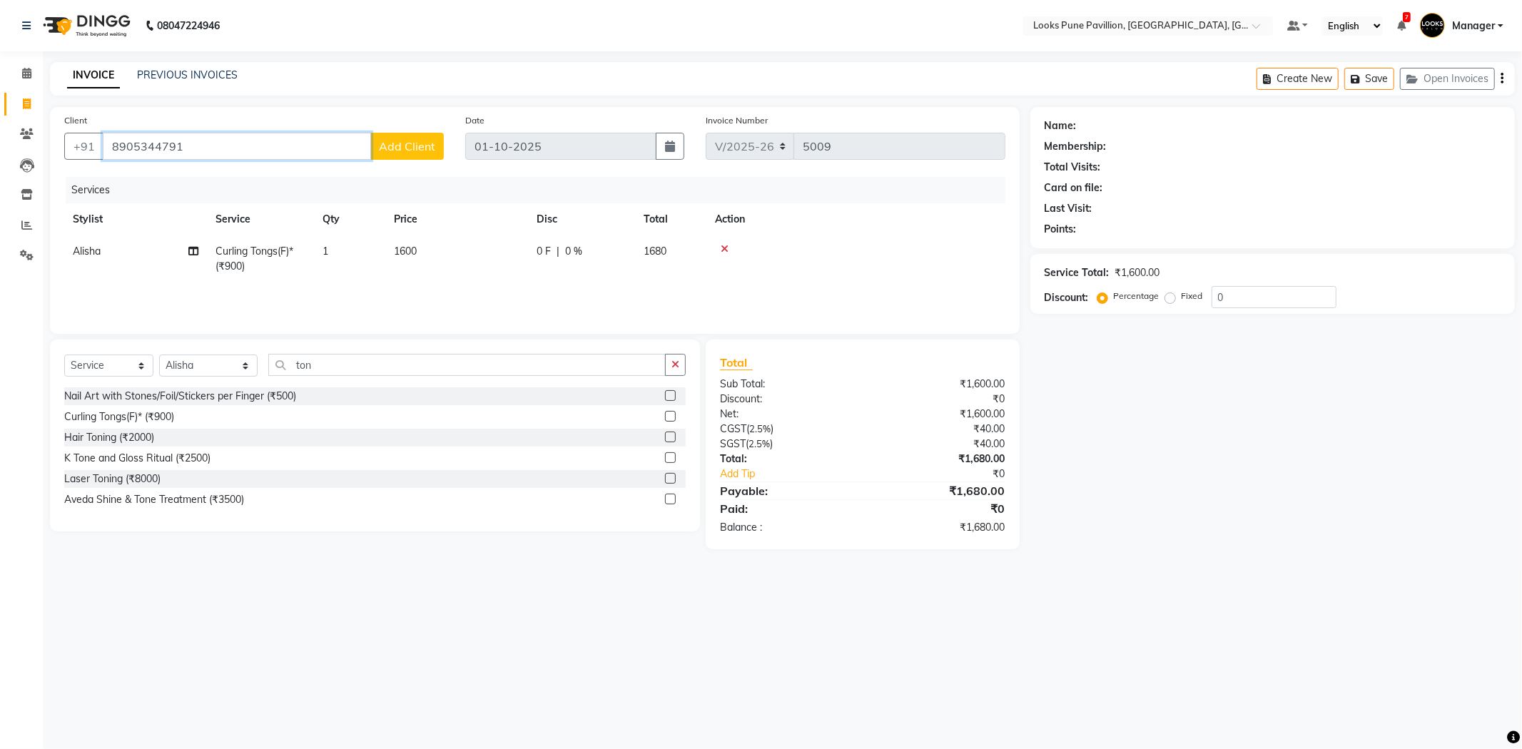
type input "8905344791"
click at [403, 144] on span "Add Client" at bounding box center [407, 146] width 56 height 14
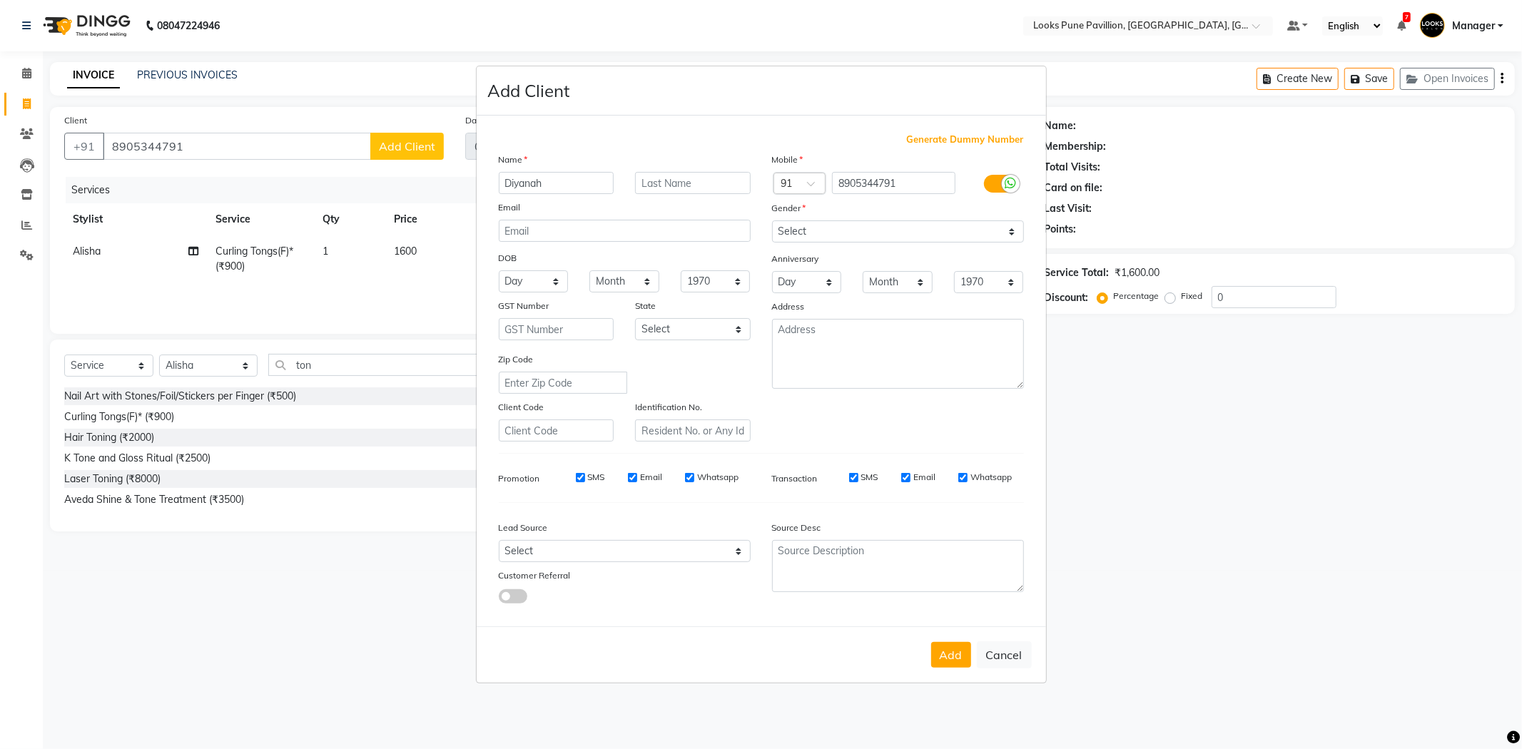
type input "Diyanah"
click at [833, 230] on select "Select Male Female Other Prefer Not To Say" at bounding box center [898, 231] width 252 height 22
select select "female"
click at [772, 220] on select "Select Male Female Other Prefer Not To Say" at bounding box center [898, 231] width 252 height 22
click at [952, 658] on button "Add" at bounding box center [951, 655] width 40 height 26
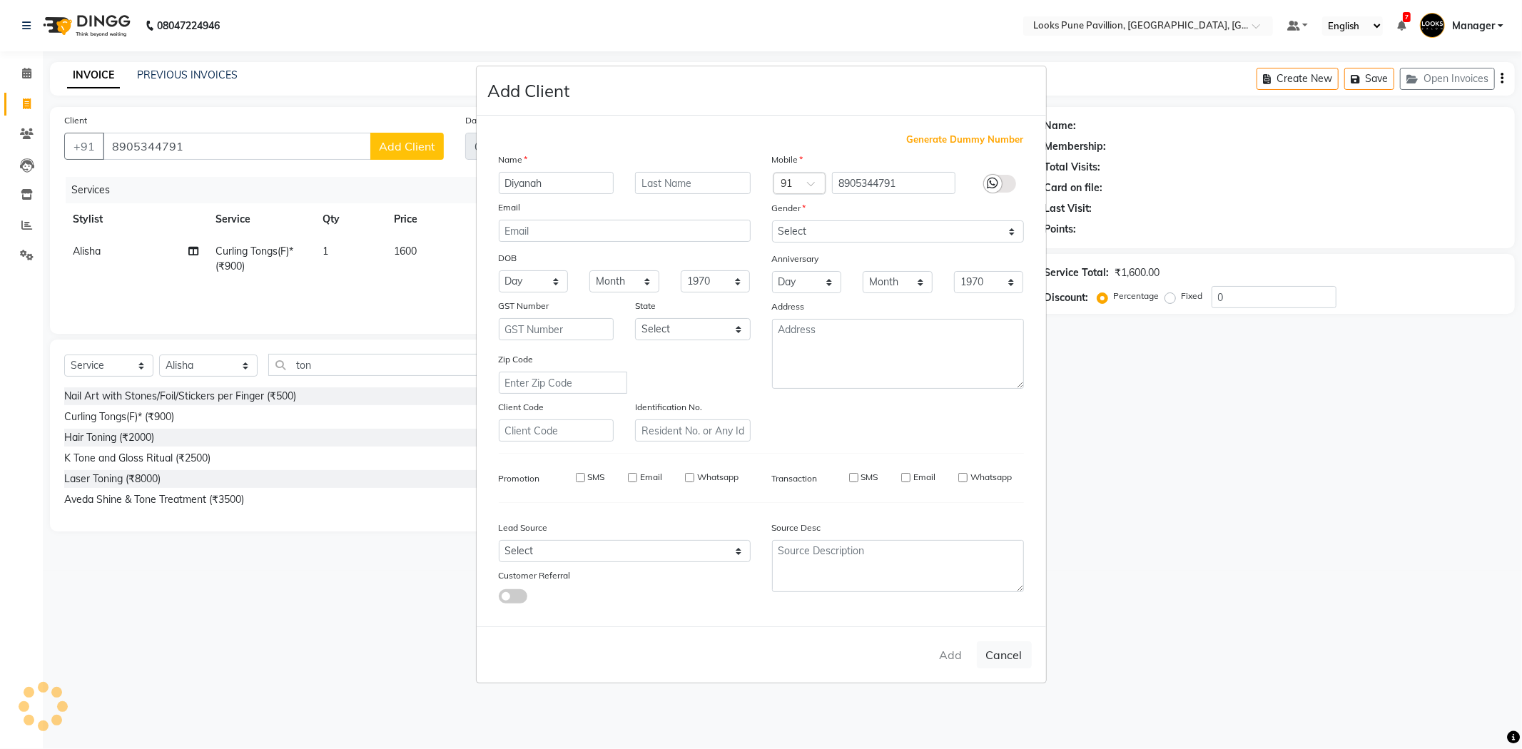
select select
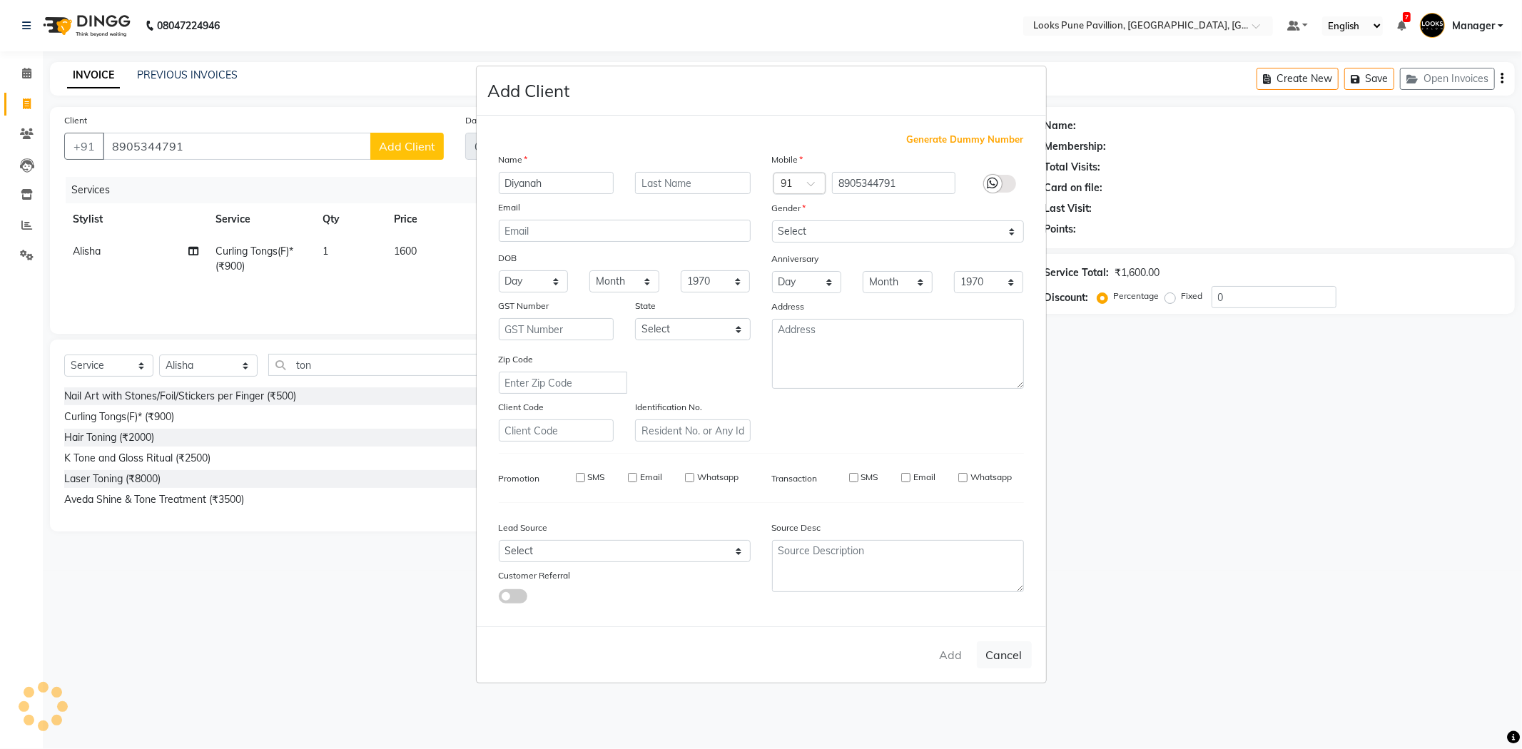
select select
checkbox input "false"
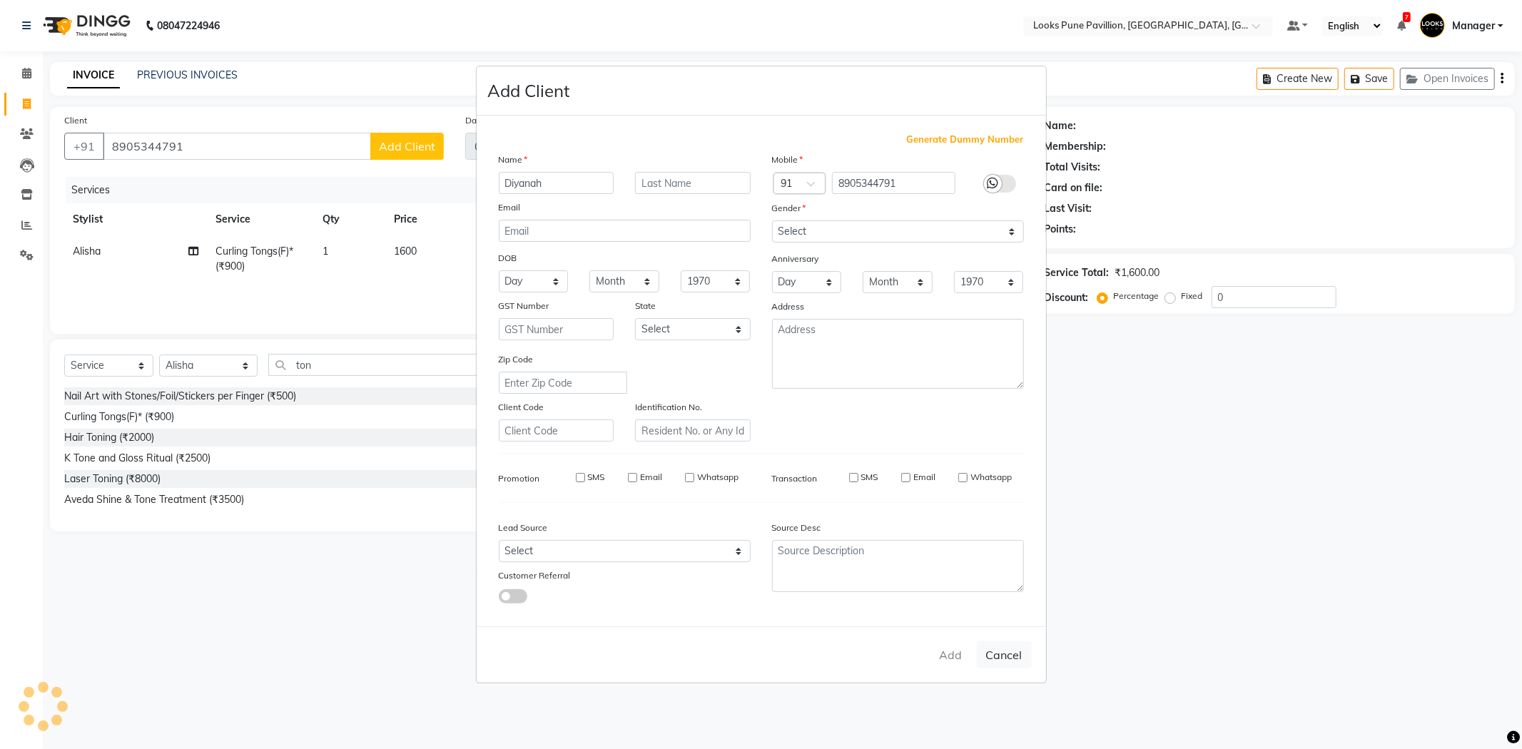
checkbox input "false"
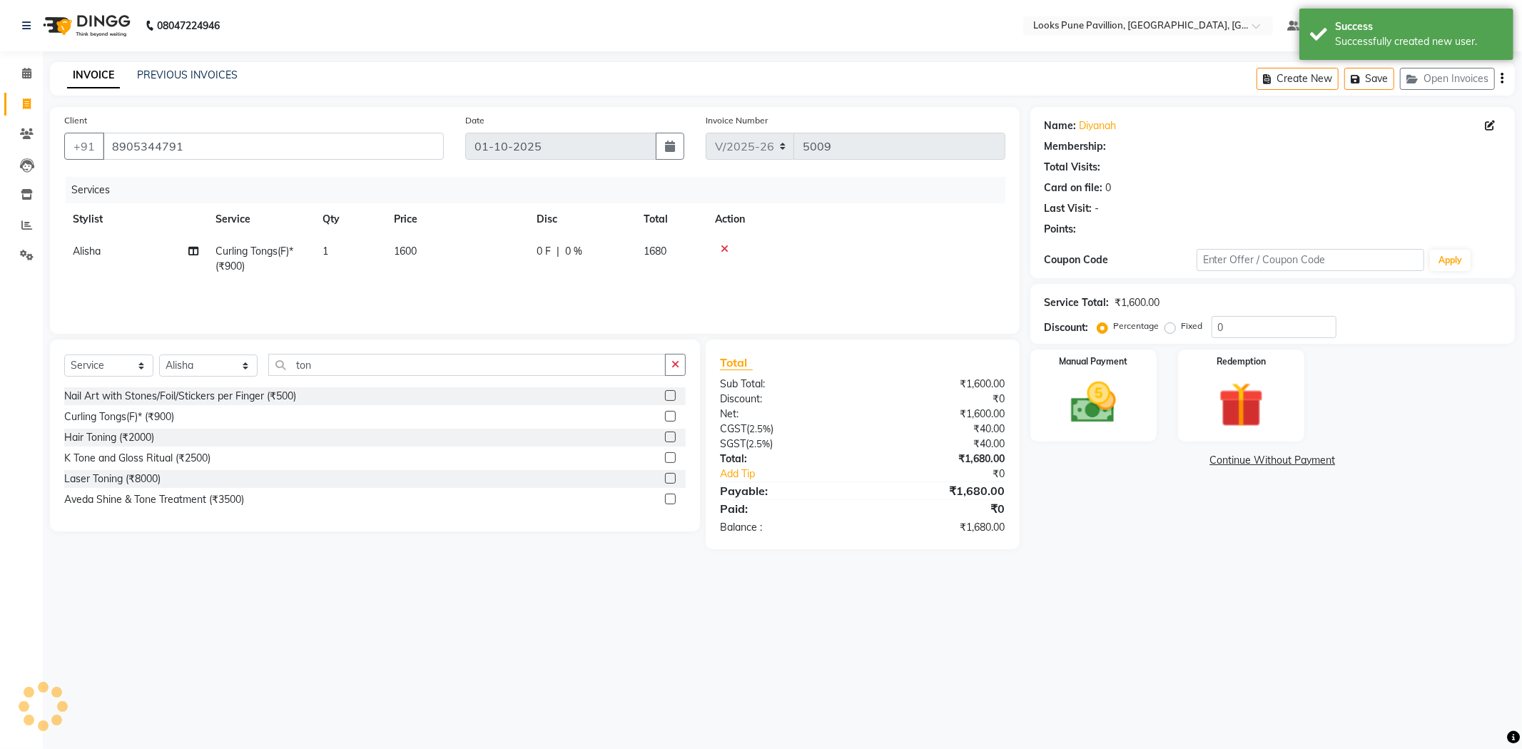
select select "1: Object"
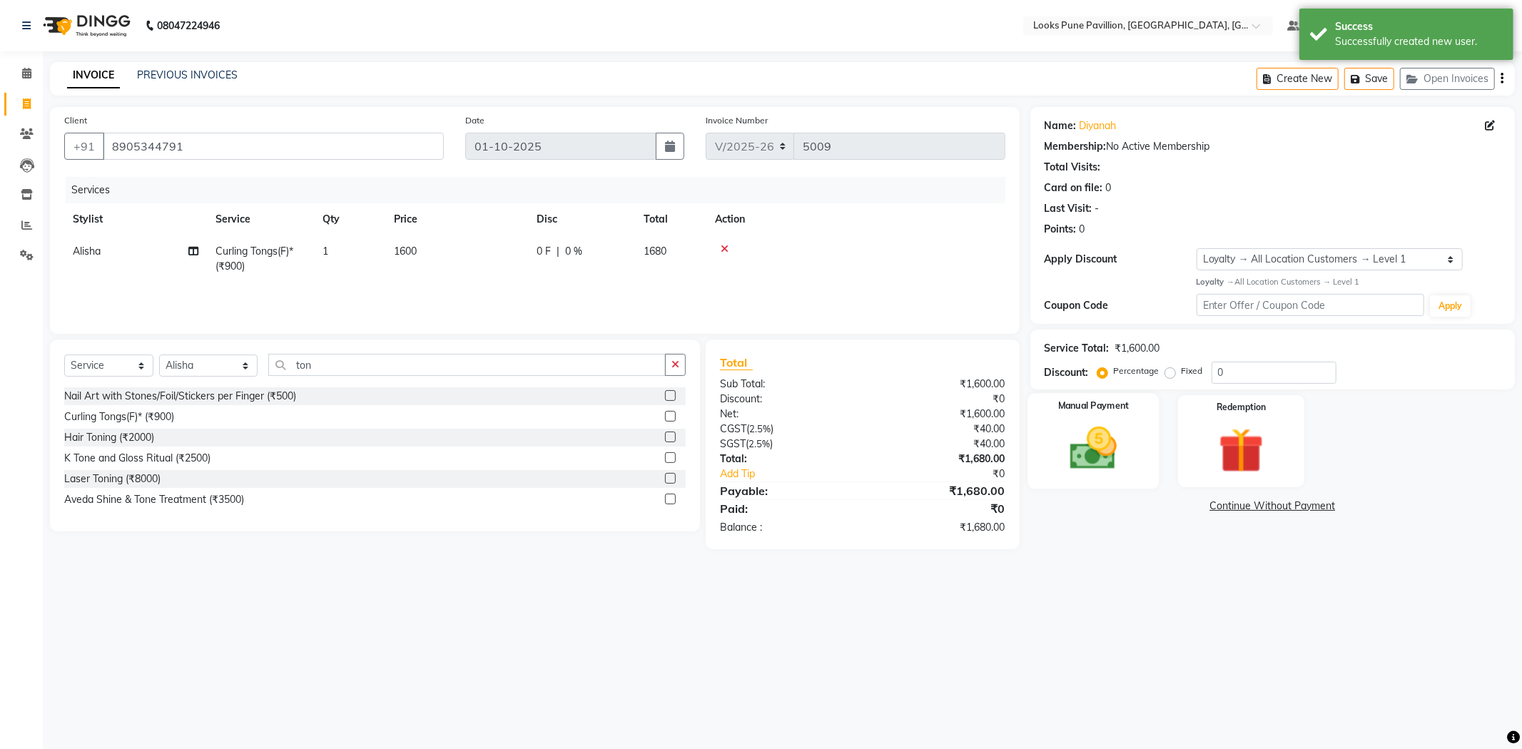
click at [1094, 451] on img at bounding box center [1093, 449] width 76 height 54
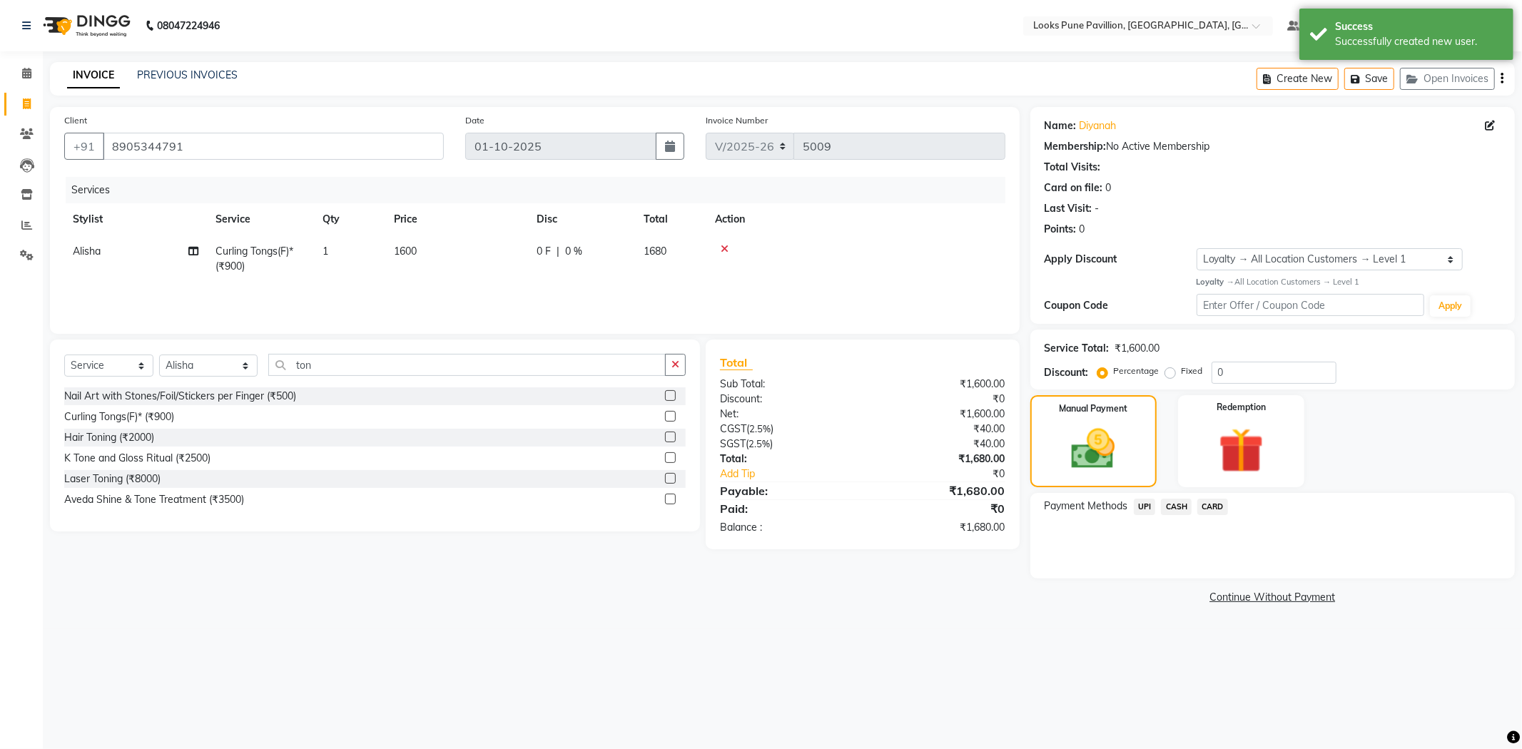
click at [1137, 508] on span "UPI" at bounding box center [1145, 507] width 22 height 16
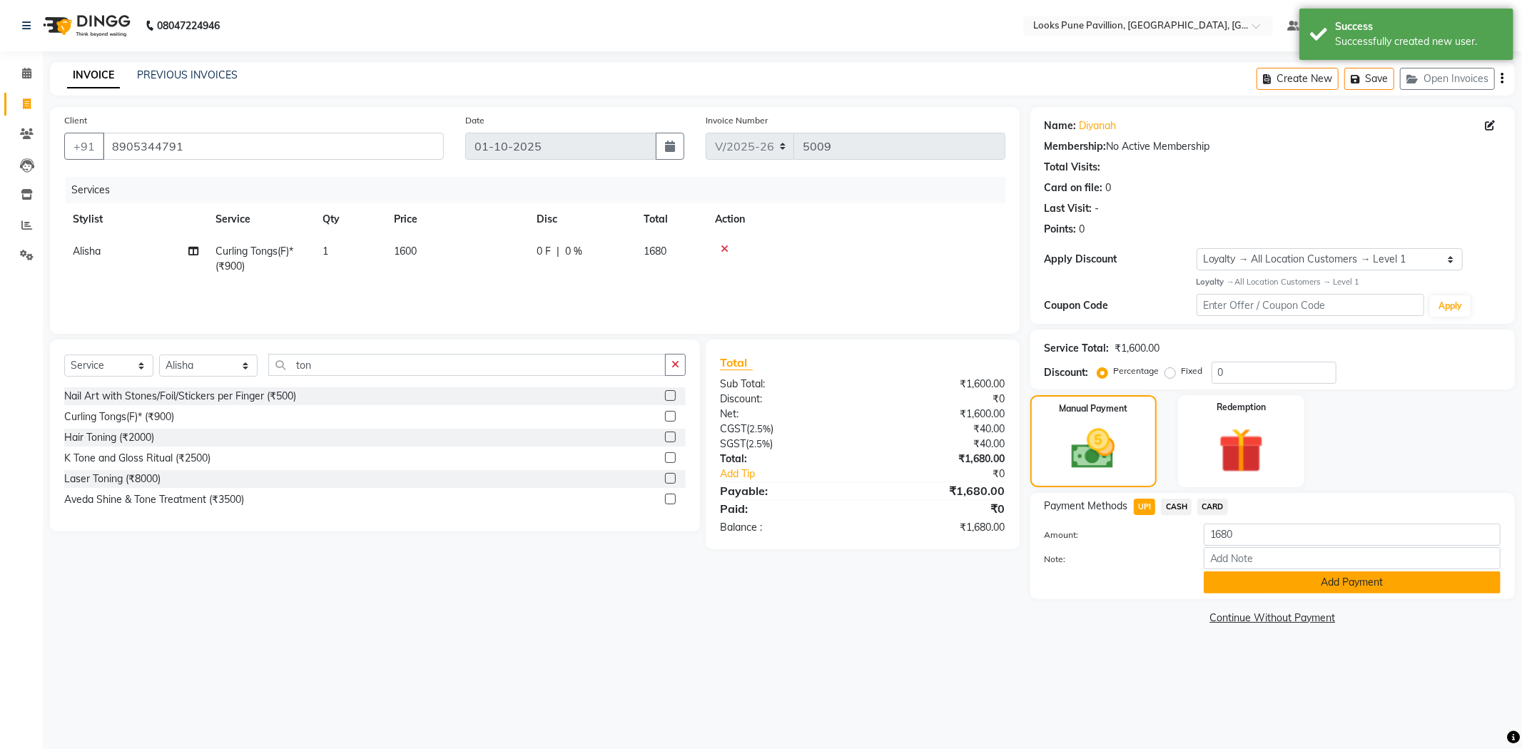
click at [1269, 572] on button "Add Payment" at bounding box center [1352, 583] width 297 height 22
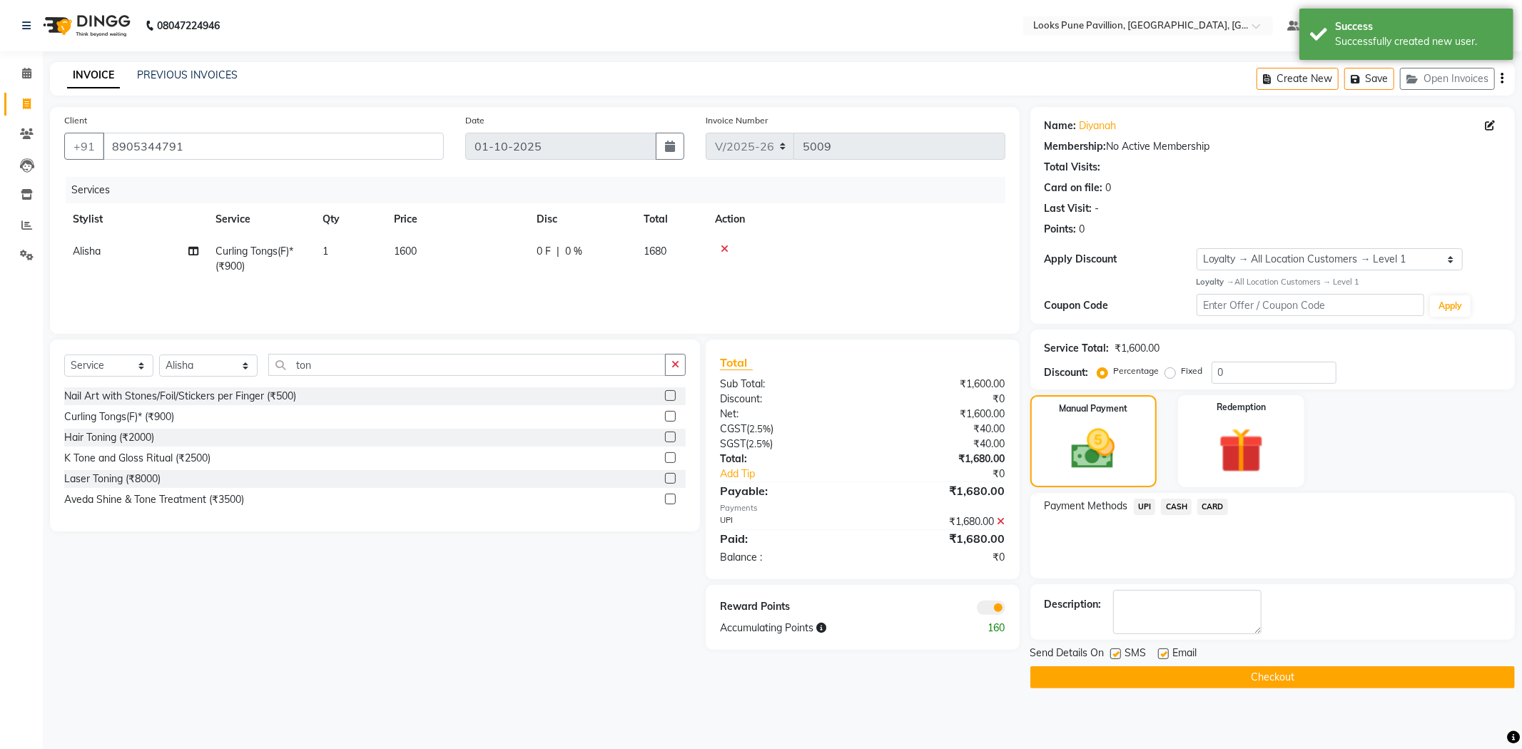
click at [1180, 671] on button "Checkout" at bounding box center [1272, 677] width 484 height 22
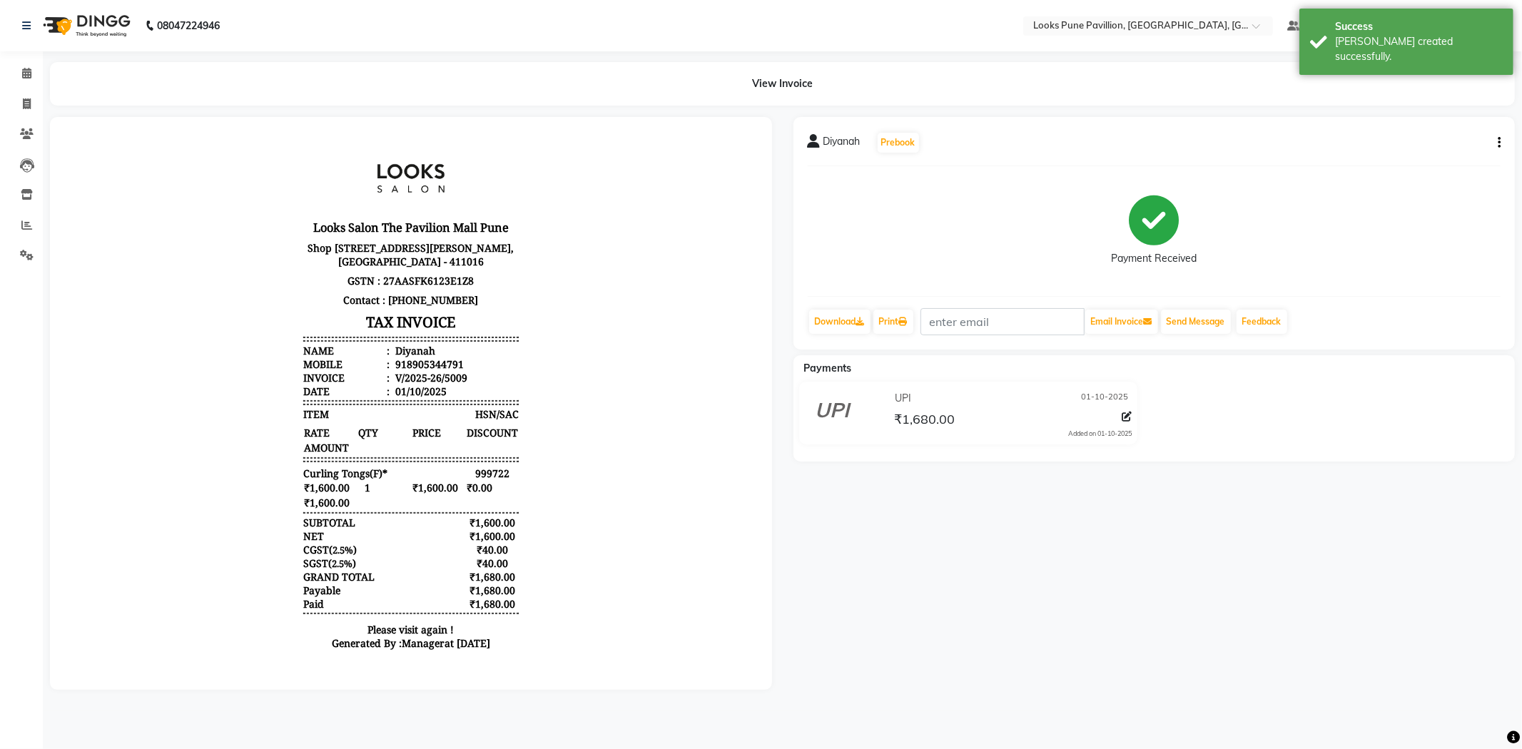
drag, startPoint x: 96, startPoint y: 21, endPoint x: 96, endPoint y: 1, distance: 20.7
click at [96, 20] on img at bounding box center [85, 26] width 98 height 40
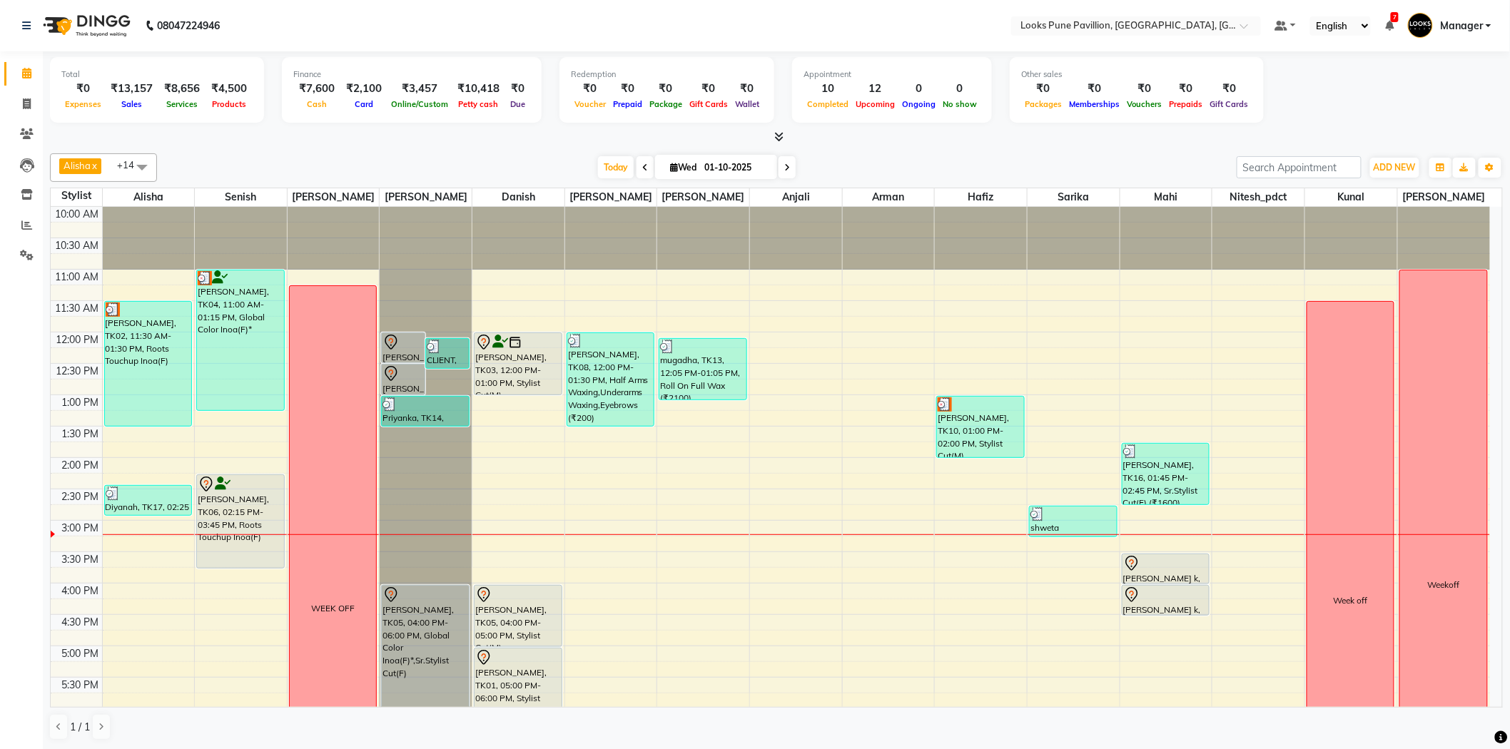
click at [779, 170] on span at bounding box center [786, 167] width 17 height 22
type input "02-10-2025"
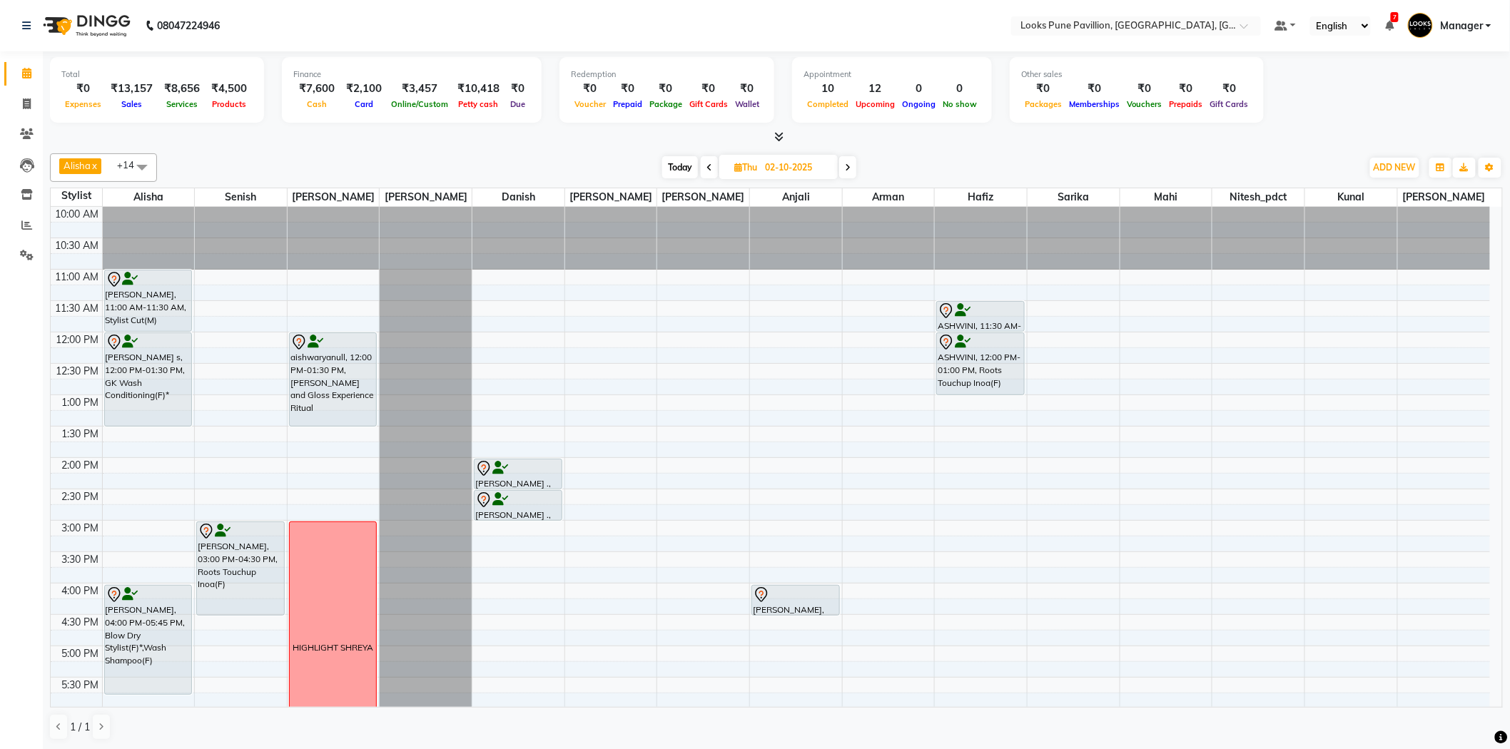
drag, startPoint x: 146, startPoint y: 300, endPoint x: 151, endPoint y: 319, distance: 19.9
click at [151, 319] on div "[PERSON_NAME], 11:00 AM-11:30 AM, Stylist Cut(M) [PERSON_NAME] s, 12:00 PM-01:3…" at bounding box center [149, 615] width 92 height 816
click at [29, 126] on span at bounding box center [26, 134] width 25 height 16
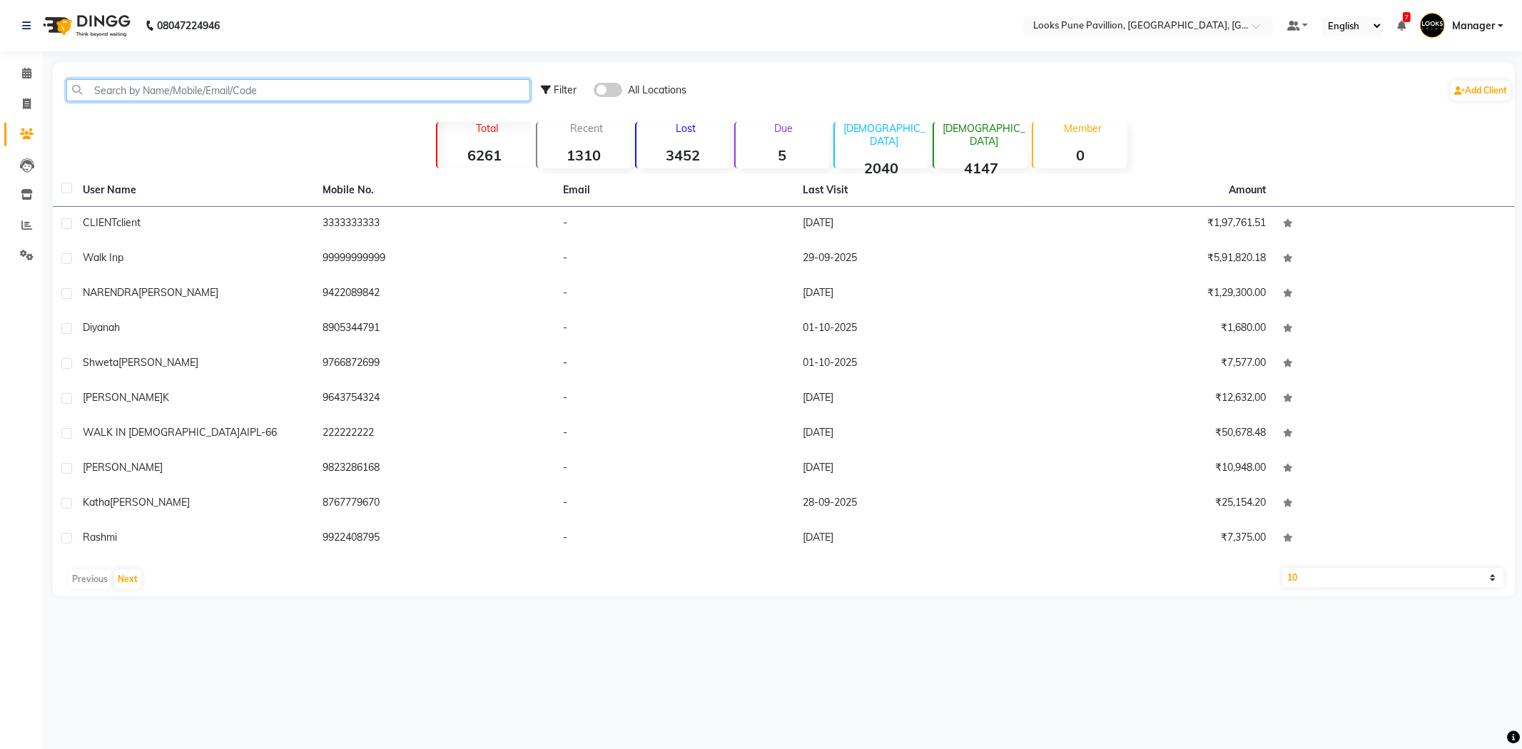
click at [174, 84] on input "text" at bounding box center [298, 90] width 464 height 22
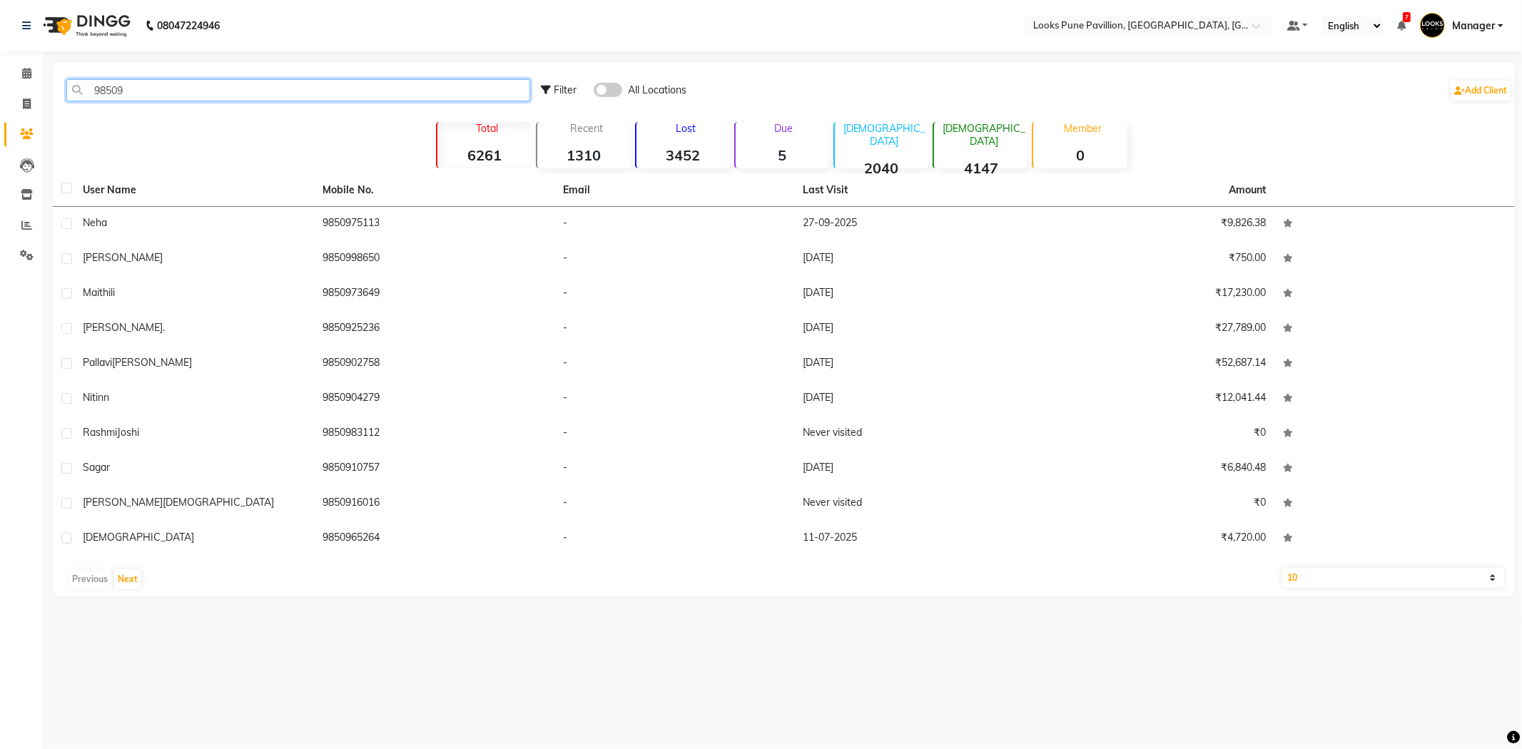
drag, startPoint x: 1285, startPoint y: 340, endPoint x: 163, endPoint y: 81, distance: 1151.7
click at [163, 81] on input "98509" at bounding box center [298, 90] width 464 height 22
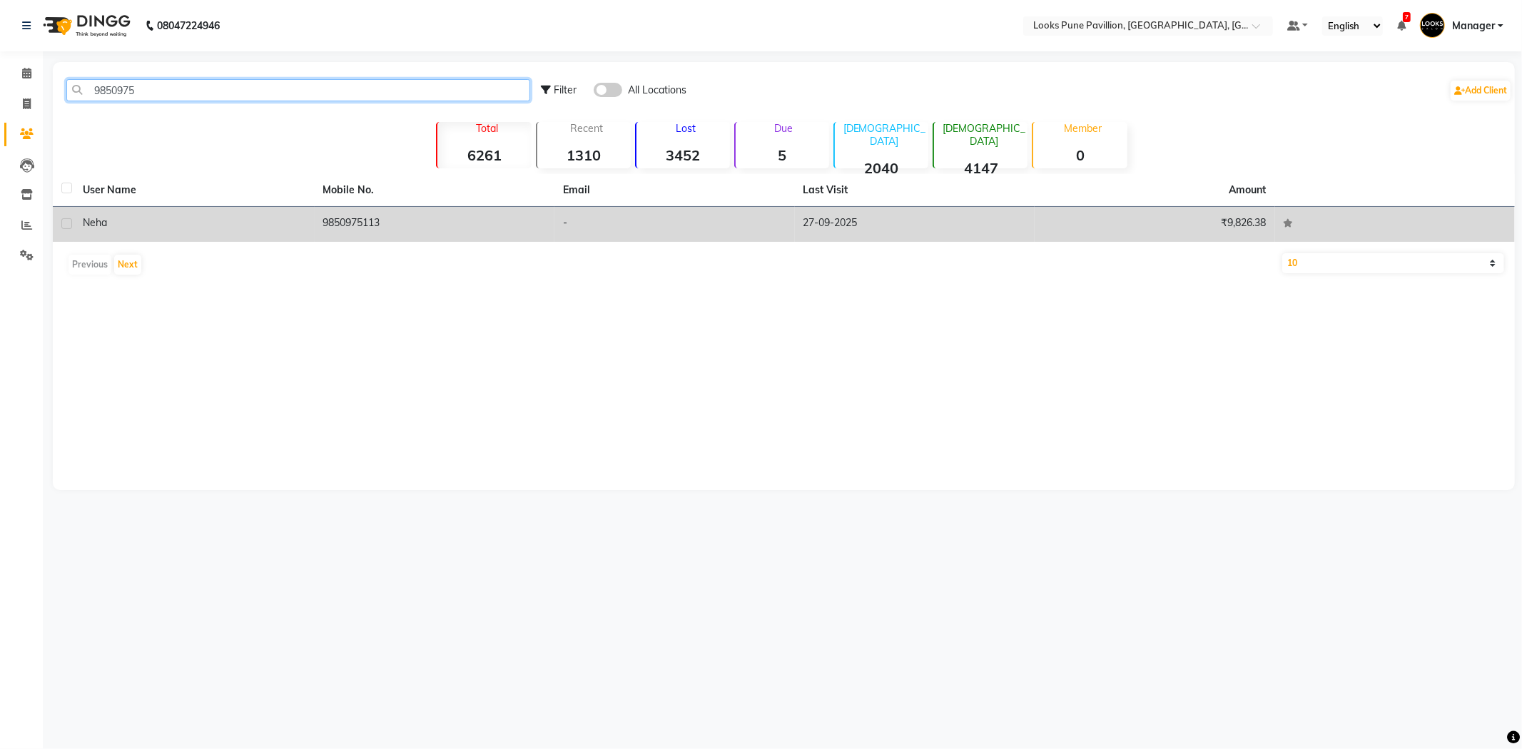
type input "9850975"
click at [164, 210] on td "Neha" at bounding box center [194, 224] width 240 height 35
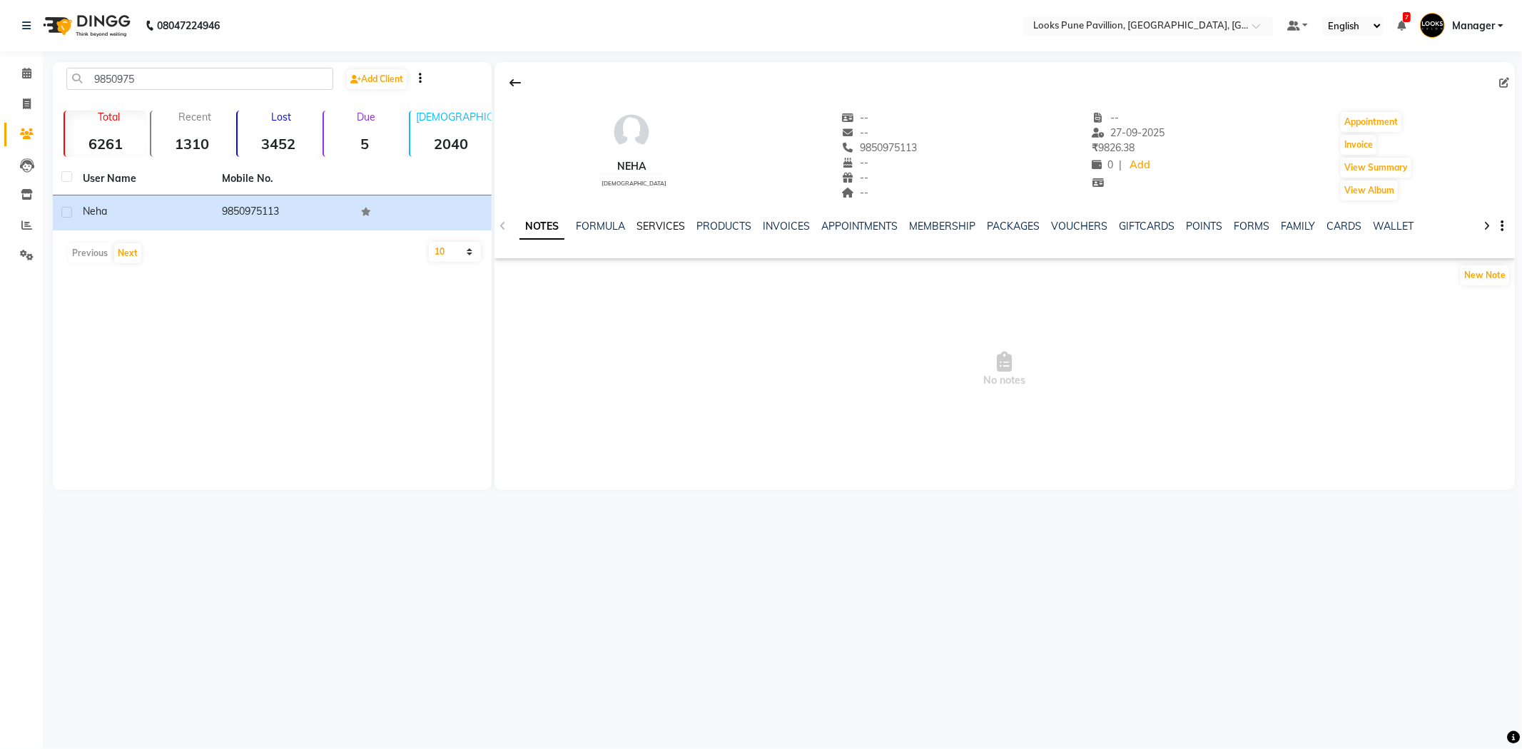
click at [667, 222] on link "SERVICES" at bounding box center [660, 226] width 49 height 13
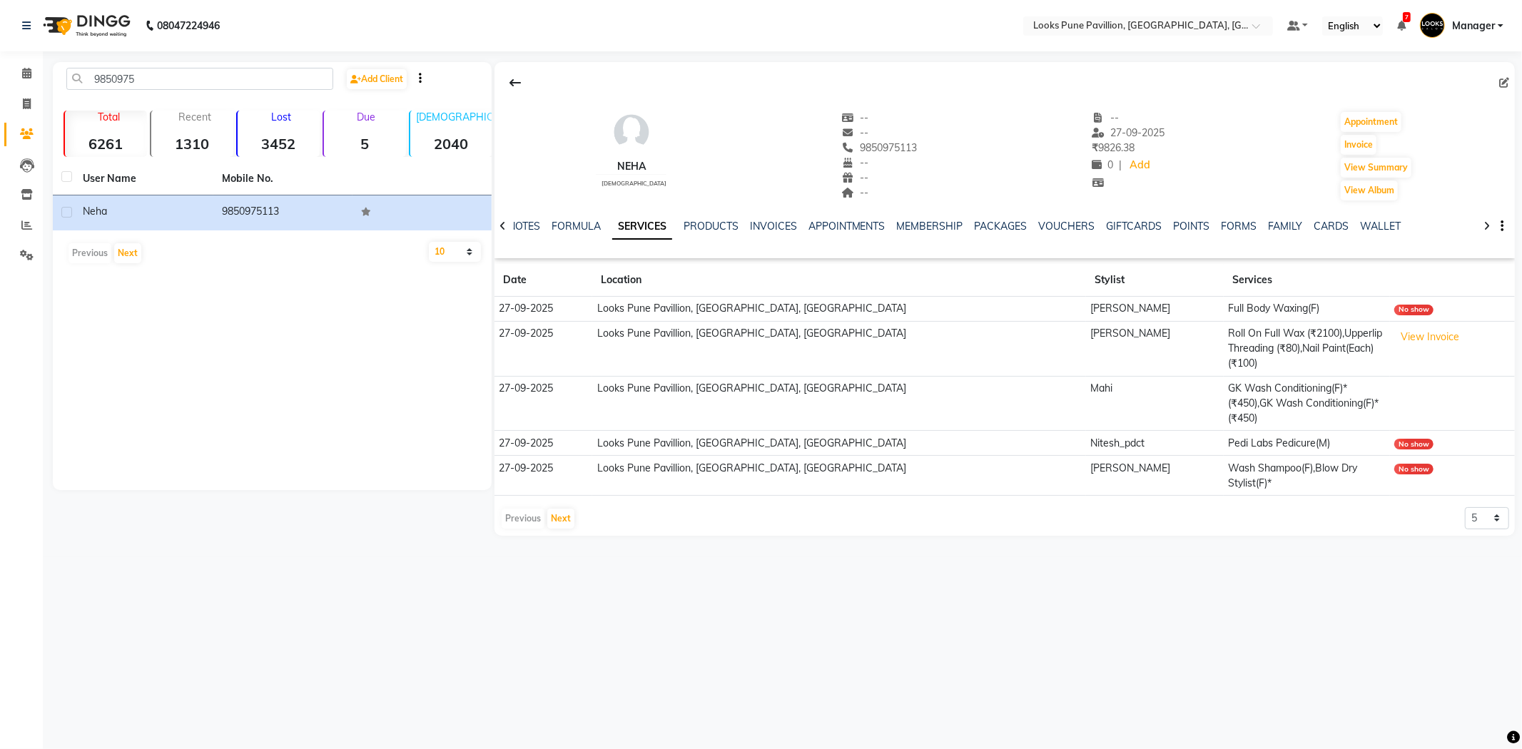
click at [88, 17] on img at bounding box center [85, 26] width 98 height 40
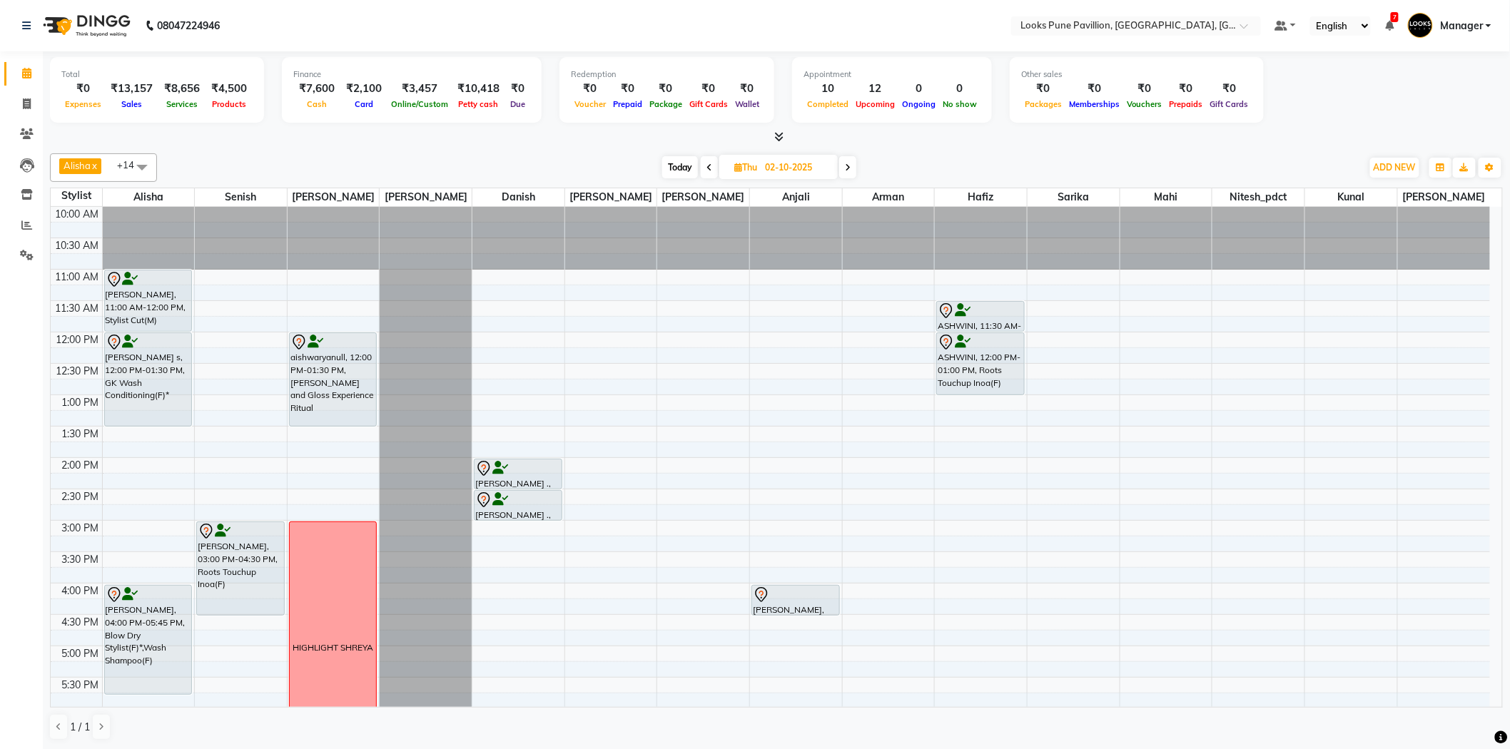
click at [1358, 269] on td at bounding box center [796, 277] width 1388 height 16
click at [1357, 275] on div "10:00 AM 10:30 AM 11:00 AM 11:30 AM 12:00 PM 12:30 PM 1:00 PM 1:30 PM 2:00 PM 2…" at bounding box center [770, 615] width 1439 height 816
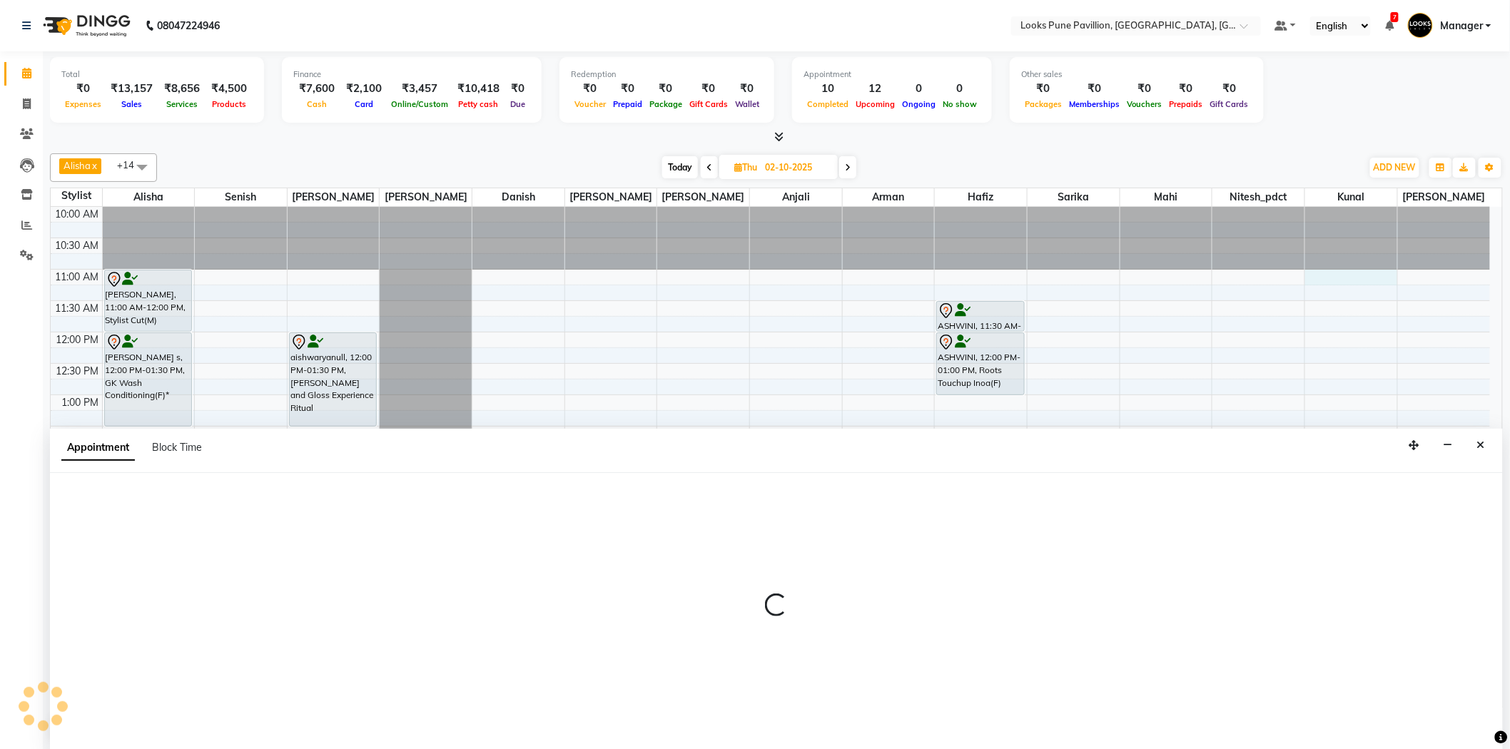
scroll to position [1, 0]
select select "91656"
select select "tentative"
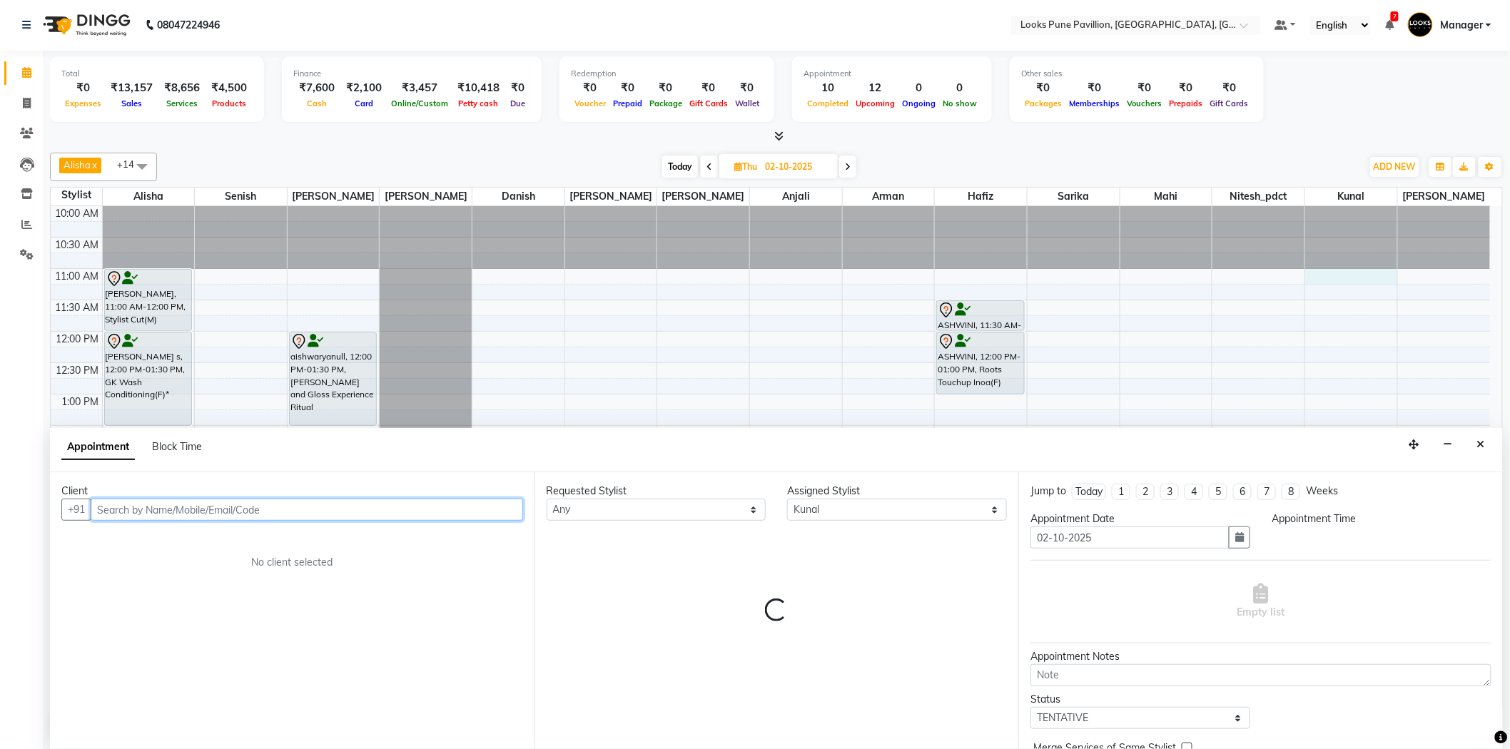
select select "660"
click at [117, 502] on input "text" at bounding box center [307, 510] width 432 height 22
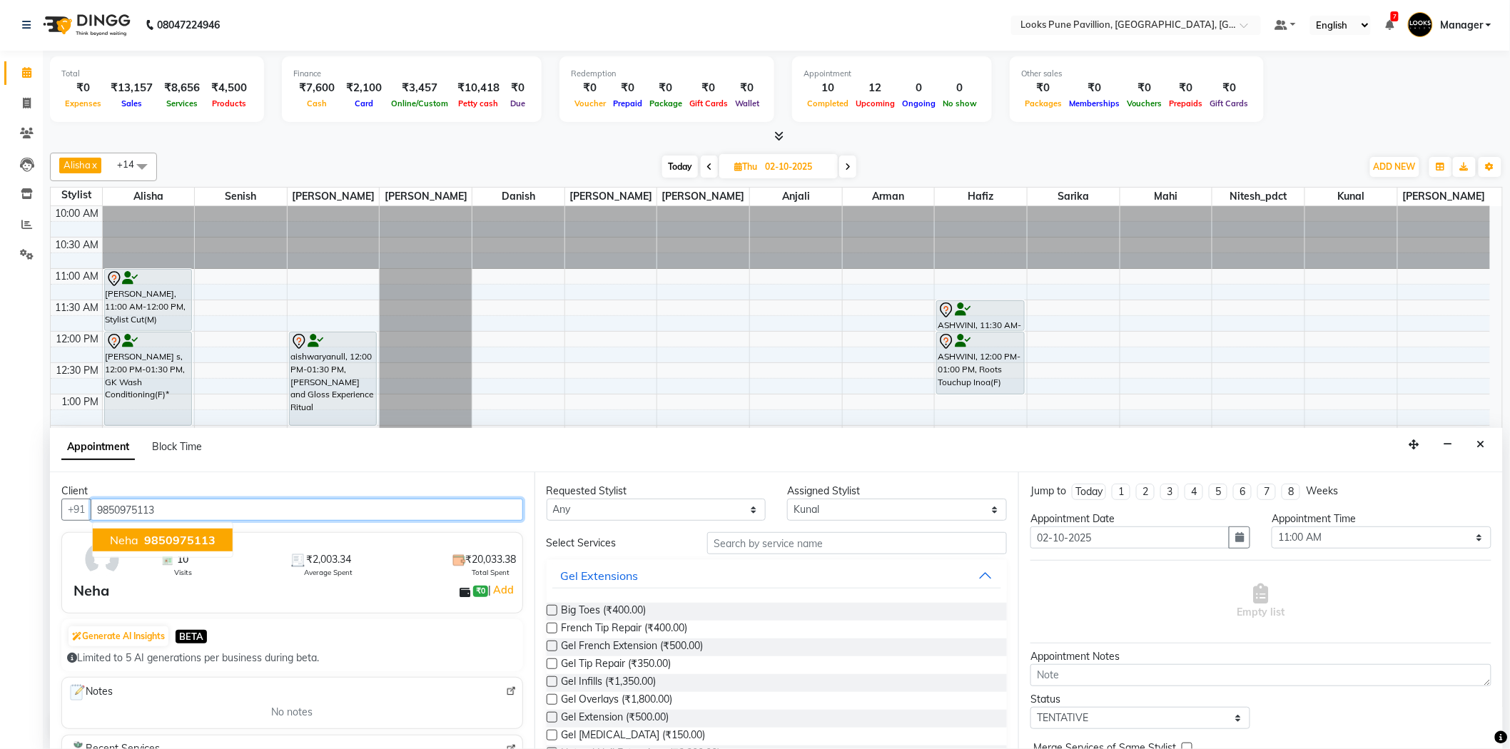
click at [183, 540] on span "9850975113" at bounding box center [179, 540] width 71 height 14
type input "9850975113"
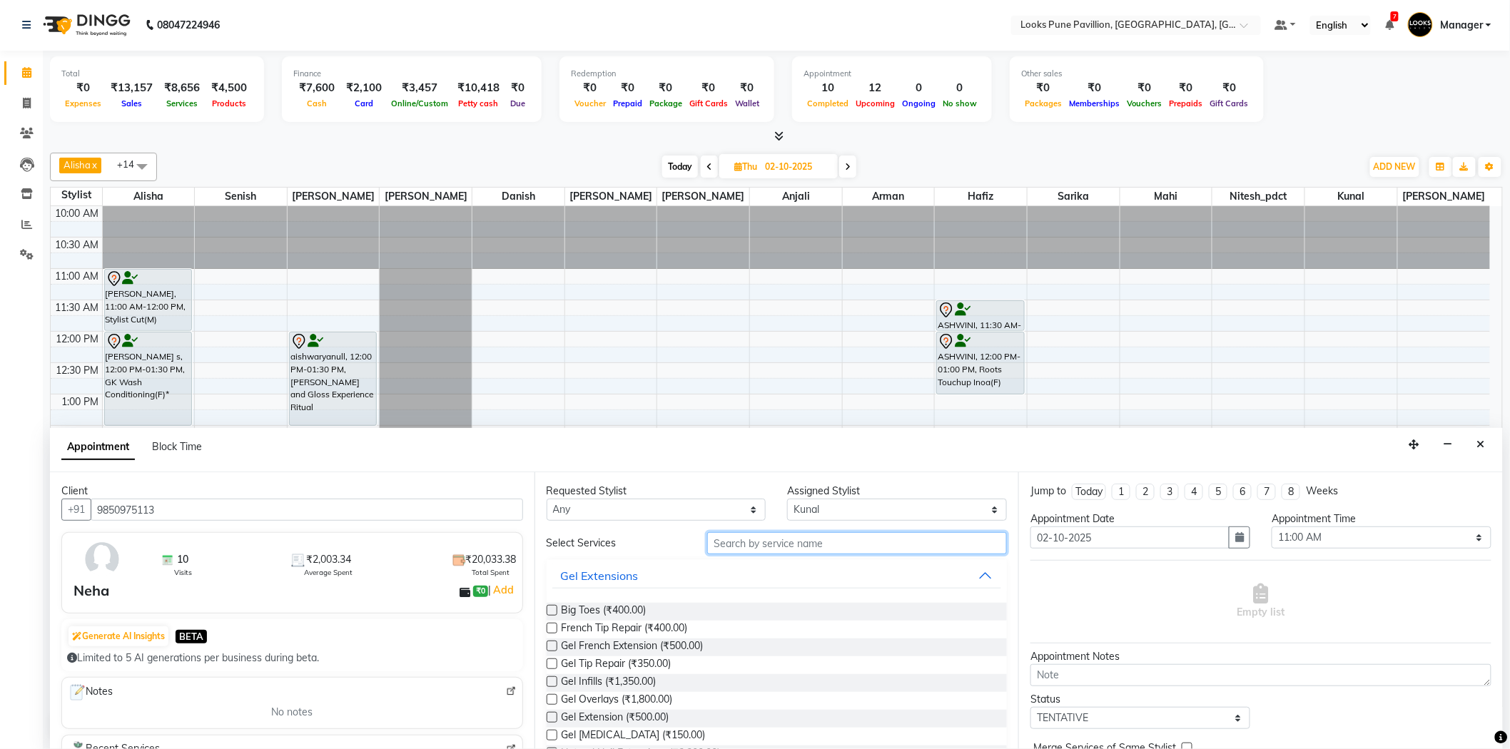
click at [746, 553] on input "text" at bounding box center [857, 543] width 300 height 22
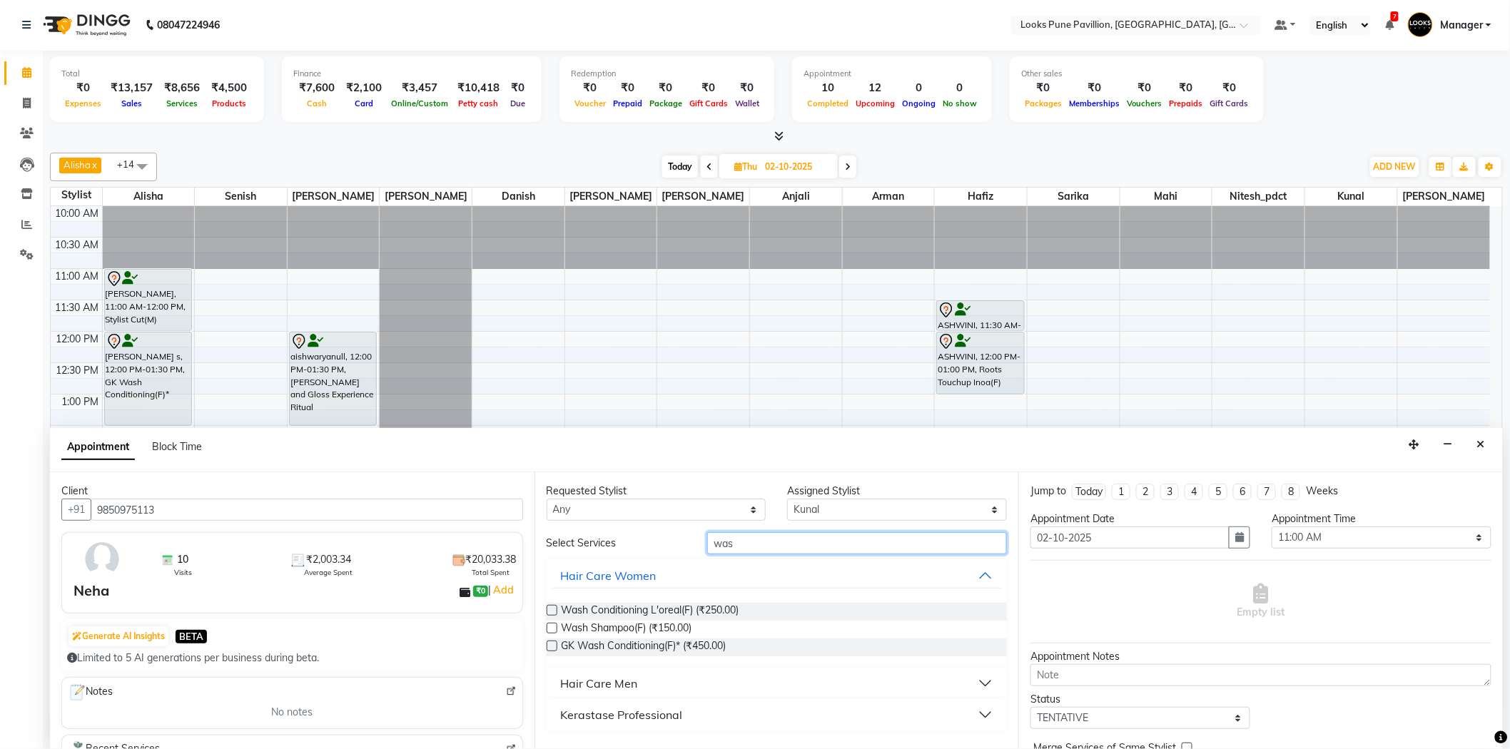
type input "was"
click at [642, 711] on div "Kerastase Professional" at bounding box center [622, 714] width 122 height 17
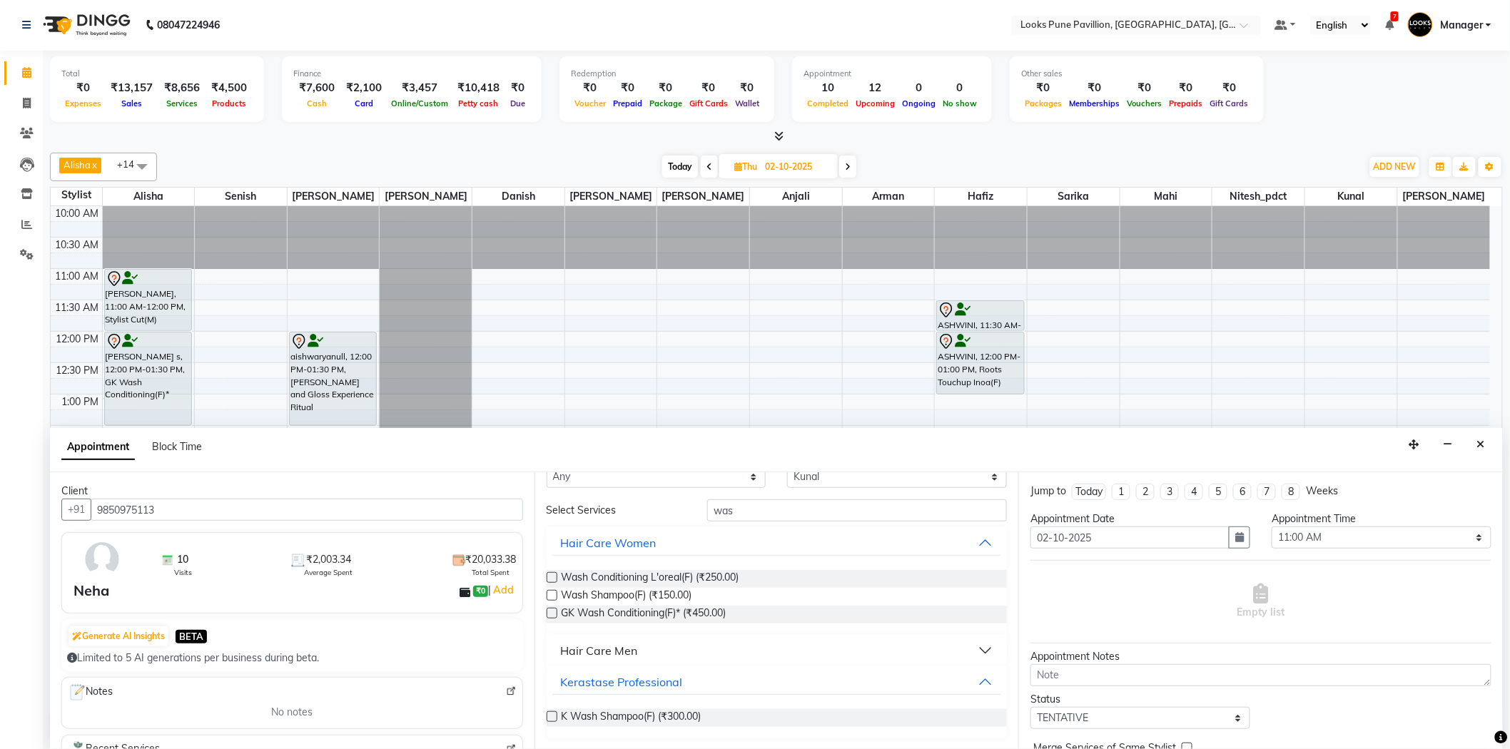
click at [548, 712] on label at bounding box center [552, 716] width 11 height 11
click at [548, 713] on input "checkbox" at bounding box center [551, 717] width 9 height 9
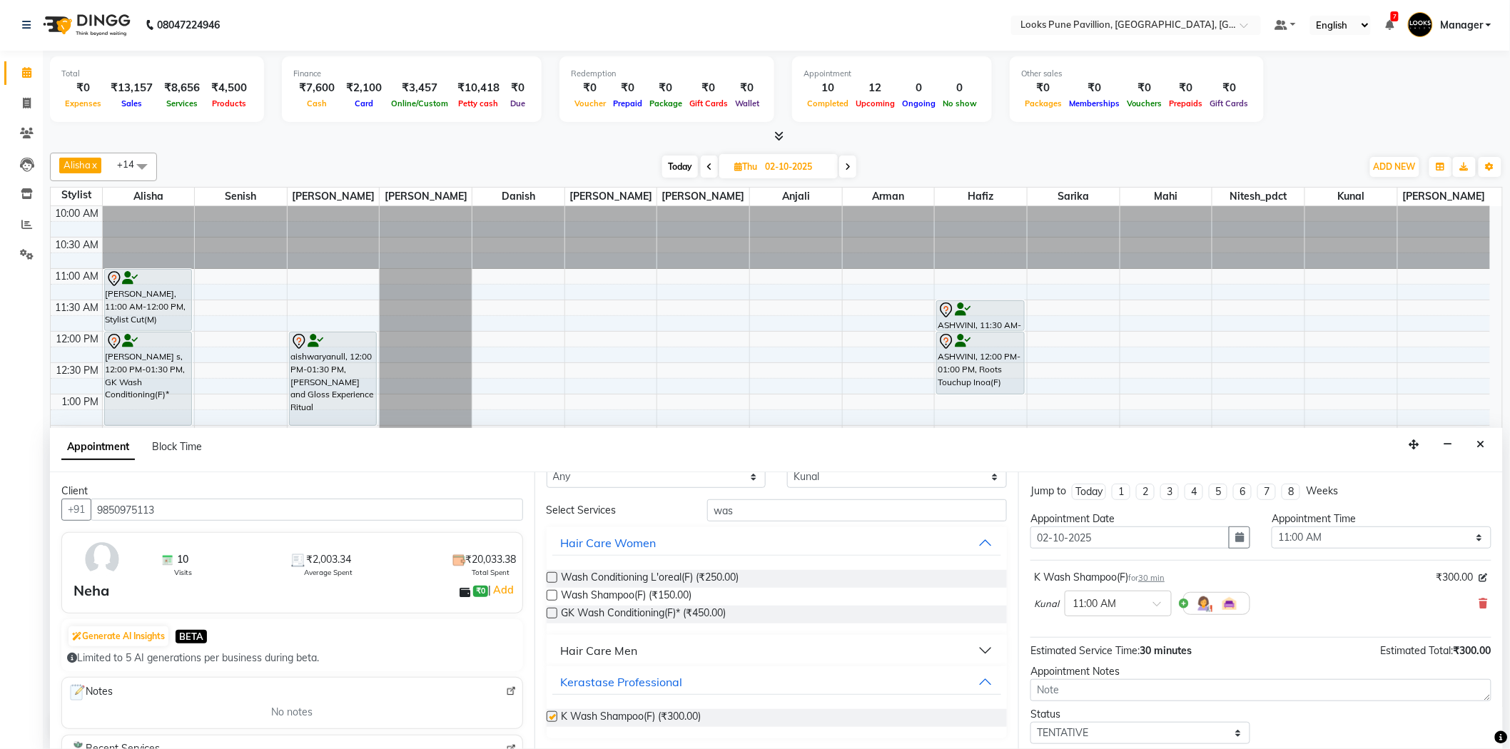
scroll to position [0, 0]
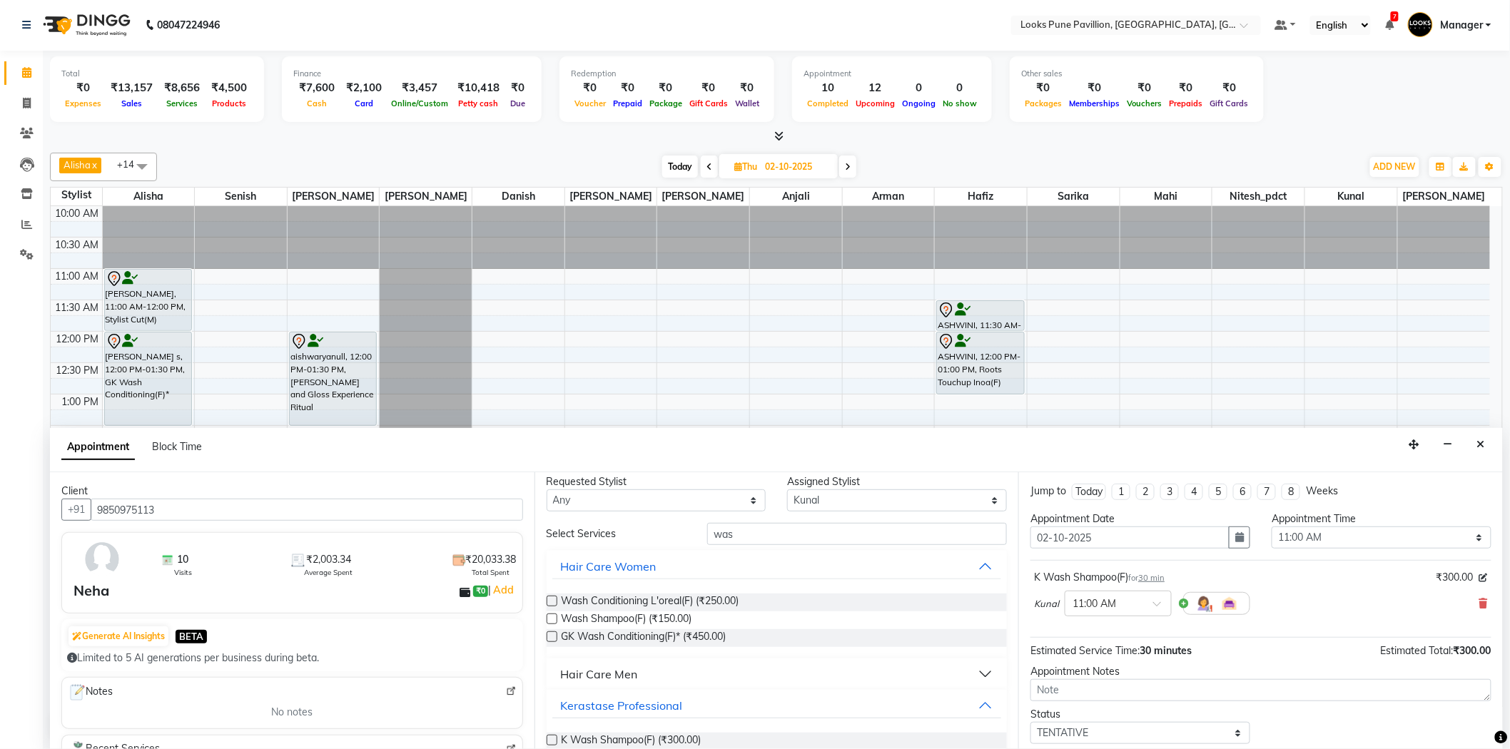
checkbox input "false"
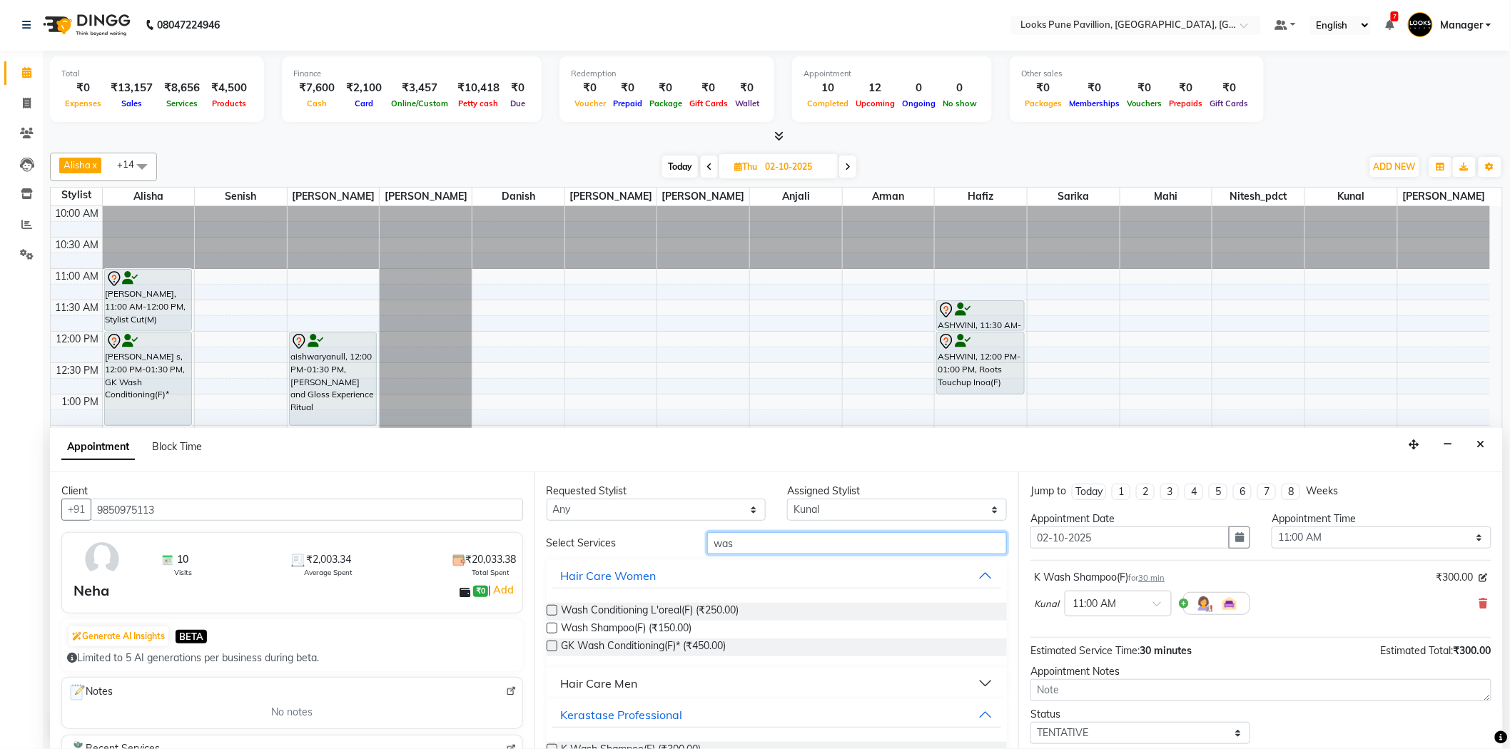
click at [731, 547] on input "was" at bounding box center [857, 543] width 300 height 22
click at [733, 547] on input "was" at bounding box center [857, 543] width 300 height 22
type input "w"
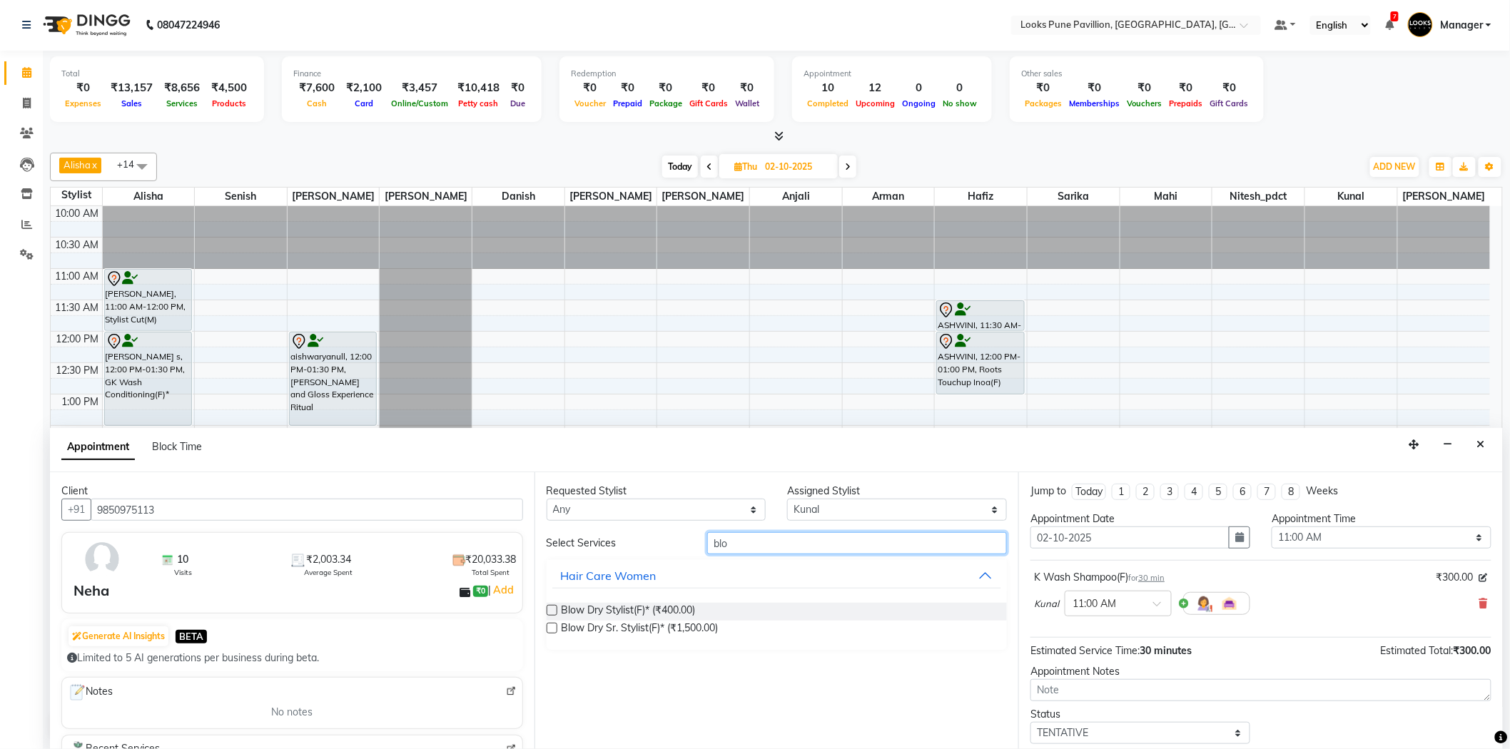
type input "blo"
click at [552, 611] on label at bounding box center [552, 610] width 11 height 11
click at [552, 611] on input "checkbox" at bounding box center [551, 611] width 9 height 9
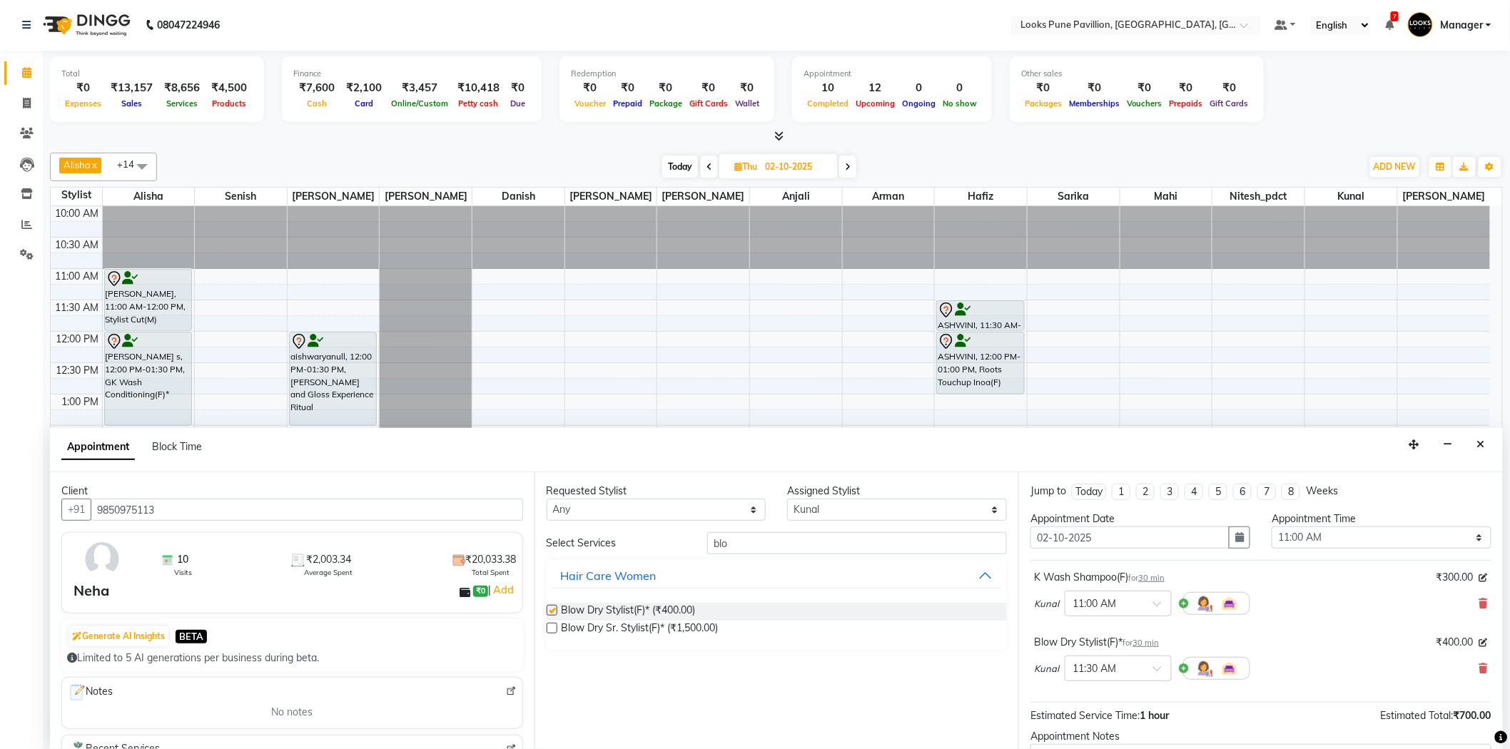
checkbox input "false"
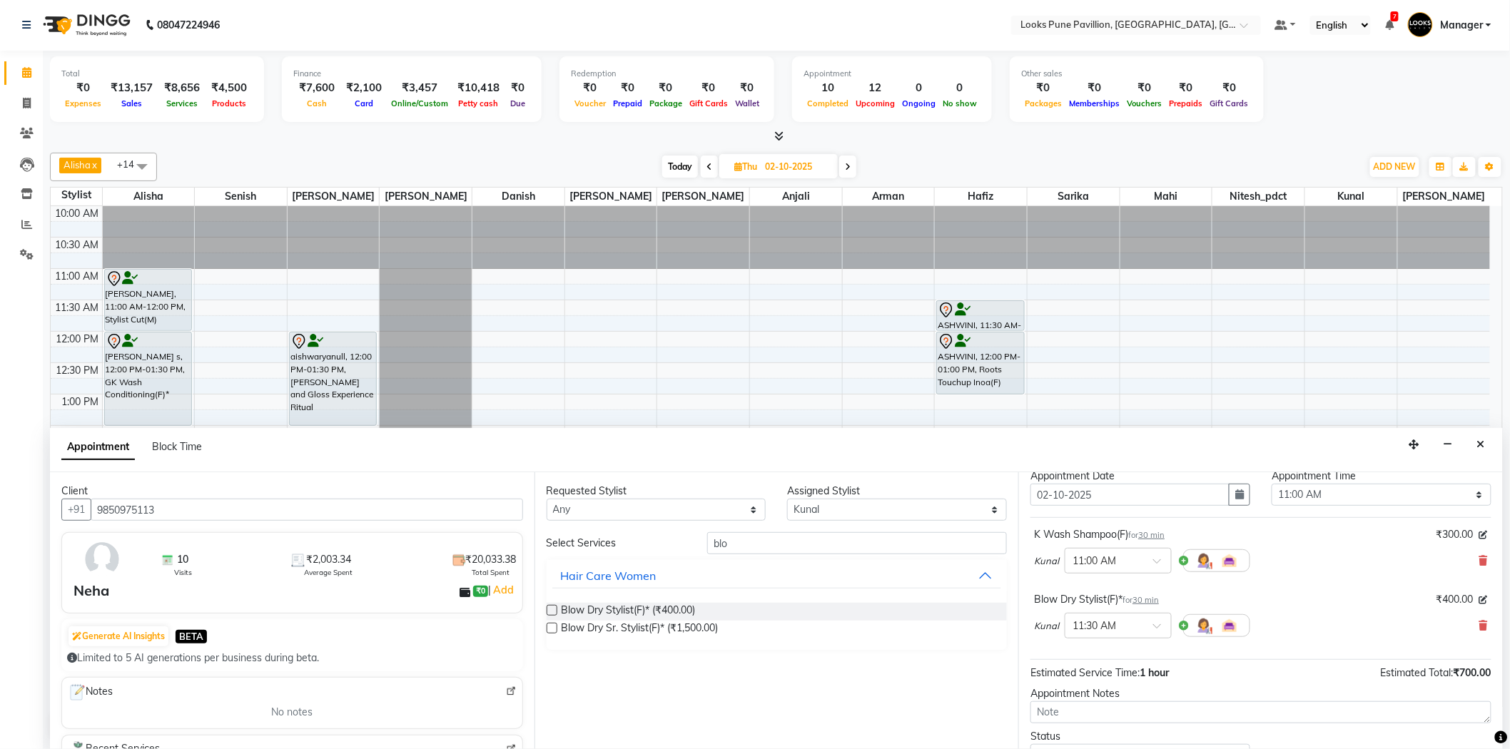
scroll to position [150, 0]
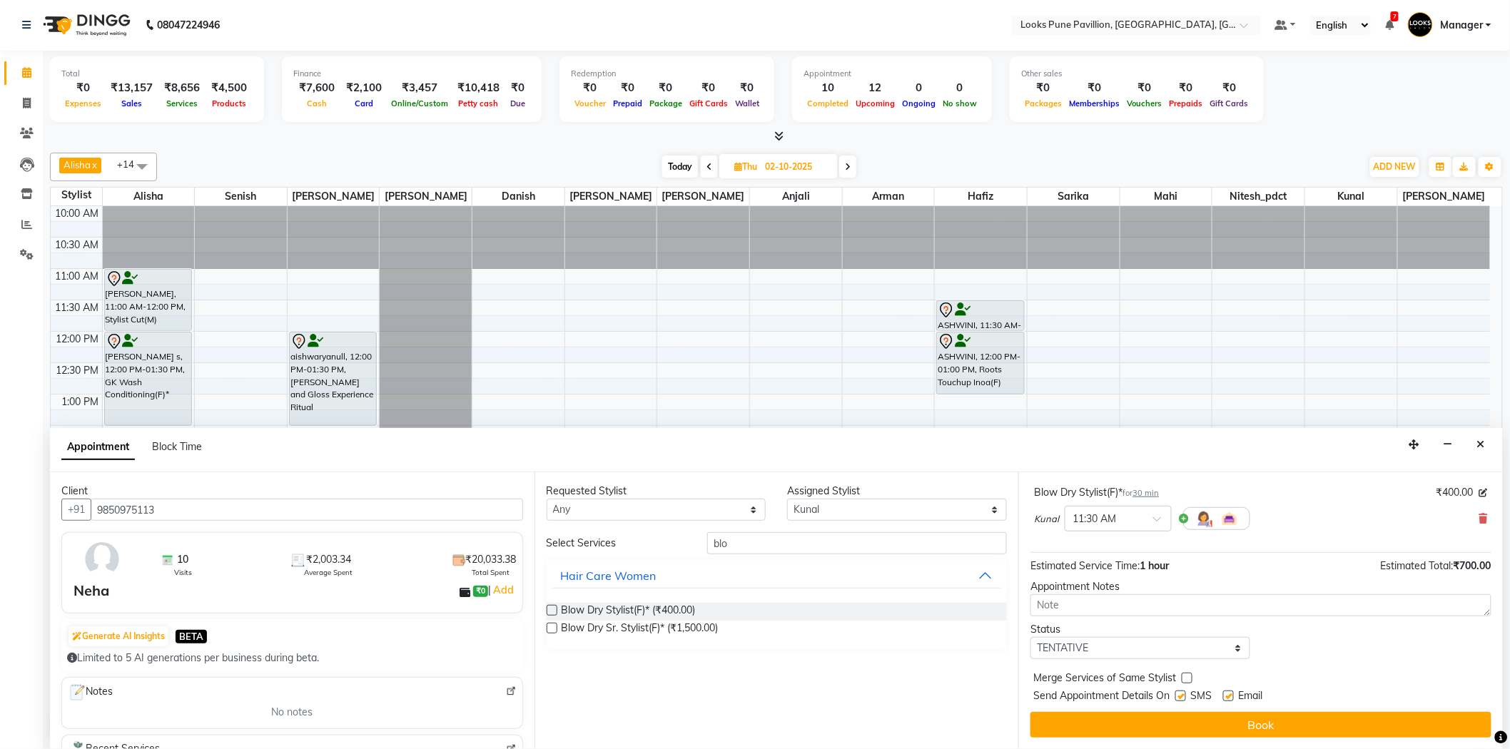
click at [1187, 681] on label at bounding box center [1187, 678] width 11 height 11
click at [1187, 681] on input "checkbox" at bounding box center [1186, 679] width 9 height 9
checkbox input "true"
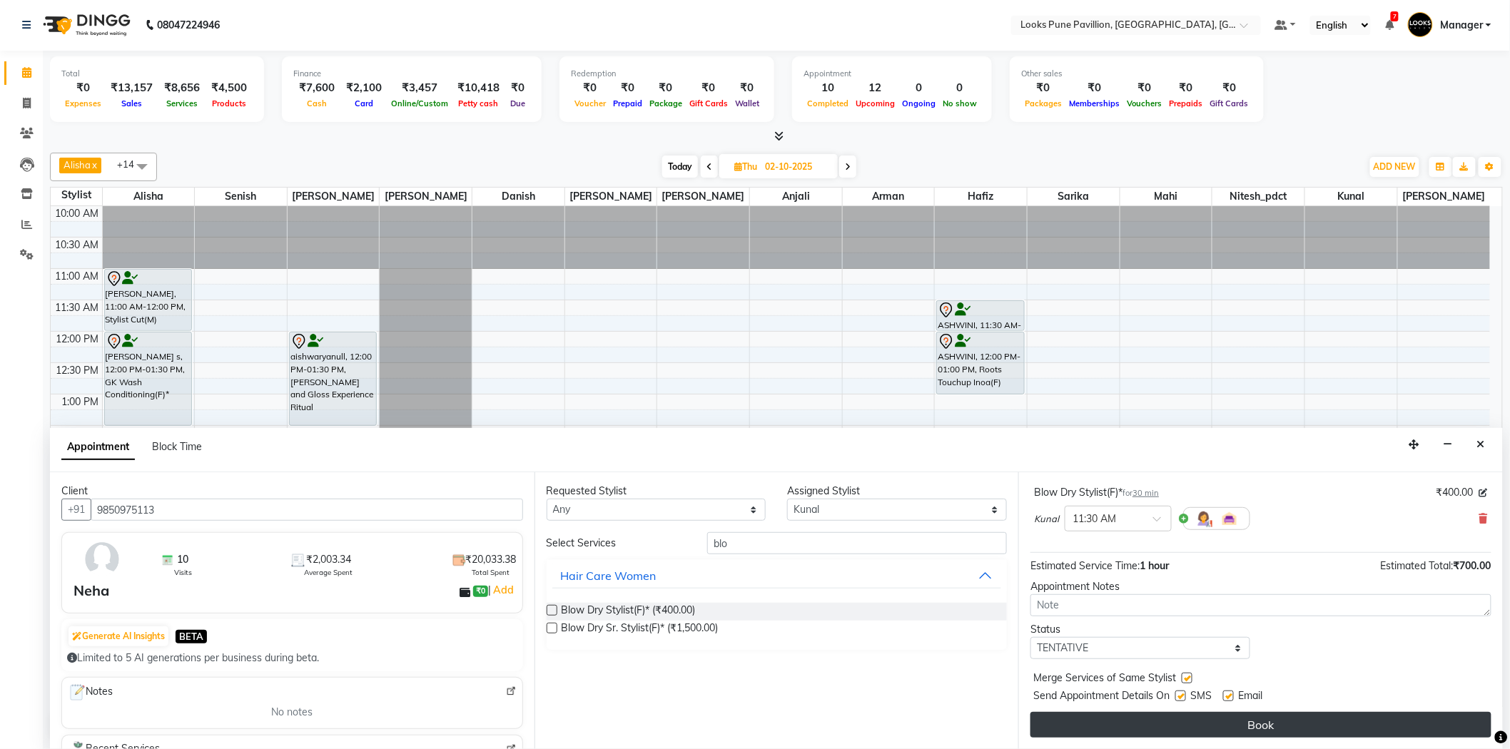
click at [1199, 725] on button "Book" at bounding box center [1260, 725] width 461 height 26
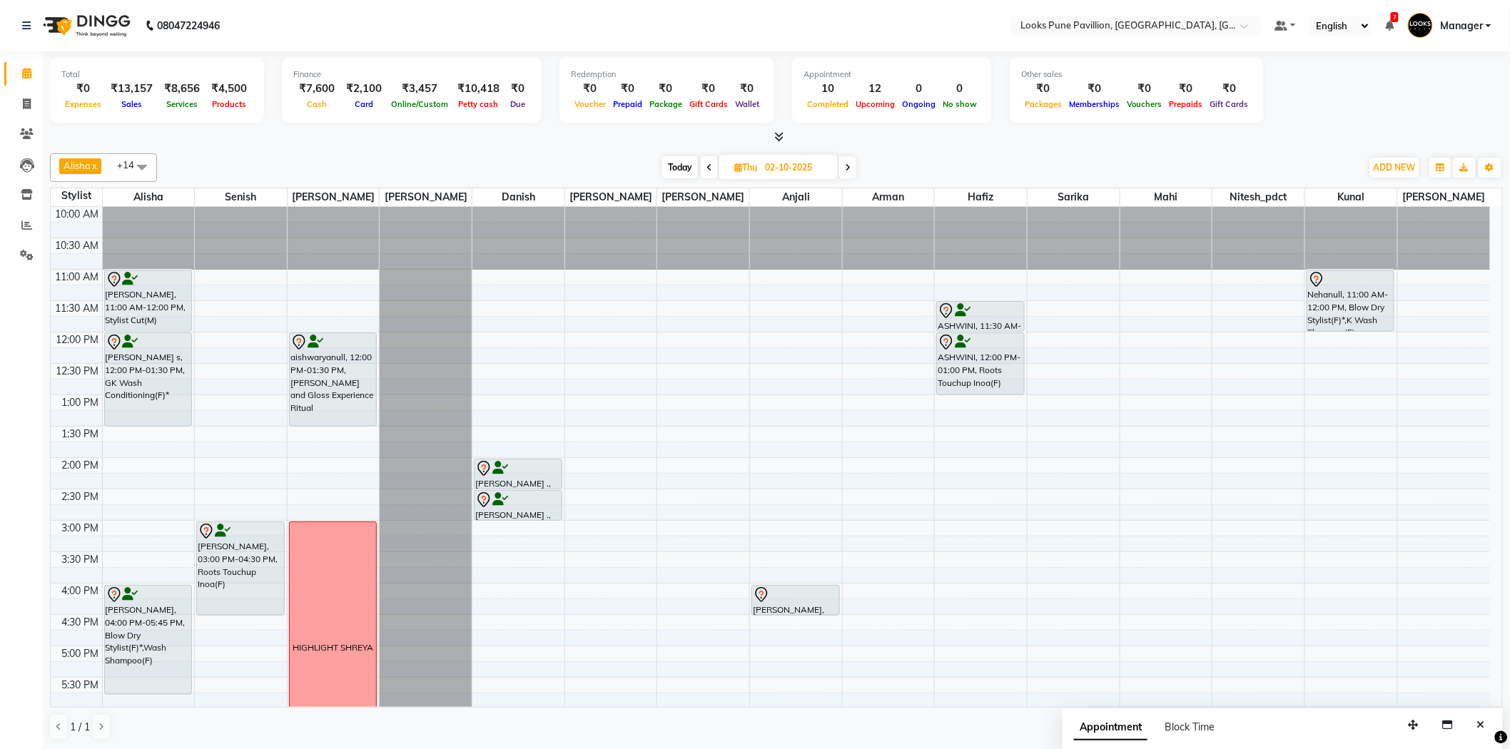
scroll to position [1, 0]
click at [682, 166] on span "Today" at bounding box center [680, 167] width 36 height 22
type input "01-10-2025"
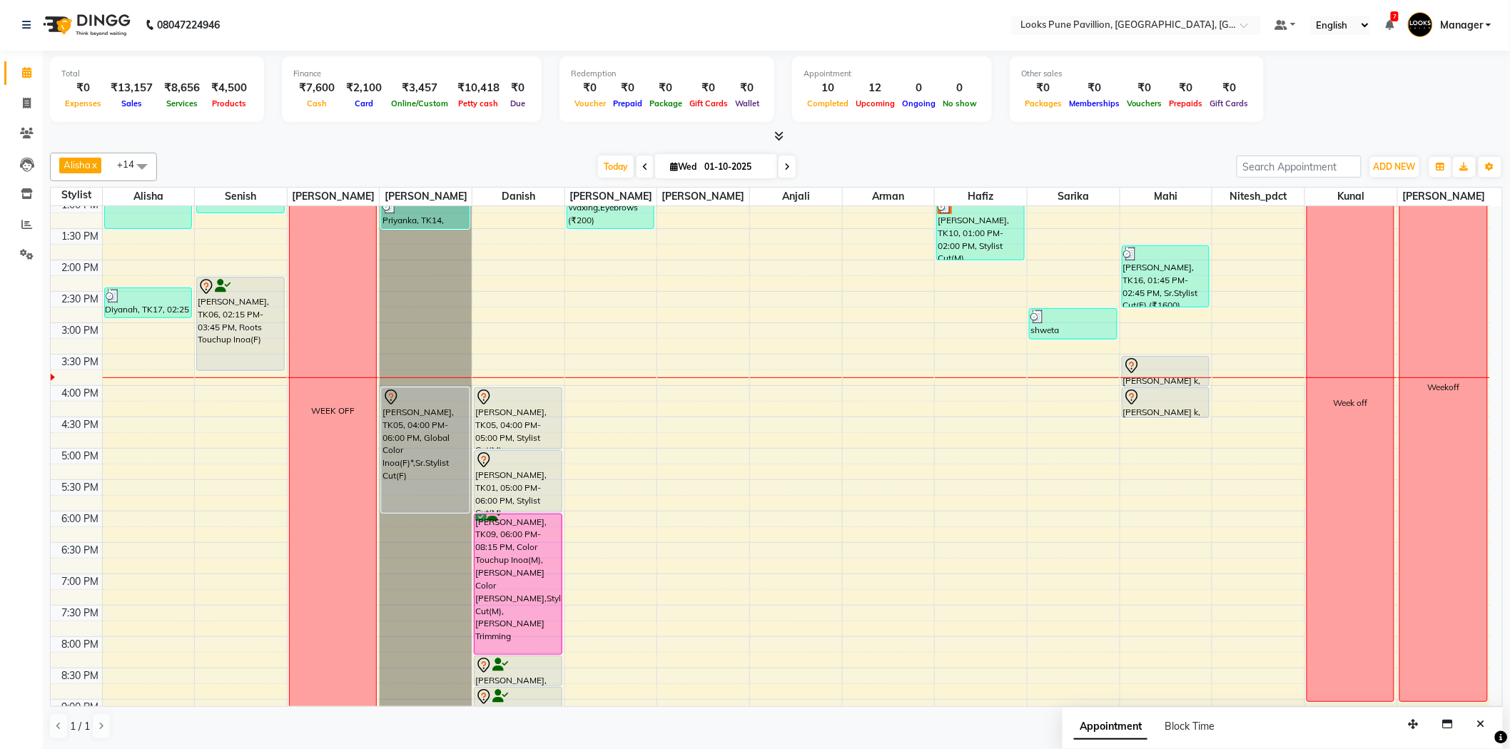
scroll to position [158, 0]
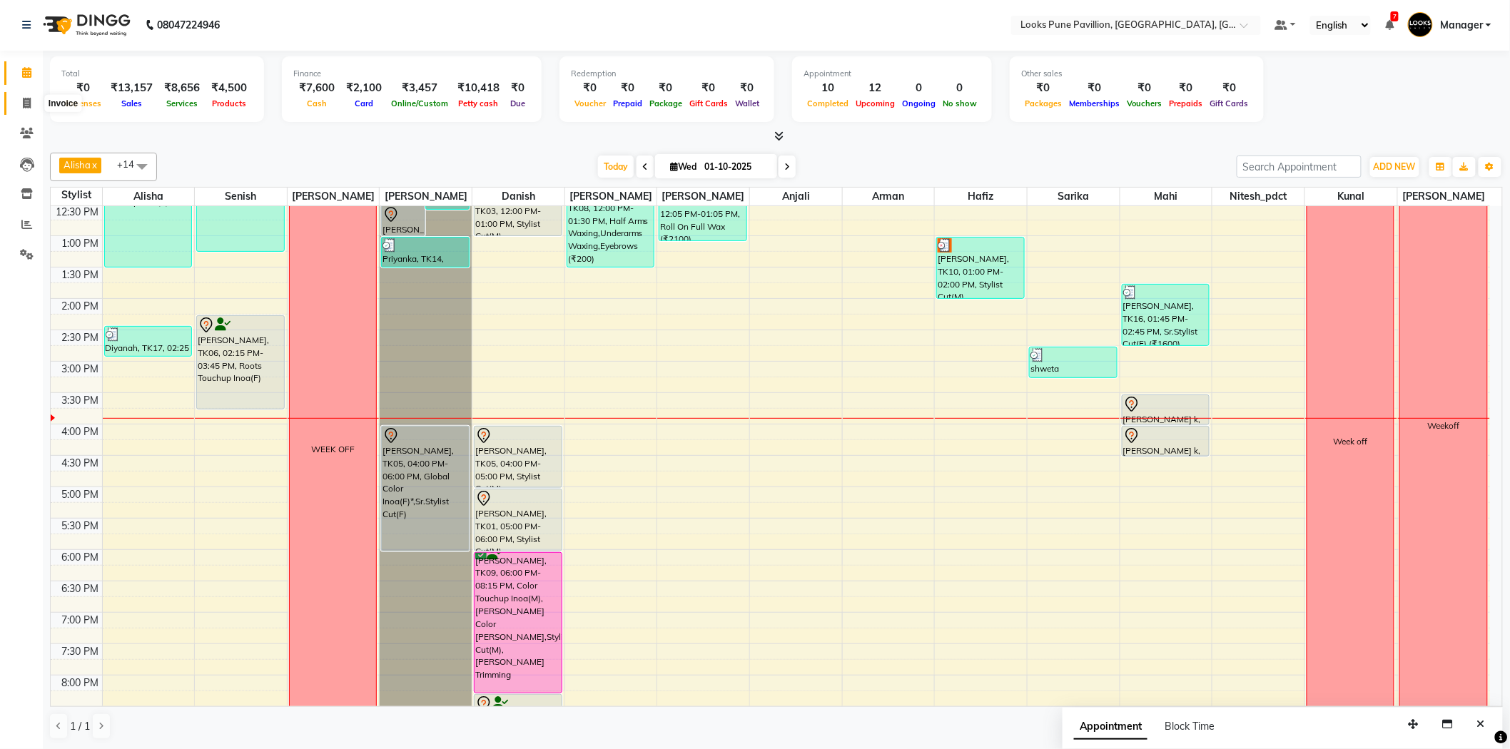
click at [38, 101] on span at bounding box center [26, 104] width 25 height 16
select select "6002"
select select "service"
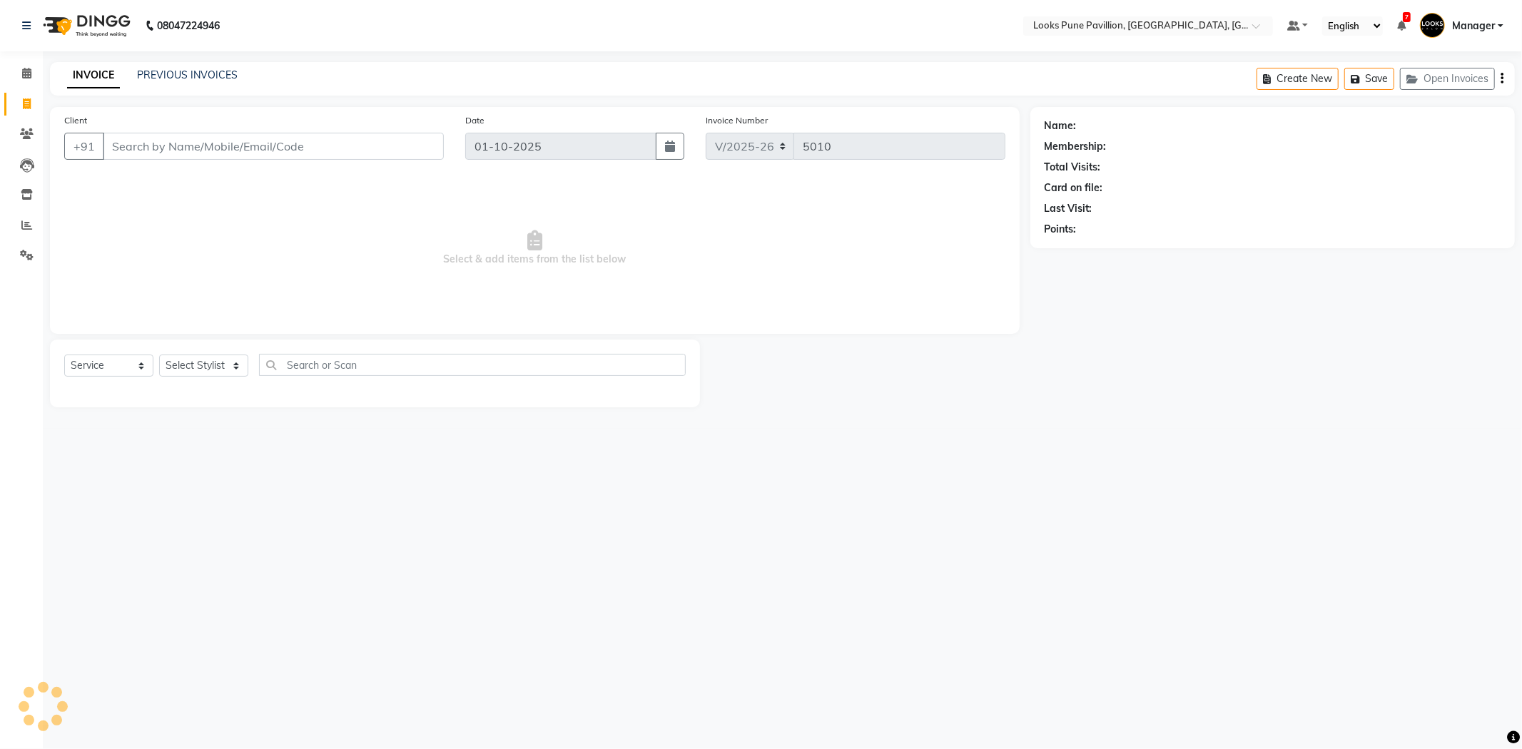
click at [257, 147] on input "Client" at bounding box center [273, 146] width 341 height 27
type input "99999999999"
select select "1: Object"
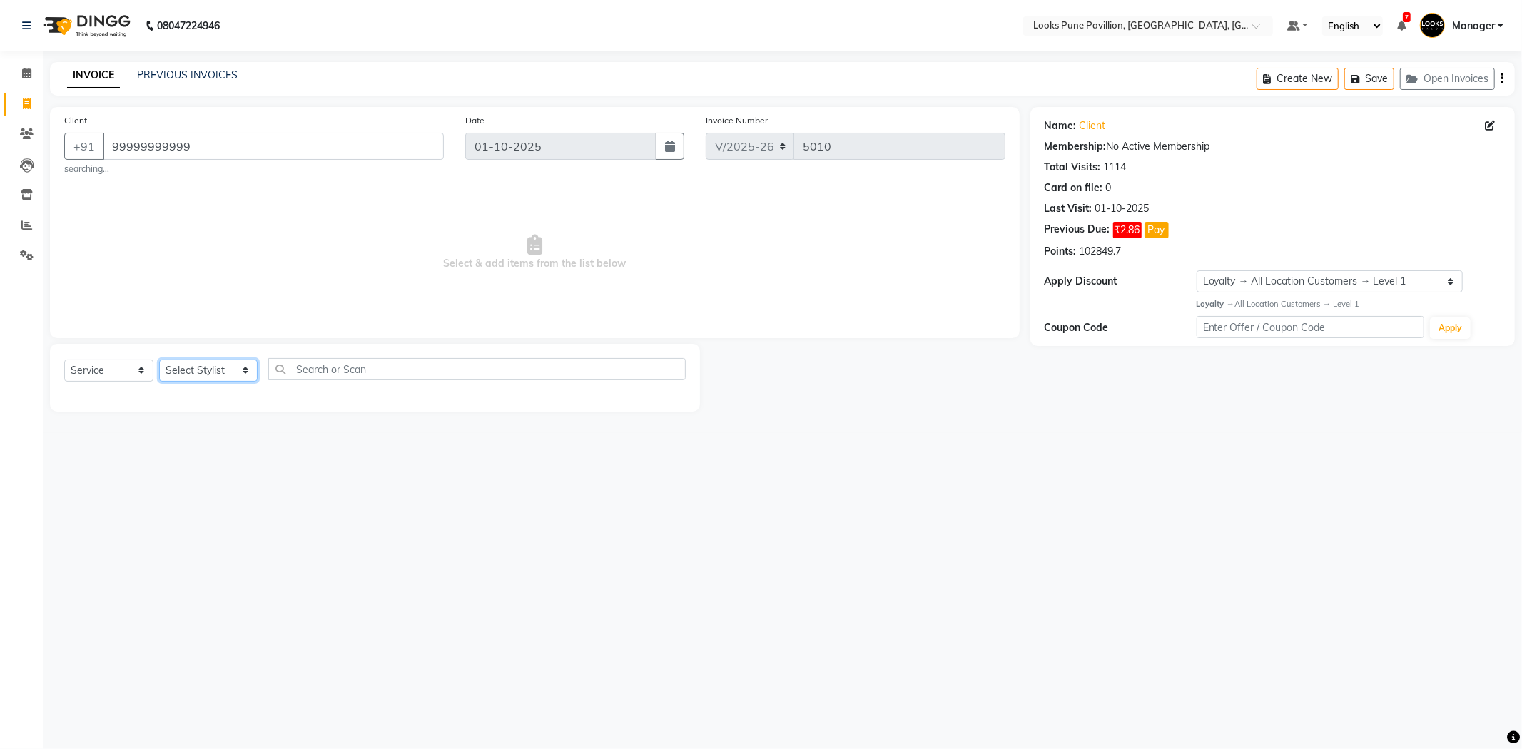
click at [204, 379] on select "Select Stylist [PERSON_NAME] [PERSON_NAME] [PERSON_NAME] [DEMOGRAPHIC_DATA] [PE…" at bounding box center [208, 371] width 98 height 22
select select "43068"
click at [159, 360] on select "Select Stylist [PERSON_NAME] [PERSON_NAME] [PERSON_NAME] [DEMOGRAPHIC_DATA] [PE…" at bounding box center [208, 371] width 98 height 22
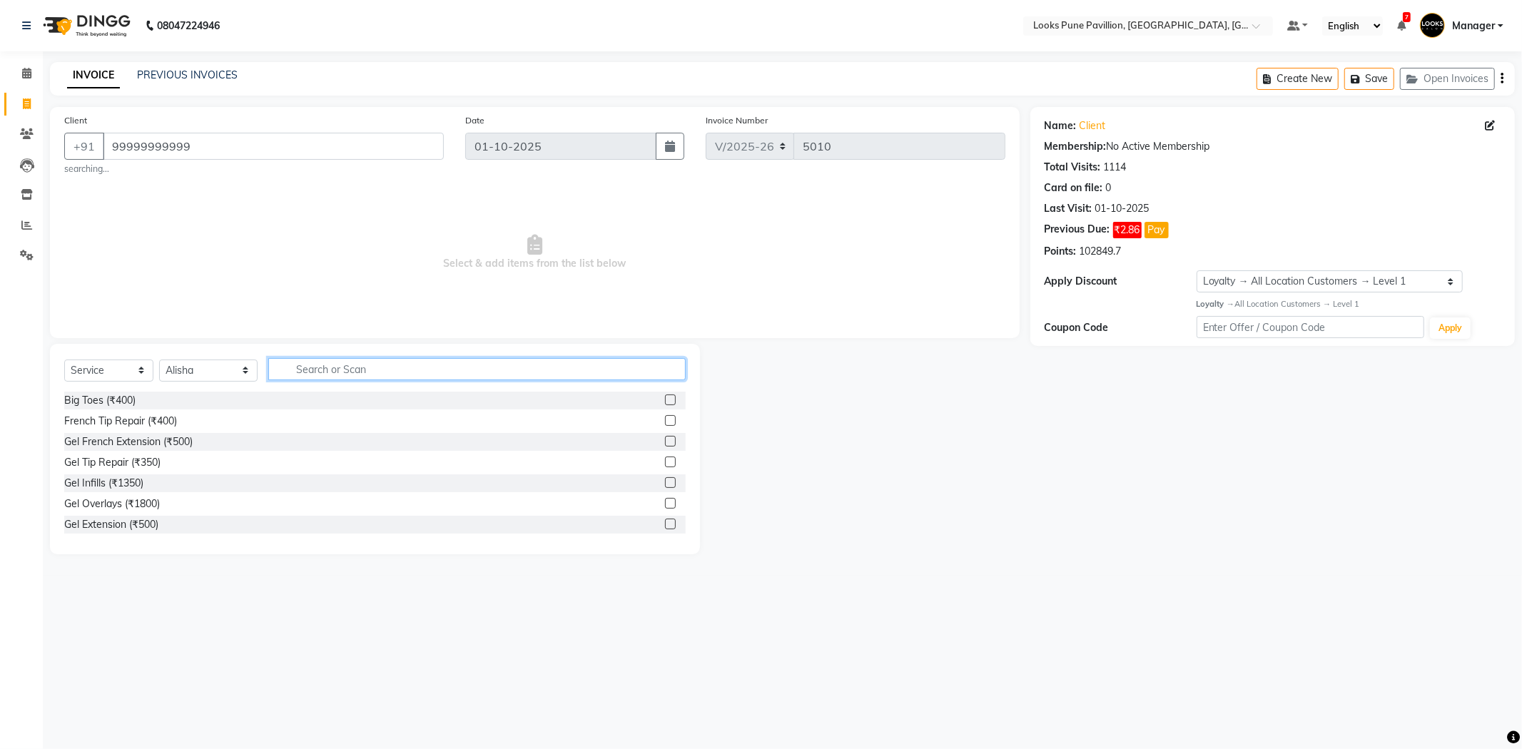
click at [325, 375] on input "text" at bounding box center [476, 369] width 417 height 22
type input "wash"
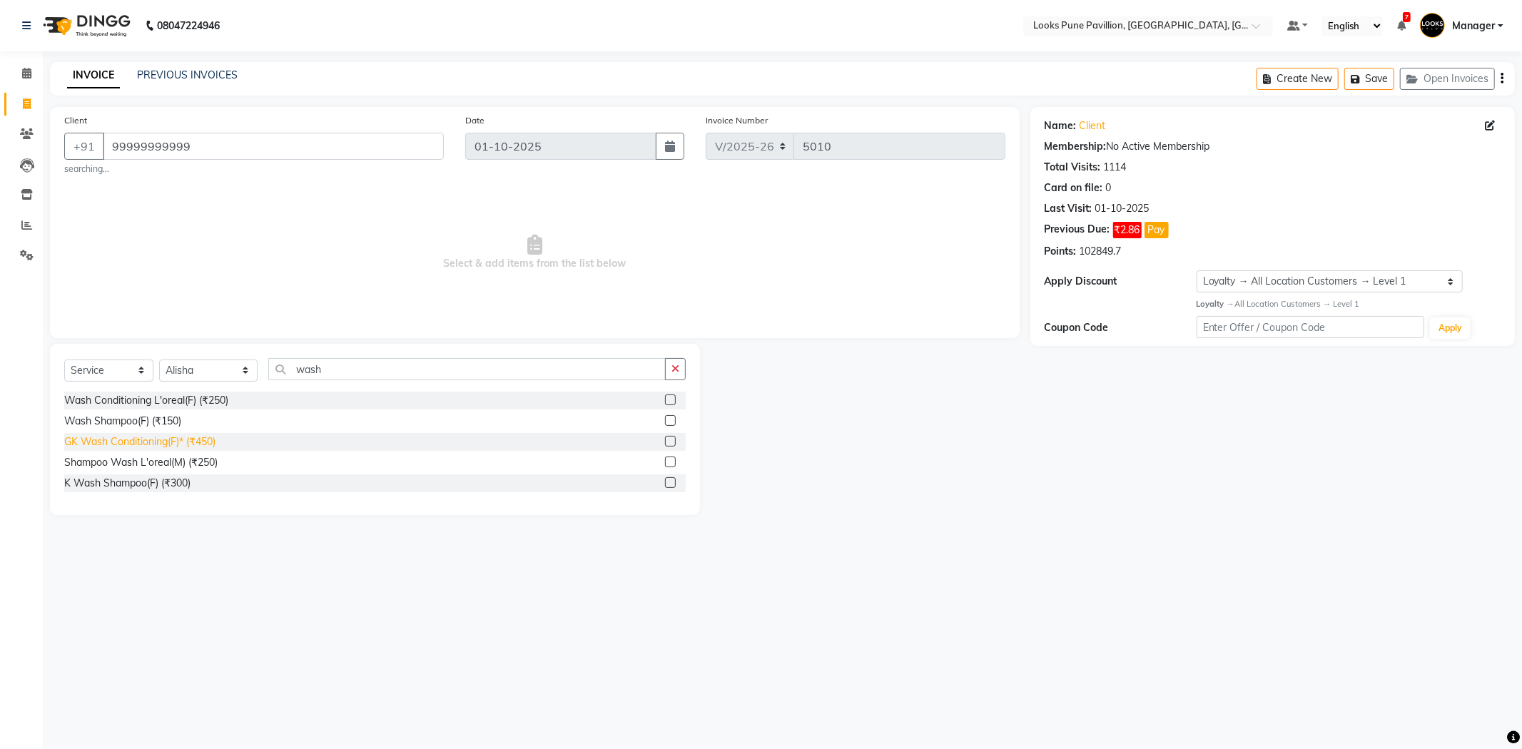
click at [161, 437] on div "GK Wash Conditioning(F)* (₹450)" at bounding box center [139, 442] width 151 height 15
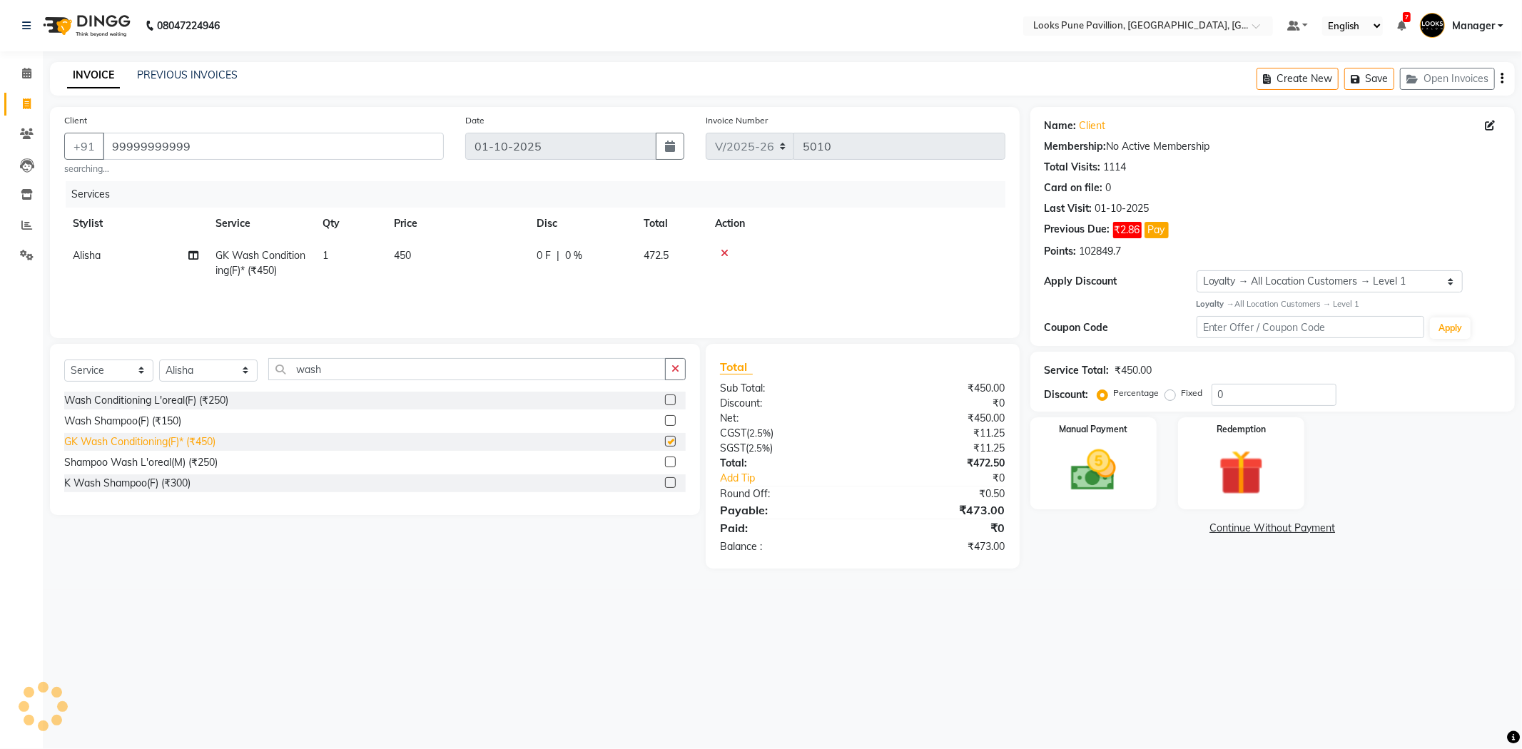
checkbox input "false"
click at [176, 464] on div "Shampoo Wash L'oreal(M) (₹250)" at bounding box center [140, 462] width 153 height 15
checkbox input "false"
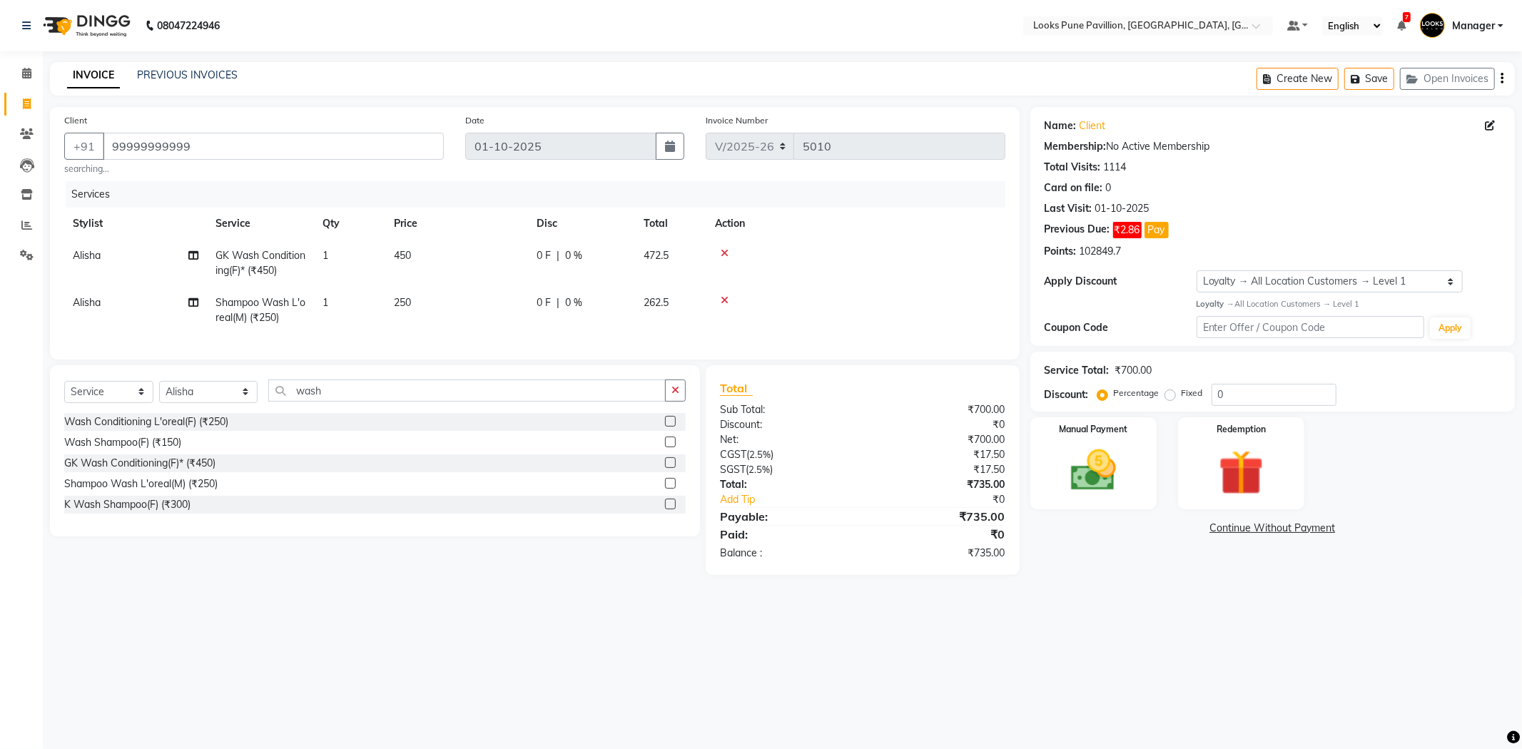
click at [725, 250] on icon at bounding box center [725, 253] width 8 height 10
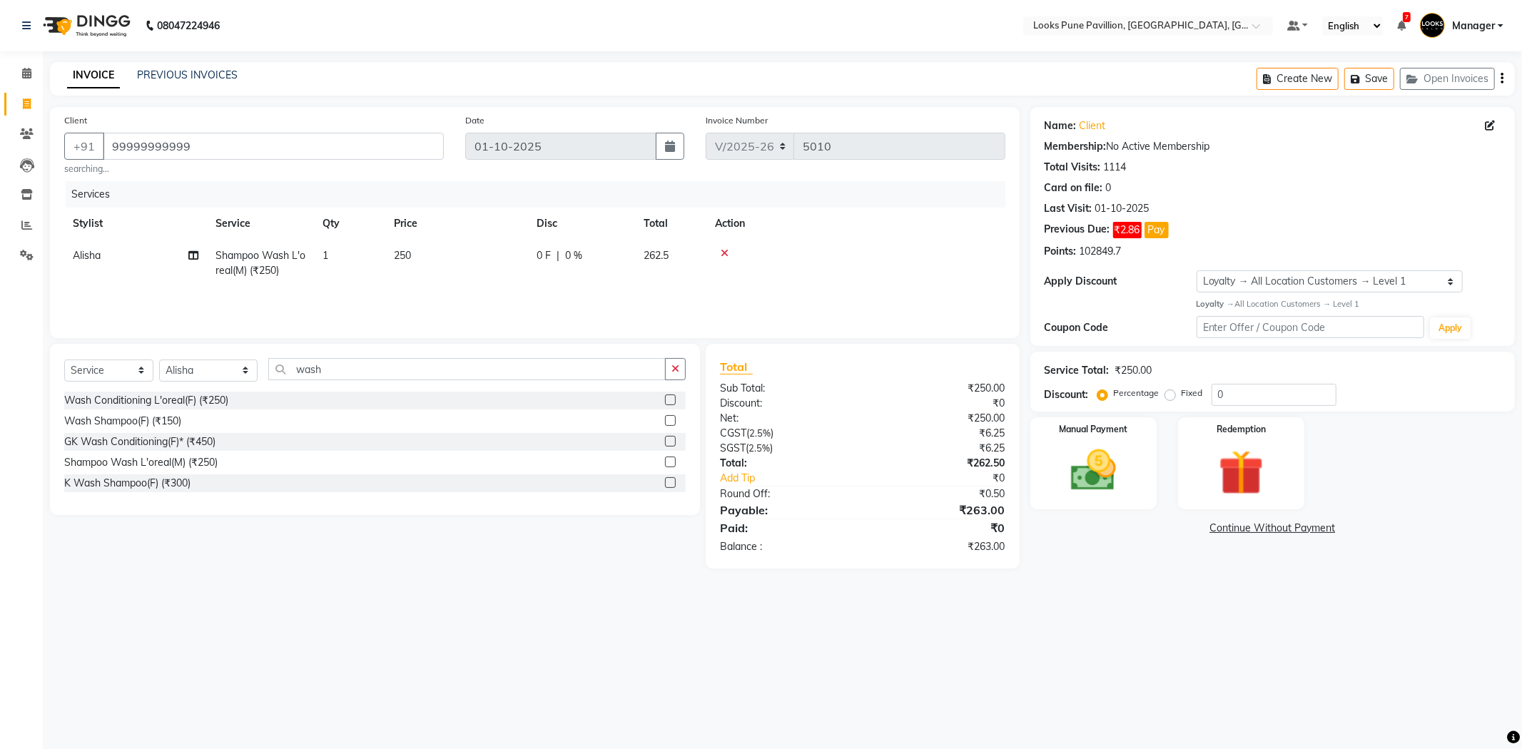
click at [458, 262] on td "250" at bounding box center [456, 263] width 143 height 47
drag, startPoint x: 473, startPoint y: 258, endPoint x: 465, endPoint y: 260, distance: 8.0
click at [465, 260] on input "250" at bounding box center [524, 259] width 126 height 22
type input "450"
click at [1327, 596] on div "08047224946 Select Location × Looks Pune Pavillion, Pune, Maharashtra Default P…" at bounding box center [761, 374] width 1522 height 749
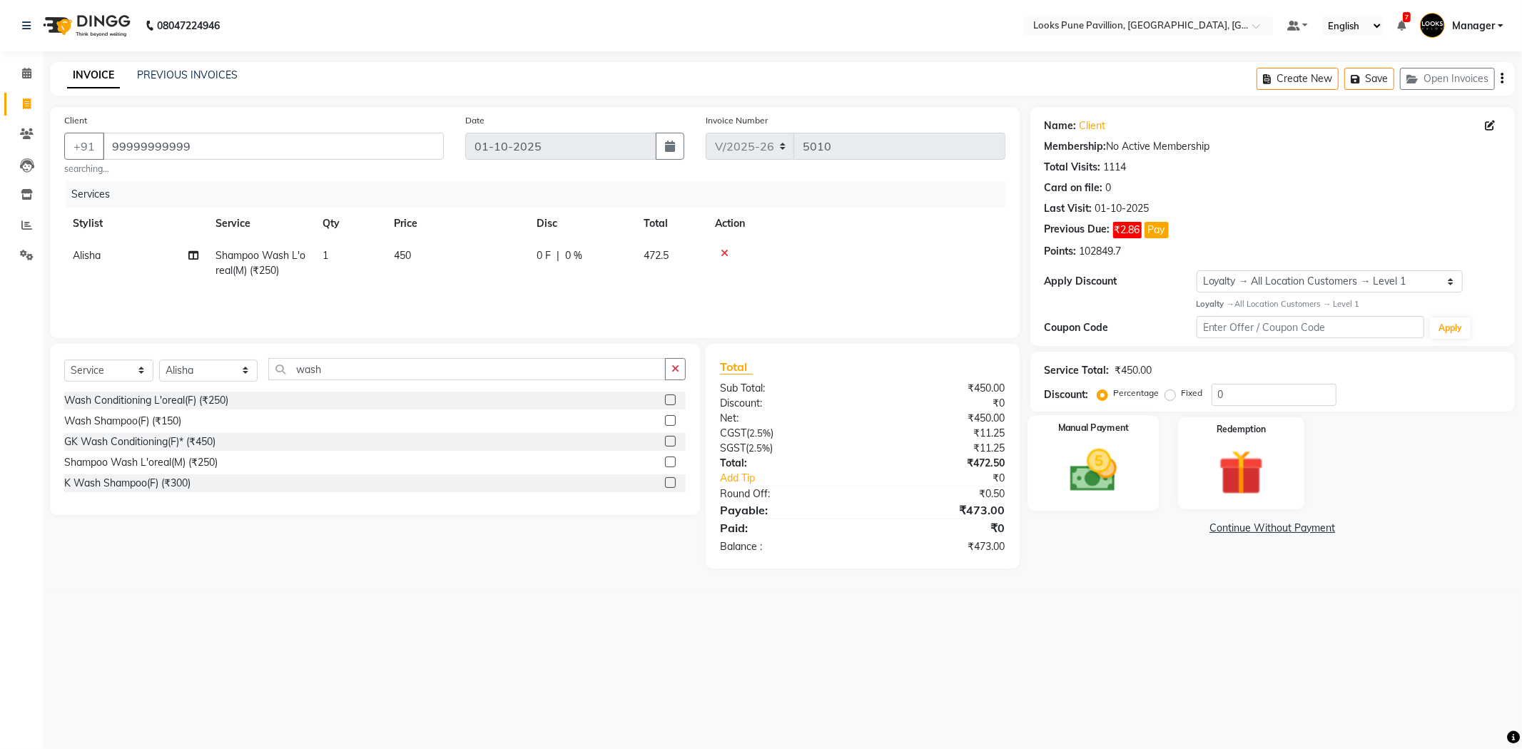
click at [1067, 440] on div "Manual Payment" at bounding box center [1092, 463] width 131 height 96
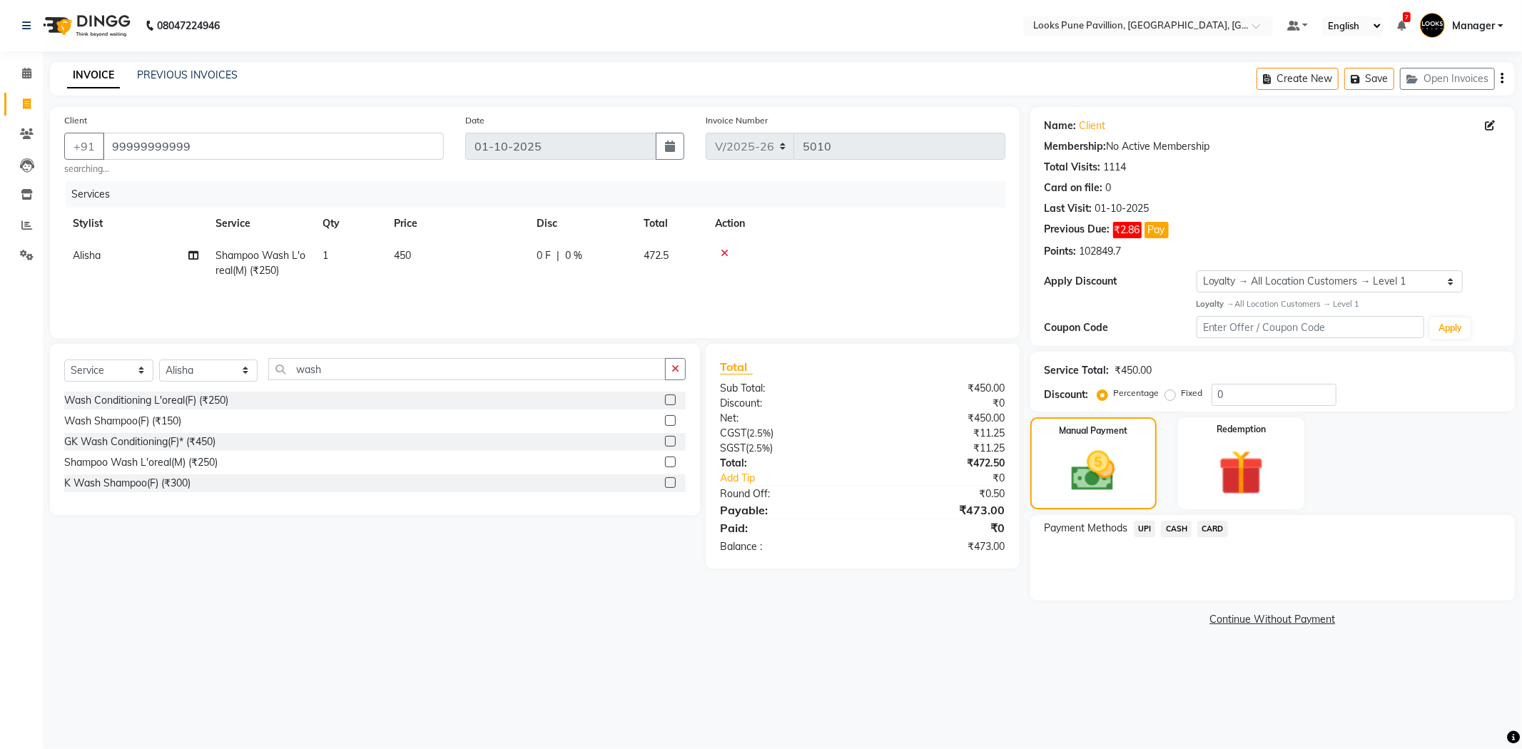
click at [1209, 532] on span "CARD" at bounding box center [1212, 529] width 31 height 16
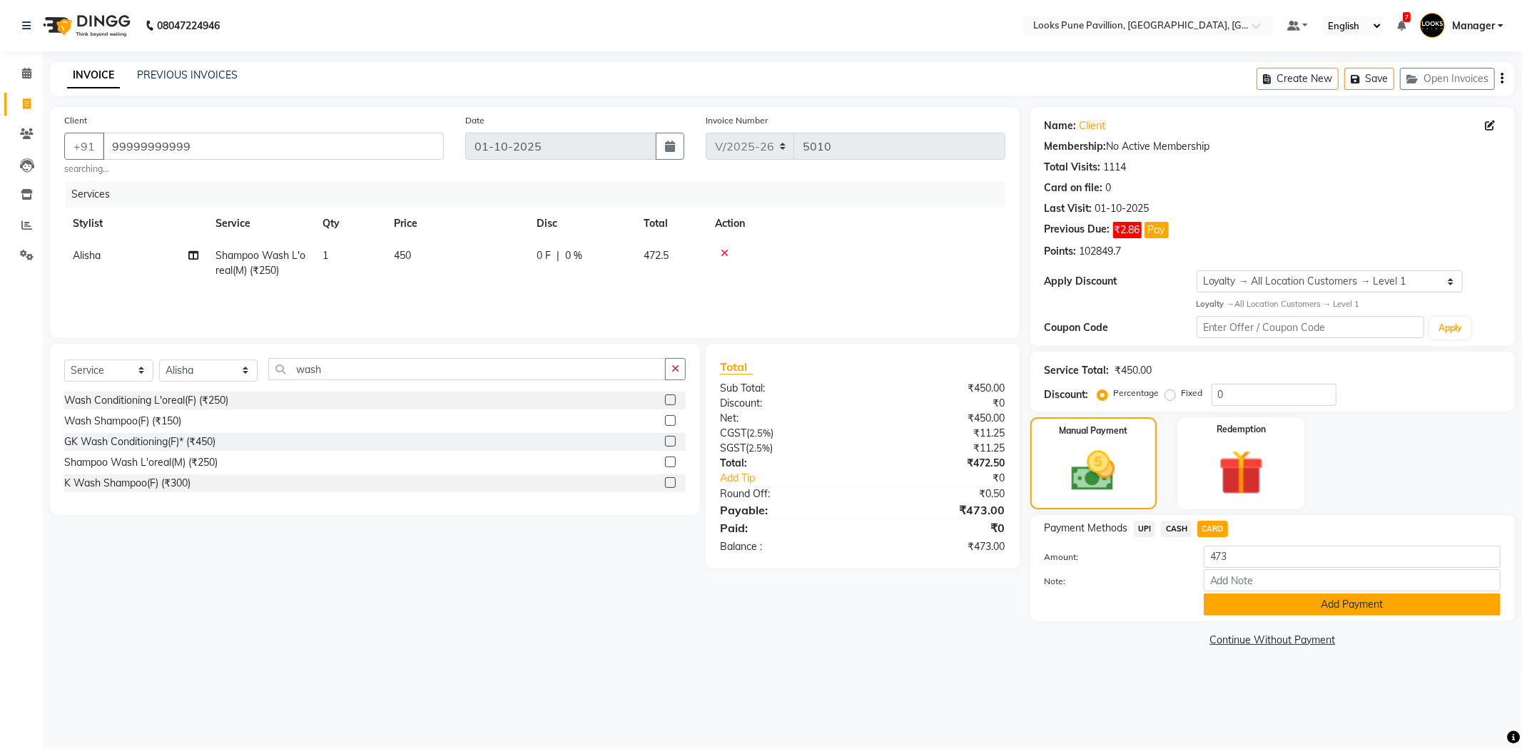
click at [1247, 596] on button "Add Payment" at bounding box center [1352, 605] width 297 height 22
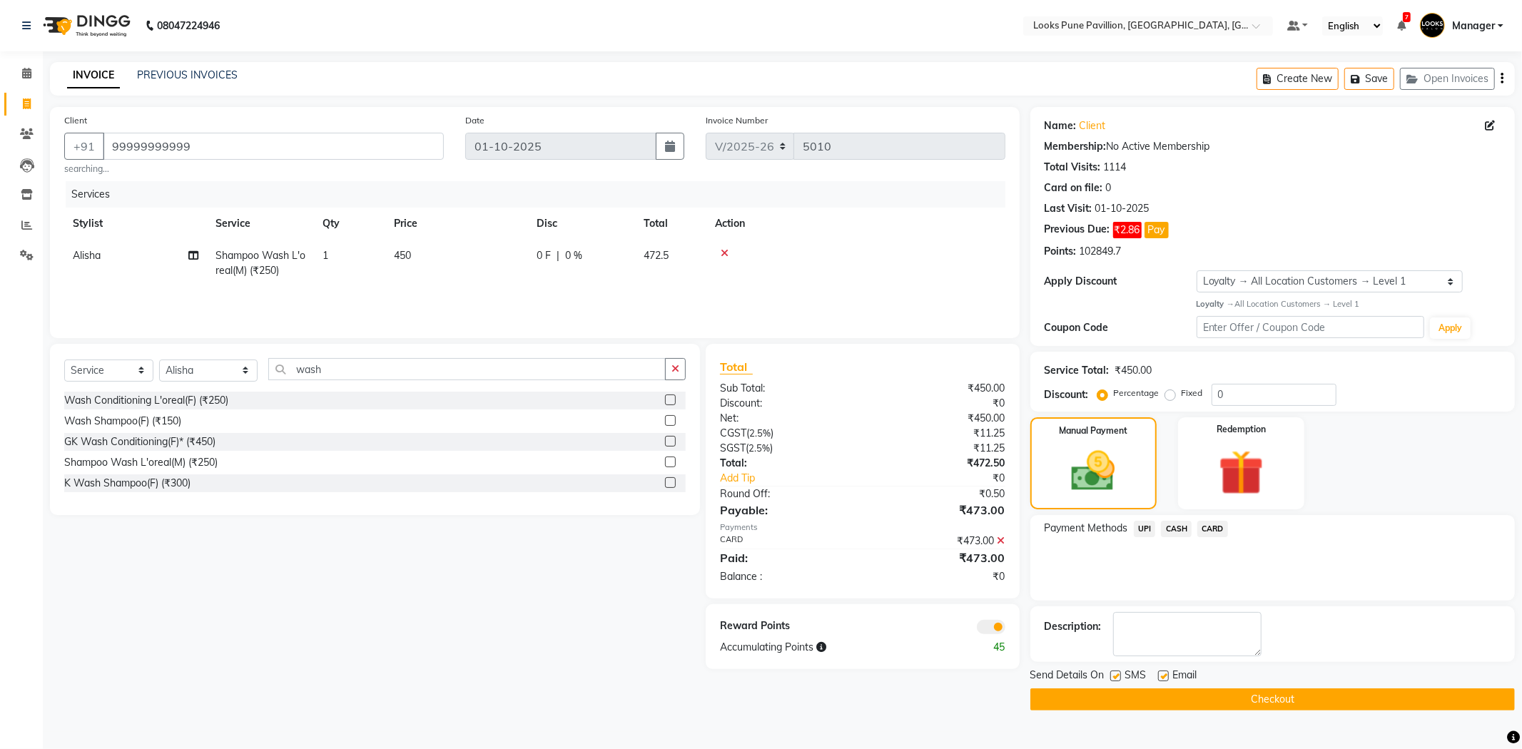
click at [1209, 698] on button "Checkout" at bounding box center [1272, 700] width 484 height 22
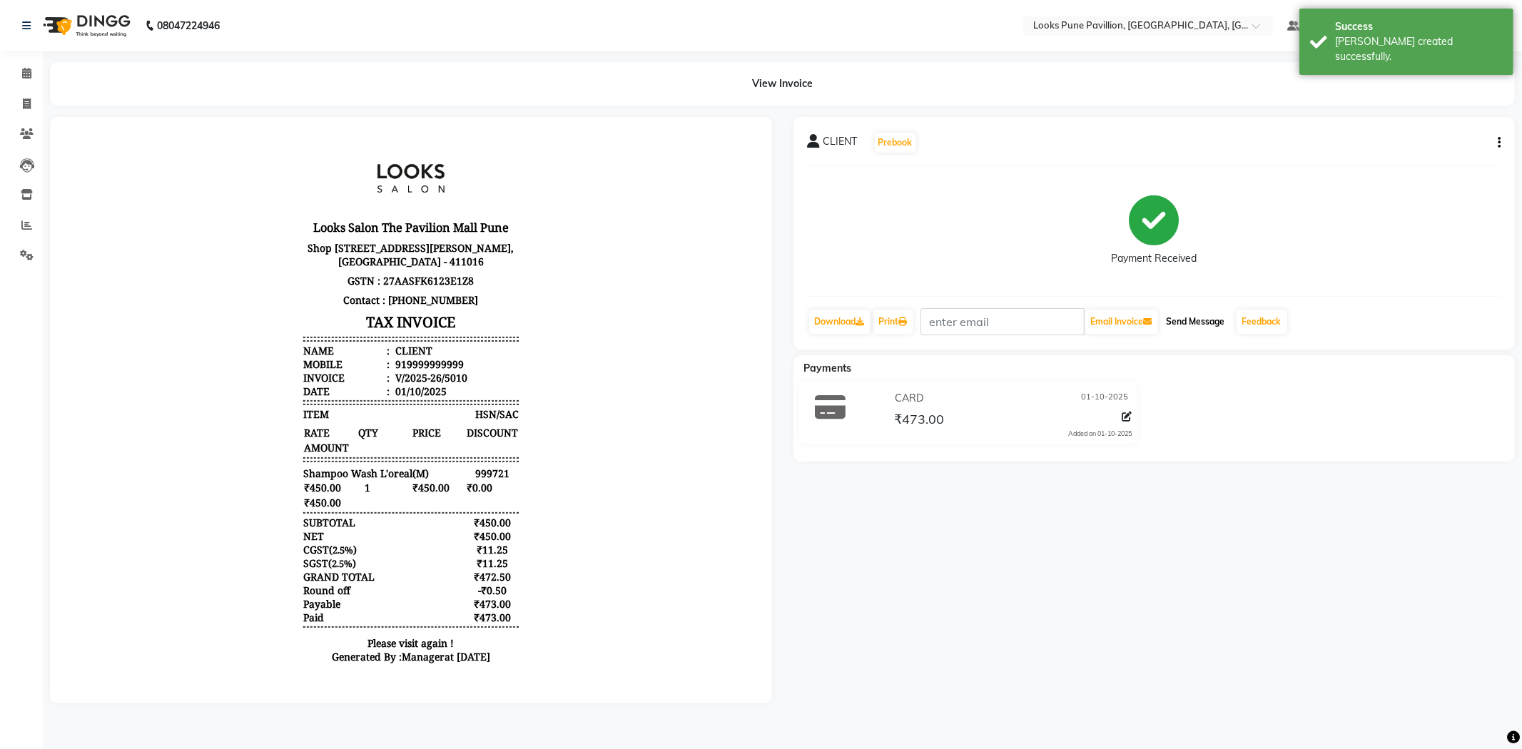
click at [1186, 314] on button "Send Message" at bounding box center [1196, 322] width 70 height 24
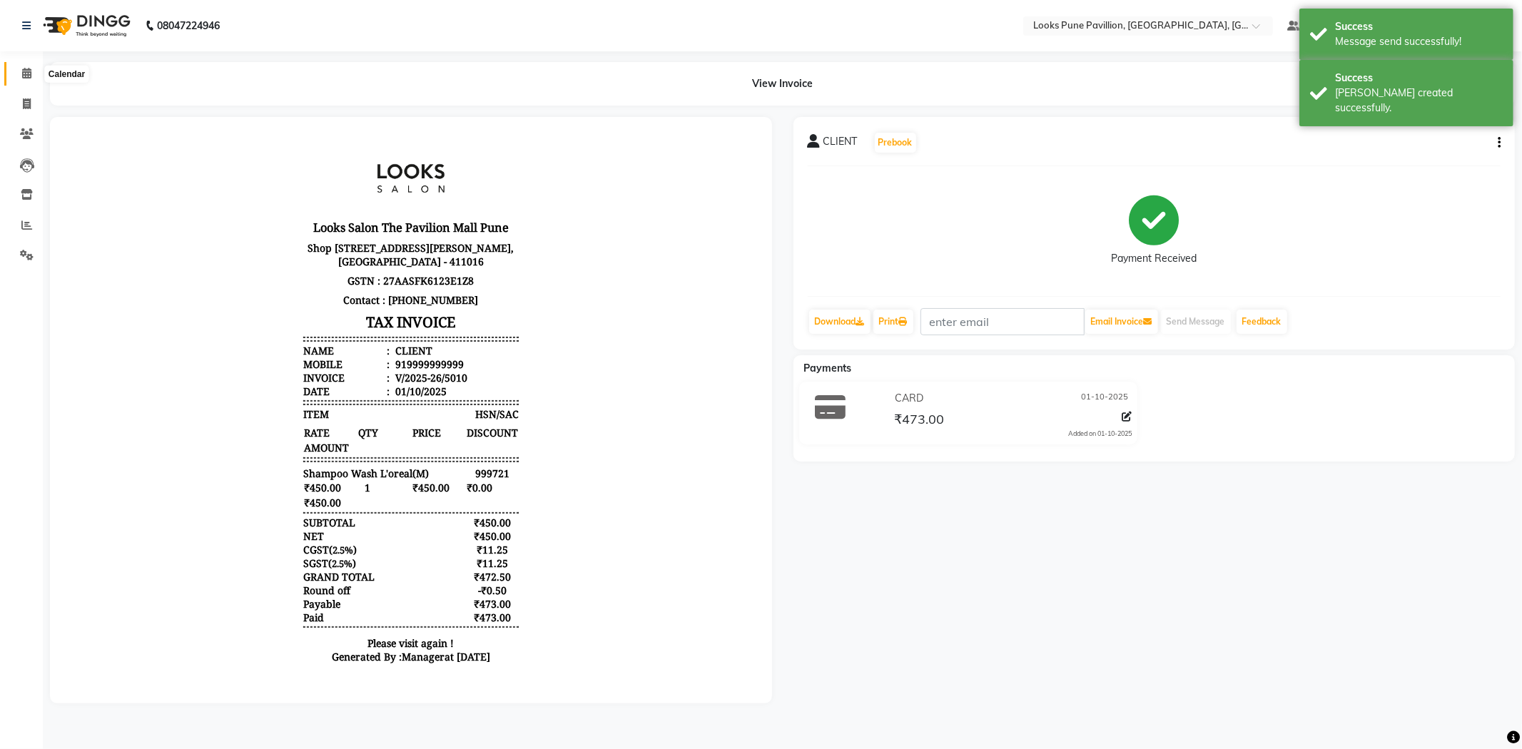
click at [17, 66] on span at bounding box center [26, 74] width 25 height 16
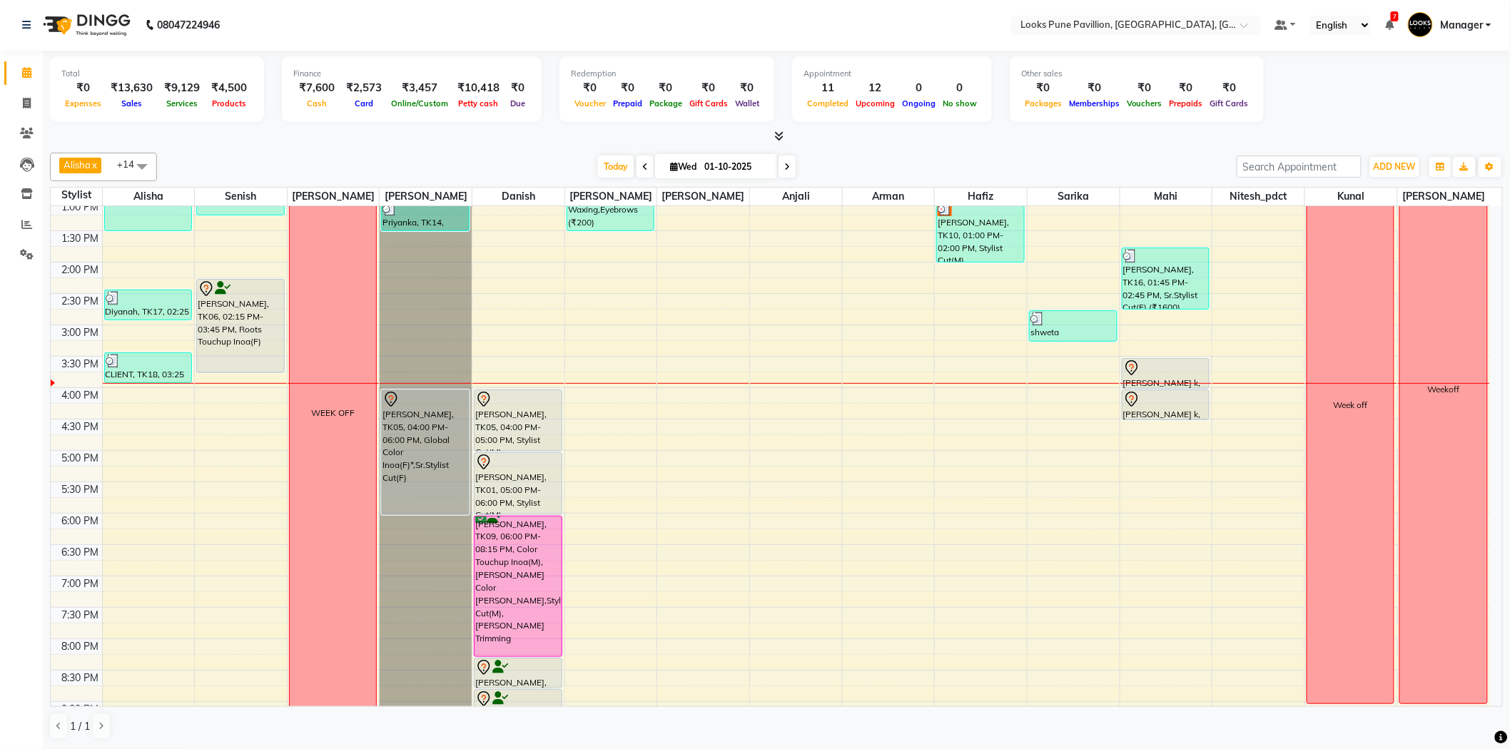
scroll to position [158, 0]
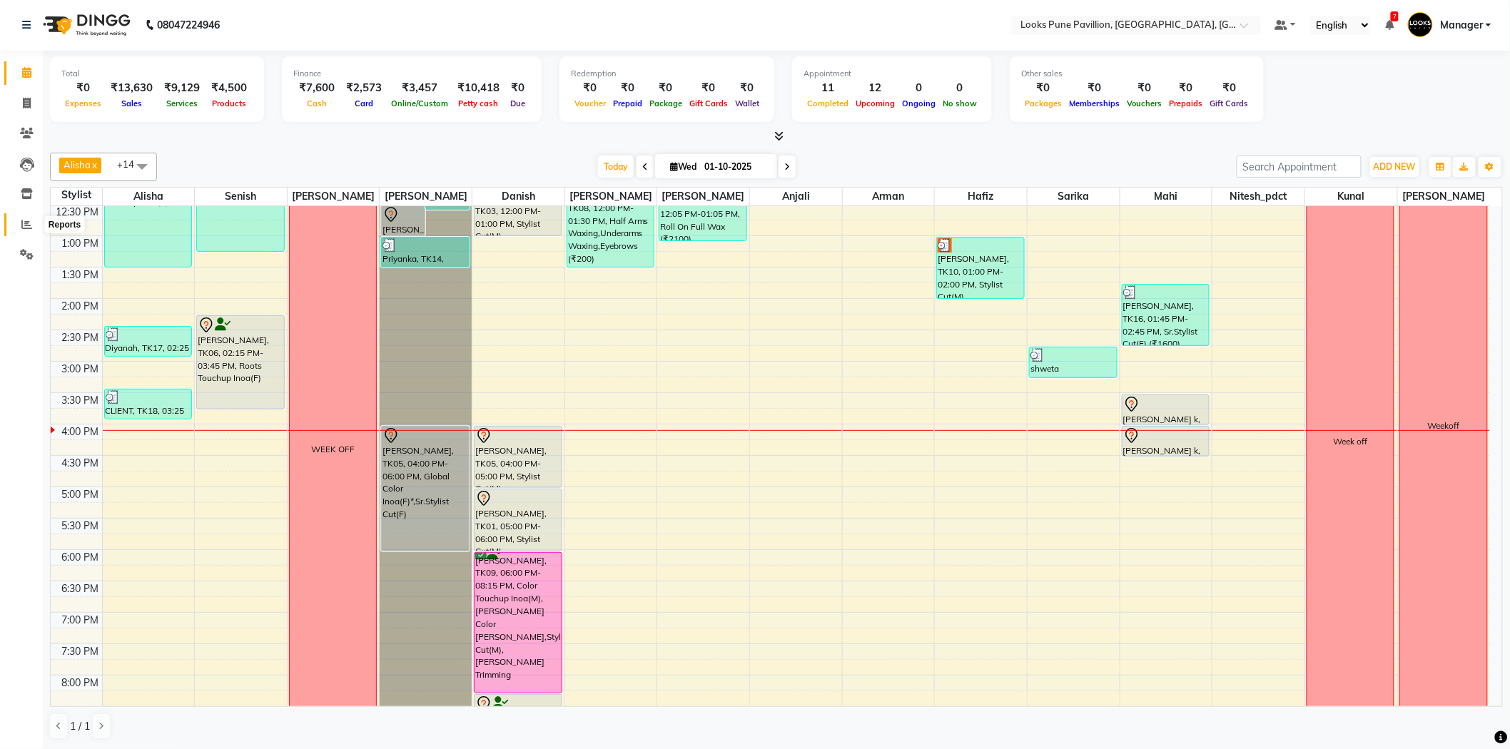
click at [24, 224] on icon at bounding box center [26, 224] width 11 height 11
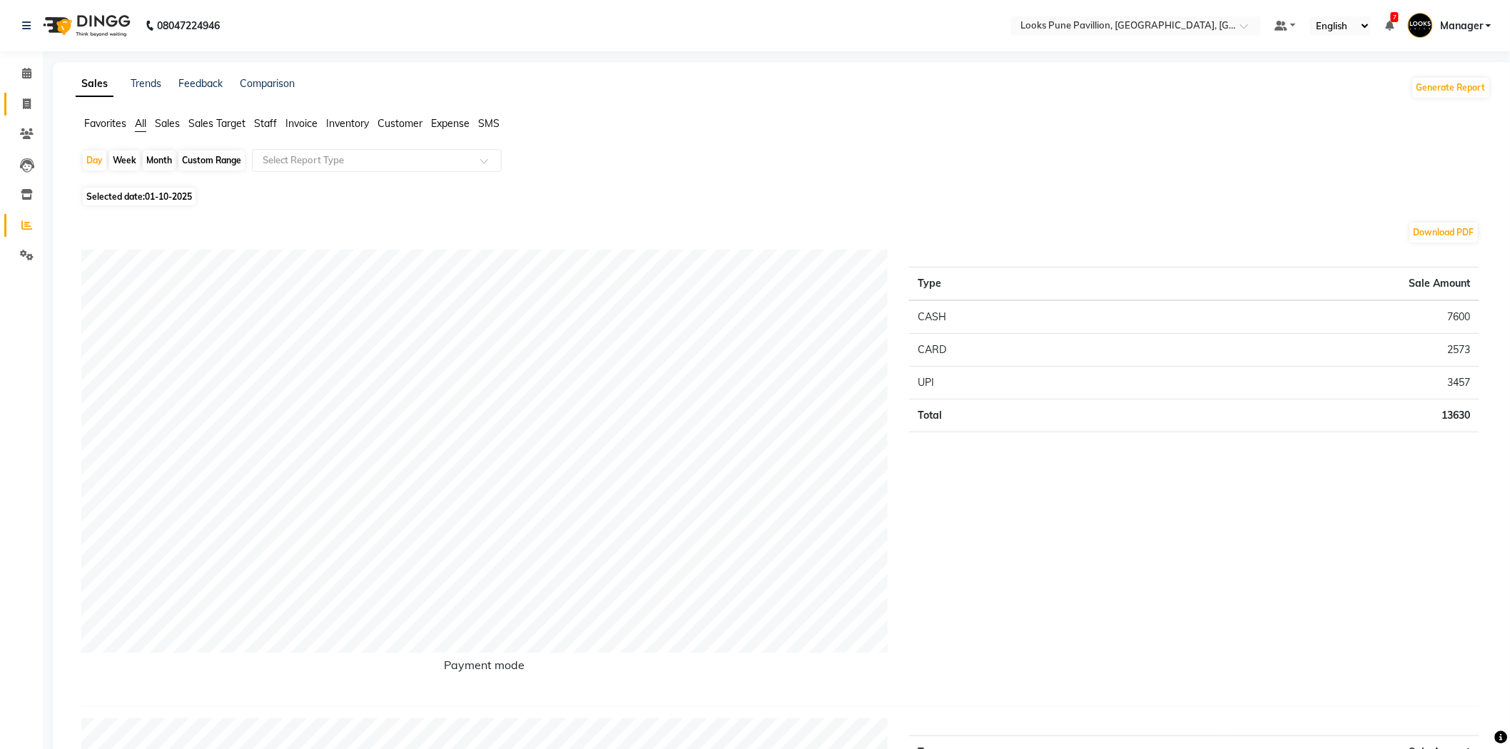
click at [14, 103] on span at bounding box center [26, 104] width 25 height 16
select select "service"
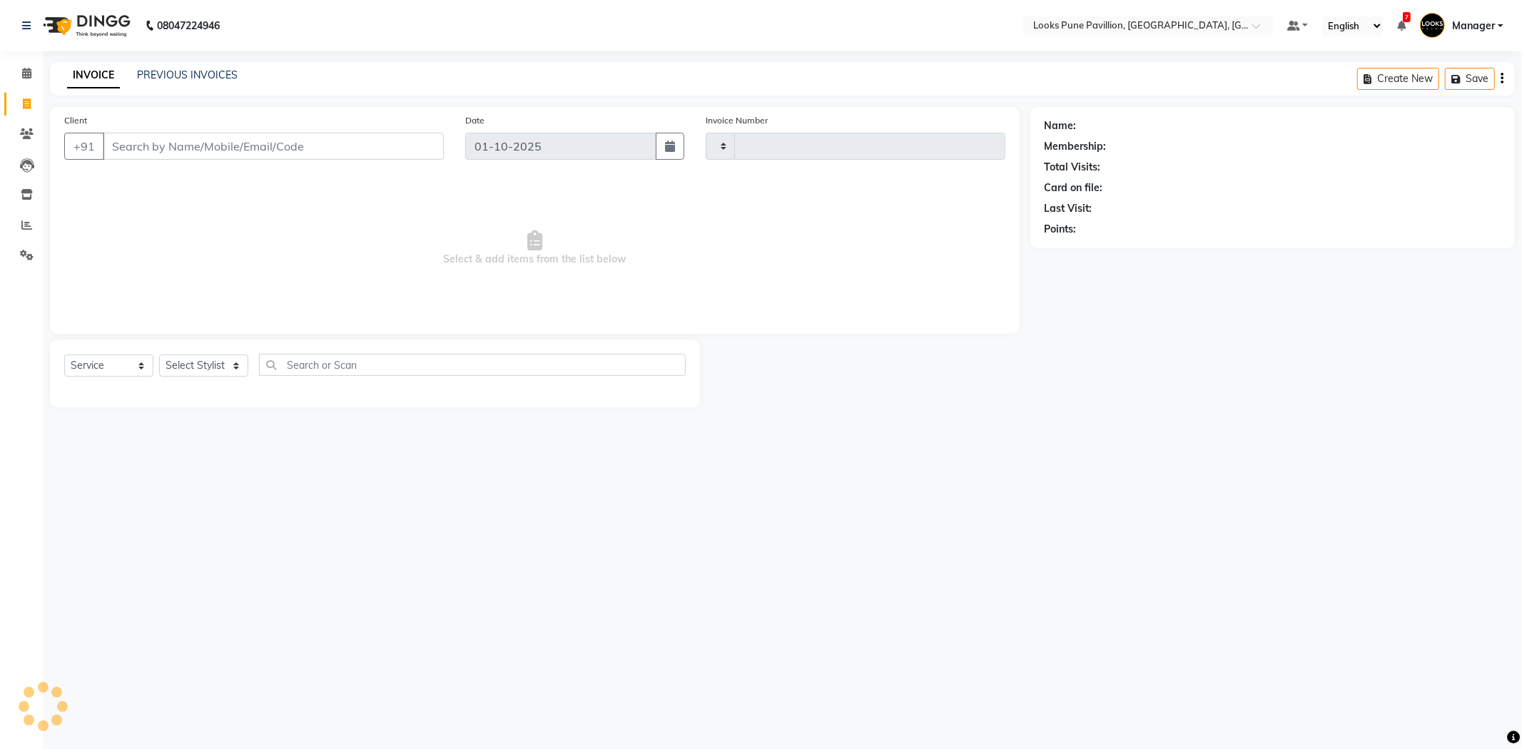
type input "5012"
select select "6002"
click at [165, 143] on input "Client" at bounding box center [273, 146] width 341 height 27
type input "999999999999"
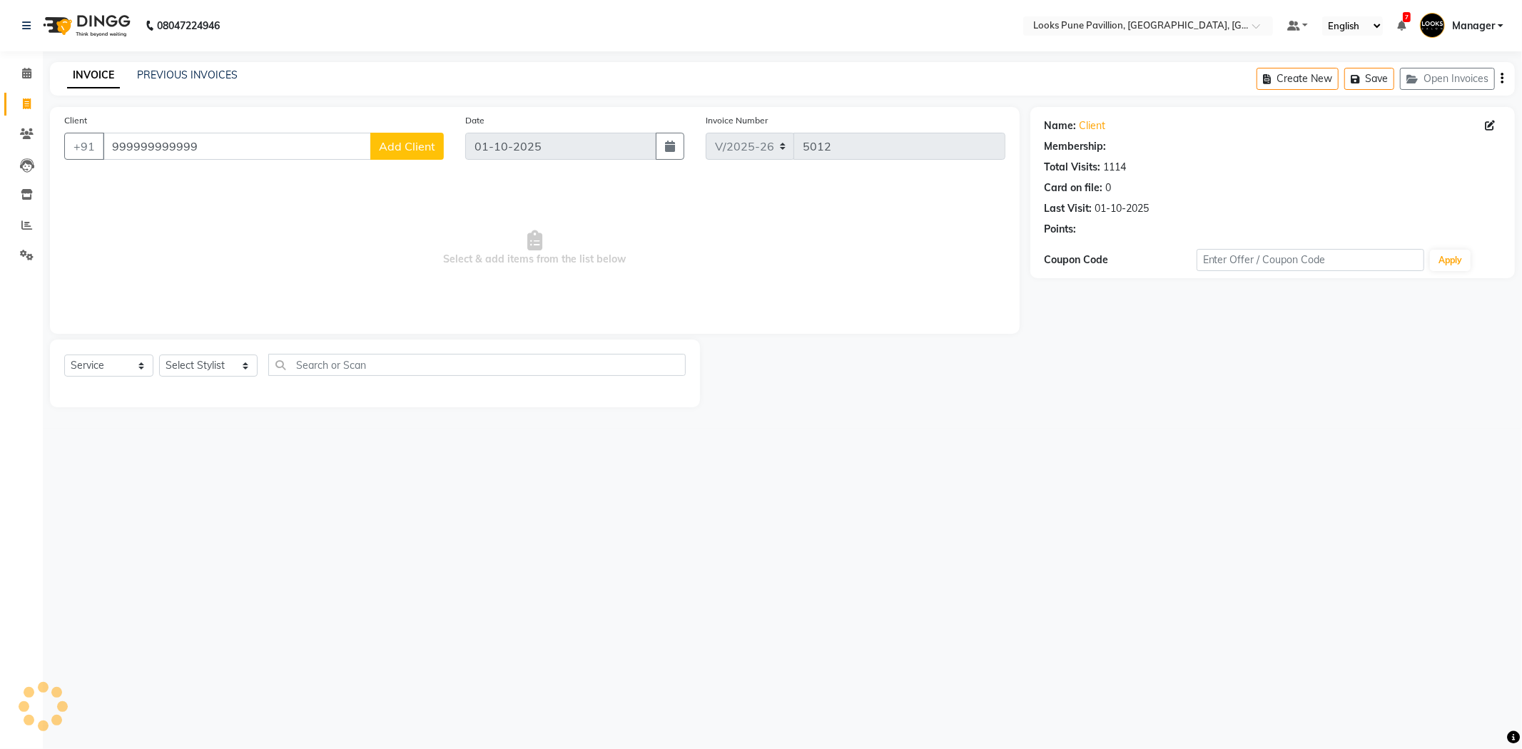
select select "1: Object"
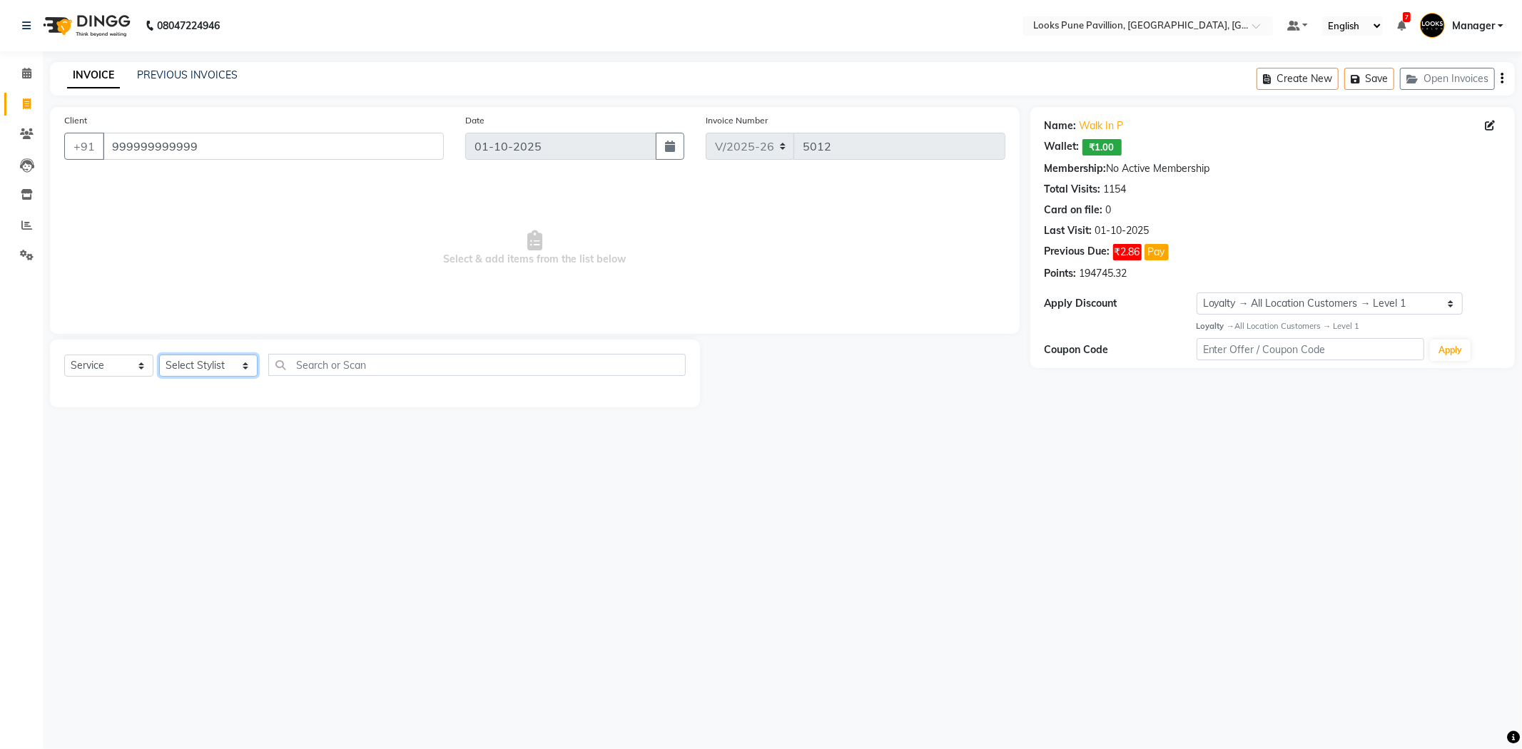
click at [200, 362] on select "Select Stylist [PERSON_NAME] [PERSON_NAME] [PERSON_NAME] [DEMOGRAPHIC_DATA] [PE…" at bounding box center [208, 366] width 98 height 22
select select "43078"
click at [159, 355] on select "Select Stylist [PERSON_NAME] [PERSON_NAME] [PERSON_NAME] [DEMOGRAPHIC_DATA] [PE…" at bounding box center [208, 366] width 98 height 22
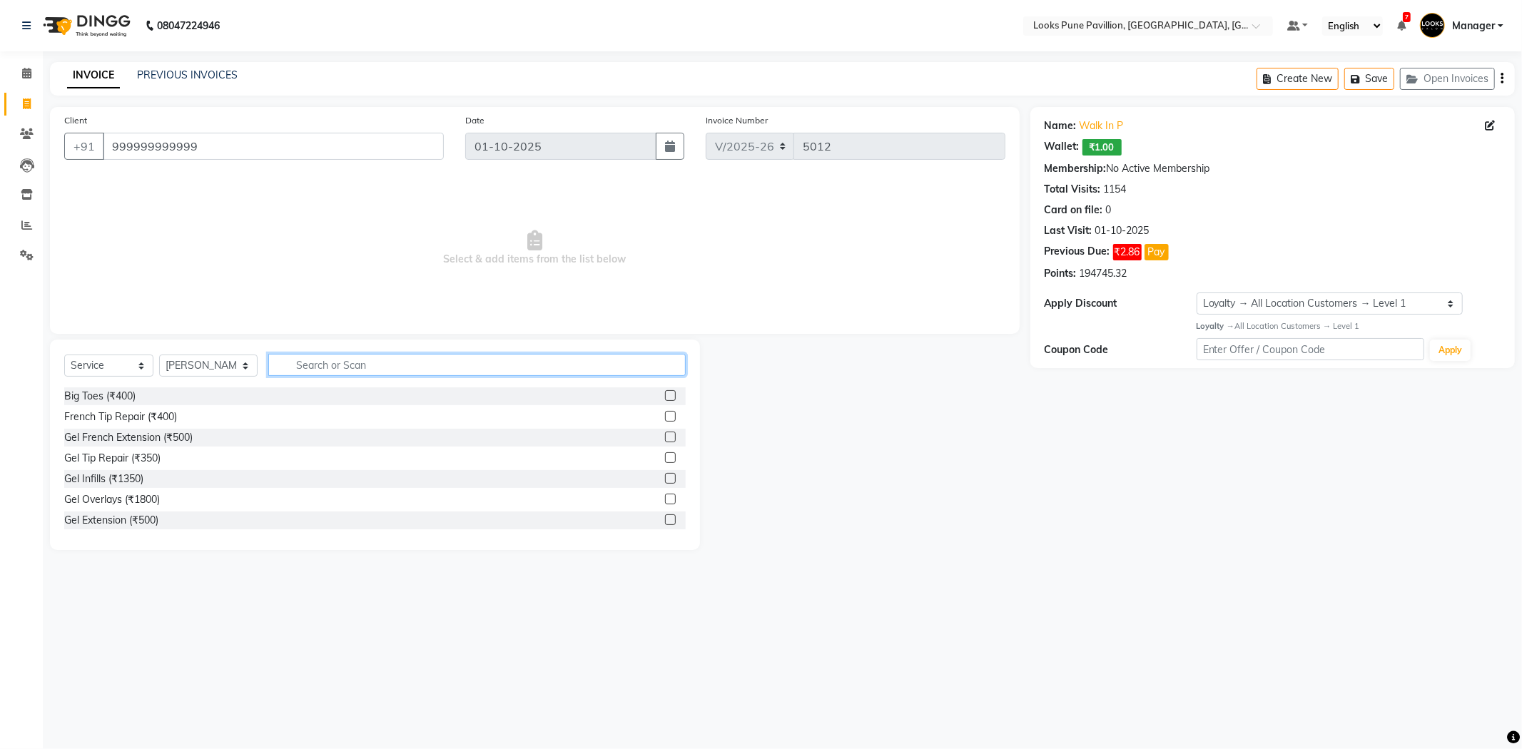
click at [339, 374] on input "text" at bounding box center [476, 365] width 417 height 22
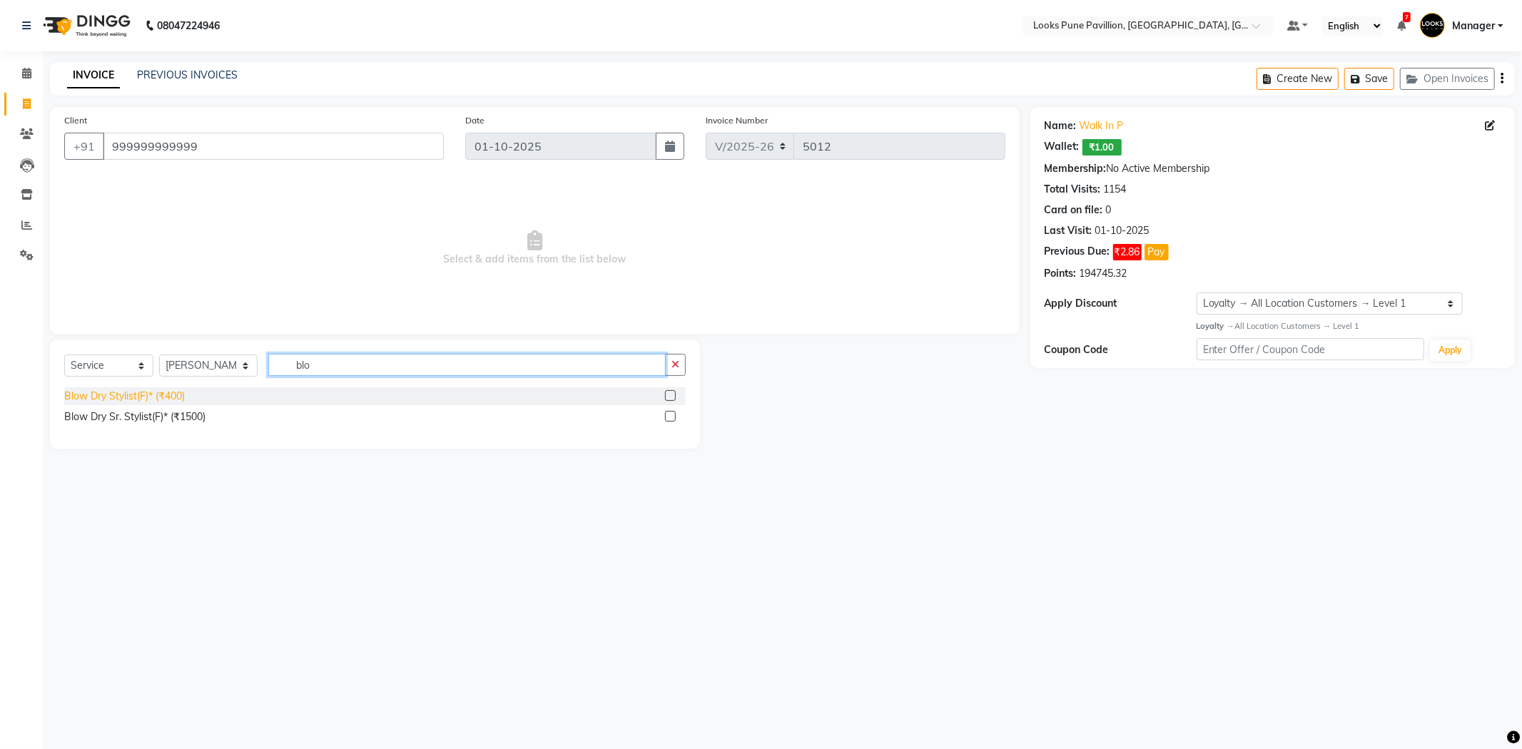
type input "blo"
click at [133, 397] on div "Blow Dry Stylist(F)* (₹400)" at bounding box center [124, 396] width 121 height 15
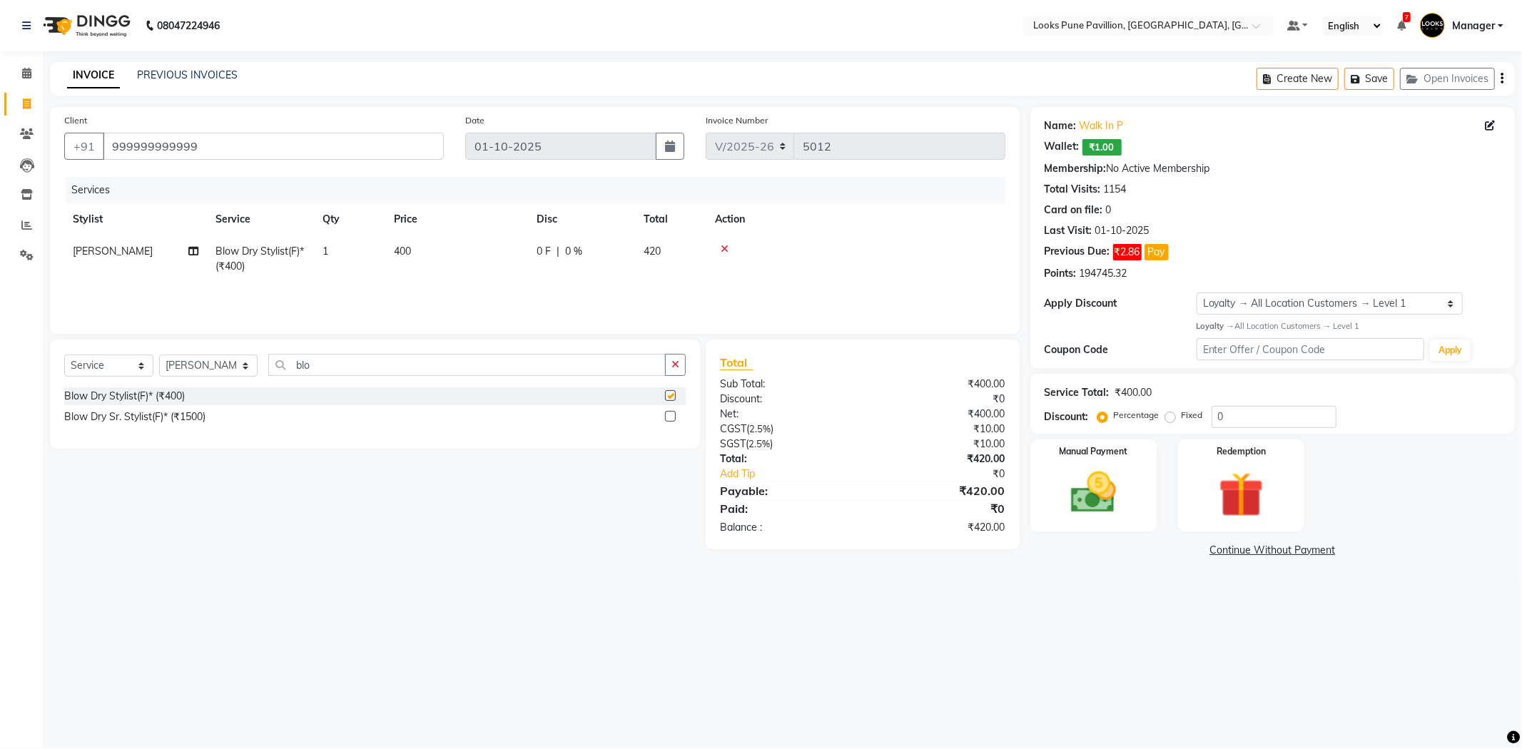
checkbox input "false"
click at [348, 371] on input "blo" at bounding box center [466, 365] width 397 height 22
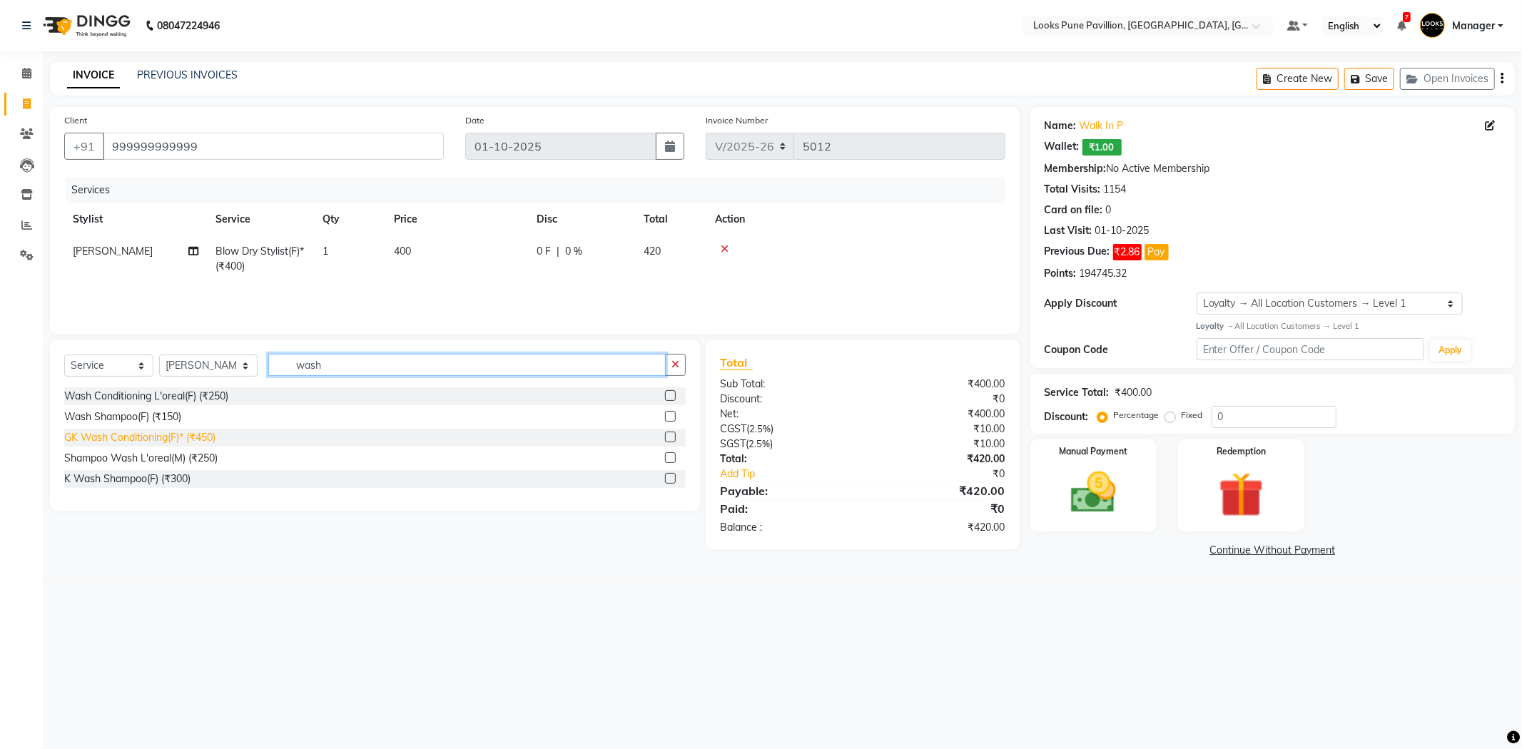
type input "wash"
click at [212, 432] on div "GK Wash Conditioning(F)* (₹450)" at bounding box center [139, 437] width 151 height 15
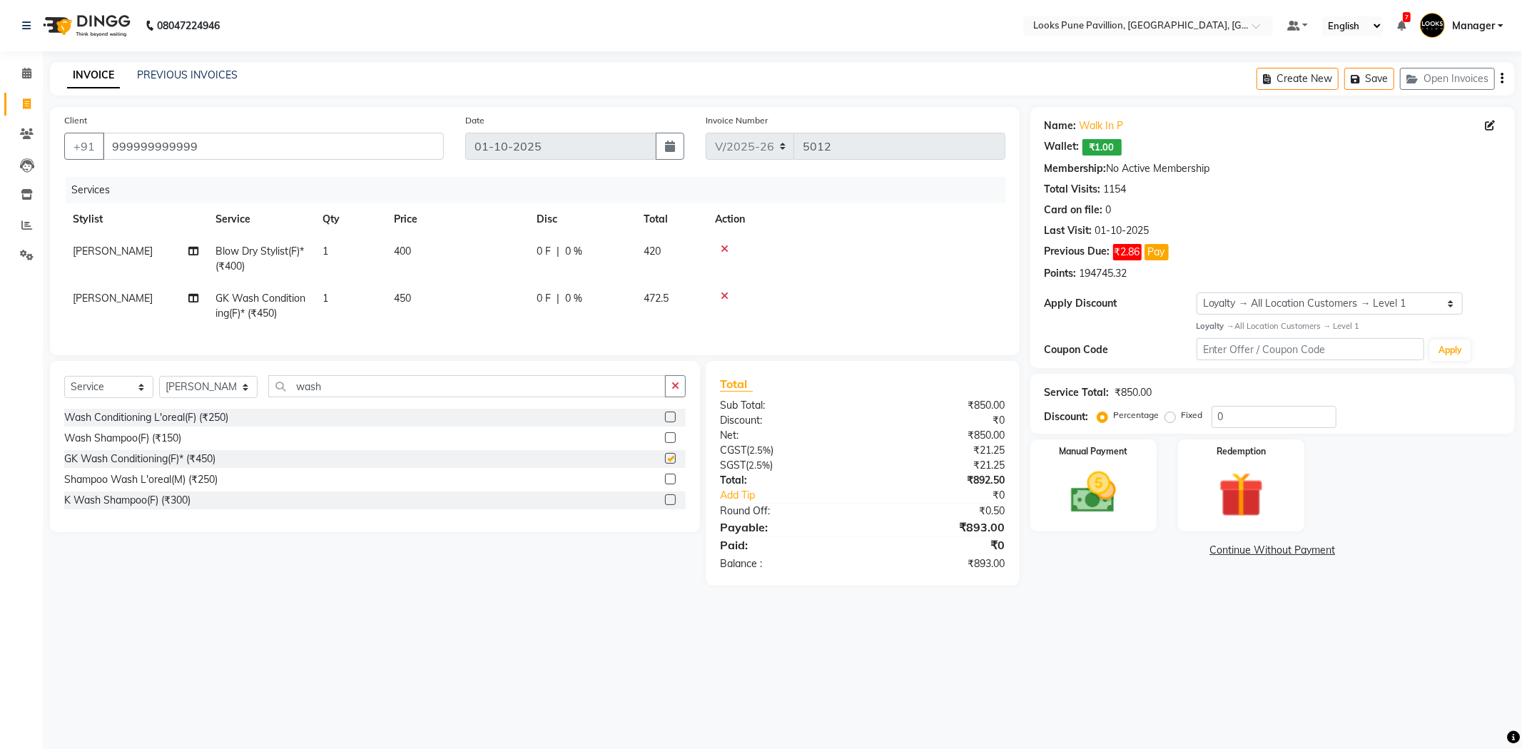
checkbox input "false"
click at [486, 255] on td "400" at bounding box center [456, 258] width 143 height 47
select select "43078"
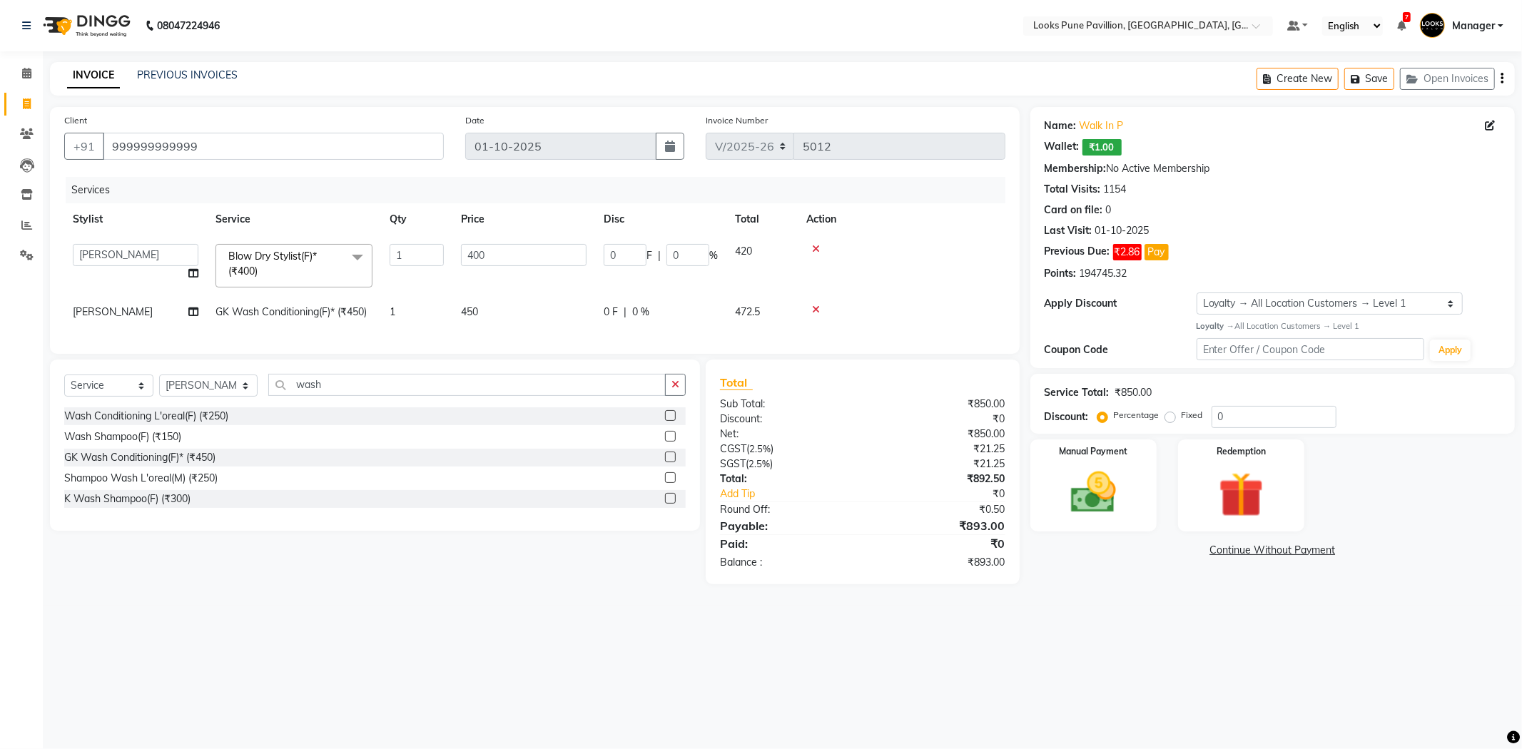
click at [361, 254] on tr "Alisha Anjali Arif Arman Christy Danish Eli Gloria Hafiz Hussain_pdct Inayat Ku…" at bounding box center [534, 265] width 941 height 61
click at [490, 260] on input "400" at bounding box center [524, 255] width 126 height 22
type input "650"
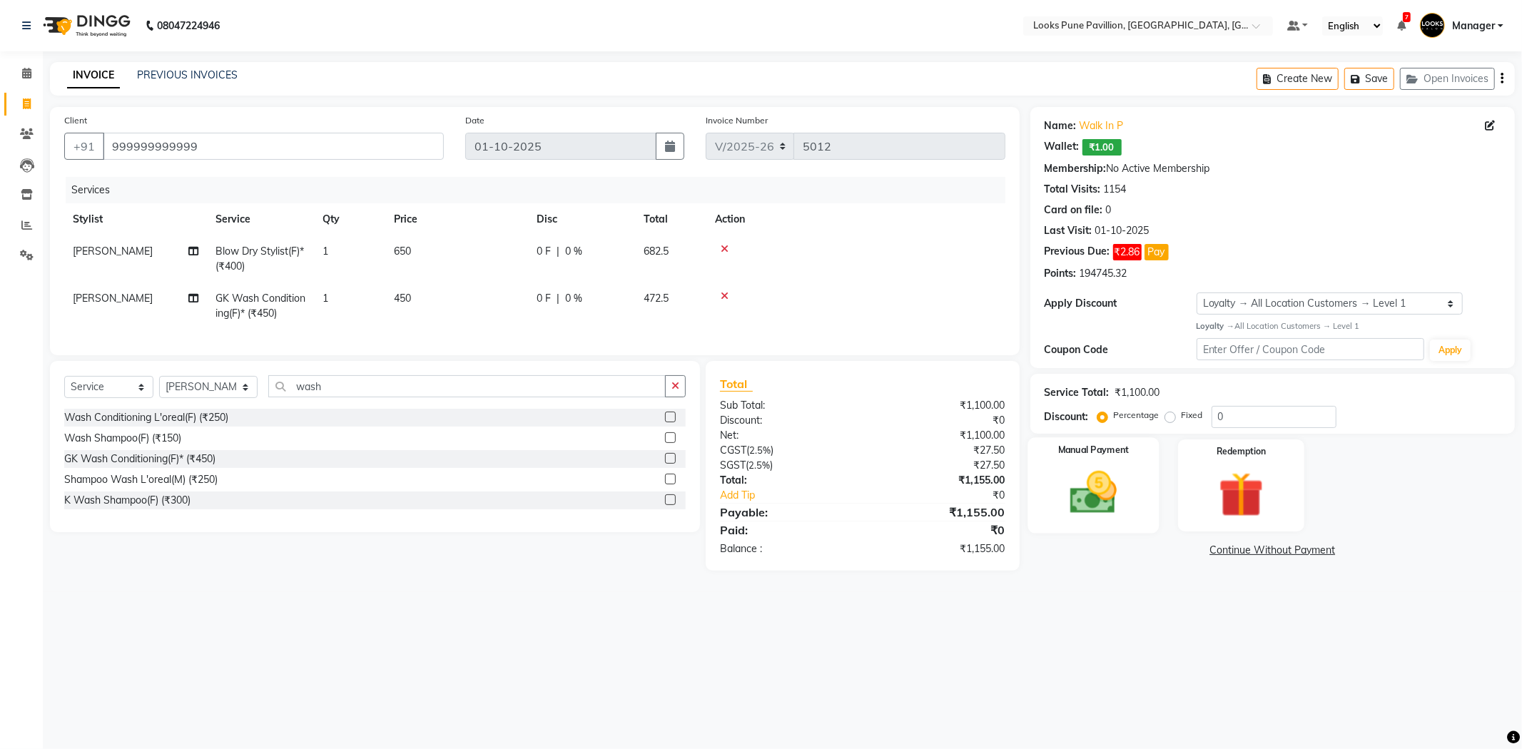
click at [1113, 517] on img at bounding box center [1093, 493] width 76 height 54
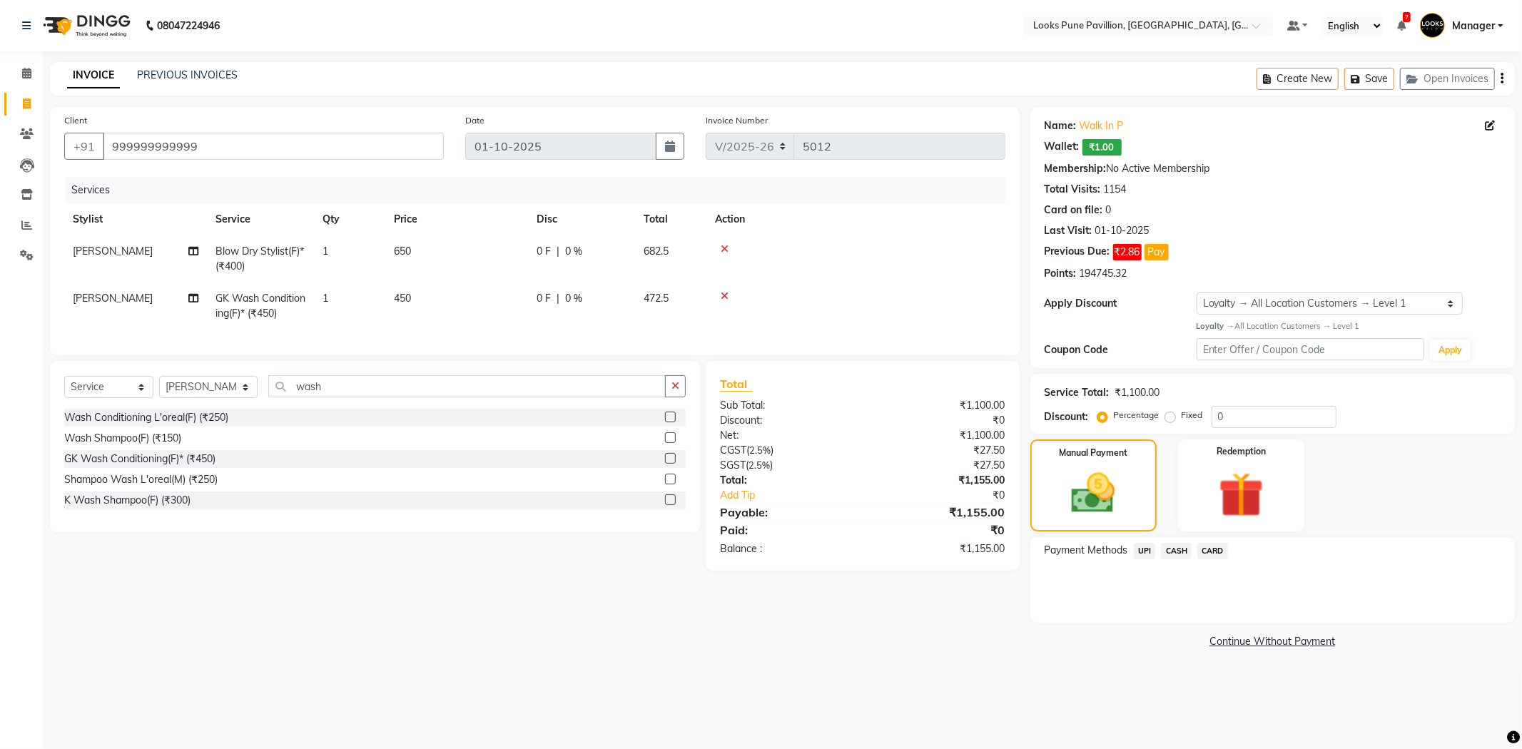
click at [1203, 547] on span "CARD" at bounding box center [1212, 551] width 31 height 16
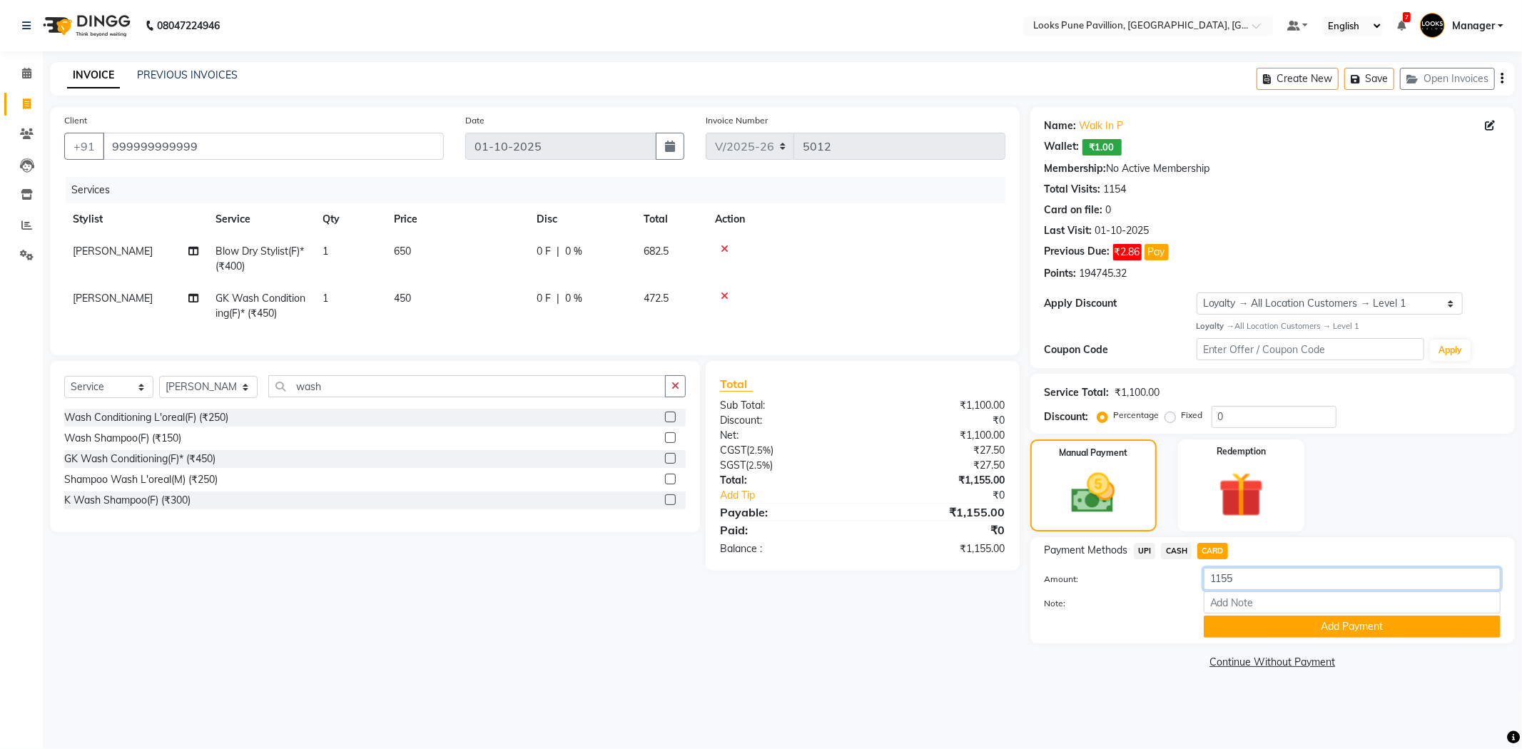
click at [1233, 588] on input "1155" at bounding box center [1352, 579] width 297 height 22
click at [1287, 621] on button "Add Payment" at bounding box center [1352, 627] width 297 height 22
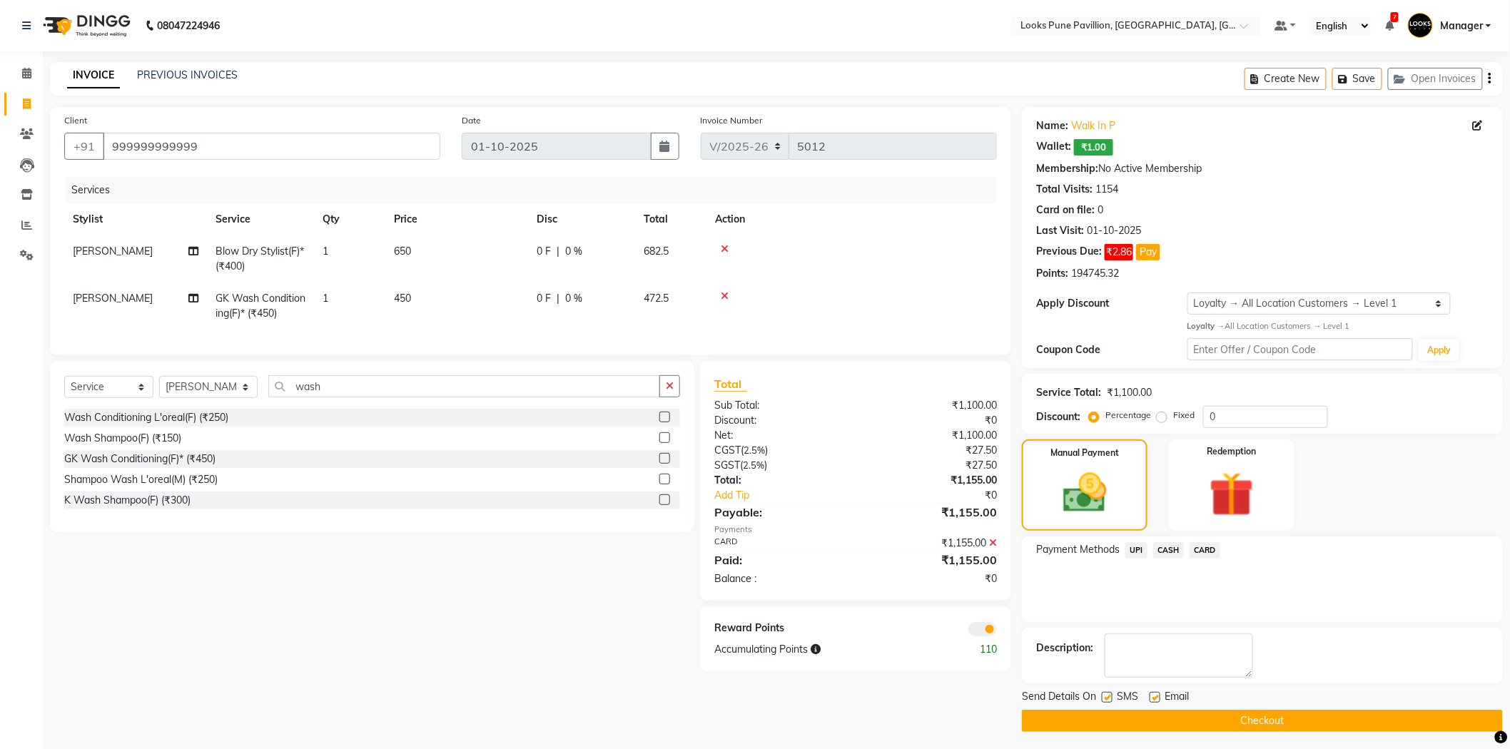
click at [1307, 693] on div "Send Details On SMS Email" at bounding box center [1262, 698] width 481 height 18
click at [1317, 721] on button "Checkout" at bounding box center [1262, 721] width 481 height 22
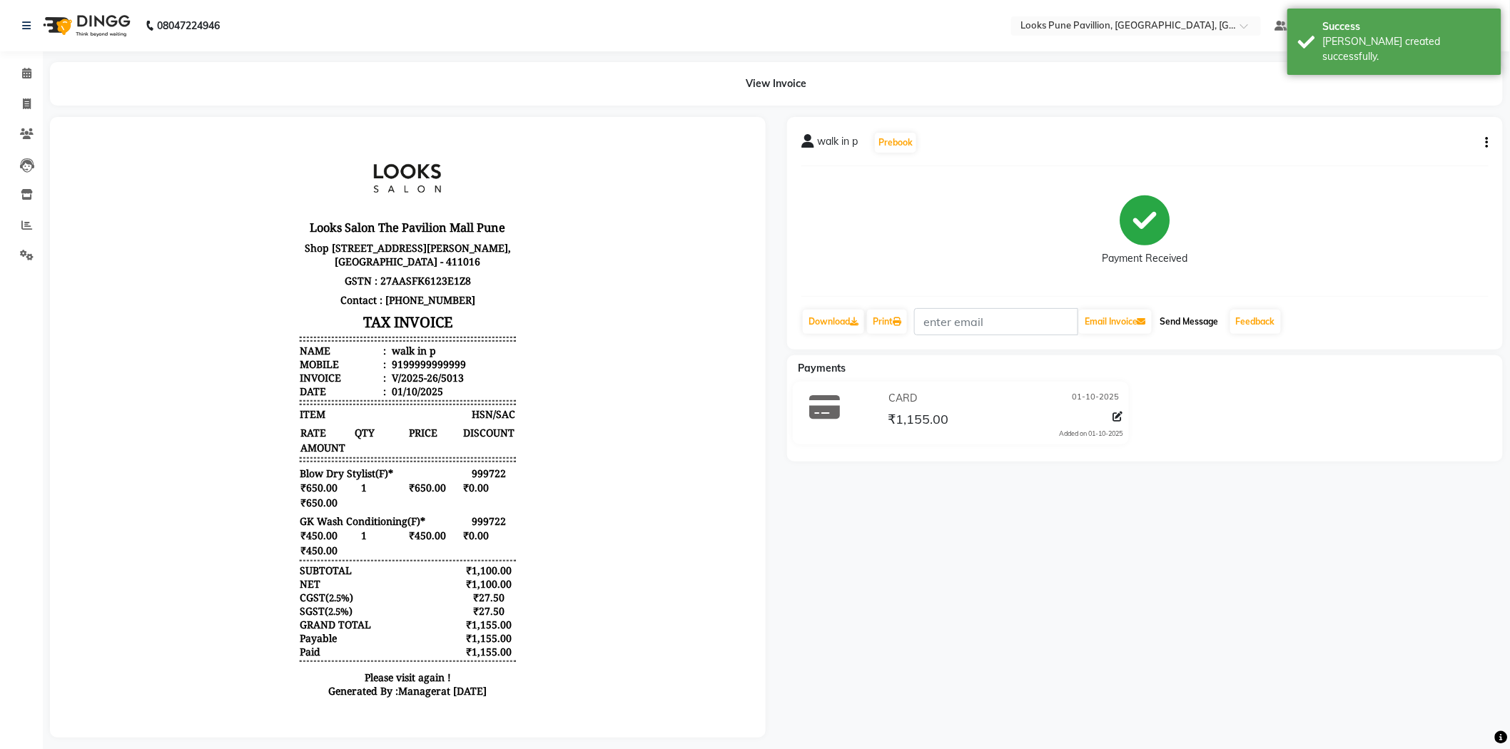
click at [1184, 320] on button "Send Message" at bounding box center [1189, 322] width 70 height 24
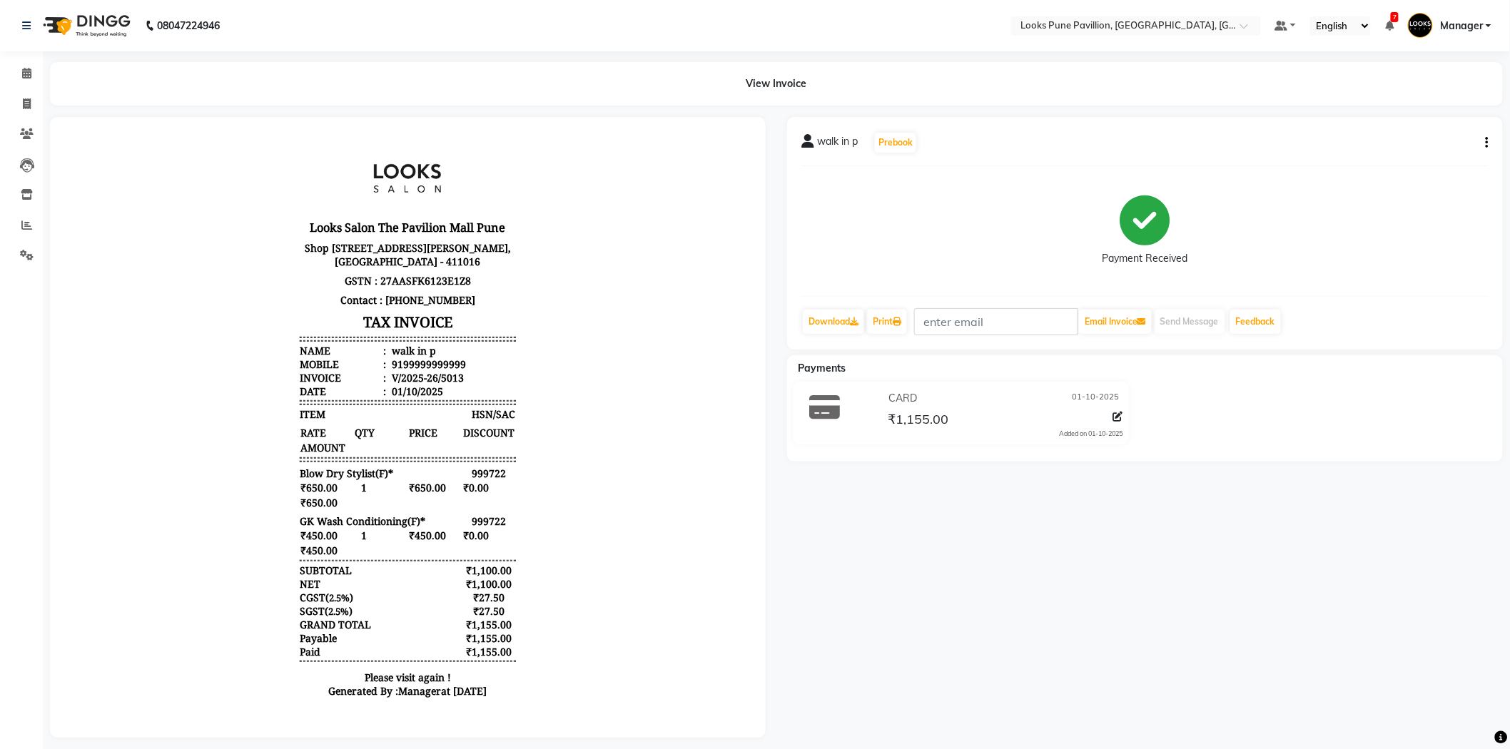
click at [95, 8] on img at bounding box center [85, 26] width 98 height 40
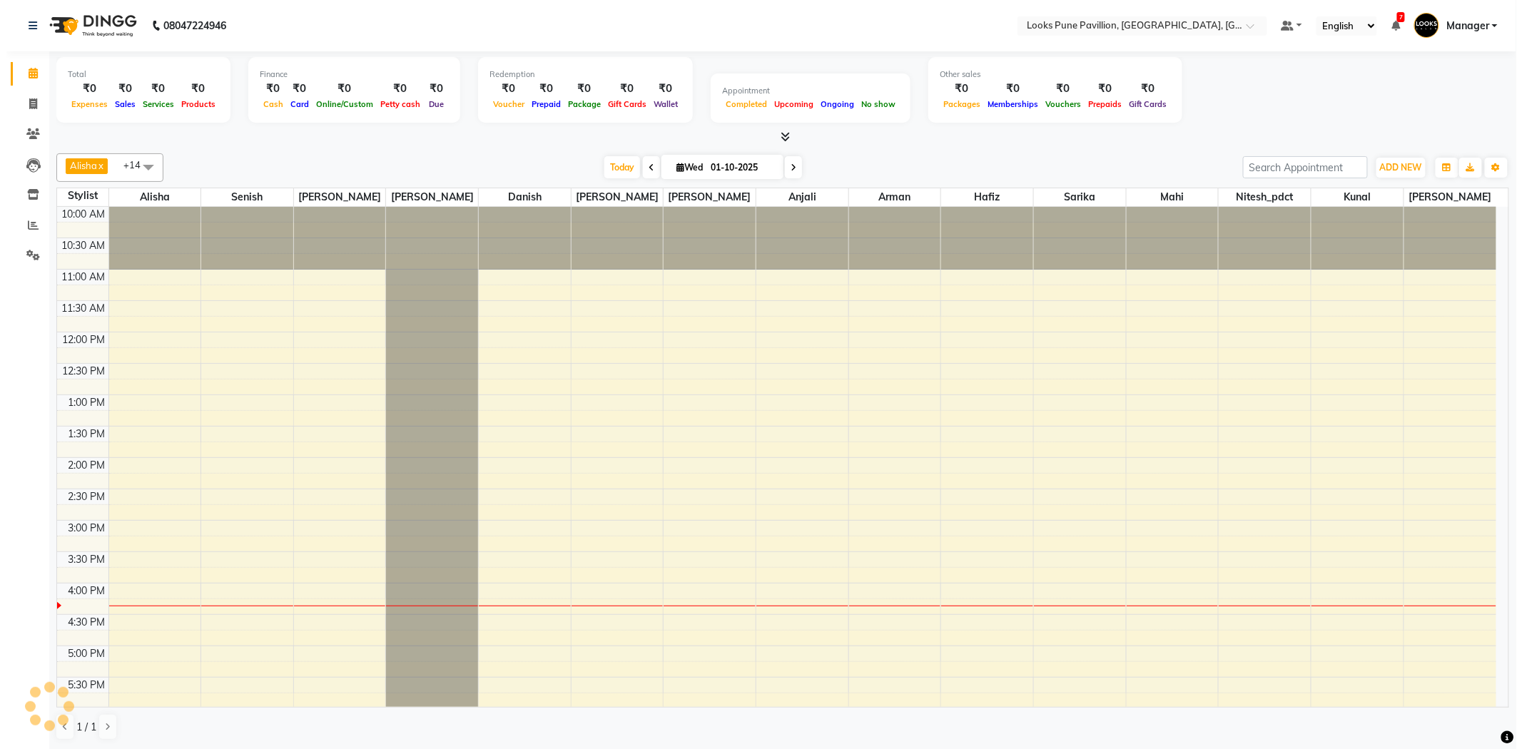
scroll to position [291, 0]
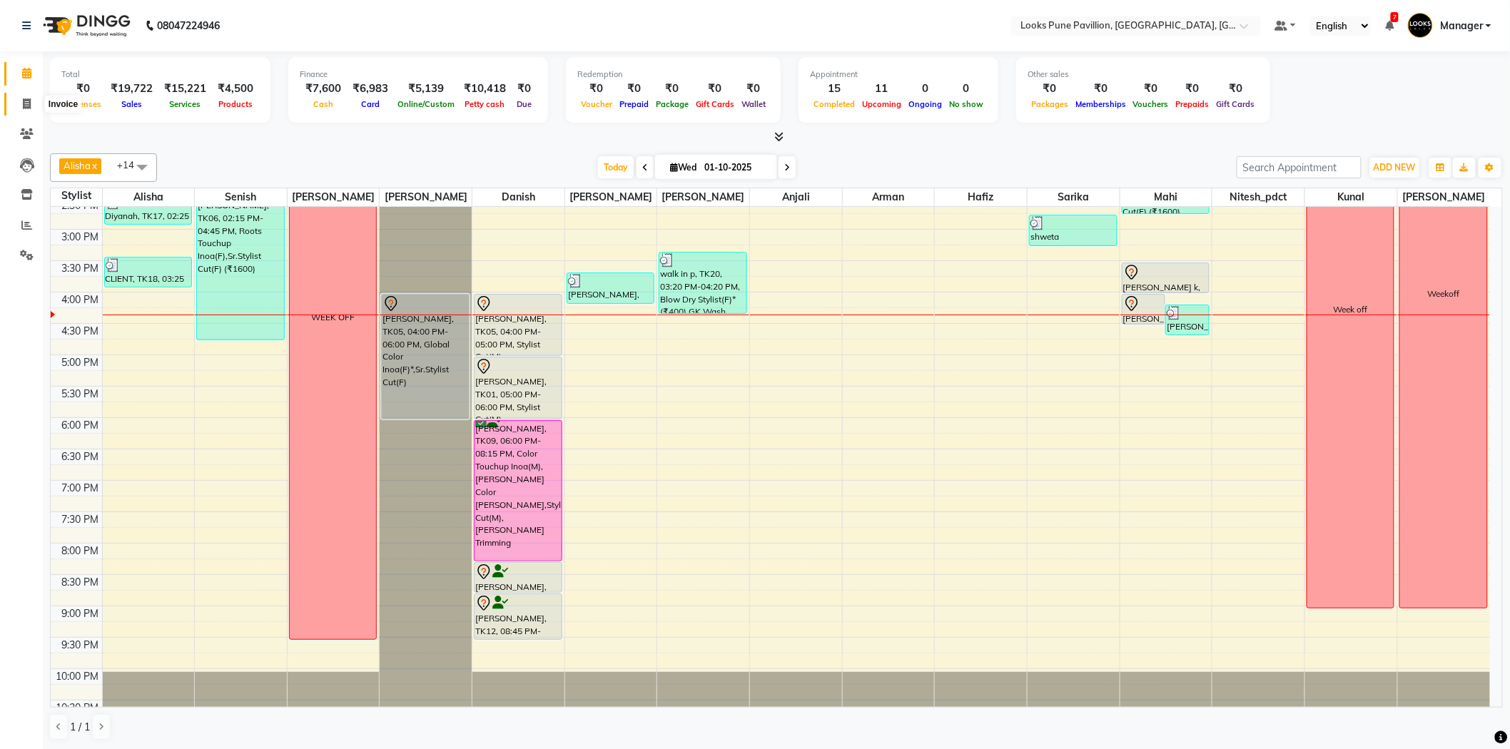
click at [24, 97] on span at bounding box center [26, 104] width 25 height 16
select select "service"
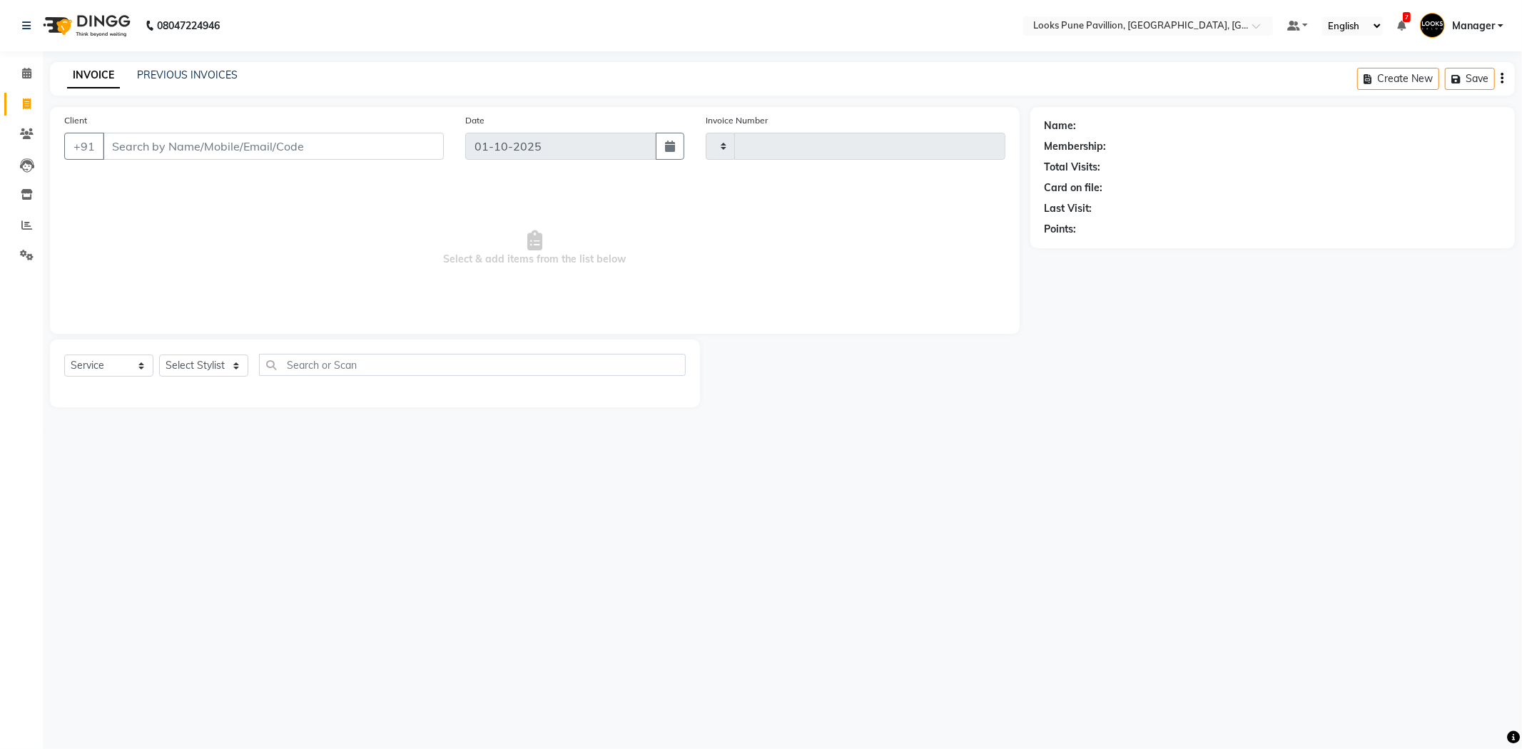
type input "5014"
select select "6002"
click at [195, 355] on select "Select Stylist [PERSON_NAME] [PERSON_NAME] [PERSON_NAME] [DEMOGRAPHIC_DATA] [PE…" at bounding box center [208, 366] width 98 height 22
select select "43068"
click at [159, 355] on select "Select Stylist [PERSON_NAME] [PERSON_NAME] [PERSON_NAME] [DEMOGRAPHIC_DATA] [PE…" at bounding box center [208, 366] width 98 height 22
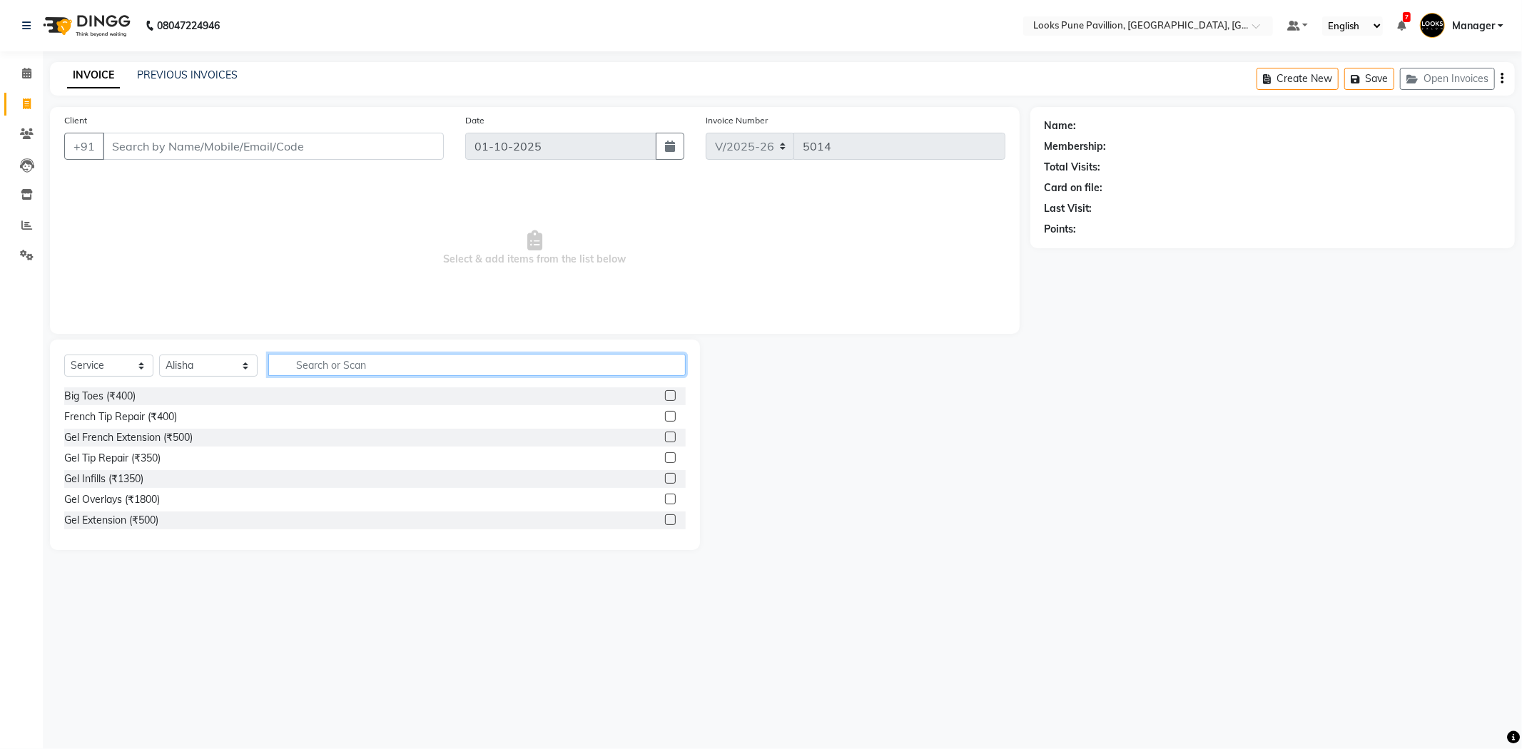
click at [445, 374] on input "text" at bounding box center [476, 365] width 417 height 22
type input "was"
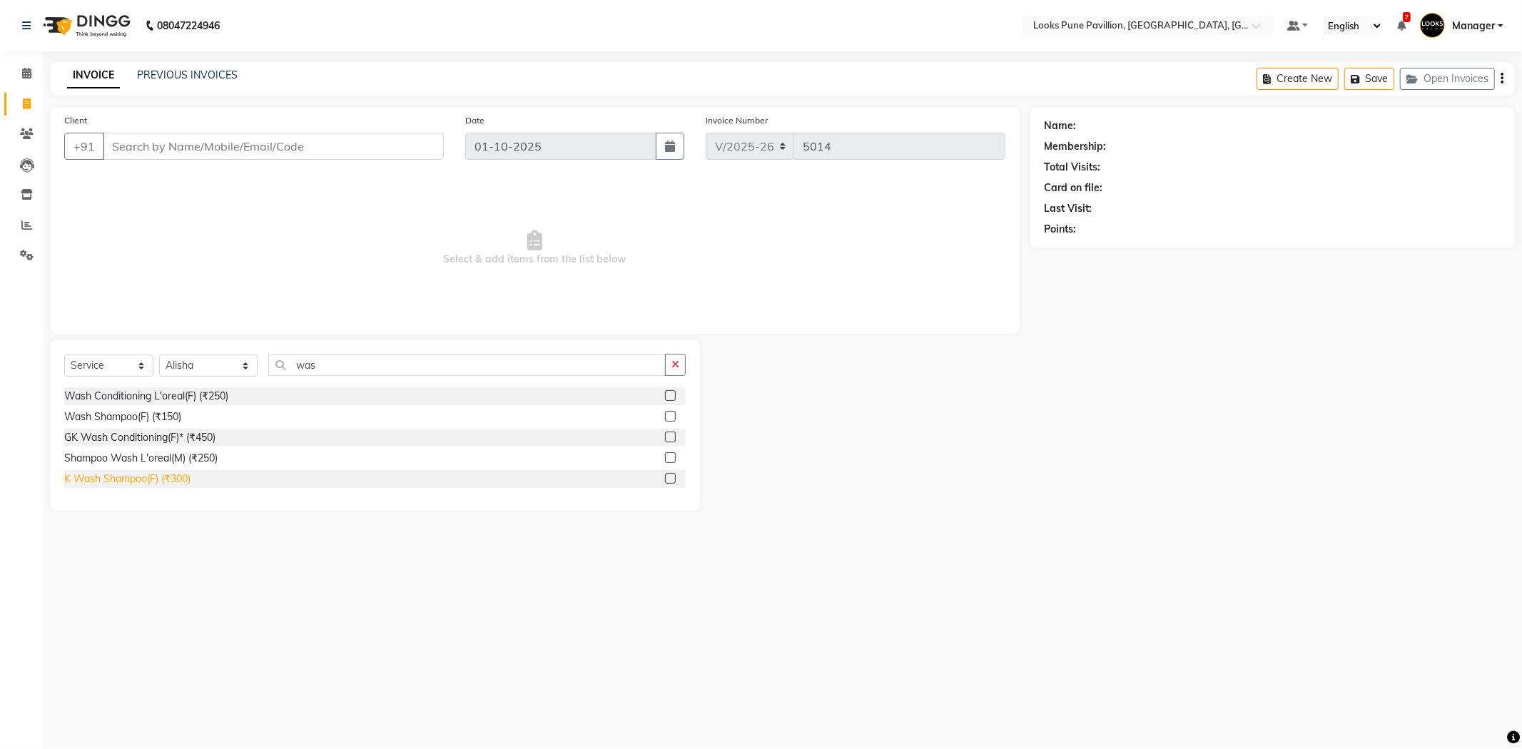
click at [151, 478] on div "K Wash Shampoo(F) (₹300)" at bounding box center [127, 479] width 126 height 15
checkbox input "false"
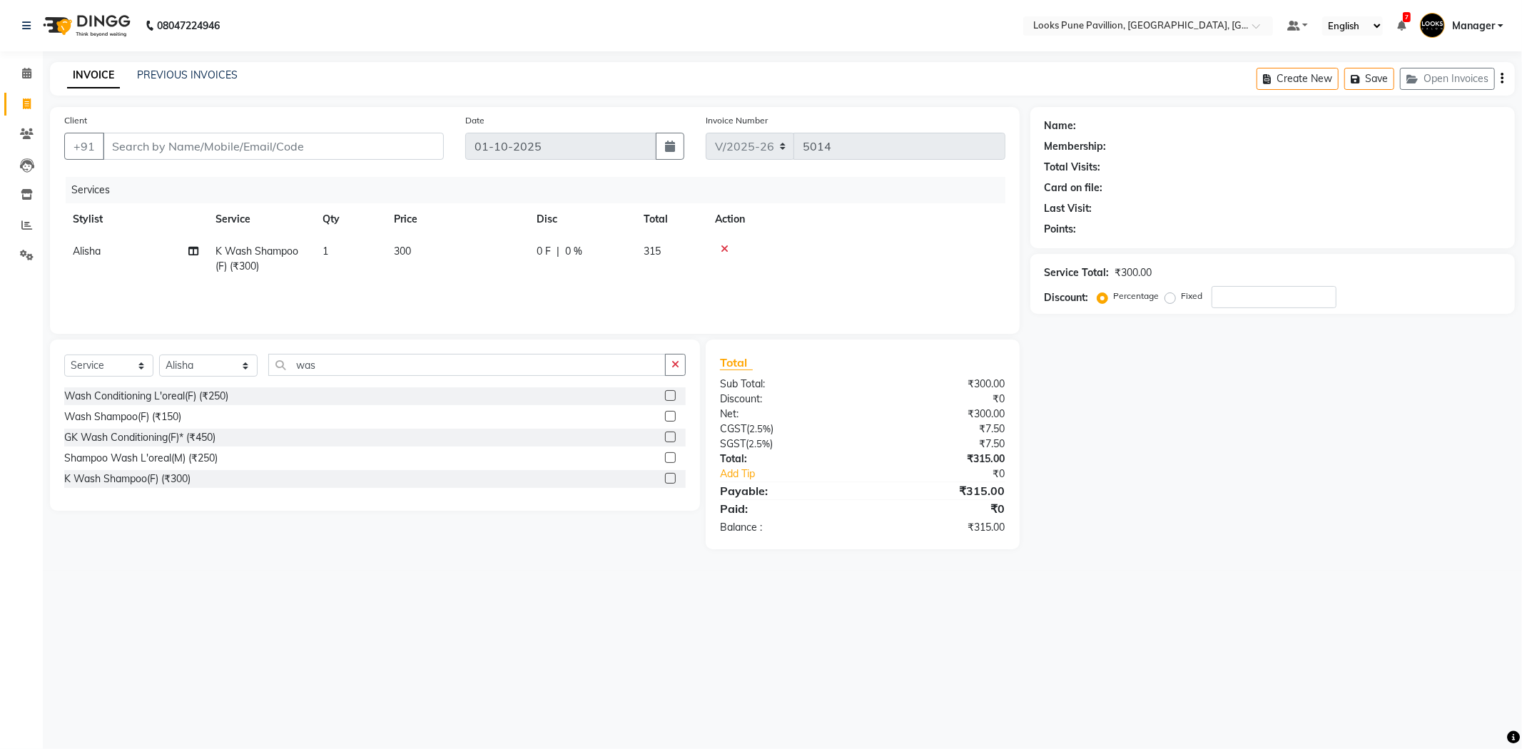
click at [468, 250] on td "300" at bounding box center [456, 258] width 143 height 47
drag, startPoint x: 508, startPoint y: 254, endPoint x: 446, endPoint y: 253, distance: 62.1
click at [446, 253] on tr "Alisha Anjali Arif Arman Christy Danish Eli Gloria Hafiz Hussain_pdct Inayat Ku…" at bounding box center [534, 265] width 941 height 61
type input "550"
click at [930, 290] on div "Services Stylist Service Qty Price Disc Total Action Alisha K Wash Shampoo(F) (…" at bounding box center [534, 248] width 941 height 143
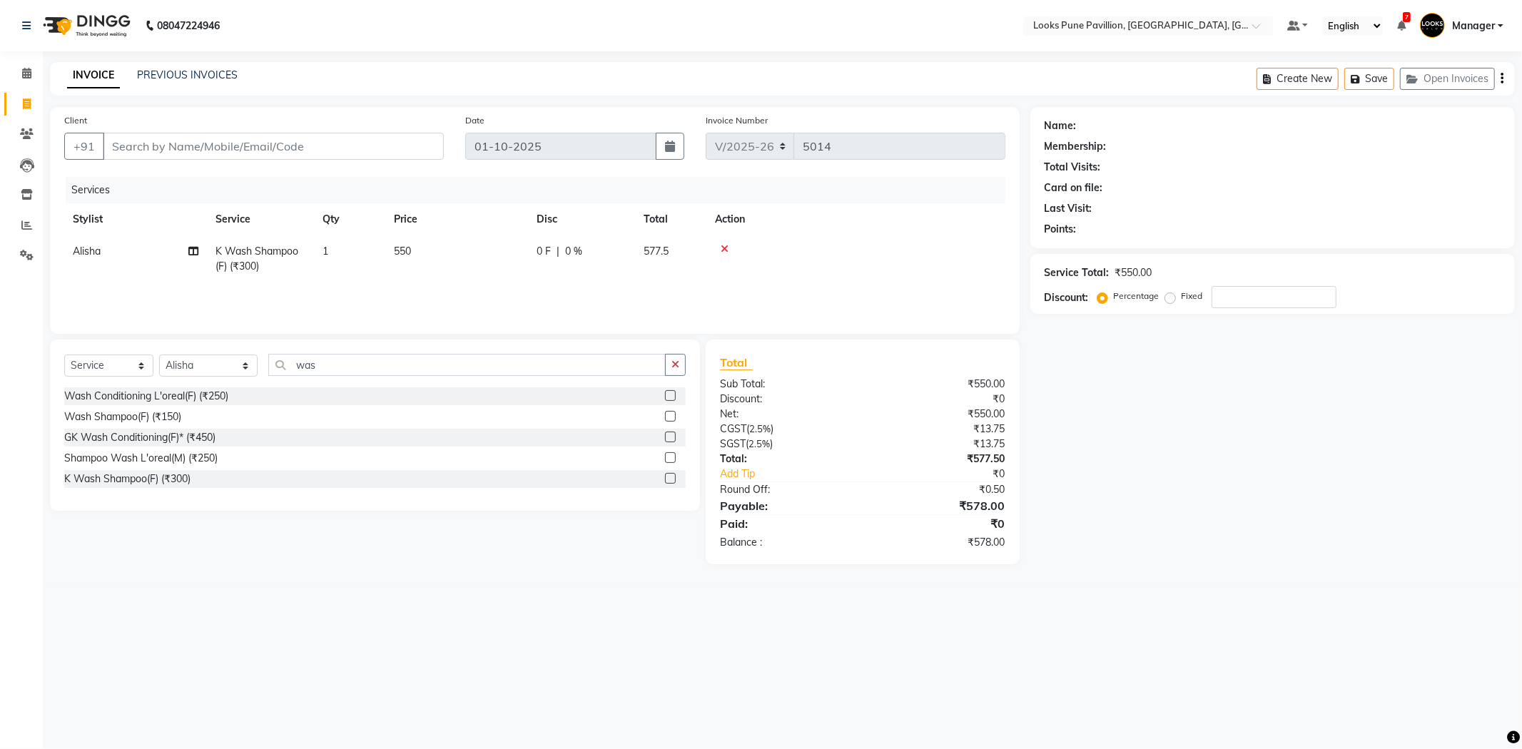
click at [930, 290] on div "Services Stylist Service Qty Price Disc Total Action Alisha K Wash Shampoo(F) (…" at bounding box center [534, 248] width 941 height 143
click at [193, 138] on input "Client" at bounding box center [273, 146] width 341 height 27
click at [269, 144] on input "Client" at bounding box center [273, 146] width 341 height 27
type input "9"
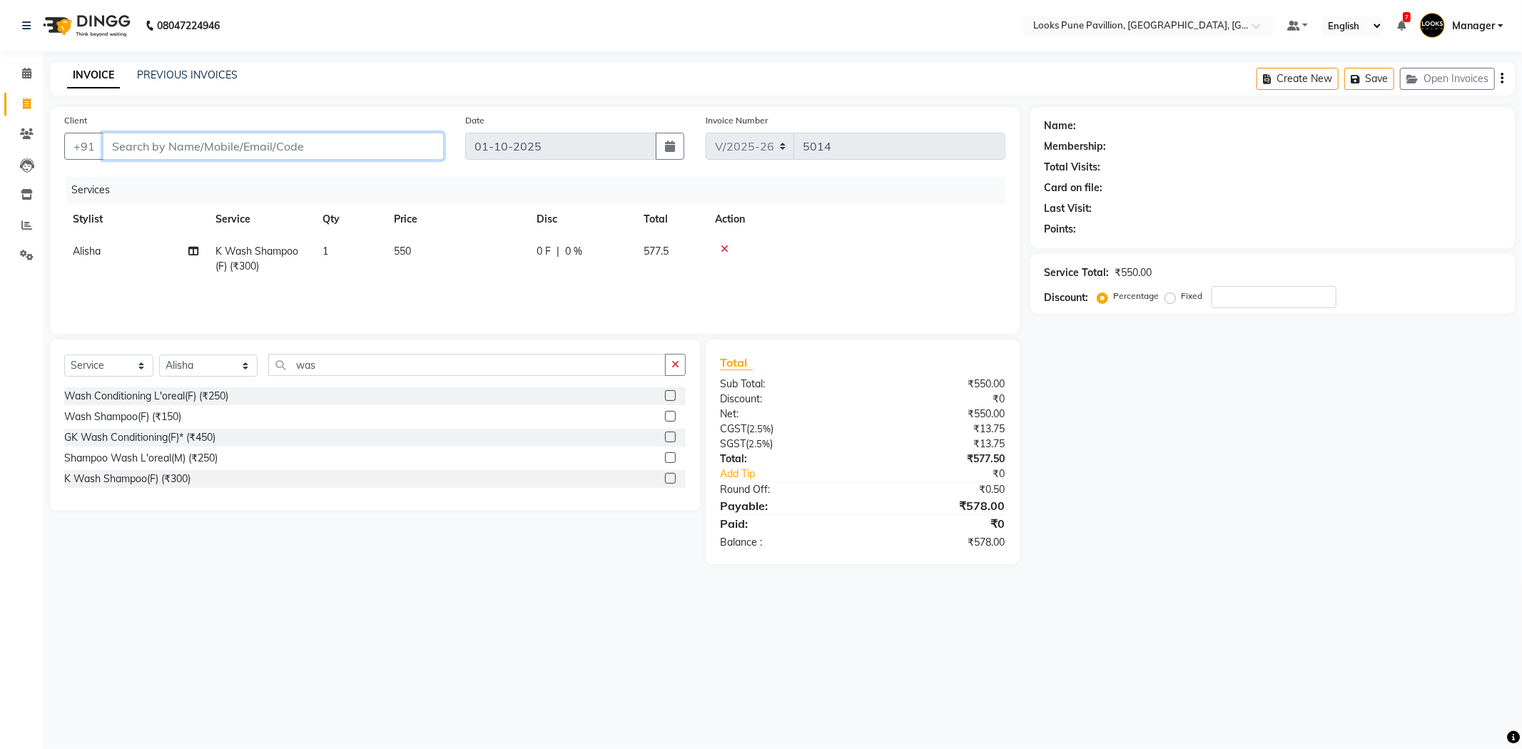
type input "0"
type input "9999999999"
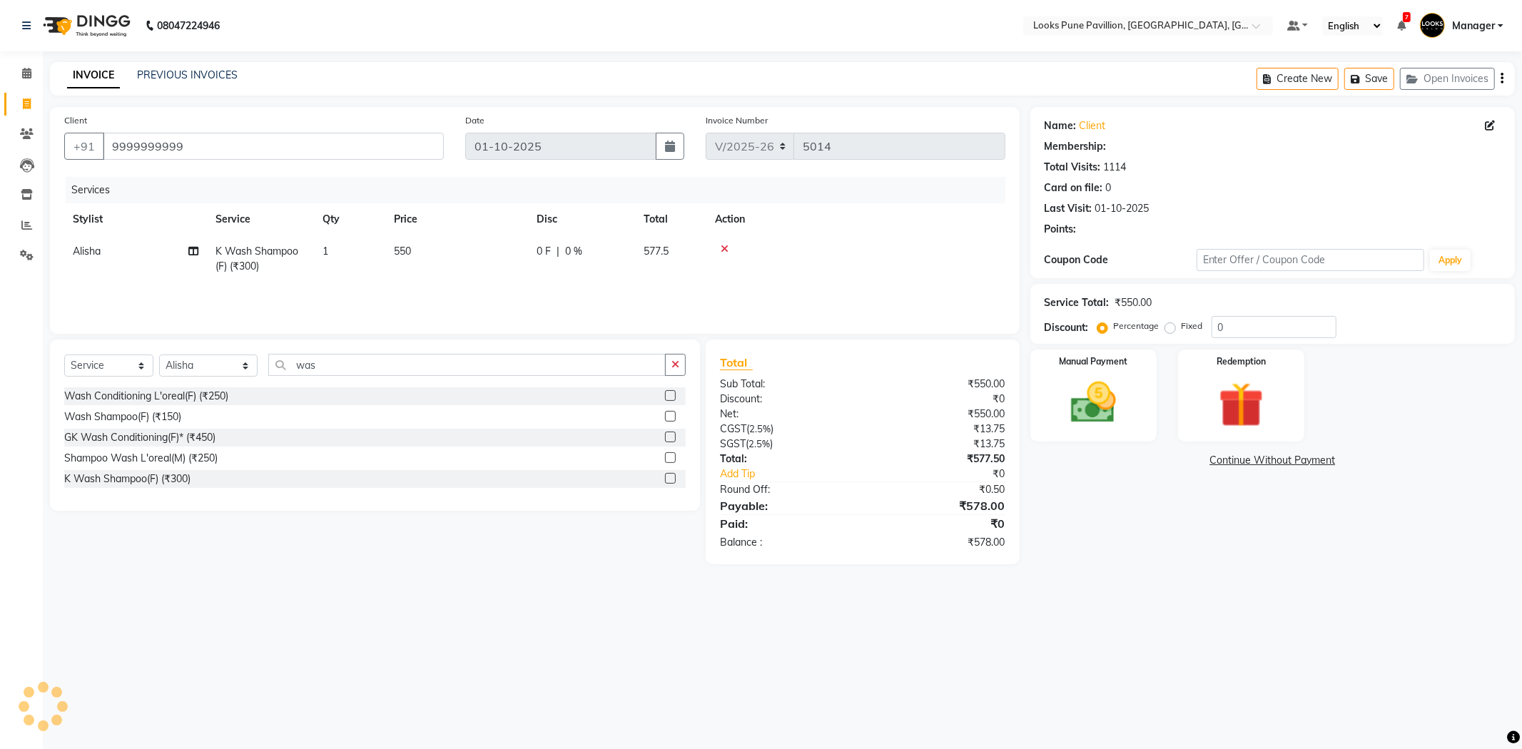
select select "1: Object"
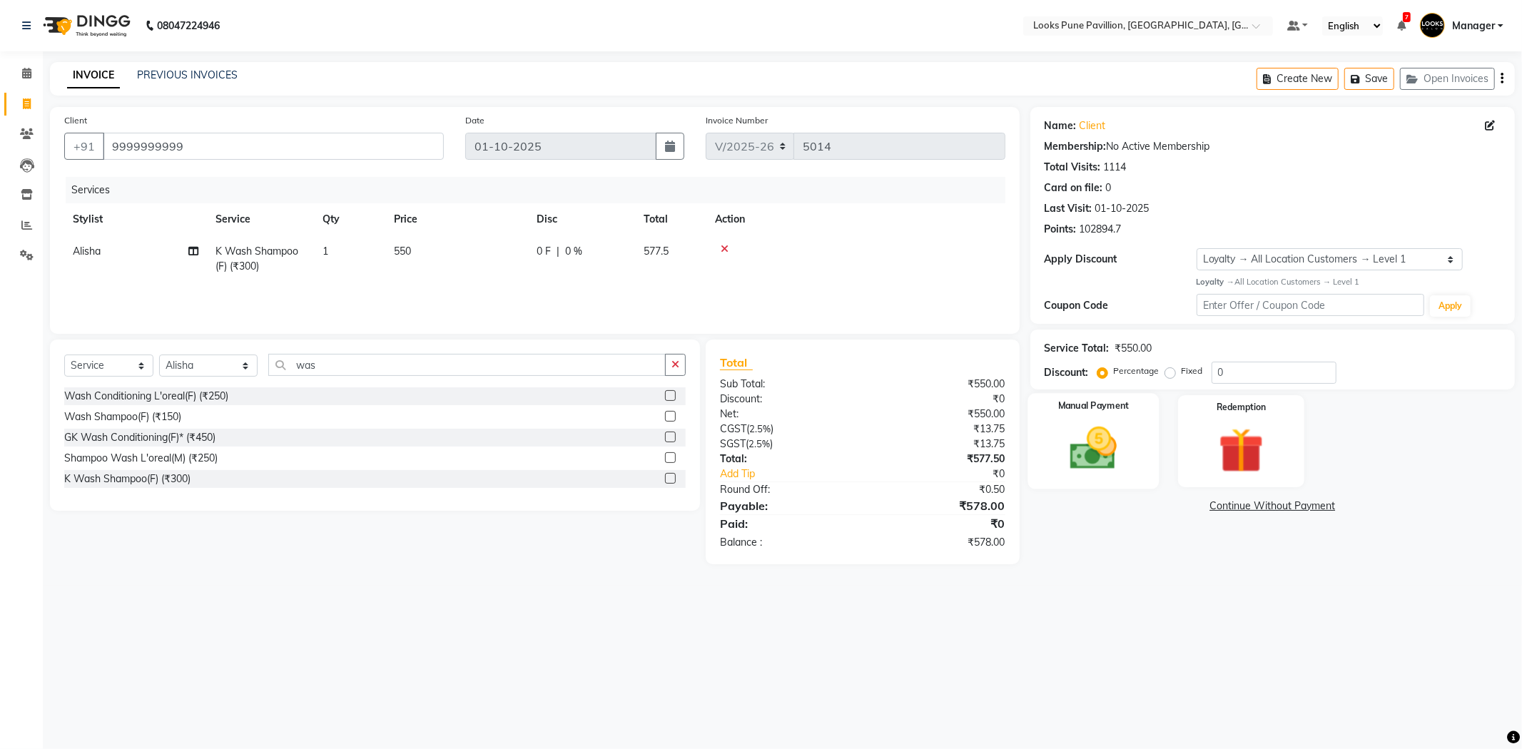
click at [1080, 461] on img at bounding box center [1093, 449] width 76 height 54
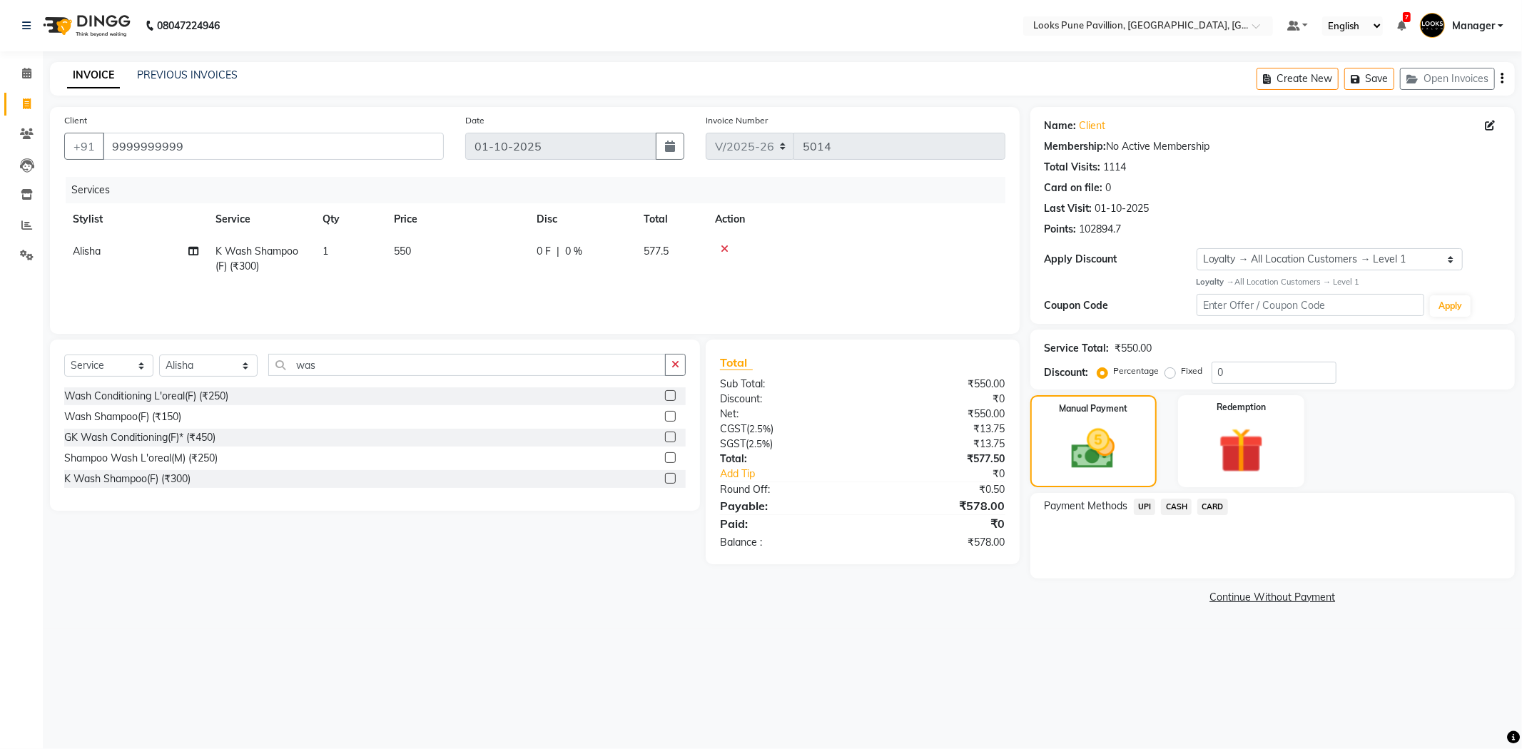
click at [1174, 507] on span "CASH" at bounding box center [1176, 507] width 31 height 16
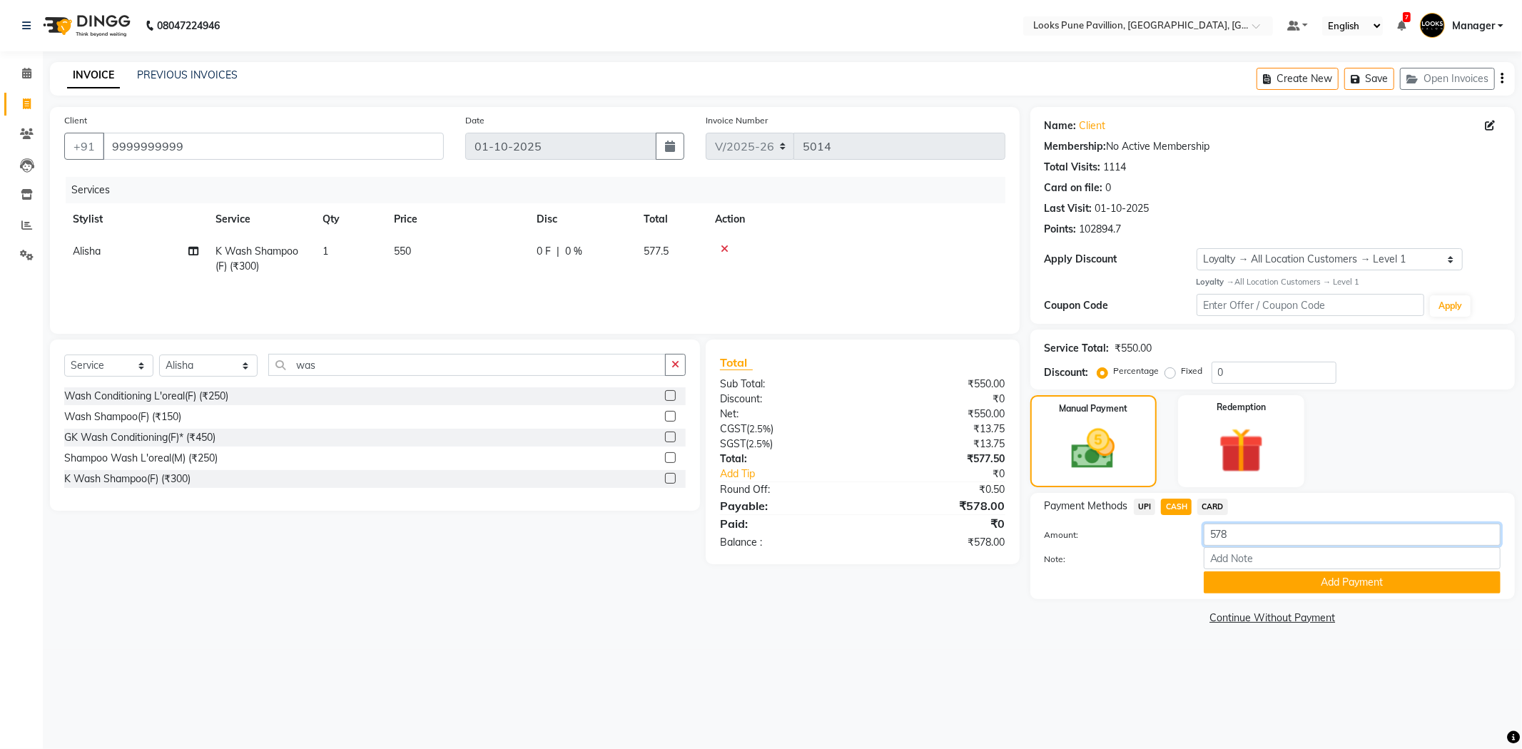
drag, startPoint x: 1244, startPoint y: 525, endPoint x: 1208, endPoint y: 535, distance: 37.7
click at [1208, 535] on input "578" at bounding box center [1352, 535] width 297 height 22
type input "700"
click at [1401, 589] on button "Add Payment" at bounding box center [1352, 583] width 297 height 22
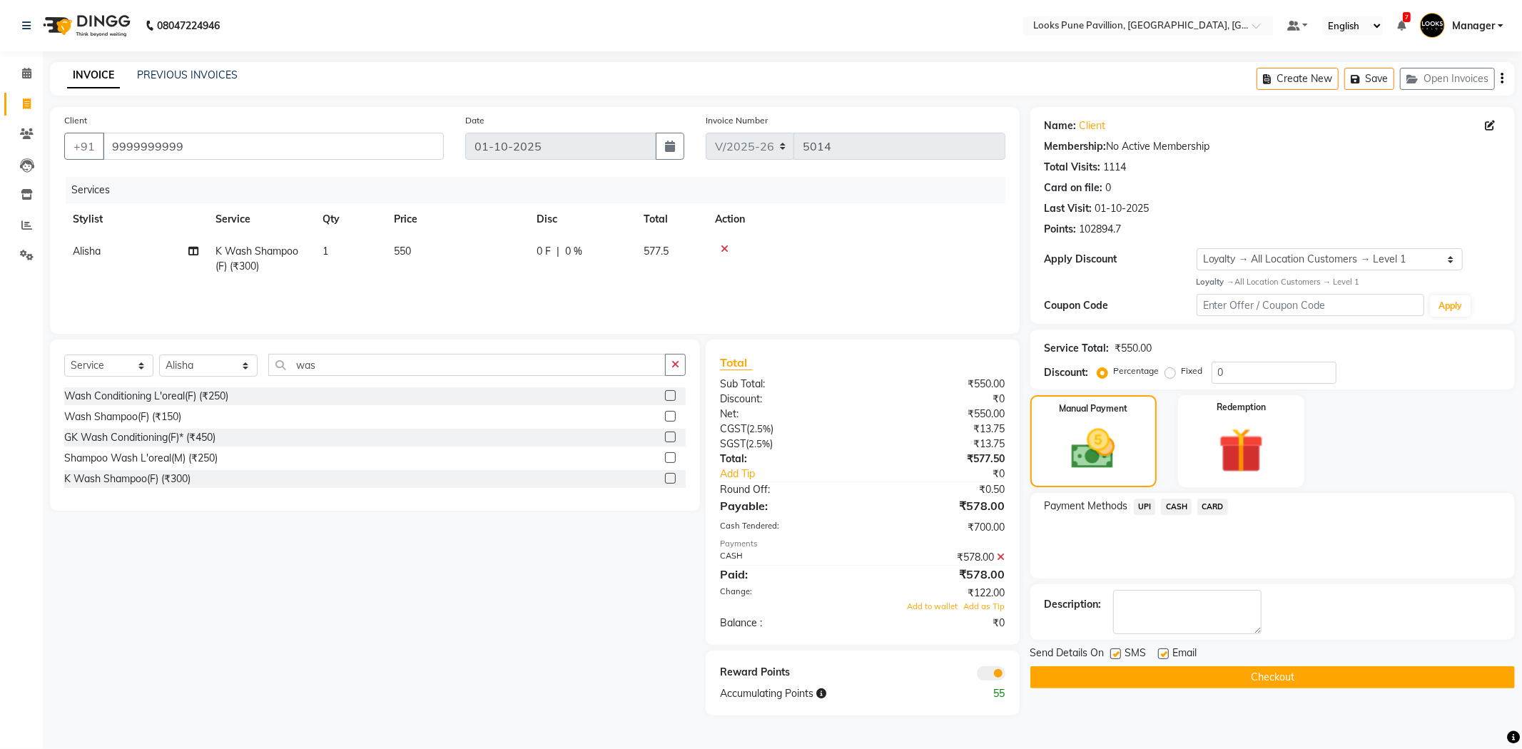
click at [1278, 669] on button "Checkout" at bounding box center [1272, 677] width 484 height 22
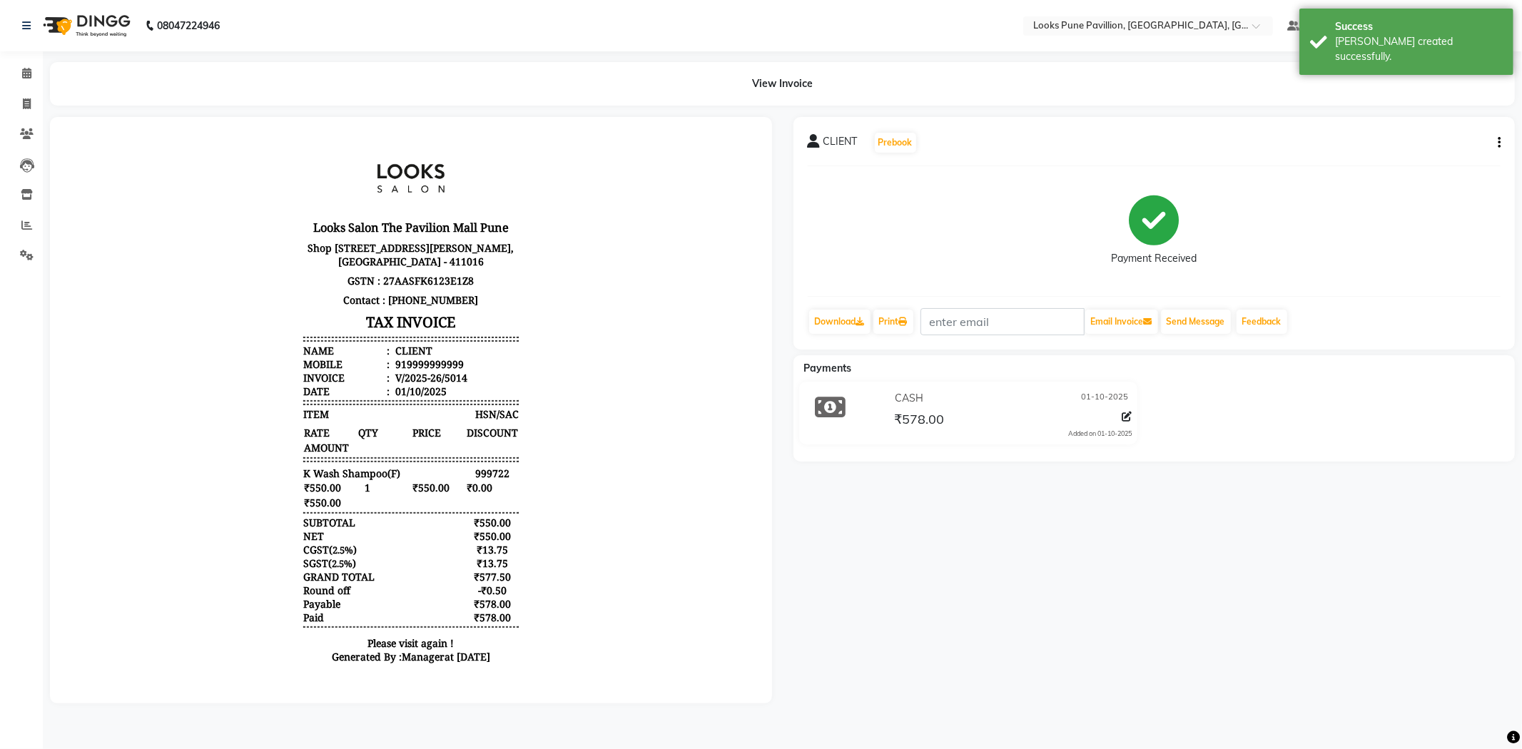
click at [112, 12] on img at bounding box center [85, 26] width 98 height 40
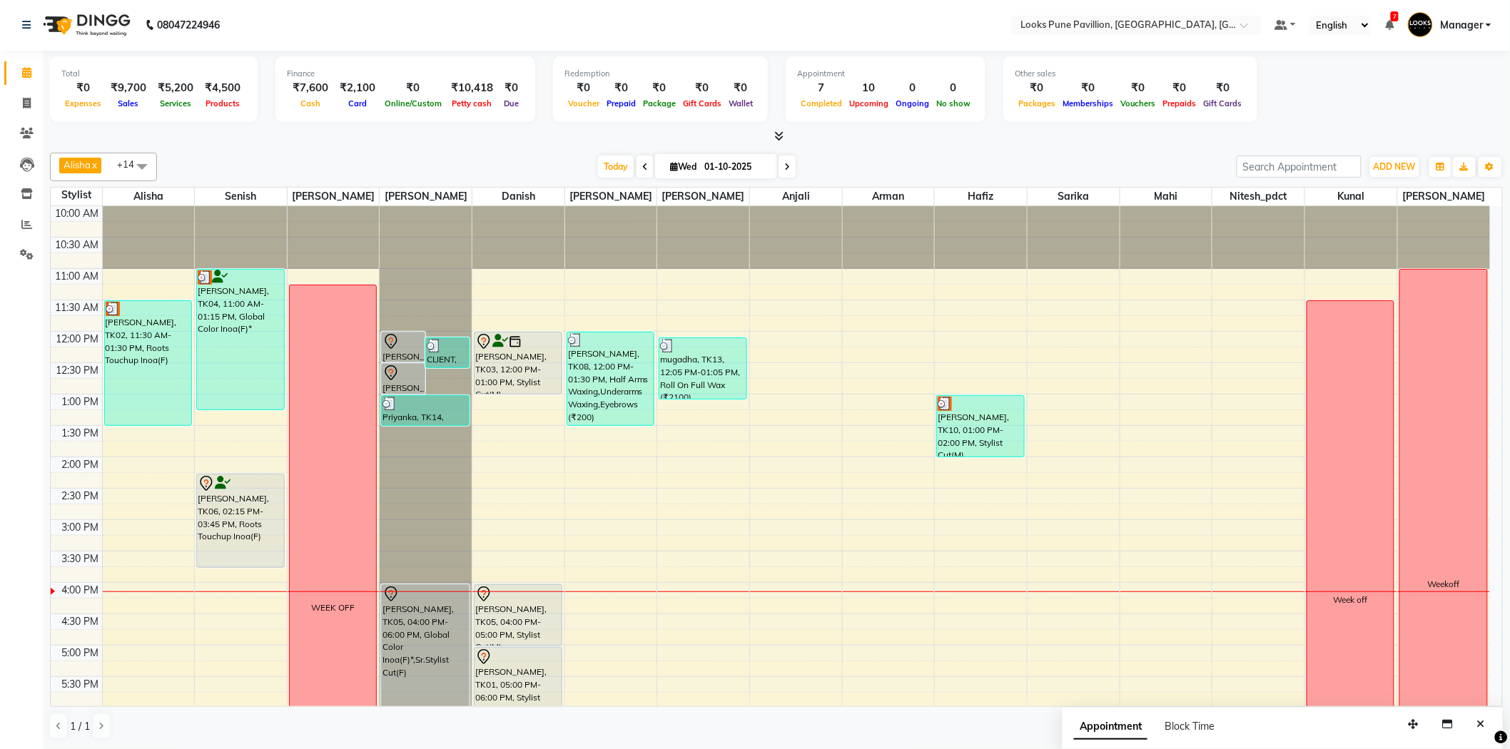
scroll to position [160, 0]
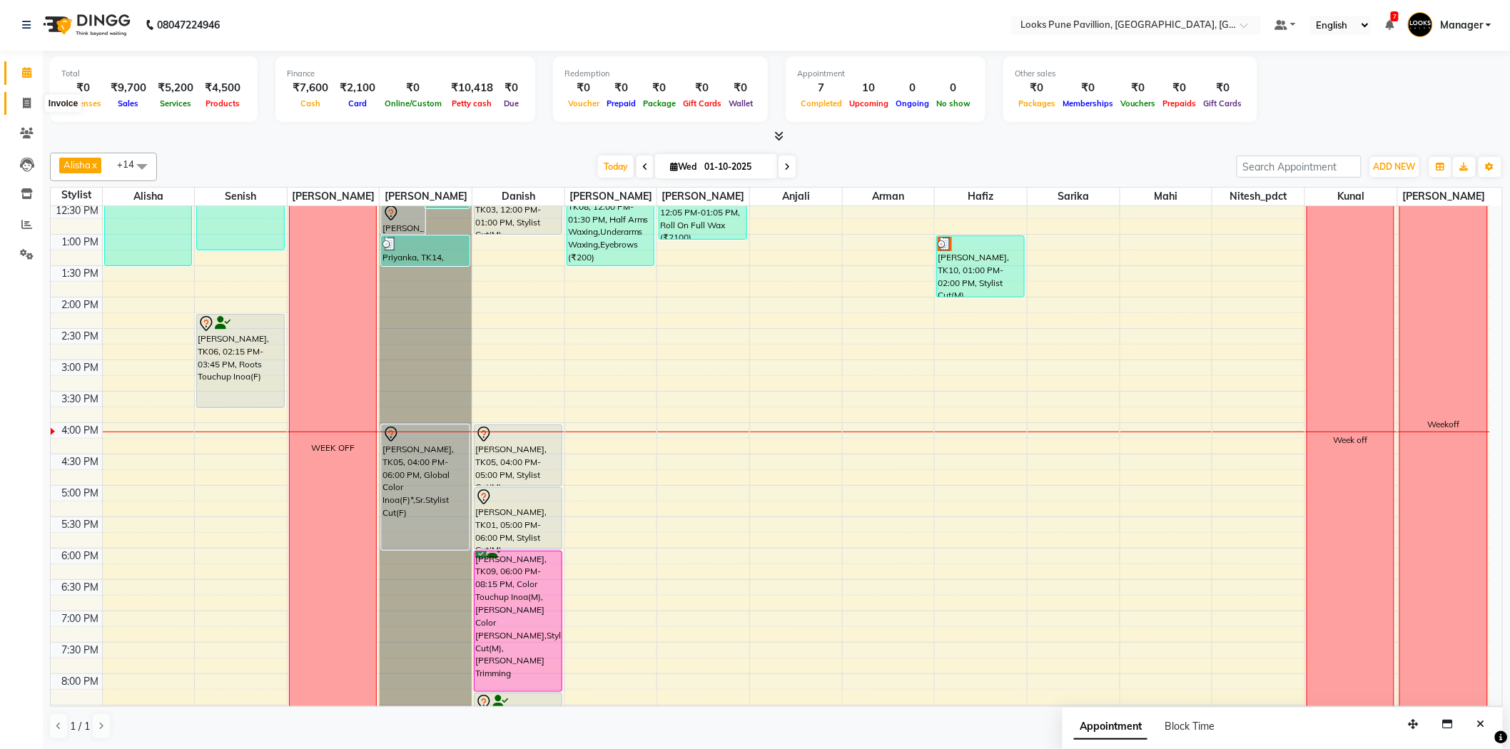
click at [23, 105] on icon at bounding box center [27, 103] width 8 height 11
select select "service"
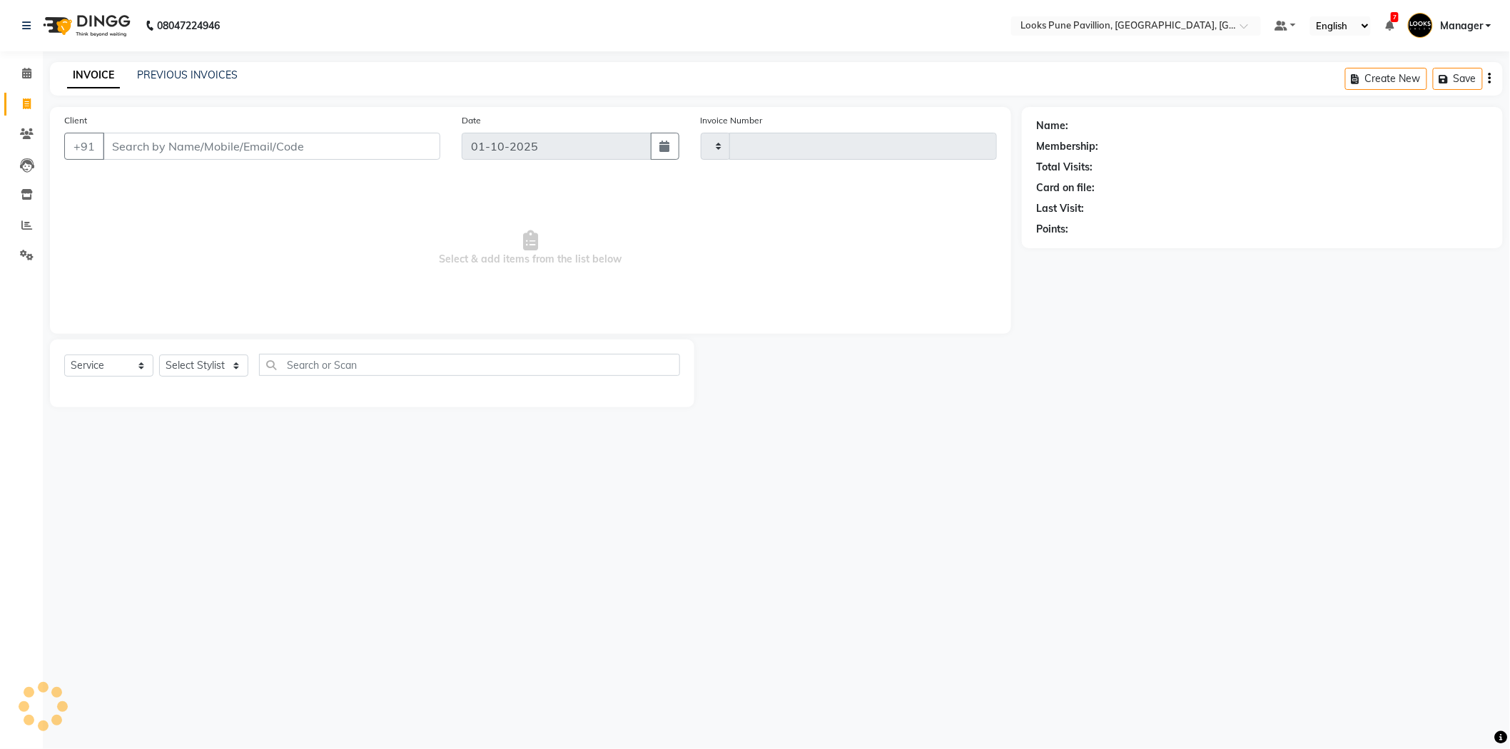
type input "5011"
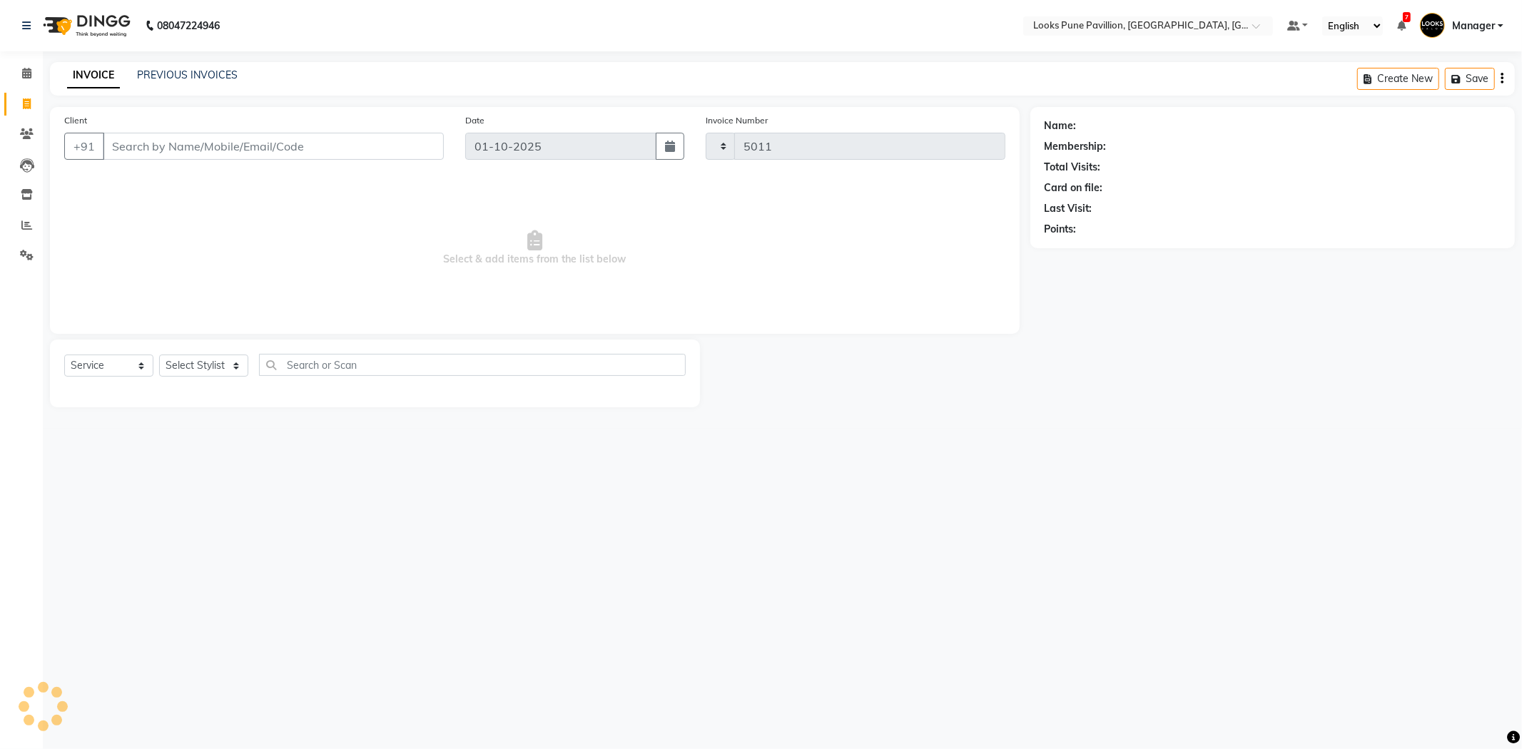
select select "6002"
click at [226, 148] on input "Client" at bounding box center [273, 146] width 341 height 27
type input "999999999999999"
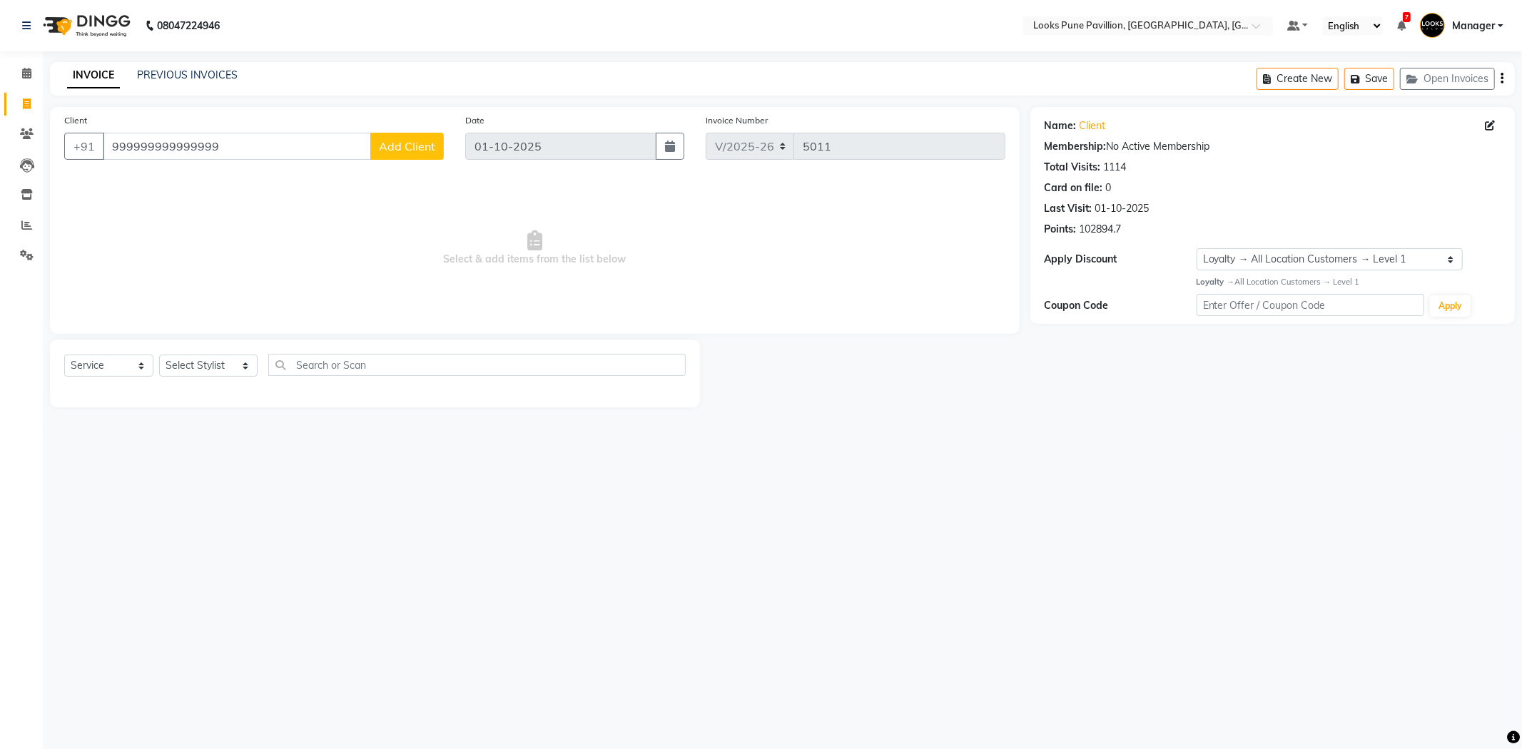
select select "1: Object"
click at [224, 360] on select "Select Stylist [PERSON_NAME] [PERSON_NAME] [PERSON_NAME] [DEMOGRAPHIC_DATA] [PE…" at bounding box center [208, 366] width 98 height 22
select select "43076"
click at [159, 355] on select "Select Stylist [PERSON_NAME] [PERSON_NAME] [PERSON_NAME] [DEMOGRAPHIC_DATA] [PE…" at bounding box center [208, 366] width 98 height 22
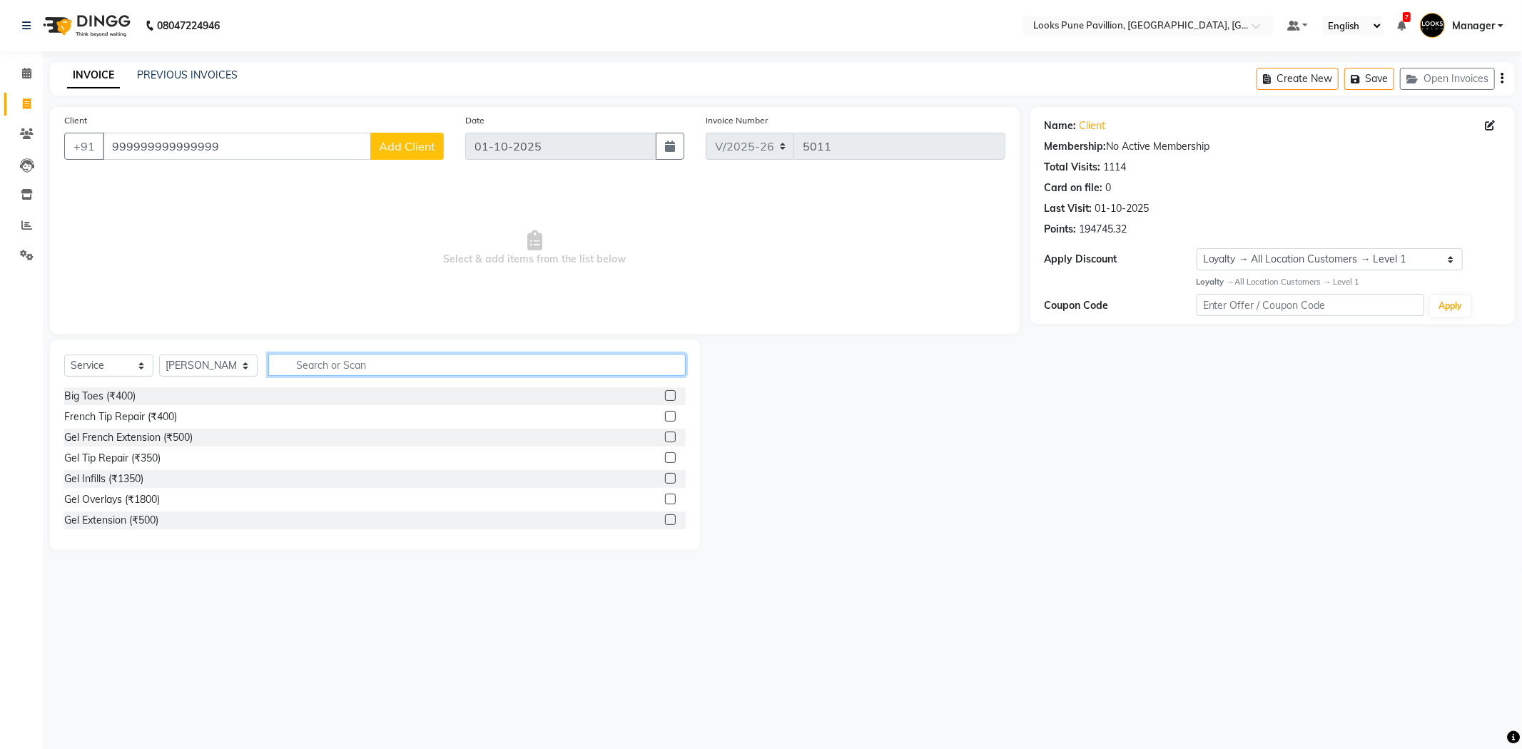
click at [323, 375] on input "text" at bounding box center [476, 365] width 417 height 22
type input "eye"
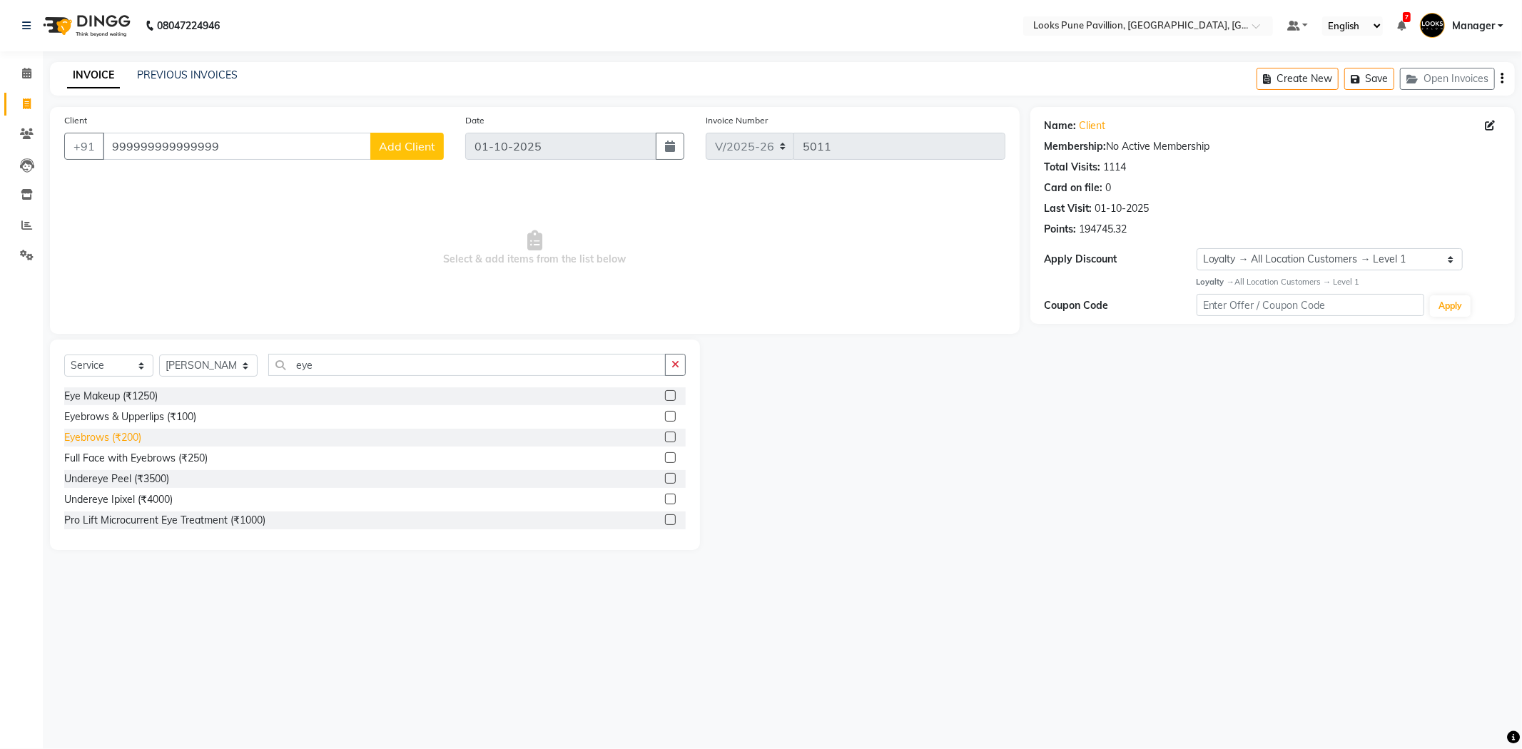
click at [118, 439] on div "Eyebrows (₹200)" at bounding box center [102, 437] width 77 height 15
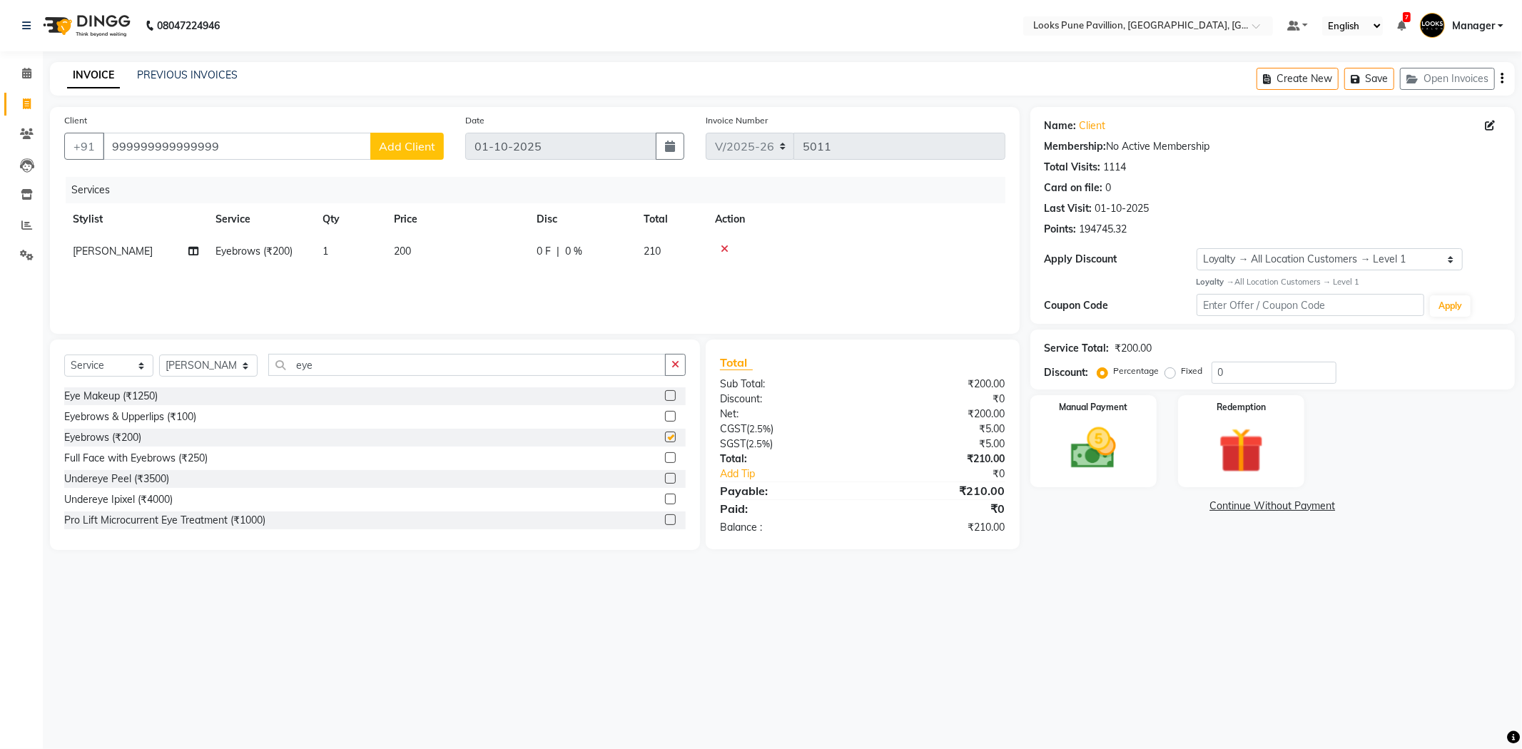
checkbox input "false"
drag, startPoint x: 484, startPoint y: 237, endPoint x: 488, endPoint y: 245, distance: 9.6
click at [488, 245] on td "200" at bounding box center [456, 251] width 143 height 32
select select "43076"
click at [522, 254] on input "200" at bounding box center [524, 255] width 126 height 22
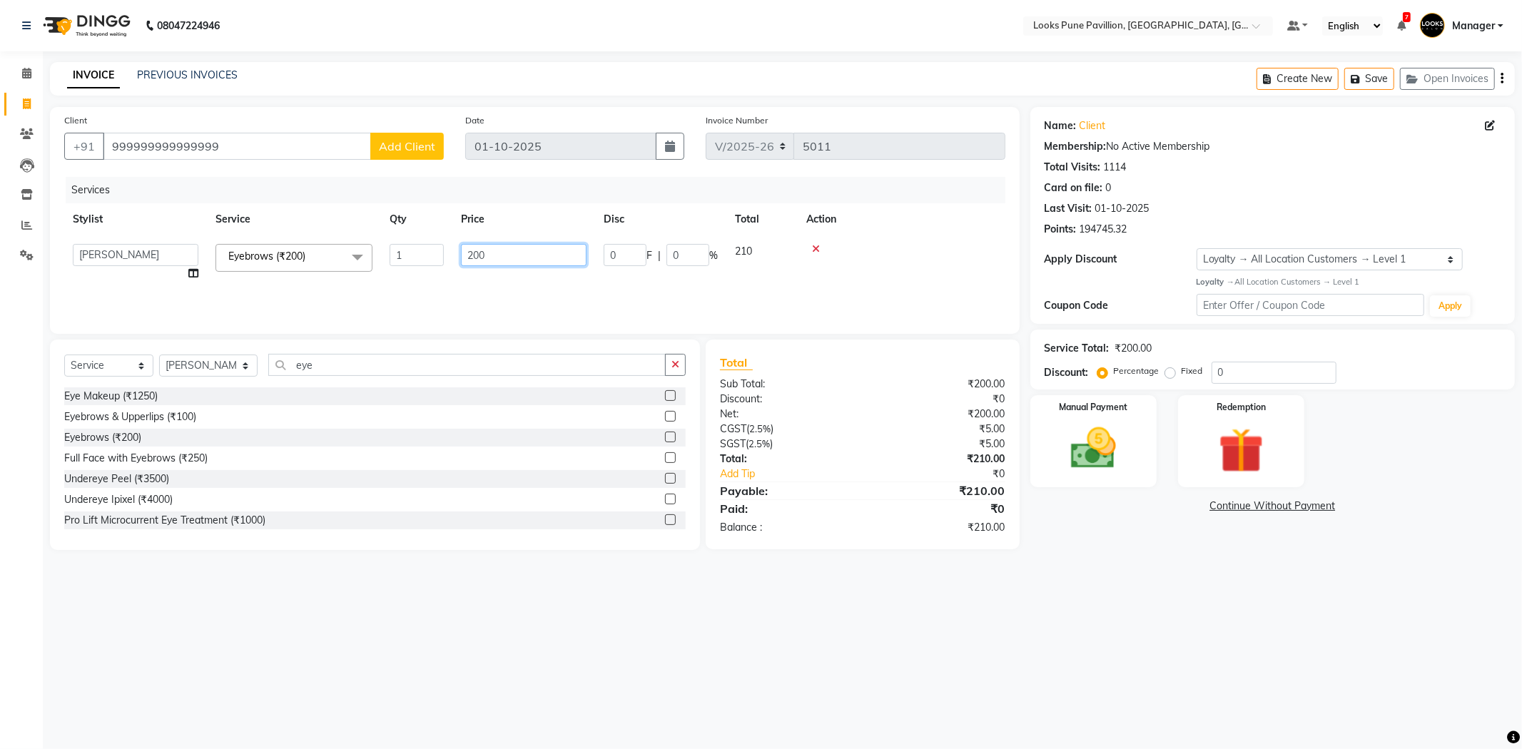
click at [522, 254] on input "200" at bounding box center [524, 255] width 126 height 22
type input "102"
click at [215, 365] on select "Select Stylist [PERSON_NAME] [PERSON_NAME] [PERSON_NAME] [DEMOGRAPHIC_DATA] [PE…" at bounding box center [208, 366] width 98 height 22
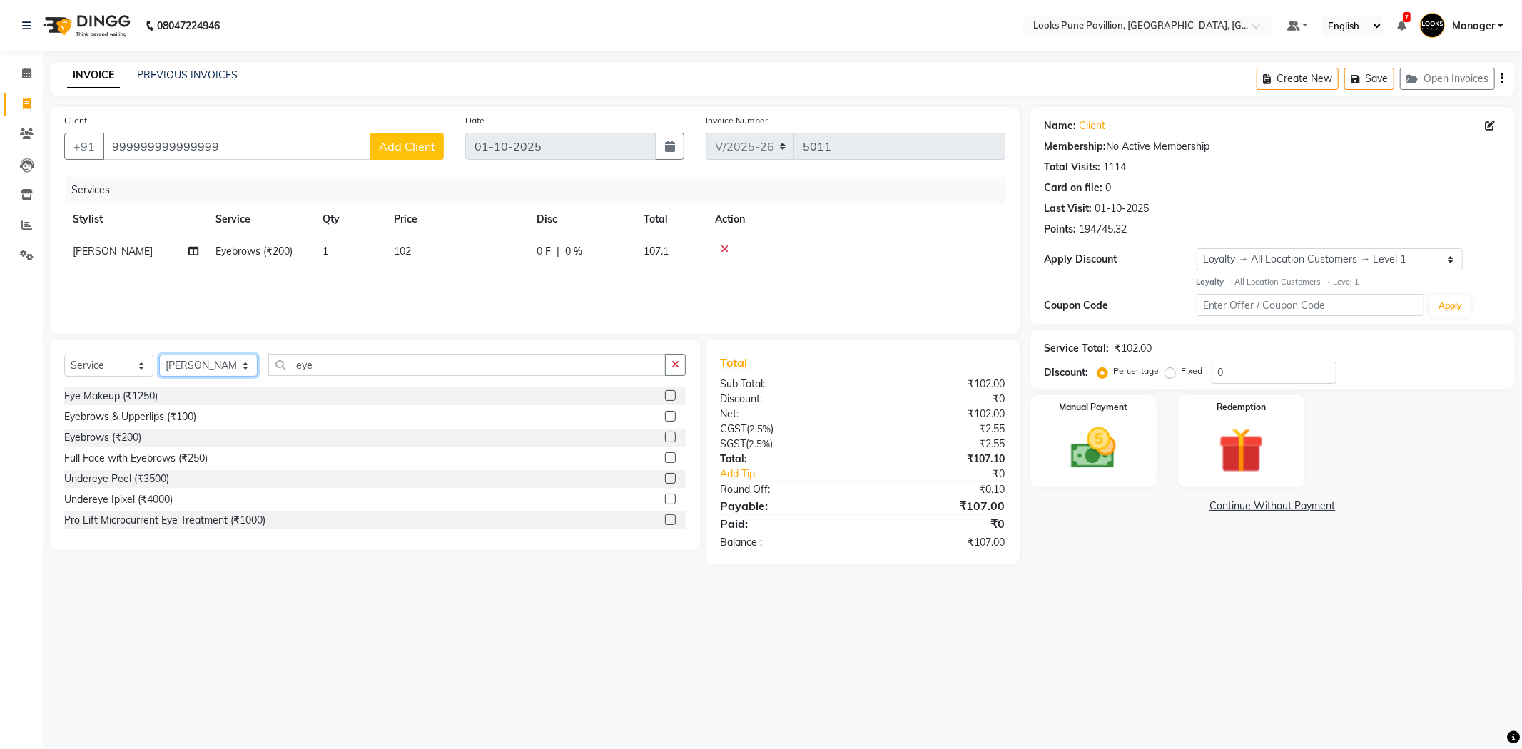
select select "64709"
click at [159, 355] on select "Select Stylist [PERSON_NAME] [PERSON_NAME] [PERSON_NAME] [DEMOGRAPHIC_DATA] [PE…" at bounding box center [208, 366] width 98 height 22
click at [382, 377] on div "Select Service Product Membership Package Voucher Prepaid Gift Card Select Styl…" at bounding box center [374, 371] width 621 height 34
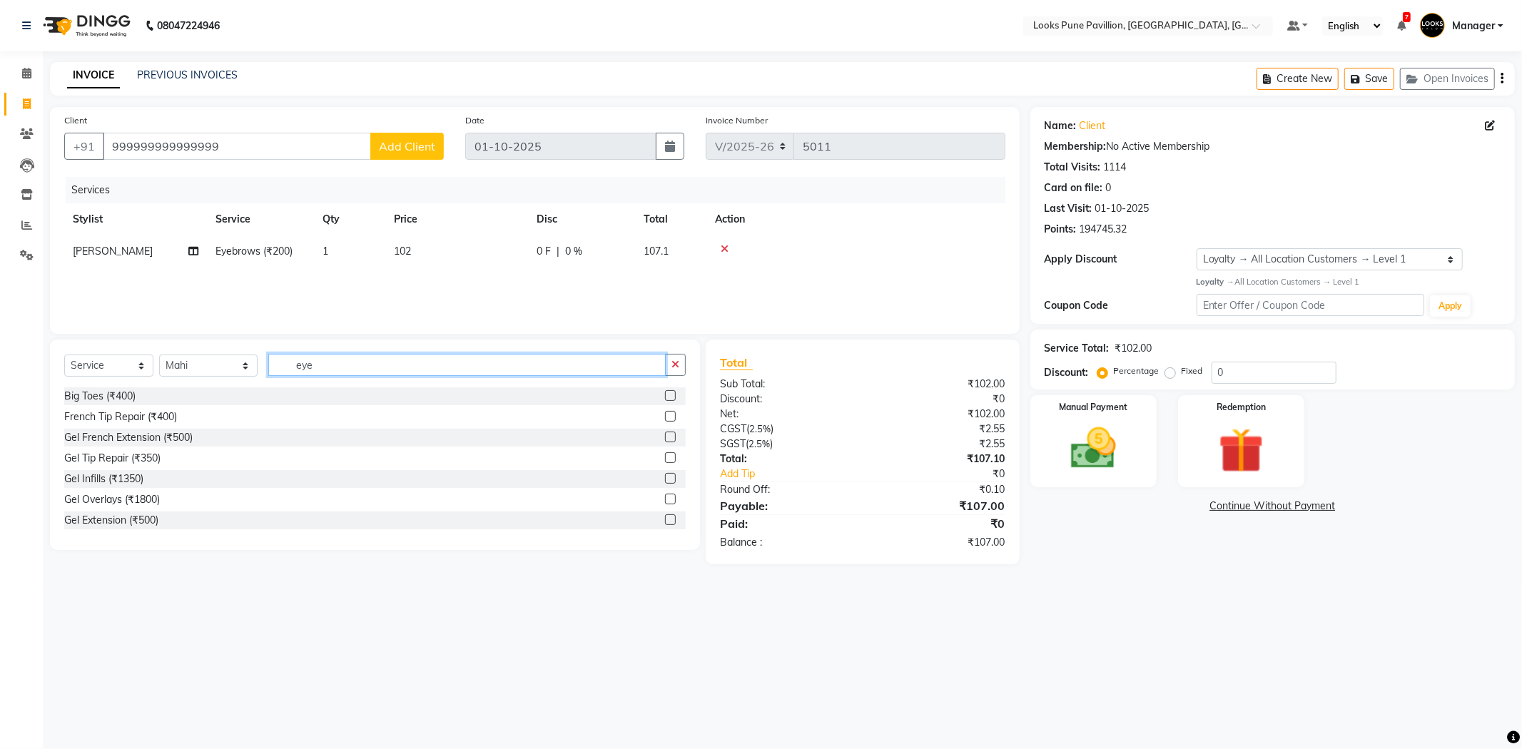
click at [367, 368] on input "eye" at bounding box center [466, 365] width 397 height 22
click at [366, 368] on input "eye" at bounding box center [466, 365] width 397 height 22
type input "h"
type input "cut"
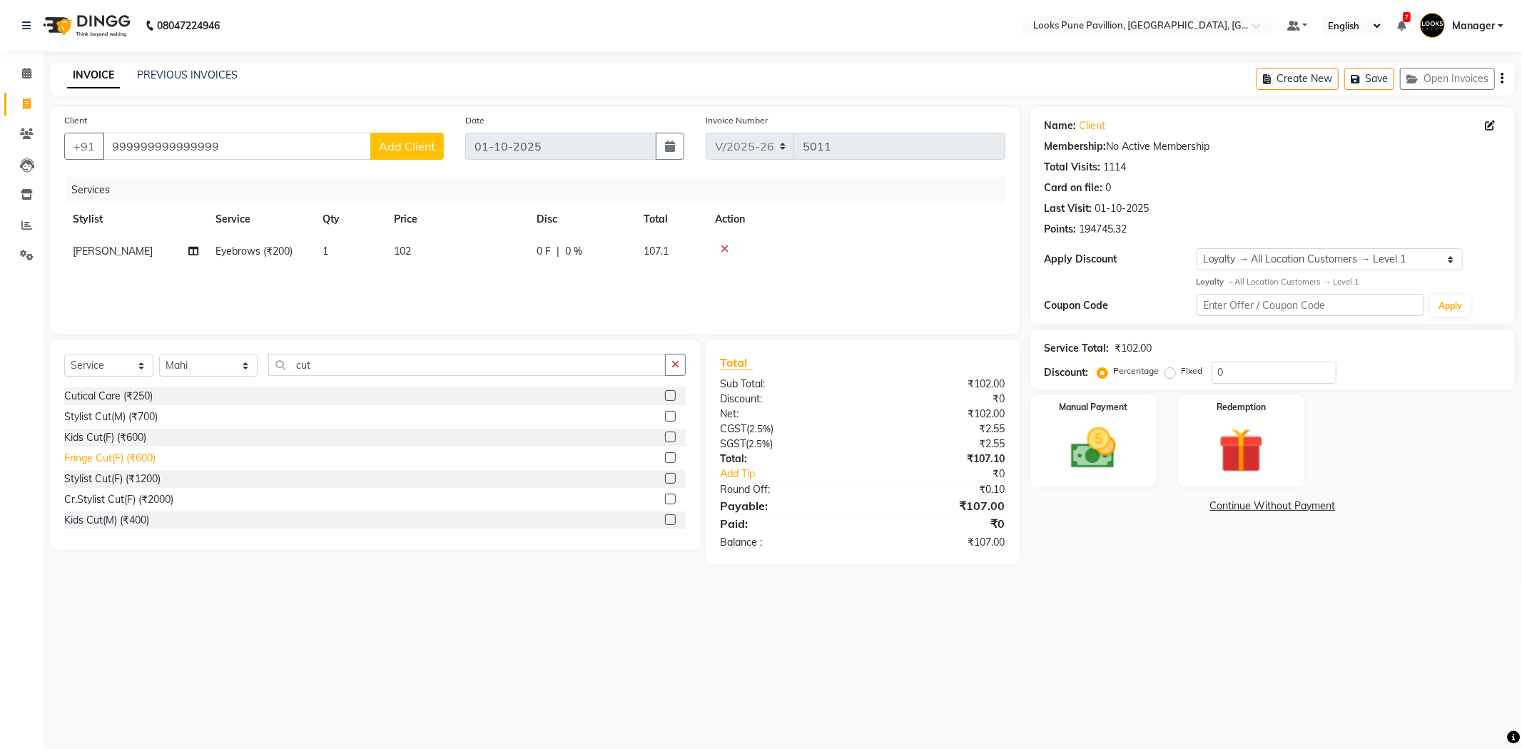
drag, startPoint x: 96, startPoint y: 481, endPoint x: 101, endPoint y: 472, distance: 9.9
click at [96, 480] on div "Stylist Cut(F) (₹1200)" at bounding box center [112, 479] width 96 height 15
checkbox input "false"
click at [448, 284] on td "1200" at bounding box center [456, 291] width 143 height 47
select select "64709"
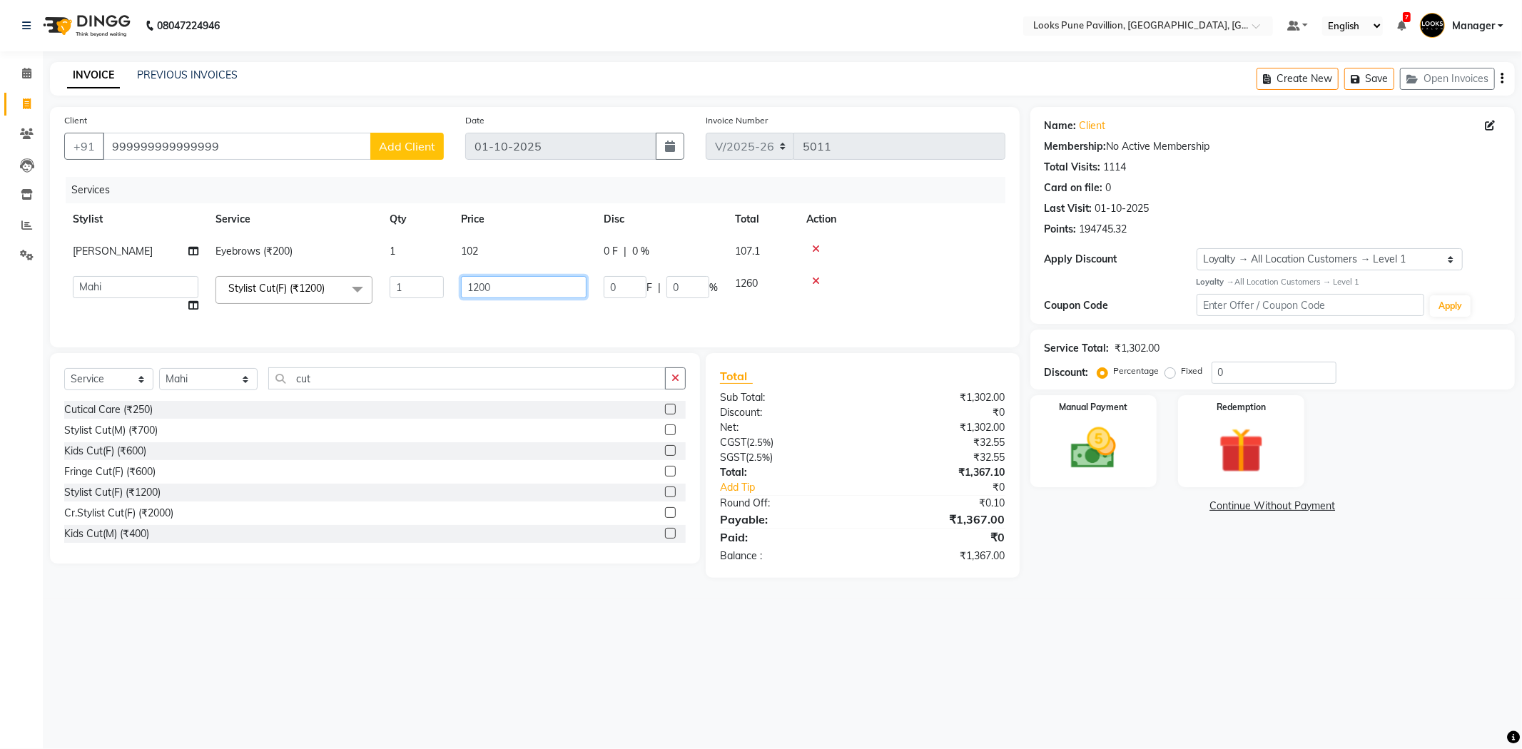
click at [502, 281] on input "1200" at bounding box center [524, 287] width 126 height 22
type input "1500"
click at [497, 325] on div "Services Stylist Service Qty Price Disc Total Action Pragati Eyebrows (₹200) 1 …" at bounding box center [534, 255] width 941 height 156
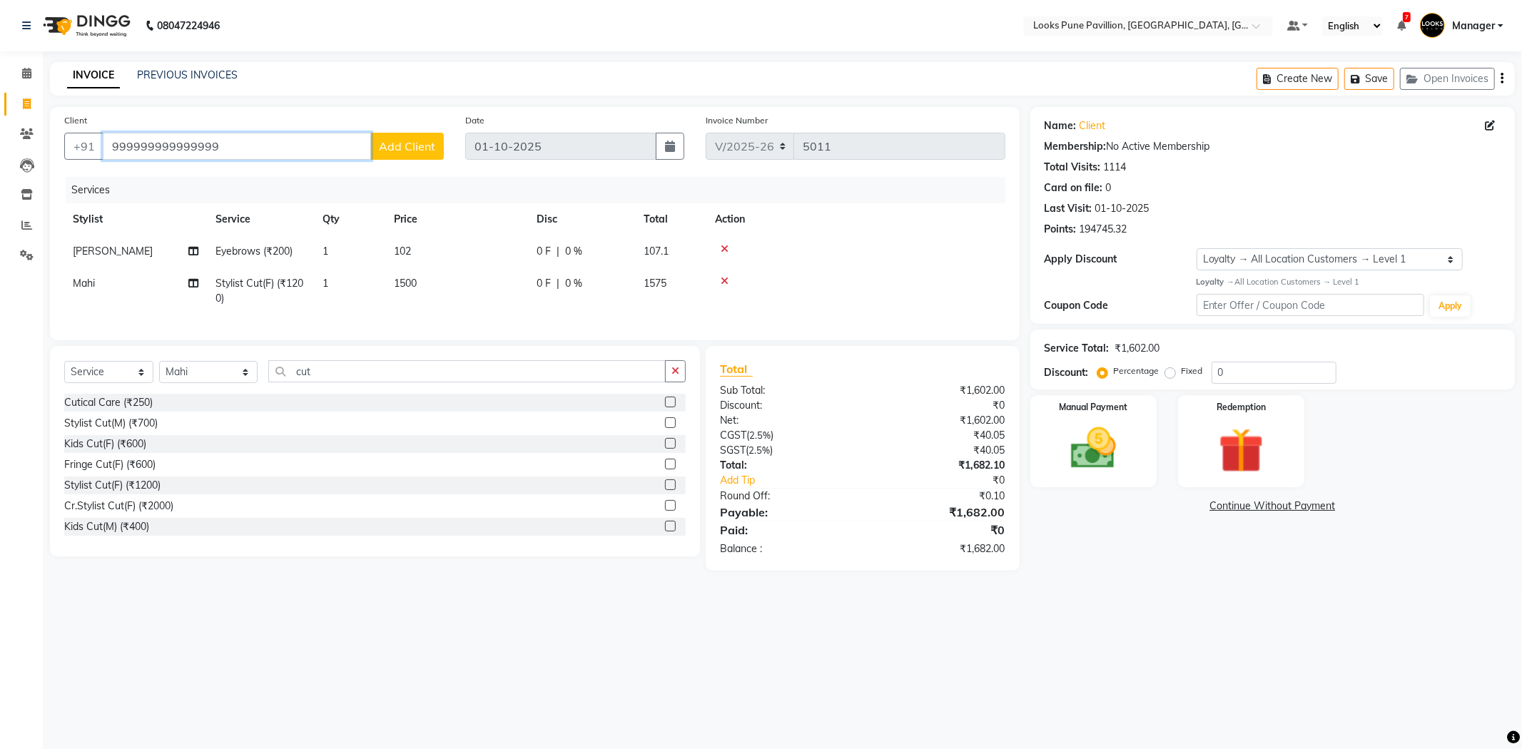
click at [250, 144] on input "999999999999999" at bounding box center [237, 146] width 268 height 27
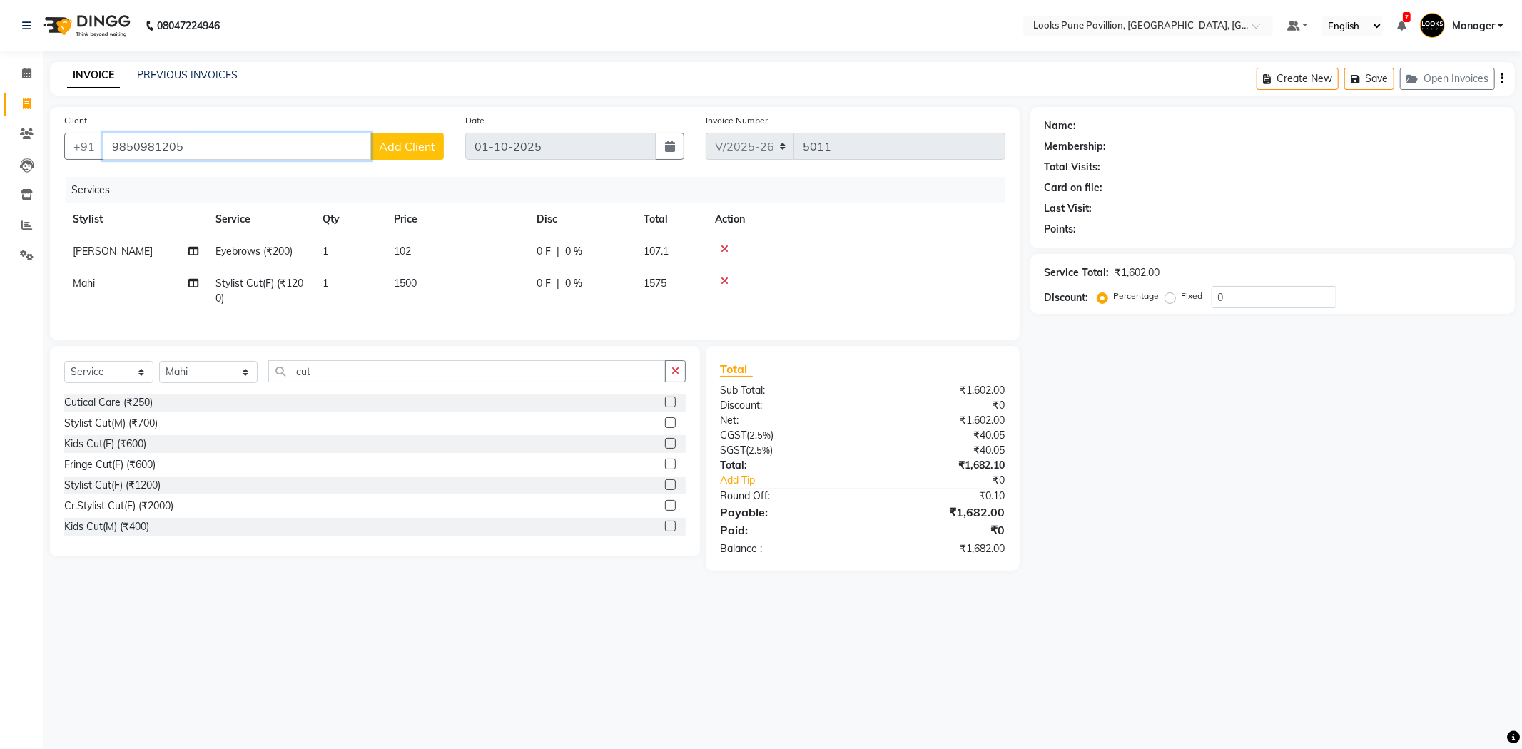
type input "9850981205"
click at [416, 153] on button "Add Client" at bounding box center [406, 146] width 73 height 27
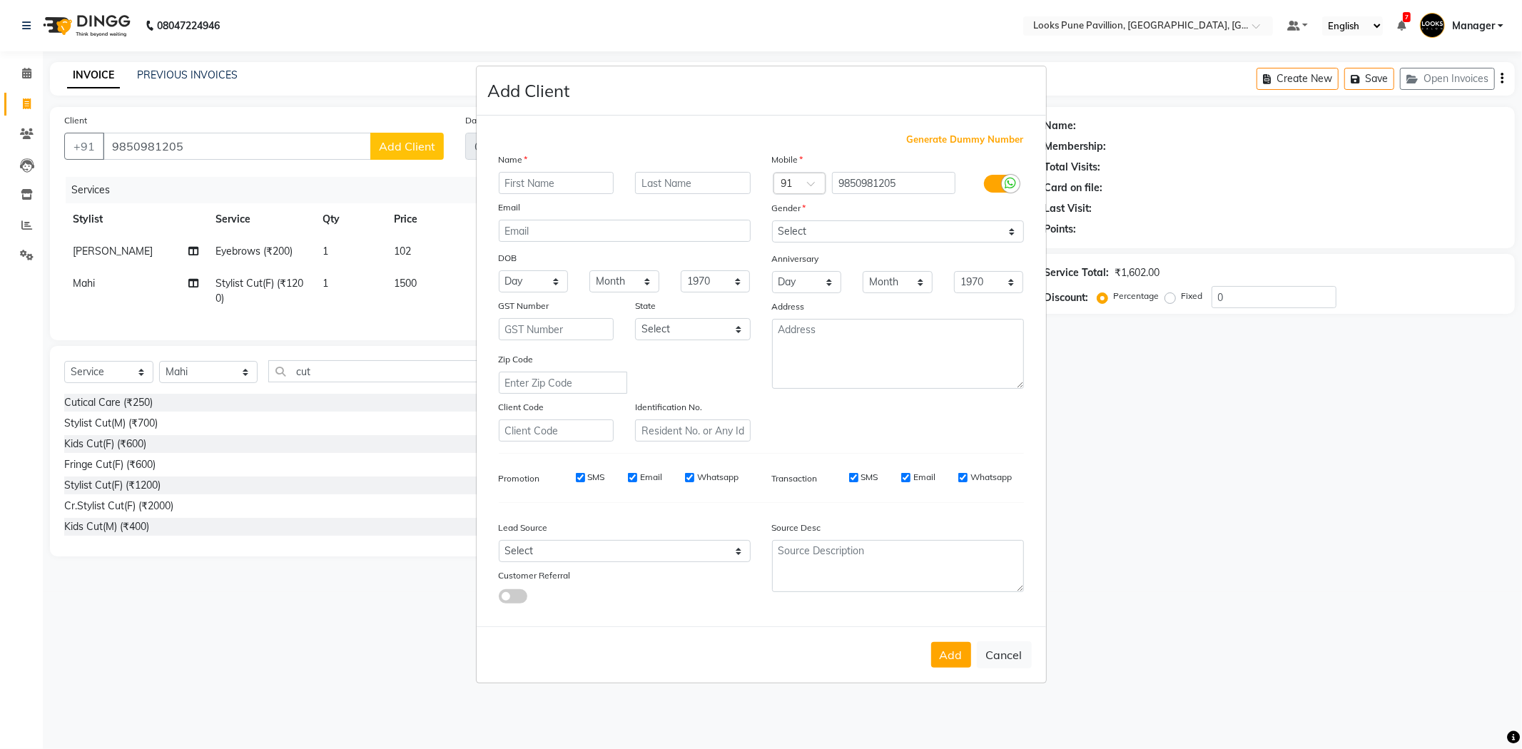
click at [581, 191] on input "text" at bounding box center [557, 183] width 116 height 22
type input "meghna"
click at [810, 228] on select "Select Male Female Other Prefer Not To Say" at bounding box center [898, 231] width 252 height 22
select select "female"
click at [772, 220] on select "Select Male Female Other Prefer Not To Say" at bounding box center [898, 231] width 252 height 22
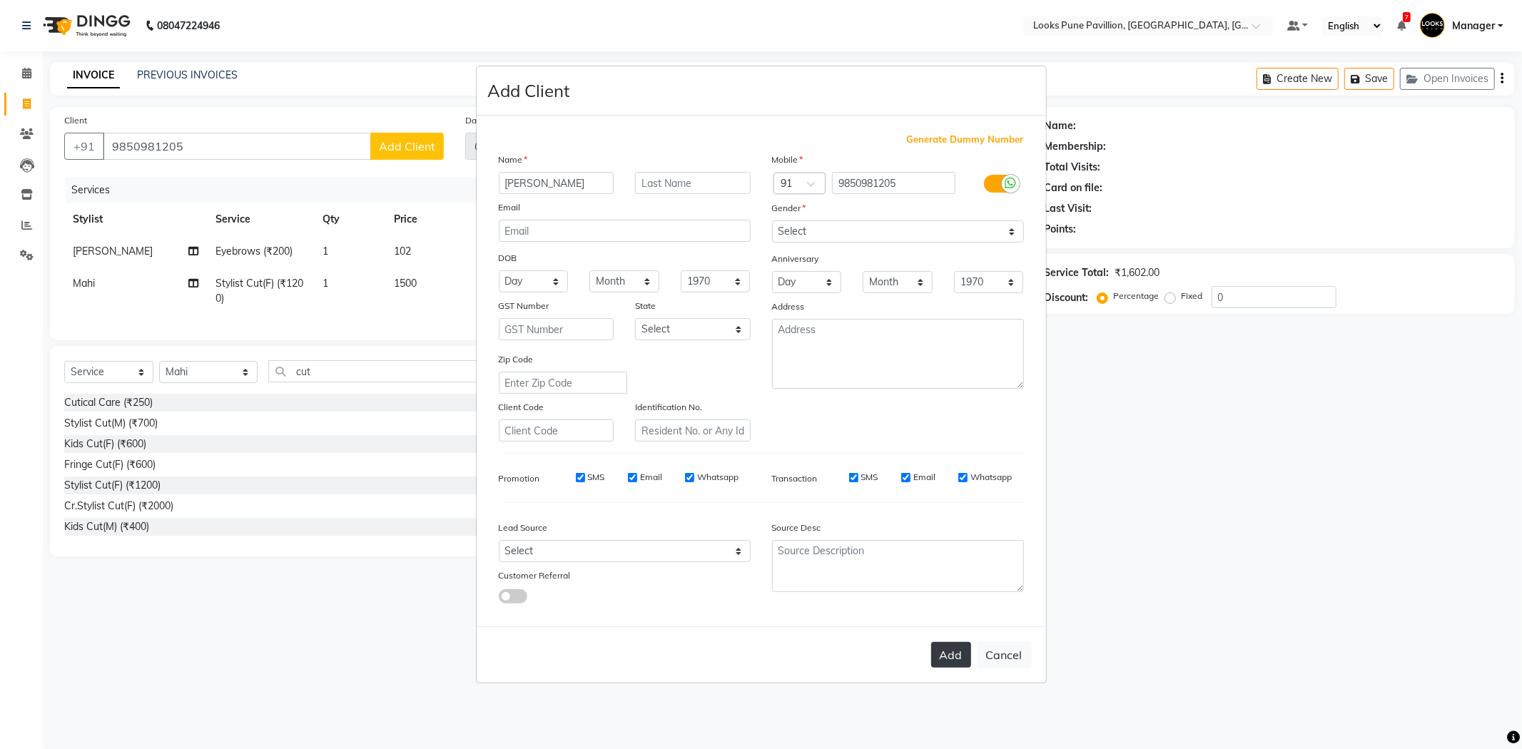
click at [947, 664] on button "Add" at bounding box center [951, 655] width 40 height 26
select select
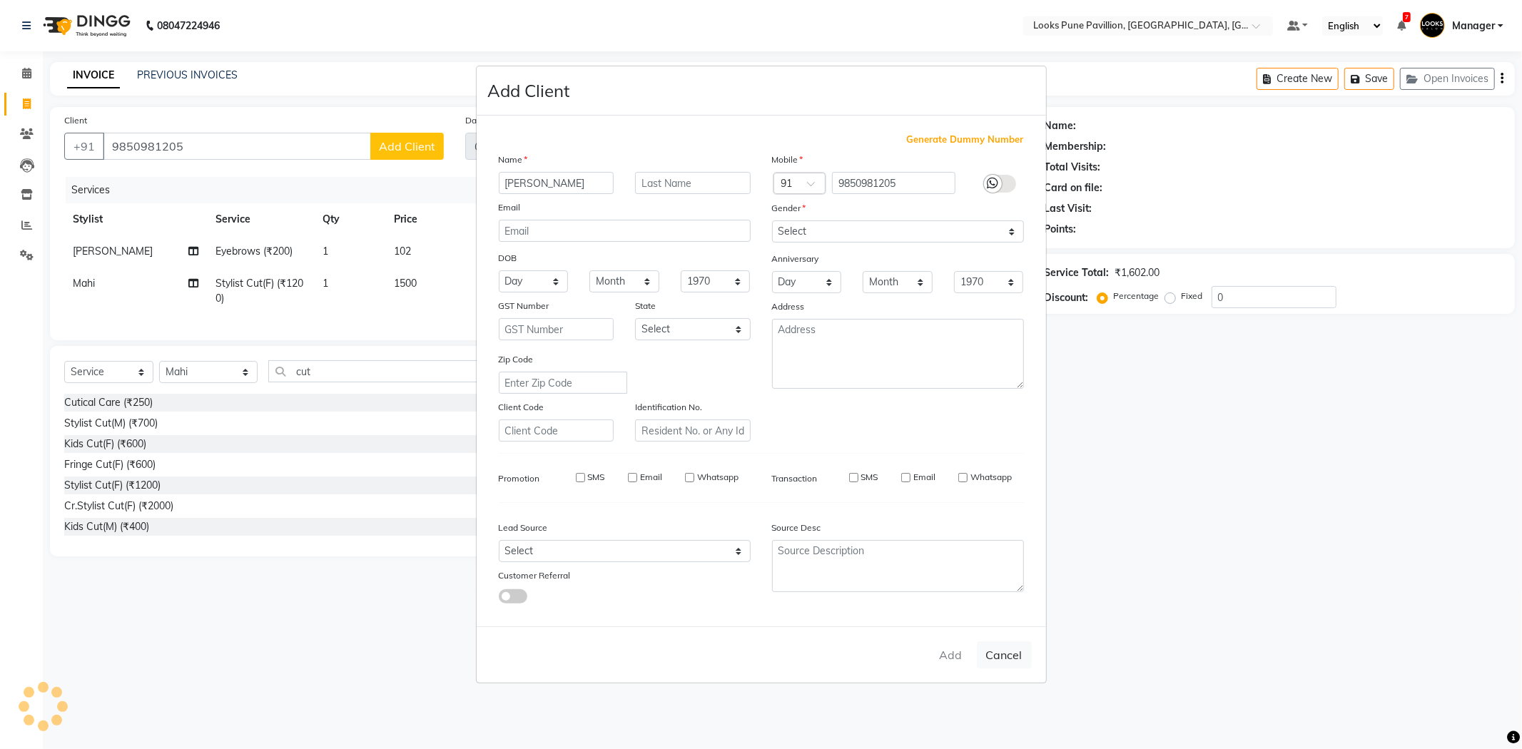
select select
checkbox input "false"
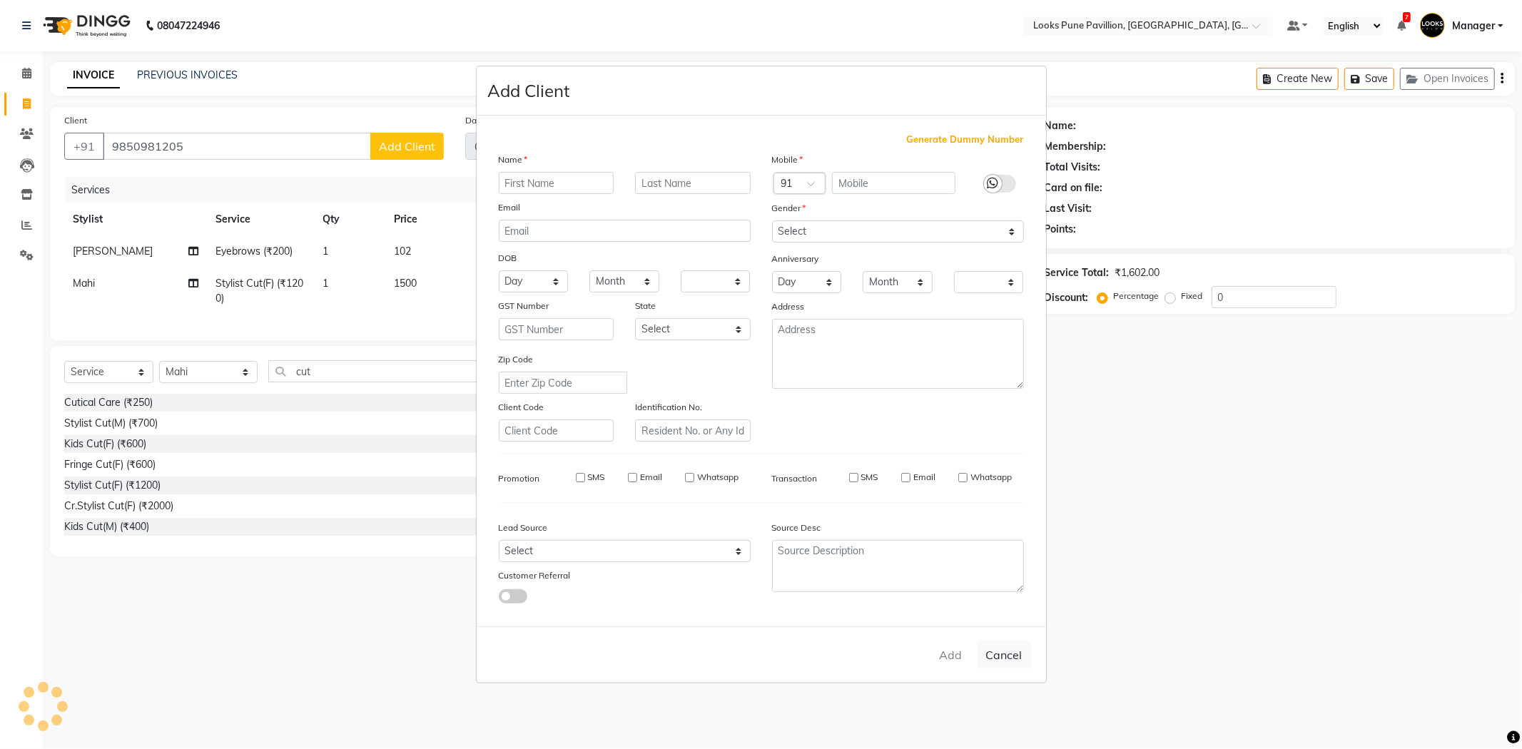
checkbox input "false"
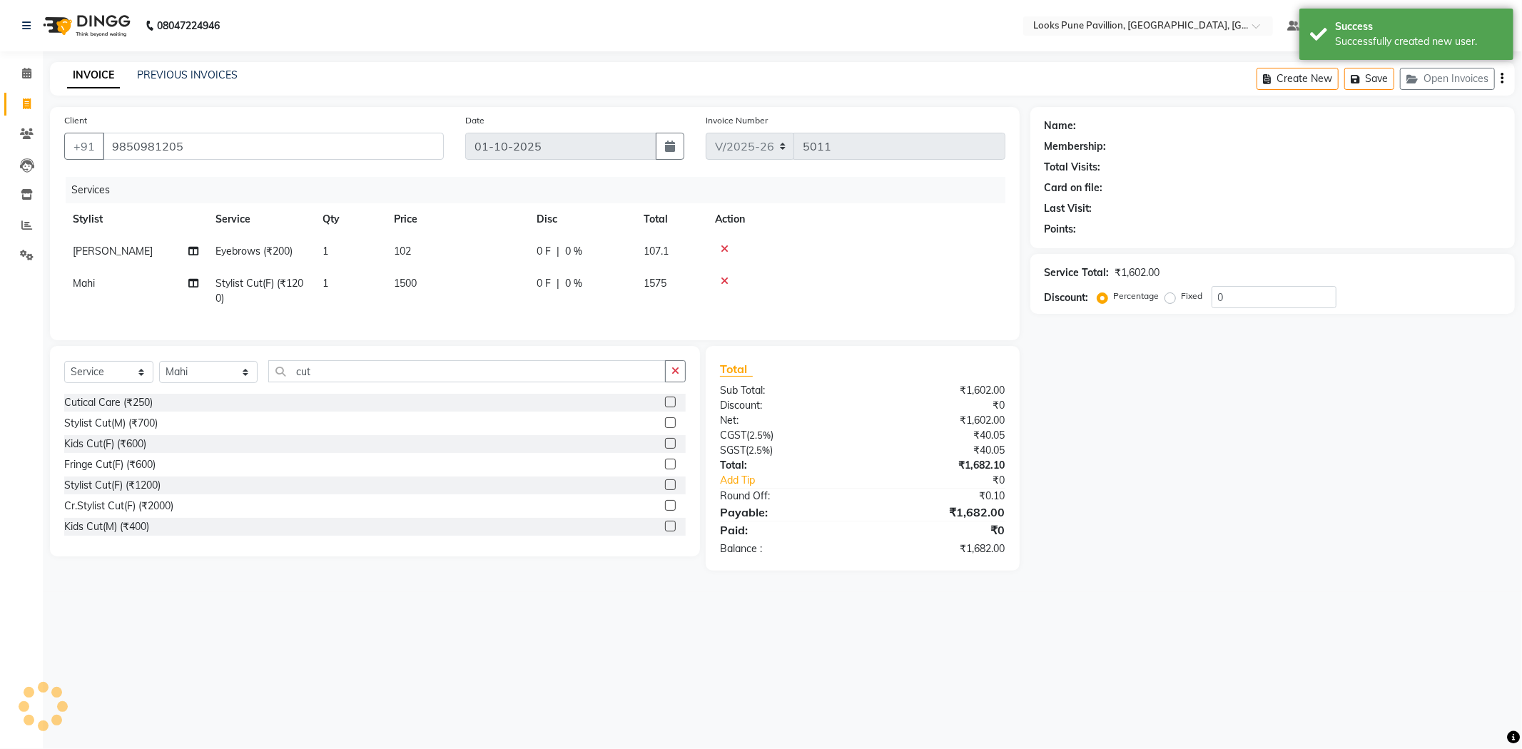
select select "1: Object"
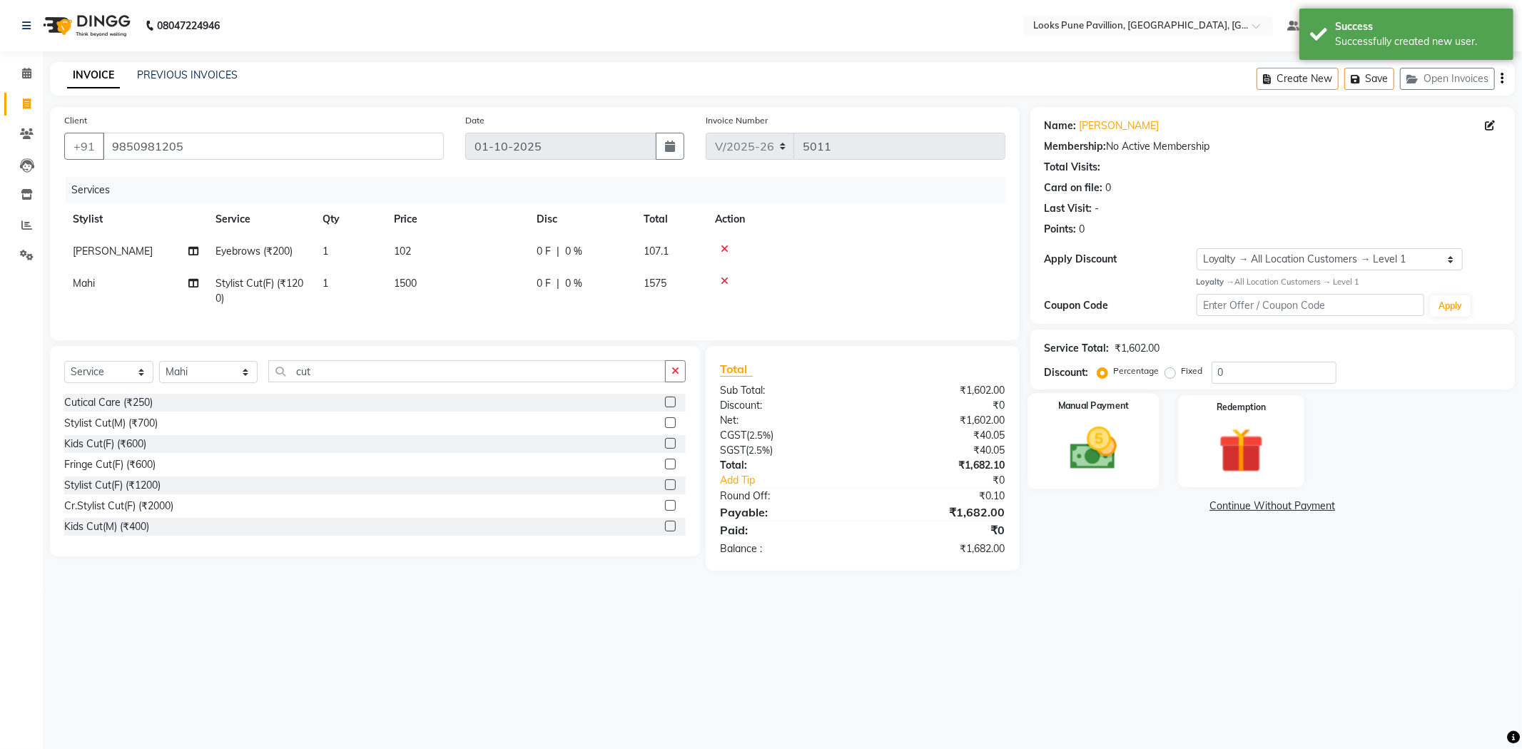
click at [1132, 433] on div "Manual Payment" at bounding box center [1092, 441] width 131 height 96
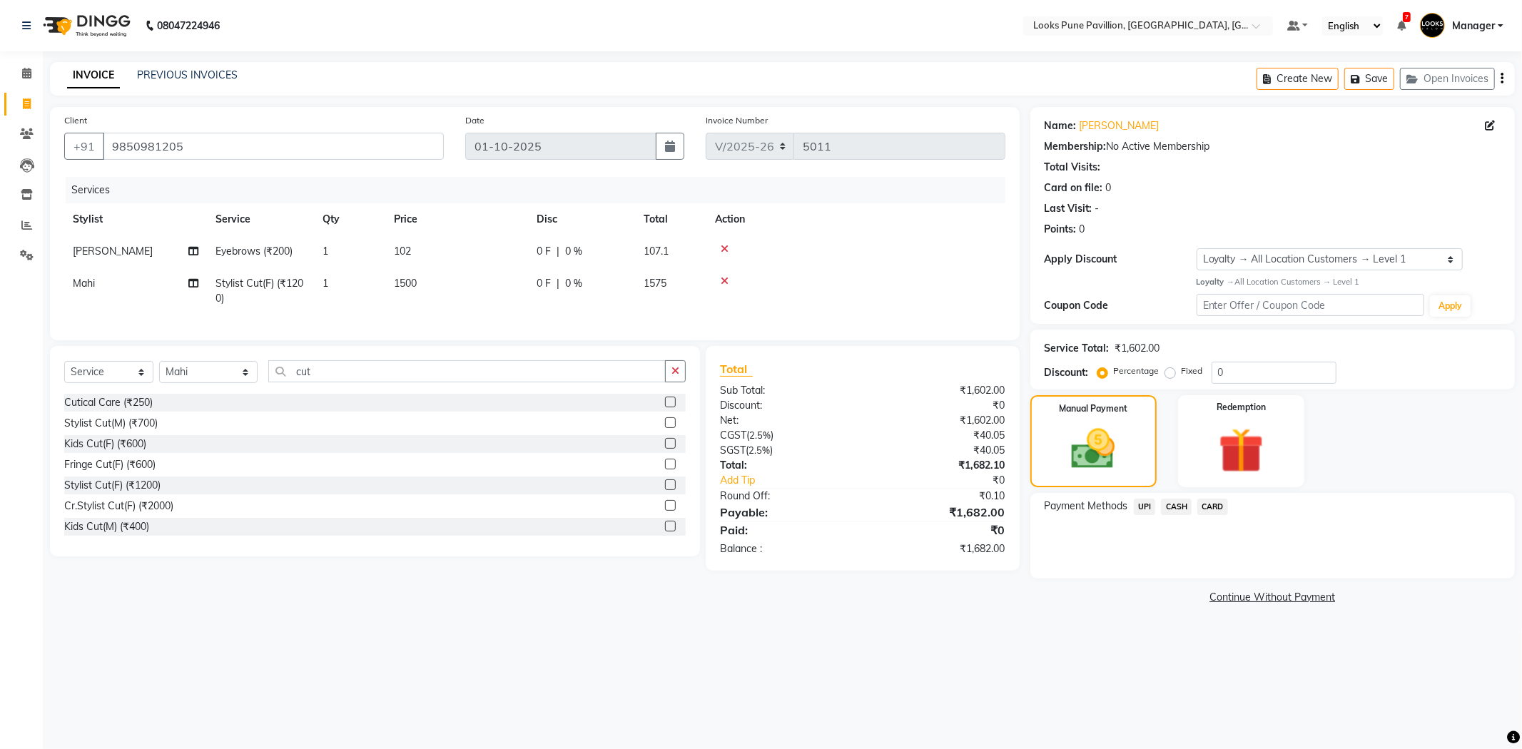
click at [1137, 509] on span "UPI" at bounding box center [1145, 507] width 22 height 16
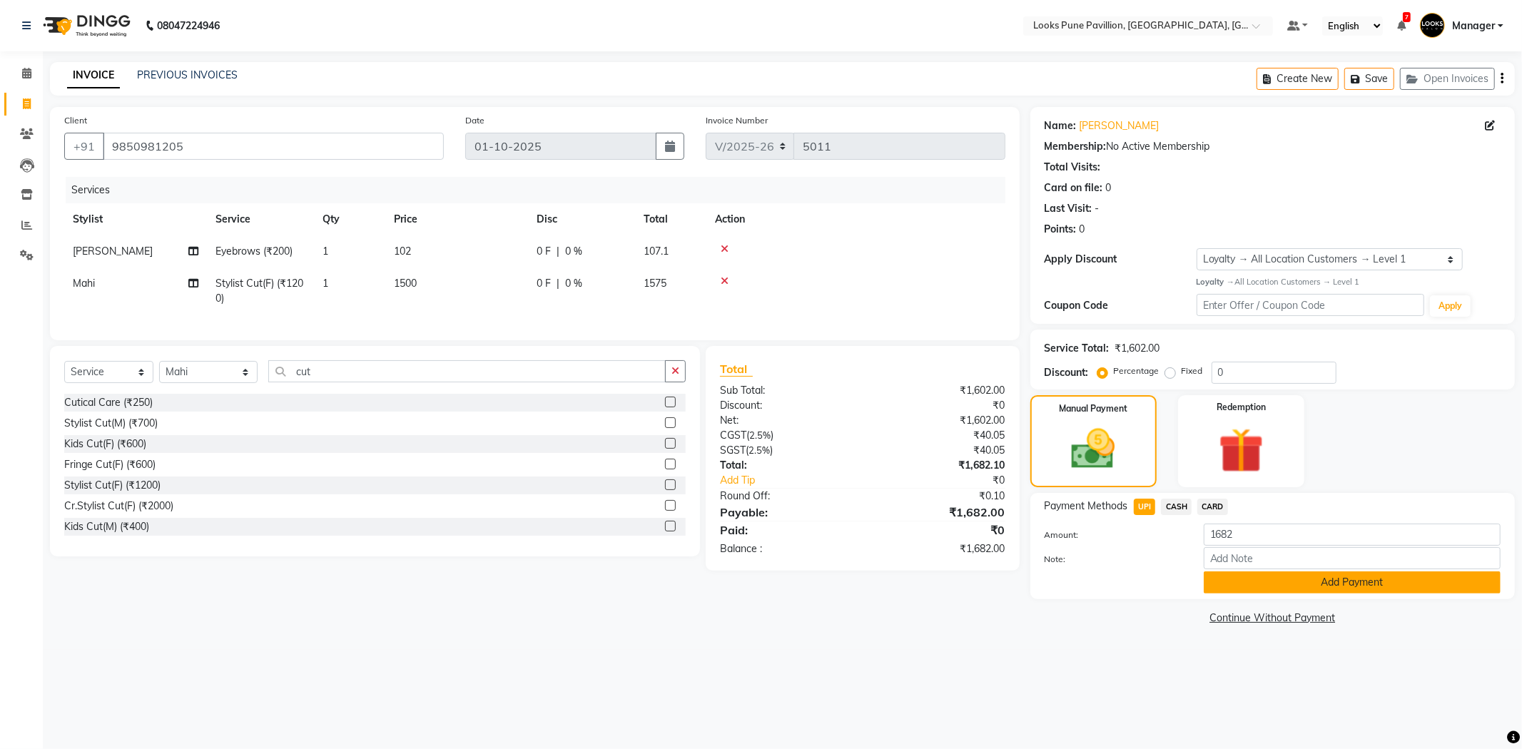
click at [1263, 592] on button "Add Payment" at bounding box center [1352, 583] width 297 height 22
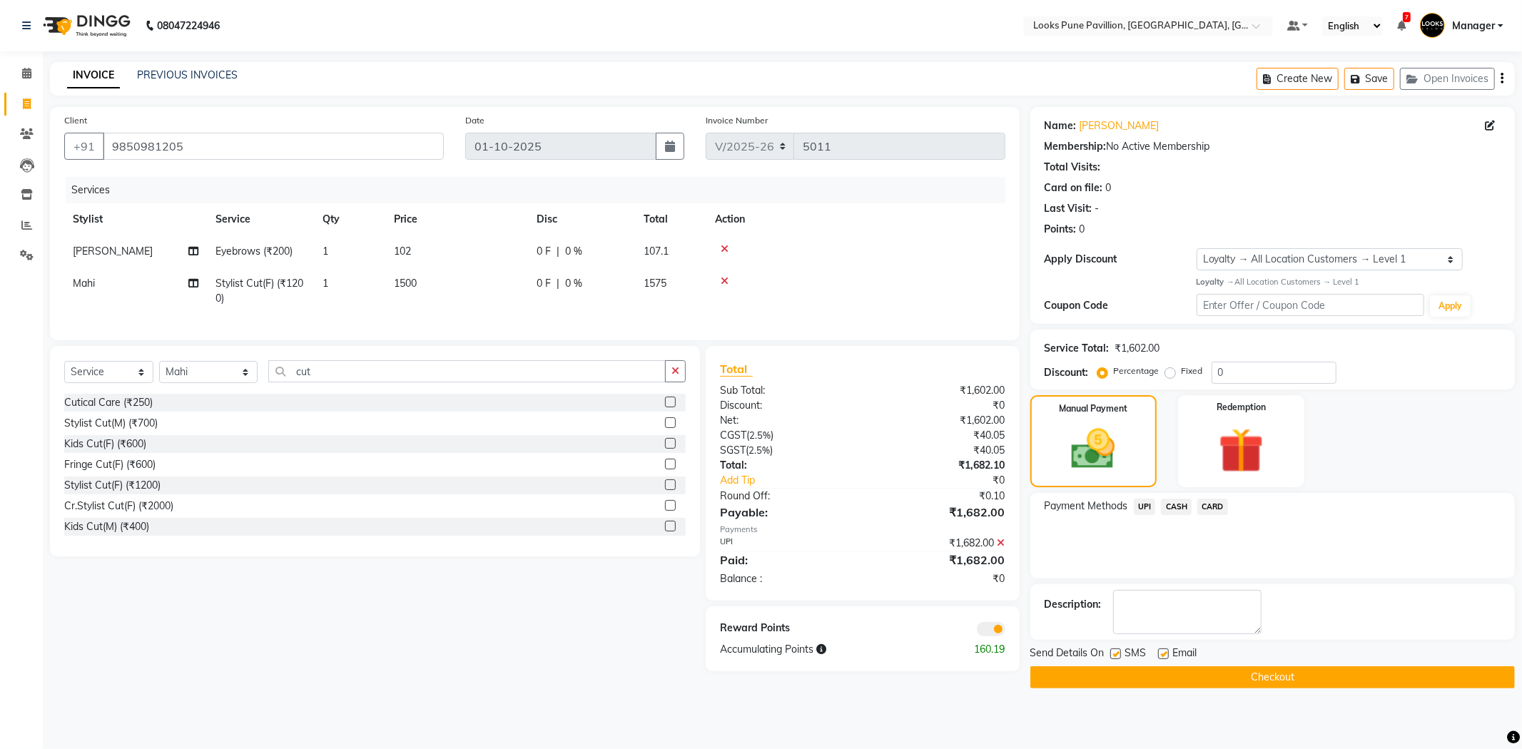
click at [1189, 681] on button "Checkout" at bounding box center [1272, 677] width 484 height 22
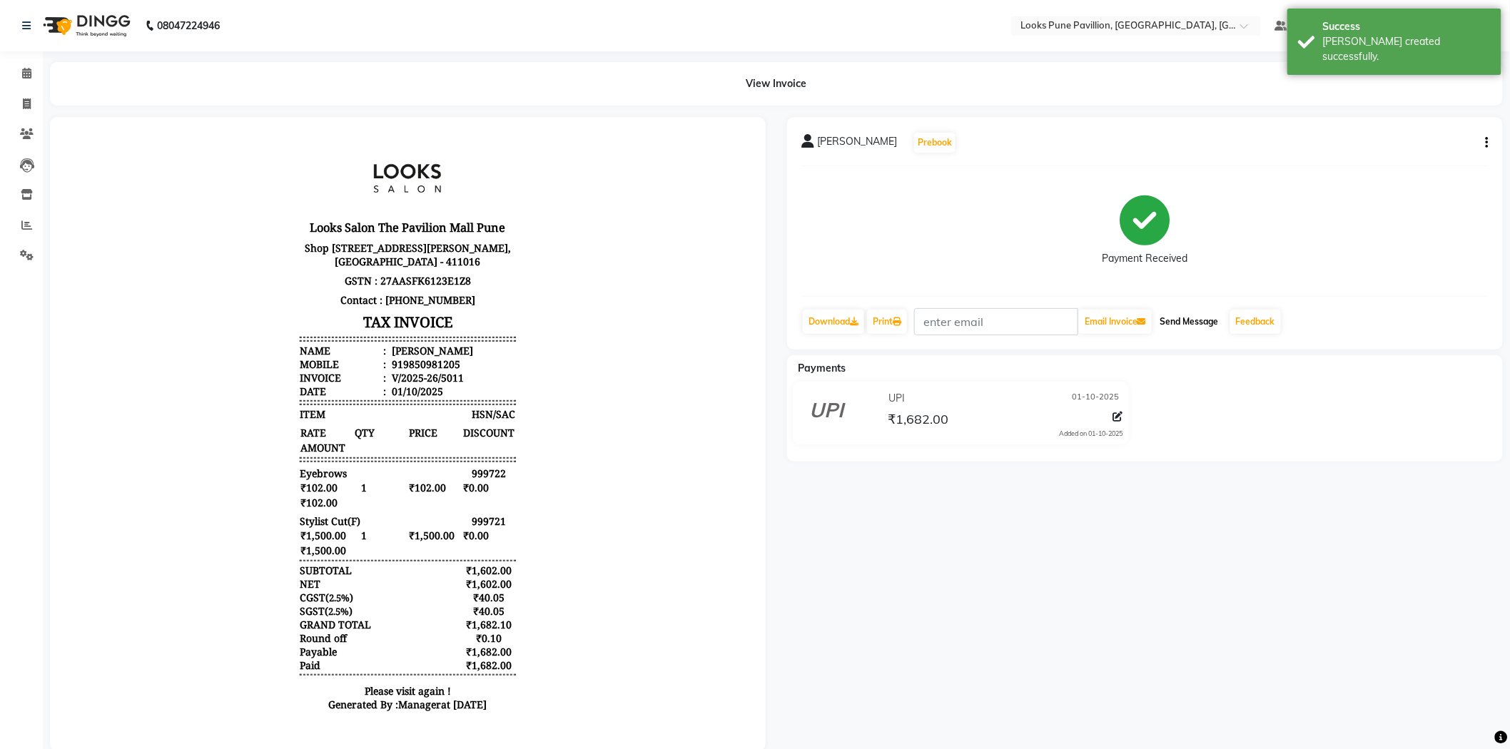
click at [1197, 326] on button "Send Message" at bounding box center [1189, 322] width 70 height 24
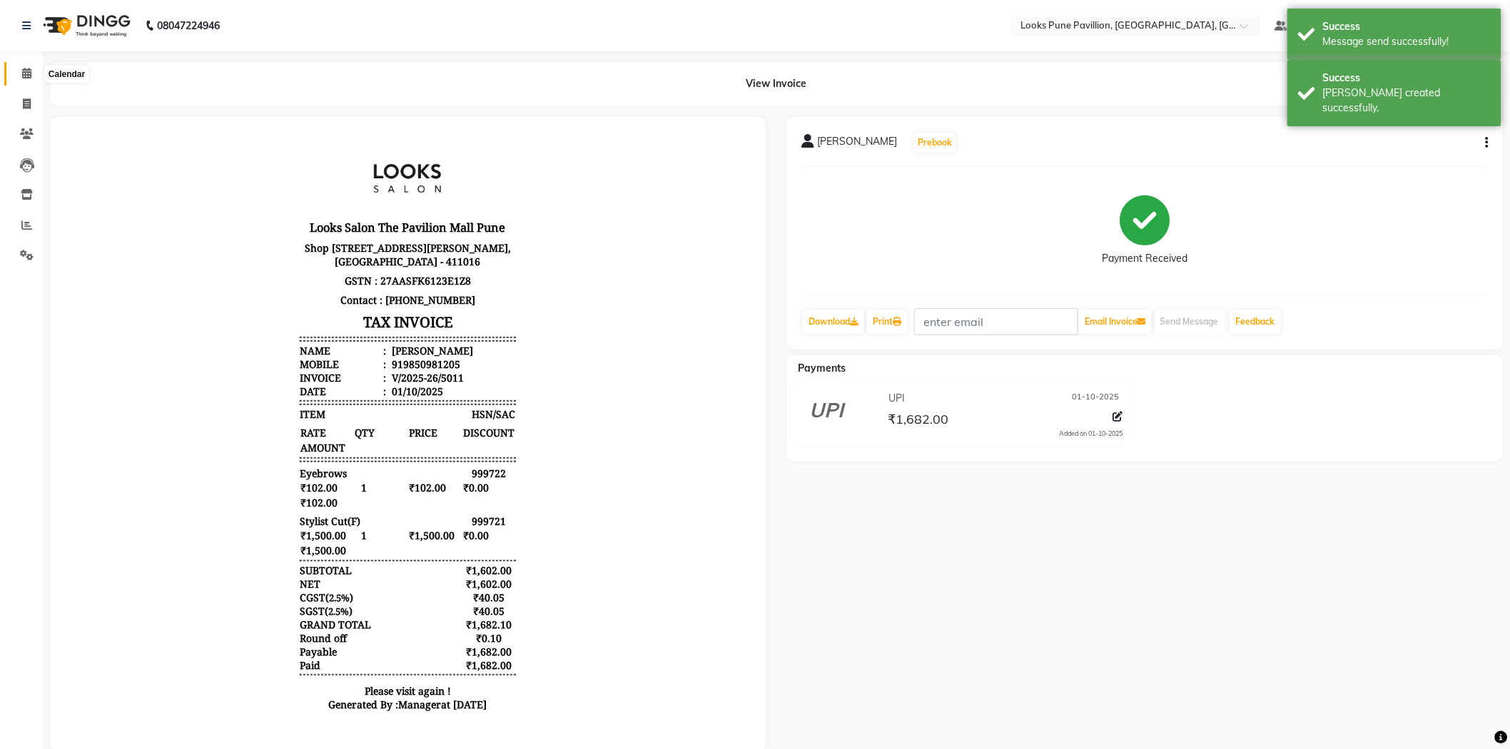
click at [24, 72] on icon at bounding box center [26, 73] width 9 height 11
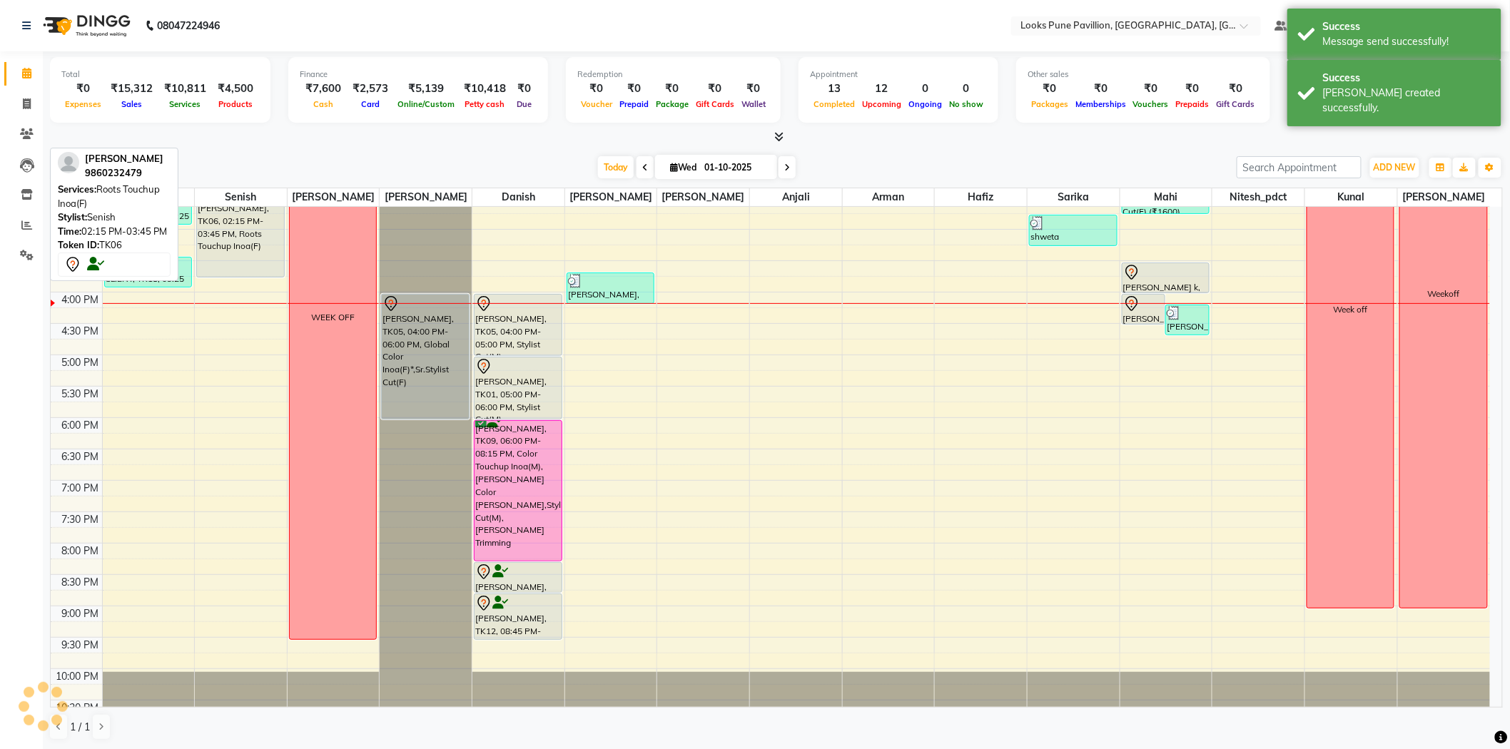
scroll to position [212, 0]
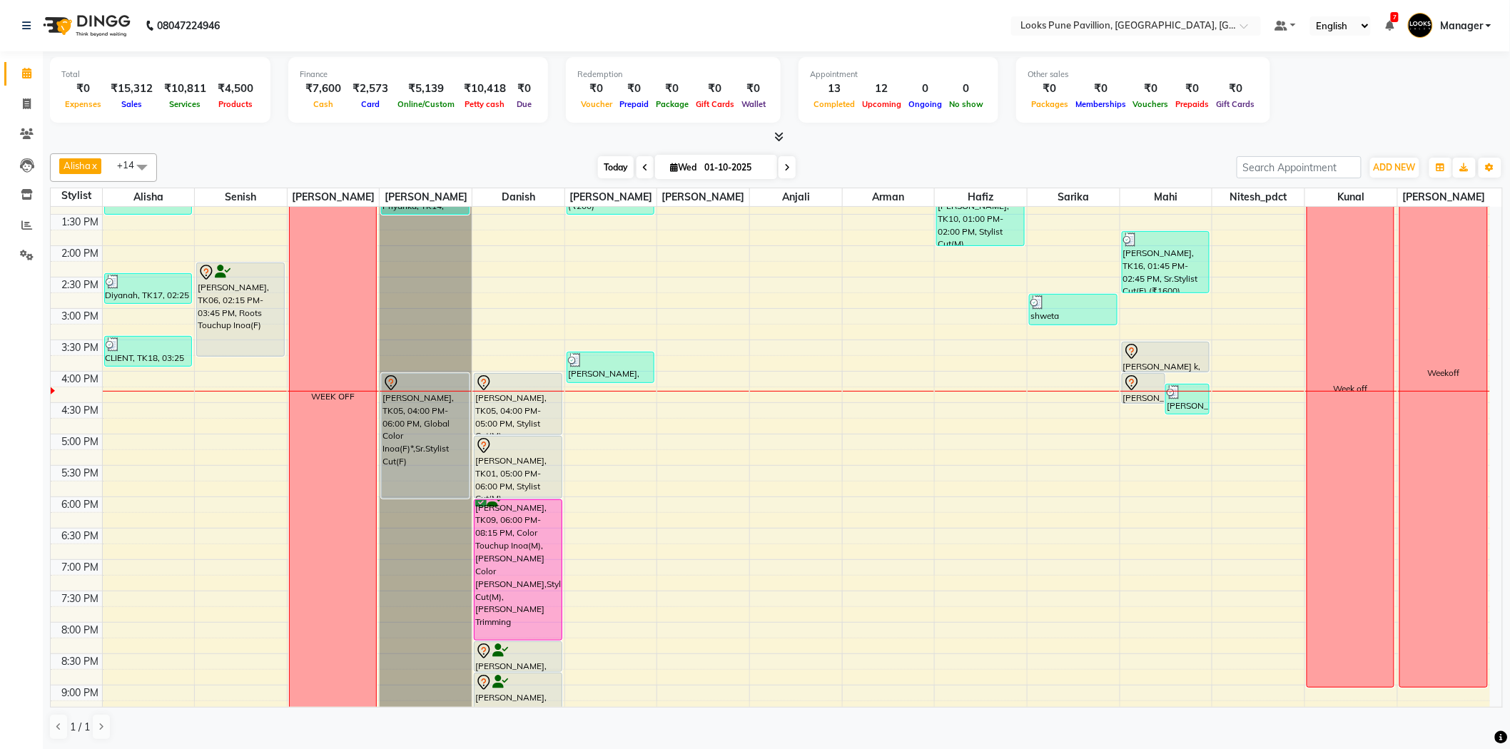
click at [611, 168] on span "Today" at bounding box center [616, 167] width 36 height 22
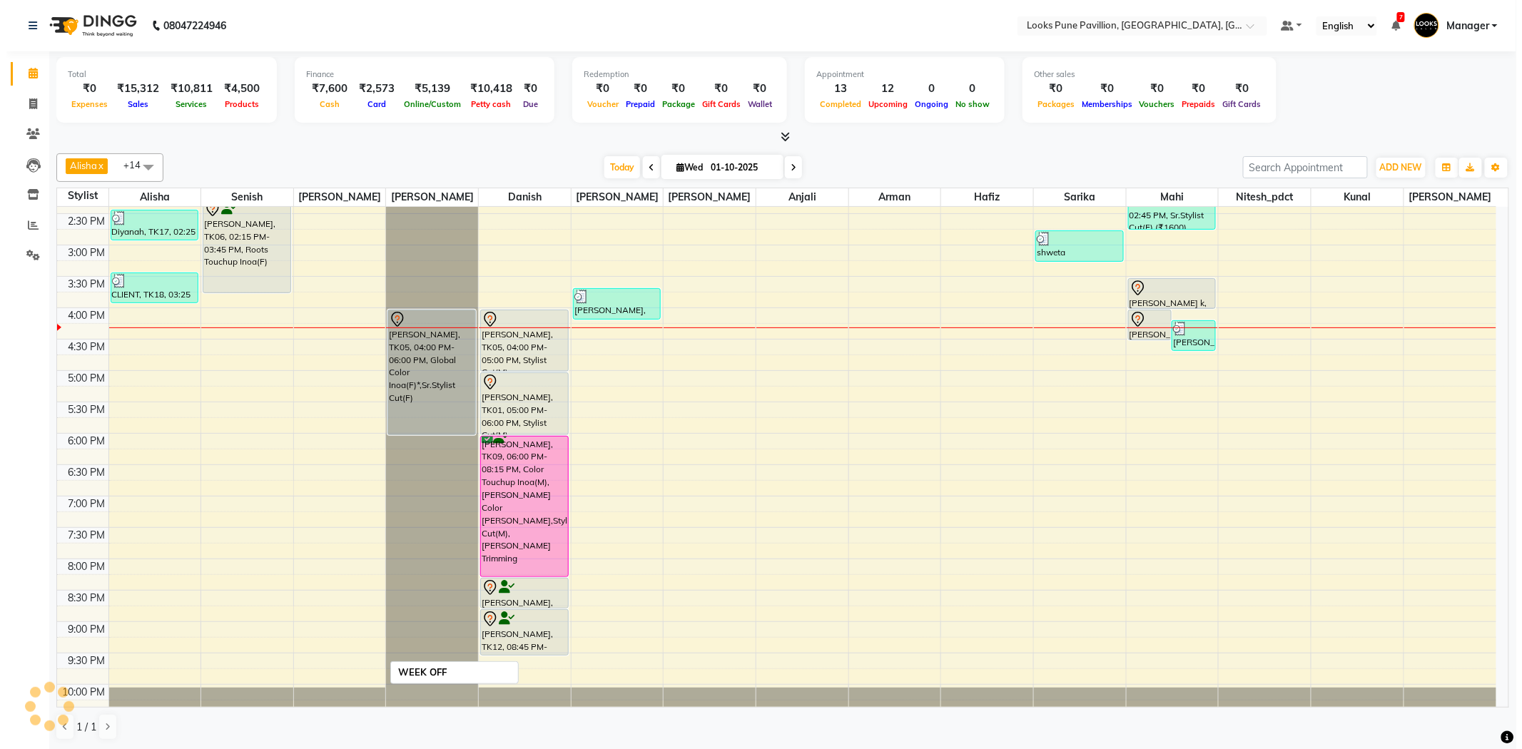
scroll to position [1, 0]
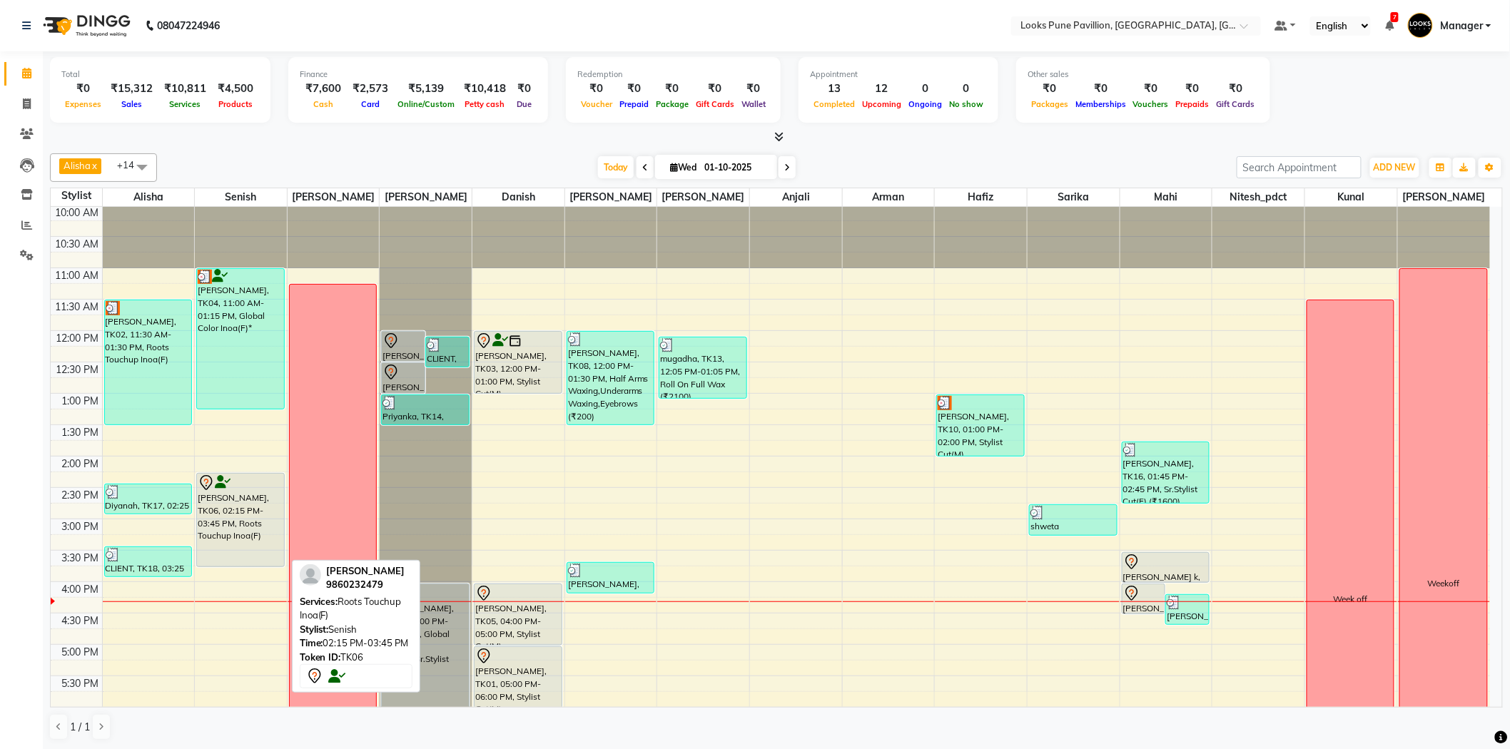
click at [238, 531] on div "anuja, TK06, 02:15 PM-03:45 PM, Roots Touchup Inoa(F)" at bounding box center [240, 520] width 86 height 93
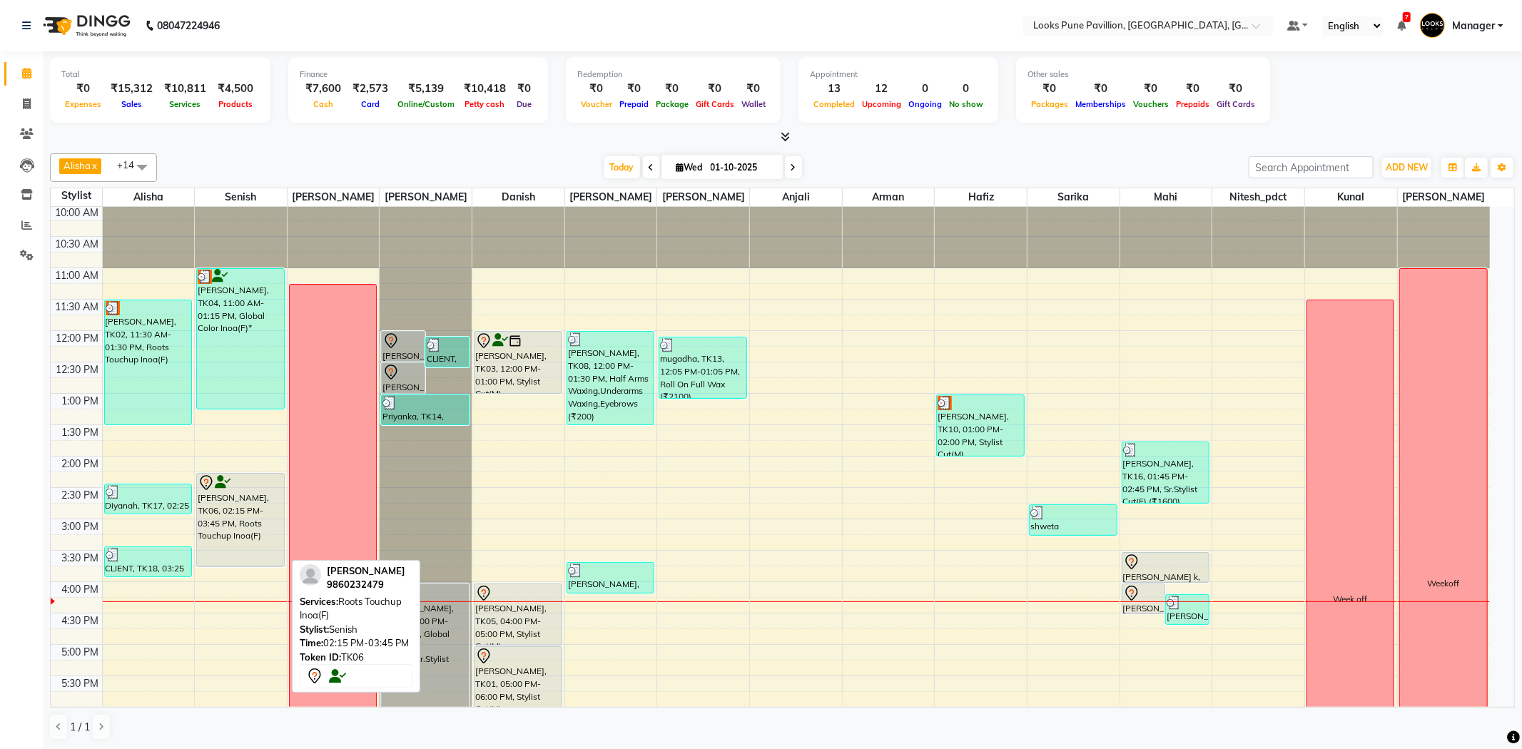
select select "7"
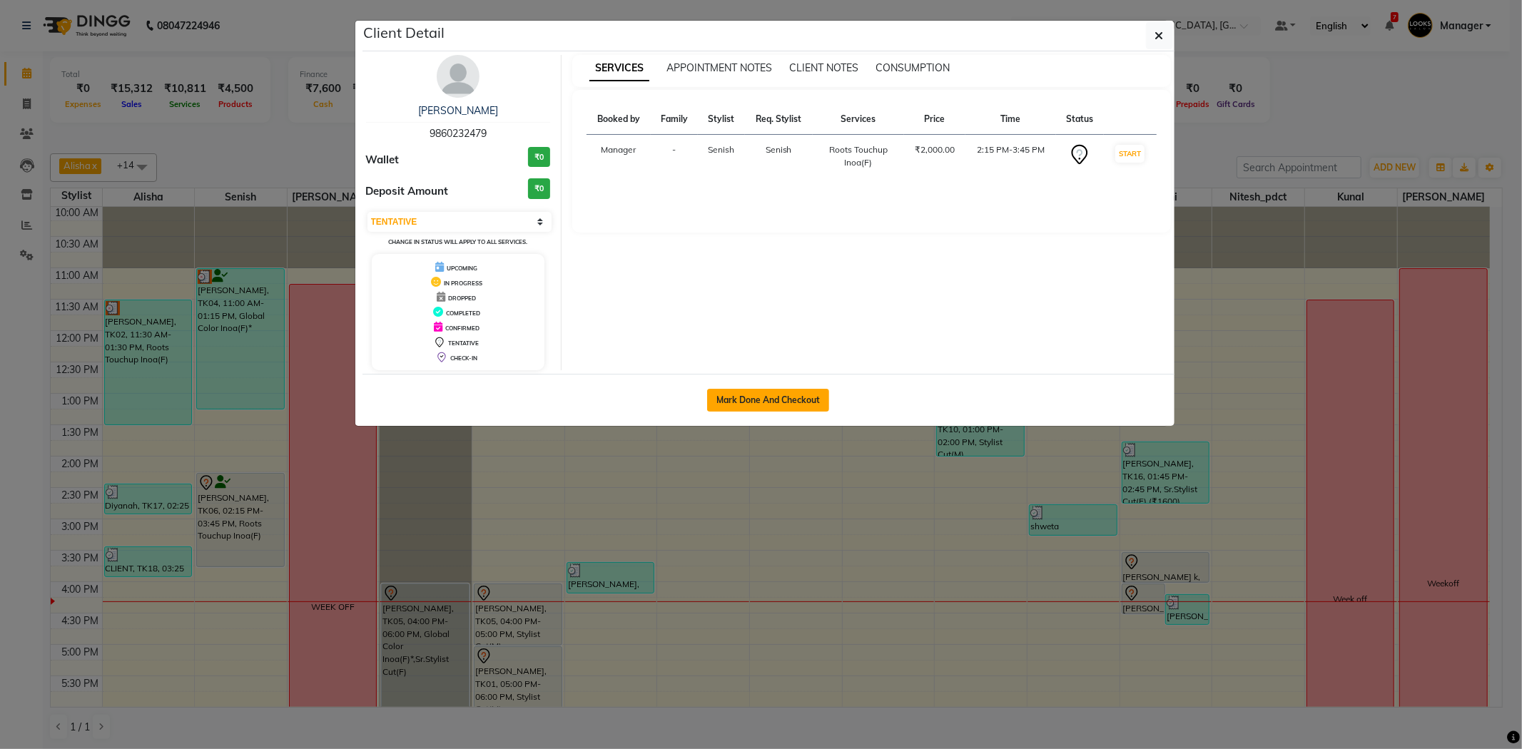
click at [775, 405] on button "Mark Done And Checkout" at bounding box center [768, 400] width 122 height 23
select select "service"
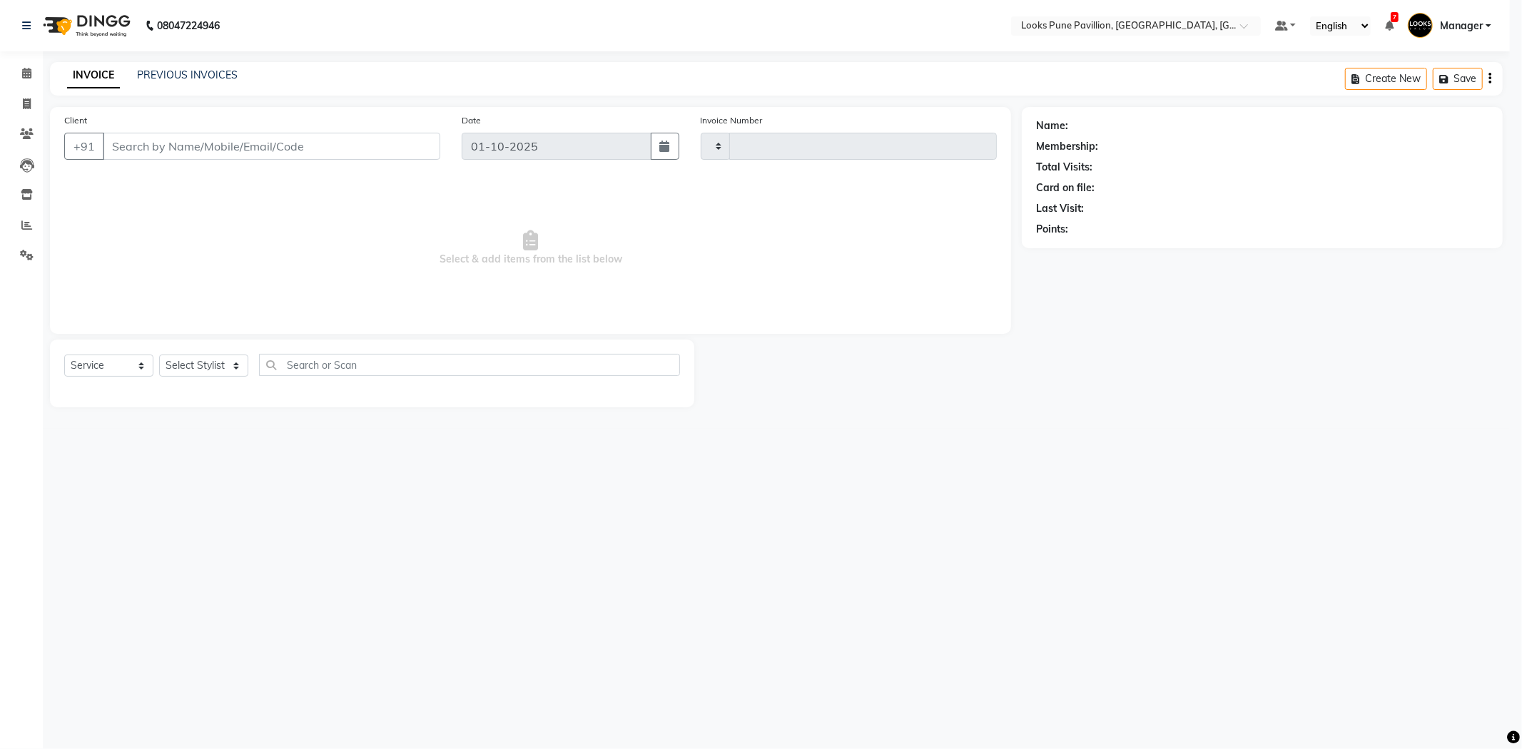
type input "5012"
select select "3"
select select "6002"
type input "9860232479"
select select "43069"
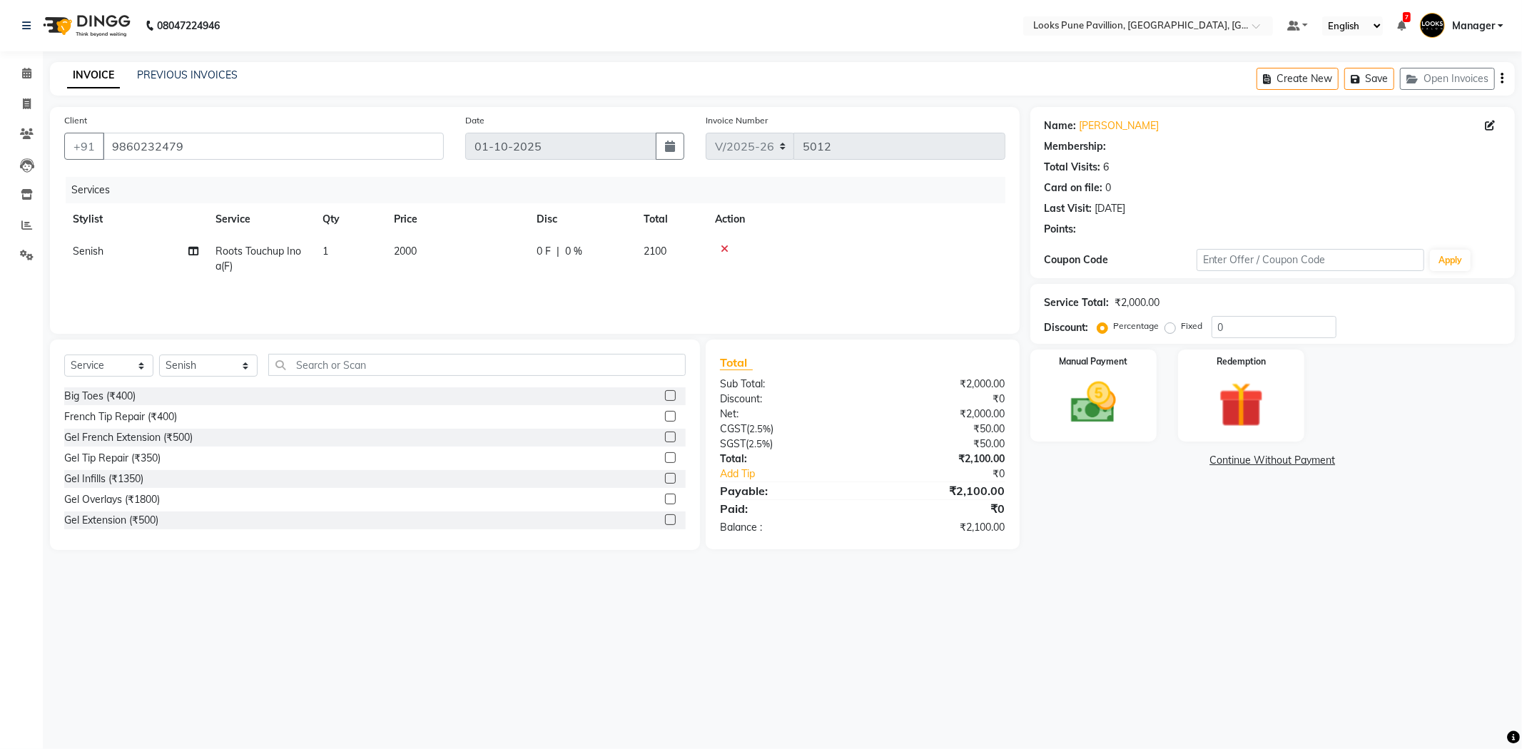
select select "1: Object"
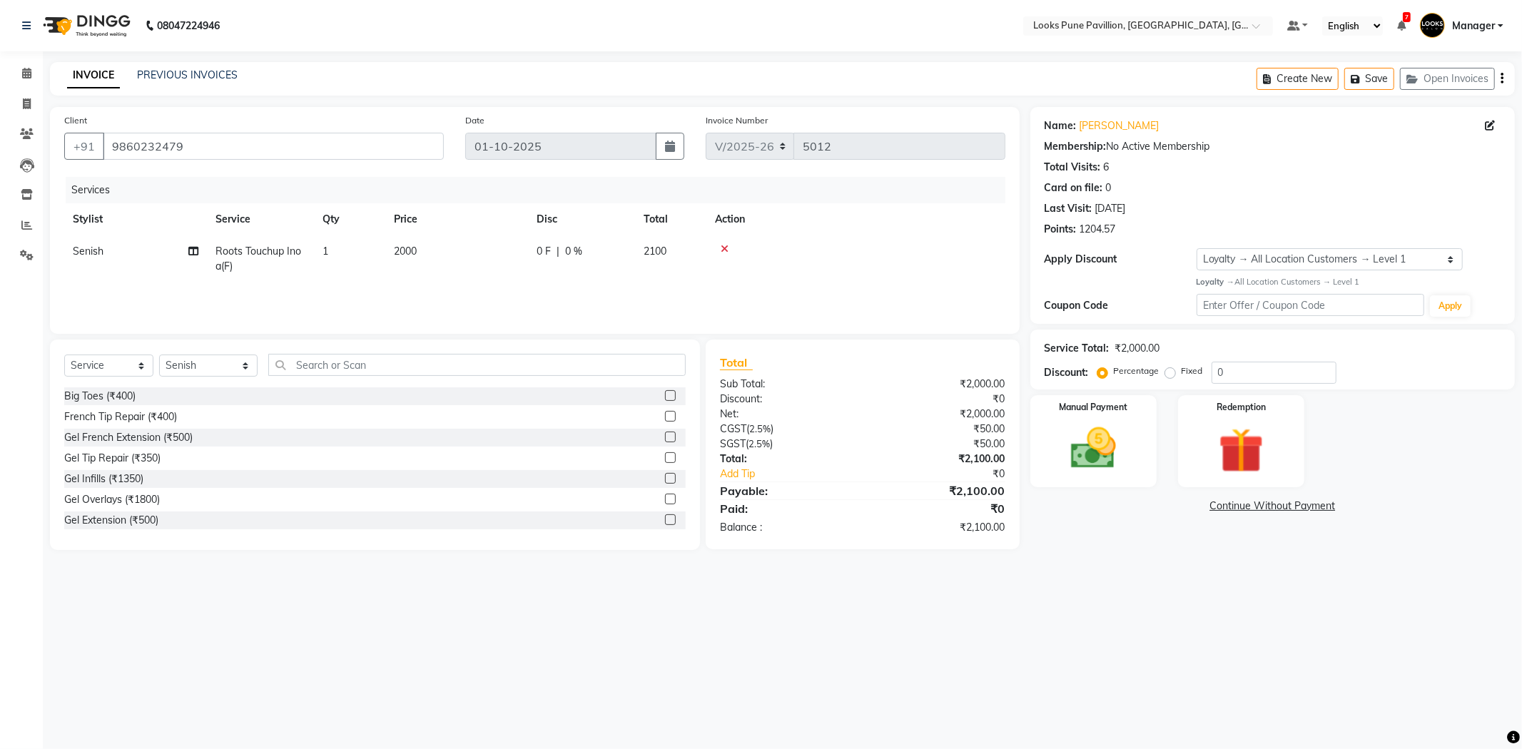
click at [519, 265] on td "2000" at bounding box center [456, 258] width 143 height 47
select select "43069"
drag, startPoint x: 529, startPoint y: 258, endPoint x: 93, endPoint y: 305, distance: 439.2
click at [93, 305] on div "Services Stylist Service Qty Price Disc Total Action Alisha Anjali Arif Arman C…" at bounding box center [534, 248] width 941 height 143
type input "1600"
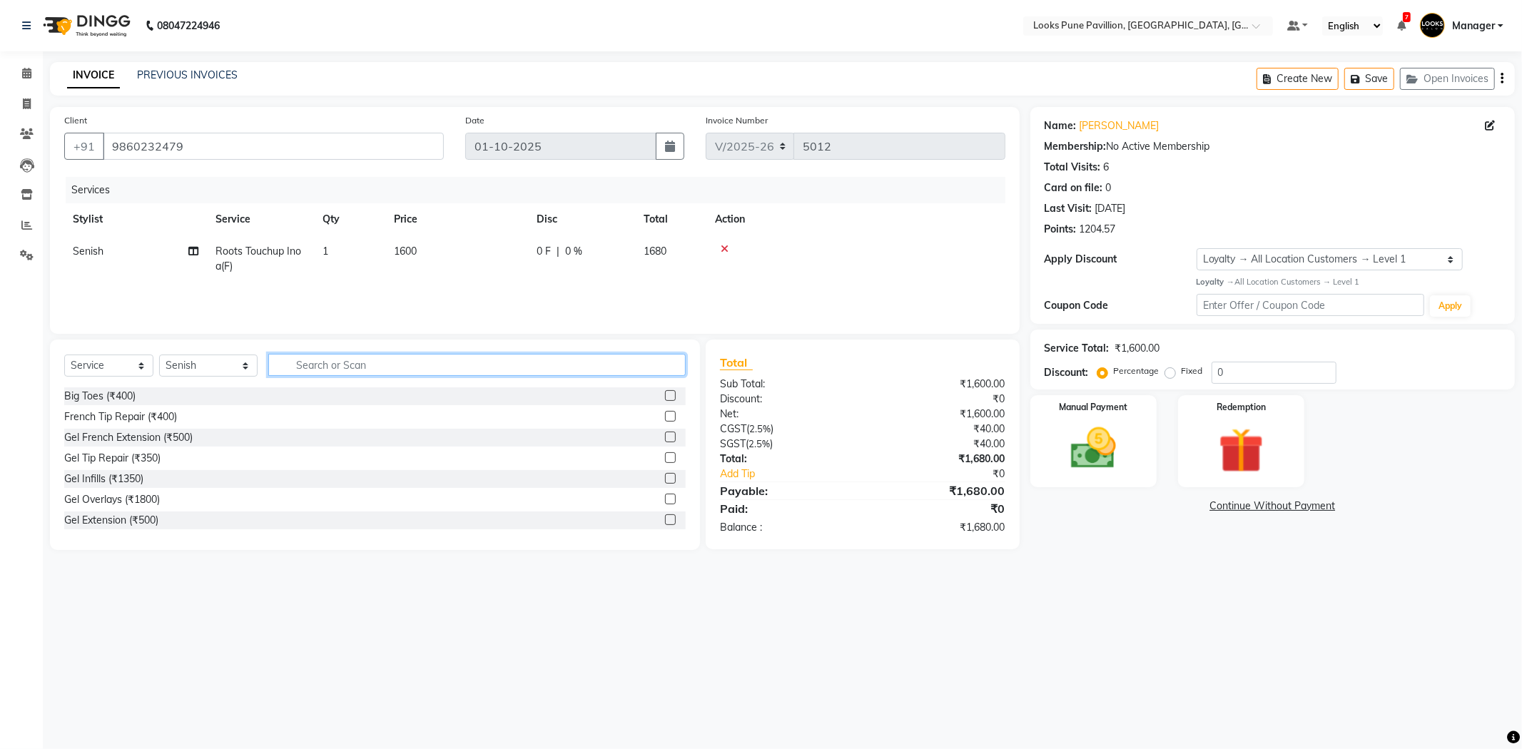
click at [372, 360] on input "text" at bounding box center [476, 365] width 417 height 22
type input "cut"
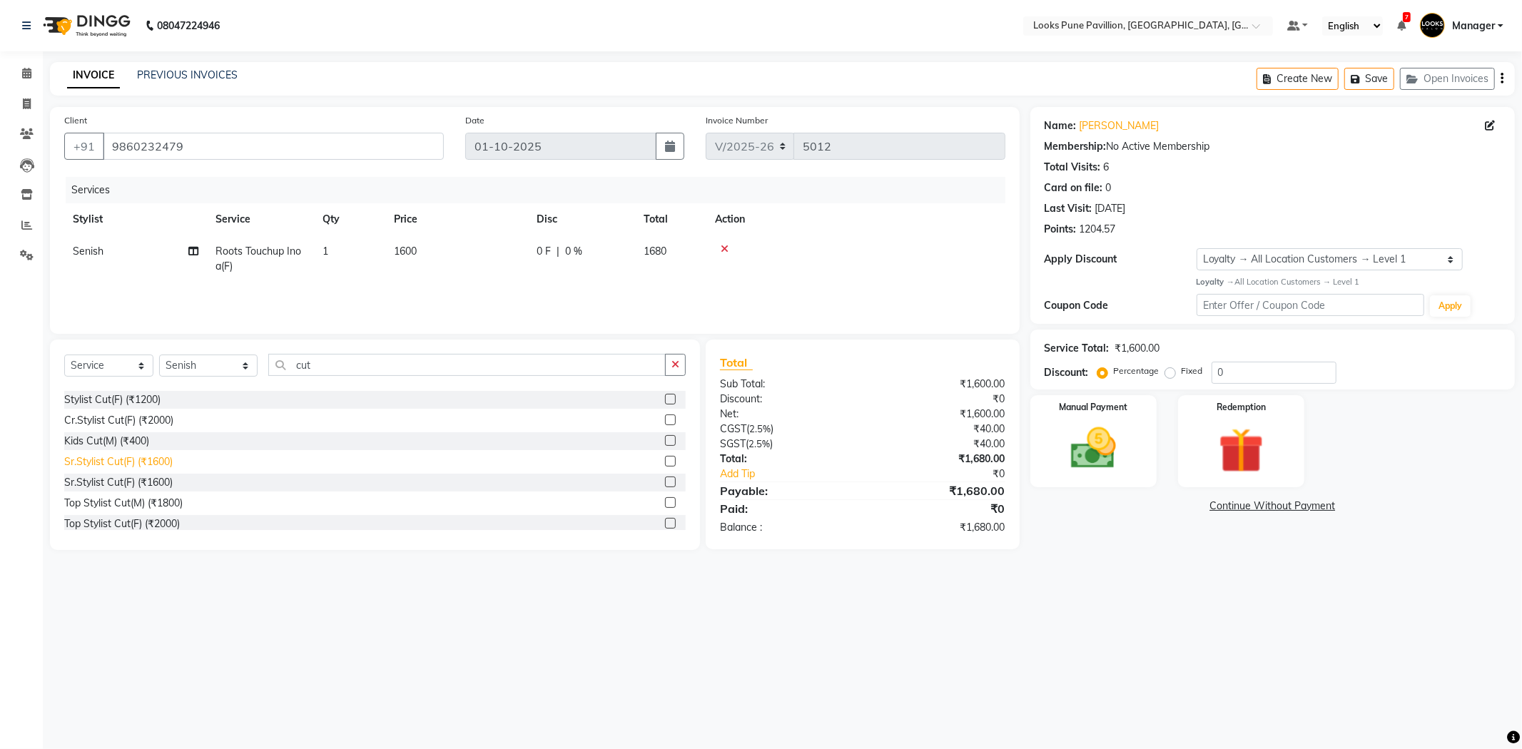
click at [106, 461] on div "Sr.Stylist Cut(F) (₹1600)" at bounding box center [118, 461] width 108 height 15
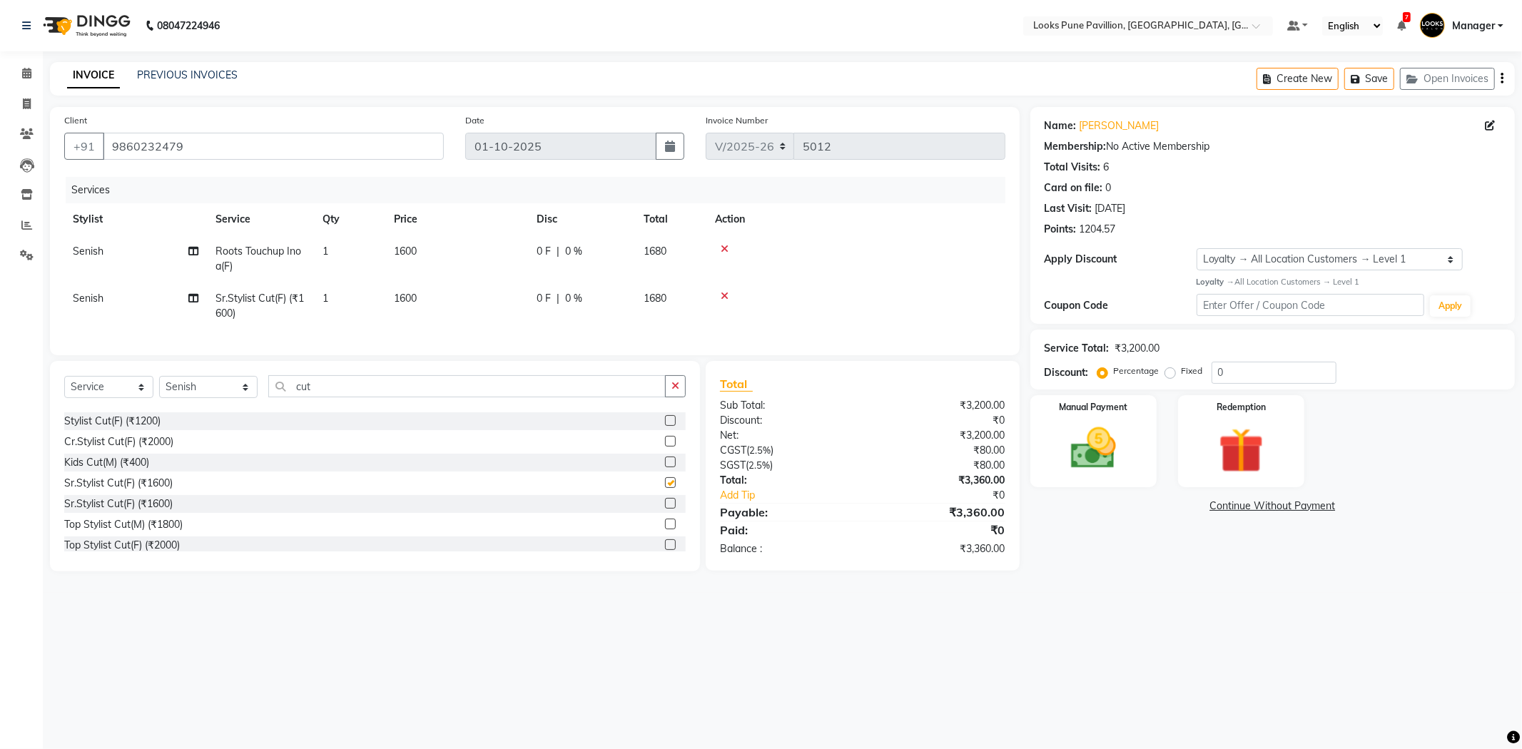
checkbox input "false"
click at [464, 300] on td "1600" at bounding box center [456, 306] width 143 height 47
select select "43069"
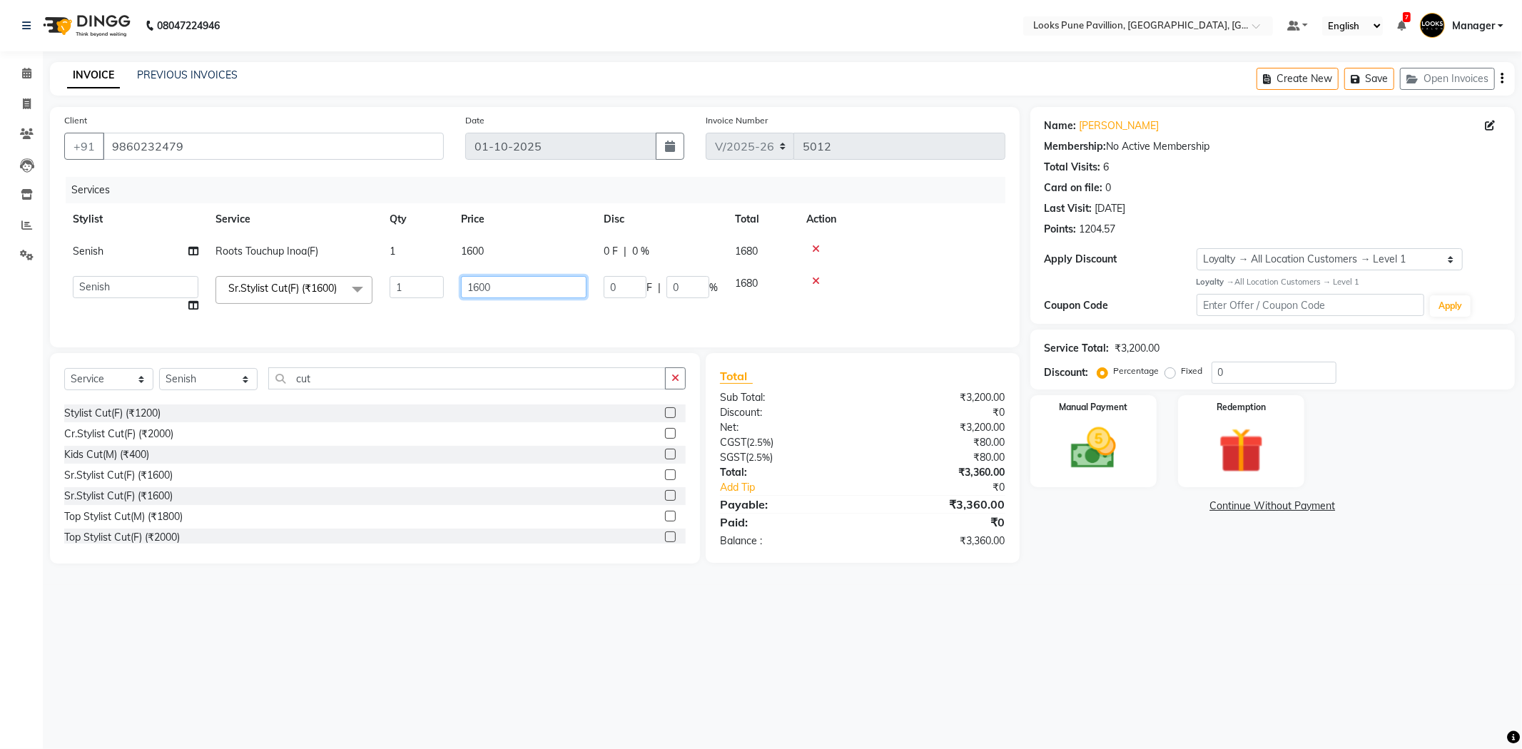
drag, startPoint x: 534, startPoint y: 280, endPoint x: 255, endPoint y: 281, distance: 278.3
click at [255, 281] on tr "Alisha Anjali Arif Arman Christy Danish Eli Gloria Hafiz Hussain_pdct Inayat Ku…" at bounding box center [534, 295] width 941 height 54
type input "1500"
click at [1122, 619] on div "08047224946 Select Location × Looks Pune Pavillion, Pune, Maharashtra Default P…" at bounding box center [761, 374] width 1522 height 749
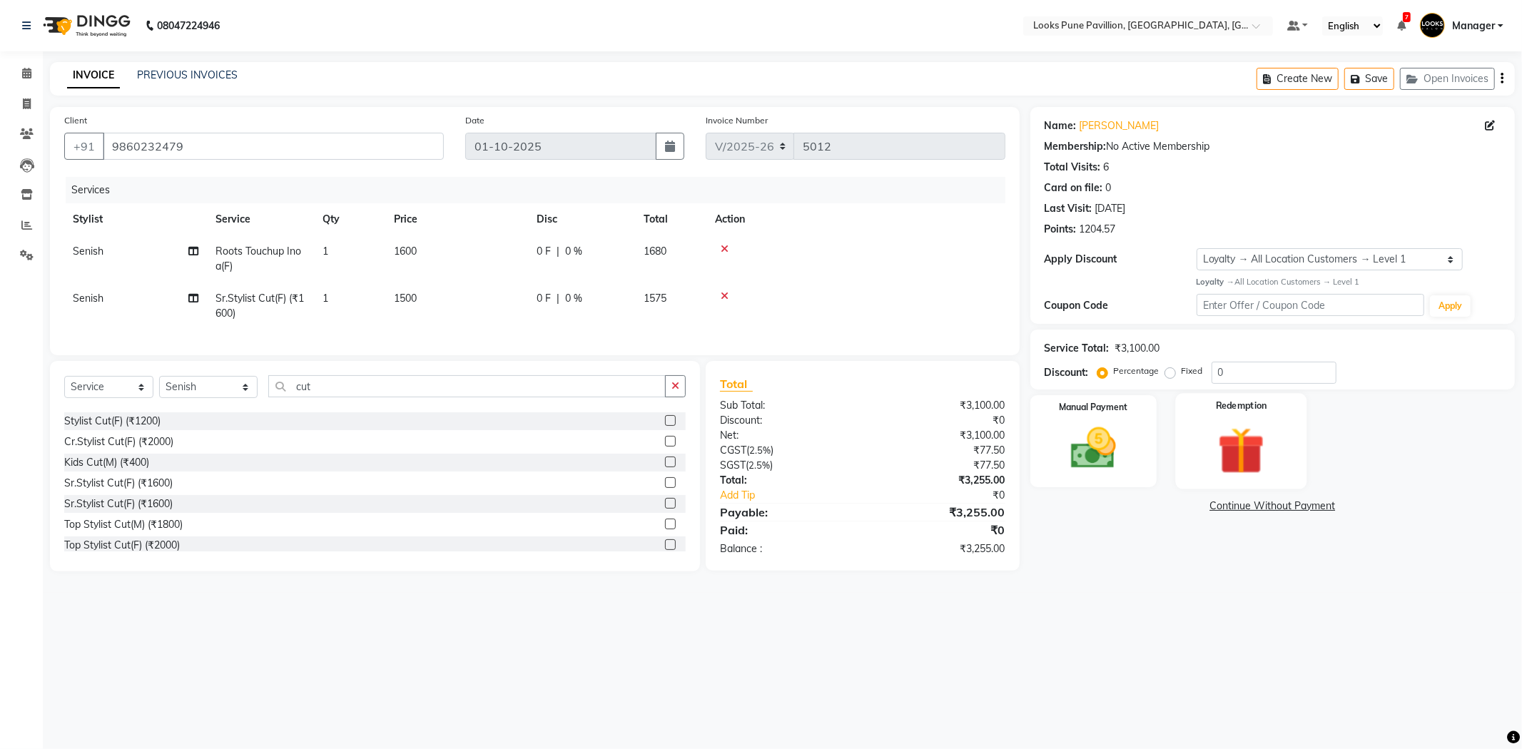
click at [1264, 446] on img at bounding box center [1241, 451] width 76 height 59
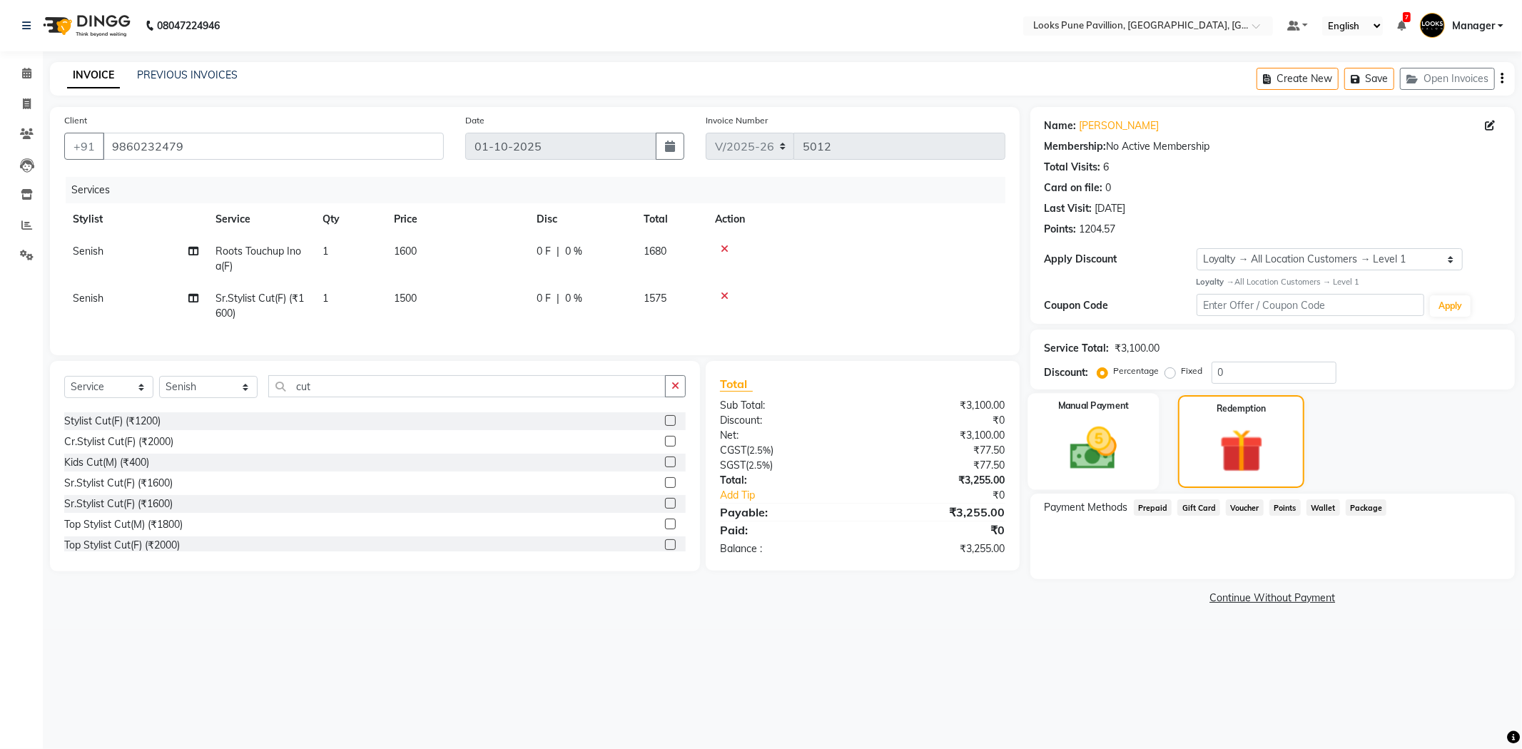
click at [1137, 438] on div "Manual Payment" at bounding box center [1092, 441] width 131 height 97
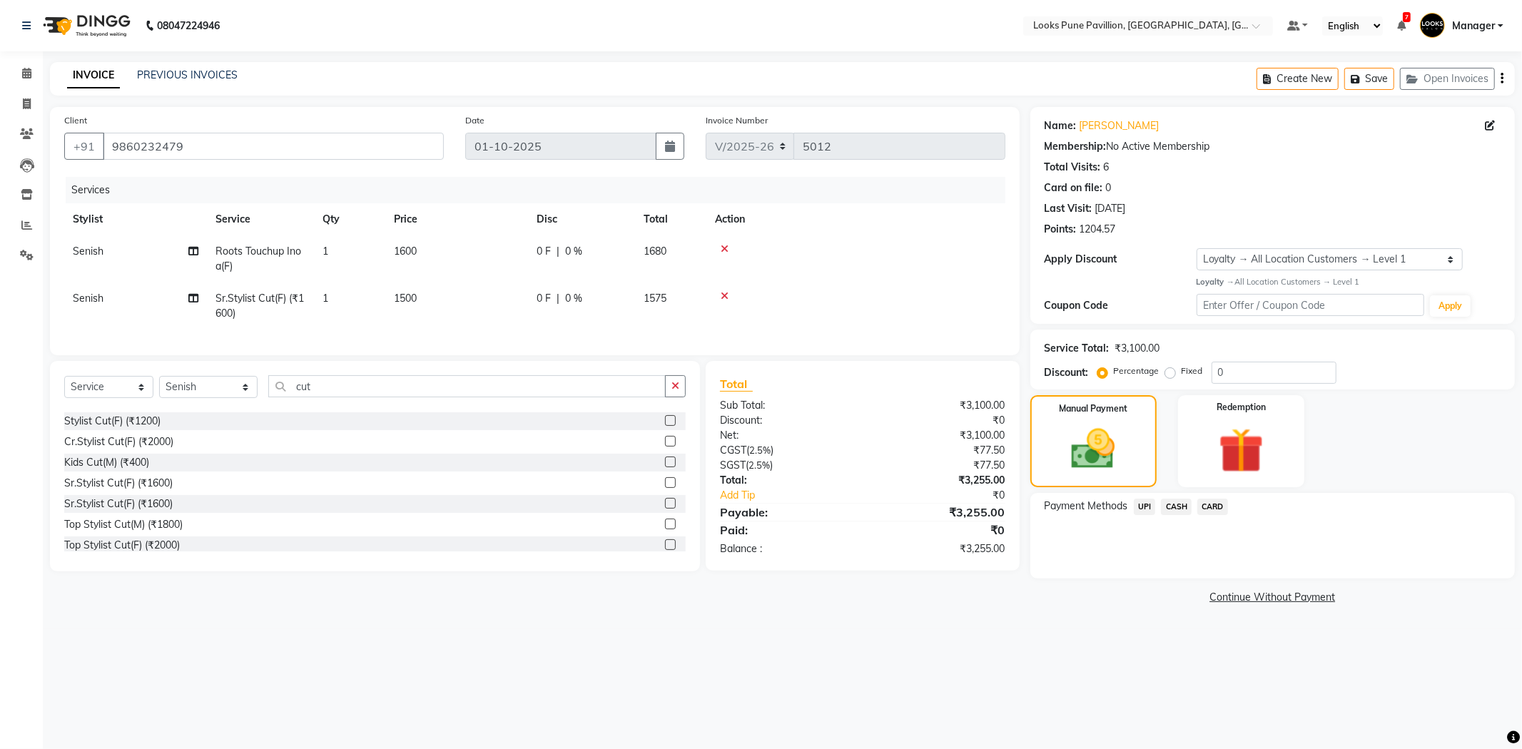
click at [1215, 502] on span "CARD" at bounding box center [1212, 507] width 31 height 16
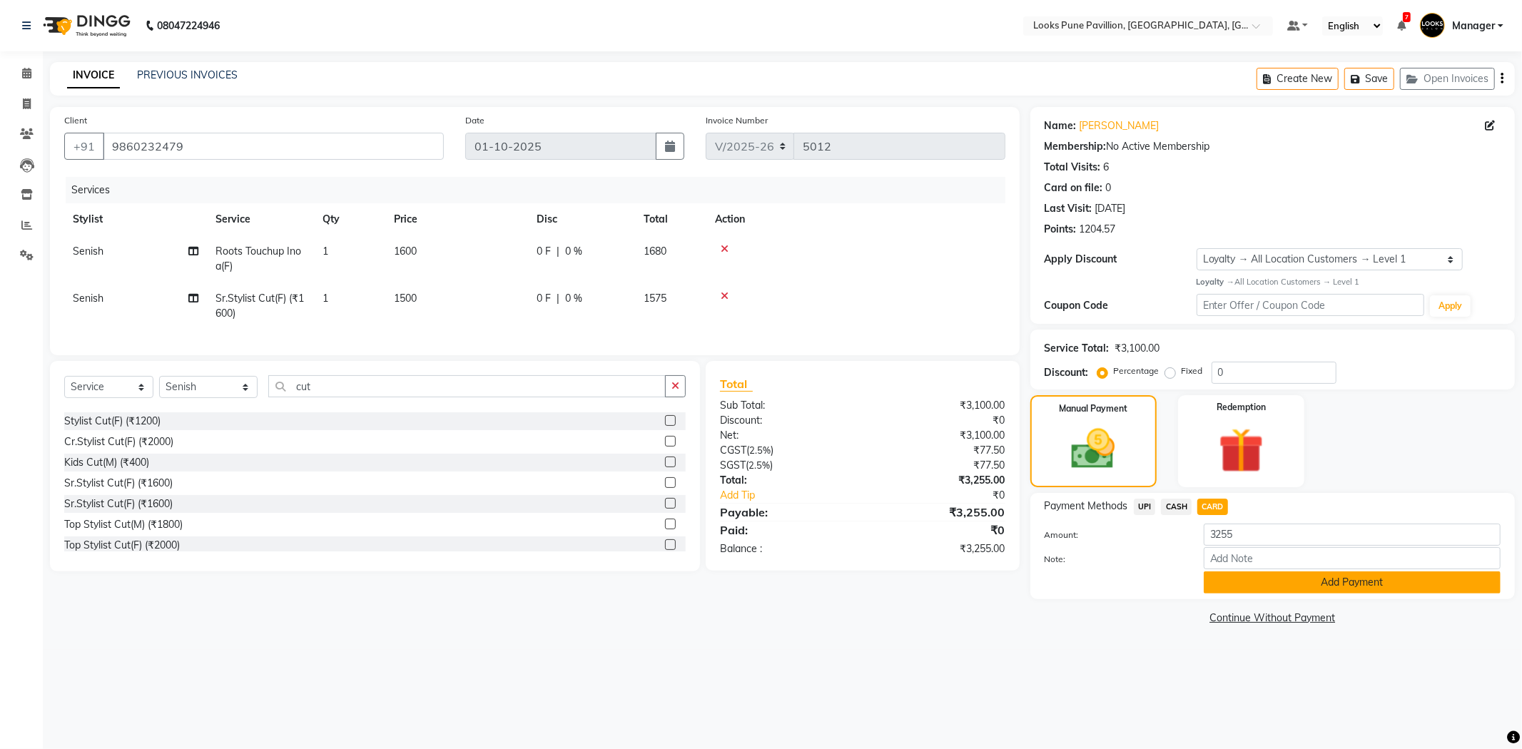
click at [1314, 578] on button "Add Payment" at bounding box center [1352, 583] width 297 height 22
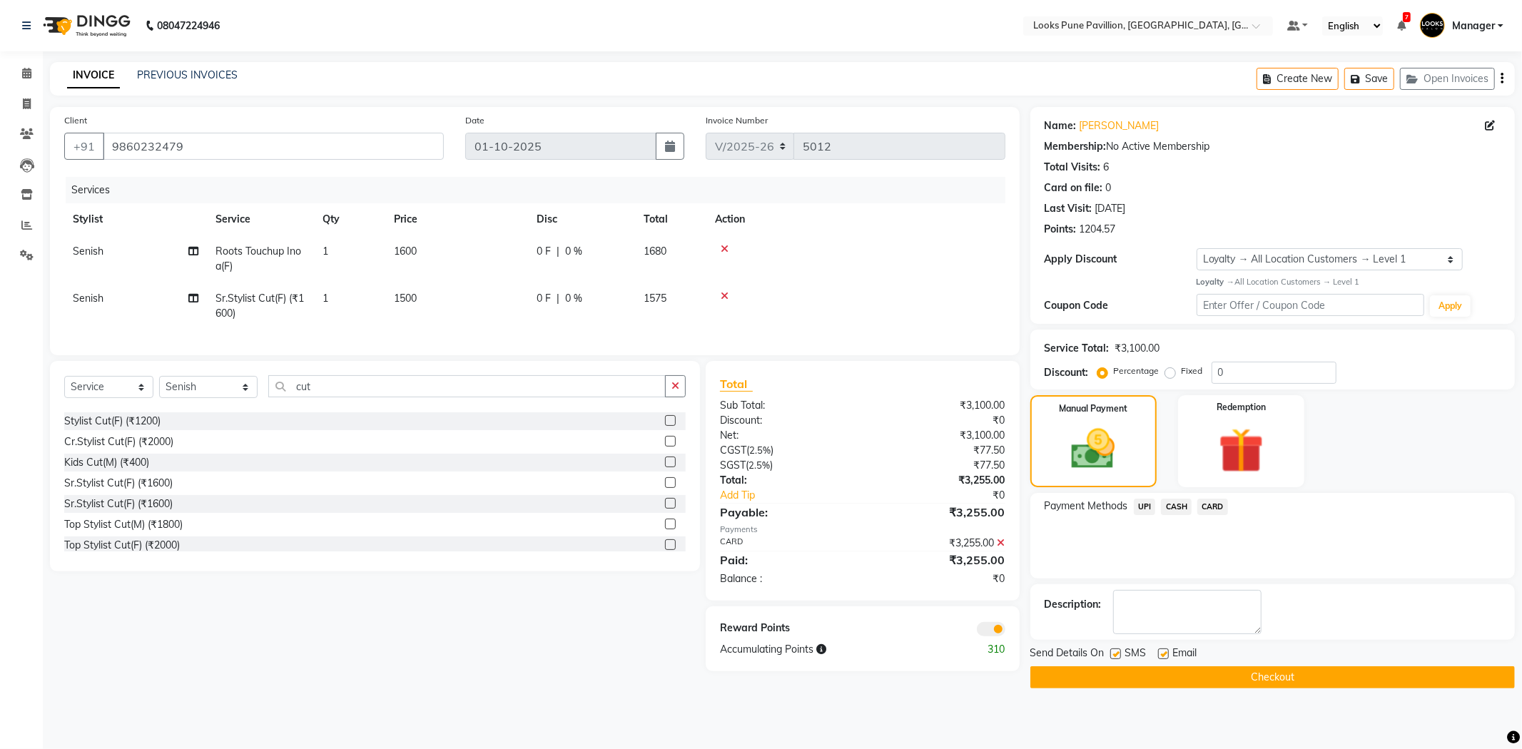
drag, startPoint x: 1301, startPoint y: 685, endPoint x: 1286, endPoint y: 644, distance: 43.3
click at [1297, 683] on button "Checkout" at bounding box center [1272, 677] width 484 height 22
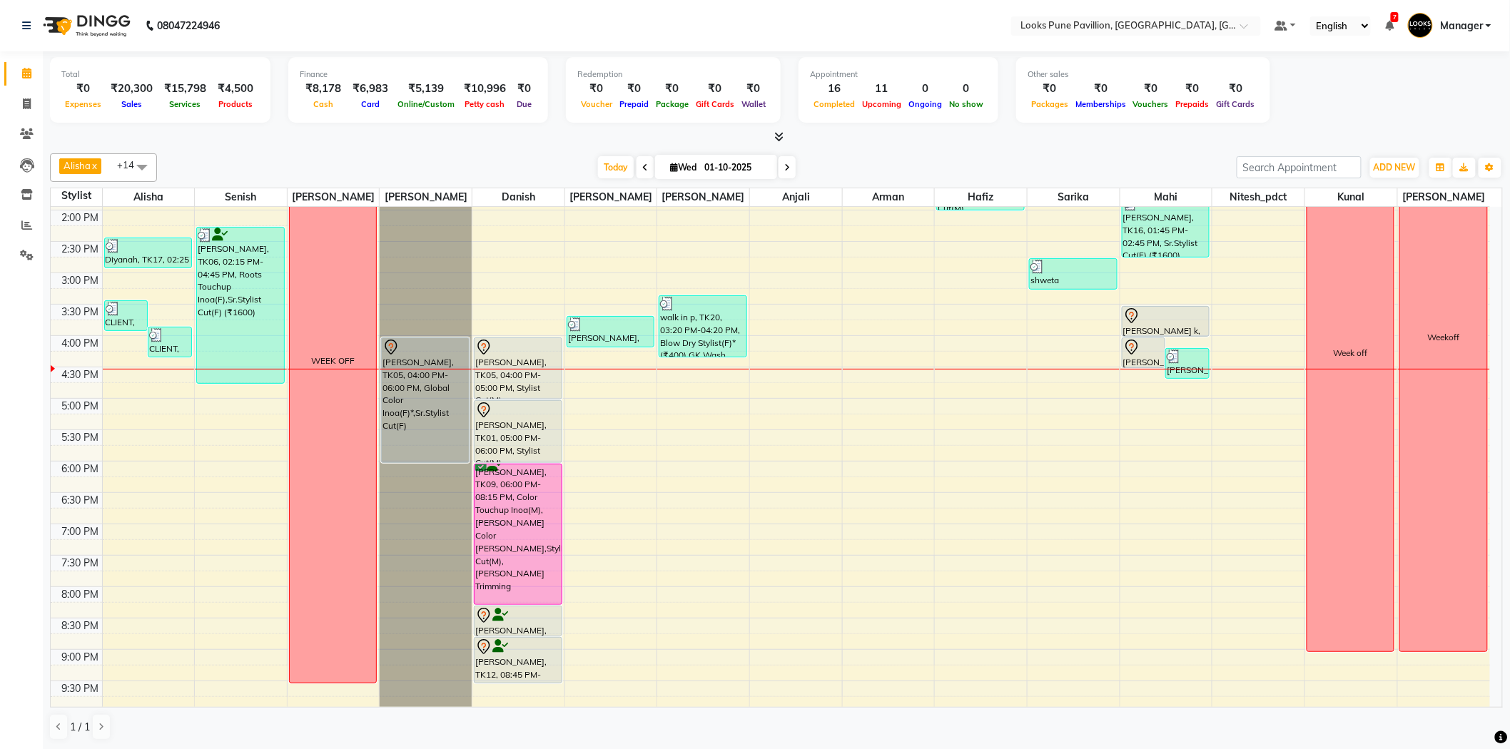
scroll to position [318, 0]
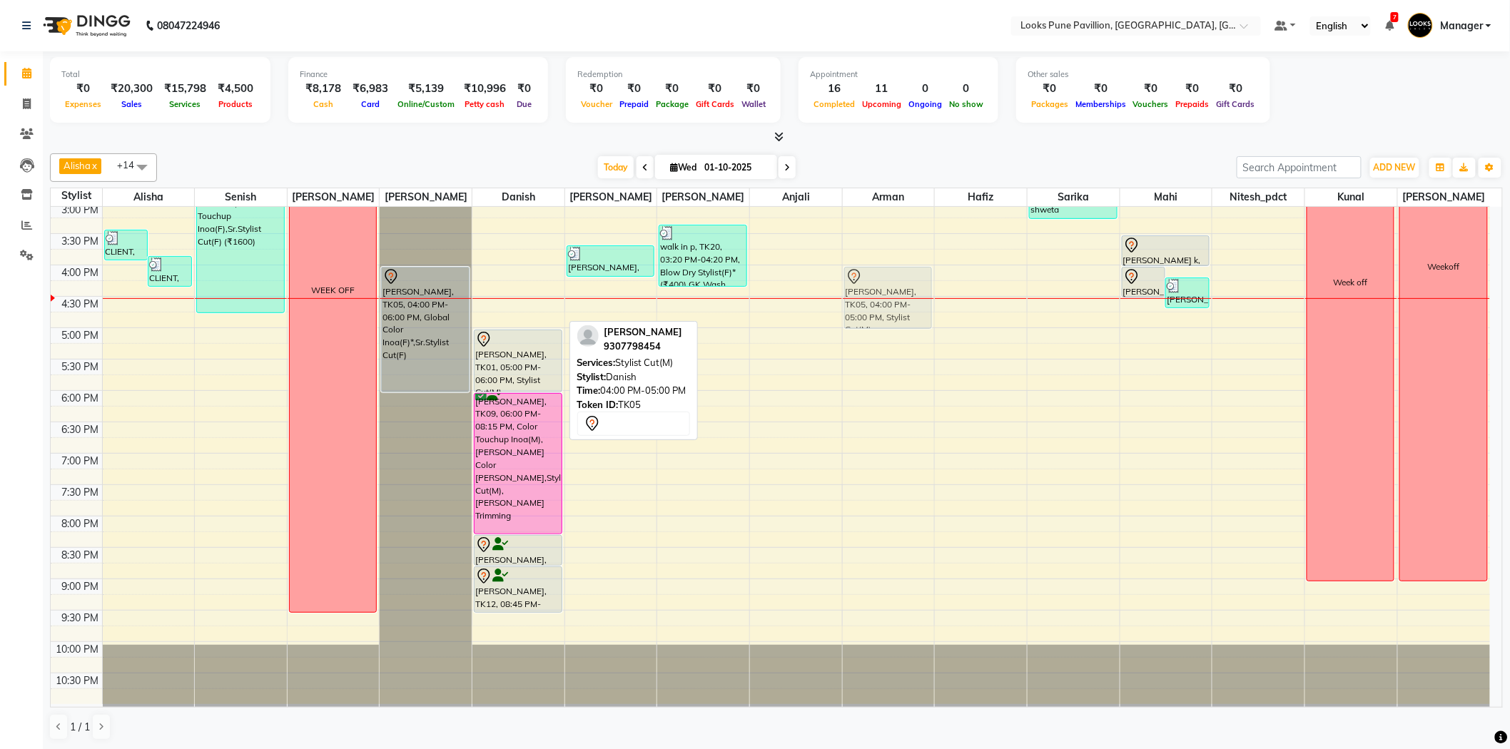
drag, startPoint x: 512, startPoint y: 313, endPoint x: 837, endPoint y: 312, distance: 324.6
click at [860, 315] on tr "CLIENT, TK18, 03:25 PM-03:55 PM, Shampoo Wash L'oreal(M) (₹250) CLIENT, TK21, 0…" at bounding box center [770, 297] width 1439 height 816
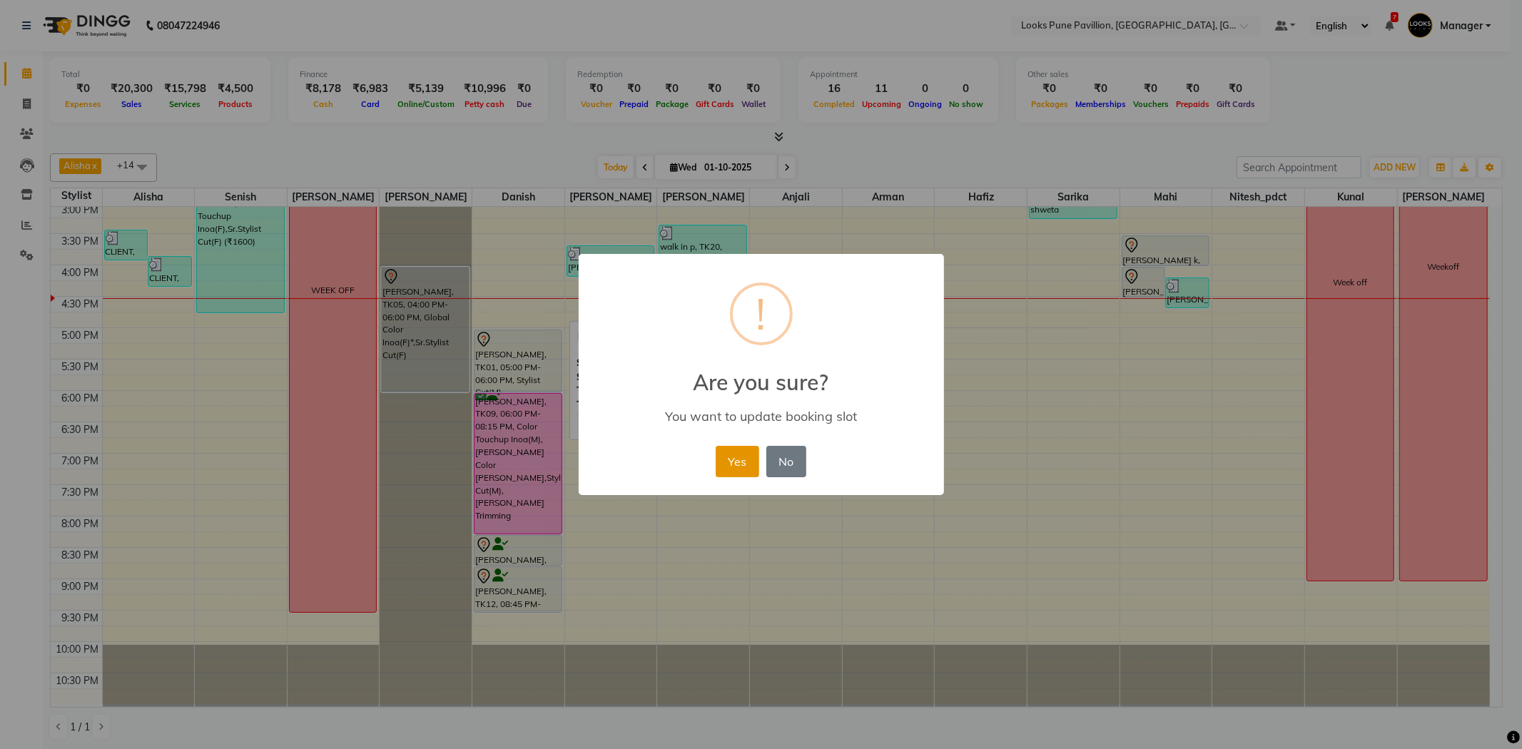
click at [726, 457] on button "Yes" at bounding box center [738, 461] width 44 height 31
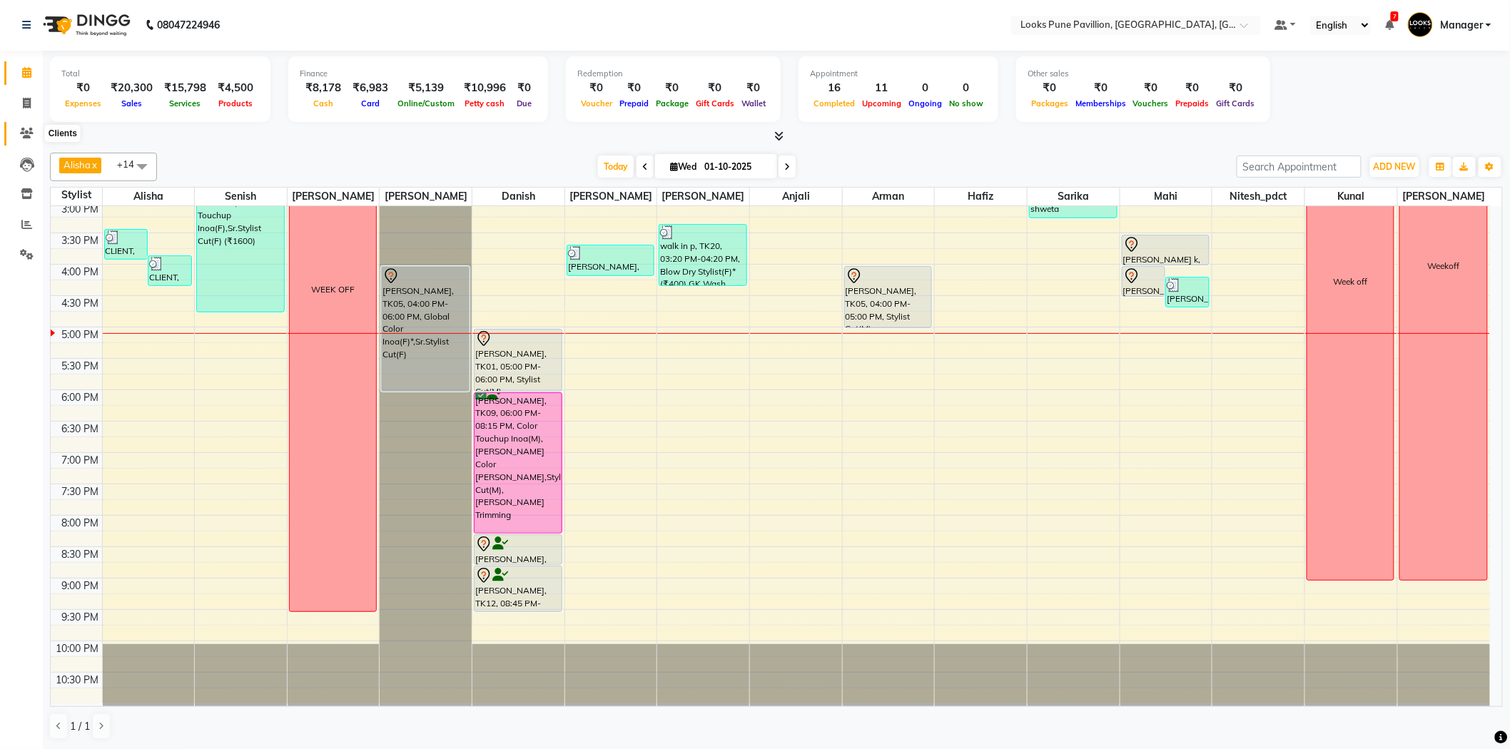
click at [25, 131] on icon at bounding box center [27, 133] width 14 height 11
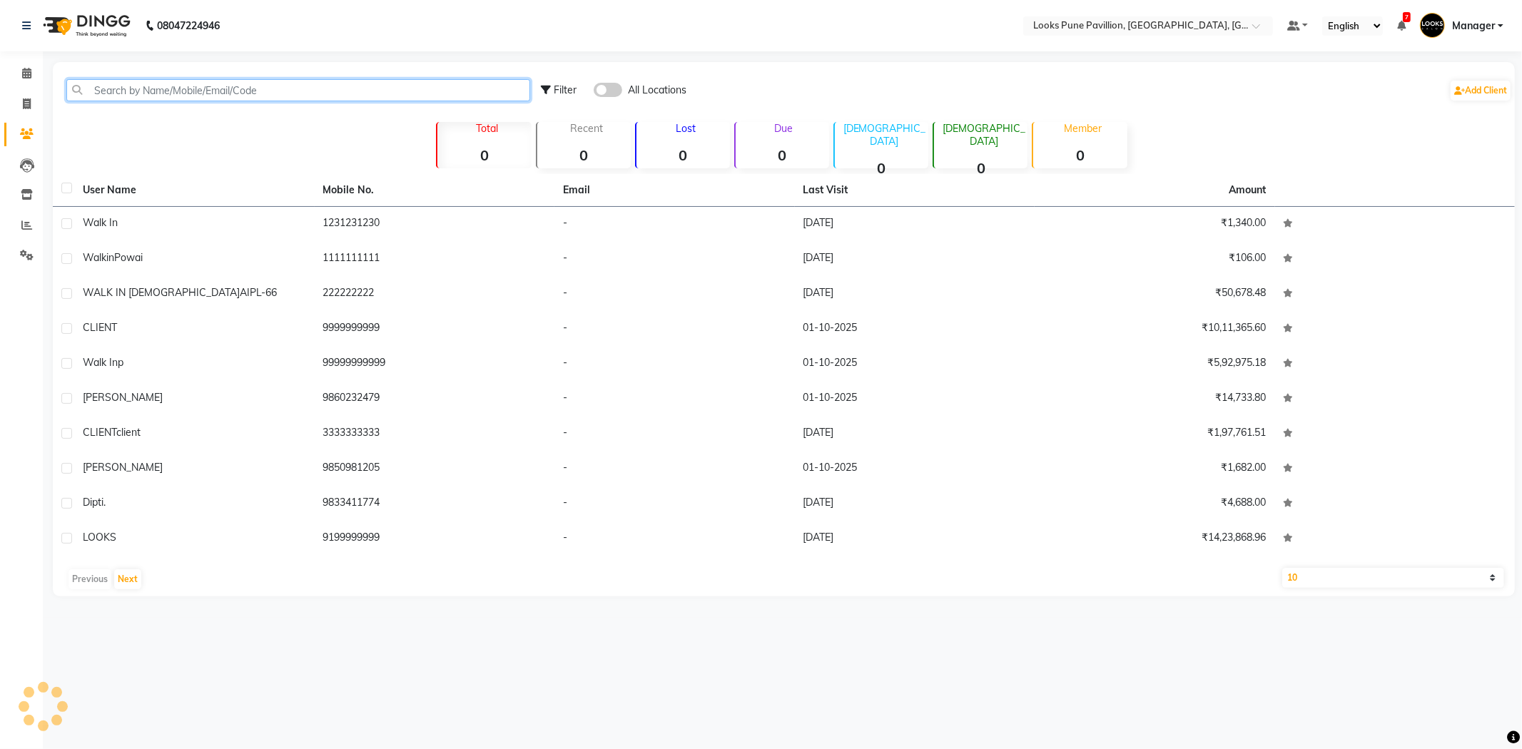
click at [238, 96] on input "text" at bounding box center [298, 90] width 464 height 22
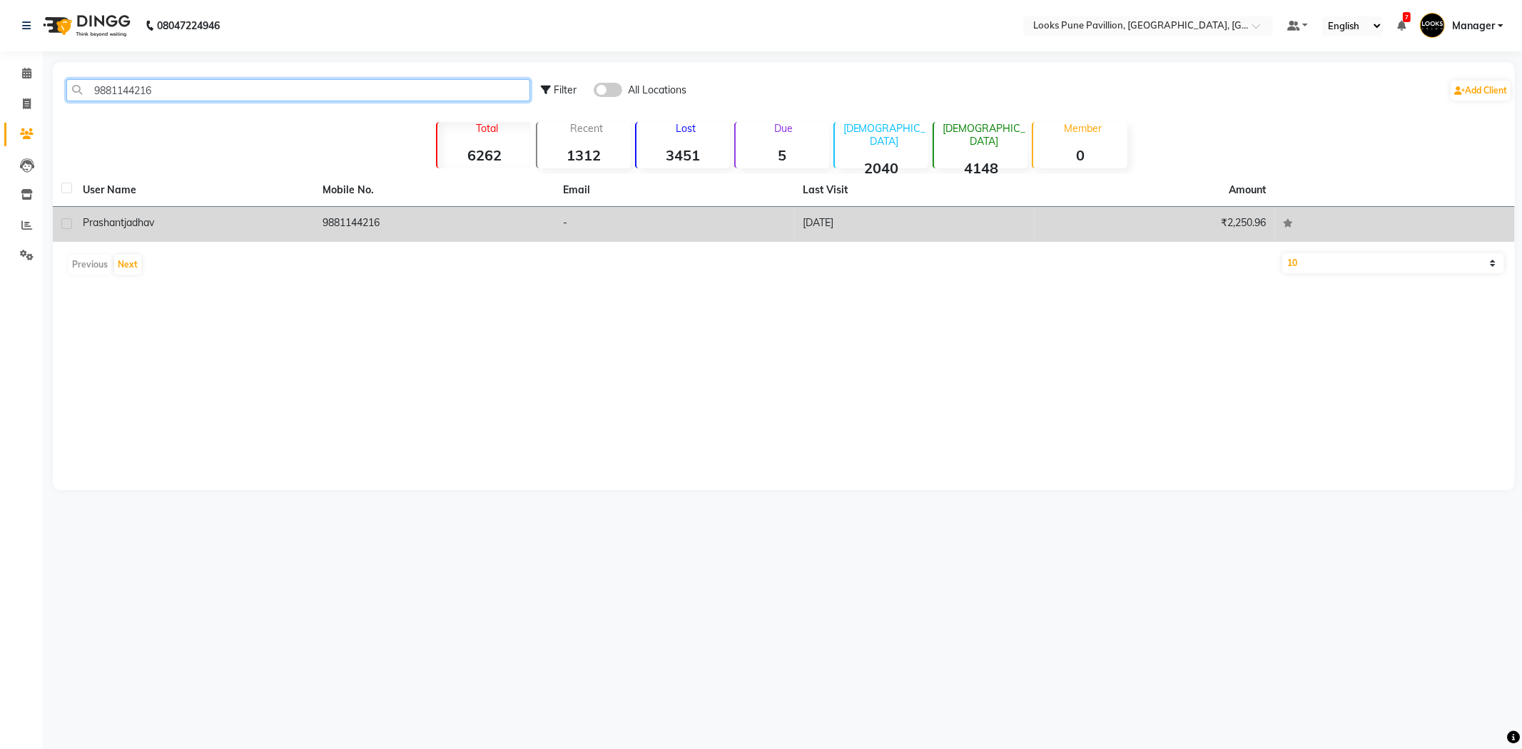
type input "9881144216"
click at [186, 237] on td "prashant jadhav" at bounding box center [194, 224] width 240 height 35
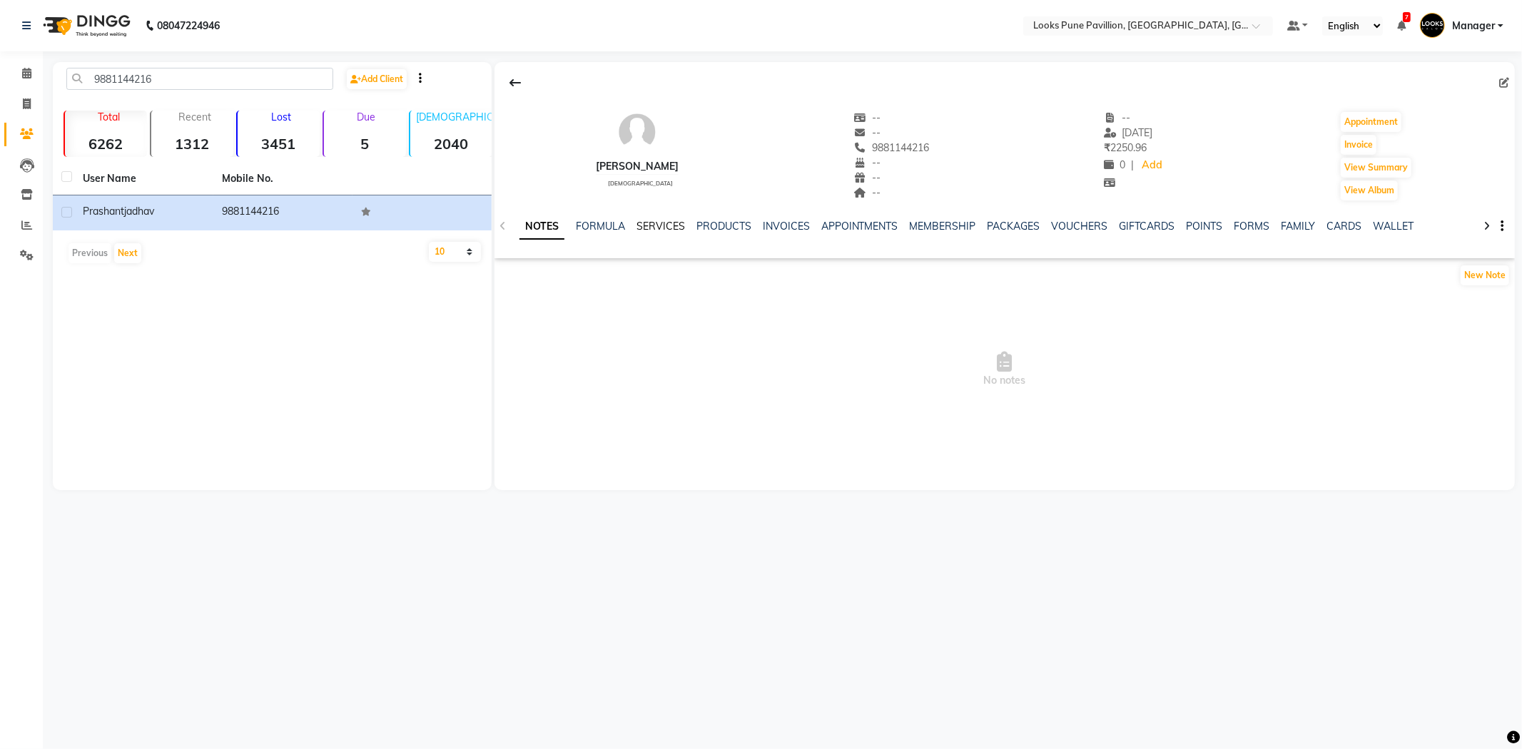
click at [664, 228] on link "SERVICES" at bounding box center [660, 226] width 49 height 13
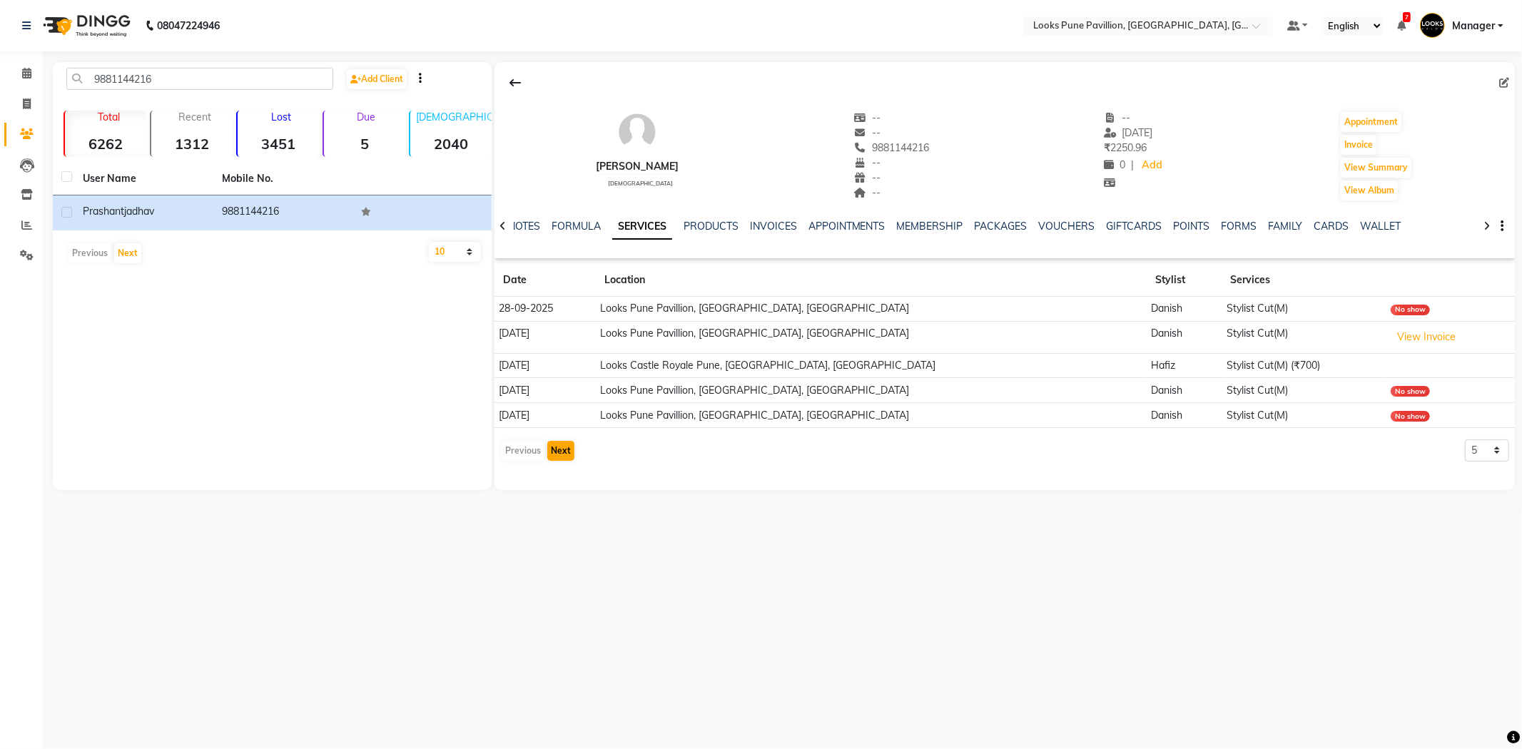
click at [571, 458] on div "Previous Next" at bounding box center [538, 451] width 76 height 23
click at [564, 457] on button "Next" at bounding box center [560, 451] width 27 height 20
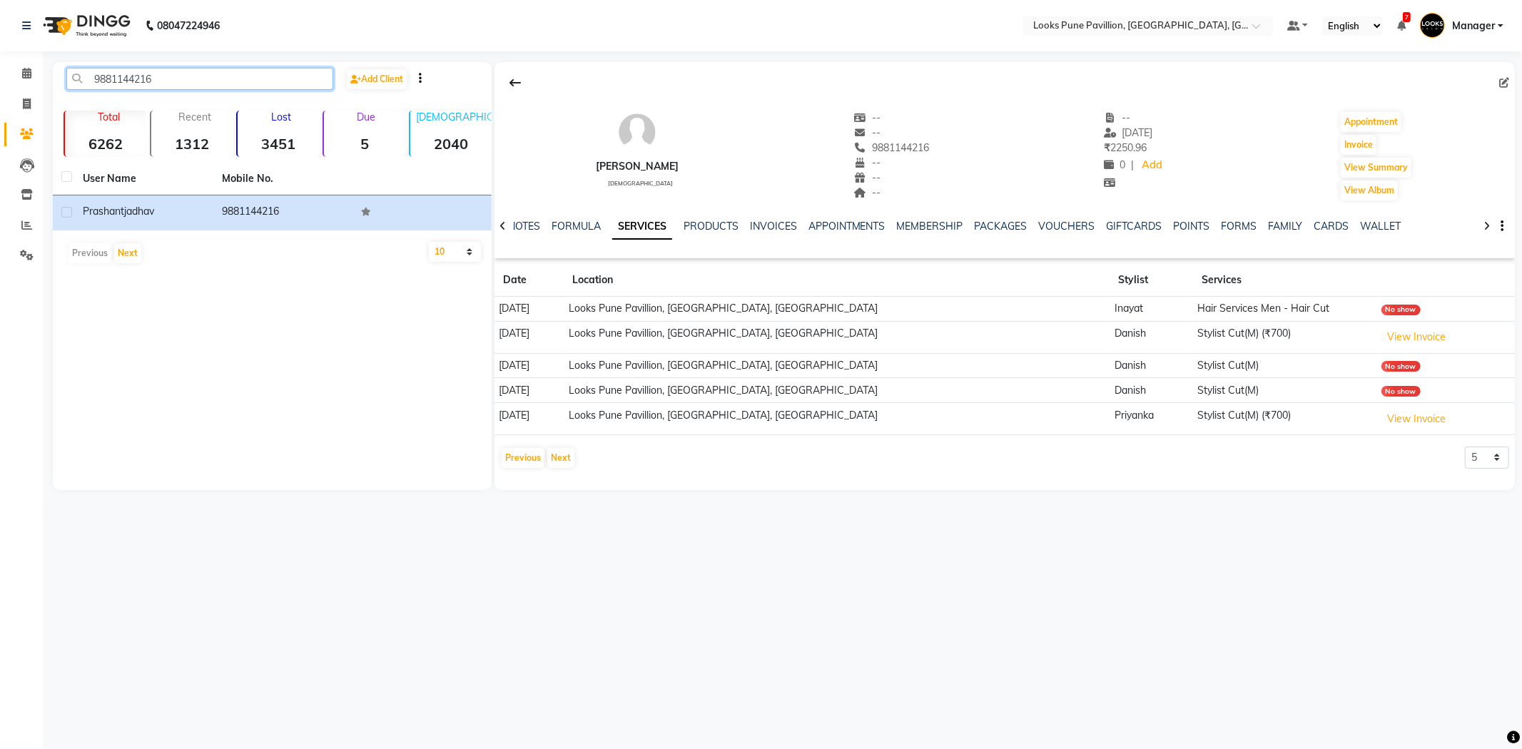
click at [154, 86] on input "9881144216" at bounding box center [199, 79] width 267 height 22
click at [95, 14] on img at bounding box center [85, 26] width 98 height 40
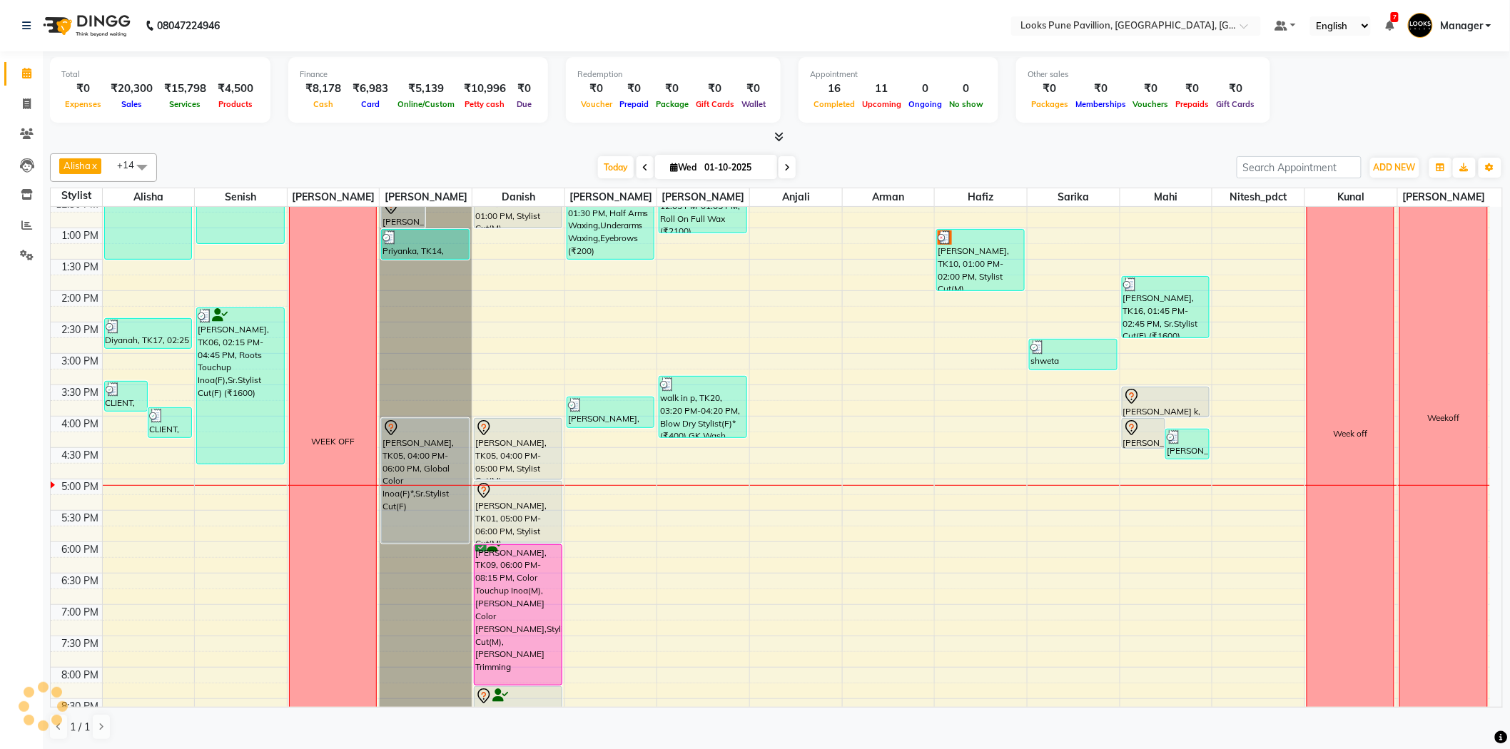
scroll to position [238, 0]
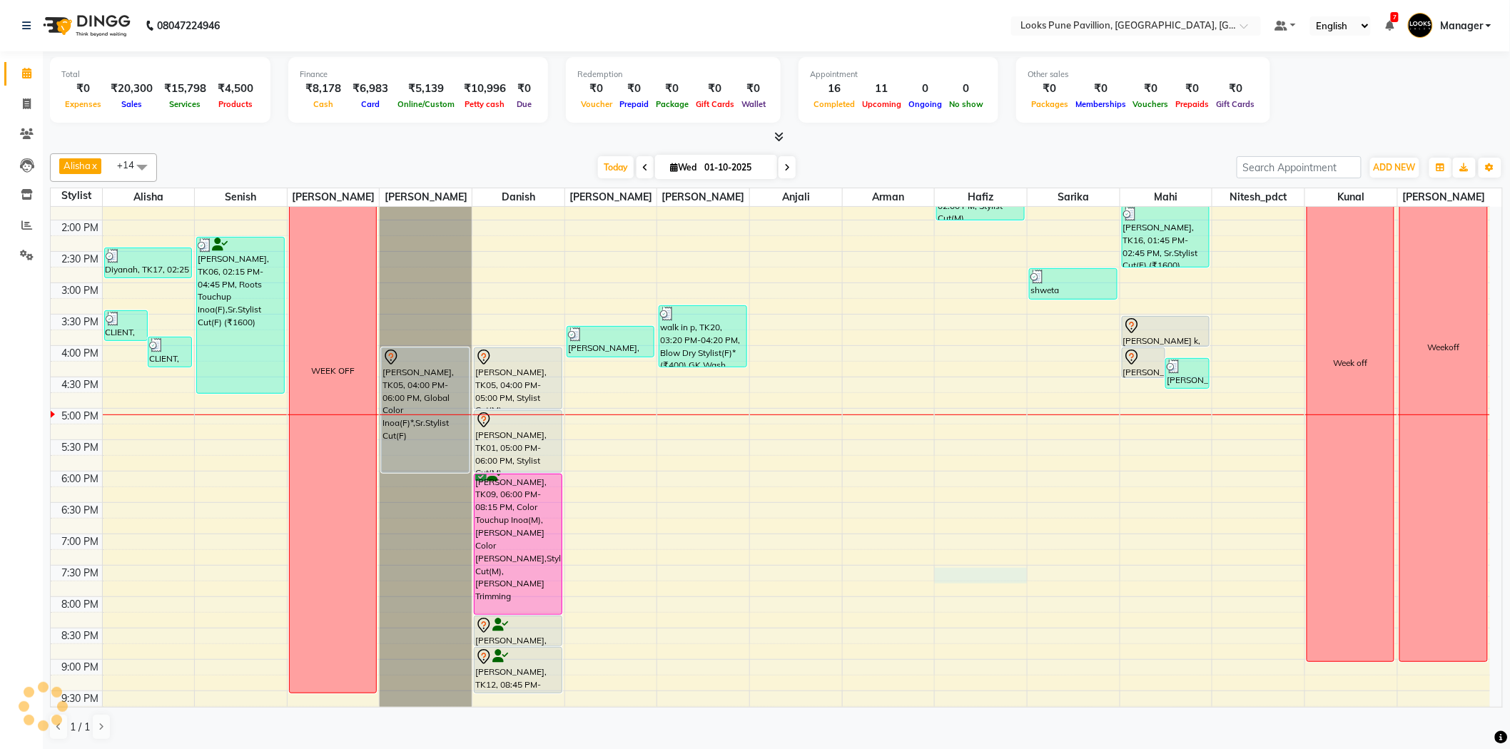
click at [967, 575] on div "10:00 AM 10:30 AM 11:00 AM 11:30 AM 12:00 PM 12:30 PM 1:00 PM 1:30 PM 2:00 PM 2…" at bounding box center [770, 377] width 1439 height 816
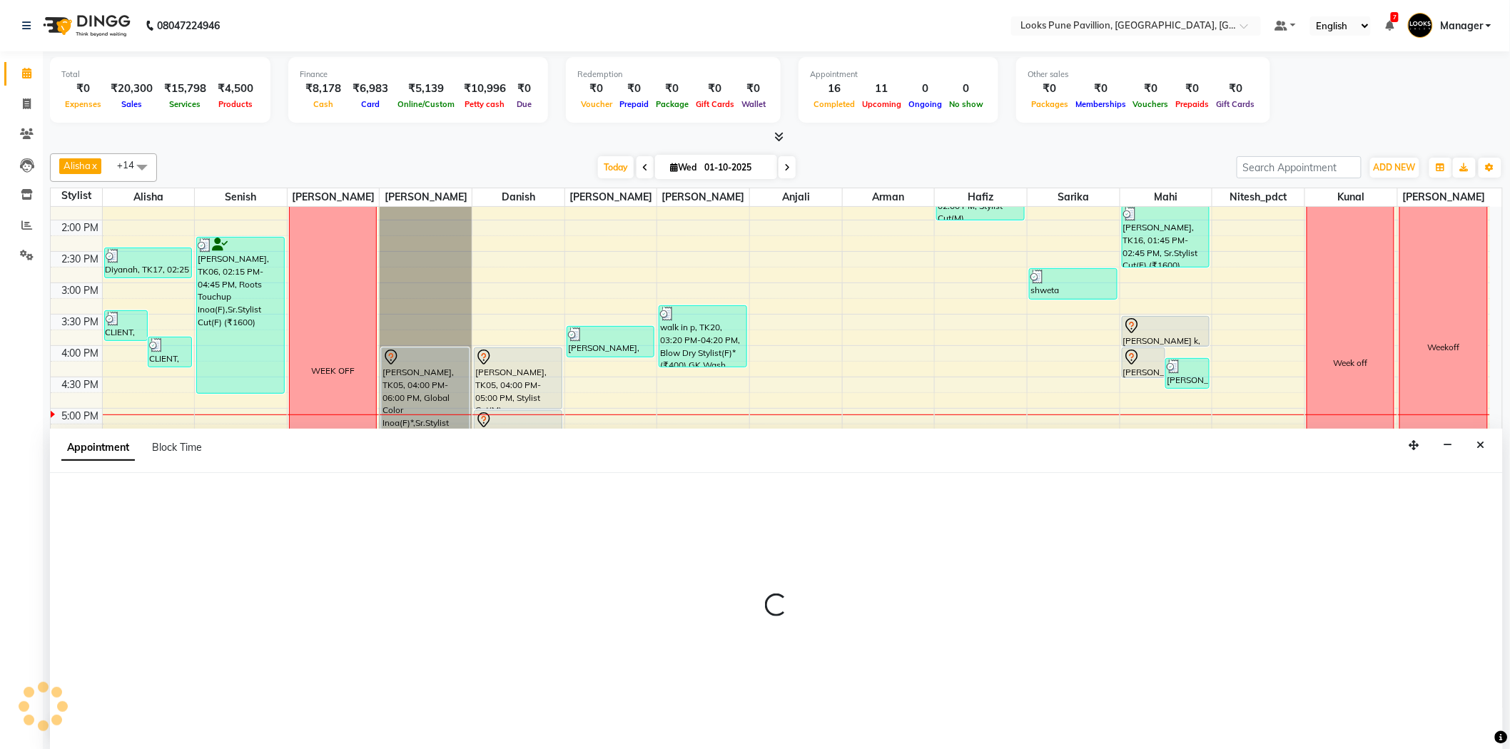
scroll to position [1, 0]
select select "52172"
select select "1170"
select select "tentative"
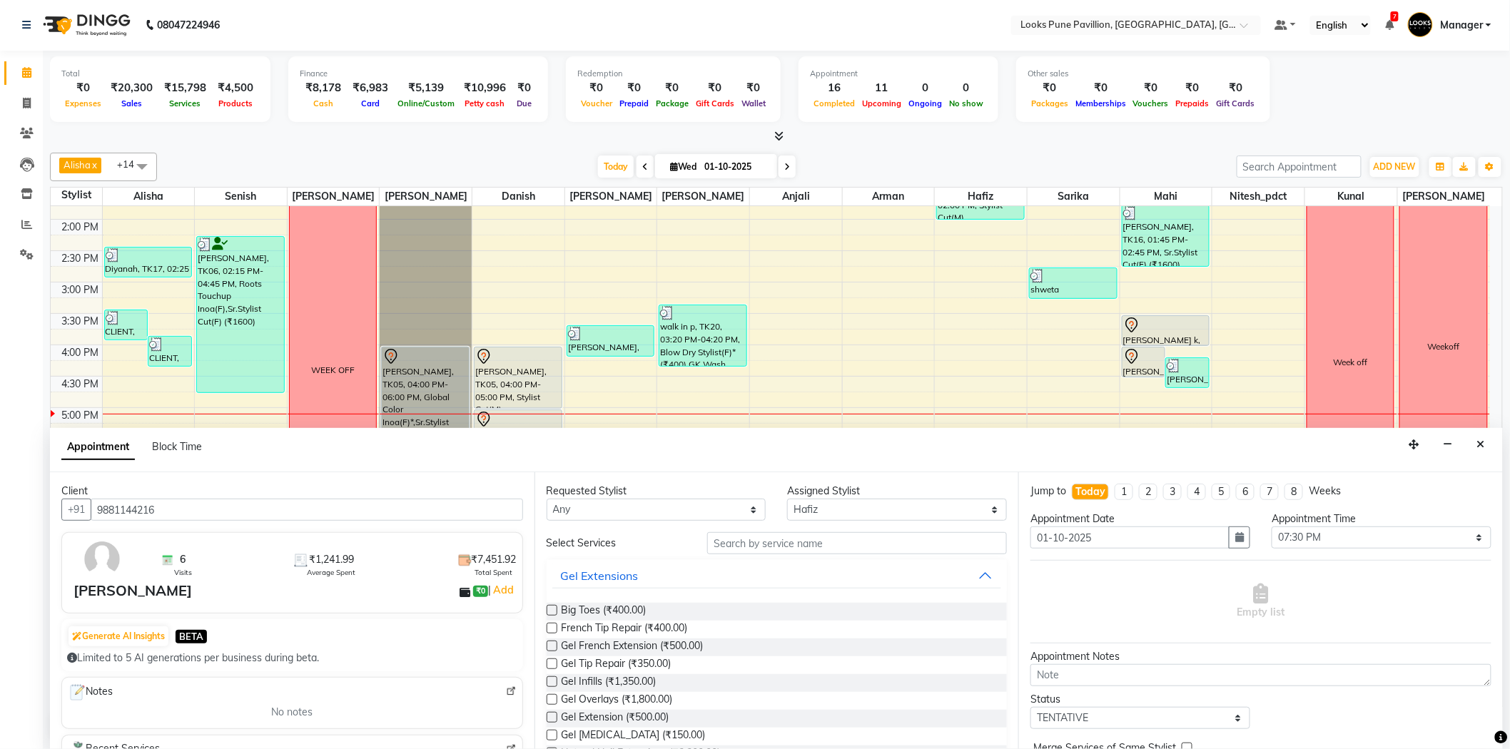
type input "9881144216"
click at [616, 516] on select "Any Alisha Anjali Arif Arman Christy Danish Eli Gloria Hafiz Hussain_pdct Inaya…" at bounding box center [657, 510] width 220 height 22
select select "52172"
click at [547, 499] on select "Any Alisha Anjali Arif Arman Christy Danish Eli Gloria Hafiz Hussain_pdct Inaya…" at bounding box center [657, 510] width 220 height 22
click at [766, 545] on input "text" at bounding box center [857, 543] width 300 height 22
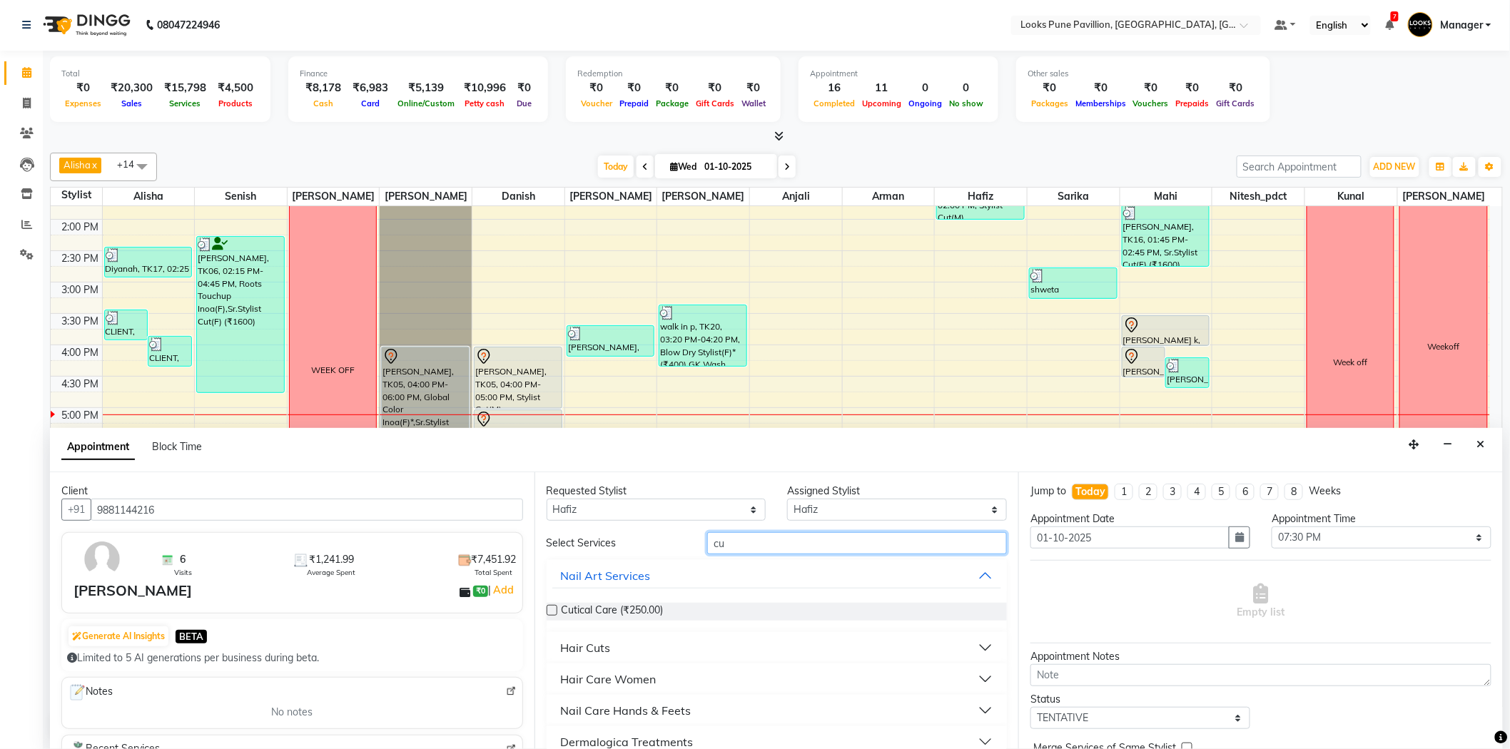
type input "cu"
click at [599, 646] on div "Hair Cuts" at bounding box center [586, 647] width 50 height 17
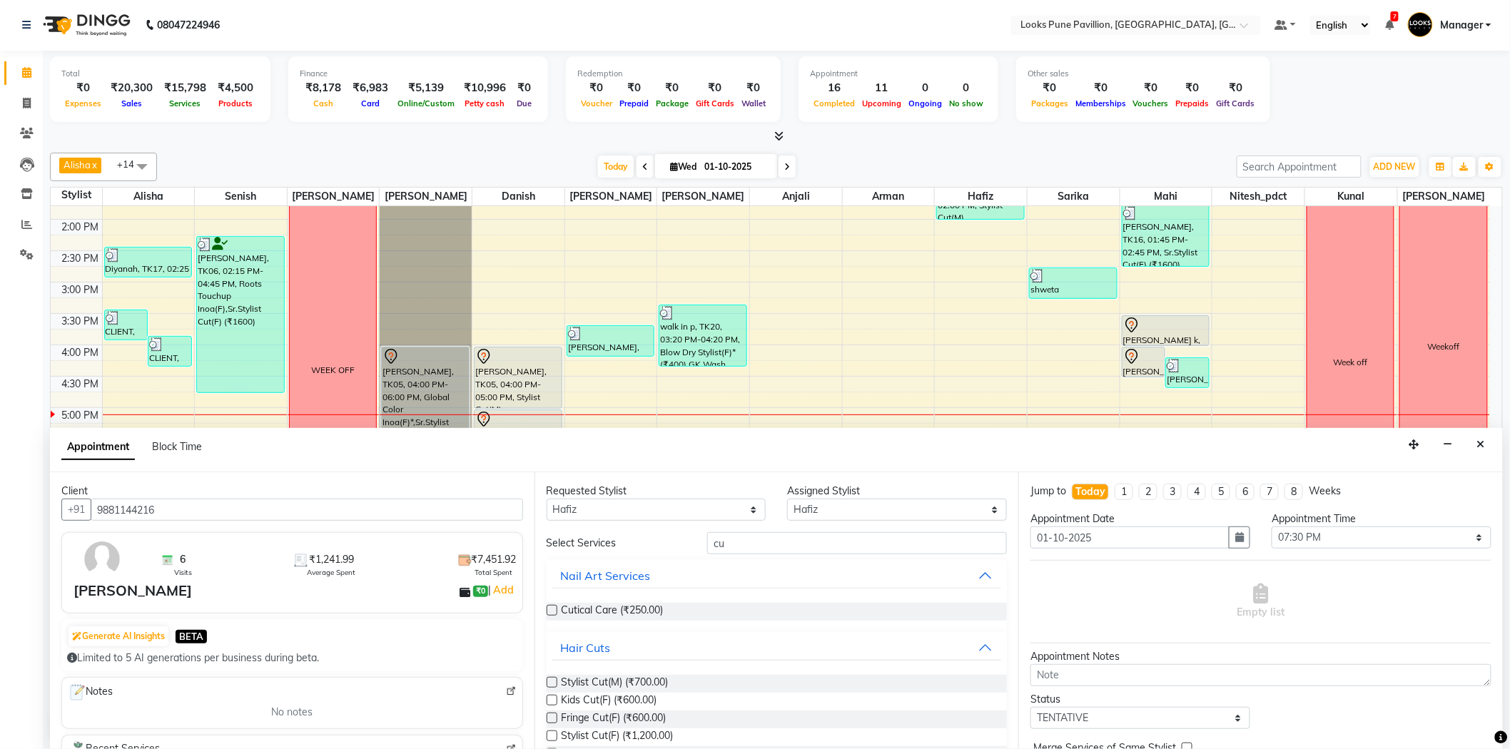
click at [552, 683] on label at bounding box center [552, 682] width 11 height 11
click at [552, 683] on input "checkbox" at bounding box center [551, 683] width 9 height 9
checkbox input "false"
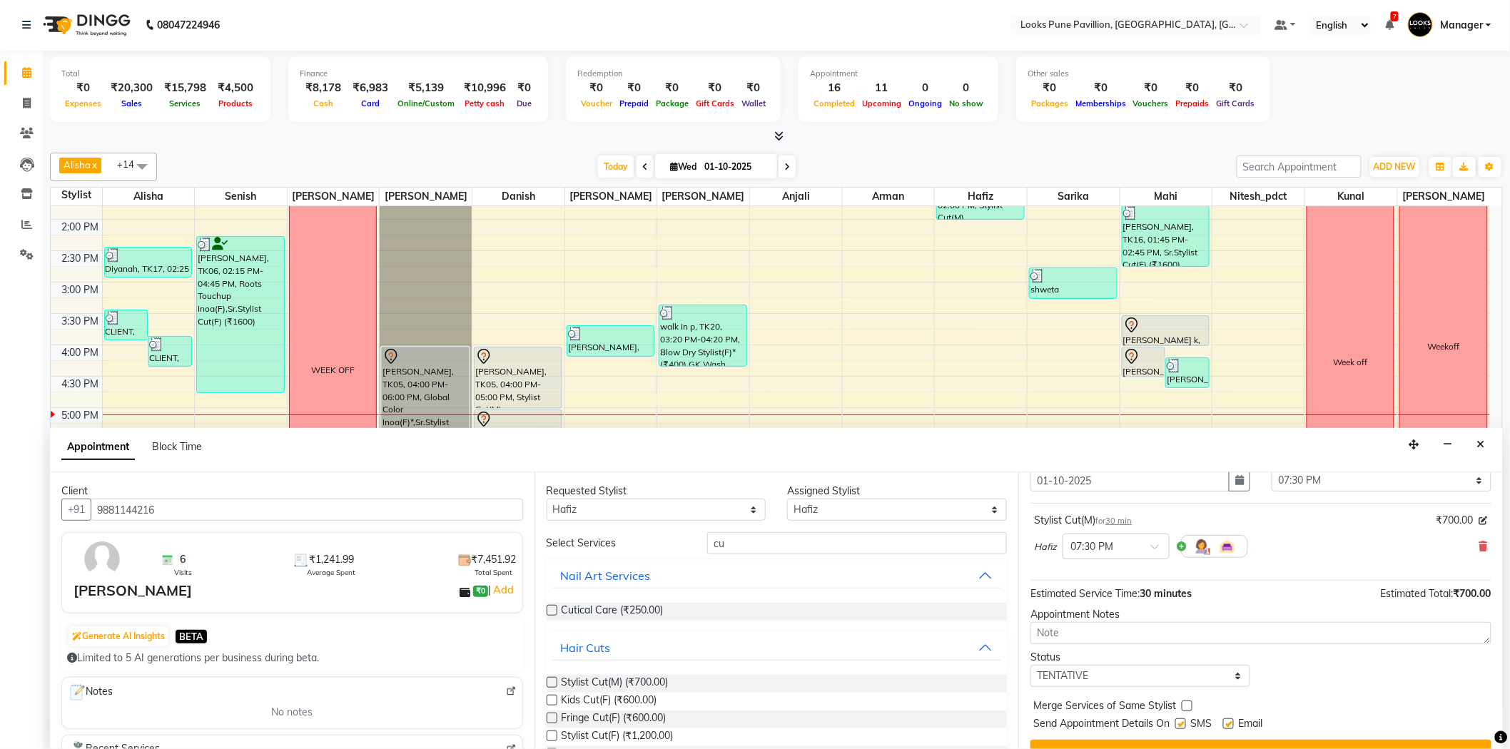
scroll to position [84, 0]
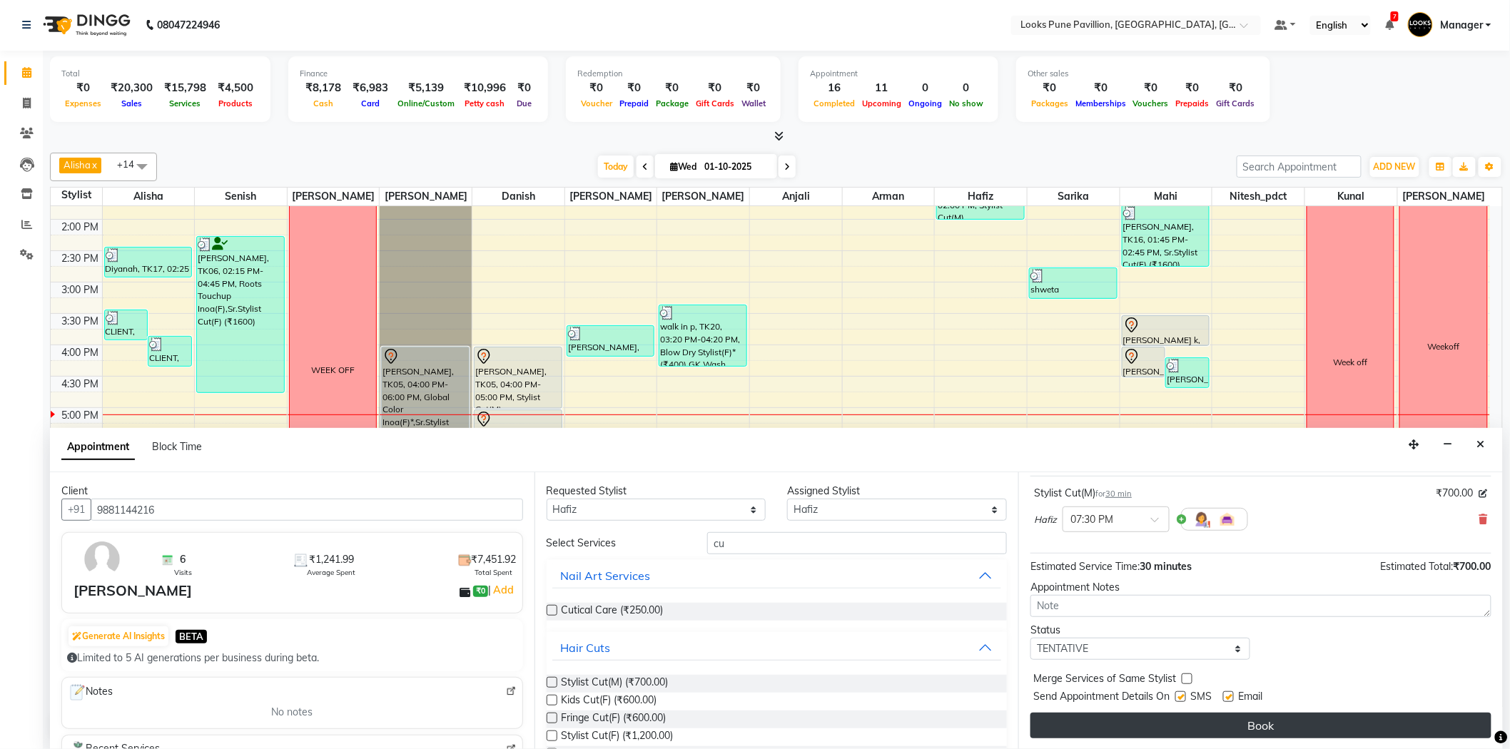
click at [1129, 726] on button "Book" at bounding box center [1260, 726] width 461 height 26
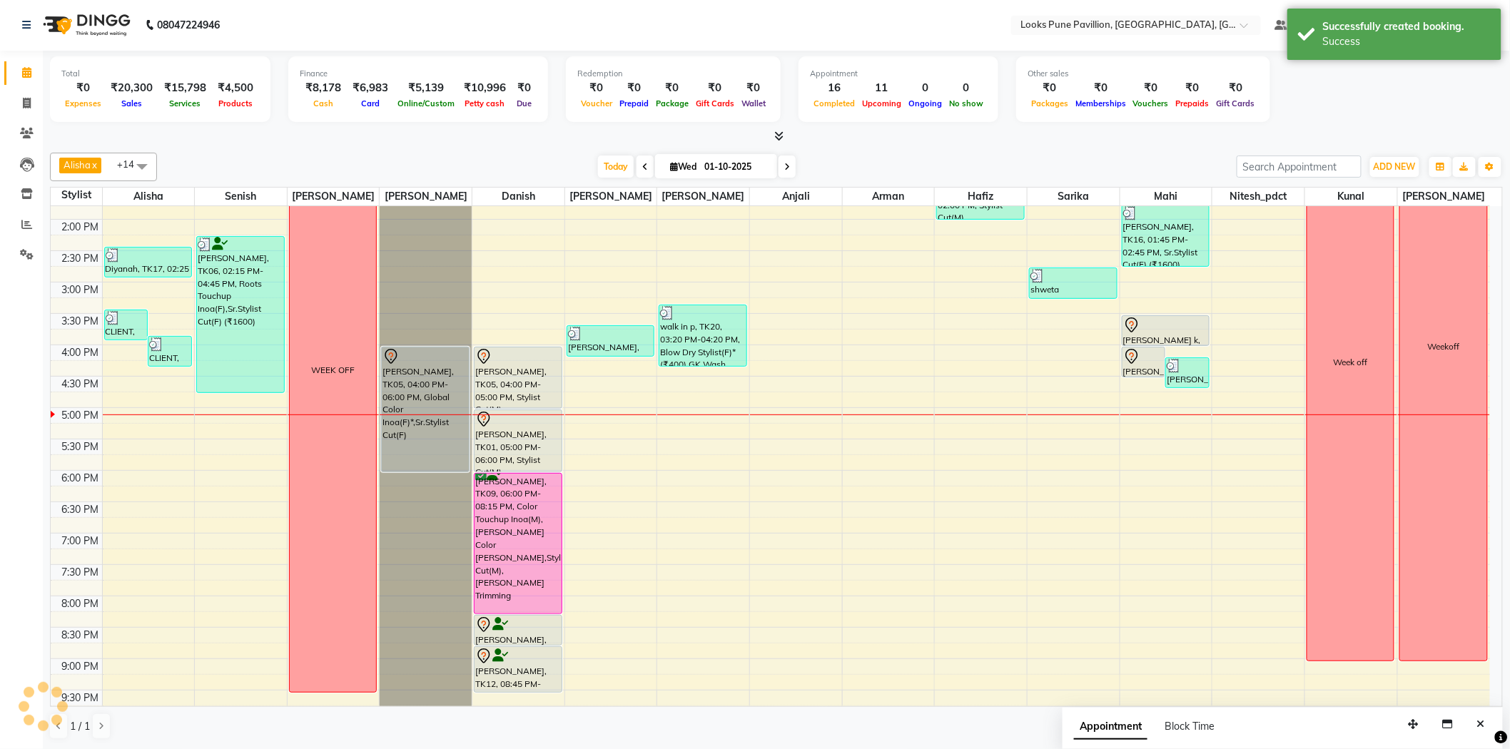
scroll to position [0, 0]
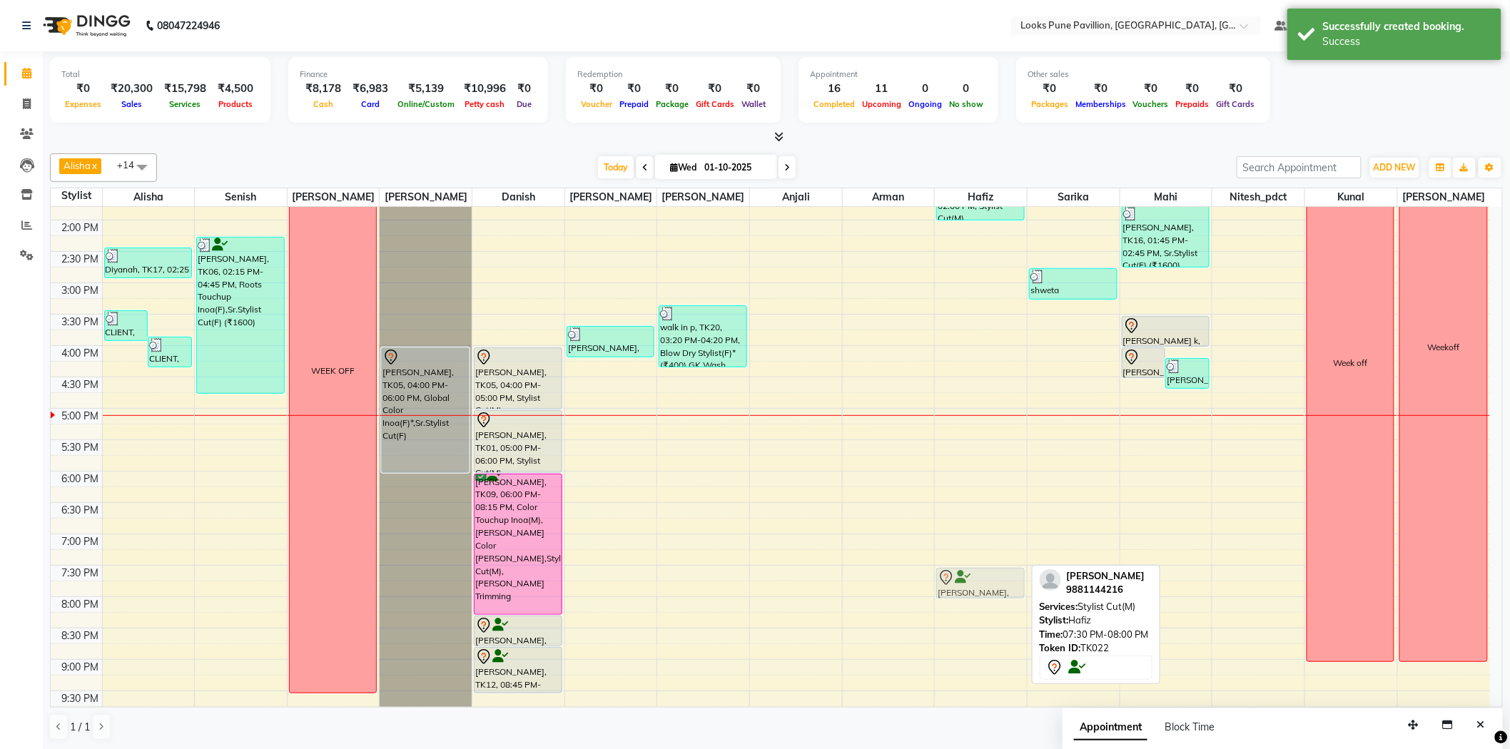
click at [967, 596] on div "Shardhul, TK10, 01:00 PM-02:00 PM, Stylist Cut(M) prashant jadhav, TK22, 07:30 …" at bounding box center [981, 377] width 92 height 816
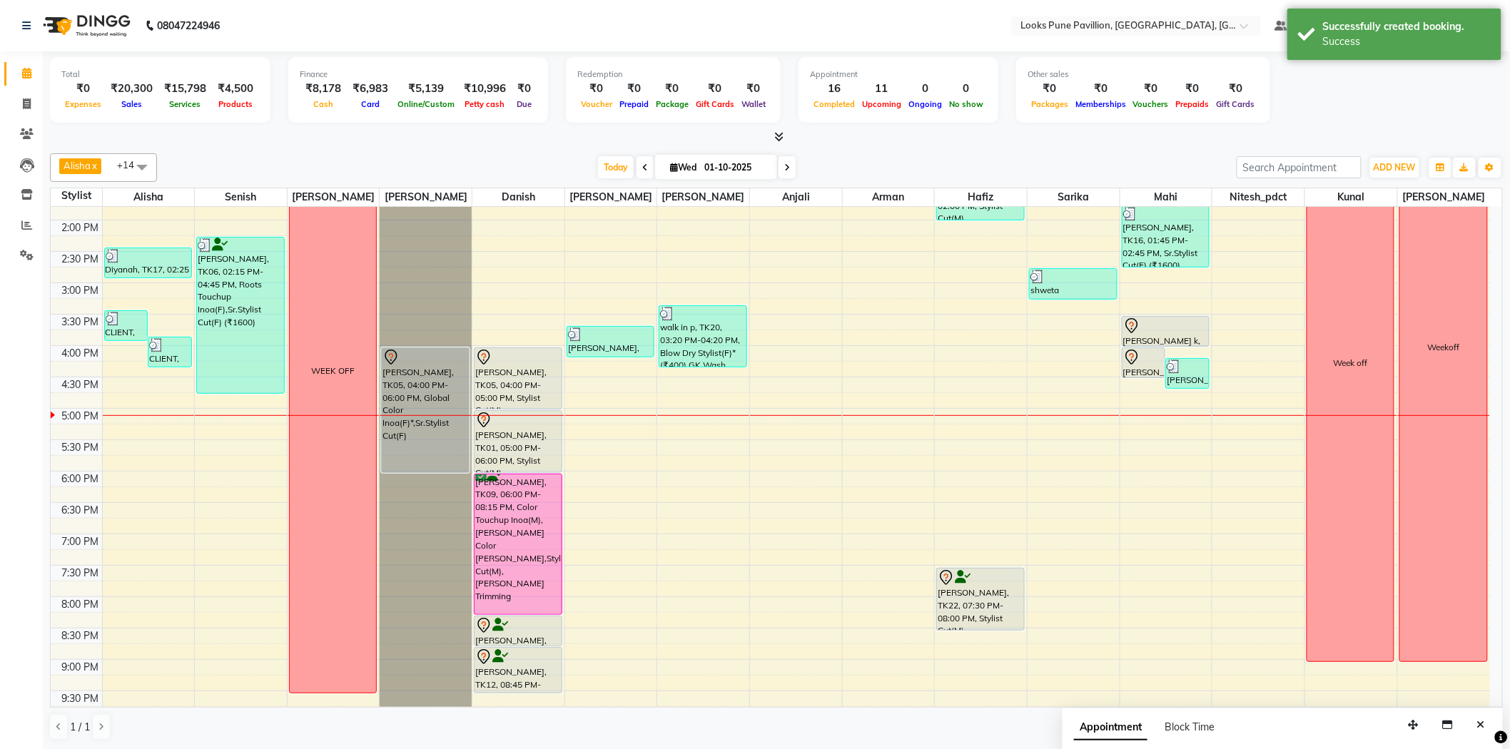
click at [987, 621] on div "Shardhul, TK10, 01:00 PM-02:00 PM, Stylist Cut(M) prashant jadhav, TK22, 07:30 …" at bounding box center [981, 377] width 92 height 816
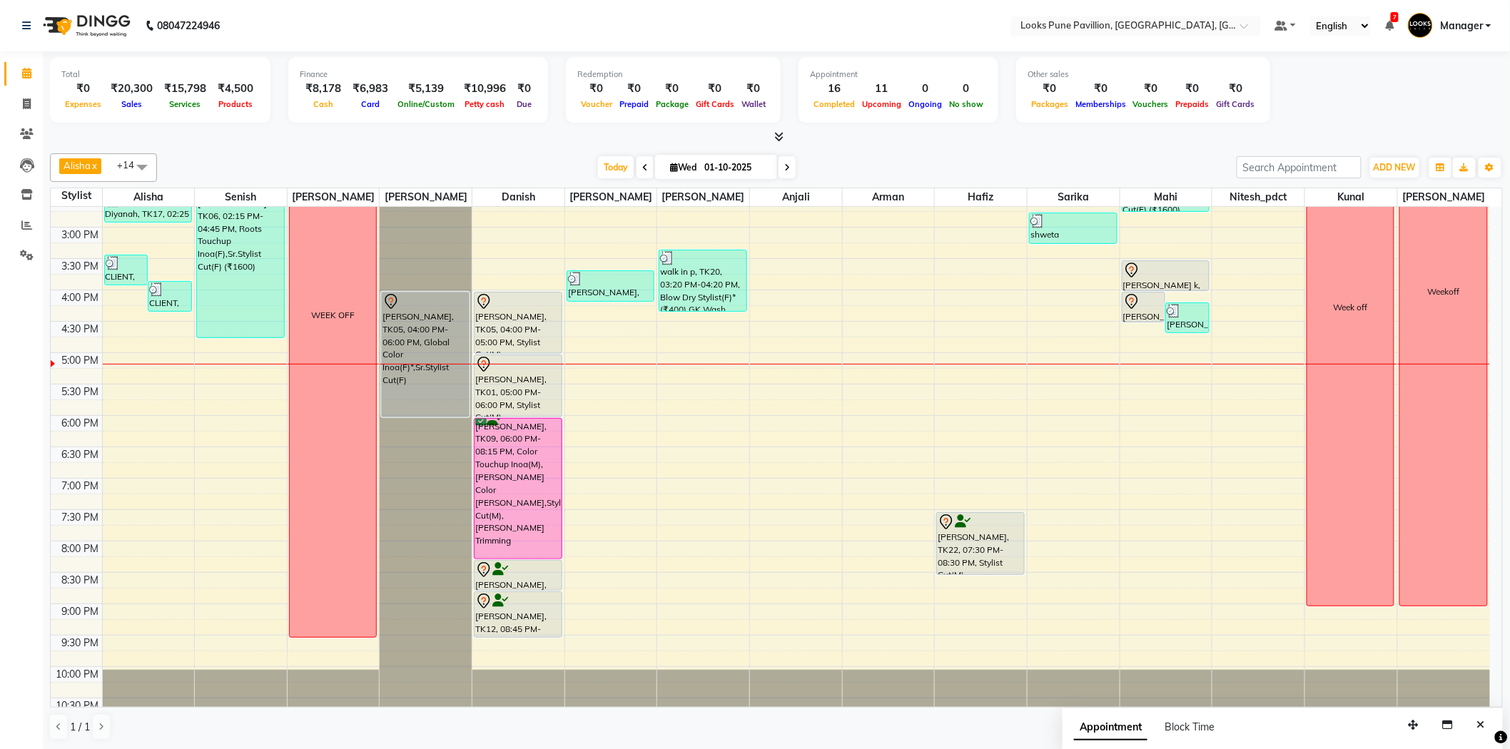
scroll to position [318, 0]
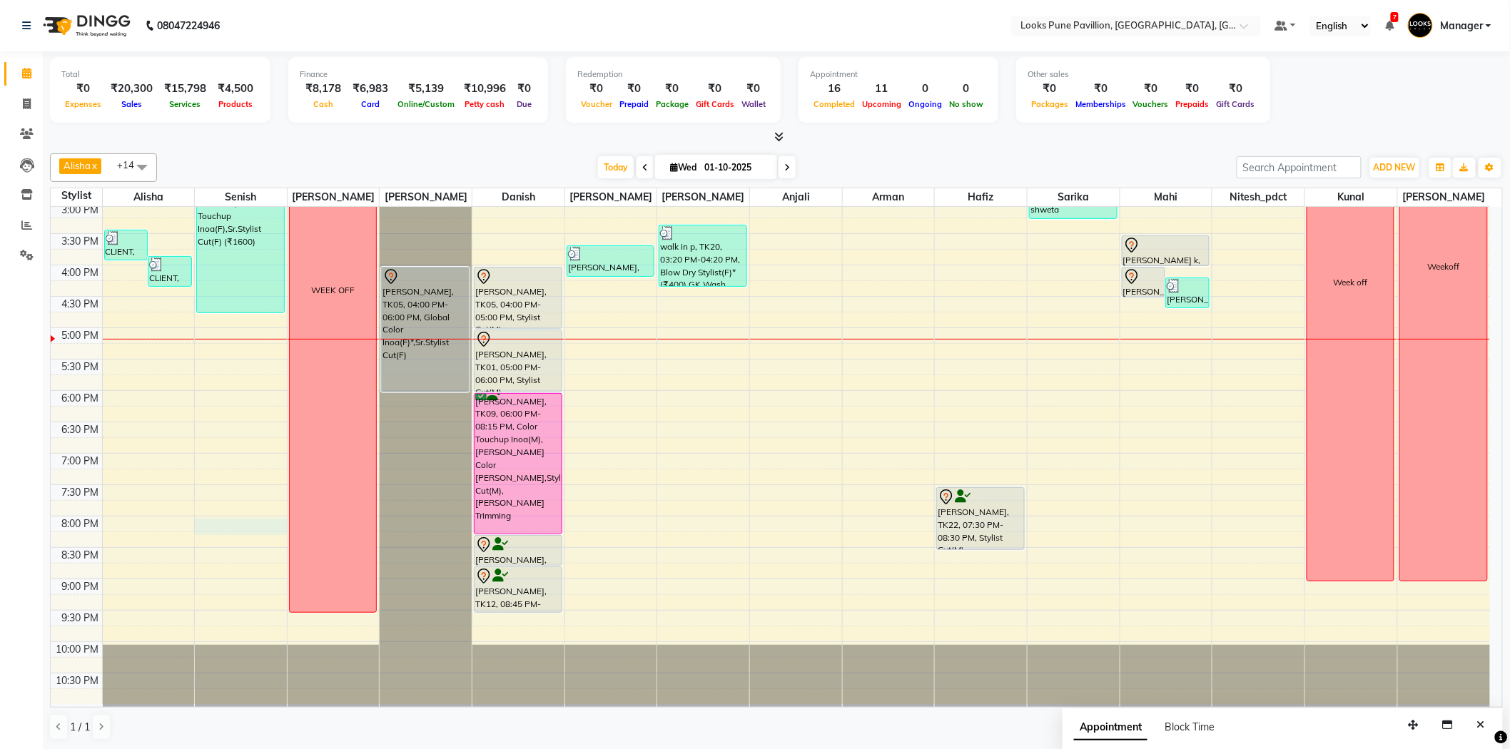
click at [239, 531] on div "10:00 AM 10:30 AM 11:00 AM 11:30 AM 12:00 PM 12:30 PM 1:00 PM 1:30 PM 2:00 PM 2…" at bounding box center [770, 297] width 1439 height 816
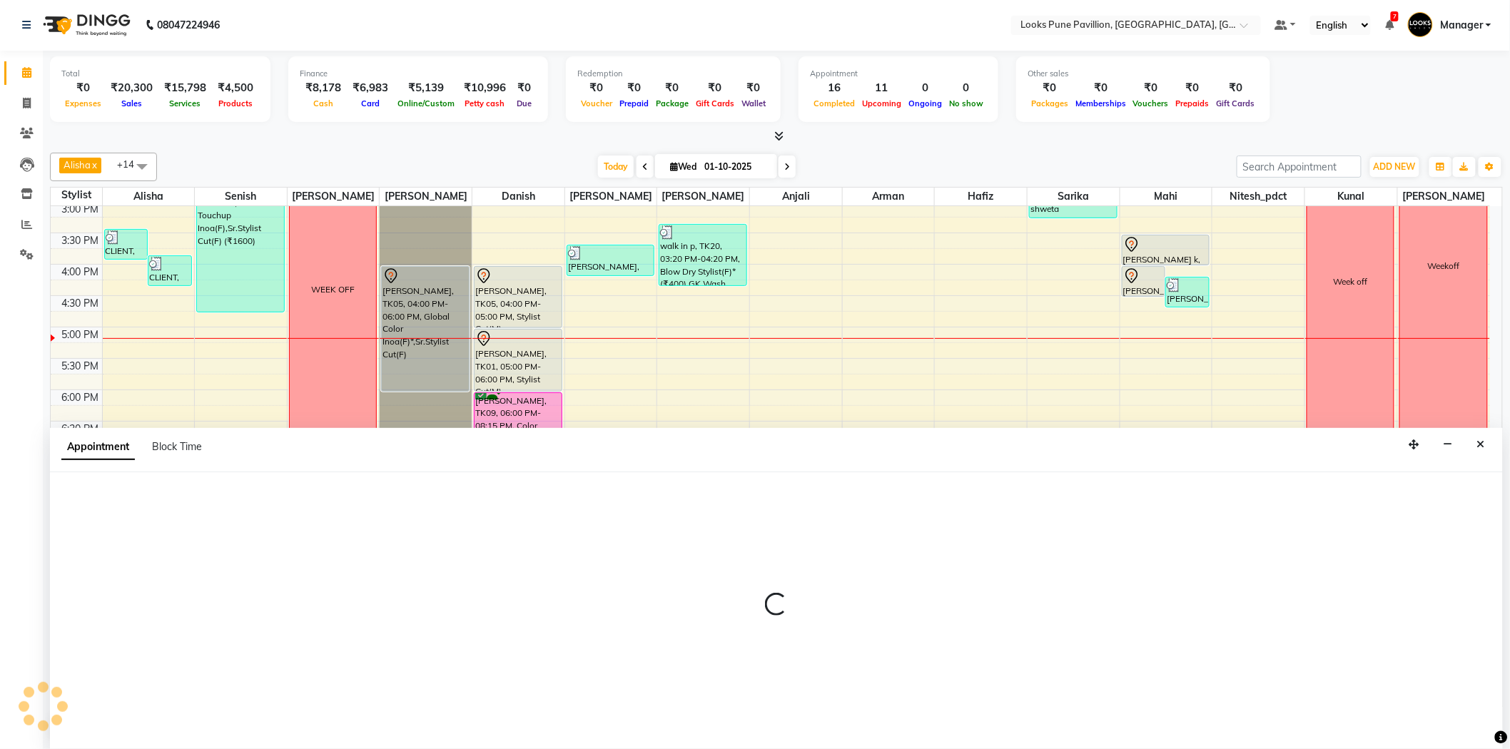
select select "43069"
select select "tentative"
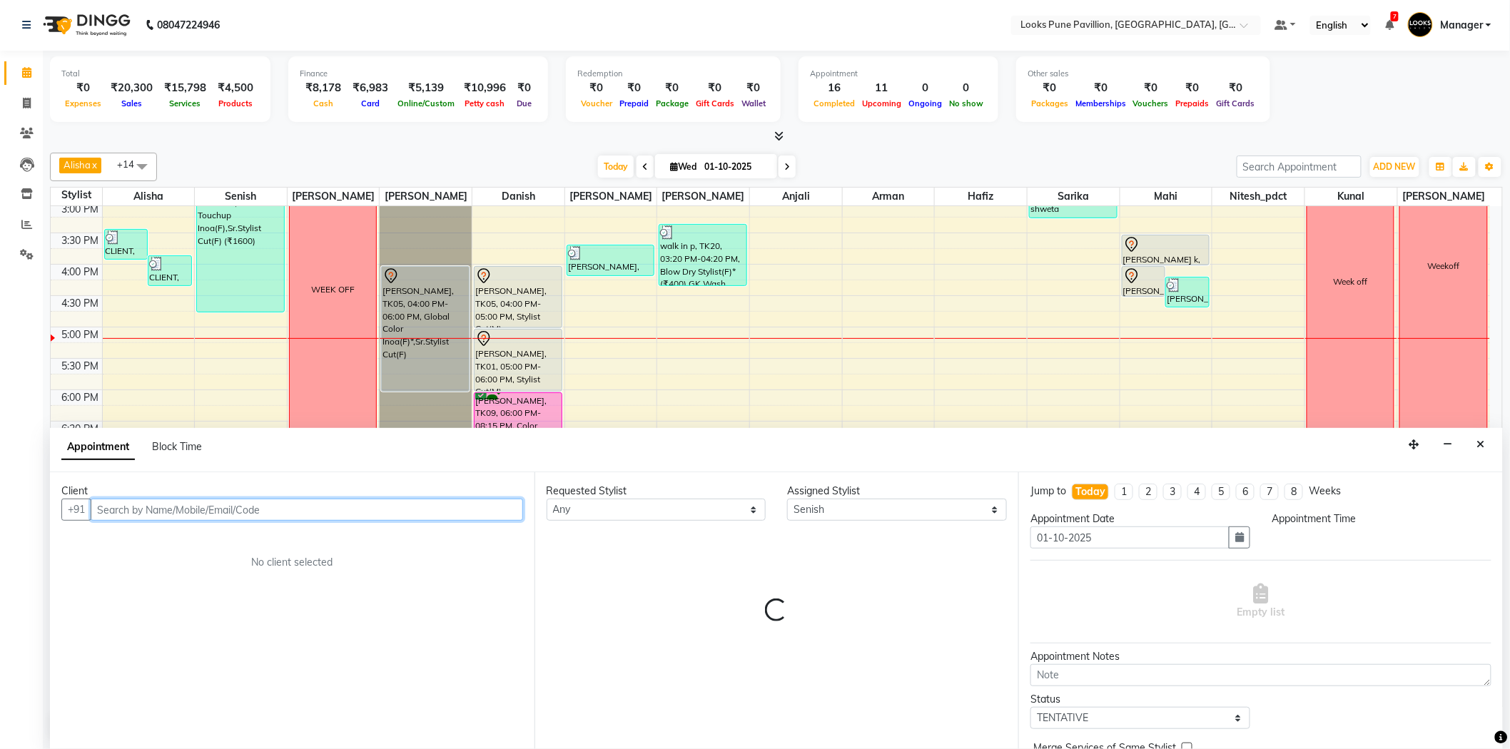
select select "1200"
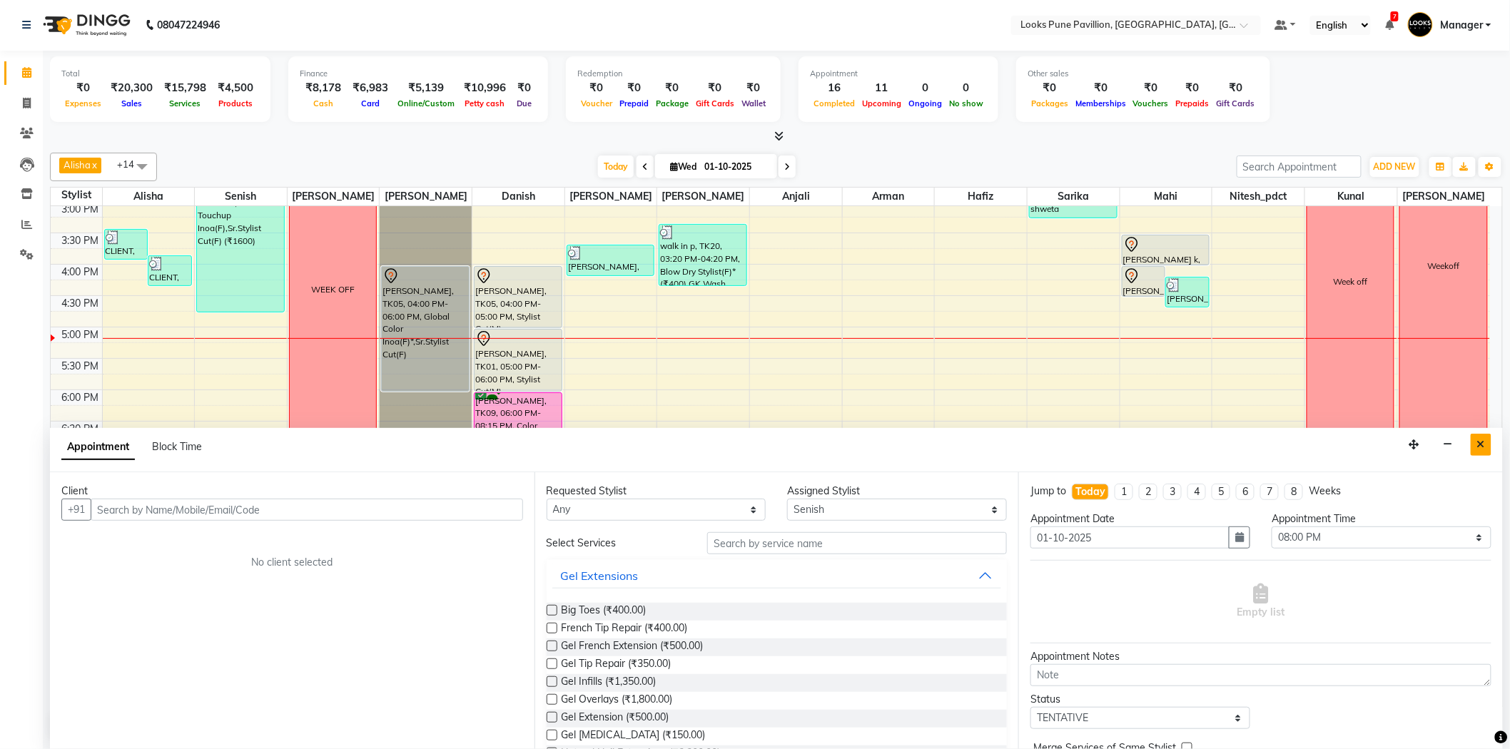
click at [1485, 450] on button "Close" at bounding box center [1481, 445] width 21 height 22
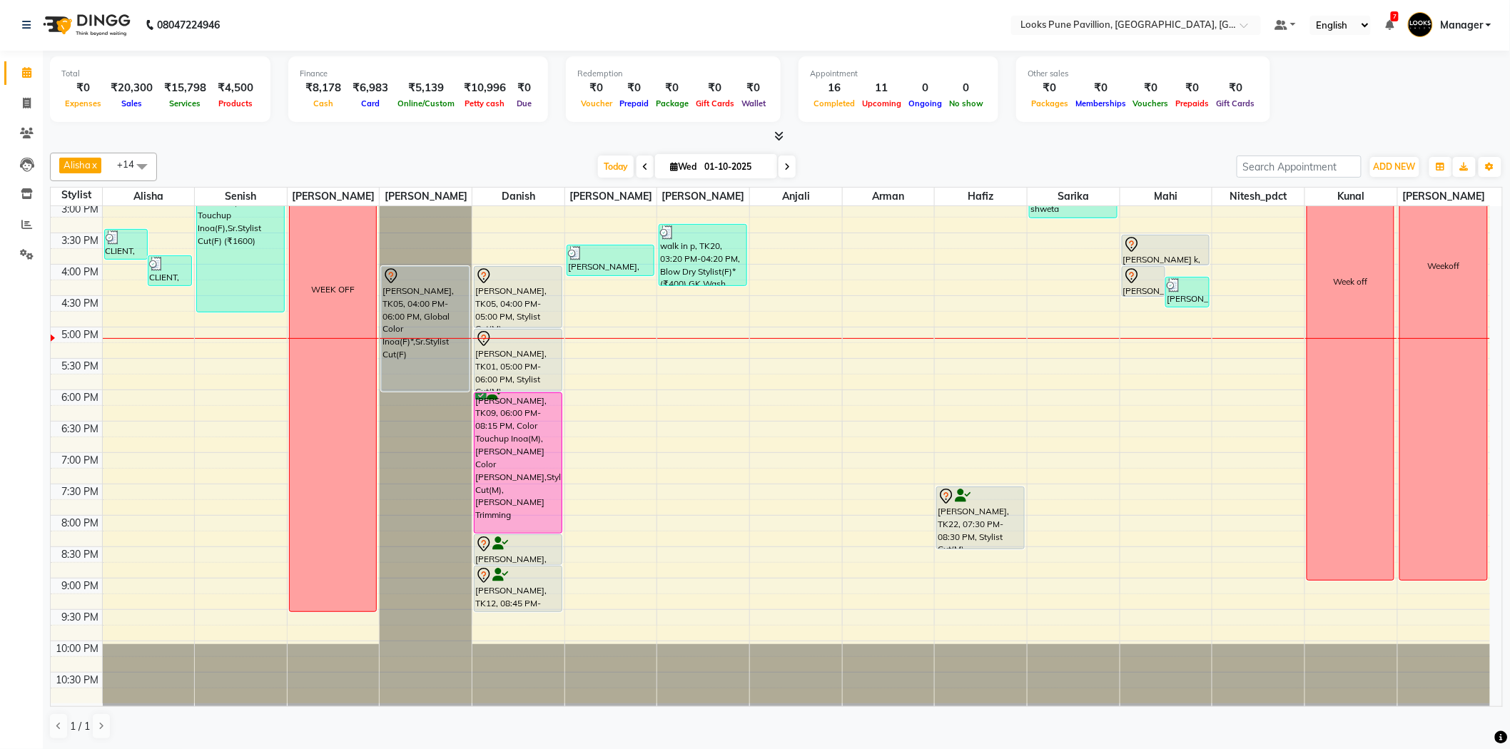
select select "43072"
select select "tentative"
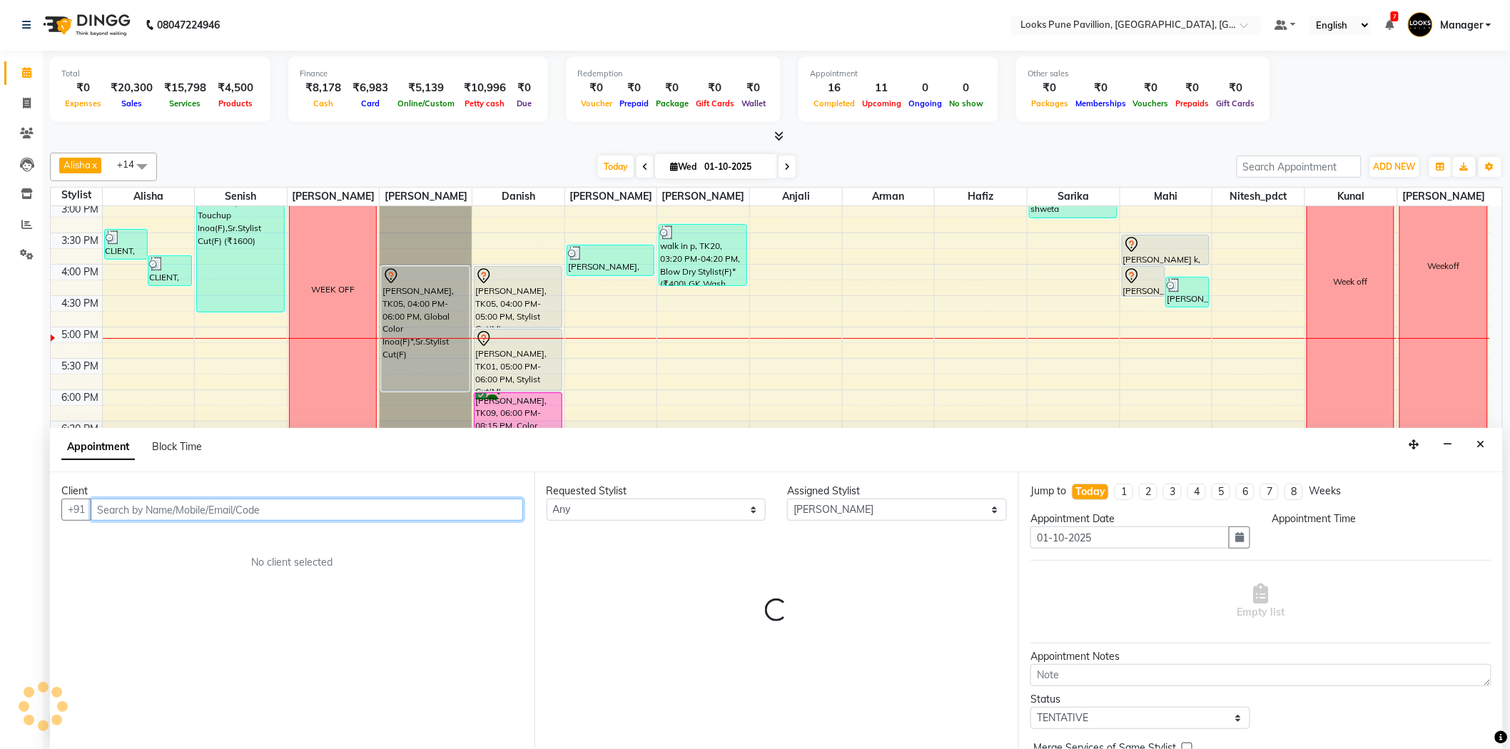
select select "1200"
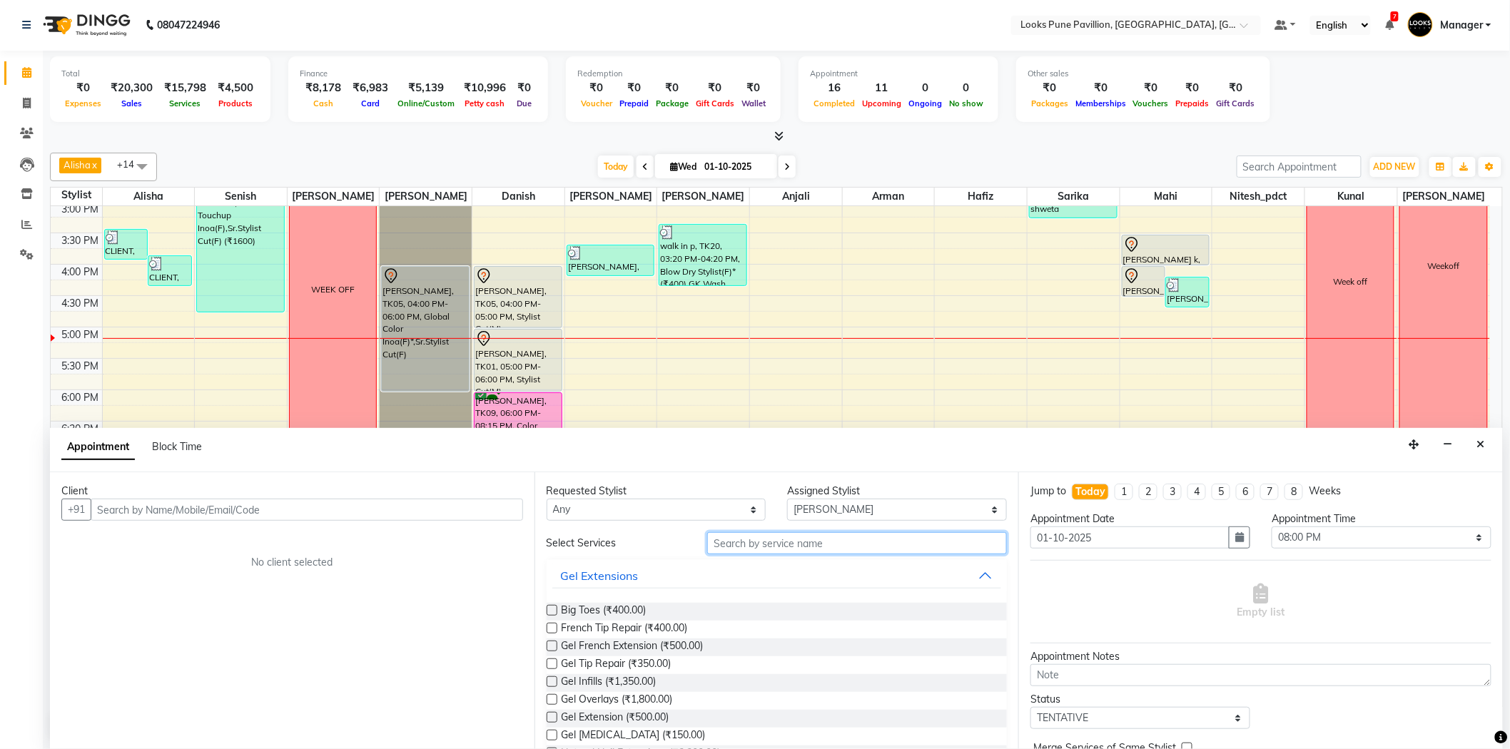
click at [735, 551] on input "text" at bounding box center [857, 543] width 300 height 22
type input "ritua"
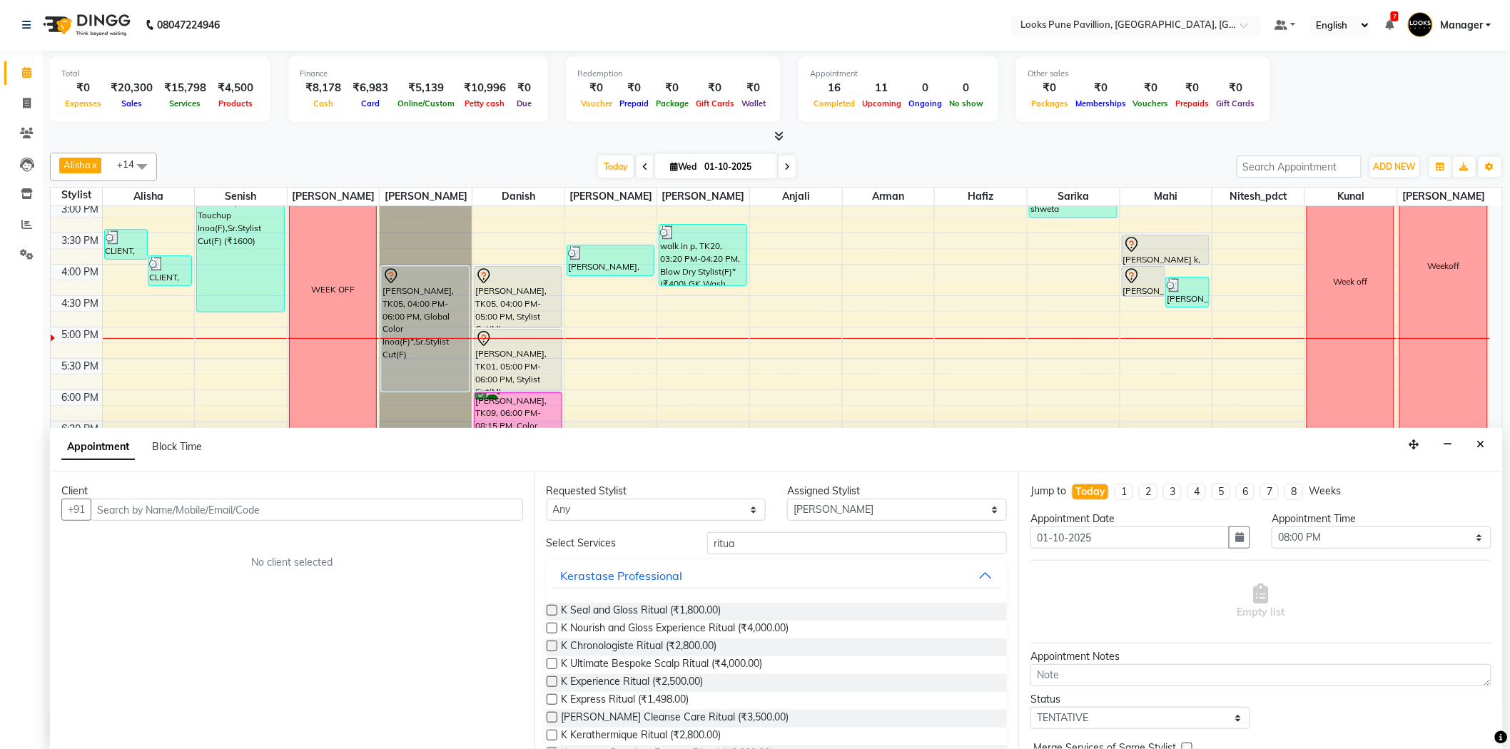
click at [548, 695] on label at bounding box center [552, 699] width 11 height 11
click at [548, 696] on input "checkbox" at bounding box center [551, 700] width 9 height 9
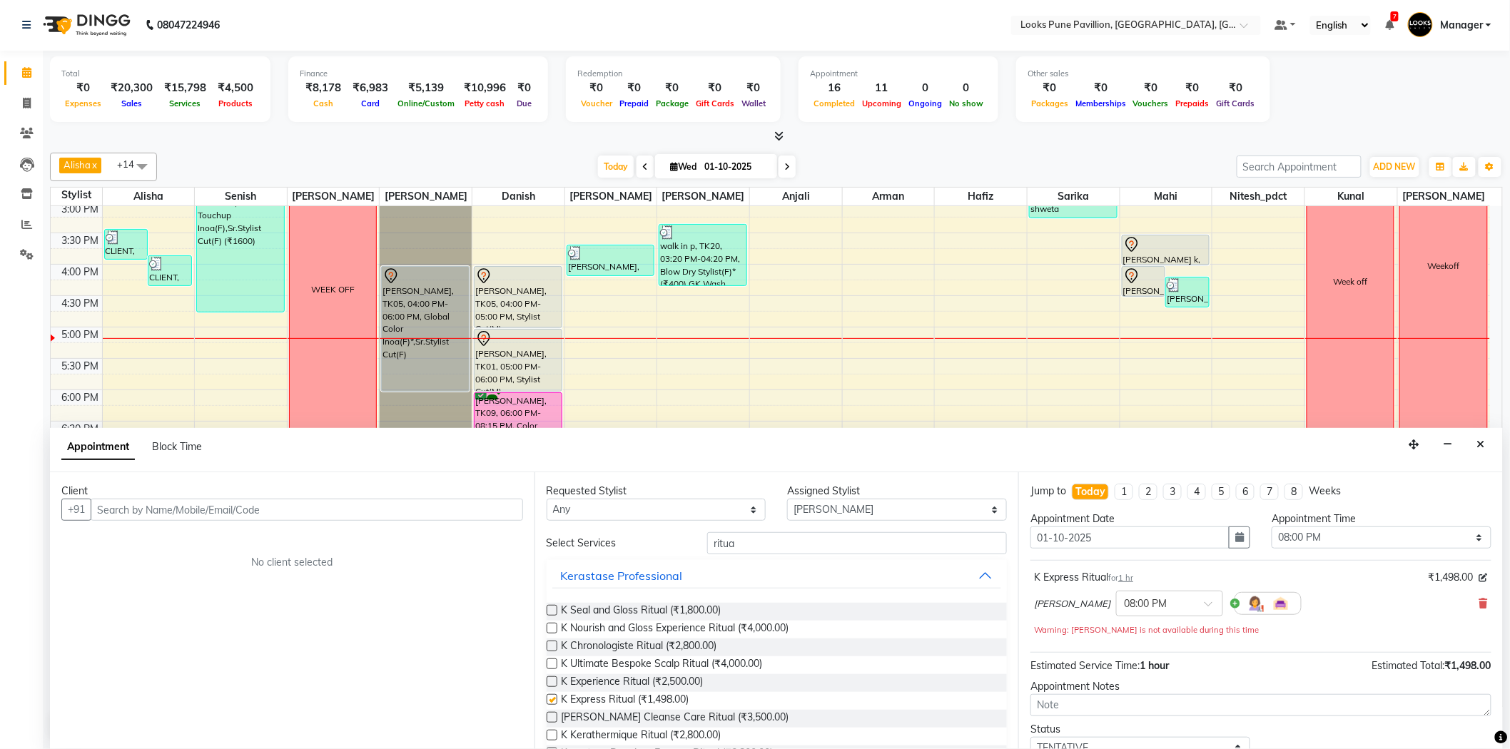
checkbox input "false"
click at [243, 504] on input "text" at bounding box center [307, 510] width 432 height 22
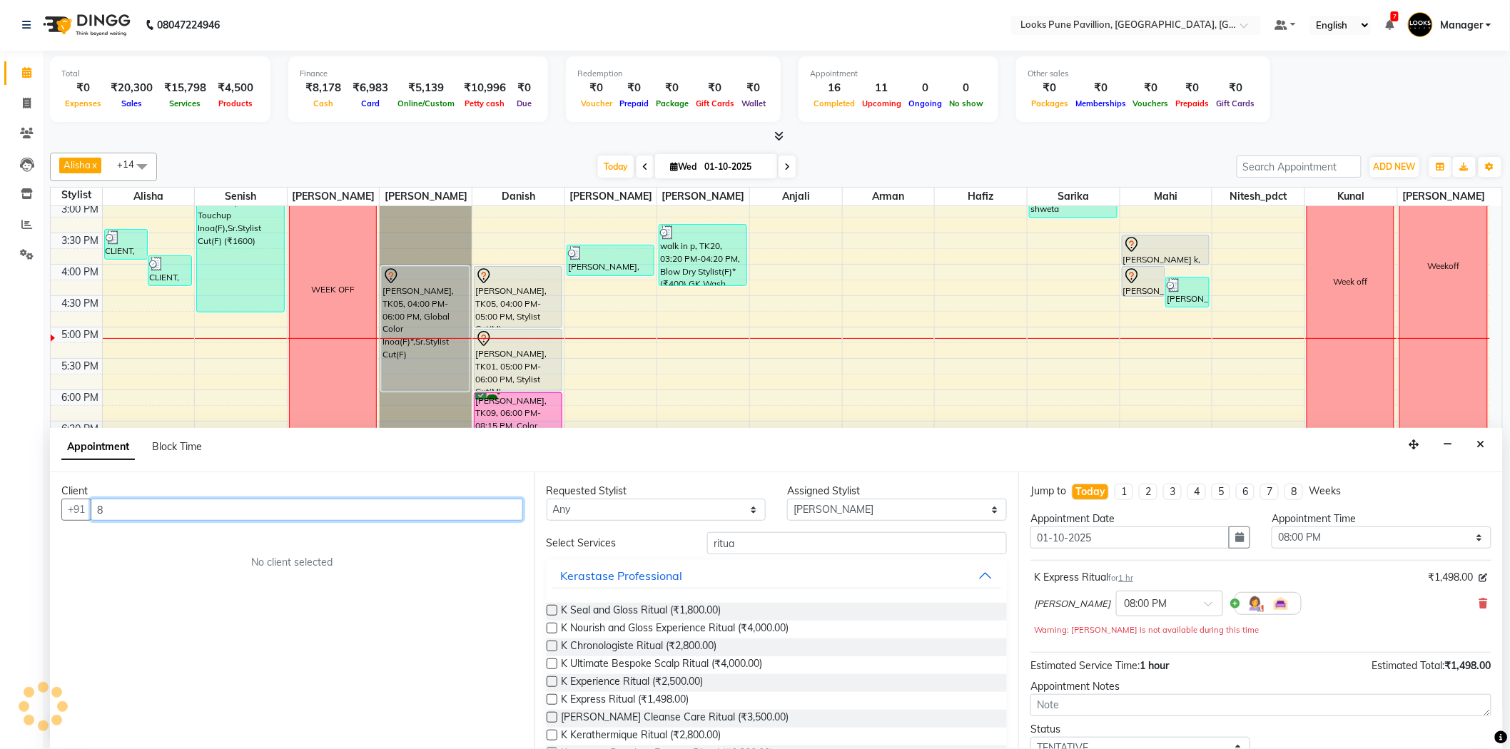
click at [237, 502] on input "8" at bounding box center [307, 510] width 432 height 22
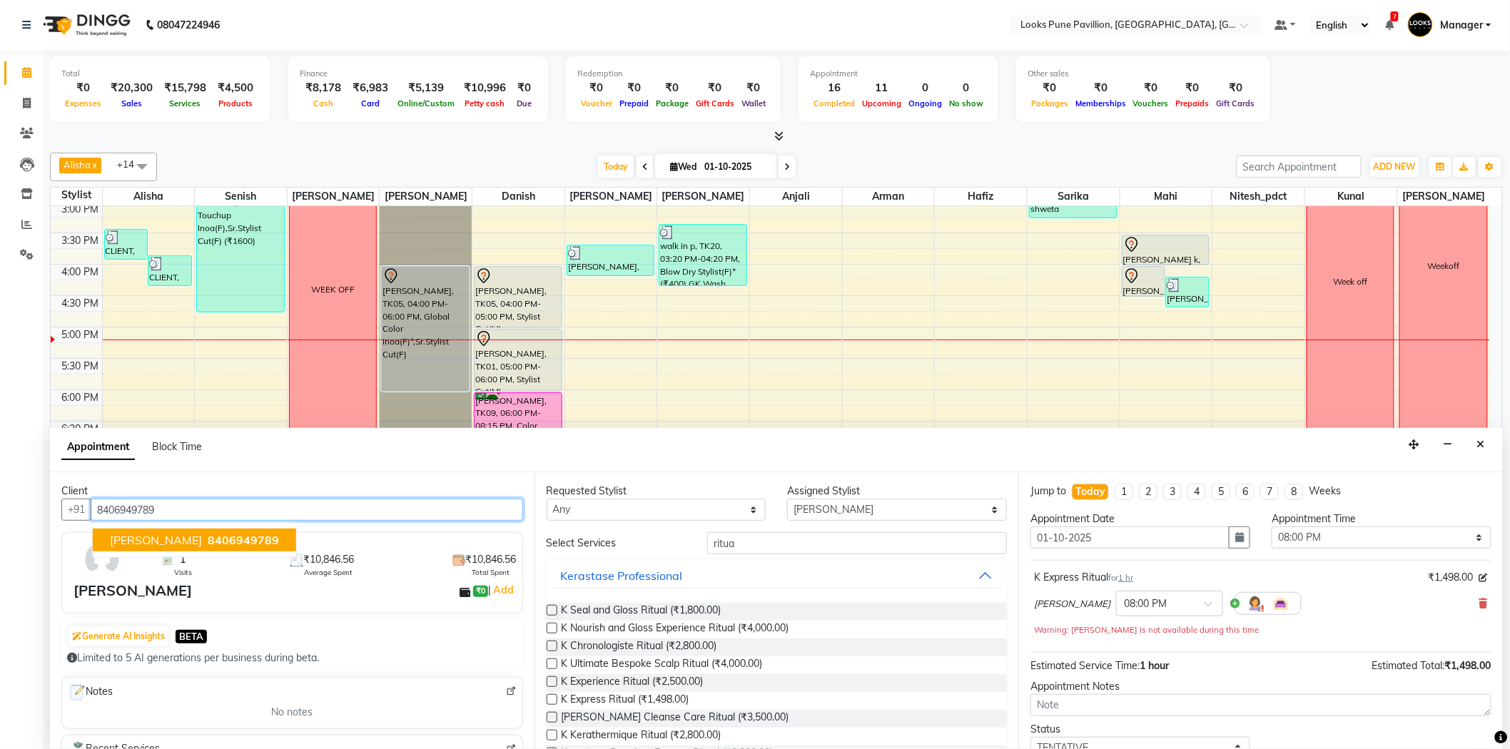
click at [222, 529] on button "shambhavi 8406949789" at bounding box center [194, 540] width 203 height 23
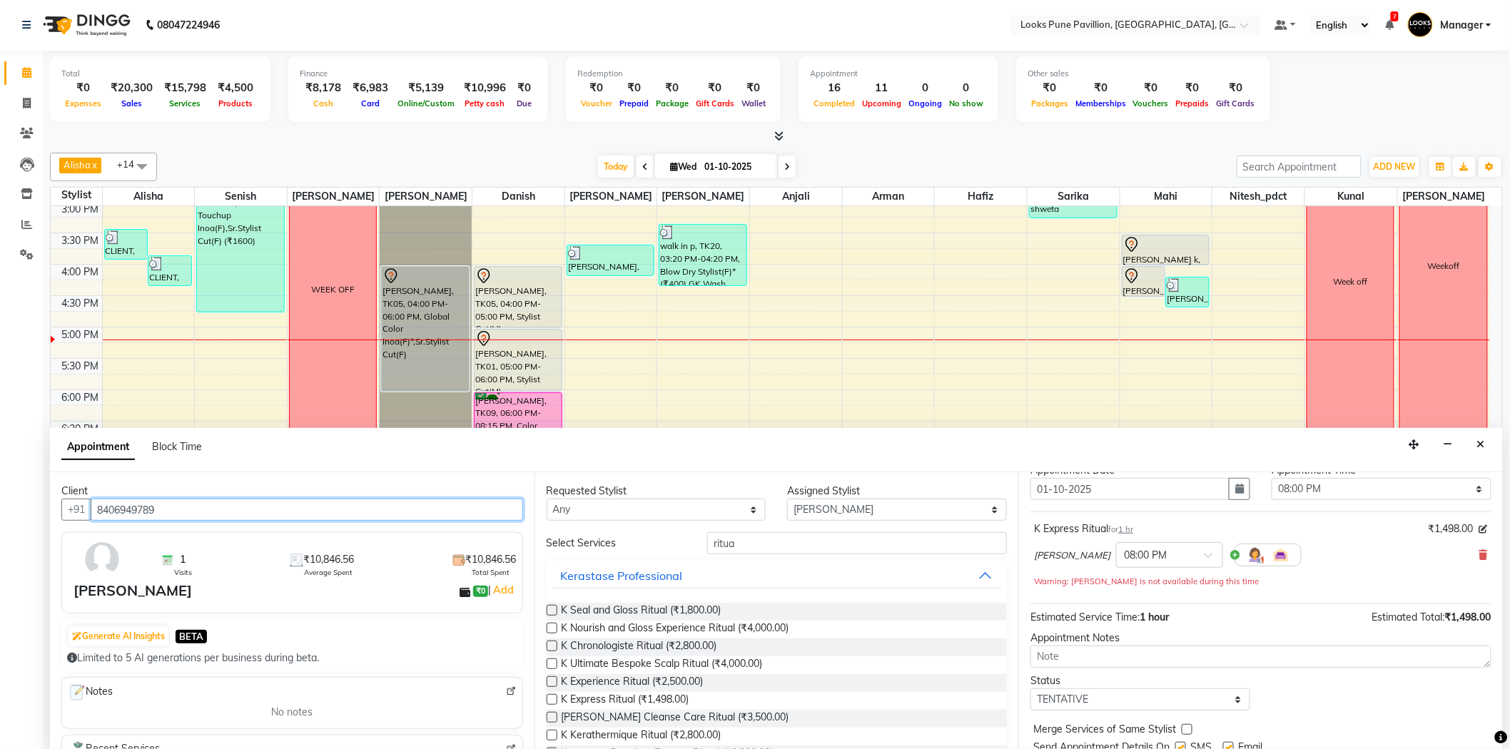
scroll to position [100, 0]
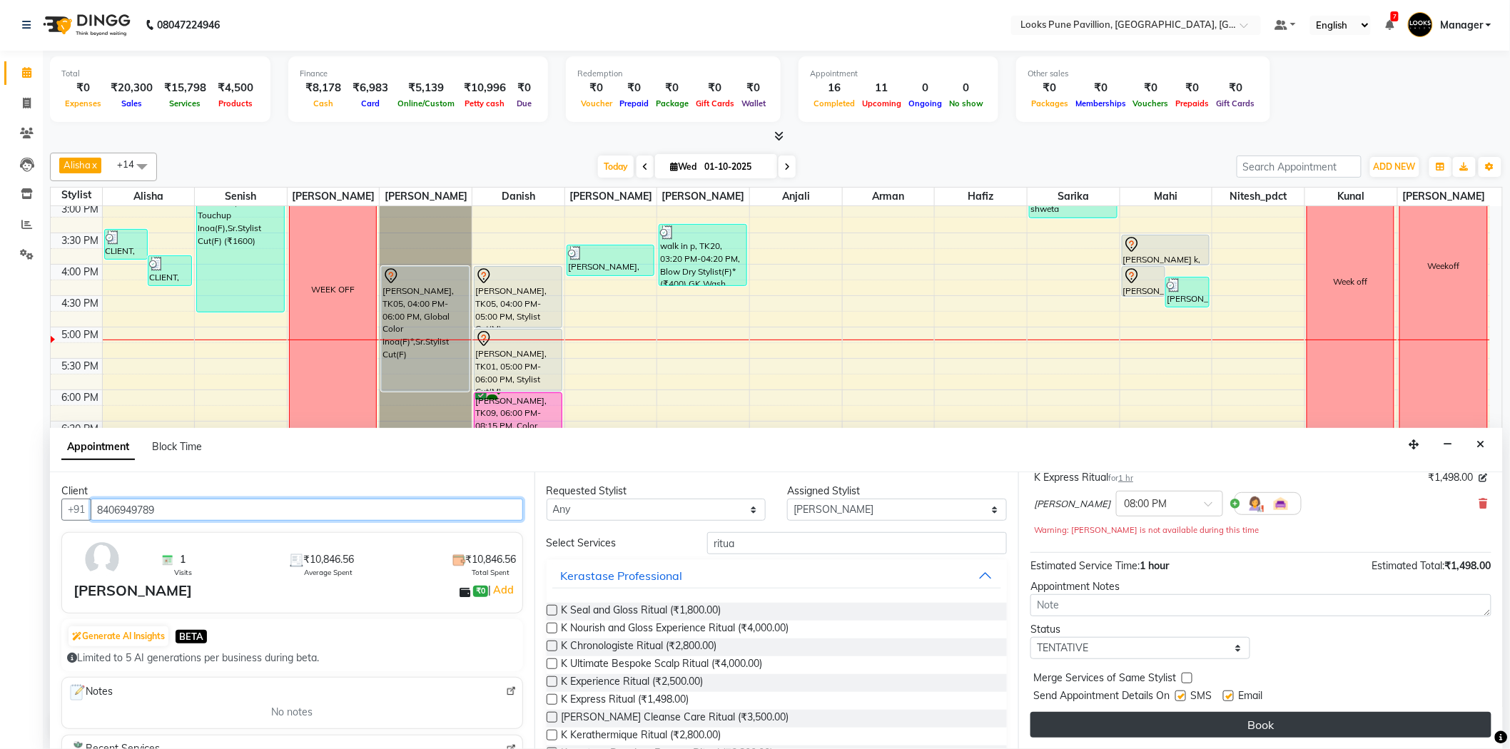
type input "8406949789"
click at [1237, 729] on button "Book" at bounding box center [1260, 725] width 461 height 26
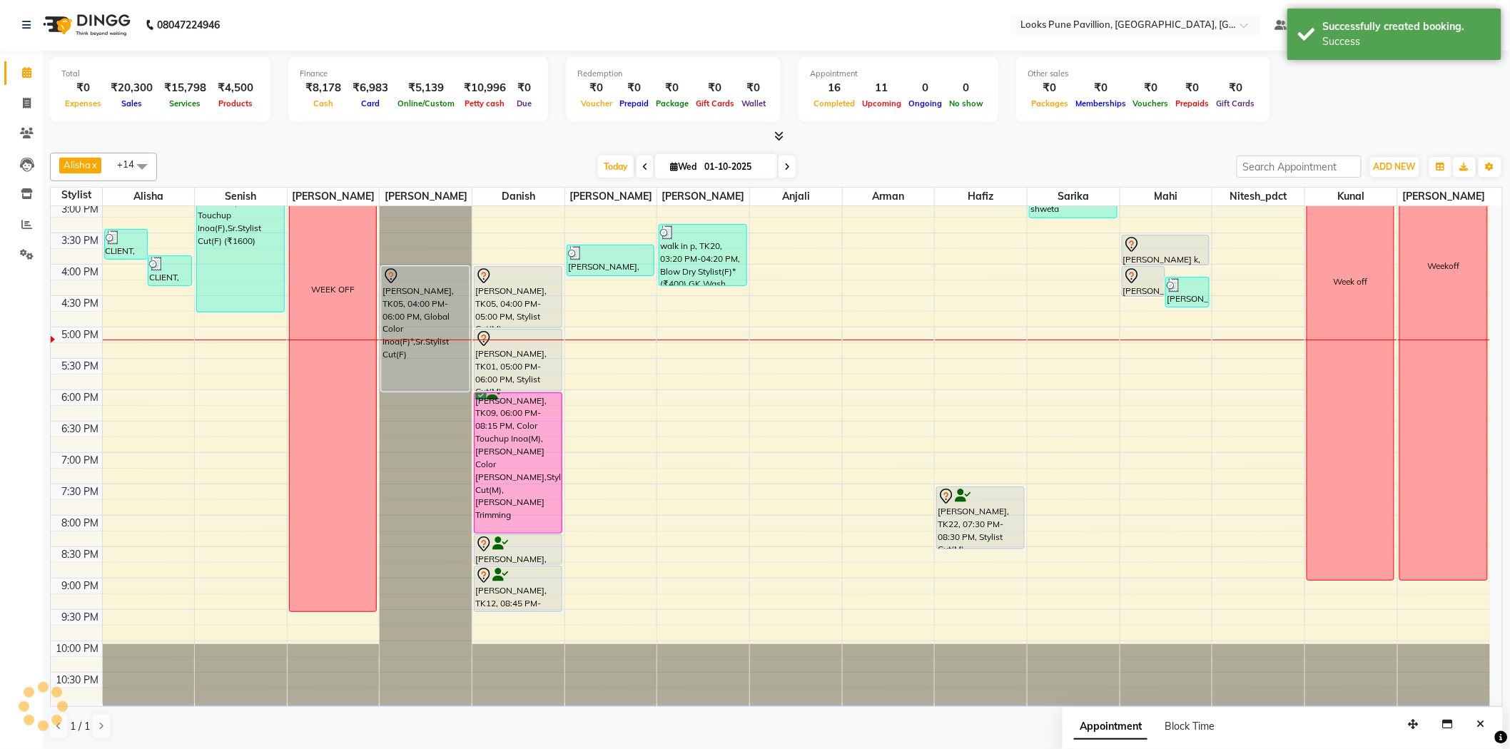
scroll to position [0, 0]
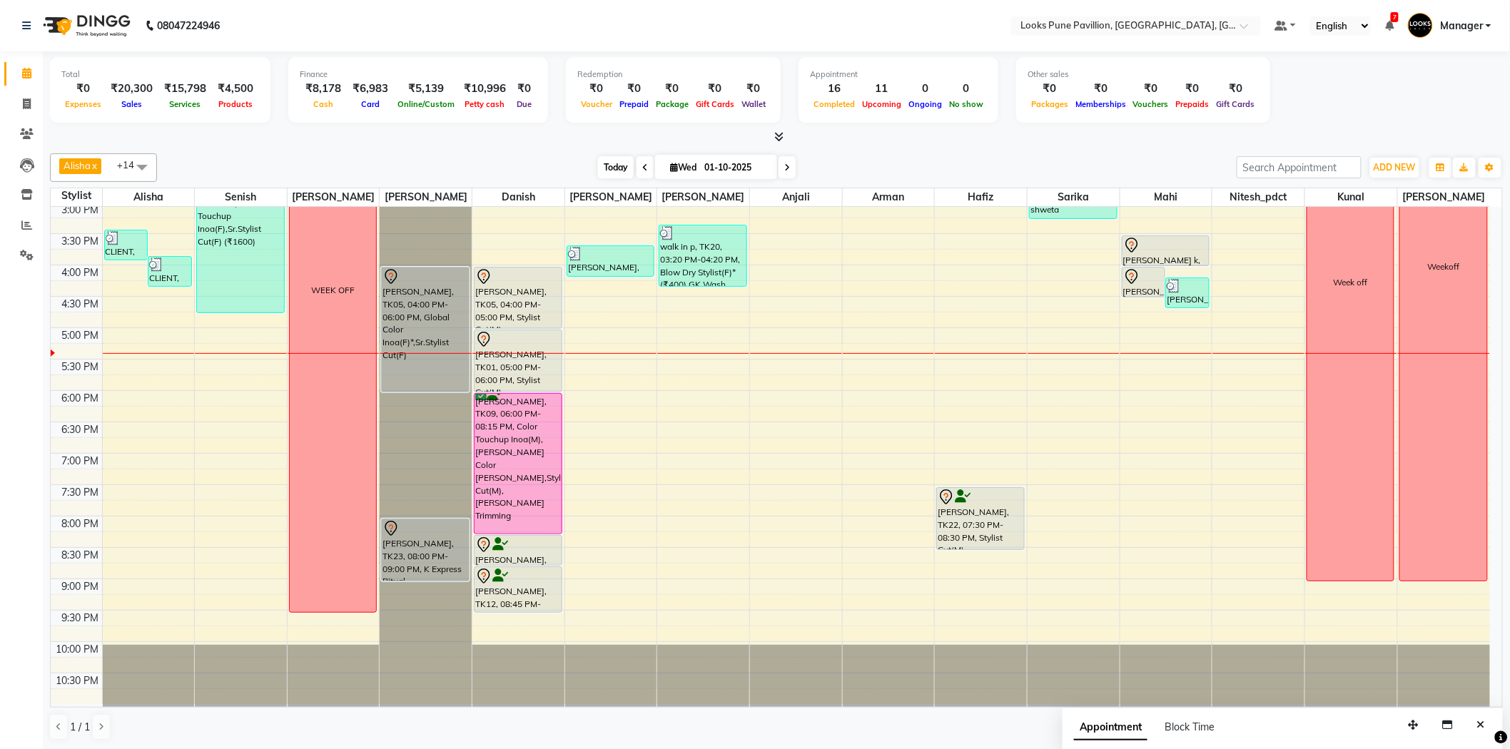
drag, startPoint x: 609, startPoint y: 169, endPoint x: 599, endPoint y: 172, distance: 9.7
click at [604, 170] on span "Today" at bounding box center [616, 167] width 36 height 22
click at [867, 357] on div "10:00 AM 10:30 AM 11:00 AM 11:30 AM 12:00 PM 12:30 PM 1:00 PM 1:30 PM 2:00 PM 2…" at bounding box center [770, 297] width 1439 height 816
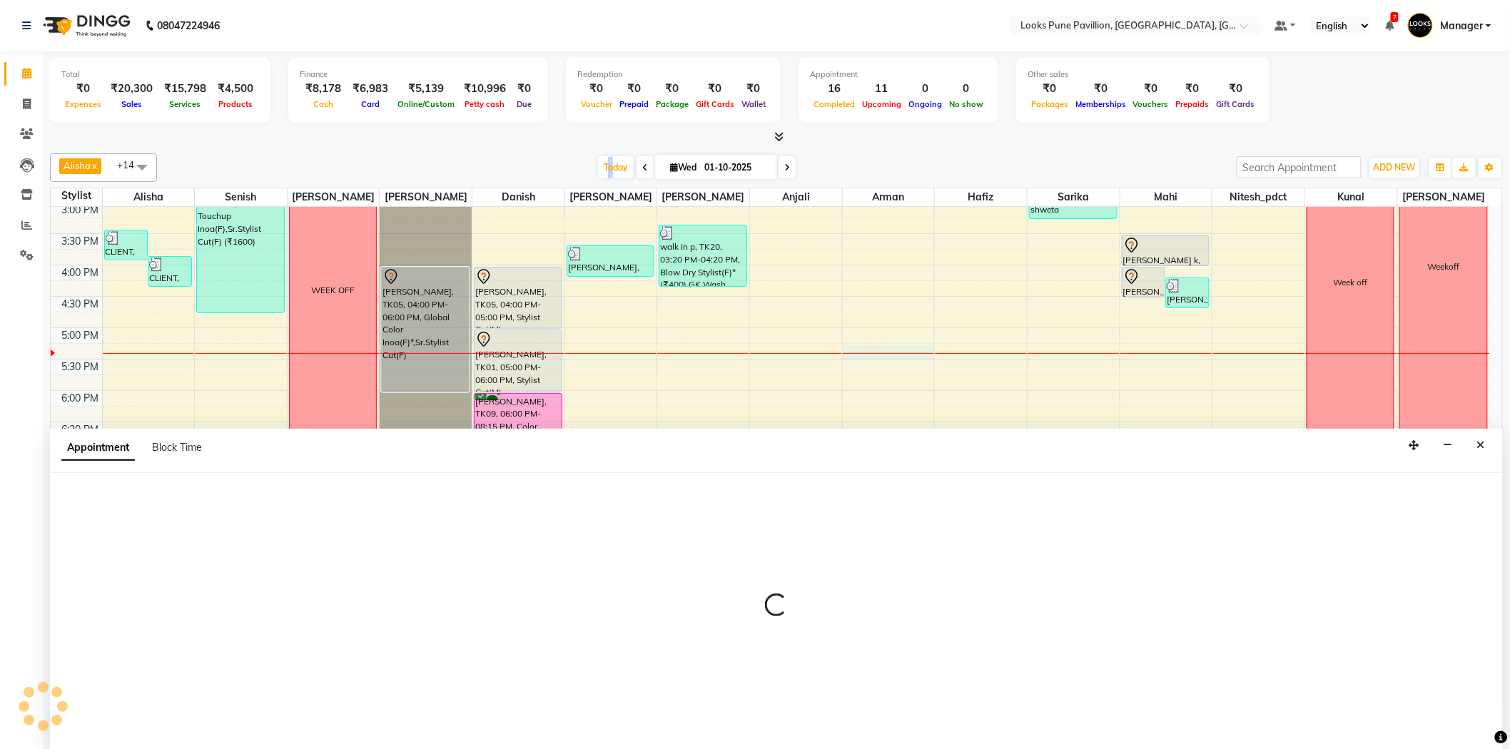
scroll to position [1, 0]
select select "47799"
select select "1035"
select select "tentative"
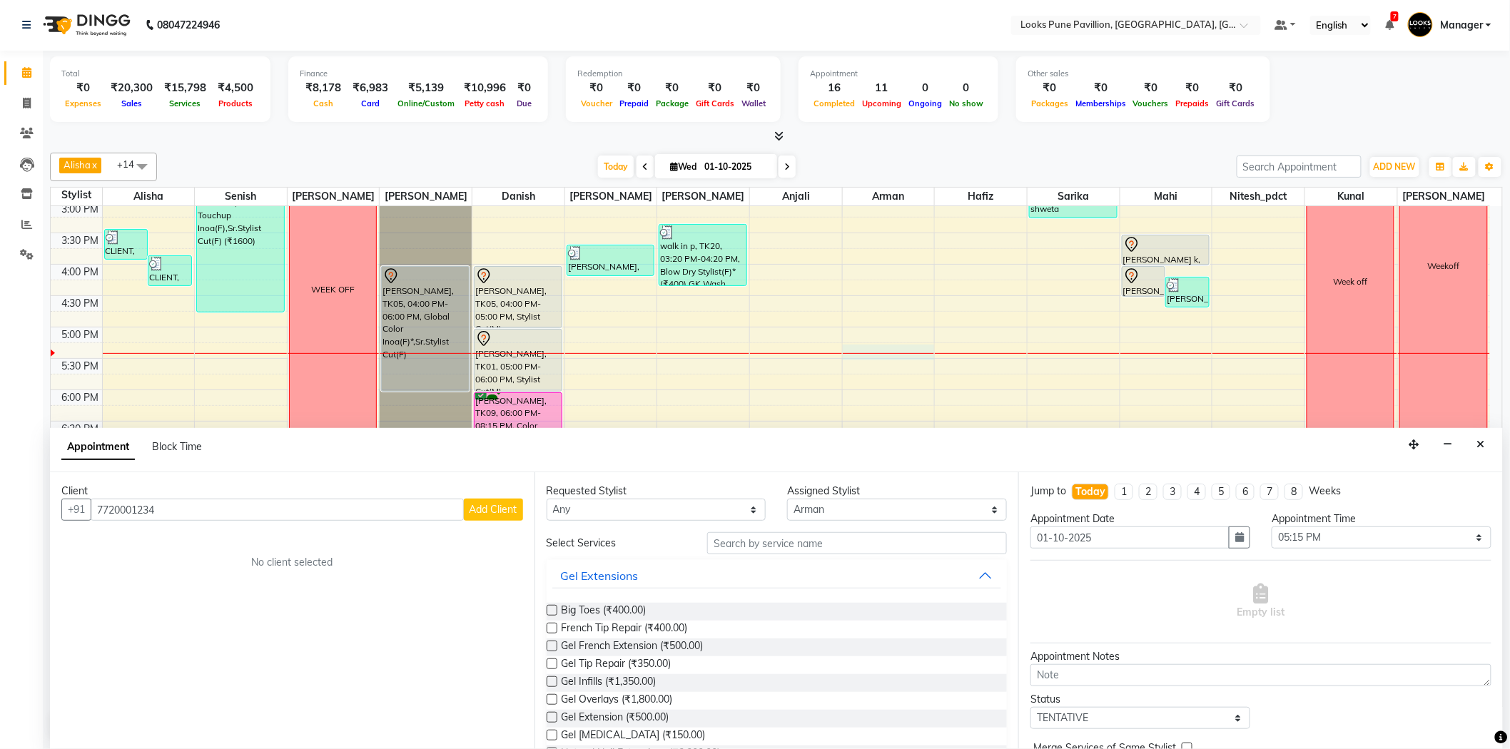
click at [245, 515] on input "7720001234" at bounding box center [277, 510] width 373 height 22
click at [244, 514] on input "7720001234" at bounding box center [277, 510] width 373 height 22
type input "7720001234"
click at [499, 504] on span "Add Client" at bounding box center [493, 509] width 48 height 13
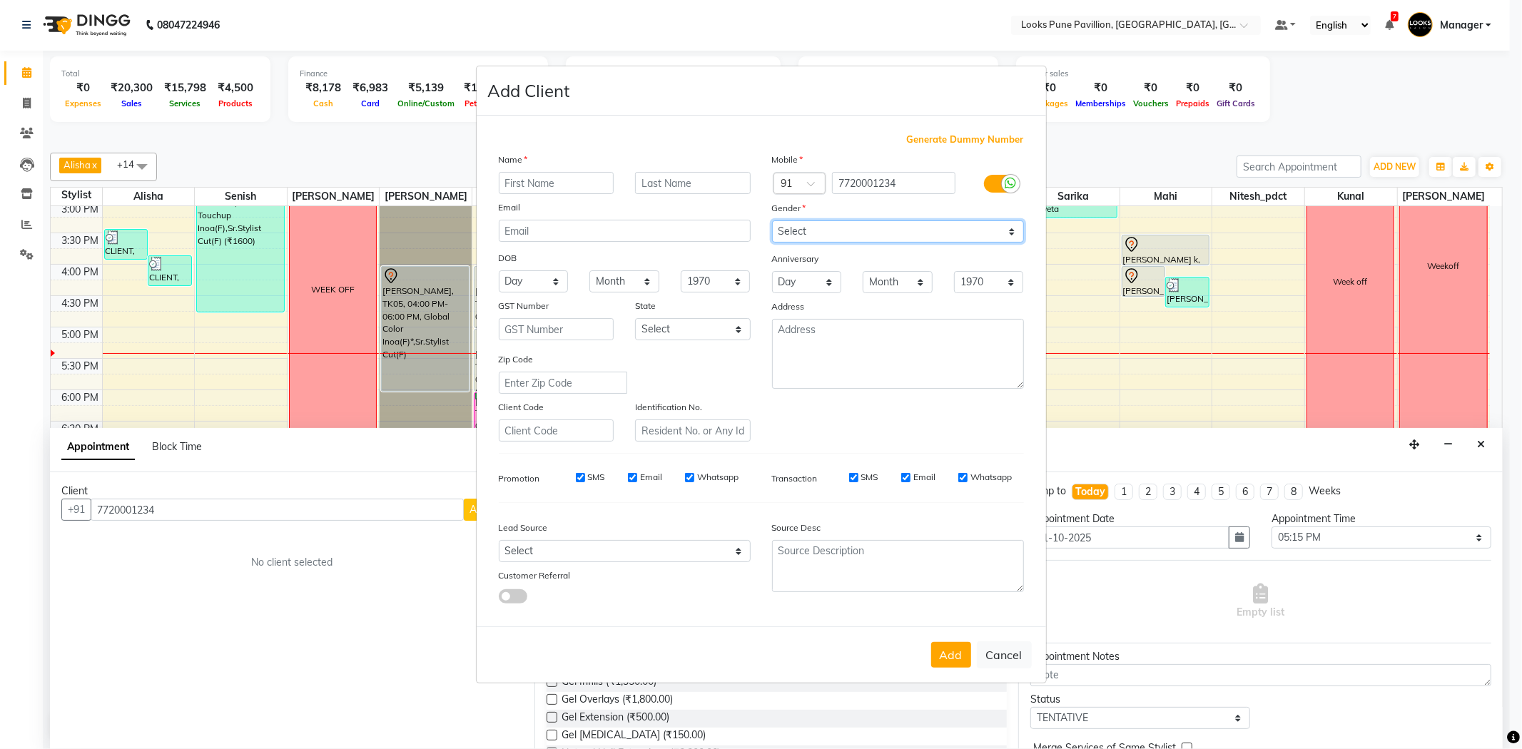
click at [791, 221] on select "Select Male Female Other Prefer Not To Say" at bounding box center [898, 231] width 252 height 22
select select "male"
click at [772, 220] on select "Select Male Female Other Prefer Not To Say" at bounding box center [898, 231] width 252 height 22
click at [583, 175] on input "text" at bounding box center [557, 183] width 116 height 22
type input "Atharva"
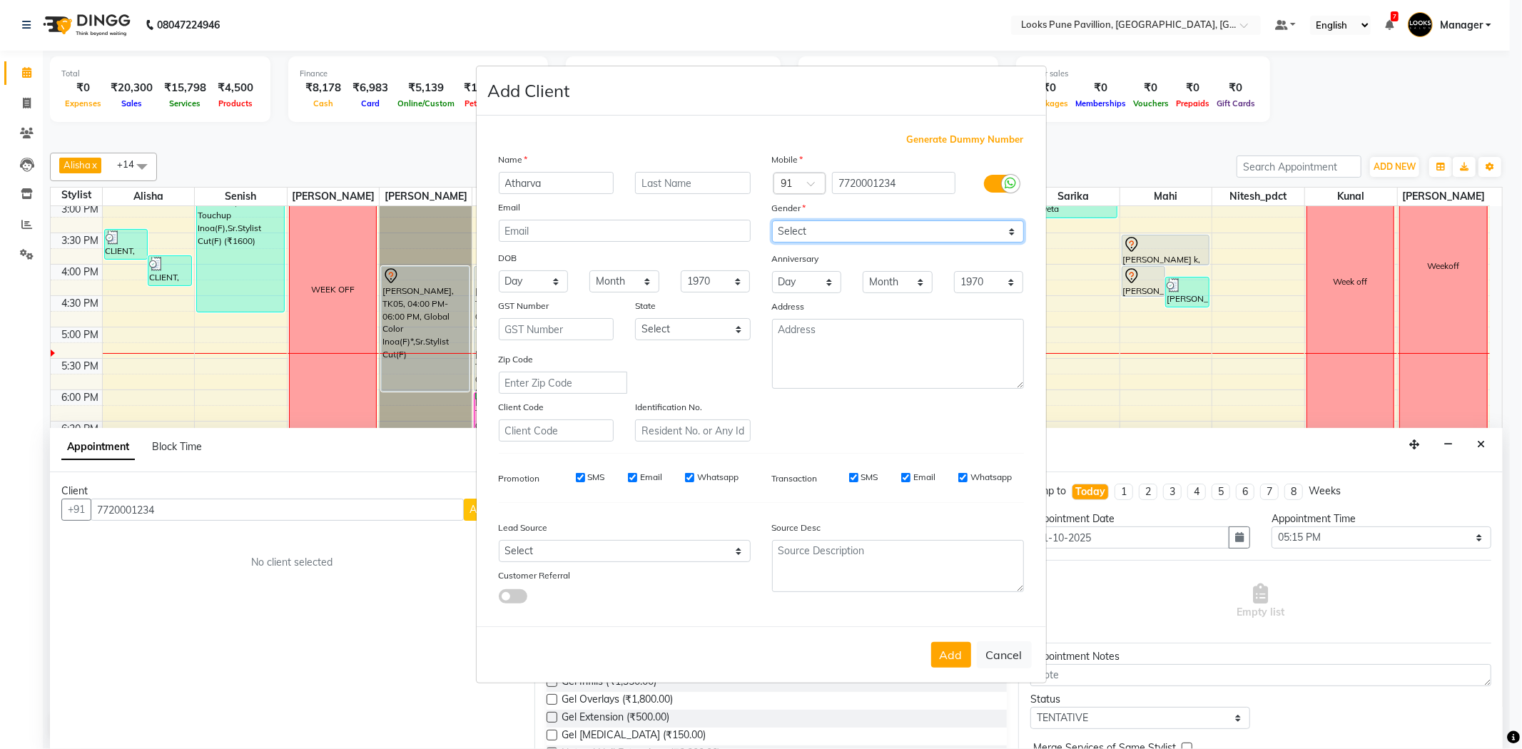
click at [842, 223] on select "Select Male Female Other Prefer Not To Say" at bounding box center [898, 231] width 252 height 22
click at [969, 654] on button "Add" at bounding box center [951, 655] width 40 height 26
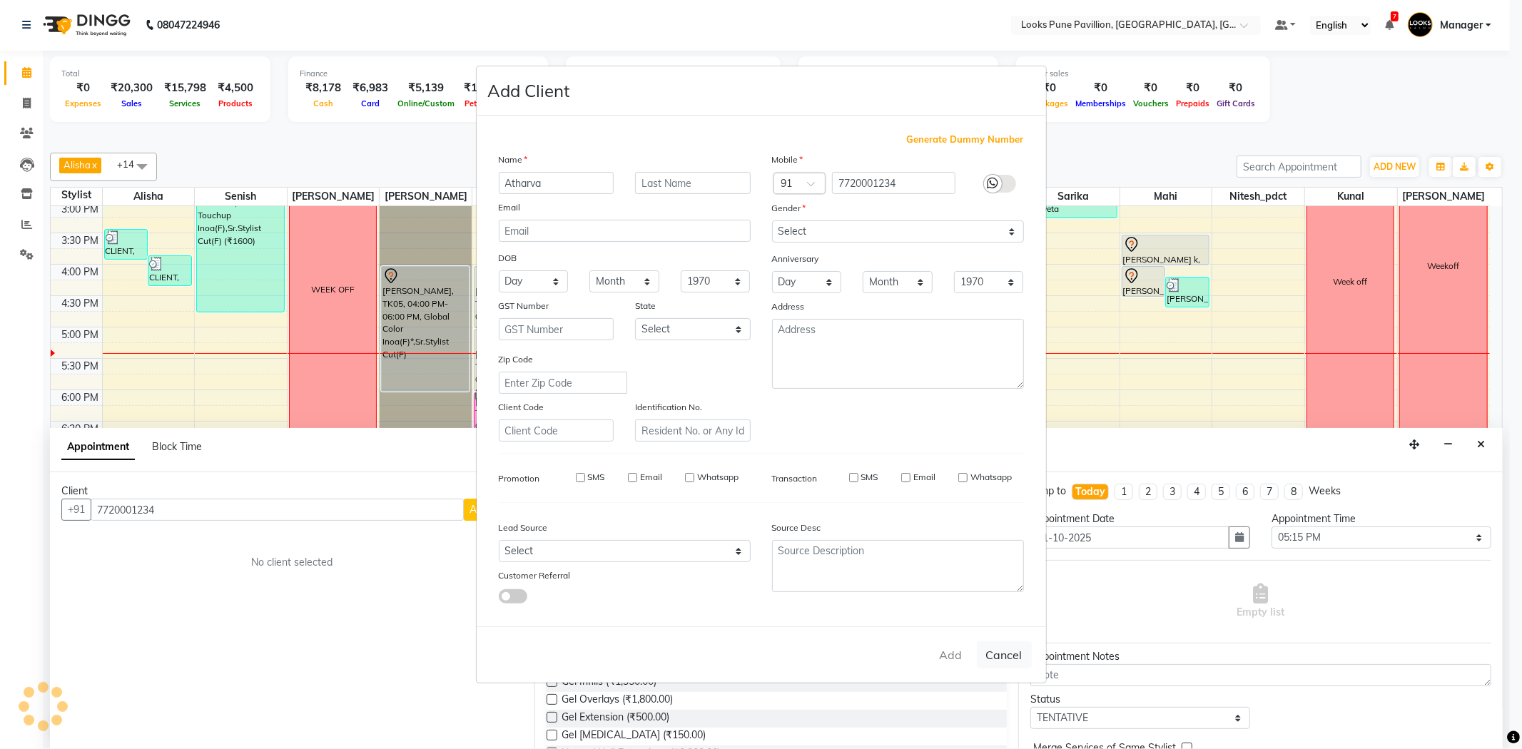
select select
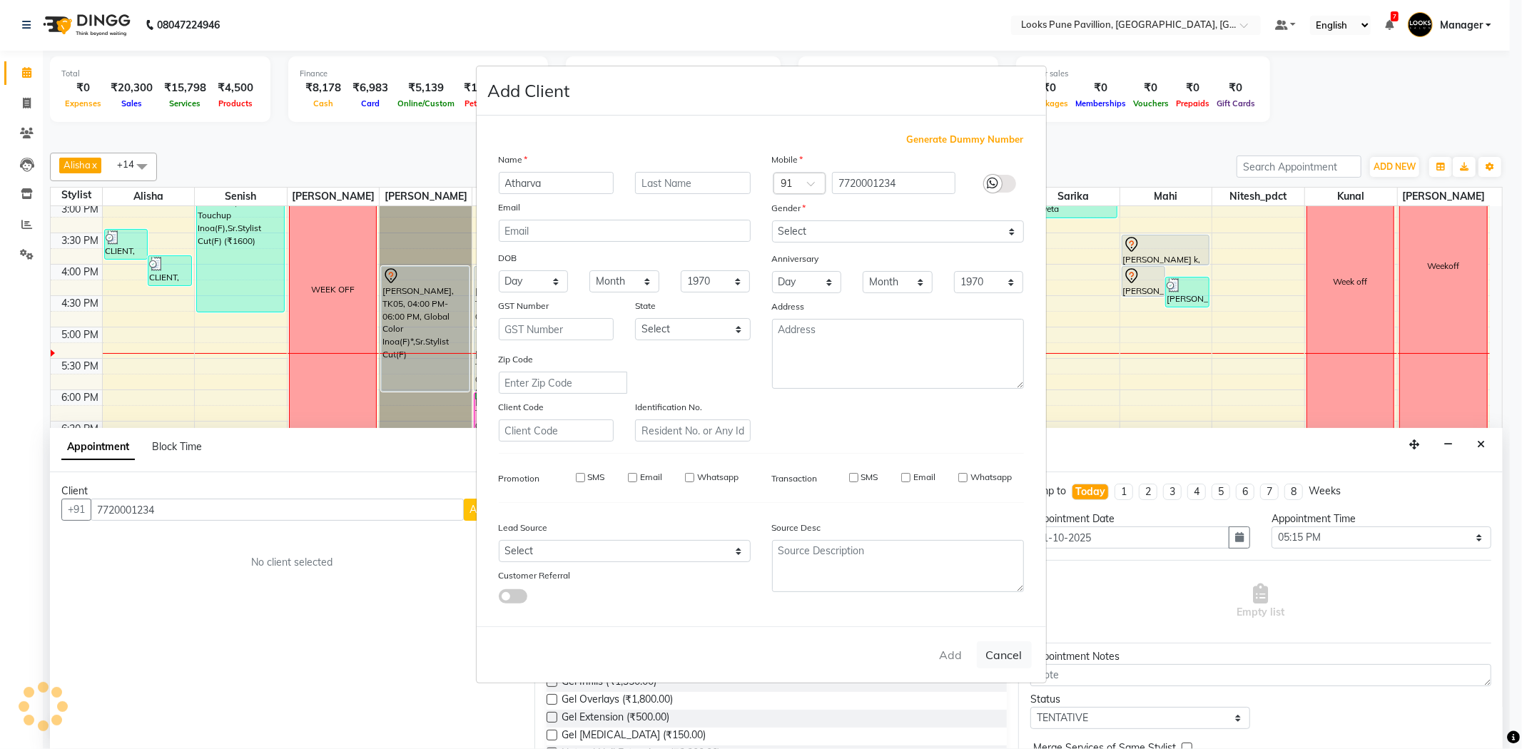
select select
checkbox input "false"
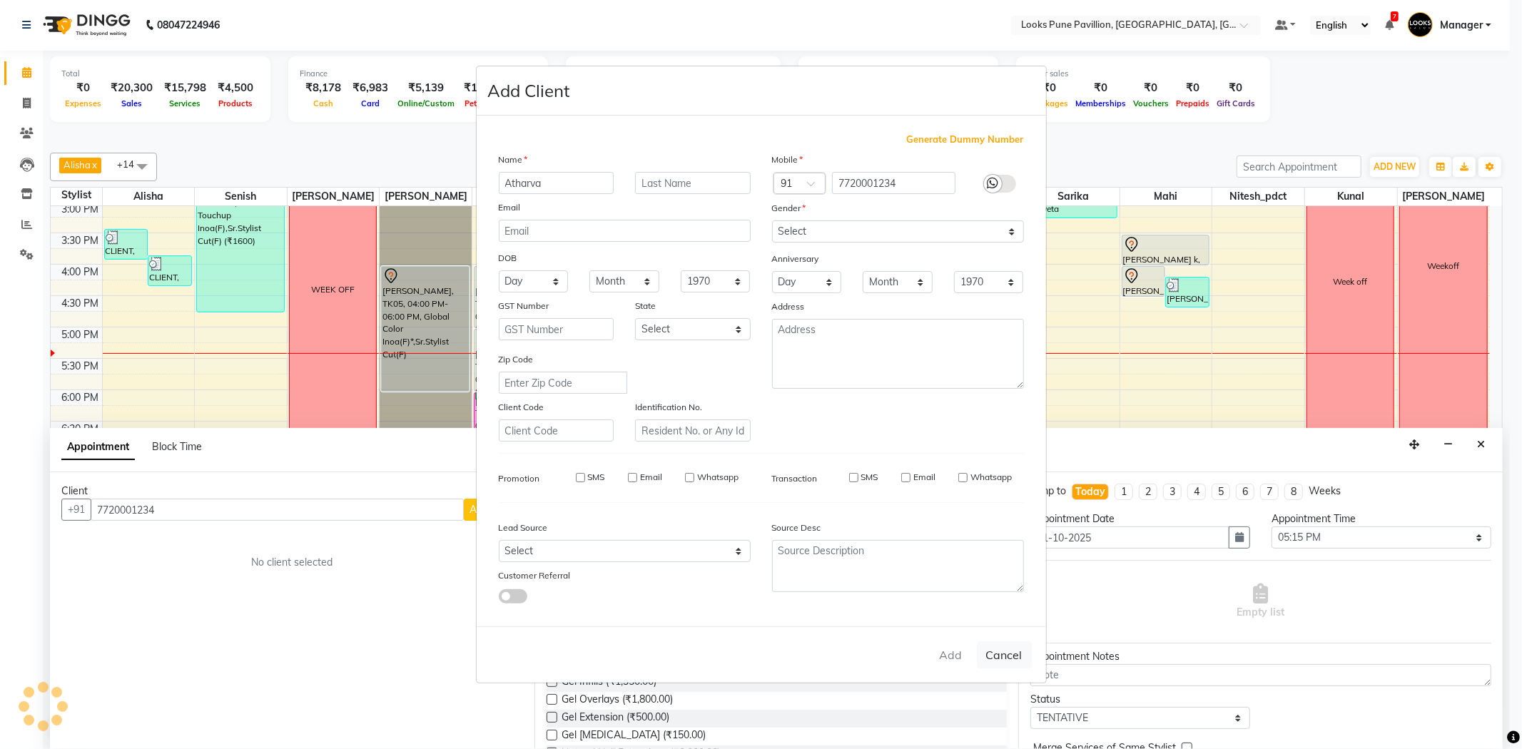
checkbox input "false"
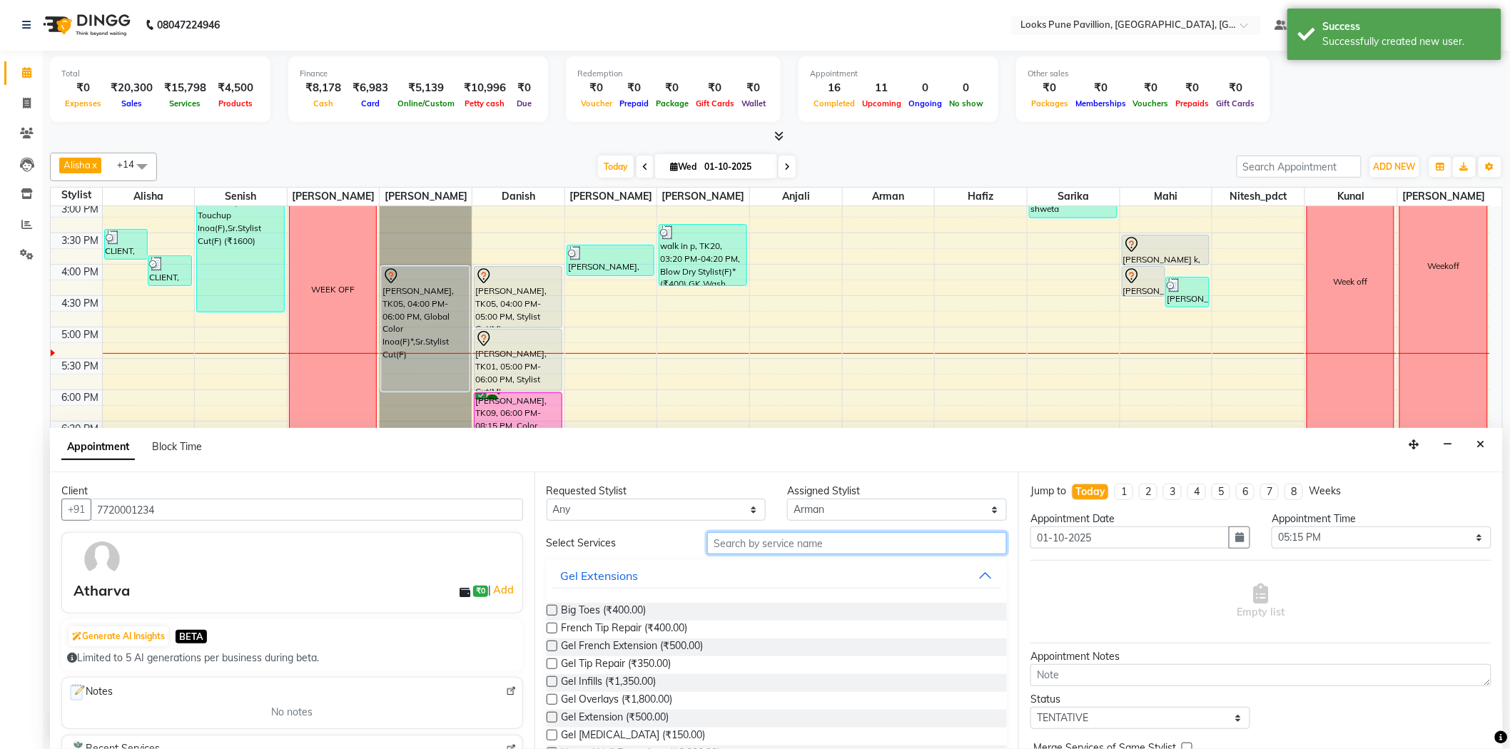
click at [799, 543] on input "text" at bounding box center [857, 543] width 300 height 22
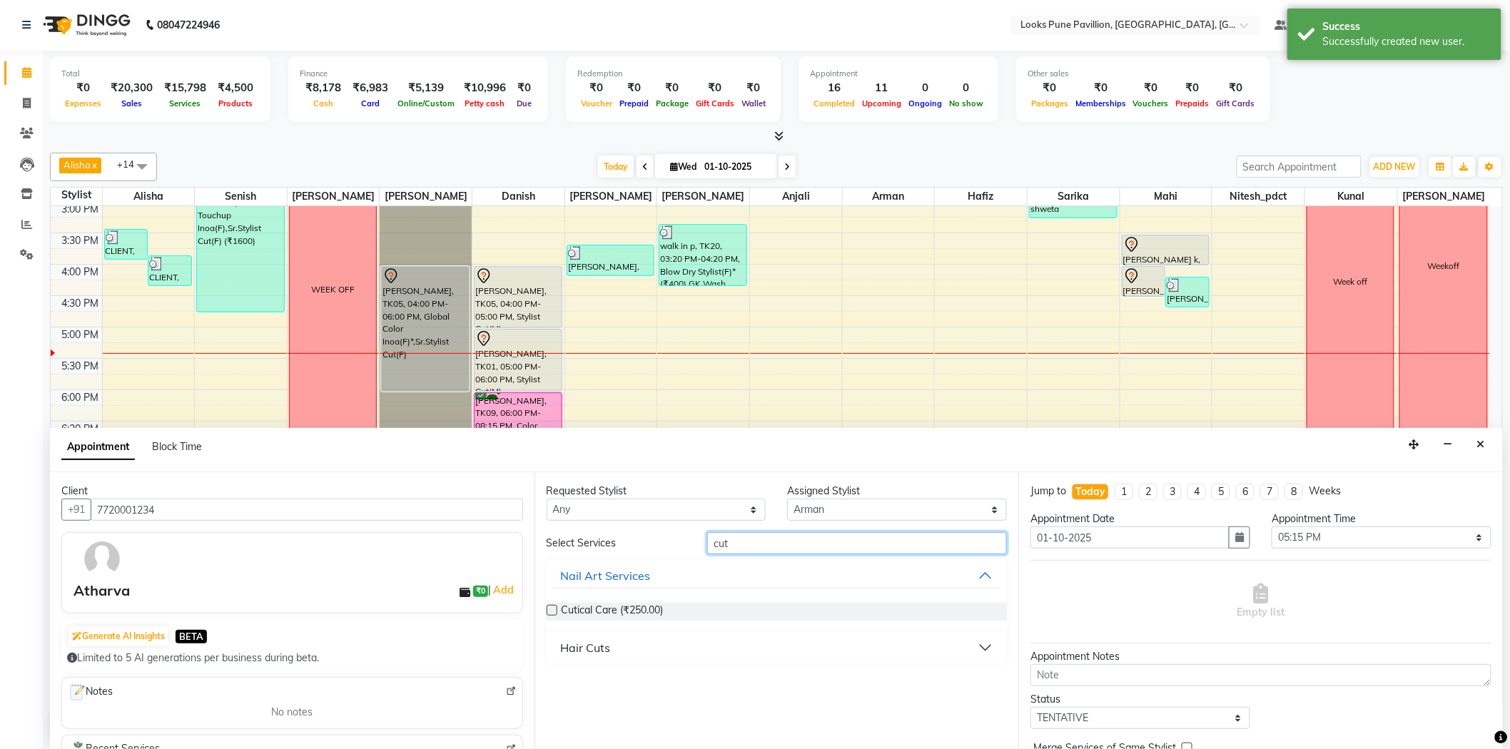
type input "cut"
click at [580, 640] on div "Hair Cuts" at bounding box center [586, 647] width 50 height 17
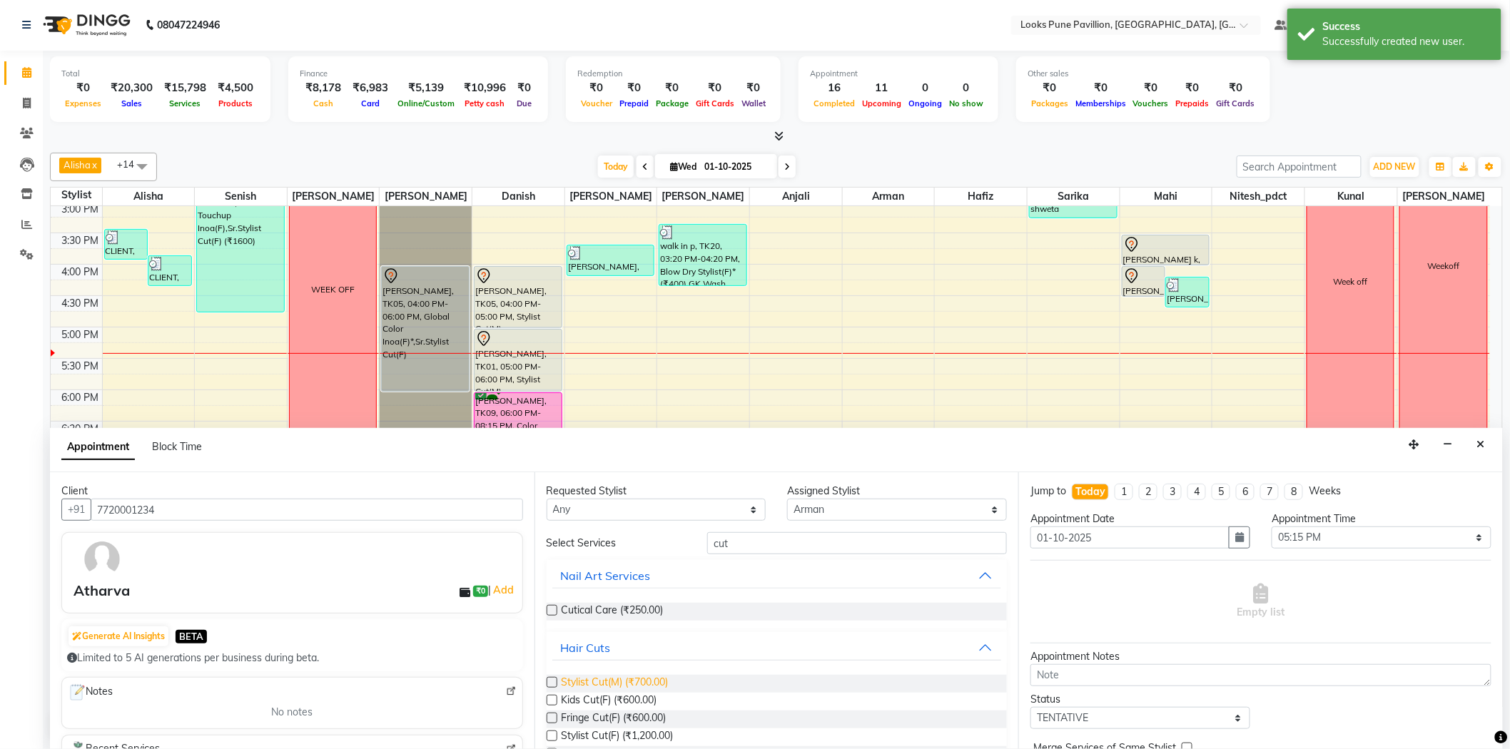
click at [628, 684] on span "Stylist Cut(M) (₹700.00)" at bounding box center [615, 684] width 107 height 18
checkbox input "false"
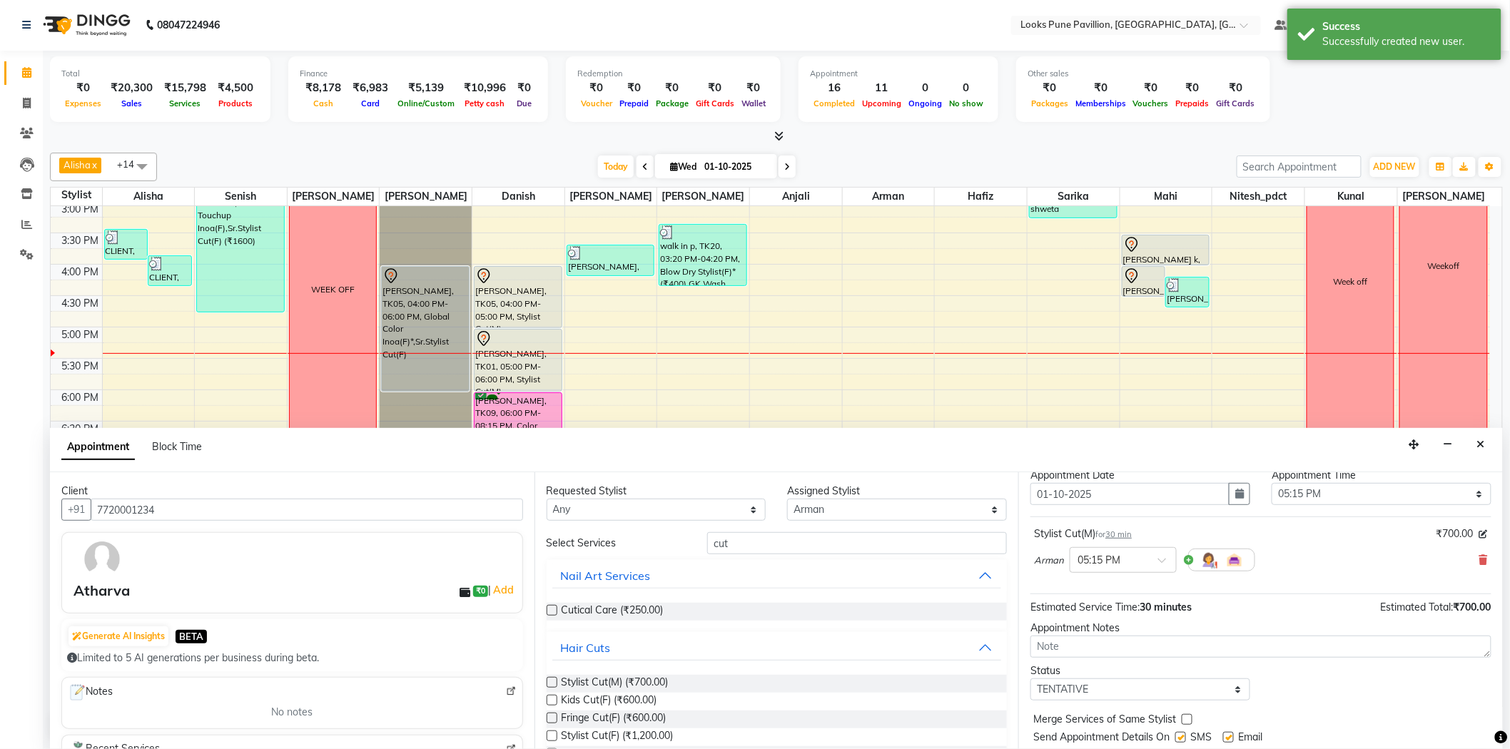
scroll to position [84, 0]
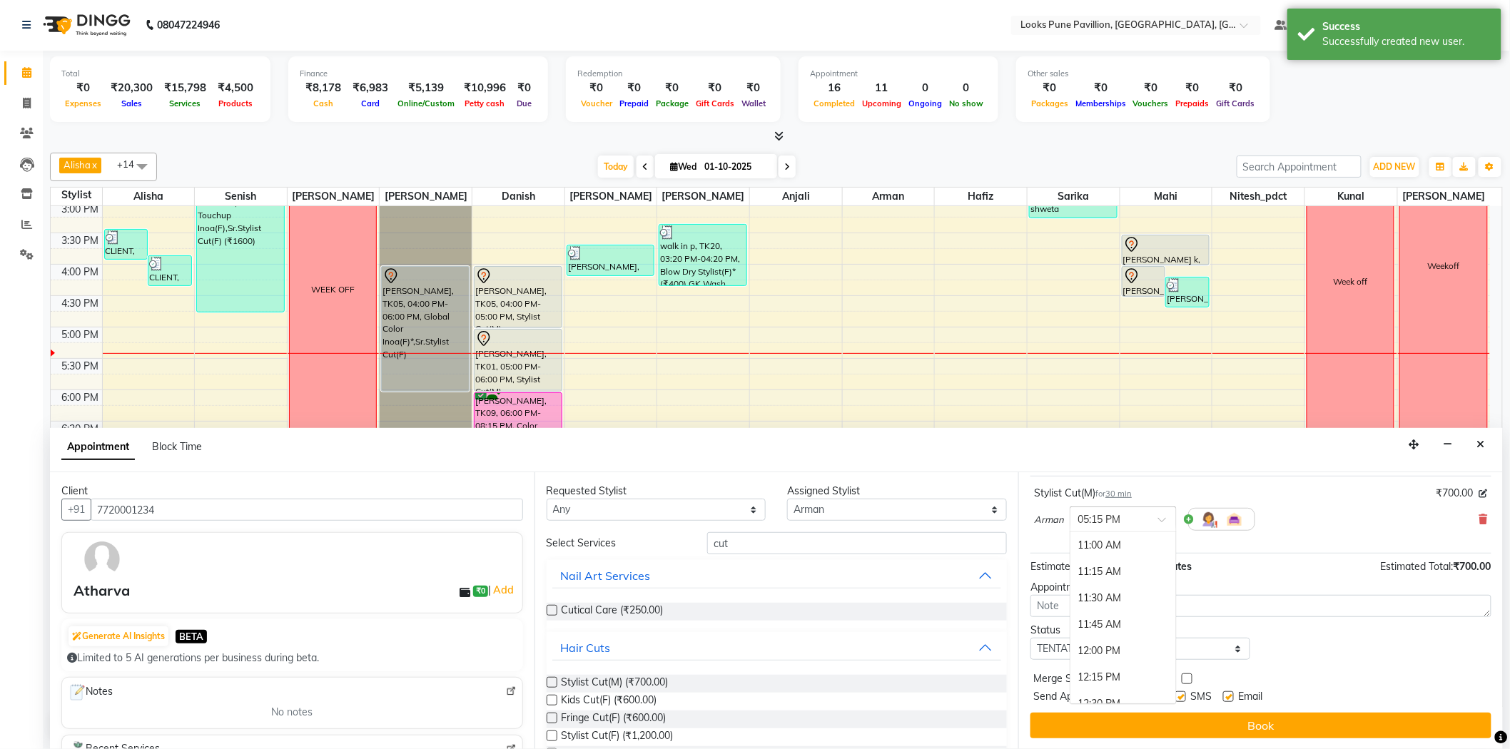
click at [1109, 524] on input "text" at bounding box center [1108, 518] width 63 height 15
click at [1132, 604] on div "05:45 PM" at bounding box center [1123, 599] width 106 height 26
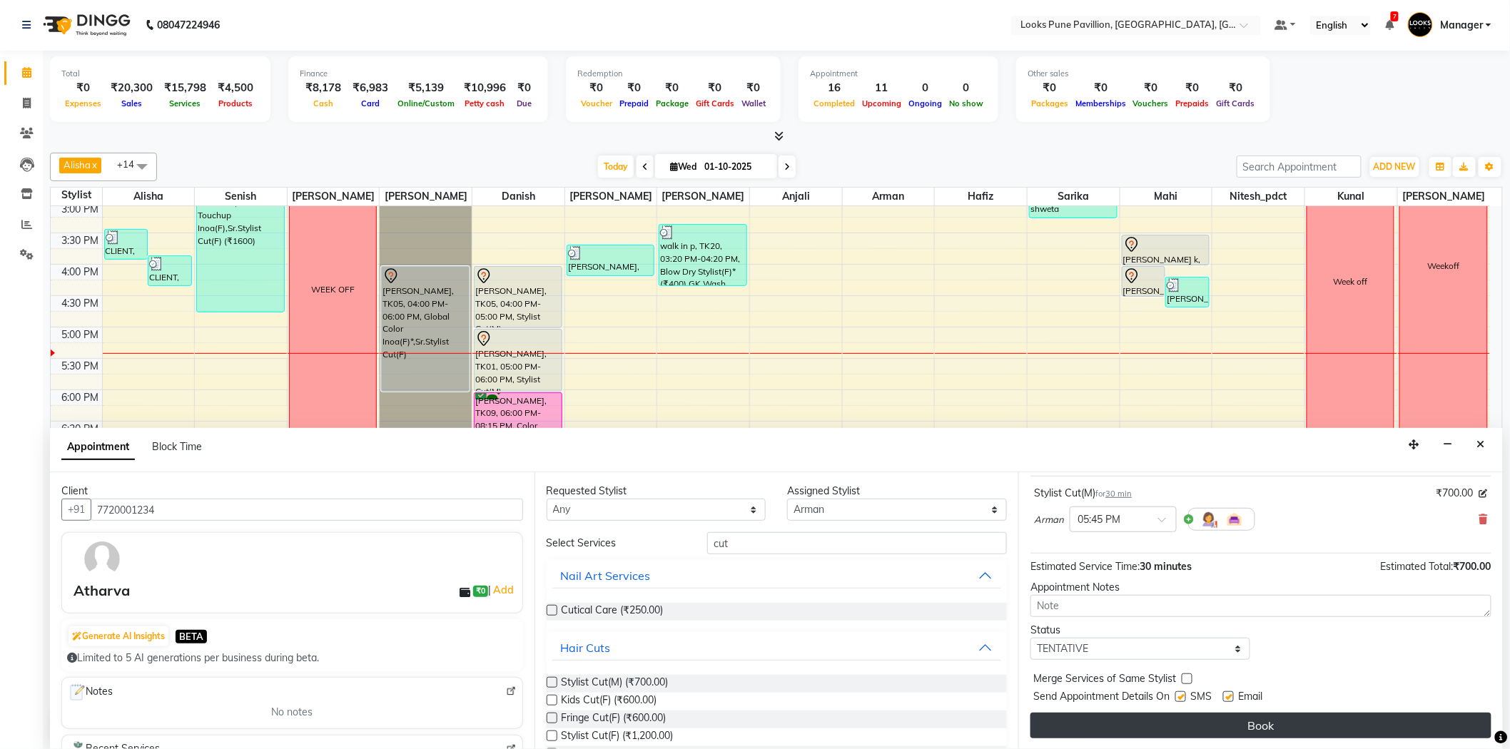
click at [1143, 723] on button "Book" at bounding box center [1260, 726] width 461 height 26
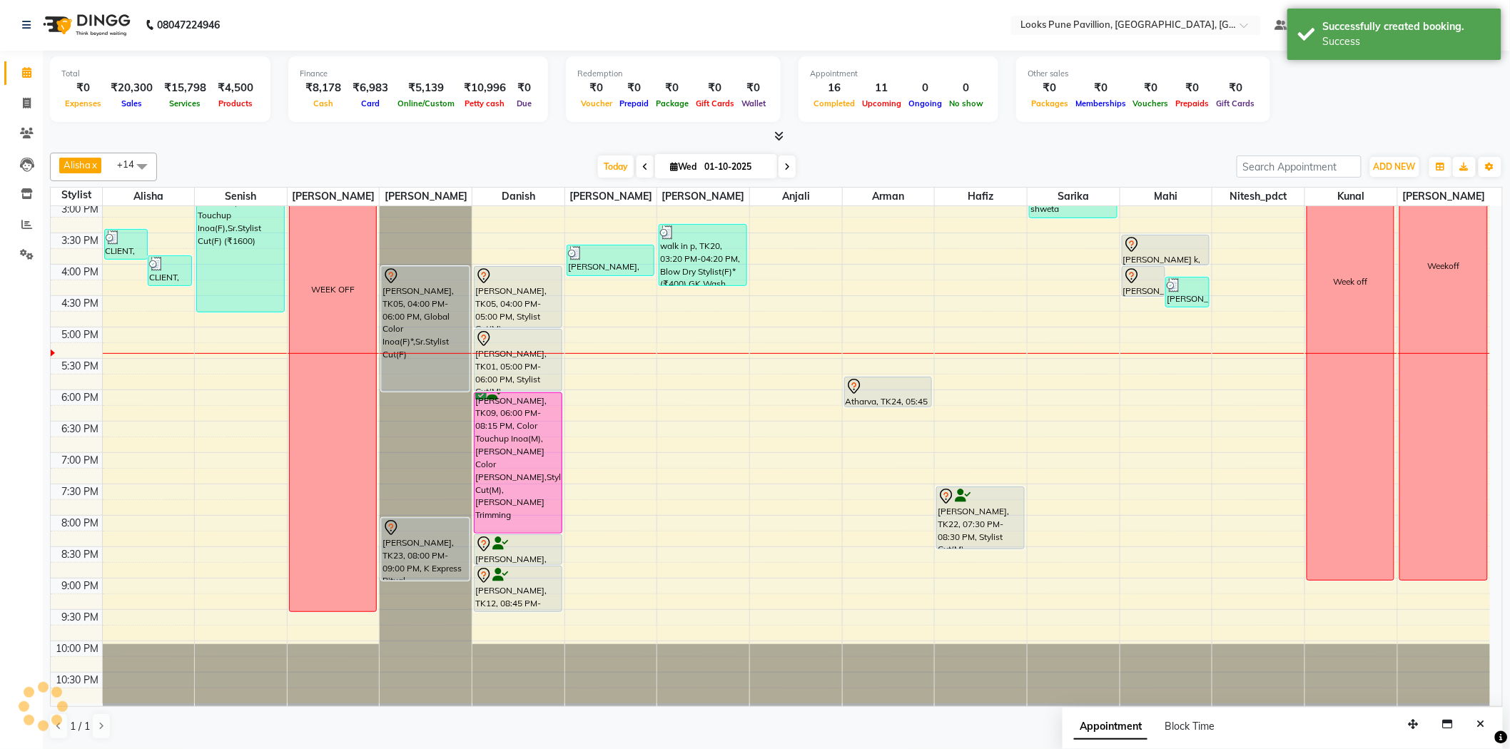
scroll to position [0, 0]
drag, startPoint x: 897, startPoint y: 405, endPoint x: 901, endPoint y: 452, distance: 47.3
click at [901, 452] on div "Atharva, TK24, 05:45 PM-06:15 PM, Stylist Cut(M) Atharva, TK24, 05:45 PM-06:15 …" at bounding box center [889, 297] width 92 height 816
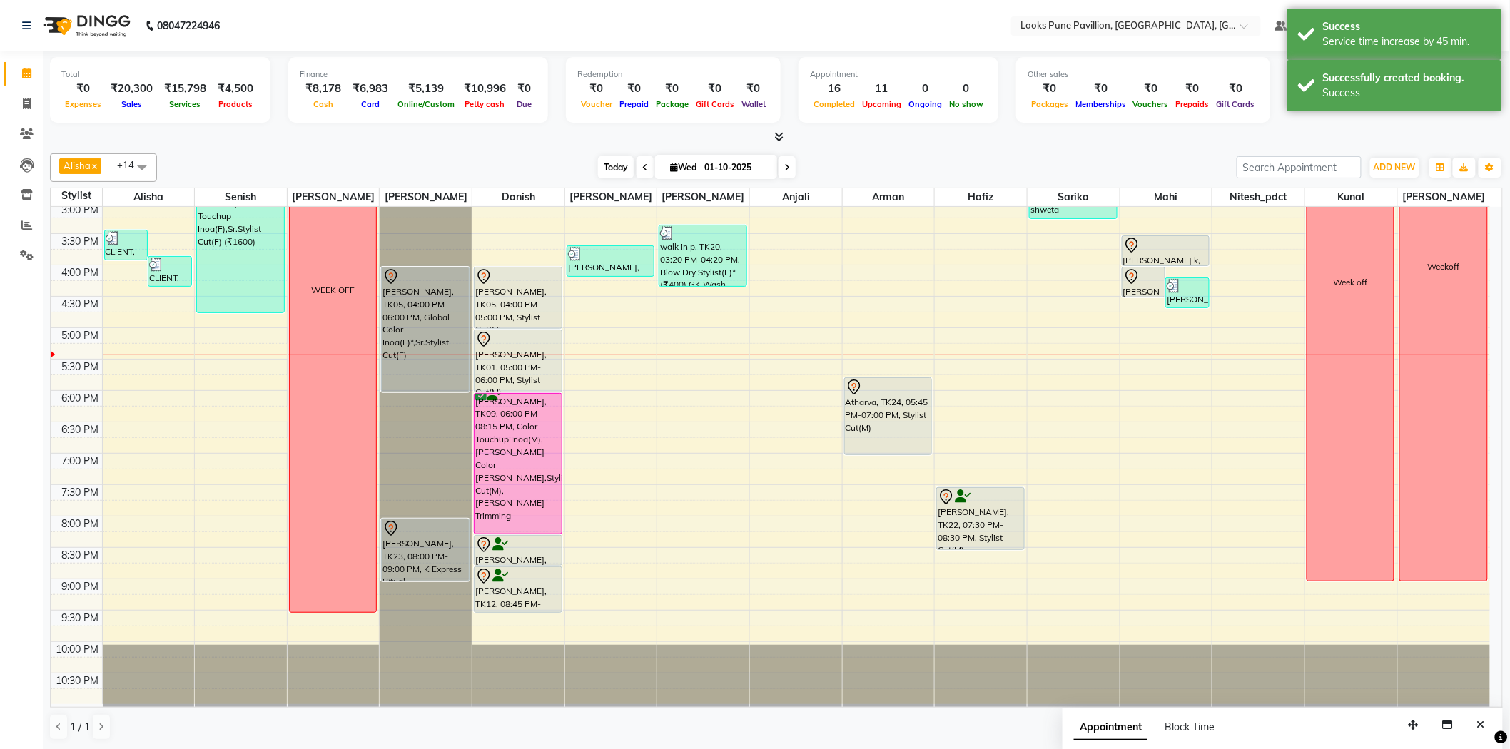
click at [619, 160] on span "Today" at bounding box center [616, 167] width 36 height 22
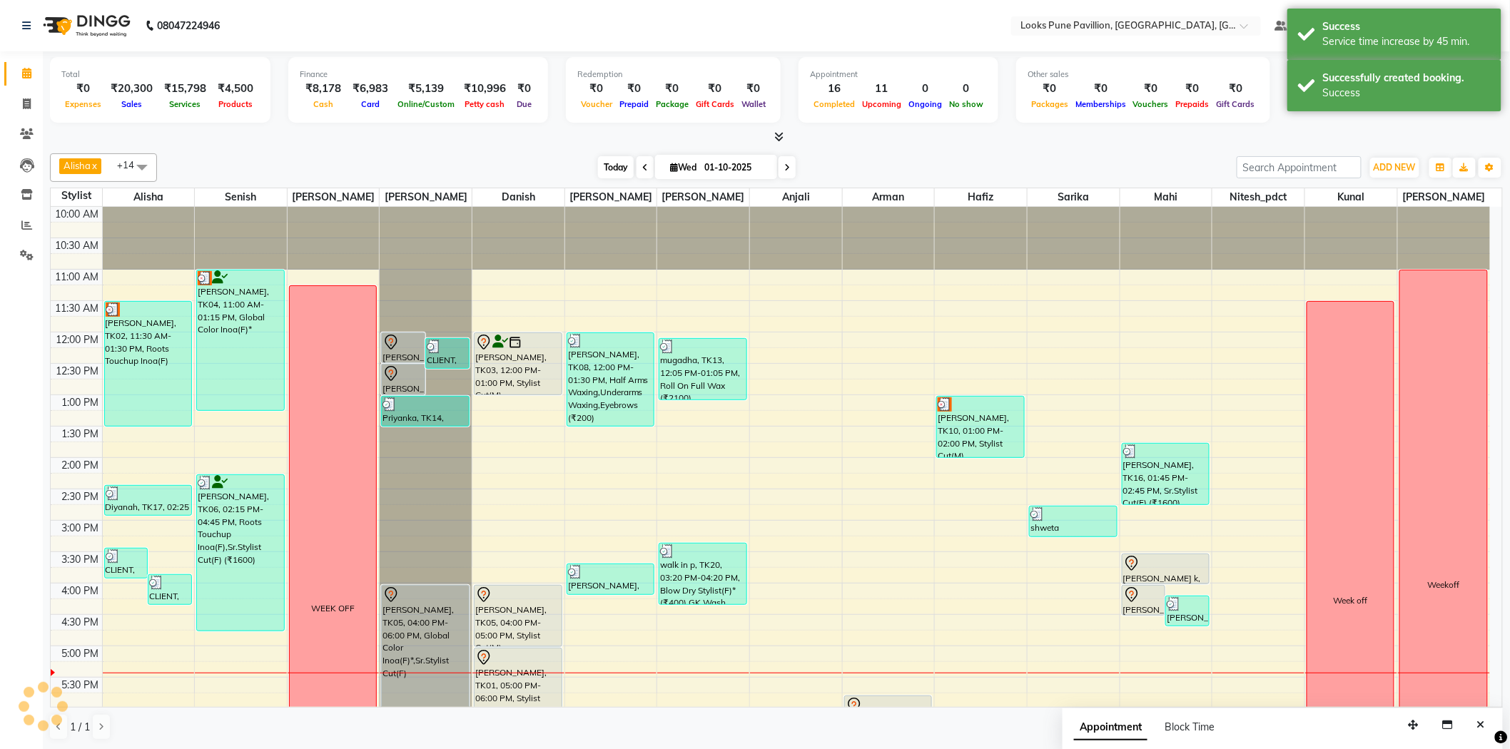
scroll to position [318, 0]
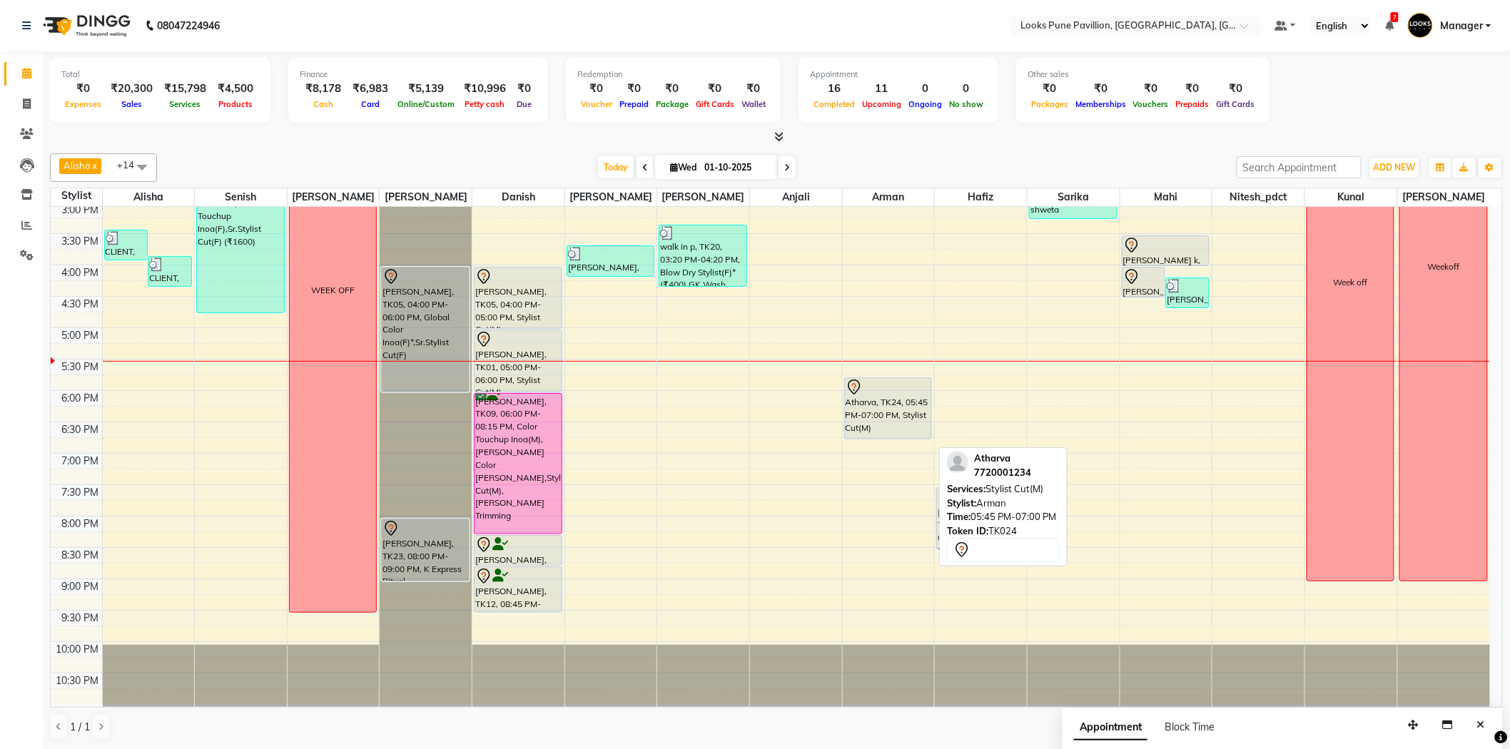
drag, startPoint x: 881, startPoint y: 457, endPoint x: 883, endPoint y: 442, distance: 14.4
click at [883, 442] on div "10:00 AM 10:30 AM 11:00 AM 11:30 AM 12:00 PM 12:30 PM 1:00 PM 1:30 PM 2:00 PM 2…" at bounding box center [770, 297] width 1439 height 816
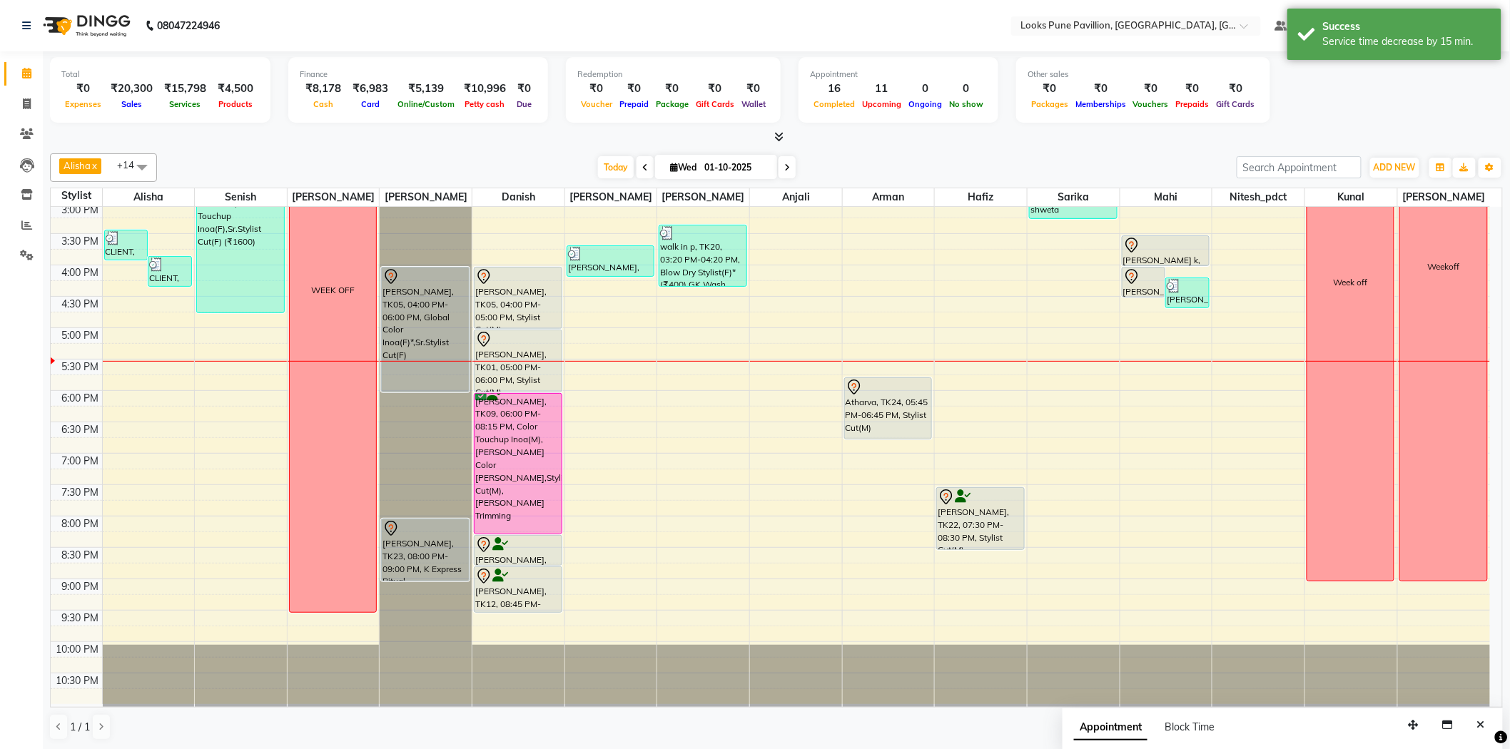
click at [1156, 440] on div "10:00 AM 10:30 AM 11:00 AM 11:30 AM 12:00 PM 12:30 PM 1:00 PM 1:30 PM 2:00 PM 2…" at bounding box center [770, 297] width 1439 height 816
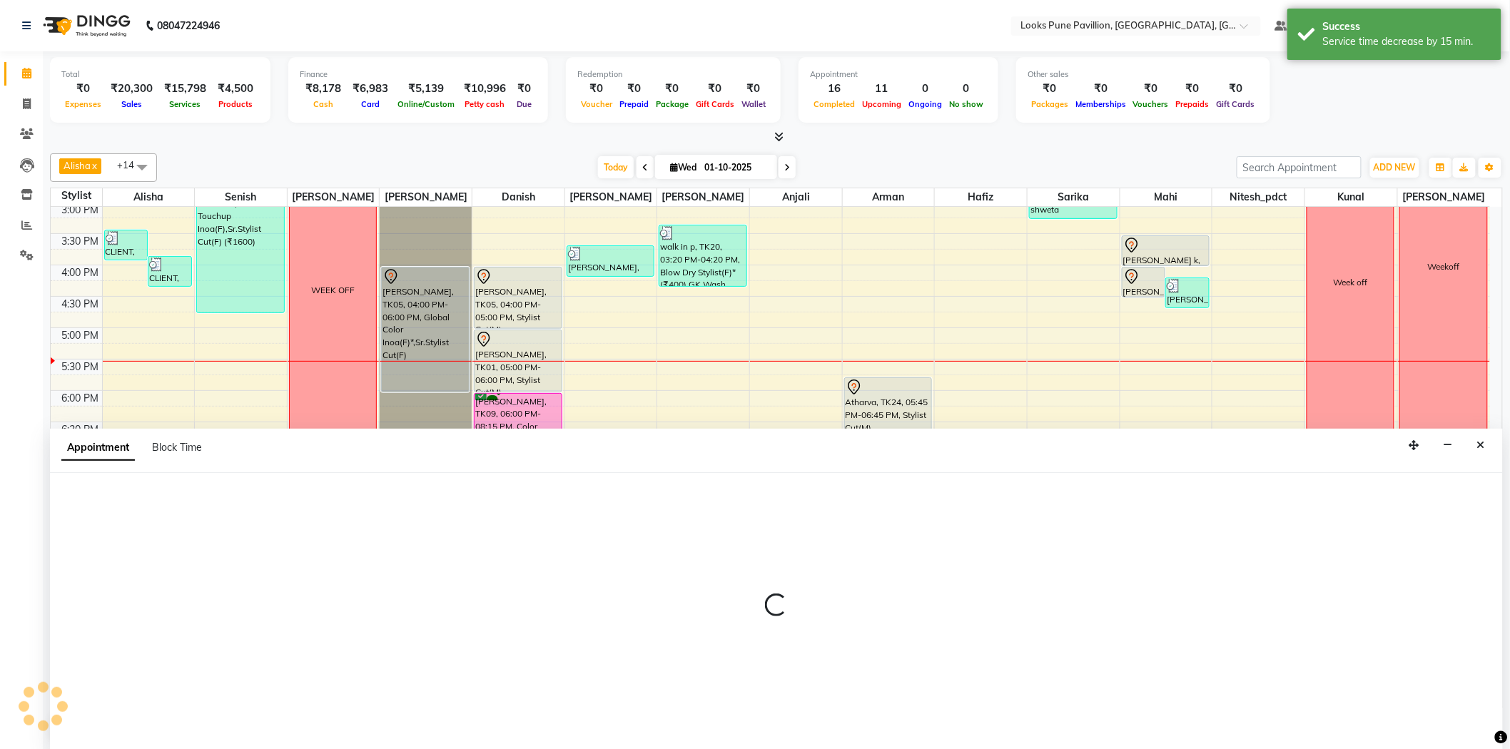
scroll to position [1, 0]
select select "64709"
select select "tentative"
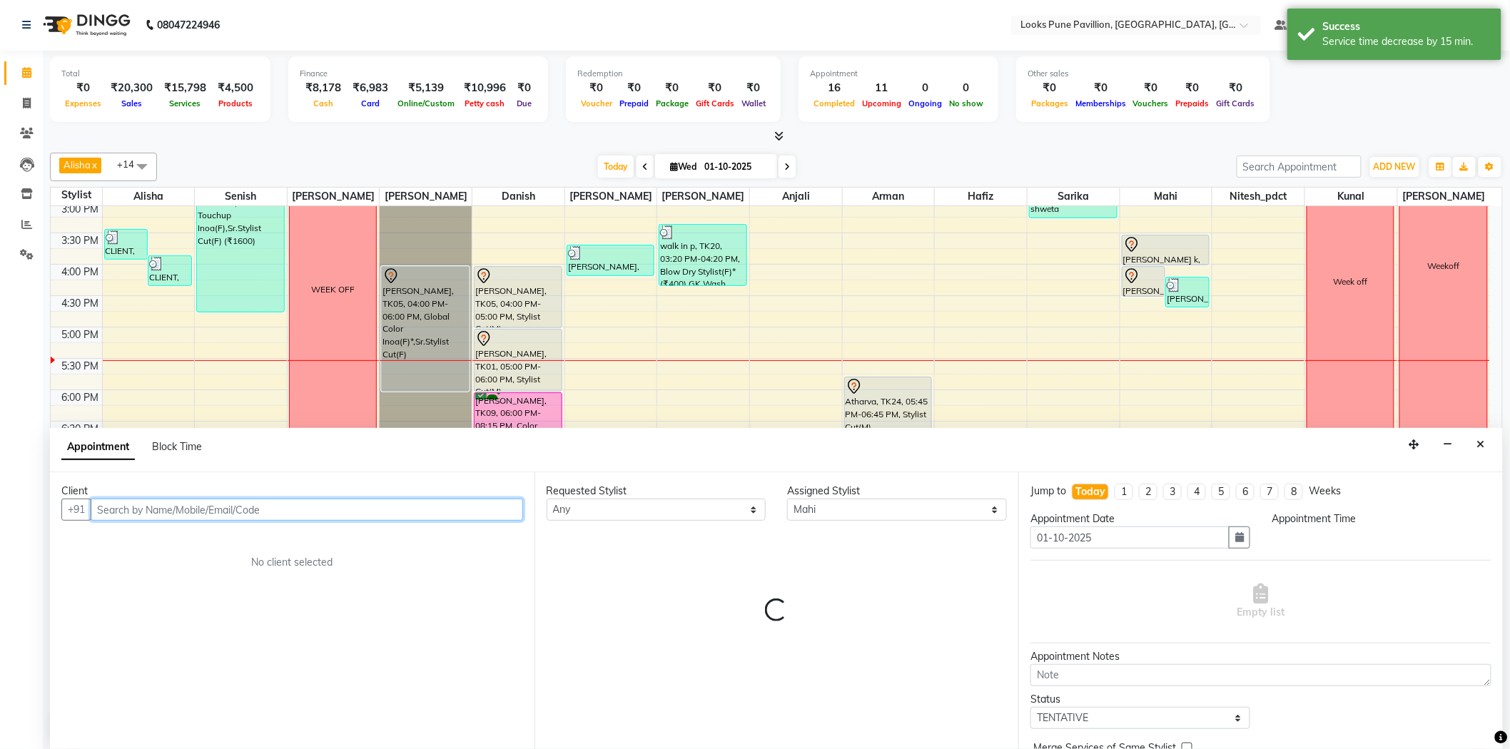
select select "1125"
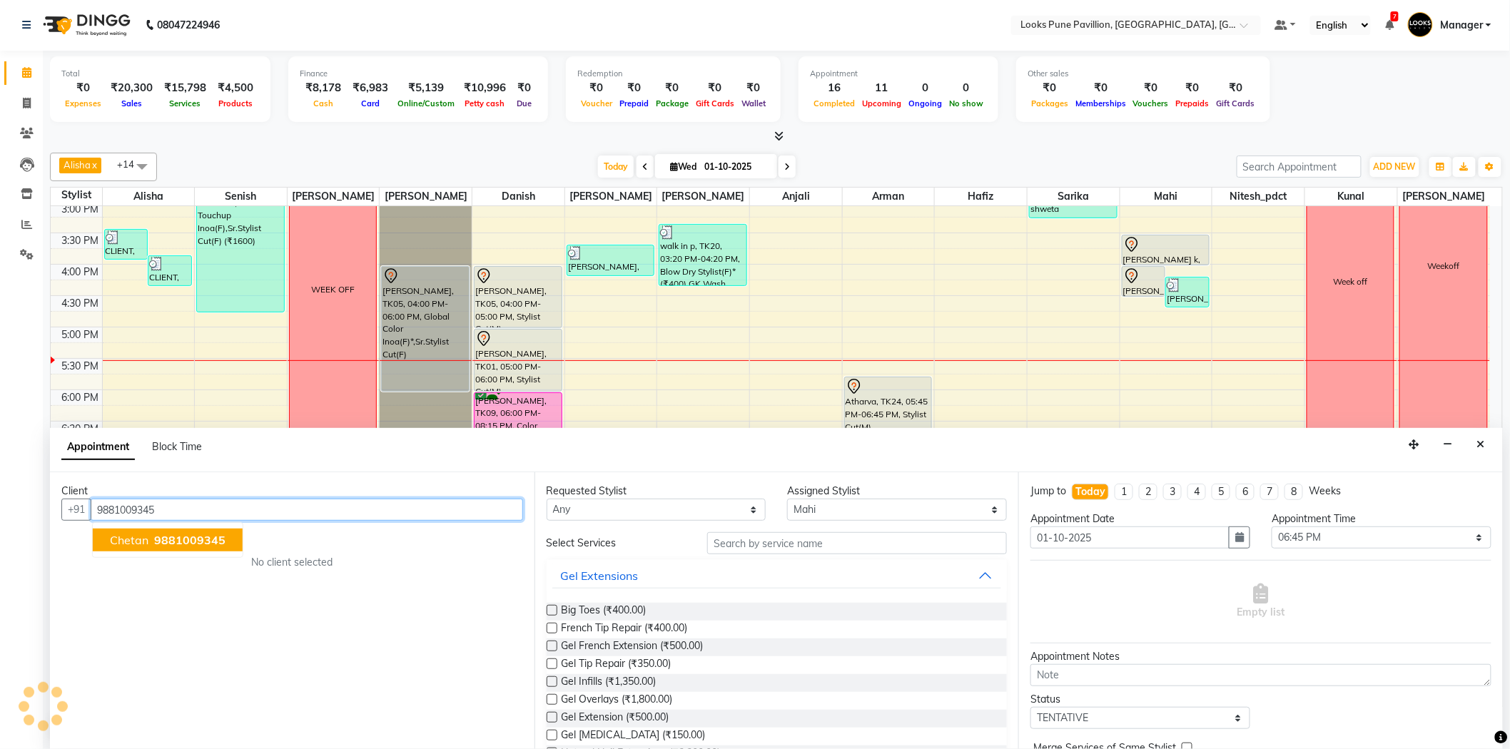
click at [203, 533] on span "9881009345" at bounding box center [189, 540] width 71 height 14
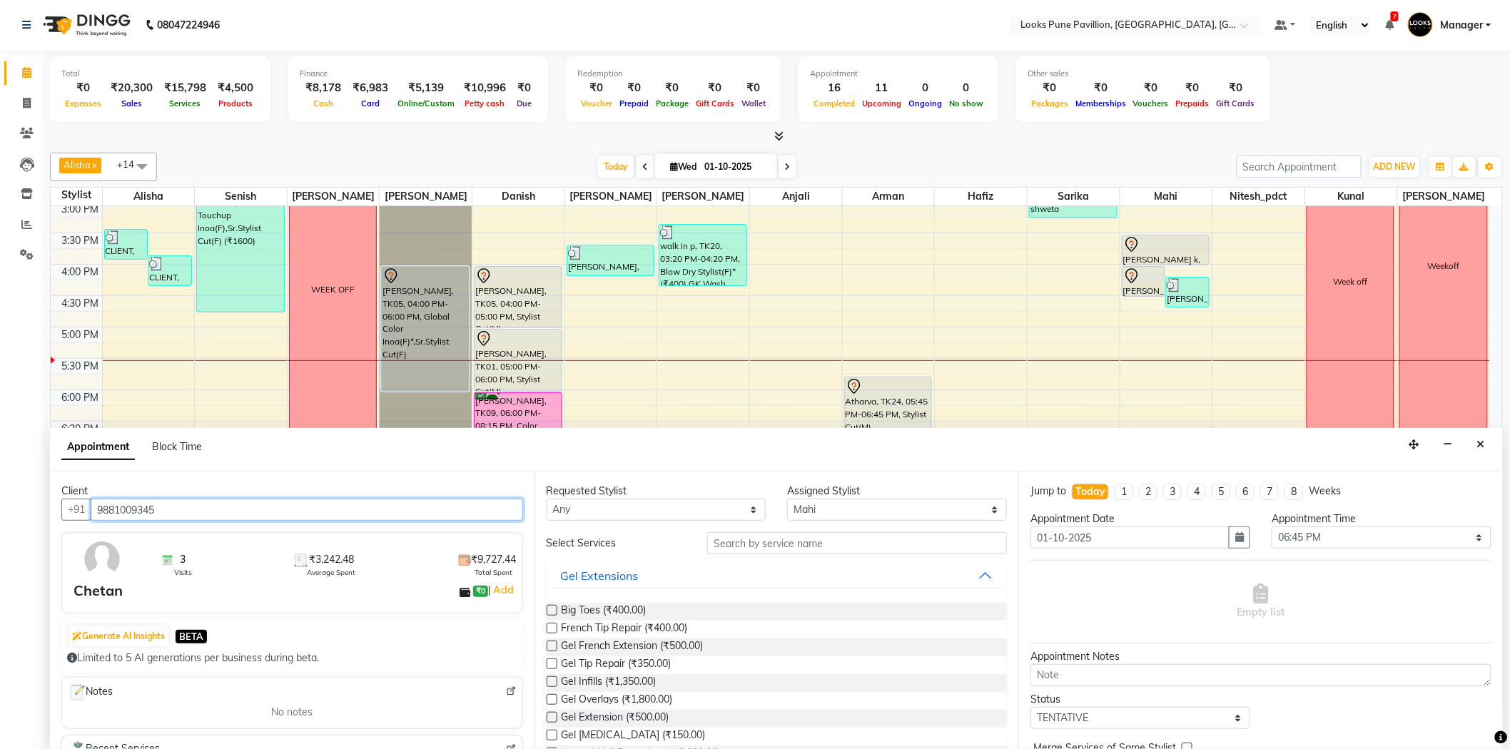
type input "9881009345"
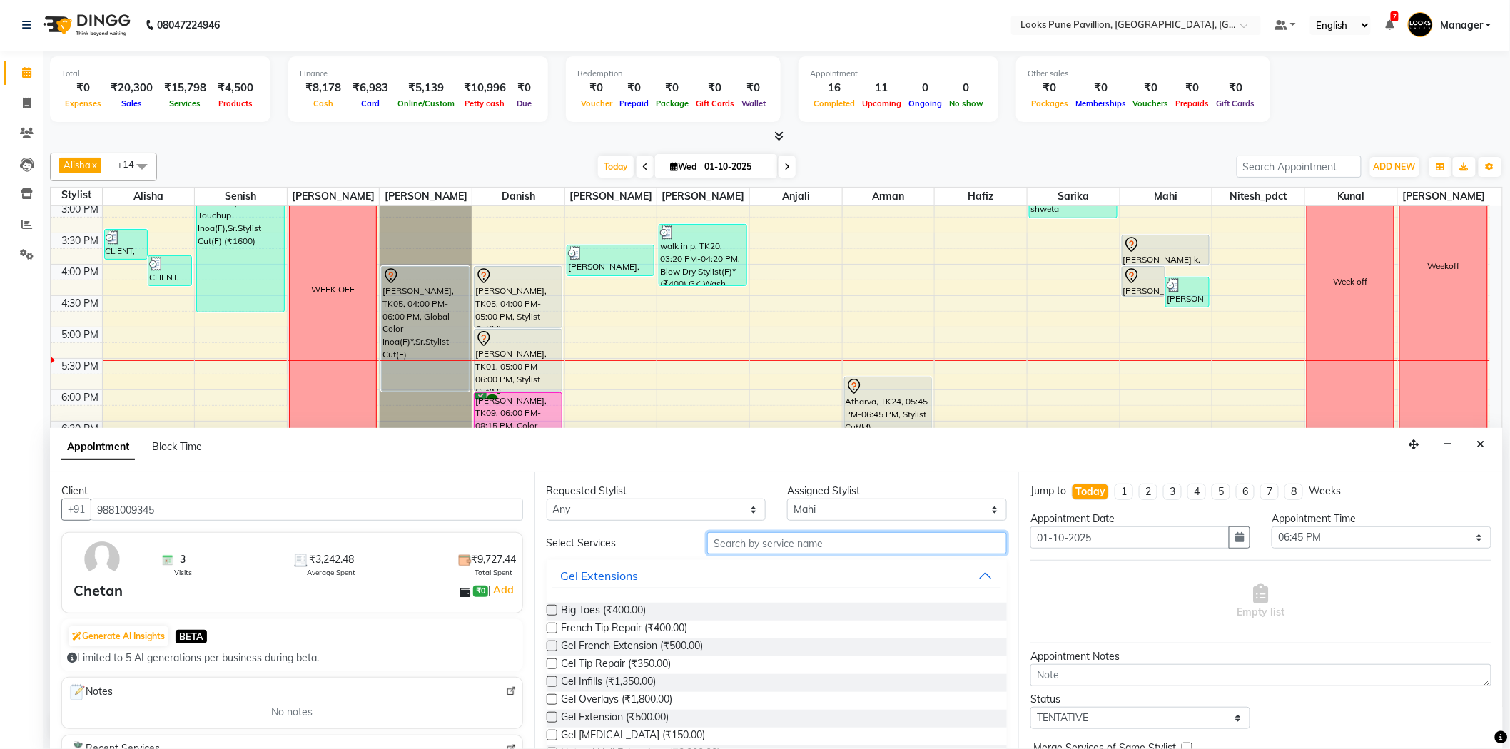
click at [778, 537] on input "text" at bounding box center [857, 543] width 300 height 22
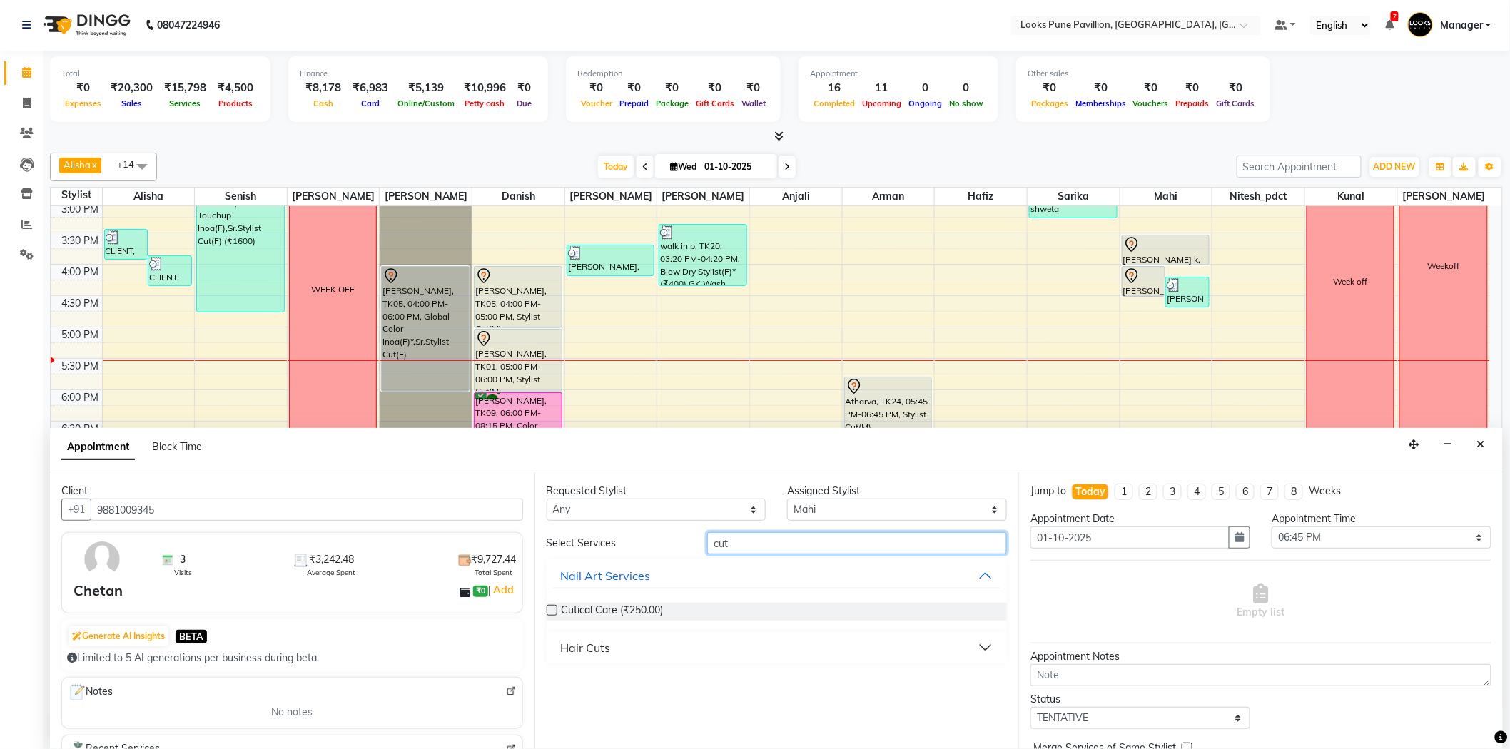
type input "cut"
click at [603, 652] on div "Hair Cuts" at bounding box center [586, 647] width 50 height 17
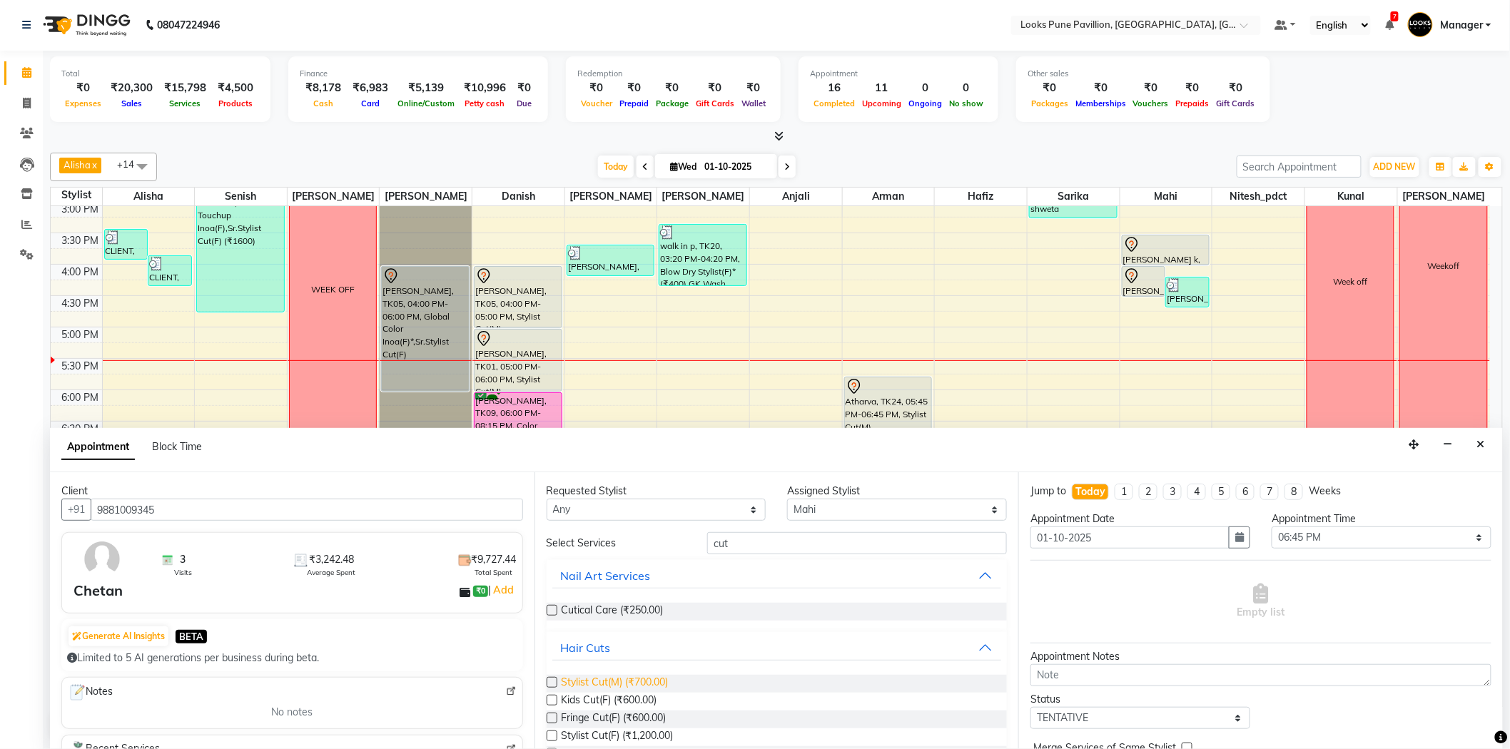
click at [659, 684] on span "Stylist Cut(M) (₹700.00)" at bounding box center [615, 684] width 107 height 18
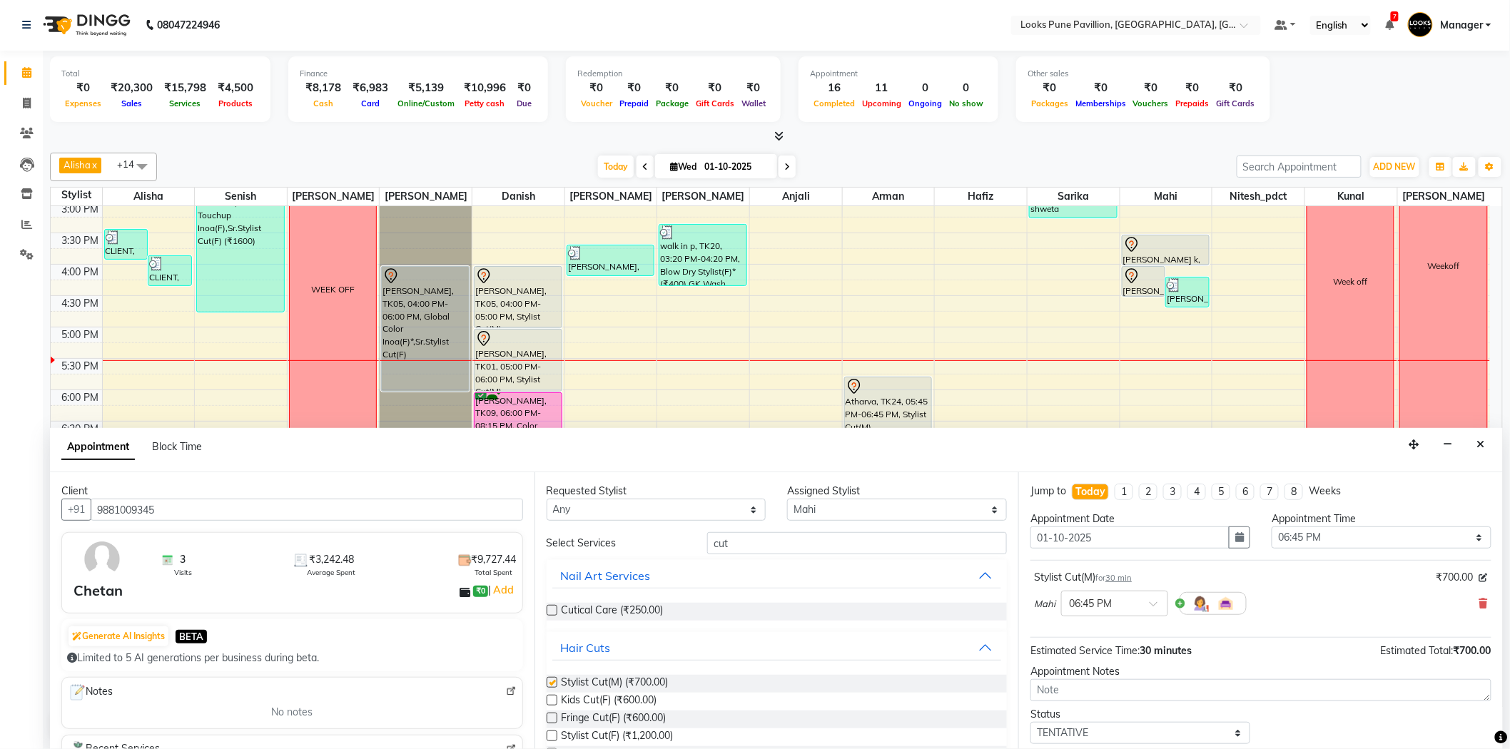
checkbox input "false"
click at [783, 533] on input "cut" at bounding box center [857, 543] width 300 height 22
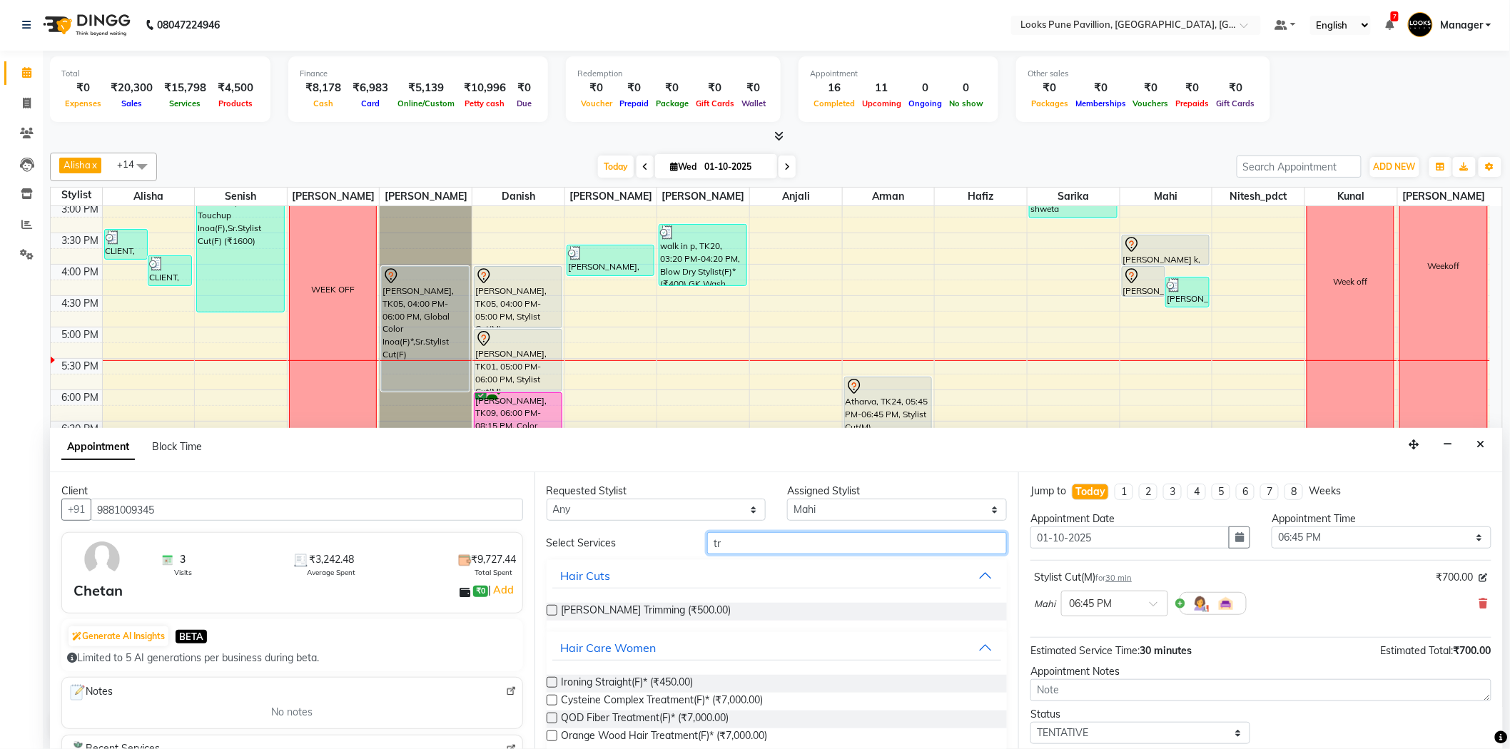
type input "t"
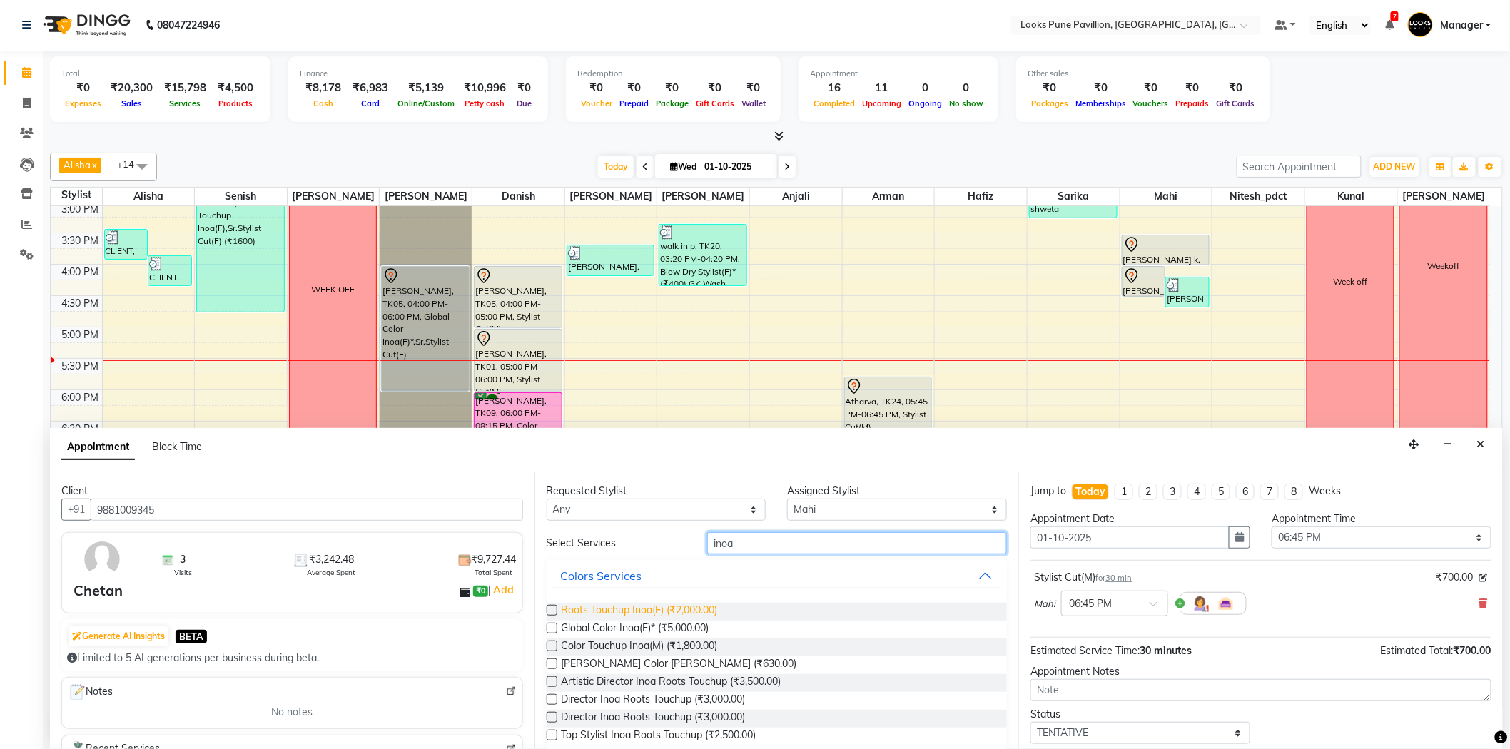
type input "inoa"
drag, startPoint x: 659, startPoint y: 616, endPoint x: 1057, endPoint y: 605, distance: 397.6
click at [659, 615] on span "Roots Touchup Inoa(F) (₹2,000.00)" at bounding box center [640, 612] width 156 height 18
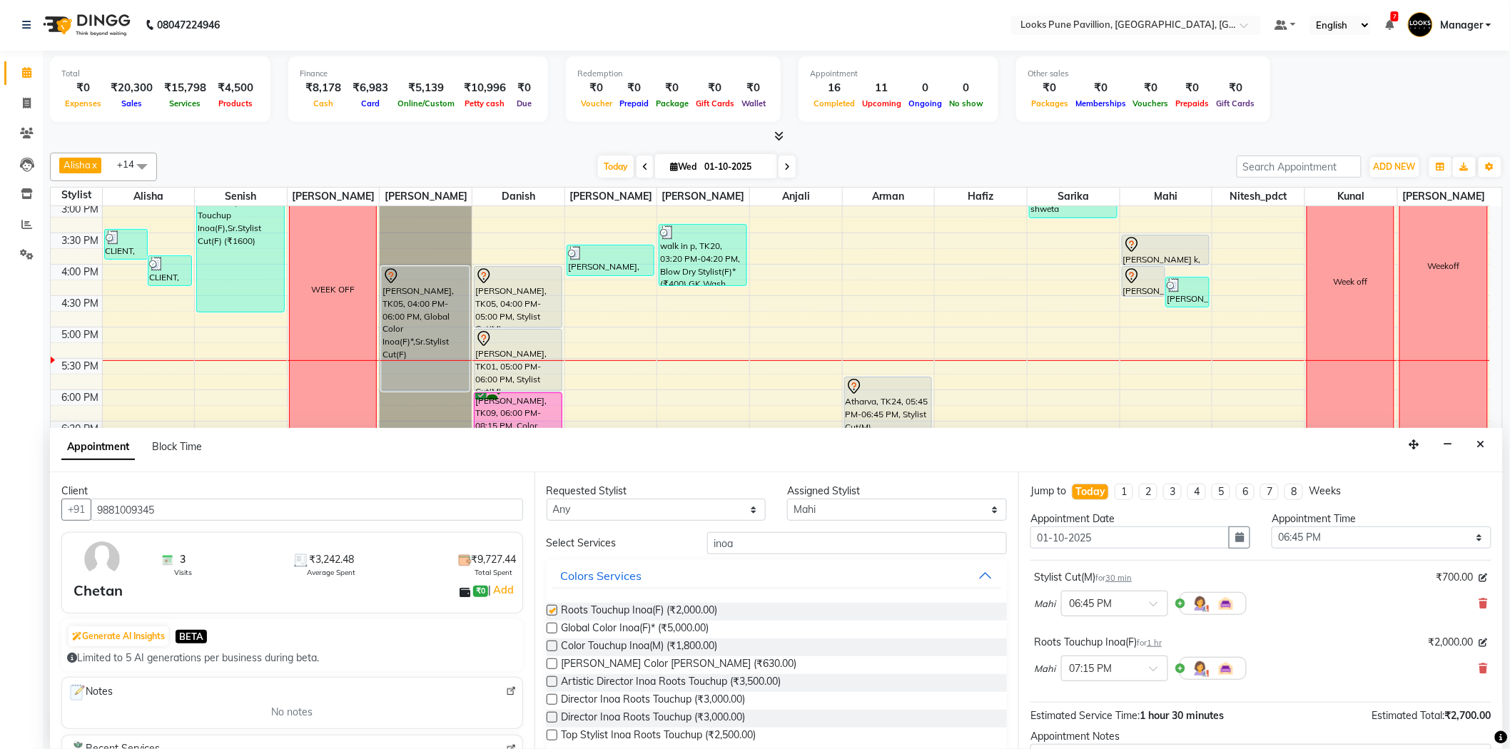
checkbox input "false"
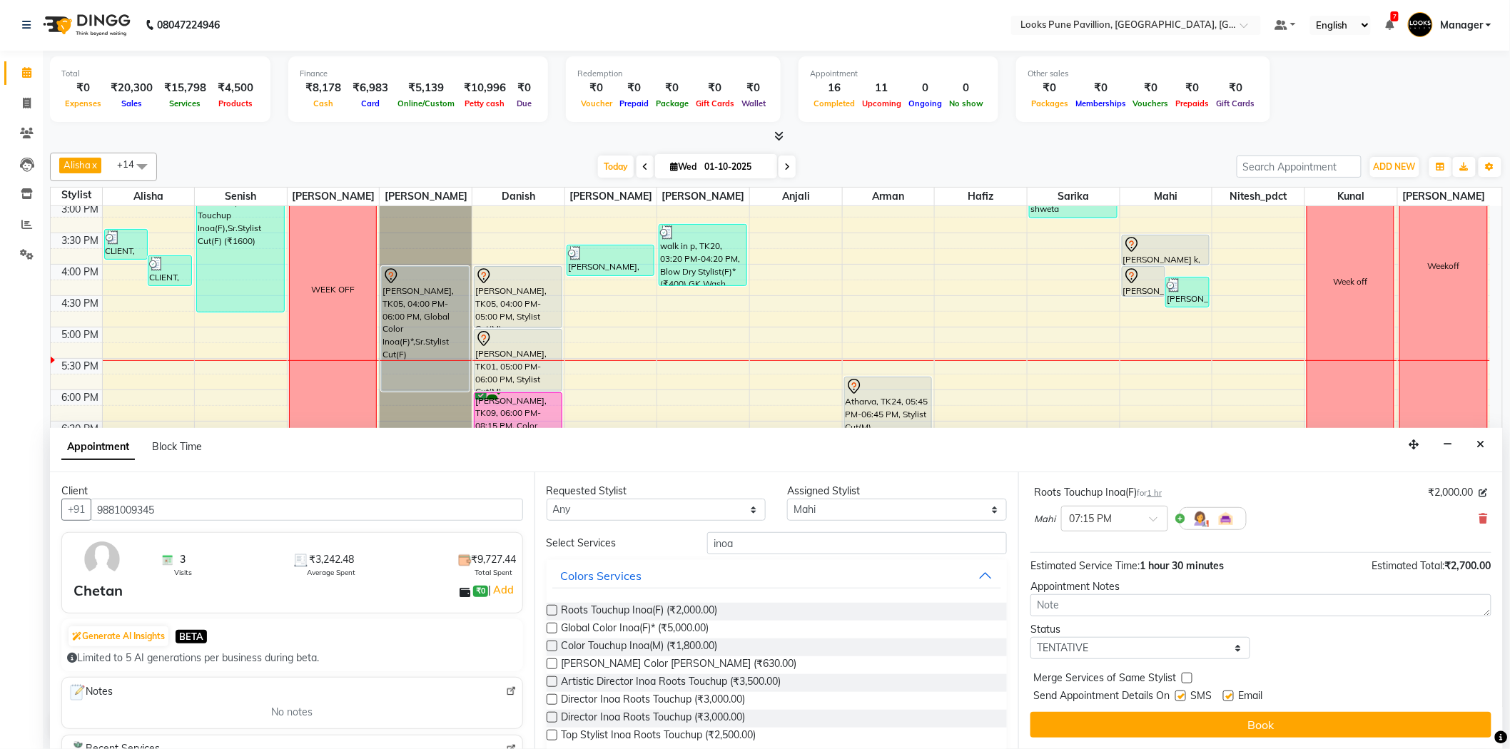
click at [1249, 743] on div "Jump to Today 1 2 3 4 5 6 7 8 Weeks Appointment Date 01-10-2025 Appointment Tim…" at bounding box center [1260, 610] width 484 height 277
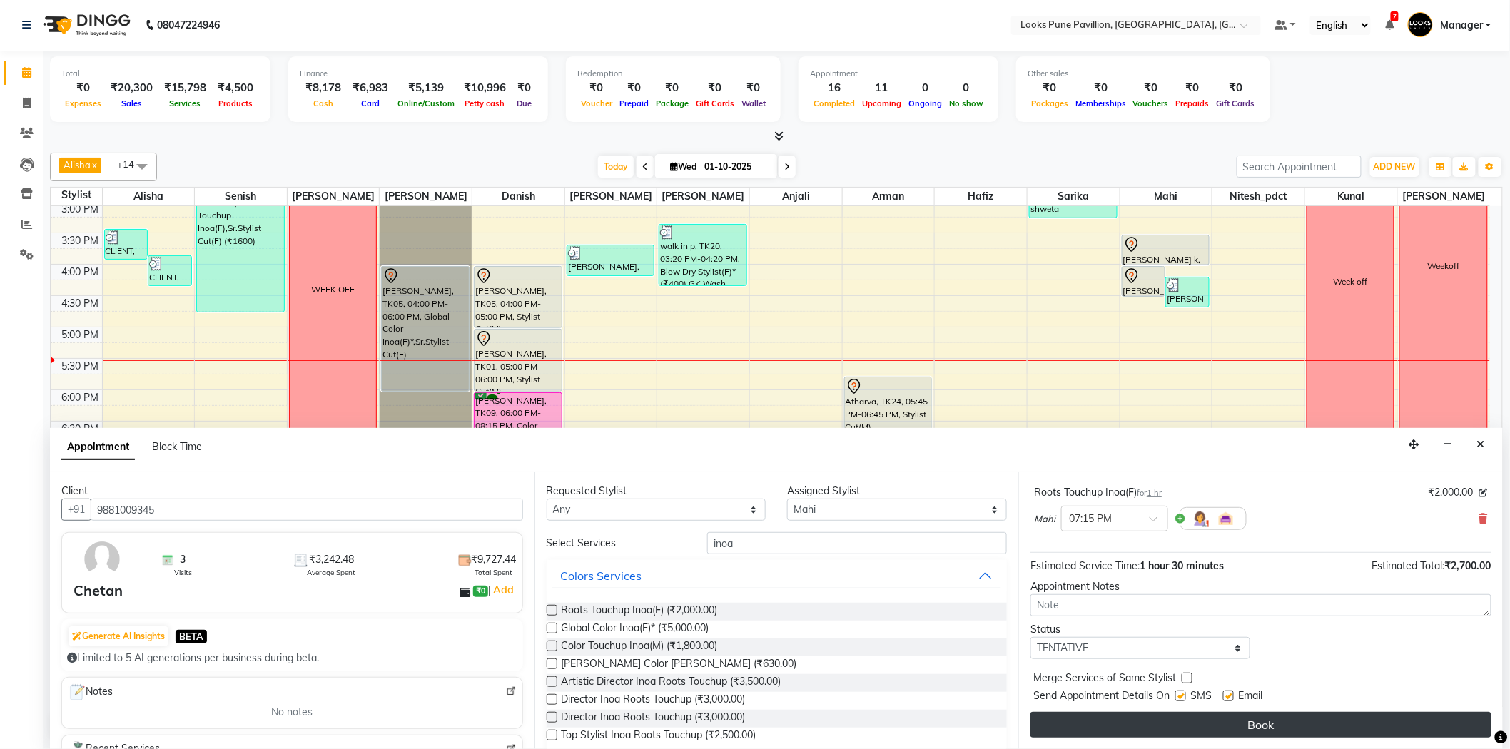
click at [1252, 732] on button "Book" at bounding box center [1260, 725] width 461 height 26
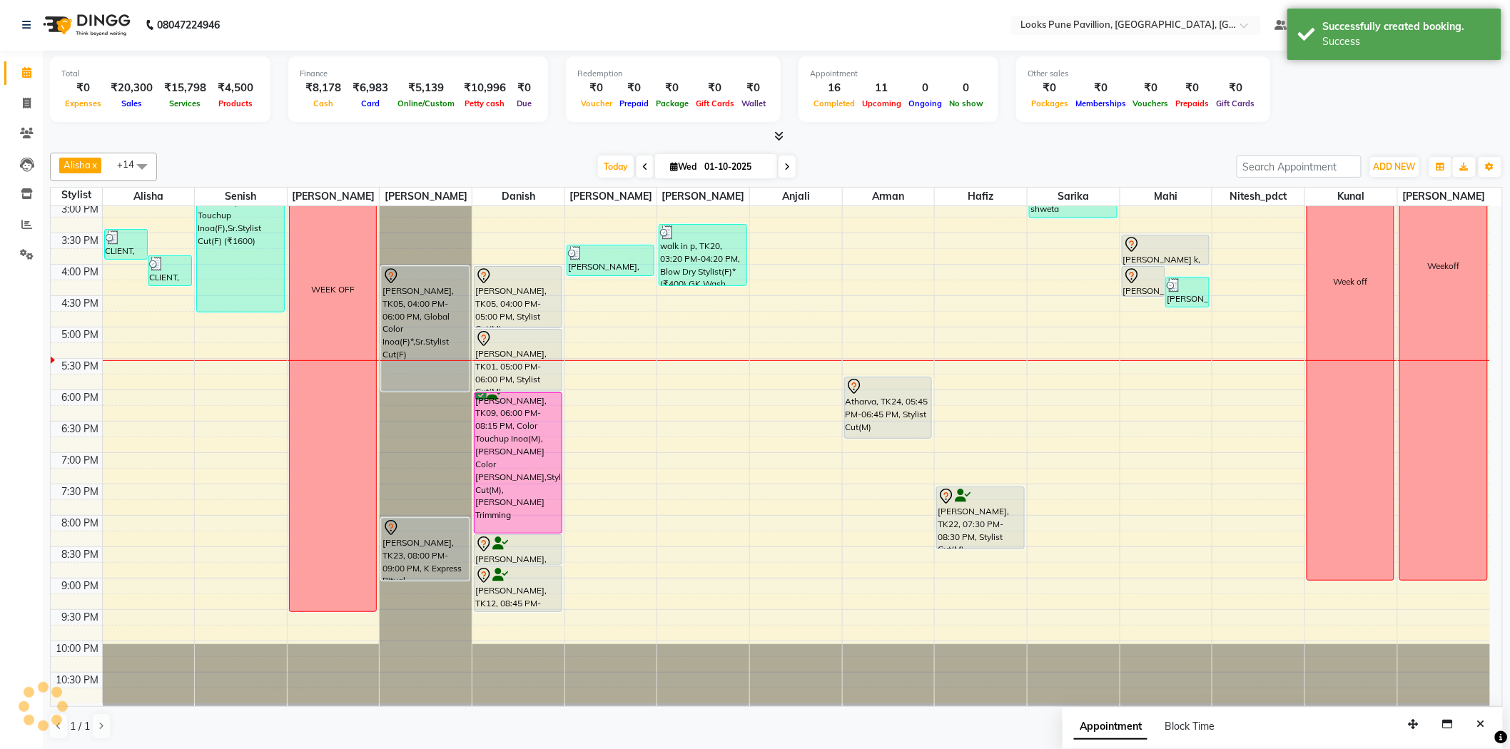
scroll to position [0, 0]
click at [603, 179] on div "Alisha x Anjali x Arman x Christy x Danish x Mahi x Nitesh_pdct x Pragati x Ras…" at bounding box center [776, 167] width 1453 height 29
click at [604, 173] on span "Today" at bounding box center [616, 167] width 36 height 22
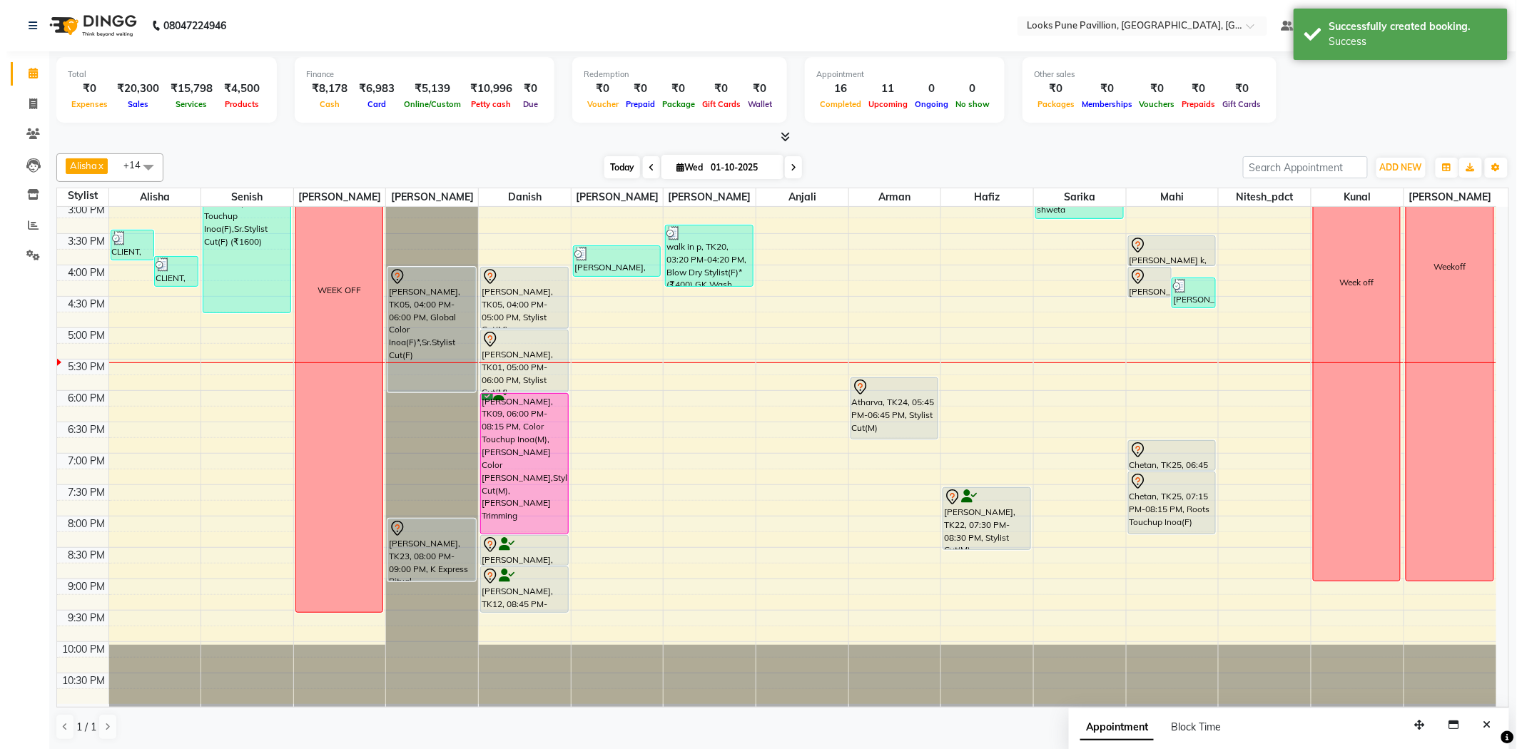
scroll to position [318, 0]
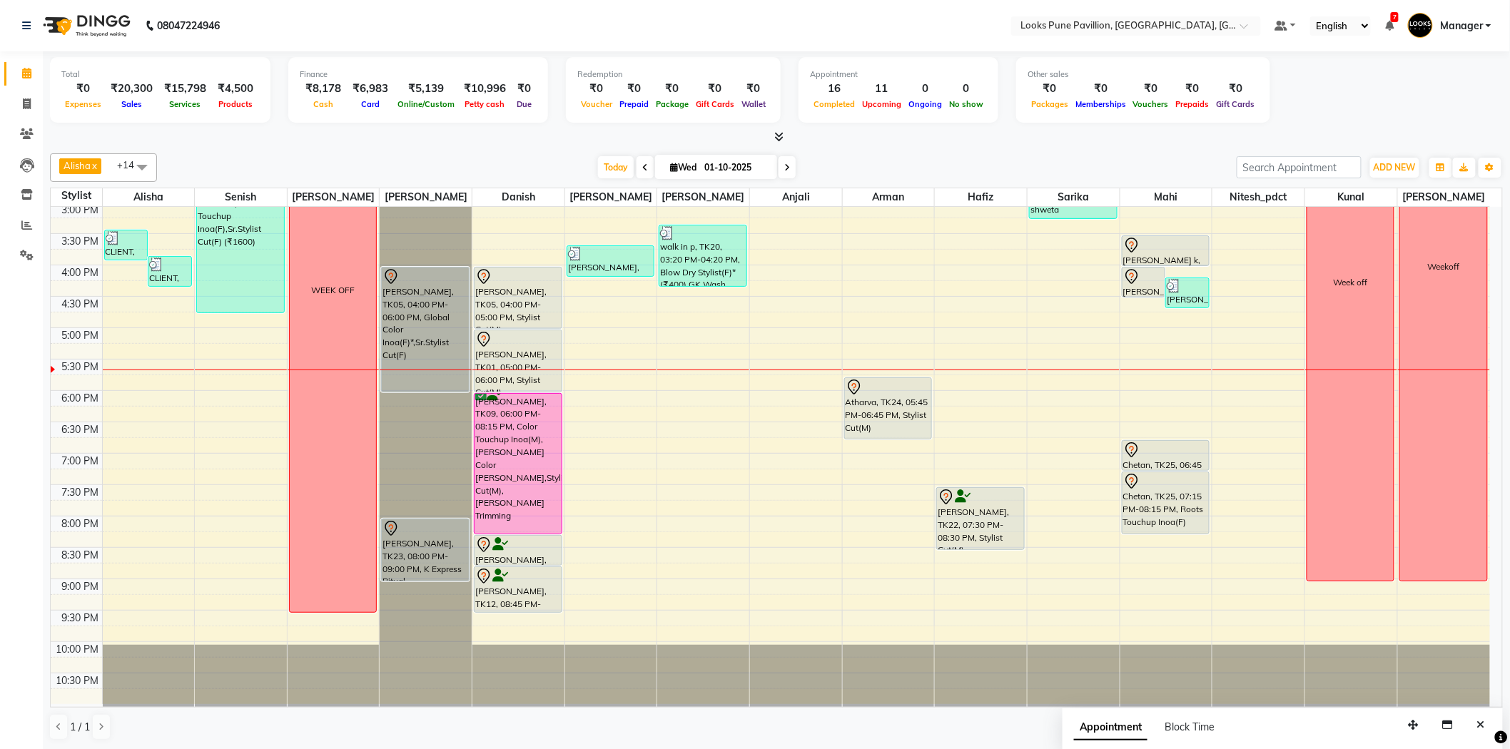
click at [1483, 34] on link "Manager" at bounding box center [1449, 26] width 83 height 24
click at [1436, 112] on link "Sign out" at bounding box center [1418, 102] width 131 height 22
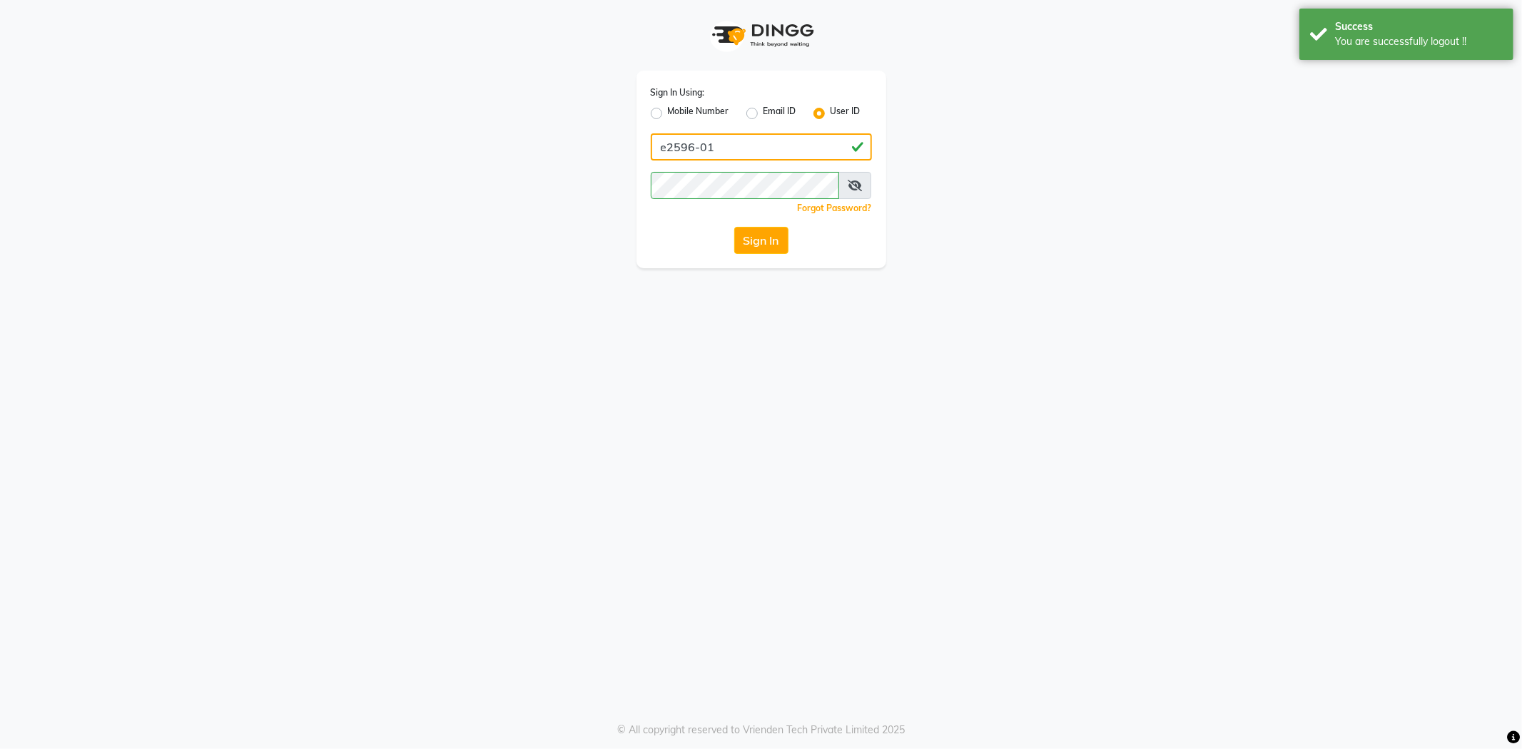
click at [733, 143] on input "e2596-01" at bounding box center [761, 146] width 221 height 27
type input "e2555-01"
click at [846, 188] on span at bounding box center [854, 185] width 33 height 27
click at [850, 186] on icon at bounding box center [855, 185] width 14 height 11
click at [850, 186] on icon at bounding box center [855, 185] width 13 height 11
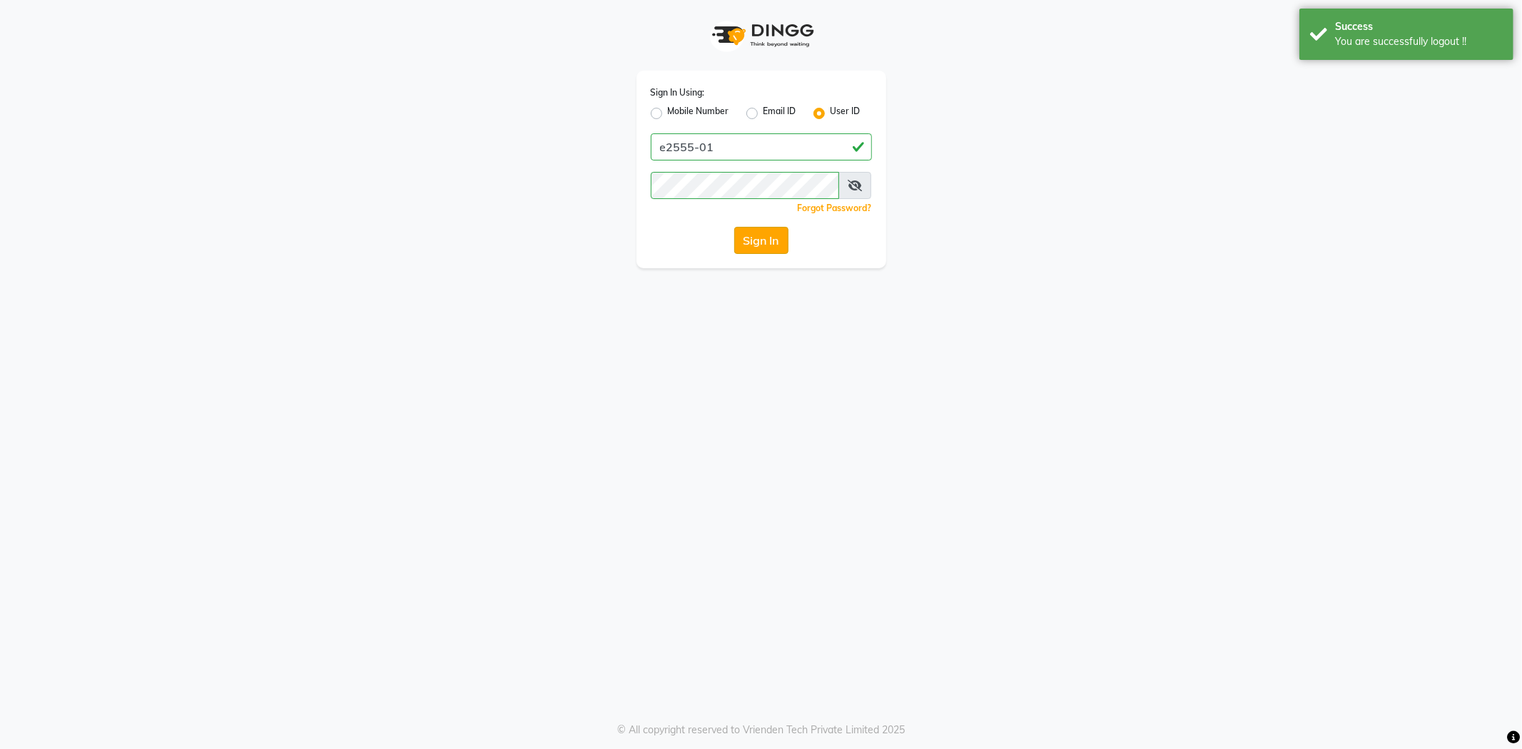
click at [778, 233] on button "Sign In" at bounding box center [761, 240] width 54 height 27
